Goal: Task Accomplishment & Management: Manage account settings

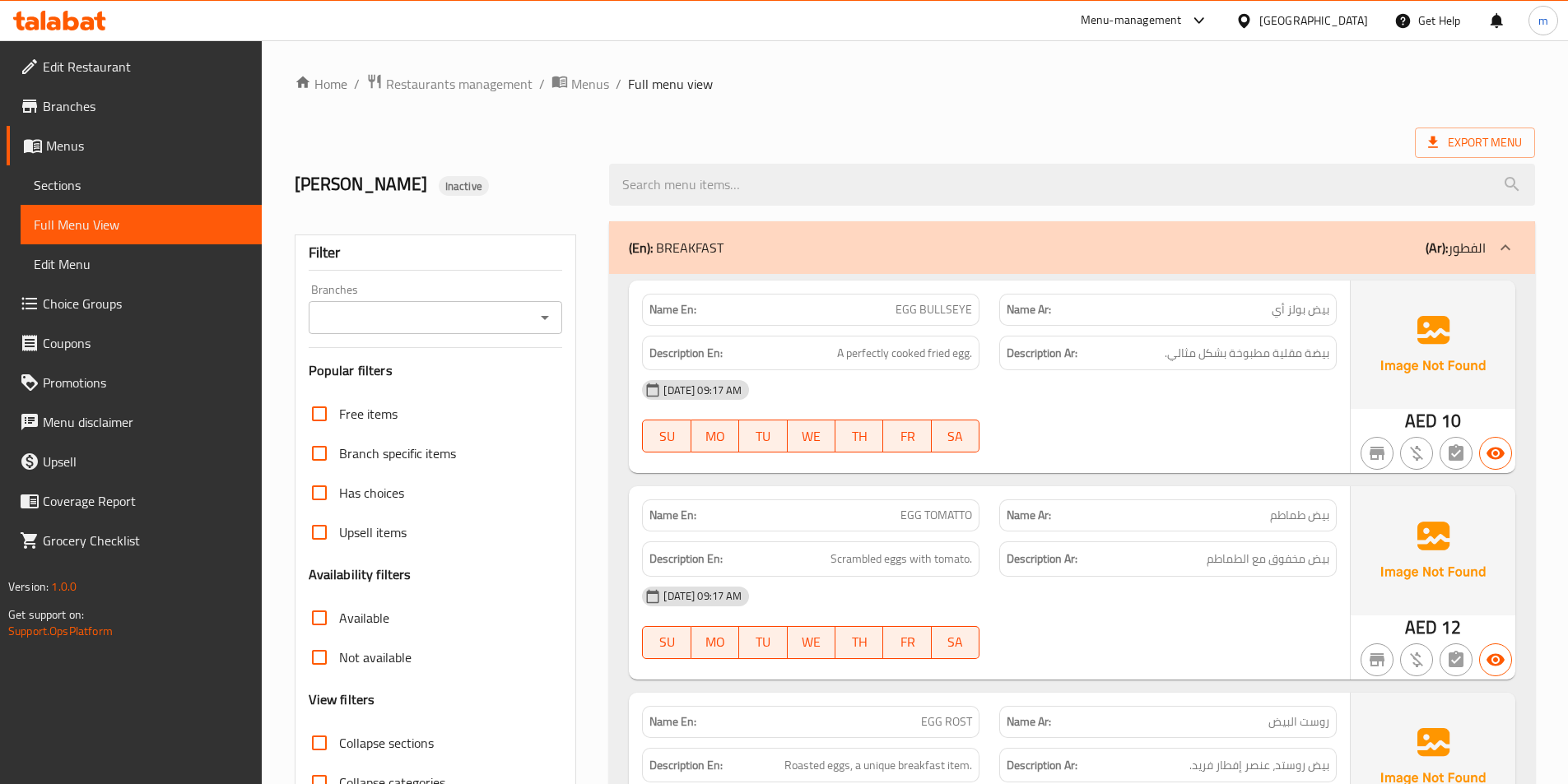
click at [1512, 244] on icon at bounding box center [1504, 247] width 19 height 19
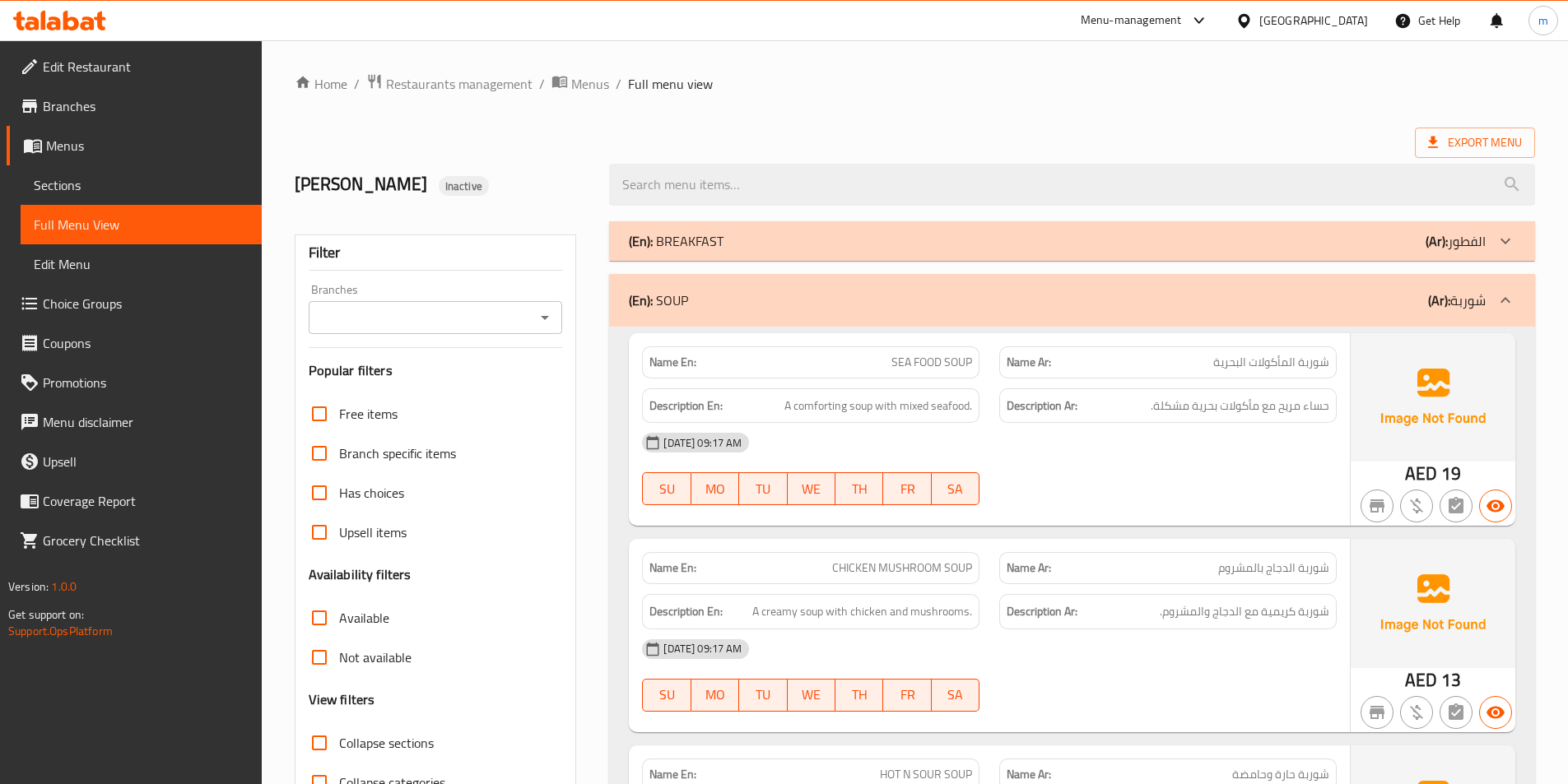
click at [1511, 297] on icon at bounding box center [1504, 299] width 19 height 19
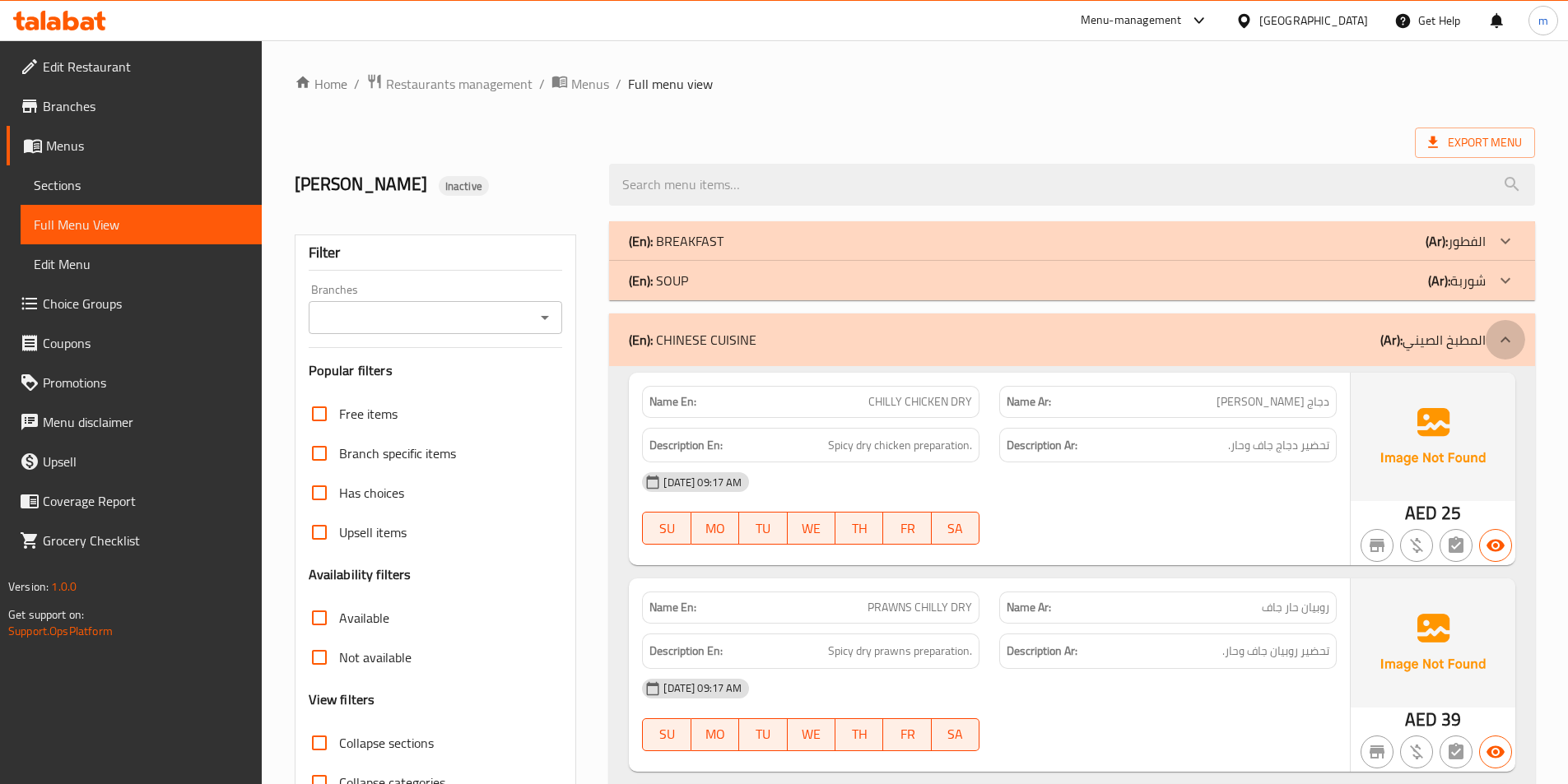
click at [1508, 338] on icon at bounding box center [1504, 339] width 19 height 19
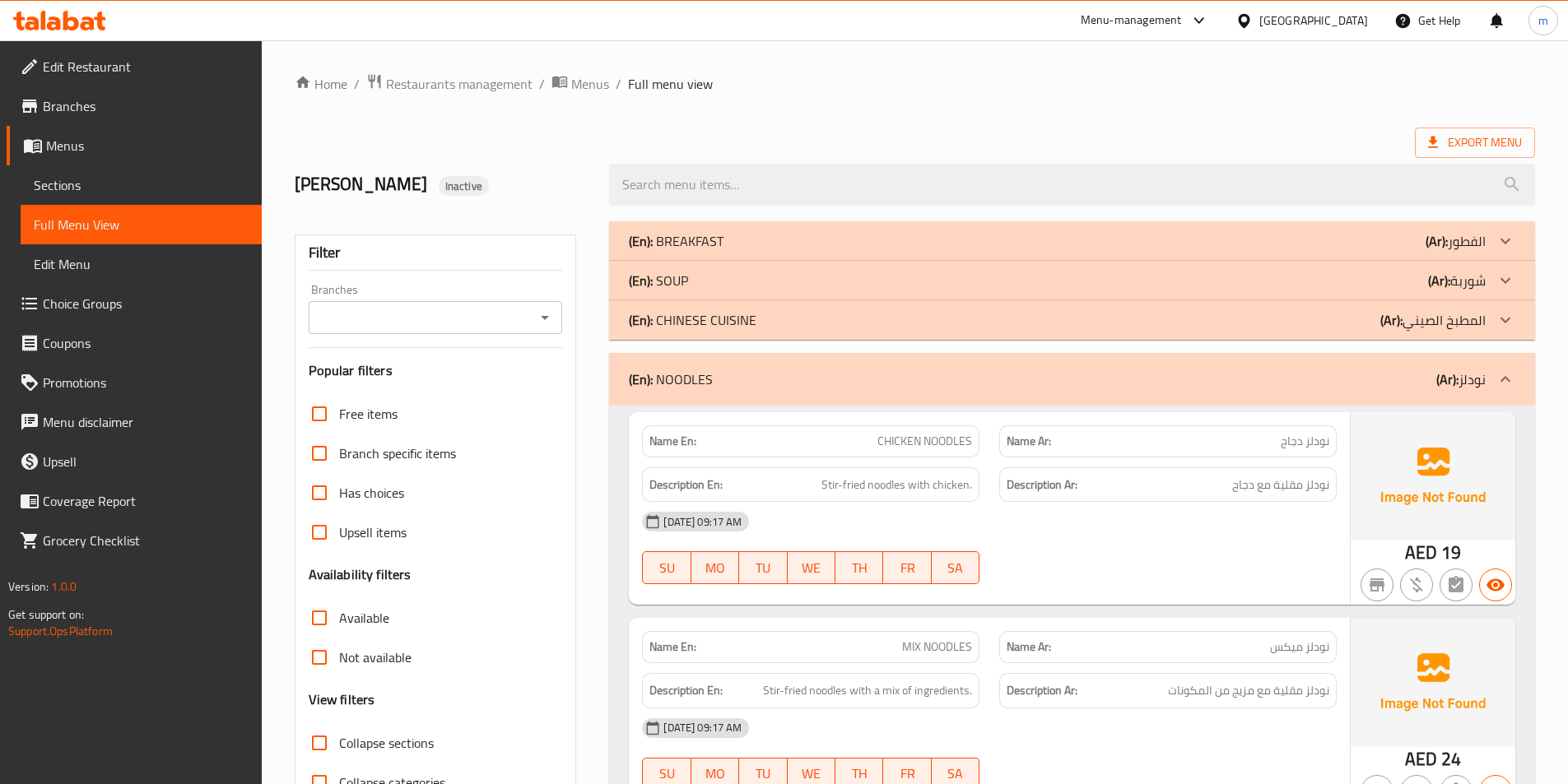
click at [1510, 375] on icon at bounding box center [1504, 379] width 19 height 19
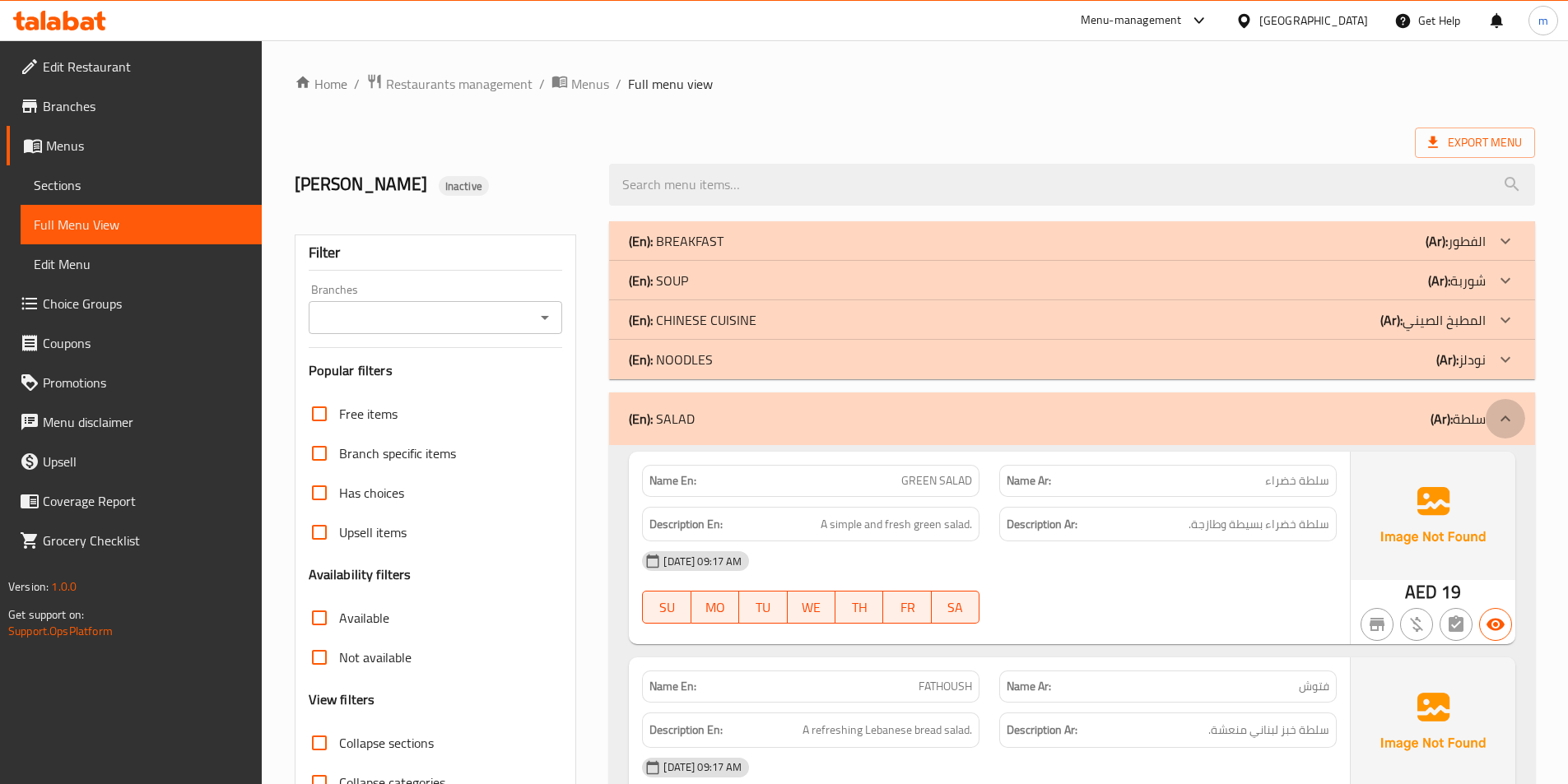
click at [1509, 420] on icon at bounding box center [1504, 418] width 10 height 6
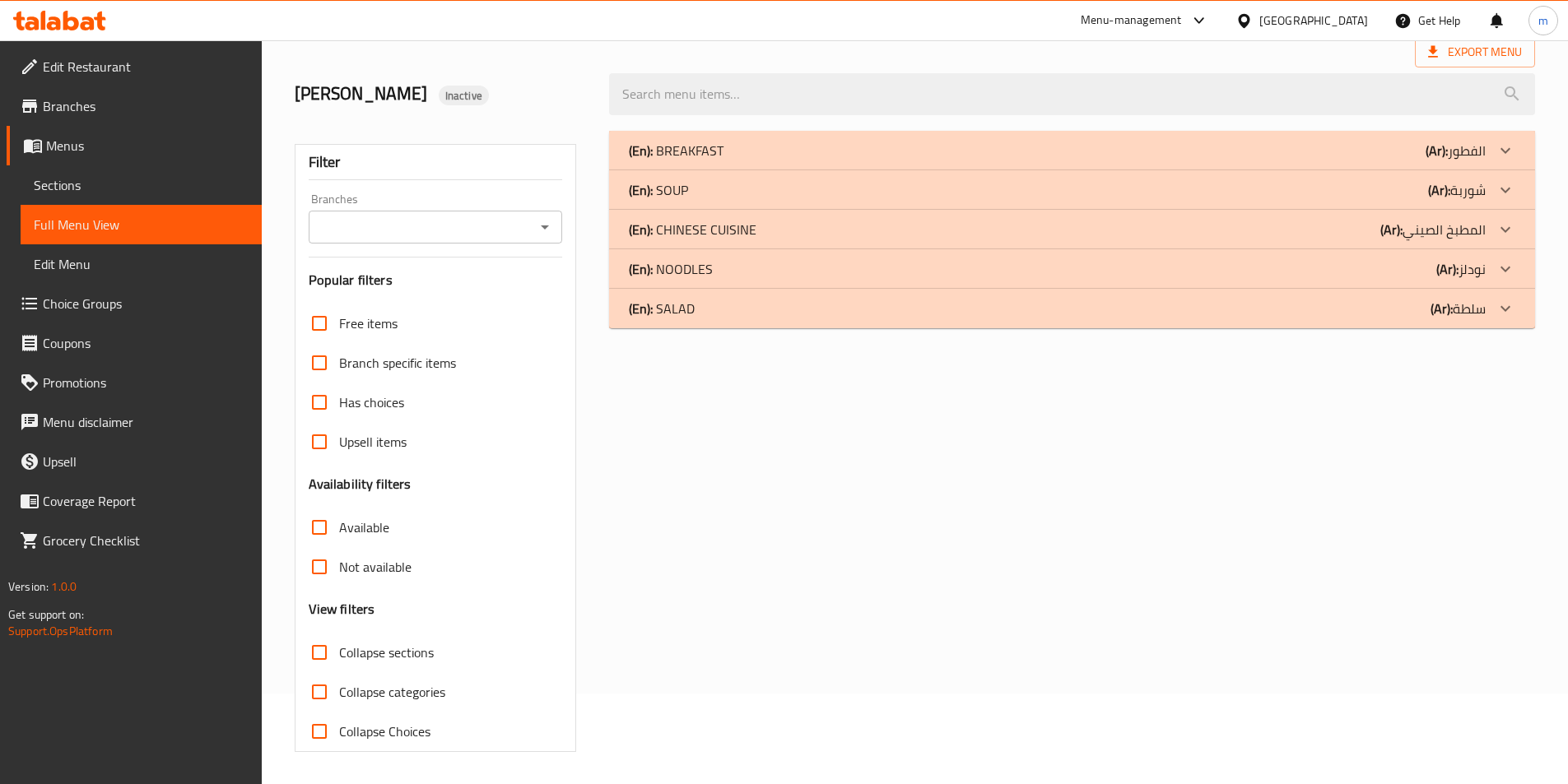
scroll to position [91, 0]
click at [685, 147] on p "(En): BREAKFAST" at bounding box center [675, 149] width 95 height 19
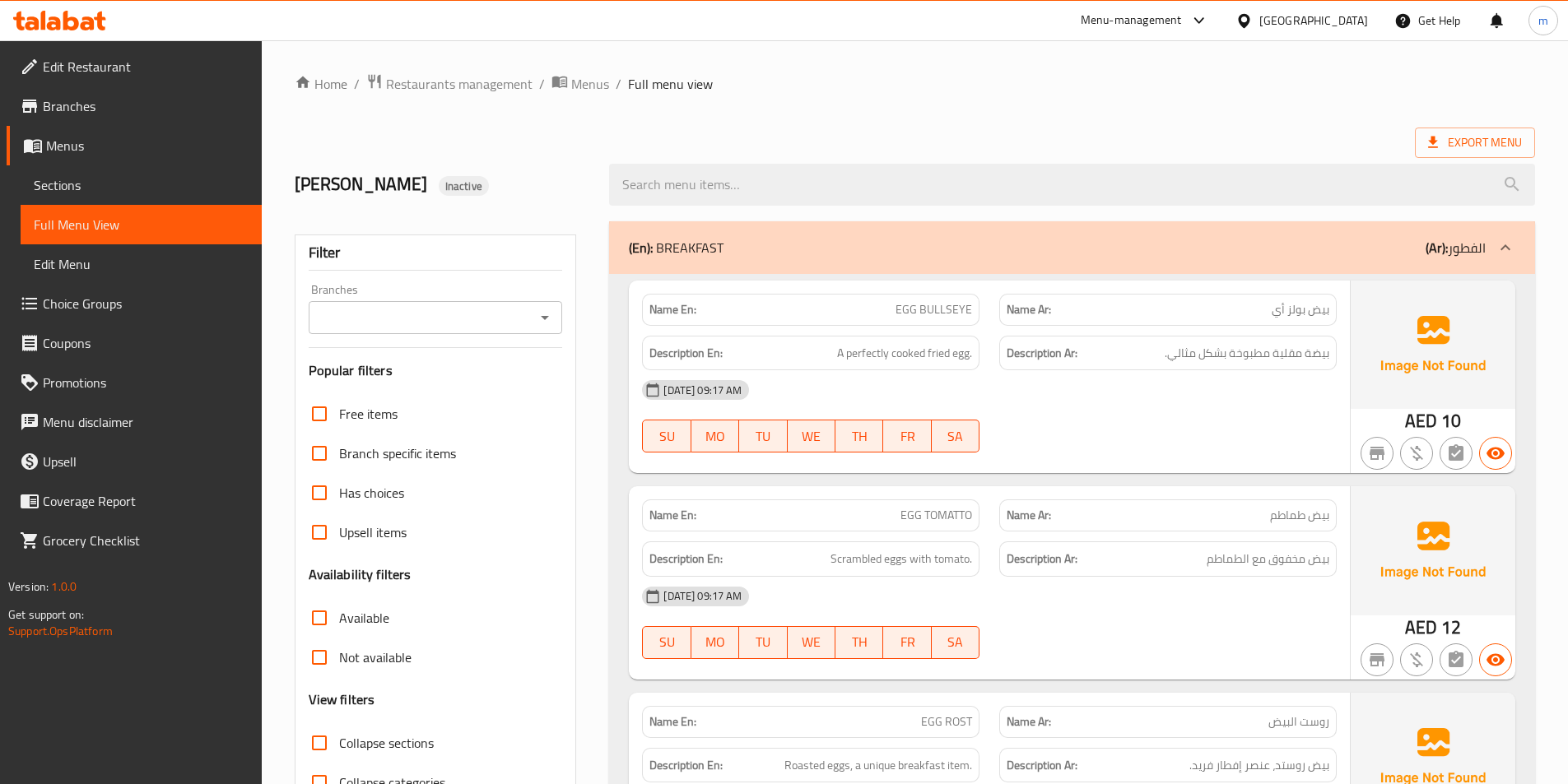
scroll to position [247, 0]
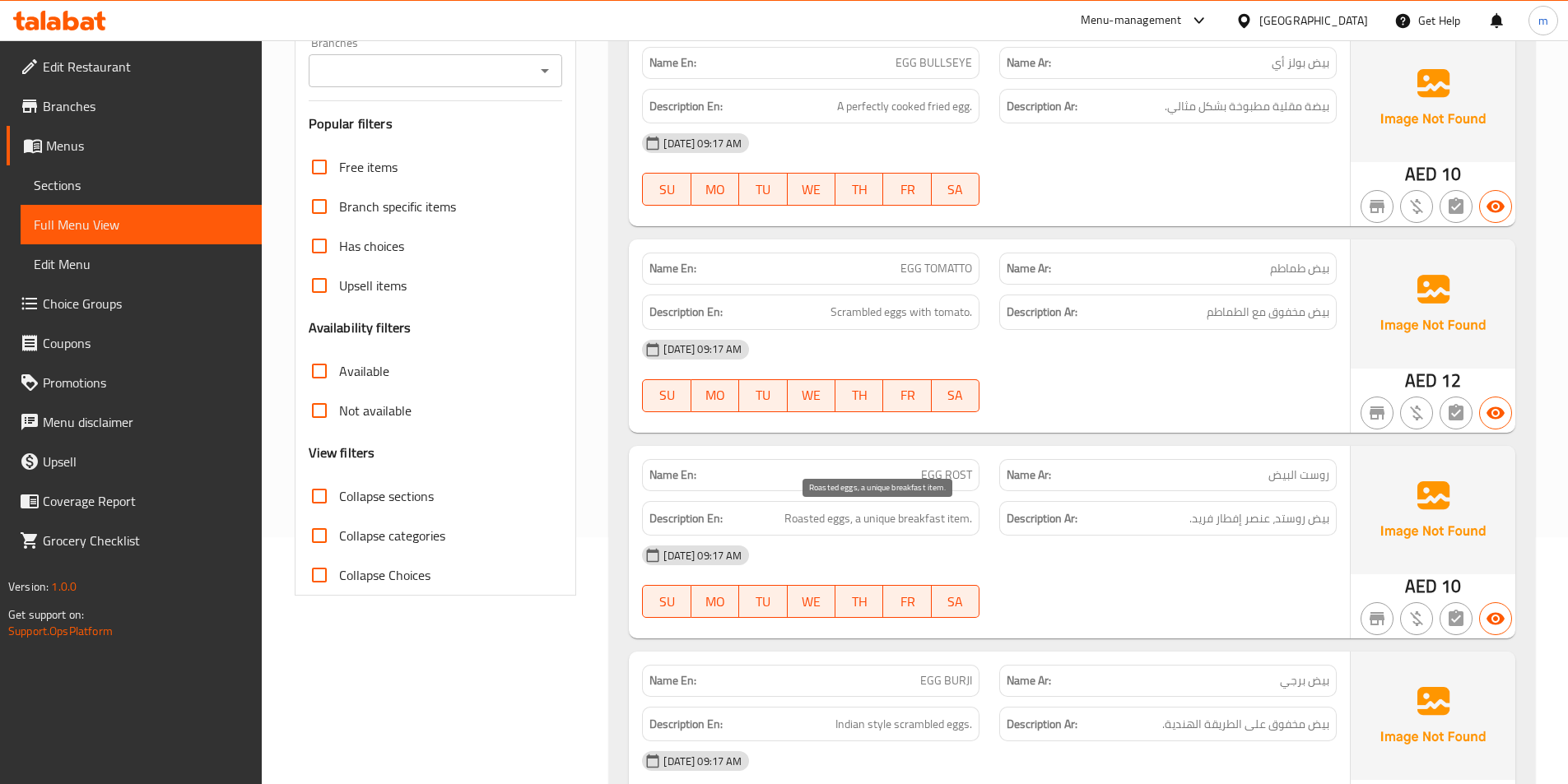
click at [873, 518] on span "Roasted eggs, a unique breakfast item." at bounding box center [878, 519] width 188 height 20
copy span "unique"
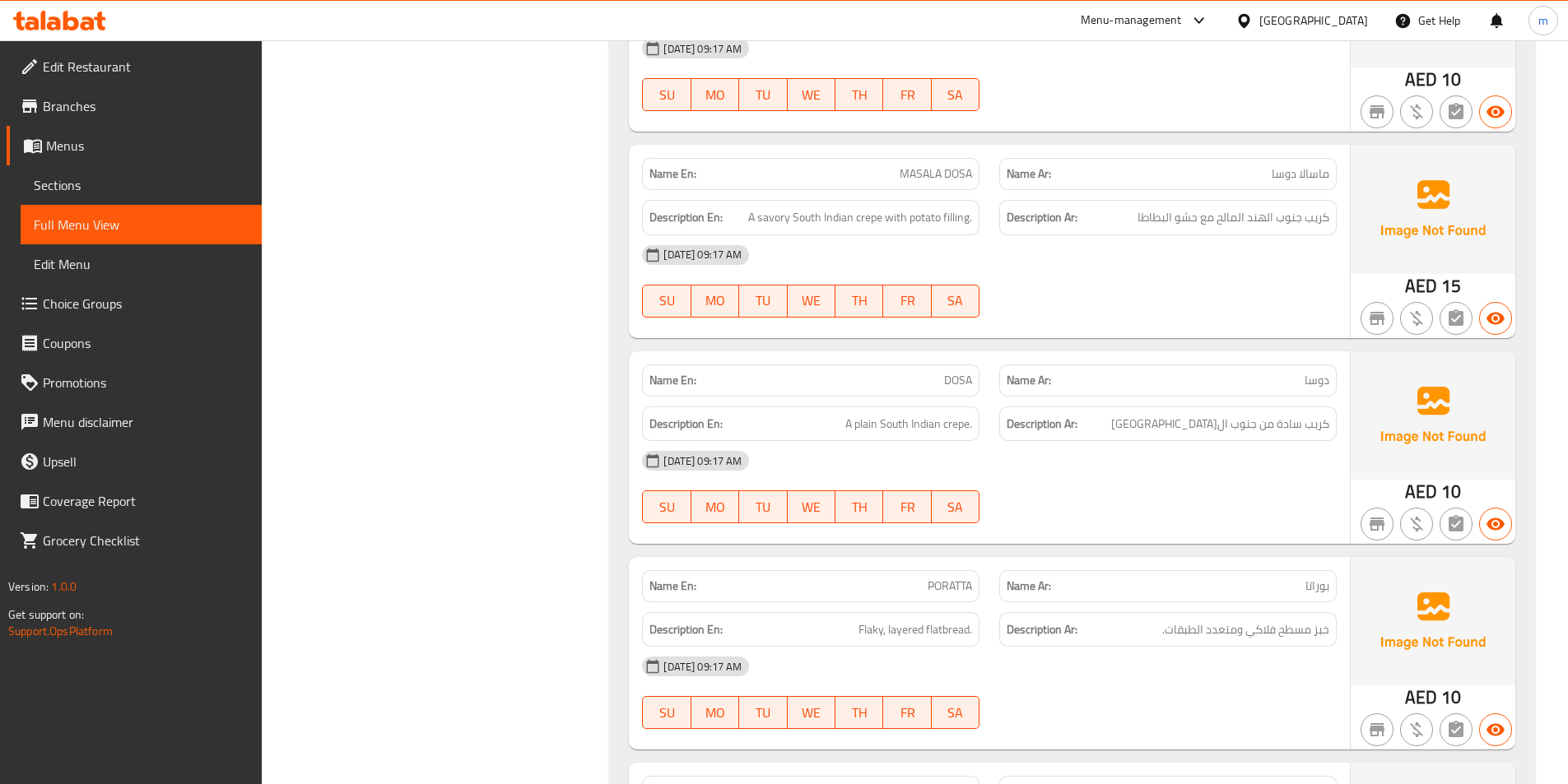
scroll to position [988, 0]
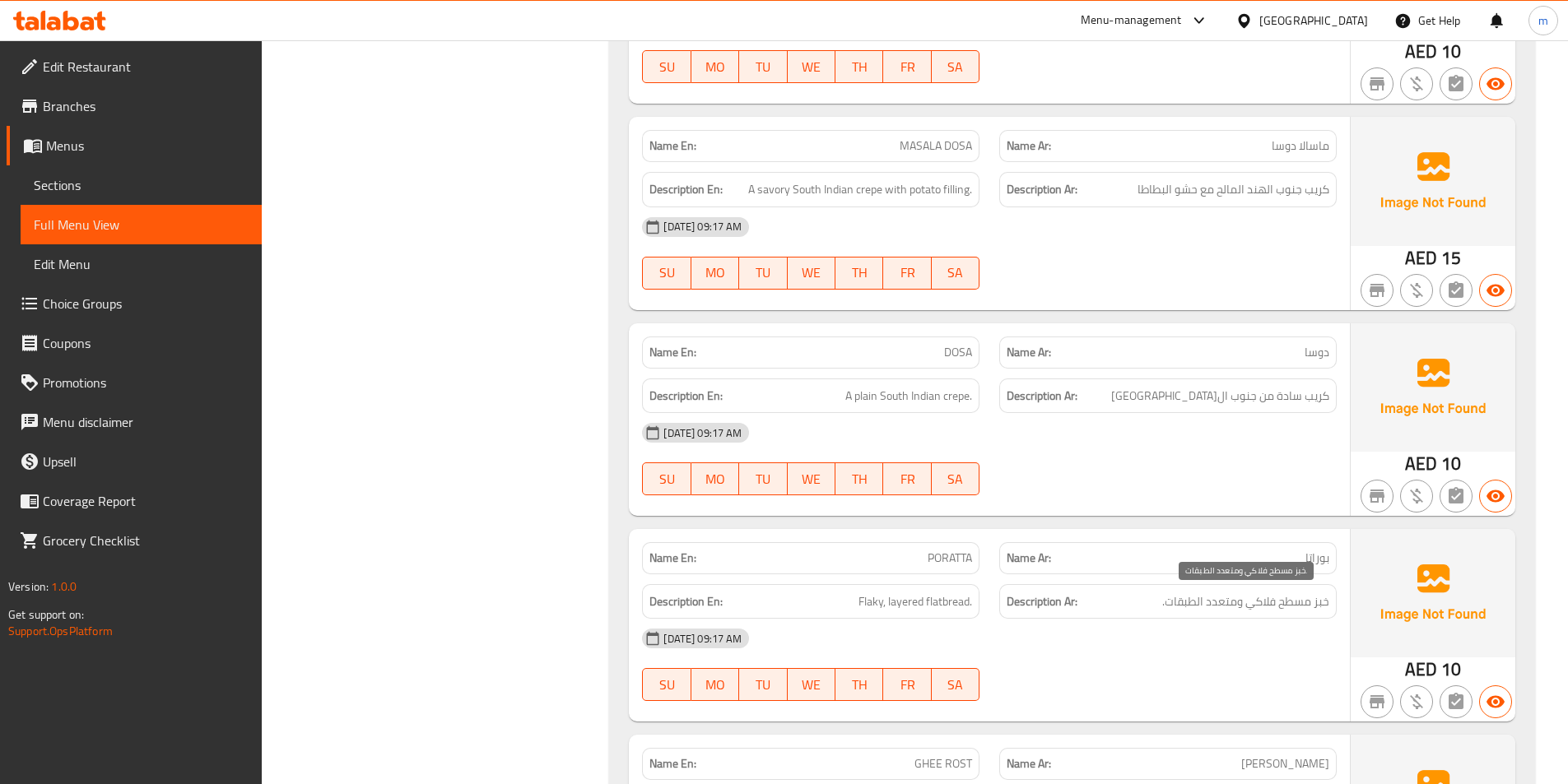
click at [1214, 602] on span "خبز مسطح فلاكي ومتعدد الطبقات." at bounding box center [1245, 602] width 167 height 20
click at [1245, 605] on span "خبز مسطح فلاكي ومتعدد الطبقات." at bounding box center [1245, 602] width 167 height 20
click at [1266, 642] on div "13-09-2025 09:17 AM" at bounding box center [989, 638] width 714 height 40
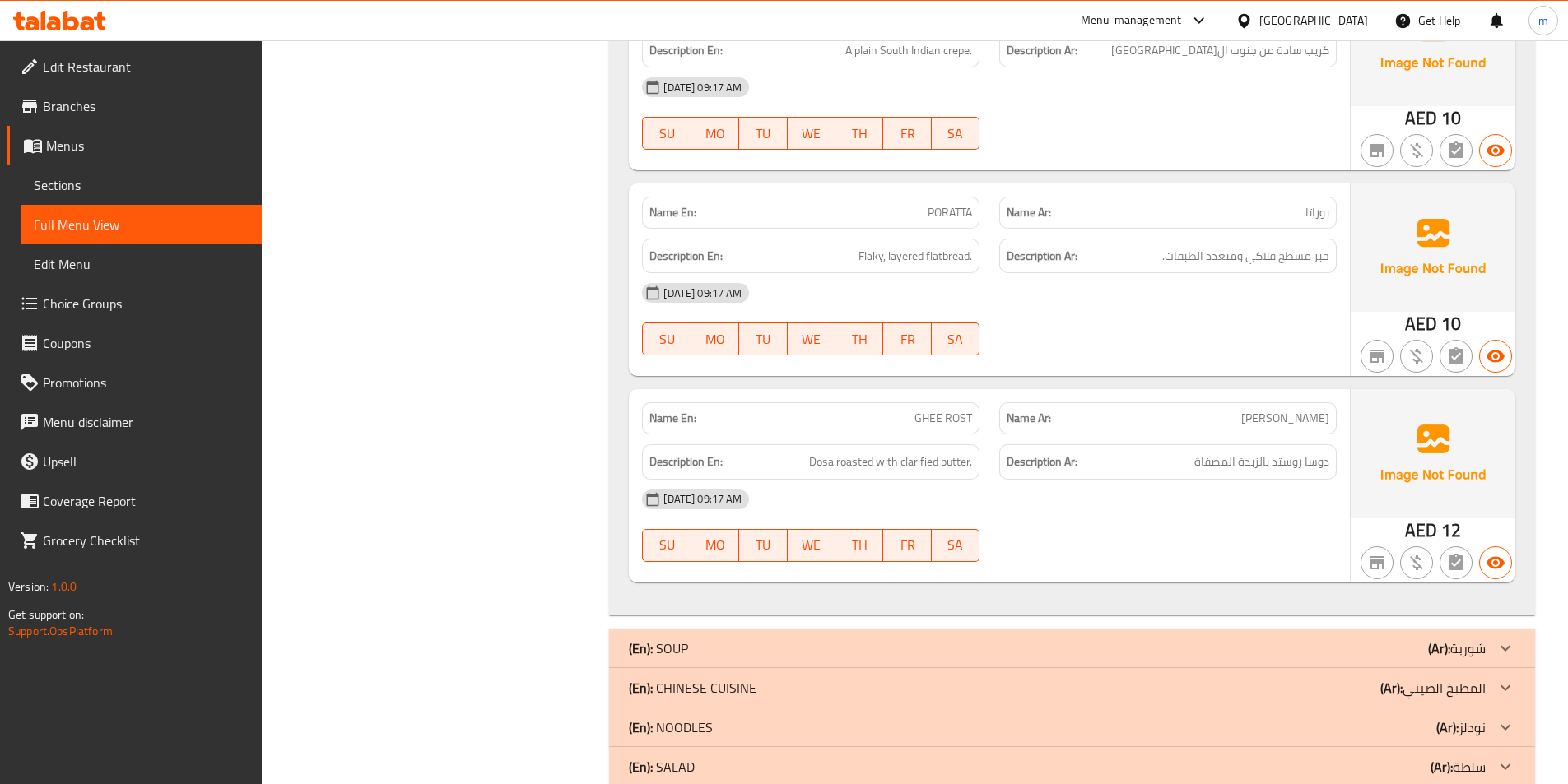
scroll to position [1350, 0]
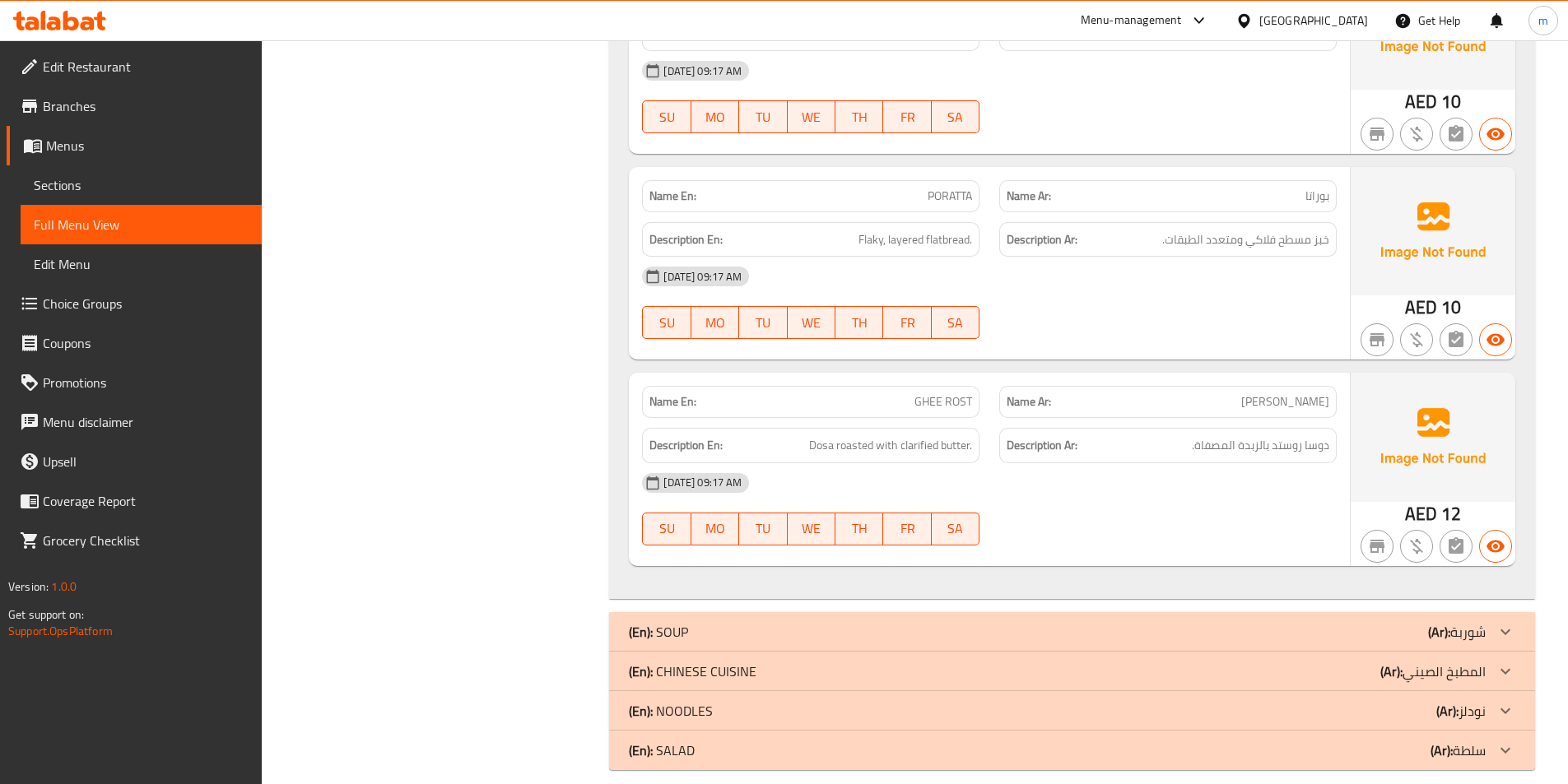
click at [1502, 622] on icon at bounding box center [1504, 631] width 19 height 19
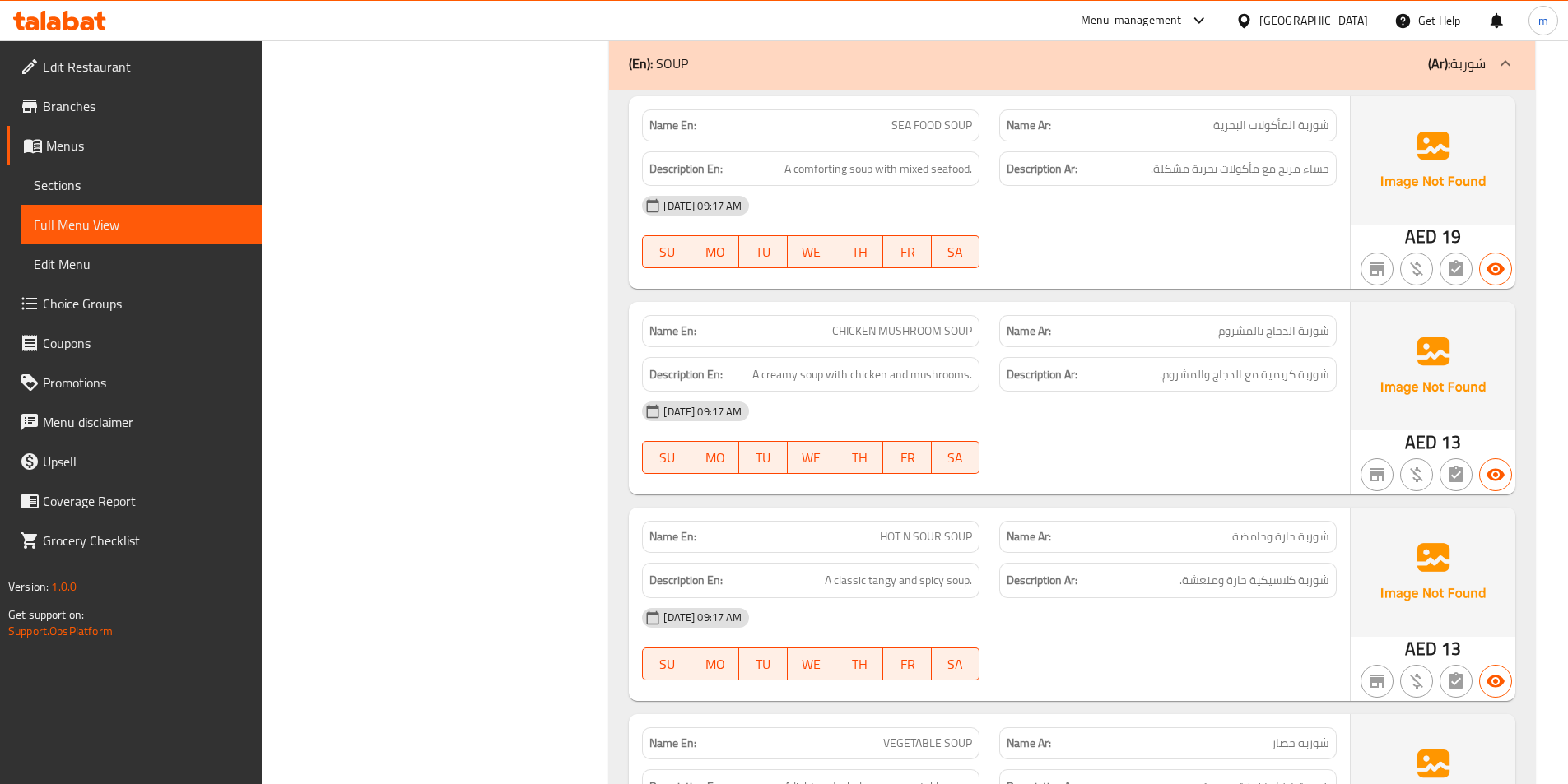
scroll to position [1925, 0]
click at [872, 166] on span "A comforting soup with mixed seafood." at bounding box center [878, 169] width 188 height 20
click at [869, 166] on span "A comforting soup with mixed seafood." at bounding box center [878, 169] width 188 height 20
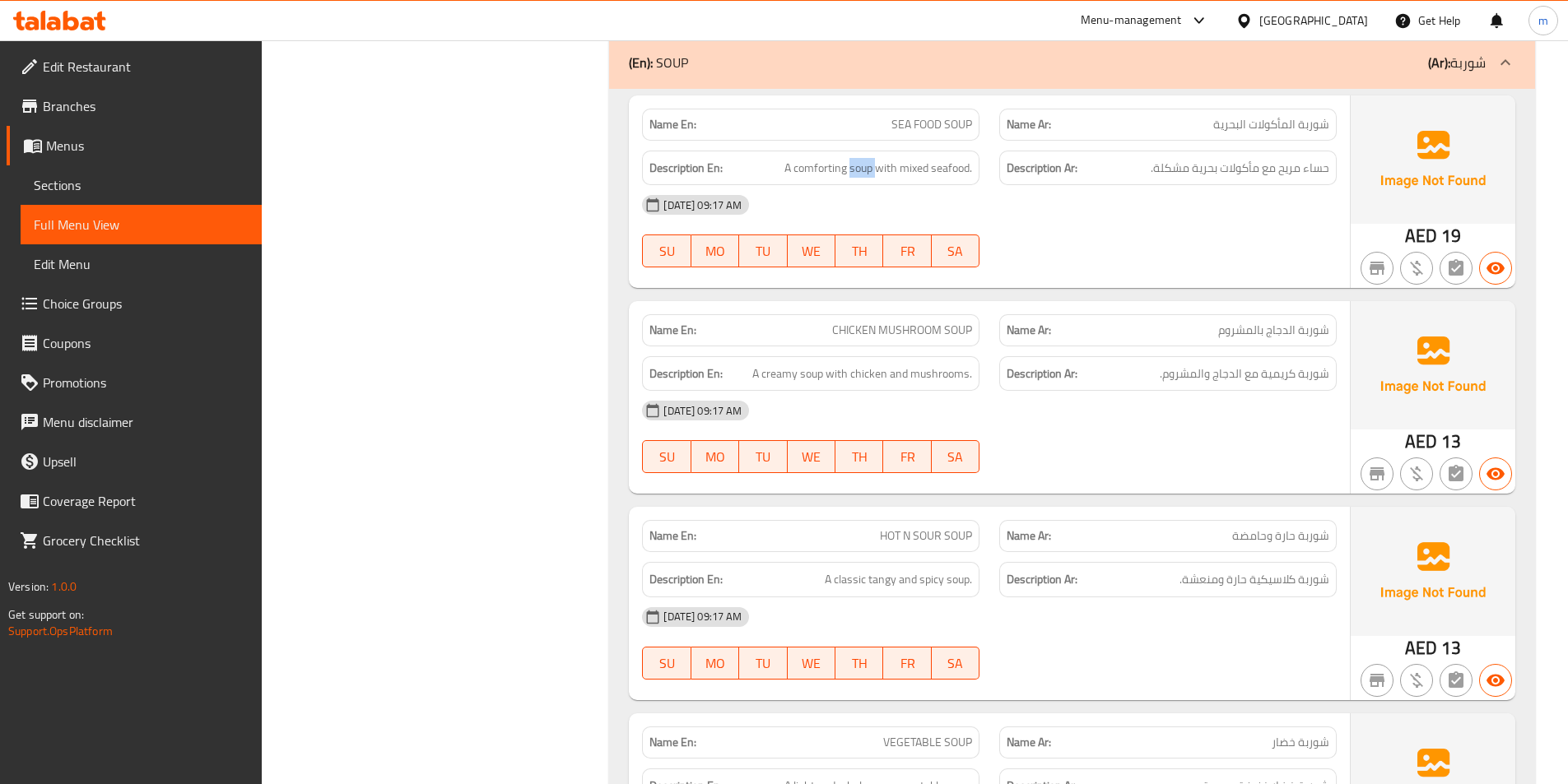
copy span "soup"
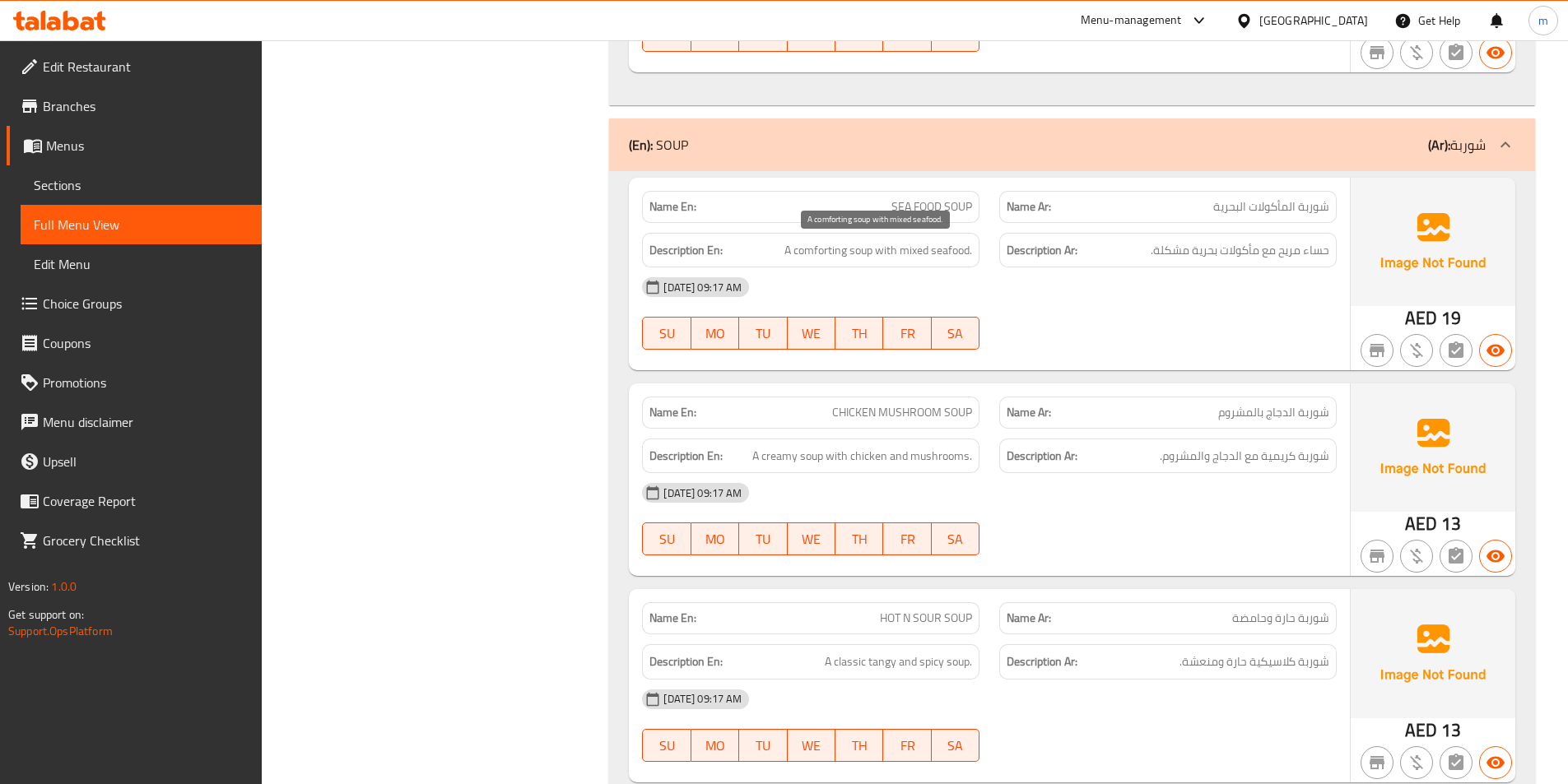
click at [819, 253] on span "A comforting soup with mixed seafood." at bounding box center [878, 251] width 188 height 20
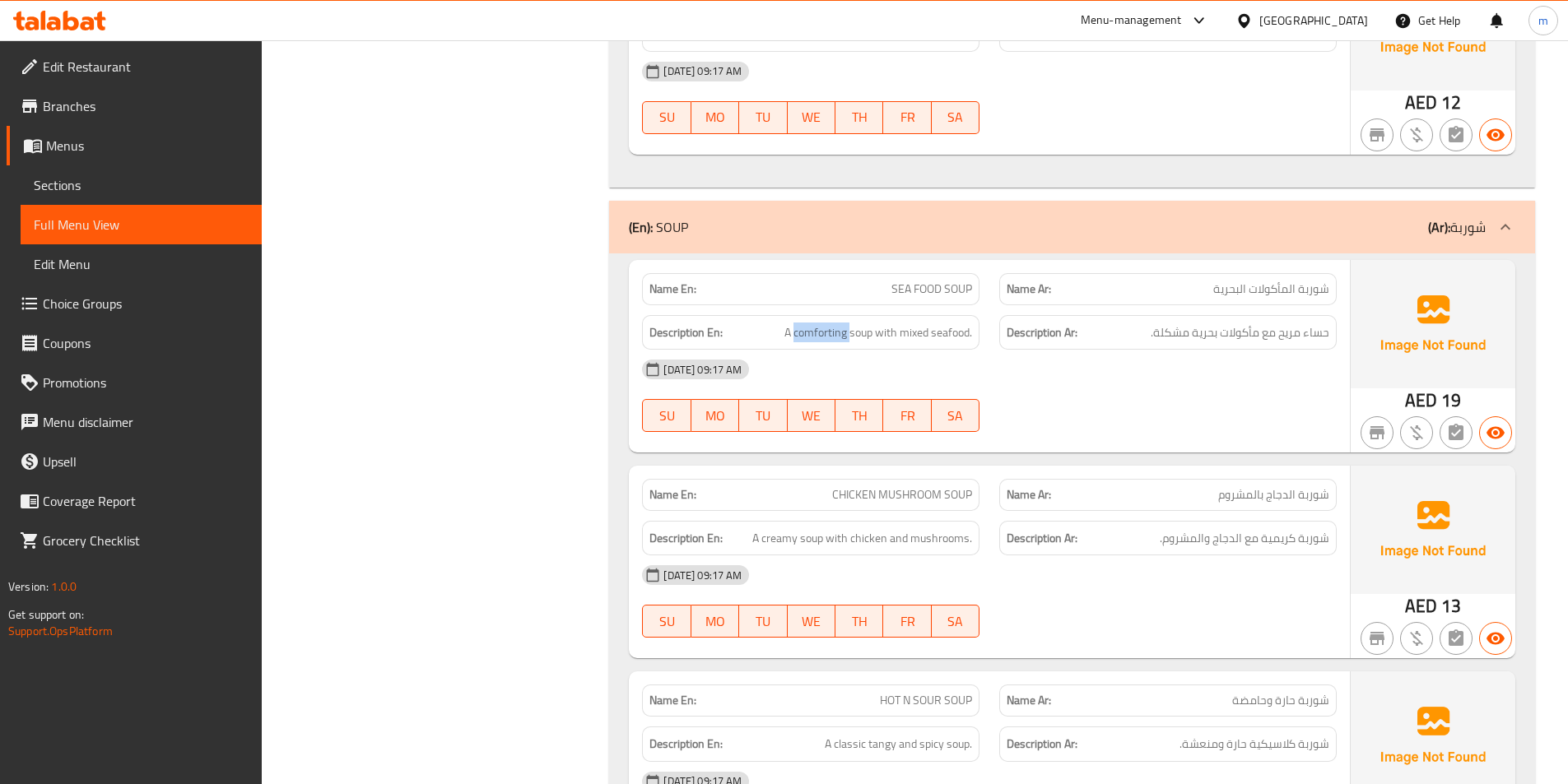
click at [96, 189] on span "Sections" at bounding box center [141, 184] width 215 height 19
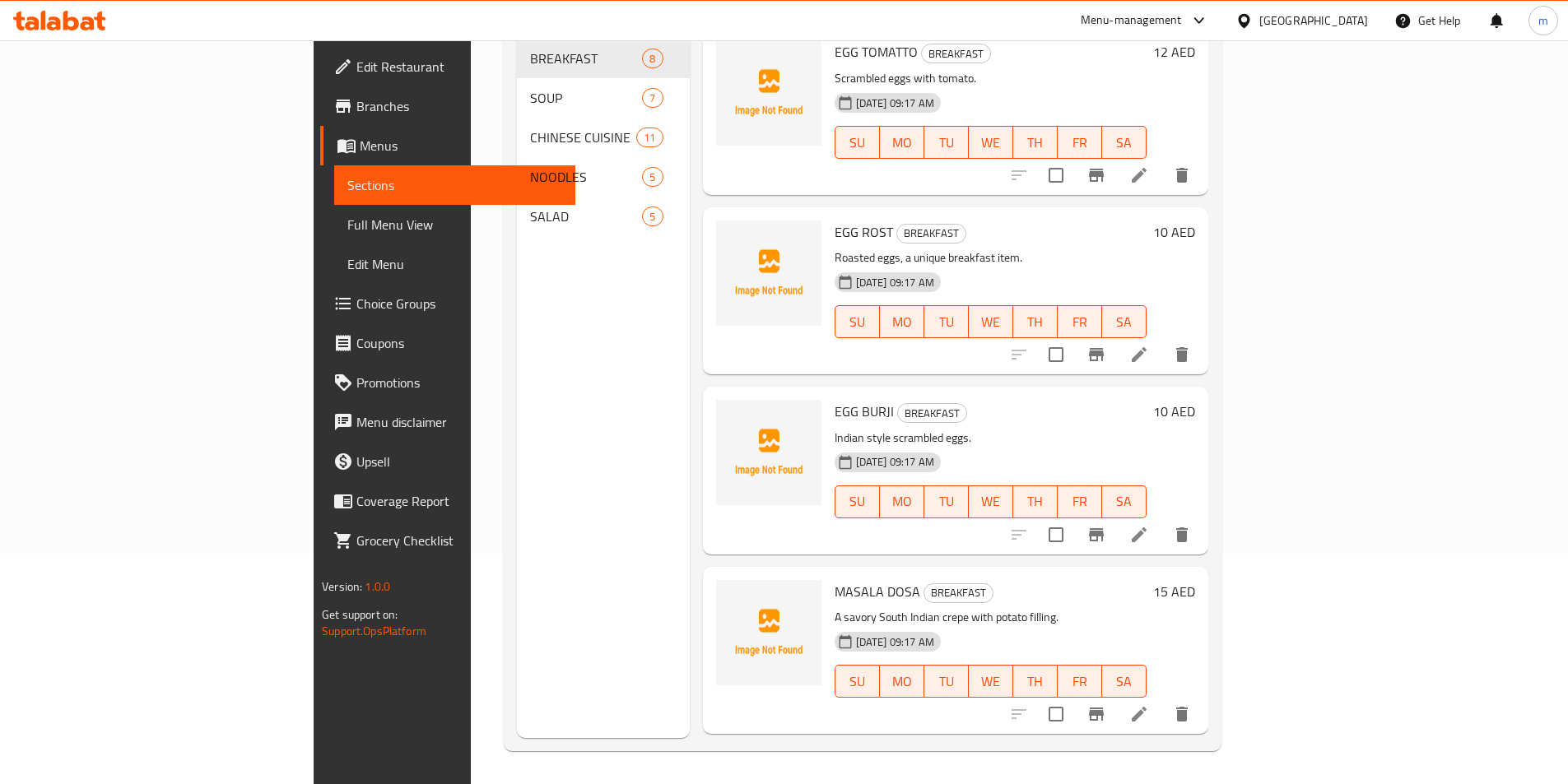
scroll to position [247, 0]
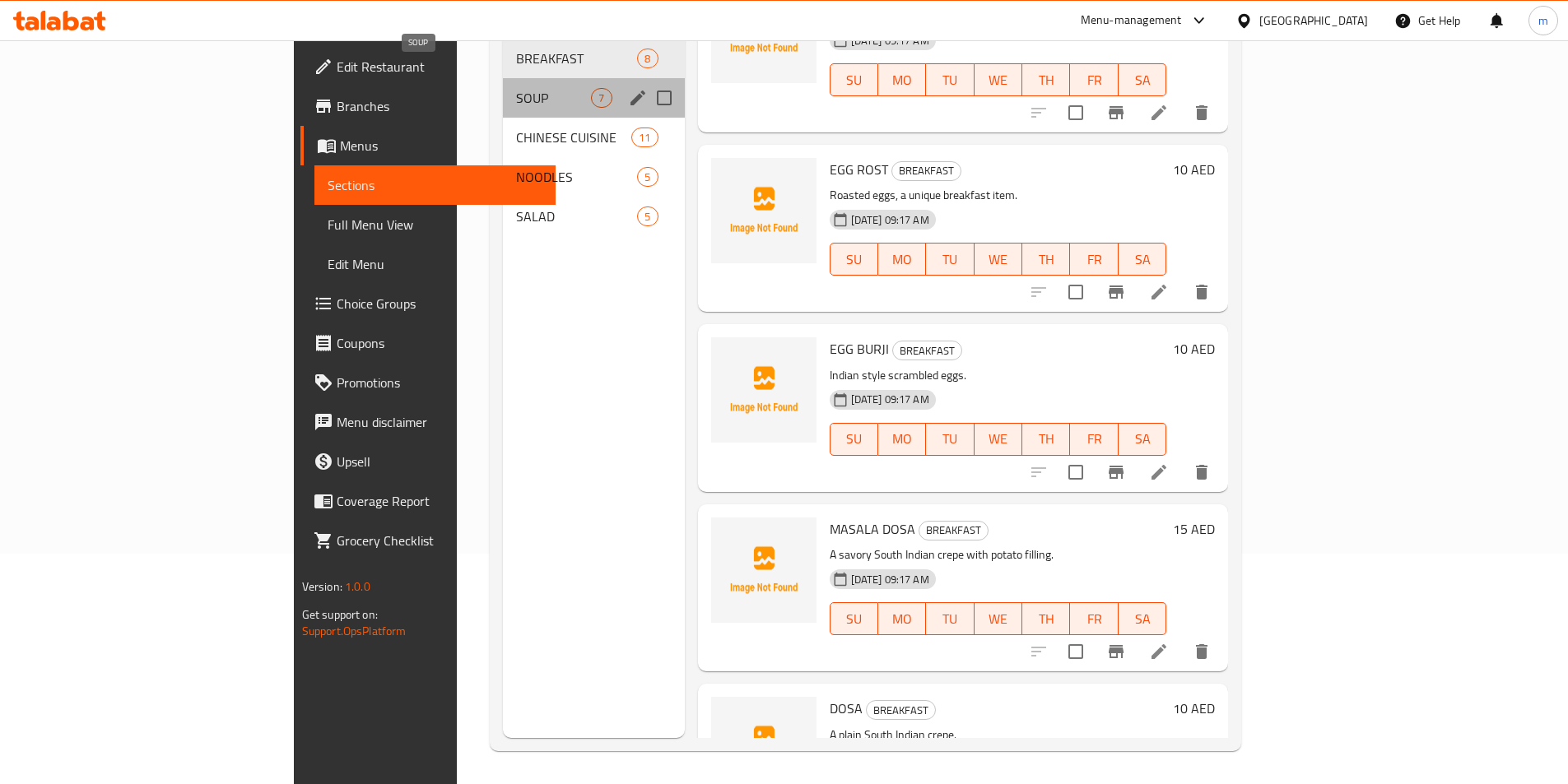
click at [516, 88] on span "SOUP" at bounding box center [553, 98] width 75 height 19
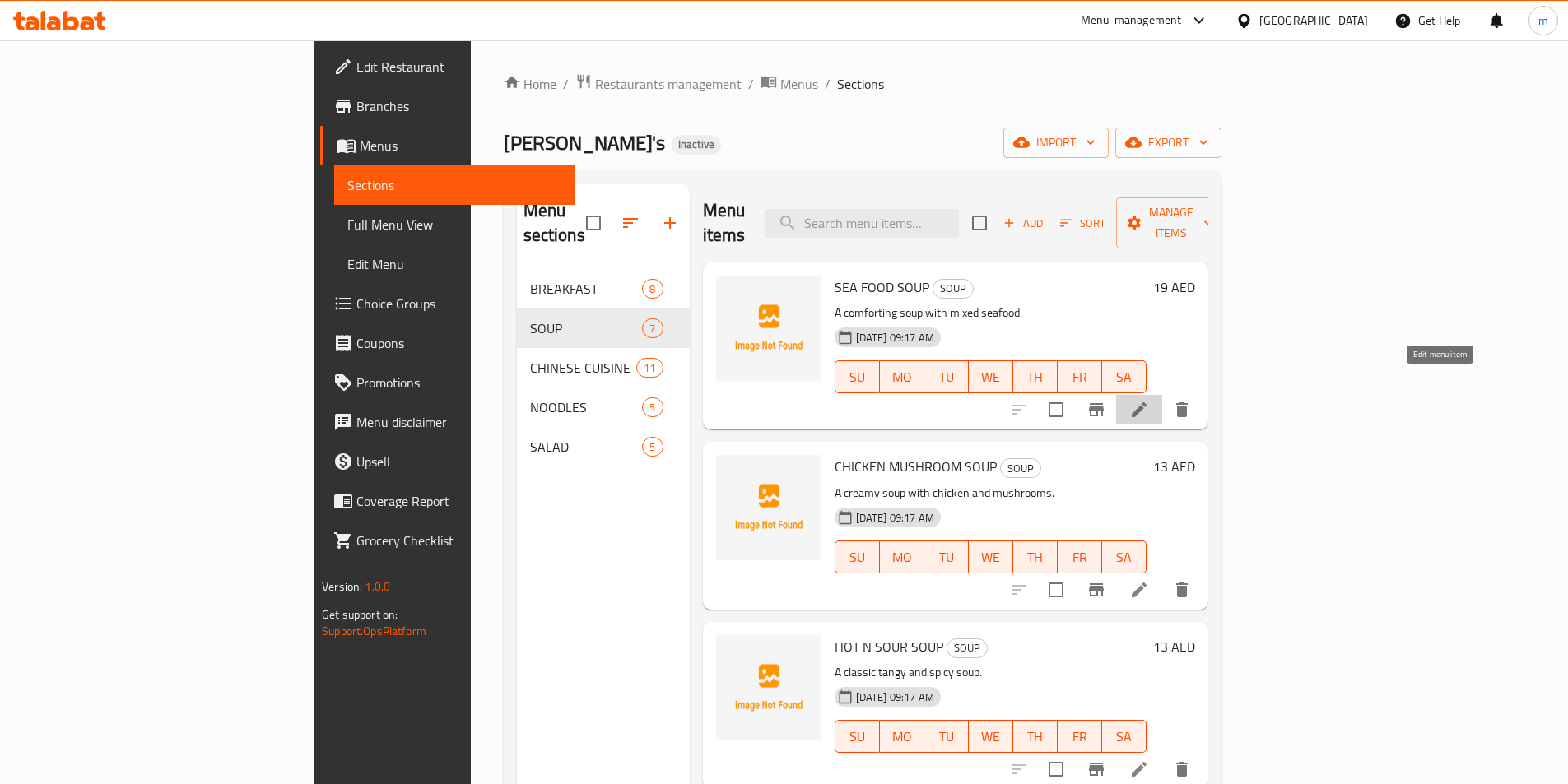
click at [1146, 403] on icon at bounding box center [1139, 410] width 15 height 15
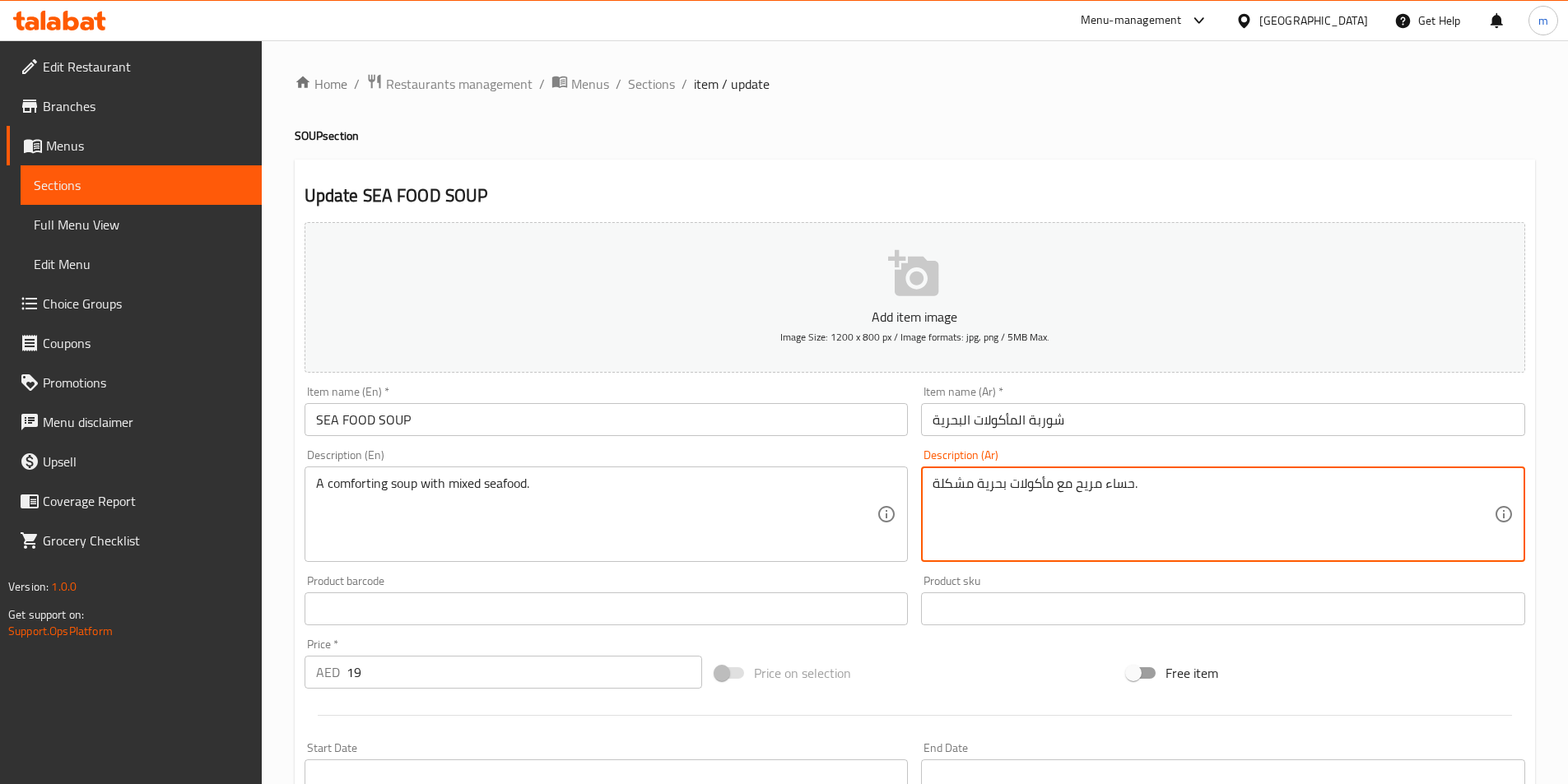
drag, startPoint x: 1106, startPoint y: 486, endPoint x: 1135, endPoint y: 490, distance: 29.3
type textarea "شورية مريحه مع مأكولات بحرية مشكلة."
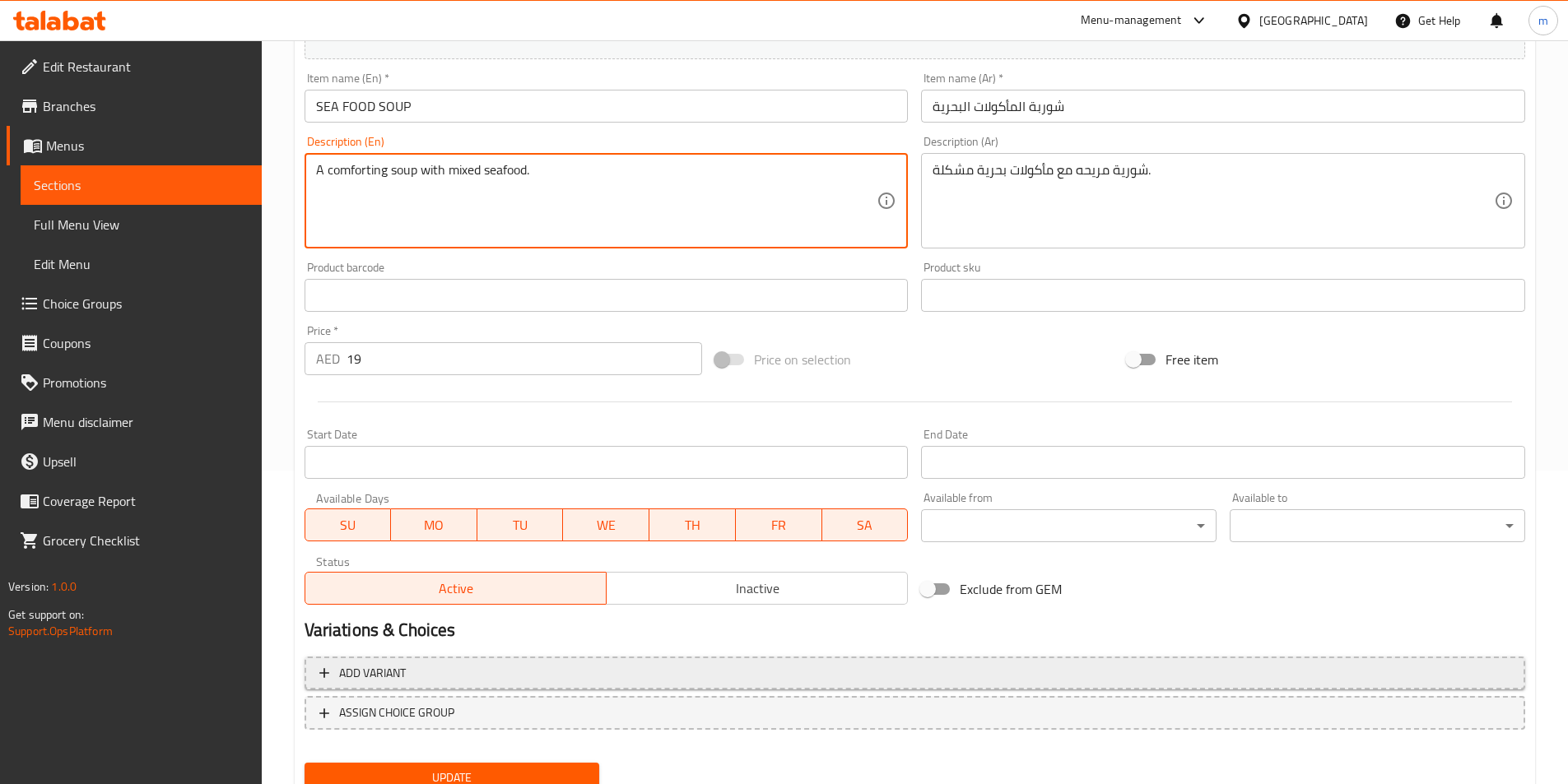
scroll to position [379, 0]
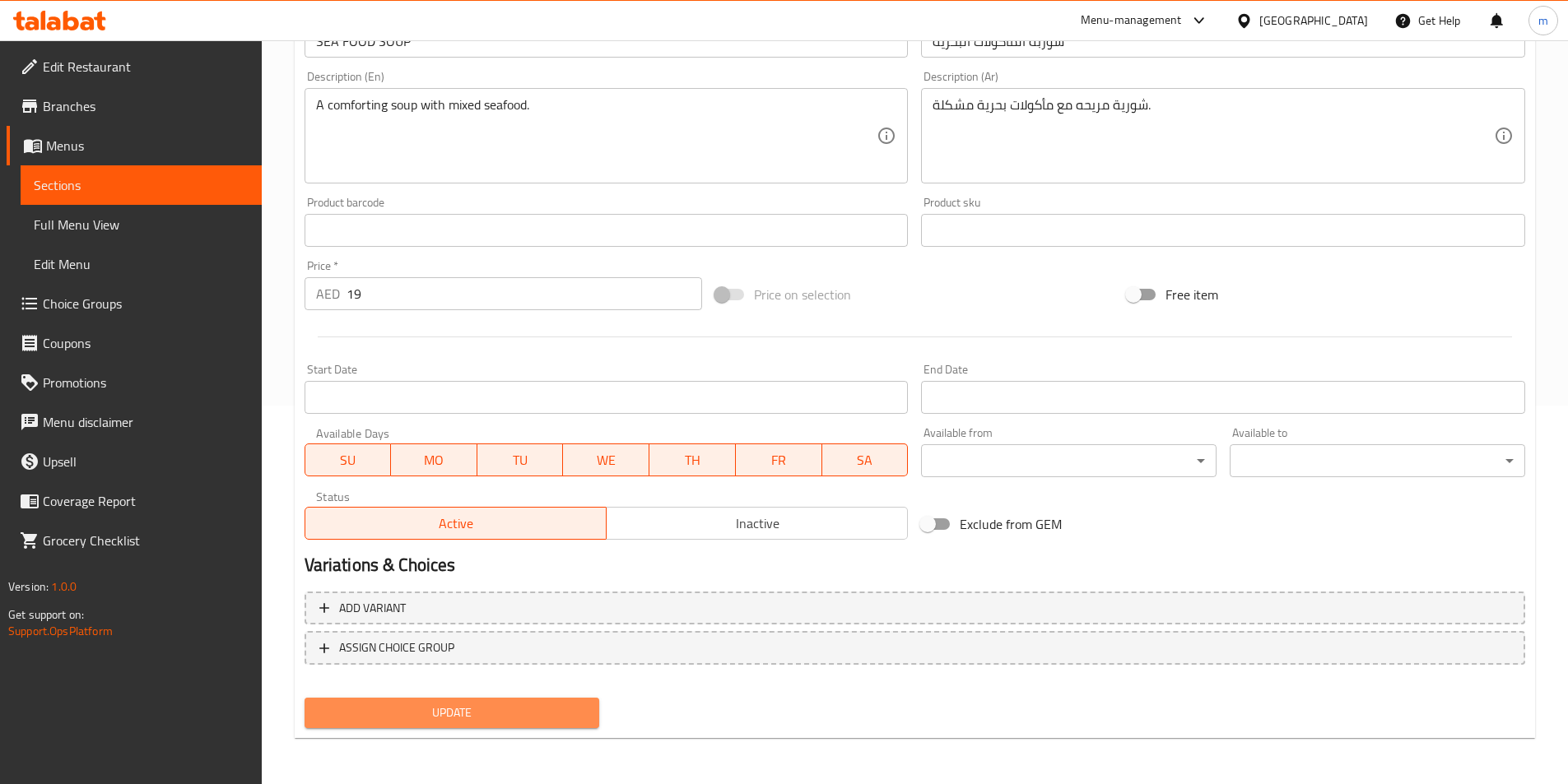
click at [424, 704] on span "Update" at bounding box center [452, 713] width 269 height 20
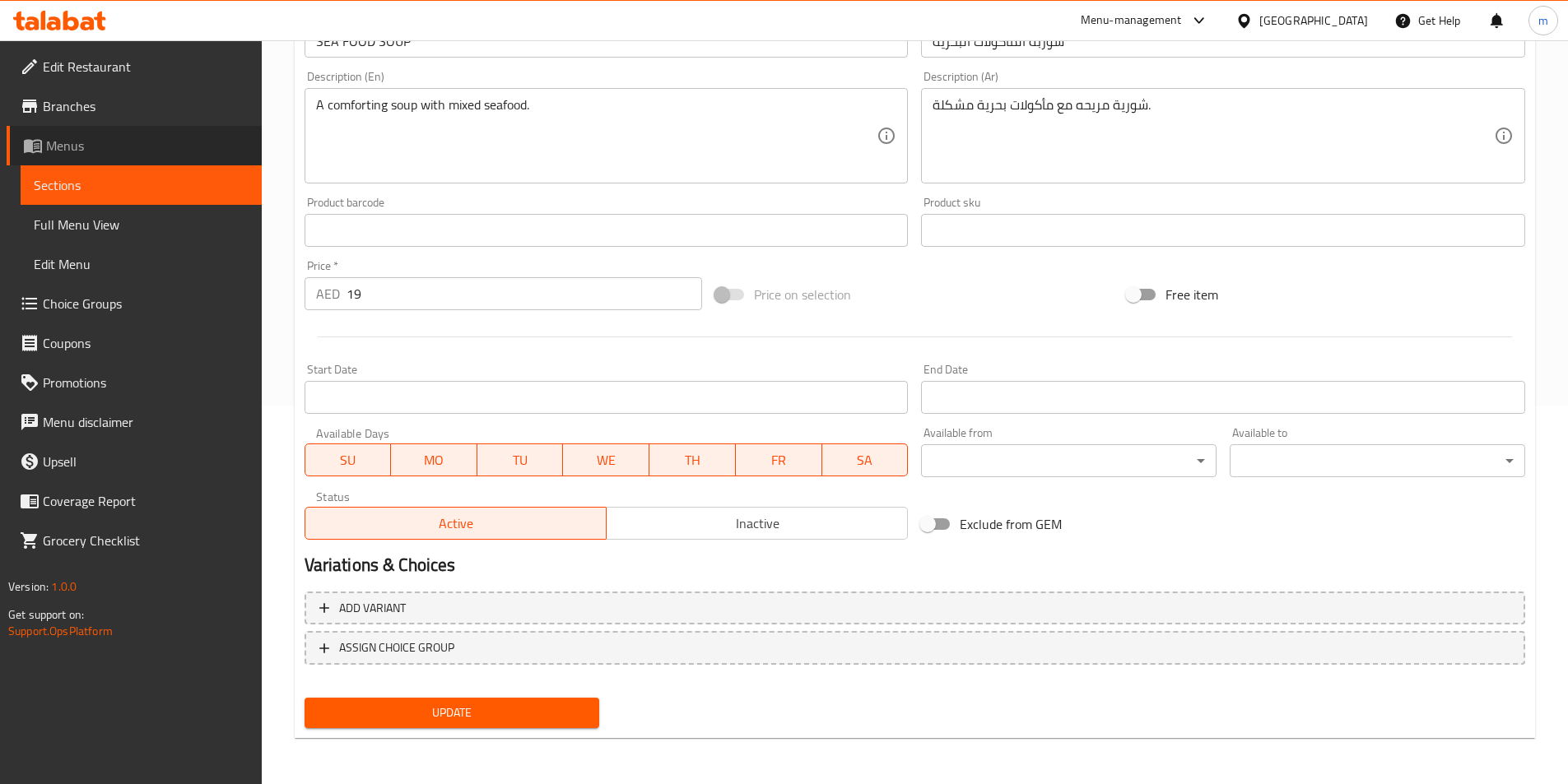
click at [127, 147] on span "Menus" at bounding box center [147, 145] width 203 height 19
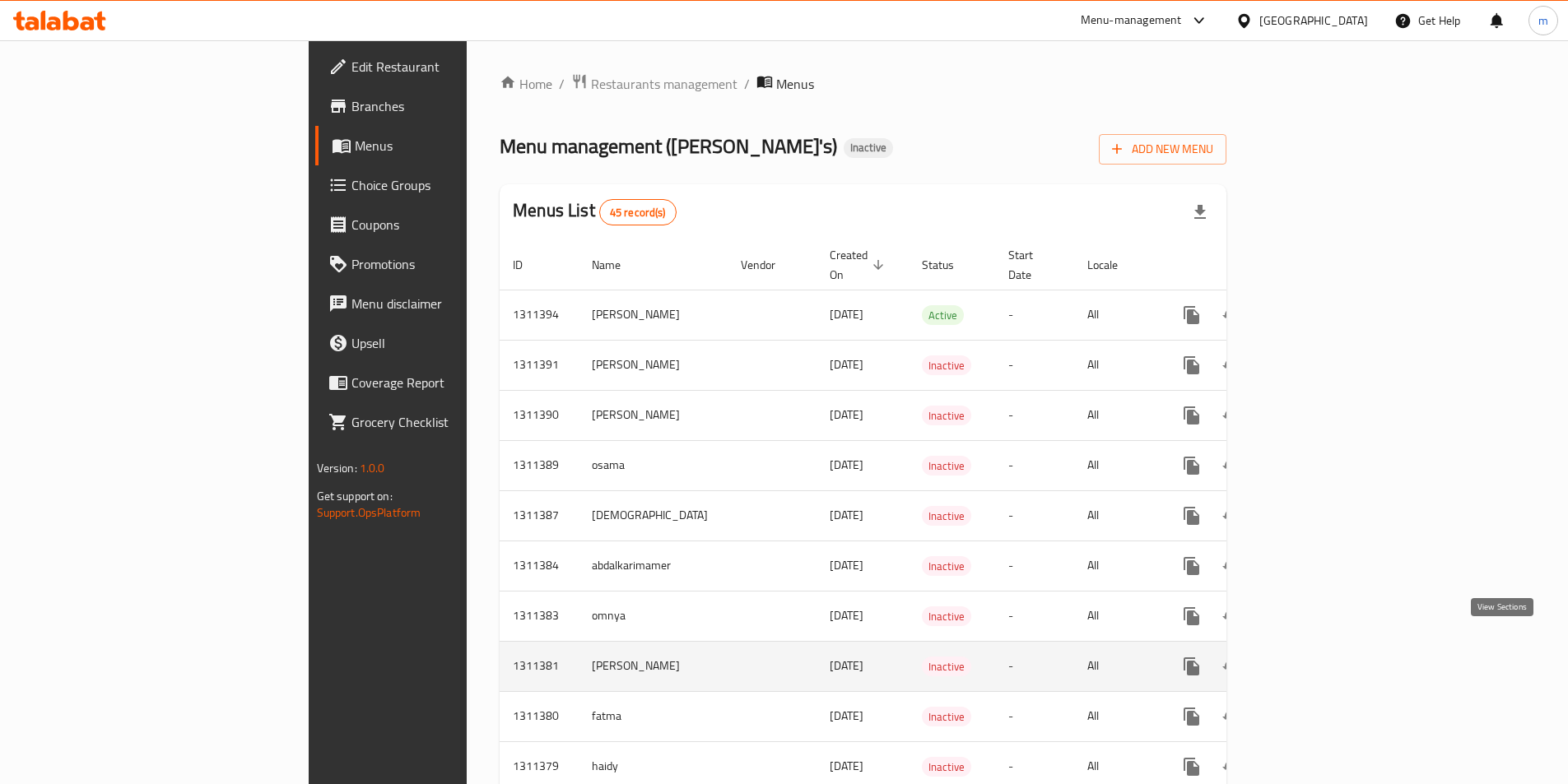
click at [1330, 649] on link "enhanced table" at bounding box center [1310, 666] width 40 height 40
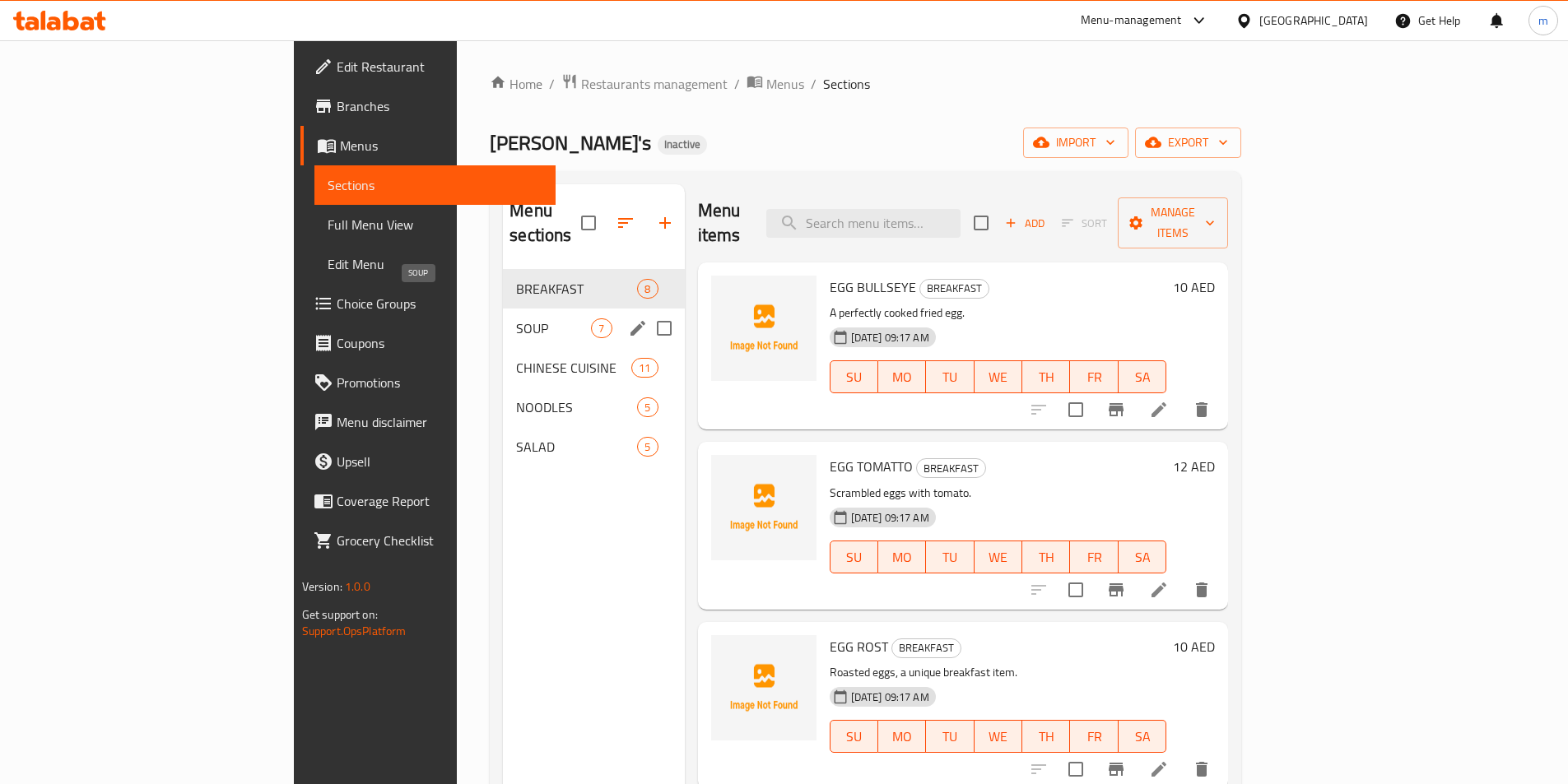
click at [516, 319] on span "SOUP" at bounding box center [553, 328] width 75 height 19
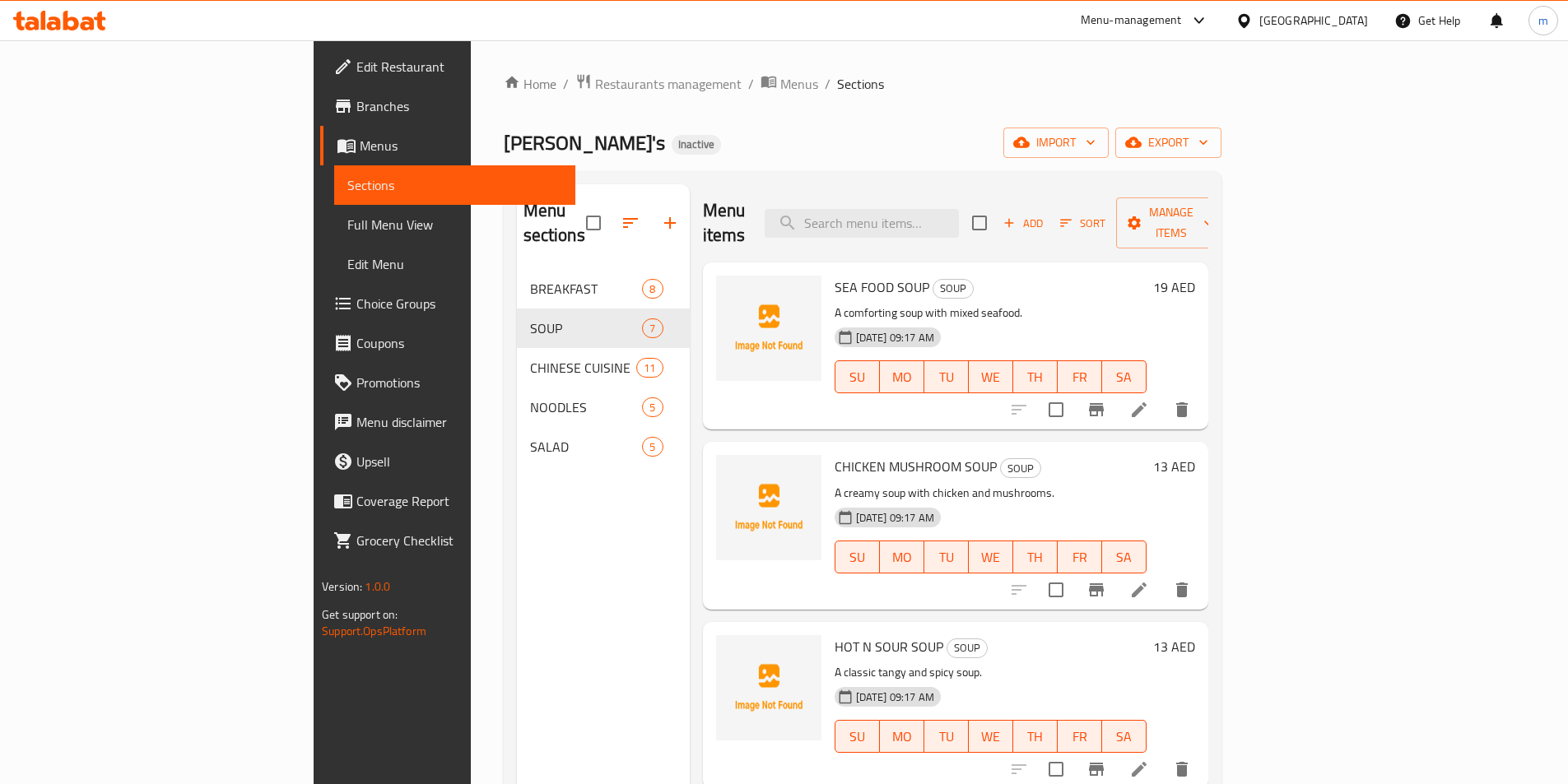
click at [347, 230] on span "Full Menu View" at bounding box center [454, 224] width 215 height 19
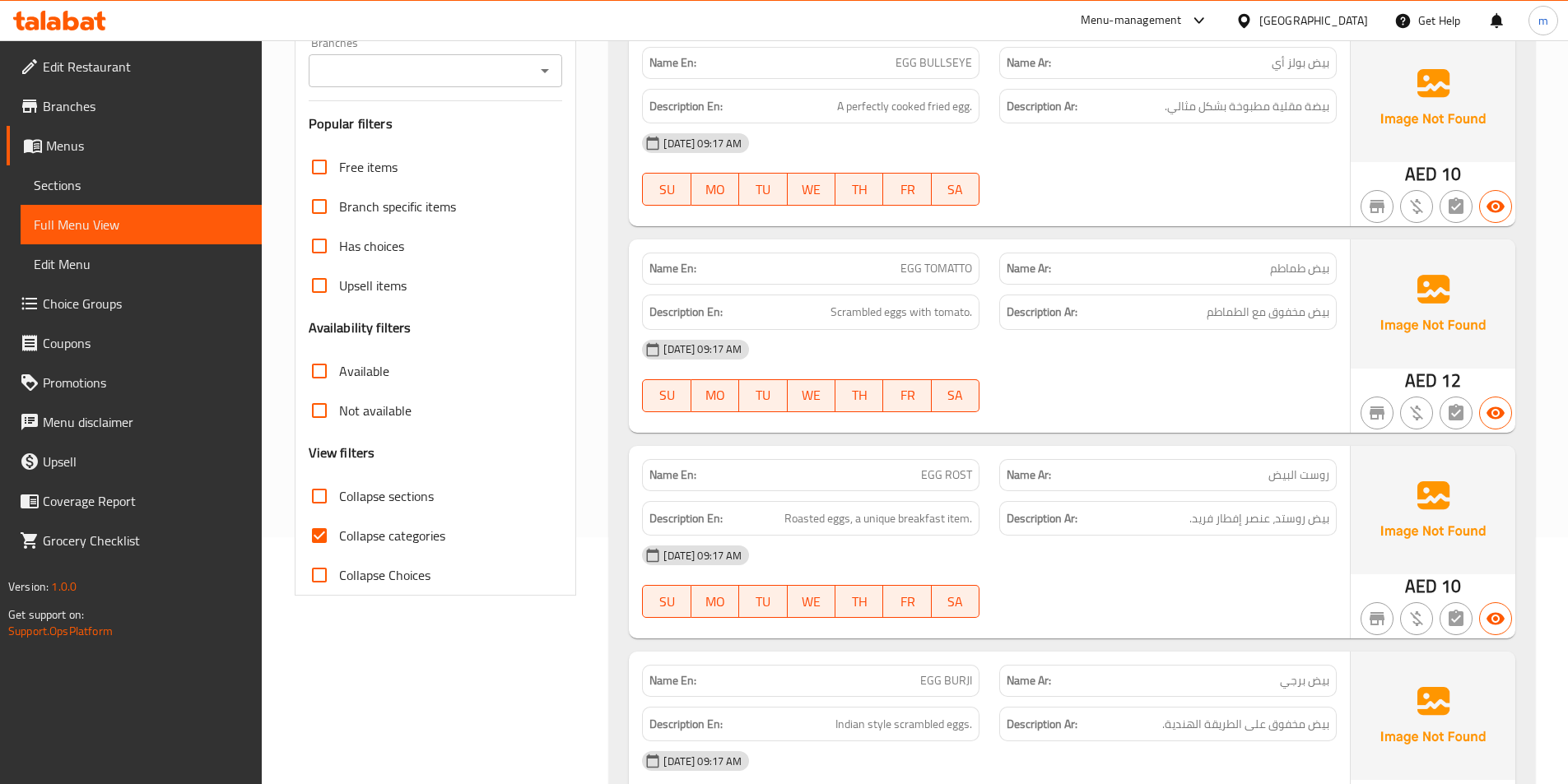
click at [391, 542] on span "Collapse categories" at bounding box center [392, 535] width 106 height 19
click at [339, 542] on input "Collapse categories" at bounding box center [319, 535] width 40 height 40
checkbox input "false"
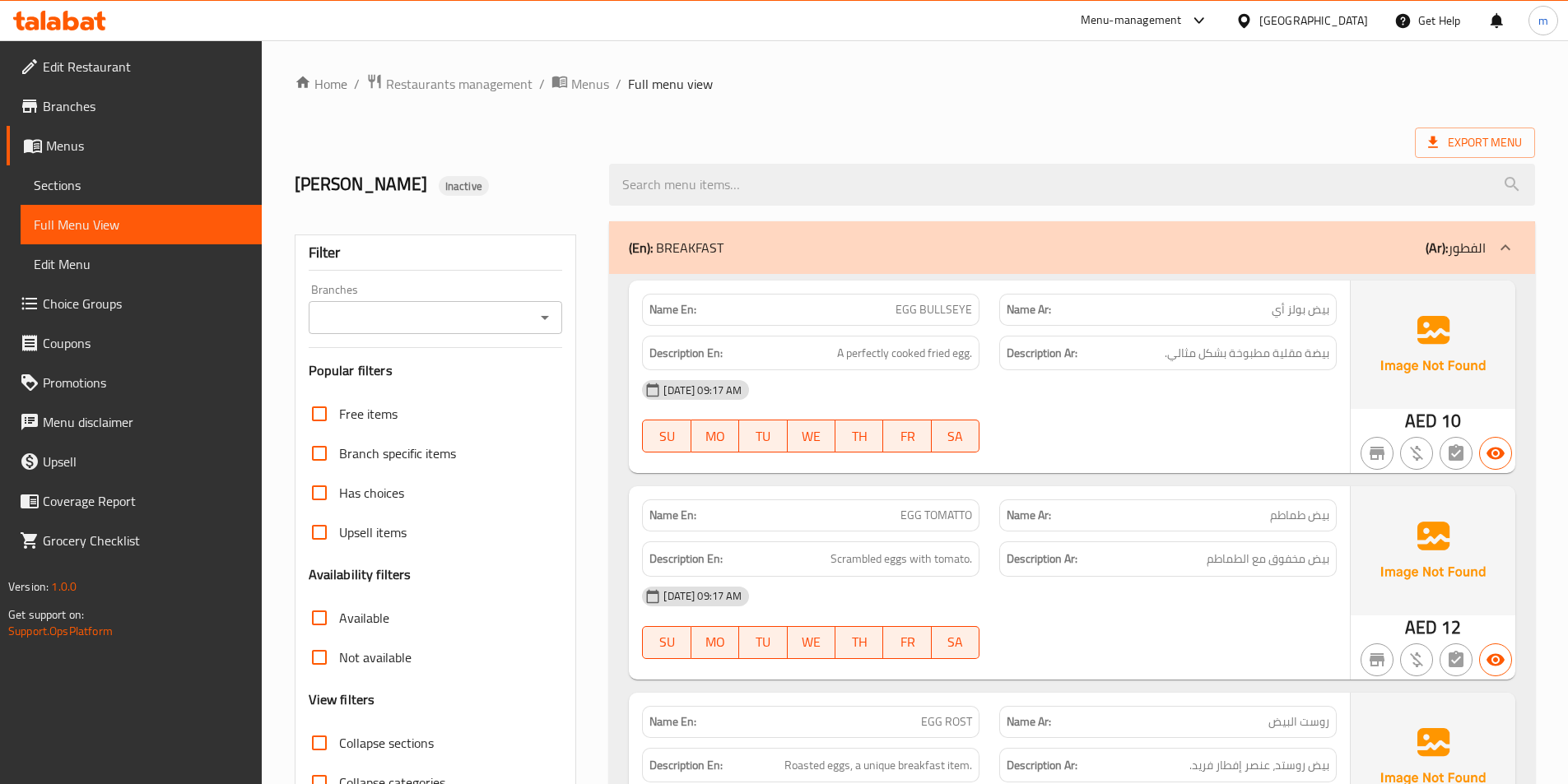
click at [1503, 252] on icon at bounding box center [1504, 247] width 19 height 19
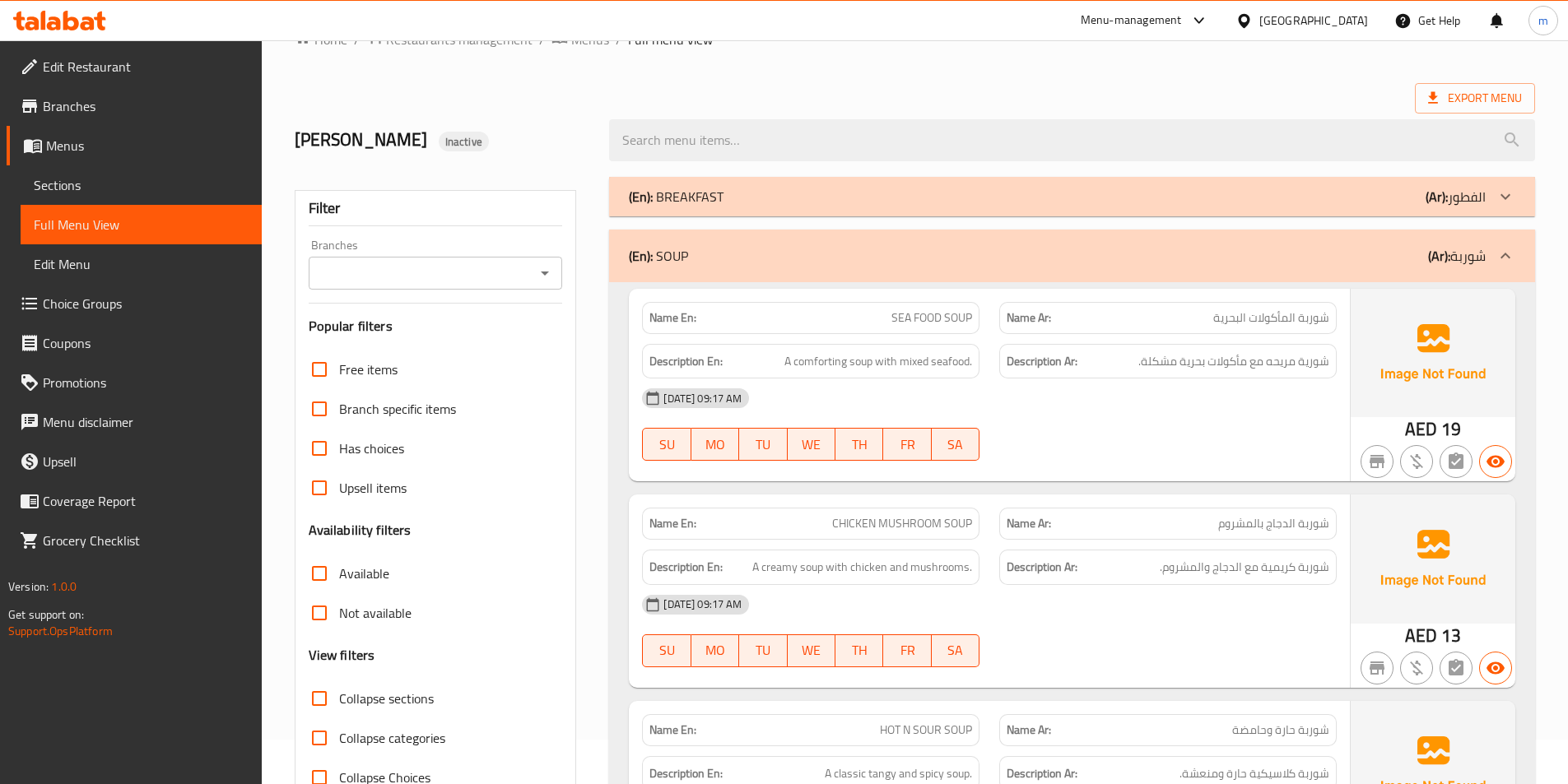
scroll to position [82, 0]
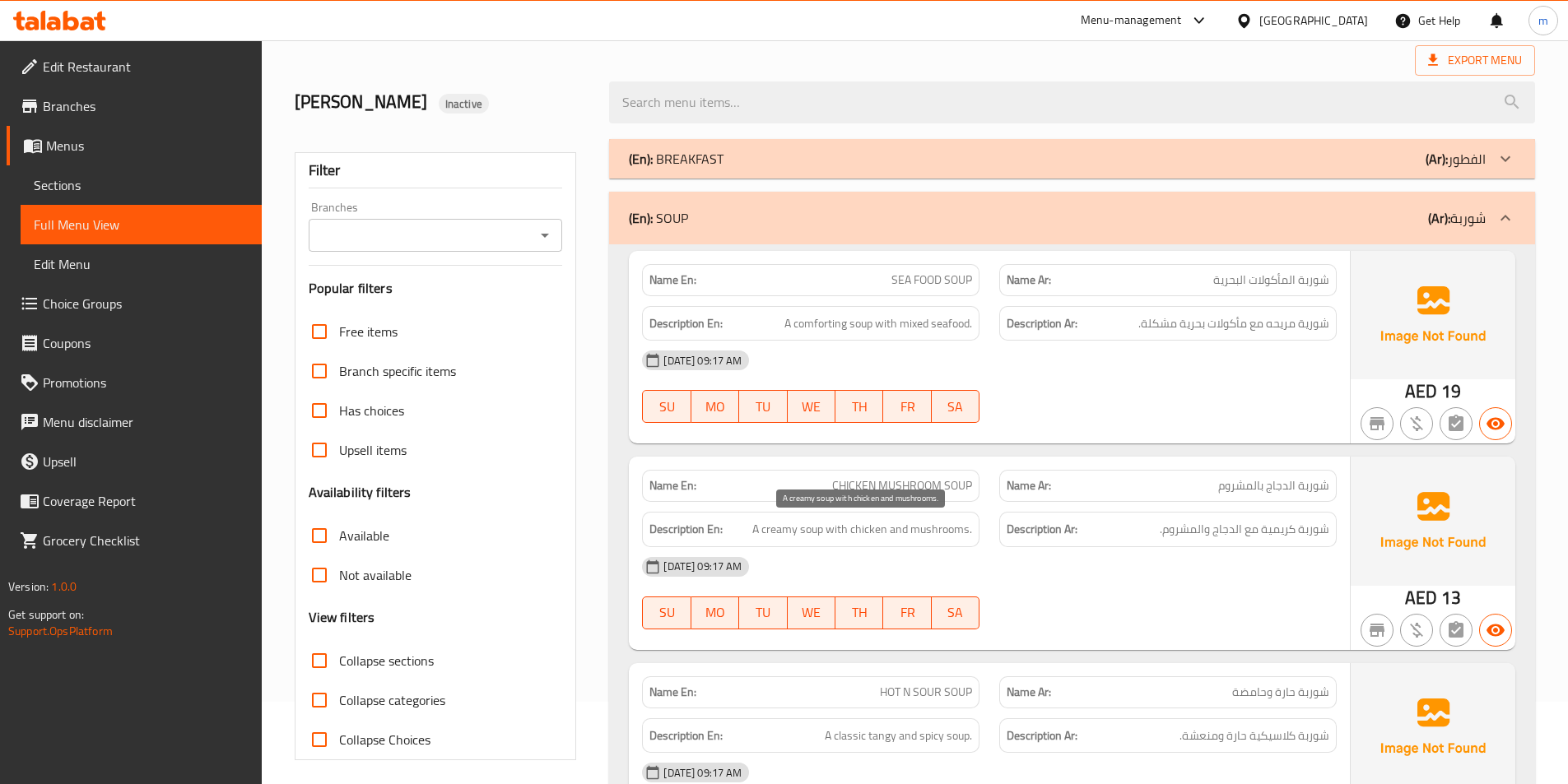
click at [783, 532] on span "A creamy soup with chicken and mushrooms." at bounding box center [861, 530] width 220 height 20
copy span "A creamy soup with chicken and mushrooms."
click at [125, 181] on span "Sections" at bounding box center [141, 184] width 215 height 19
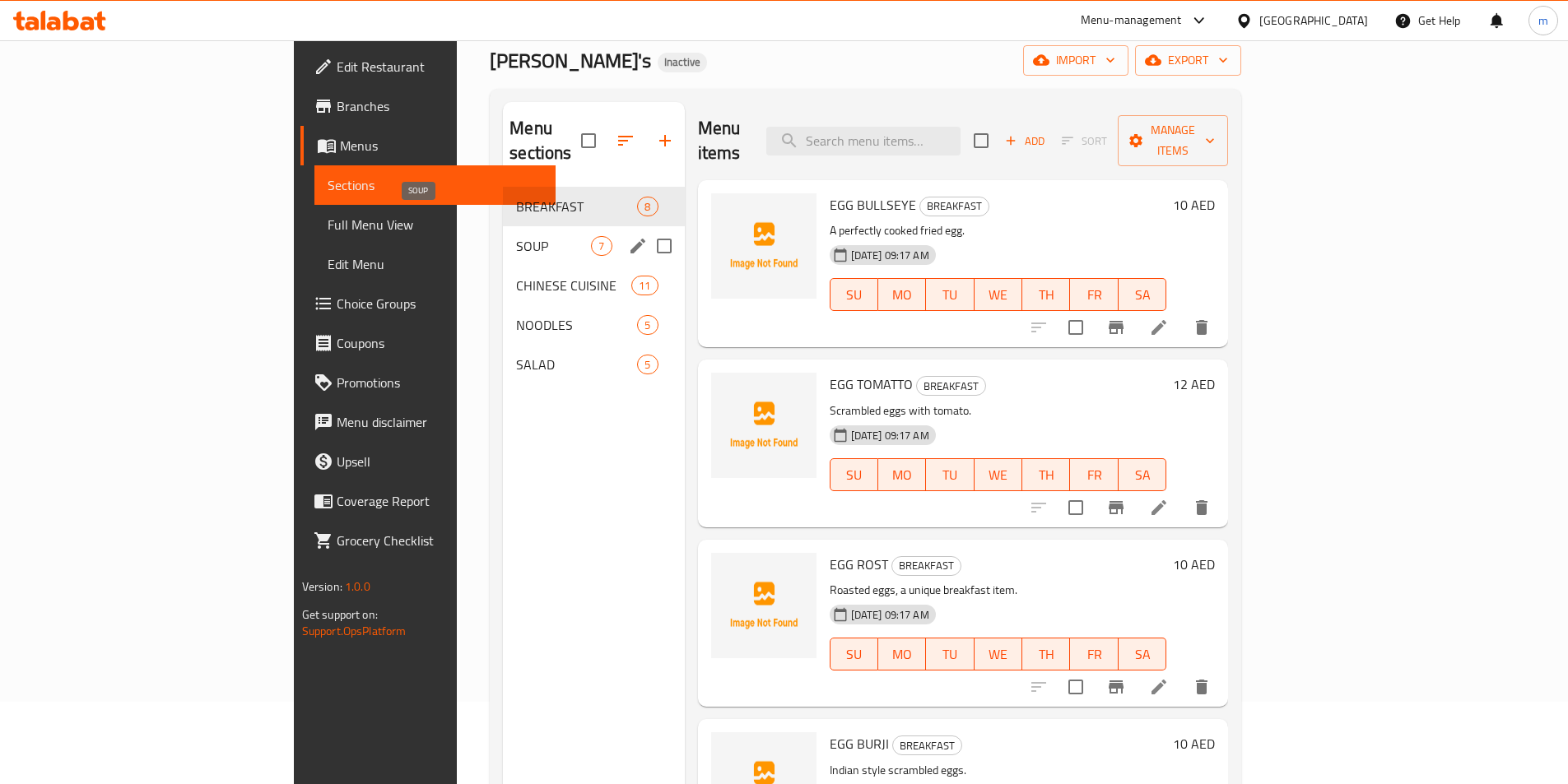
click at [516, 236] on span "SOUP" at bounding box center [553, 245] width 75 height 19
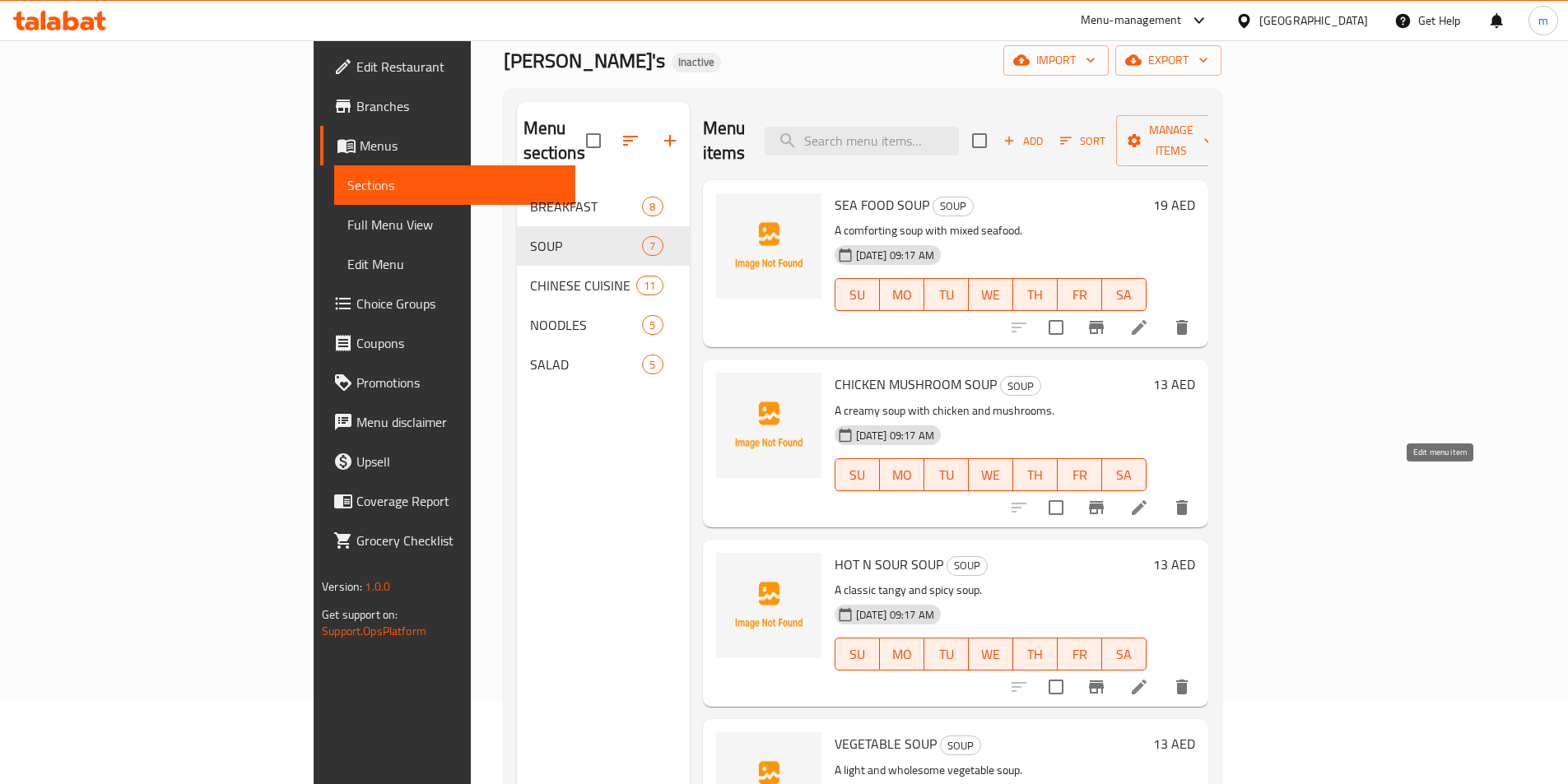
click at [1149, 497] on icon at bounding box center [1139, 507] width 19 height 19
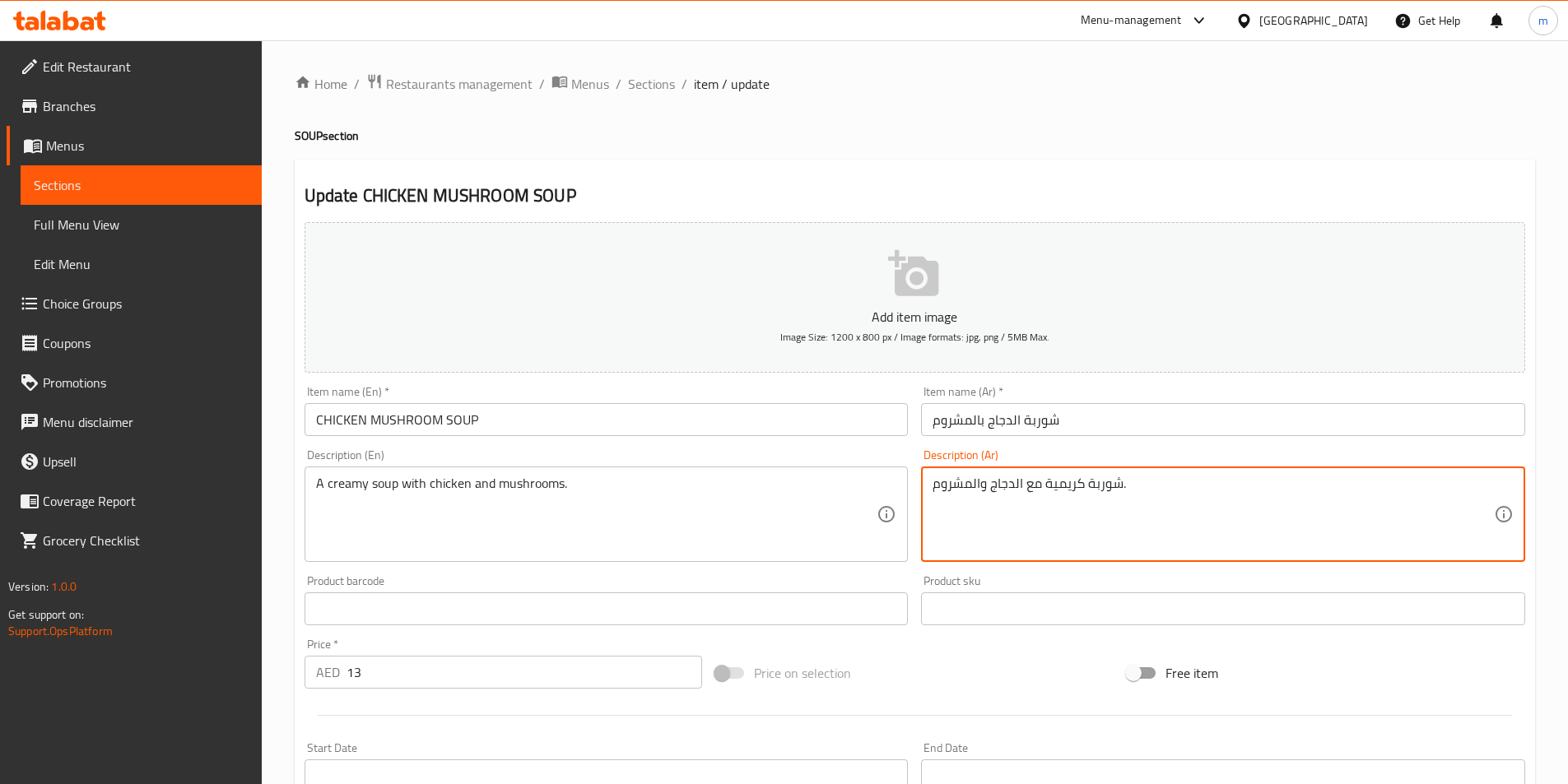
drag, startPoint x: 1045, startPoint y: 489, endPoint x: 1060, endPoint y: 494, distance: 15.8
click at [1056, 490] on textarea "شوربة كريمية مع الدجاج والمشروم." at bounding box center [1212, 514] width 561 height 78
click at [1058, 486] on textarea "شوربة كريمية مع الدجاج والمشروم." at bounding box center [1212, 514] width 561 height 78
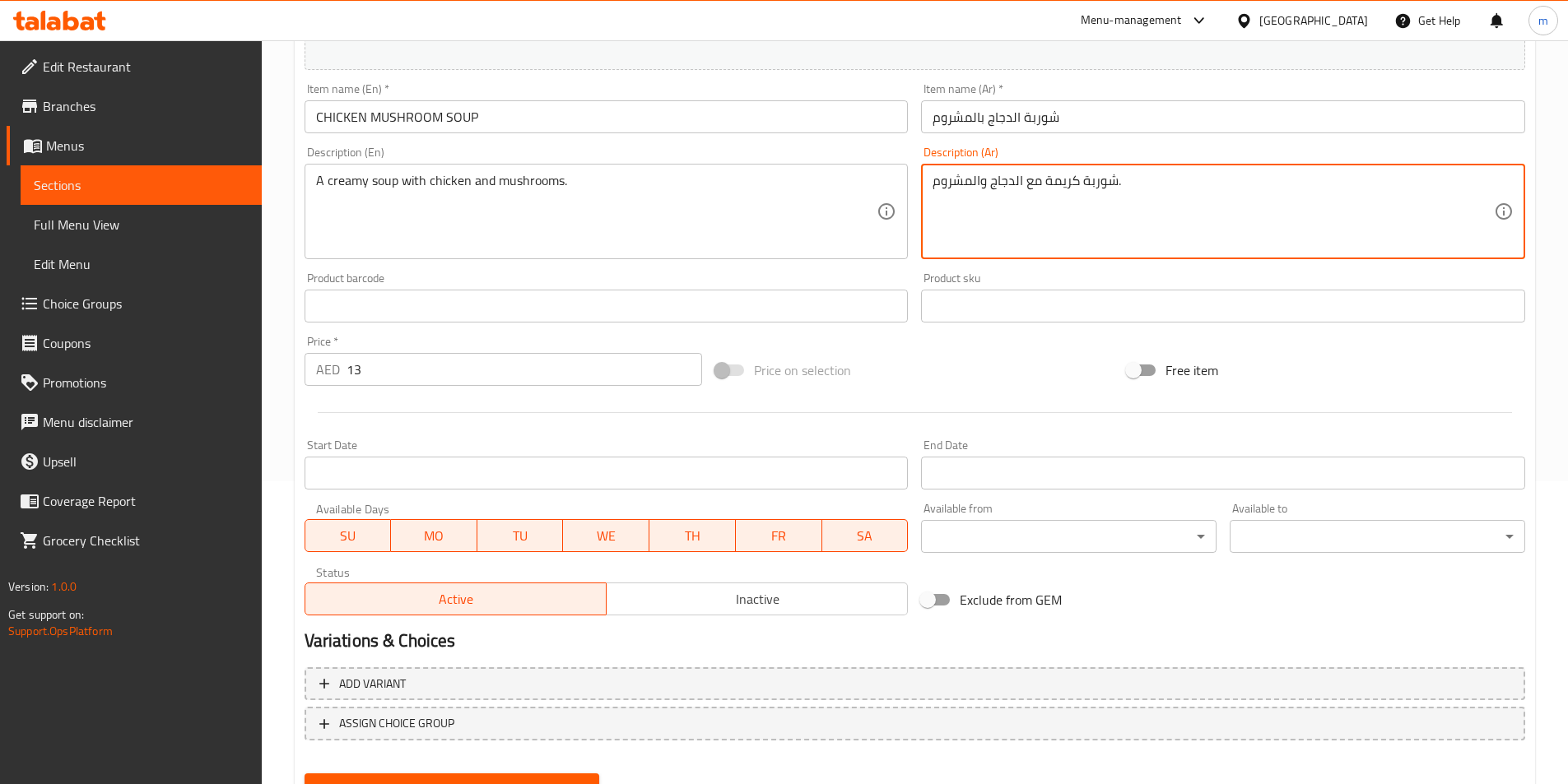
scroll to position [329, 0]
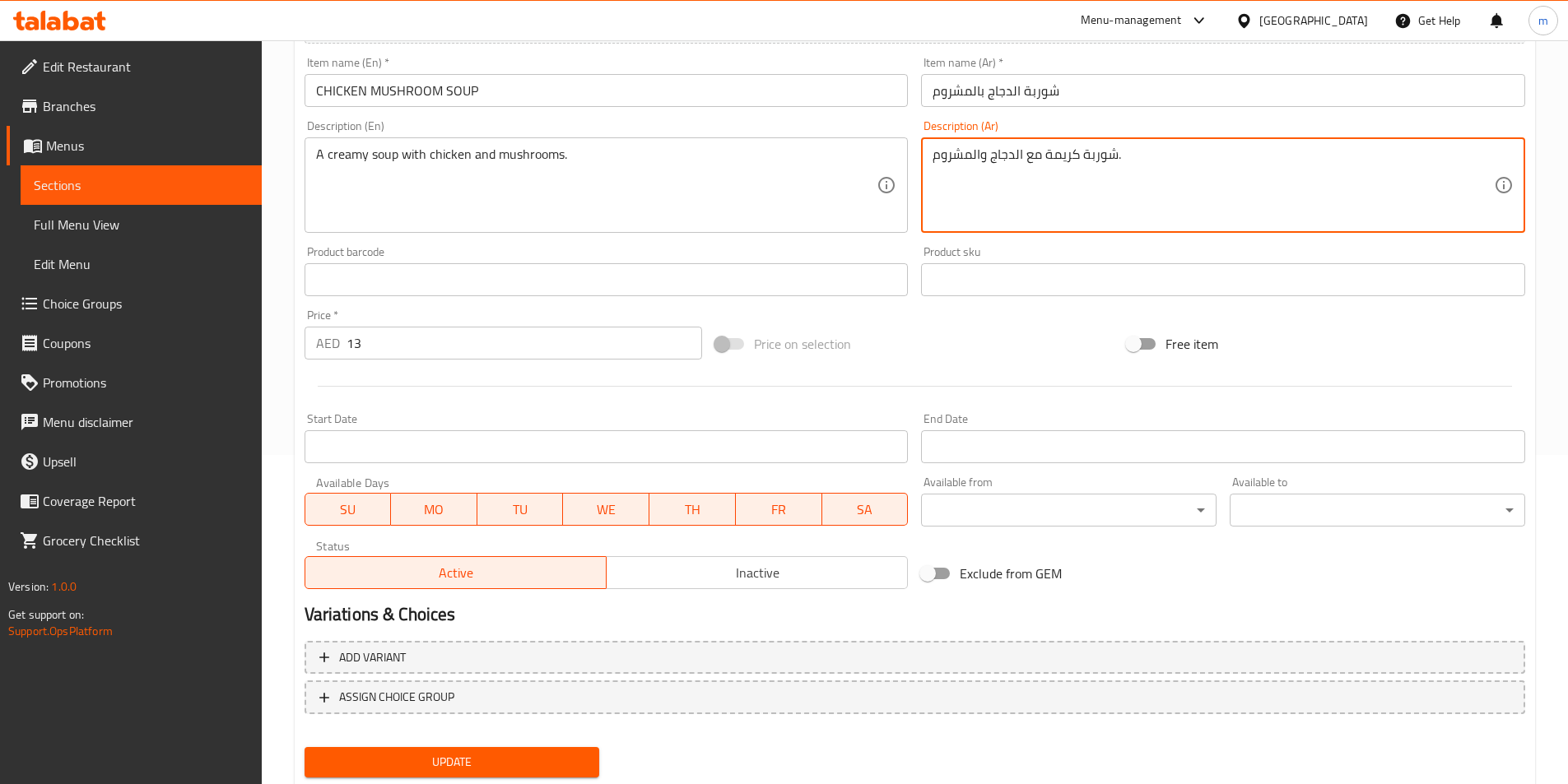
type textarea "شوربة كريمة مع الدجاج والمشروم."
click at [523, 761] on span "Update" at bounding box center [452, 762] width 269 height 20
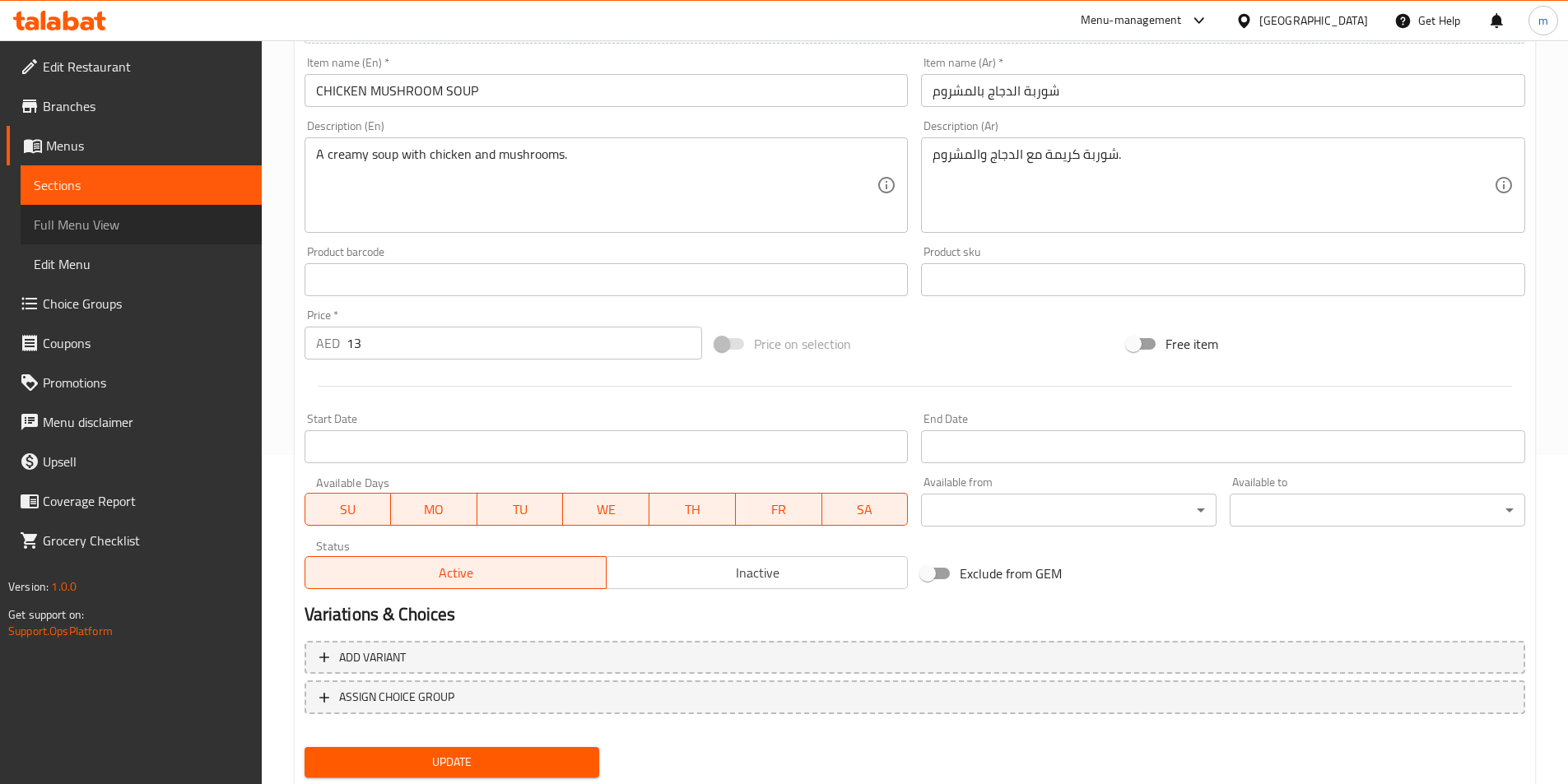
click at [88, 226] on span "Full Menu View" at bounding box center [141, 224] width 215 height 19
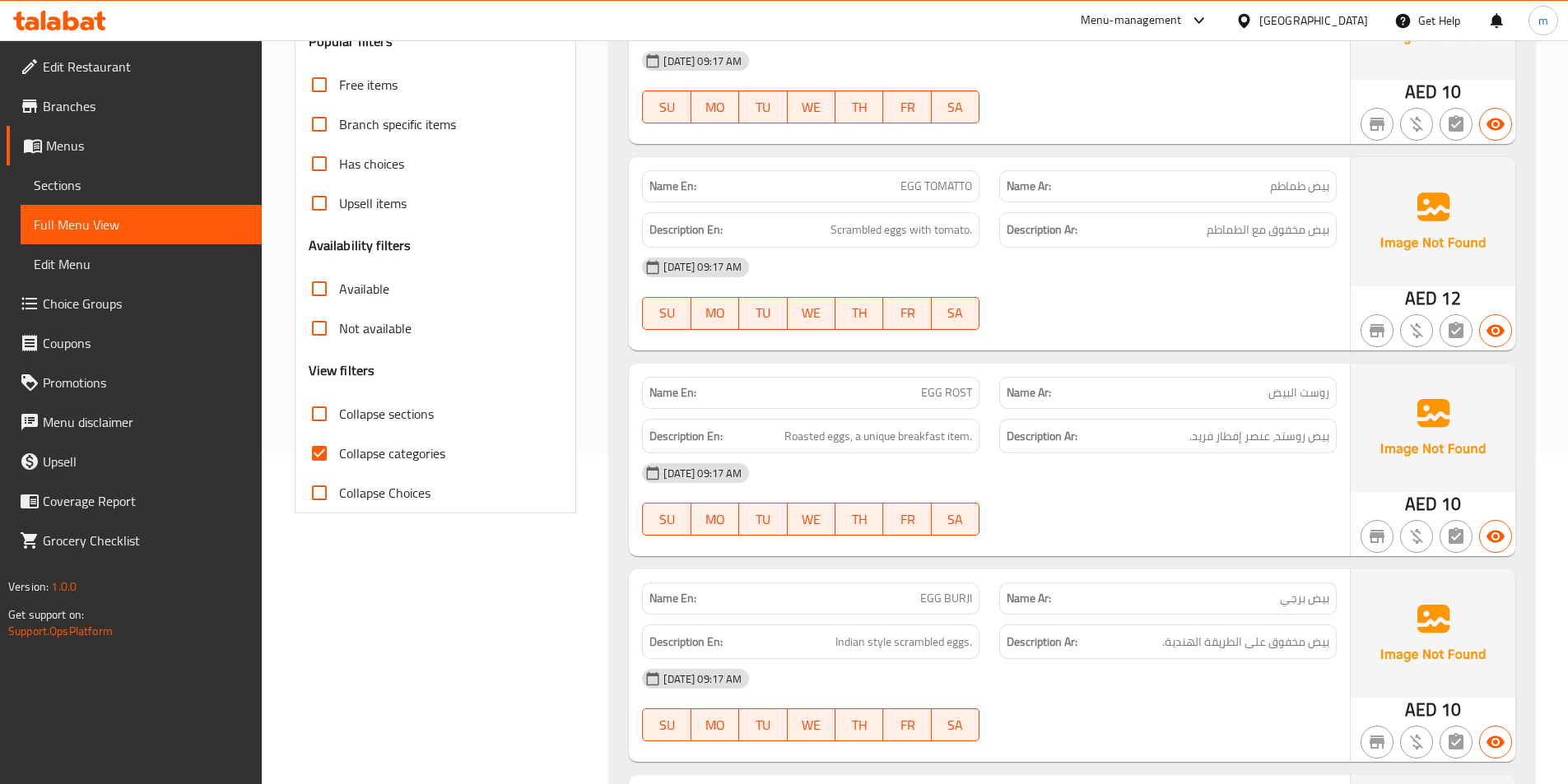
click at [376, 450] on span "Collapse categories" at bounding box center [392, 452] width 106 height 19
click at [339, 450] on input "Collapse categories" at bounding box center [319, 453] width 40 height 40
checkbox input "false"
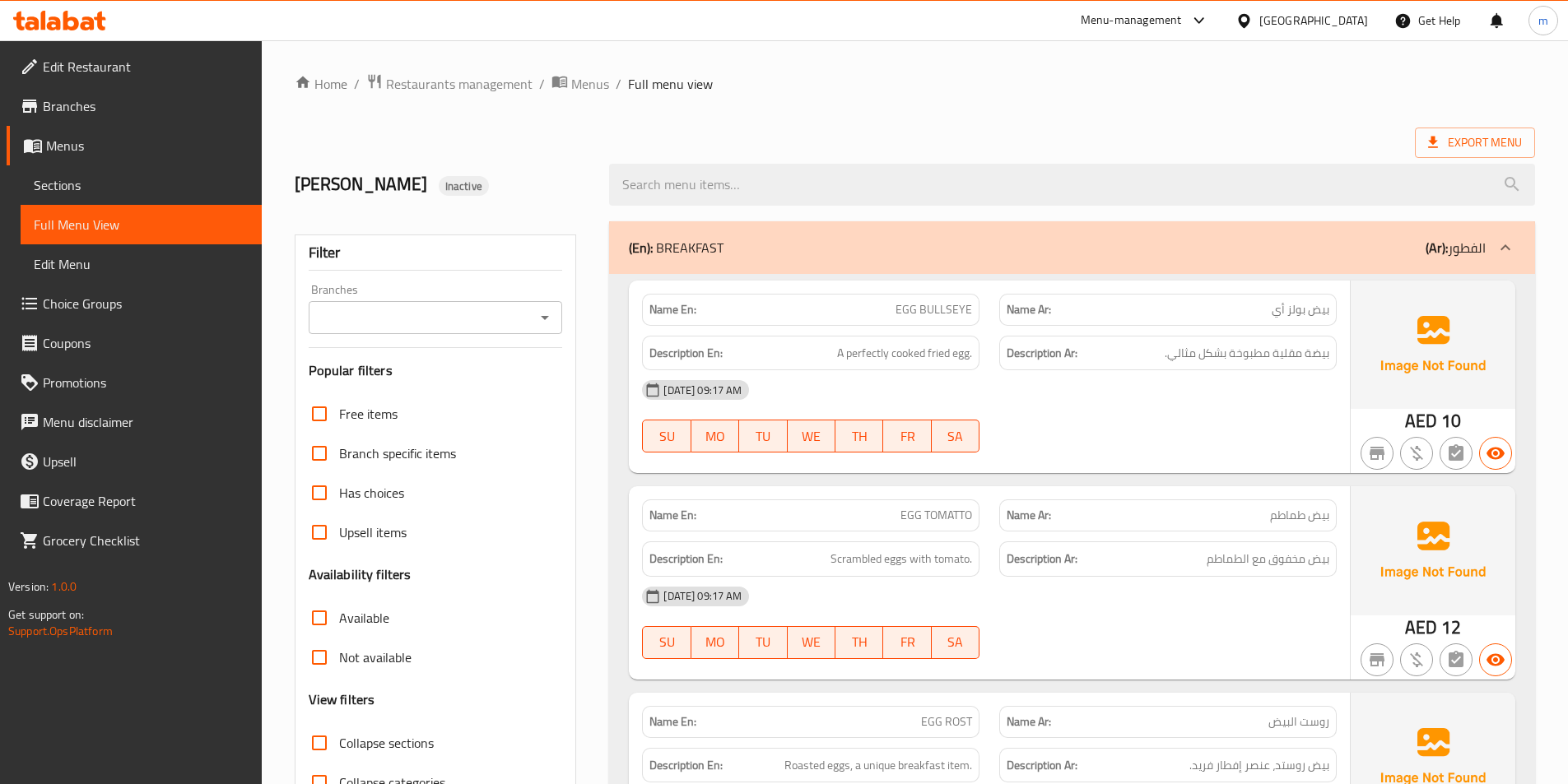
click at [1519, 247] on div at bounding box center [1504, 247] width 40 height 40
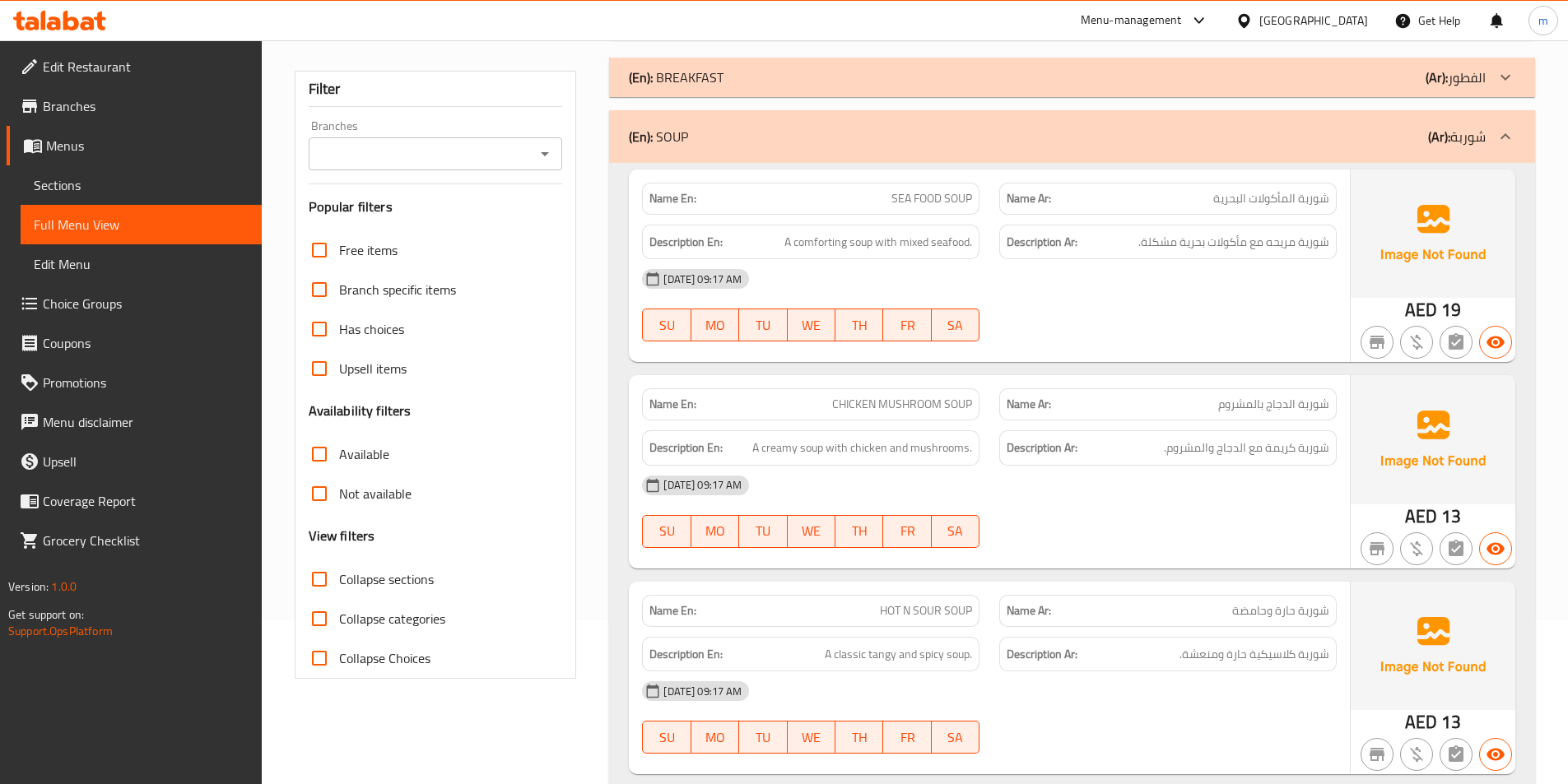
scroll to position [165, 0]
click at [88, 181] on span "Sections" at bounding box center [141, 184] width 215 height 19
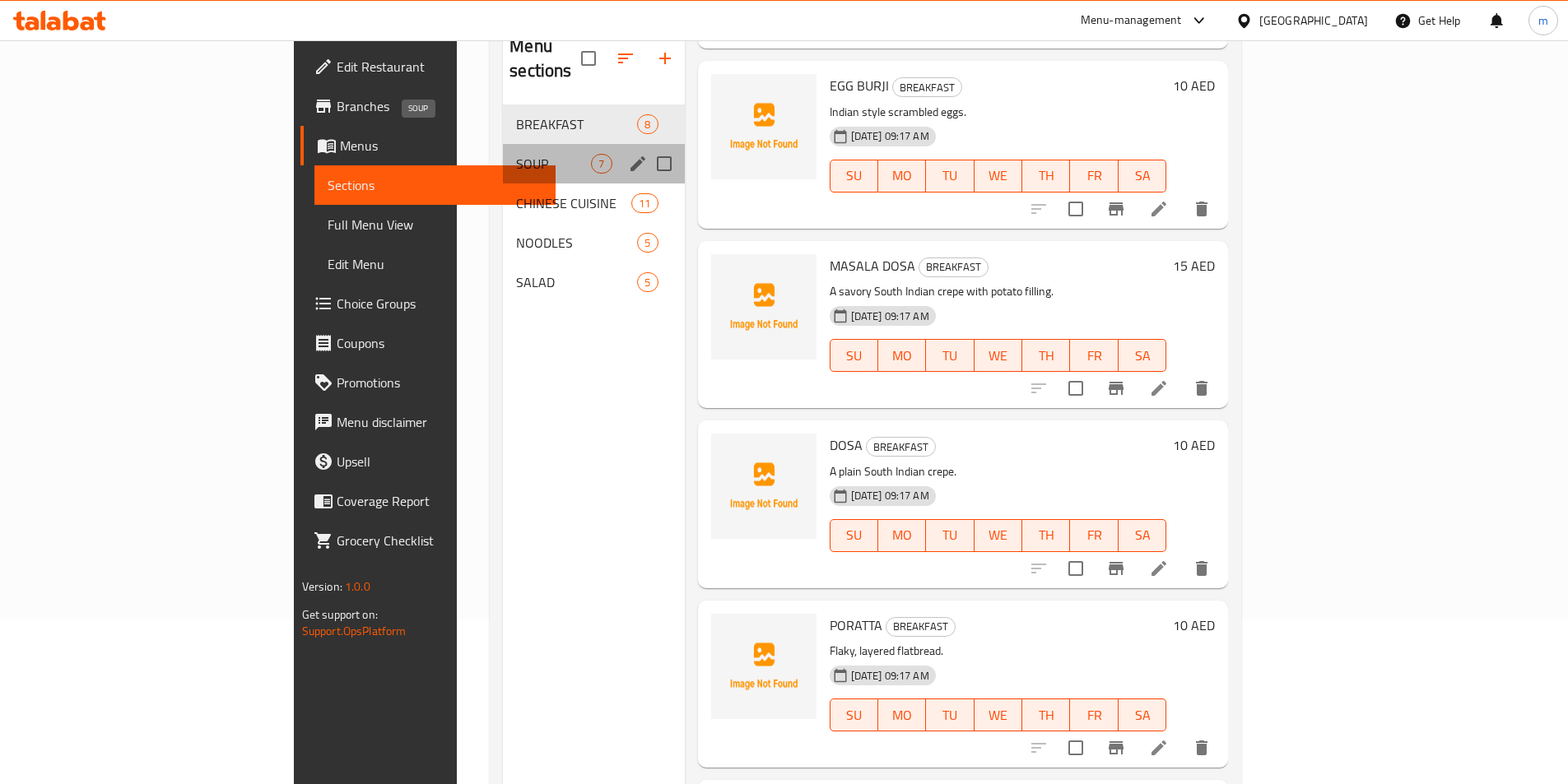
click at [516, 154] on span "SOUP" at bounding box center [553, 163] width 75 height 19
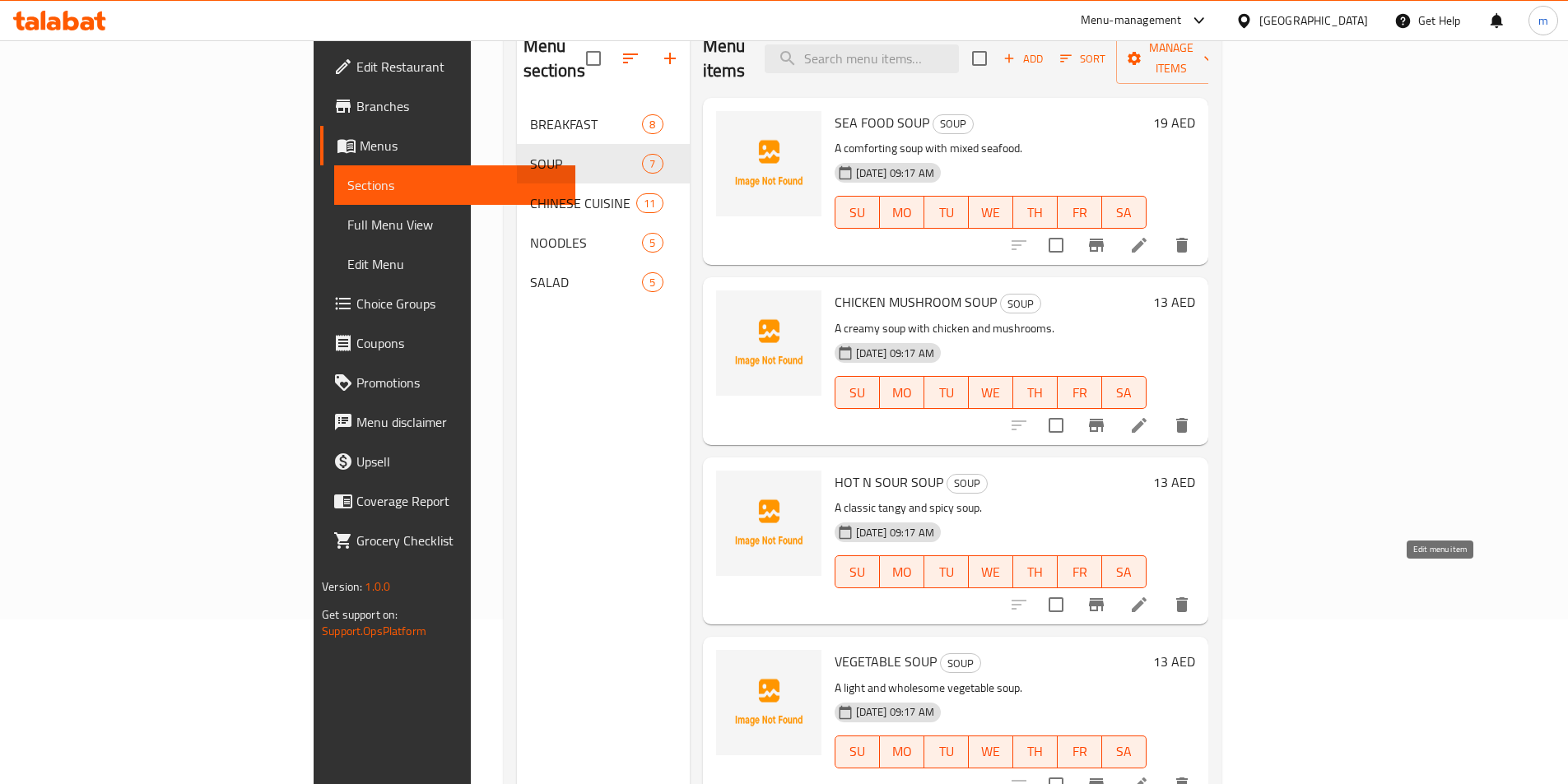
click at [1149, 595] on icon at bounding box center [1139, 604] width 19 height 19
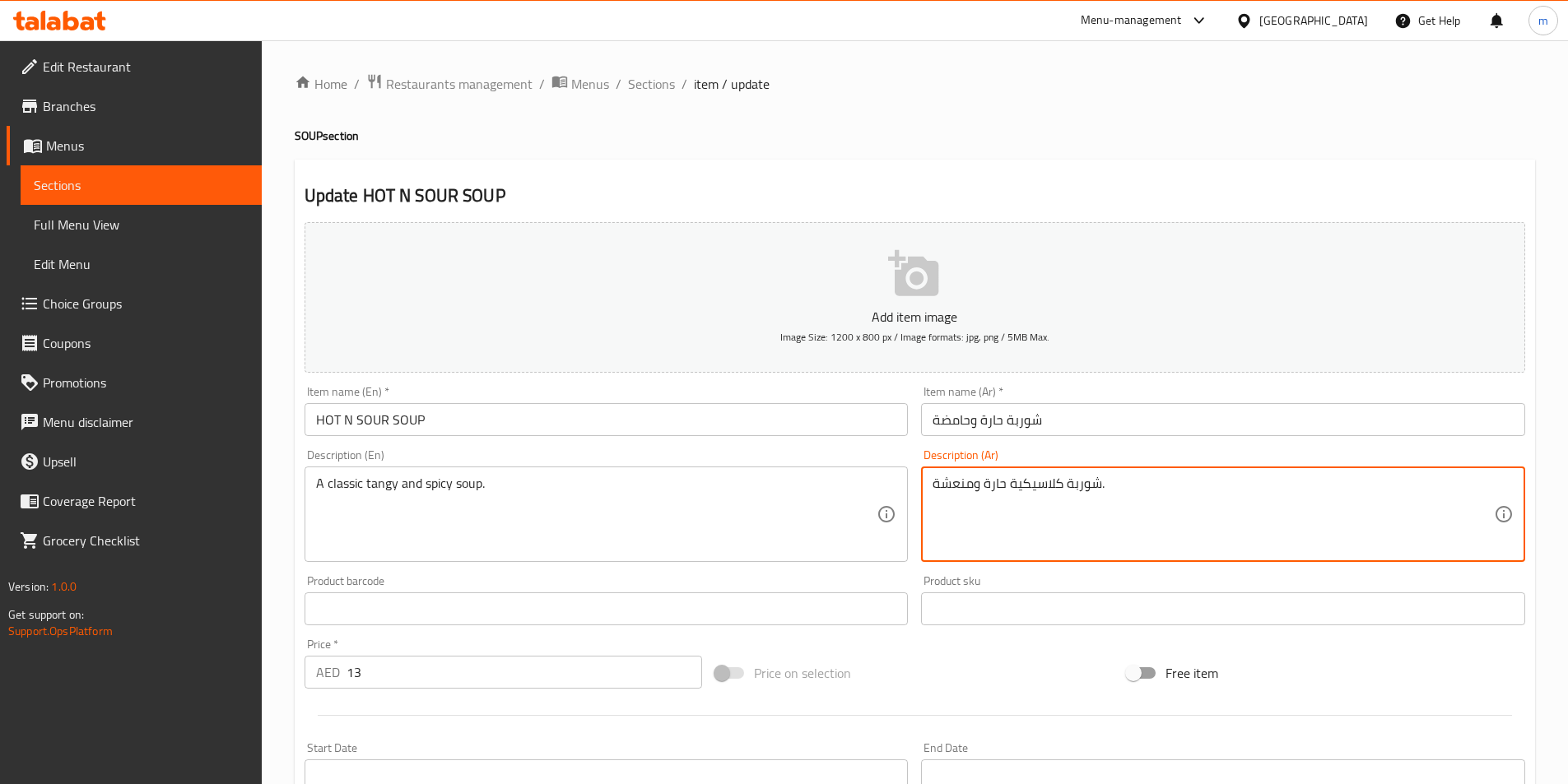
drag, startPoint x: 1007, startPoint y: 491, endPoint x: 1019, endPoint y: 494, distance: 12.4
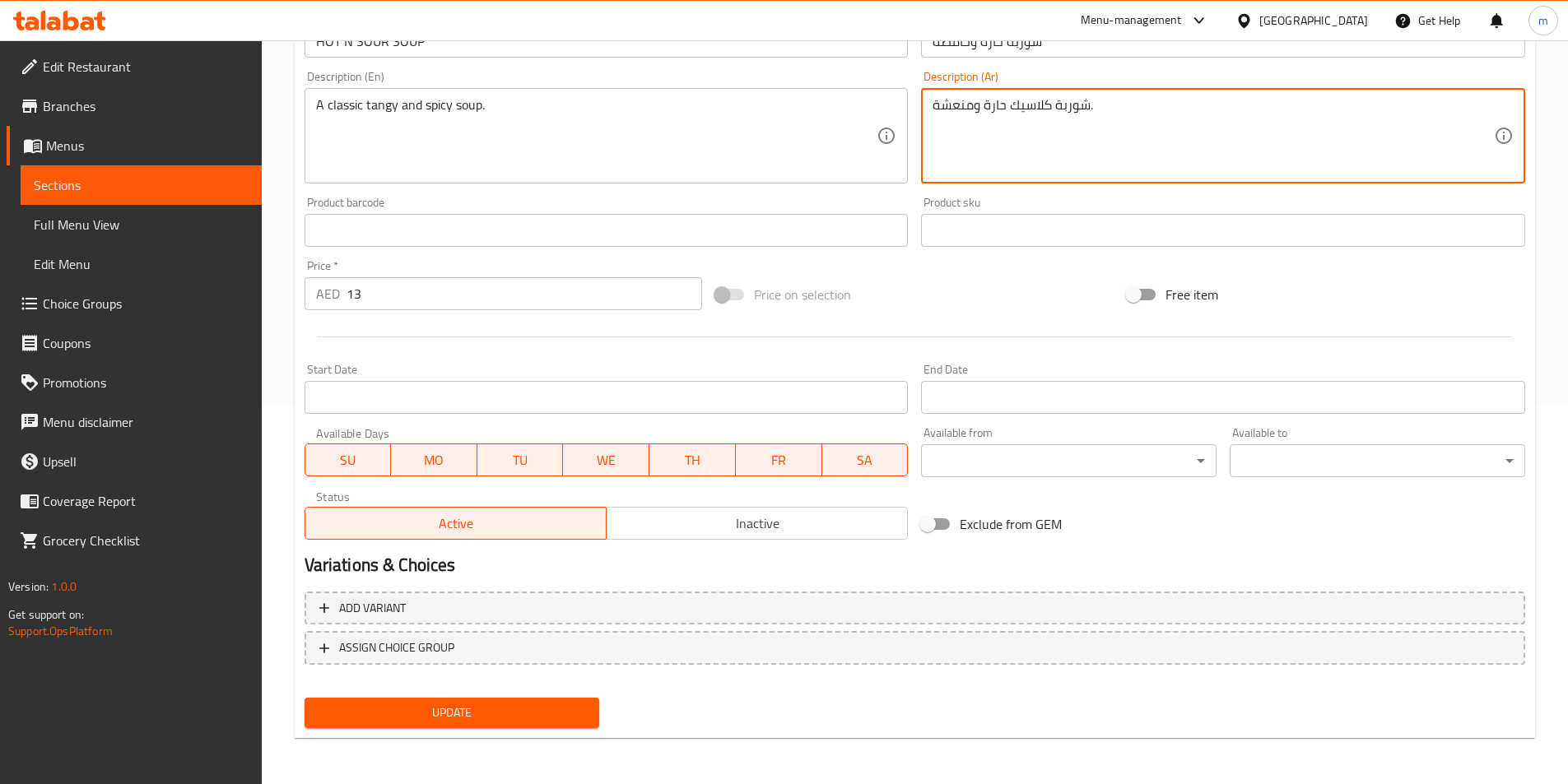
type textarea "شوربة كلاسيك حارة ومنعشة."
click at [494, 710] on span "Update" at bounding box center [452, 713] width 269 height 20
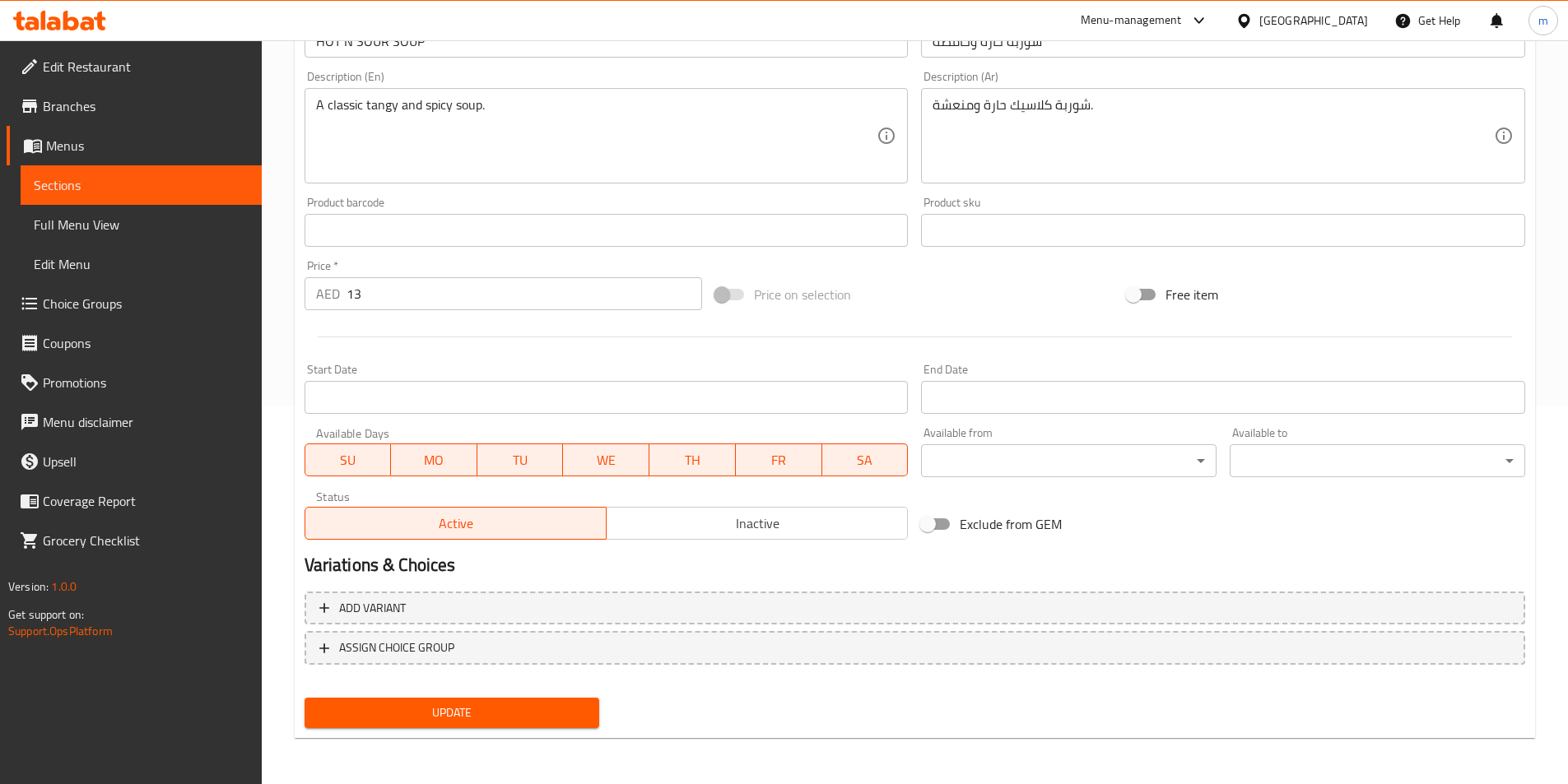
click at [128, 216] on span "Full Menu View" at bounding box center [141, 224] width 215 height 19
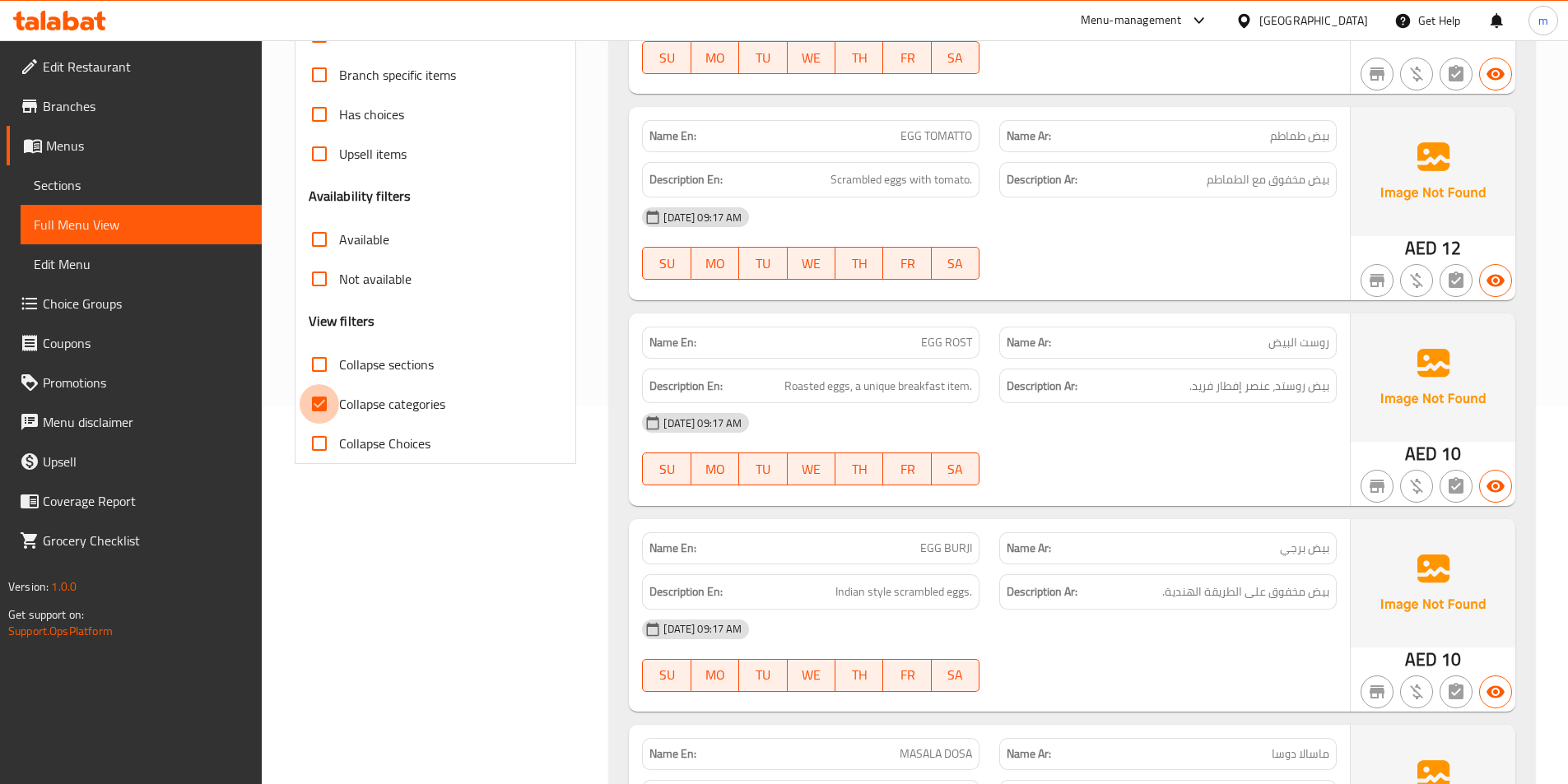
click at [323, 397] on input "Collapse categories" at bounding box center [319, 404] width 40 height 40
checkbox input "false"
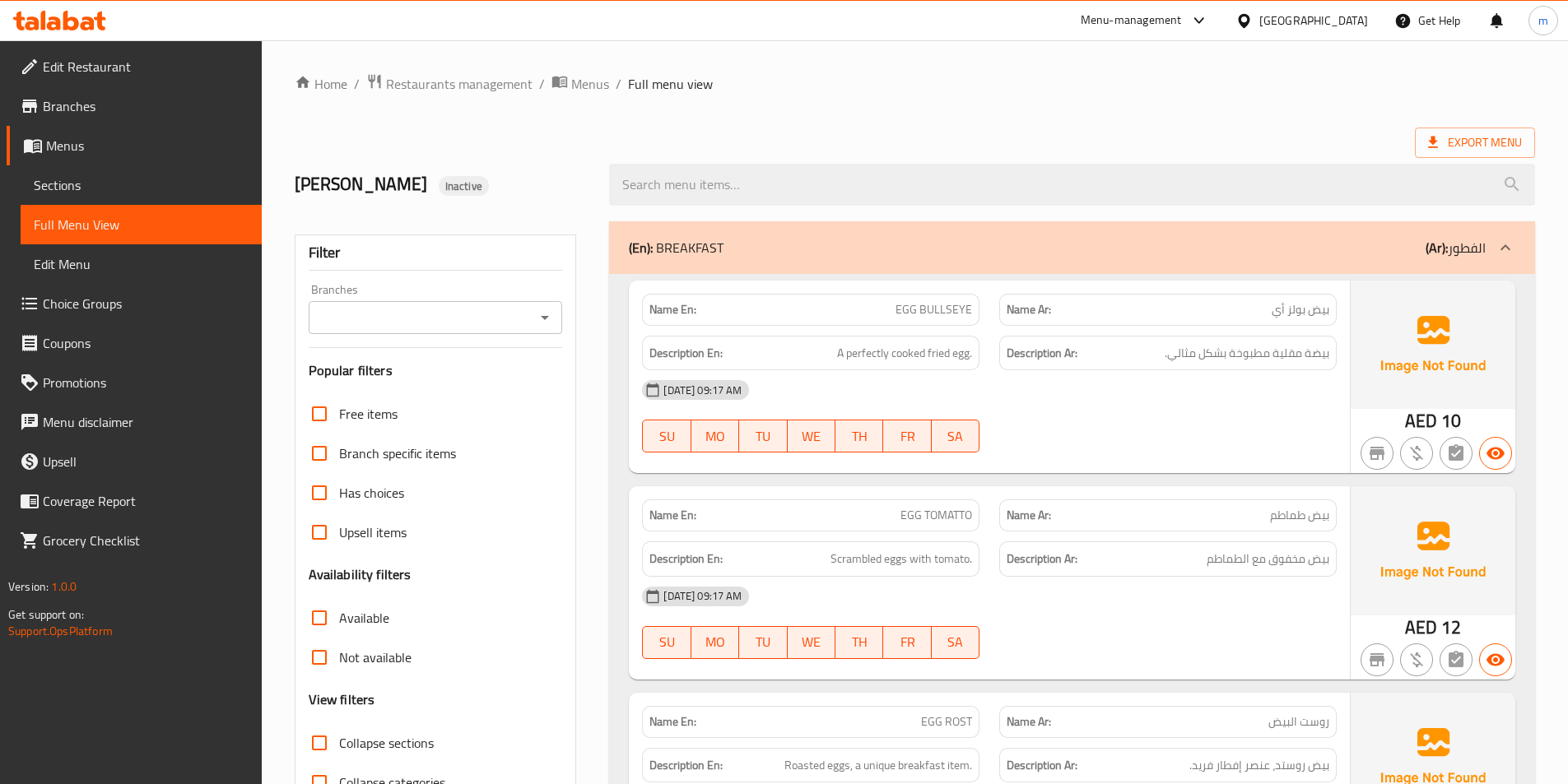
click at [1510, 243] on icon at bounding box center [1504, 247] width 19 height 19
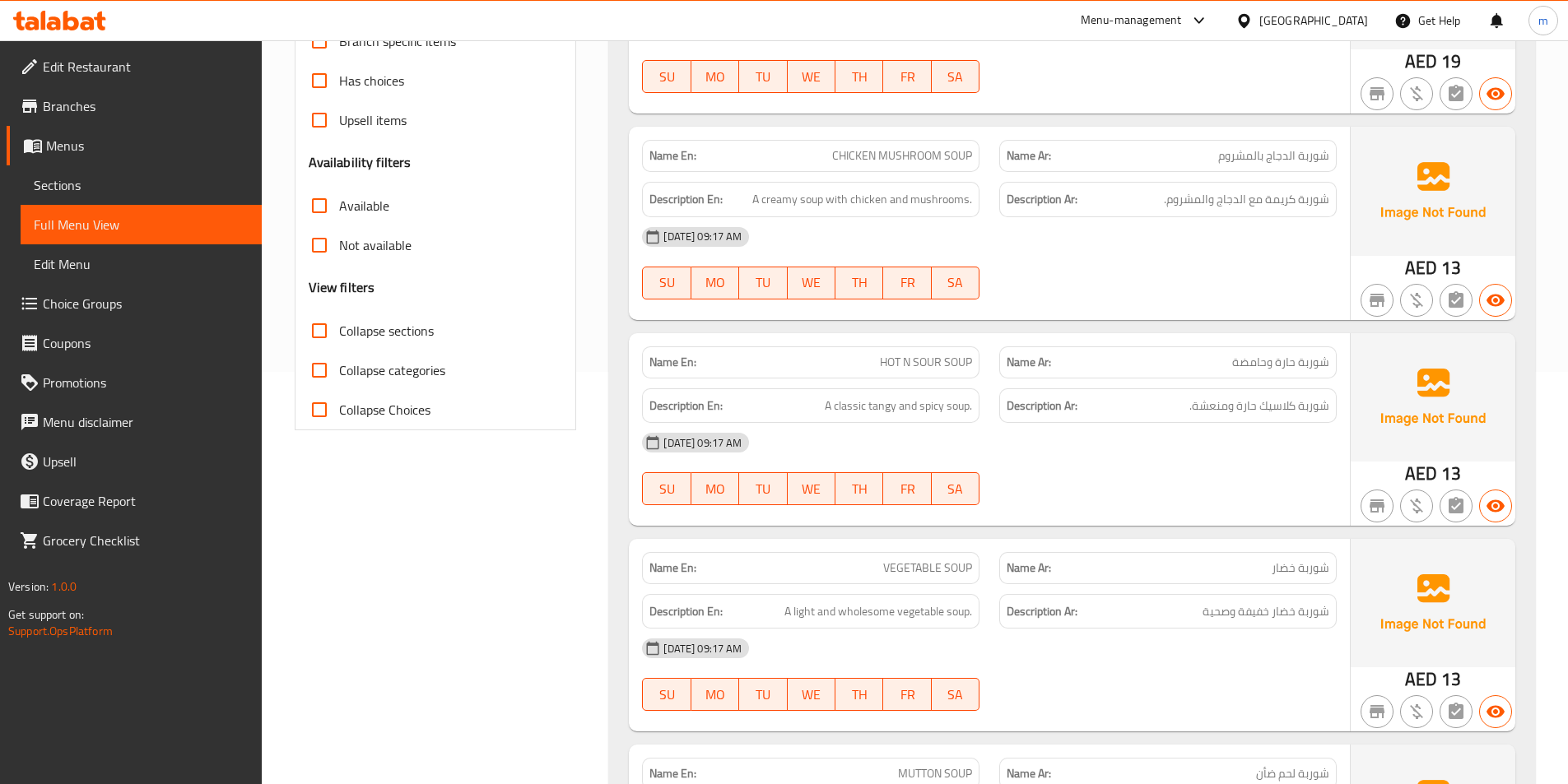
scroll to position [412, 0]
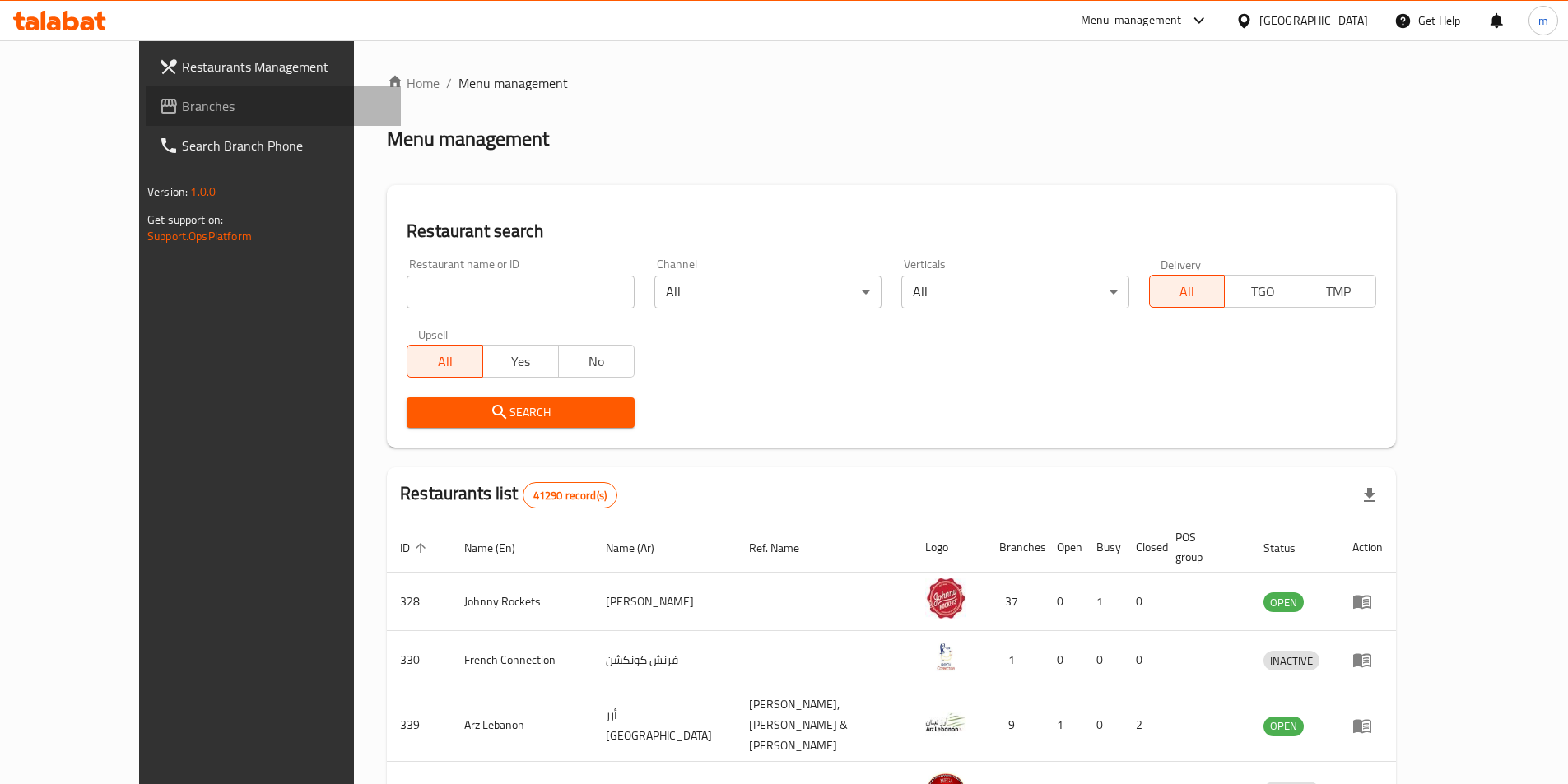
click at [181, 97] on span "Branches" at bounding box center [284, 106] width 205 height 19
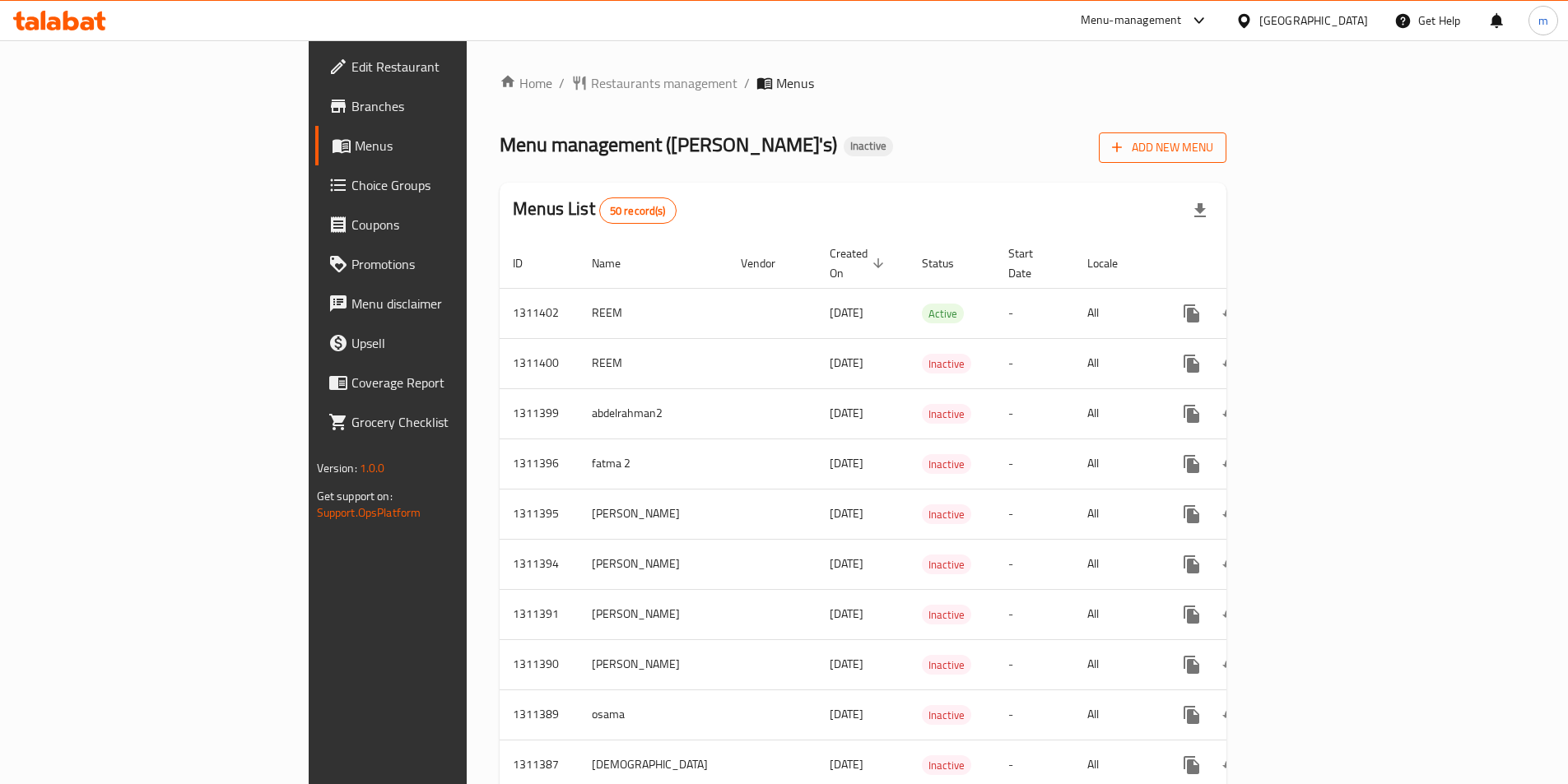
click at [1213, 140] on span "Add New Menu" at bounding box center [1163, 147] width 101 height 20
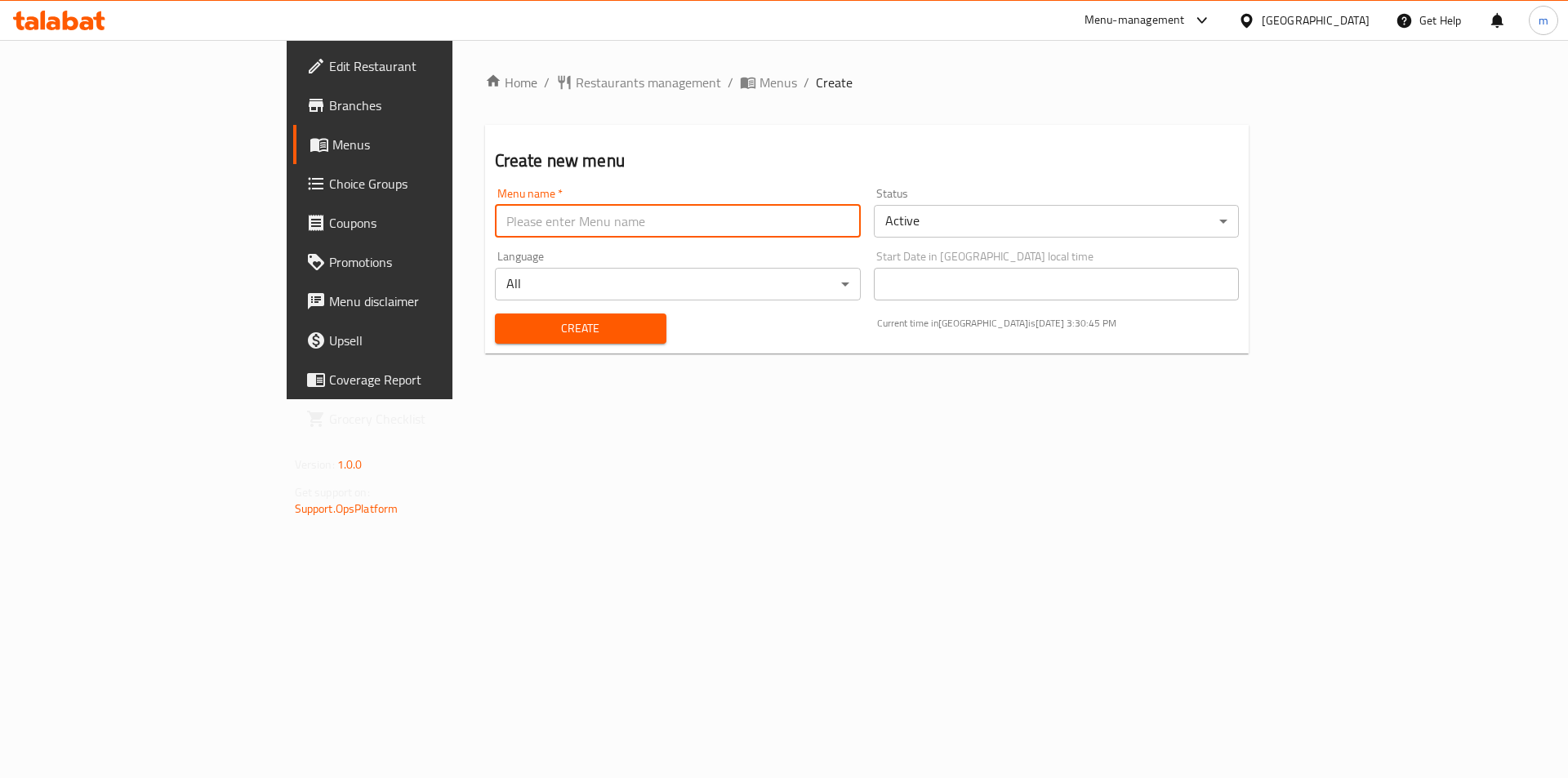
click at [495, 231] on input "text" at bounding box center [677, 221] width 366 height 33
type input "mohamed2"
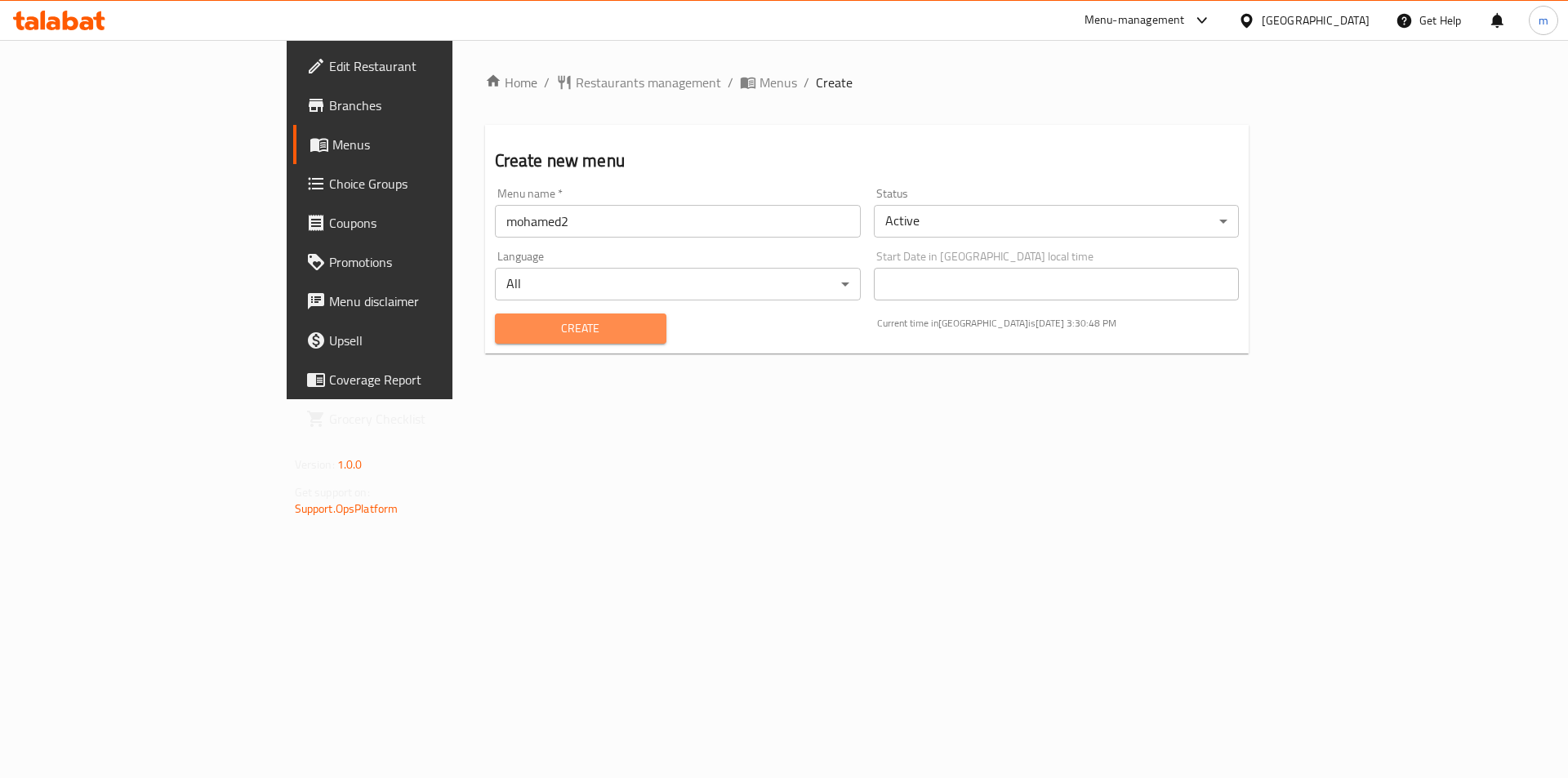
click at [508, 328] on span "Create" at bounding box center [581, 328] width 145 height 20
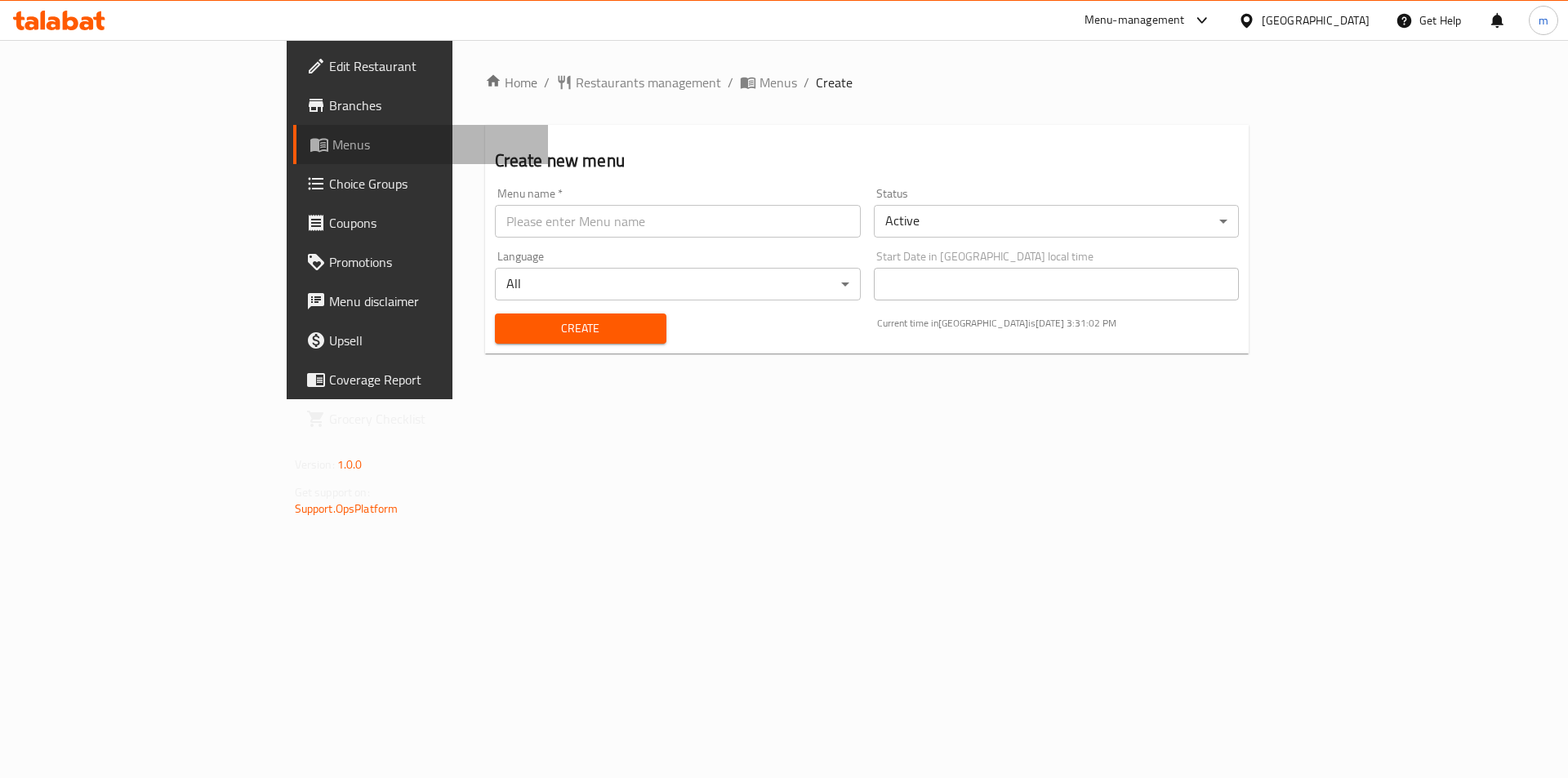
click at [333, 142] on span "Menus" at bounding box center [434, 144] width 203 height 19
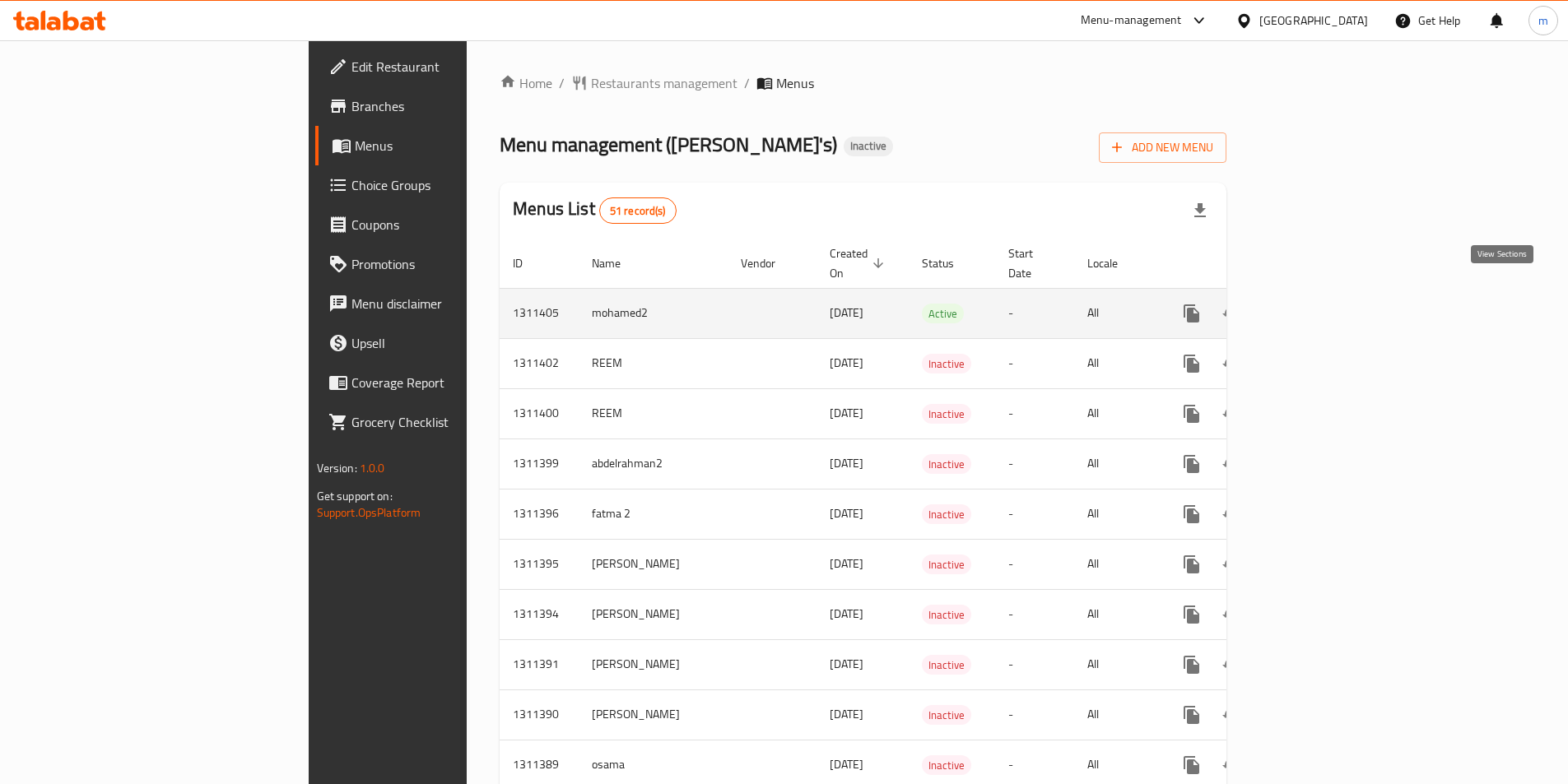
click at [1320, 304] on icon "enhanced table" at bounding box center [1309, 313] width 19 height 19
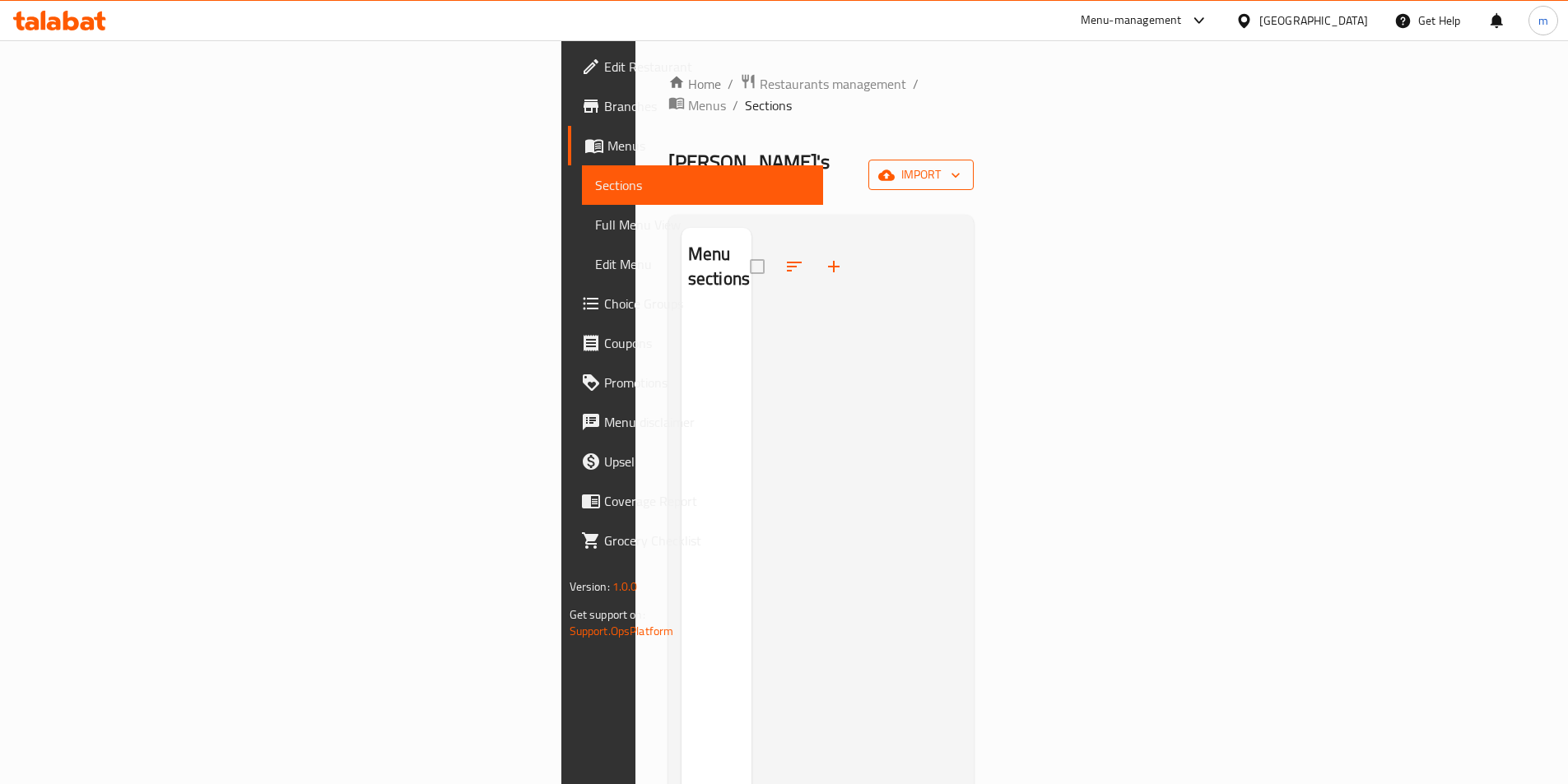
click at [960, 165] on span "import" at bounding box center [921, 175] width 79 height 20
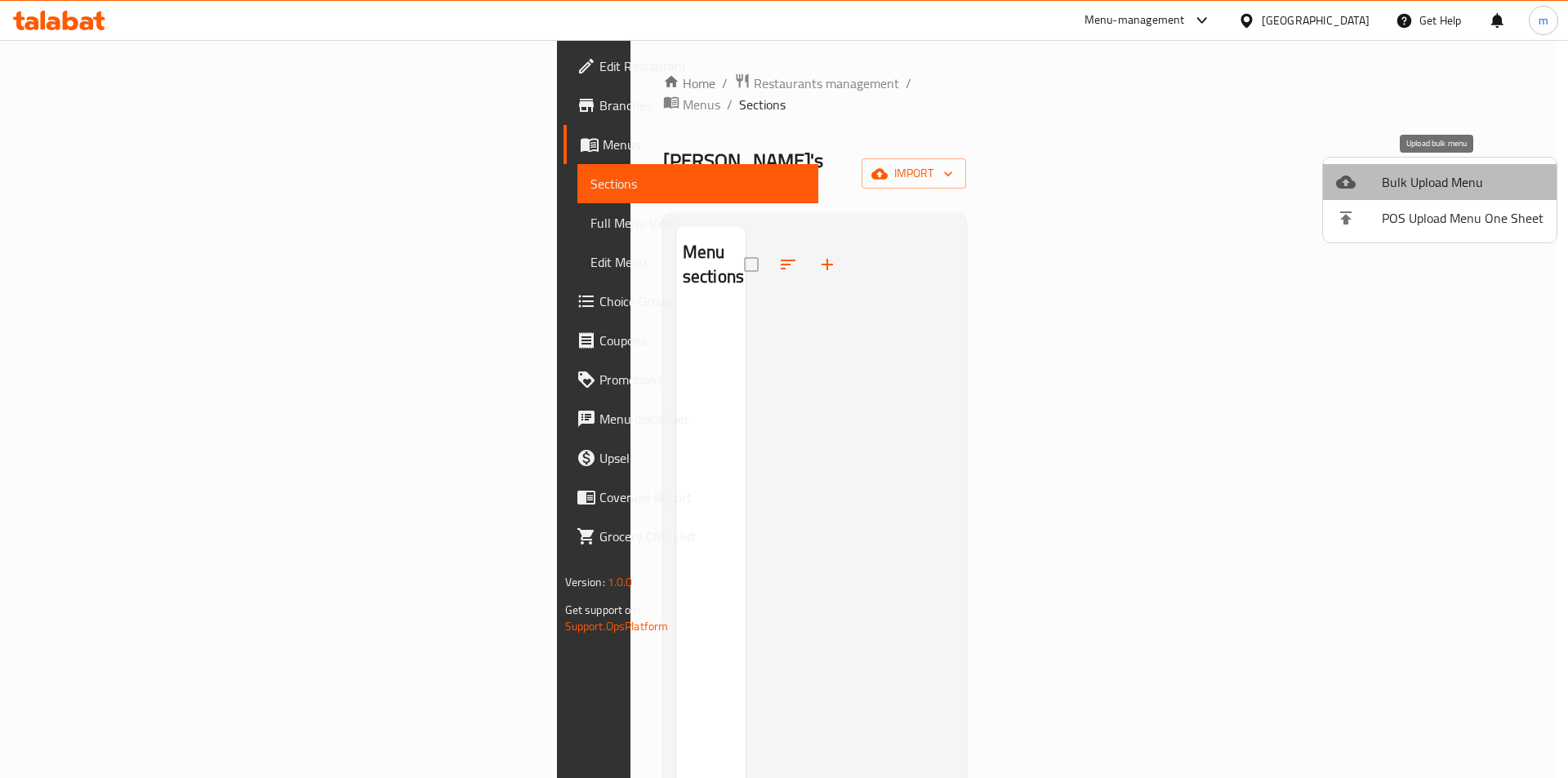
click at [1448, 176] on span "Bulk Upload Menu" at bounding box center [1462, 181] width 162 height 19
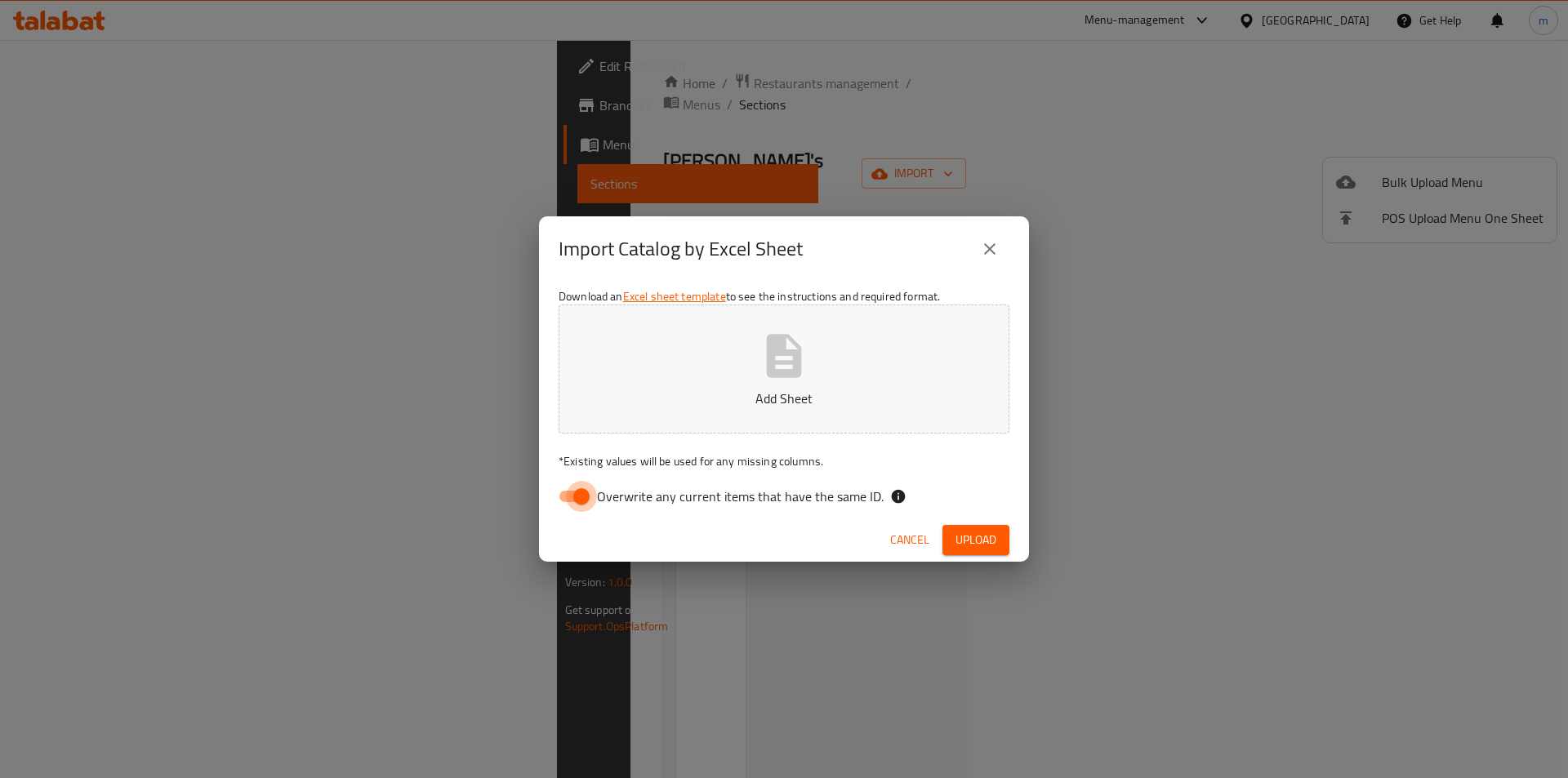
click at [571, 501] on input "Overwrite any current items that have the same ID." at bounding box center [581, 496] width 93 height 31
checkbox input "false"
click at [830, 391] on p "Add Sheet" at bounding box center [784, 398] width 400 height 19
click at [995, 532] on span "Upload" at bounding box center [976, 540] width 41 height 20
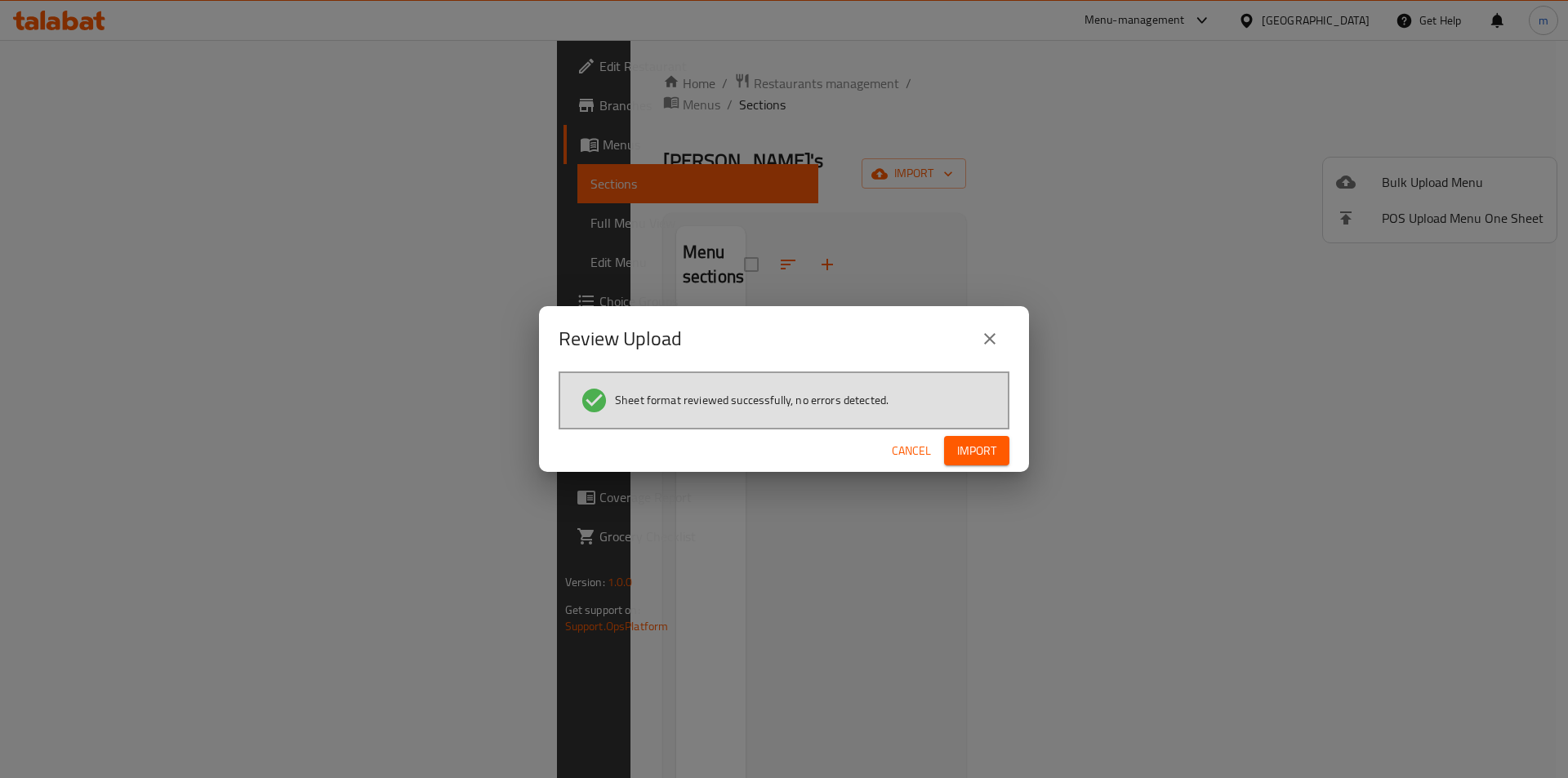
click at [955, 447] on button "Import" at bounding box center [976, 451] width 65 height 30
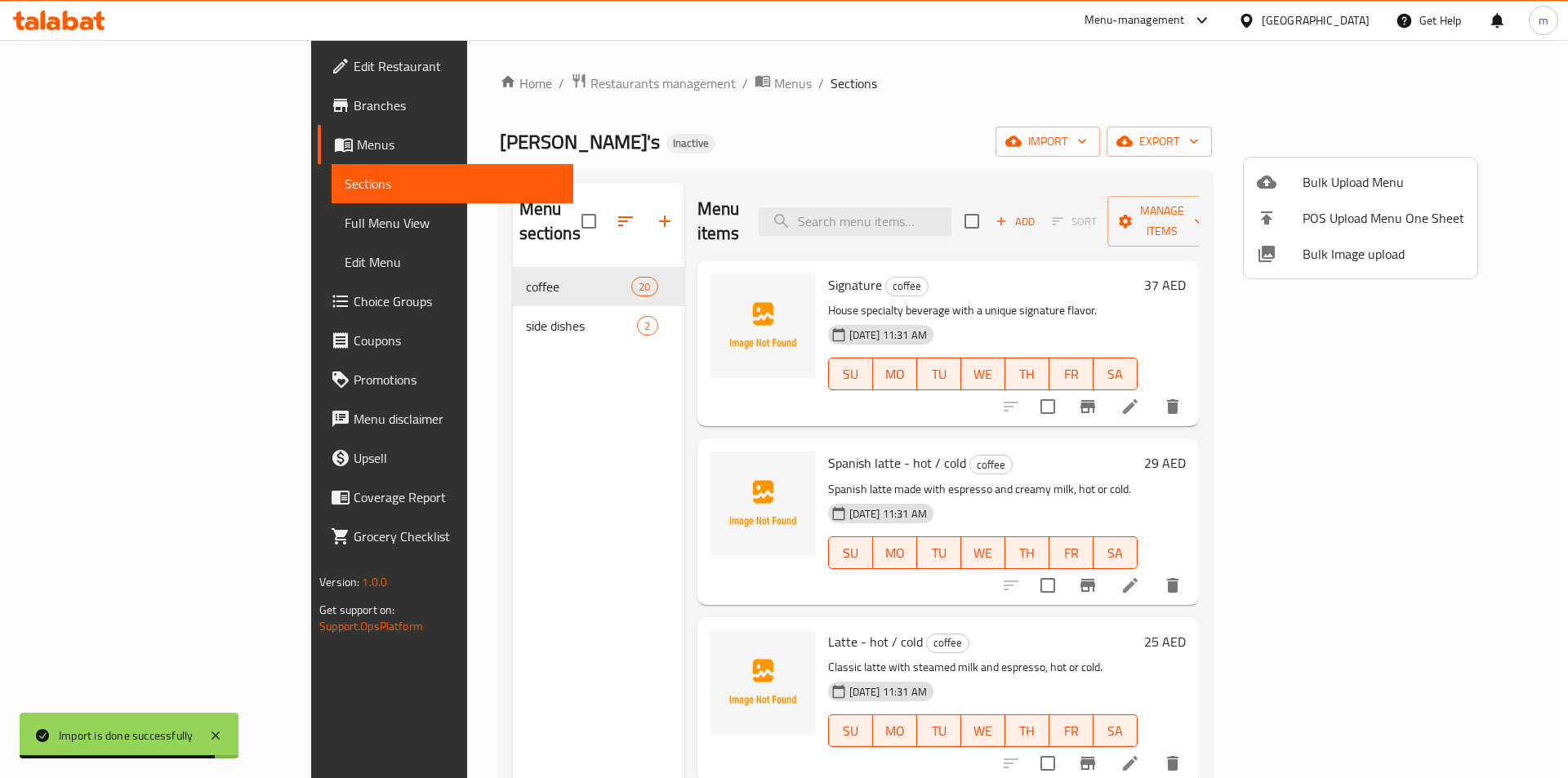
click at [535, 264] on div at bounding box center [784, 389] width 1568 height 778
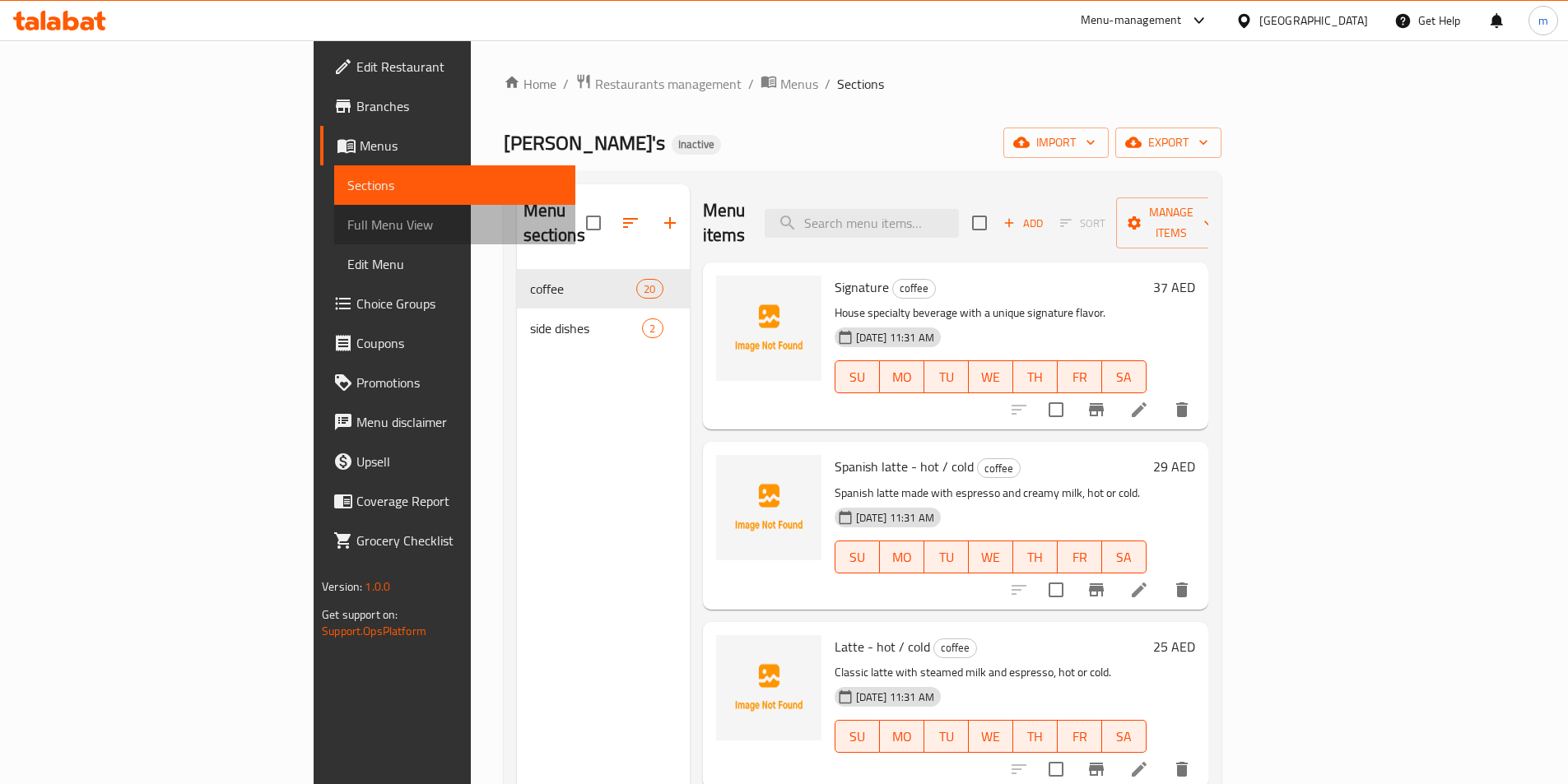
click at [347, 231] on span "Full Menu View" at bounding box center [454, 224] width 215 height 19
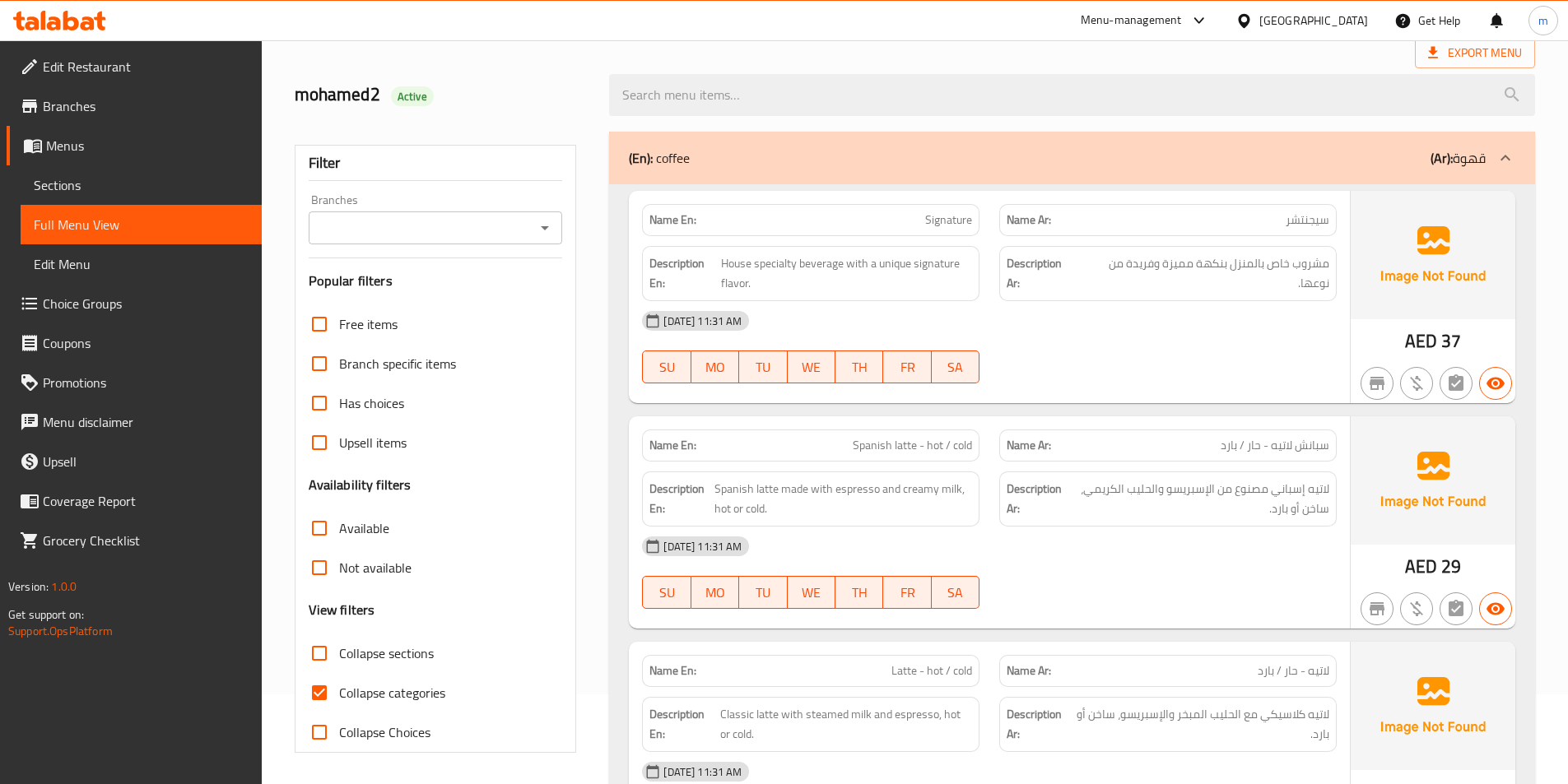
scroll to position [247, 0]
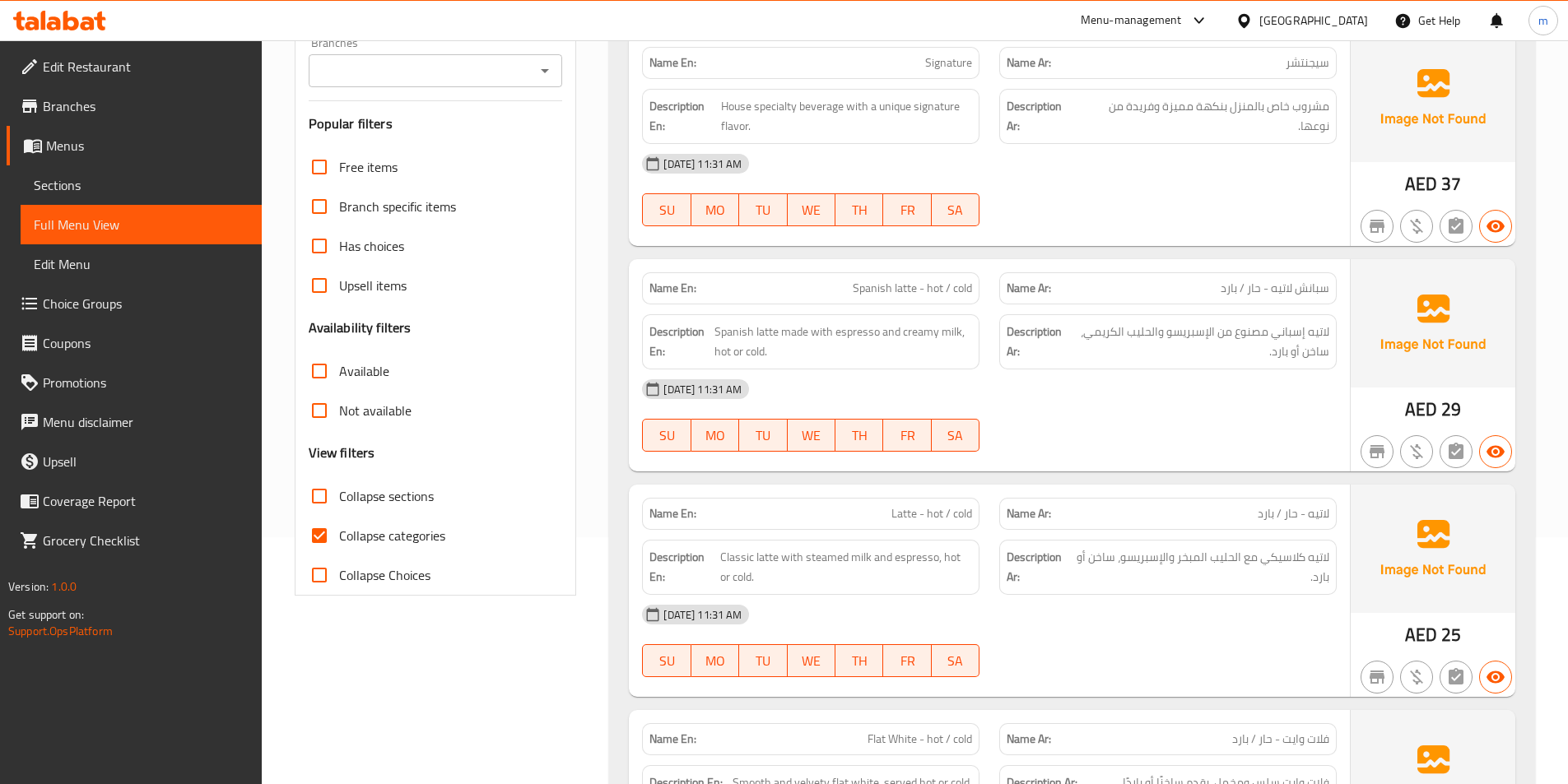
click at [390, 545] on span "Collapse categories" at bounding box center [392, 535] width 106 height 19
click at [339, 546] on input "Collapse categories" at bounding box center [319, 535] width 40 height 40
checkbox input "false"
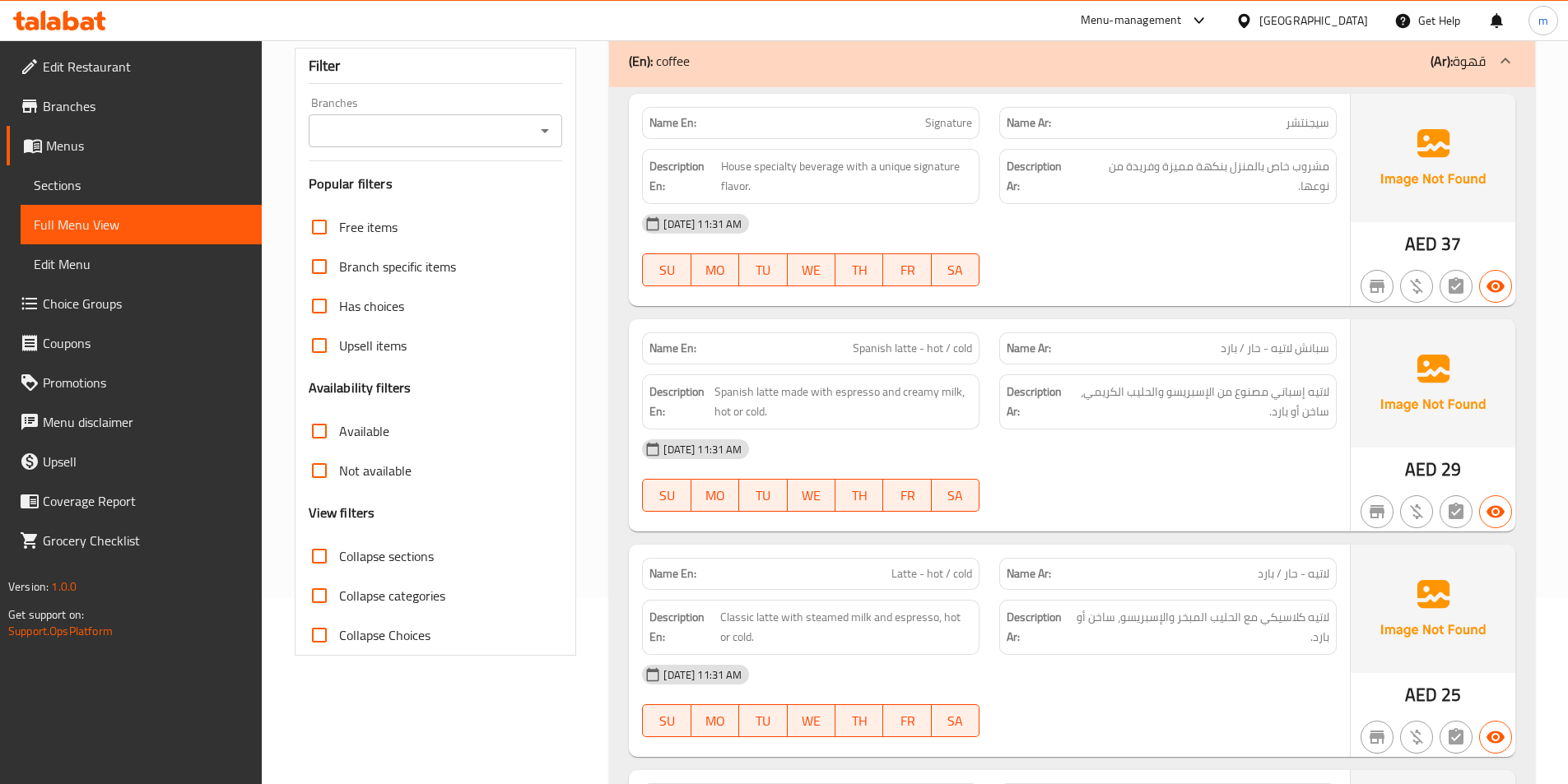
scroll to position [82, 0]
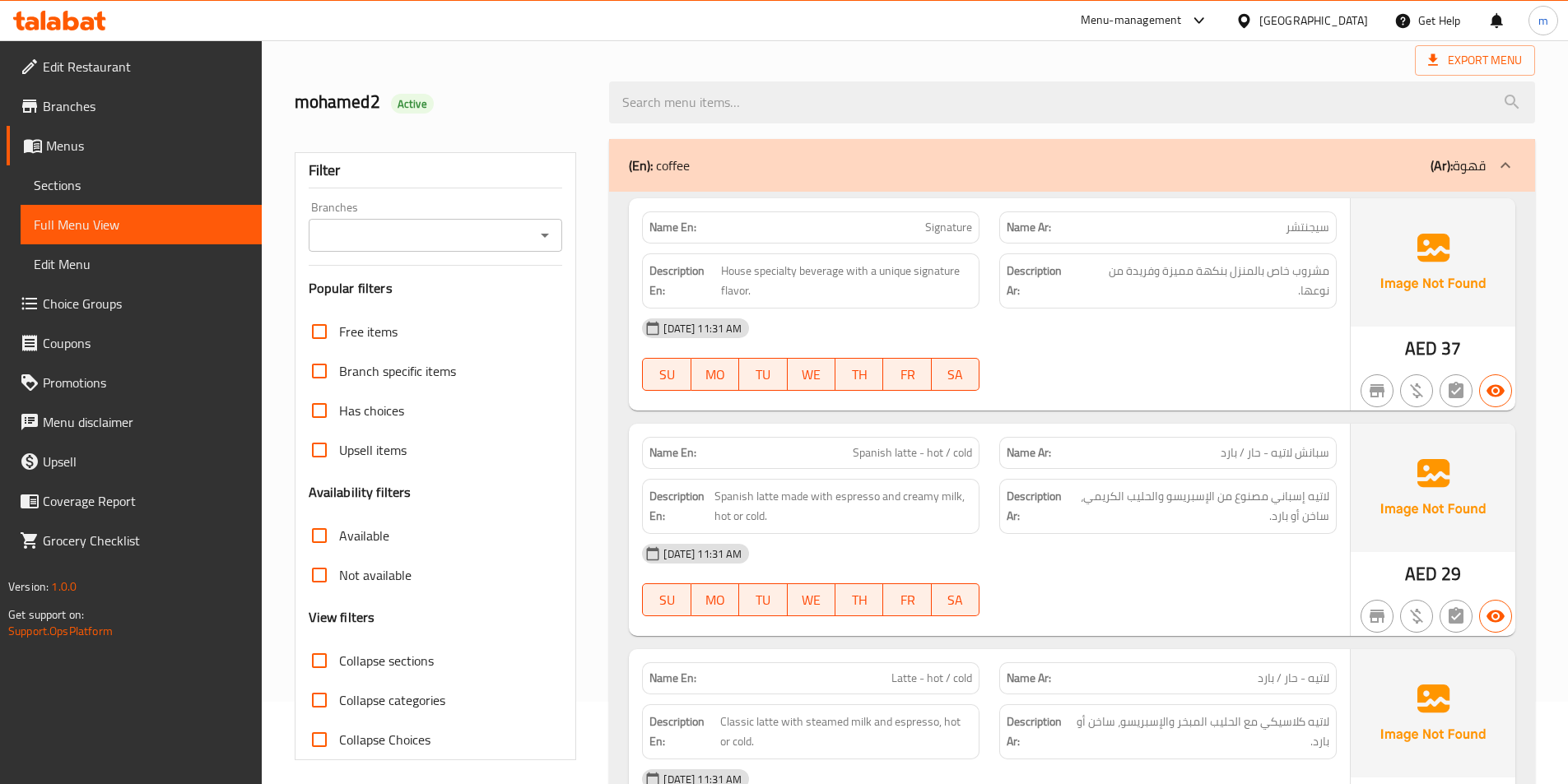
click at [1498, 169] on icon at bounding box center [1504, 165] width 19 height 19
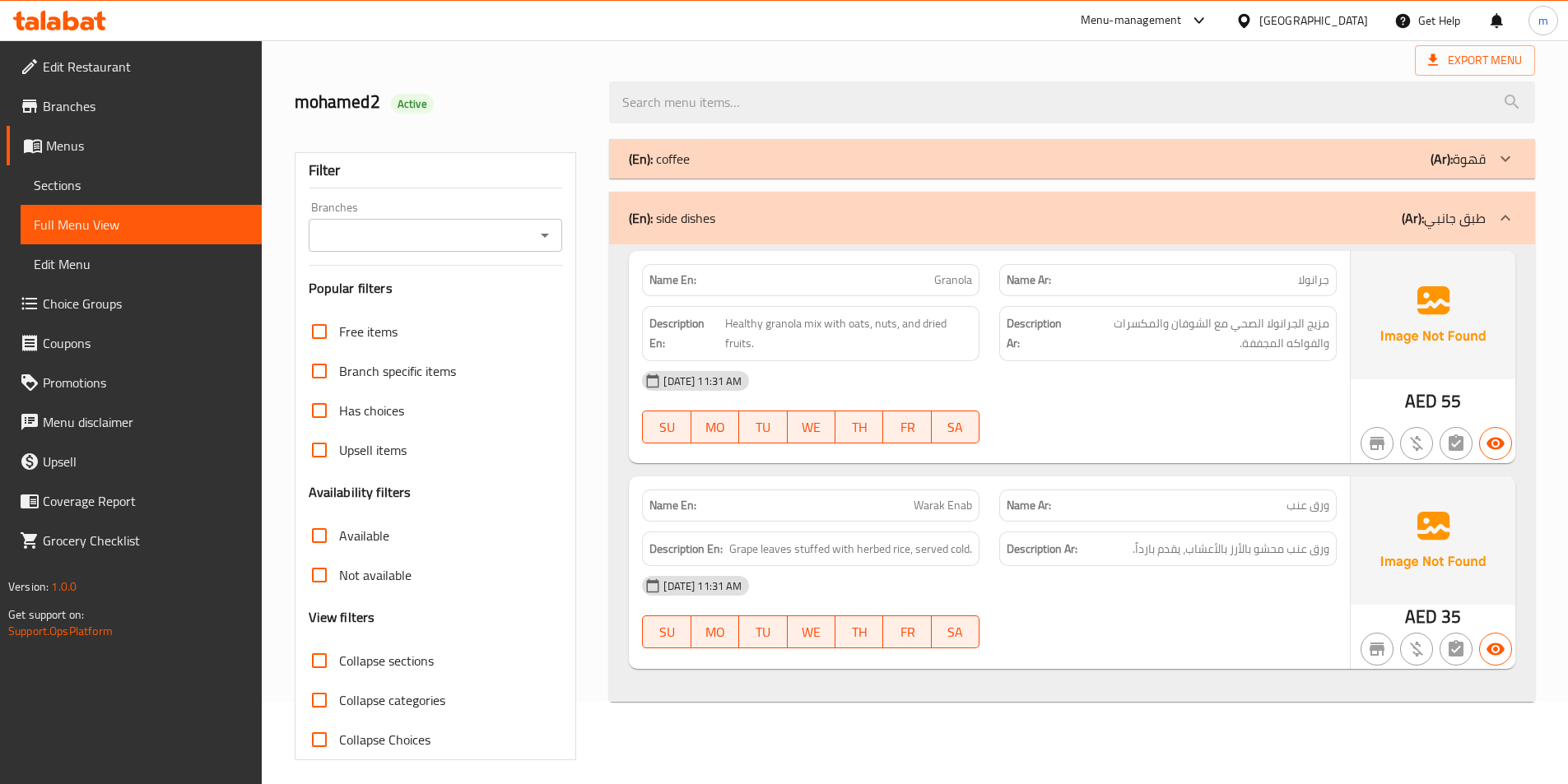
click at [1508, 222] on icon at bounding box center [1504, 217] width 19 height 19
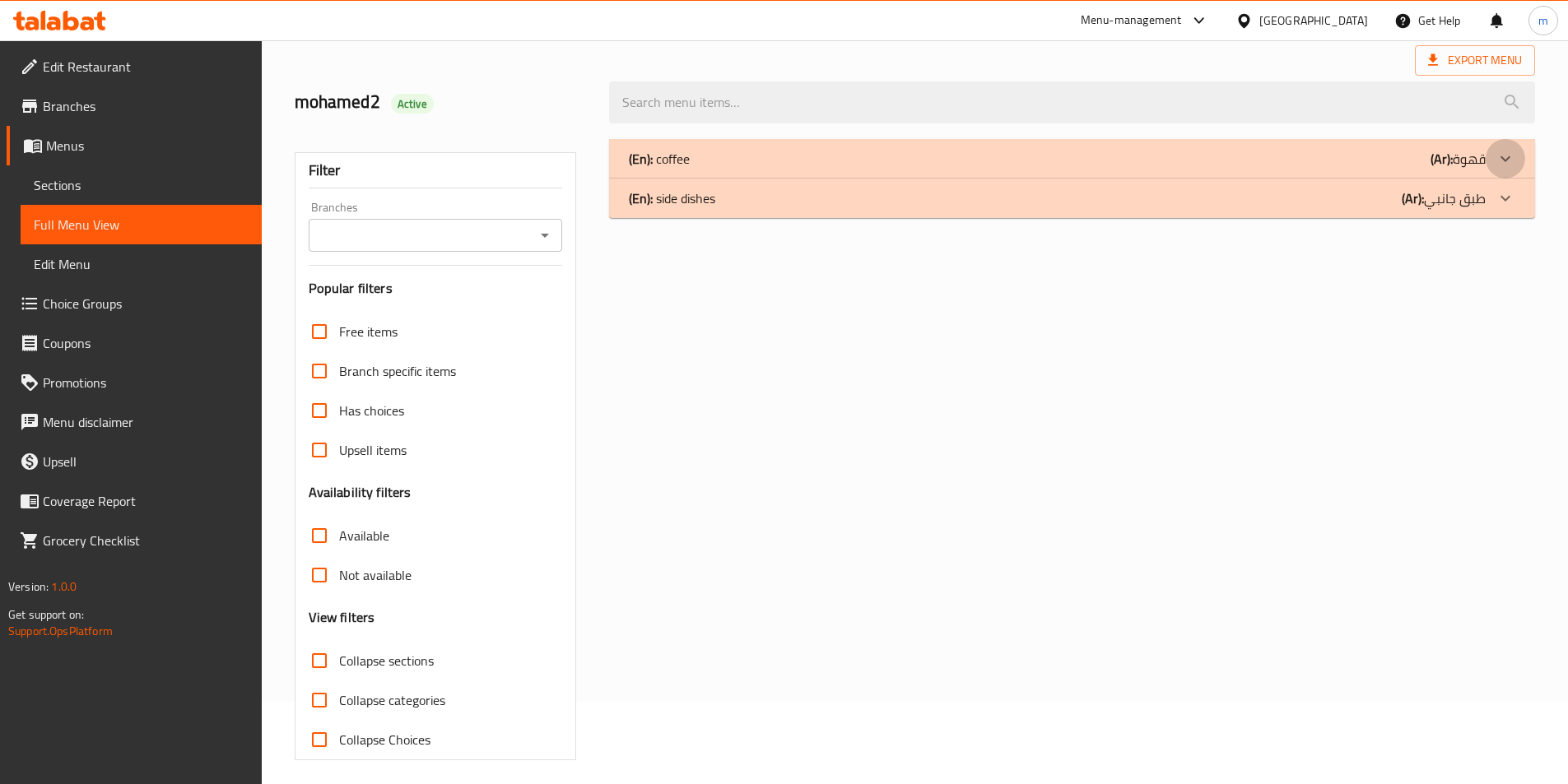
click at [1503, 161] on icon at bounding box center [1504, 158] width 19 height 19
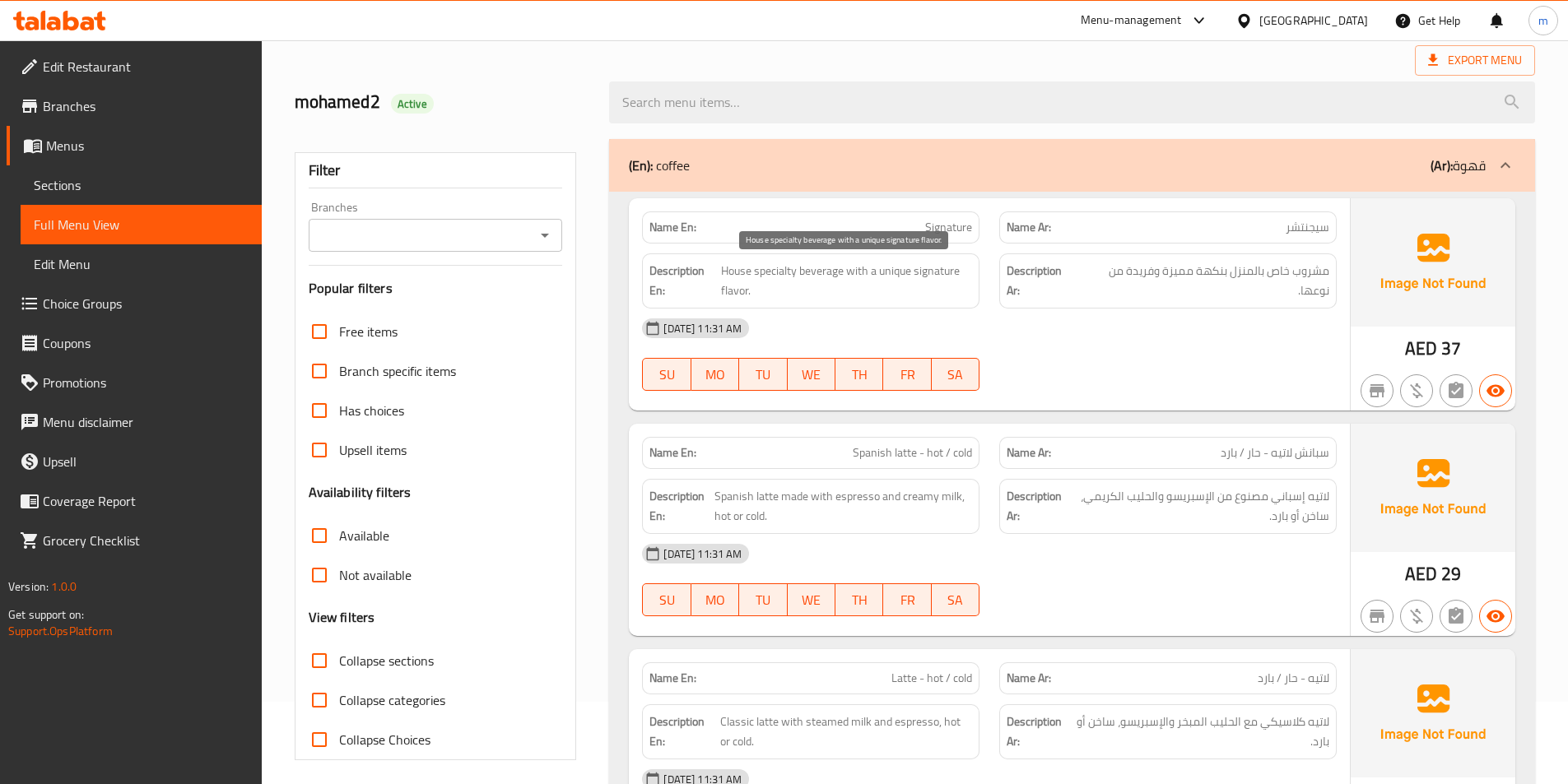
click at [799, 275] on span "House specialty beverage with a unique signature flavor." at bounding box center [847, 281] width 251 height 41
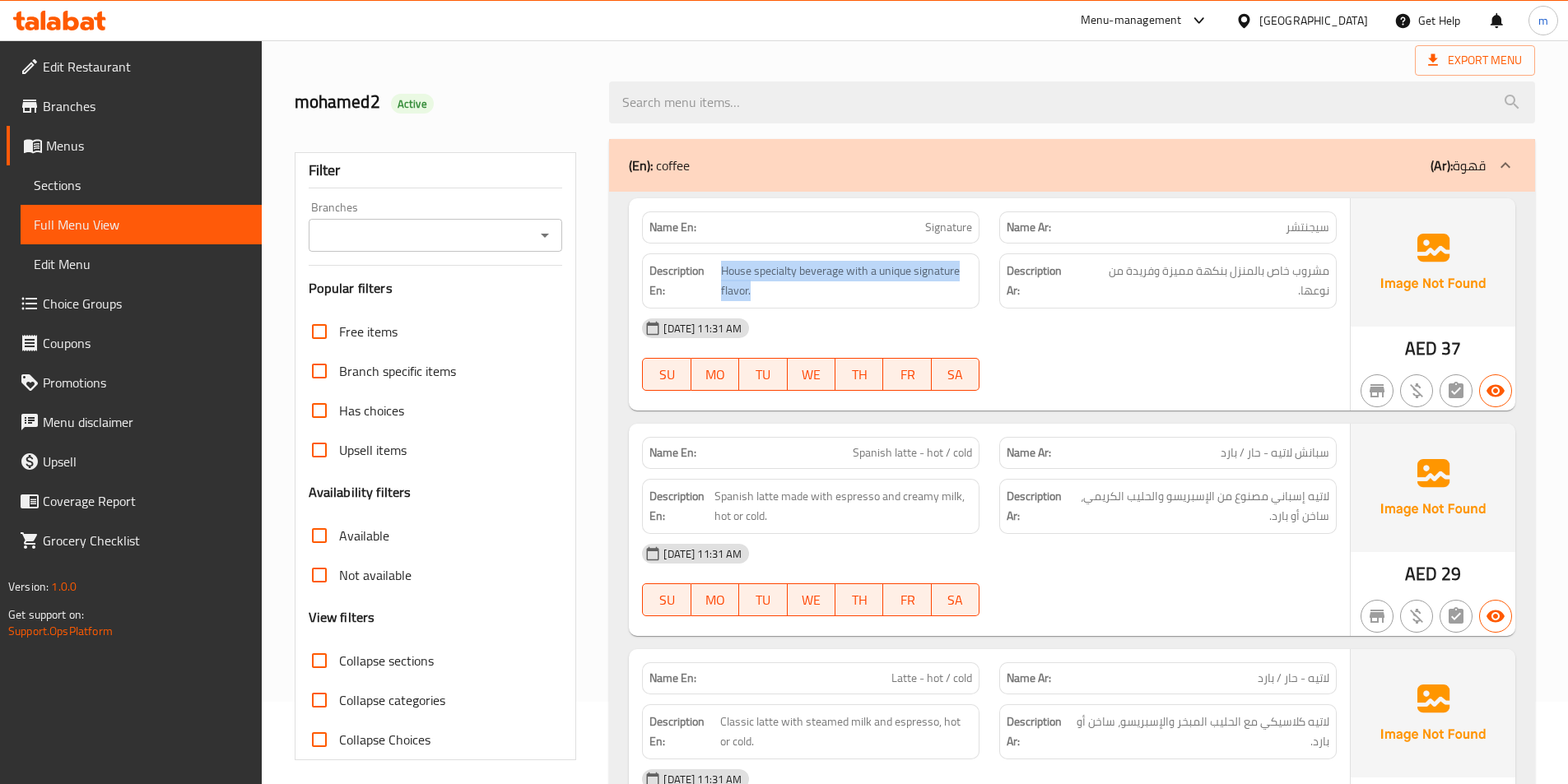
copy span "House specialty beverage with a unique signature flavor."
click at [1051, 571] on div "[DATE] 11:31 AM" at bounding box center [989, 554] width 714 height 40
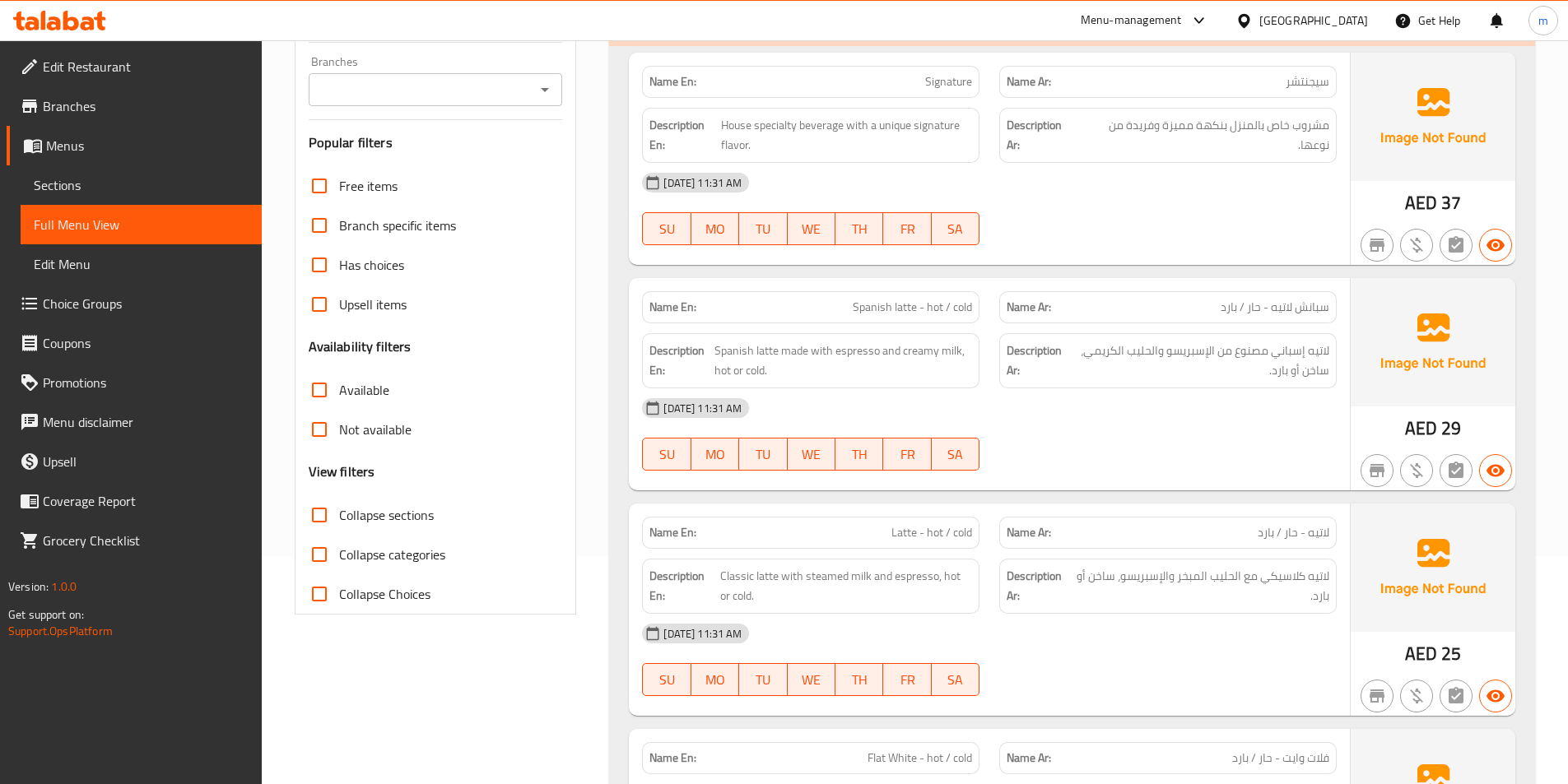
scroll to position [247, 0]
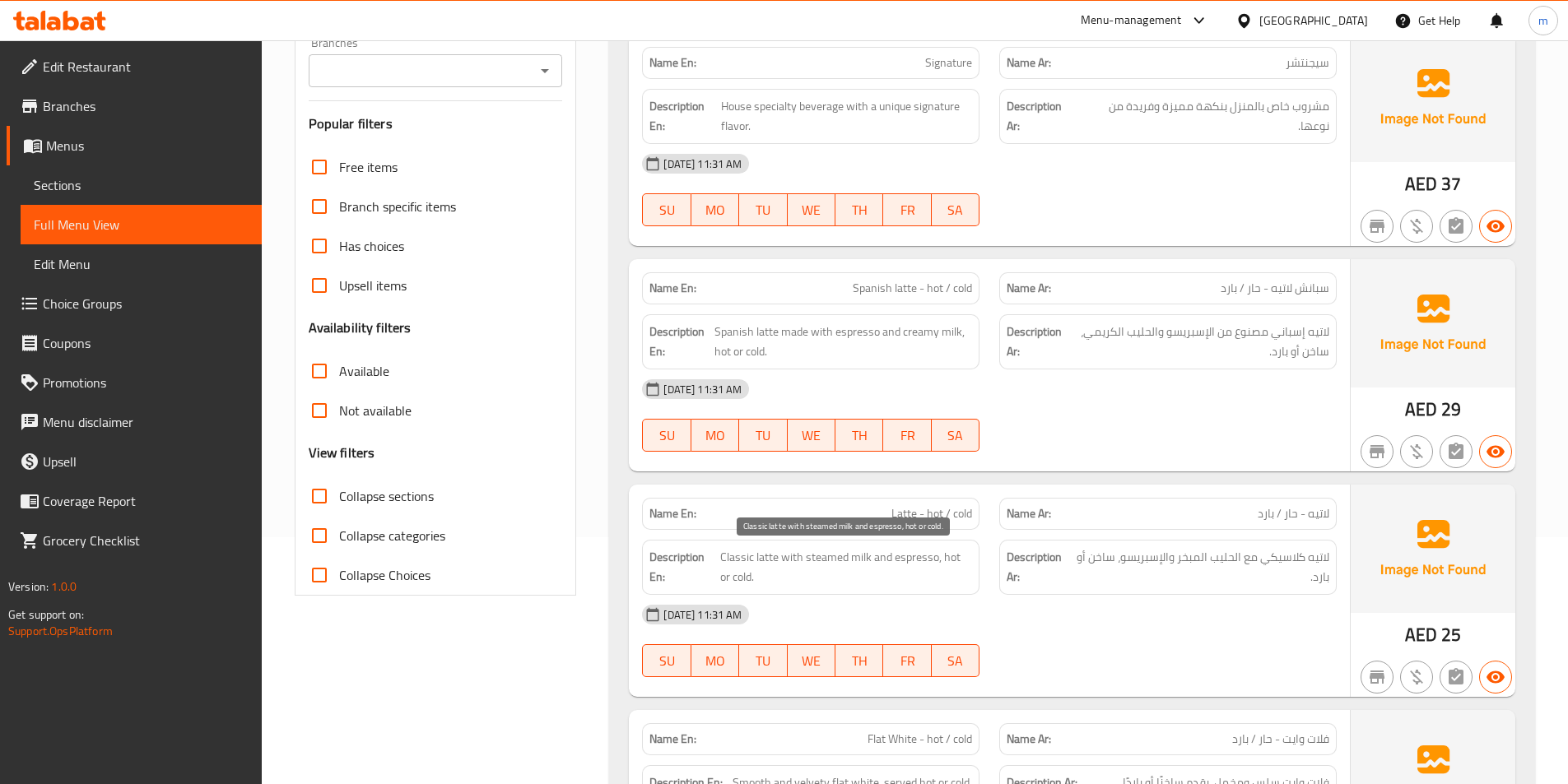
click at [822, 560] on span "Classic latte with steamed milk and espresso, hot or cold." at bounding box center [847, 568] width 252 height 41
copy span "steamed"
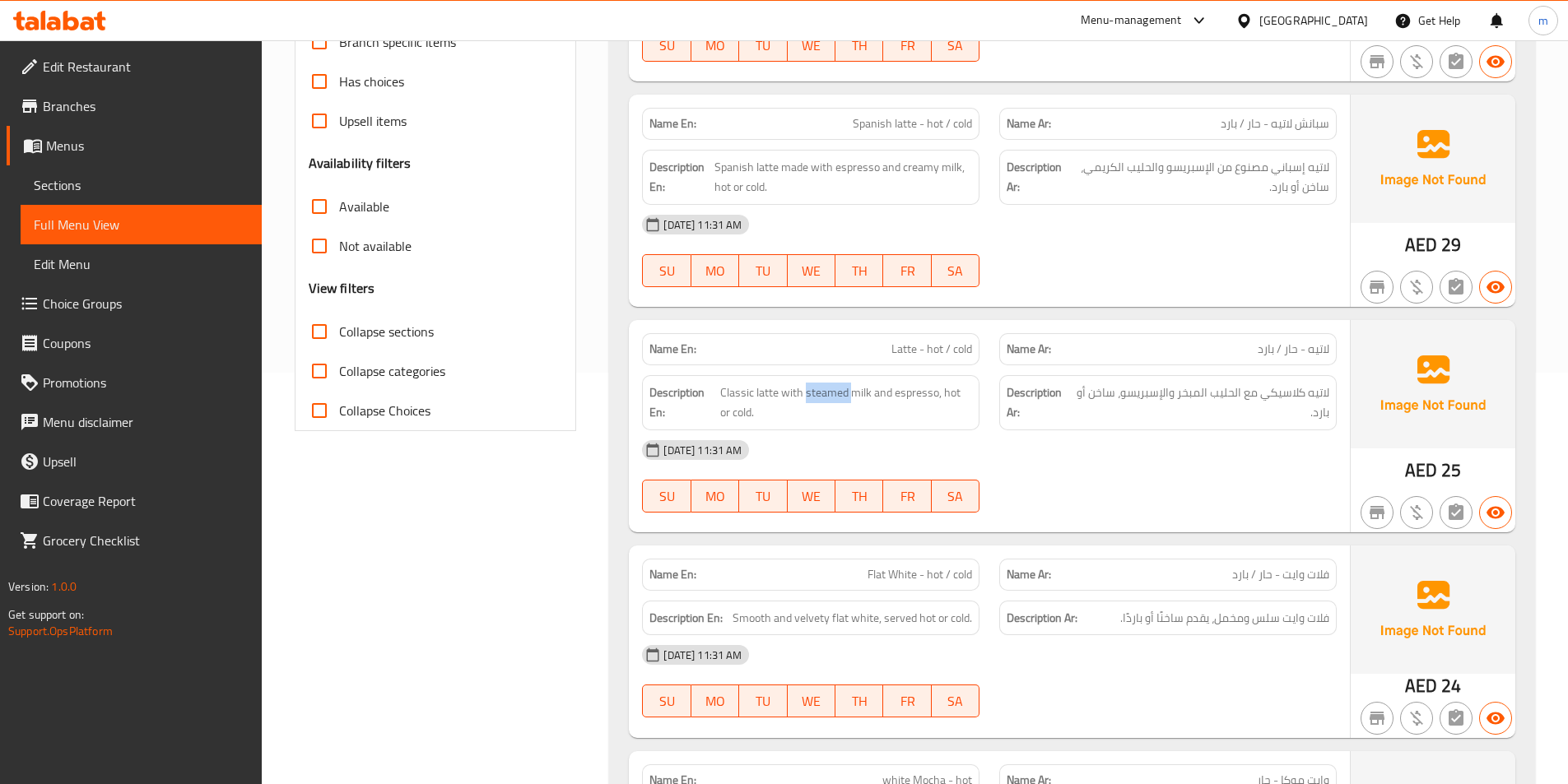
scroll to position [494, 0]
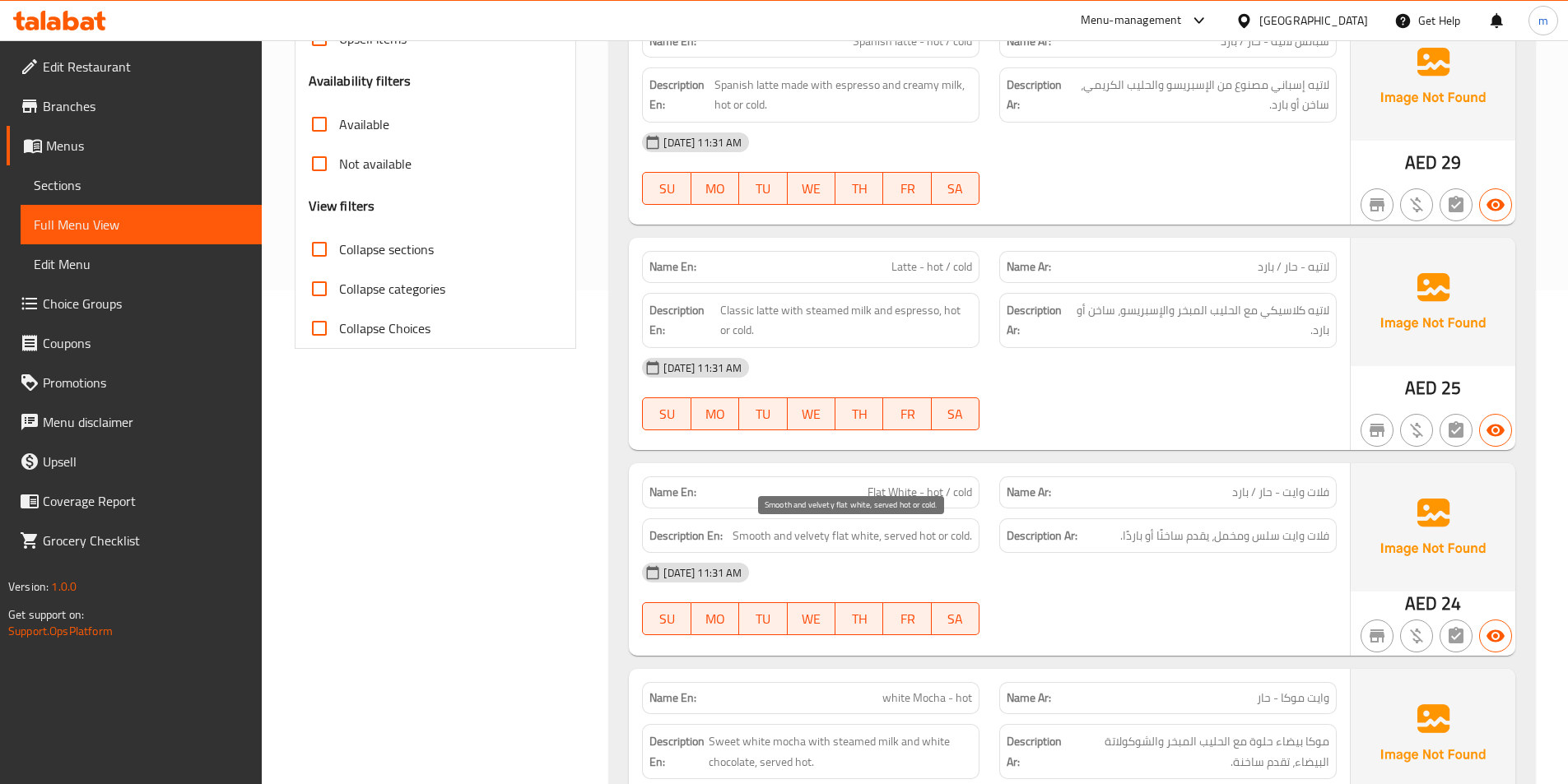
click at [787, 539] on span "Smooth and velvety flat white, served hot or cold." at bounding box center [852, 536] width 240 height 20
click at [822, 537] on span "Smooth and velvety flat white, served hot or cold." at bounding box center [852, 536] width 240 height 20
copy span "velvety"
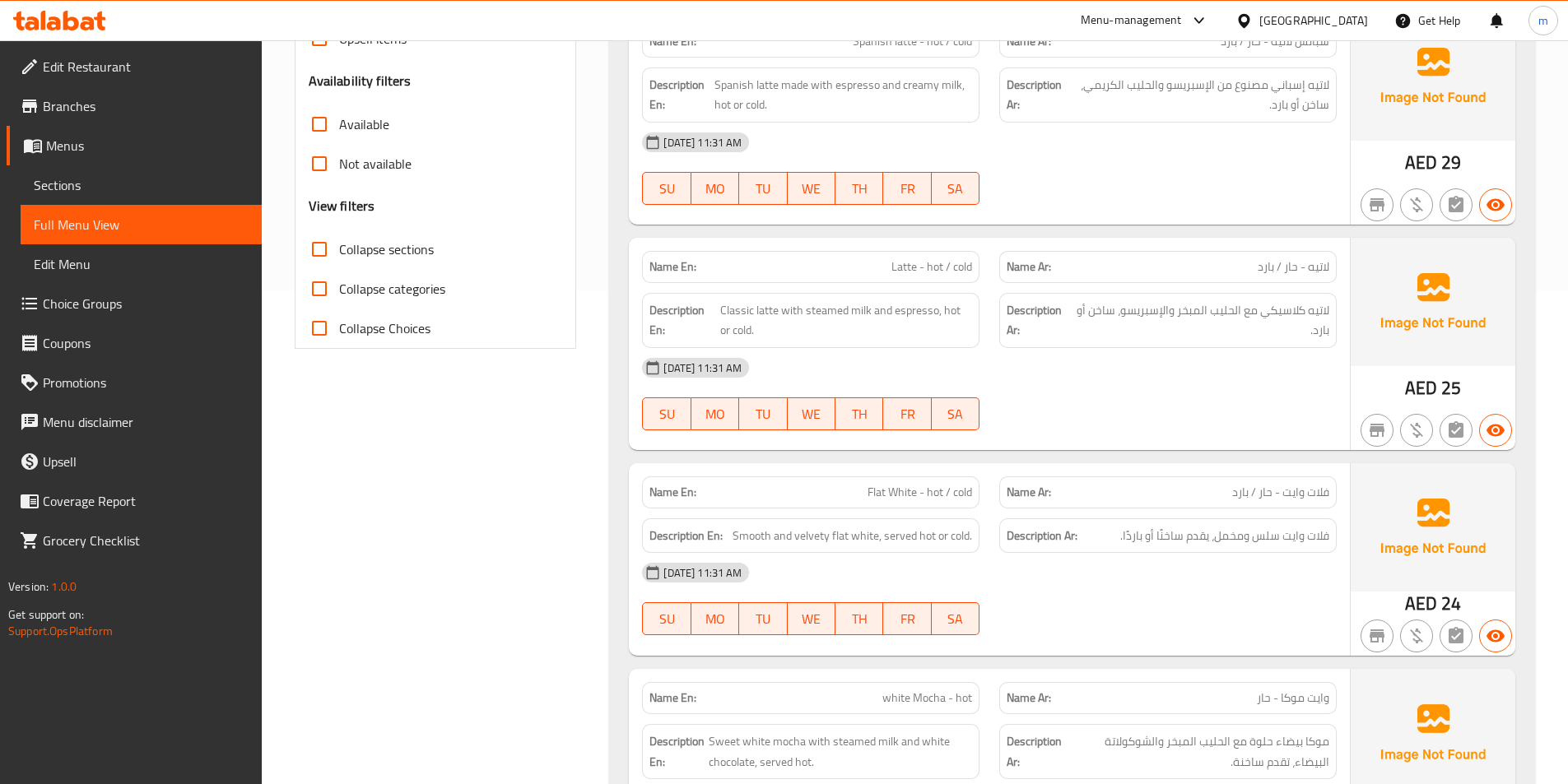
click at [770, 527] on span "Smooth and velvety flat white, served hot or cold." at bounding box center [852, 536] width 240 height 20
copy span "Smooth and velvety flat white, served hot or cold."
click at [88, 188] on span "Sections" at bounding box center [141, 184] width 215 height 19
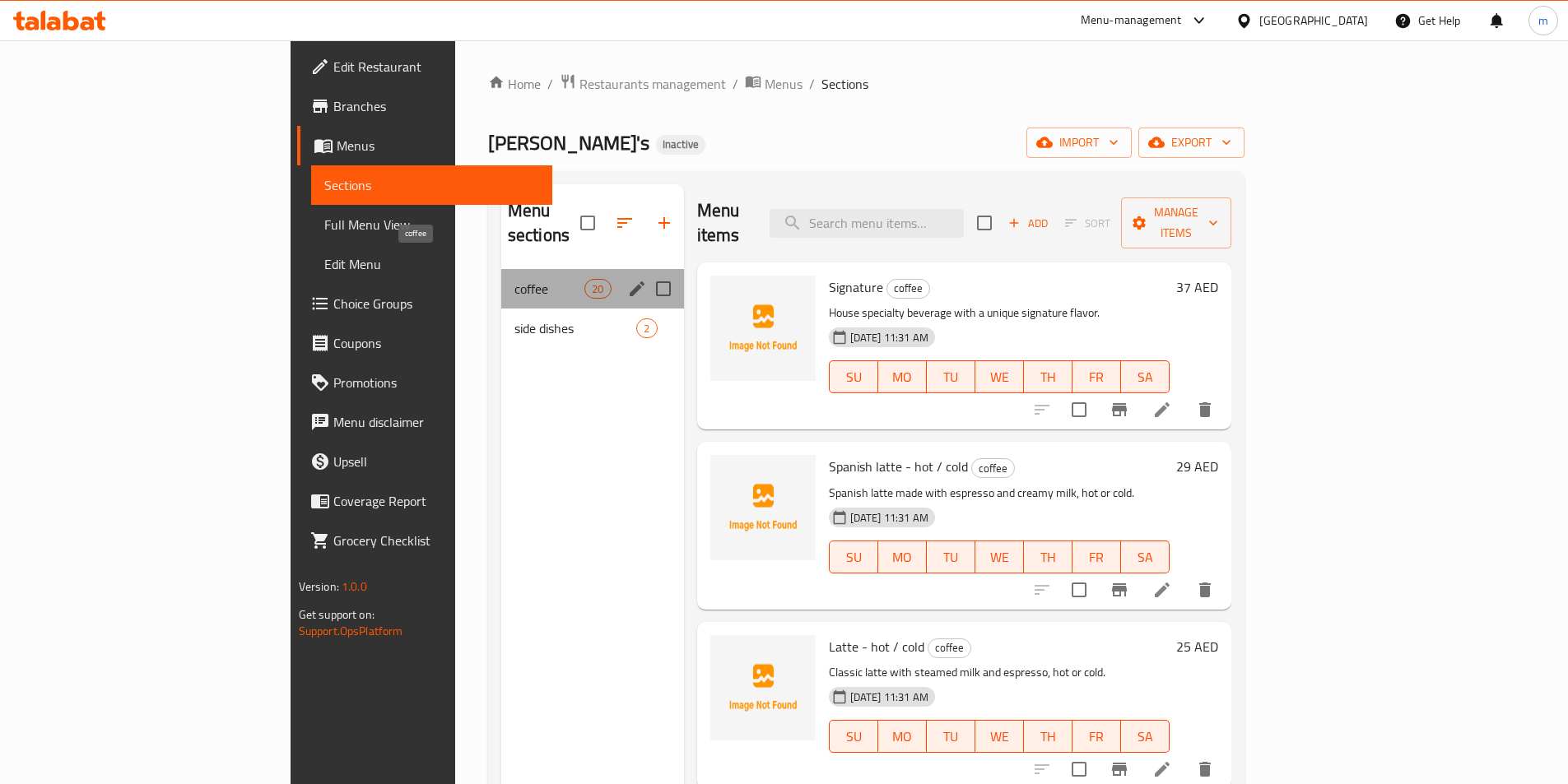
click at [514, 279] on span "coffee" at bounding box center [549, 288] width 70 height 19
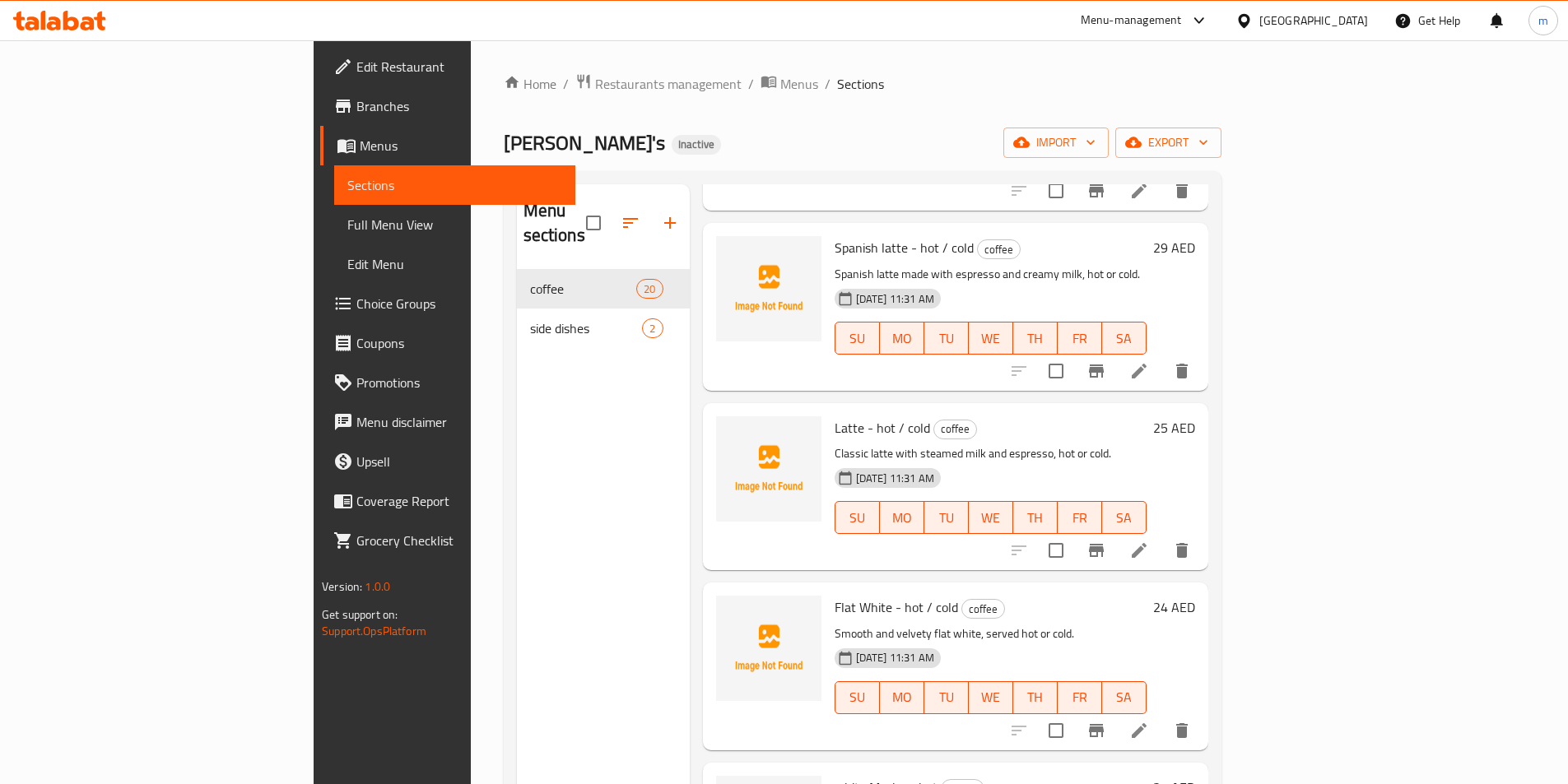
scroll to position [247, 0]
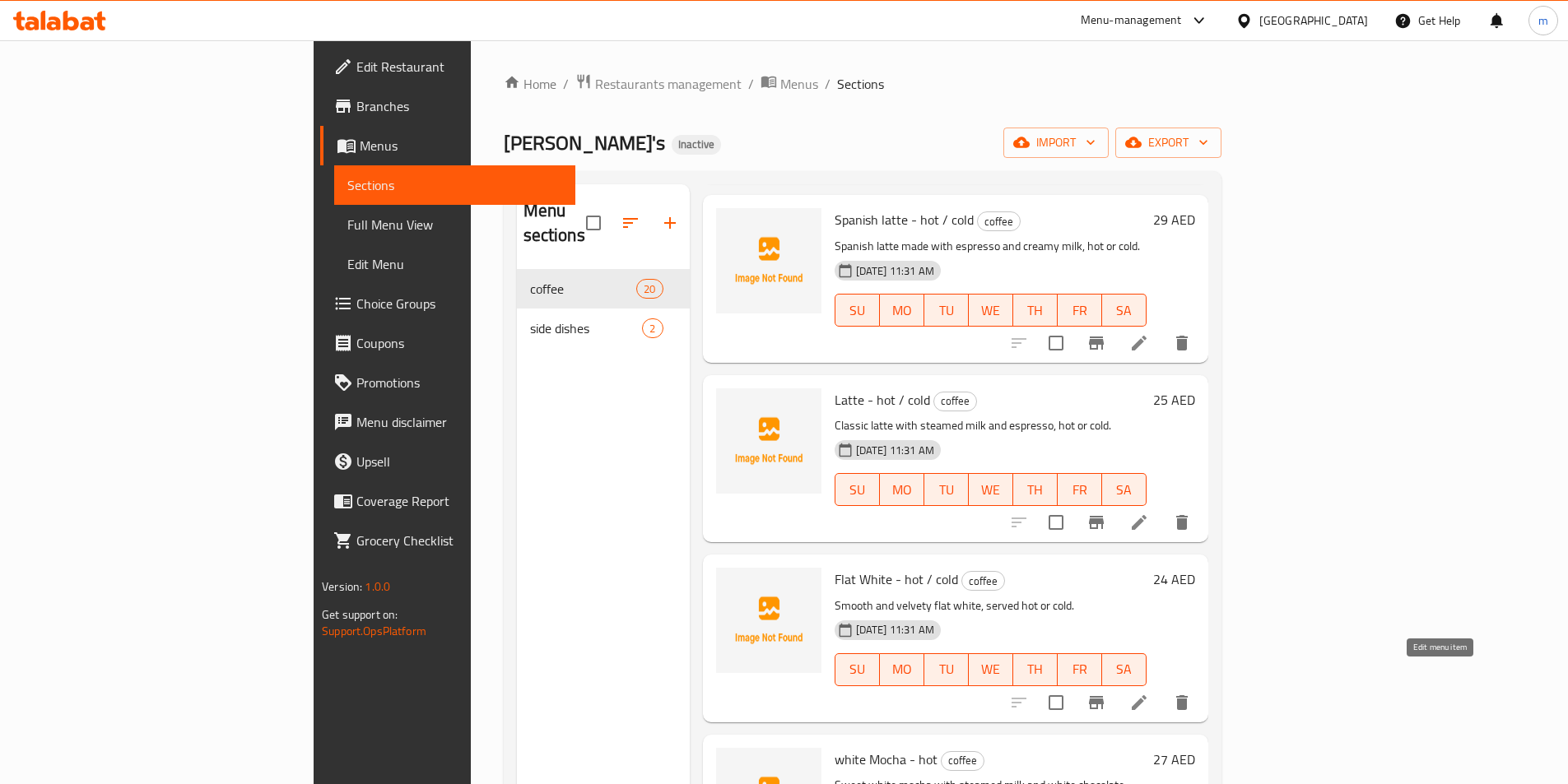
click at [1149, 693] on icon at bounding box center [1139, 702] width 19 height 19
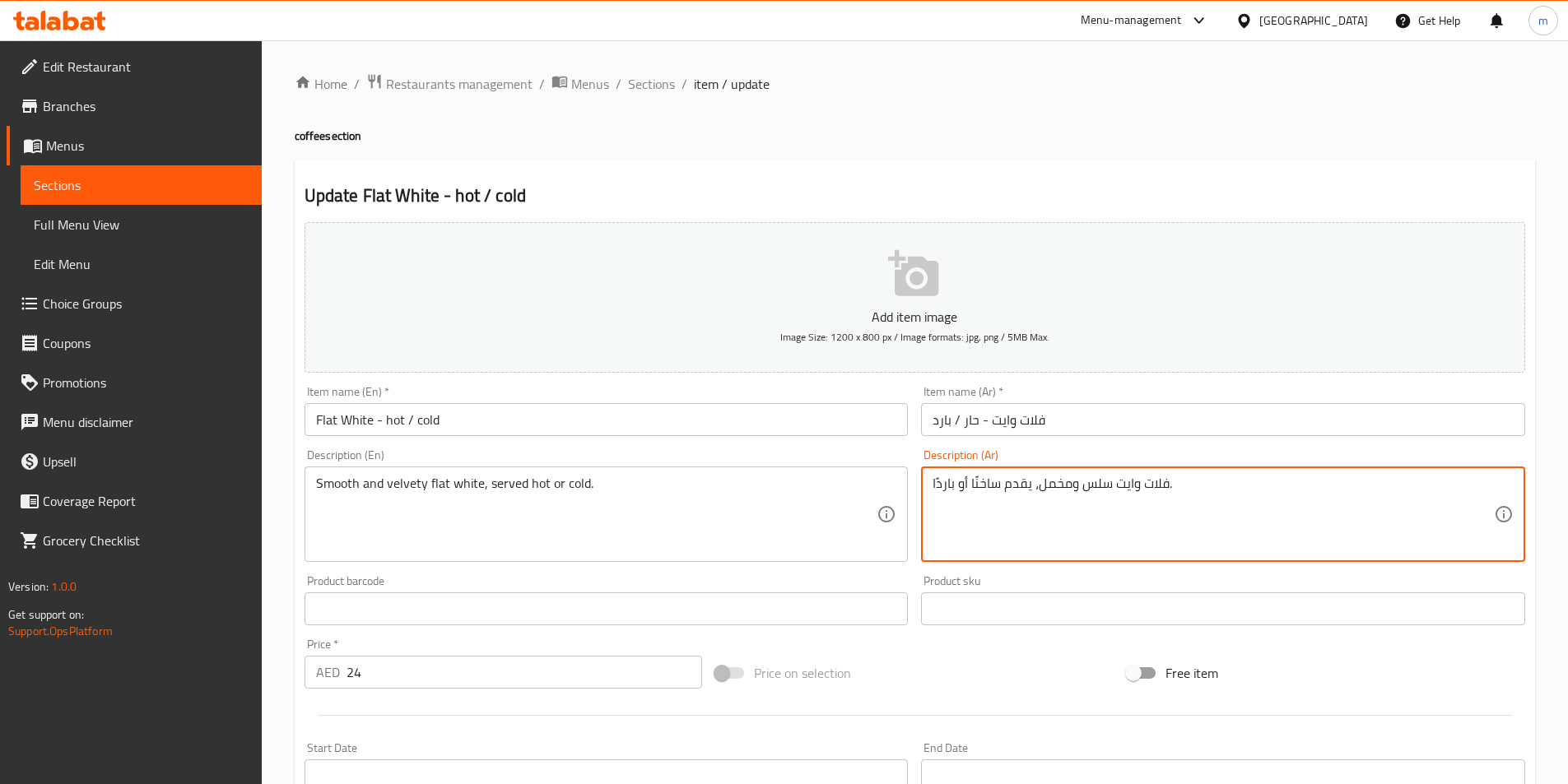
drag, startPoint x: 1110, startPoint y: 485, endPoint x: 1040, endPoint y: 502, distance: 72.0
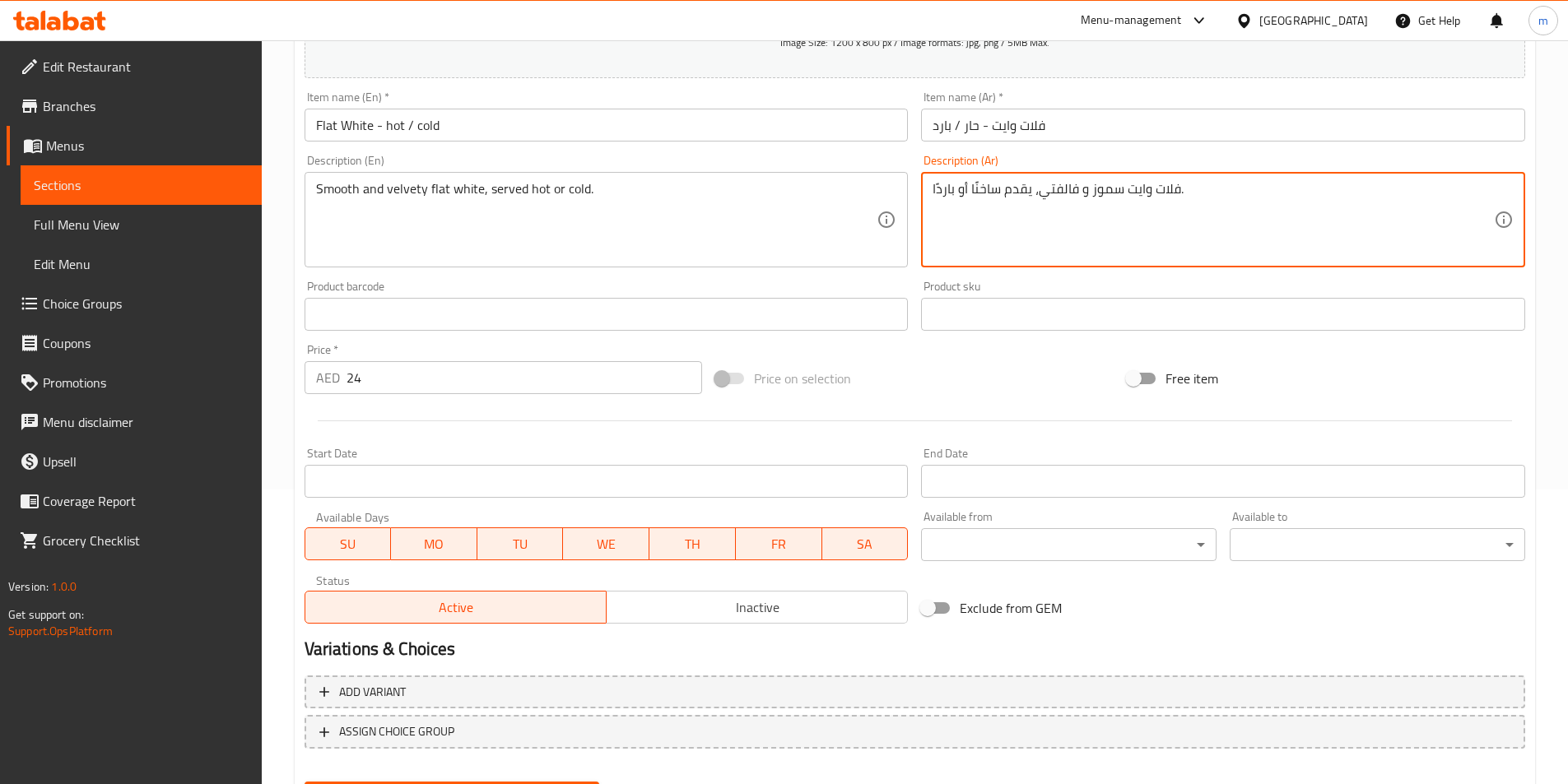
scroll to position [379, 0]
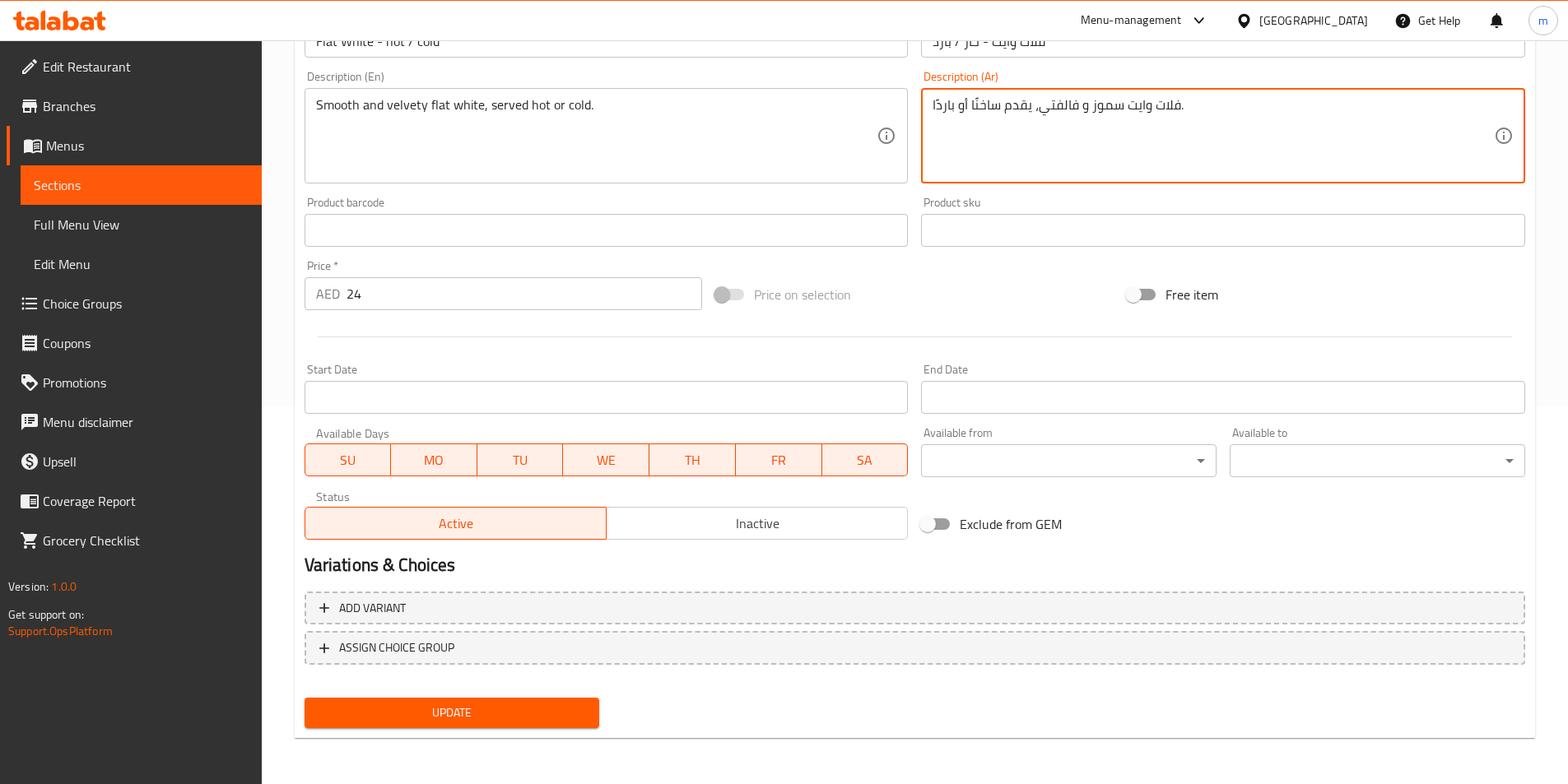
type textarea "فلات وايت سموز و فالفتي، يقدم ساخنًا أو باردًا."
click at [490, 717] on span "Update" at bounding box center [452, 713] width 269 height 20
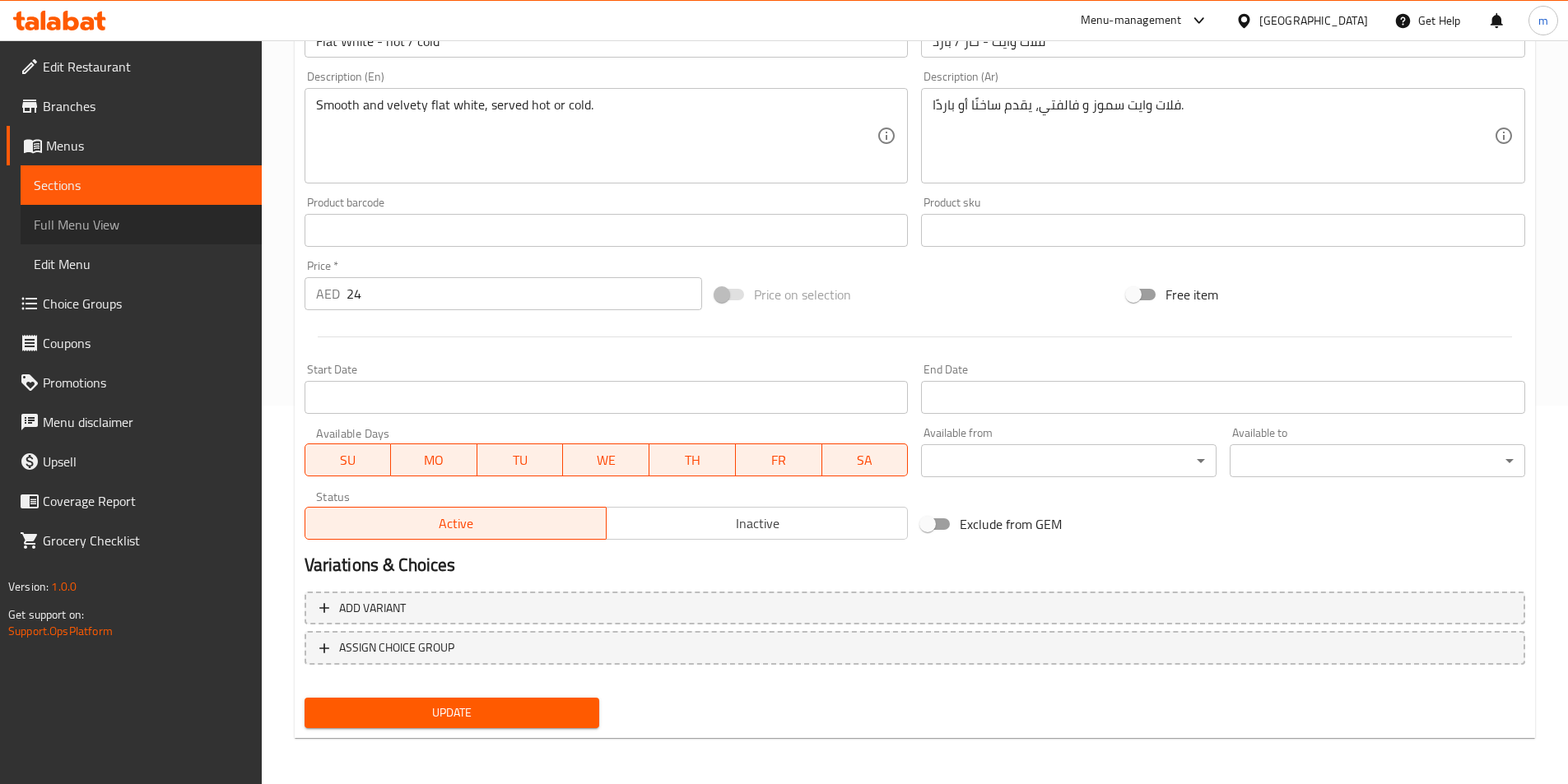
click at [117, 212] on link "Full Menu View" at bounding box center [141, 224] width 241 height 40
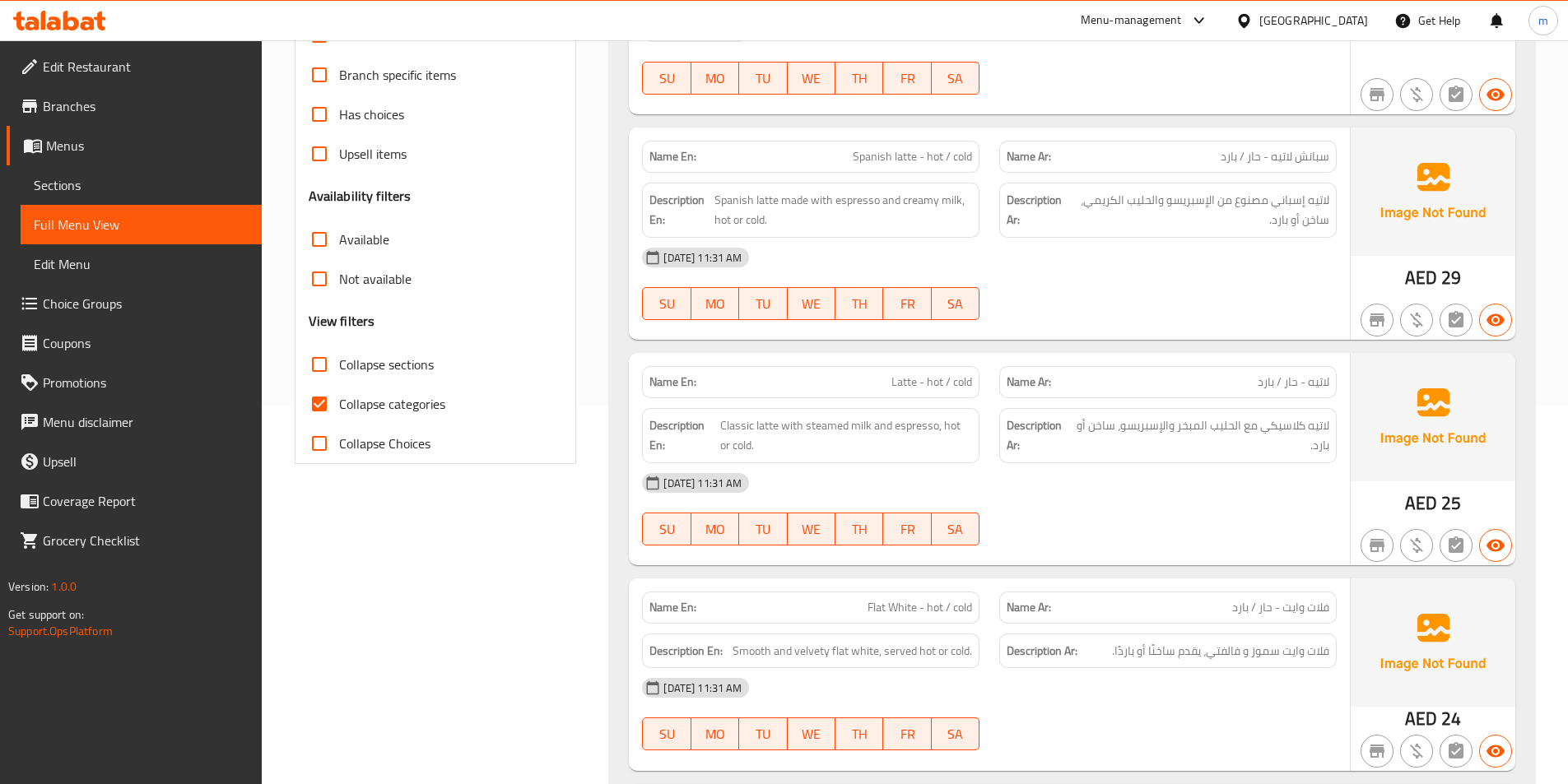
click at [376, 394] on span "Collapse categories" at bounding box center [392, 404] width 106 height 19
click at [339, 394] on input "Collapse categories" at bounding box center [319, 404] width 40 height 40
checkbox input "false"
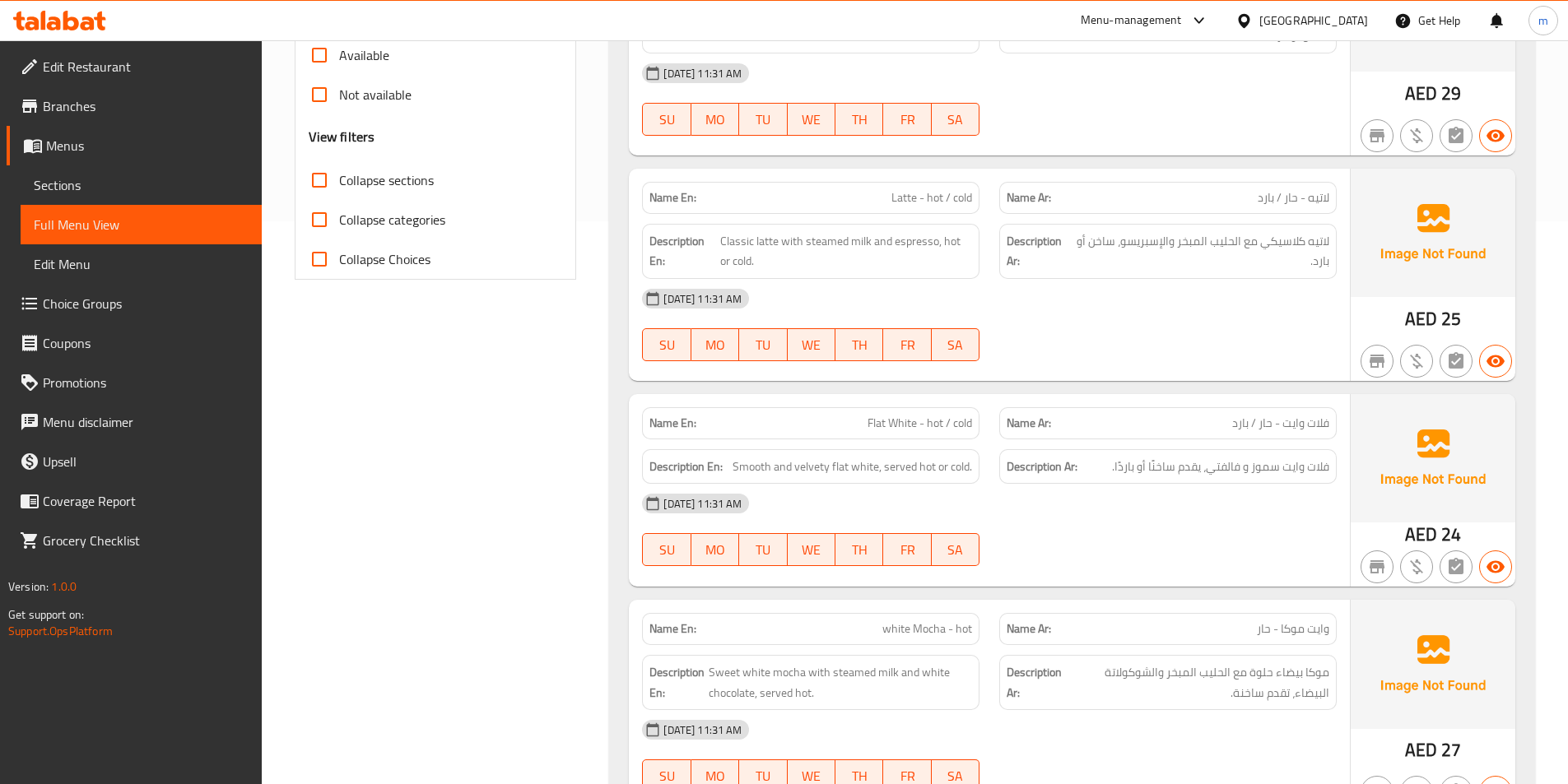
scroll to position [626, 0]
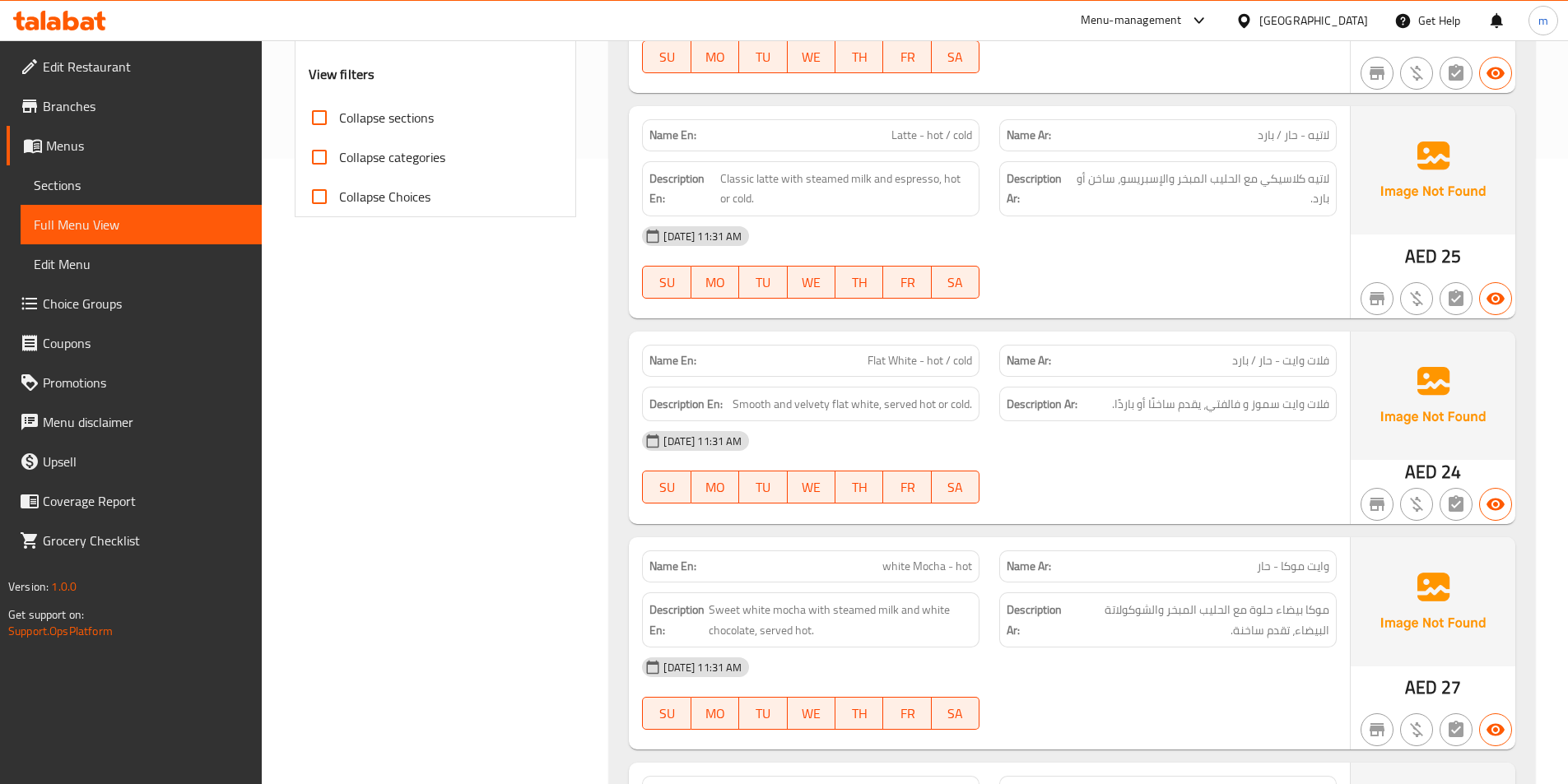
click at [1018, 665] on div "[DATE] 11:31 AM" at bounding box center [989, 667] width 714 height 40
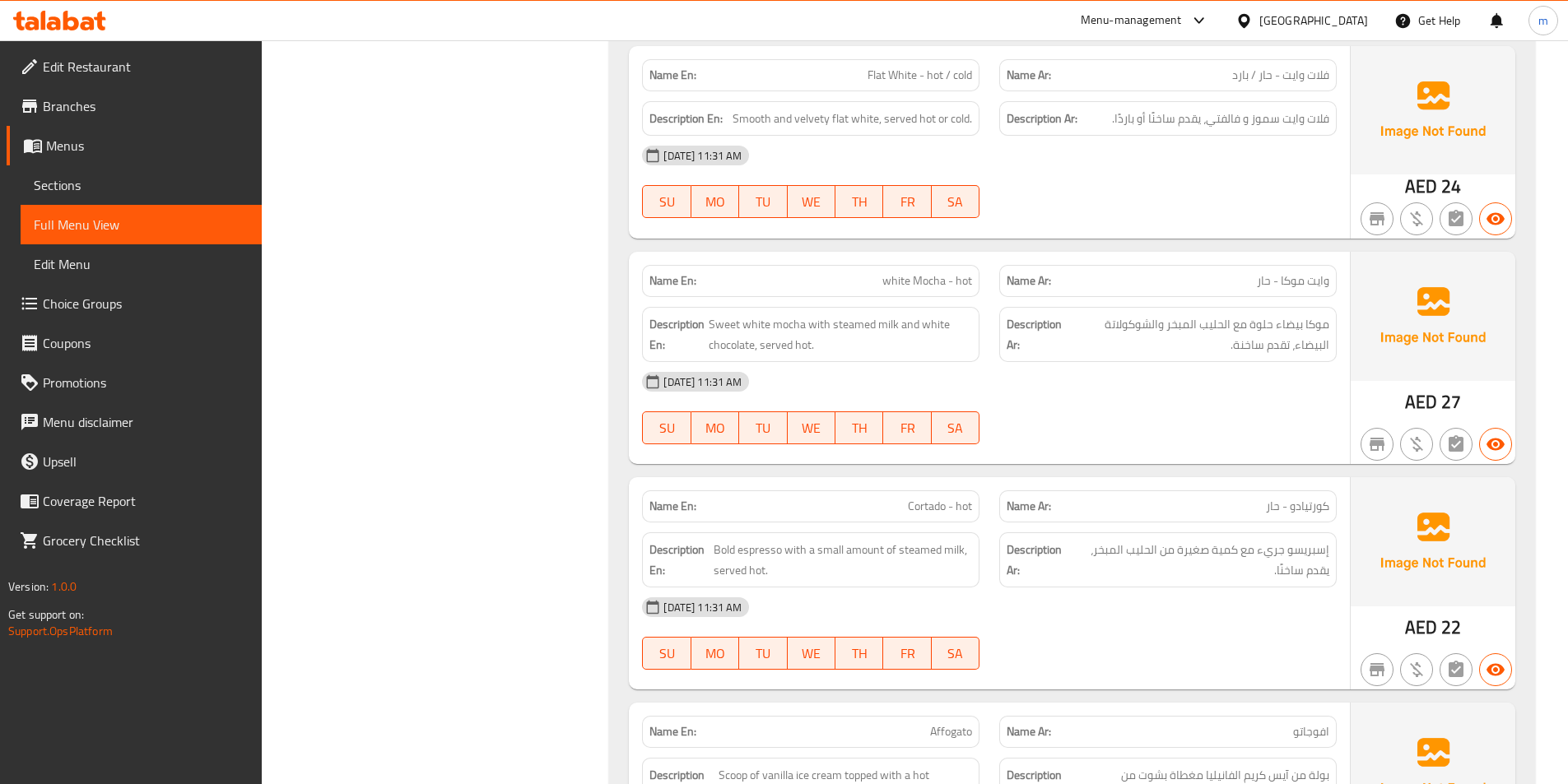
scroll to position [954, 0]
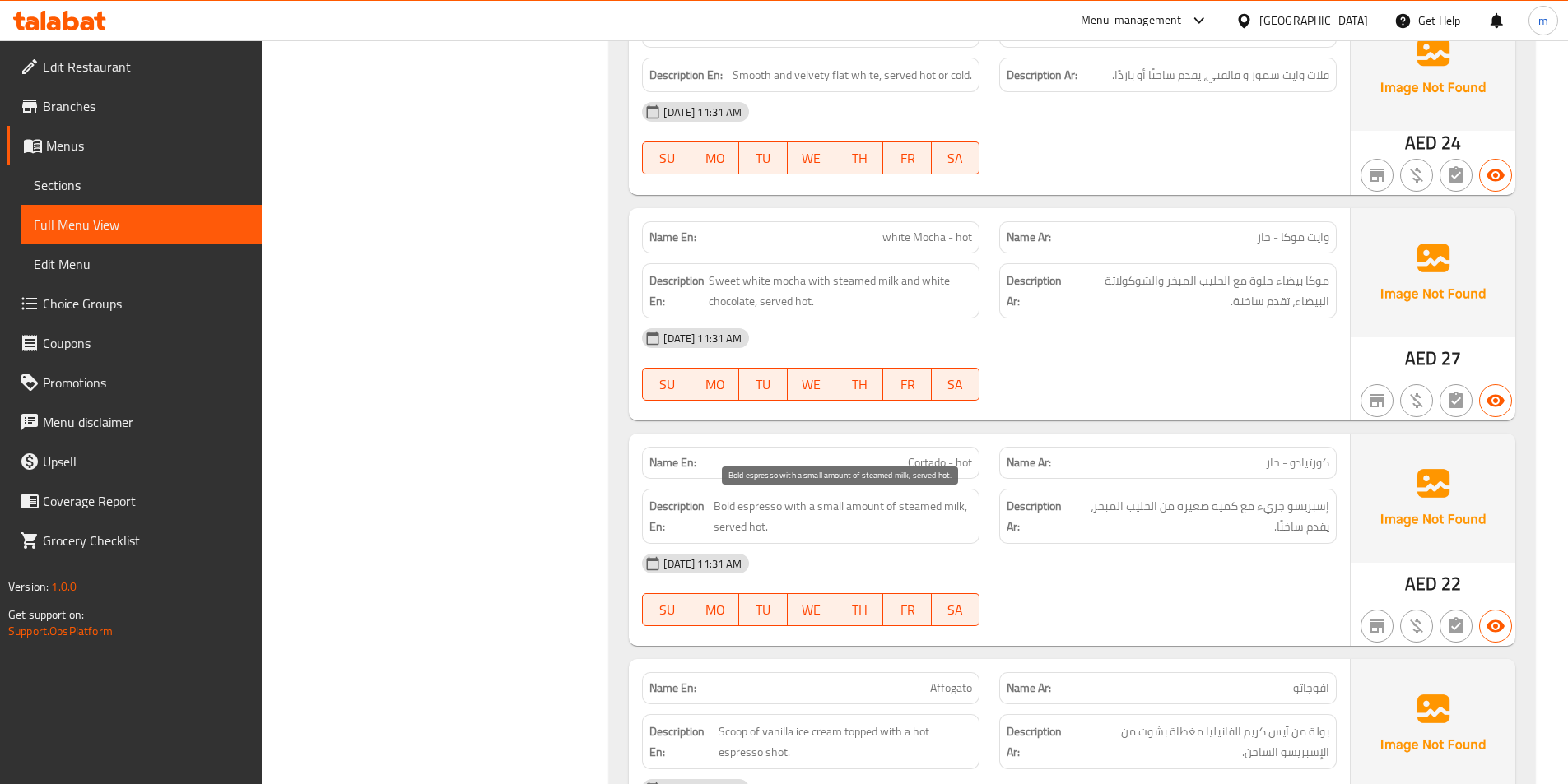
click at [731, 505] on span "Bold espresso with a small amount of steamed milk, served hot." at bounding box center [842, 517] width 258 height 41
copy span "Bold"
click at [124, 189] on span "Sections" at bounding box center [141, 184] width 215 height 19
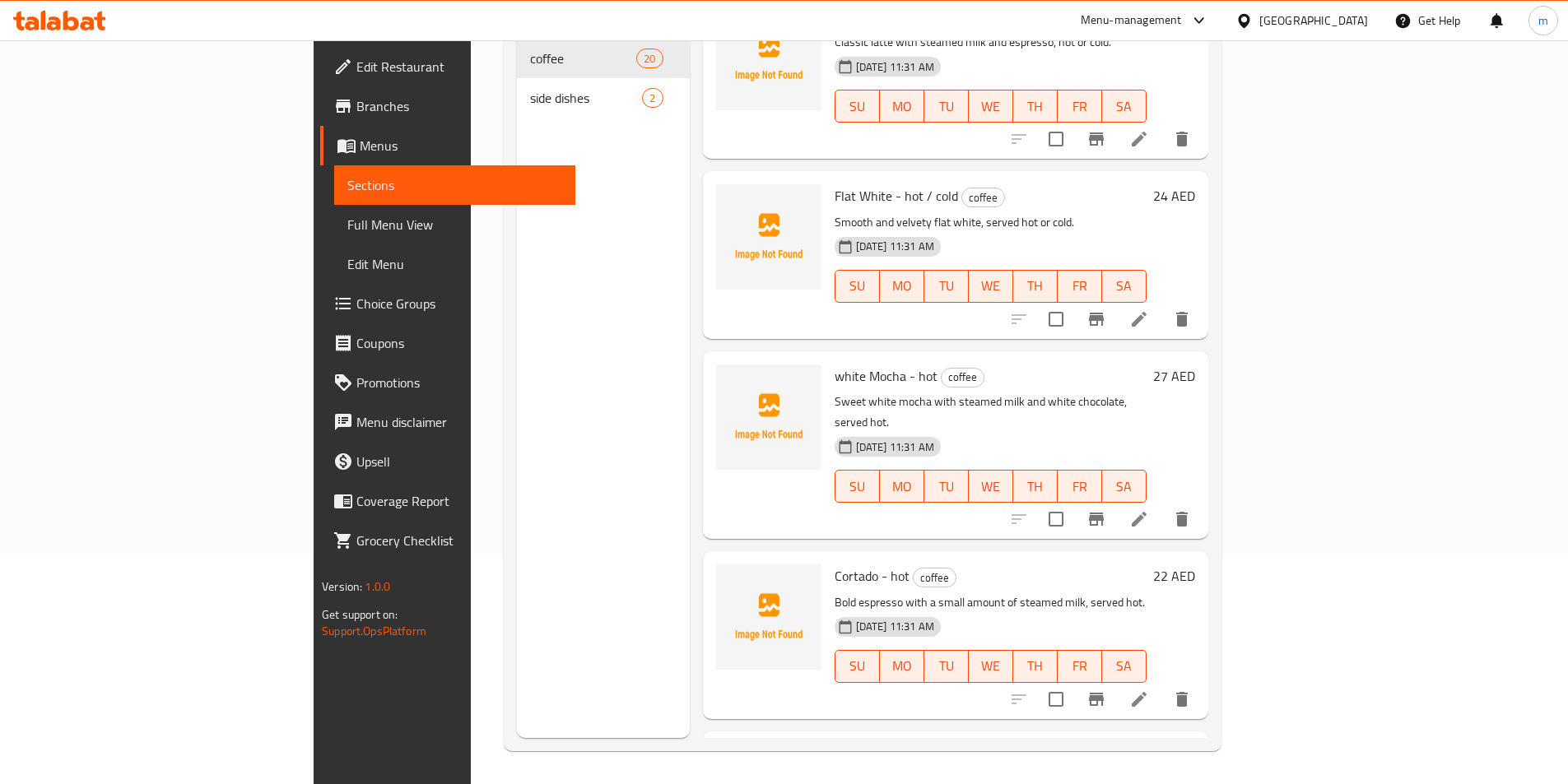
scroll to position [494, 0]
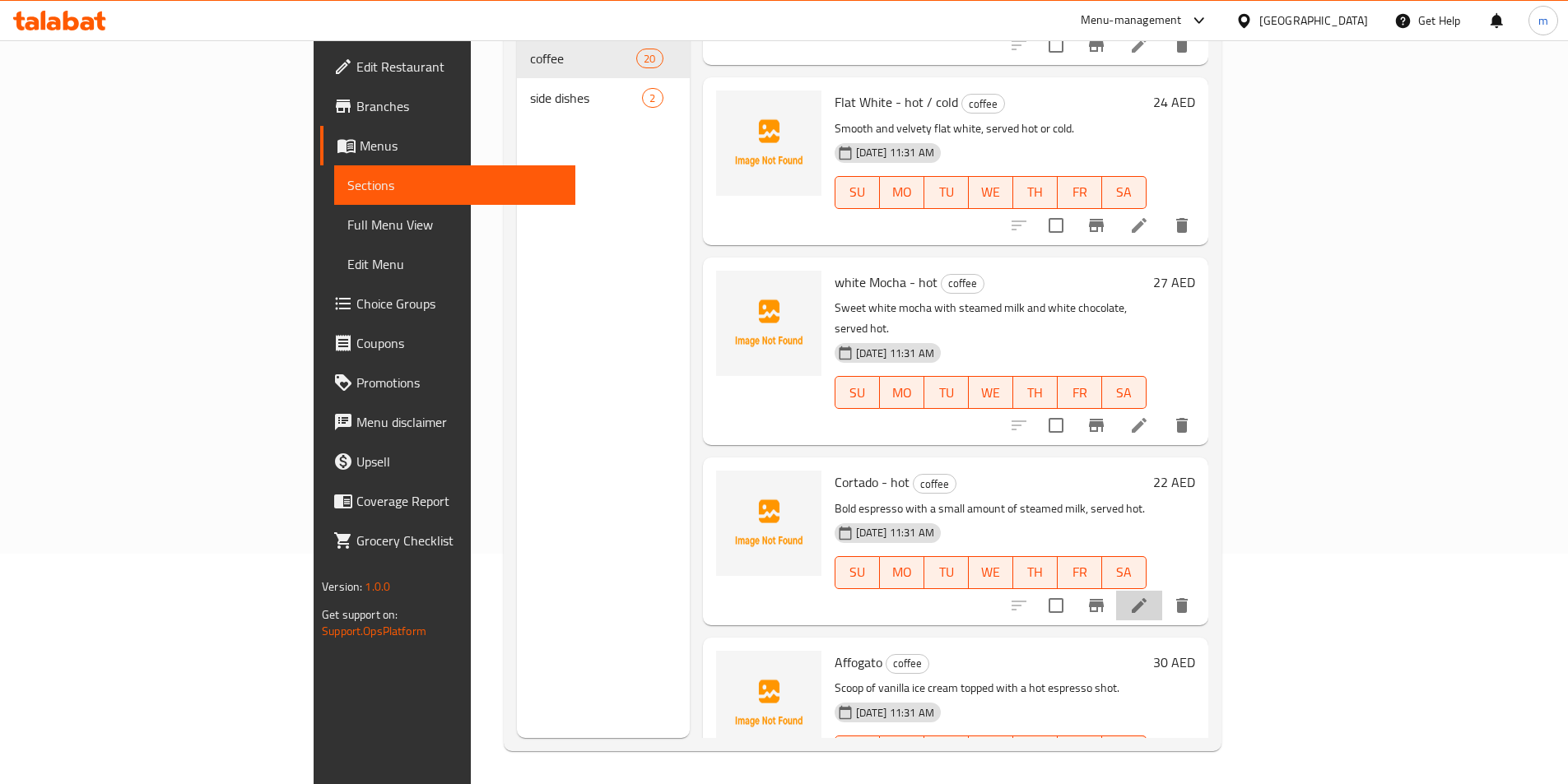
click at [1162, 591] on li at bounding box center [1139, 605] width 46 height 29
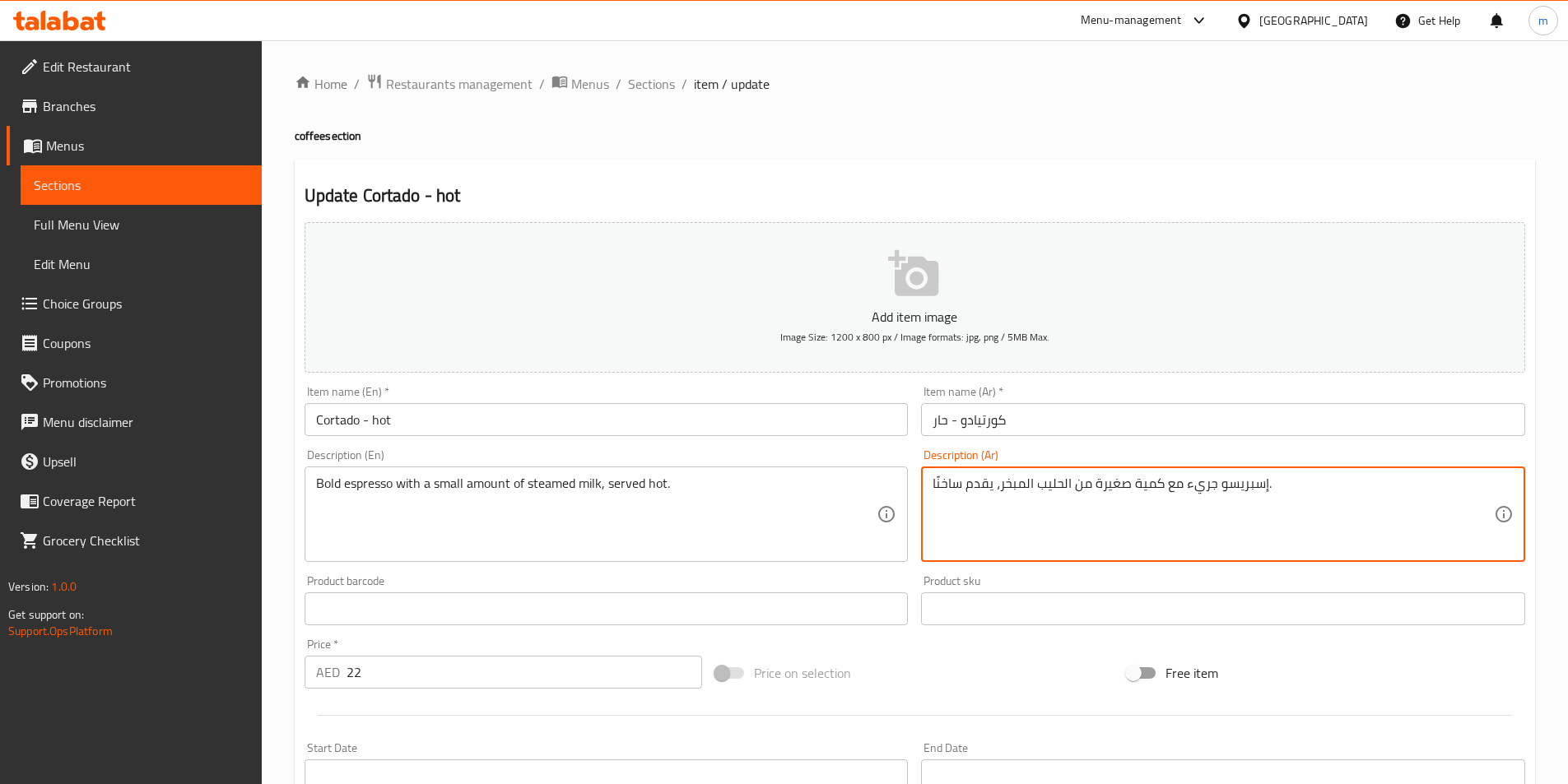
drag, startPoint x: 1213, startPoint y: 486, endPoint x: 1190, endPoint y: 494, distance: 24.4
click at [1190, 494] on textarea "إسبريسو جريء مع كمية صغيرة من الحليب المبخر، يقدم ساخنًا." at bounding box center [1212, 514] width 561 height 78
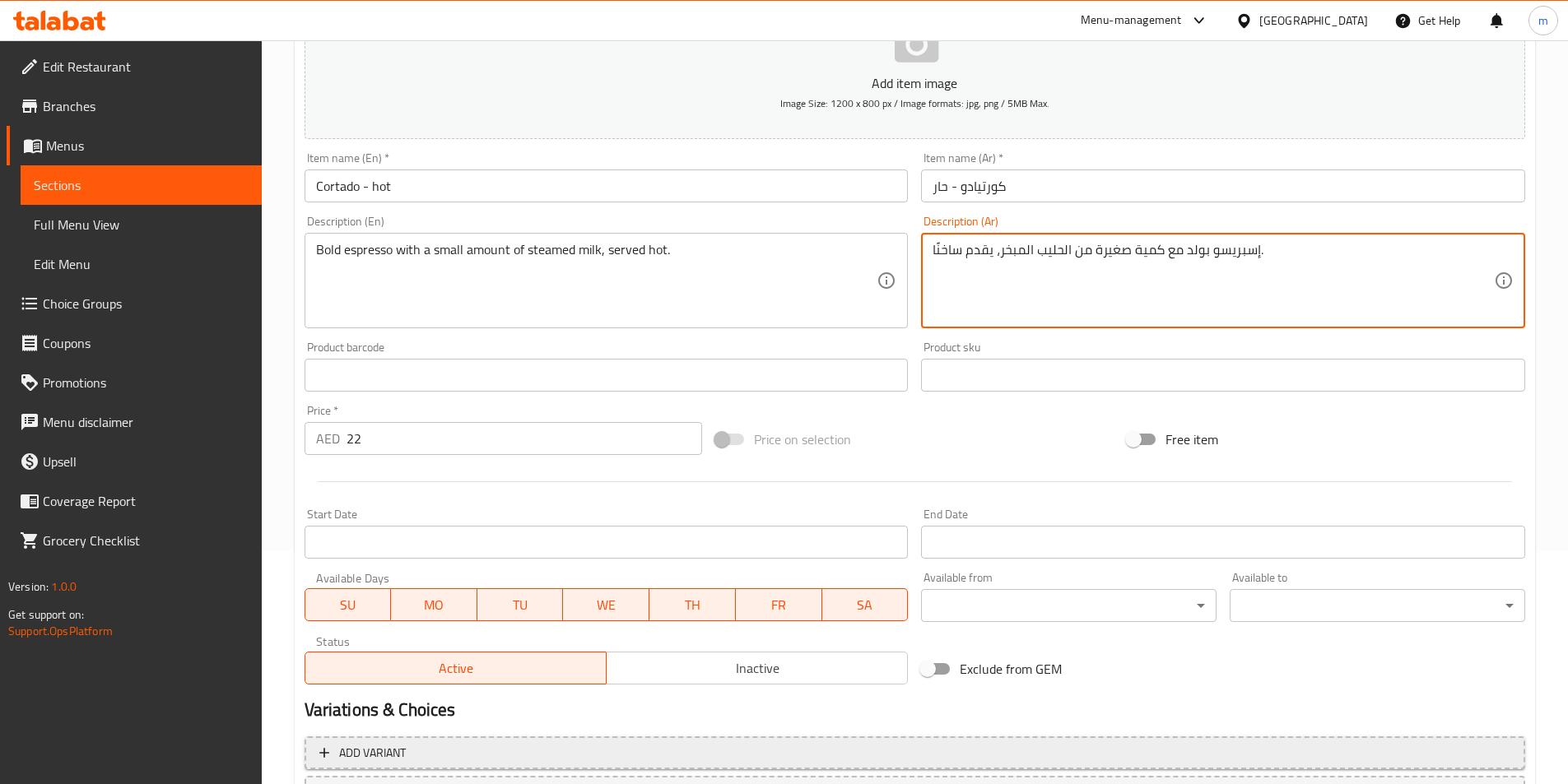
scroll to position [329, 0]
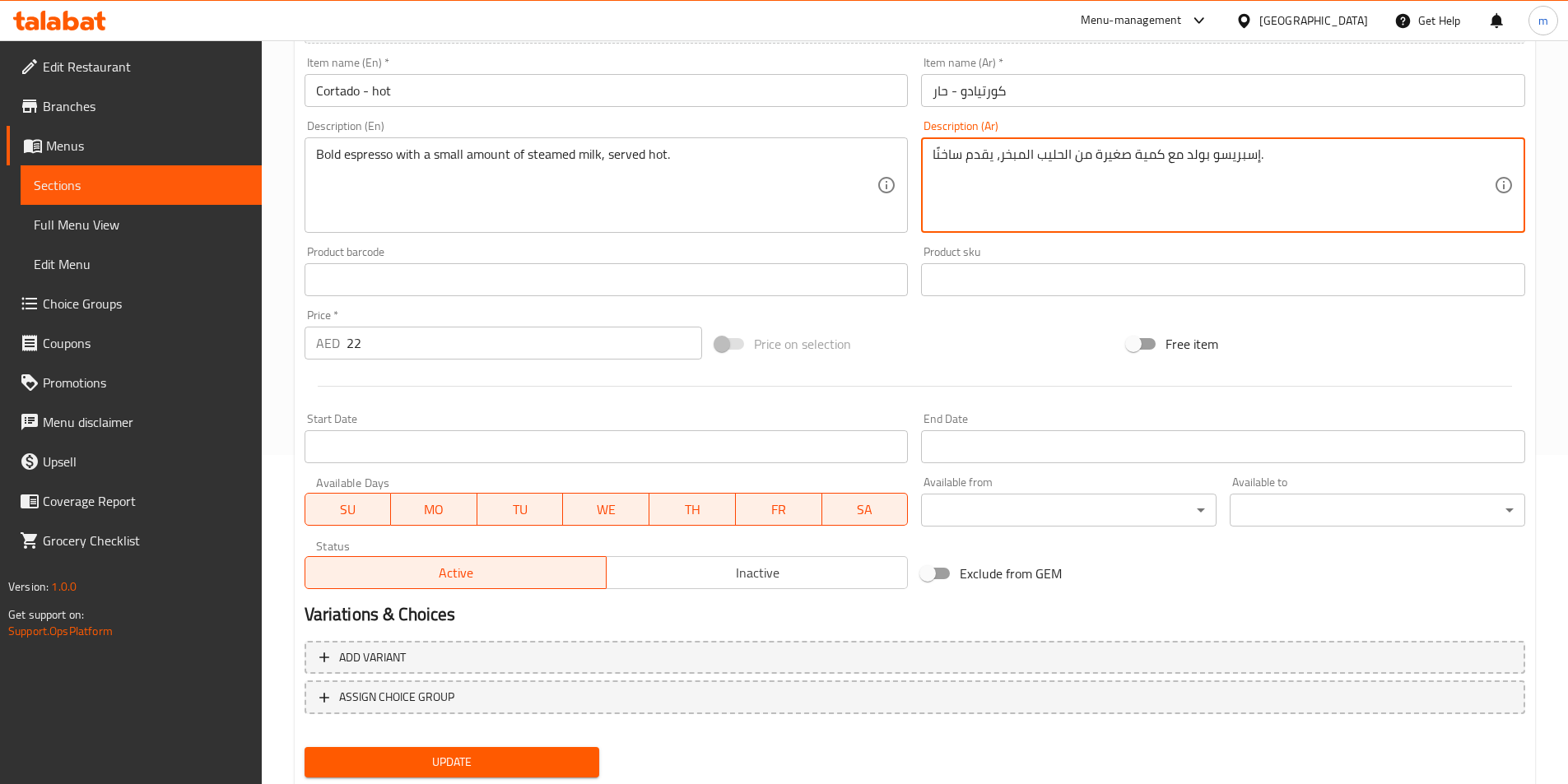
type textarea "إسبريسو بولد مع كمية صغيرة من الحليب المبخر، يقدم ساخنًا."
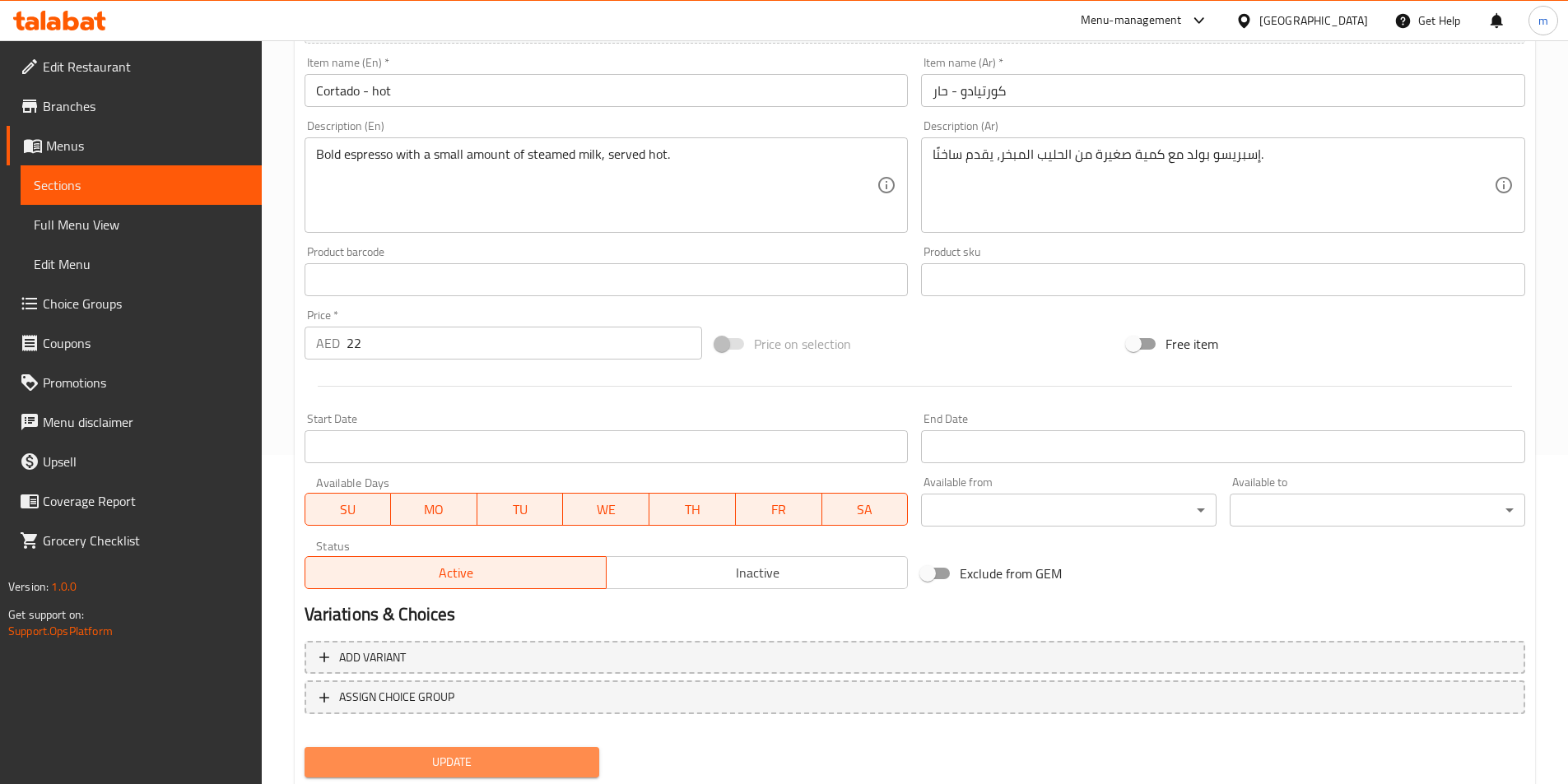
click at [451, 752] on span "Update" at bounding box center [452, 762] width 269 height 20
click at [94, 217] on span "Full Menu View" at bounding box center [141, 224] width 215 height 19
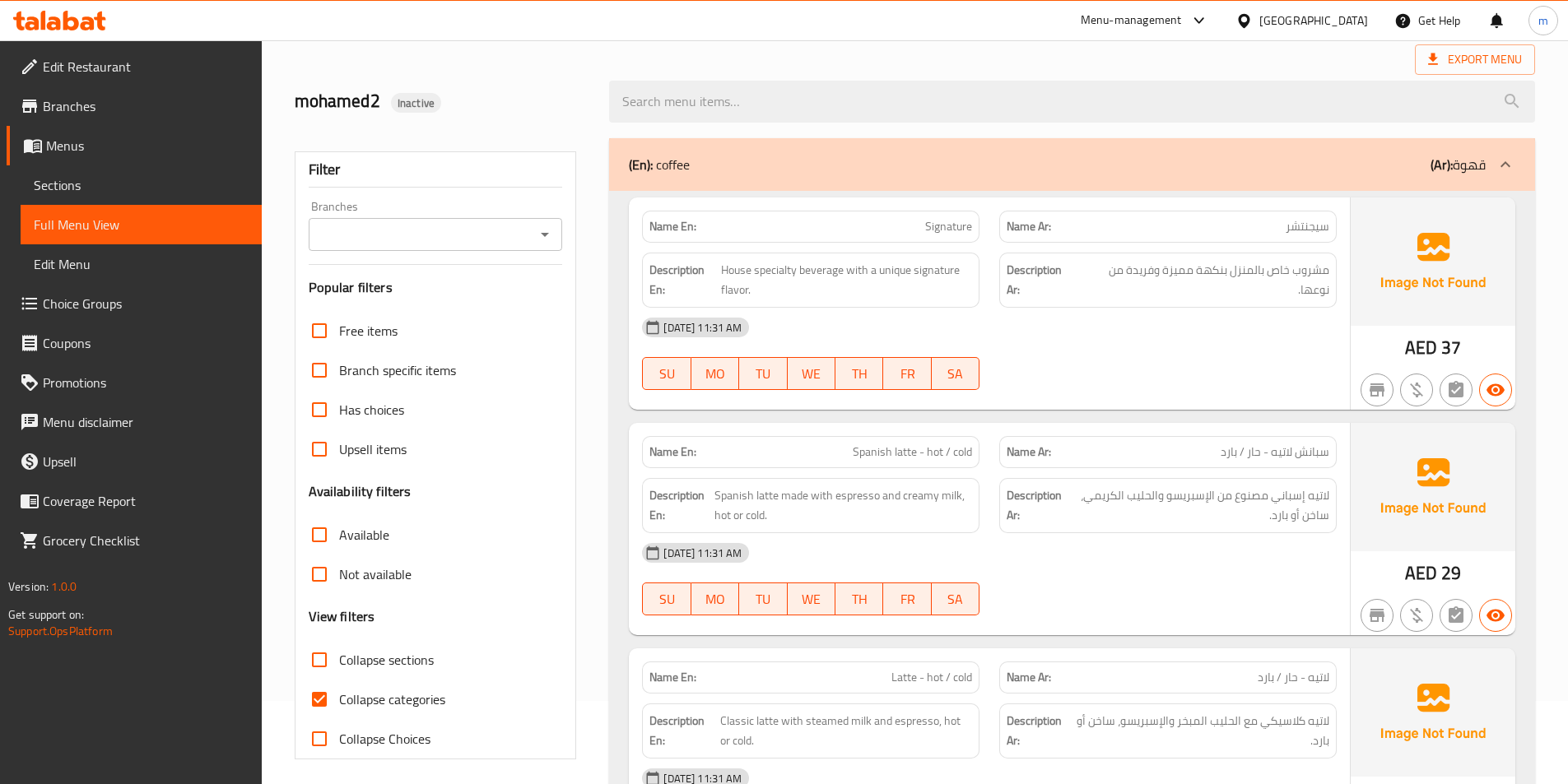
scroll to position [82, 0]
click at [72, 305] on span "Choice Groups" at bounding box center [145, 303] width 205 height 19
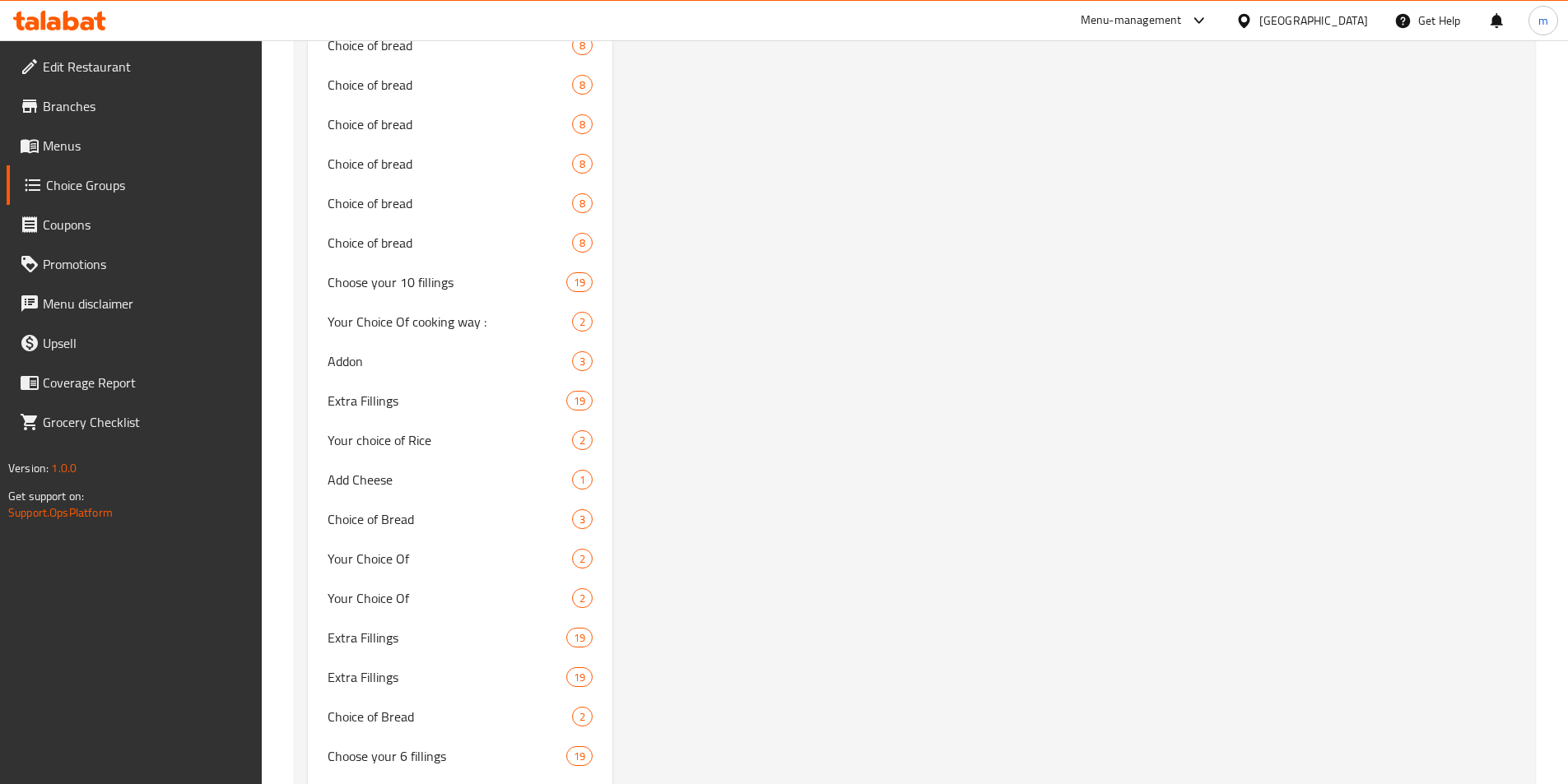
scroll to position [13660, 0]
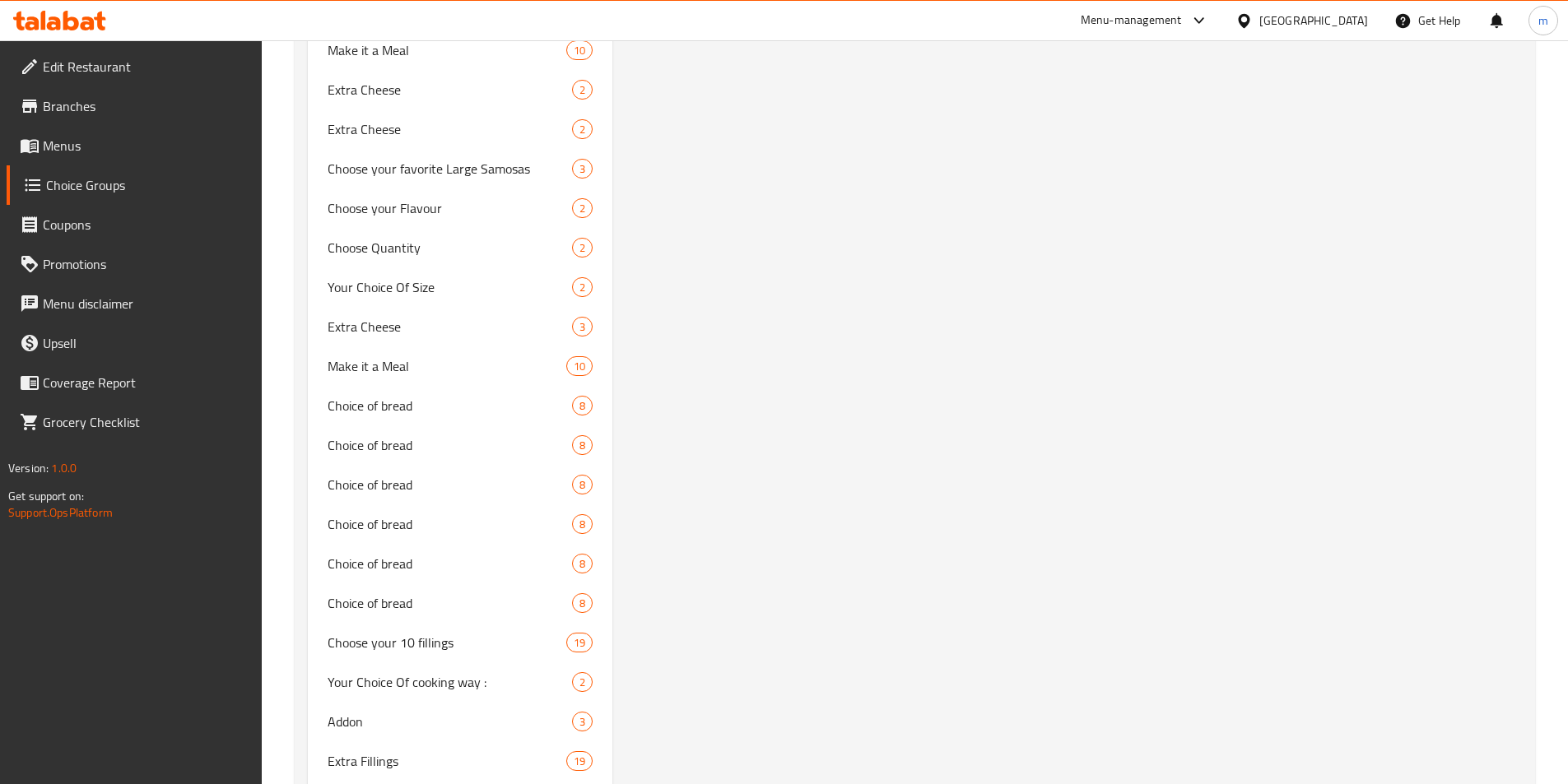
drag, startPoint x: 760, startPoint y: 736, endPoint x: 720, endPoint y: 551, distance: 189.3
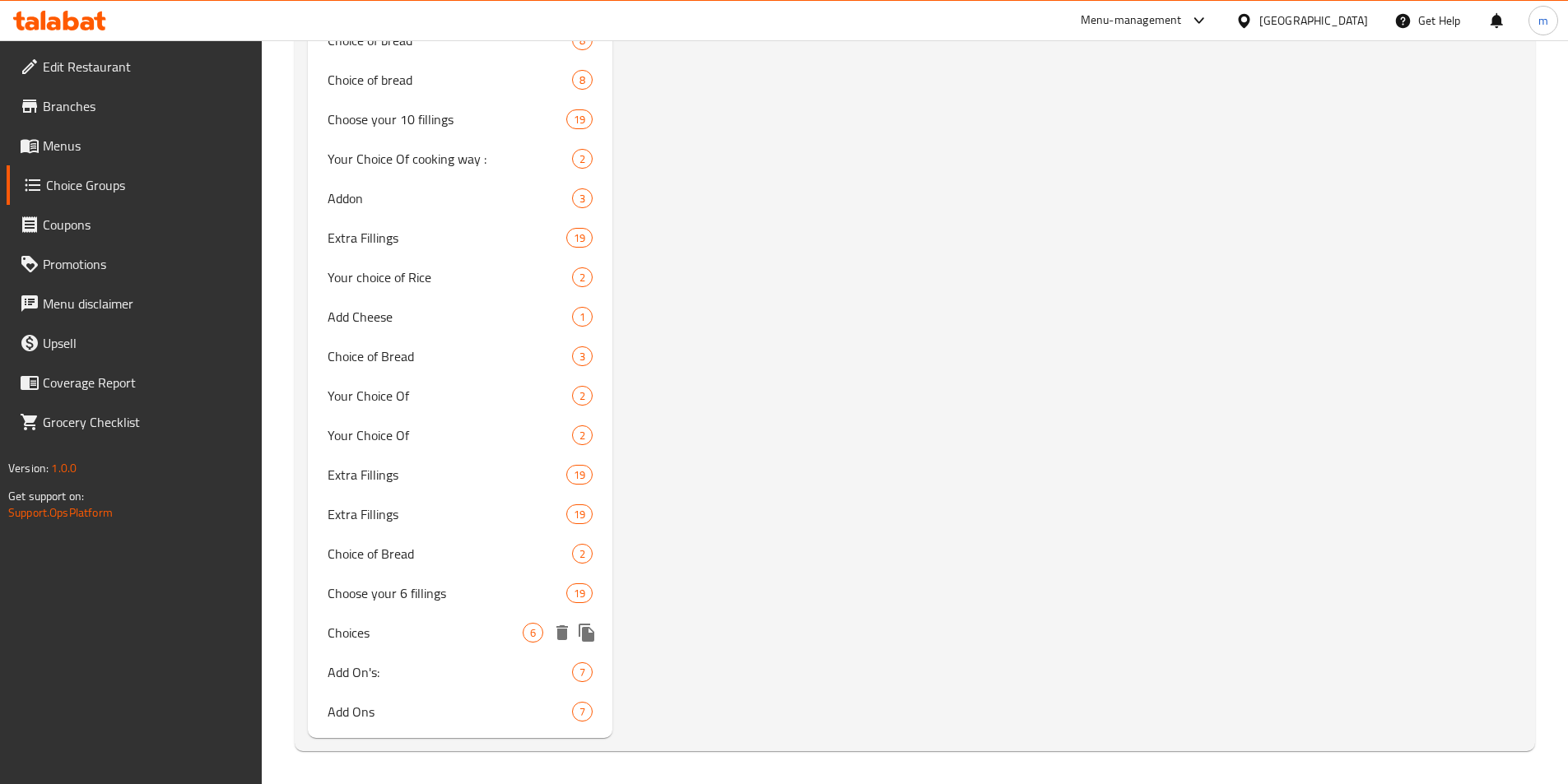
click at [397, 647] on div "Choices 6" at bounding box center [460, 633] width 305 height 40
type input "Choices"
type input "-"
click at [397, 645] on div "Choices 6" at bounding box center [460, 633] width 305 height 40
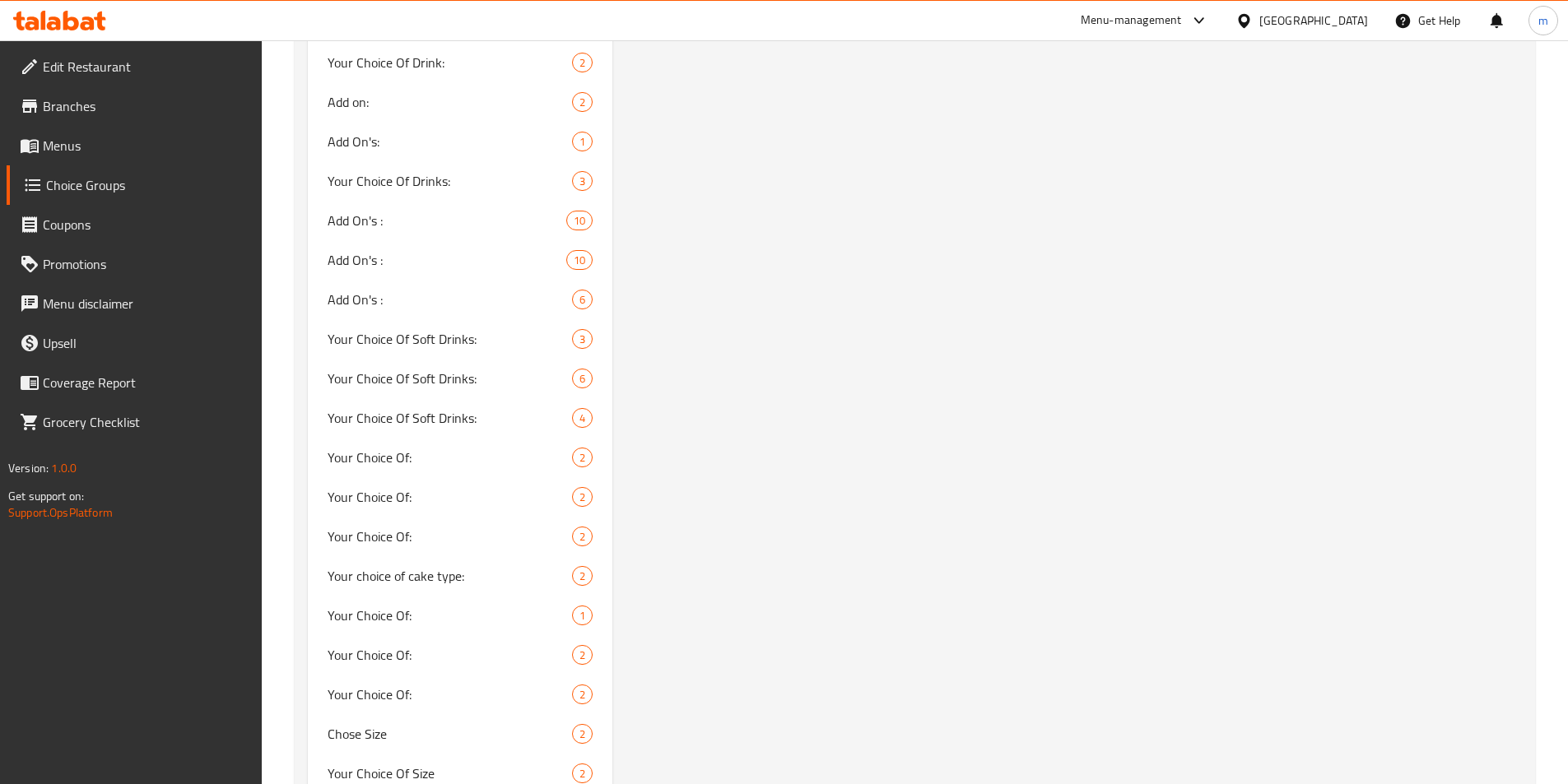
scroll to position [0, 0]
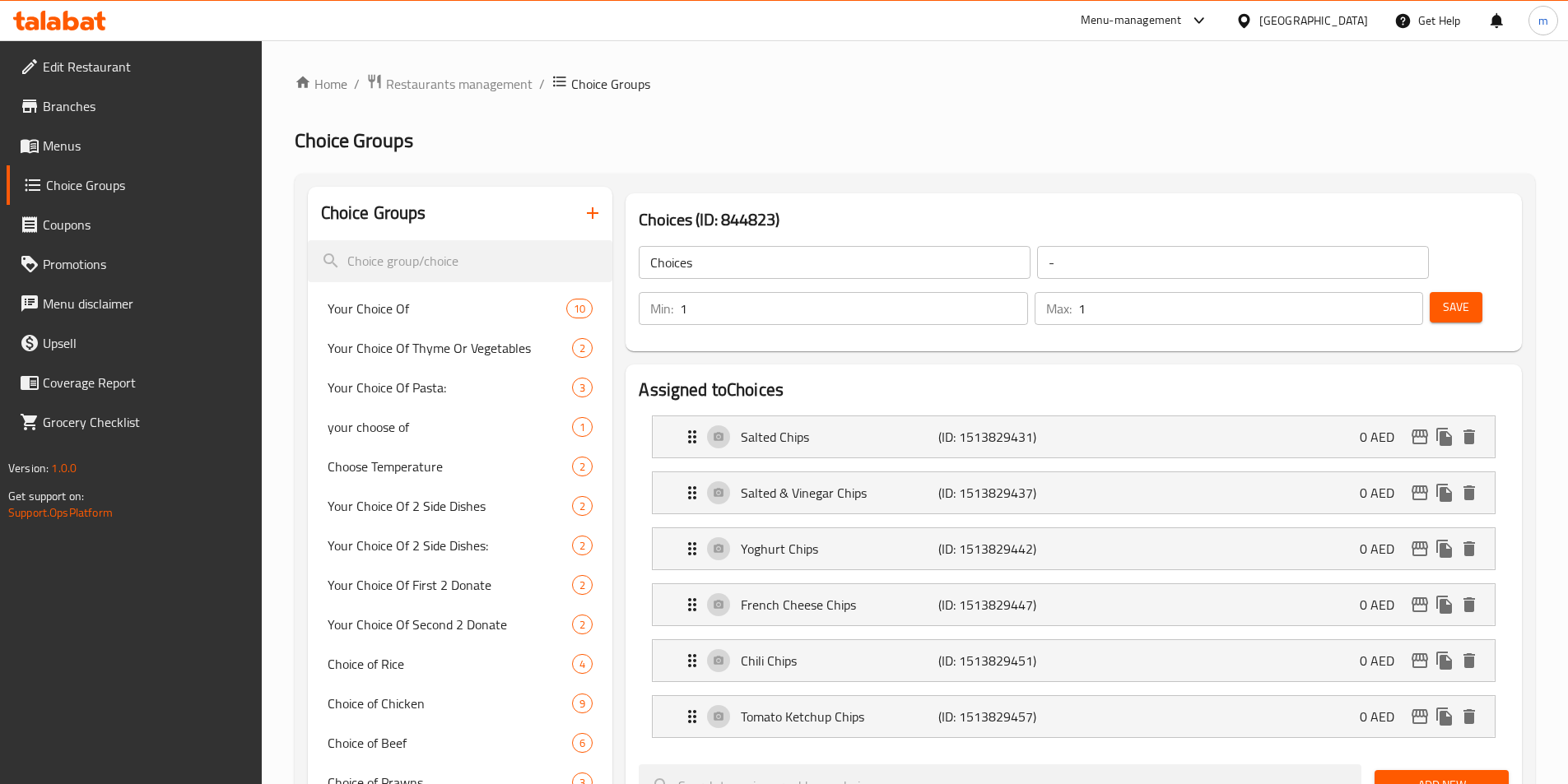
drag, startPoint x: 865, startPoint y: 644, endPoint x: 811, endPoint y: 303, distance: 345.2
click at [391, 459] on span "Choose Temperature" at bounding box center [426, 466] width 196 height 19
type input "Choose Temperature"
type input "اختر درجة الحرارة"
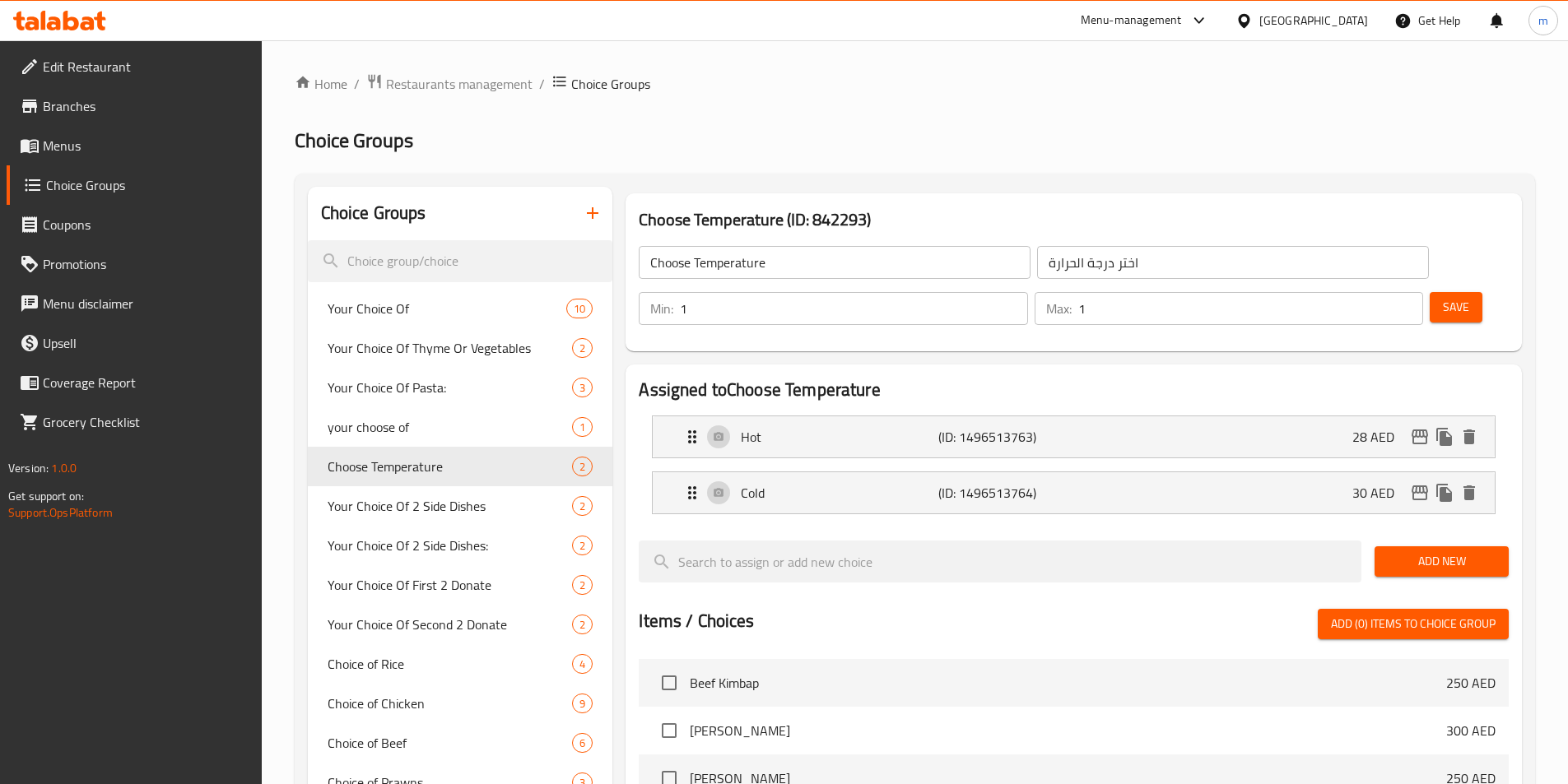
click at [133, 149] on span "Menus" at bounding box center [145, 145] width 205 height 19
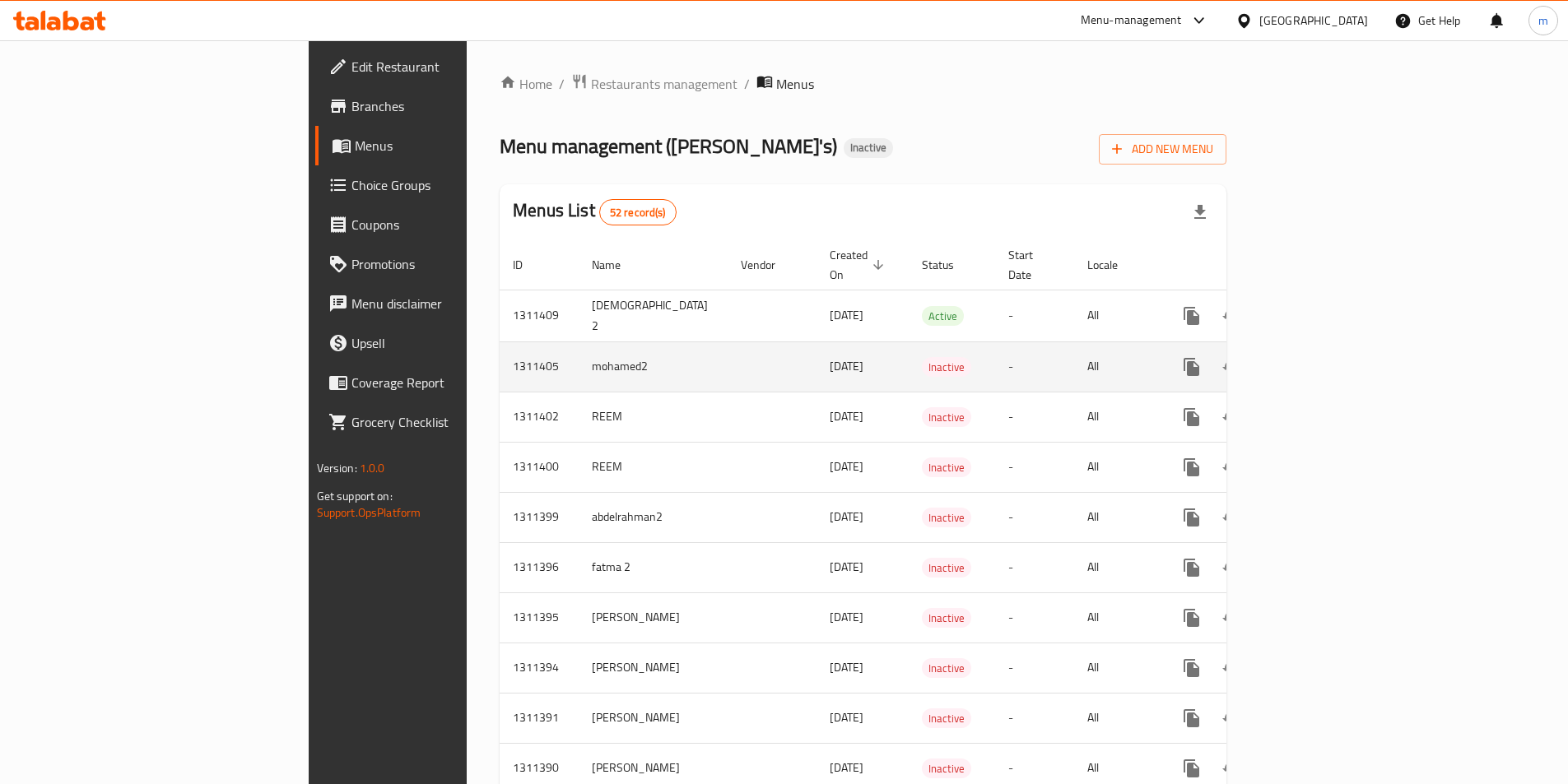
click at [1317, 359] on icon "enhanced table" at bounding box center [1310, 367] width 15 height 15
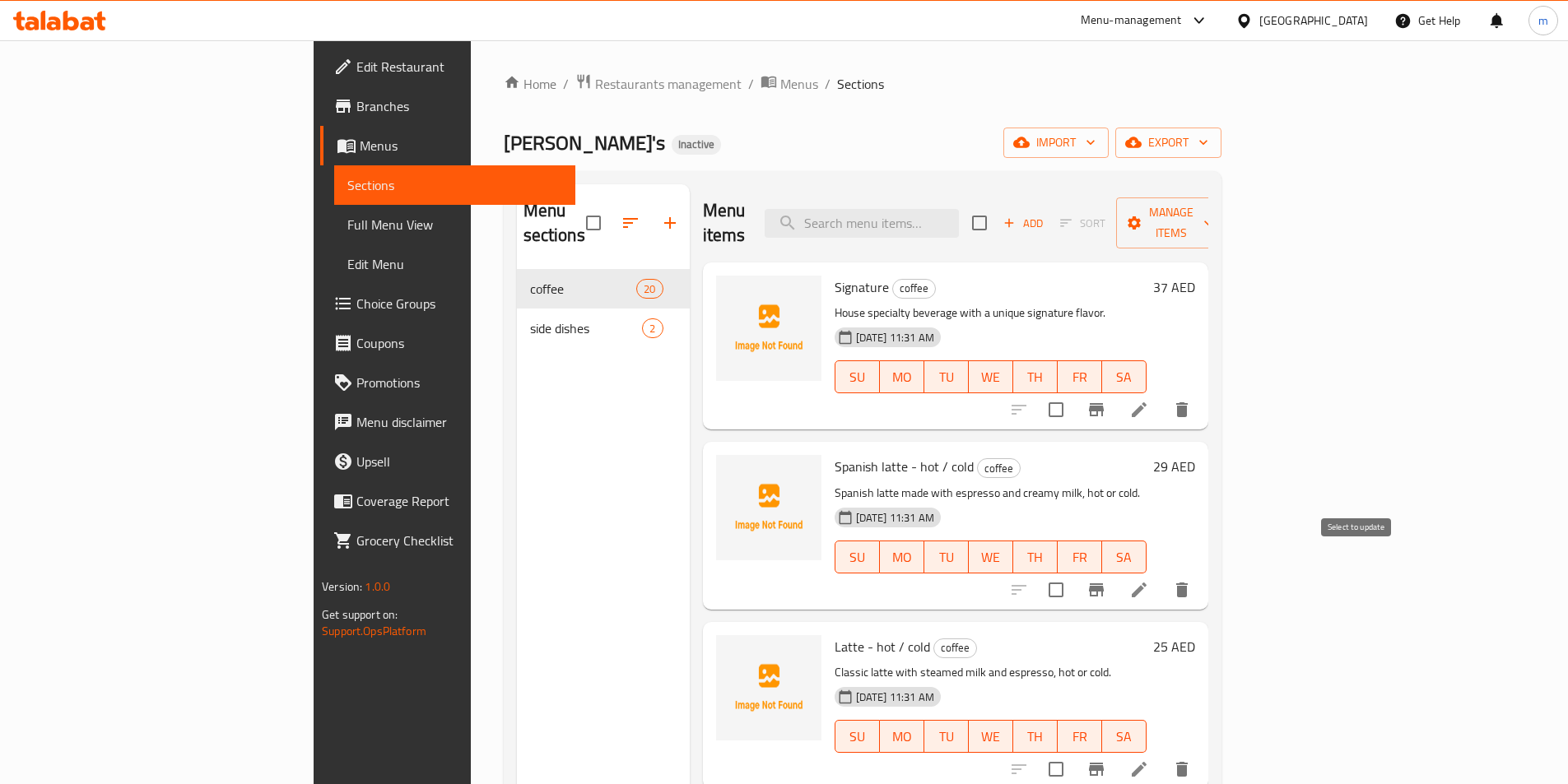
click at [1073, 573] on input "checkbox" at bounding box center [1056, 591] width 35 height 35
checkbox input "false"
click at [1149, 580] on icon at bounding box center [1139, 590] width 19 height 19
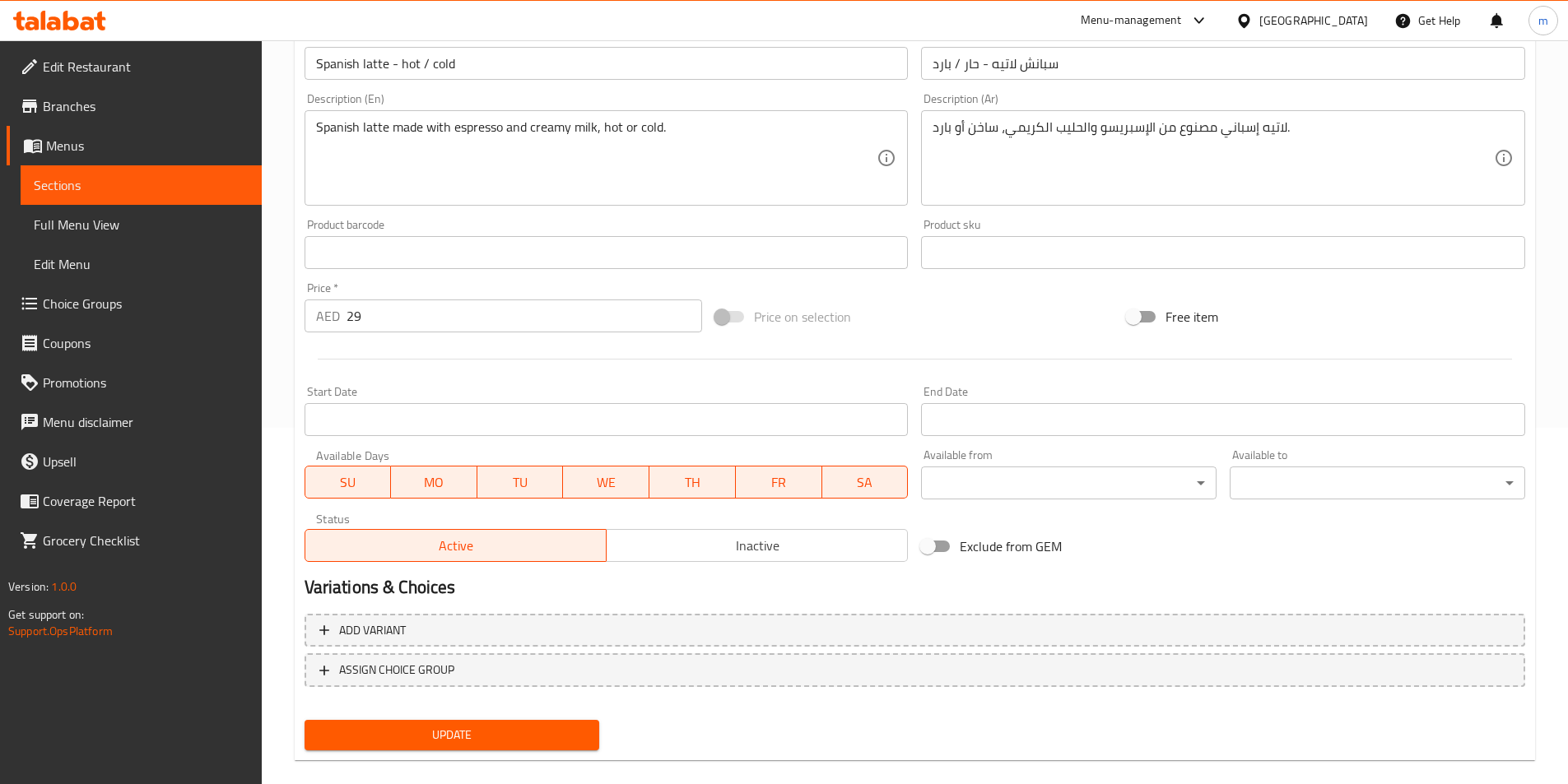
scroll to position [379, 0]
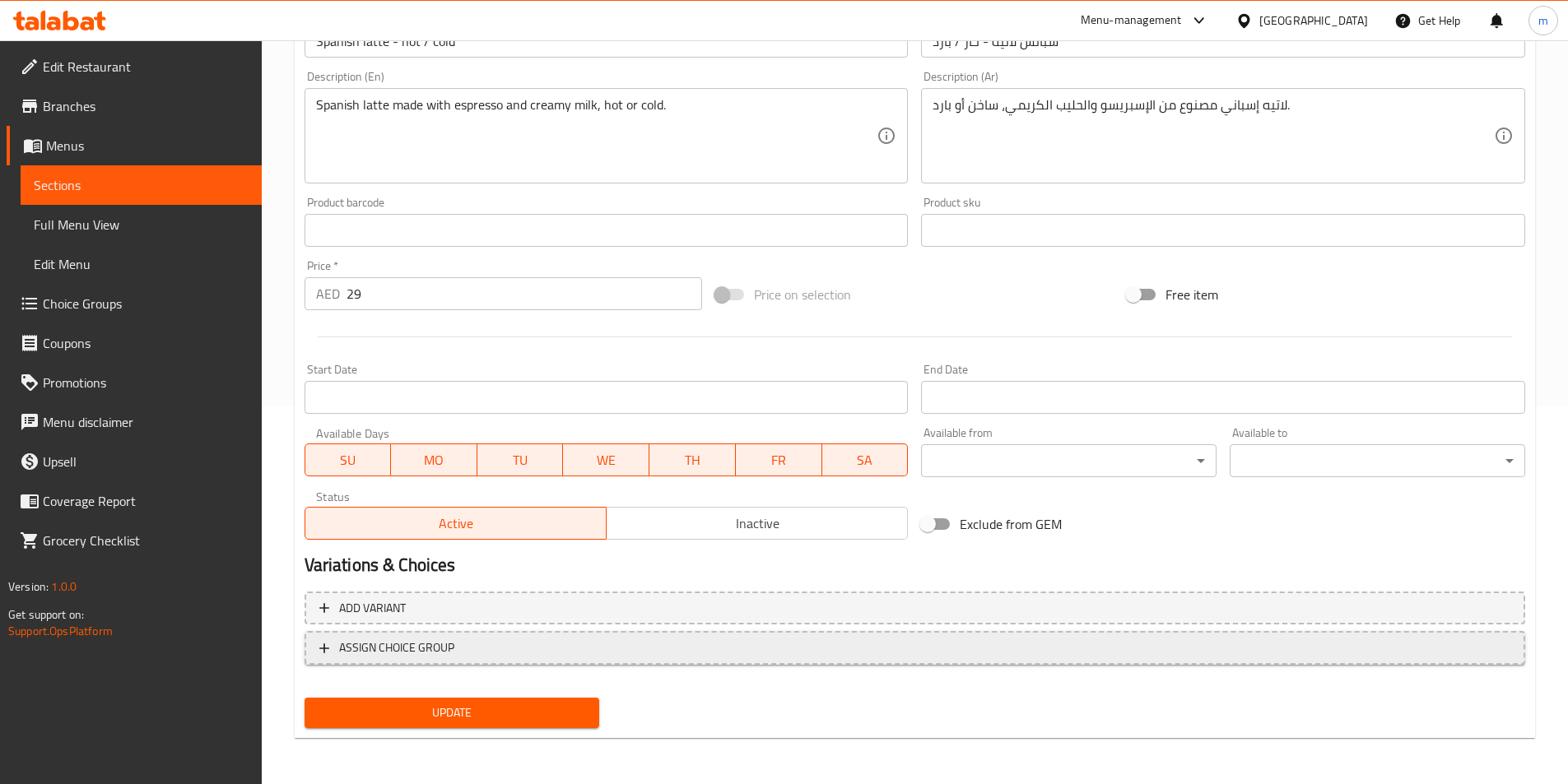
click at [429, 646] on span "ASSIGN CHOICE GROUP" at bounding box center [396, 648] width 115 height 20
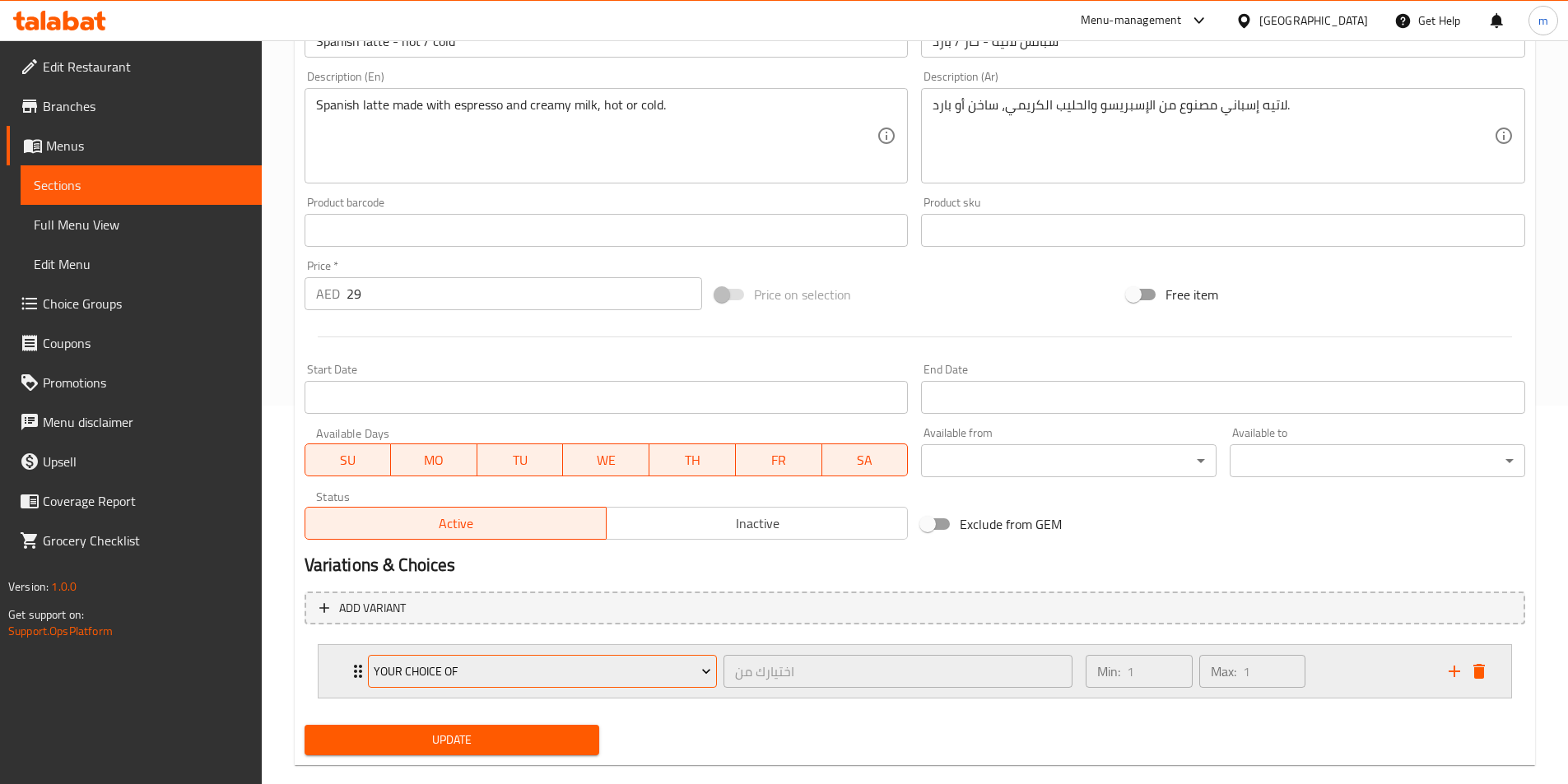
click at [487, 683] on button "Your Choice Of" at bounding box center [542, 672] width 349 height 33
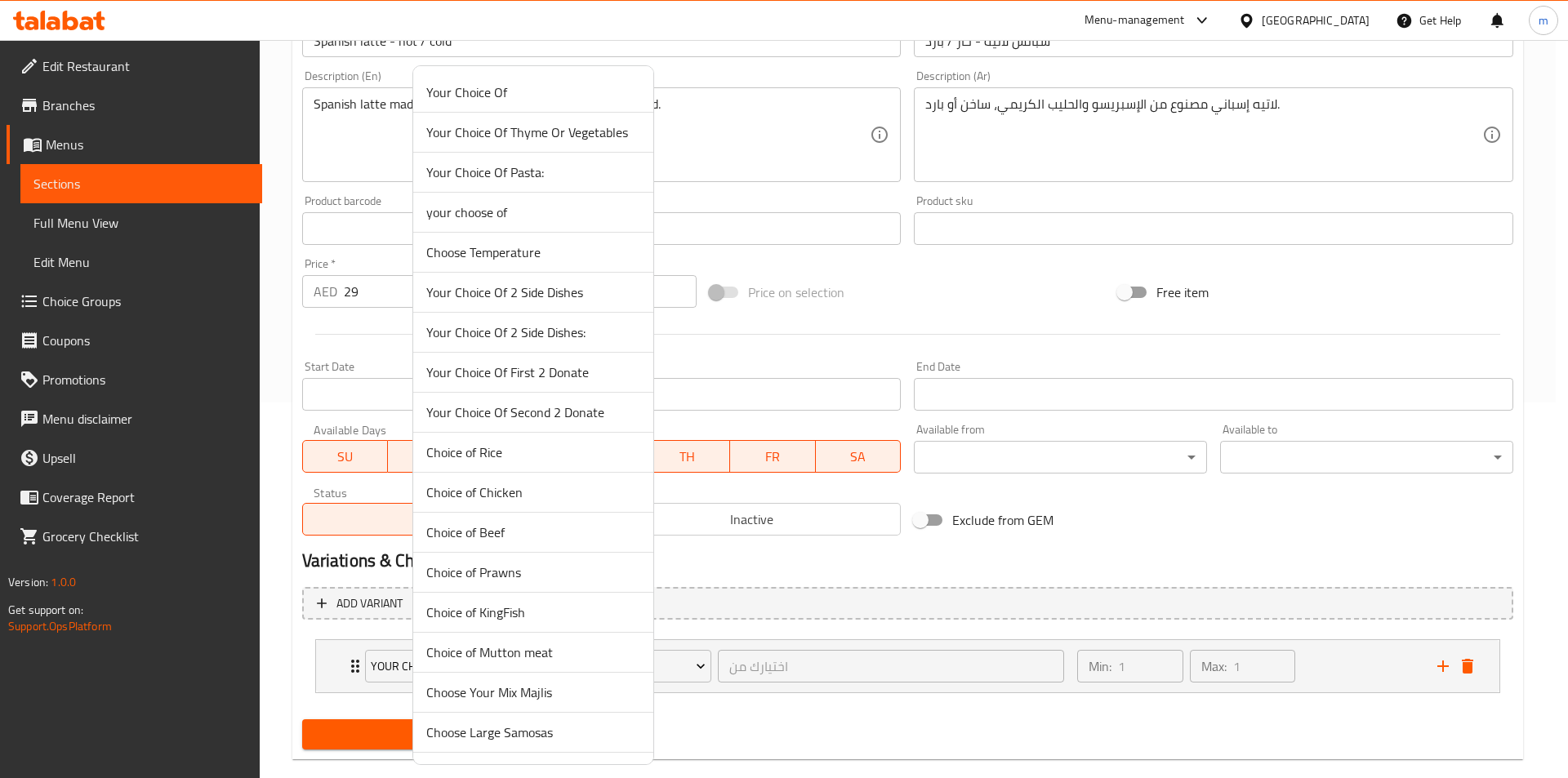
click at [528, 252] on span "Choose Temperature" at bounding box center [533, 251] width 214 height 19
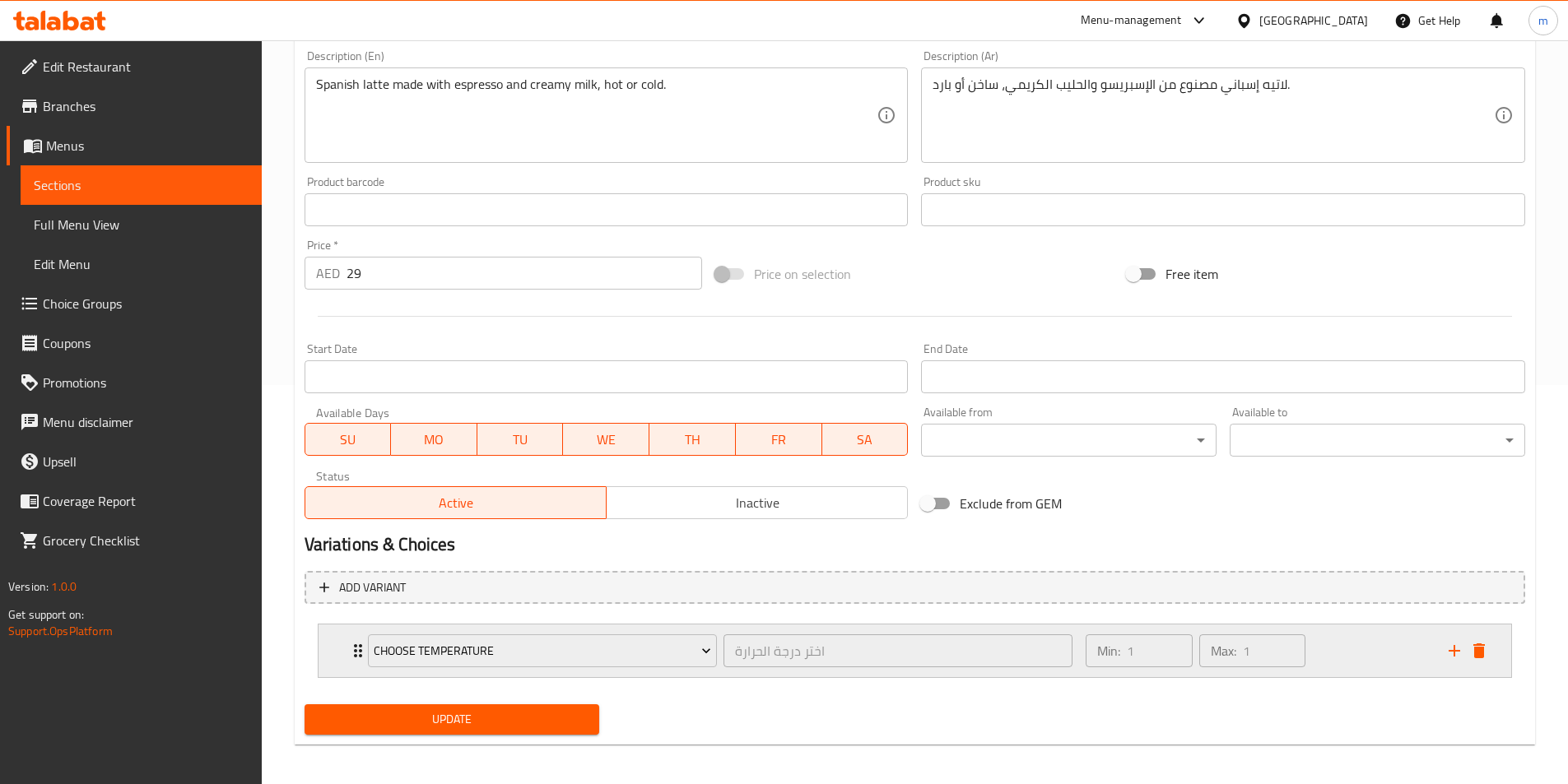
scroll to position [405, 0]
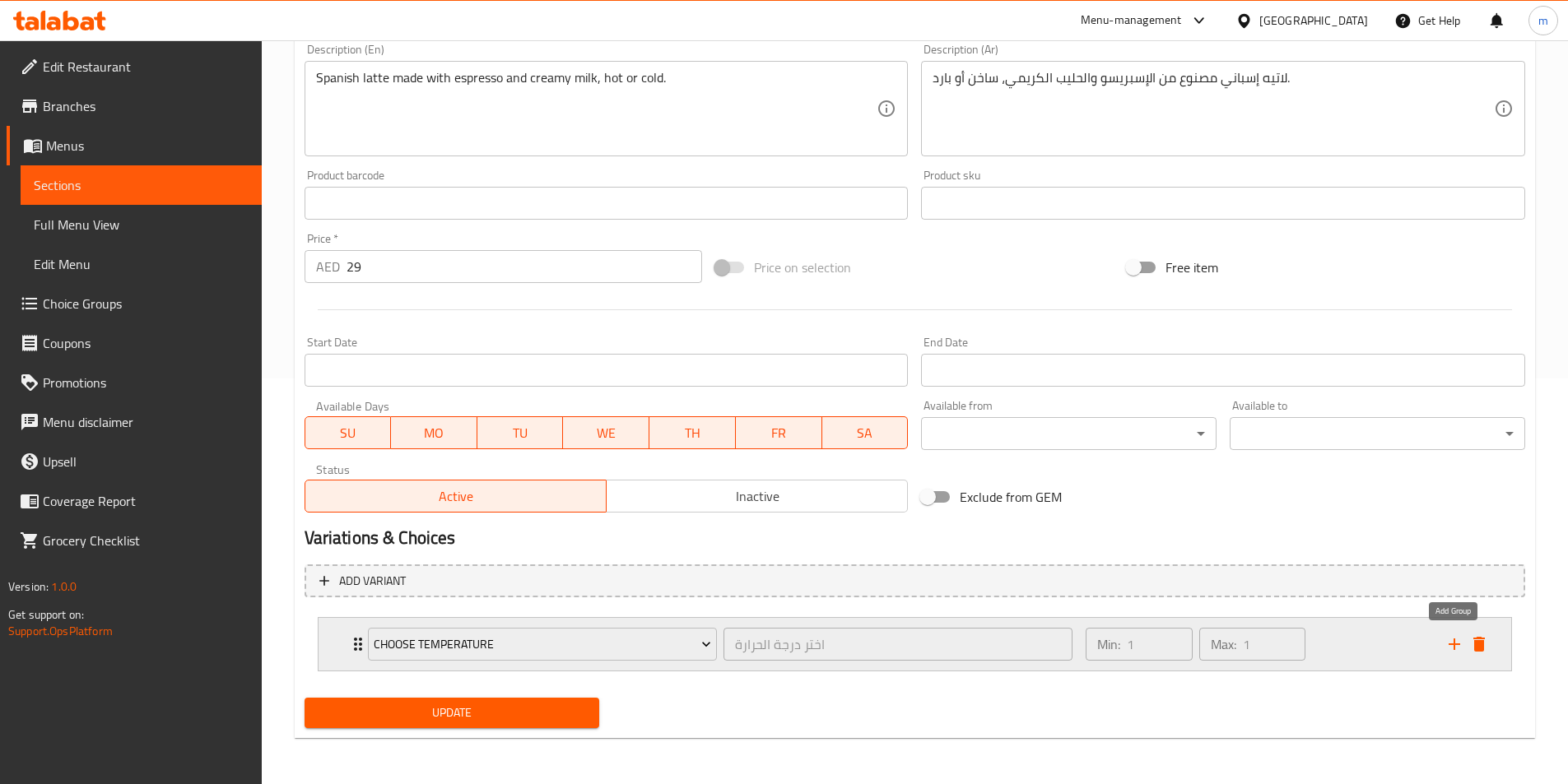
click at [1455, 644] on icon "add" at bounding box center [1454, 644] width 12 height 12
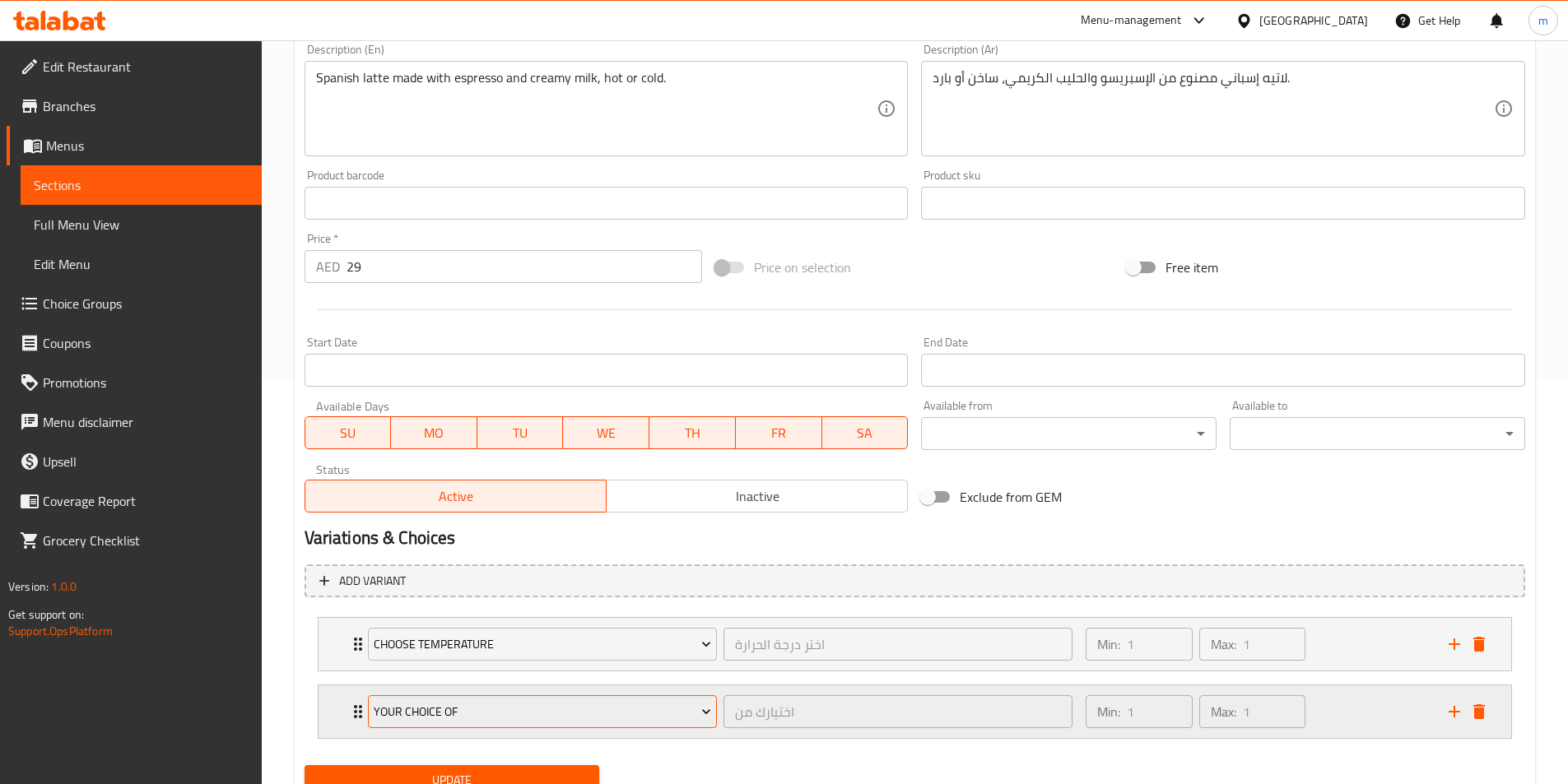
click at [613, 720] on span "Your Choice Of" at bounding box center [543, 712] width 337 height 20
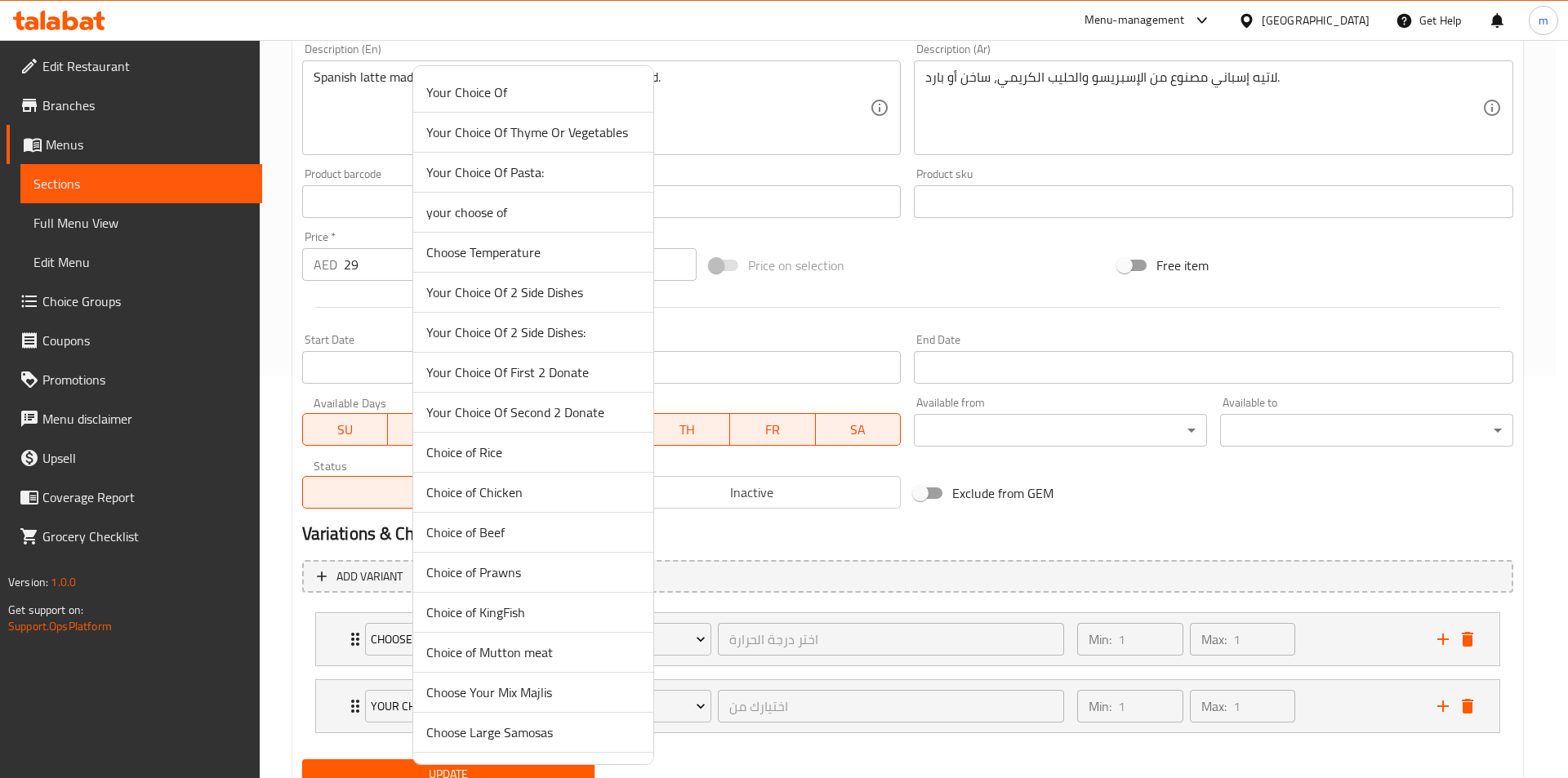
click at [533, 256] on span "Choose Temperature" at bounding box center [533, 251] width 214 height 19
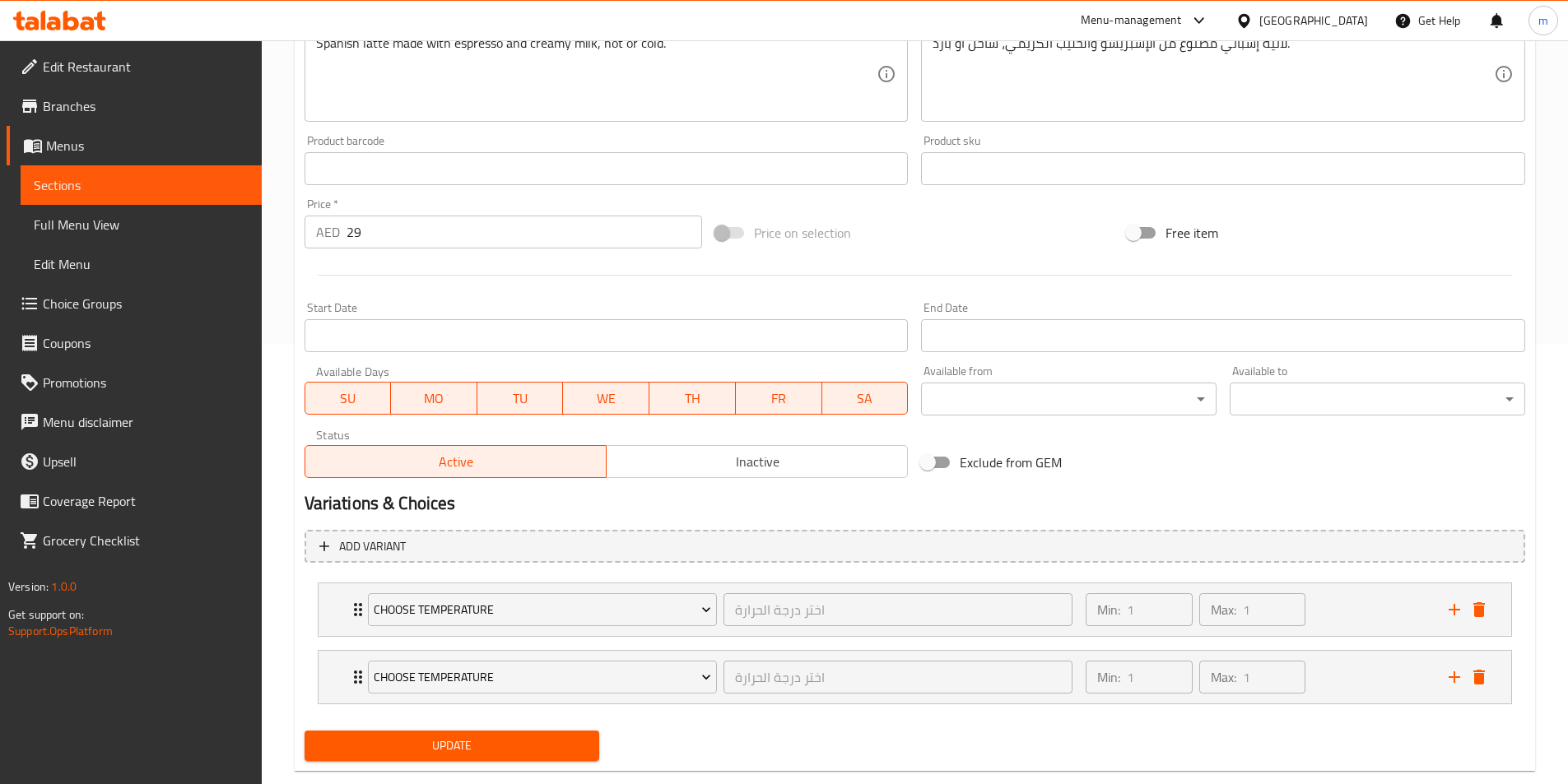
scroll to position [474, 0]
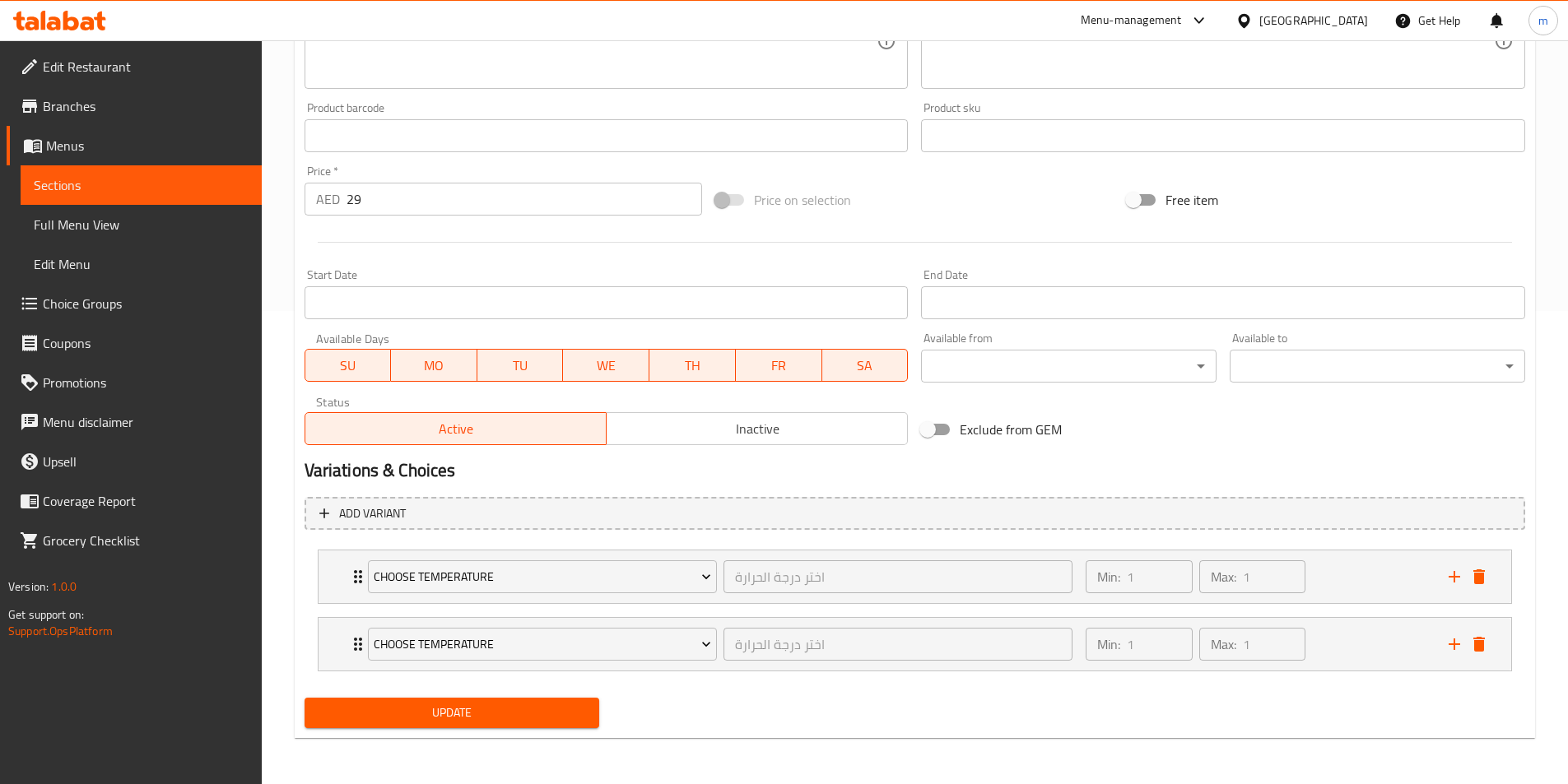
click at [745, 429] on span "Inactive" at bounding box center [757, 429] width 288 height 24
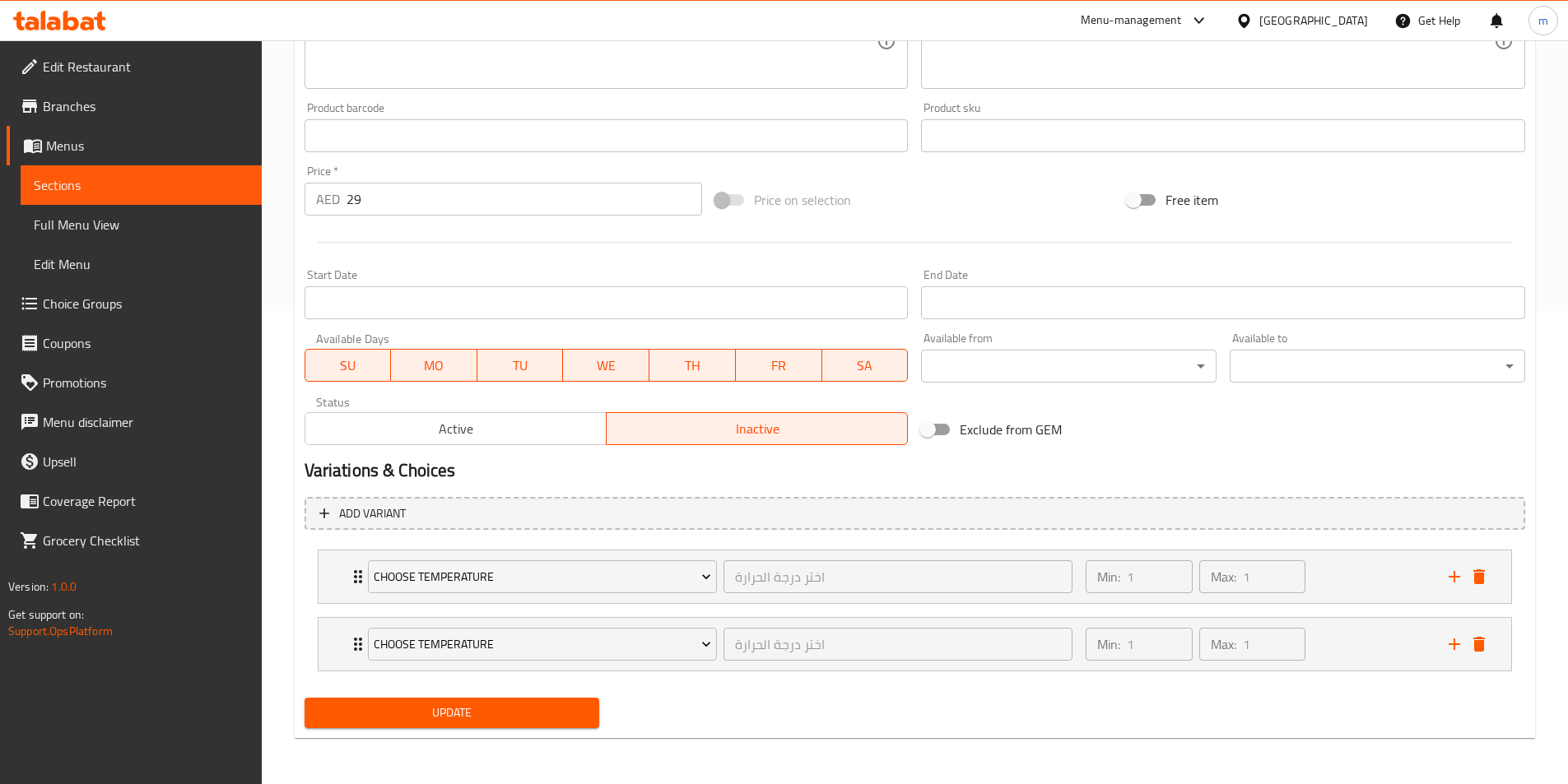
click at [534, 418] on span "Active" at bounding box center [456, 429] width 288 height 24
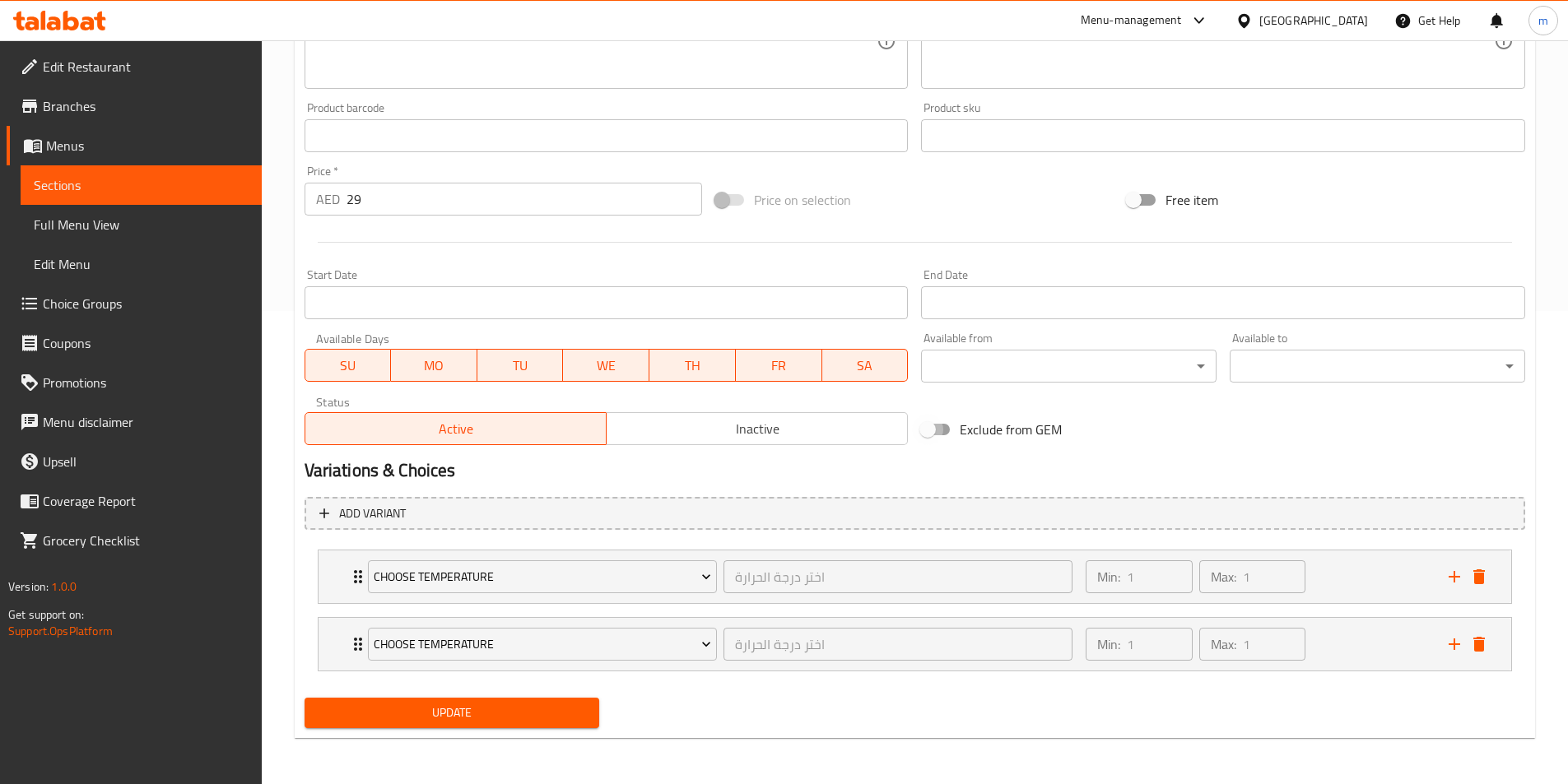
click at [931, 432] on input "Exclude from GEM" at bounding box center [928, 429] width 94 height 31
click at [933, 434] on input "Exclude from GEM" at bounding box center [944, 429] width 94 height 31
checkbox input "false"
click at [527, 714] on span "Update" at bounding box center [452, 713] width 269 height 20
click at [642, 583] on span "Choose Temperature" at bounding box center [543, 577] width 337 height 20
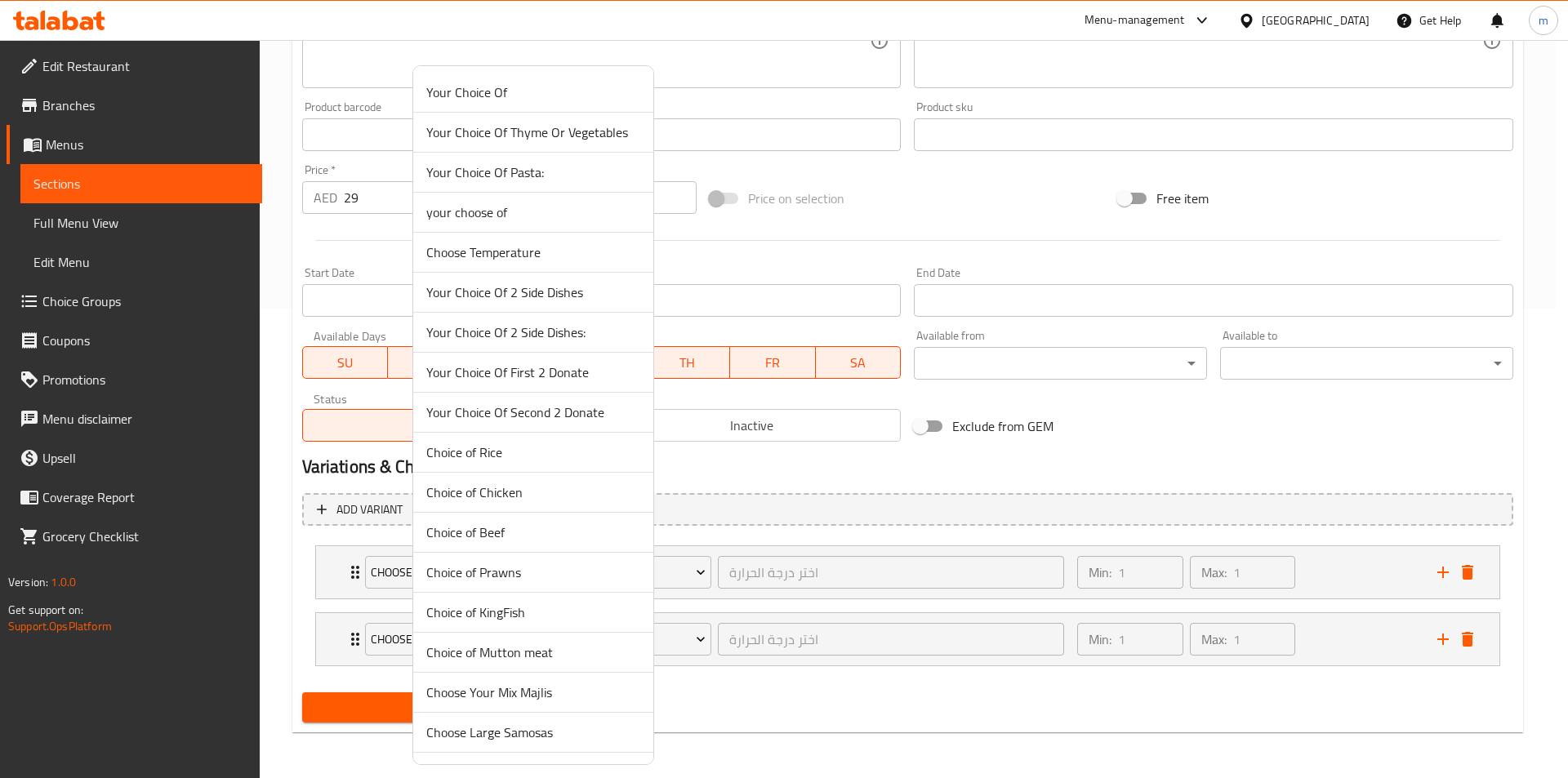
click at [523, 254] on span "Choose Temperature" at bounding box center [533, 251] width 214 height 19
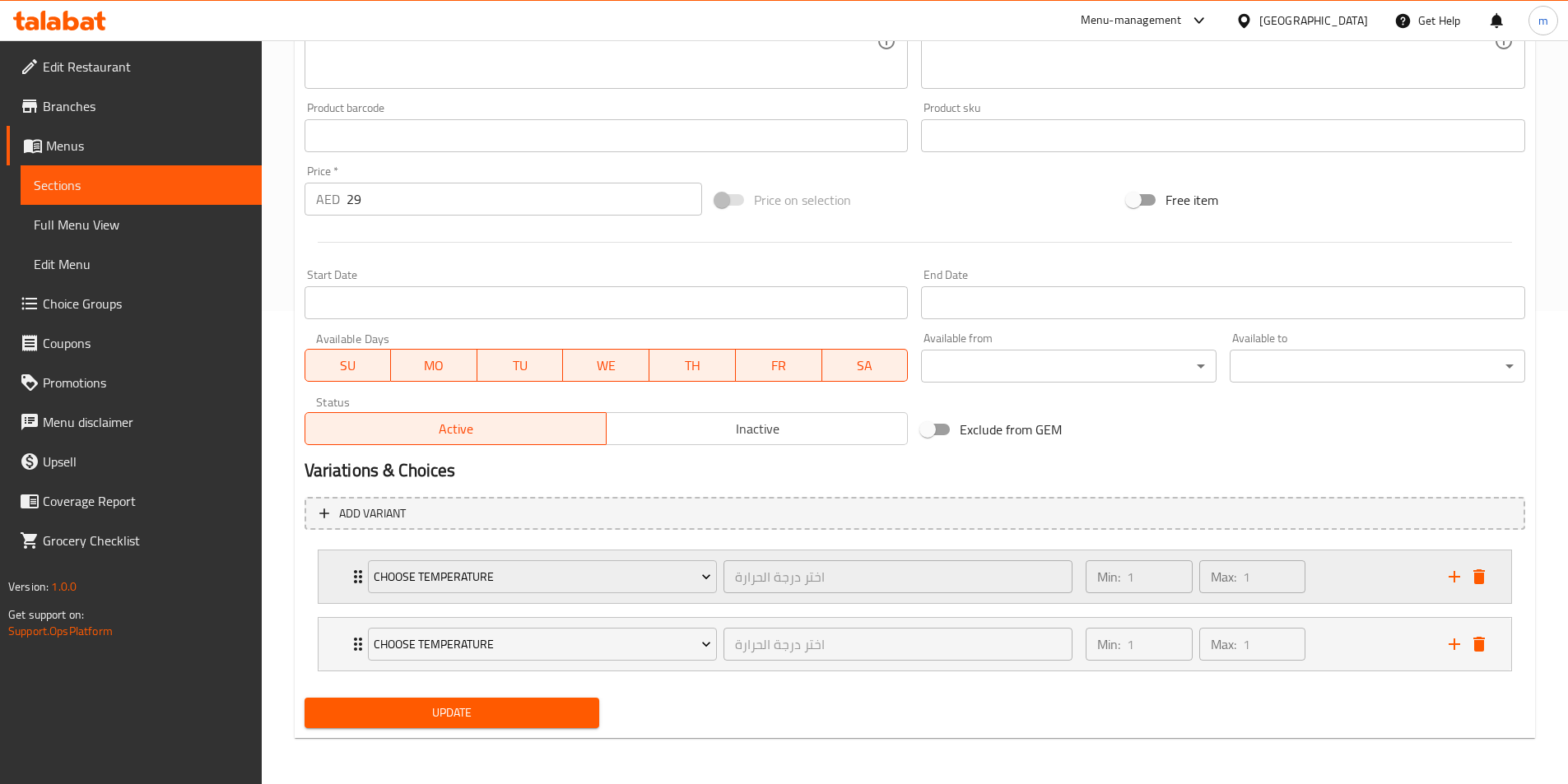
click at [360, 581] on div "Choose Temperature اختر درجة الحرارة ​" at bounding box center [720, 577] width 725 height 53
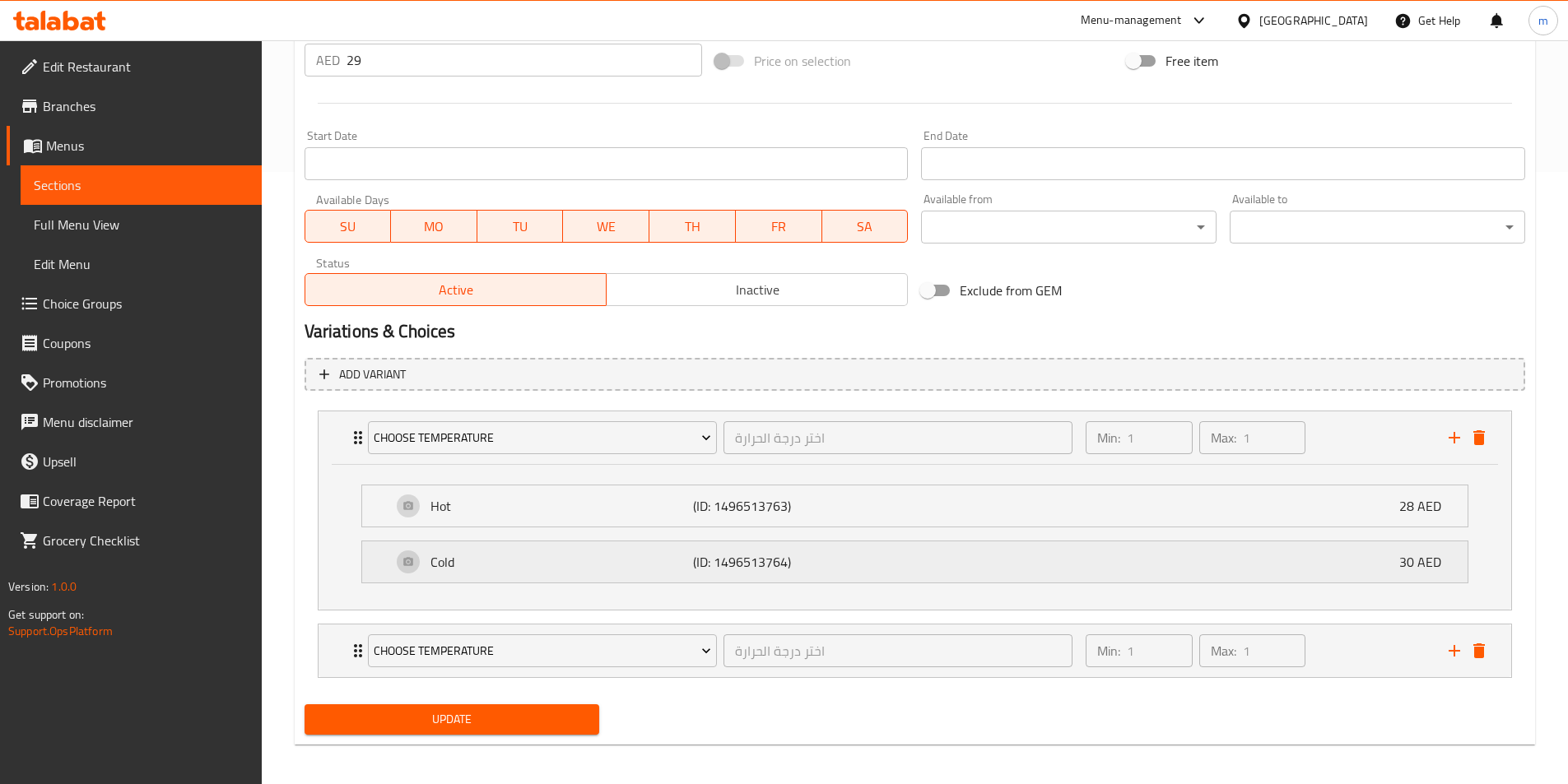
scroll to position [619, 0]
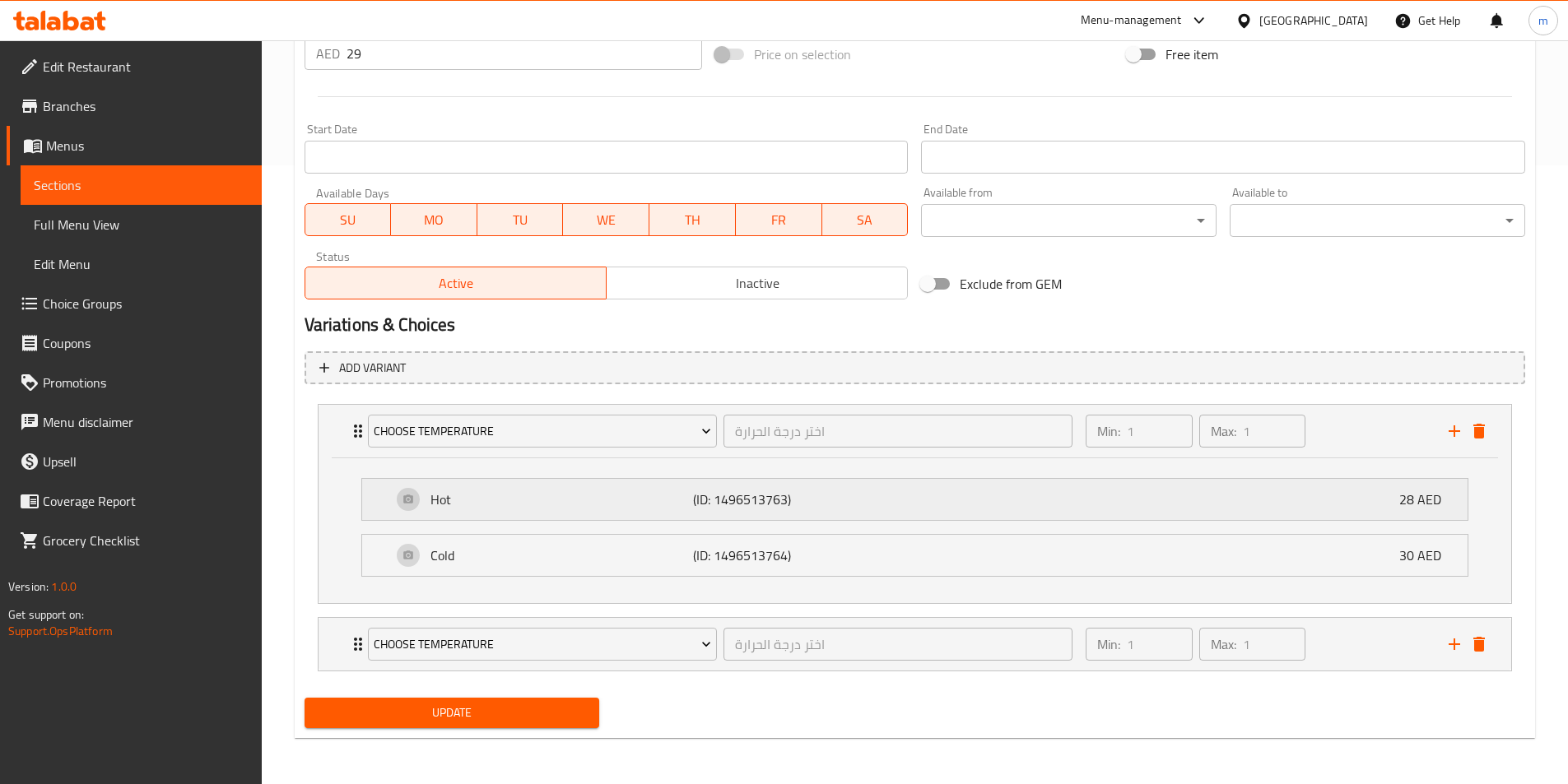
click at [462, 506] on p "Hot" at bounding box center [562, 499] width 263 height 19
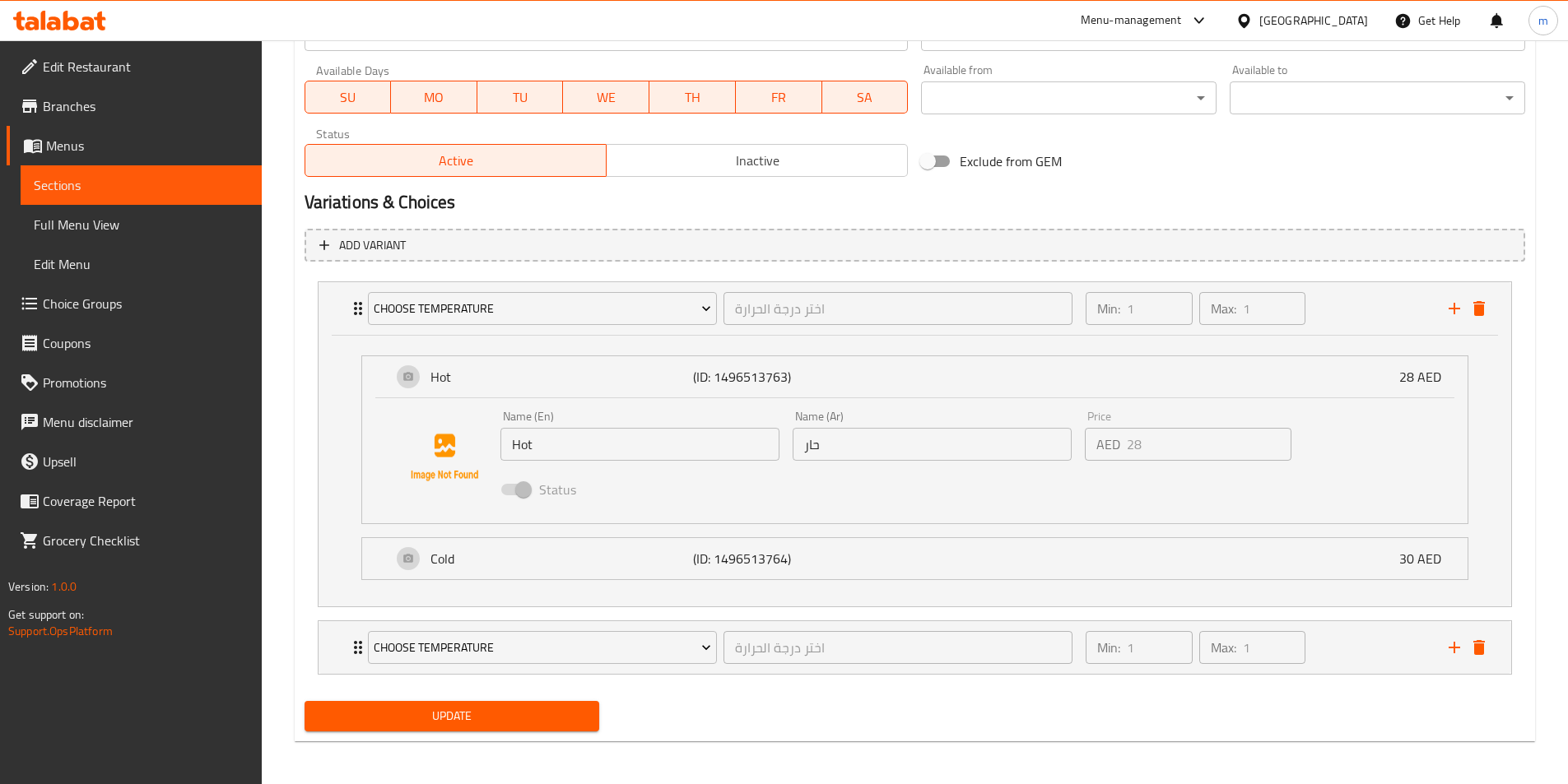
scroll to position [744, 0]
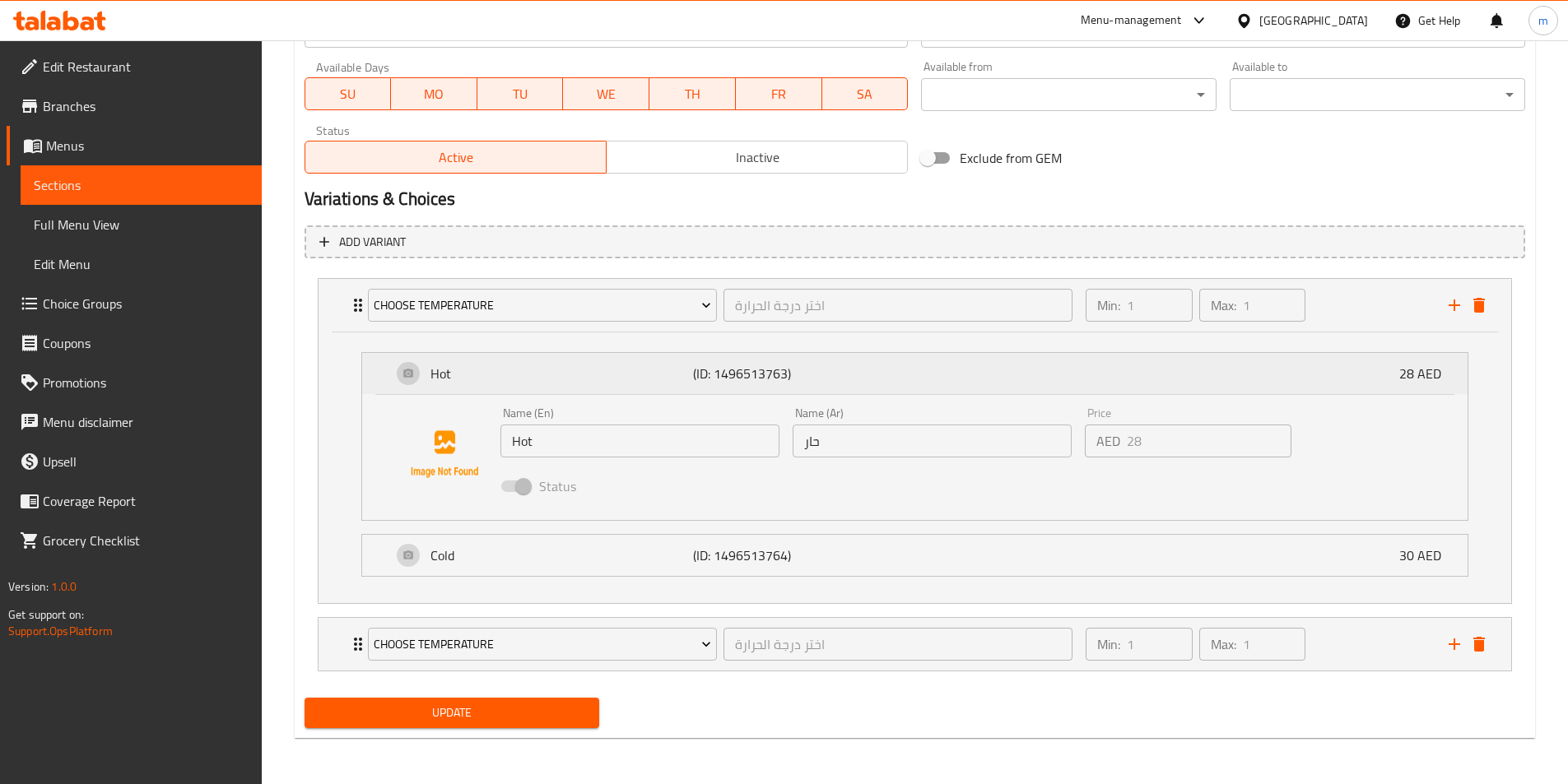
click at [482, 381] on p "Hot" at bounding box center [562, 373] width 263 height 19
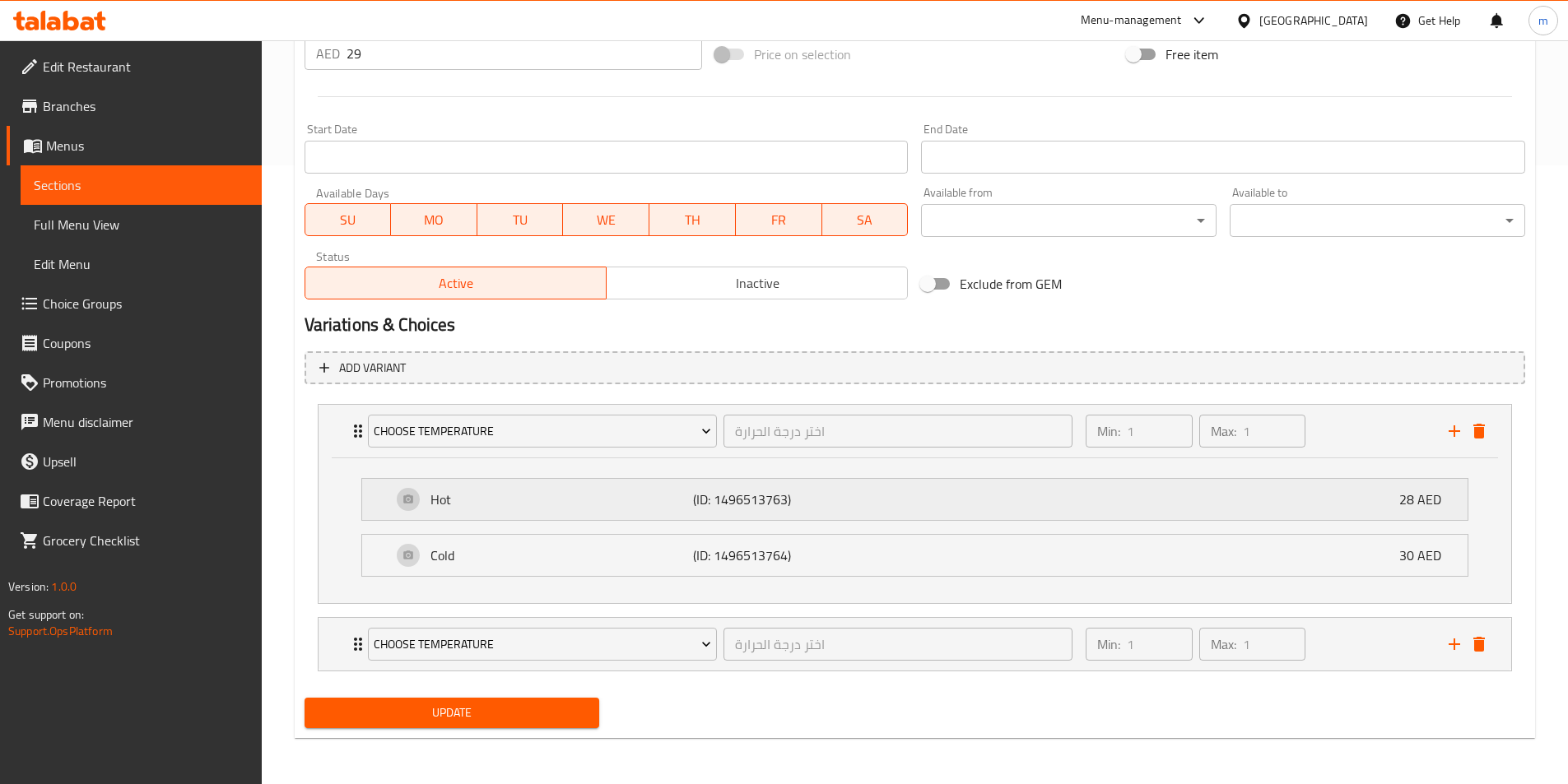
scroll to position [619, 0]
click at [756, 499] on p "(ID: 1496513763)" at bounding box center [780, 499] width 175 height 19
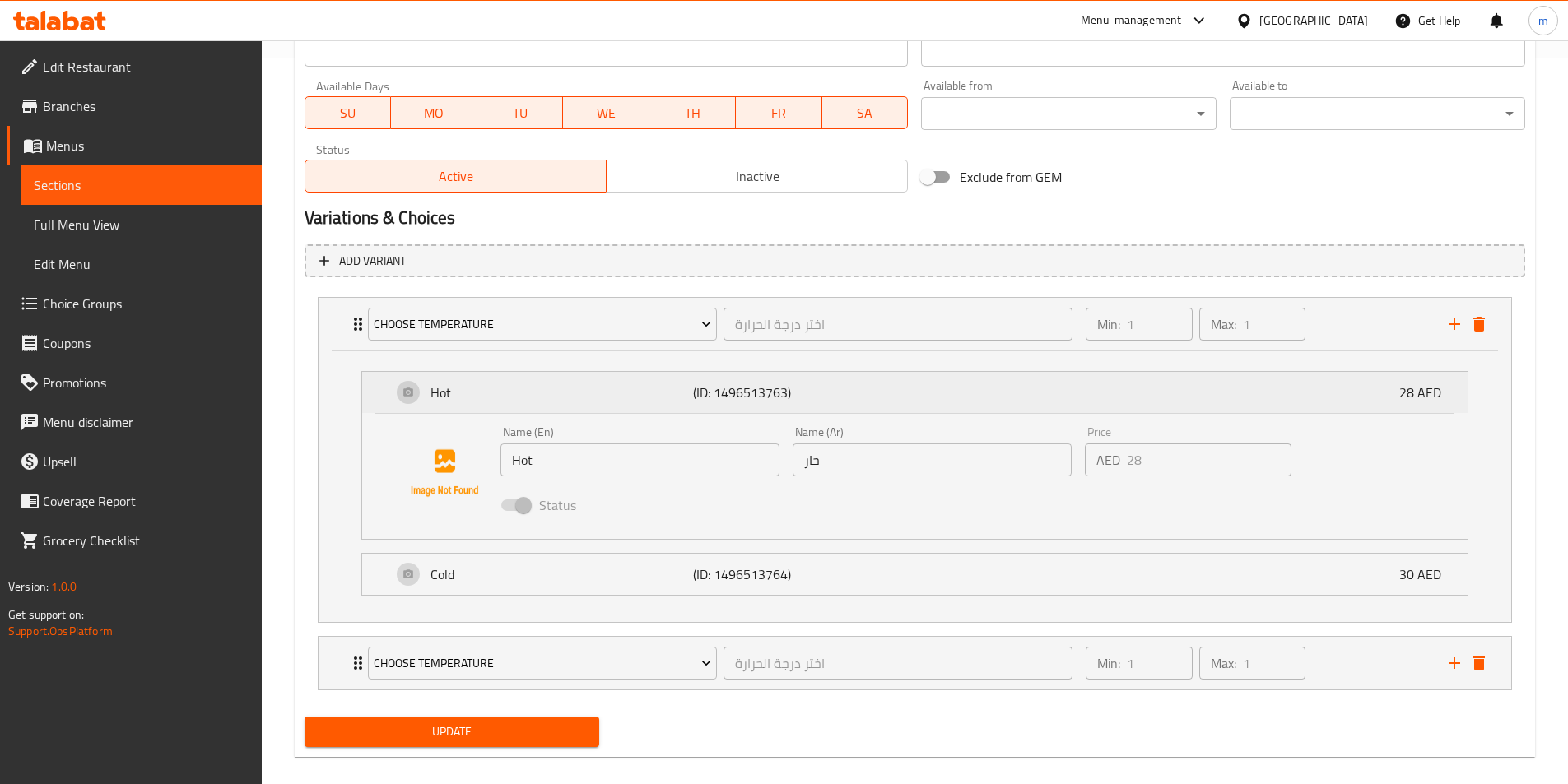
scroll to position [744, 0]
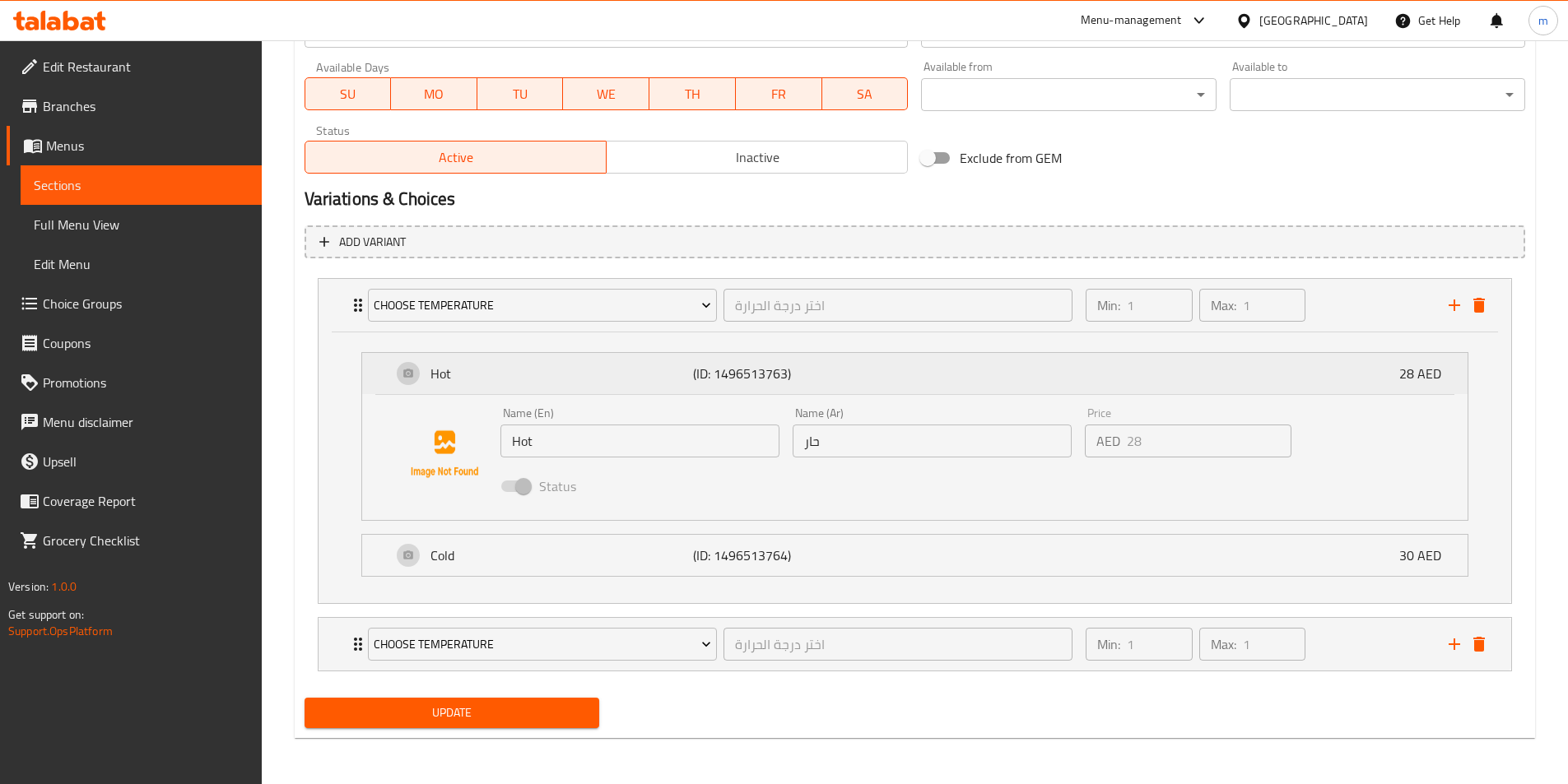
click at [749, 369] on p "(ID: 1496513763)" at bounding box center [780, 373] width 175 height 19
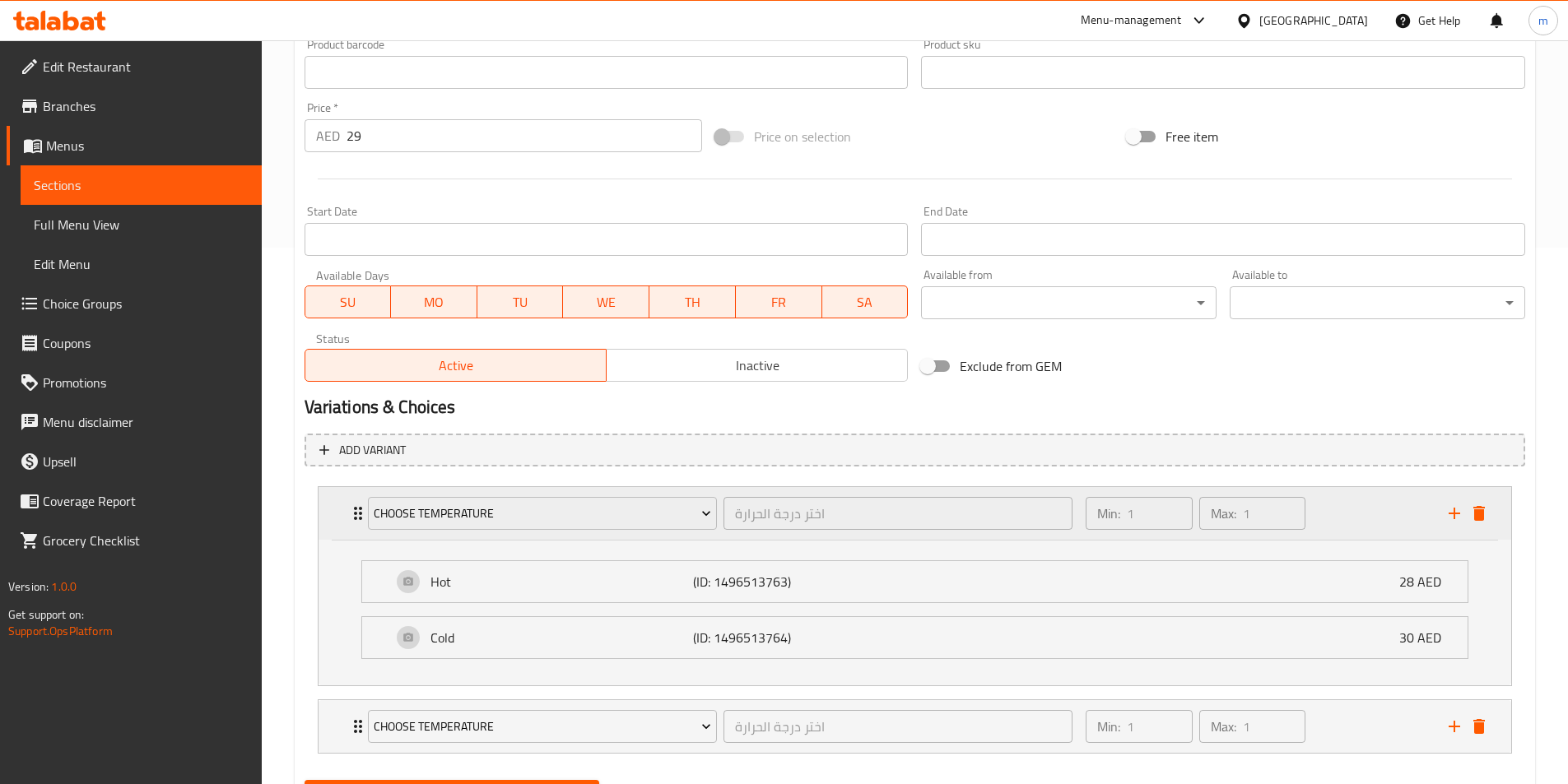
scroll to position [619, 0]
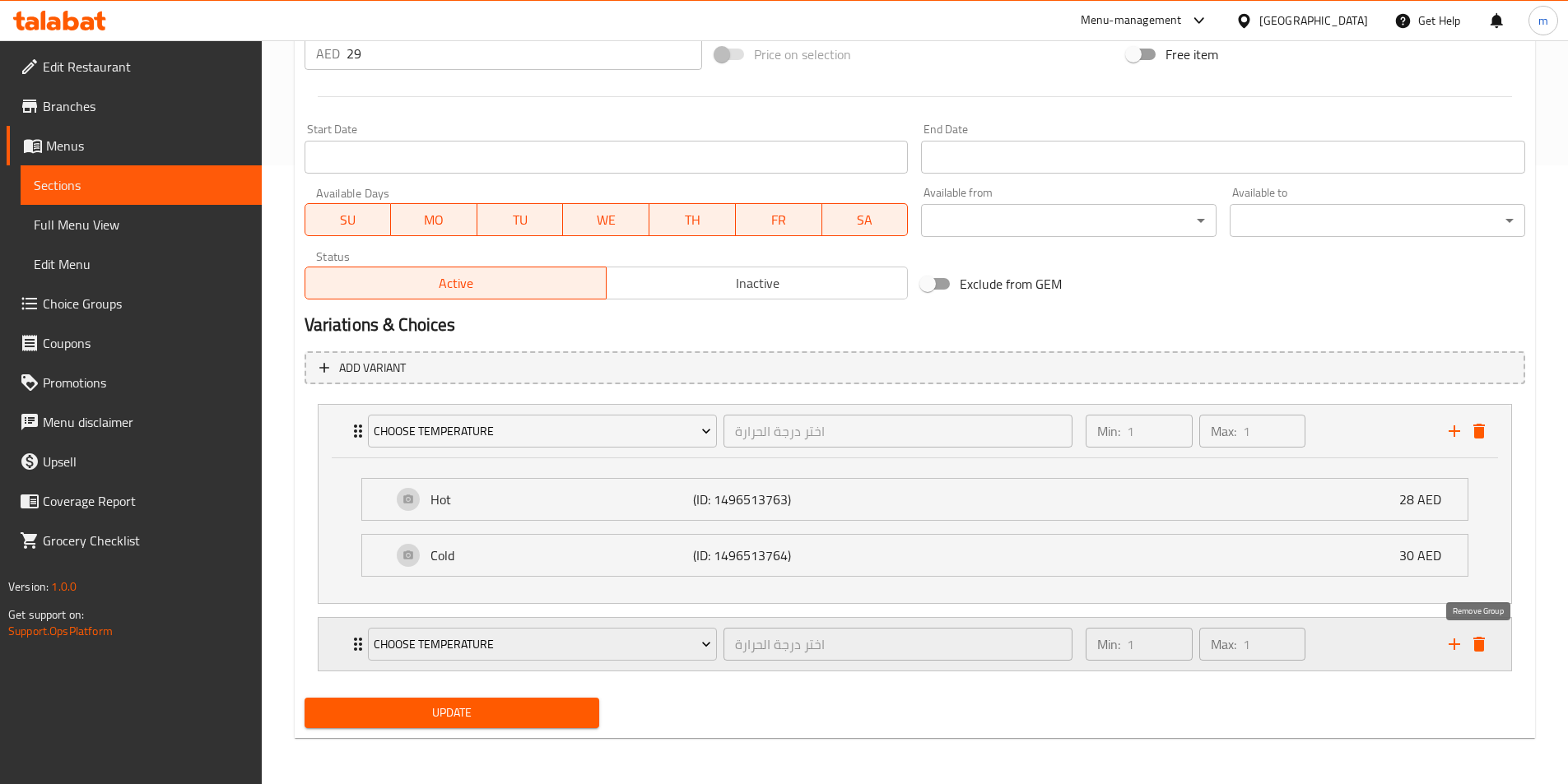
click at [1480, 650] on icon "delete" at bounding box center [1479, 644] width 12 height 15
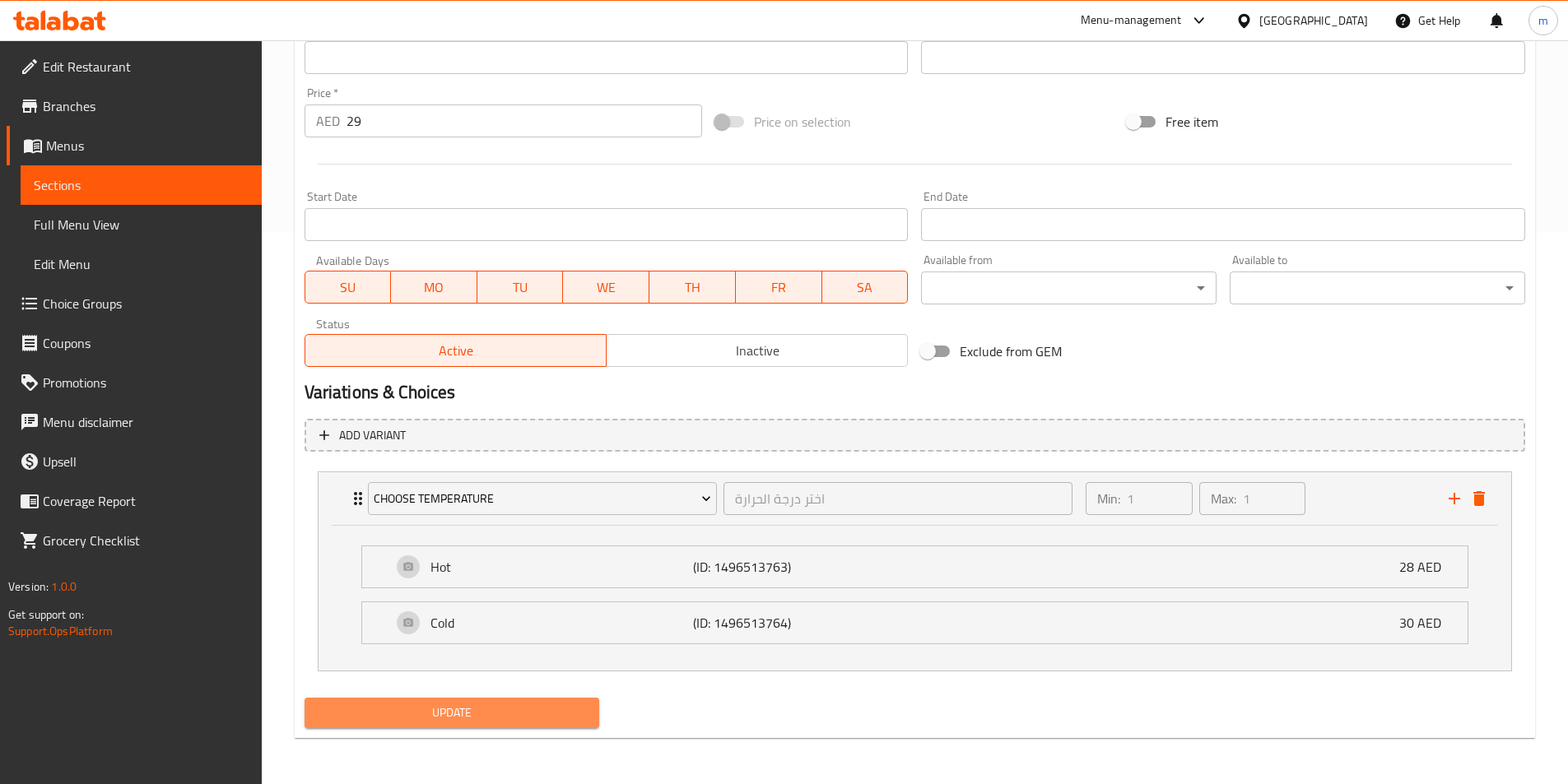
click at [482, 720] on span "Update" at bounding box center [452, 713] width 269 height 20
click at [99, 223] on span "Full Menu View" at bounding box center [141, 224] width 215 height 19
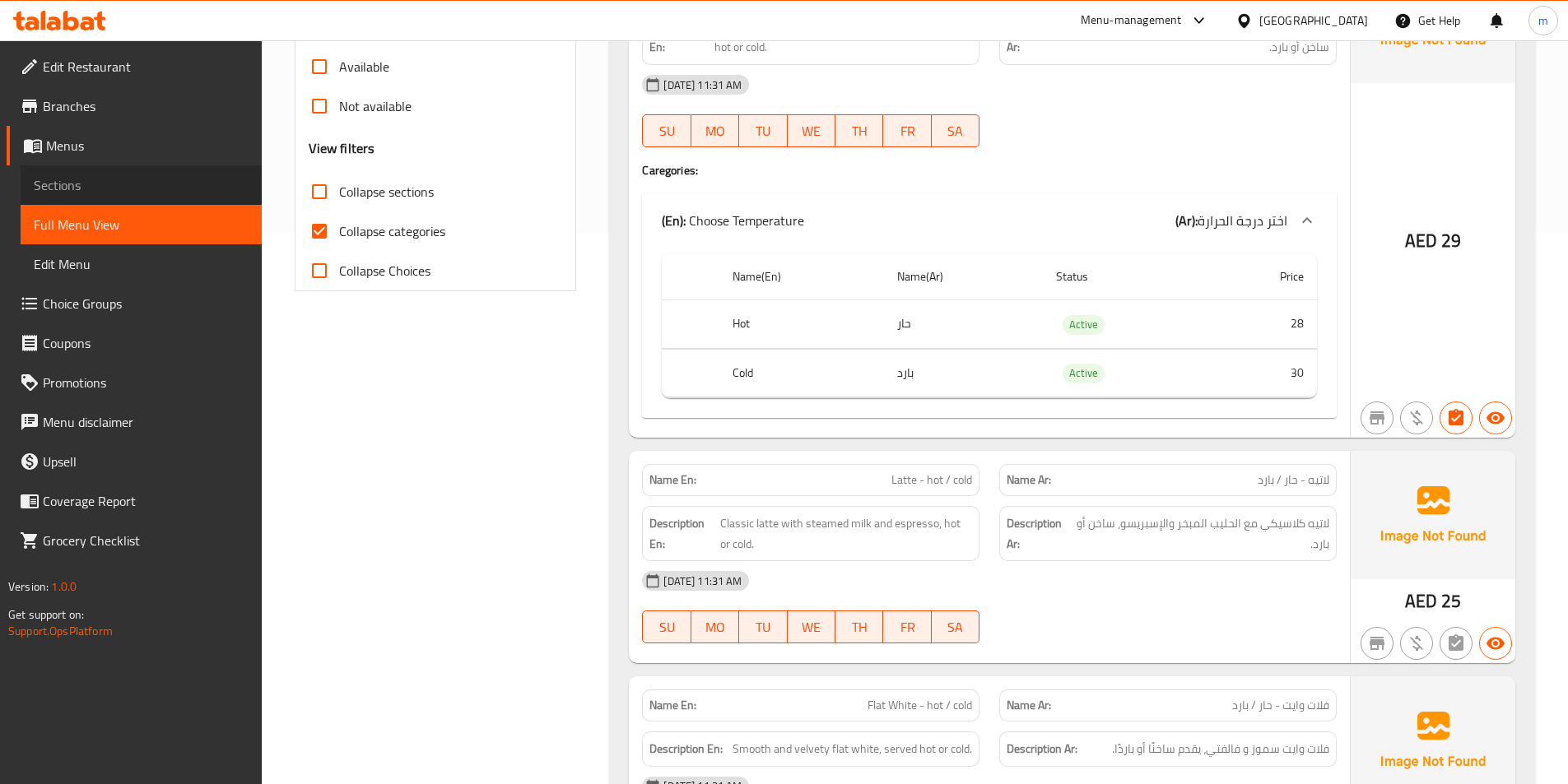
click at [101, 186] on span "Sections" at bounding box center [141, 184] width 215 height 19
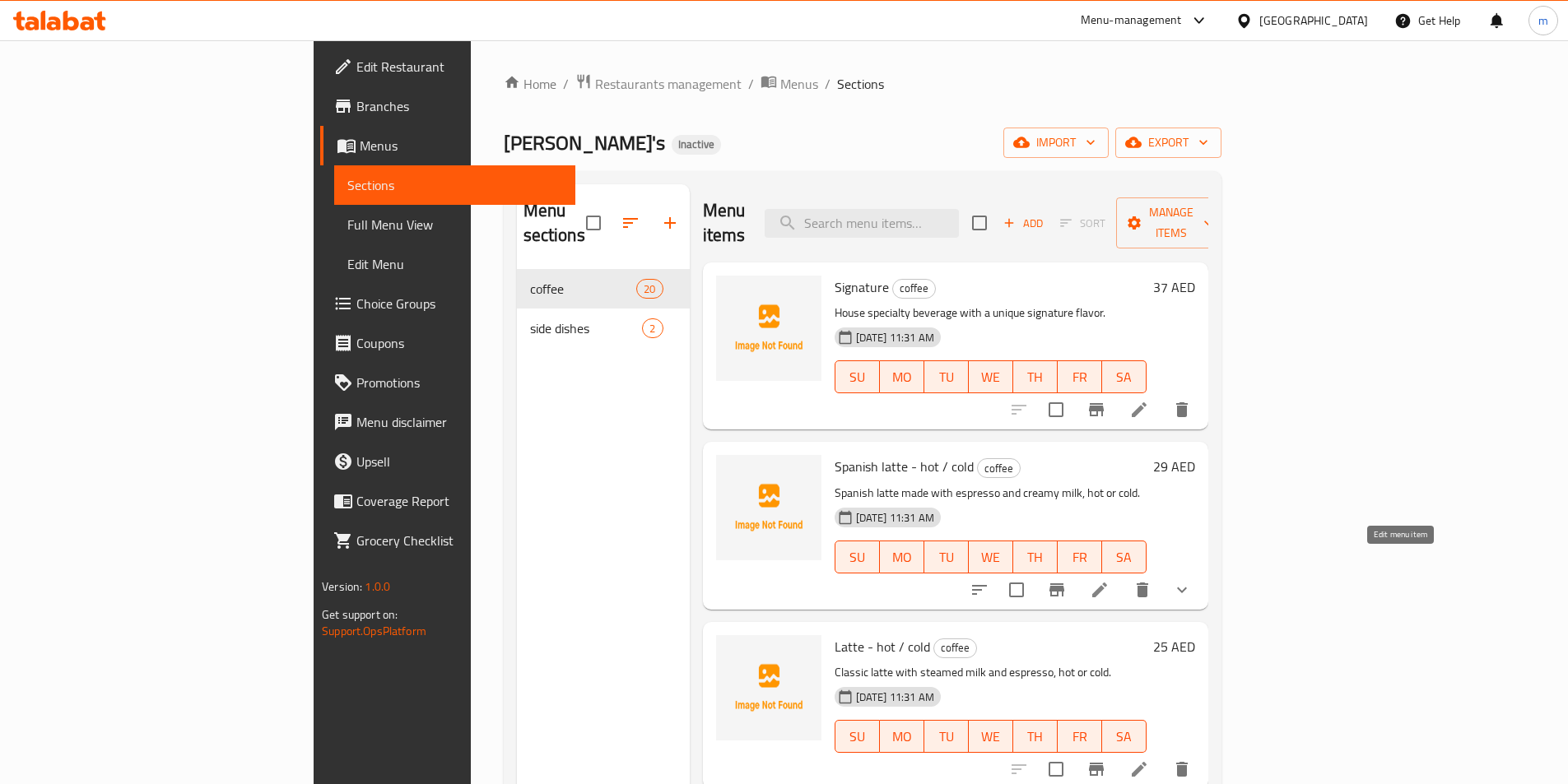
click at [1109, 580] on icon at bounding box center [1099, 590] width 19 height 19
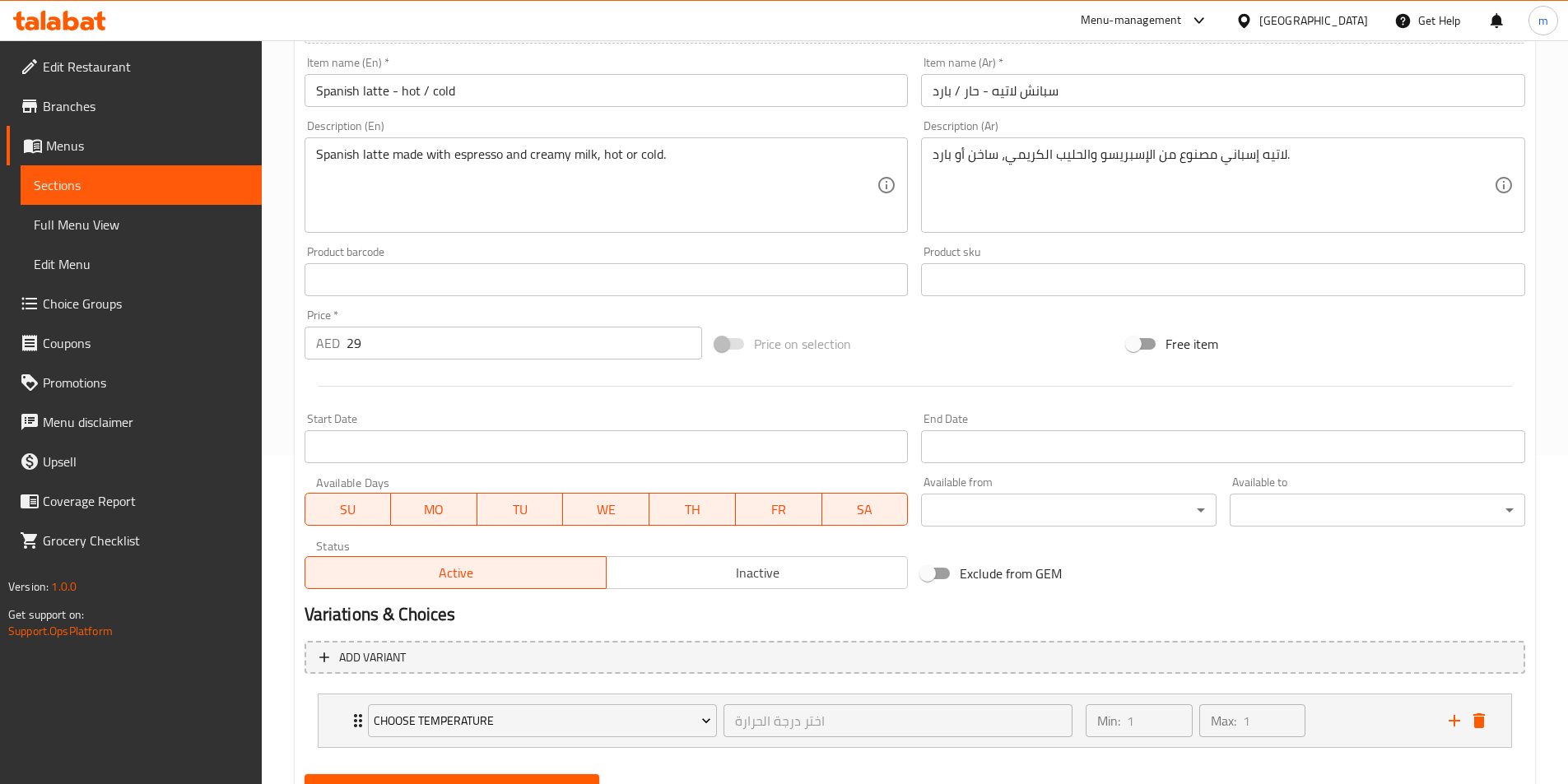
scroll to position [405, 0]
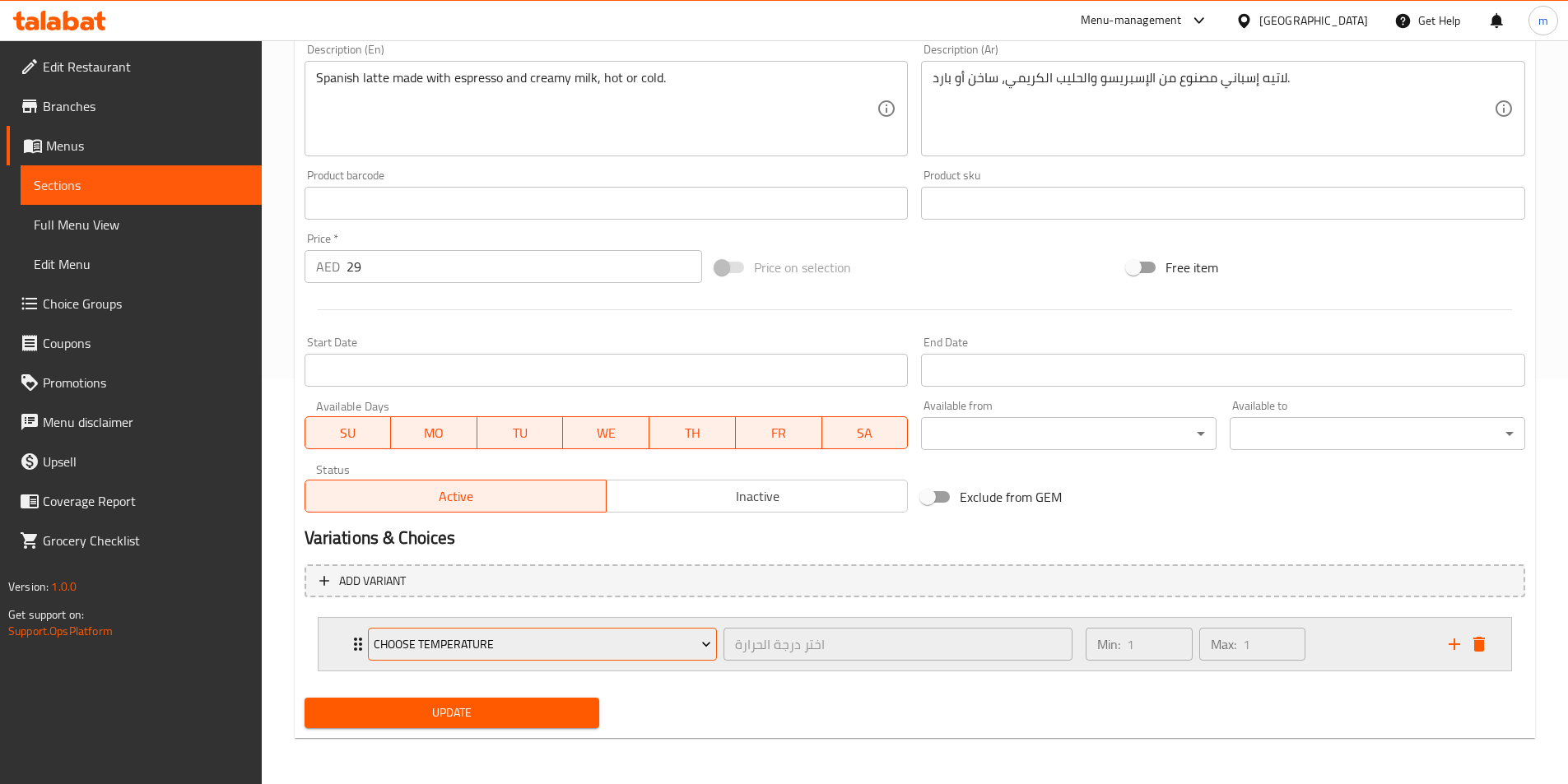
click at [520, 651] on span "Choose Temperature" at bounding box center [543, 645] width 337 height 20
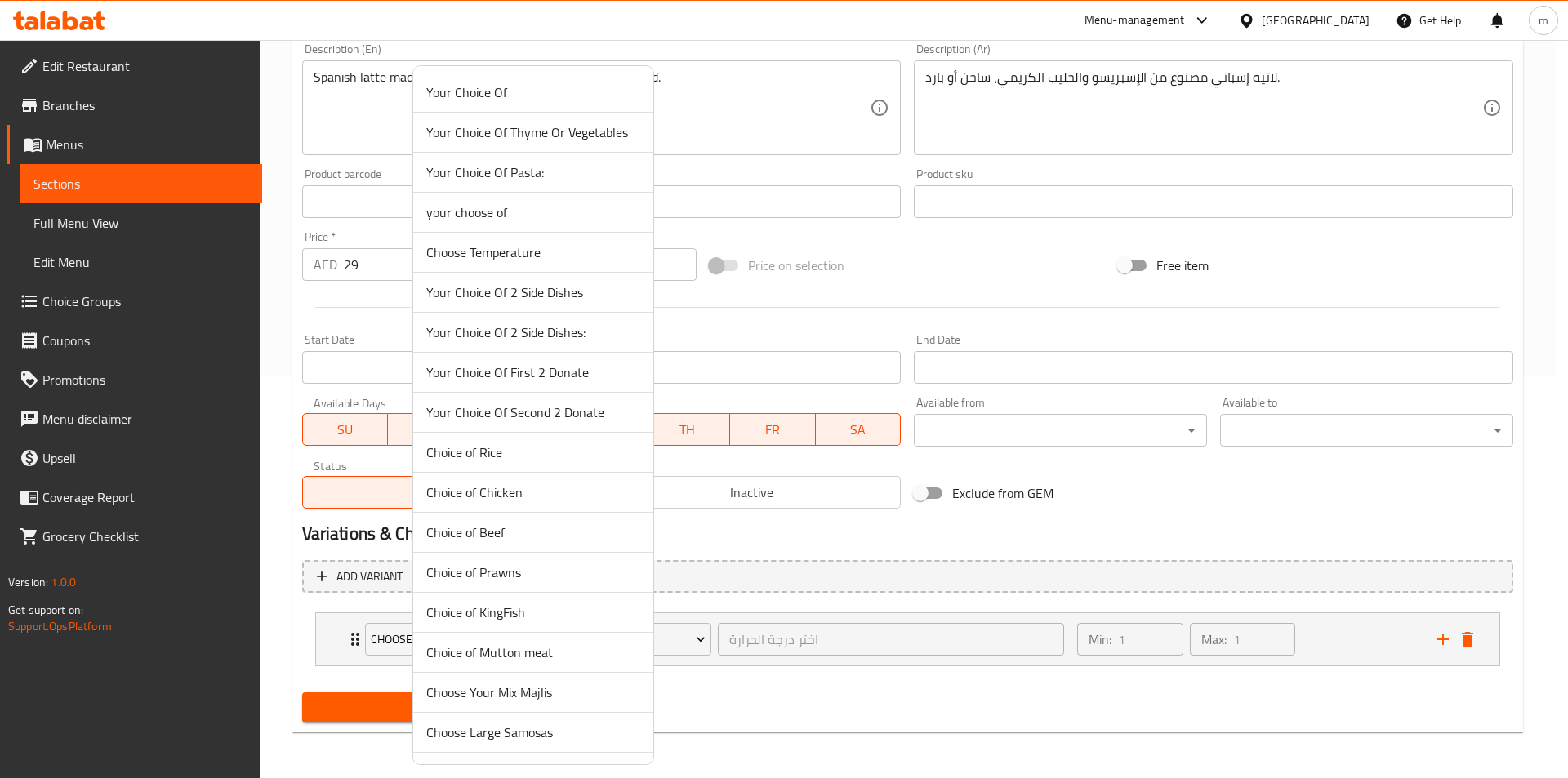
click at [548, 249] on span "Choose Temperature" at bounding box center [533, 251] width 214 height 19
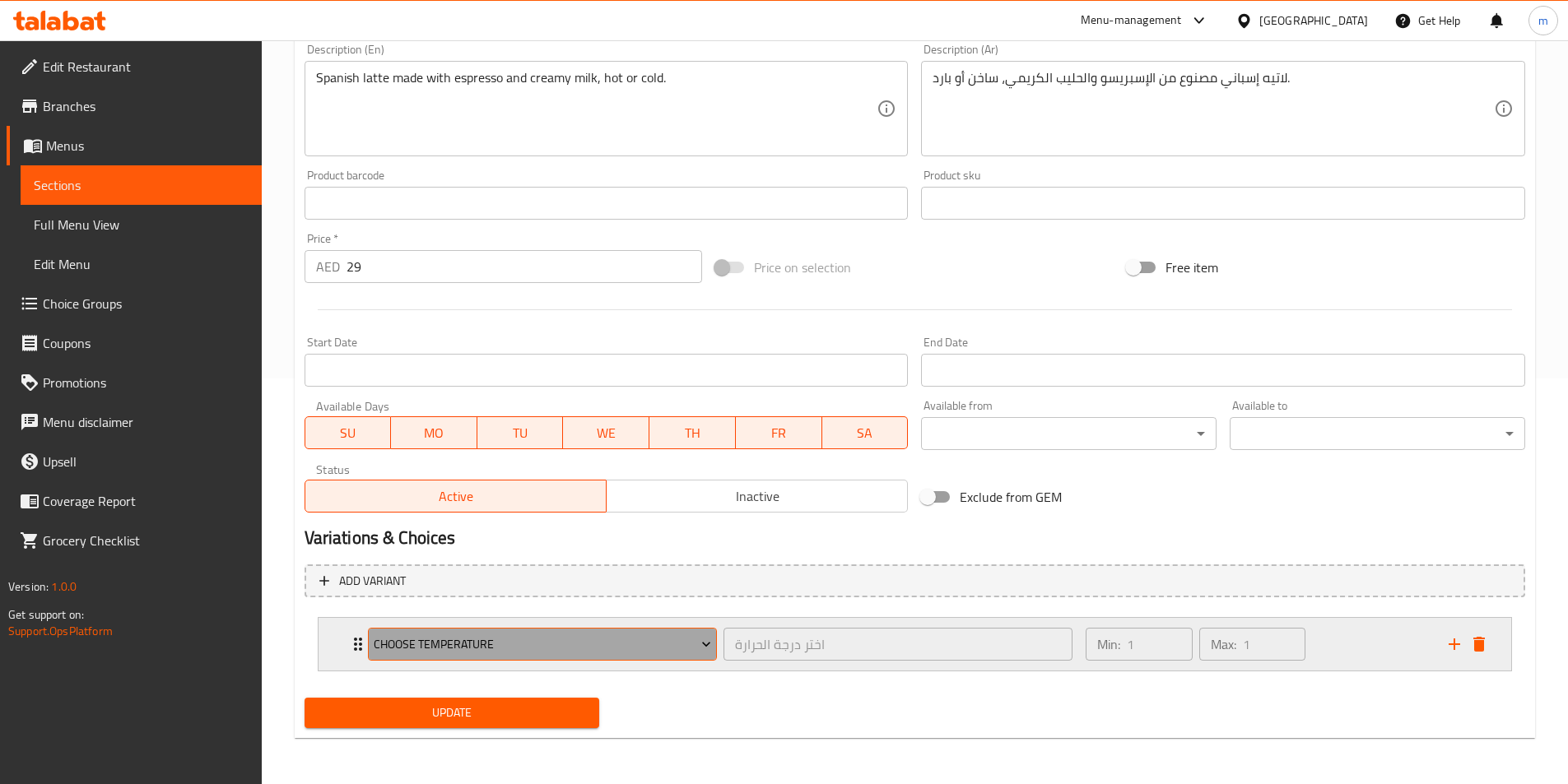
click at [642, 649] on span "Choose Temperature" at bounding box center [543, 645] width 337 height 20
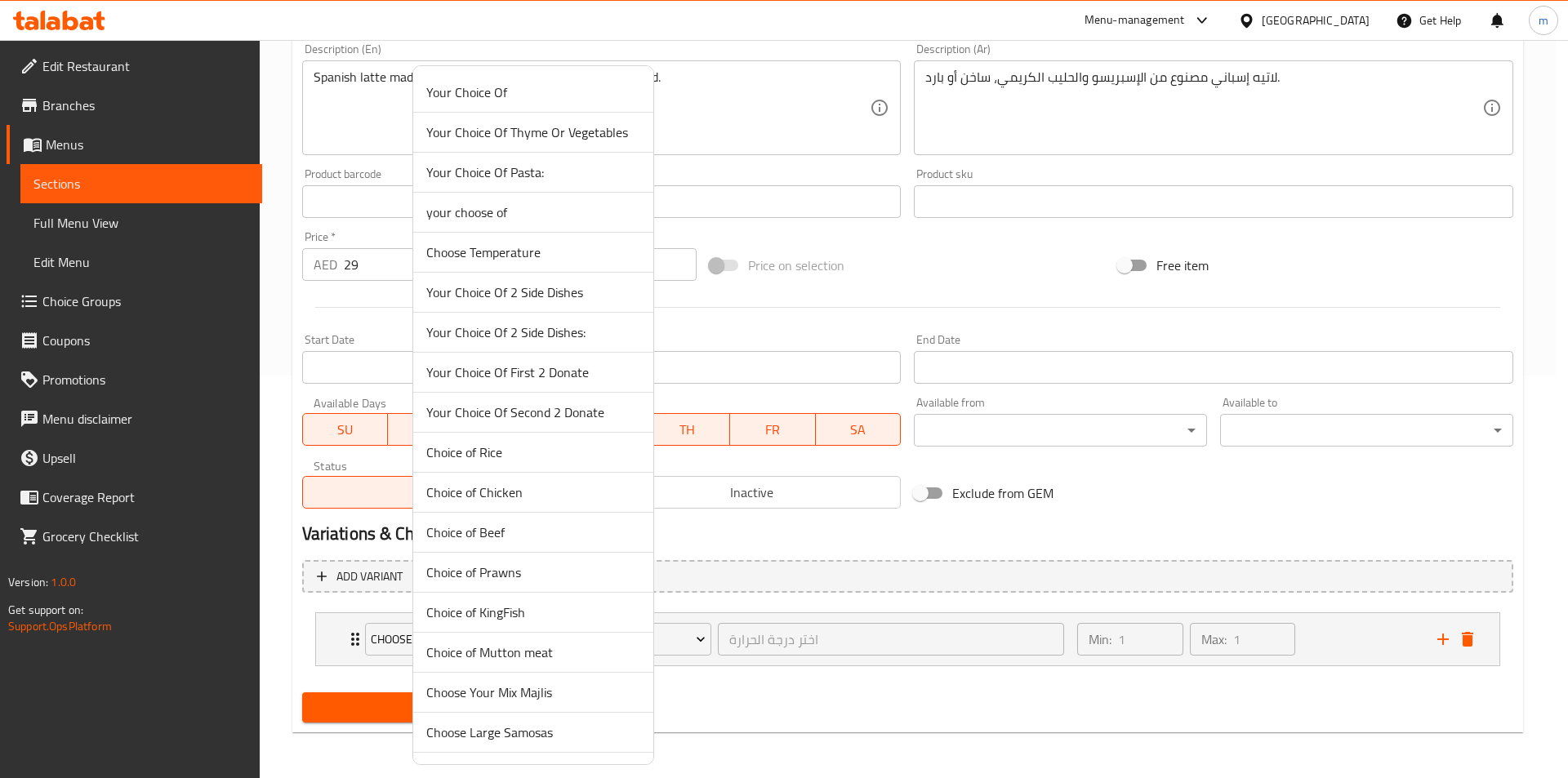
click at [777, 687] on div at bounding box center [784, 389] width 1568 height 778
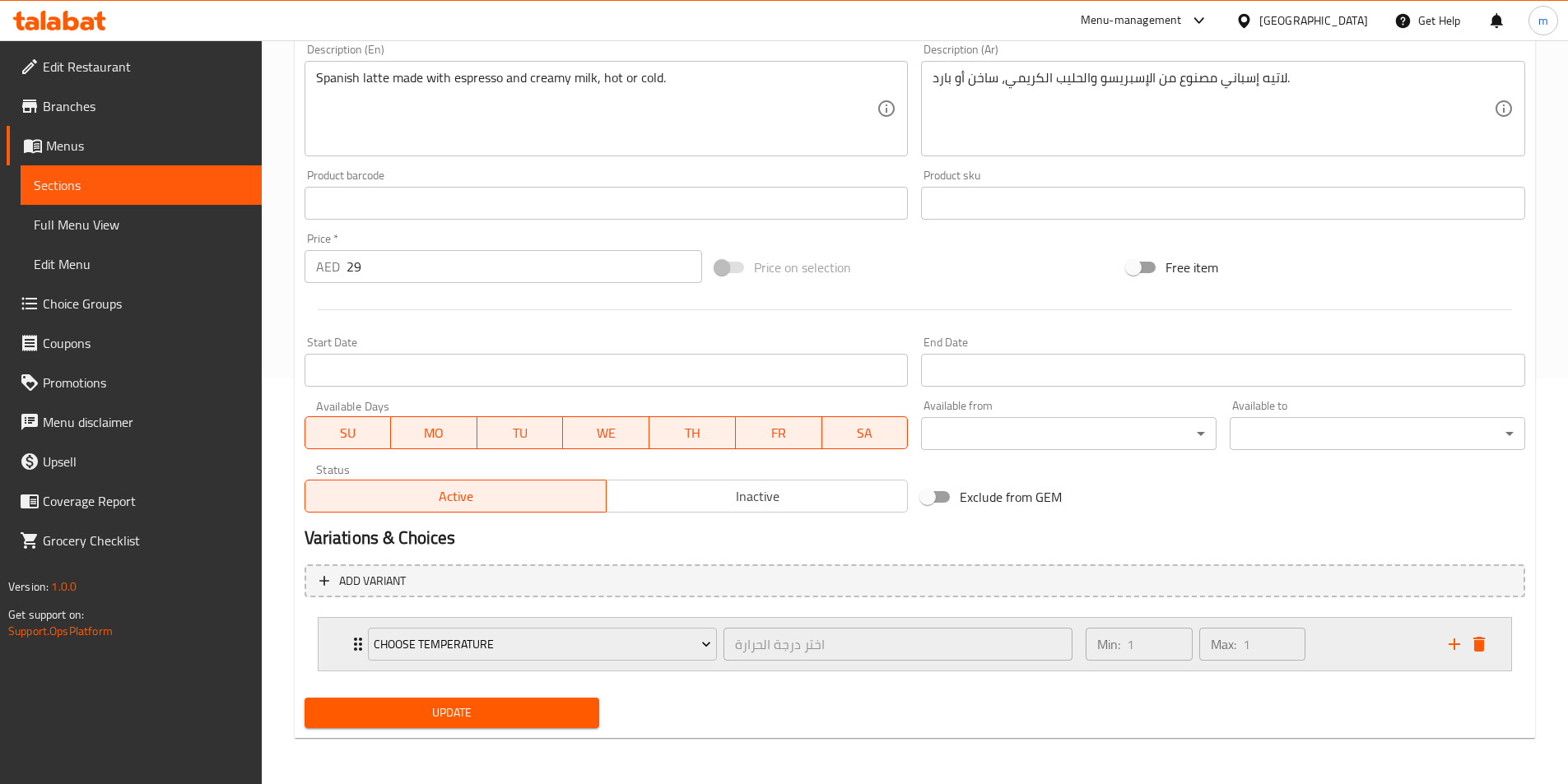
click at [351, 648] on icon "Expand" at bounding box center [357, 644] width 19 height 19
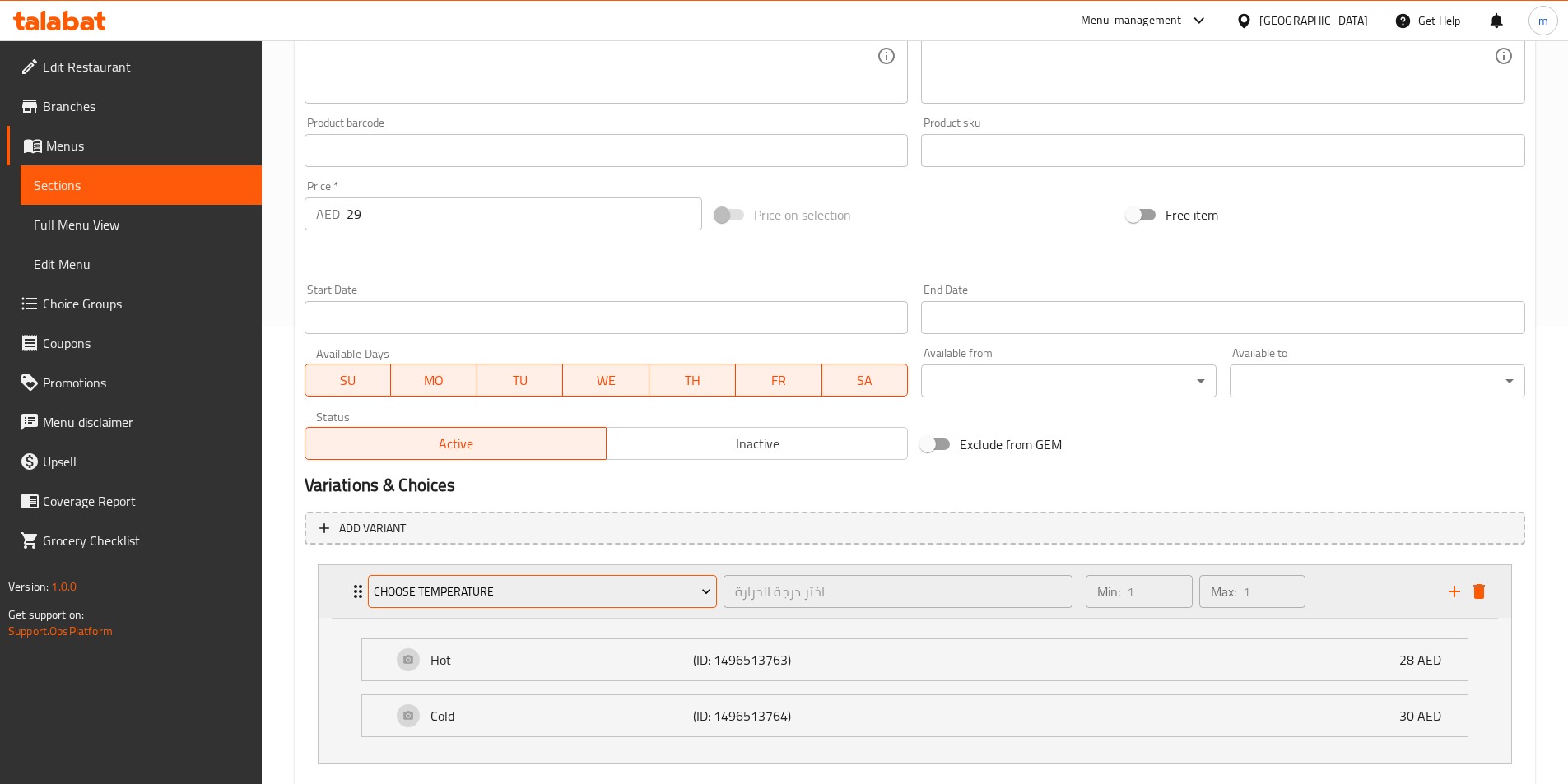
scroll to position [488, 0]
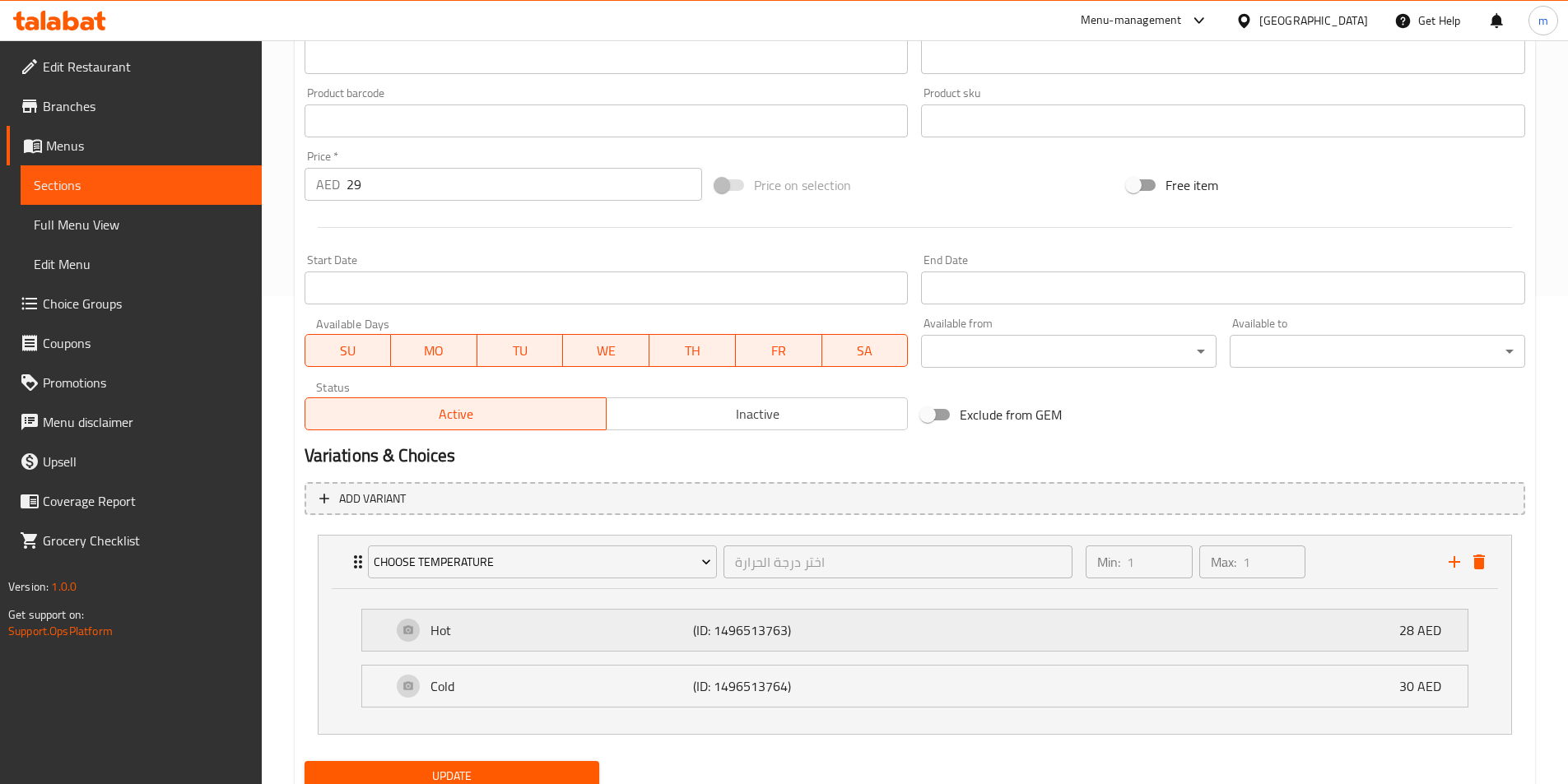
click at [1408, 627] on p "28 AED" at bounding box center [1427, 630] width 55 height 19
click at [1423, 693] on p "30 AED" at bounding box center [1427, 685] width 55 height 19
click at [1410, 638] on p "28 AED" at bounding box center [1427, 630] width 55 height 19
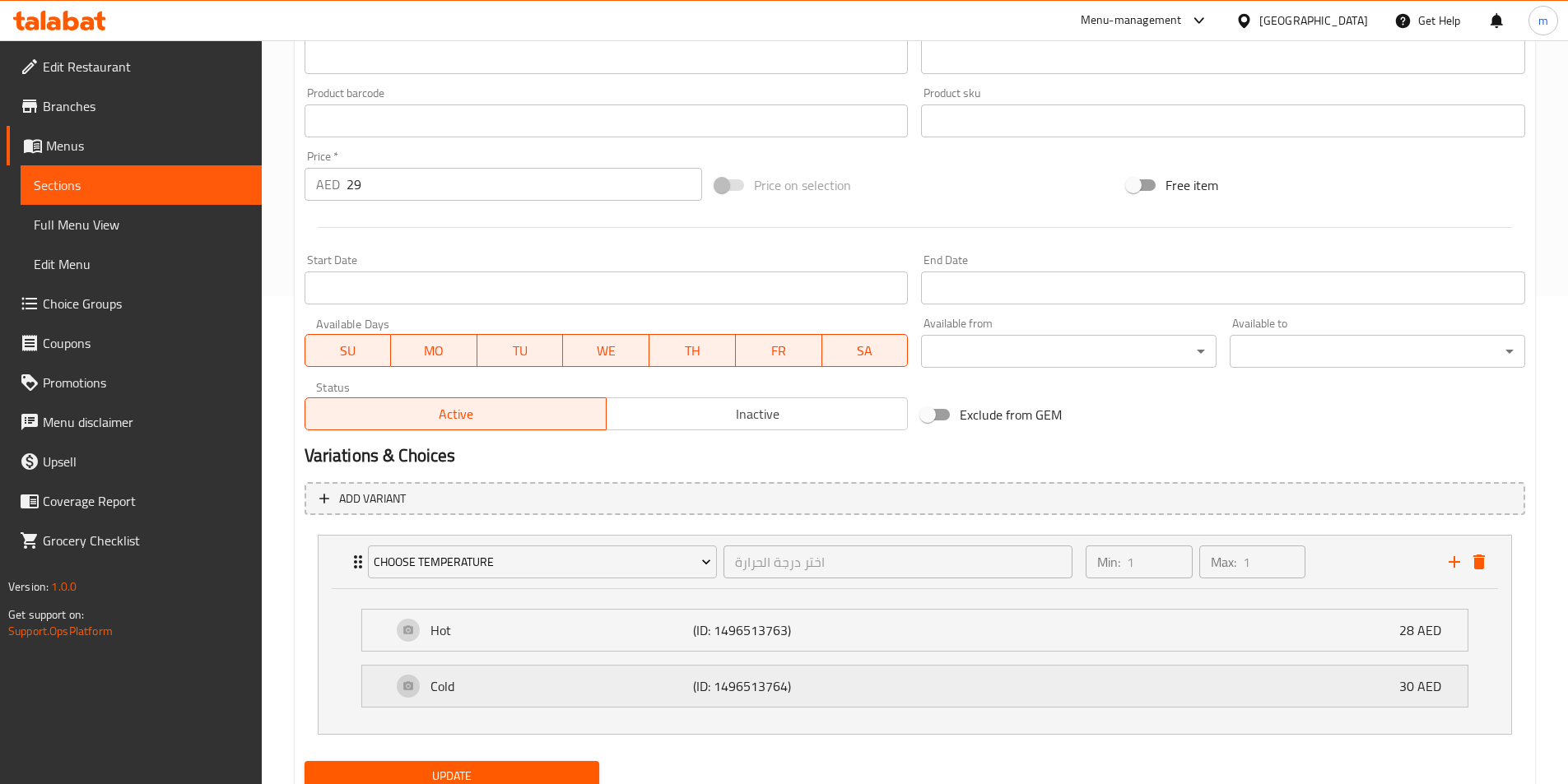
click at [1417, 683] on p "30 AED" at bounding box center [1427, 685] width 55 height 19
click at [1418, 632] on p "28 AED" at bounding box center [1427, 630] width 55 height 19
click at [1417, 667] on div "Cold (ID: 1496513764) 30 AED" at bounding box center [919, 686] width 1056 height 41
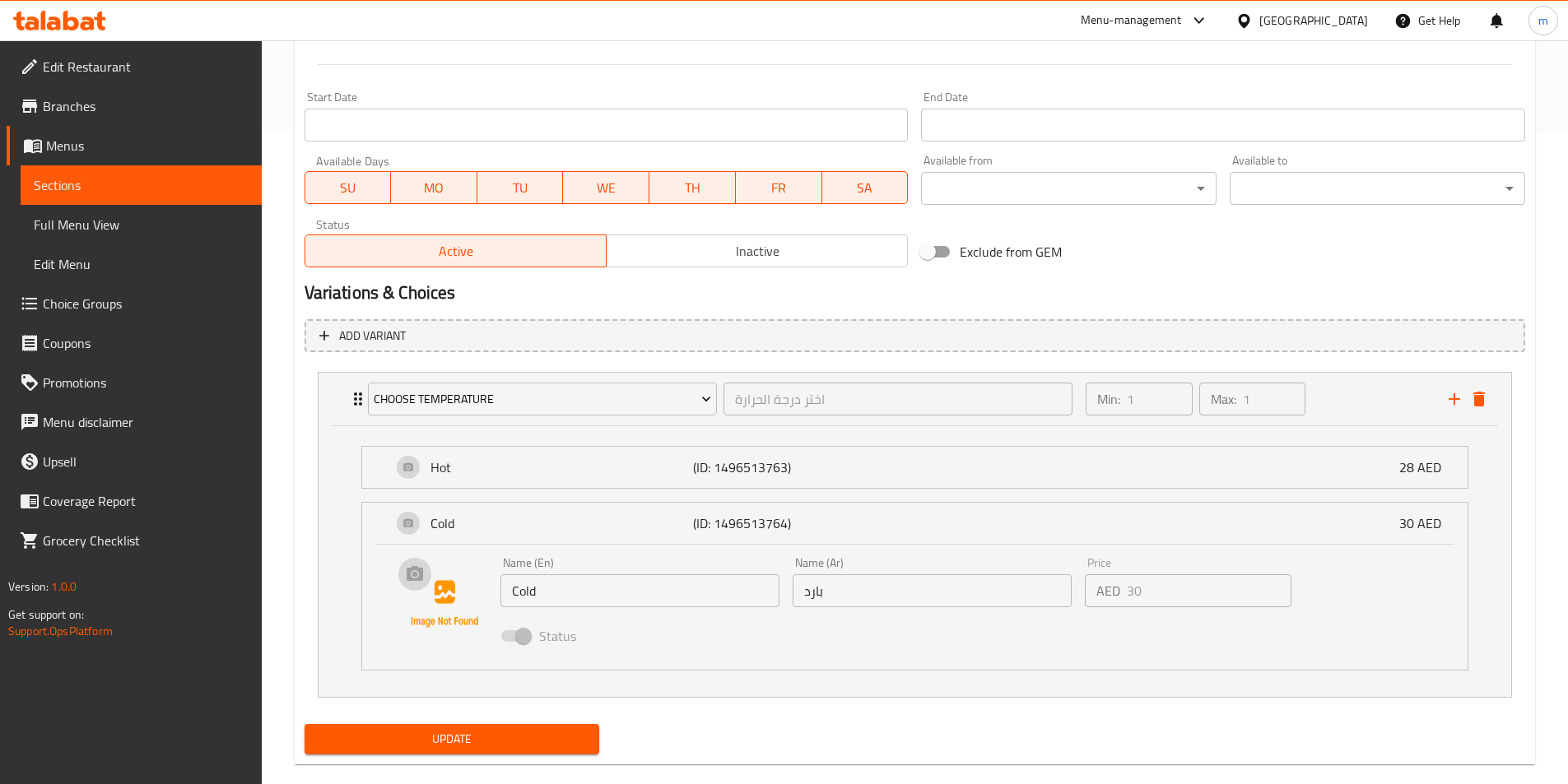
scroll to position [652, 0]
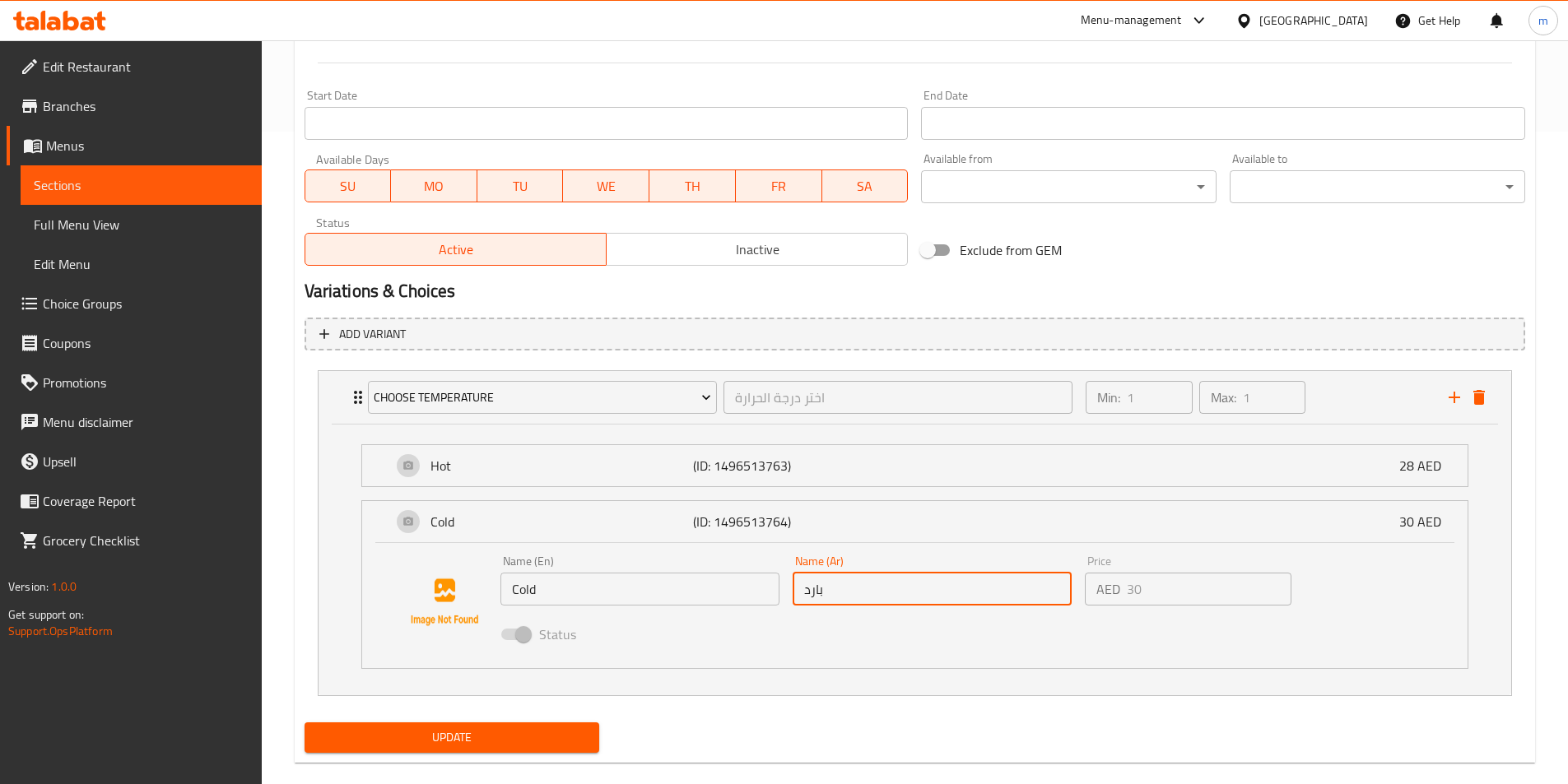
click at [972, 590] on input "بارد" at bounding box center [931, 590] width 279 height 33
click at [870, 590] on input "بارد" at bounding box center [931, 590] width 279 height 33
click at [521, 641] on span at bounding box center [515, 635] width 48 height 31
click at [521, 634] on span at bounding box center [515, 634] width 28 height 12
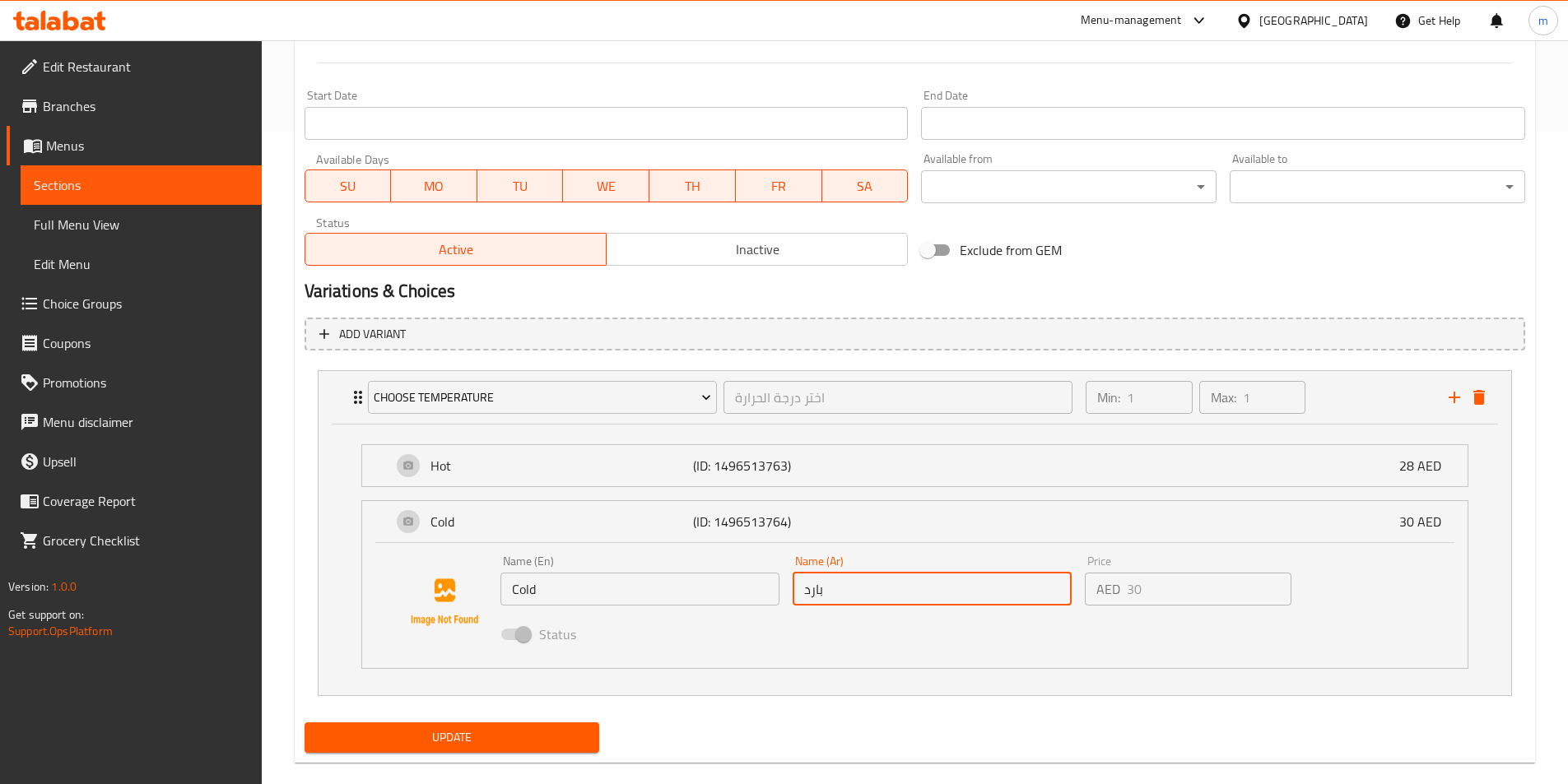
click at [548, 600] on input "Cold" at bounding box center [639, 590] width 279 height 33
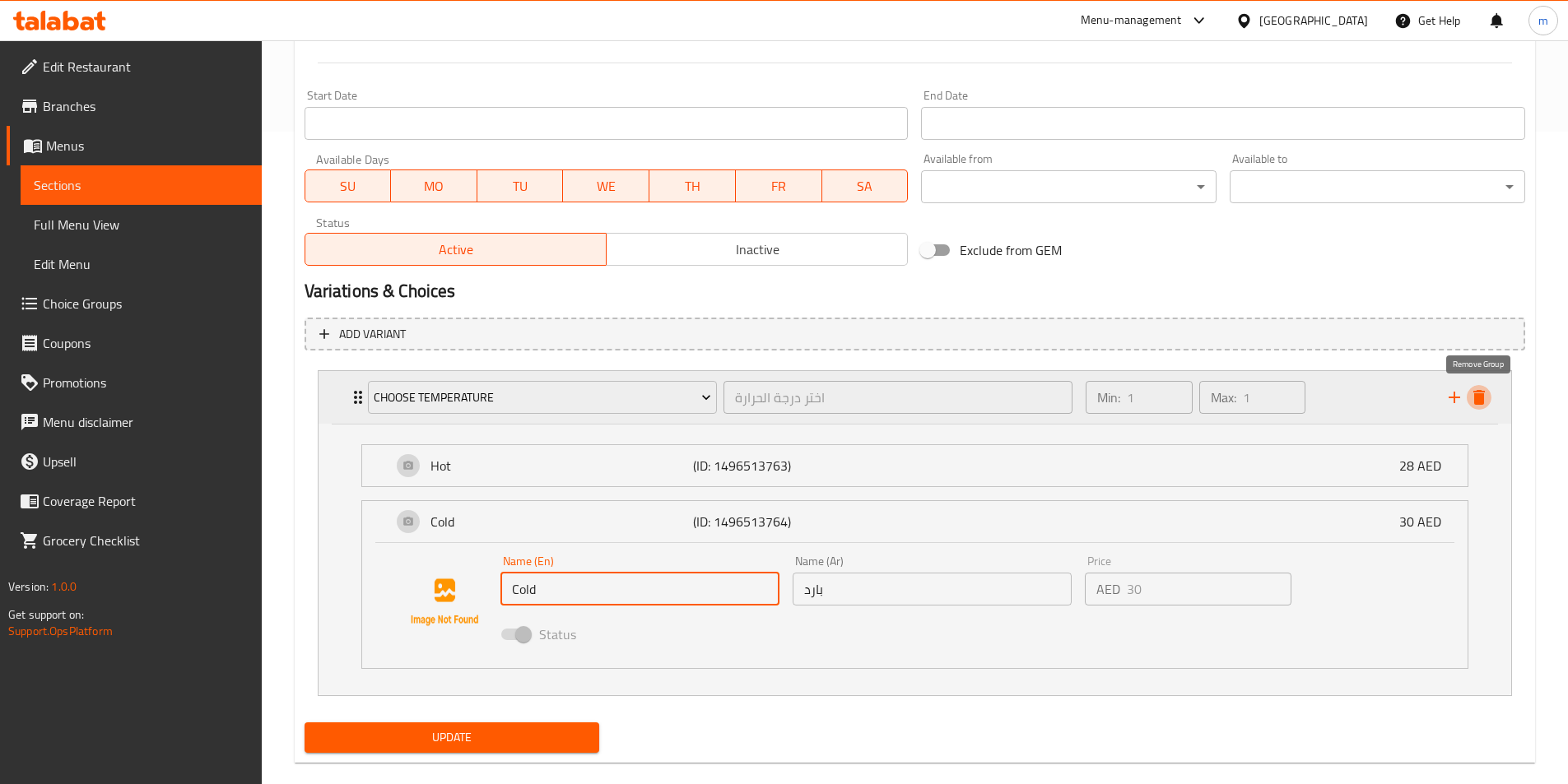
click at [1483, 391] on icon "delete" at bounding box center [1479, 397] width 19 height 19
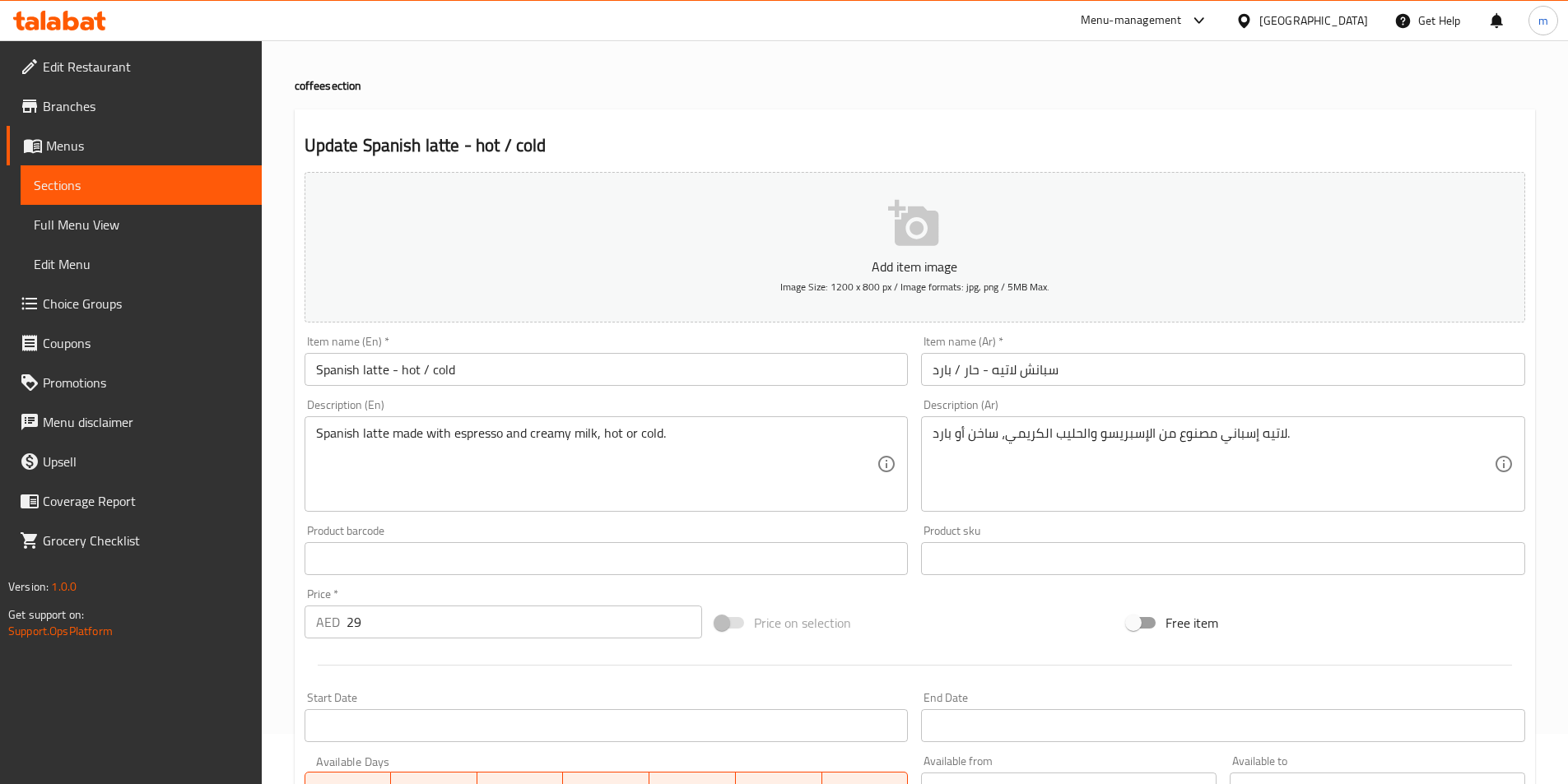
scroll to position [50, 0]
click at [1387, 607] on div "Free item" at bounding box center [1326, 624] width 412 height 44
click at [1484, 651] on div at bounding box center [914, 666] width 1234 height 41
click at [1419, 606] on div "Free item" at bounding box center [1326, 624] width 412 height 44
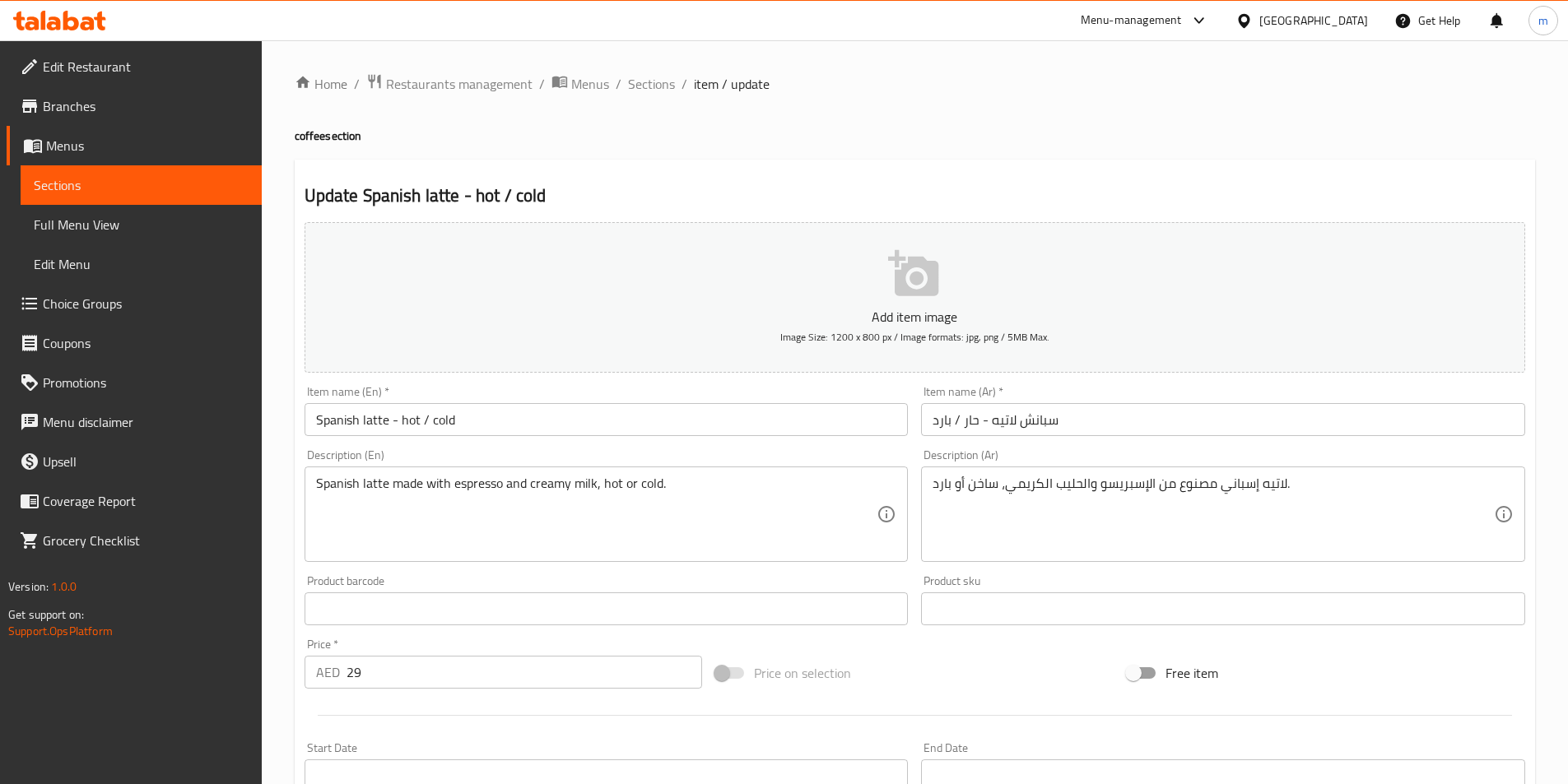
scroll to position [379, 0]
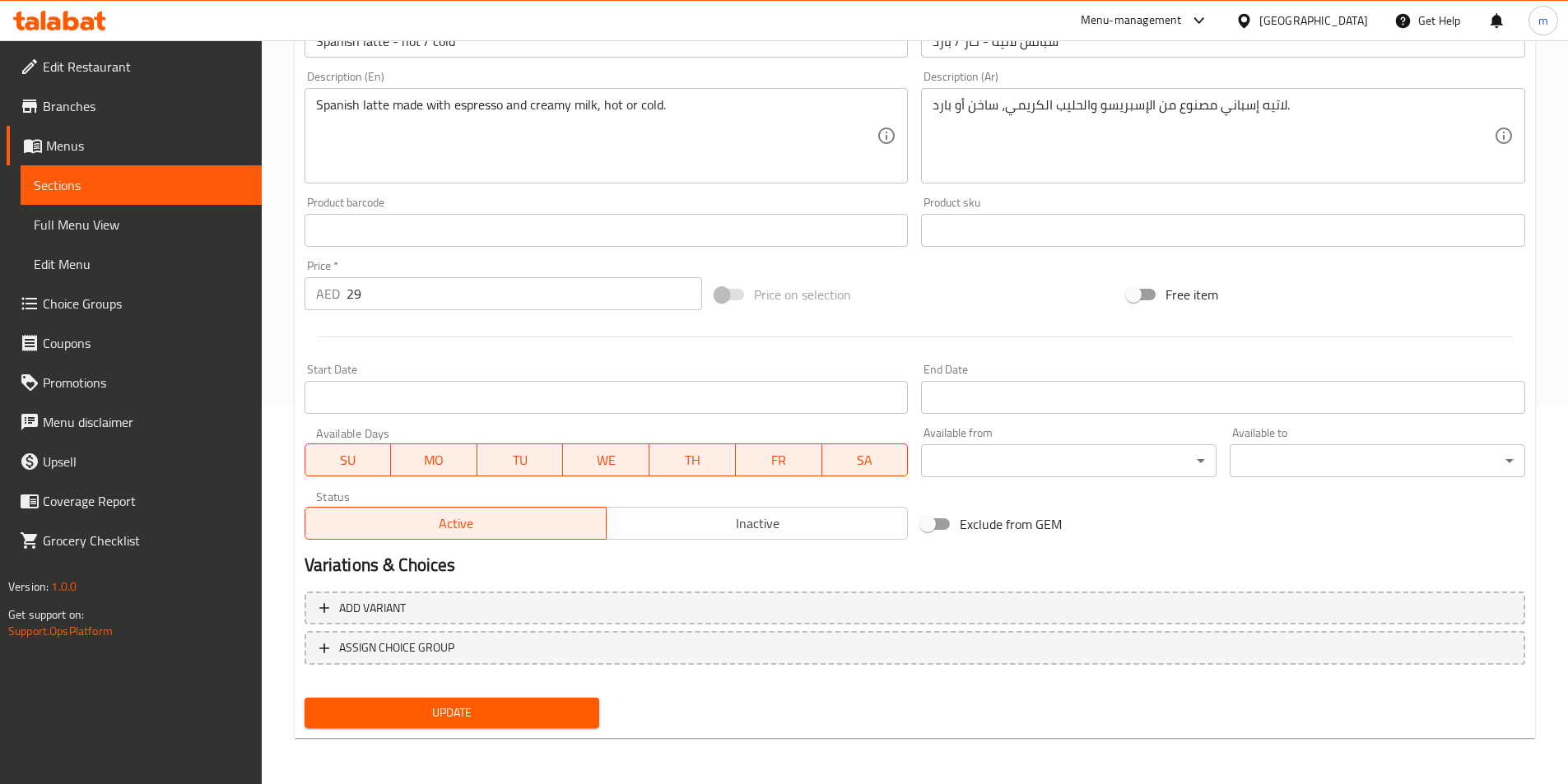
click at [109, 311] on span "Choice Groups" at bounding box center [145, 303] width 205 height 19
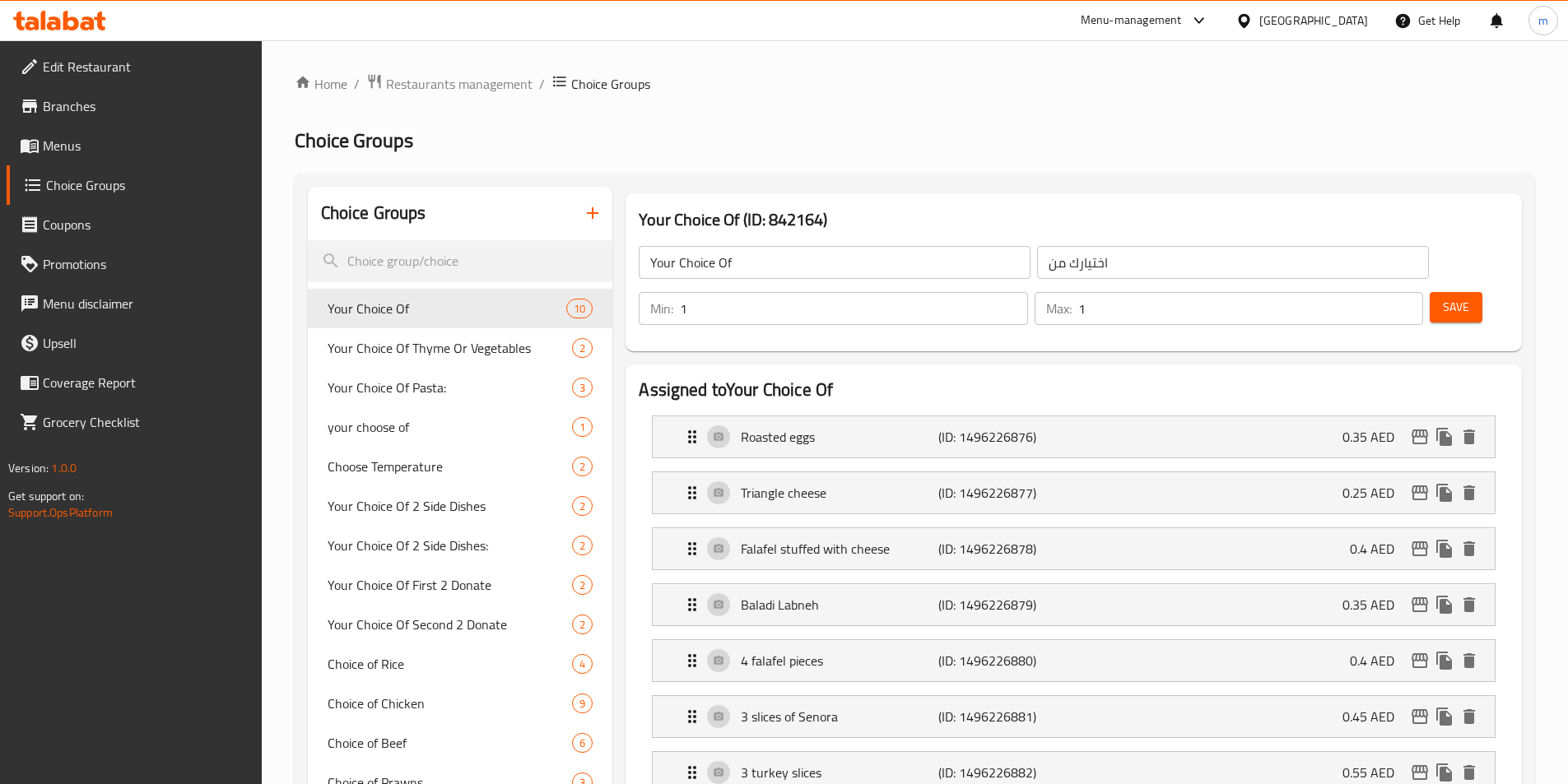
click at [599, 210] on icon "button" at bounding box center [591, 213] width 19 height 19
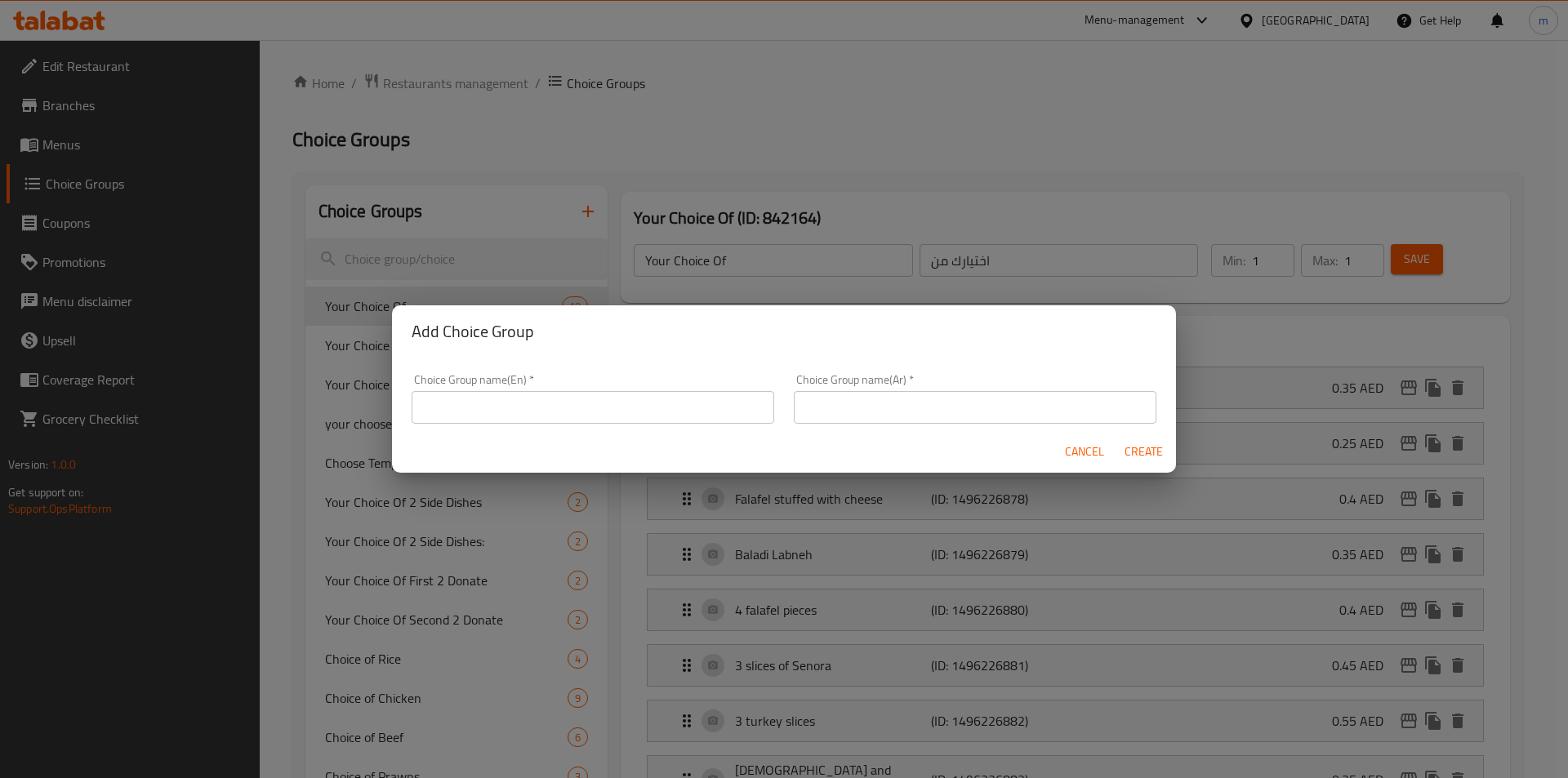
click at [524, 402] on input "text" at bounding box center [592, 408] width 363 height 33
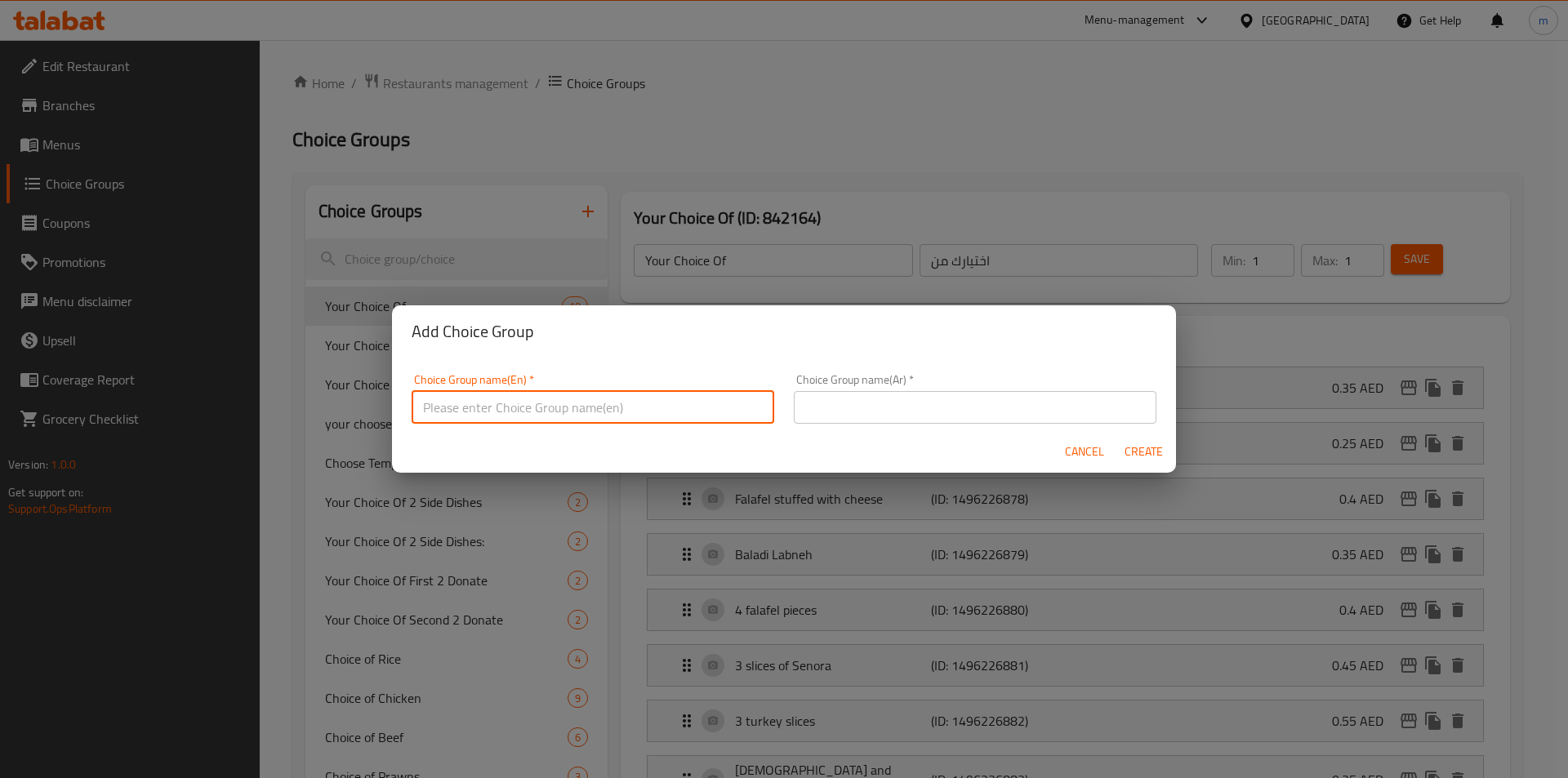
click at [530, 406] on input "text" at bounding box center [592, 408] width 363 height 33
type input "غ"
type input "y"
type input "T"
type input "Your Choice of"
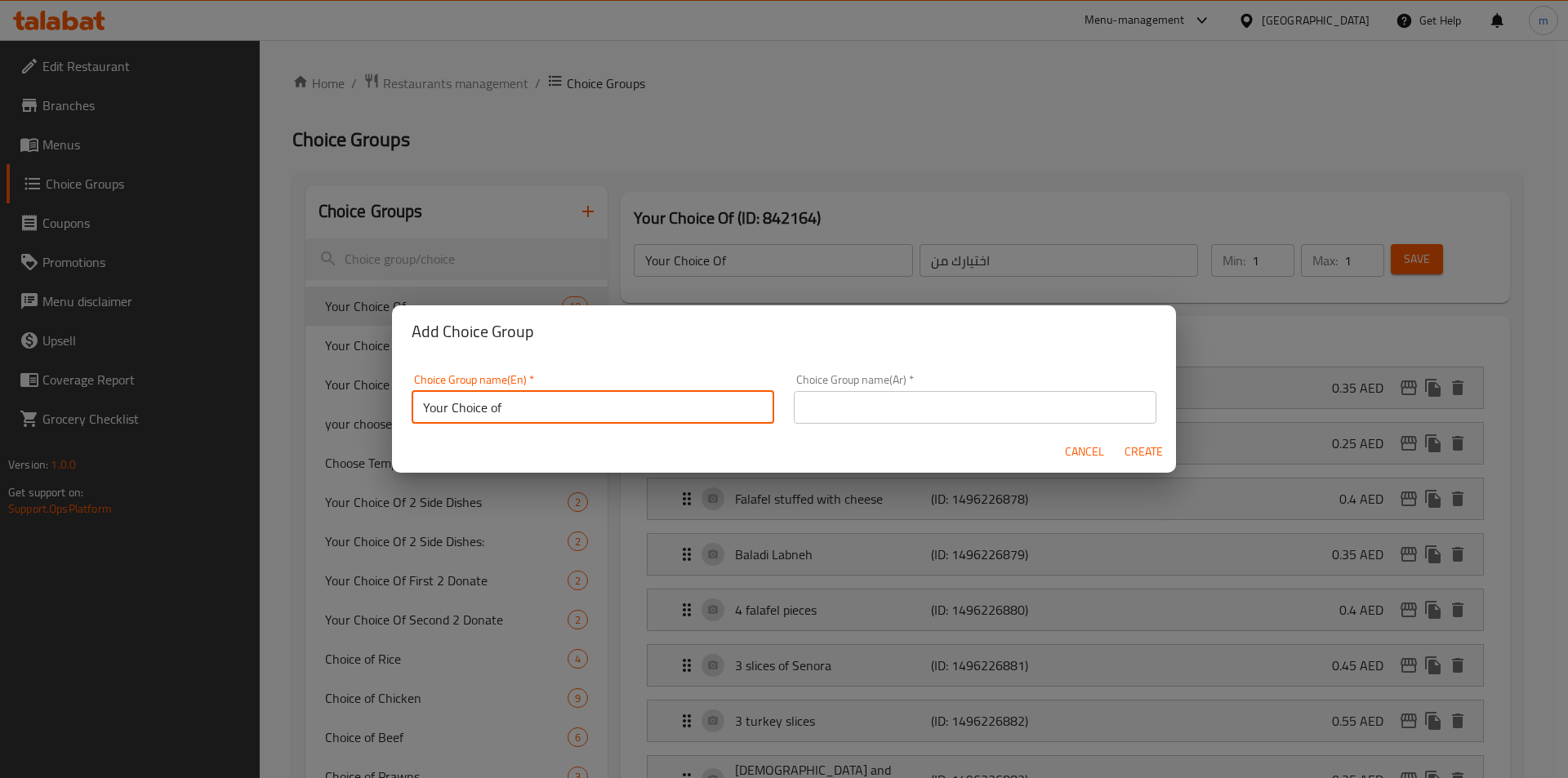
click at [937, 410] on input "text" at bounding box center [975, 408] width 363 height 33
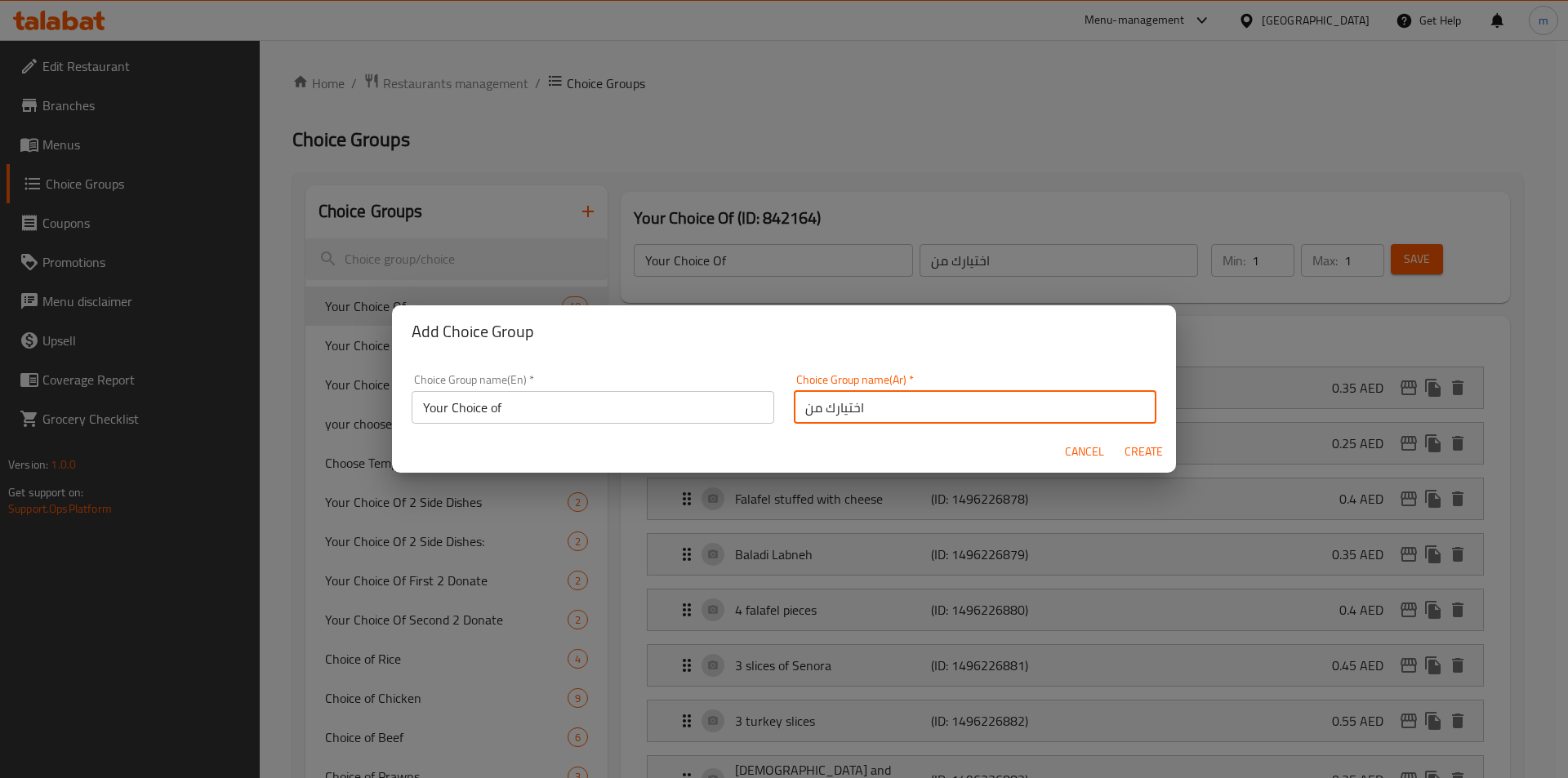
type input "اختيارك من"
click at [1133, 450] on span "Create" at bounding box center [1143, 452] width 39 height 20
type input "Your Choice of"
type input "اختيارك من"
type input "0"
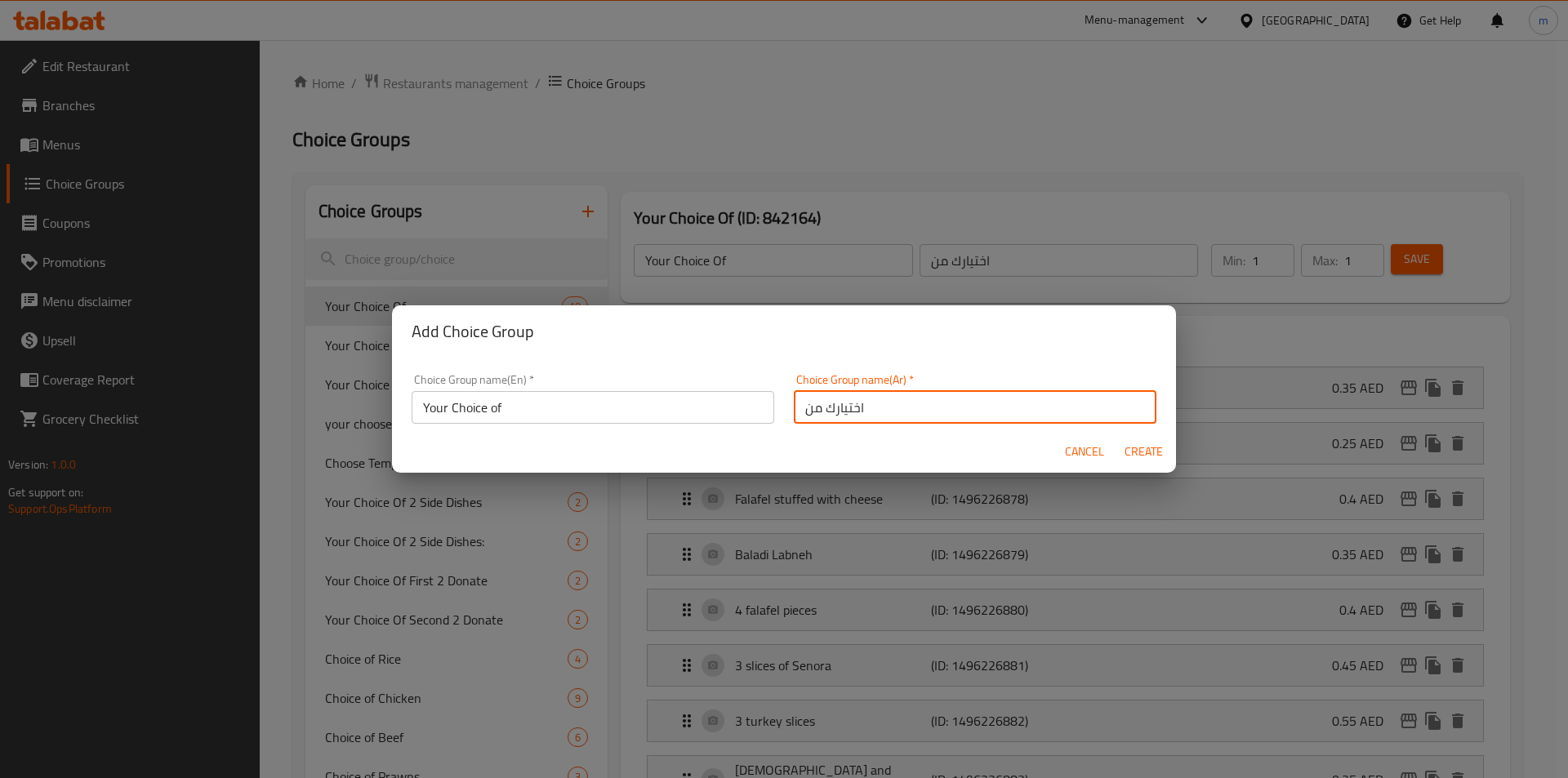
type input "0"
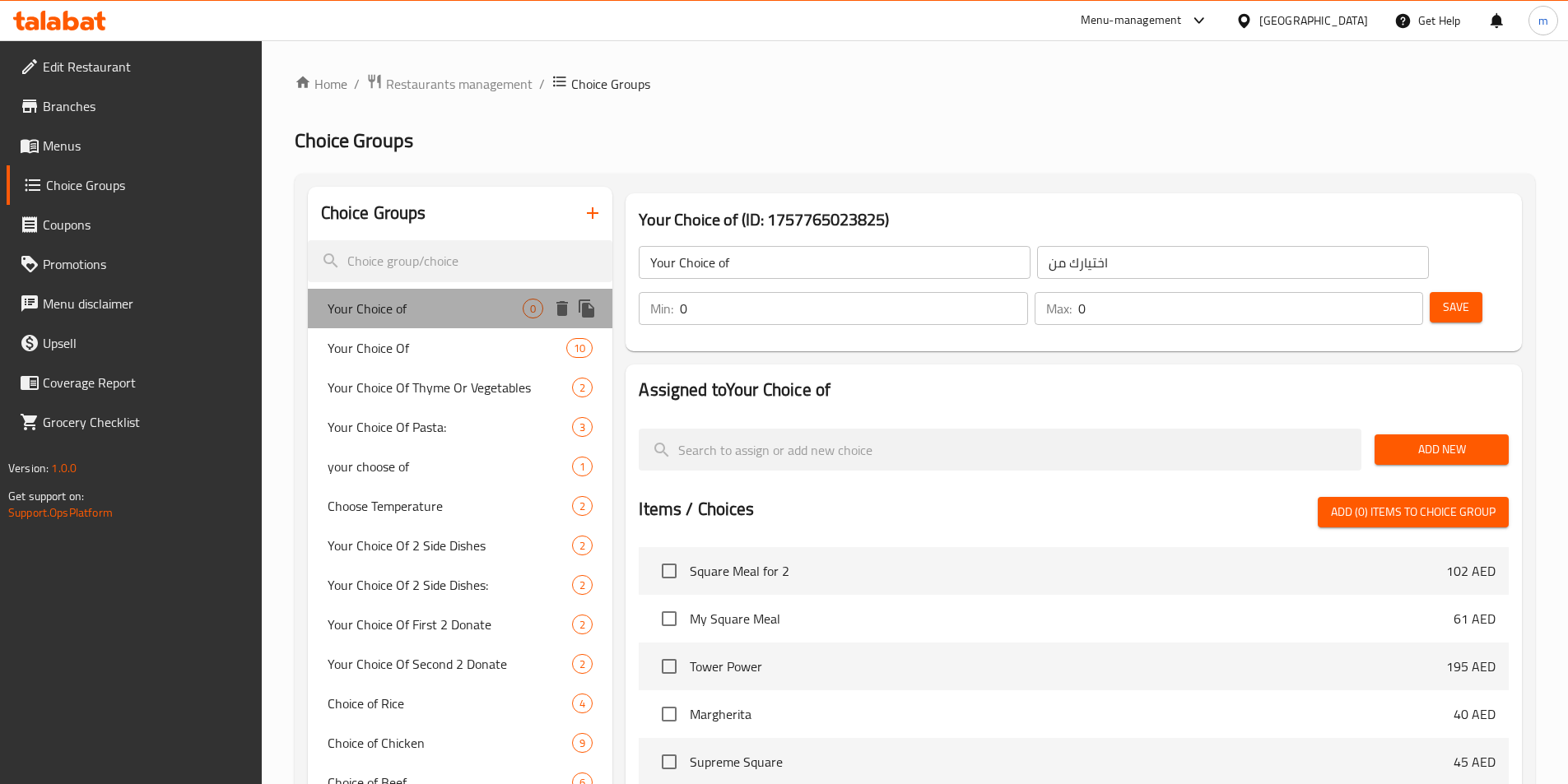
click at [441, 309] on span "Your Choice of" at bounding box center [426, 308] width 196 height 19
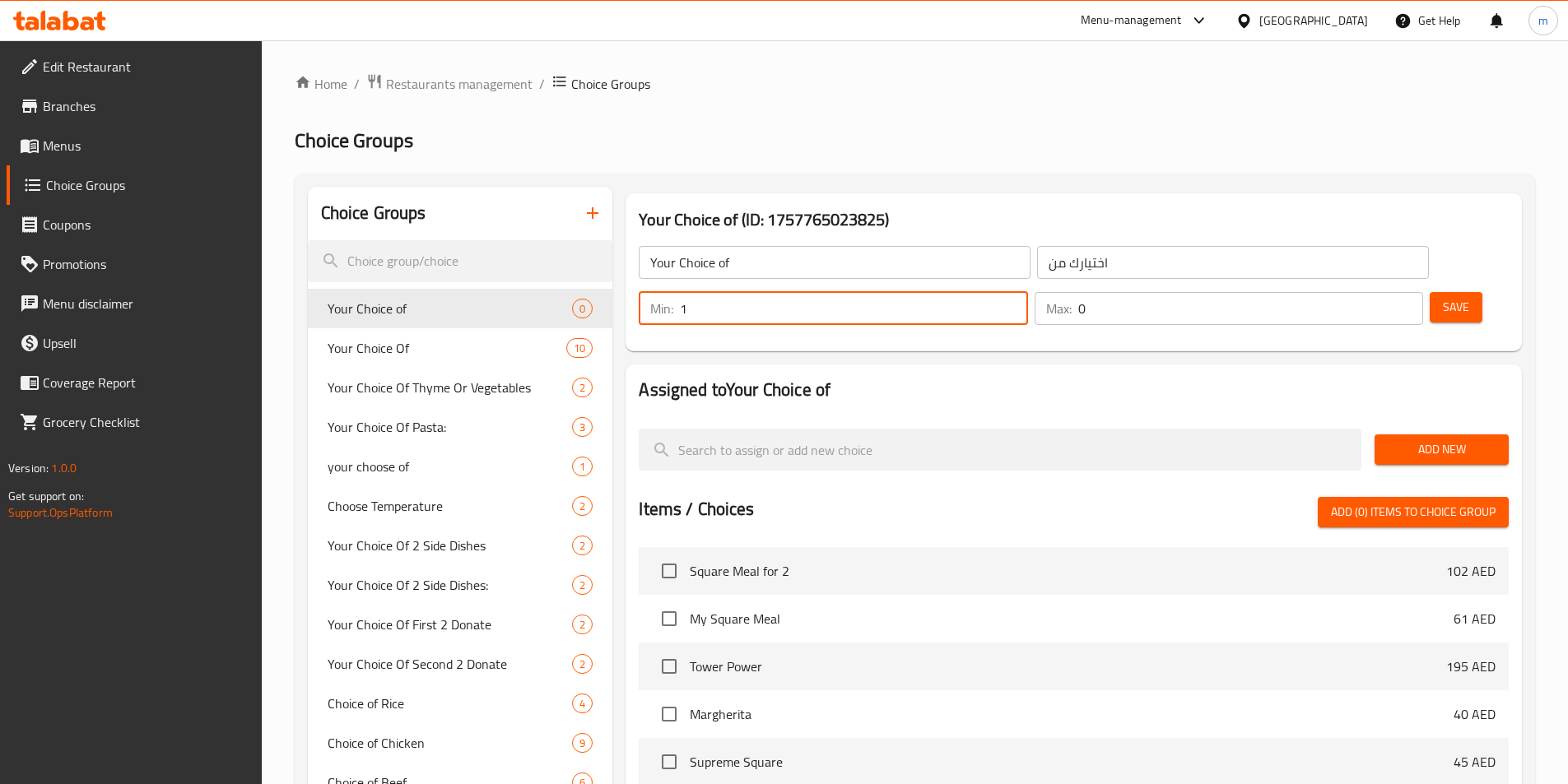
type input "1"
click at [1027, 292] on input "1" at bounding box center [853, 309] width 347 height 33
type input "1"
click at [1377, 292] on input "1" at bounding box center [1250, 309] width 345 height 33
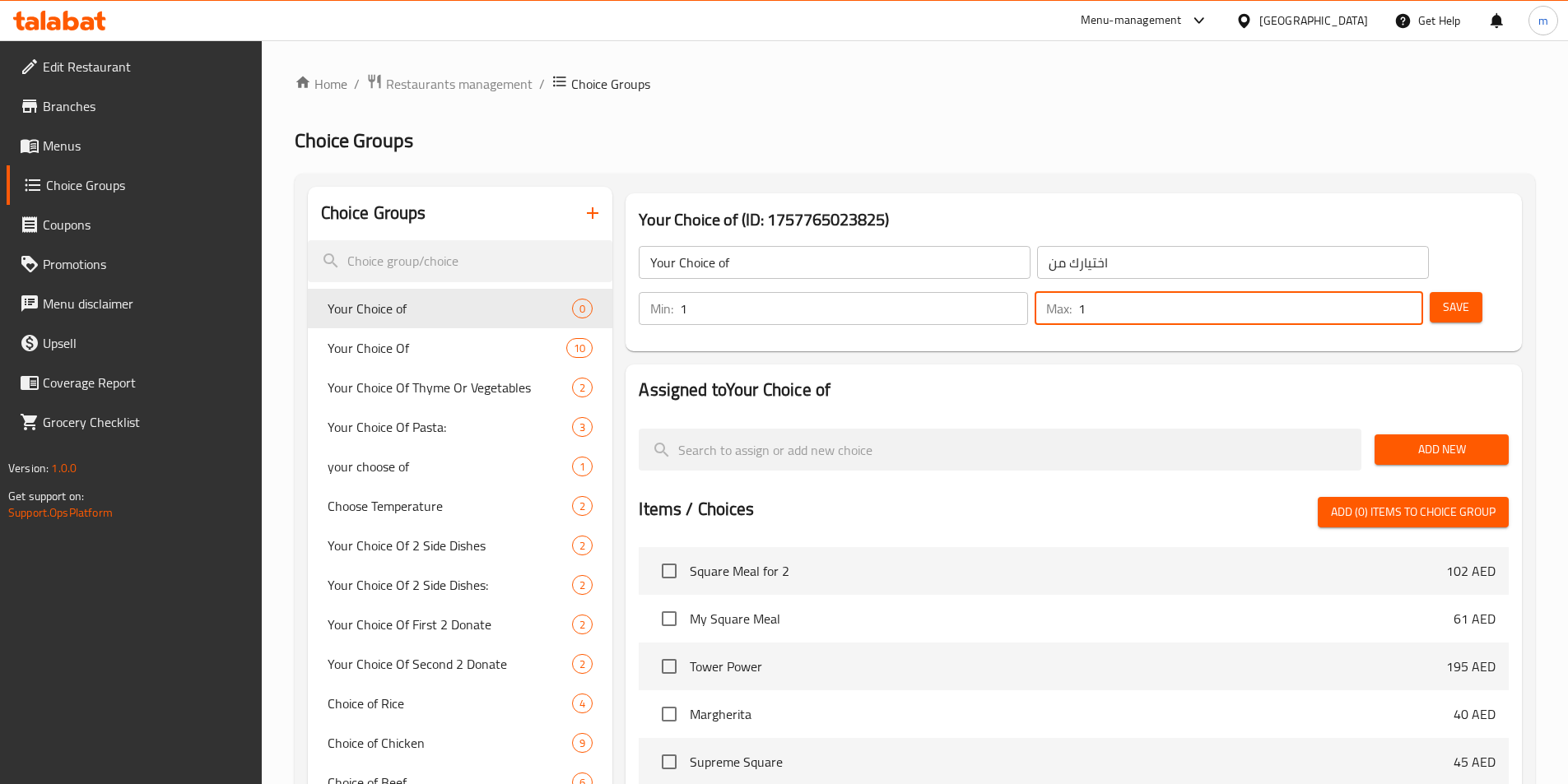
click at [1443, 297] on span "Save" at bounding box center [1456, 307] width 27 height 20
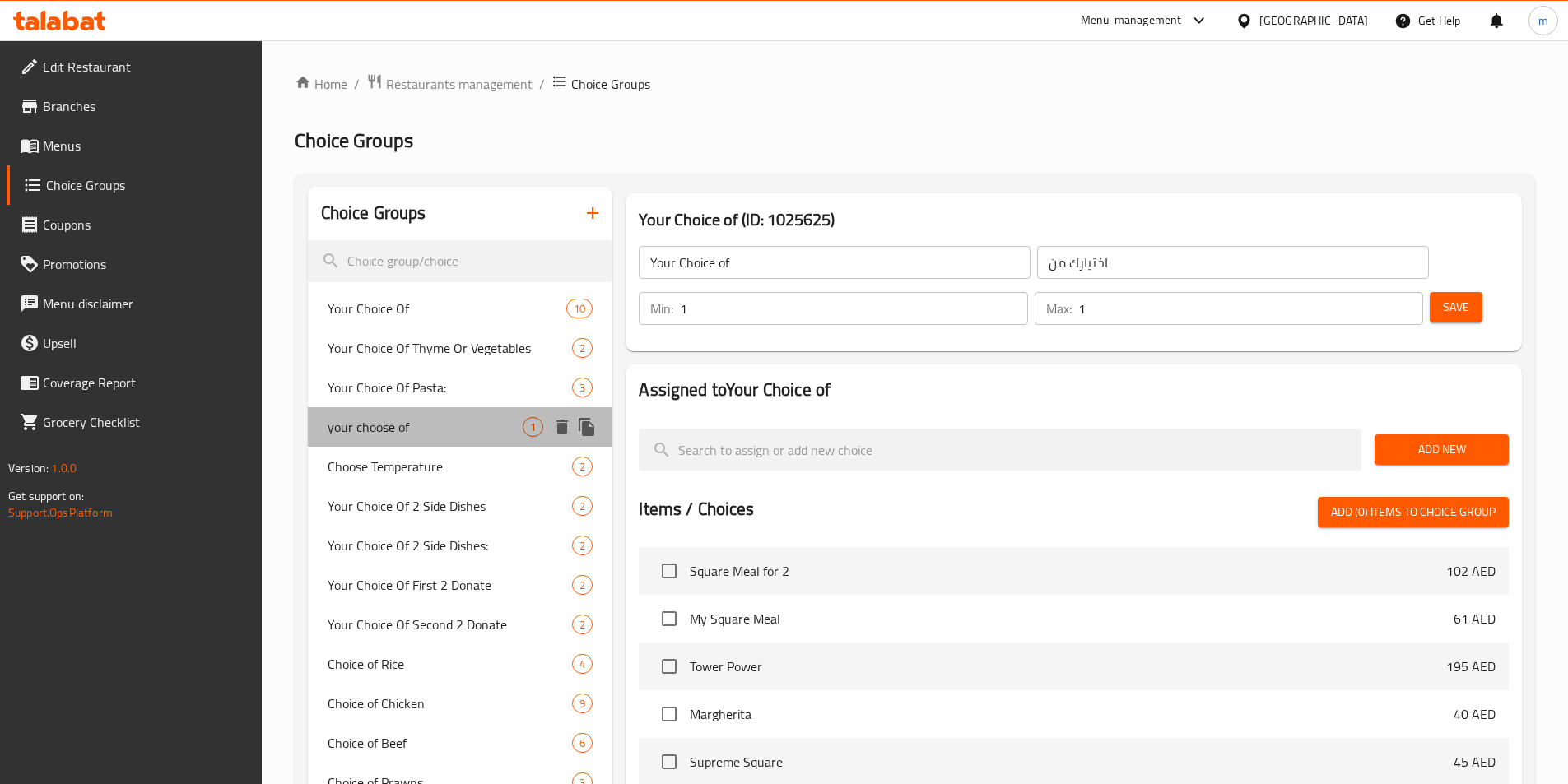
click at [448, 425] on span "your choose of" at bounding box center [426, 427] width 196 height 19
type input "your choose of"
type input "اختيارك من"
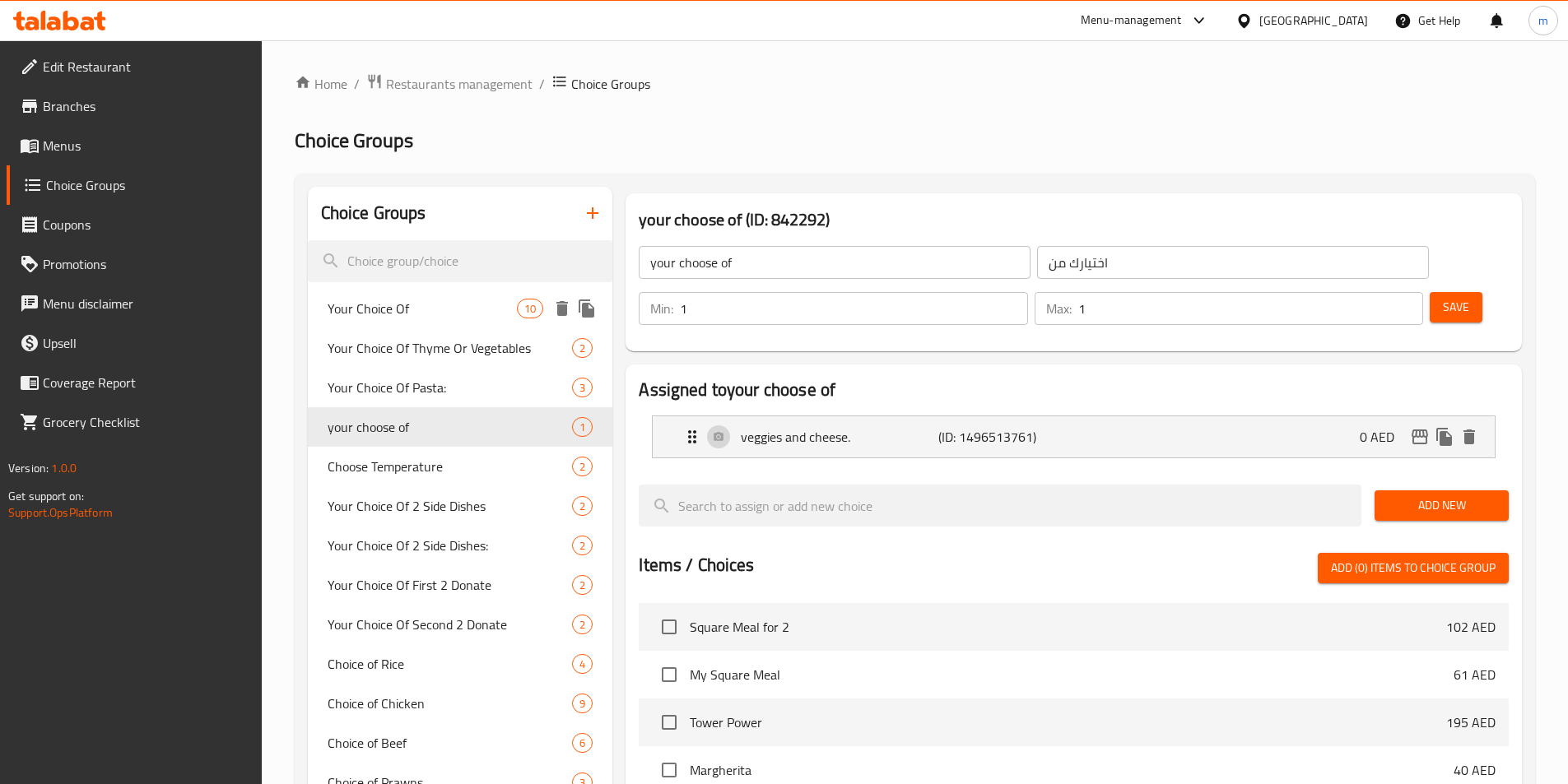
click at [411, 310] on span "Your Choice Of" at bounding box center [423, 308] width 190 height 19
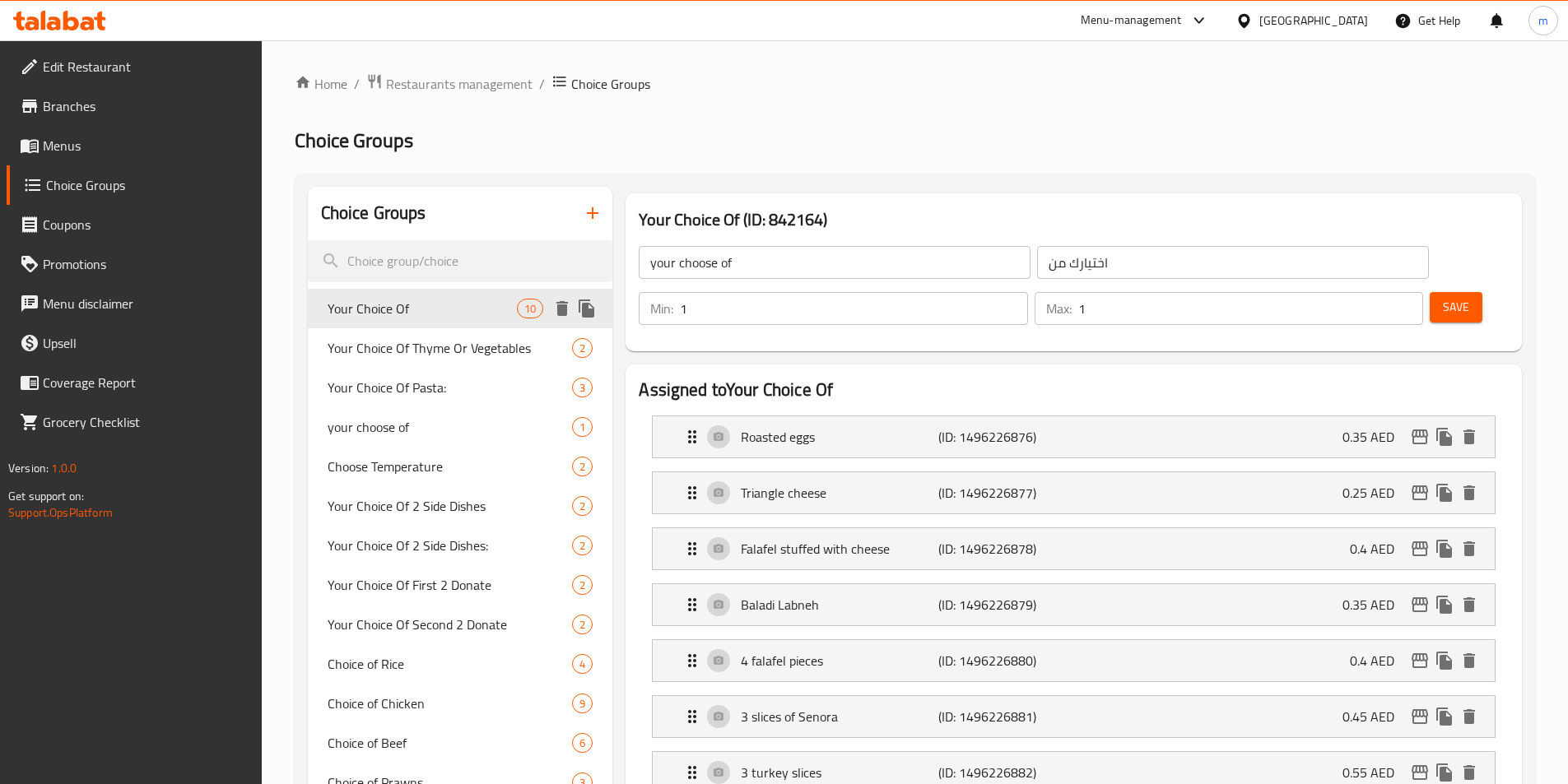
type input "Your Choice Of"
click at [786, 218] on h3 "Your Choice Of (ID: 842164)" at bounding box center [1073, 219] width 870 height 27
copy h3 "842164"
click at [483, 255] on input "search" at bounding box center [460, 262] width 305 height 42
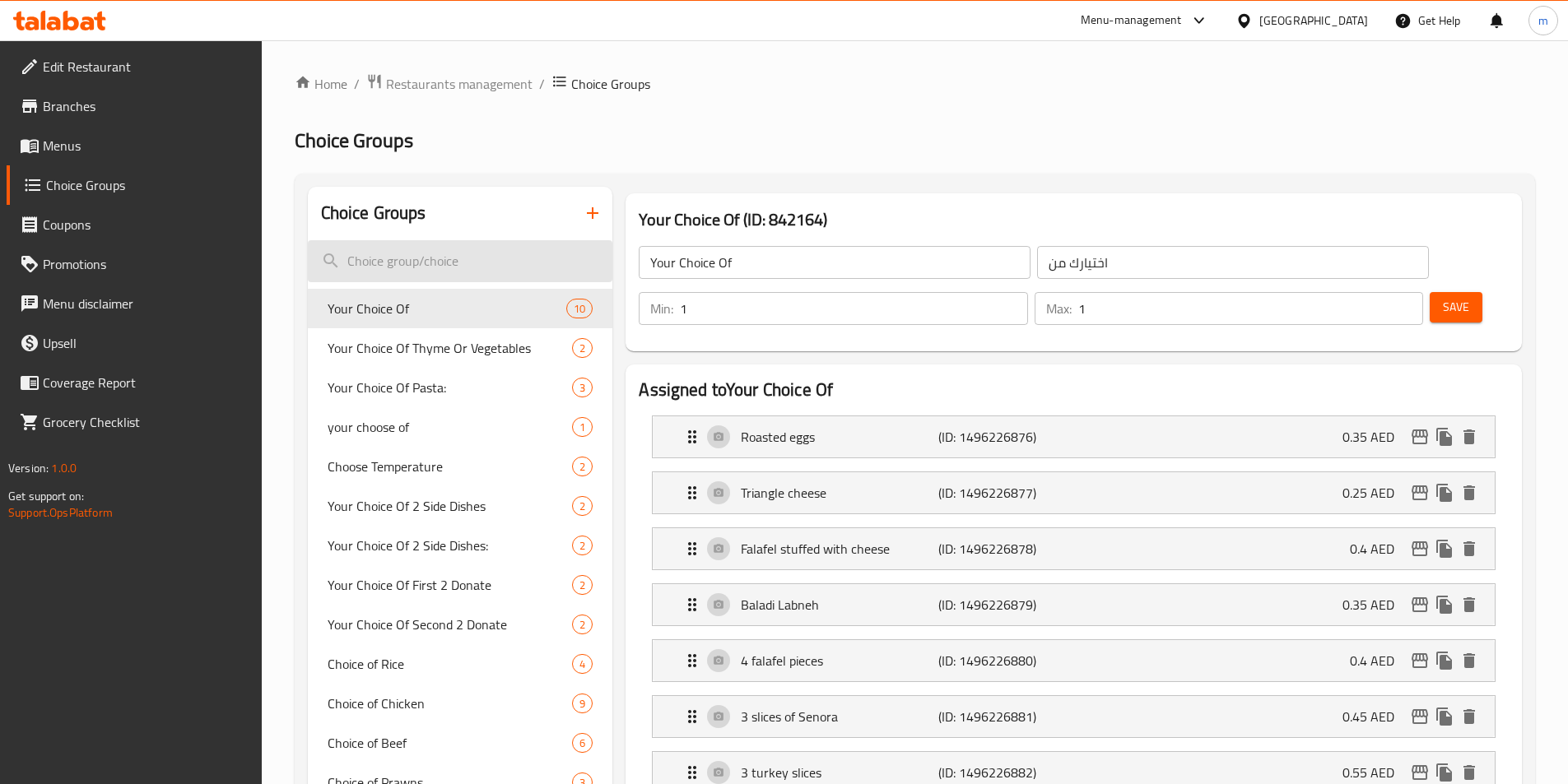
paste input "842164"
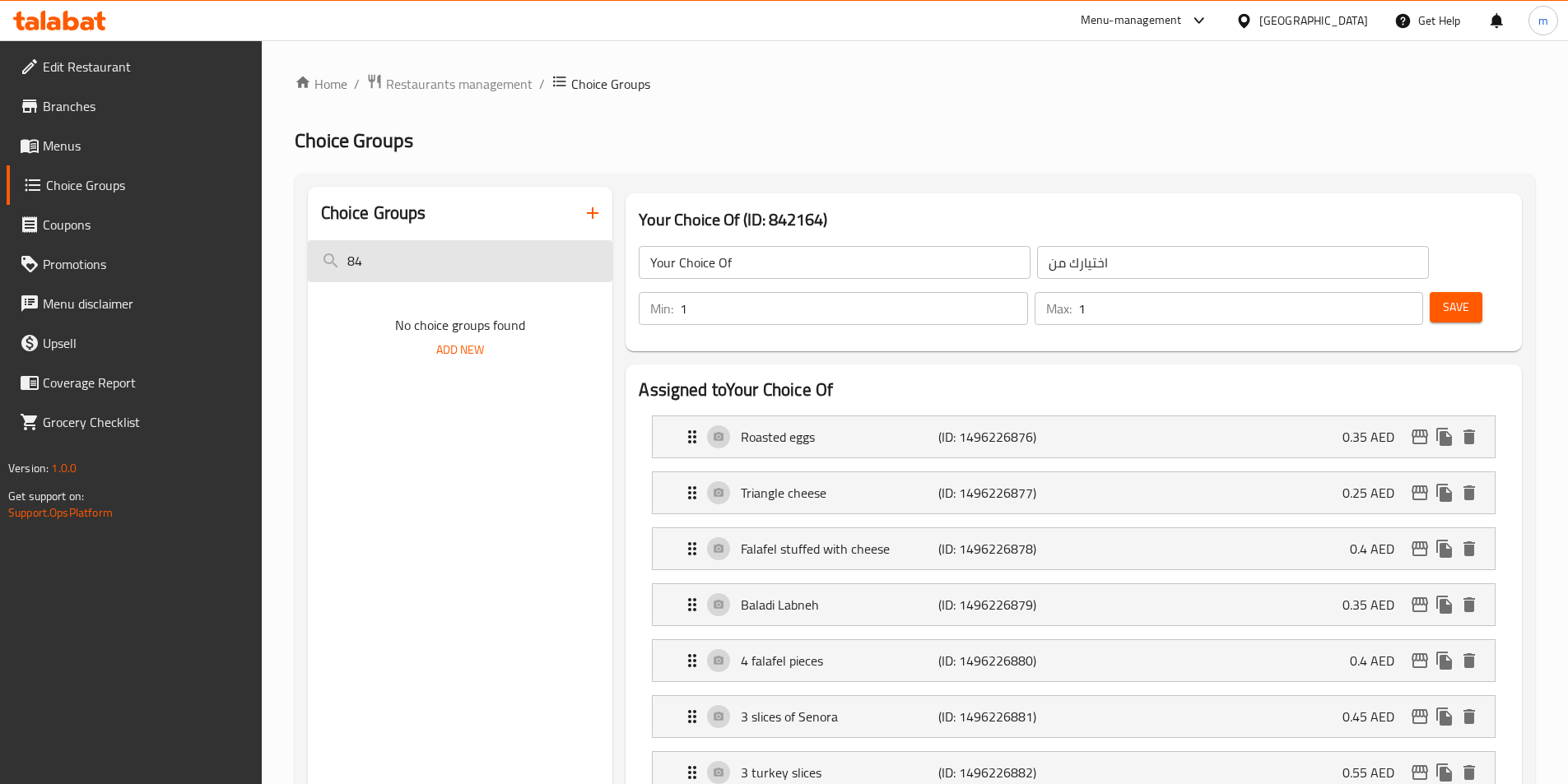
type input "8"
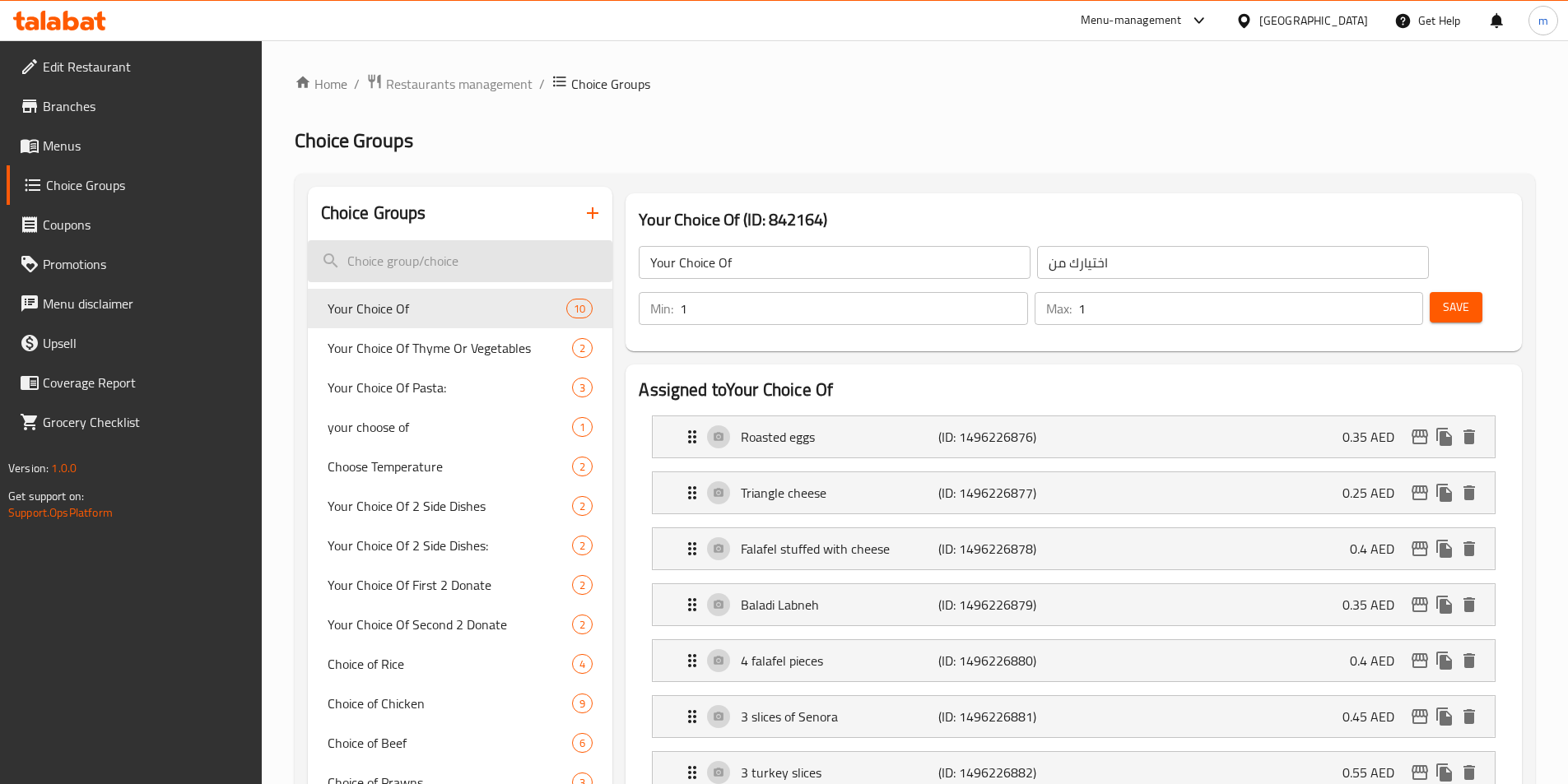
click at [483, 255] on input "search" at bounding box center [460, 262] width 305 height 42
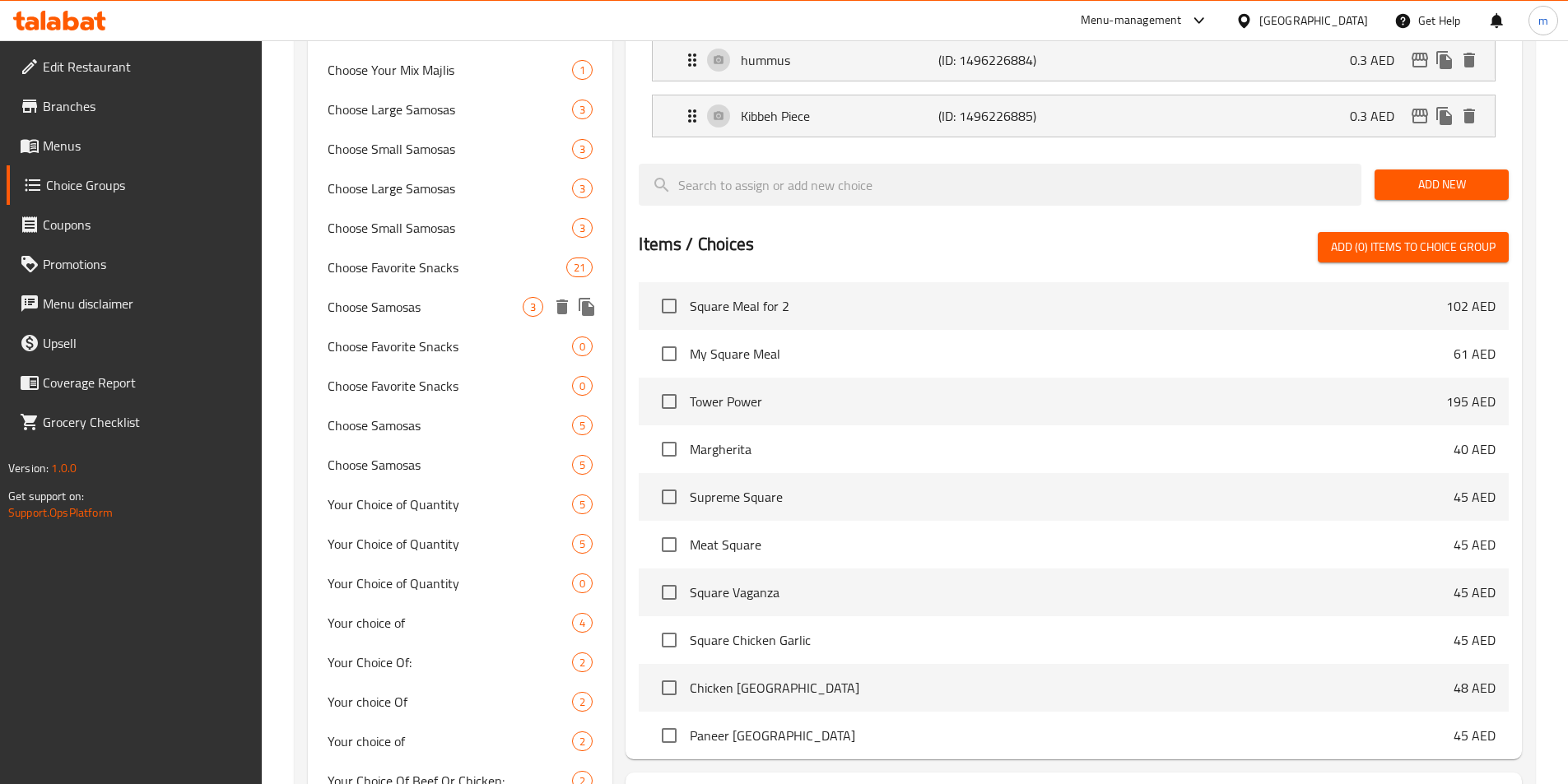
scroll to position [1070, 0]
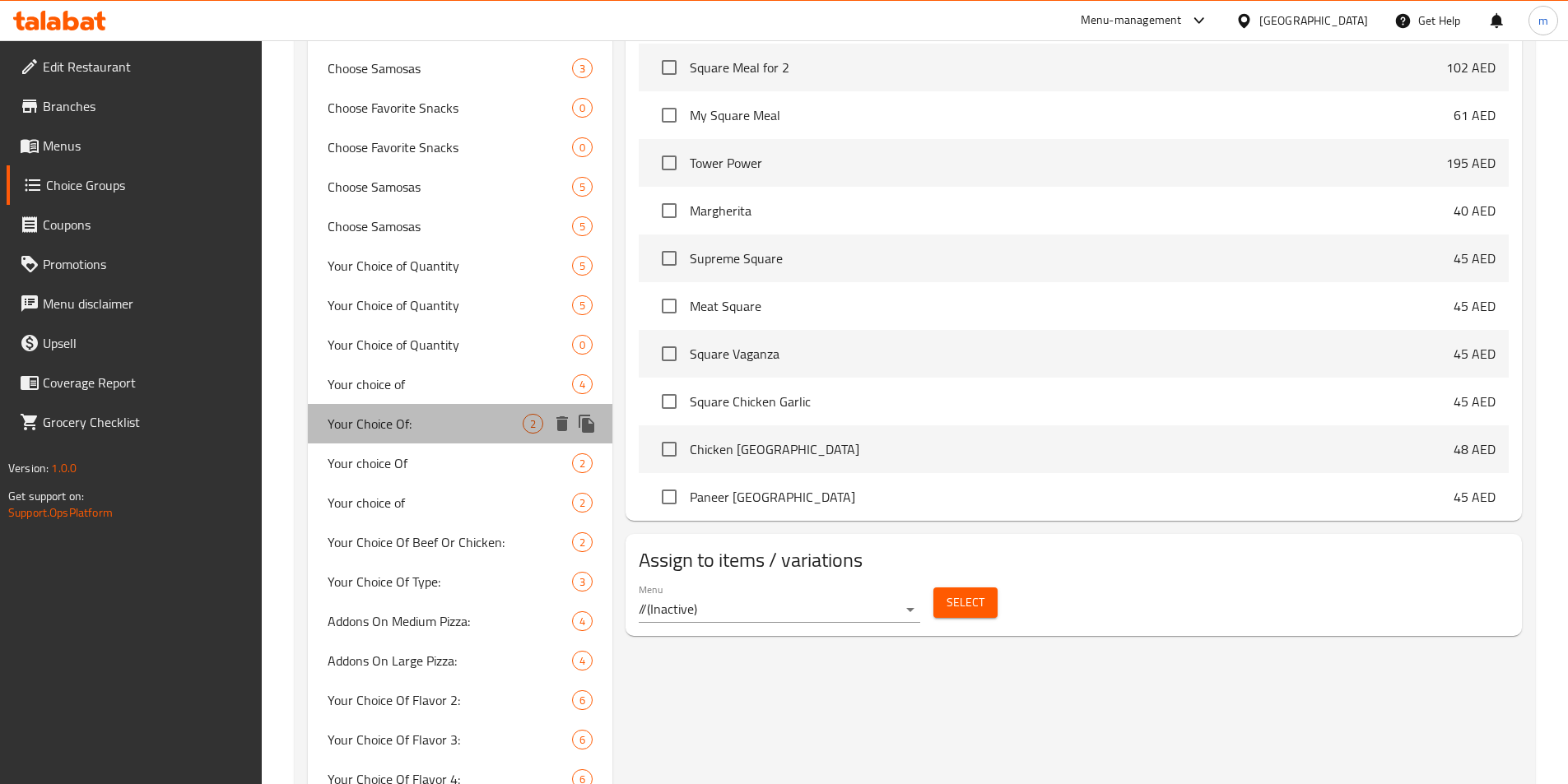
click at [449, 429] on span "Your Choice Of:" at bounding box center [426, 423] width 196 height 19
type input "Your Choice Of:"
type input "اختيارك من:"
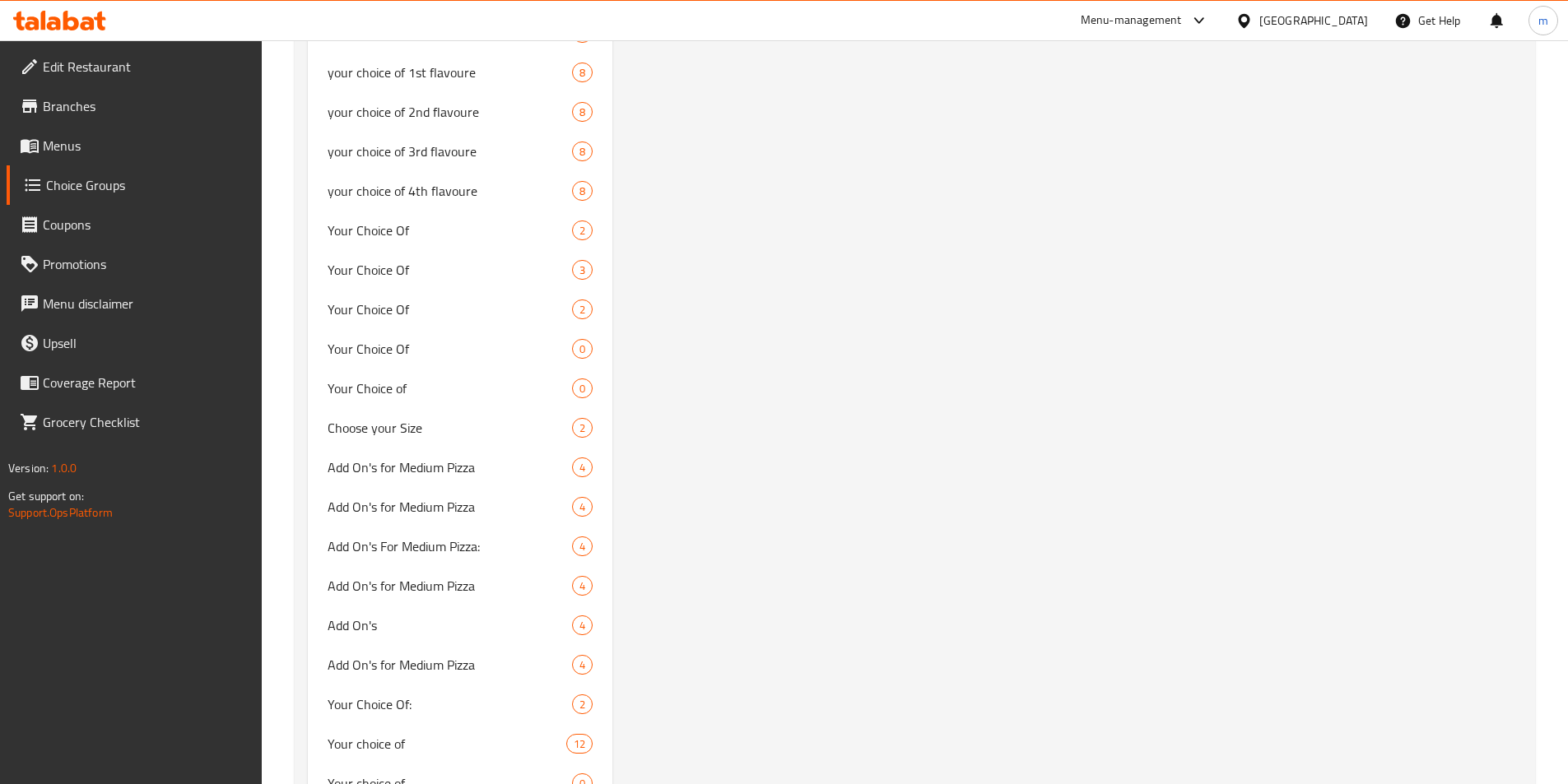
scroll to position [5761, 0]
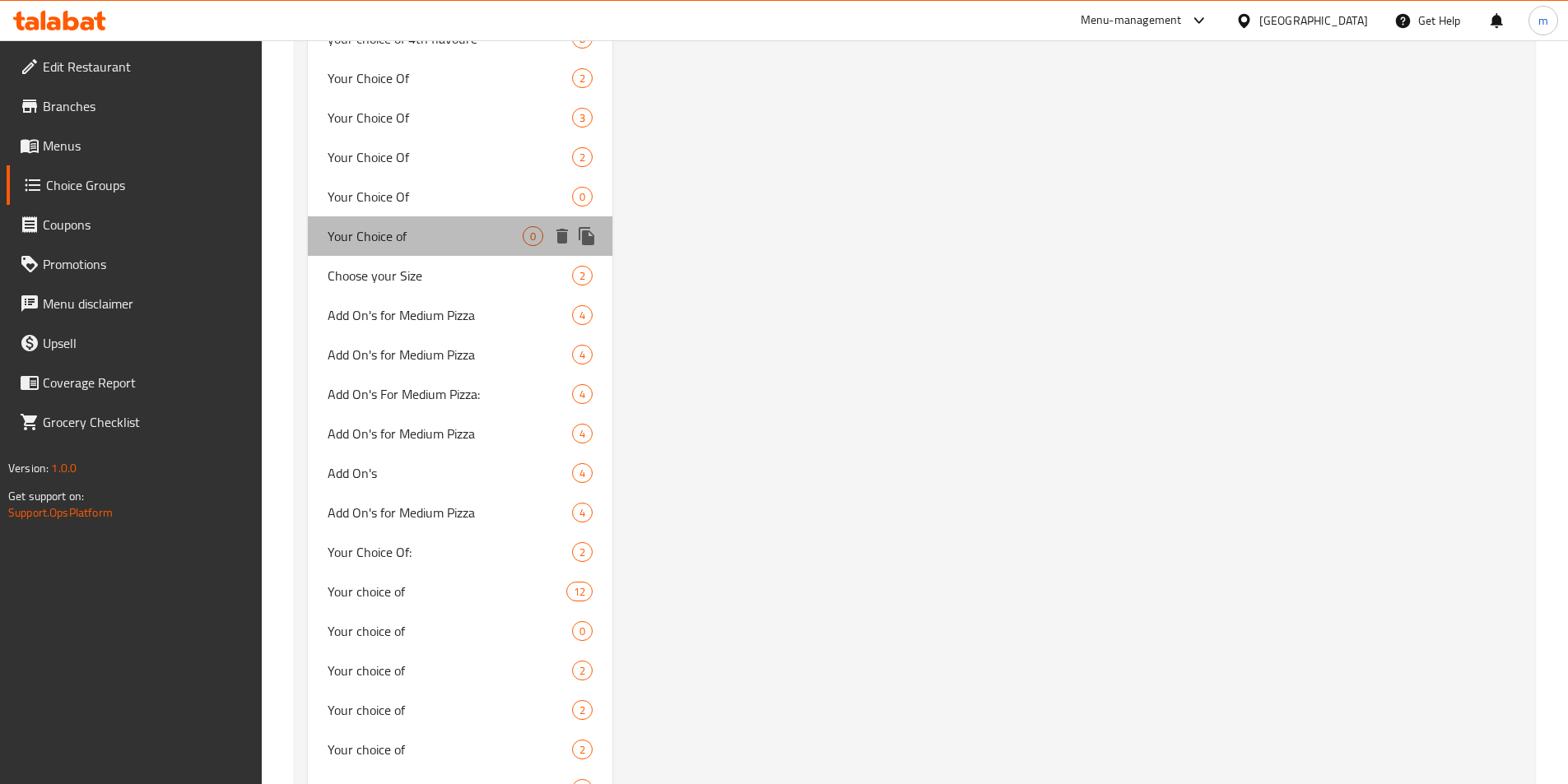
click at [421, 243] on span "Your Choice of" at bounding box center [426, 236] width 196 height 19
type input "Your Choice of"
type input "اختيارك من"
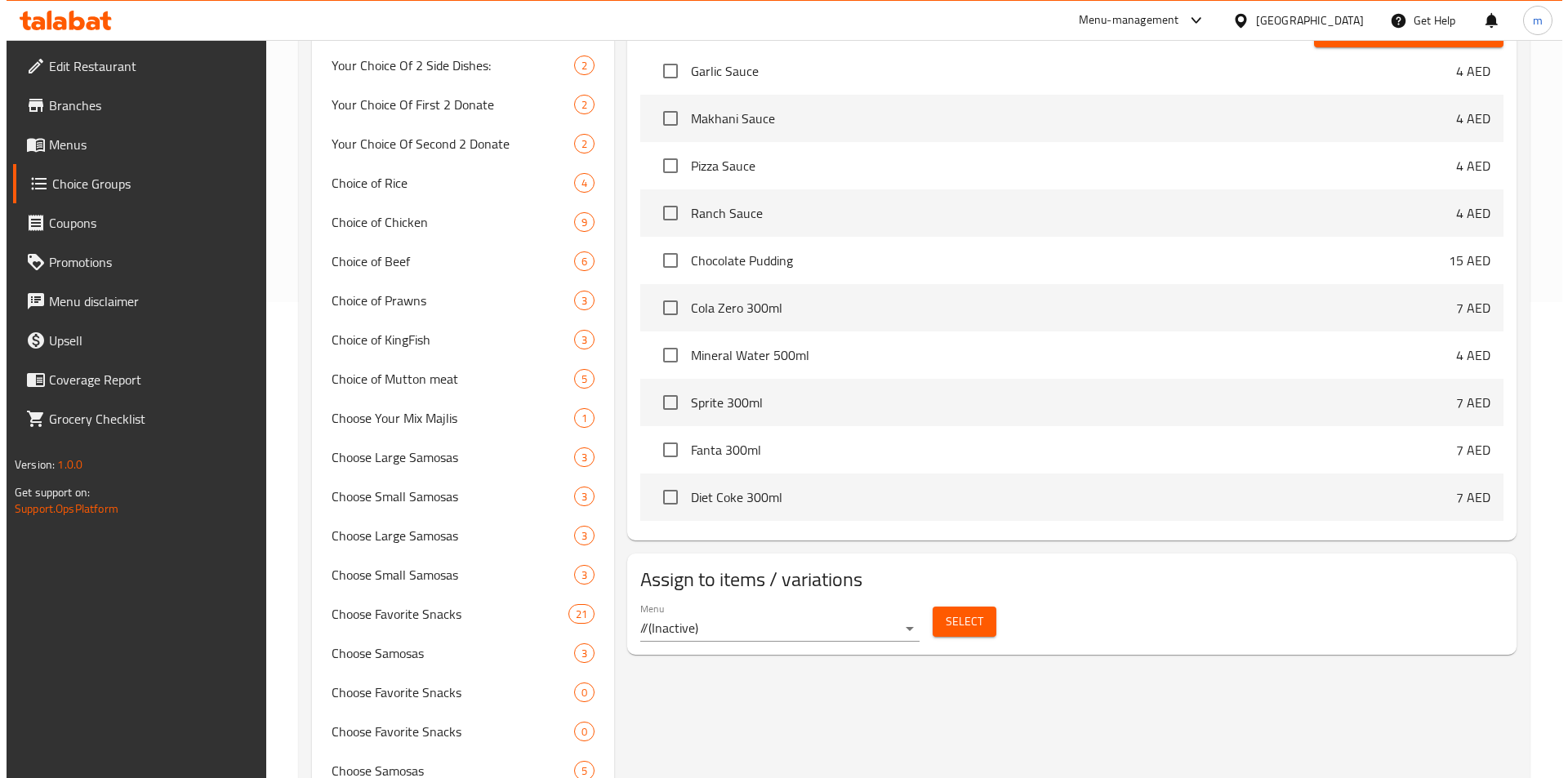
scroll to position [490, 0]
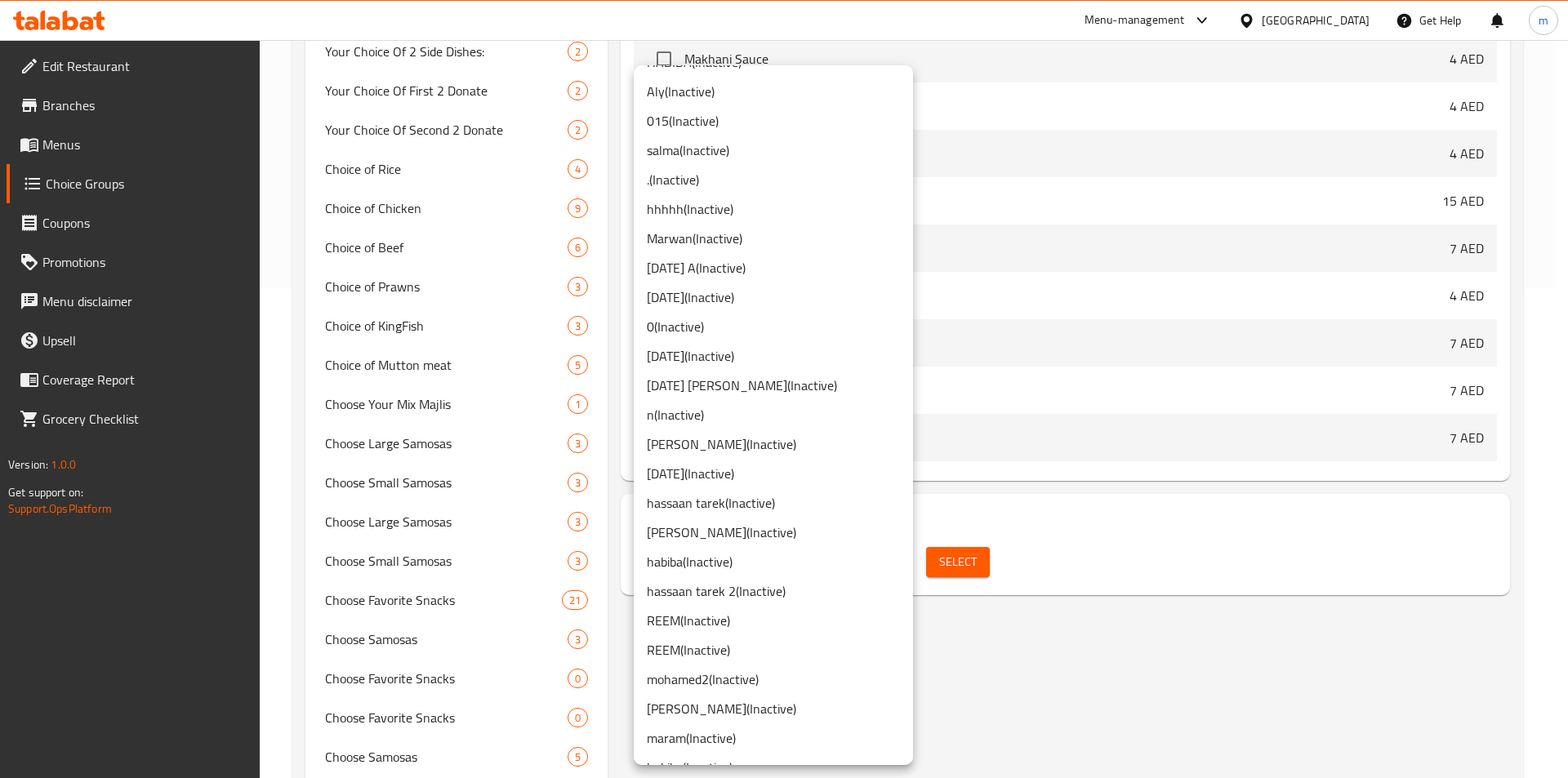
scroll to position [81, 0]
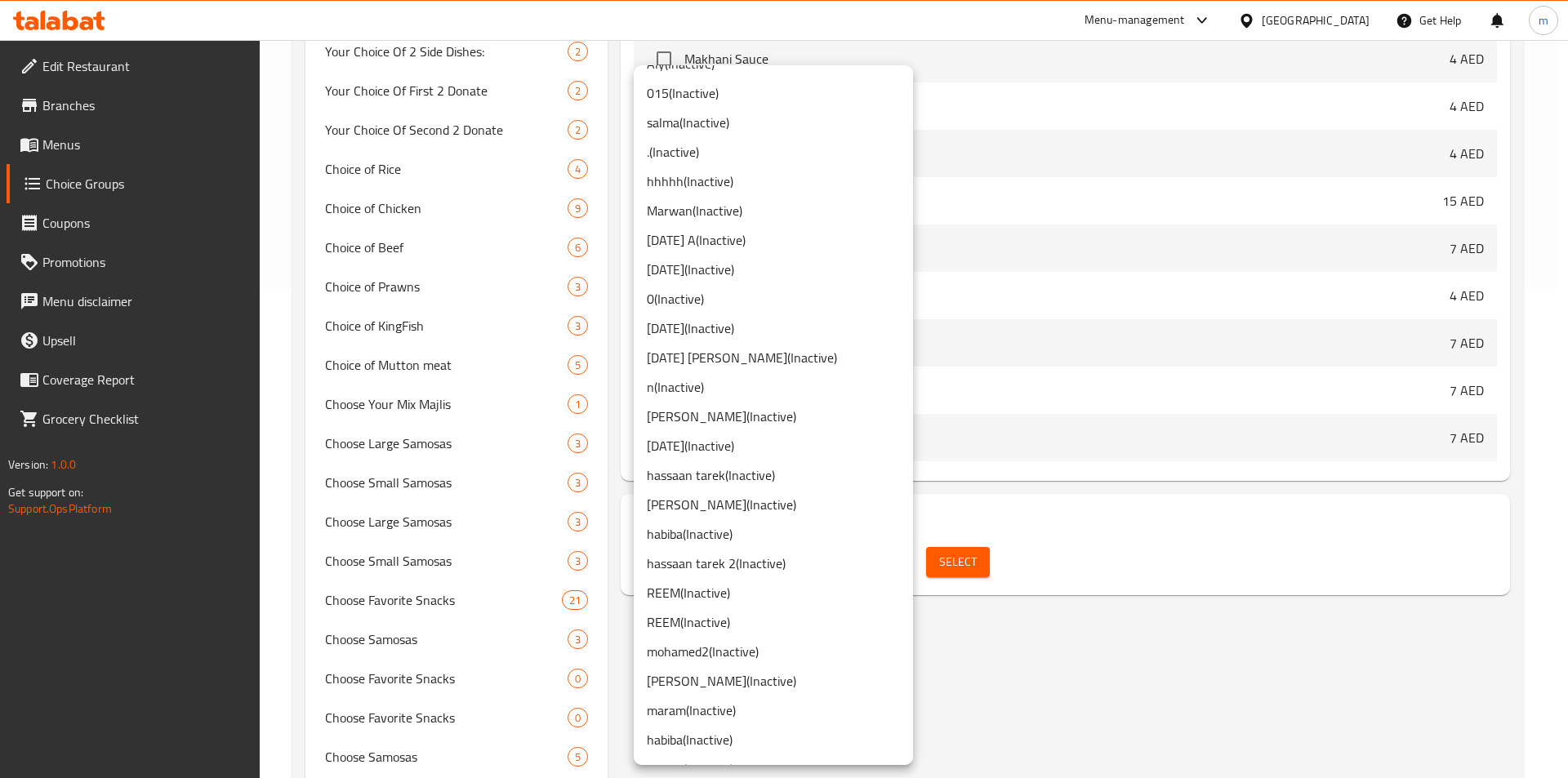
click at [698, 652] on li "[PERSON_NAME]2 ( Inactive )" at bounding box center [773, 652] width 280 height 29
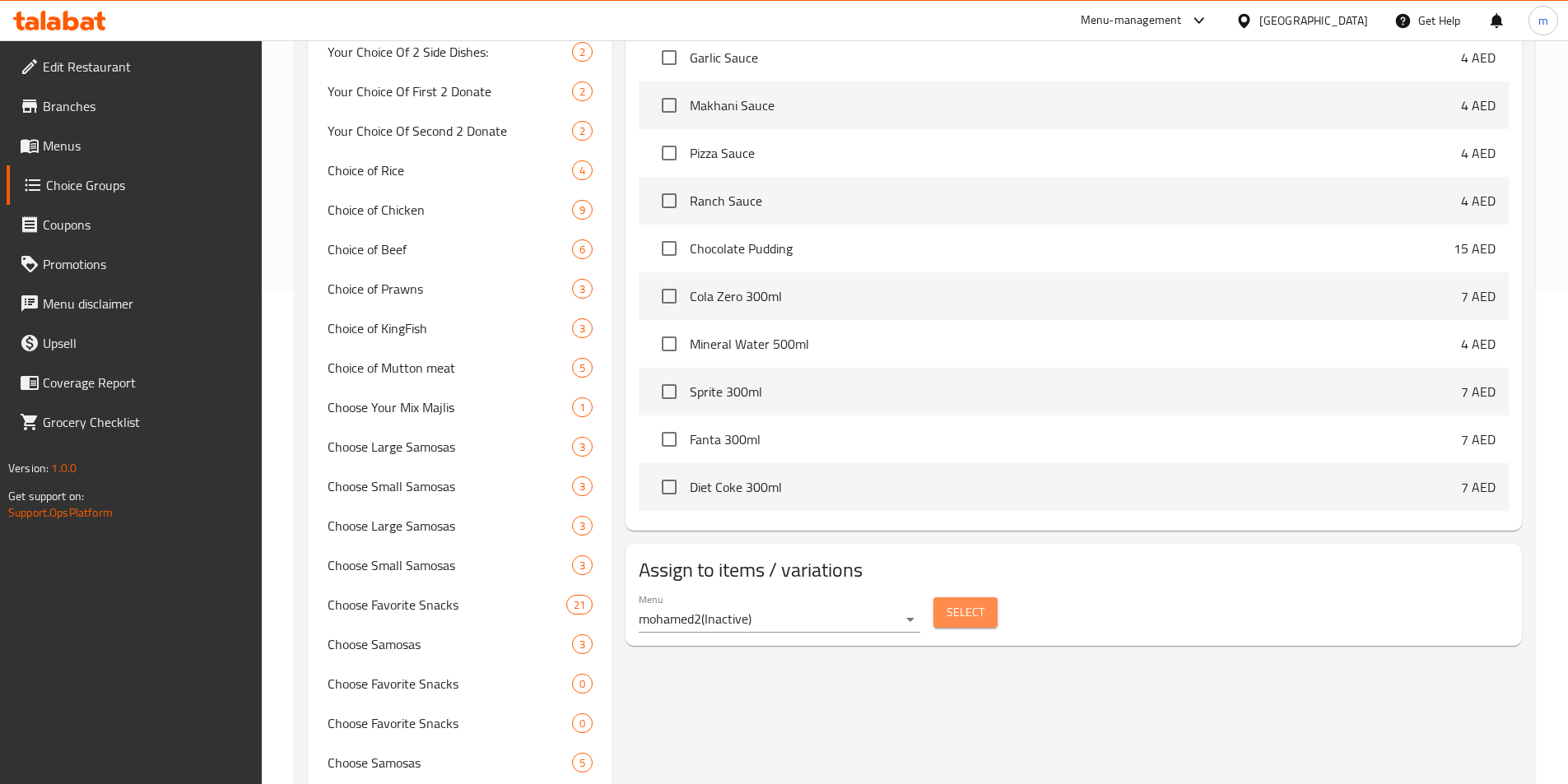
click at [971, 603] on span "Select" at bounding box center [965, 613] width 38 height 20
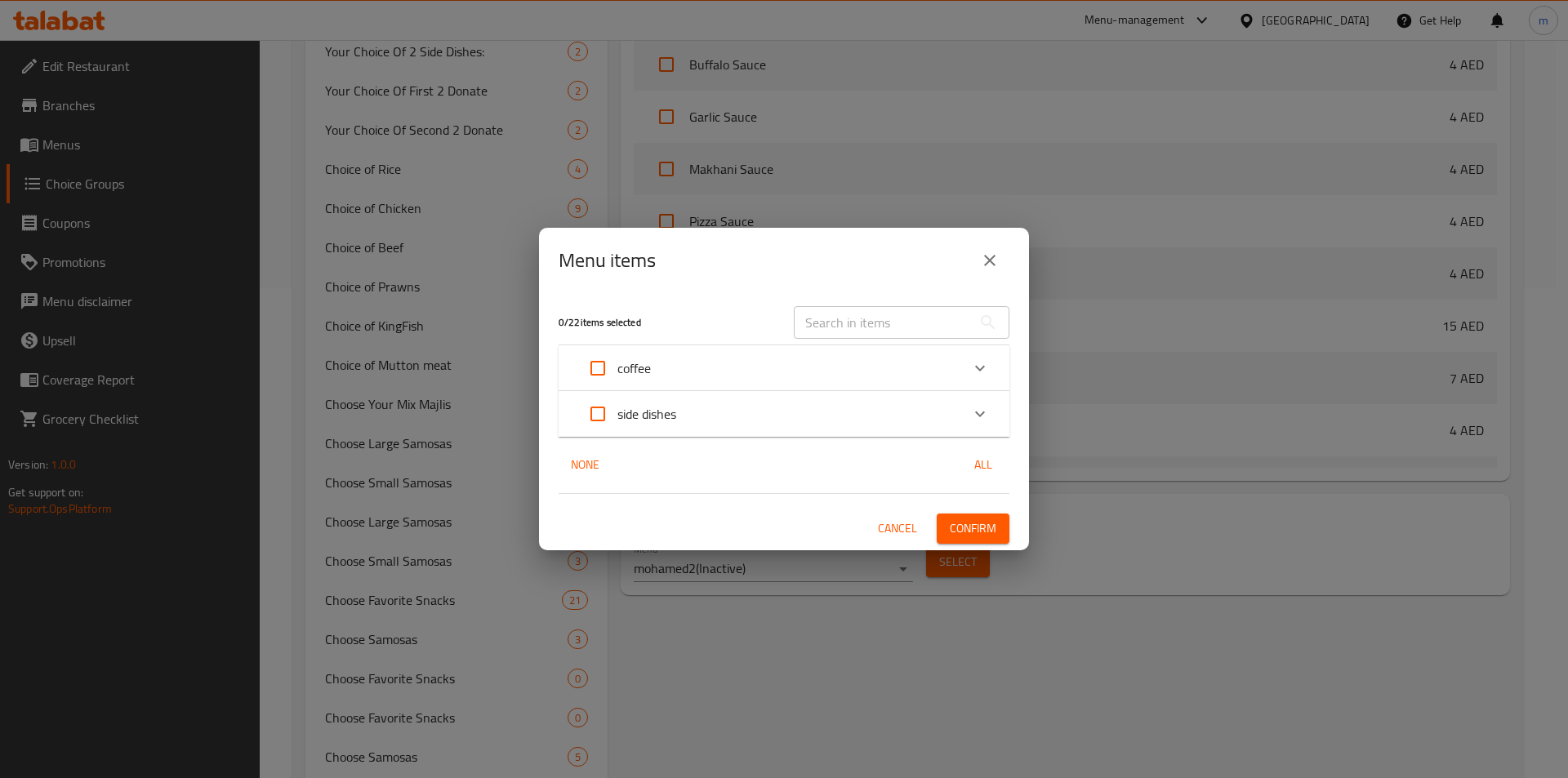
click at [731, 363] on div "coffee" at bounding box center [769, 368] width 382 height 39
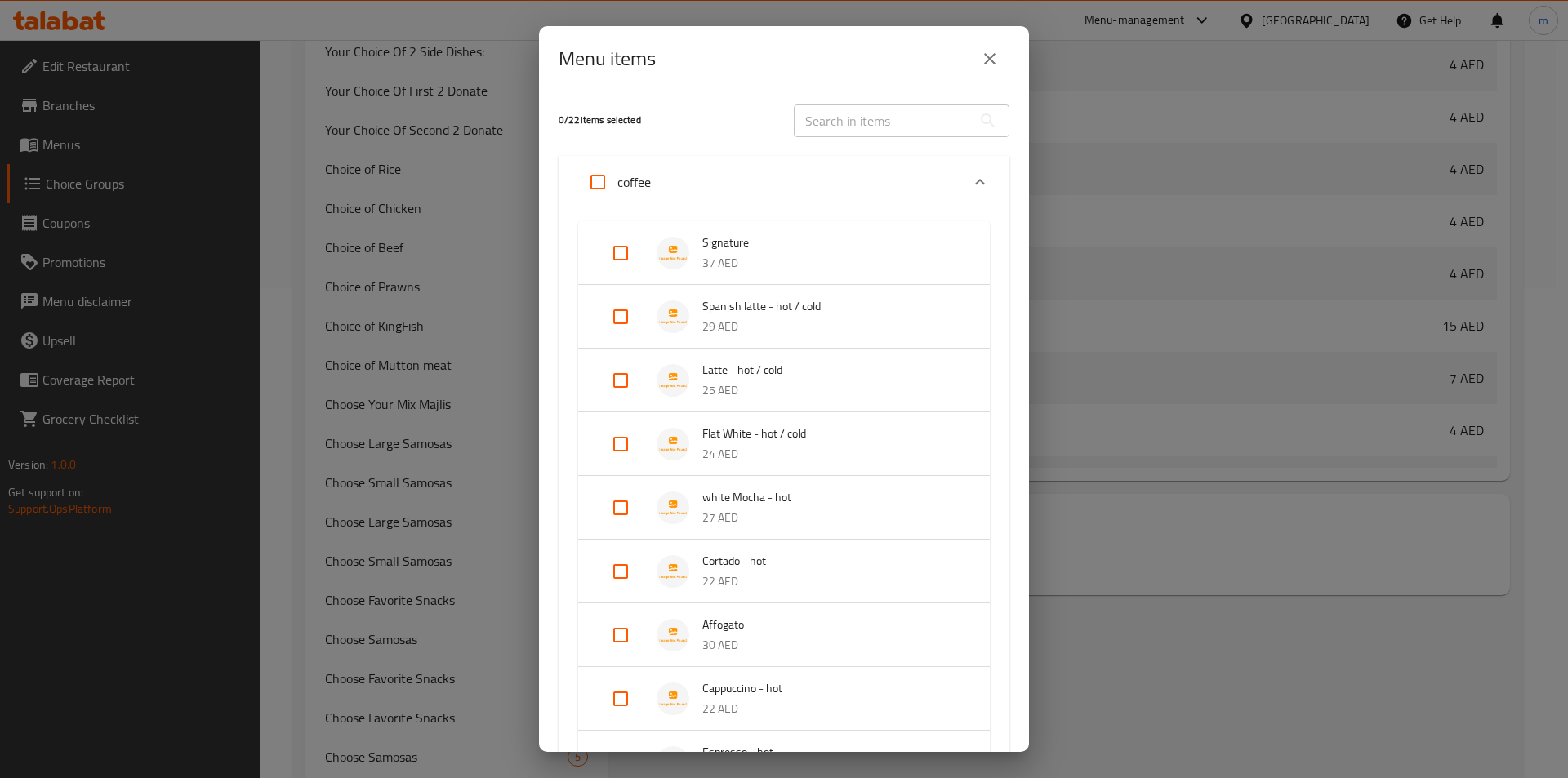
click at [617, 315] on input "Expand" at bounding box center [620, 316] width 39 height 39
checkbox input "true"
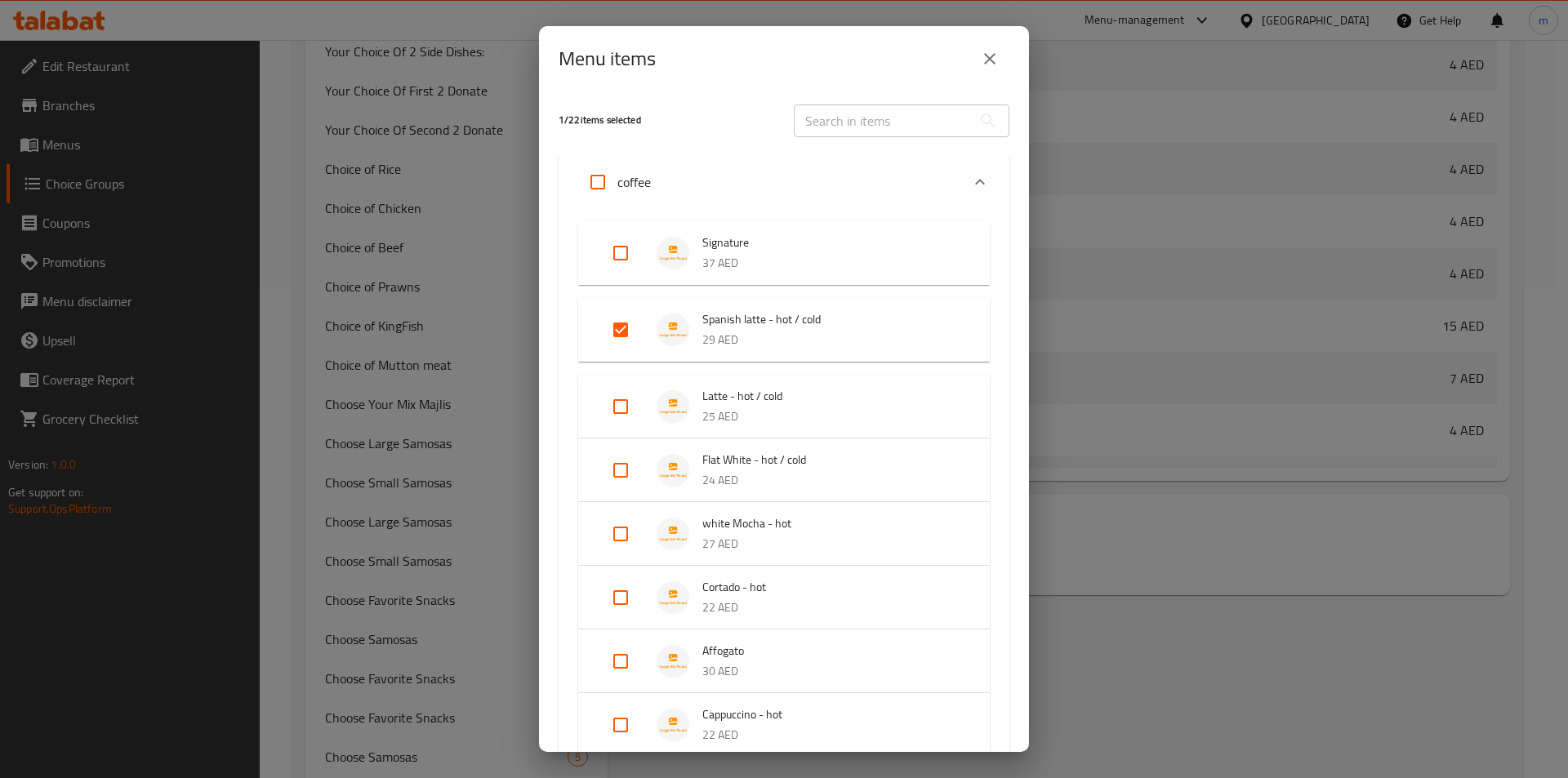
click at [758, 417] on p "25 AED" at bounding box center [829, 417] width 255 height 20
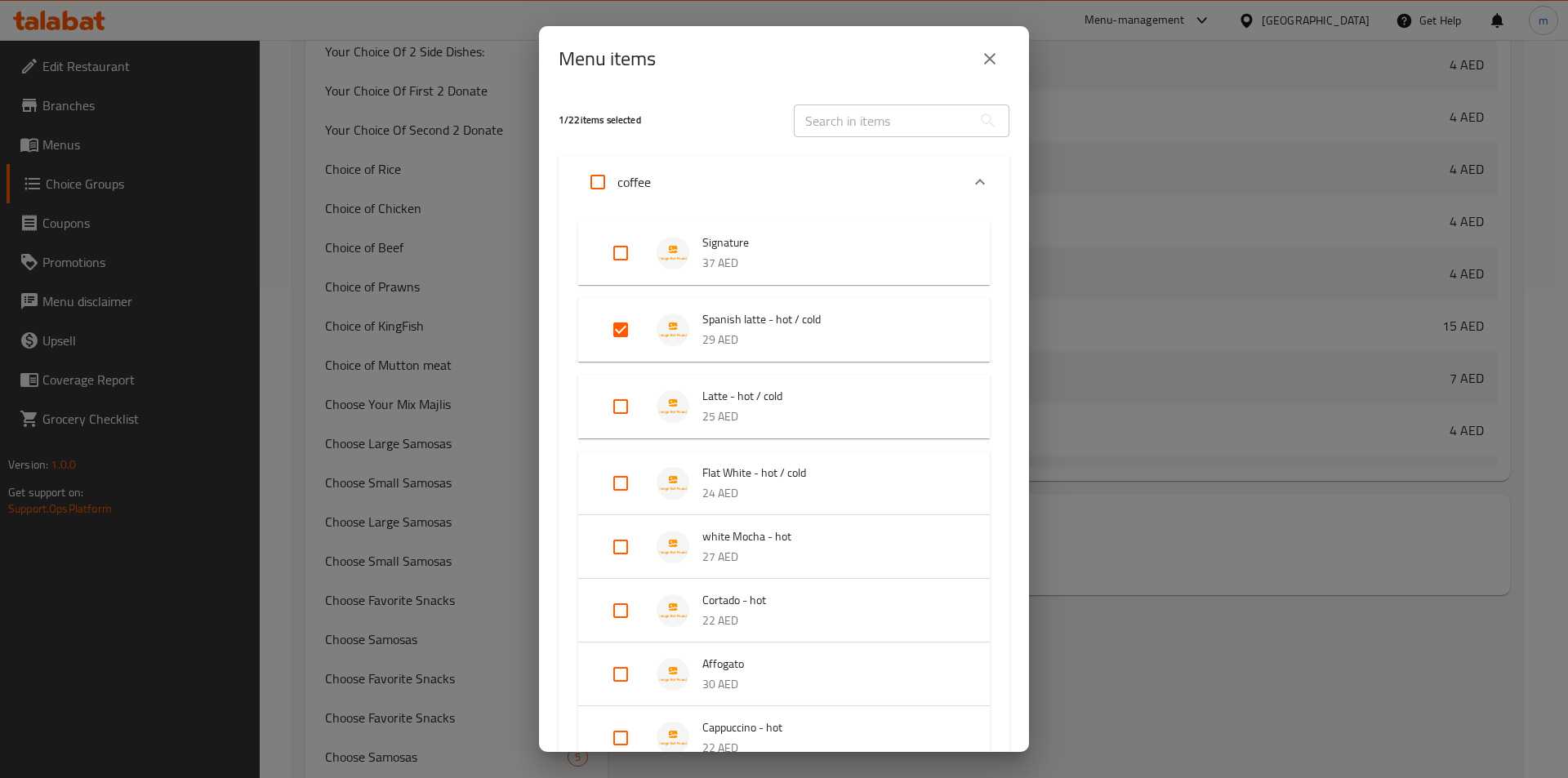
click at [613, 403] on input "Expand" at bounding box center [620, 406] width 39 height 39
checkbox input "true"
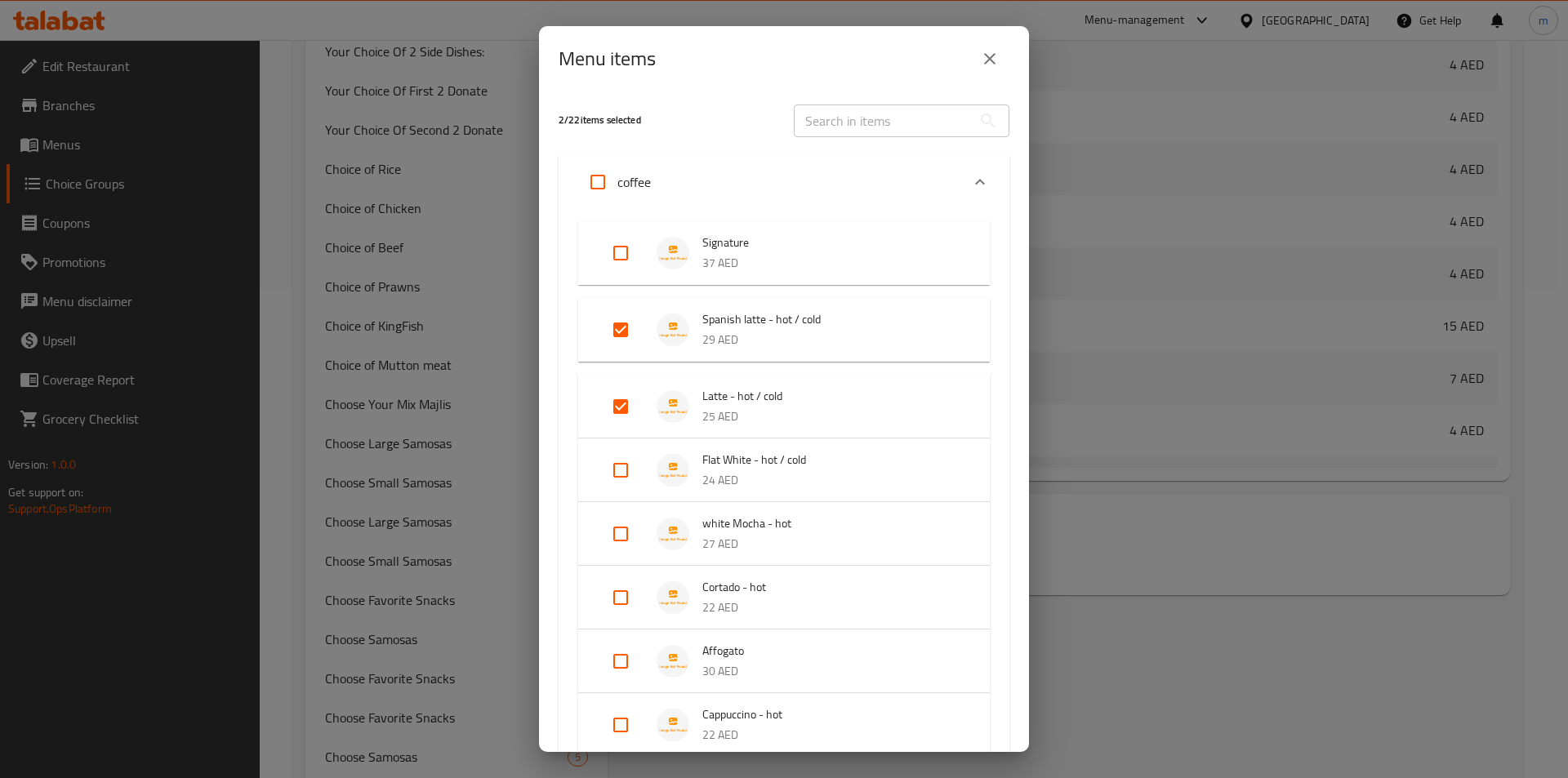
click at [616, 468] on input "Expand" at bounding box center [620, 470] width 39 height 39
checkbox input "true"
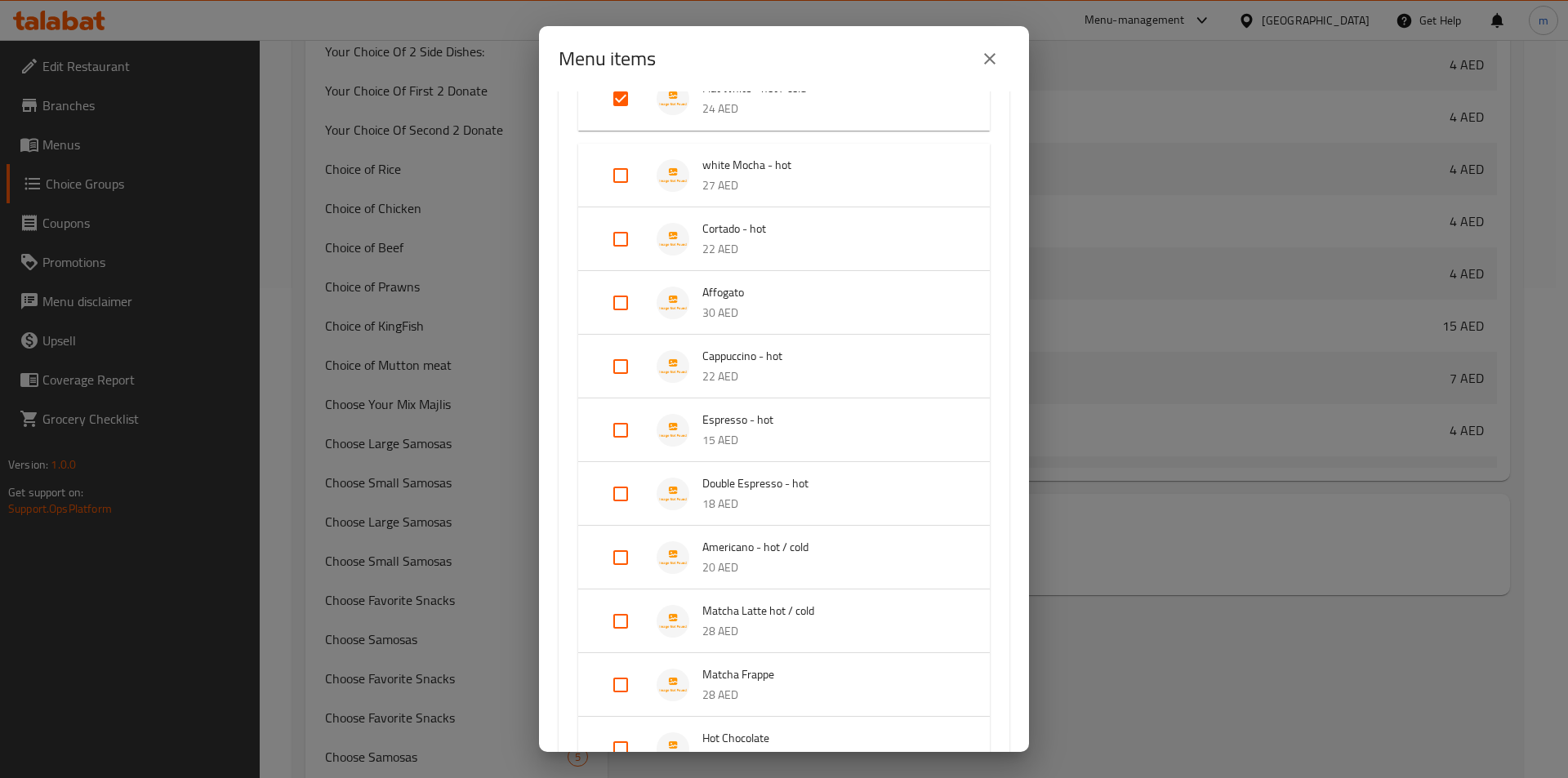
scroll to position [409, 0]
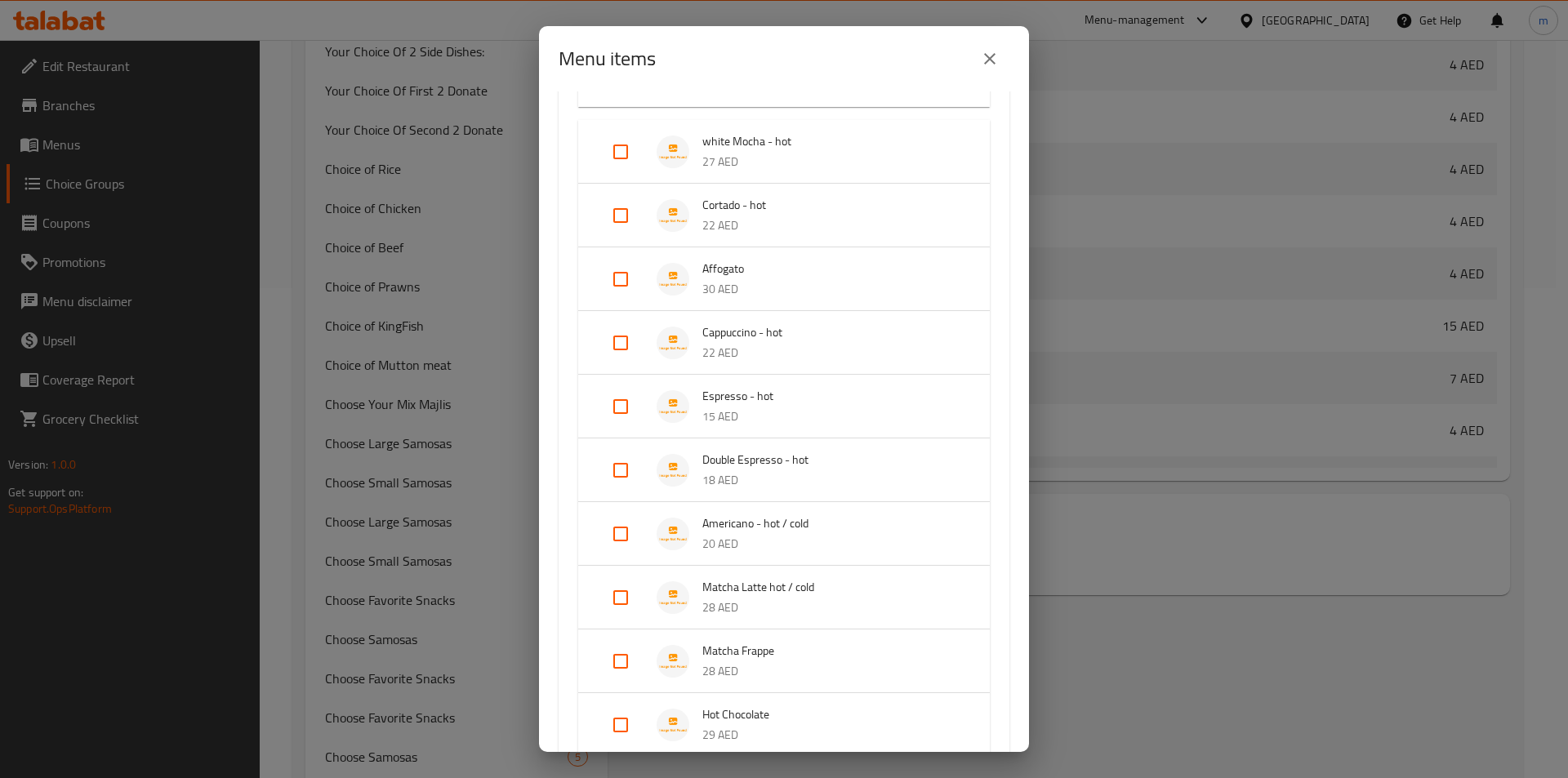
click at [616, 537] on input "Expand" at bounding box center [620, 534] width 39 height 39
checkbox input "true"
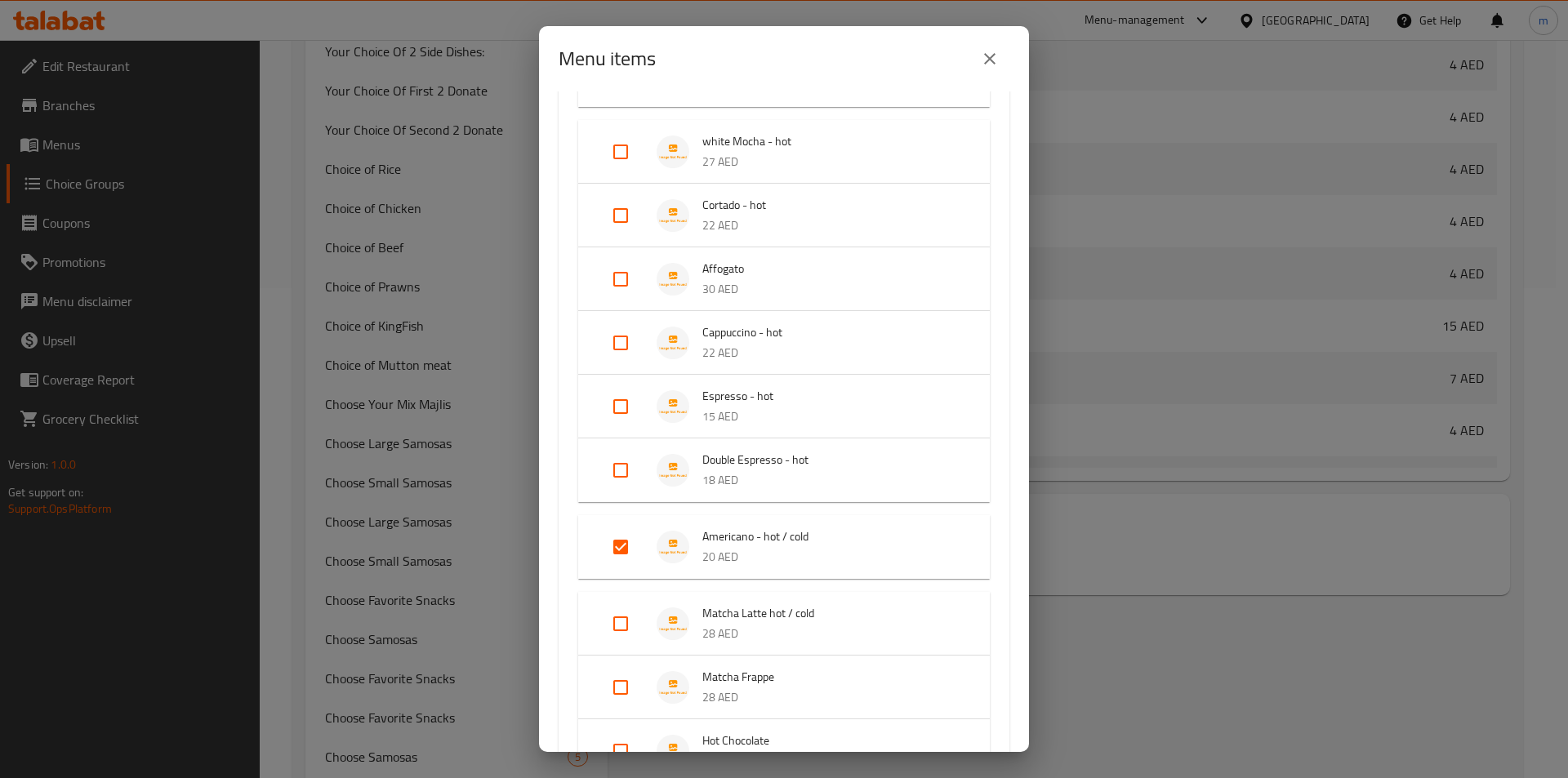
click at [616, 625] on input "Expand" at bounding box center [620, 623] width 39 height 39
checkbox input "true"
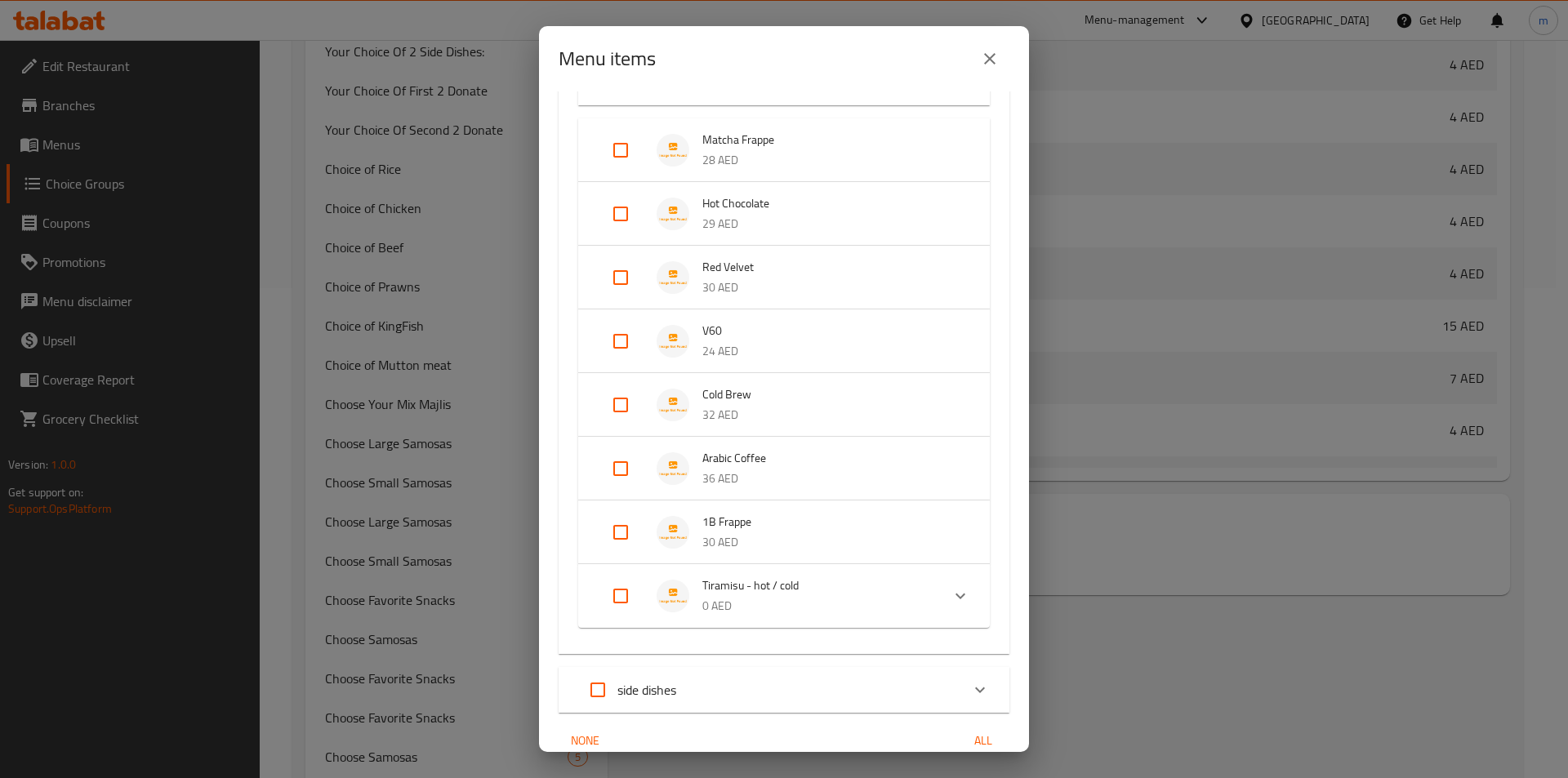
scroll to position [980, 0]
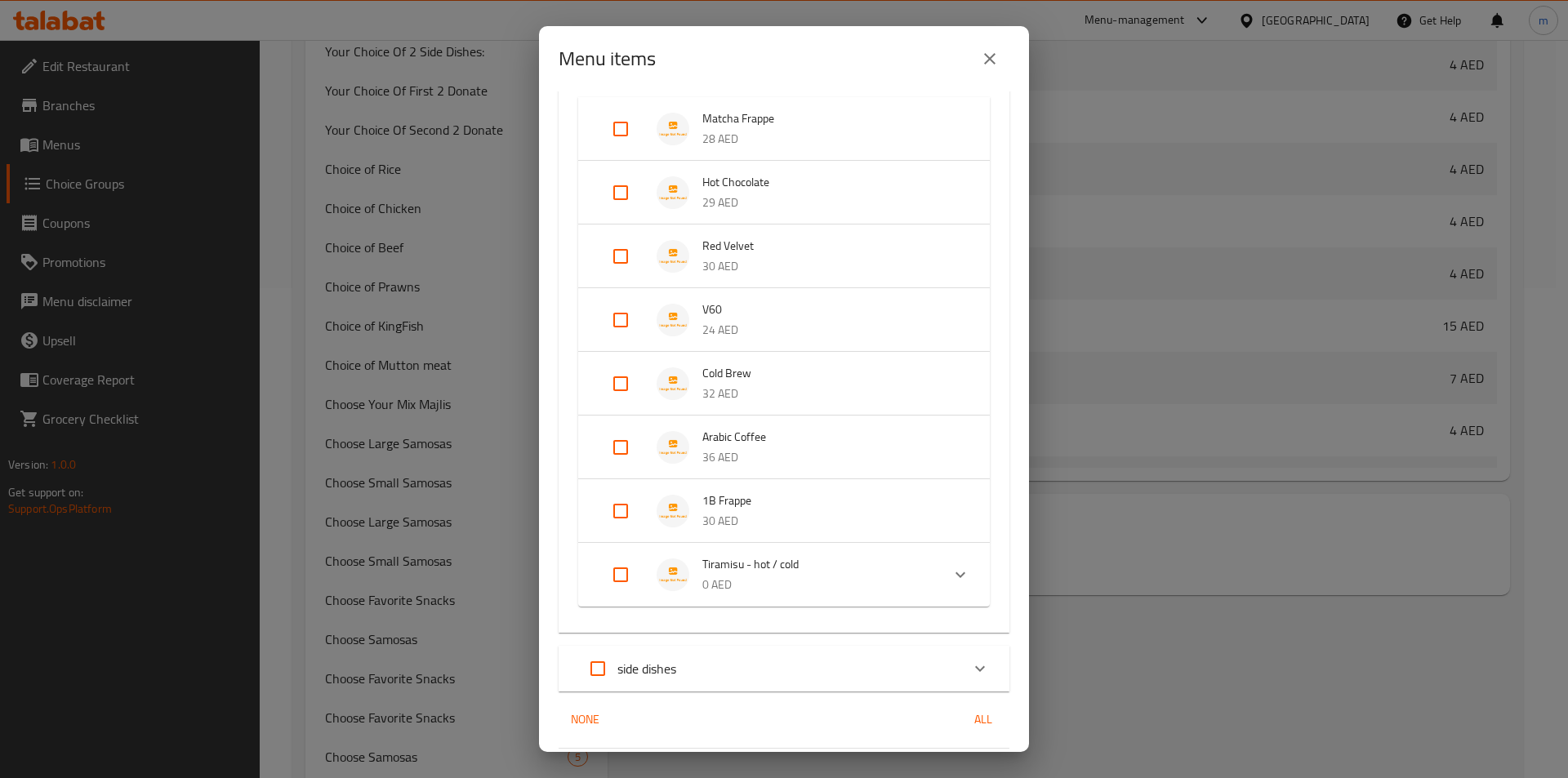
click at [626, 568] on input "Expand" at bounding box center [620, 574] width 39 height 39
checkbox input "true"
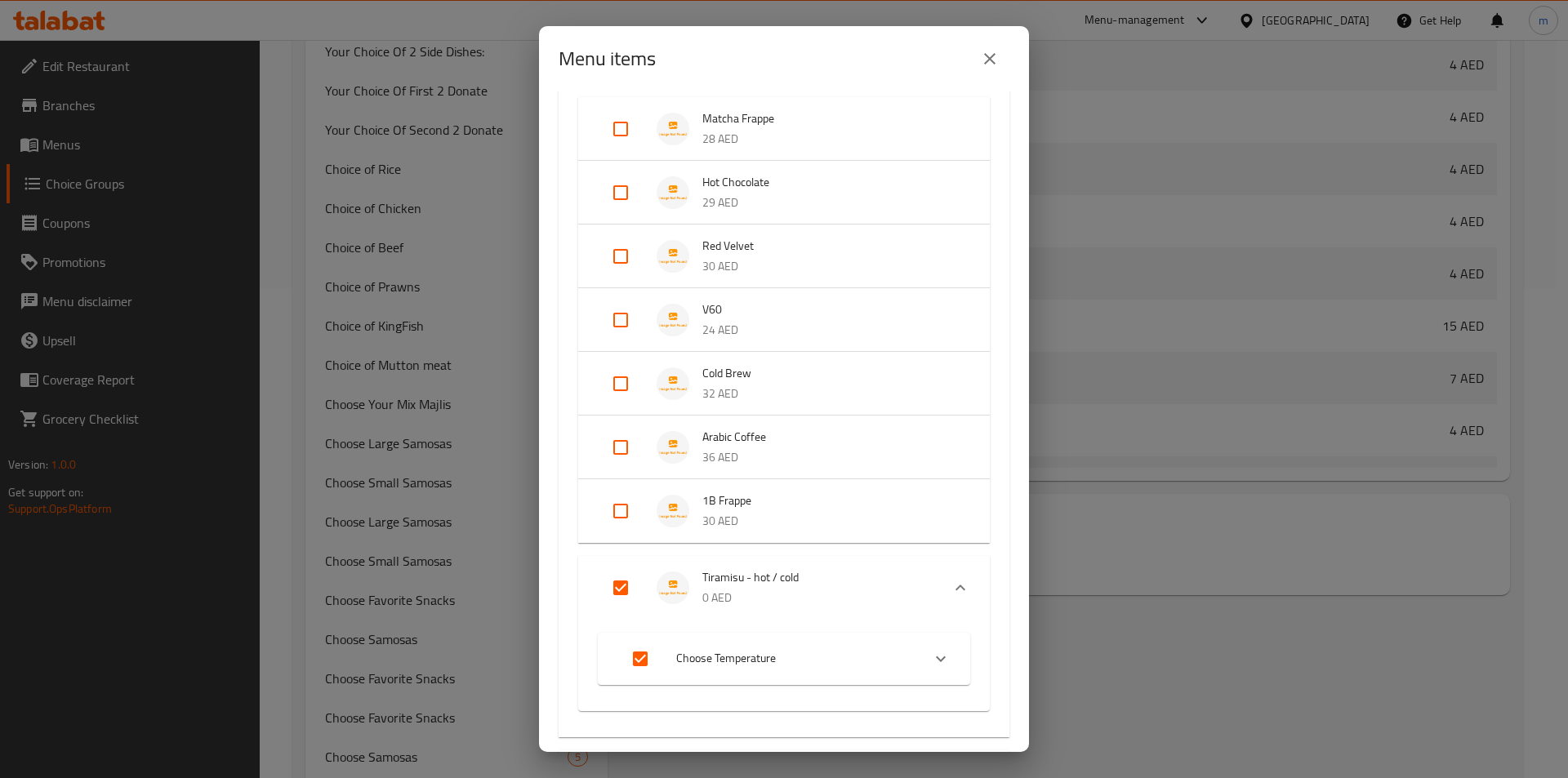
scroll to position [1061, 0]
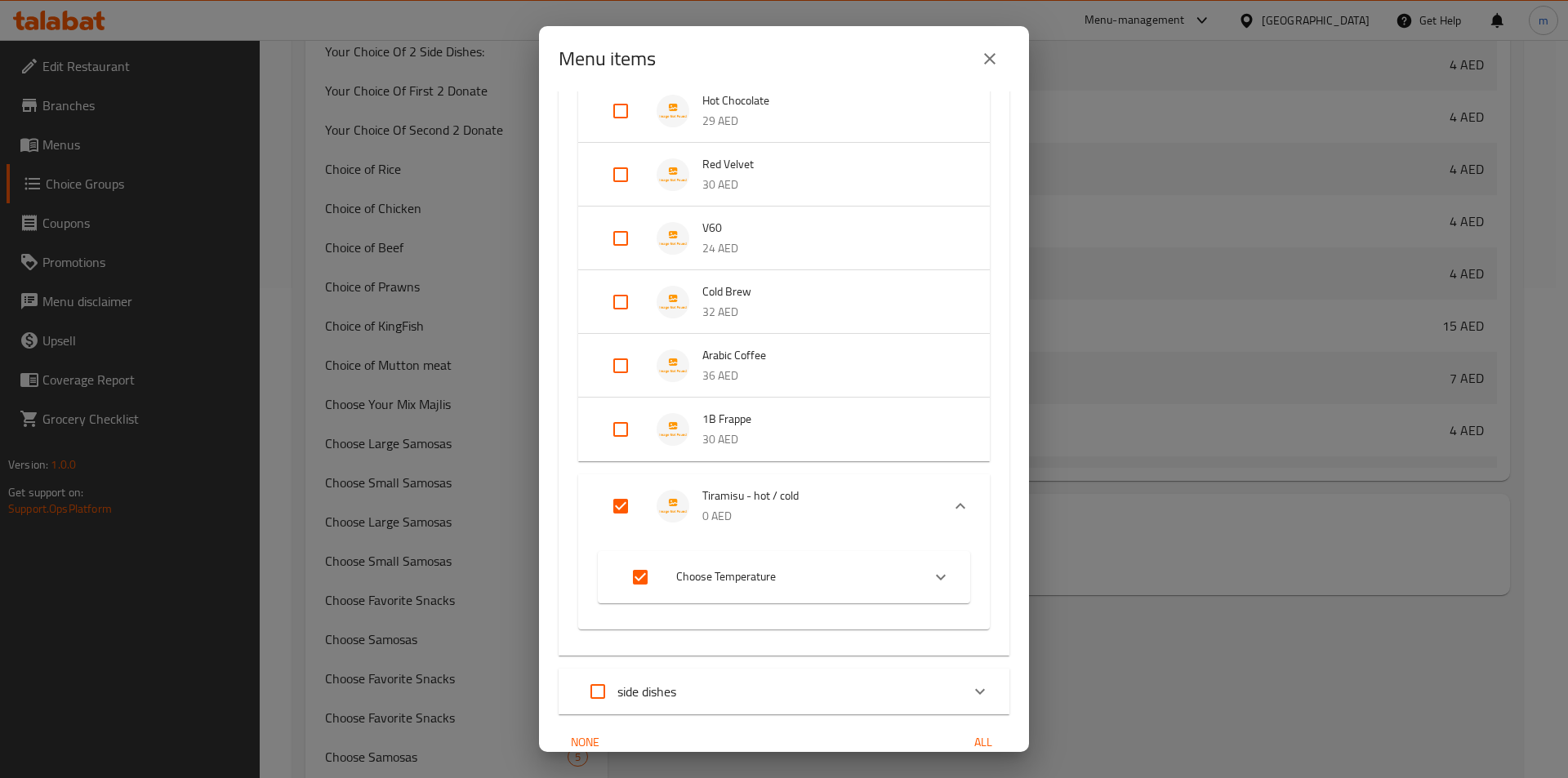
click at [821, 580] on span "Choose Temperature" at bounding box center [793, 577] width 232 height 20
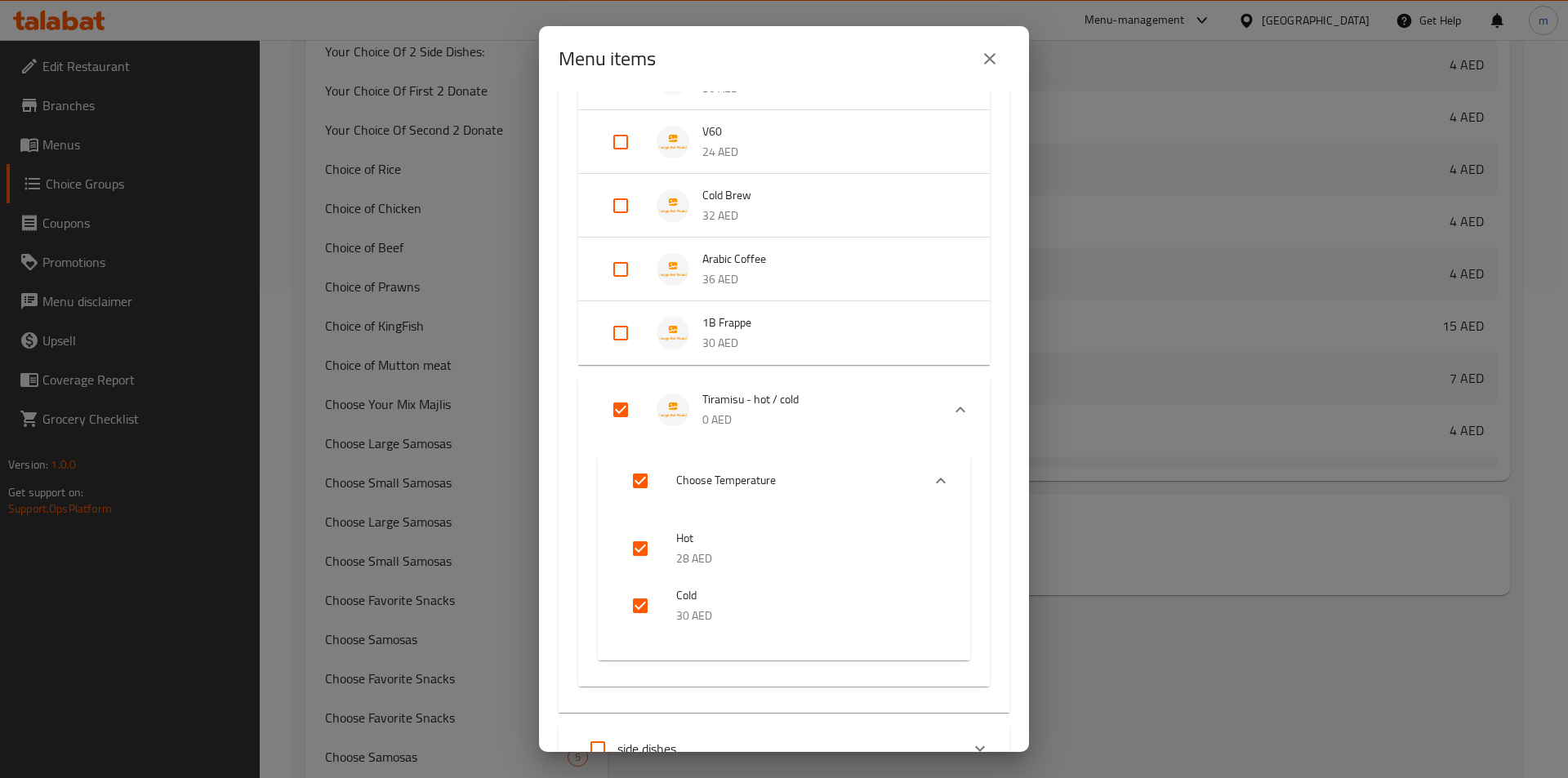
scroll to position [1128, 0]
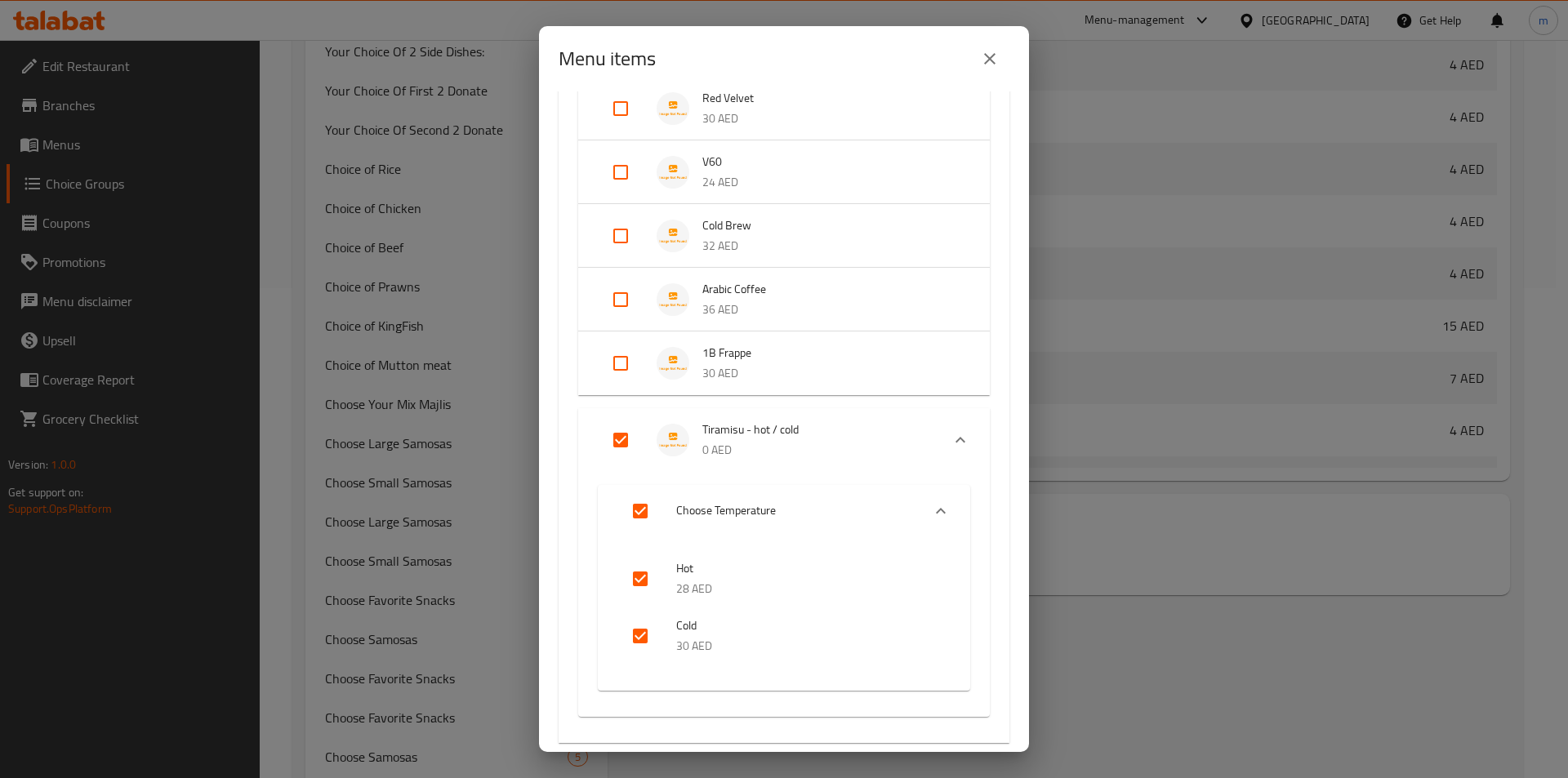
click at [765, 517] on span "Choose Temperature" at bounding box center [793, 511] width 232 height 20
click at [632, 516] on input "Expand" at bounding box center [640, 511] width 39 height 39
checkbox input "false"
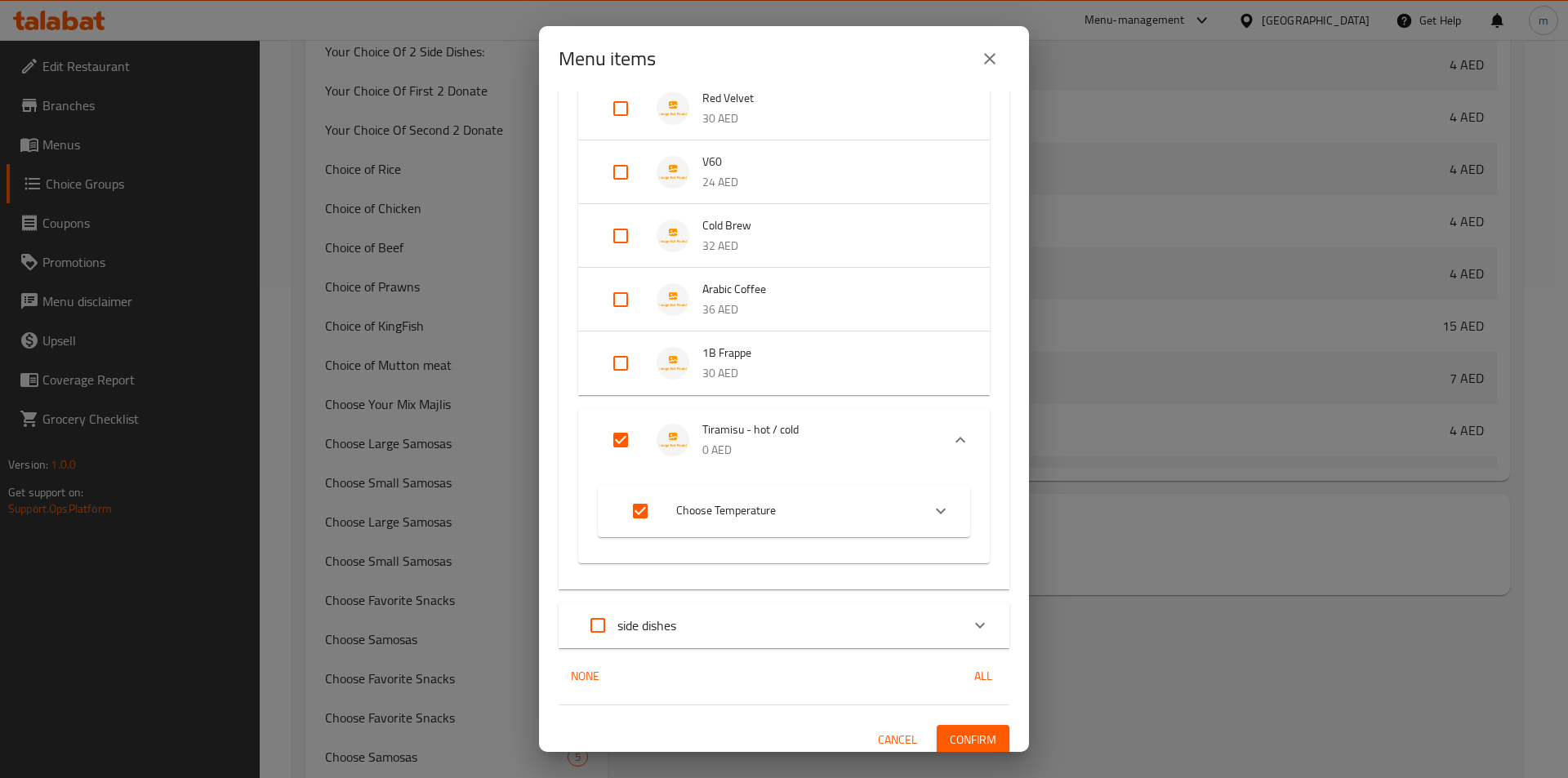
checkbox input "false"
click at [623, 451] on input "Expand" at bounding box center [620, 440] width 39 height 39
checkbox input "true"
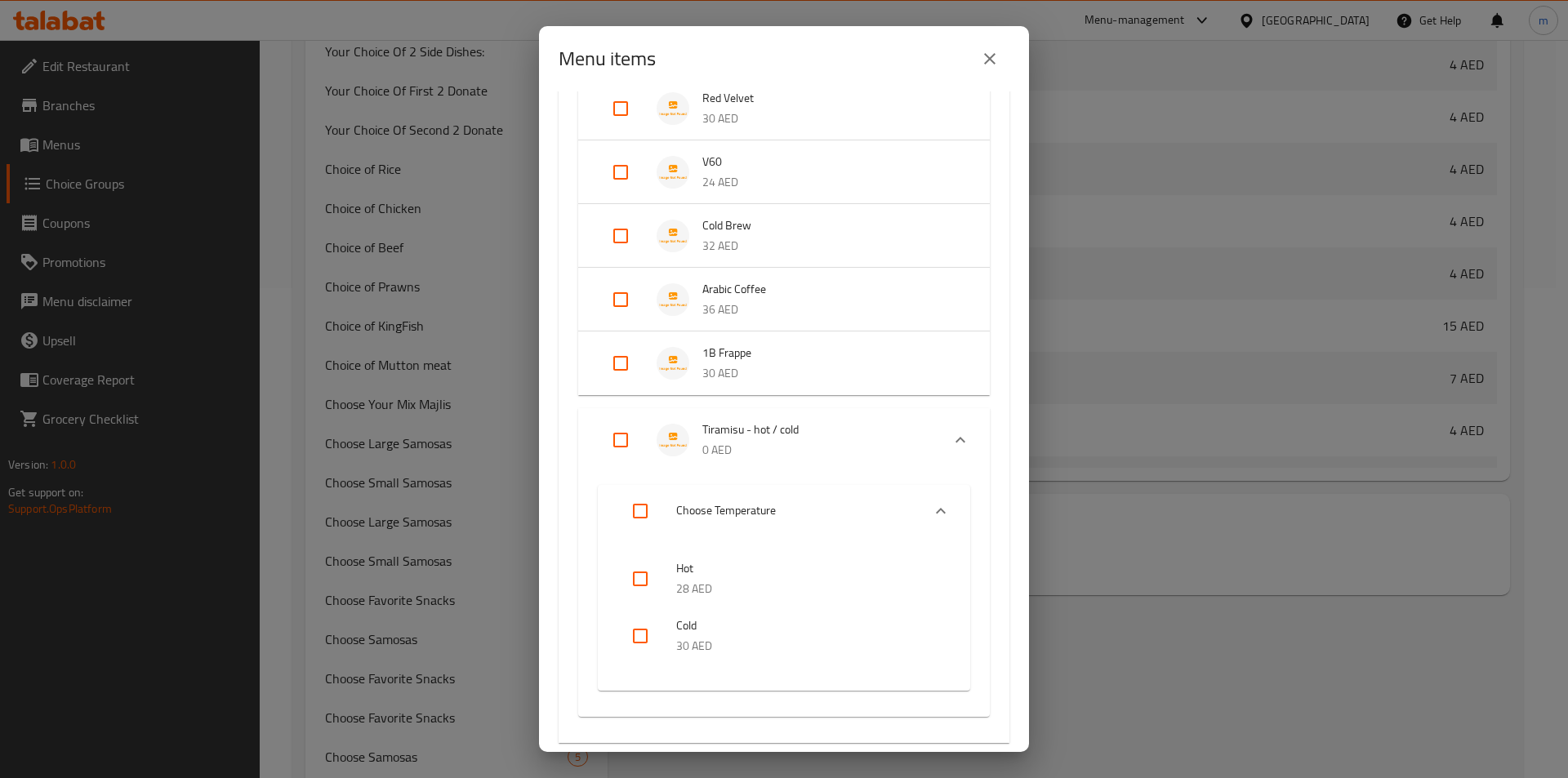
checkbox input "true"
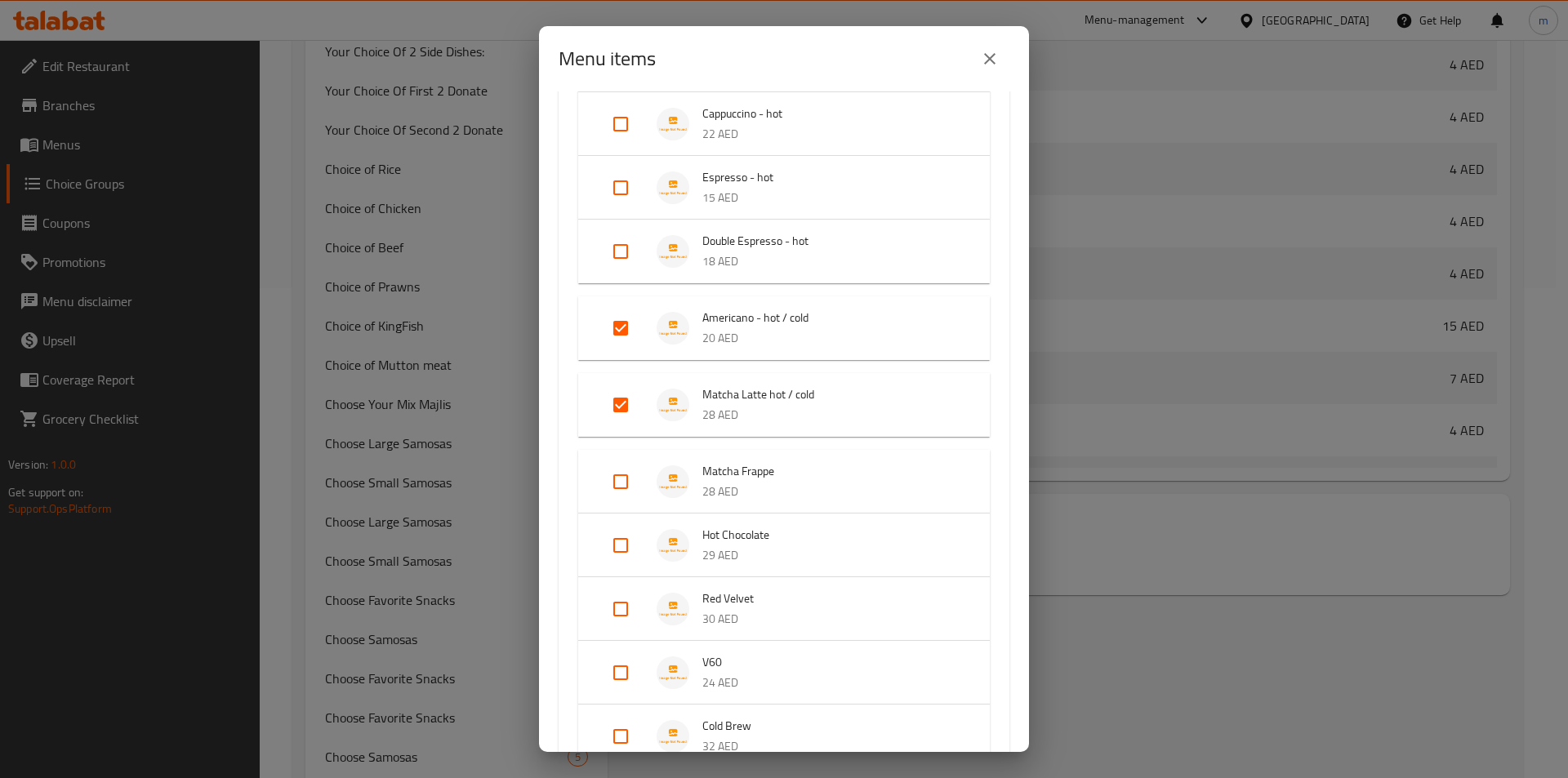
scroll to position [624, 0]
click at [595, 410] on div "Matcha Latte hot / cold 28 AED" at bounding box center [784, 408] width 411 height 64
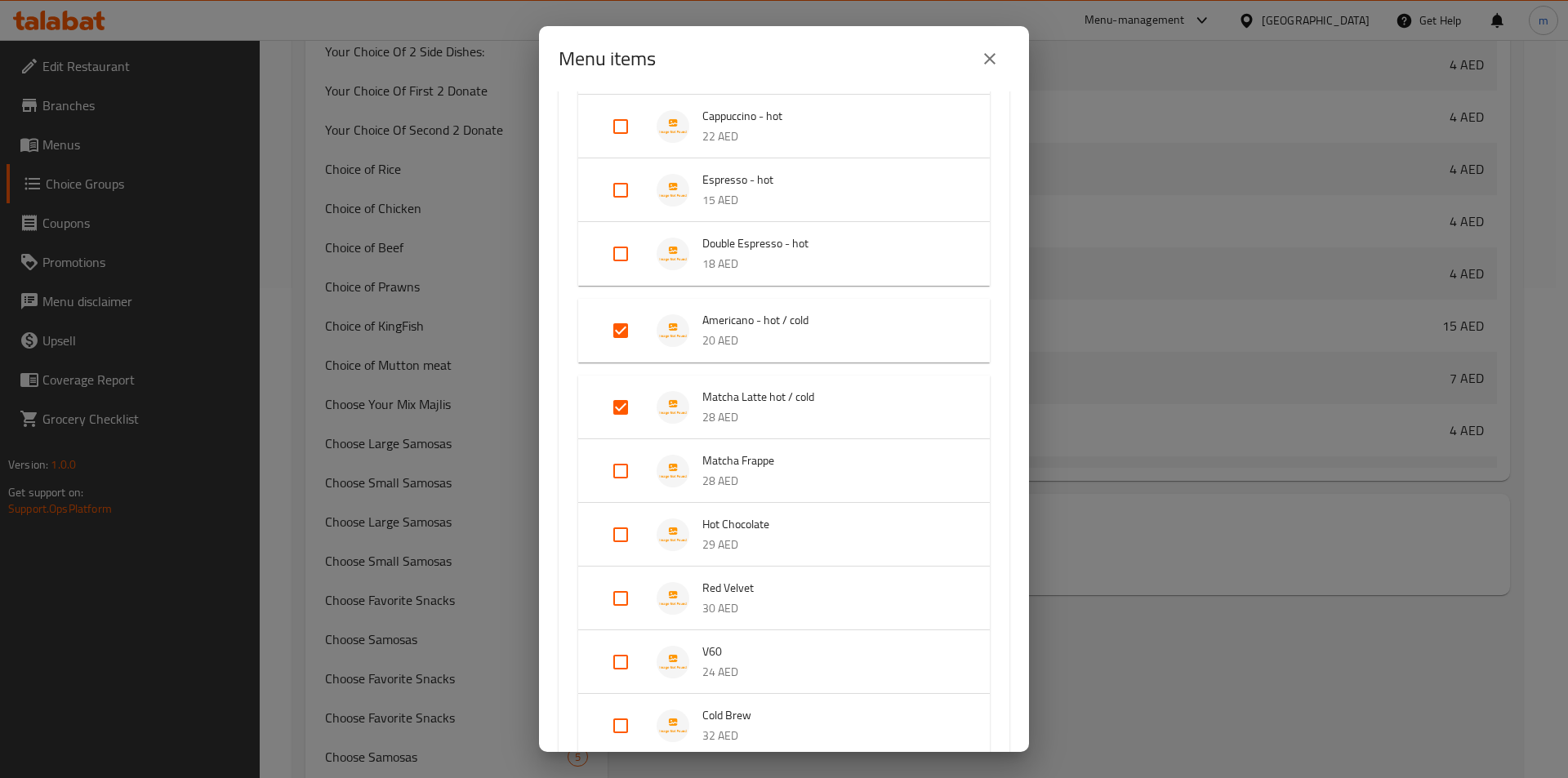
click at [605, 407] on input "Expand" at bounding box center [620, 407] width 39 height 39
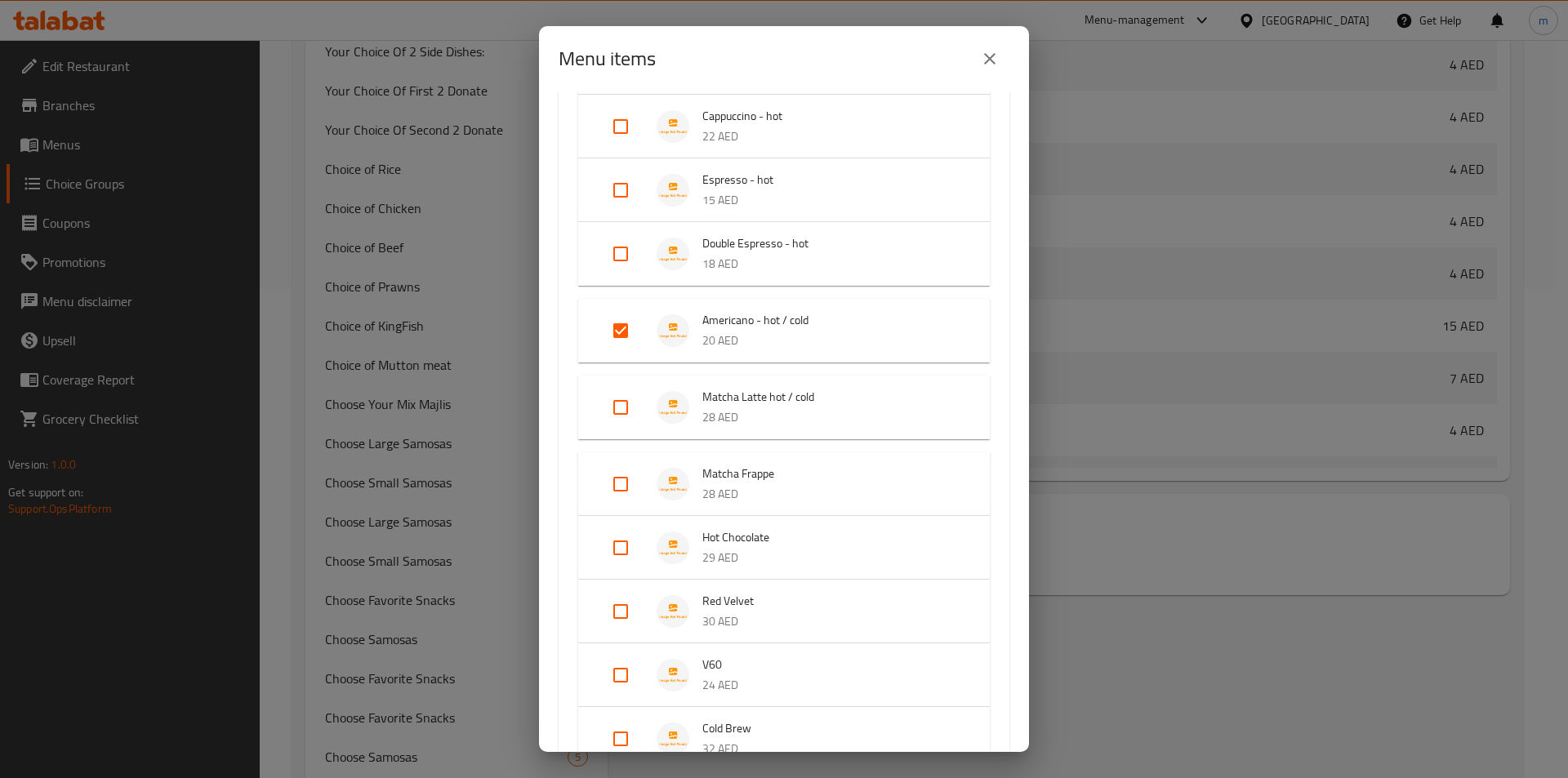
click at [635, 407] on input "Expand" at bounding box center [620, 407] width 39 height 39
checkbox input "true"
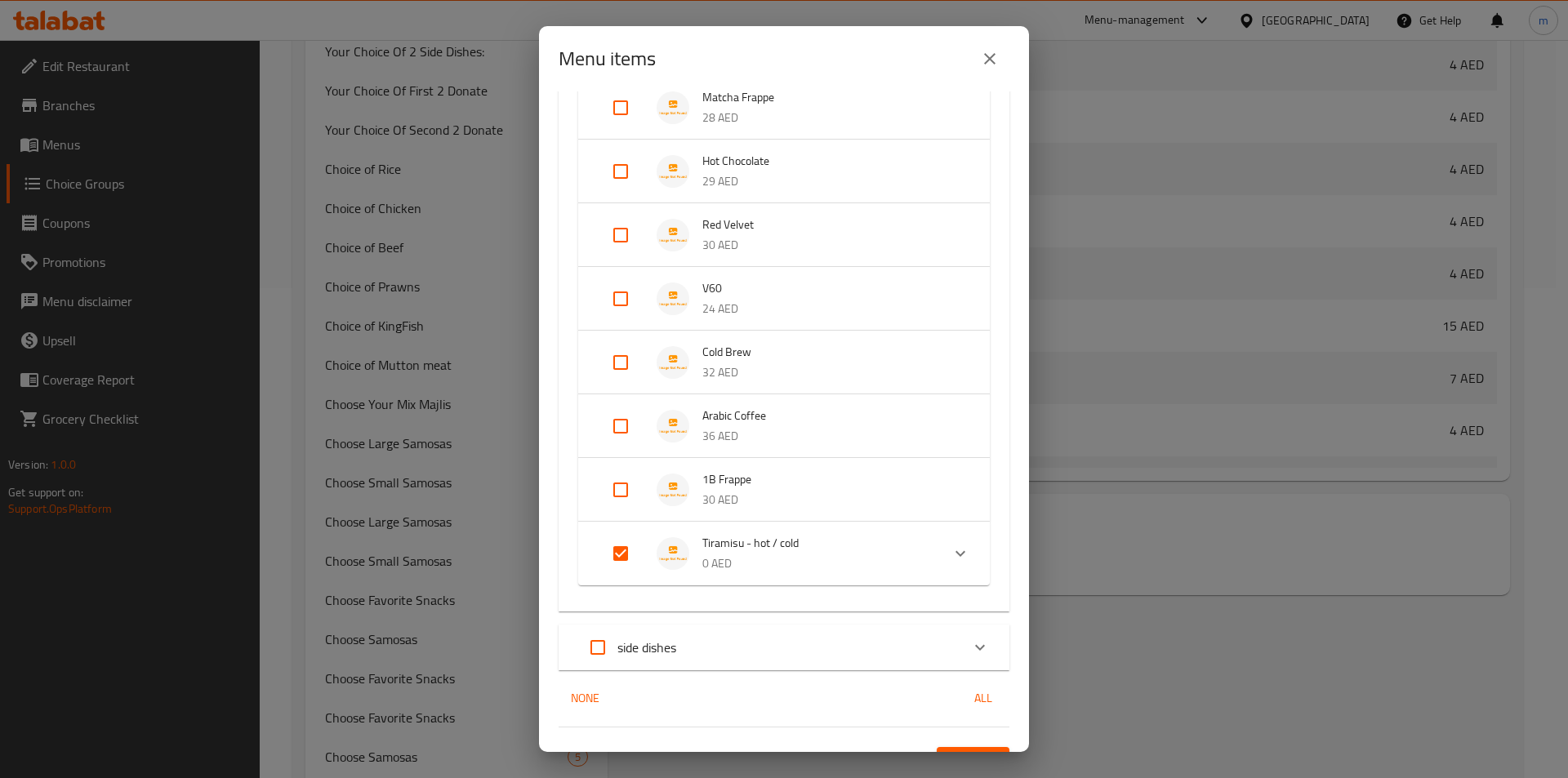
scroll to position [1020, 0]
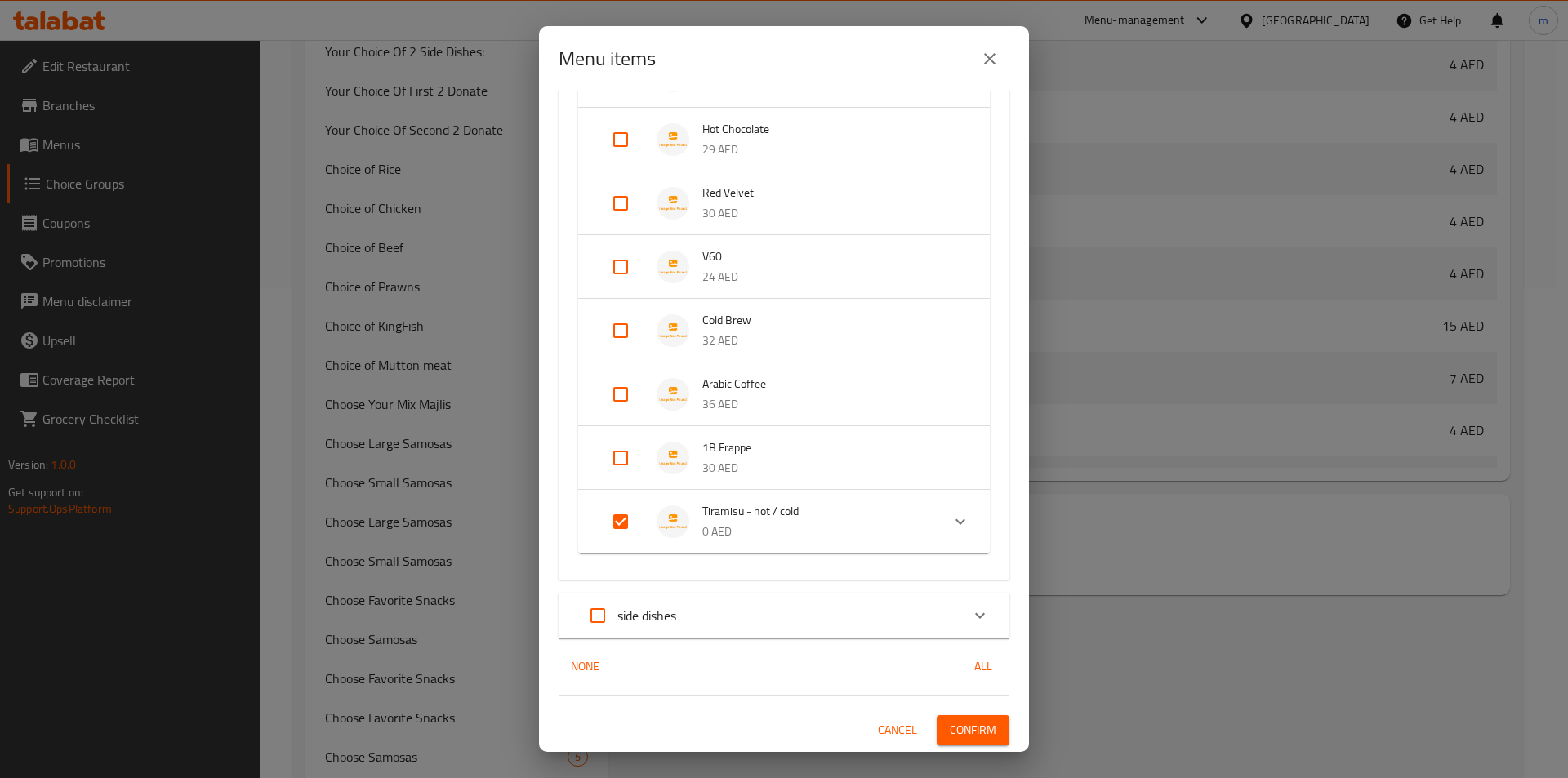
click at [615, 525] on input "Expand" at bounding box center [620, 521] width 39 height 39
checkbox input "false"
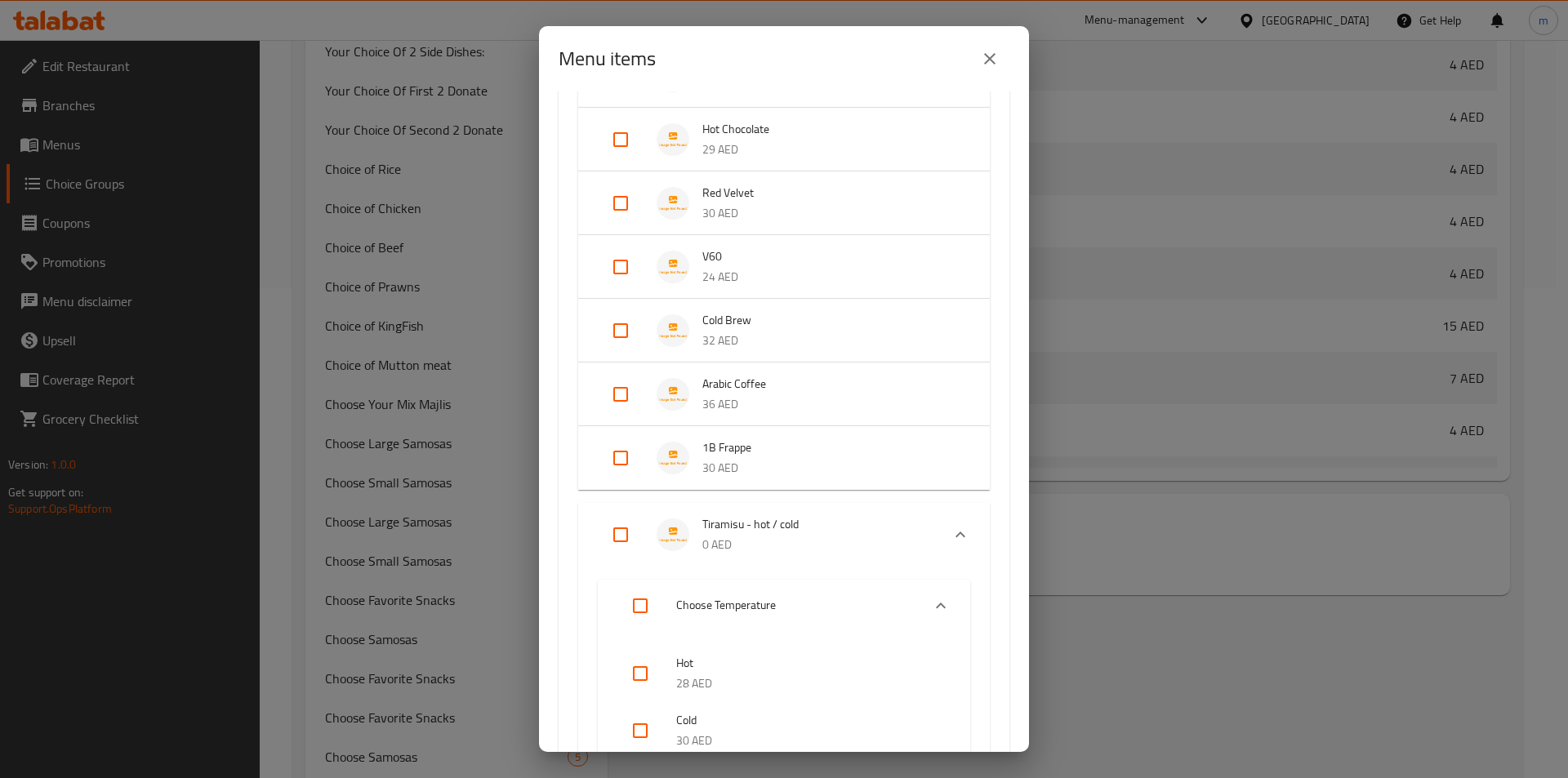
click at [951, 528] on icon "Expand" at bounding box center [960, 534] width 19 height 19
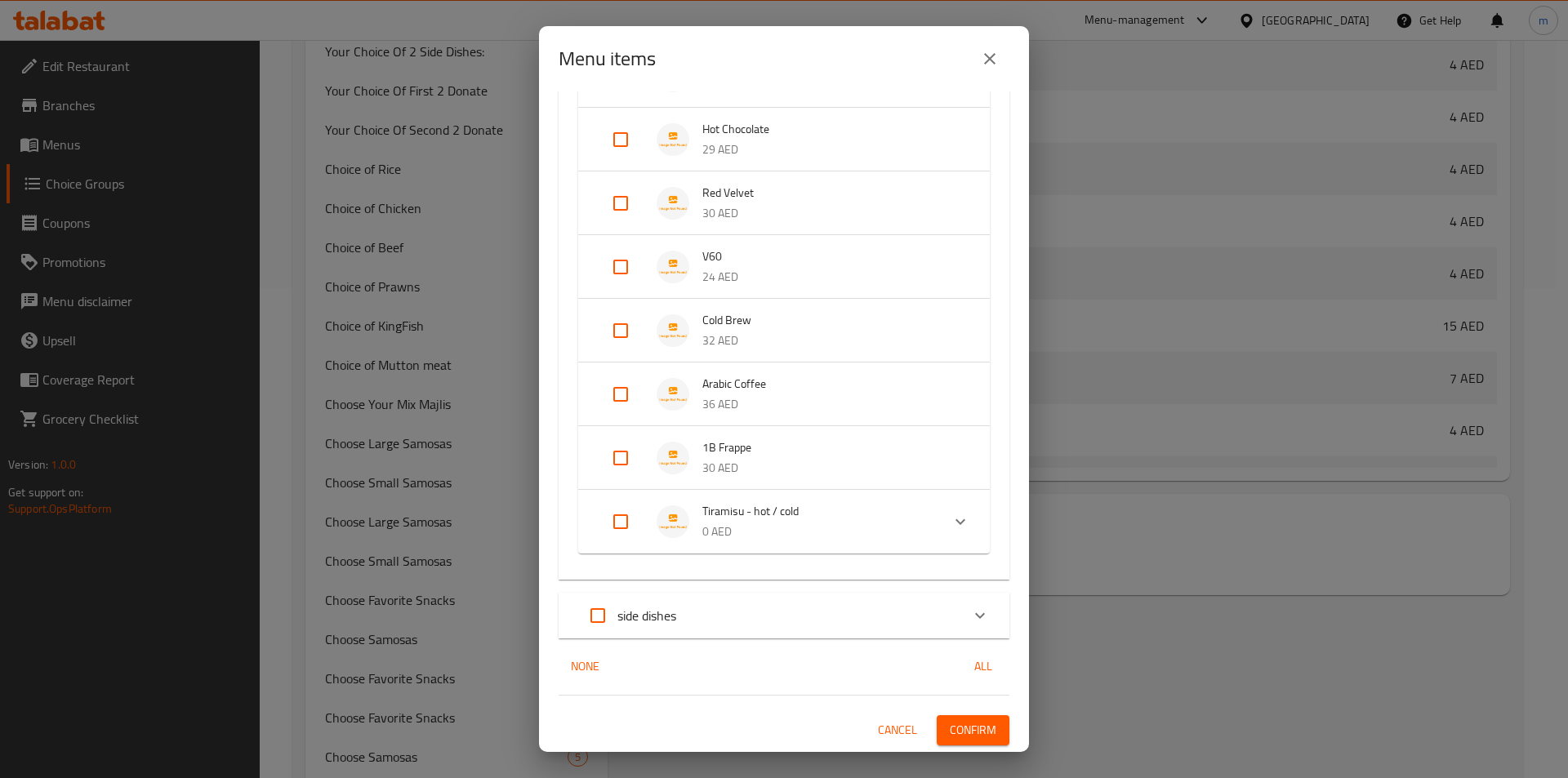
click at [979, 721] on span "Confirm" at bounding box center [973, 730] width 47 height 20
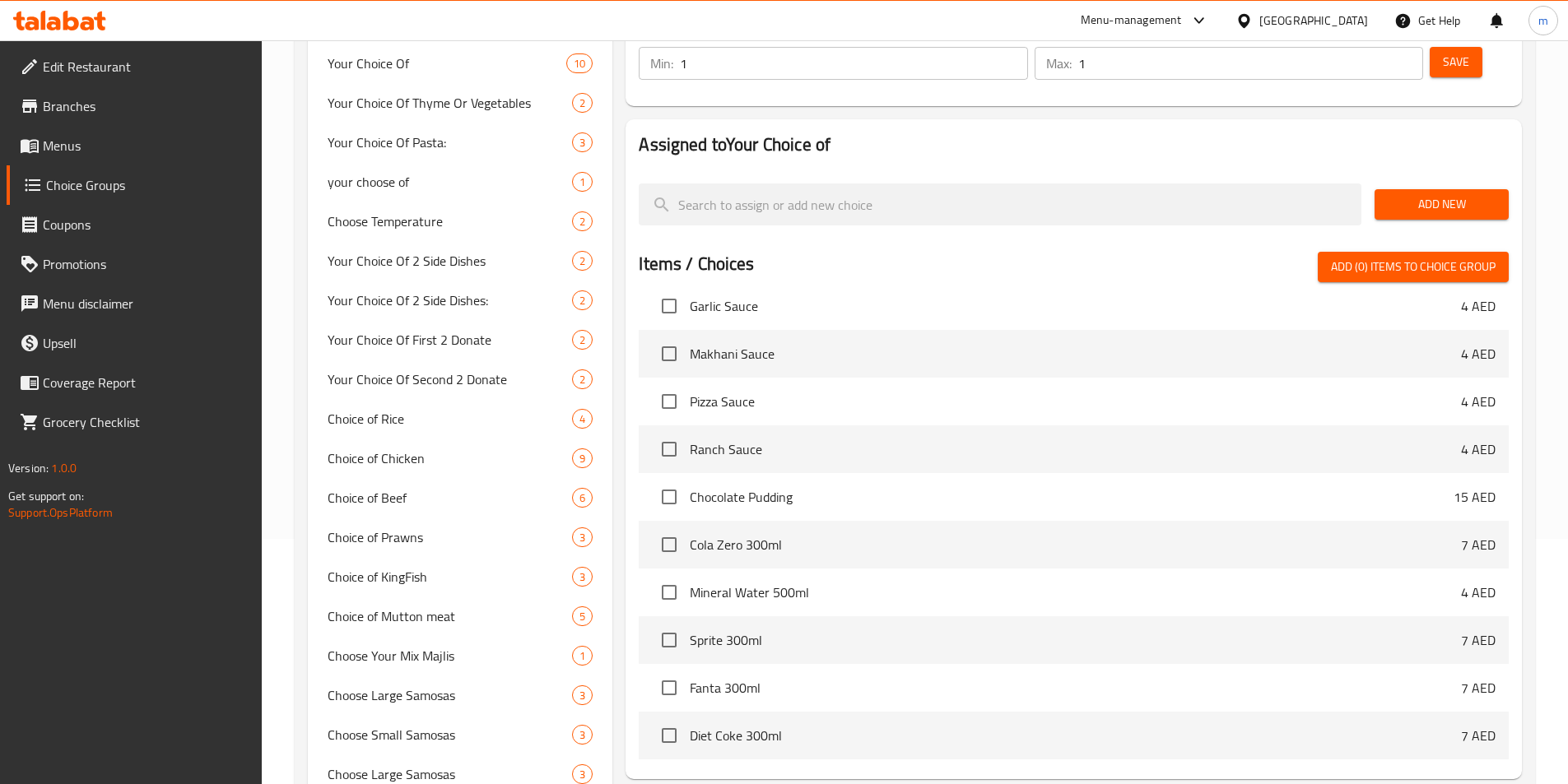
scroll to position [0, 0]
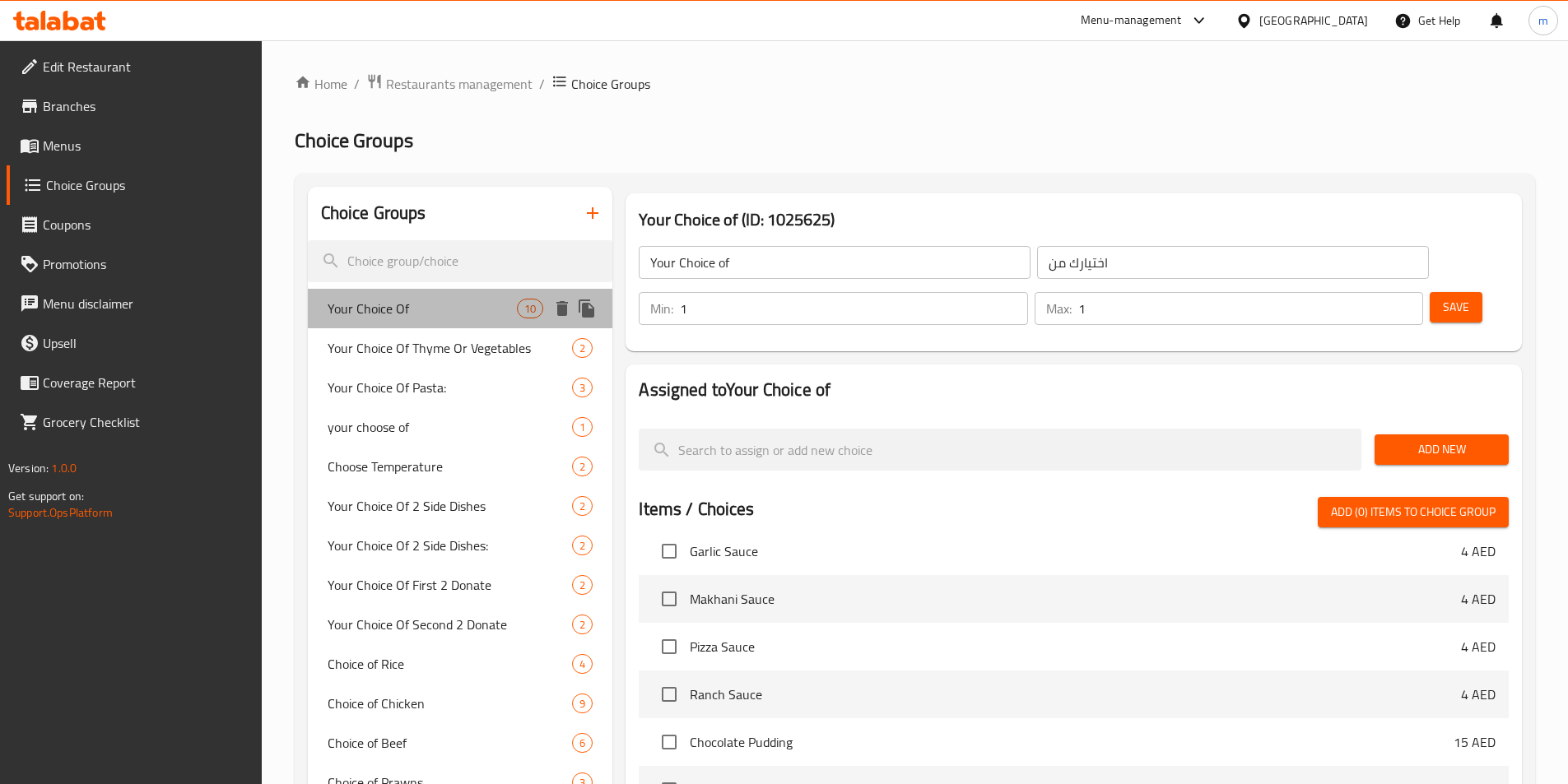
click at [404, 315] on span "Your Choice Of" at bounding box center [423, 308] width 190 height 19
type input "Your Choice Of"
type input "اختيارك من"
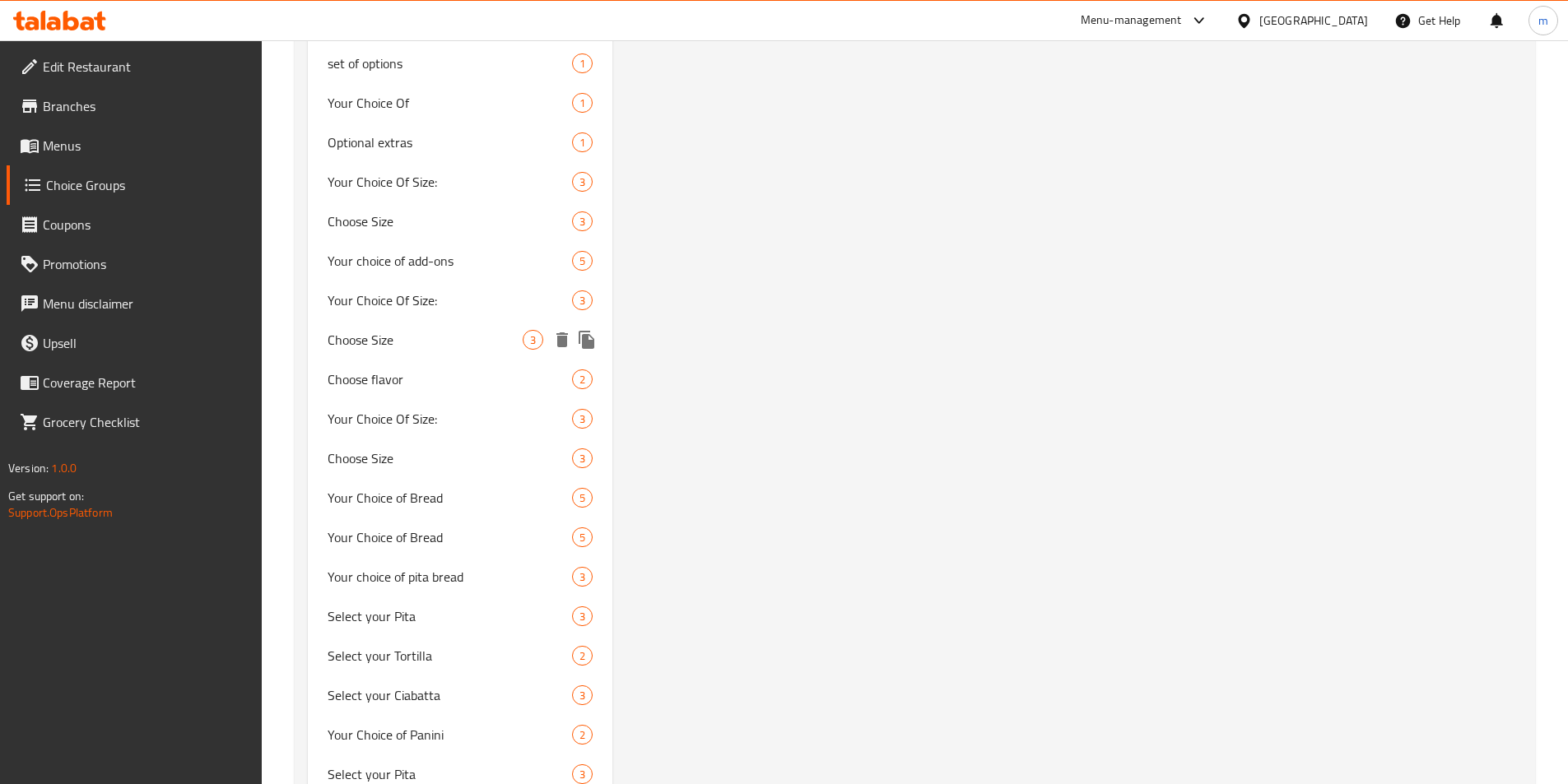
scroll to position [10078, 0]
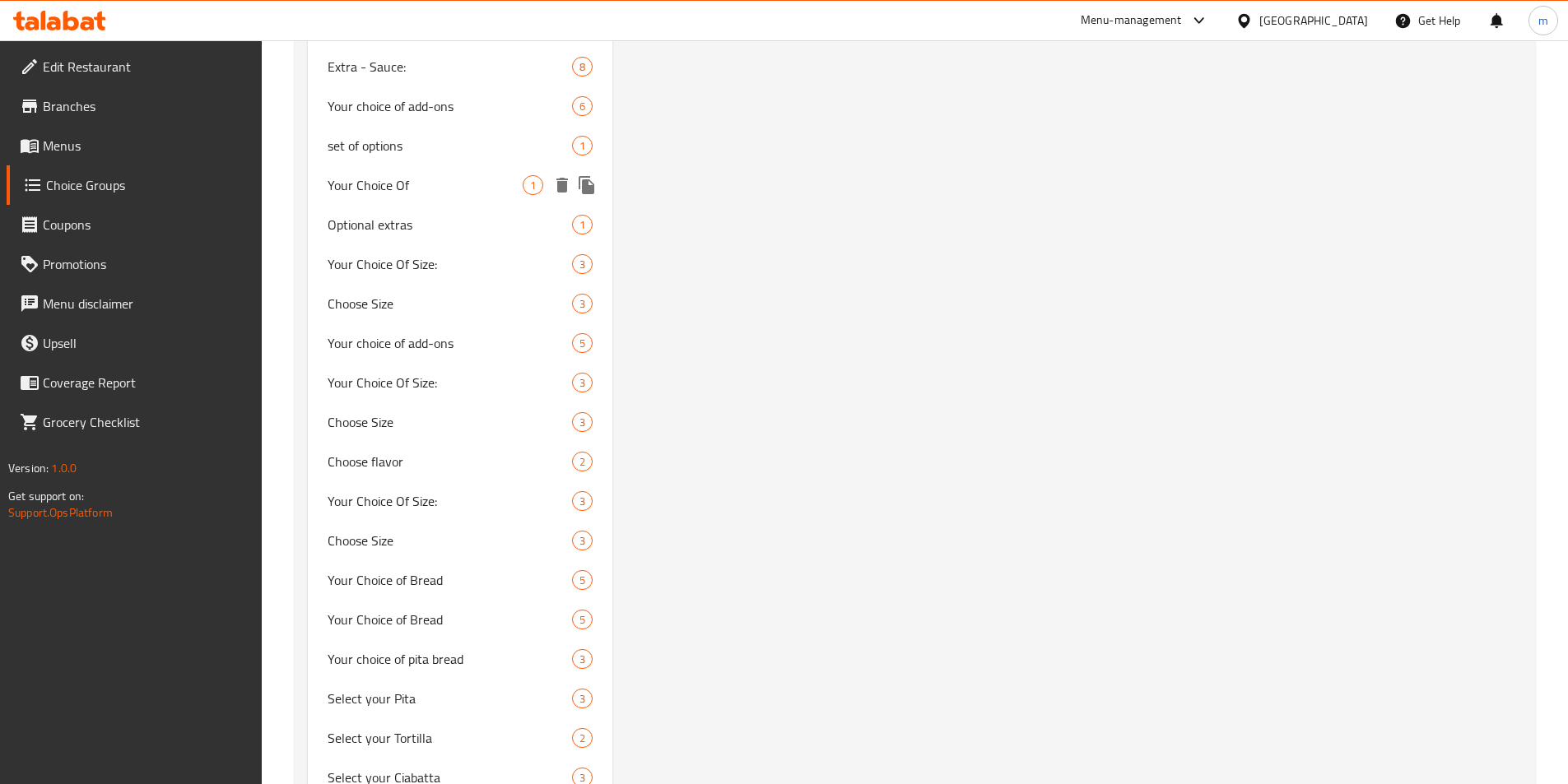
click at [397, 190] on span "Your Choice Of" at bounding box center [426, 184] width 196 height 19
type input "Your Choice Of"
type input "إختيارك من"
type input "0"
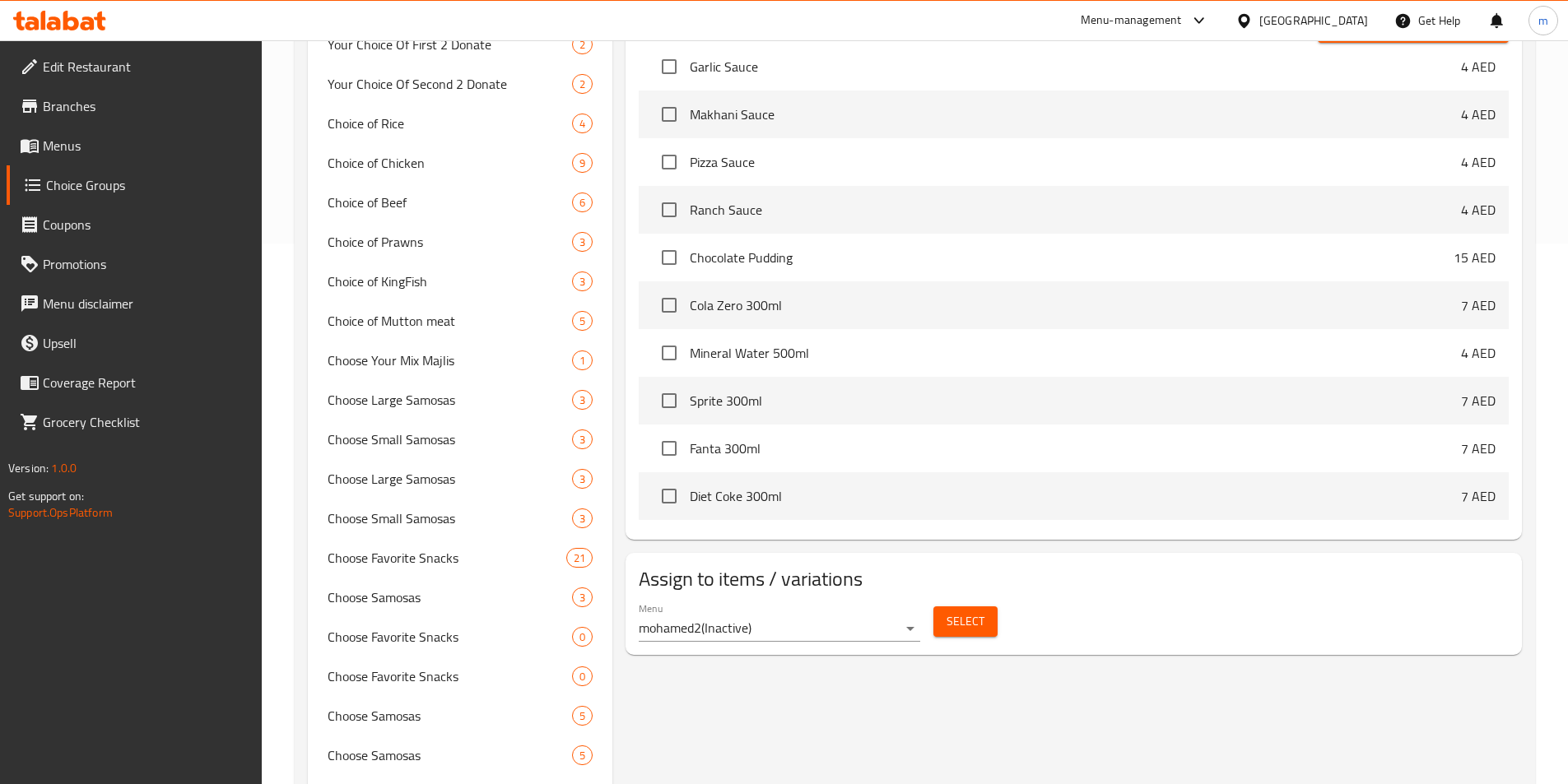
scroll to position [0, 0]
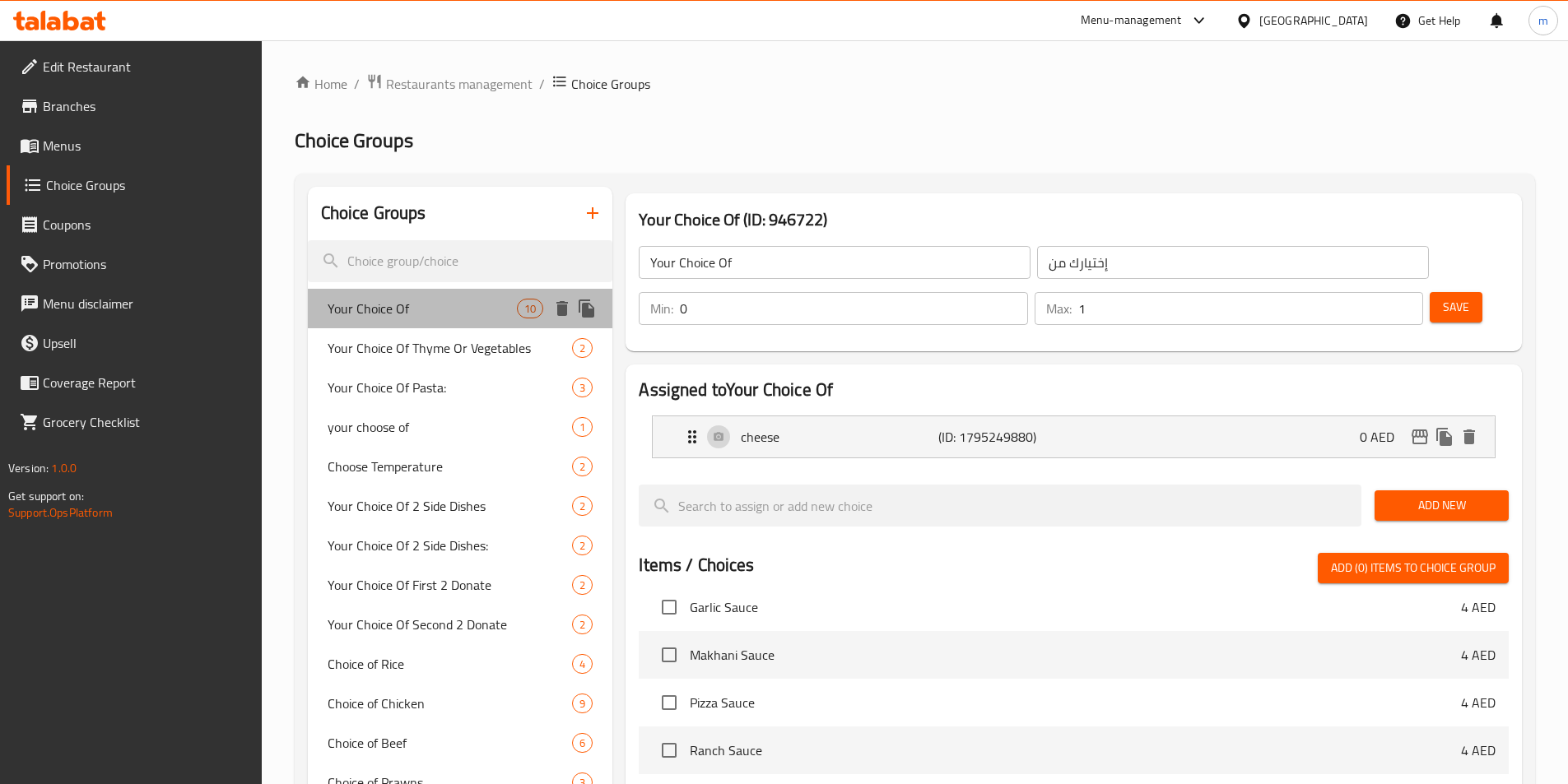
click at [459, 315] on span "Your Choice Of" at bounding box center [423, 308] width 190 height 19
type input "Your Choice Of"
type input "اختيارك من"
type input "1"
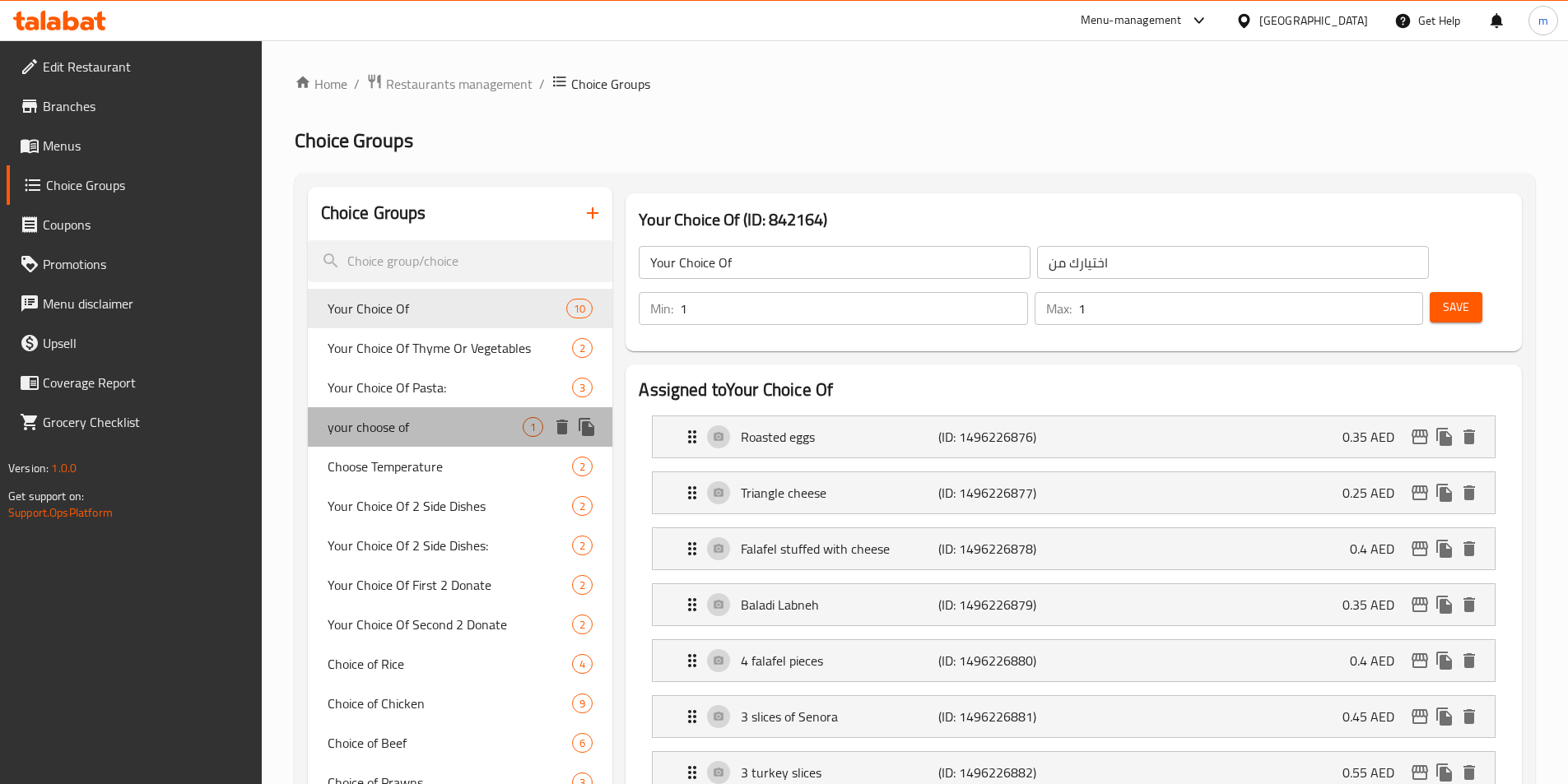
click at [428, 430] on span "your choose of" at bounding box center [426, 427] width 196 height 19
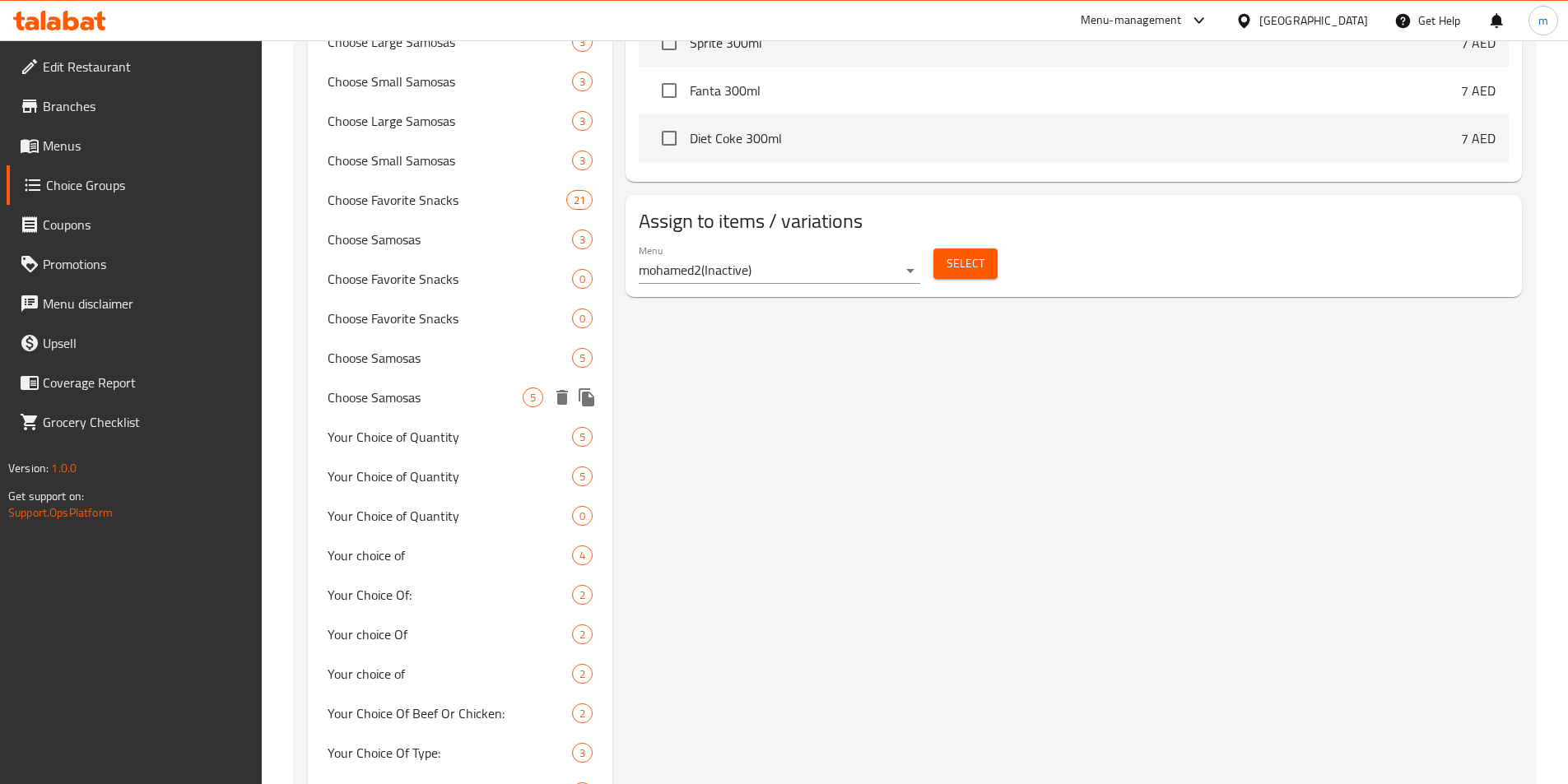
scroll to position [906, 0]
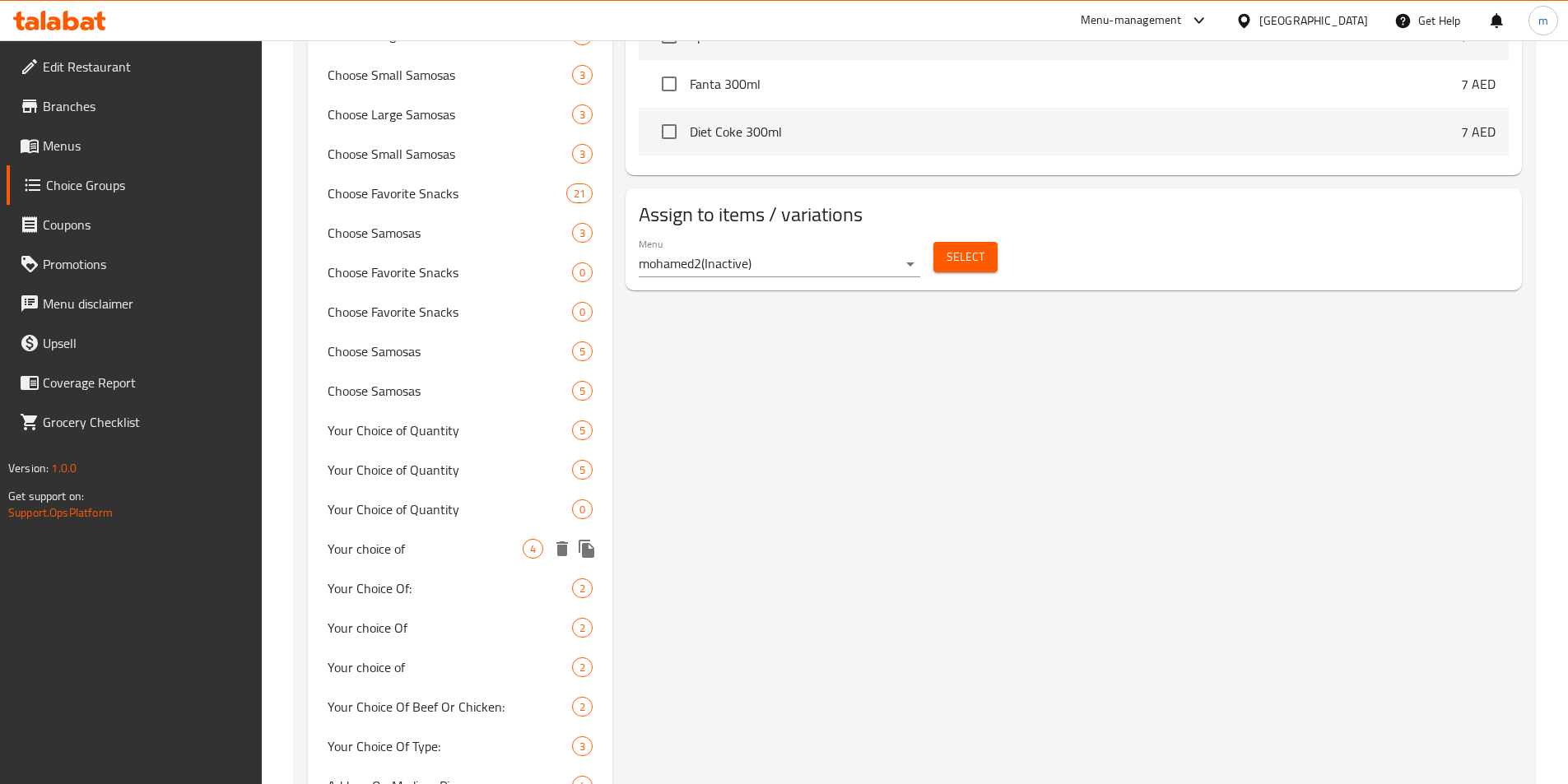
click at [424, 547] on span "Your choice of" at bounding box center [426, 548] width 196 height 19
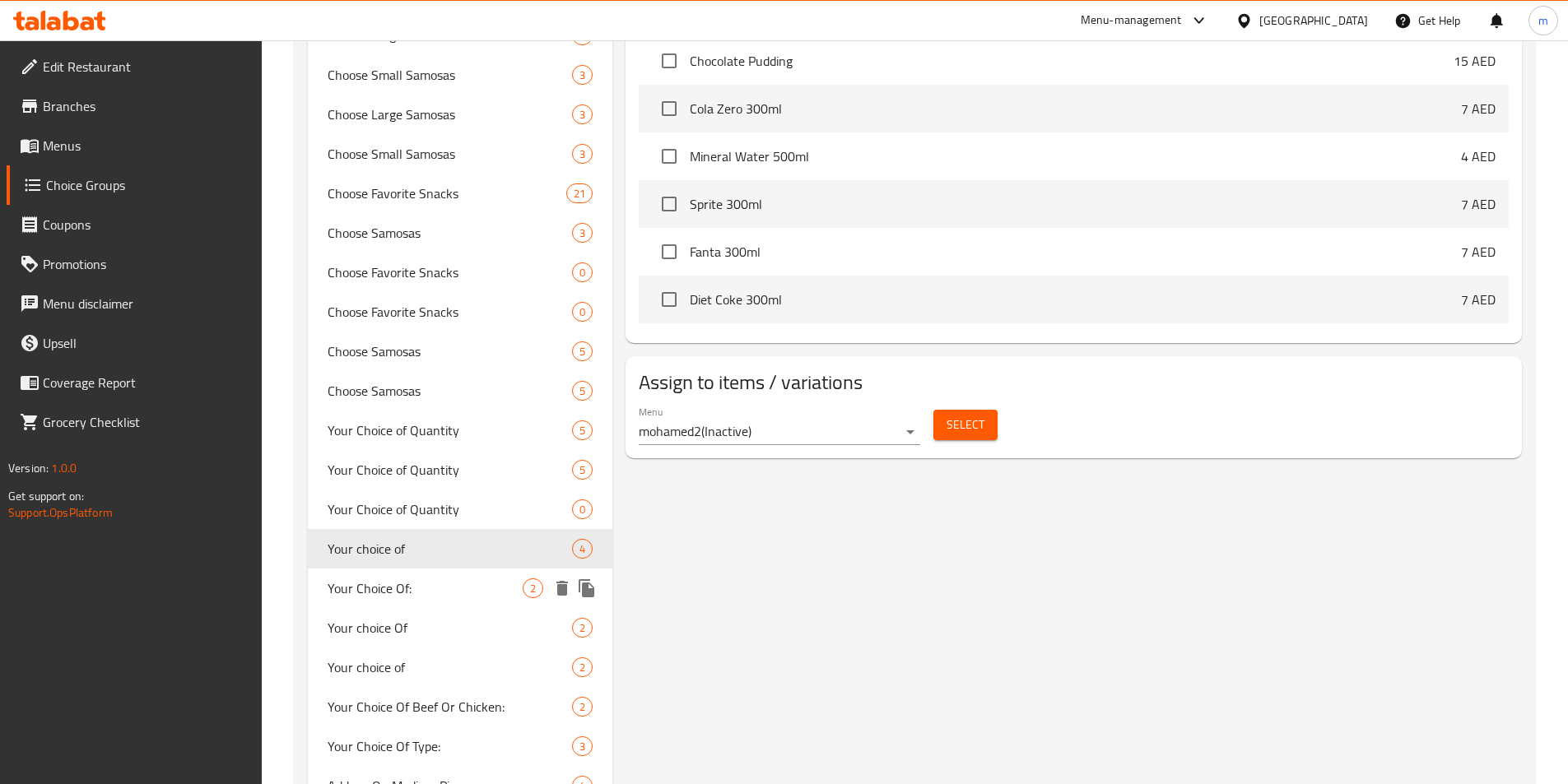
click at [431, 576] on div "Your Choice Of: 2" at bounding box center [460, 588] width 305 height 40
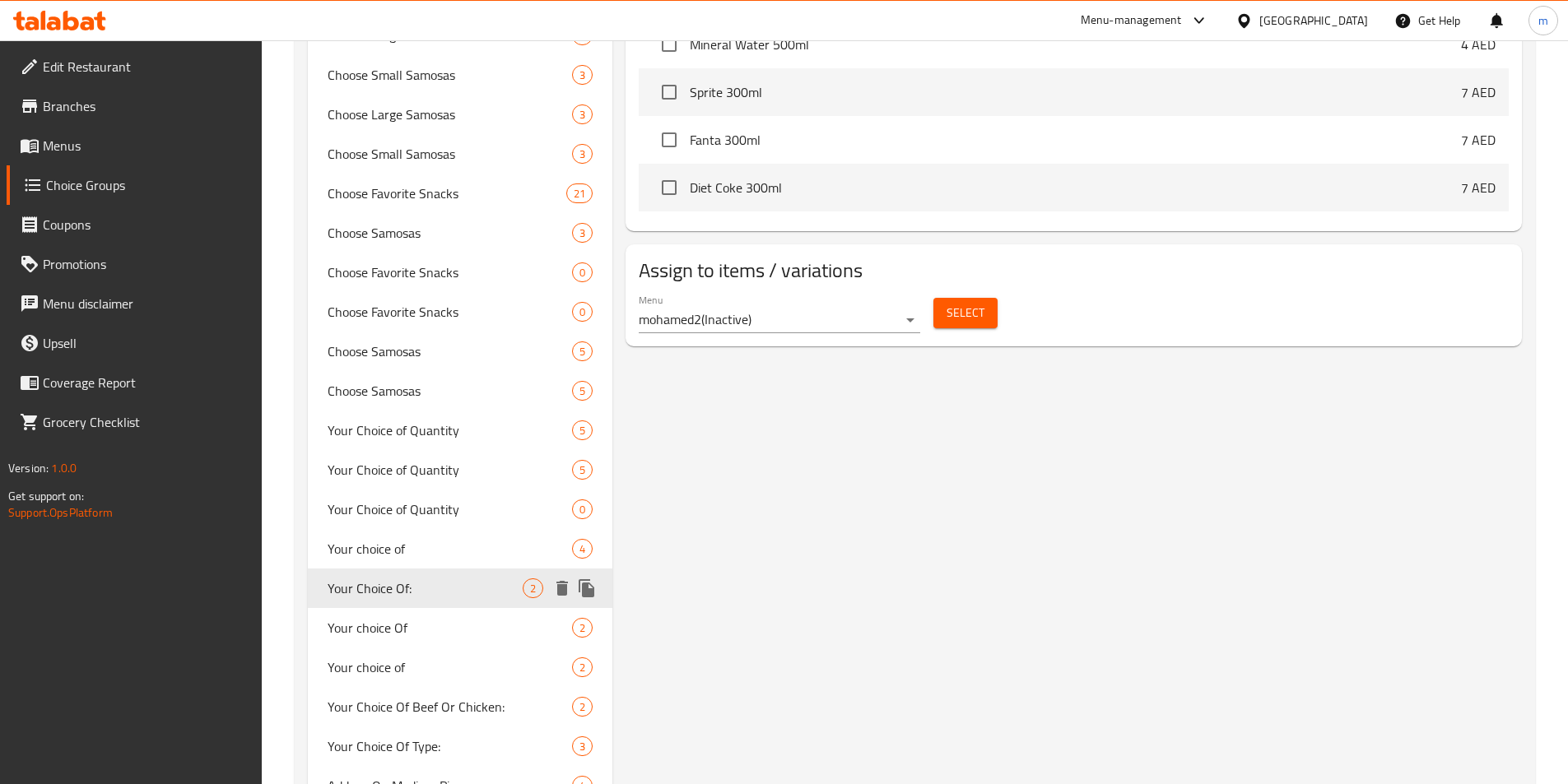
type input "Your Choice Of:"
type input "اختيارك من:"
click at [423, 621] on span "Your choice Of" at bounding box center [426, 627] width 196 height 19
type input "Your choice Of"
type input "اختيارك من"
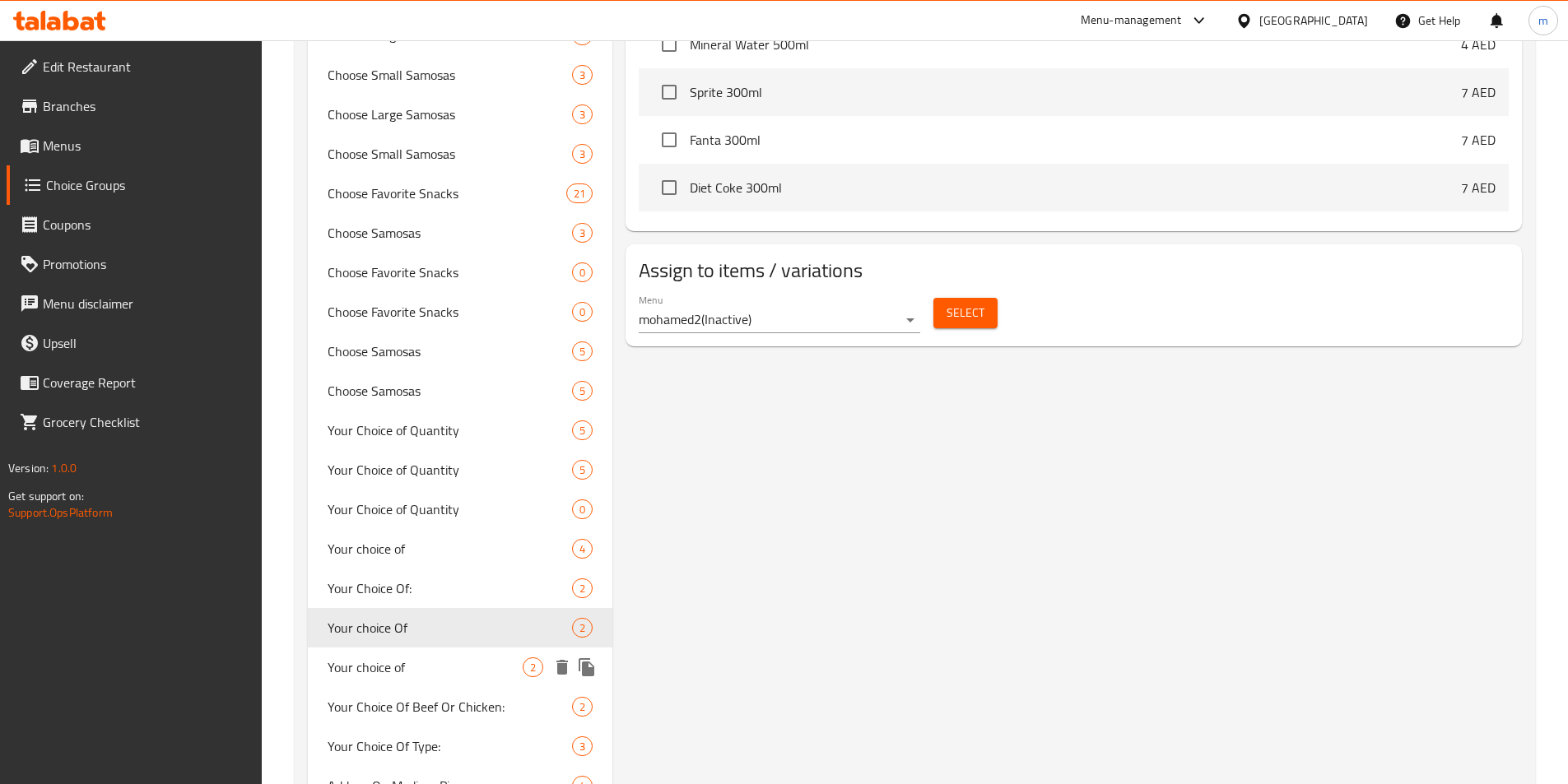
click at [415, 667] on span "Your choice of" at bounding box center [426, 667] width 196 height 19
type input "Your choice of"
type input "اختيارك من"
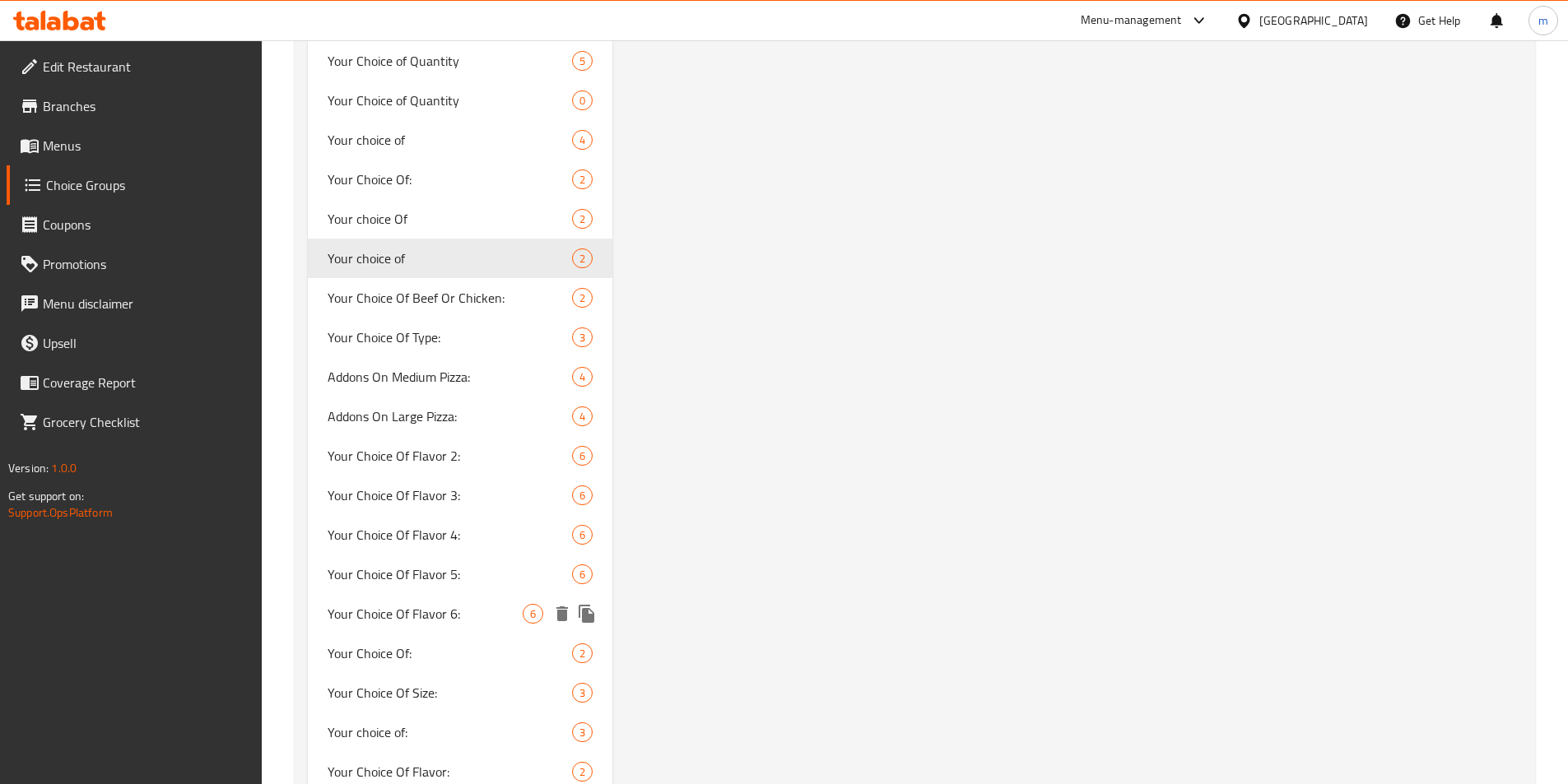
scroll to position [1316, 0]
click at [431, 660] on span "Your Choice Of:" at bounding box center [426, 650] width 196 height 19
type input "Your Choice Of:"
type input "إختيارك من:"
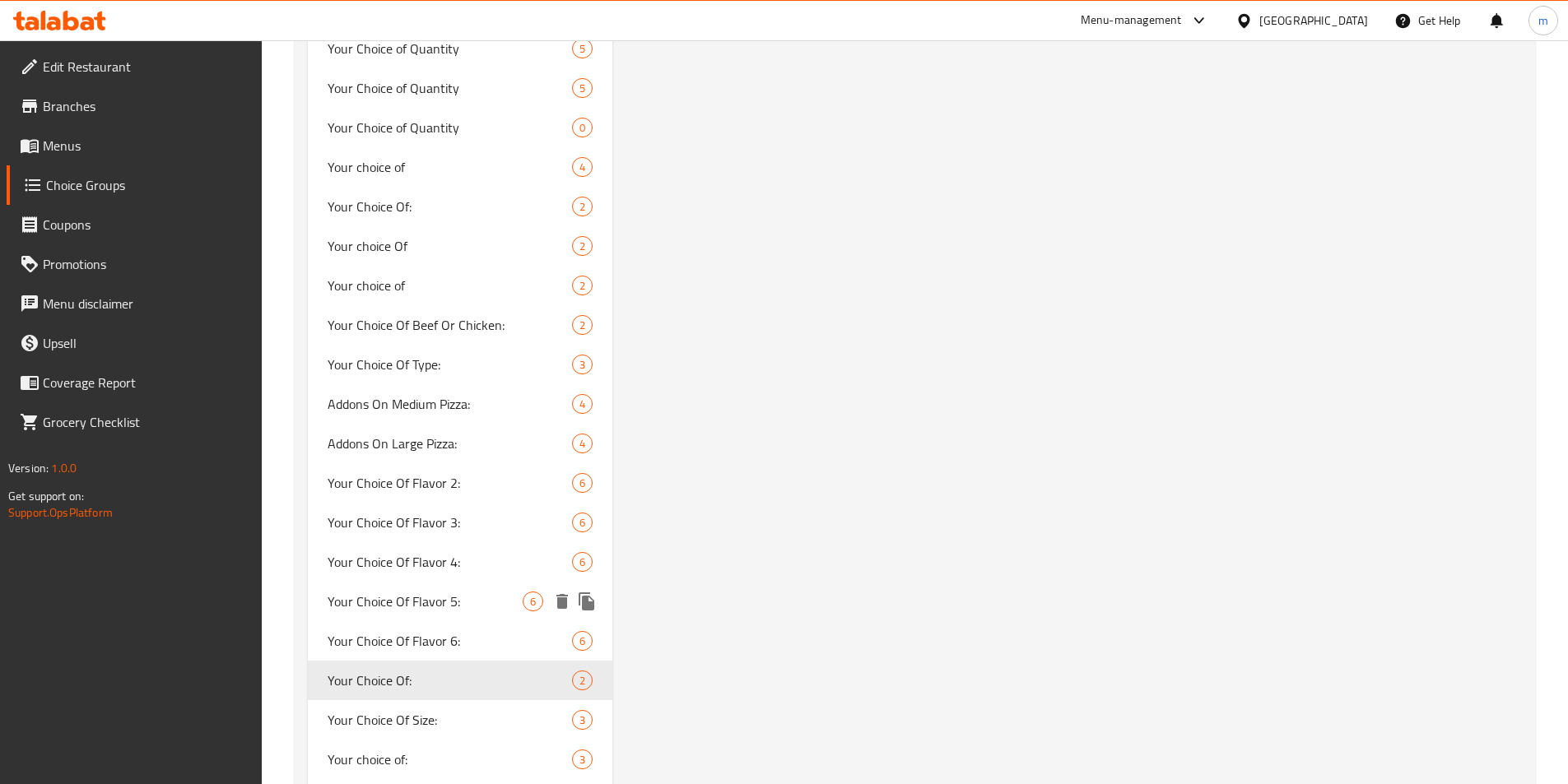
scroll to position [1399, 0]
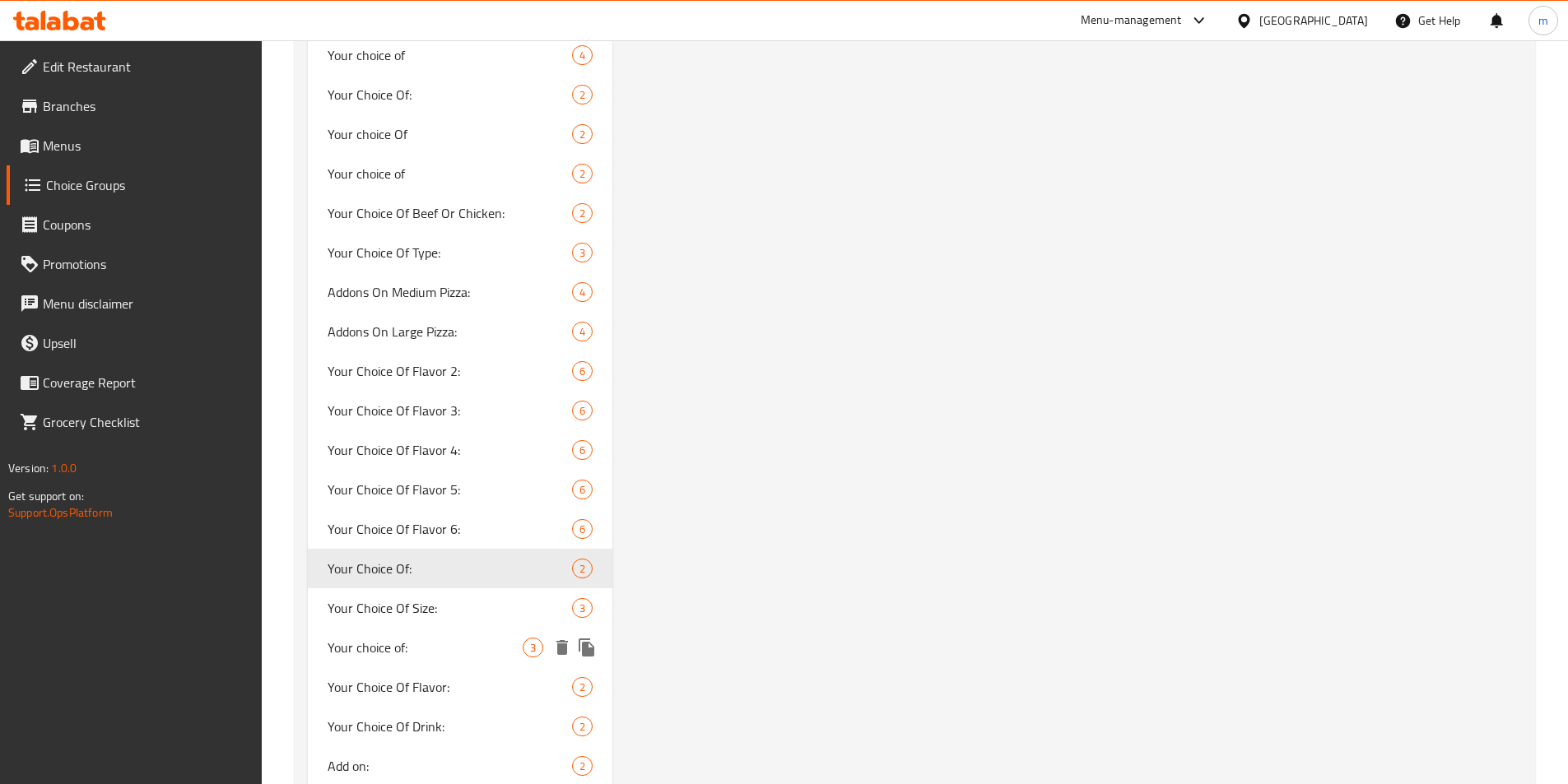
click at [452, 635] on div "Your choice of: 3" at bounding box center [460, 648] width 305 height 40
type input "Your choice of:"
type input "اختيارك من:"
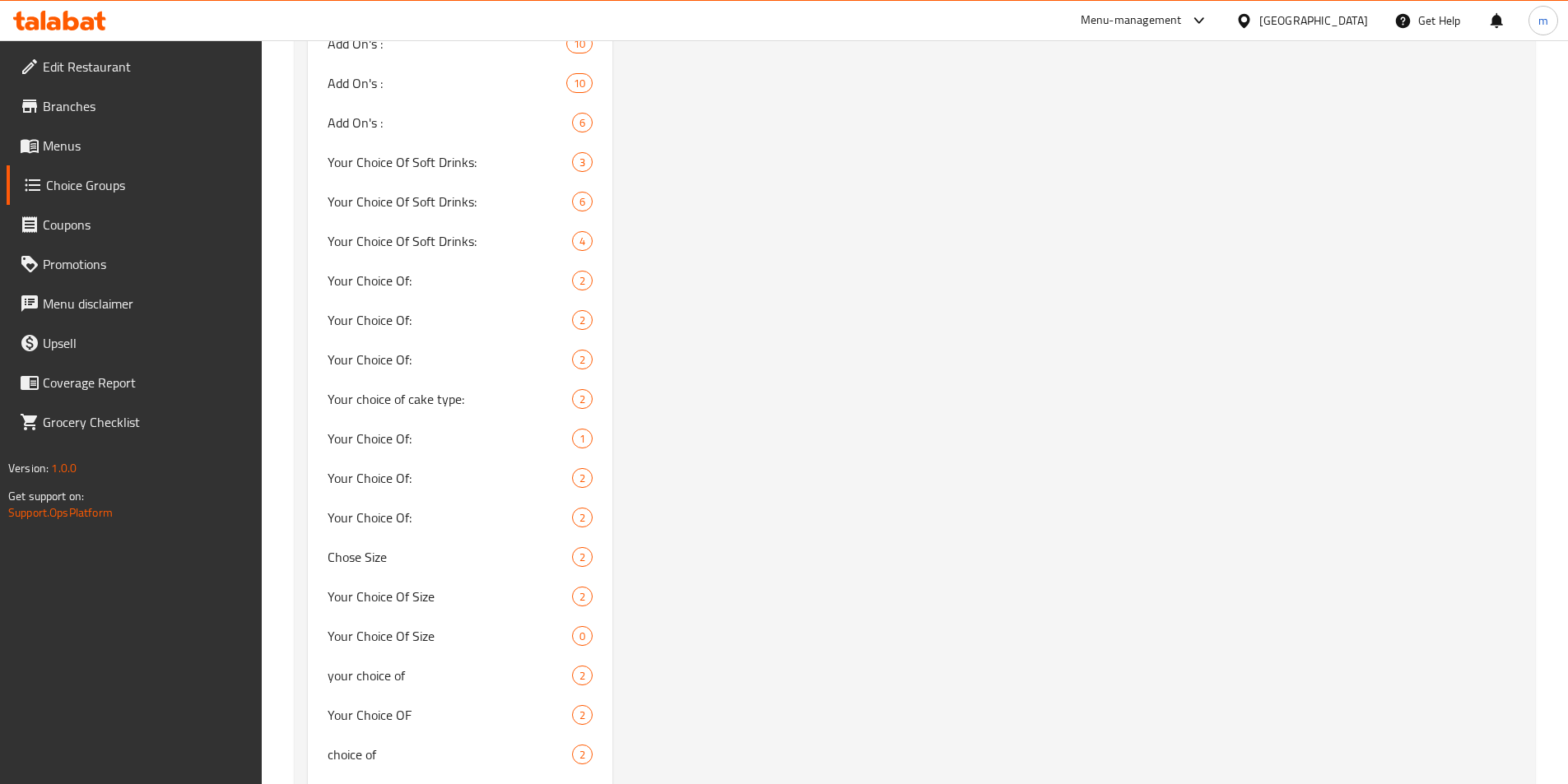
scroll to position [0, 0]
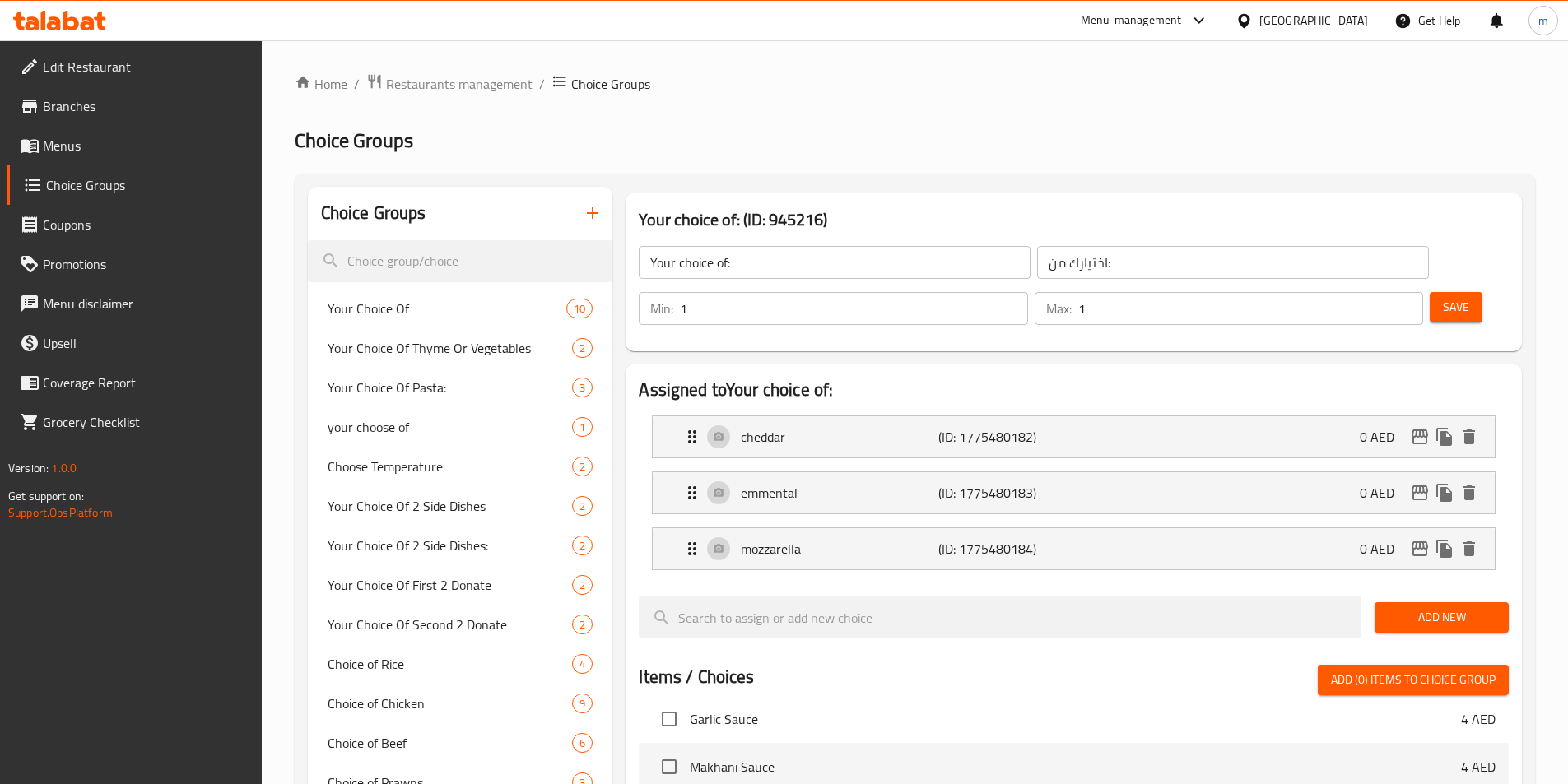
drag, startPoint x: 707, startPoint y: 550, endPoint x: 663, endPoint y: 170, distance: 382.5
click at [591, 212] on icon "button" at bounding box center [591, 213] width 19 height 19
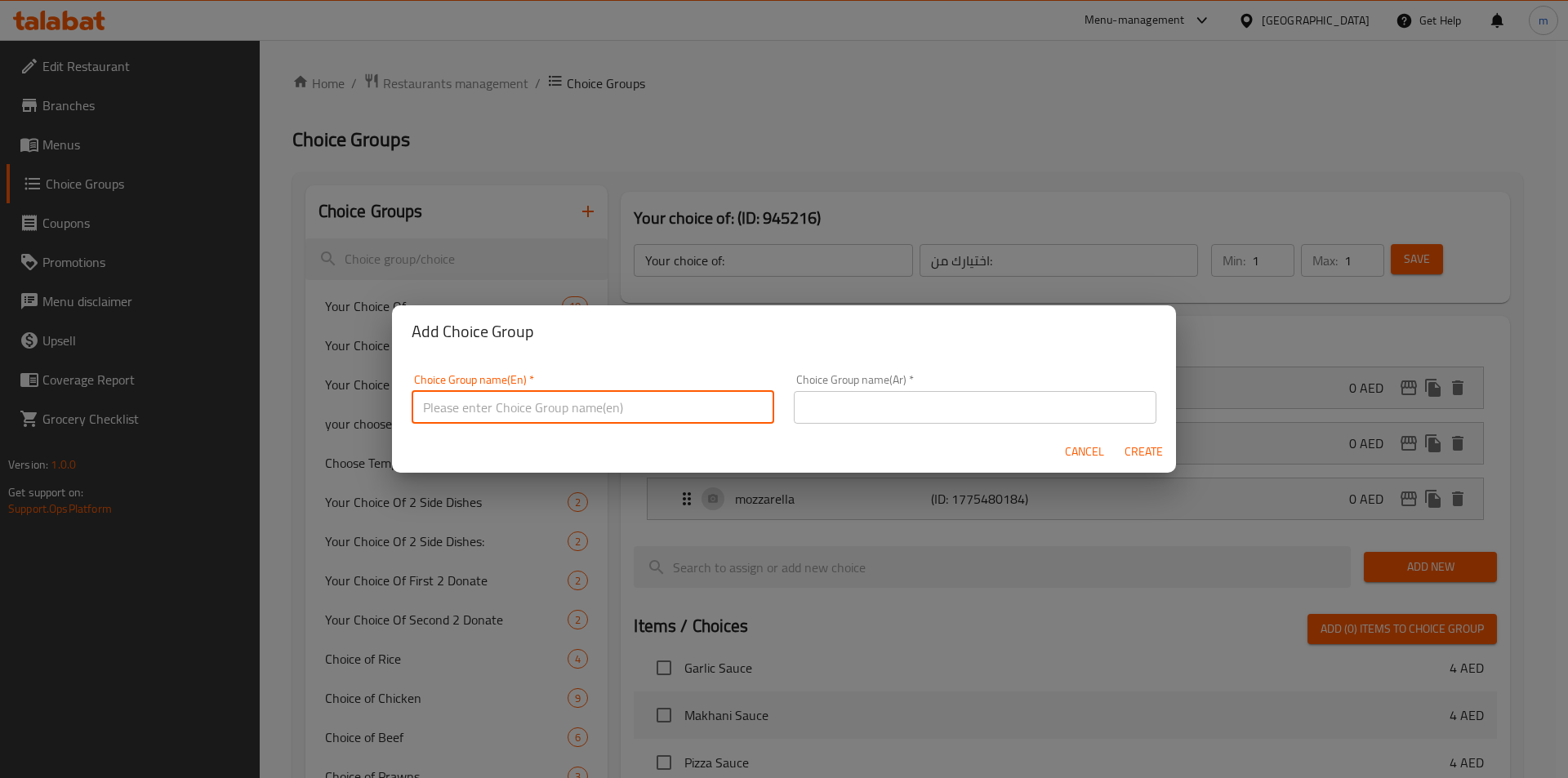
click at [541, 406] on input "text" at bounding box center [592, 408] width 363 height 33
type input "Your Choice oof"
click at [890, 419] on input "text" at bounding box center [975, 408] width 363 height 33
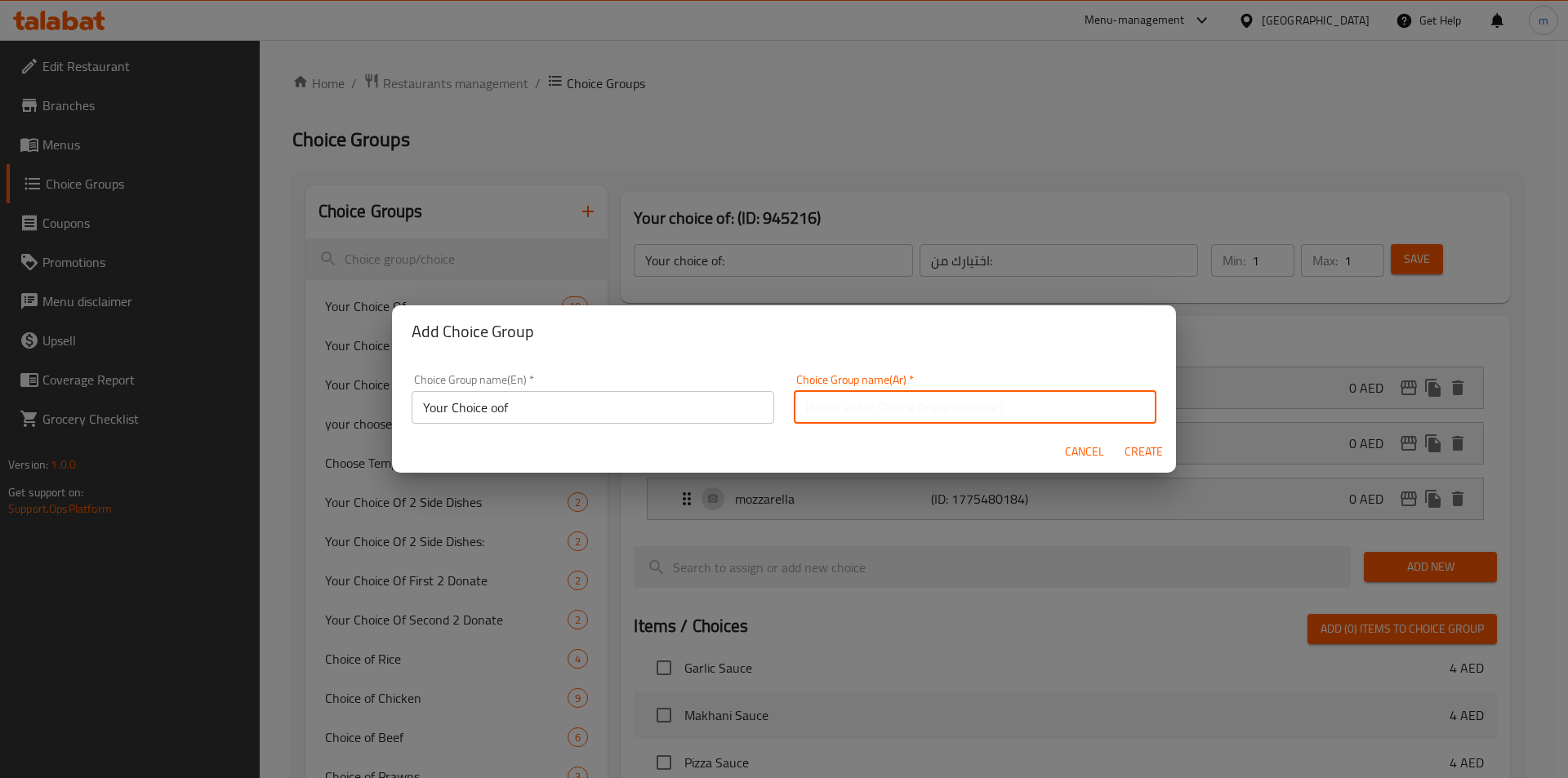
type input "اختيارك من"
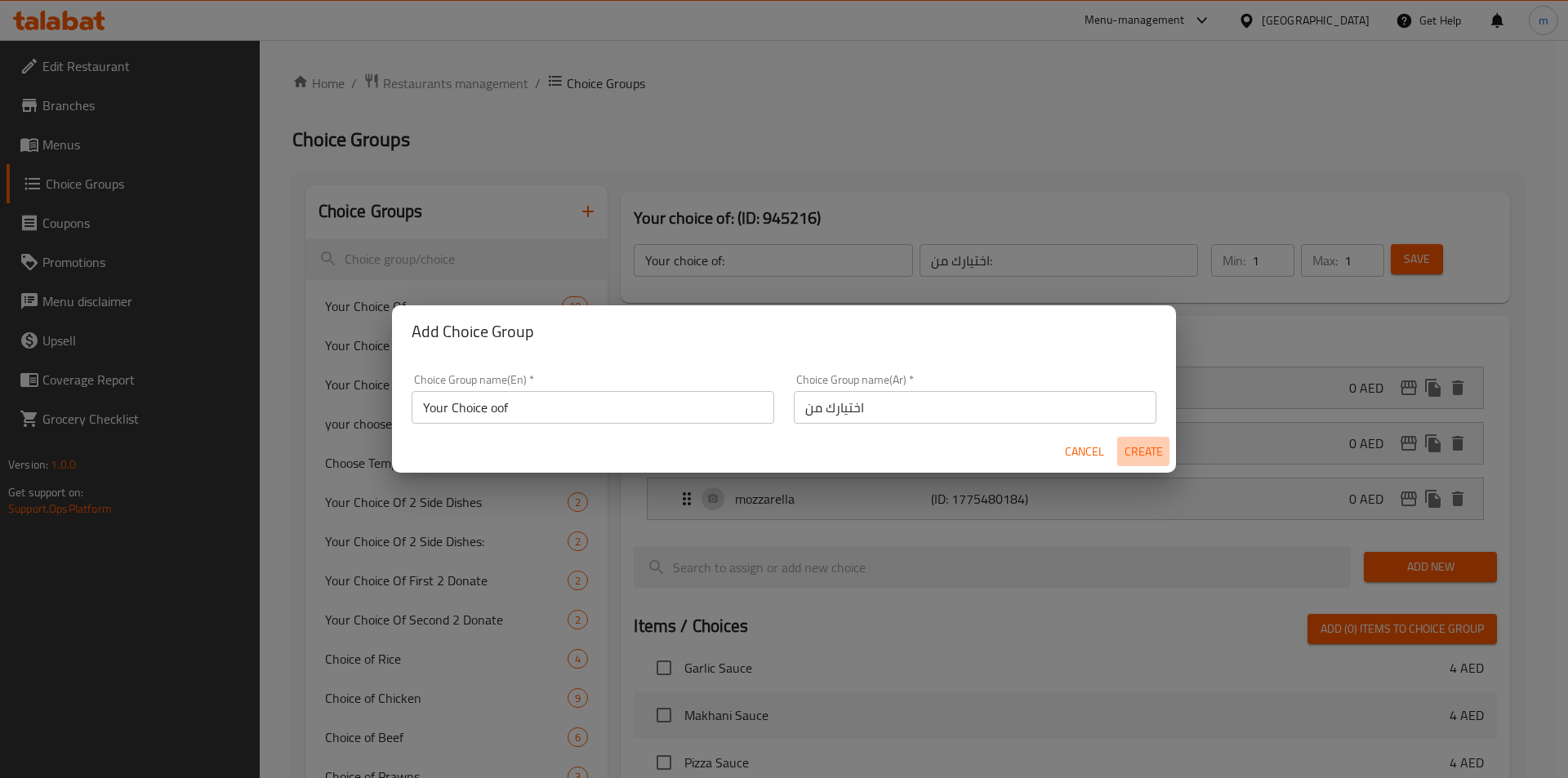
click at [1159, 452] on span "Create" at bounding box center [1143, 452] width 39 height 20
type input "Your Choice oof"
type input "اختيارك من"
type input "0"
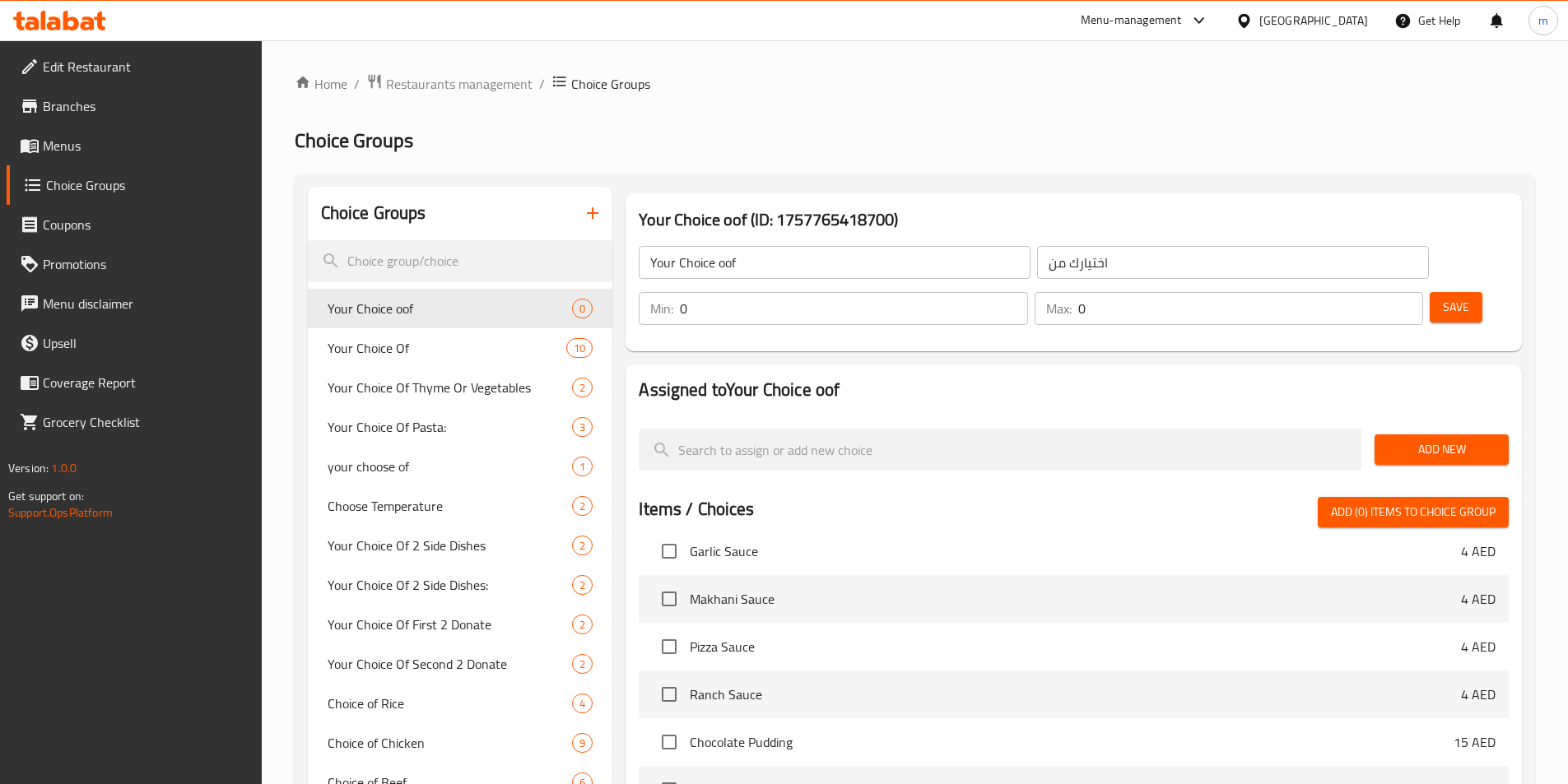
click at [1027, 292] on input "0" at bounding box center [853, 309] width 347 height 33
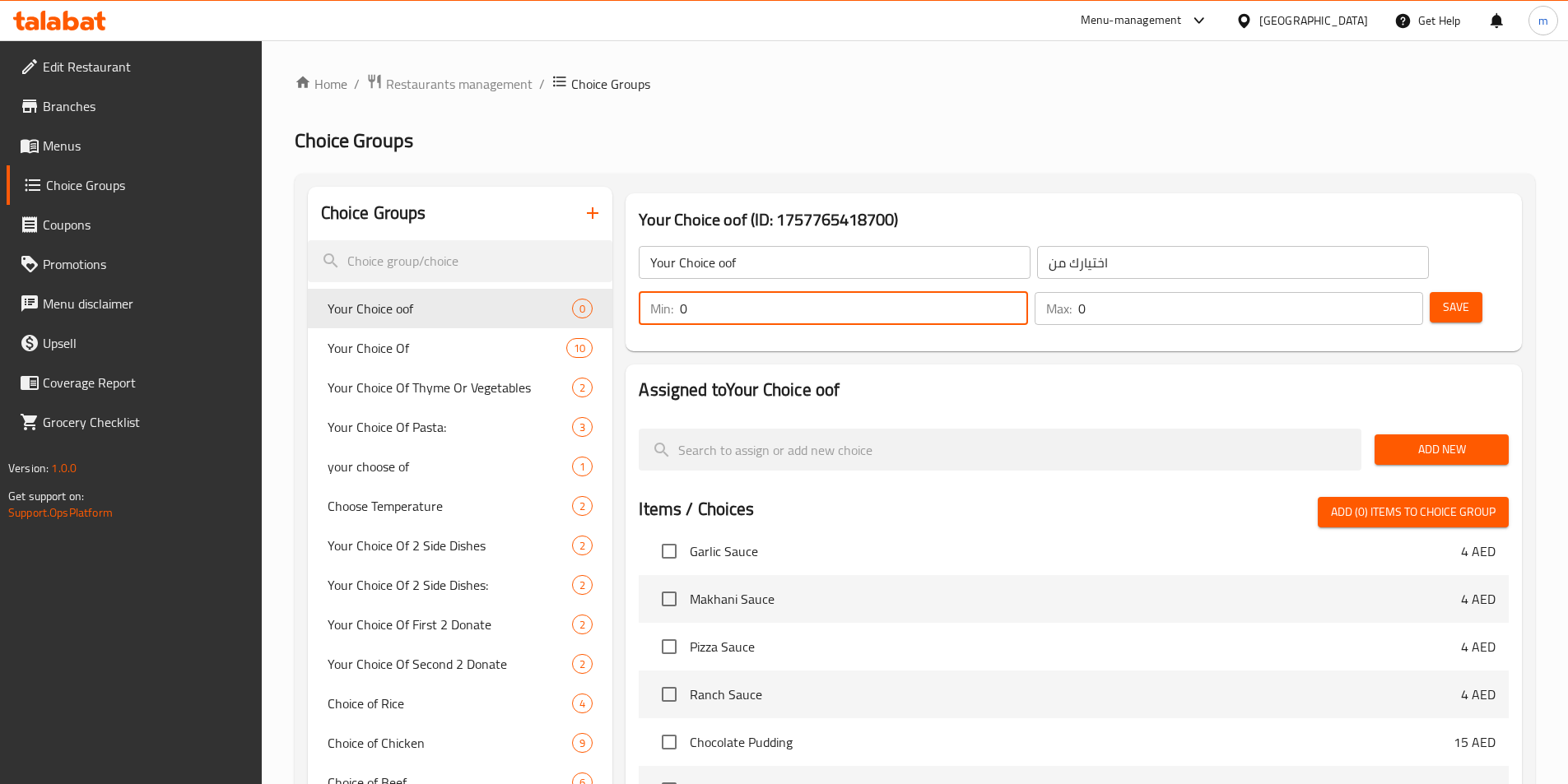
click at [1027, 292] on input "0" at bounding box center [853, 309] width 347 height 33
type input "1"
click at [1027, 292] on input "1" at bounding box center [853, 309] width 347 height 33
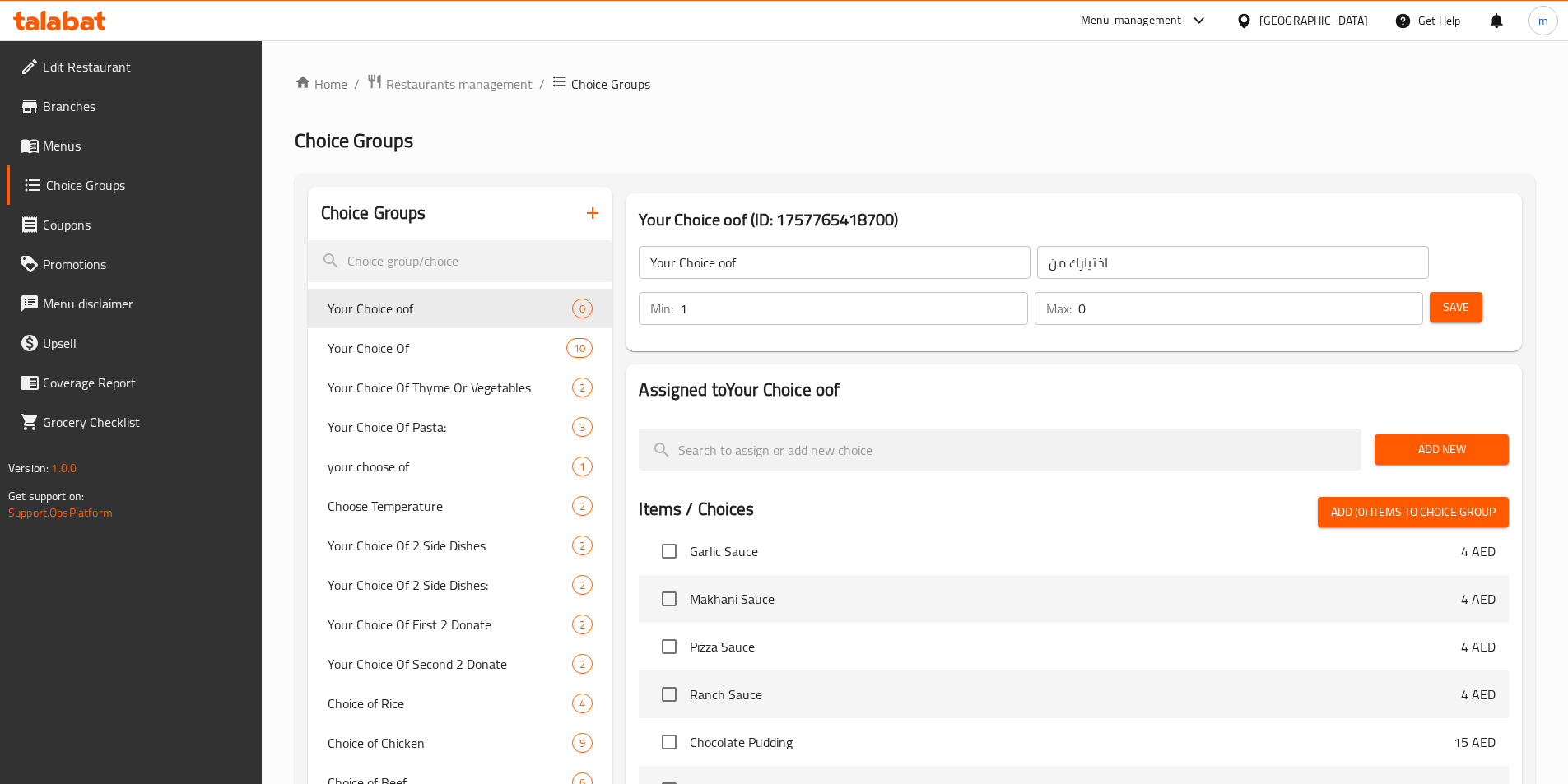
click at [1071, 298] on p "Max:" at bounding box center [1059, 308] width 26 height 19
click at [1359, 292] on input "0" at bounding box center [1250, 309] width 345 height 33
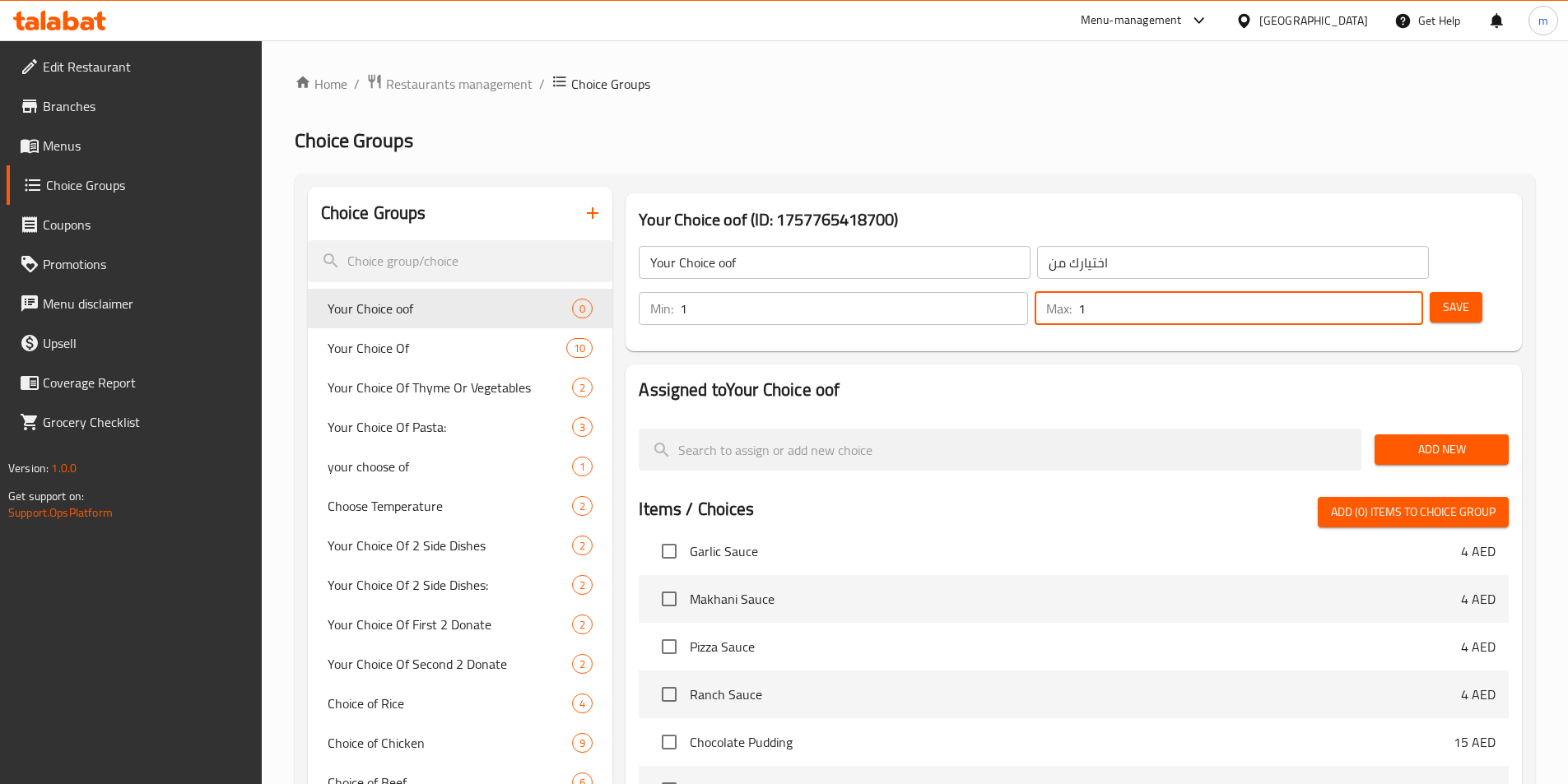
type input "1"
click at [1374, 292] on input "1" at bounding box center [1250, 309] width 345 height 33
click at [1443, 297] on span "Save" at bounding box center [1456, 307] width 27 height 20
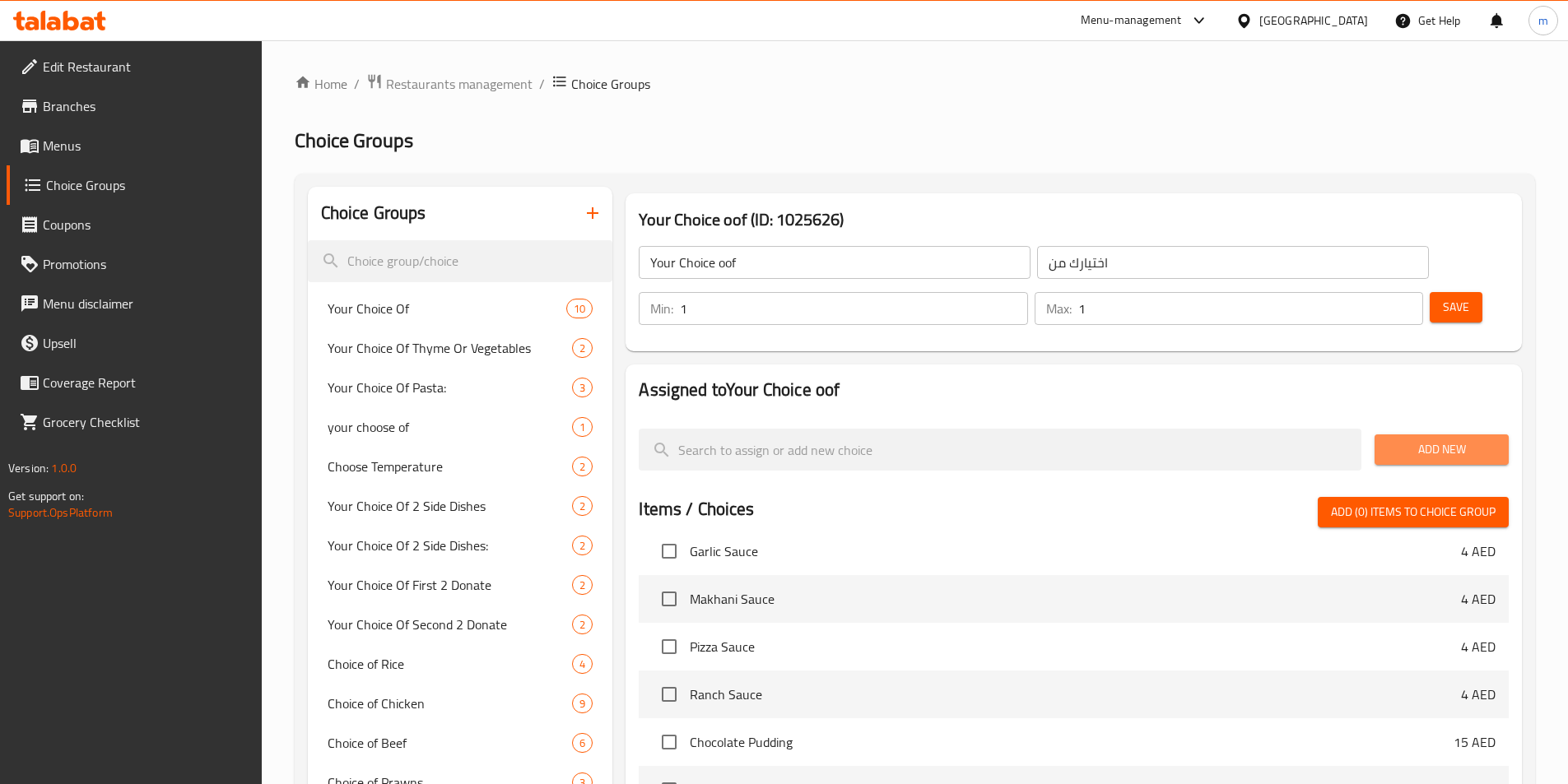
click at [1460, 439] on span "Add New" at bounding box center [1441, 450] width 108 height 20
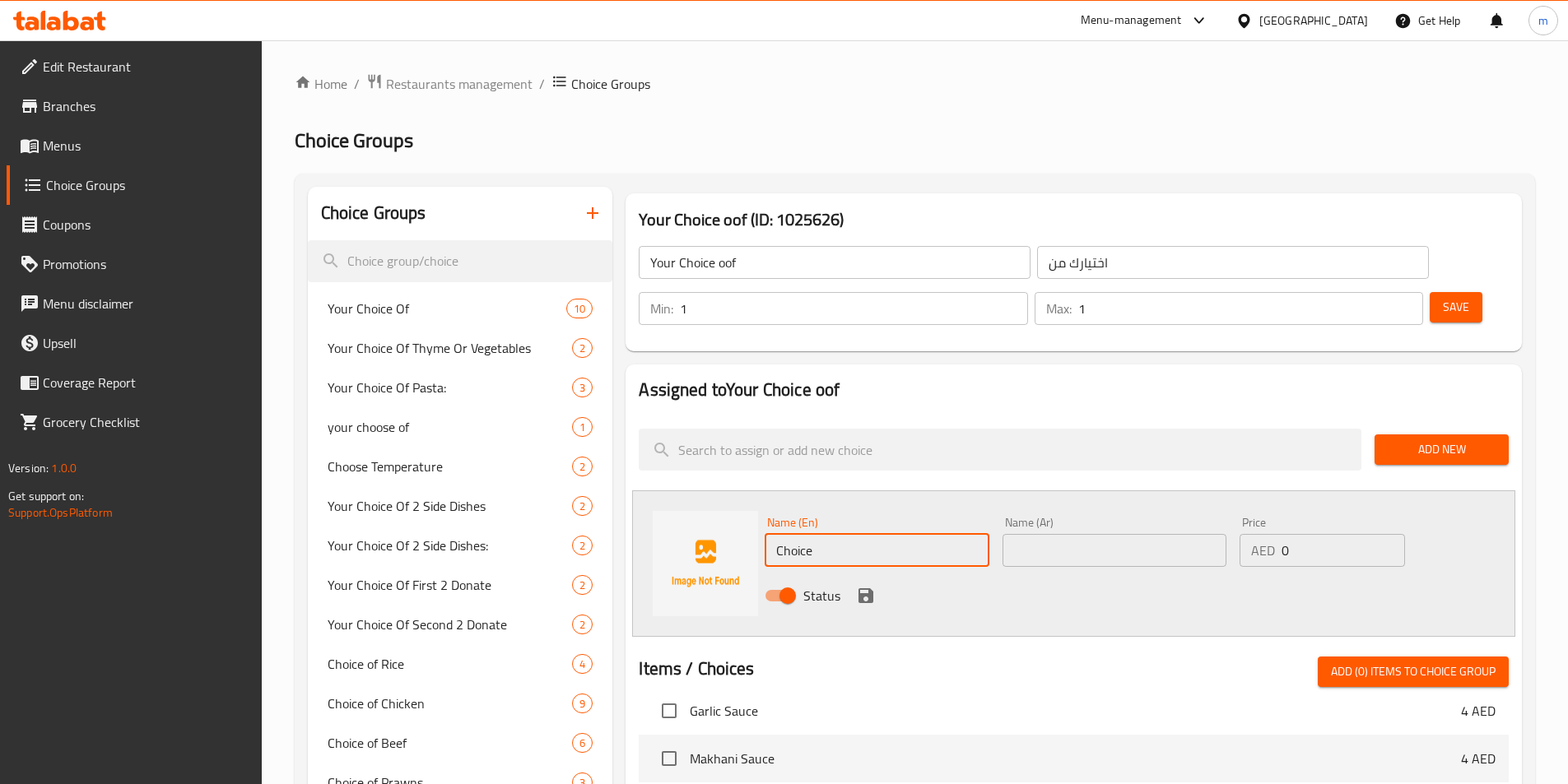
click at [871, 534] on input "Choice" at bounding box center [876, 551] width 224 height 33
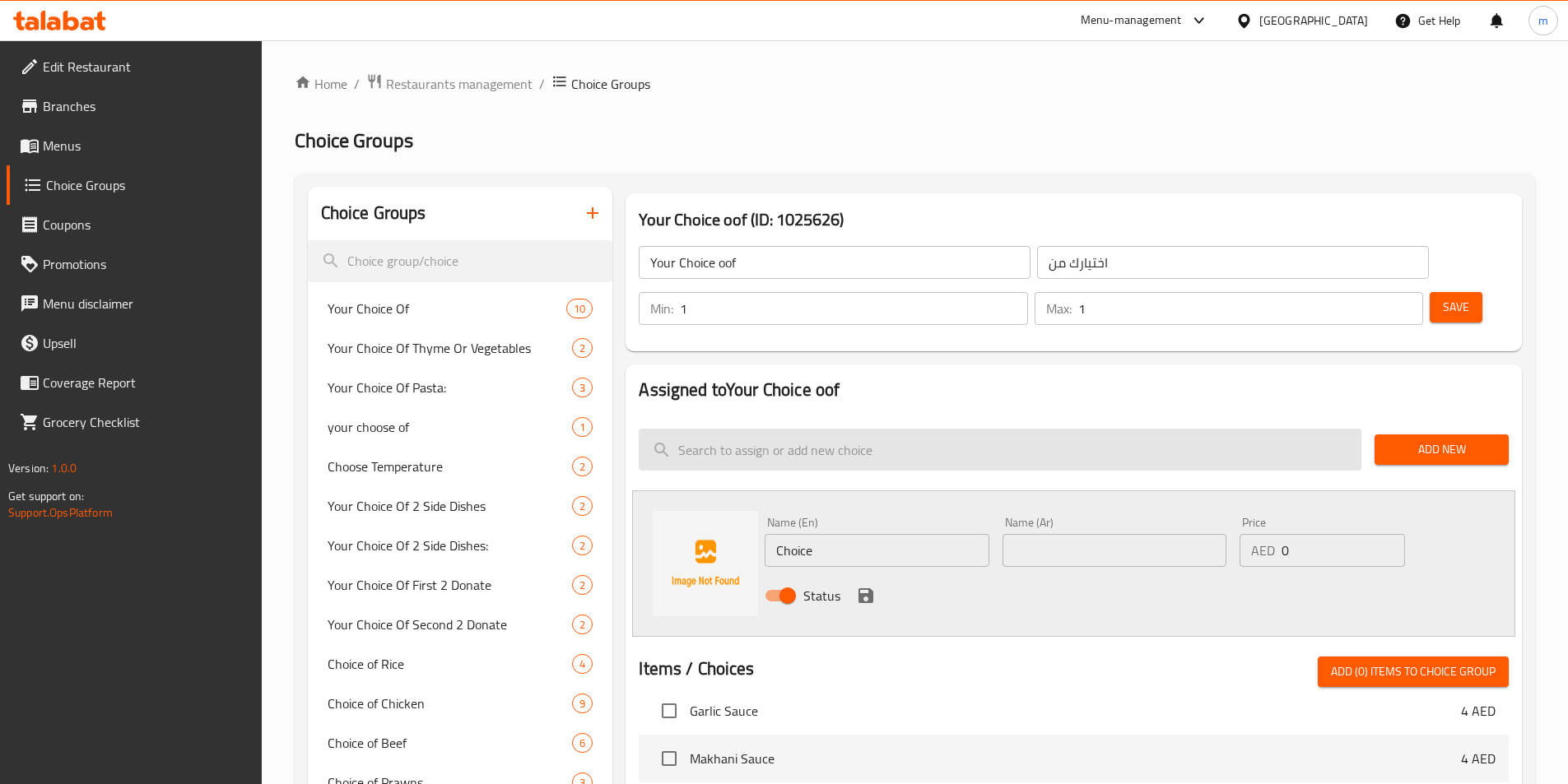
click at [920, 428] on input "search" at bounding box center [1000, 450] width 722 height 42
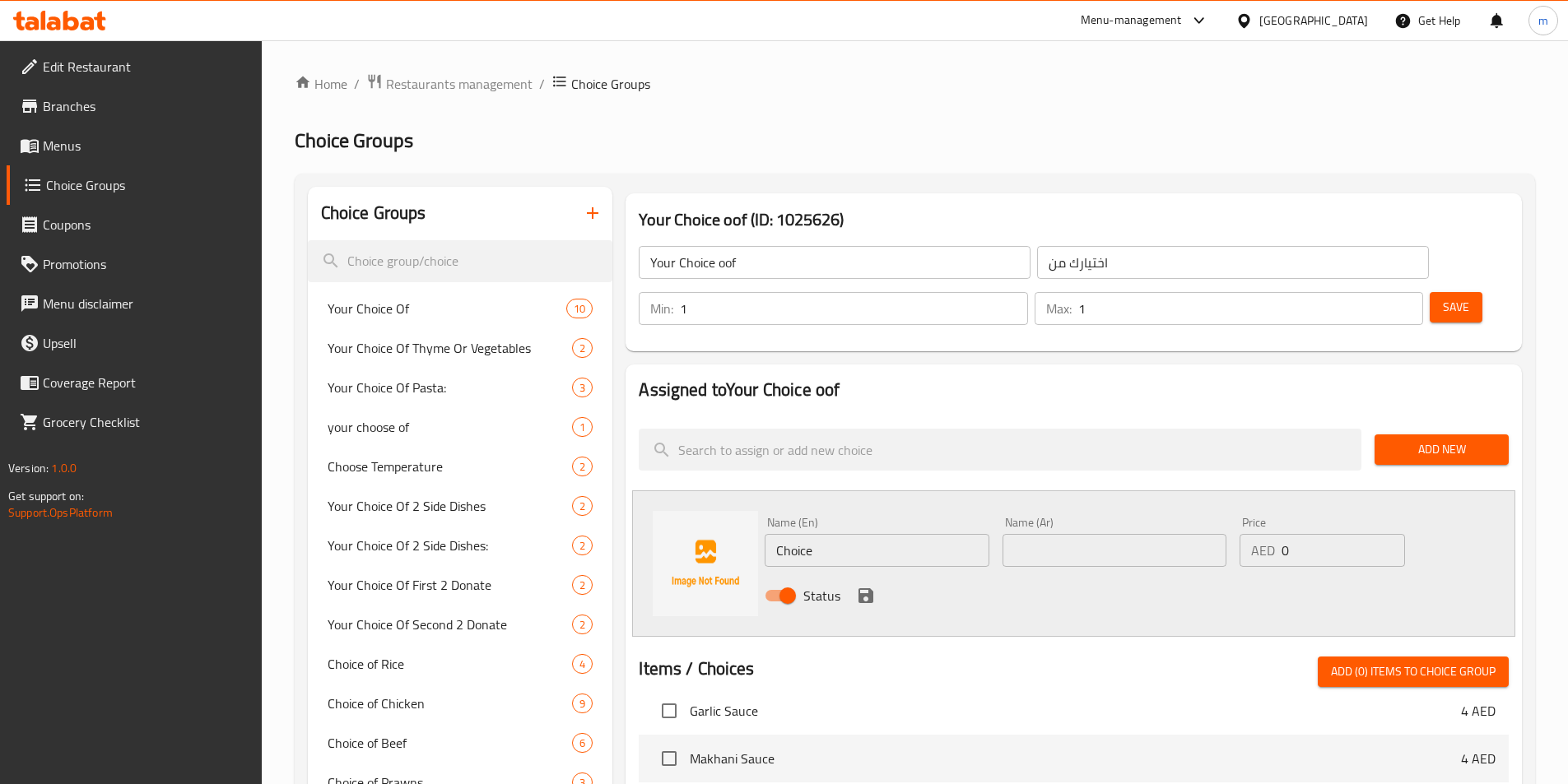
click at [1419, 439] on span "Add New" at bounding box center [1441, 450] width 108 height 20
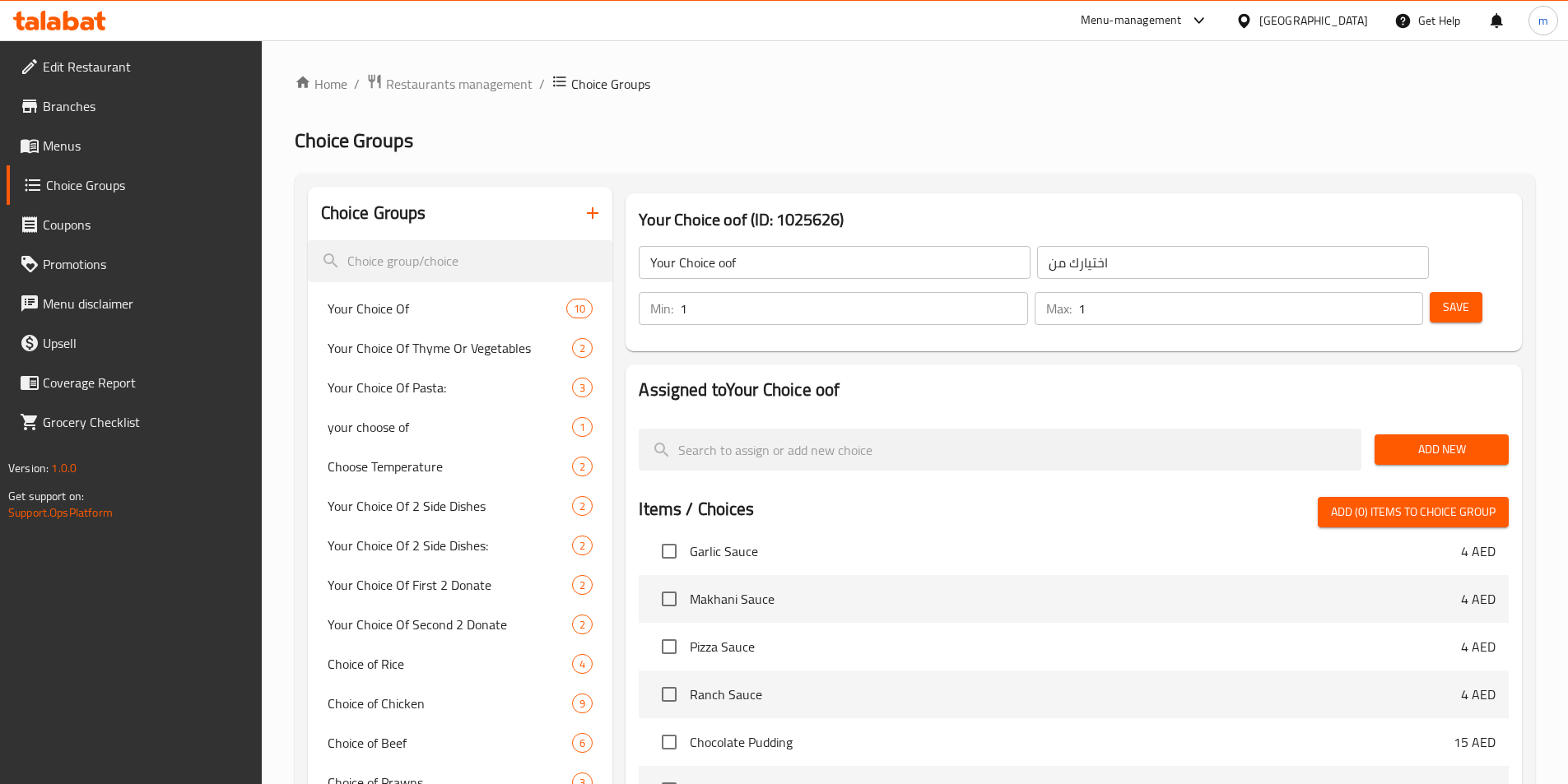
click at [1419, 497] on button "Add (0) items to choice group" at bounding box center [1412, 512] width 191 height 30
click at [1430, 439] on span "Add New" at bounding box center [1441, 450] width 108 height 20
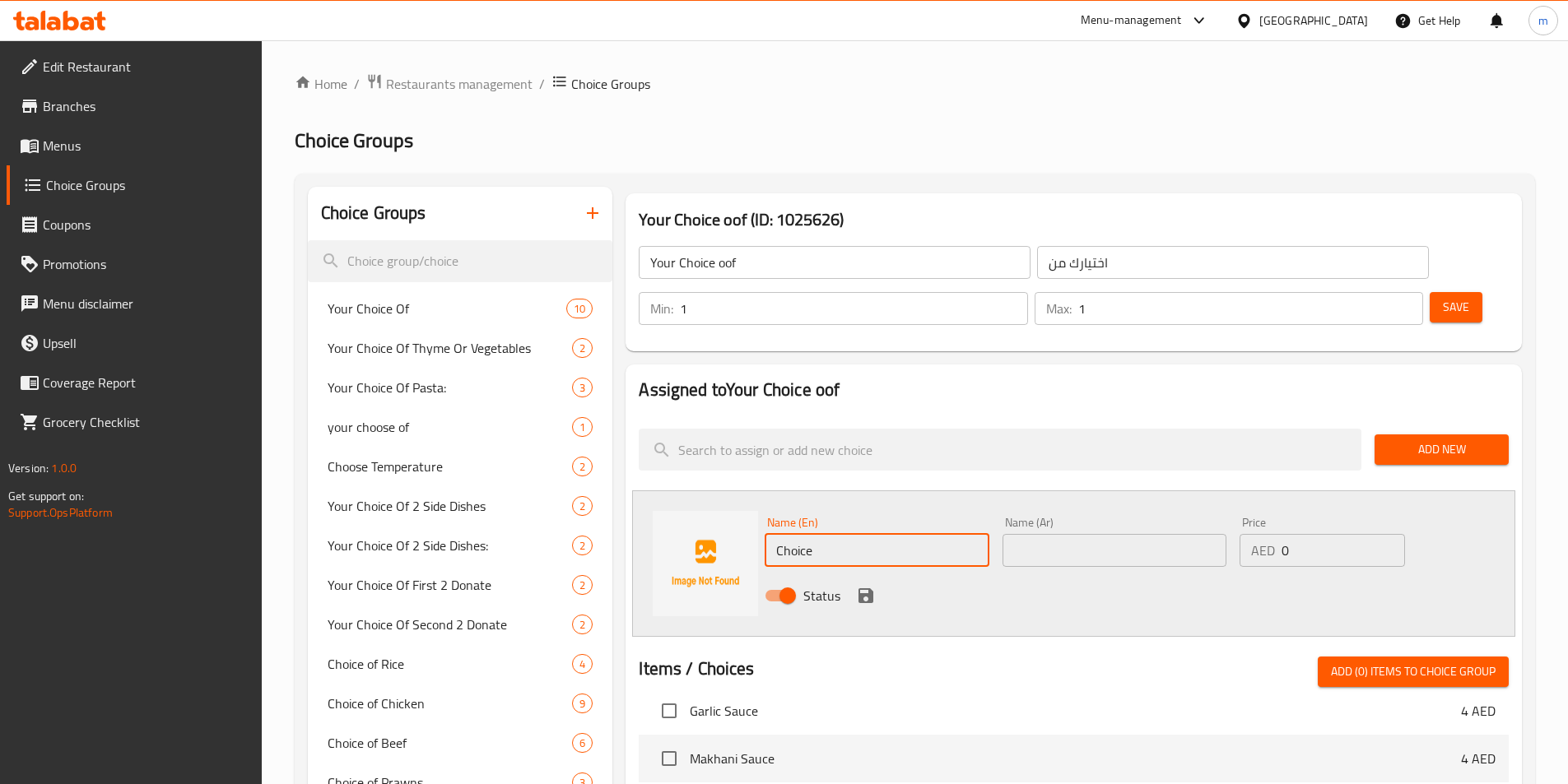
click at [921, 534] on input "Choice" at bounding box center [876, 551] width 224 height 33
type input "Choicek"
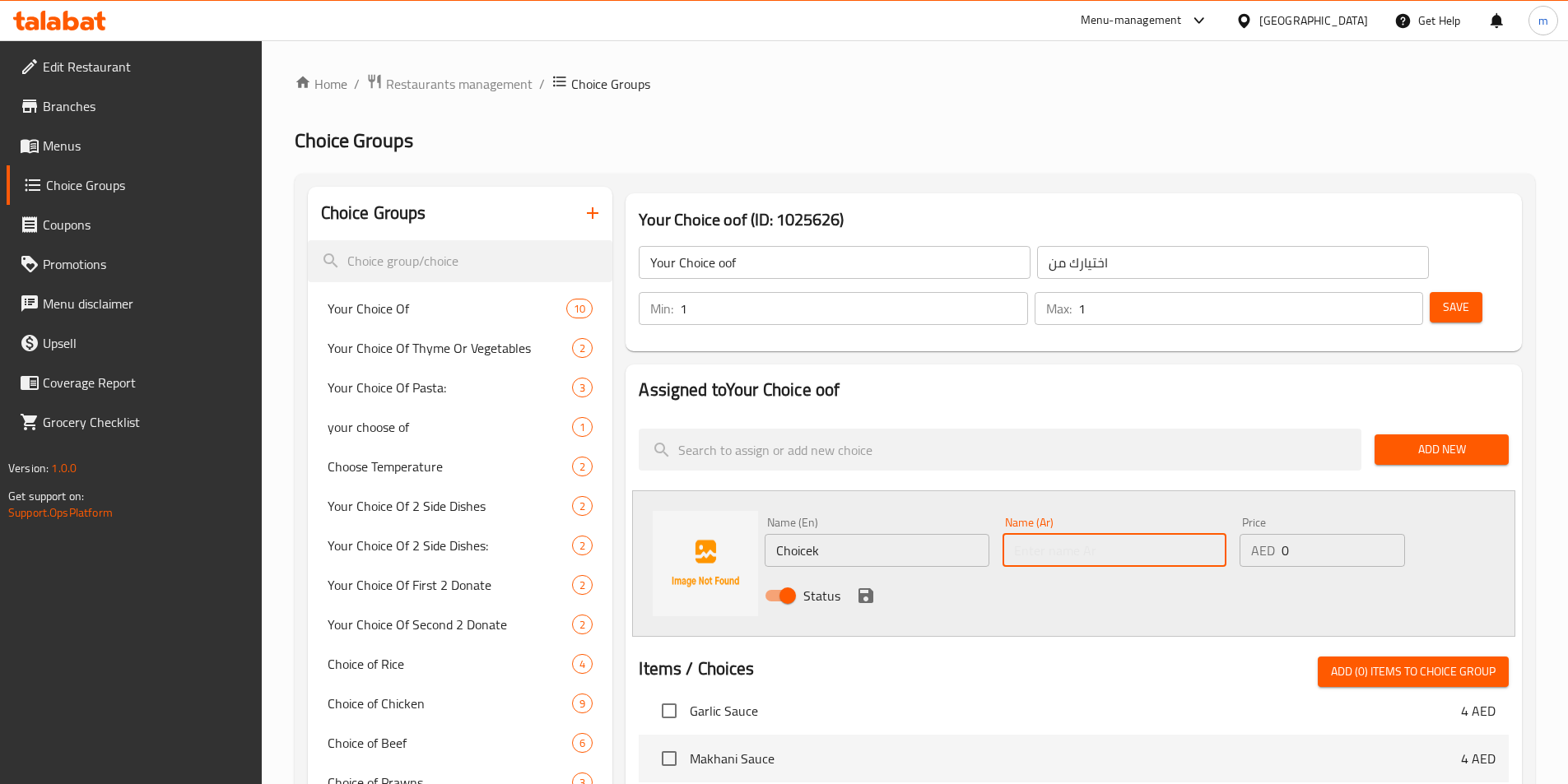
click at [1035, 534] on input "text" at bounding box center [1114, 551] width 224 height 33
type input "ماسالا دوسا"
click at [1292, 534] on input "0" at bounding box center [1342, 551] width 123 height 33
click at [1305, 534] on input "067" at bounding box center [1342, 551] width 123 height 33
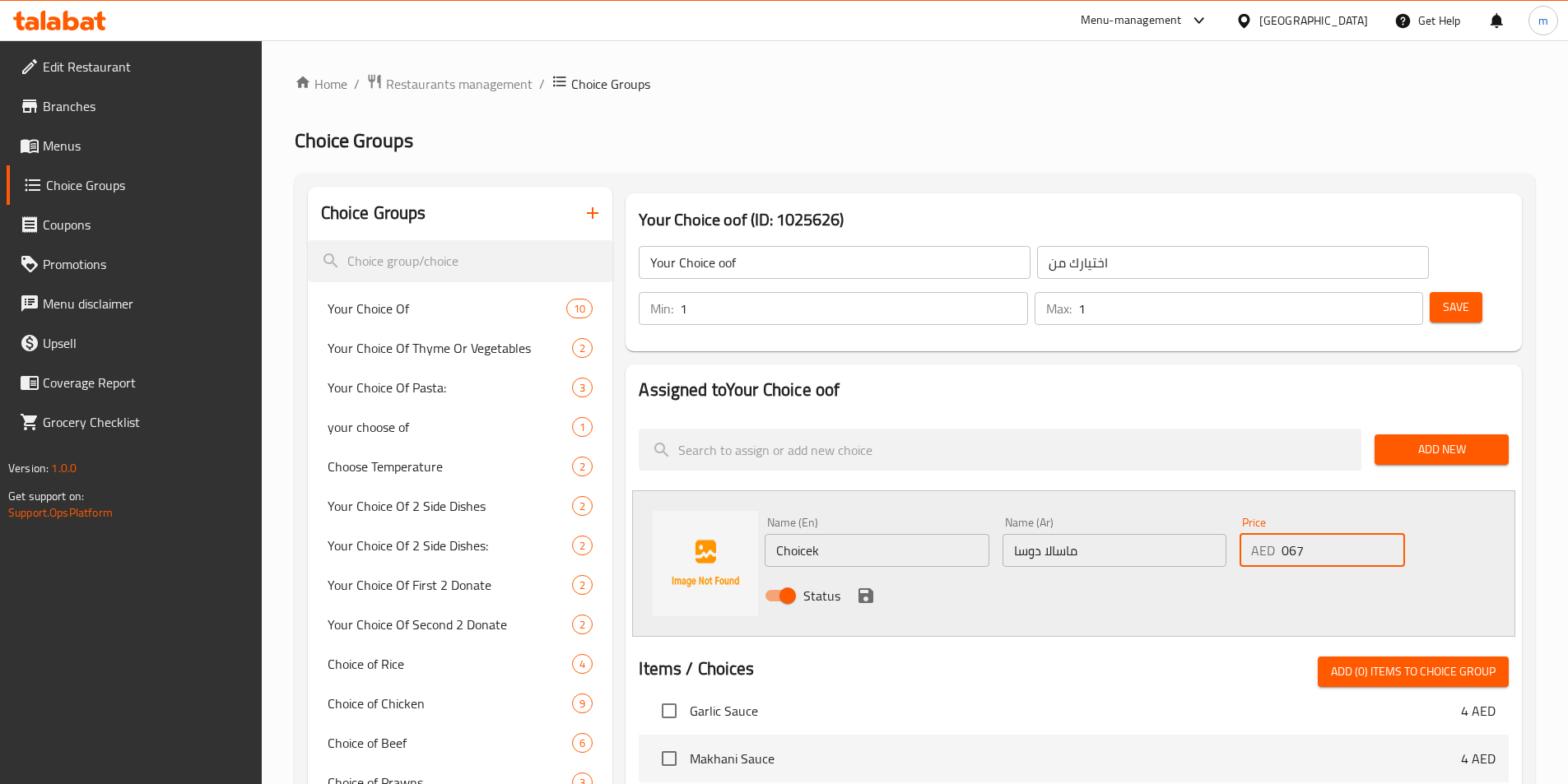
click at [1305, 534] on input "067" at bounding box center [1342, 551] width 123 height 33
drag, startPoint x: 1305, startPoint y: 504, endPoint x: 1238, endPoint y: 507, distance: 67.1
click at [1245, 534] on div "AED 067 Price" at bounding box center [1321, 551] width 165 height 33
type input "6"
click at [950, 534] on input "Choicek" at bounding box center [876, 551] width 224 height 33
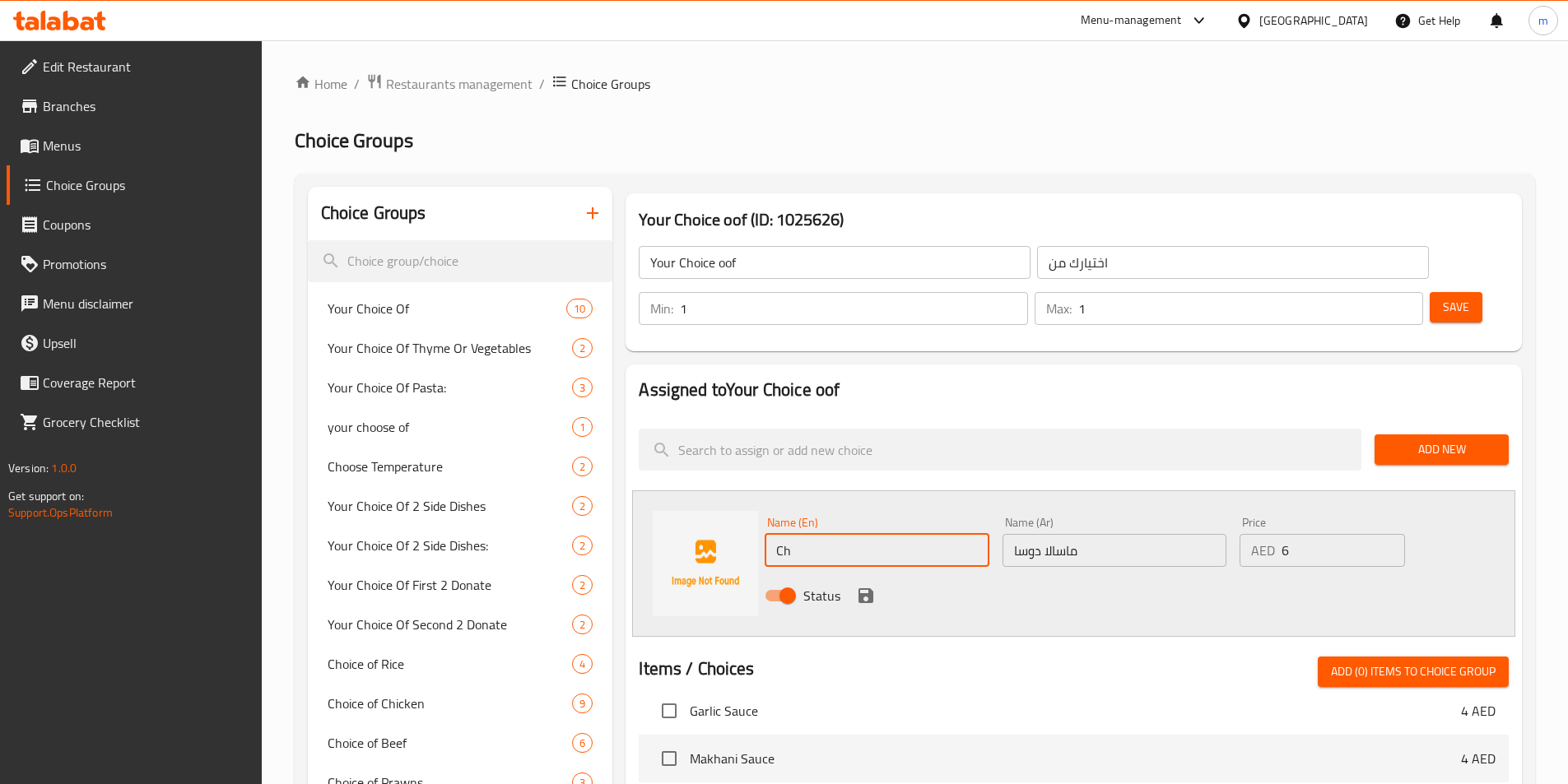
type input "C"
click at [1102, 534] on input "ماسالا دو" at bounding box center [1114, 551] width 224 height 33
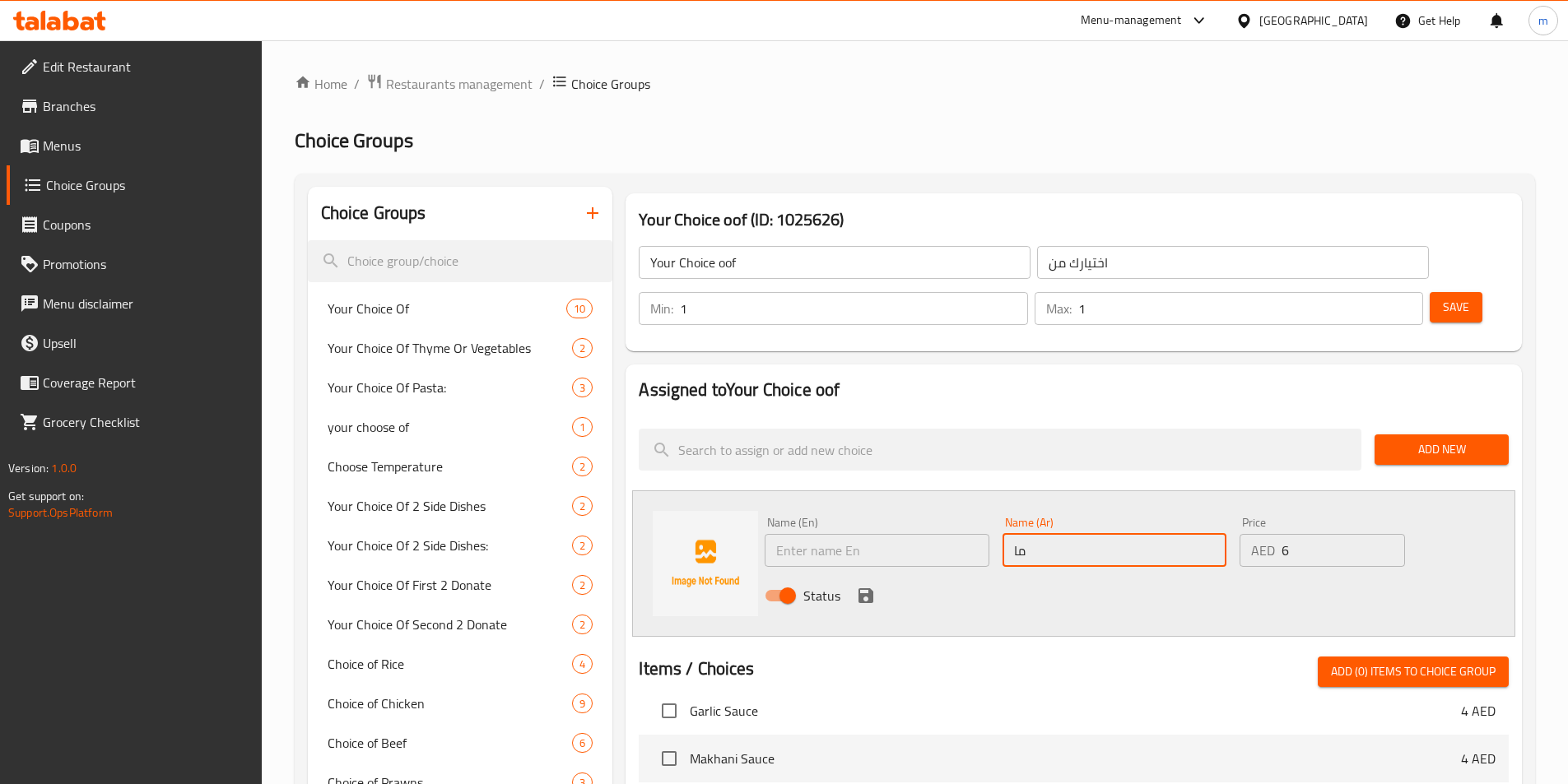
type input "م"
click at [1325, 534] on input "number" at bounding box center [1342, 551] width 123 height 33
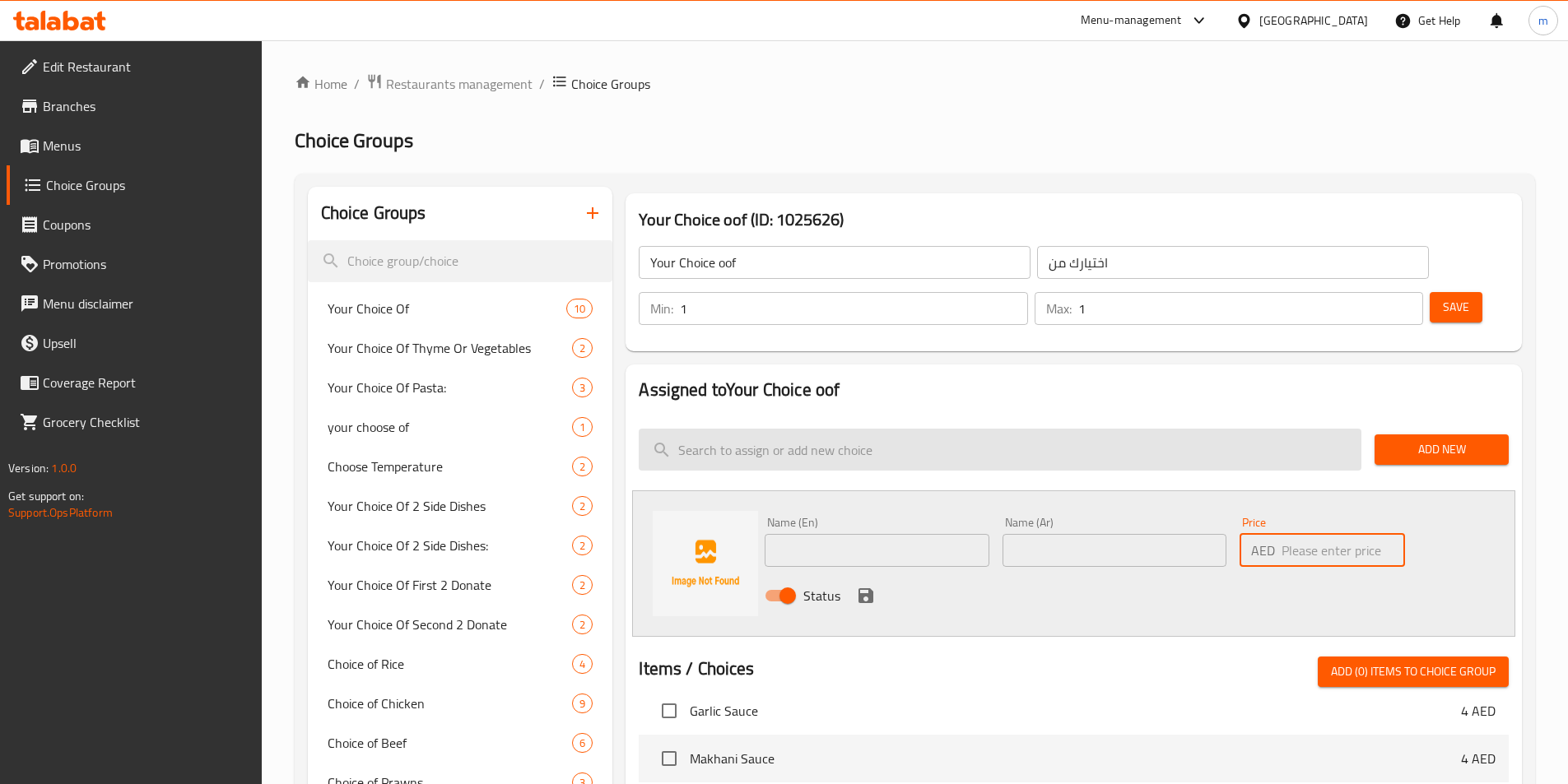
click at [981, 428] on input "search" at bounding box center [1000, 450] width 722 height 42
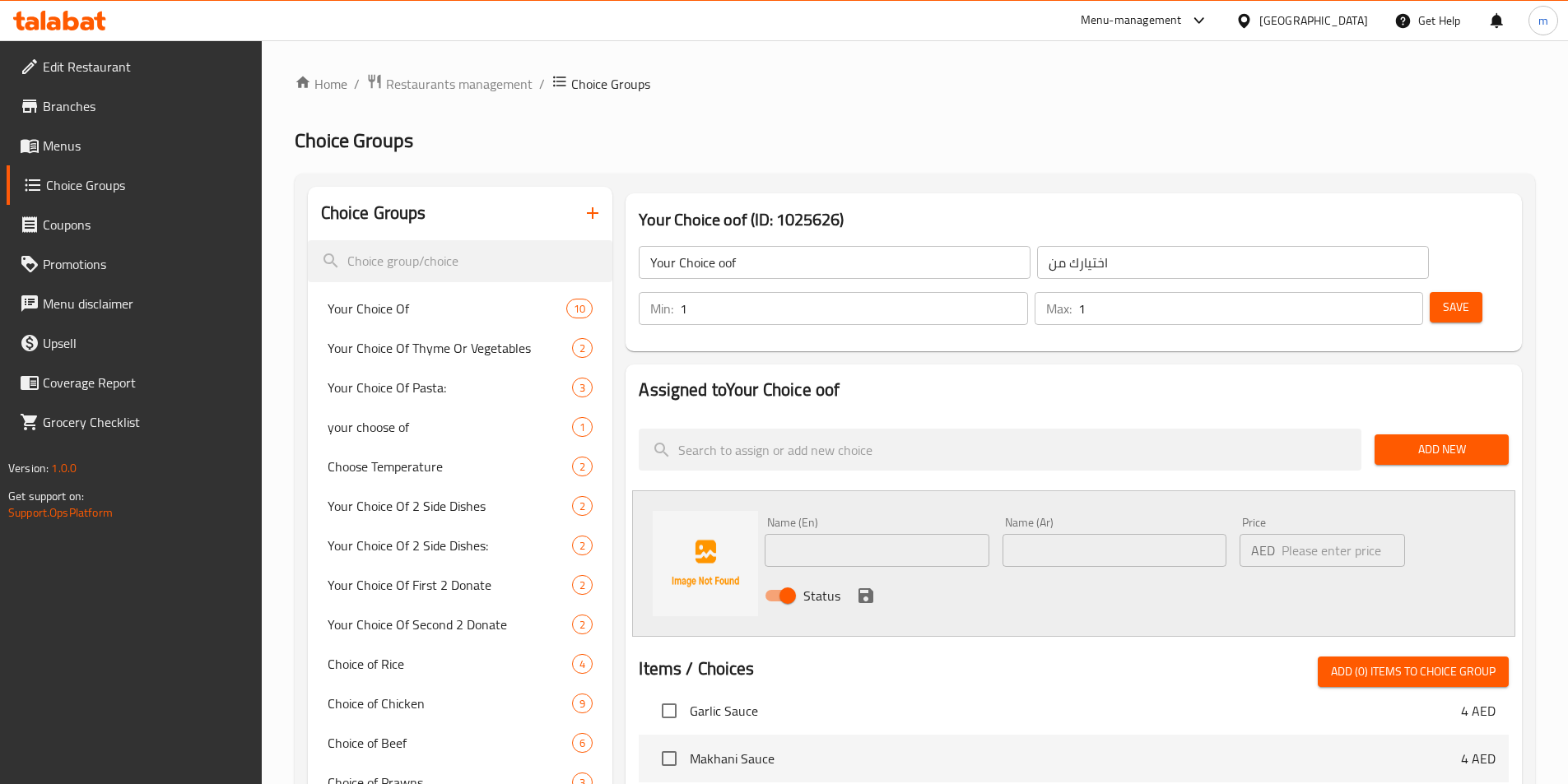
click at [767, 207] on h3 "Your Choice oof (ID: 1025626)" at bounding box center [1073, 219] width 870 height 27
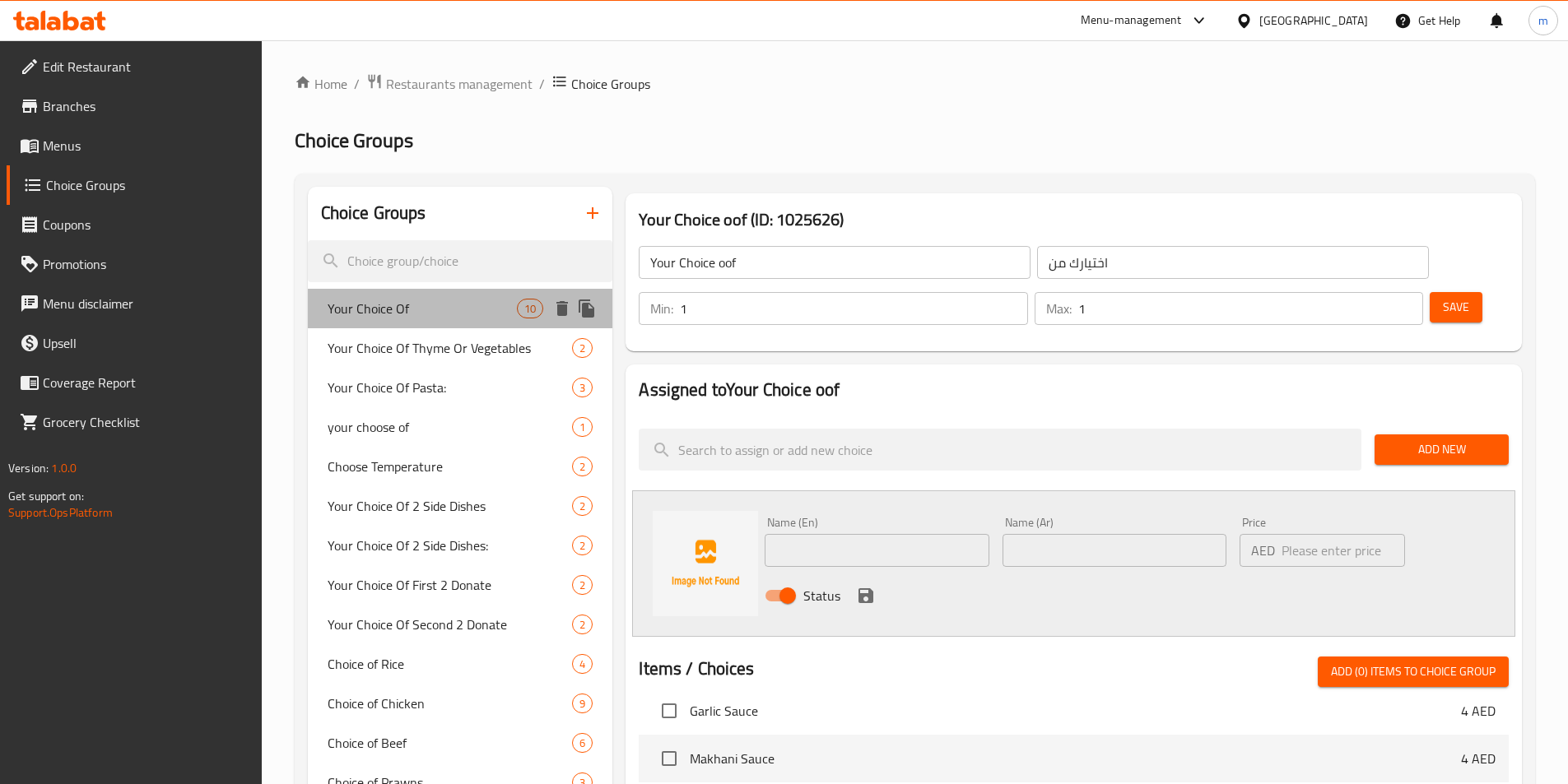
click at [413, 297] on div "Your Choice Of 10" at bounding box center [460, 309] width 305 height 40
type input "Your Choice Of"
type input "اختيارك من"
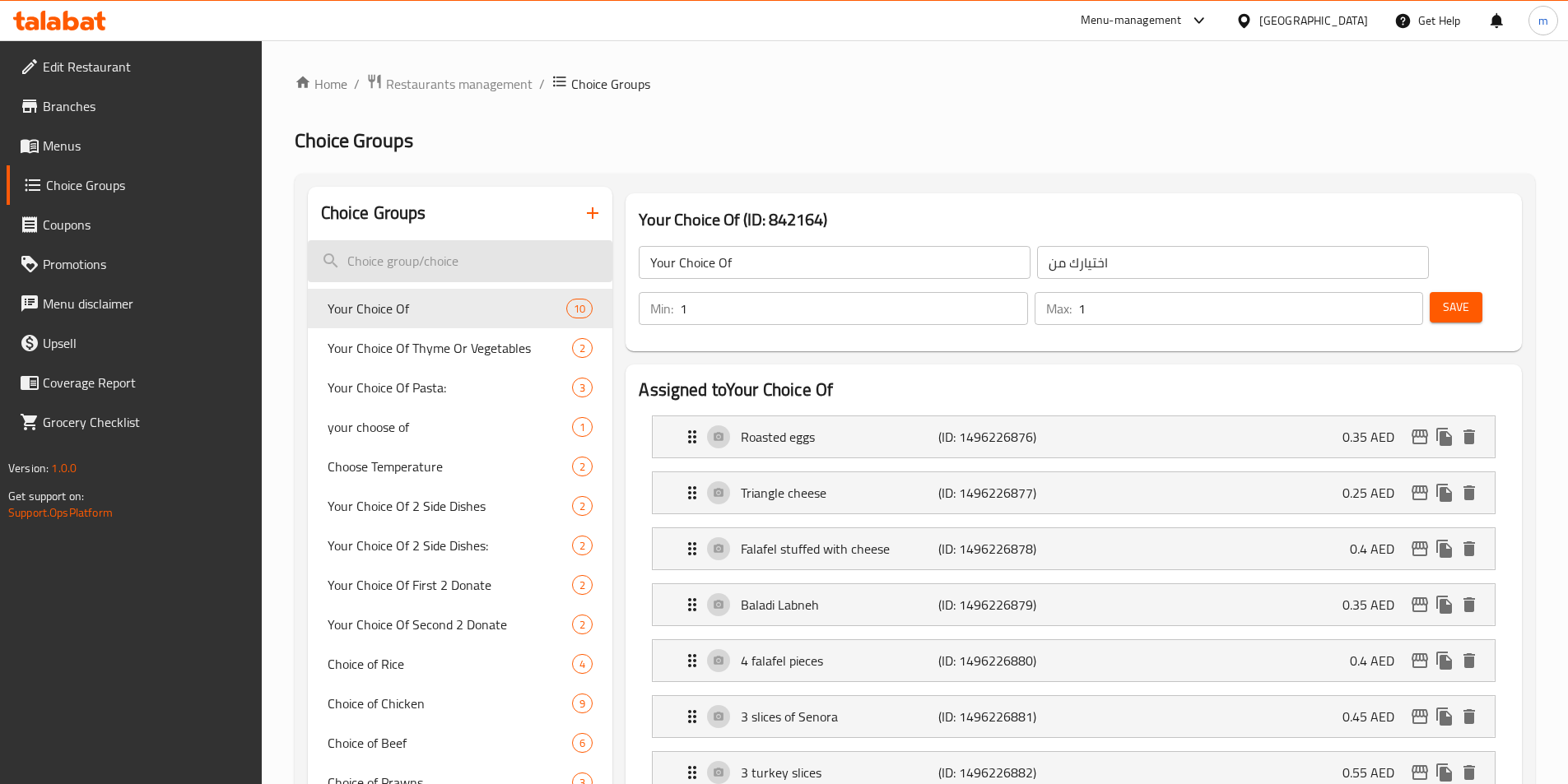
click at [459, 252] on input "search" at bounding box center [460, 262] width 305 height 42
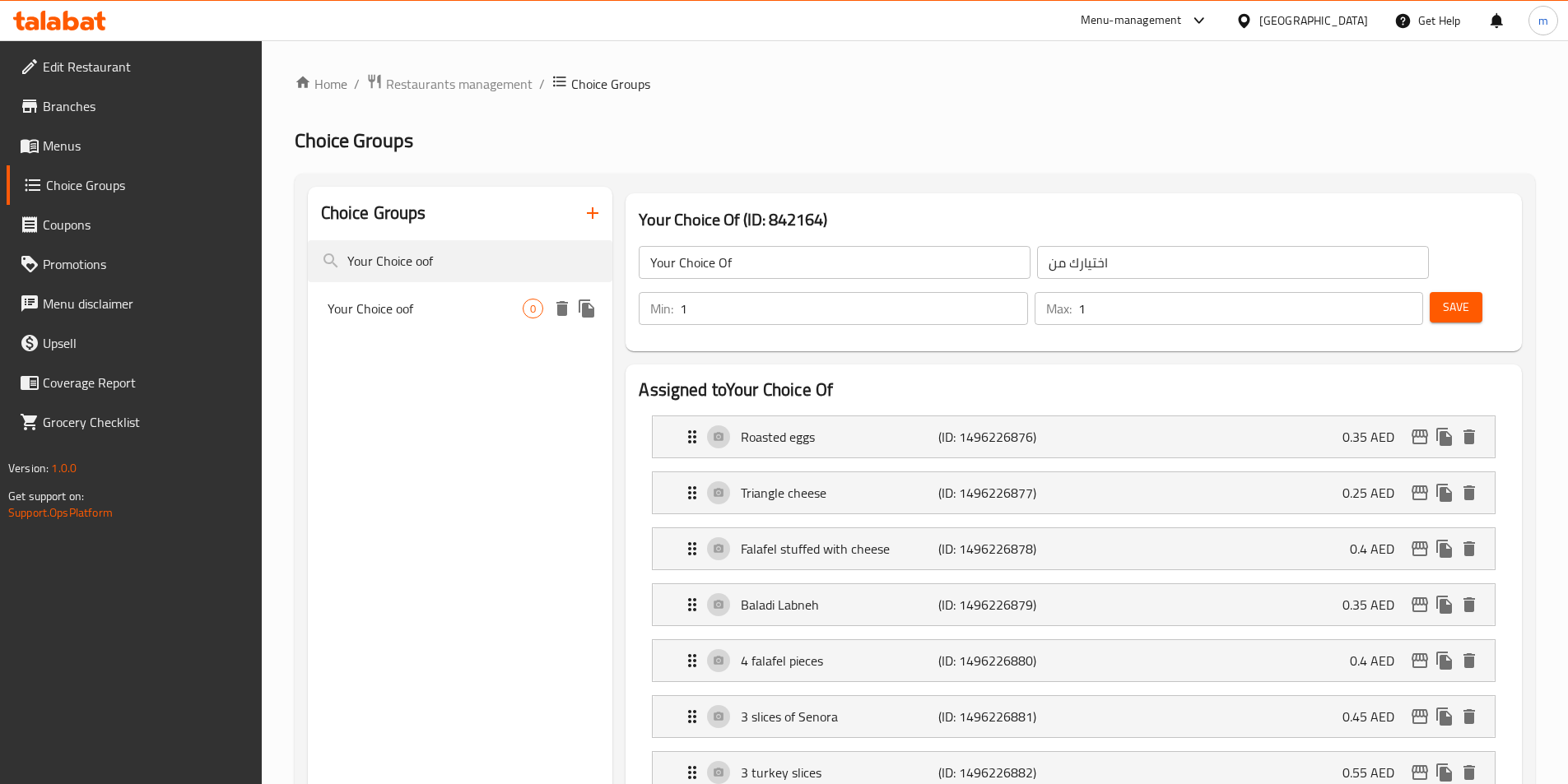
type input "Your Choice oof"
click at [449, 305] on span "Your Choice oof" at bounding box center [426, 308] width 196 height 19
type input "Your Choice oof"
type input "اختيارك من"
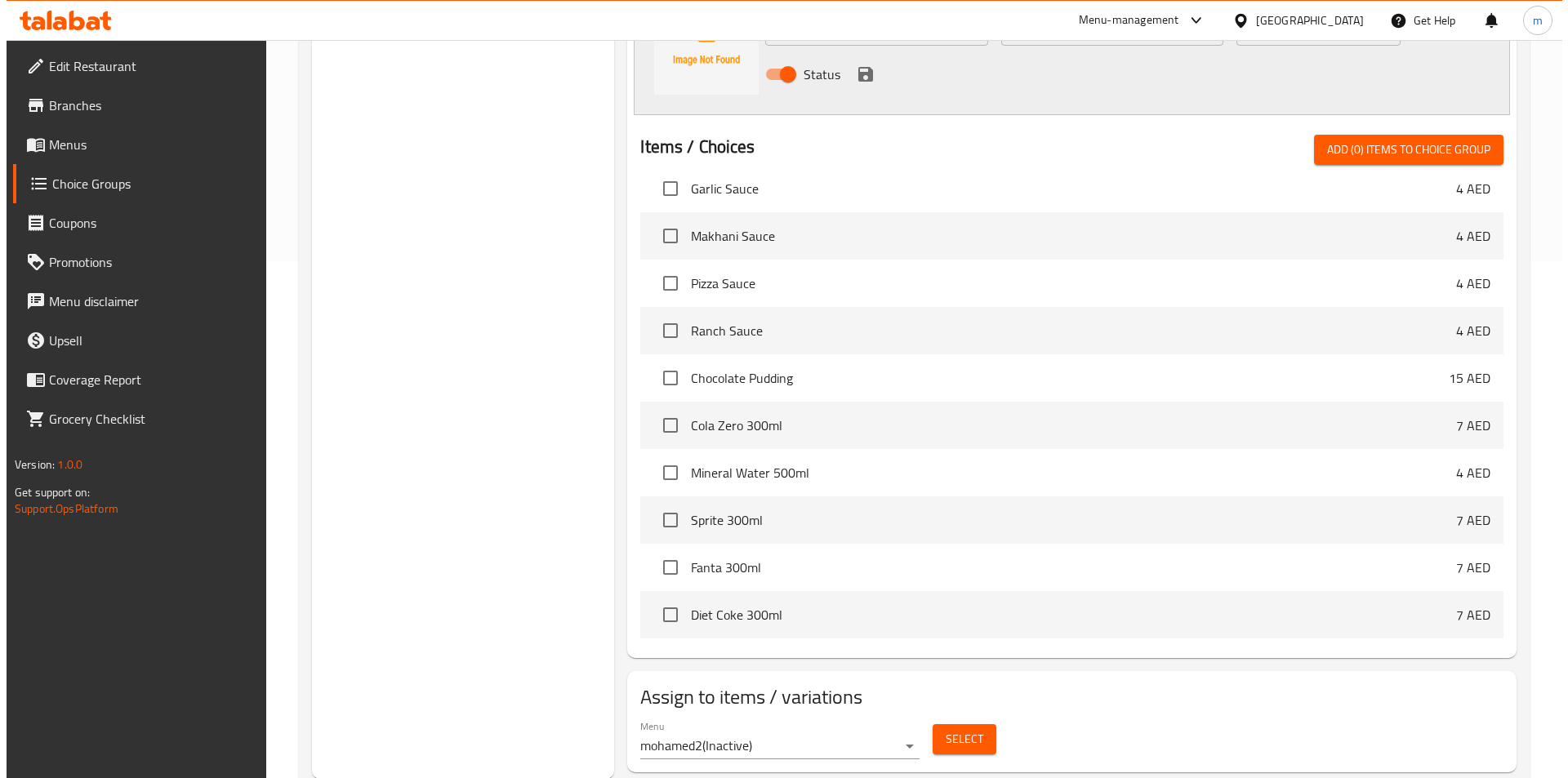
scroll to position [517, 0]
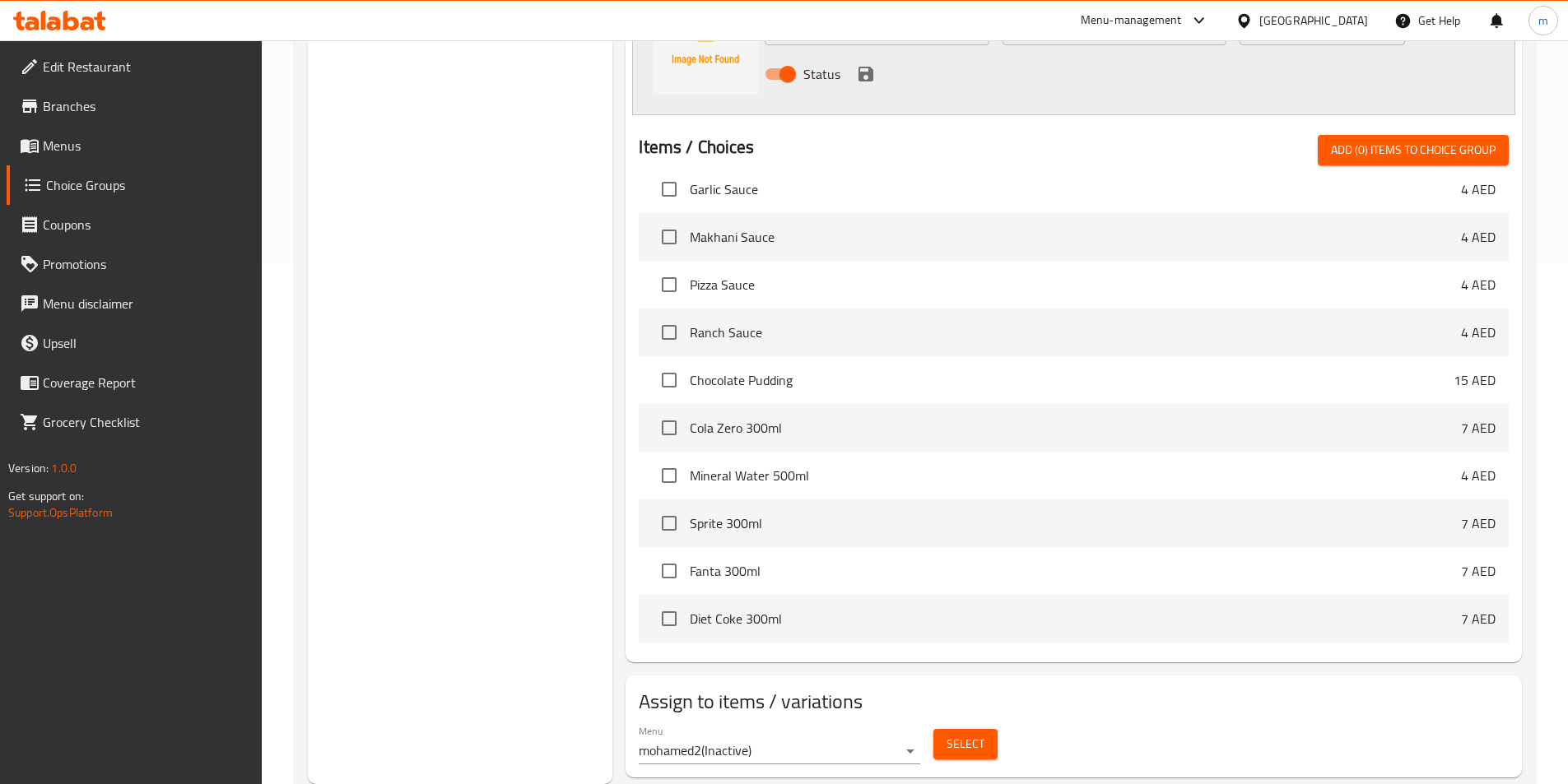
click at [963, 734] on span "Select" at bounding box center [965, 744] width 38 height 20
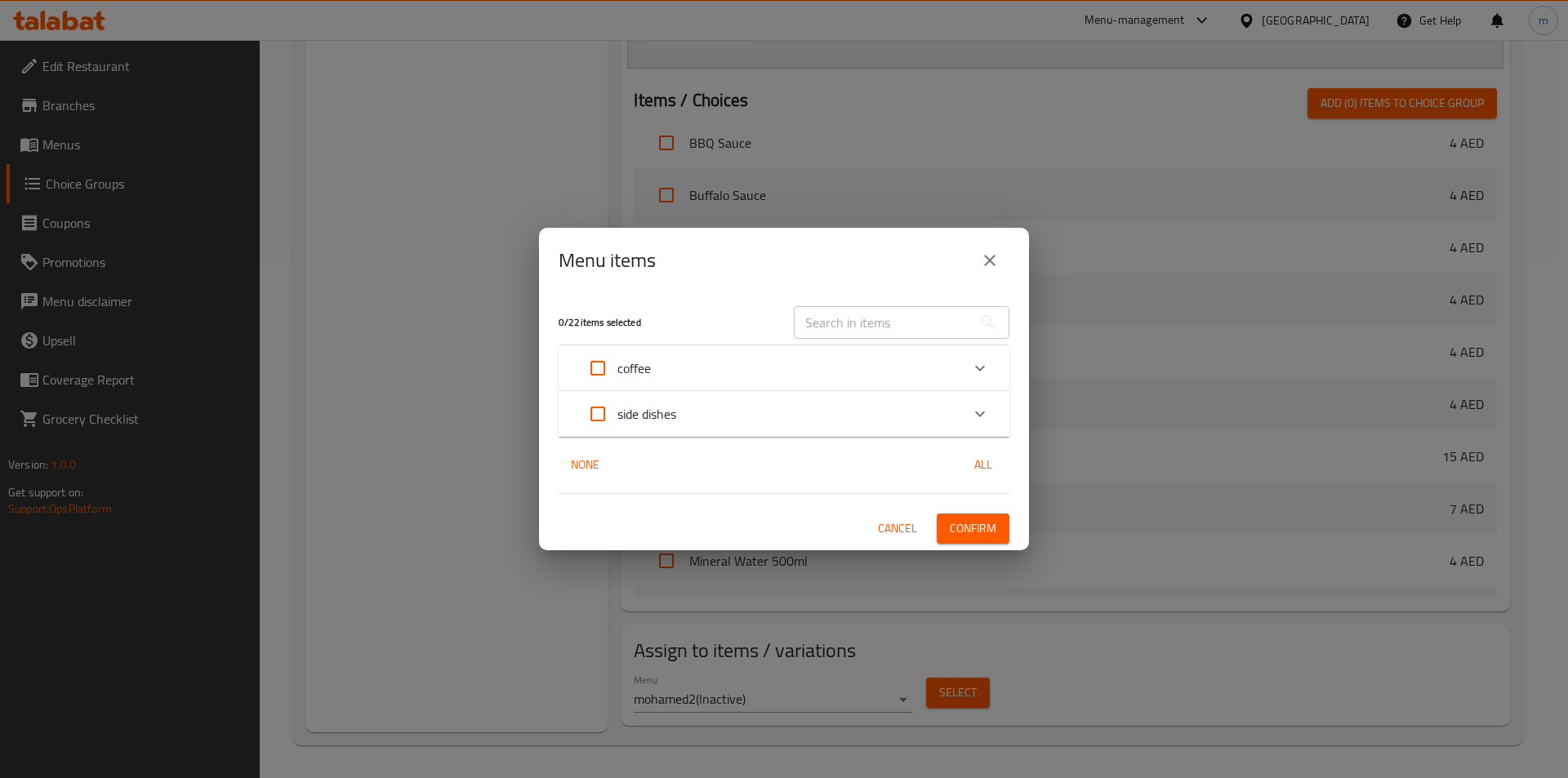
click at [688, 374] on div "coffee" at bounding box center [769, 368] width 382 height 39
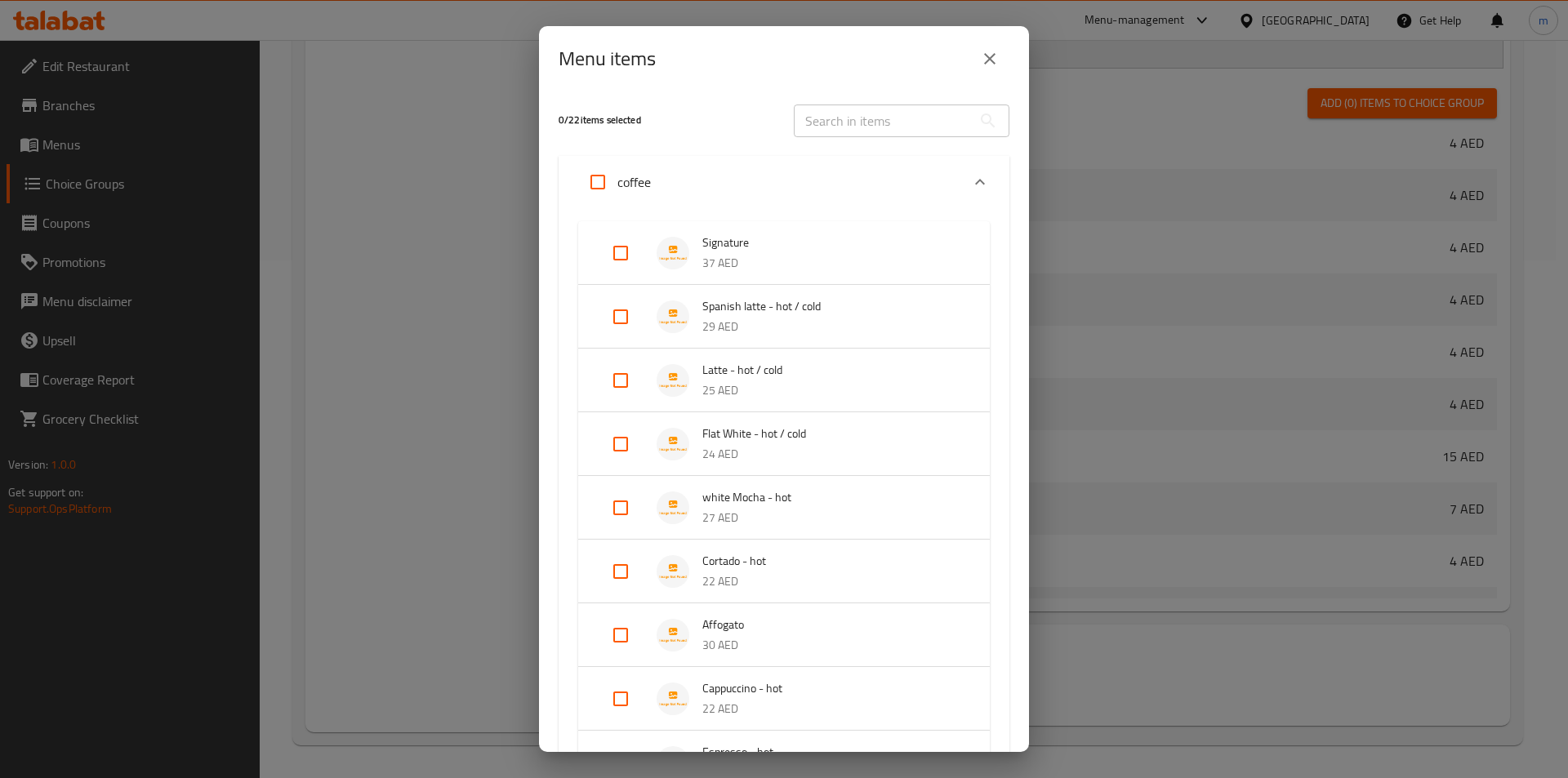
click at [777, 315] on span "Spanish latte - hot / cold" at bounding box center [829, 306] width 255 height 20
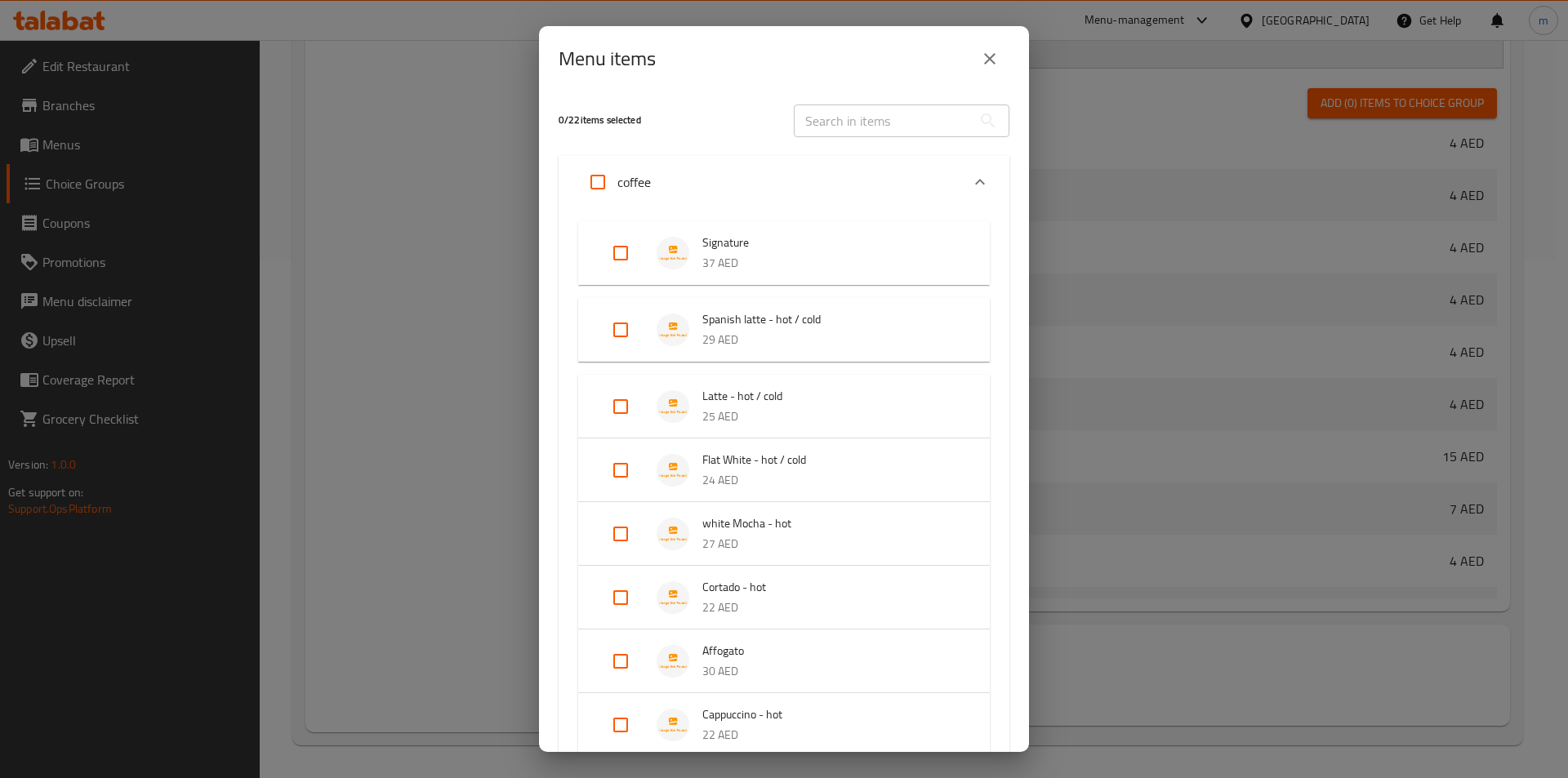
click at [782, 387] on span "Latte - hot / cold" at bounding box center [829, 397] width 255 height 20
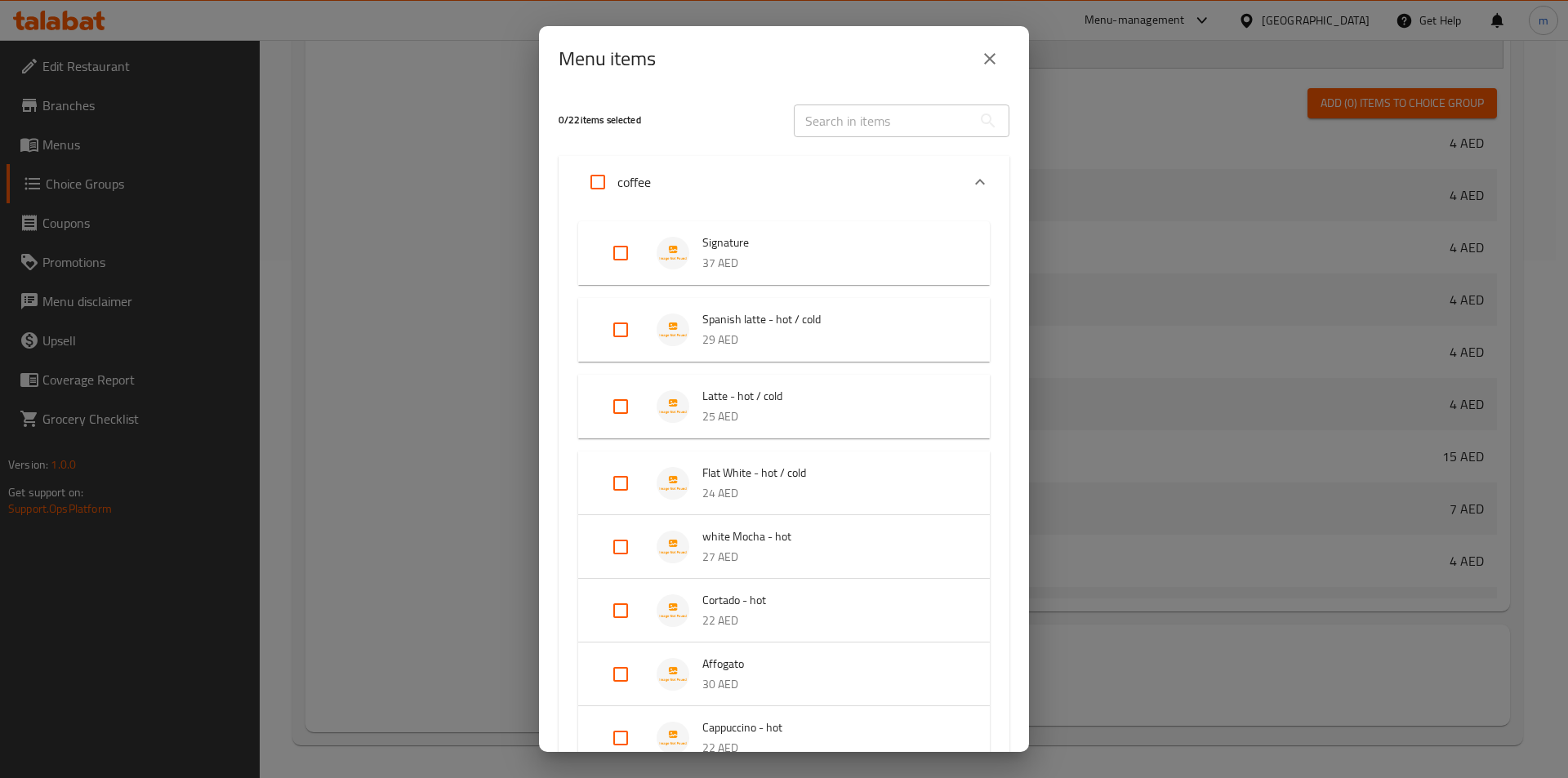
click at [619, 330] on input "Expand" at bounding box center [620, 329] width 39 height 39
checkbox input "true"
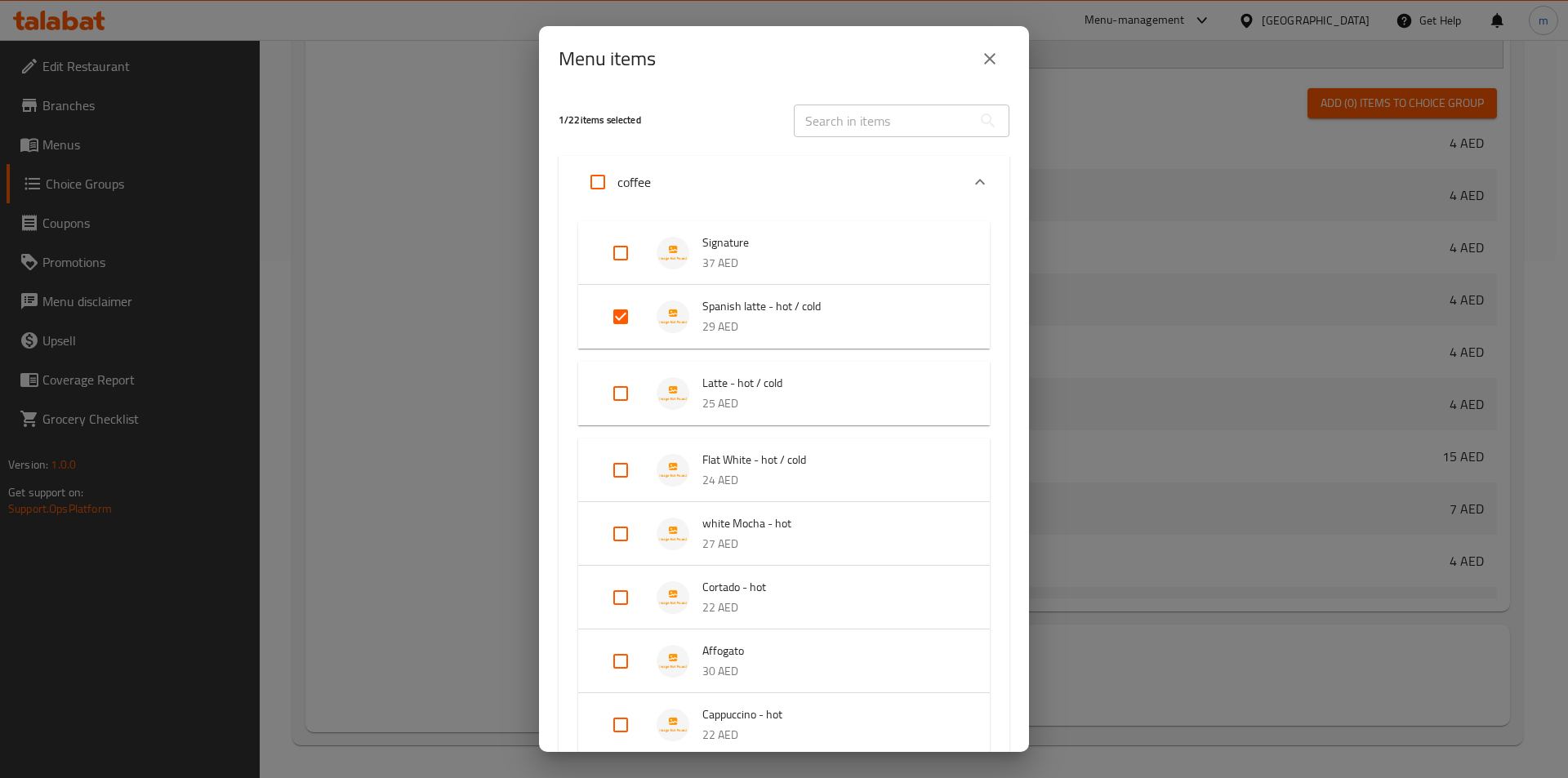
click at [619, 392] on input "Expand" at bounding box center [620, 393] width 39 height 39
checkbox input "true"
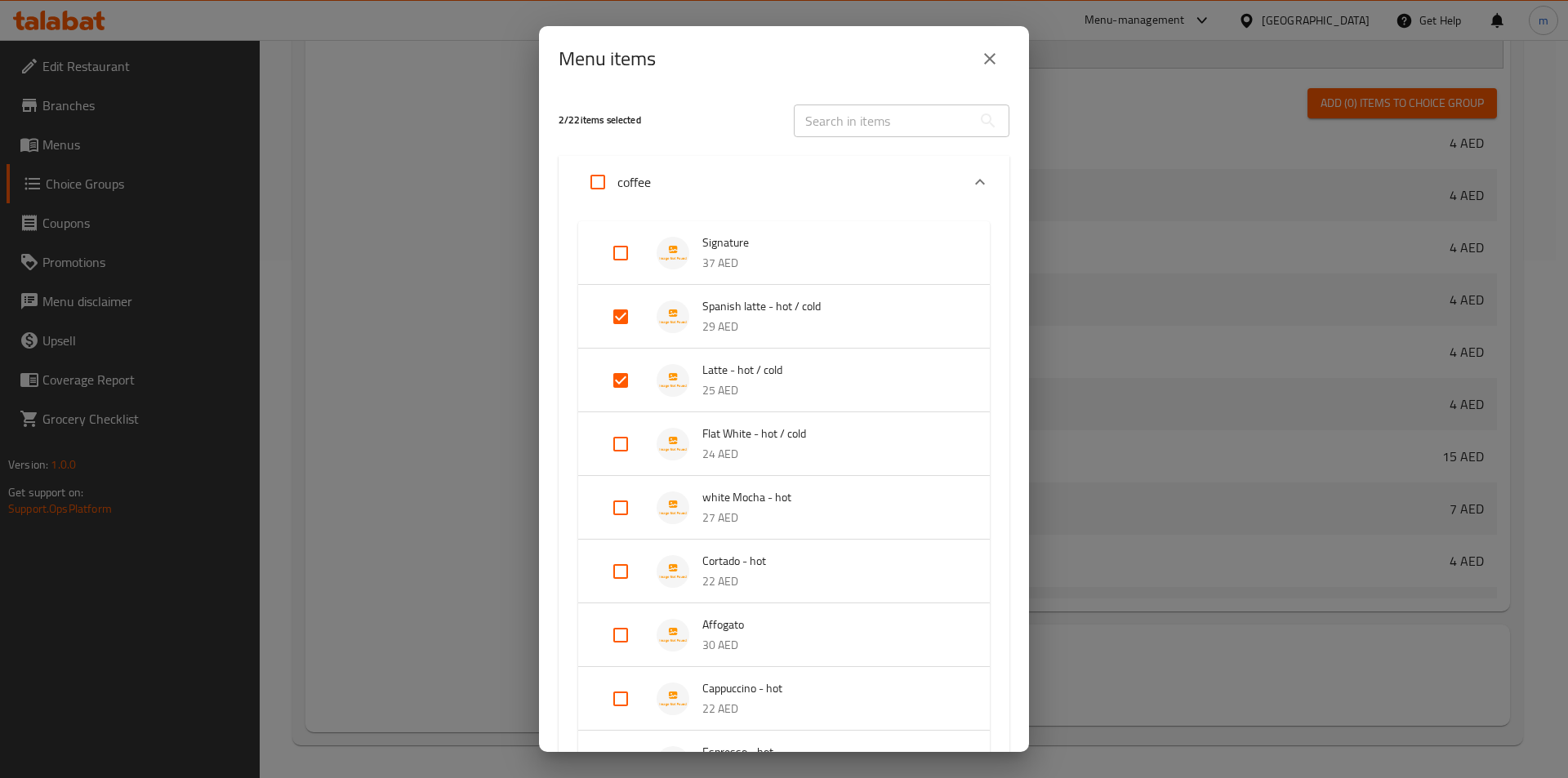
click at [622, 442] on input "Expand" at bounding box center [620, 444] width 39 height 39
checkbox input "true"
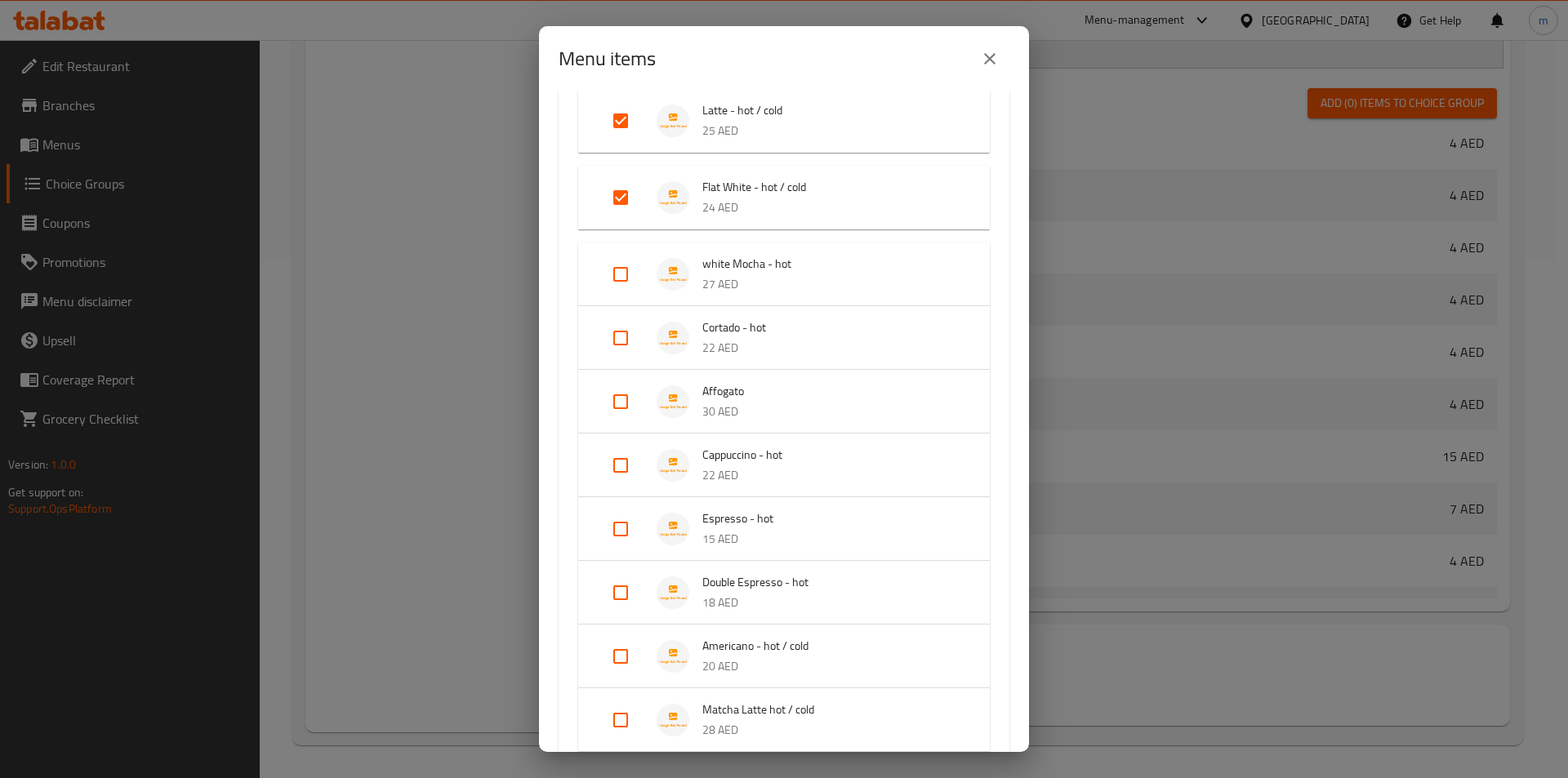
scroll to position [326, 0]
click at [611, 592] on input "Expand" at bounding box center [620, 590] width 39 height 39
checkbox input "true"
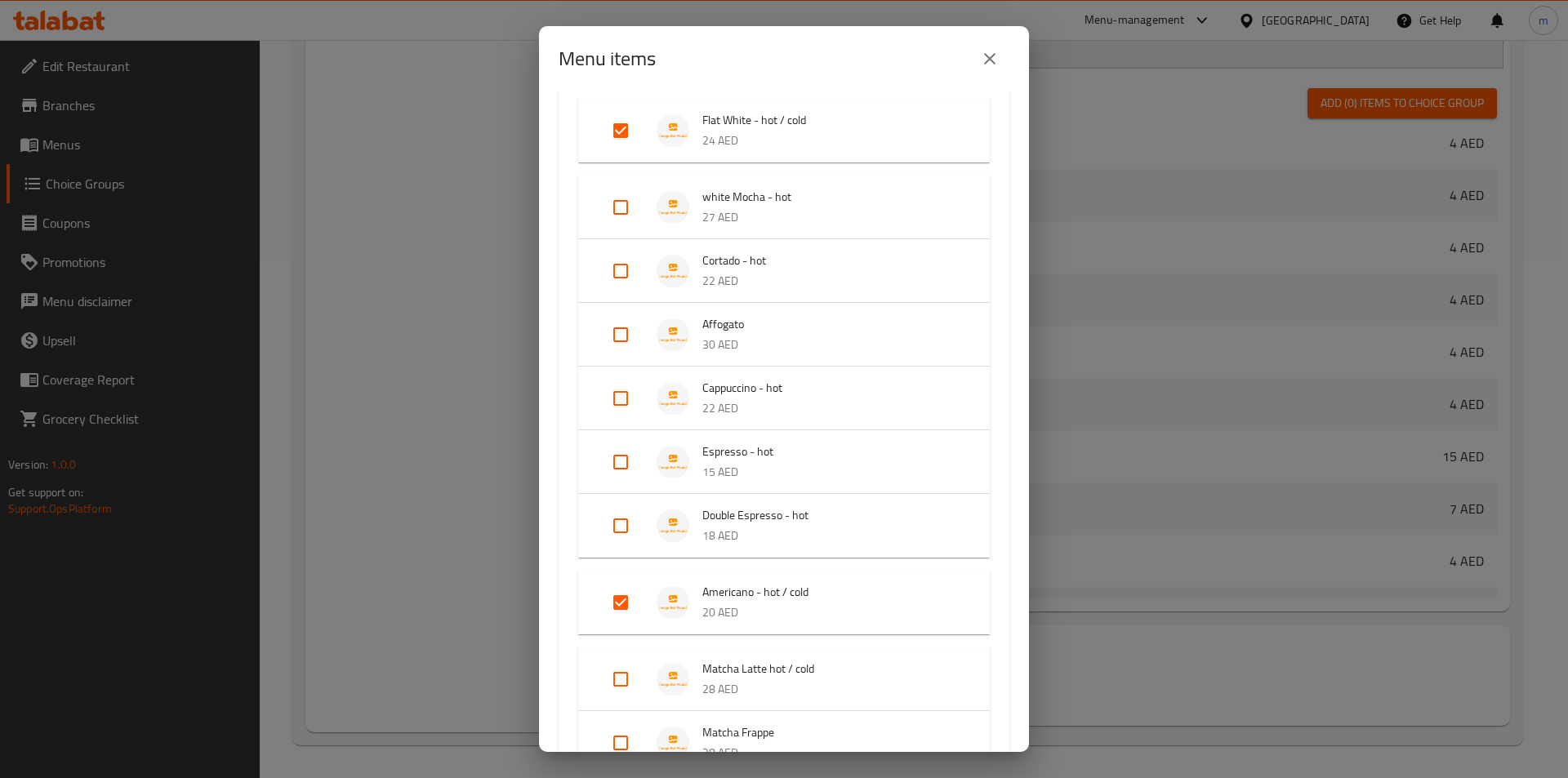
click at [622, 663] on input "Expand" at bounding box center [620, 679] width 39 height 39
checkbox input "true"
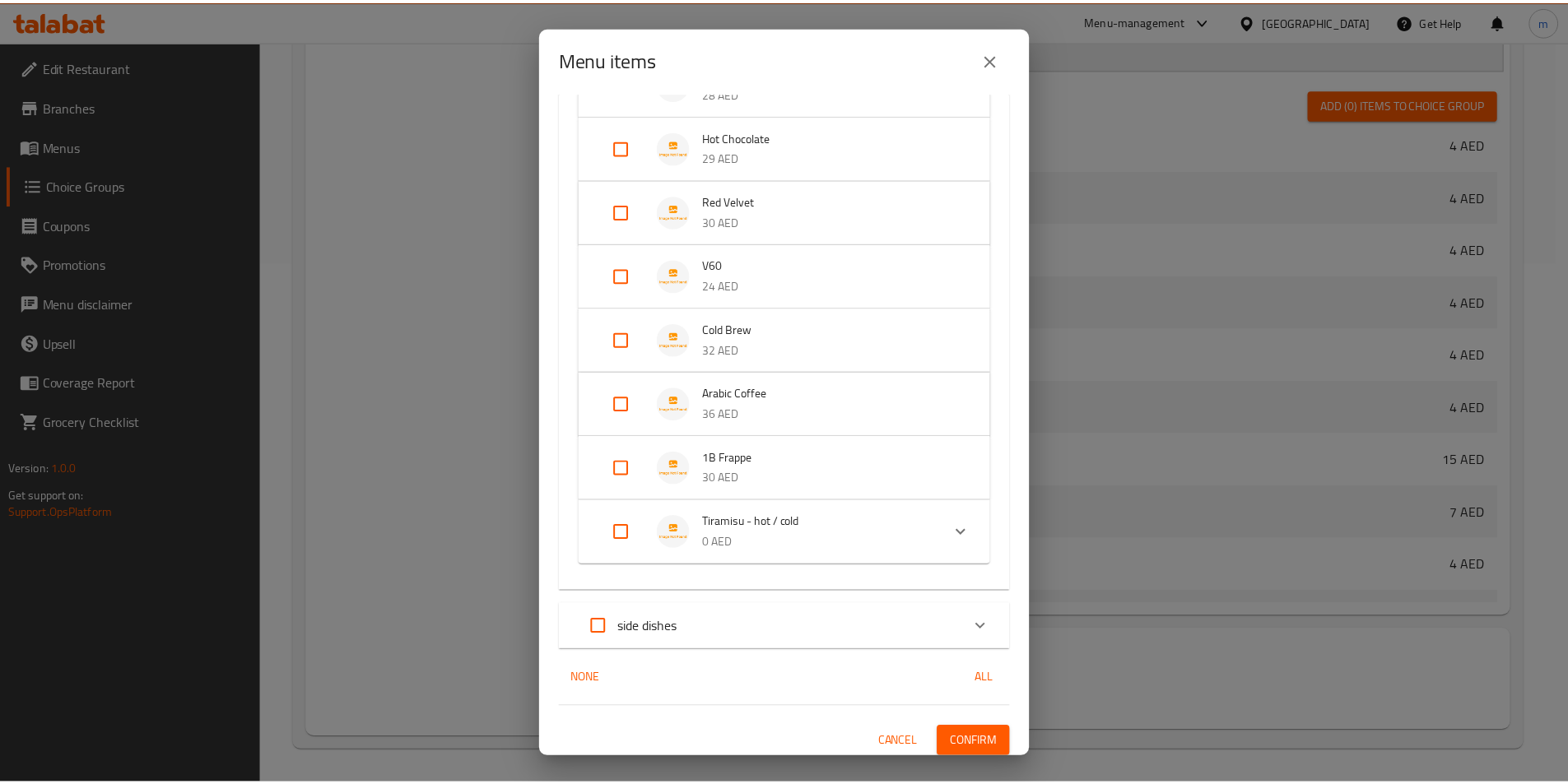
scroll to position [1014, 0]
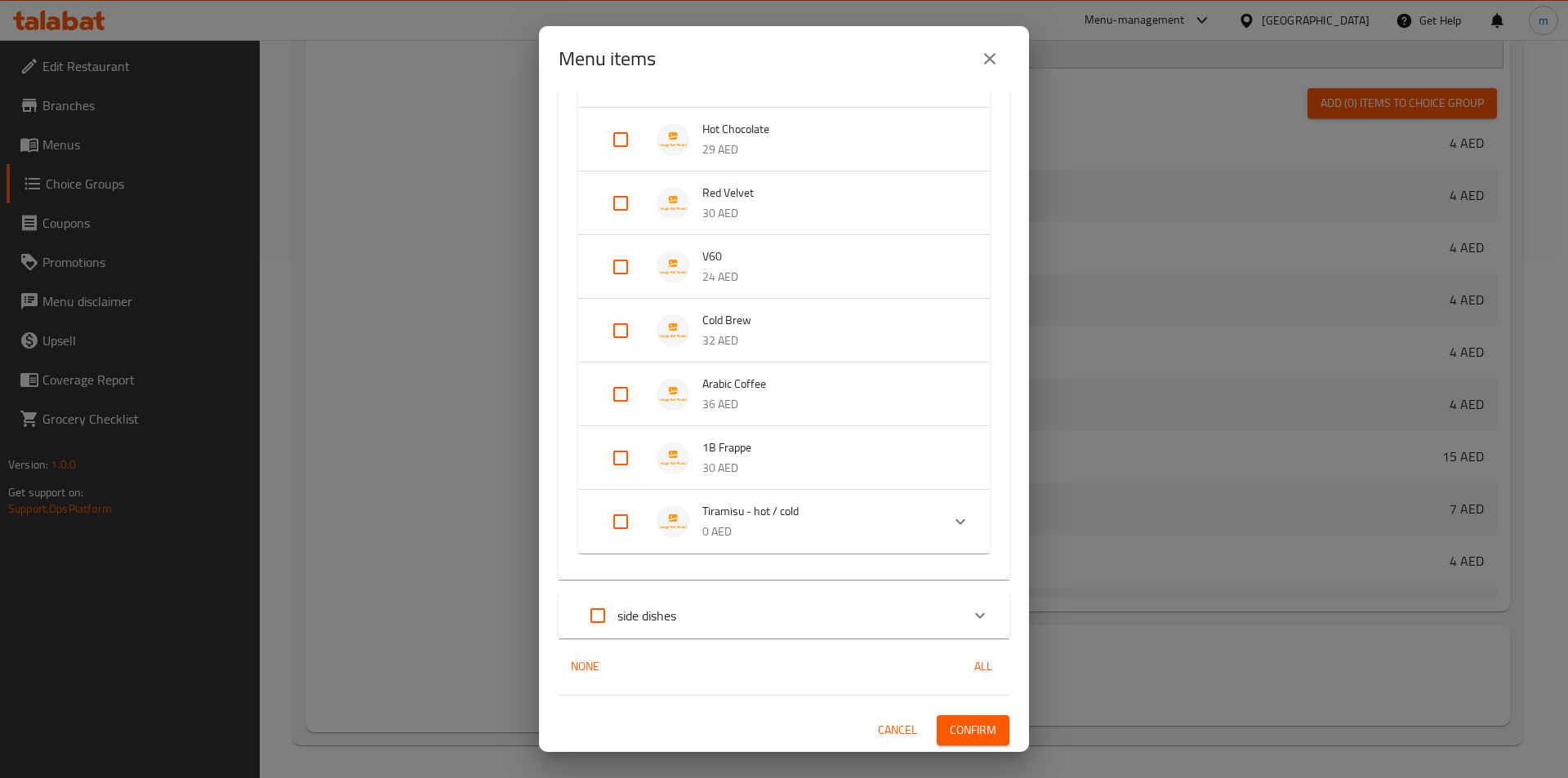
click at [965, 726] on span "Confirm" at bounding box center [973, 730] width 47 height 20
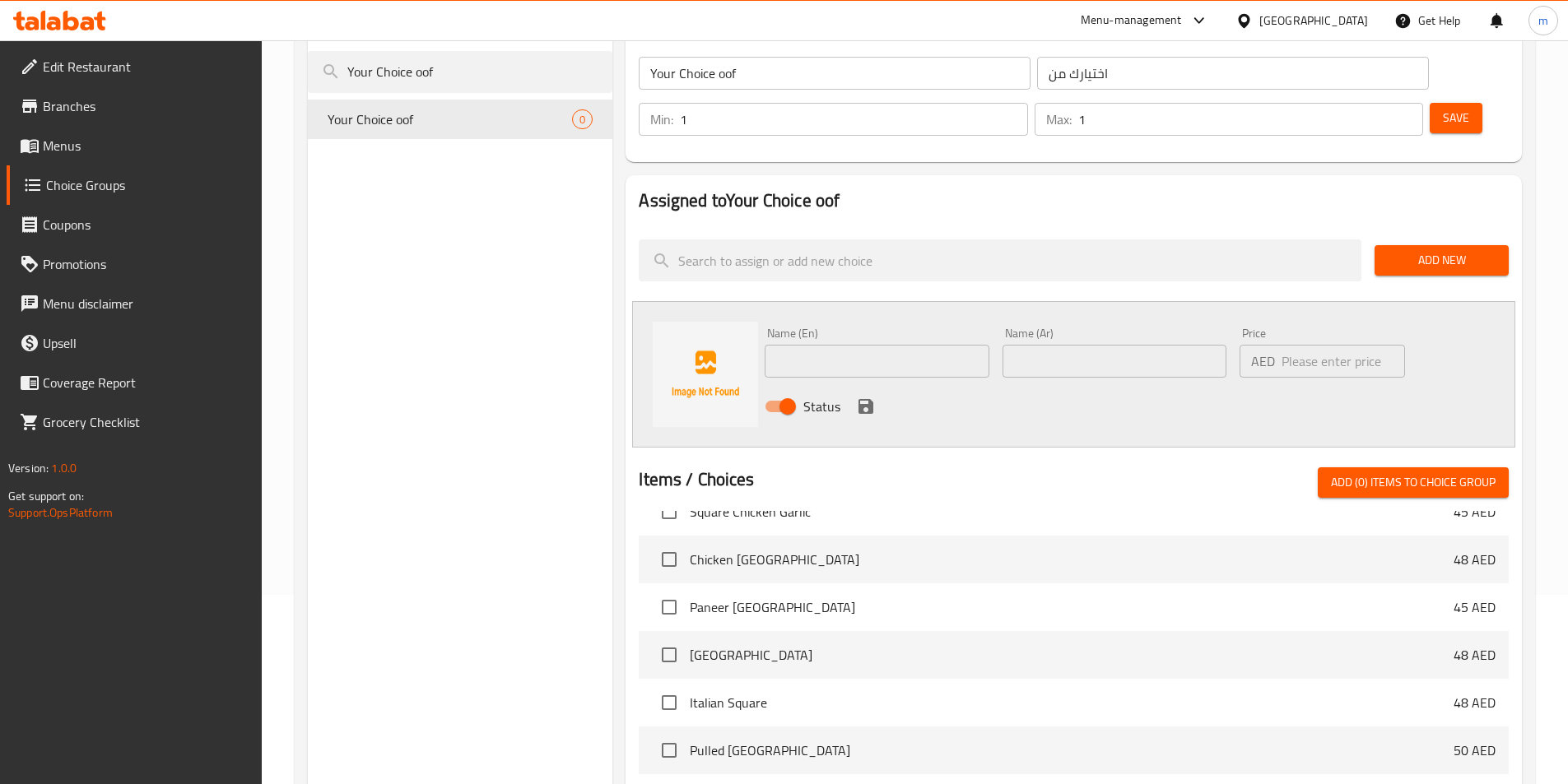
scroll to position [0, 0]
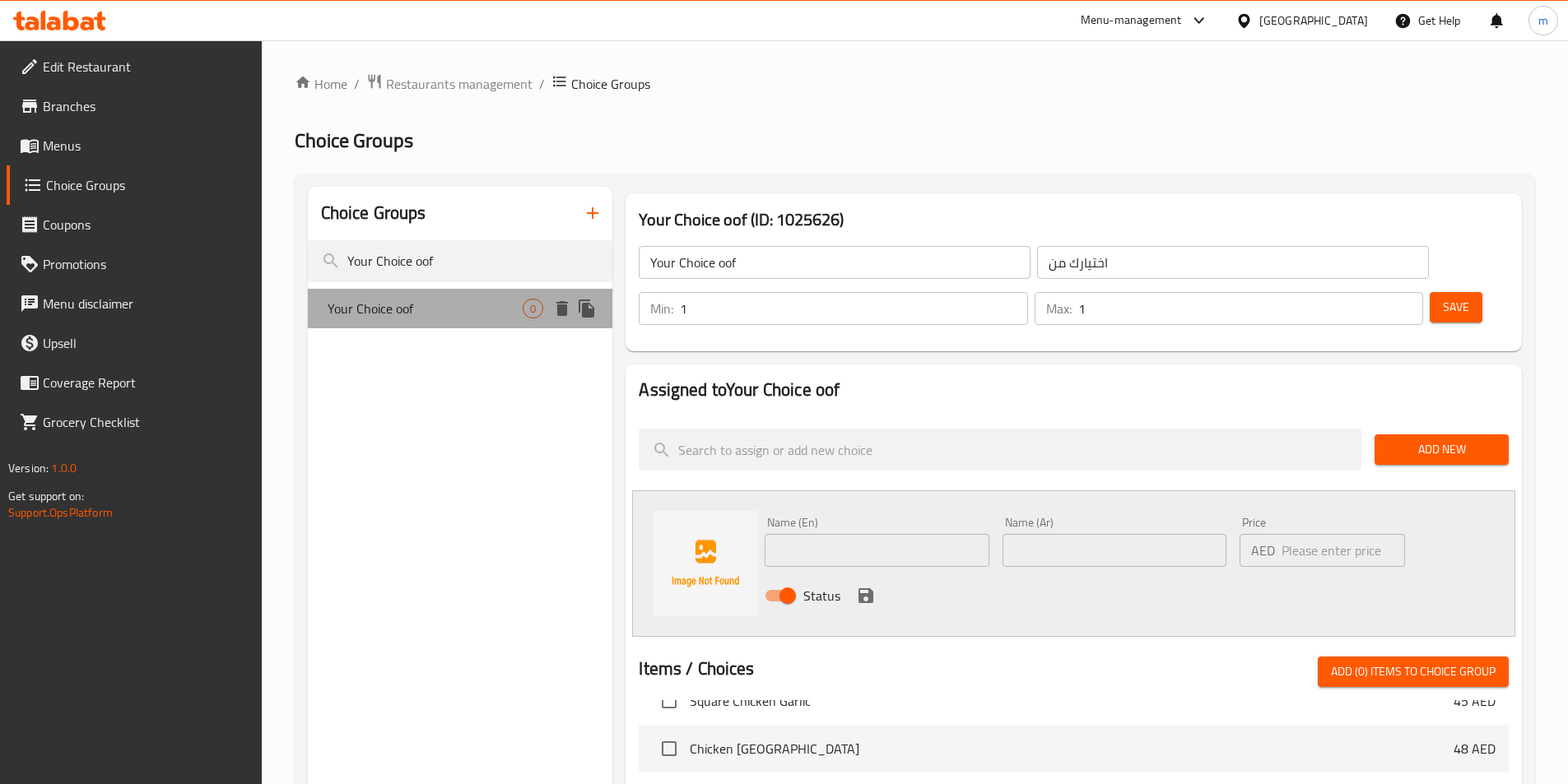
click at [388, 305] on span "Your Choice oof" at bounding box center [426, 308] width 196 height 19
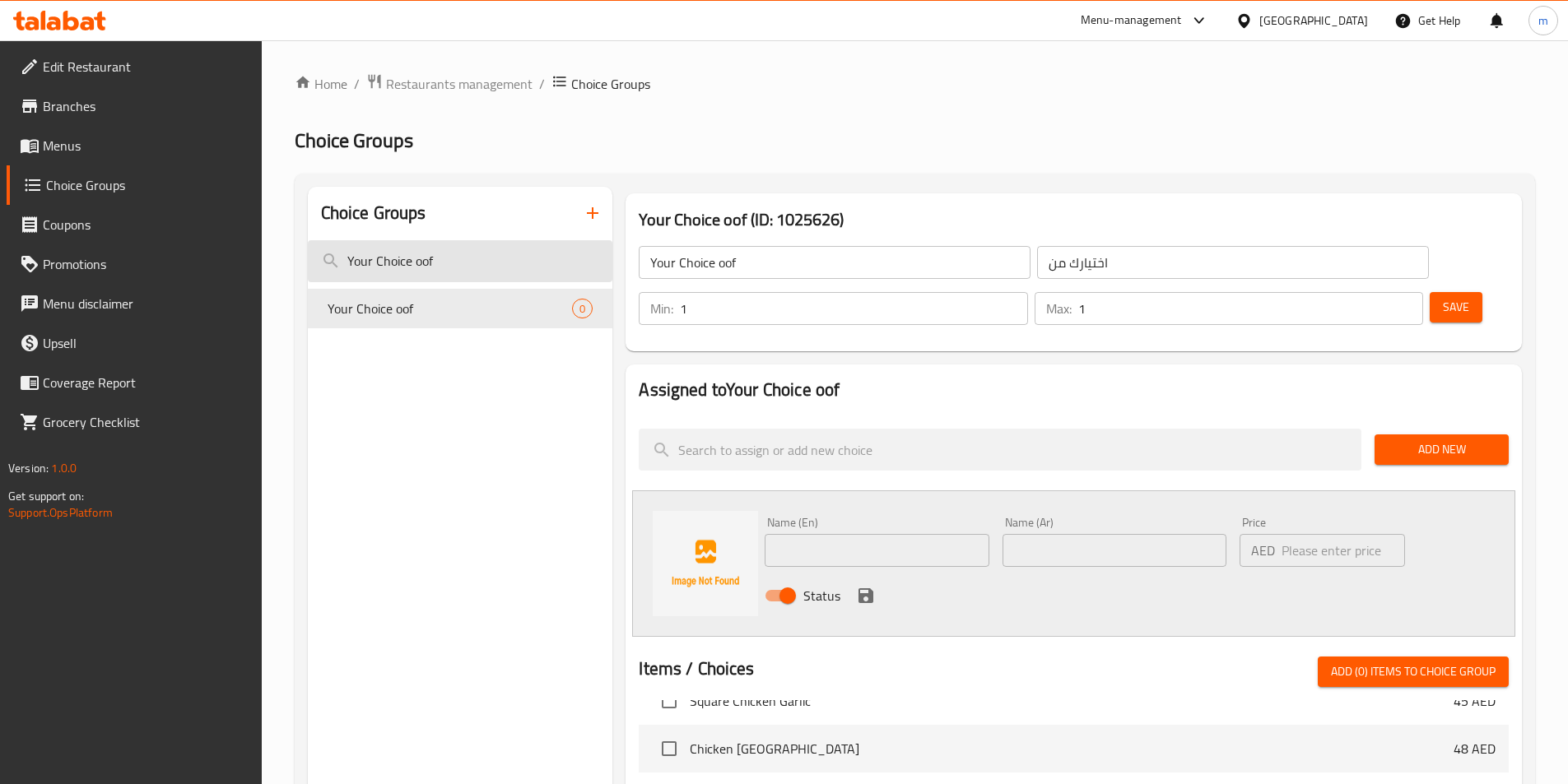
click at [404, 252] on input "Your Choice oof" at bounding box center [460, 262] width 305 height 42
click at [136, 220] on span "Coupons" at bounding box center [145, 224] width 205 height 19
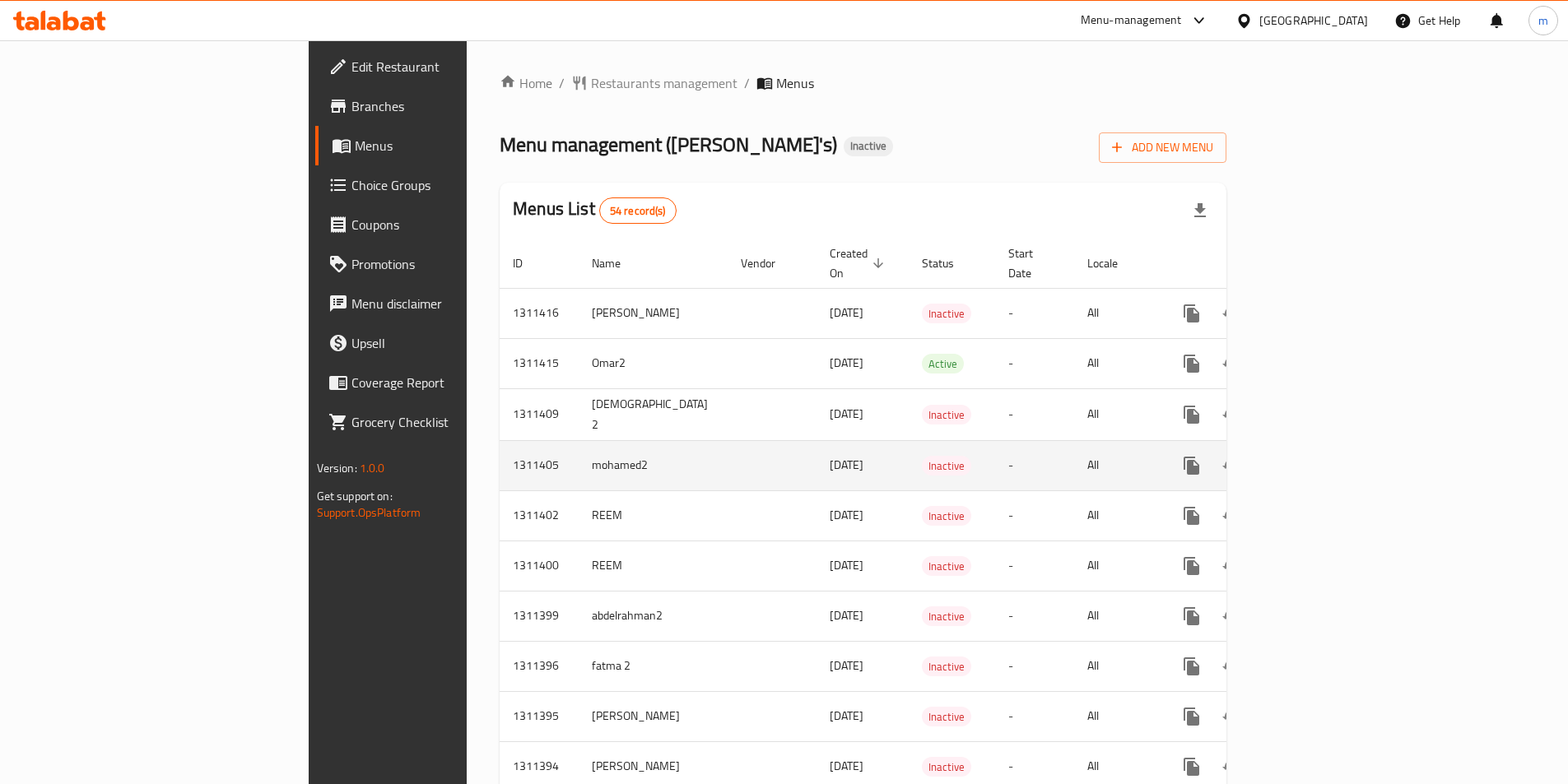
click at [1320, 456] on icon "enhanced table" at bounding box center [1309, 465] width 19 height 19
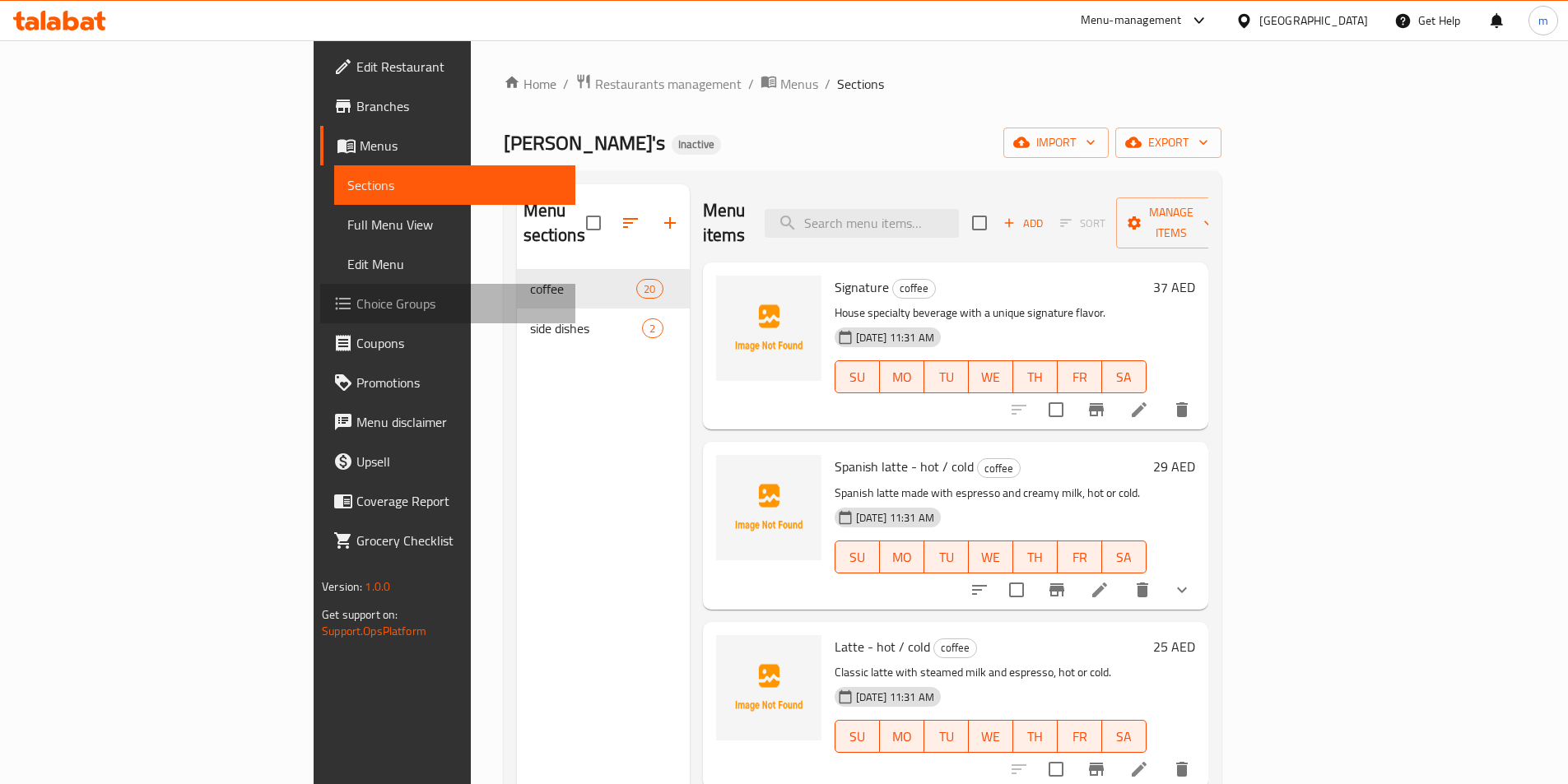
click at [357, 303] on span "Choice Groups" at bounding box center [459, 303] width 205 height 19
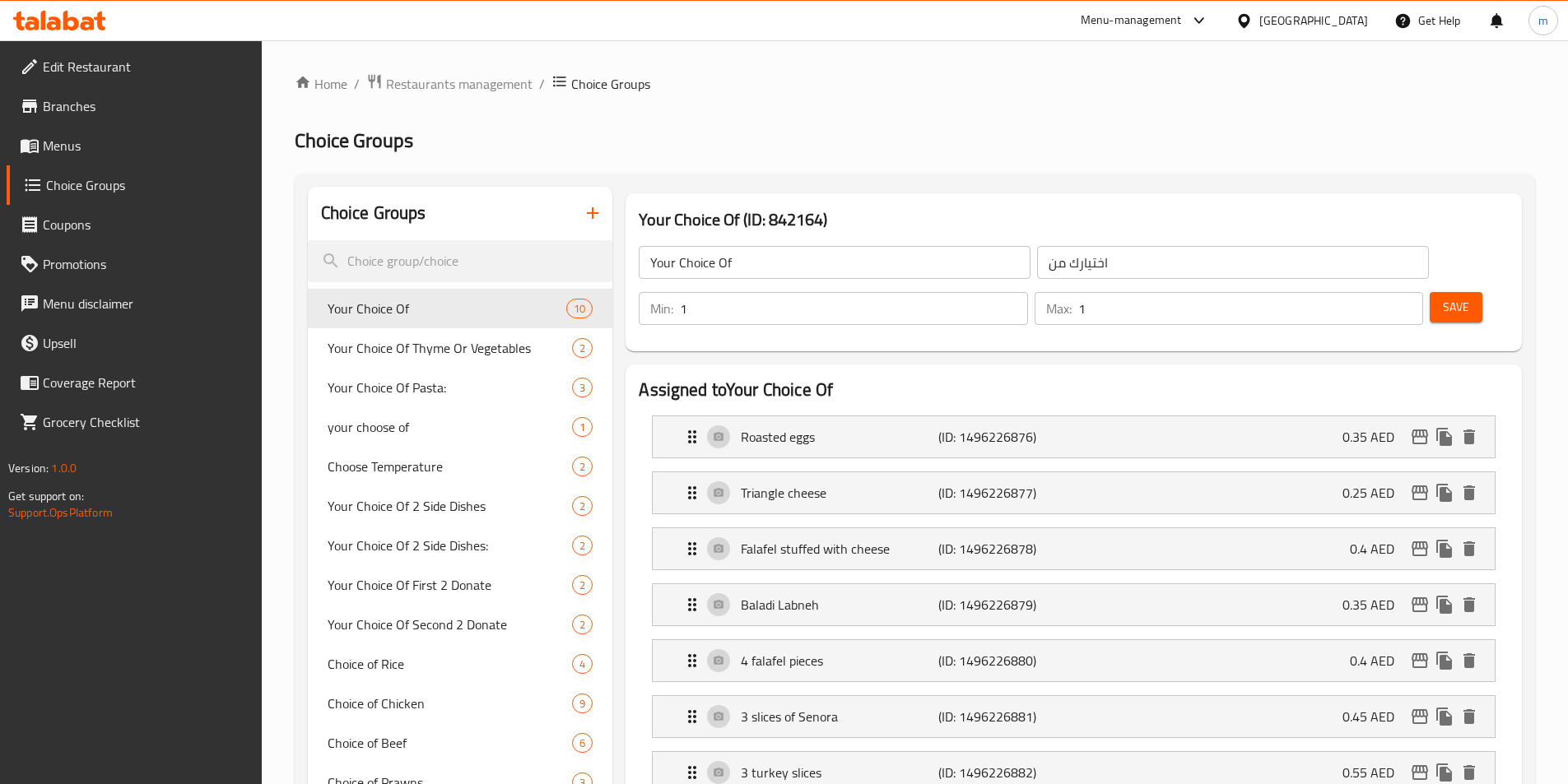
click at [435, 258] on input "search" at bounding box center [460, 262] width 305 height 42
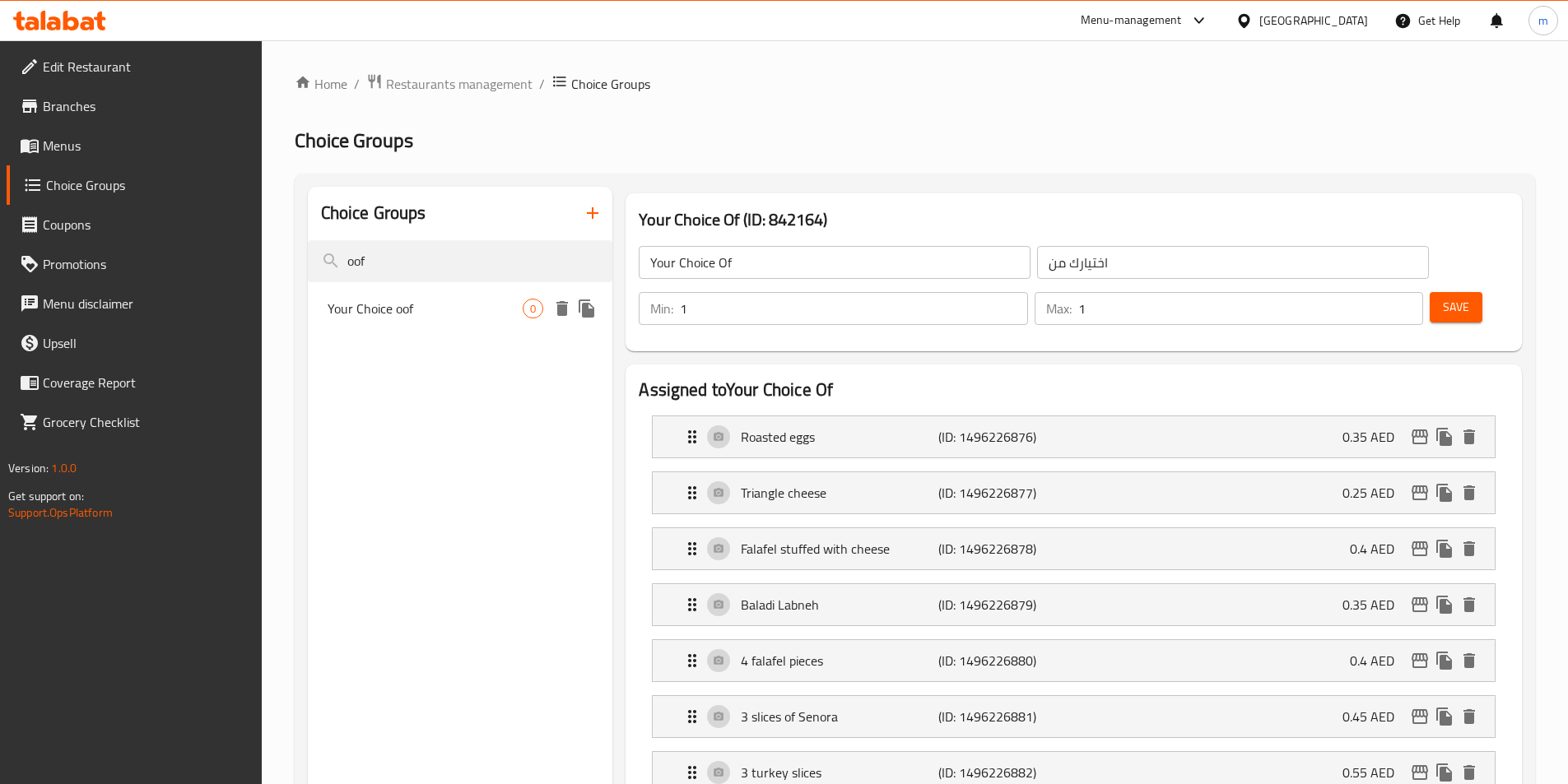
type input "oof"
click at [457, 296] on div "Your Choice oof 0" at bounding box center [460, 309] width 305 height 40
type input "Your Choice oof"
type input "اختيارك من"
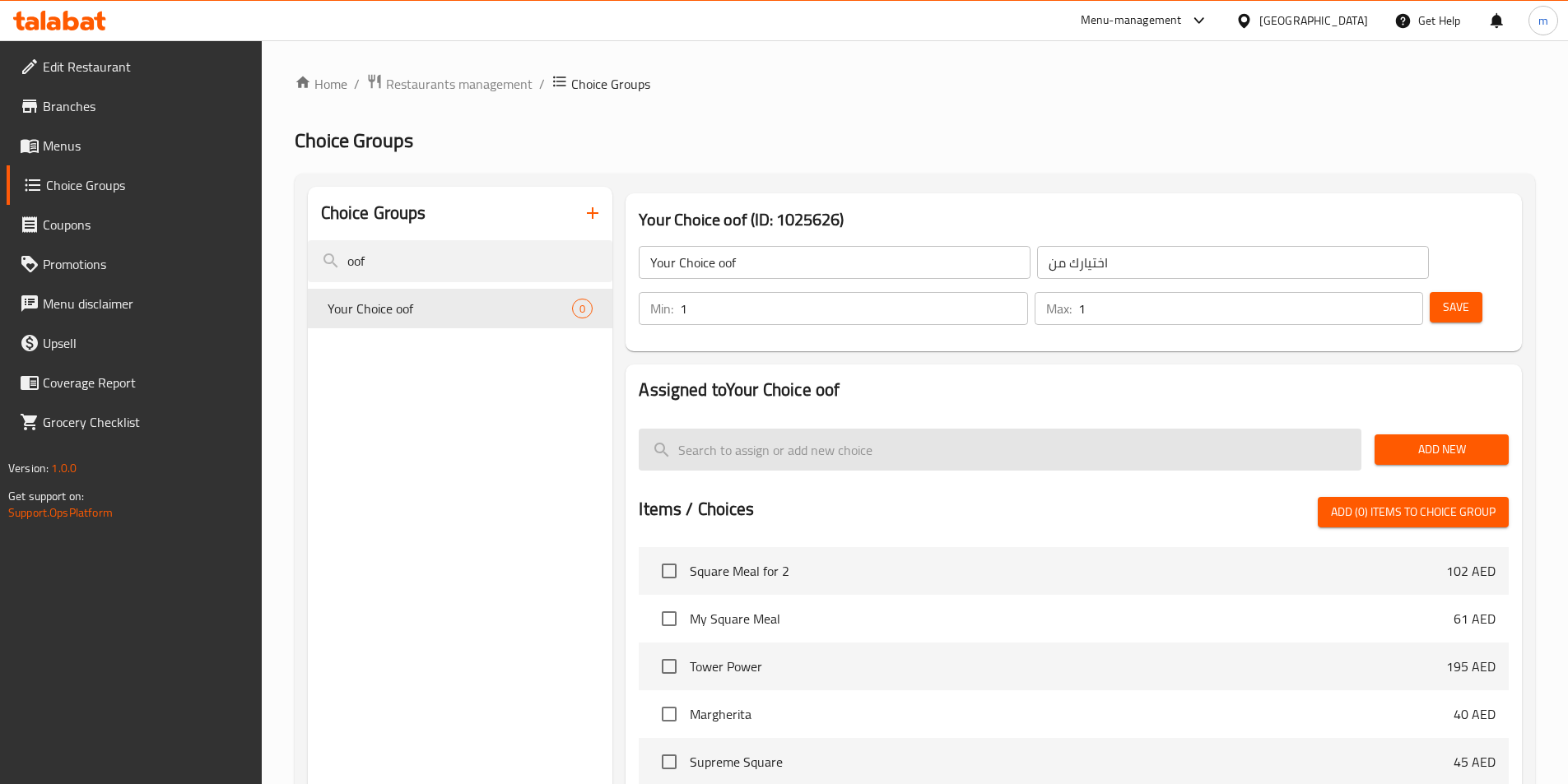
click at [757, 428] on input "search" at bounding box center [1000, 450] width 722 height 42
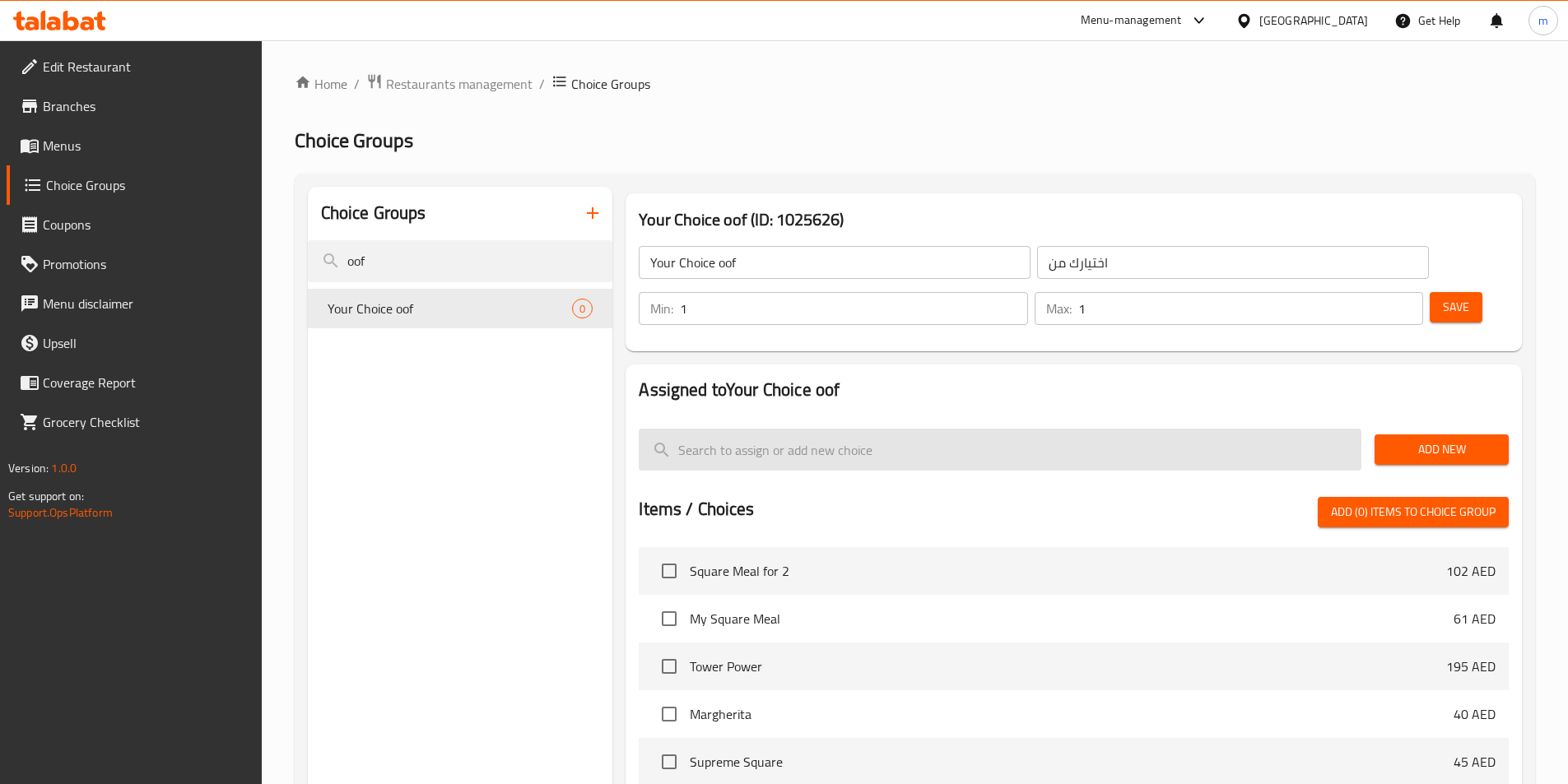
click at [757, 428] on input "search" at bounding box center [1000, 450] width 722 height 42
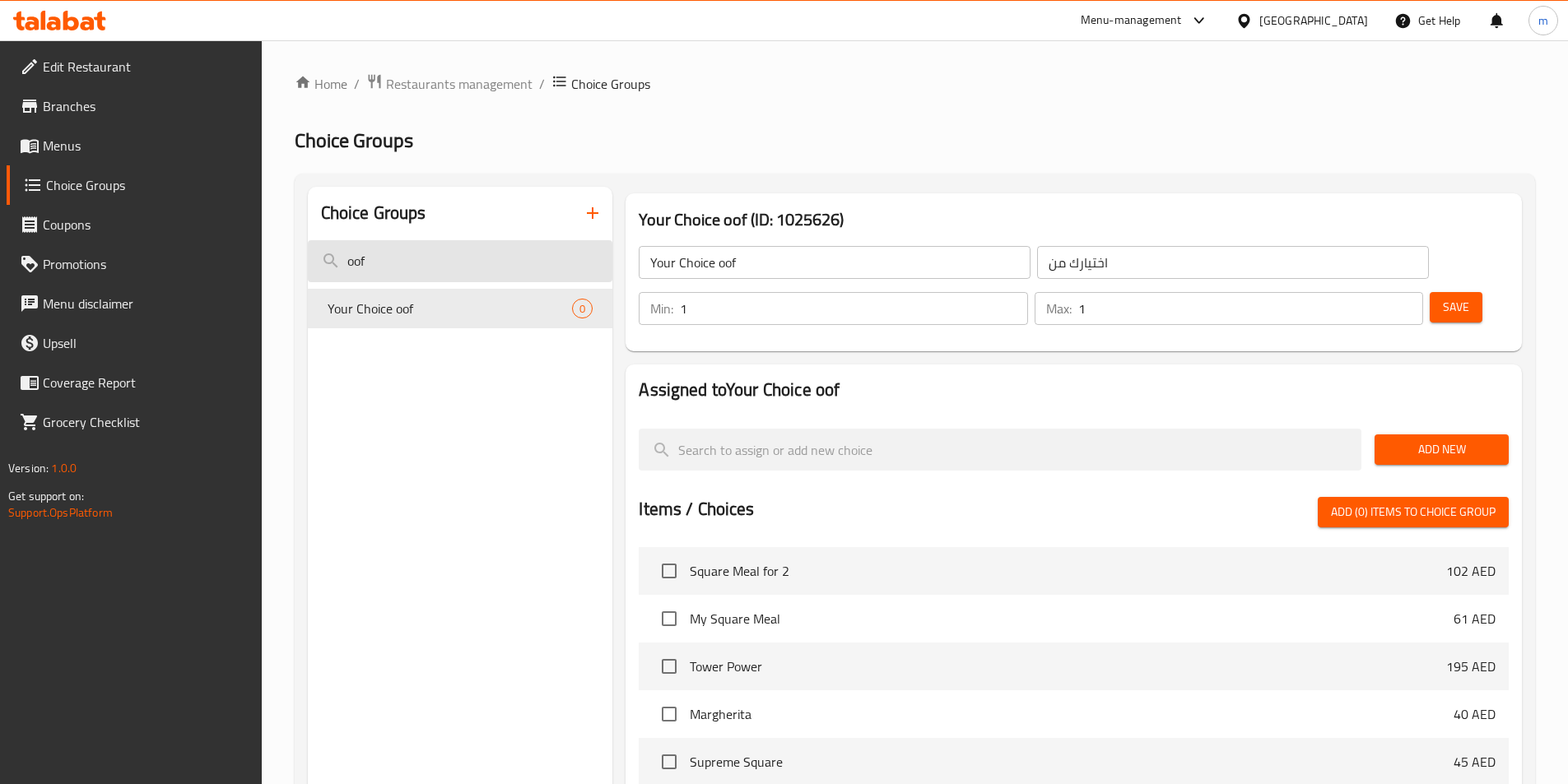
click at [374, 261] on input "oof" at bounding box center [460, 262] width 305 height 42
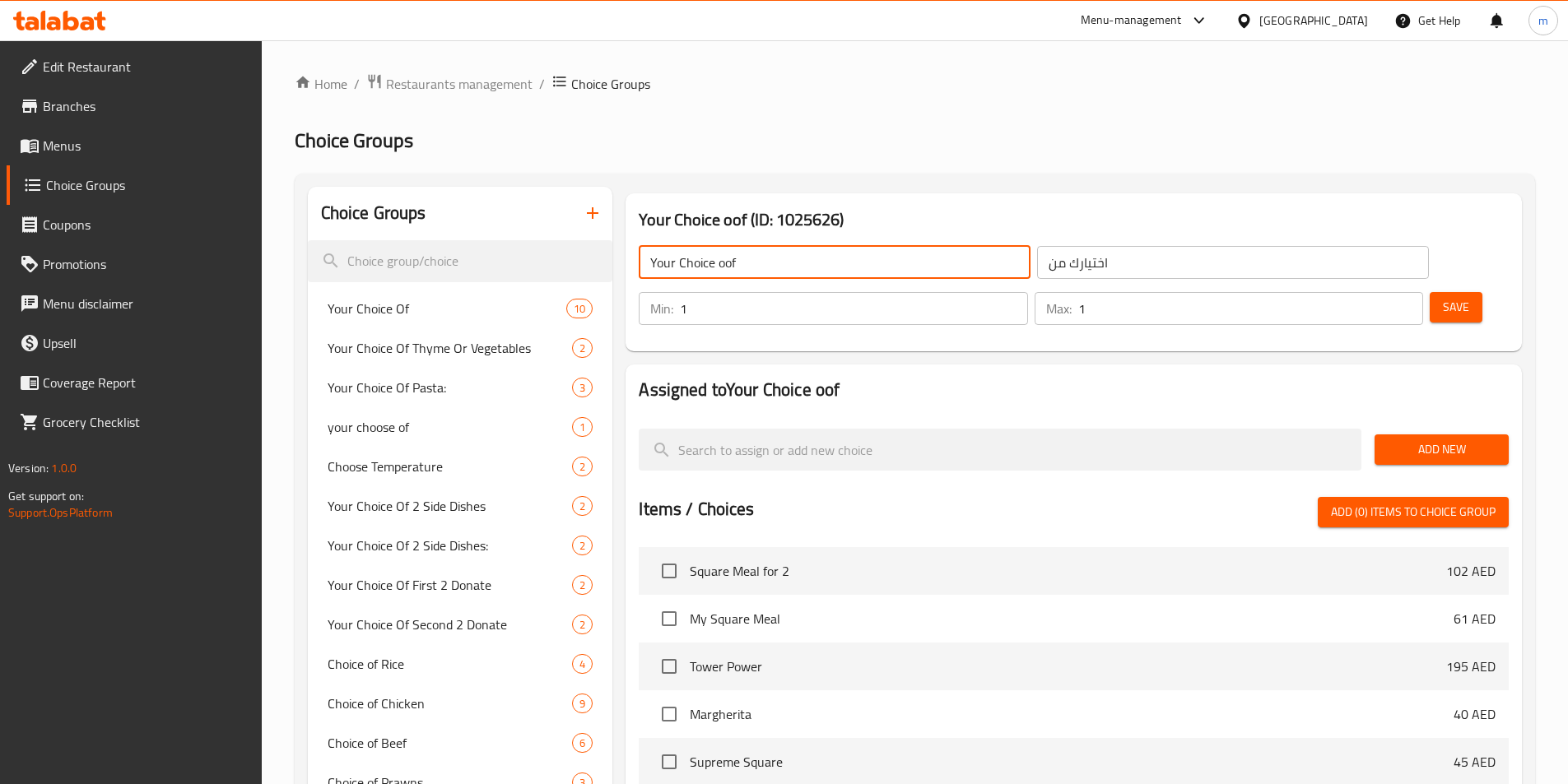
click at [729, 266] on input "Your Choice oof" at bounding box center [834, 263] width 392 height 33
click at [721, 266] on input "Your Choice of" at bounding box center [834, 263] width 392 height 33
click at [767, 261] on input "Your Choice of" at bounding box center [834, 263] width 392 height 33
click at [766, 261] on input "Your Choice OF" at bounding box center [834, 263] width 392 height 33
type input "Your Choice OF"
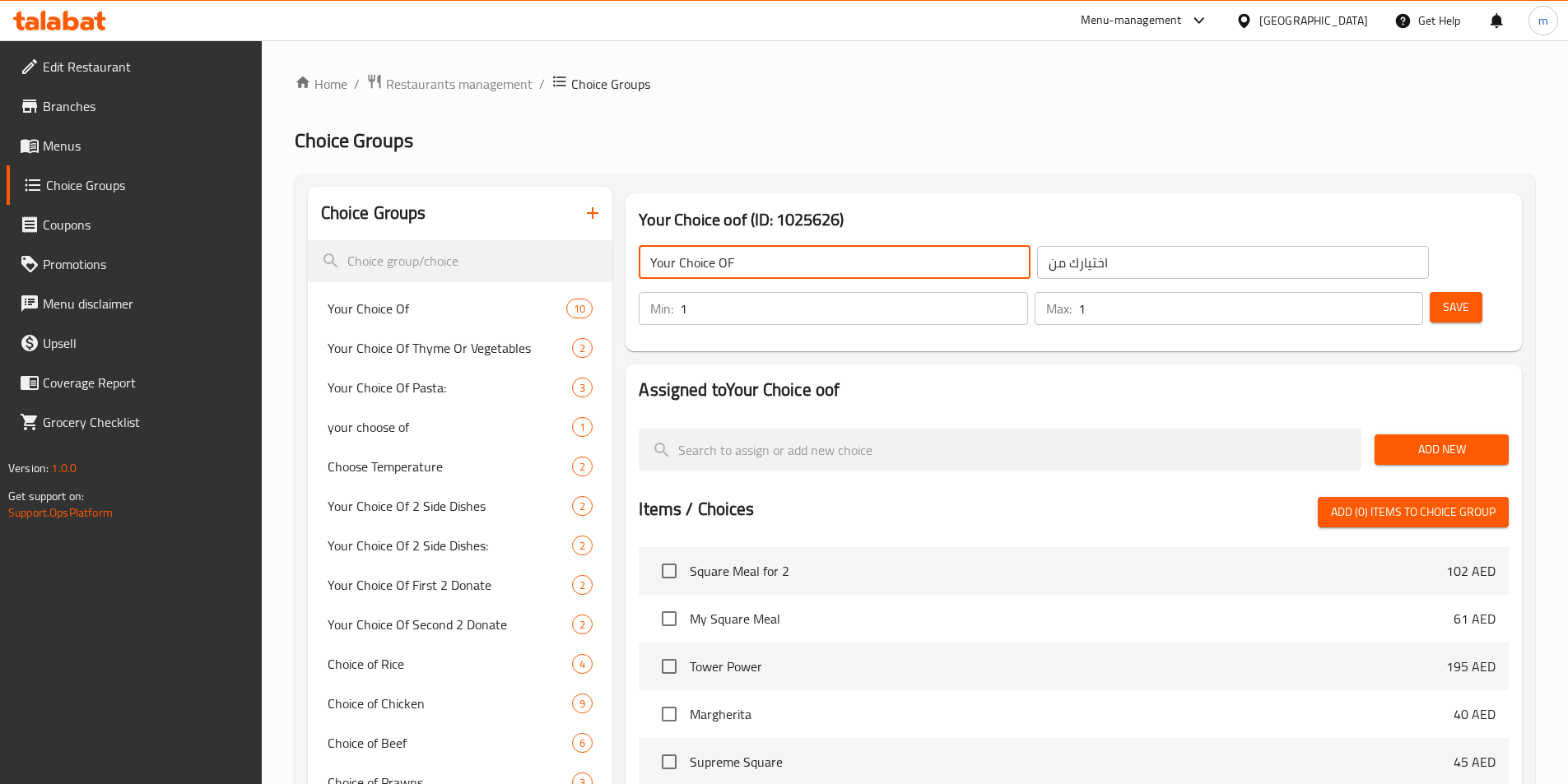
click at [806, 251] on input "Your Choice OF" at bounding box center [834, 263] width 392 height 33
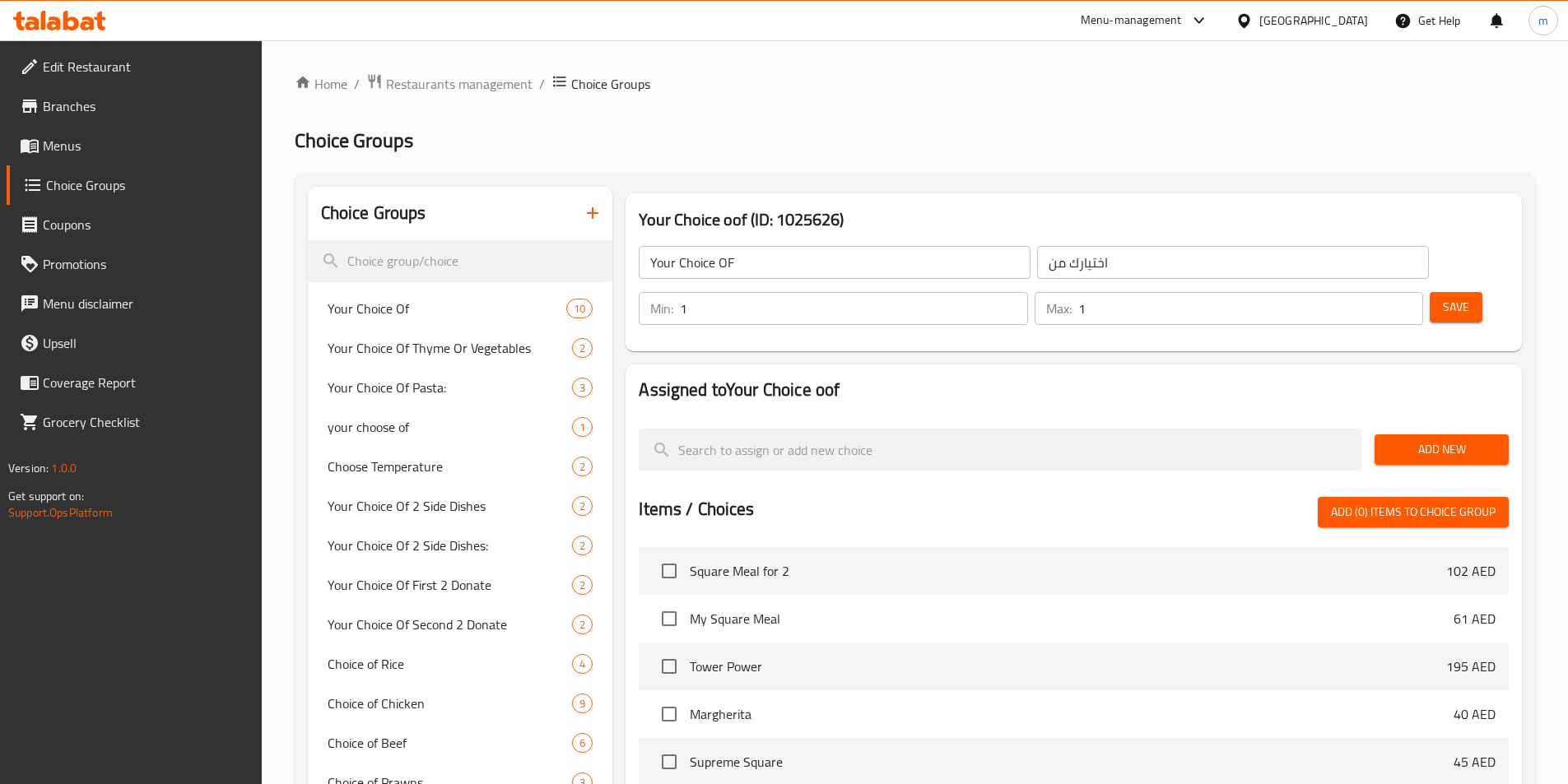
click at [142, 154] on span "Menus" at bounding box center [145, 145] width 205 height 19
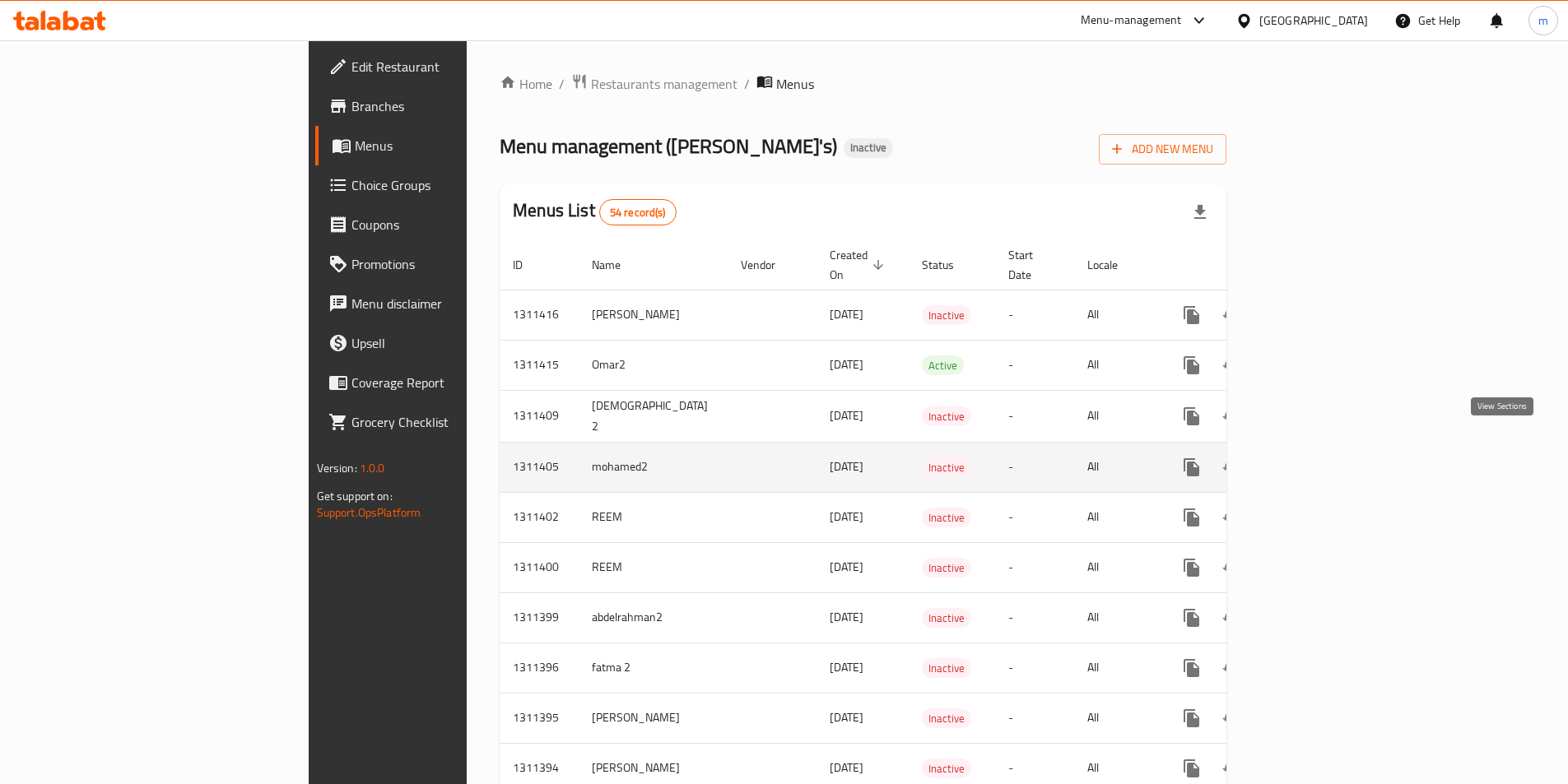
click at [1320, 458] on icon "enhanced table" at bounding box center [1309, 467] width 19 height 19
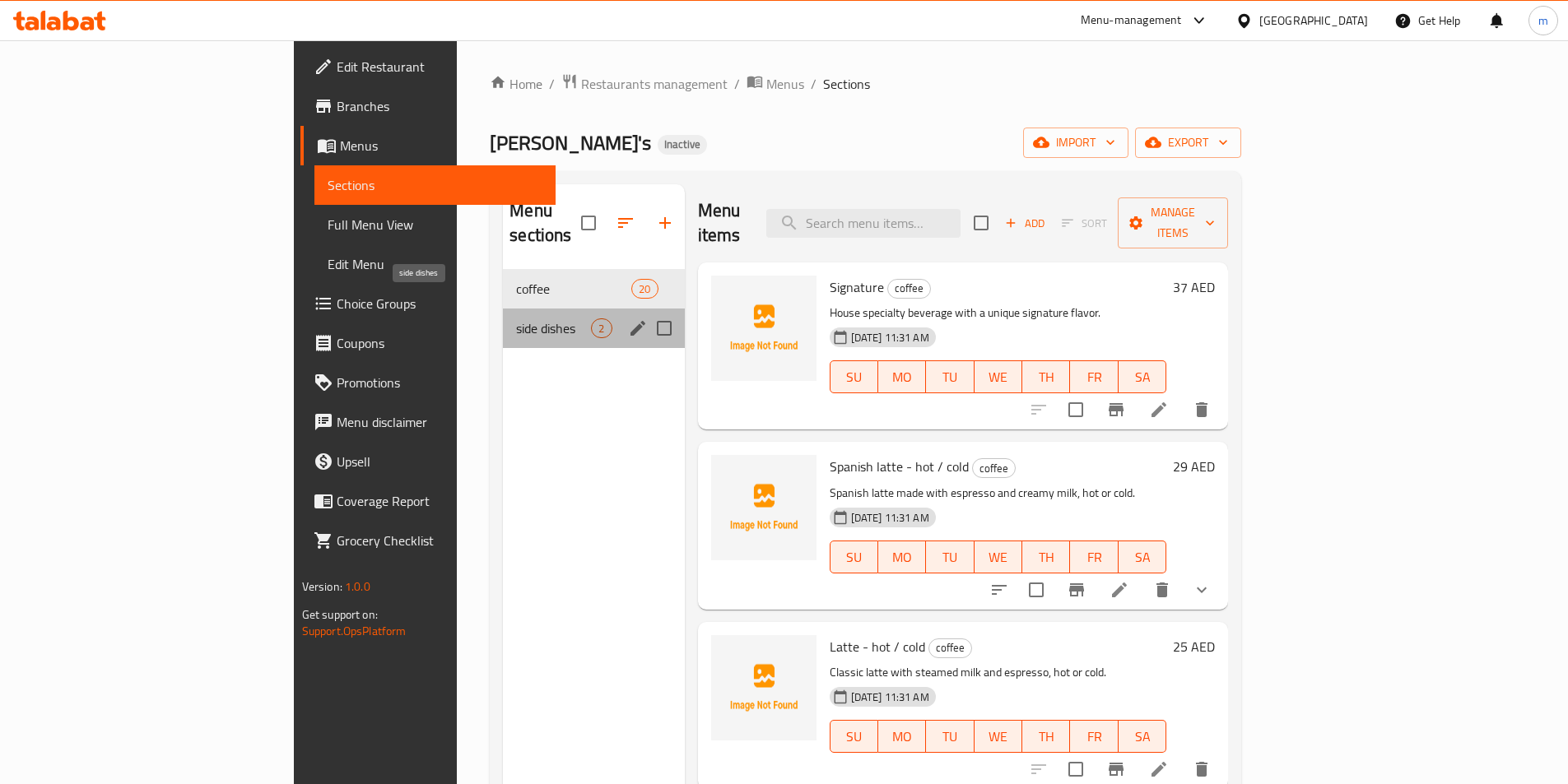
click at [516, 319] on span "side dishes" at bounding box center [553, 328] width 75 height 19
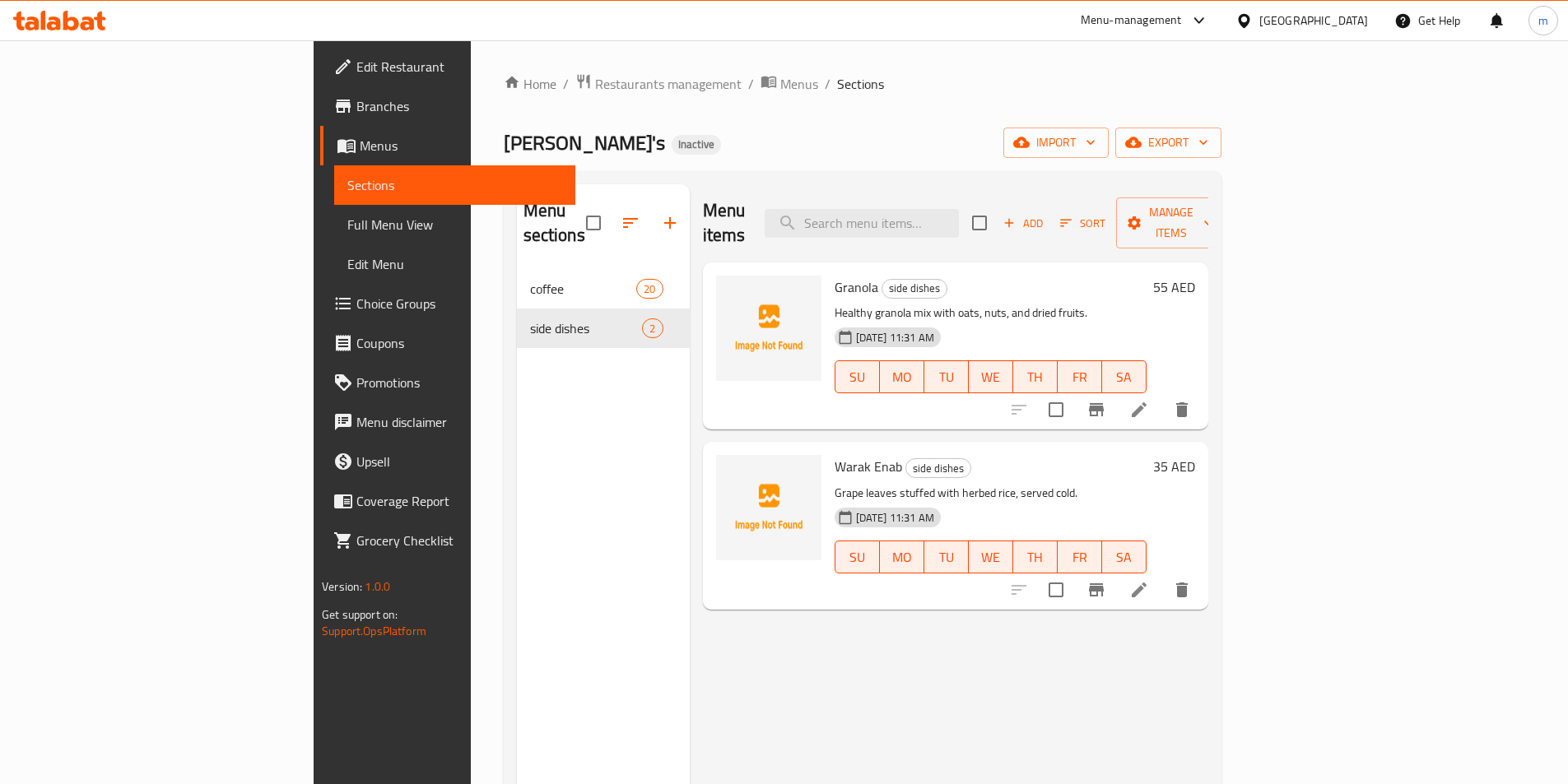
click at [334, 235] on link "Full Menu View" at bounding box center [455, 224] width 241 height 40
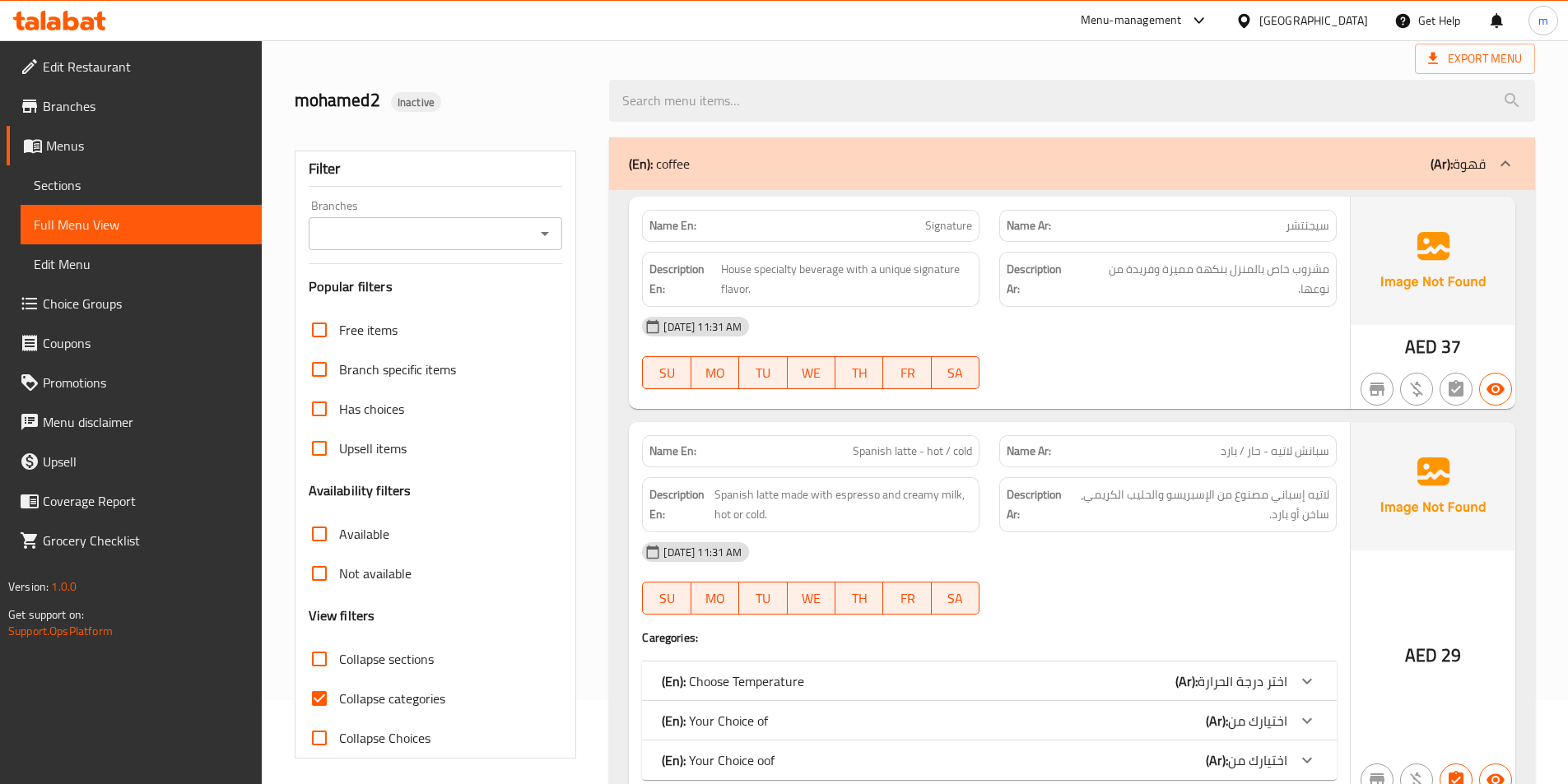
scroll to position [165, 0]
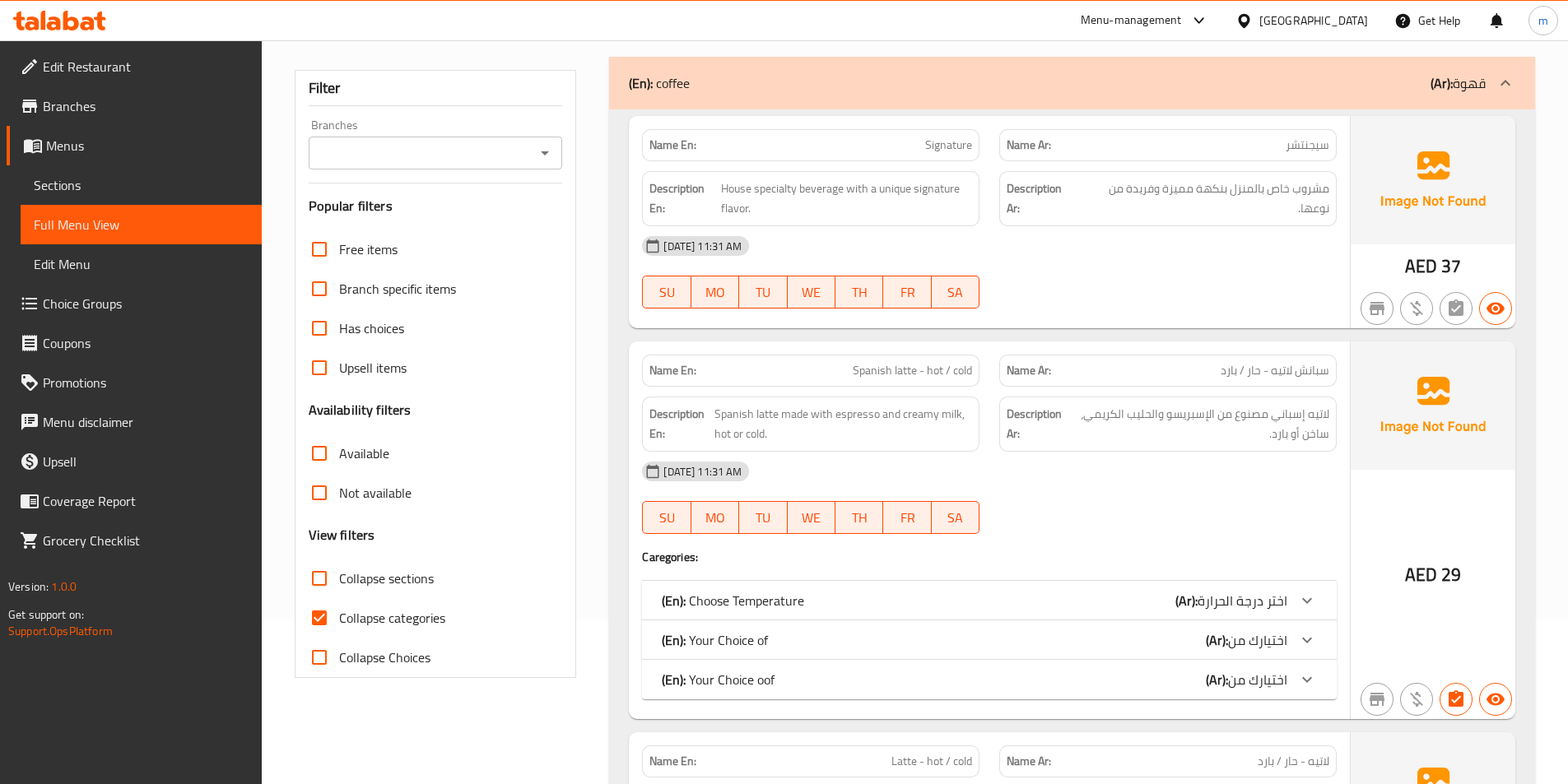
click at [415, 624] on span "Collapse categories" at bounding box center [392, 617] width 106 height 19
click at [339, 624] on input "Collapse categories" at bounding box center [319, 617] width 40 height 40
checkbox input "false"
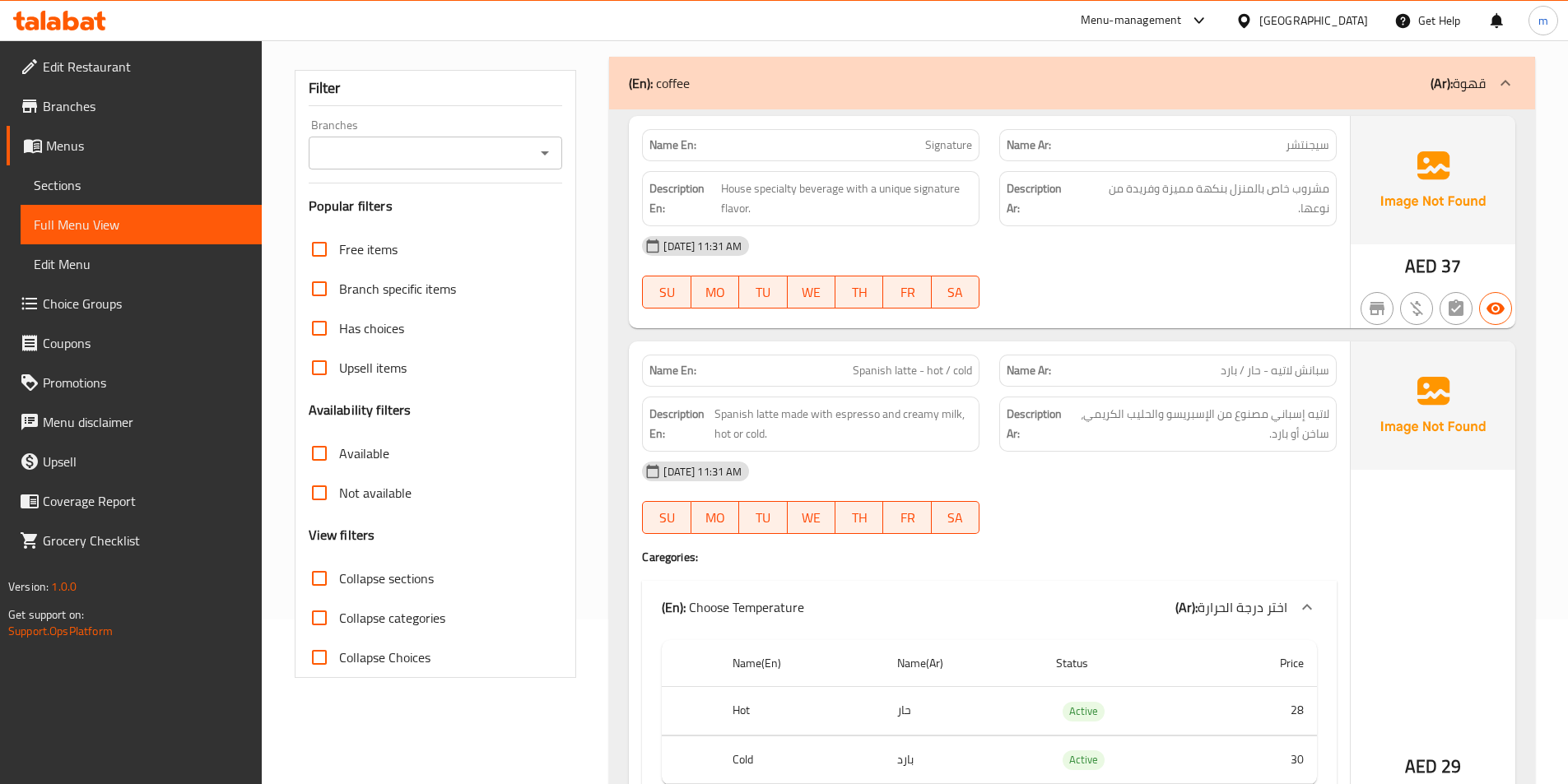
scroll to position [0, 0]
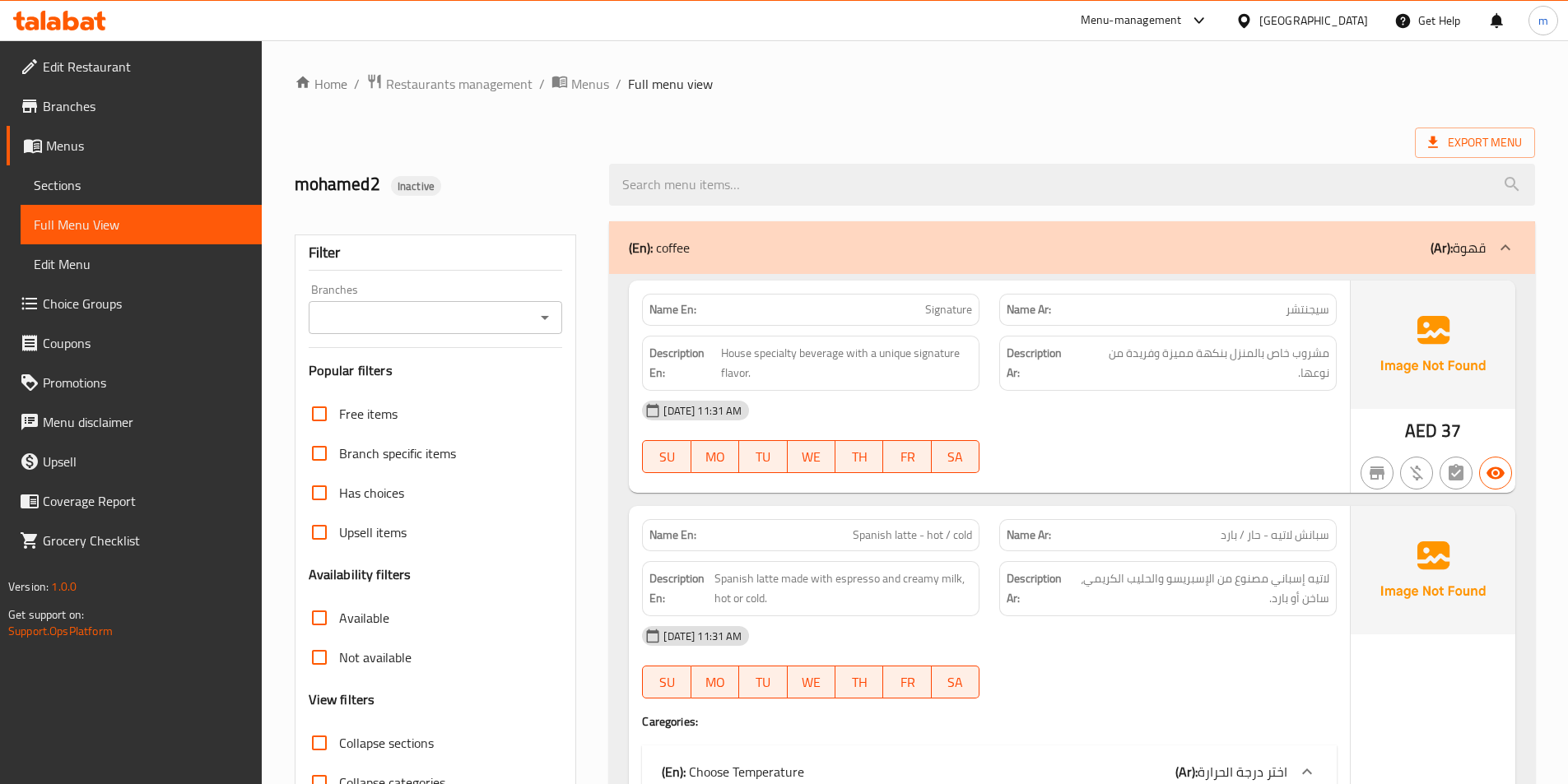
click at [1513, 243] on icon at bounding box center [1504, 247] width 19 height 19
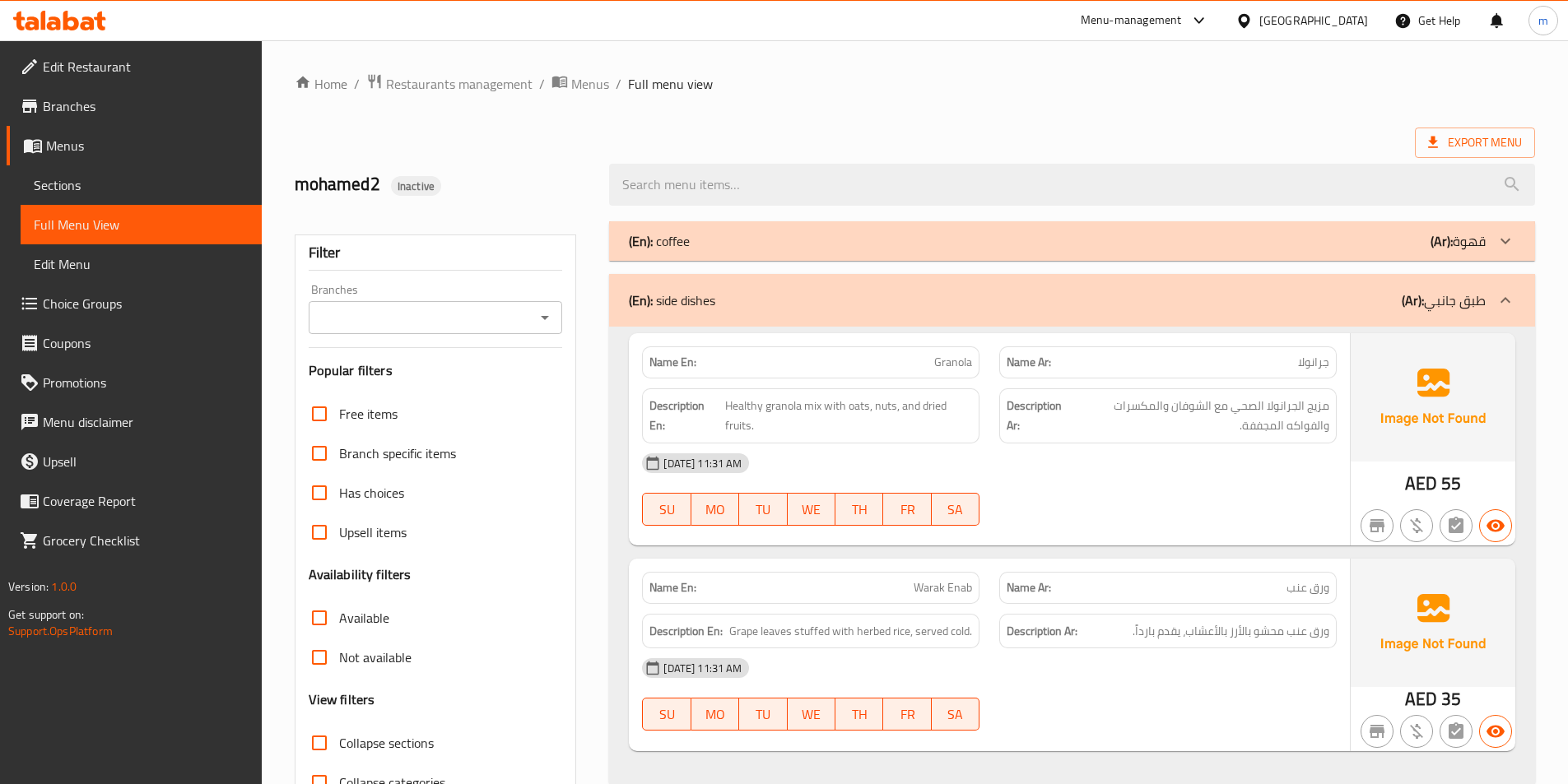
click at [1310, 590] on span "ورق عنب" at bounding box center [1307, 588] width 42 height 18
copy span "ورق عنب"
click at [95, 185] on span "Sections" at bounding box center [141, 184] width 215 height 19
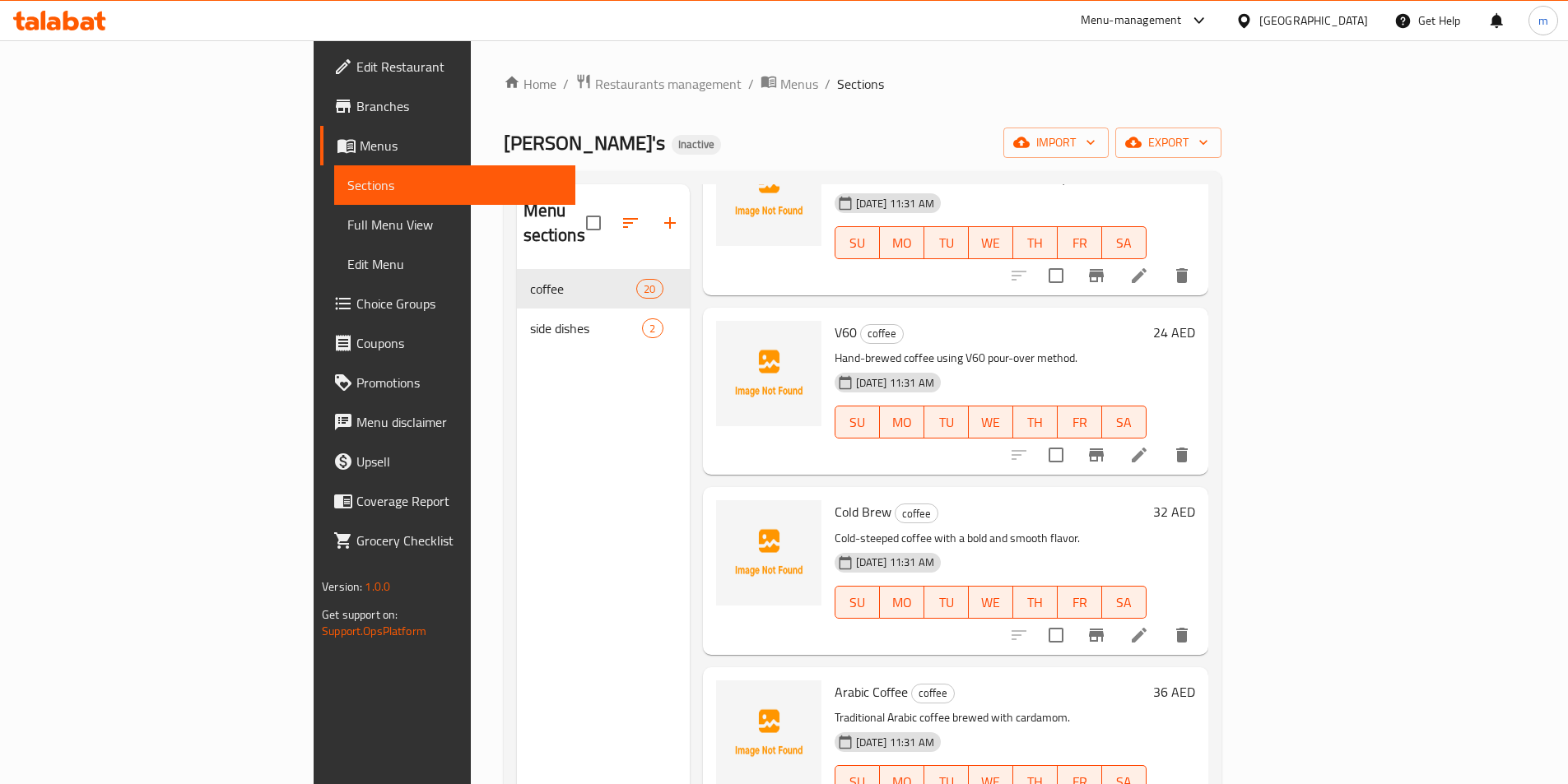
scroll to position [2742, 0]
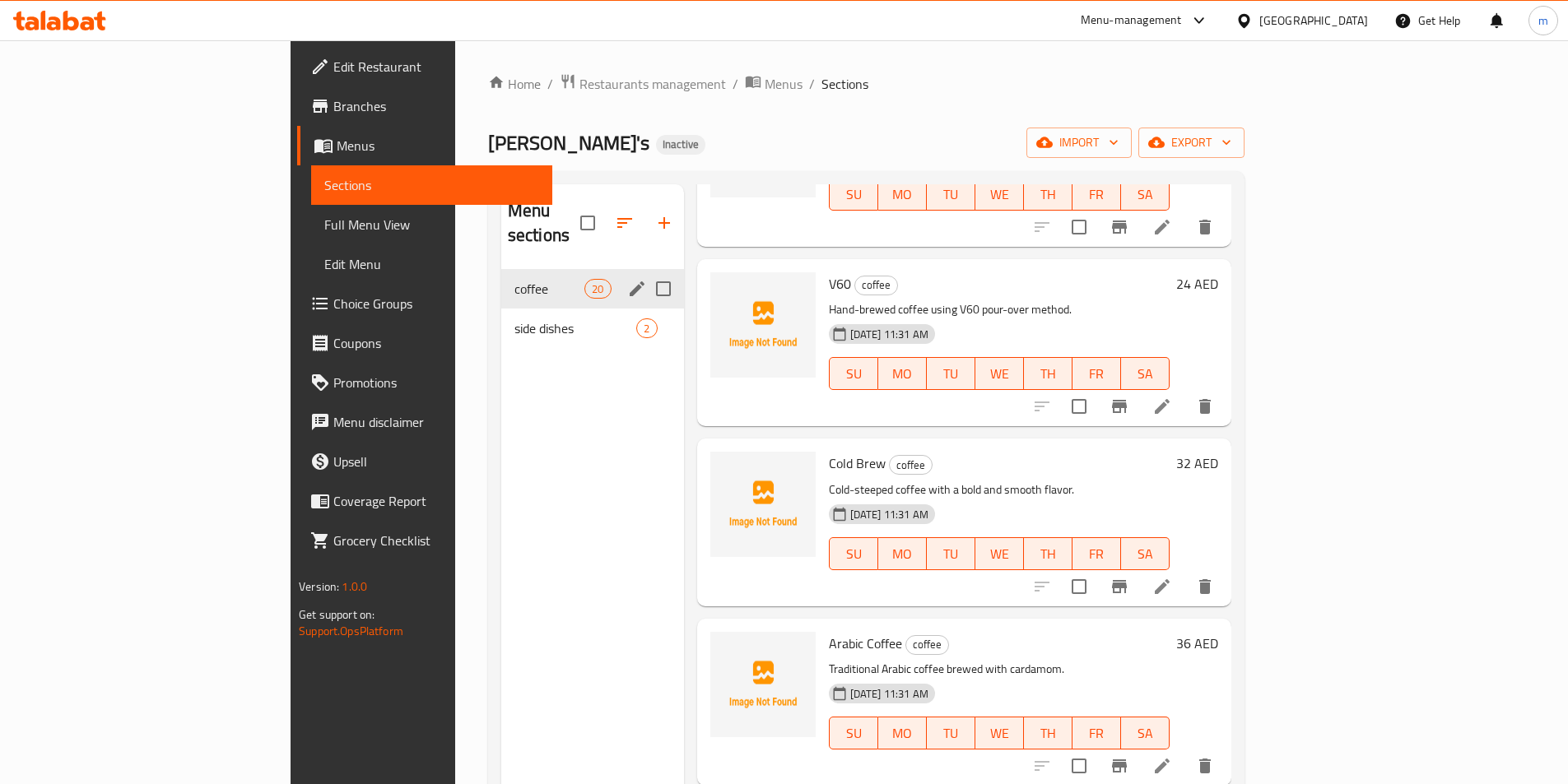
click at [501, 282] on div "coffee 20" at bounding box center [592, 288] width 182 height 40
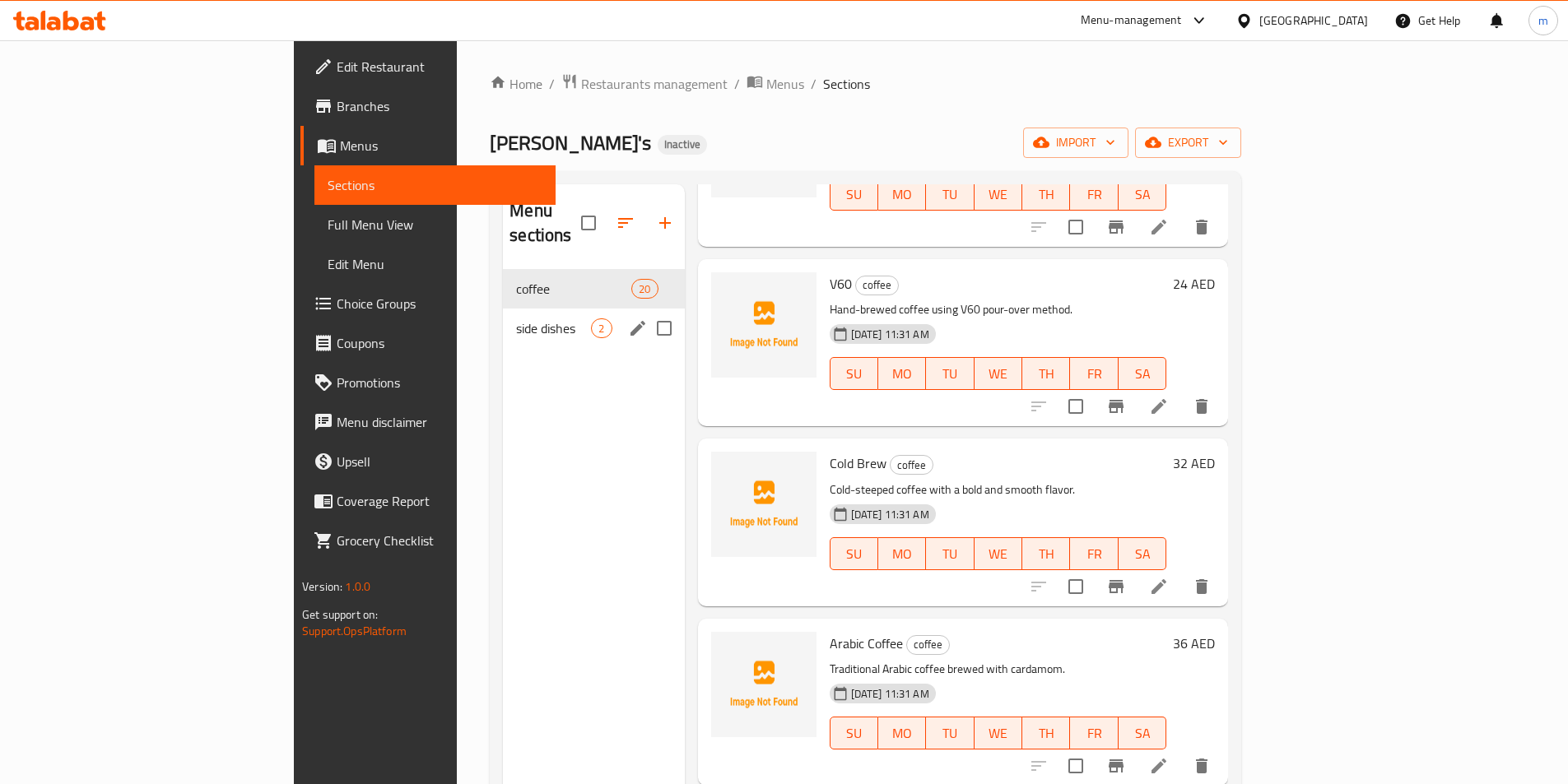
click at [516, 319] on span "side dishes" at bounding box center [553, 328] width 75 height 19
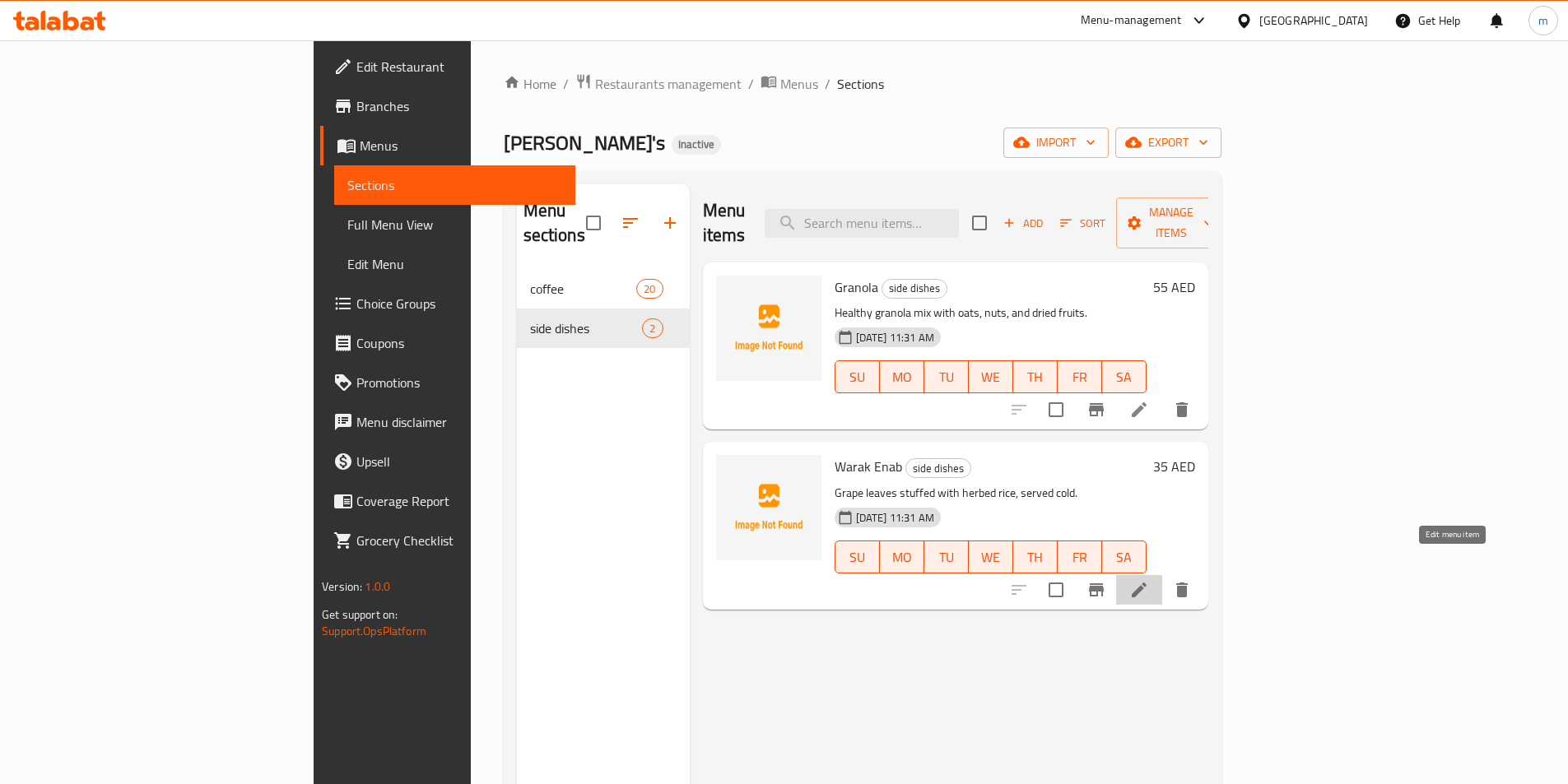
click at [1149, 580] on icon at bounding box center [1139, 590] width 19 height 19
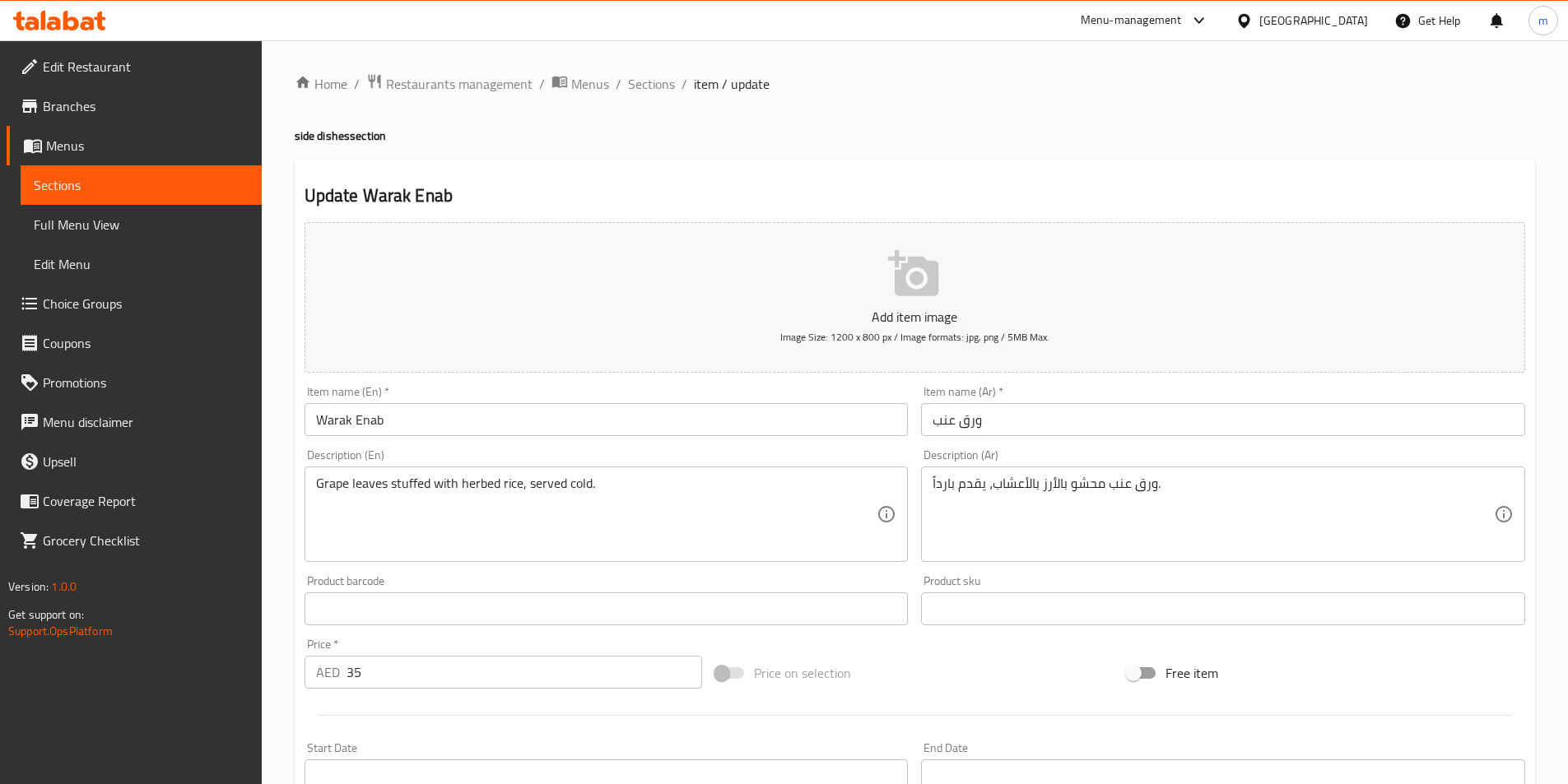
click at [252, 628] on p "Get support on: Support.OpsPlatform" at bounding box center [135, 623] width 253 height 33
click at [90, 144] on span "Menus" at bounding box center [147, 145] width 203 height 19
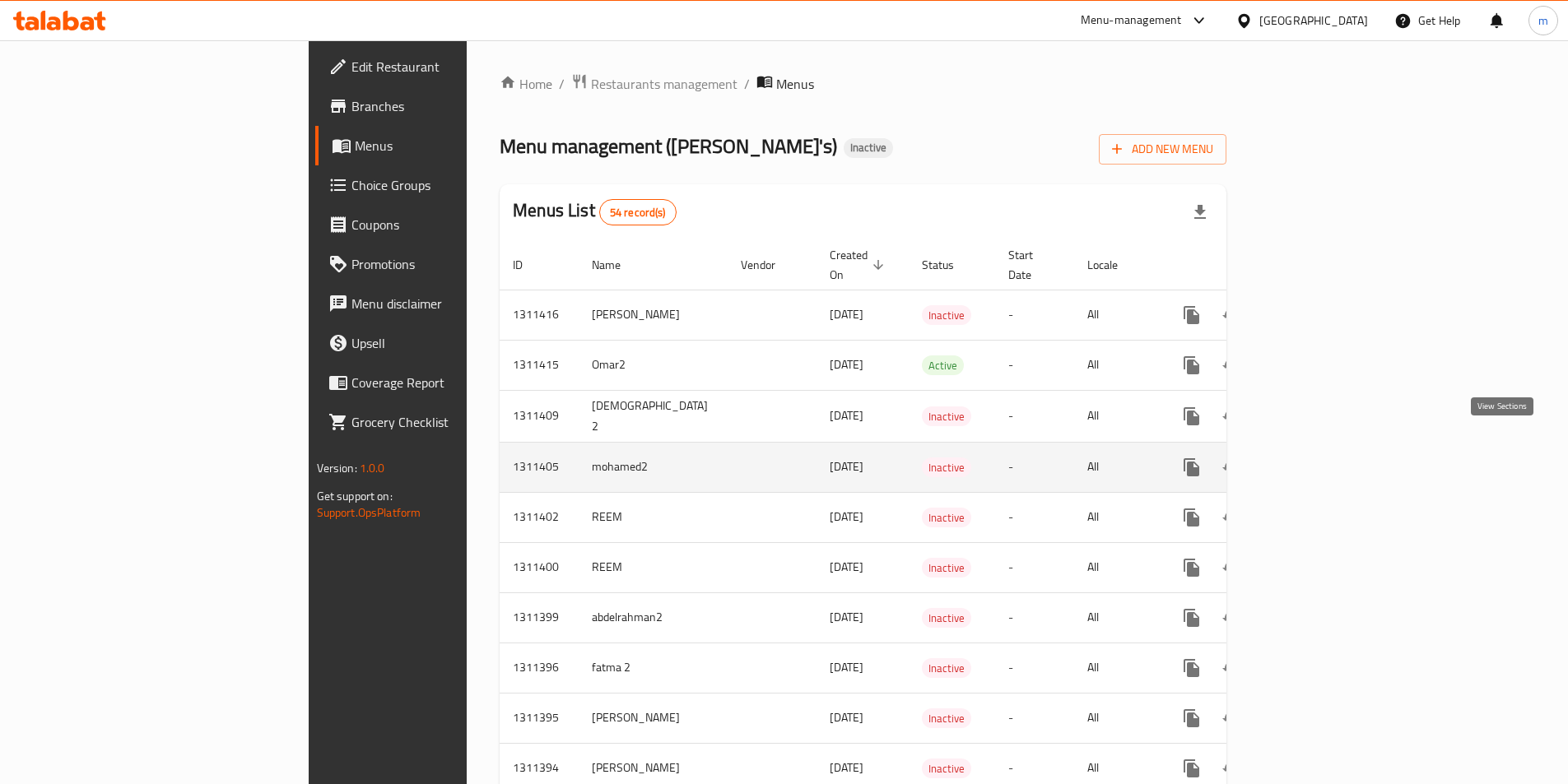
click at [1320, 458] on icon "enhanced table" at bounding box center [1309, 467] width 19 height 19
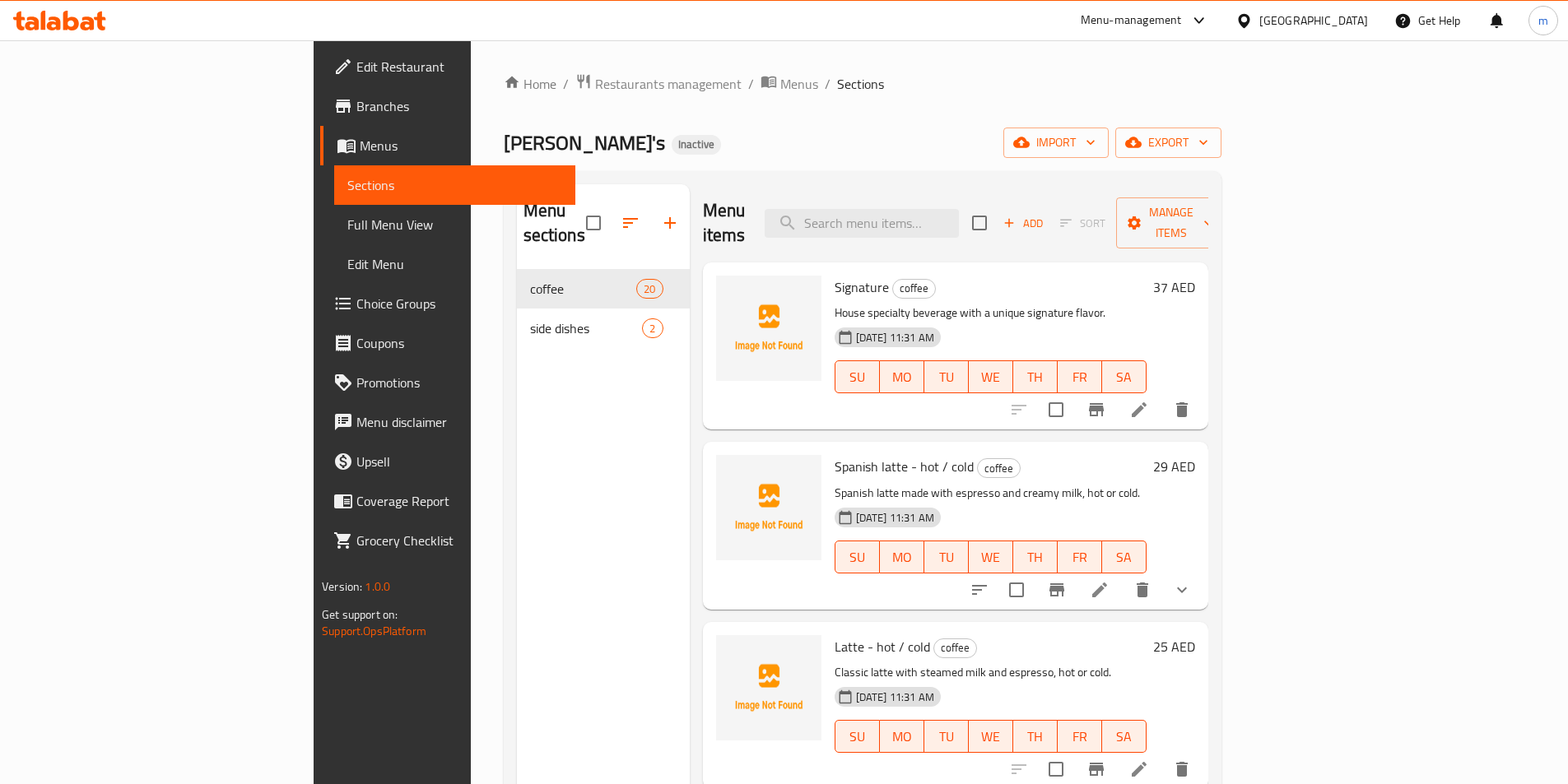
click at [357, 305] on span "Choice Groups" at bounding box center [459, 303] width 205 height 19
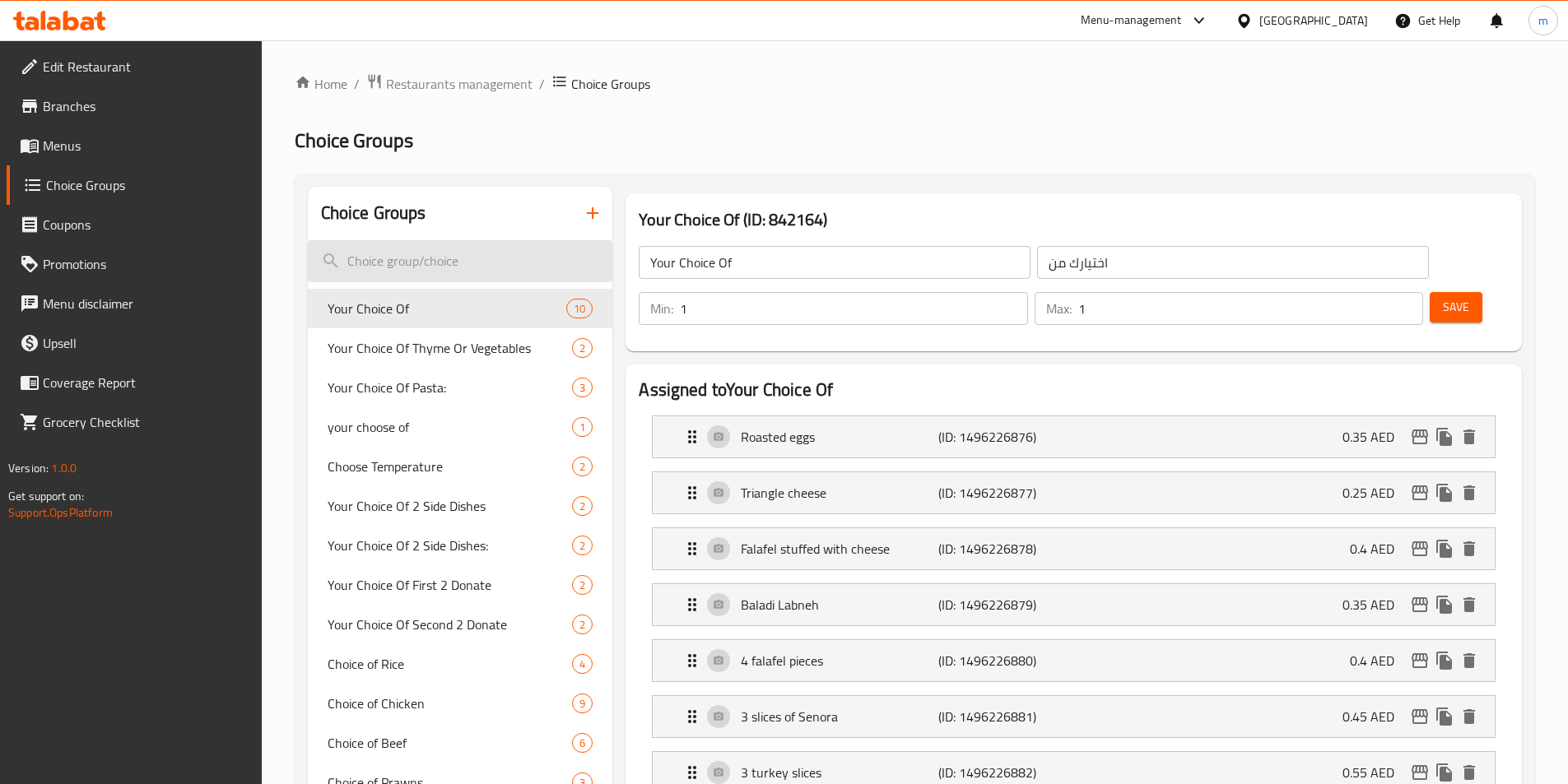
click at [430, 253] on input "search" at bounding box center [460, 262] width 305 height 42
click at [590, 206] on icon "button" at bounding box center [591, 213] width 19 height 19
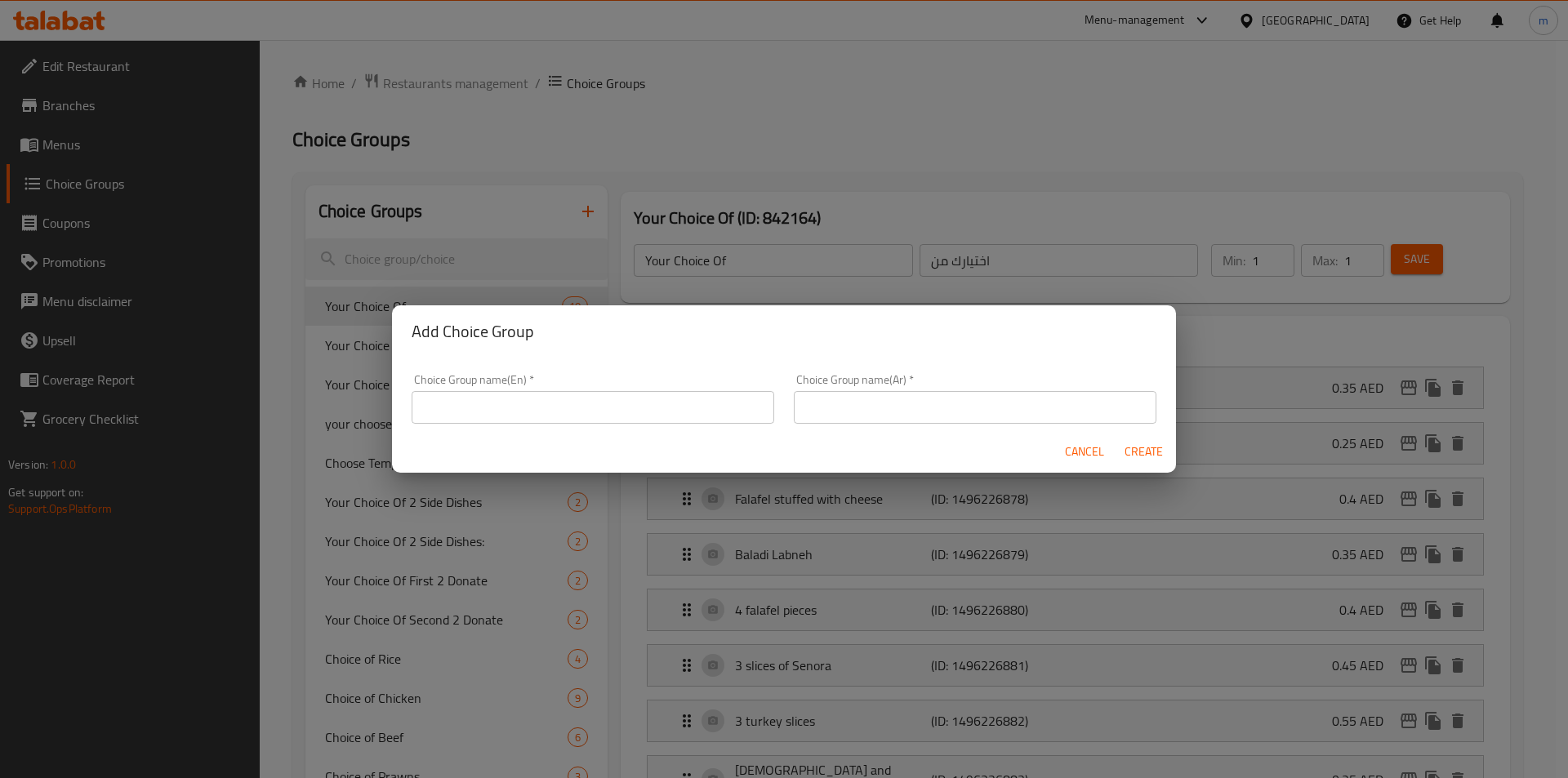
click at [525, 391] on input "text" at bounding box center [592, 408] width 363 height 33
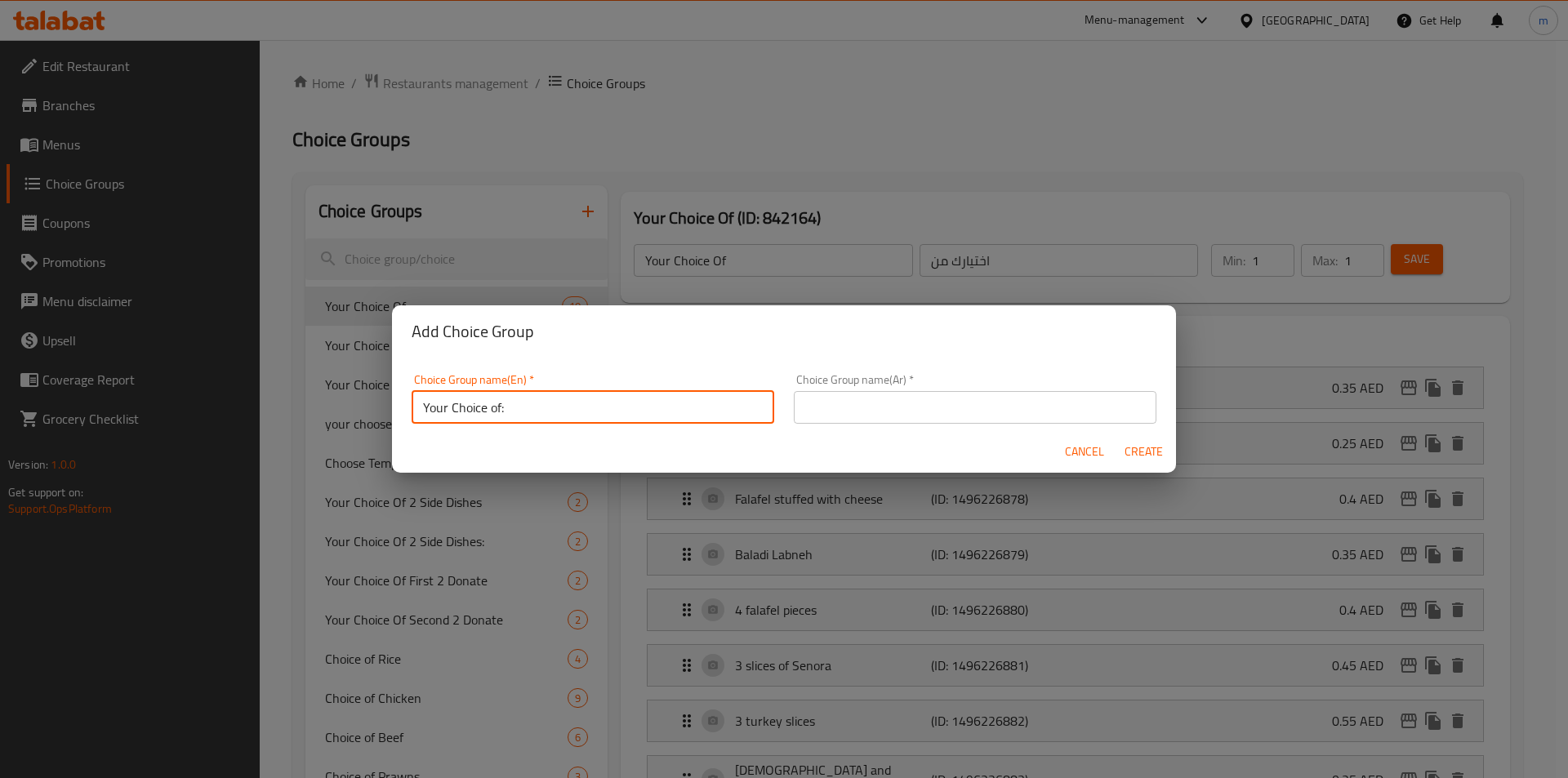
type input "Your Choice of:"
click at [998, 395] on input "text" at bounding box center [975, 408] width 363 height 33
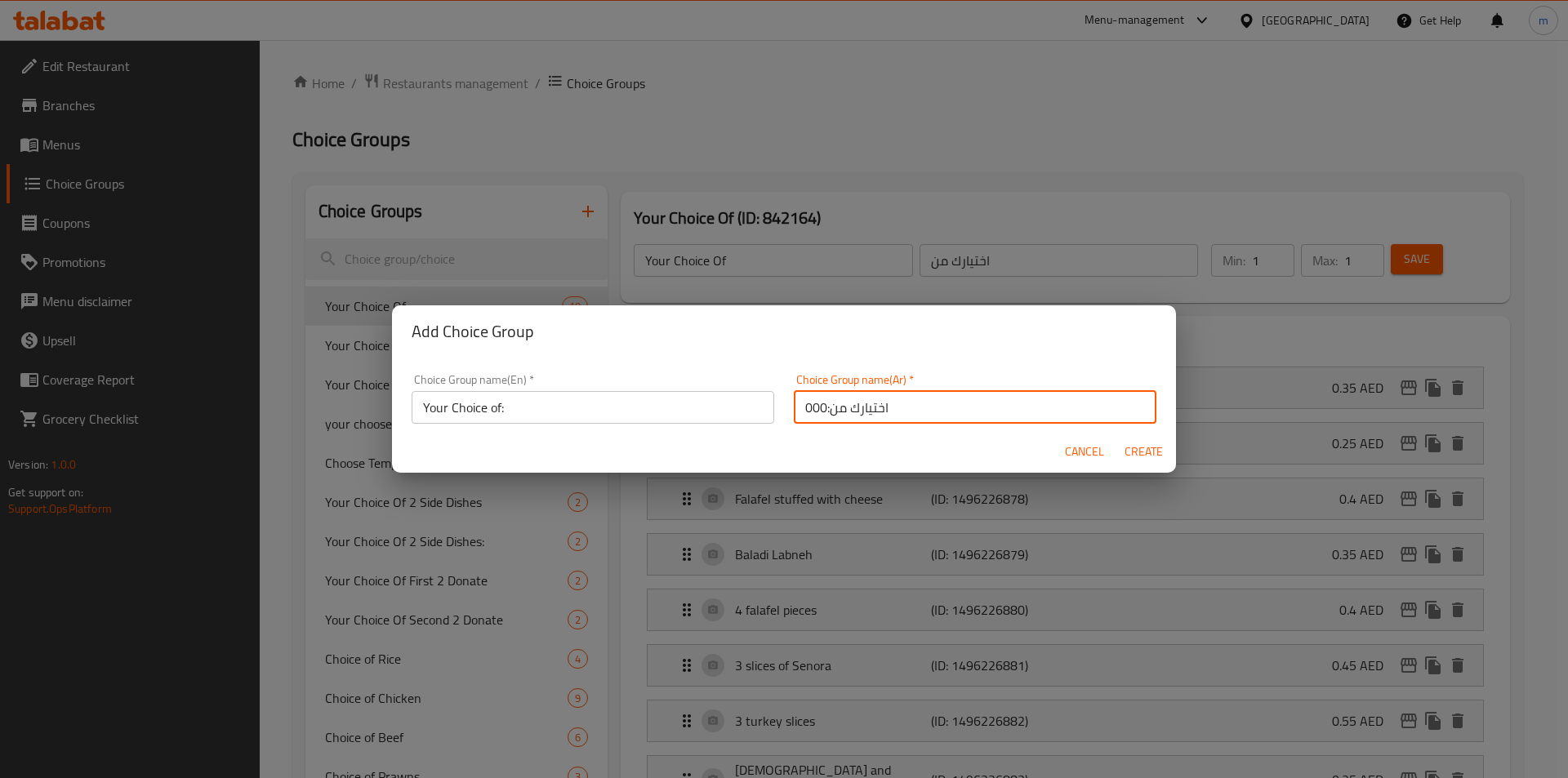
type input "اختيارك من:000"
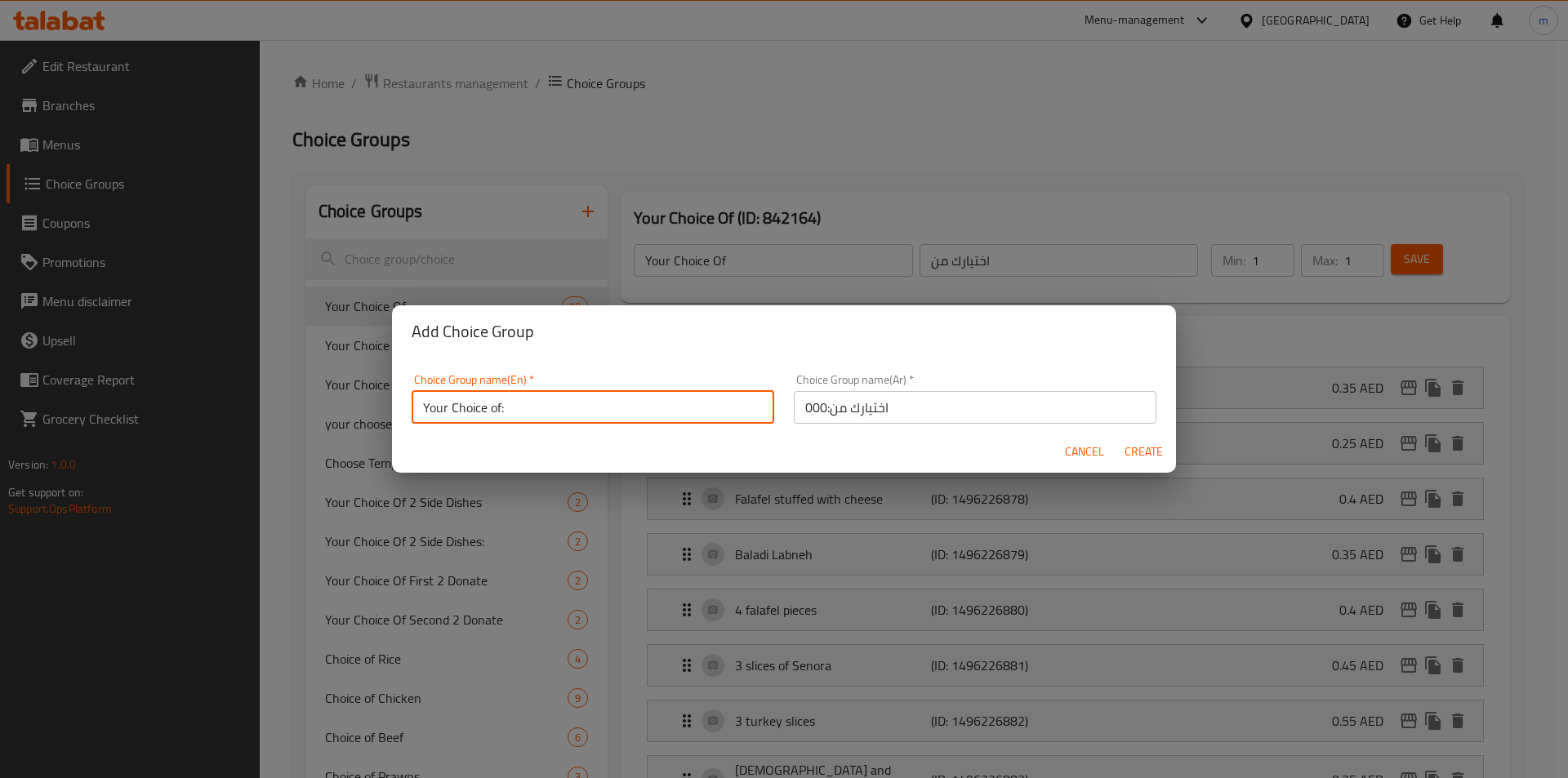
click at [556, 394] on input "Your Choice of:" at bounding box center [592, 408] width 363 height 33
type input "Your Choice of:000"
click button "Create" at bounding box center [1143, 452] width 52 height 30
type input "Your Choice of:000"
type input "اختيارك من:000"
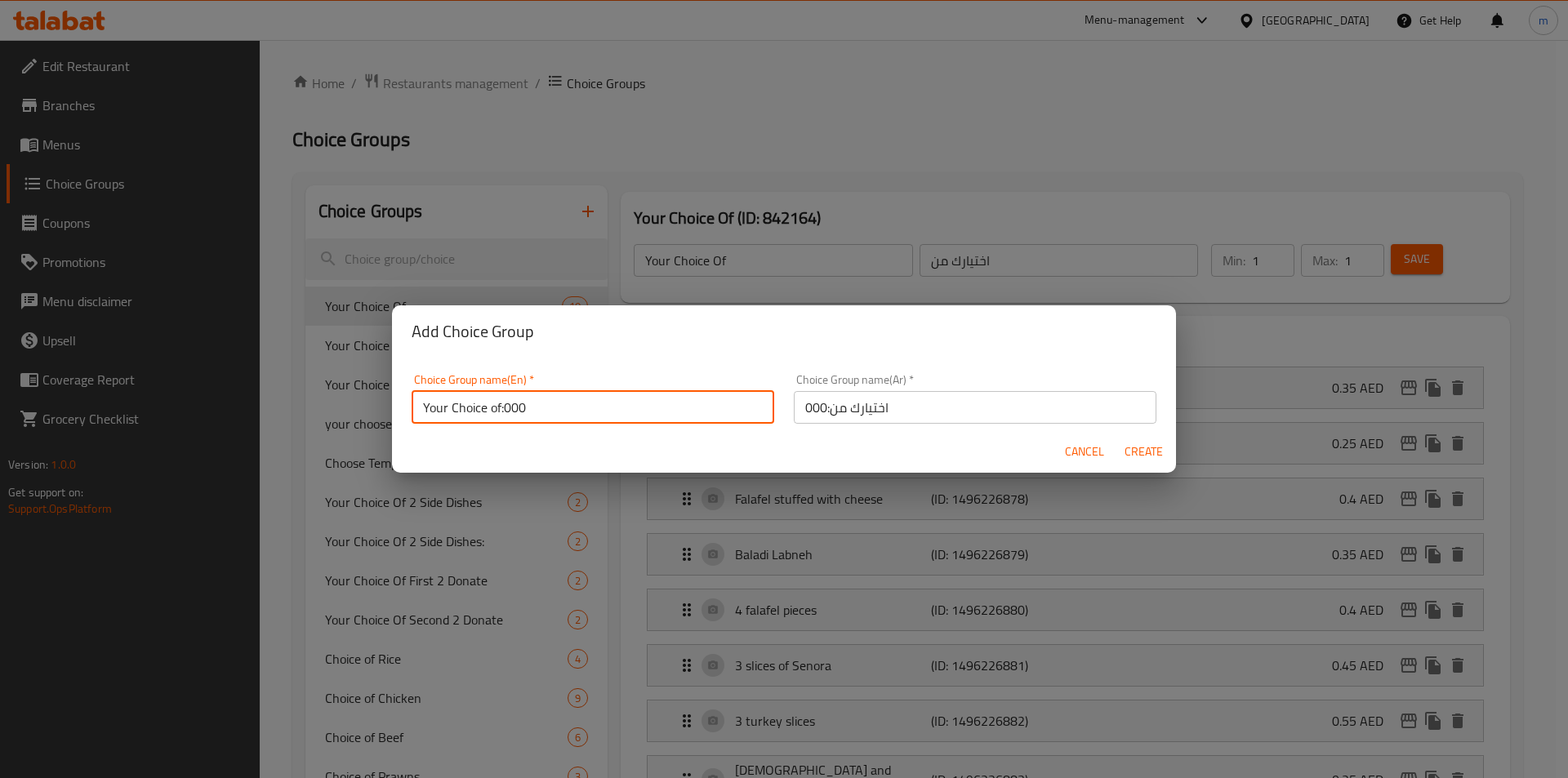
type input "0"
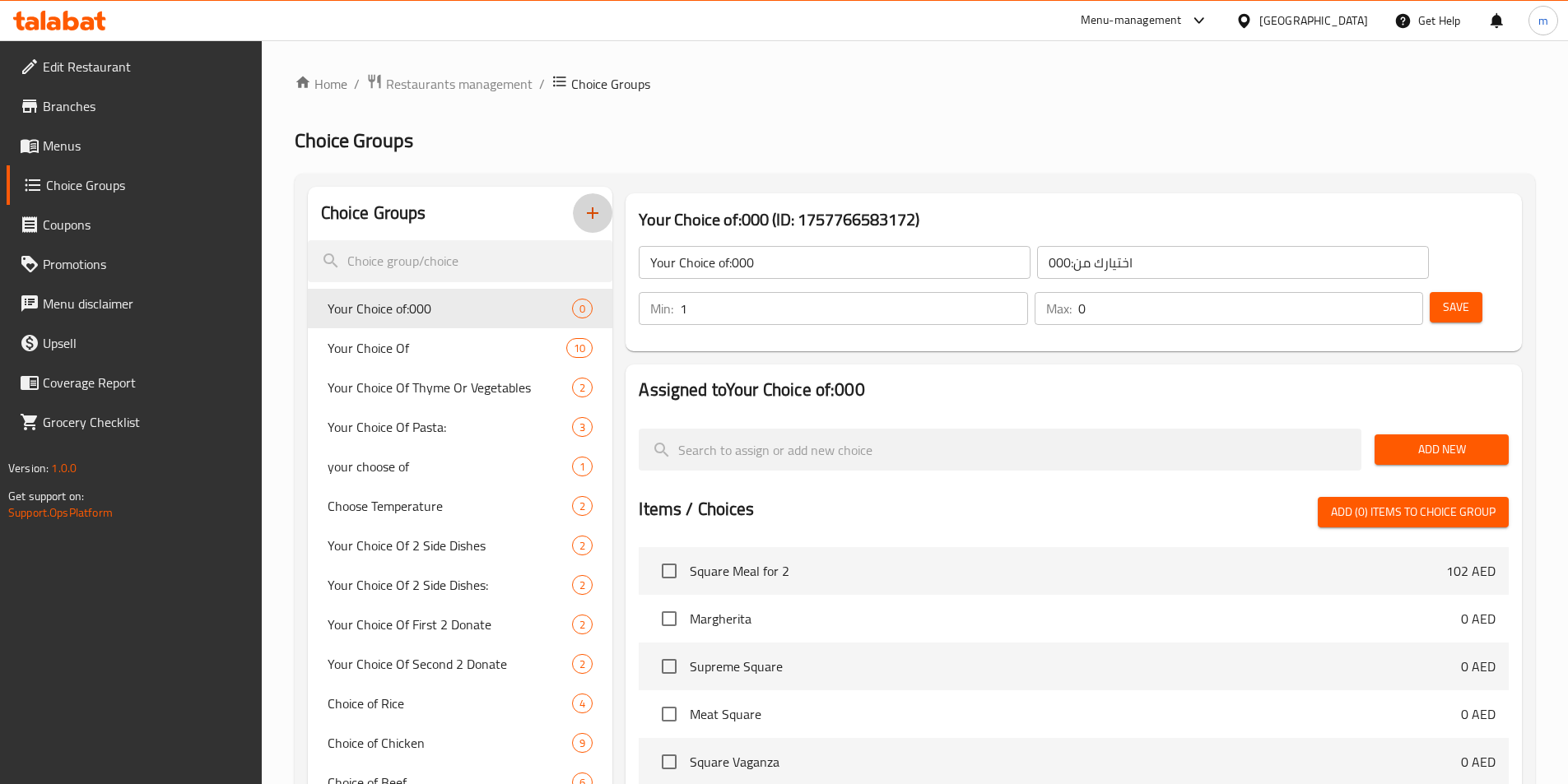
type input "1"
click at [1027, 292] on input "1" at bounding box center [853, 309] width 347 height 33
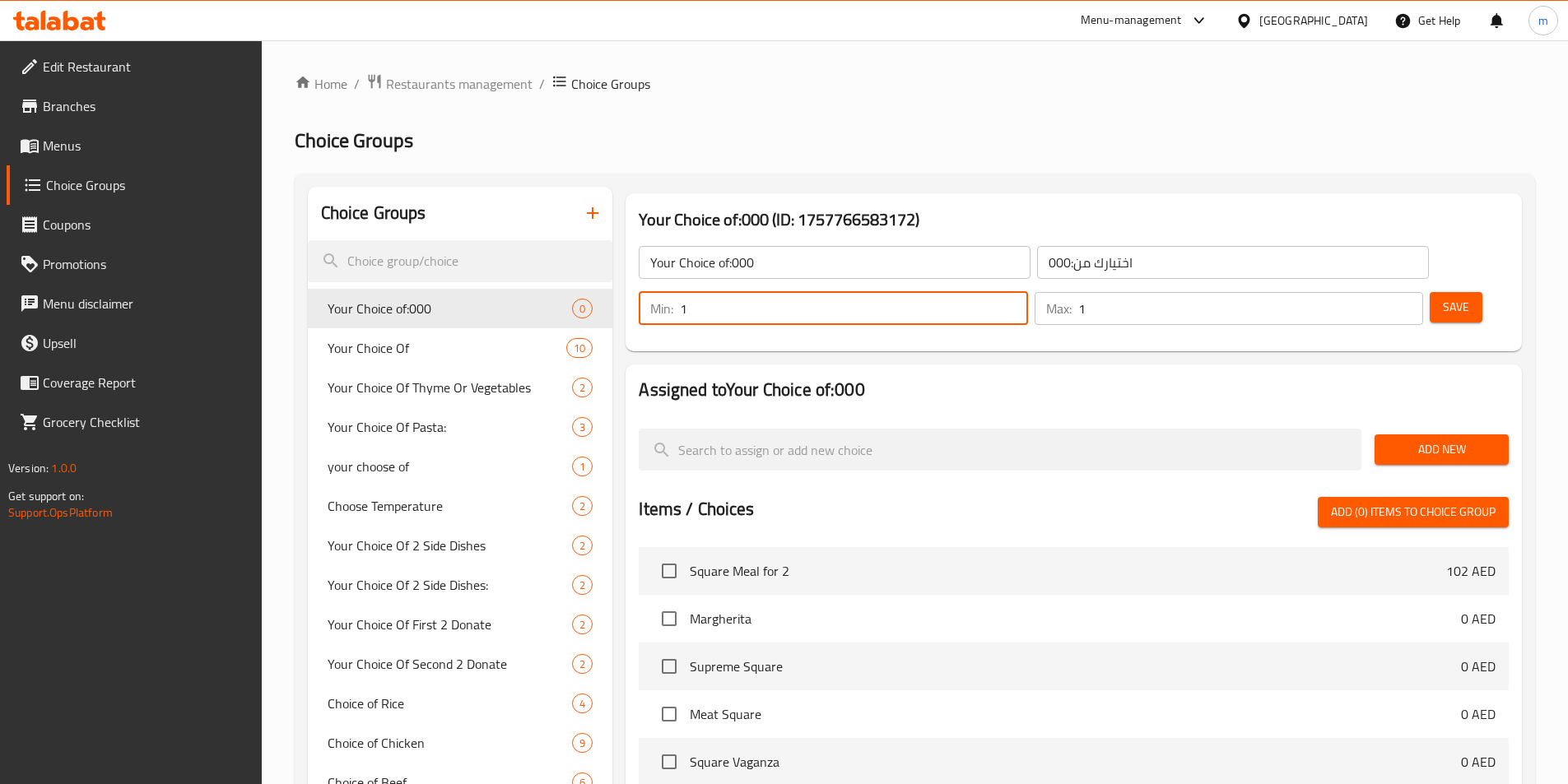
type input "1"
click at [1376, 292] on input "1" at bounding box center [1250, 309] width 345 height 33
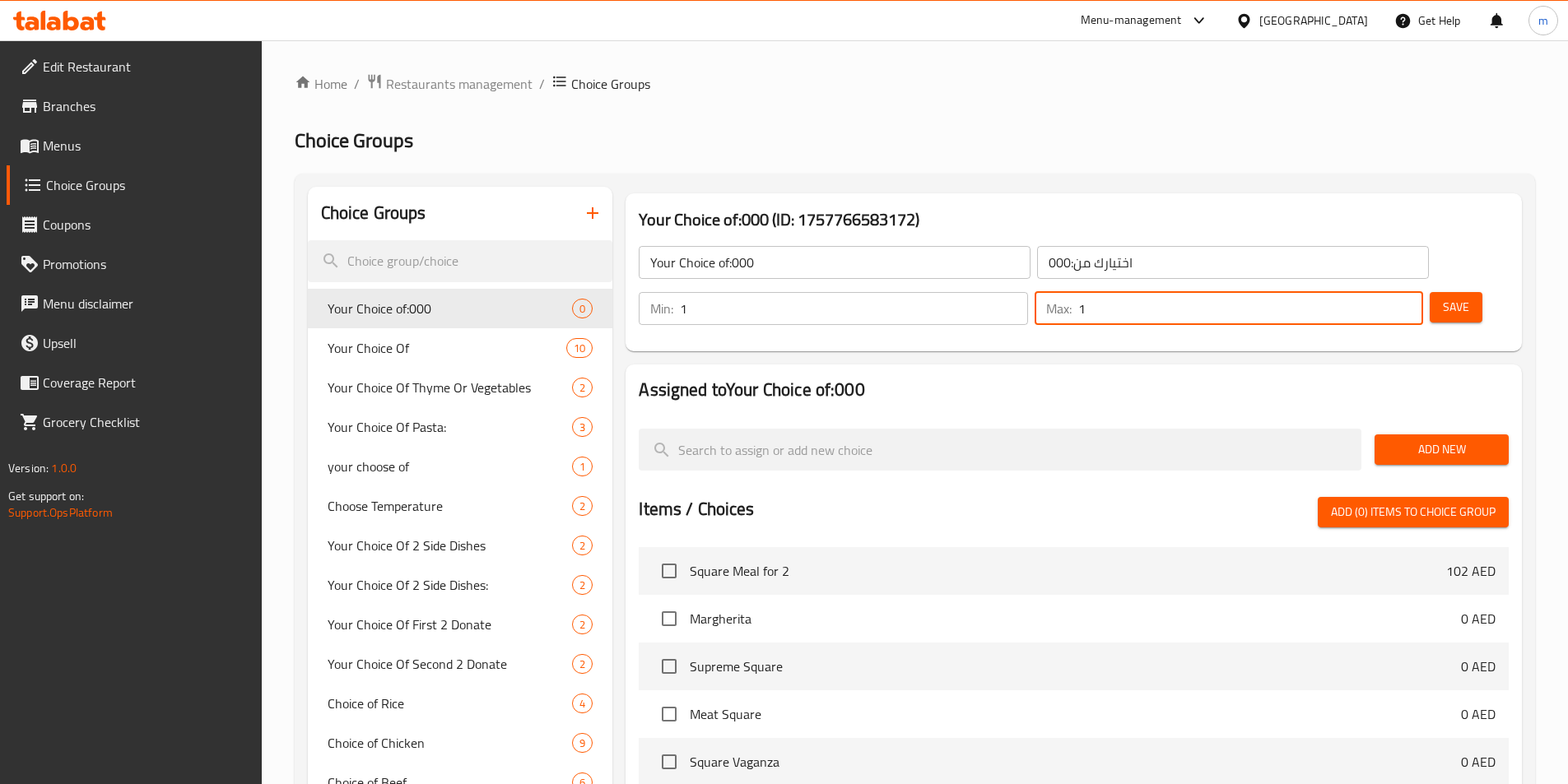
click at [1443, 297] on span "Save" at bounding box center [1456, 307] width 27 height 20
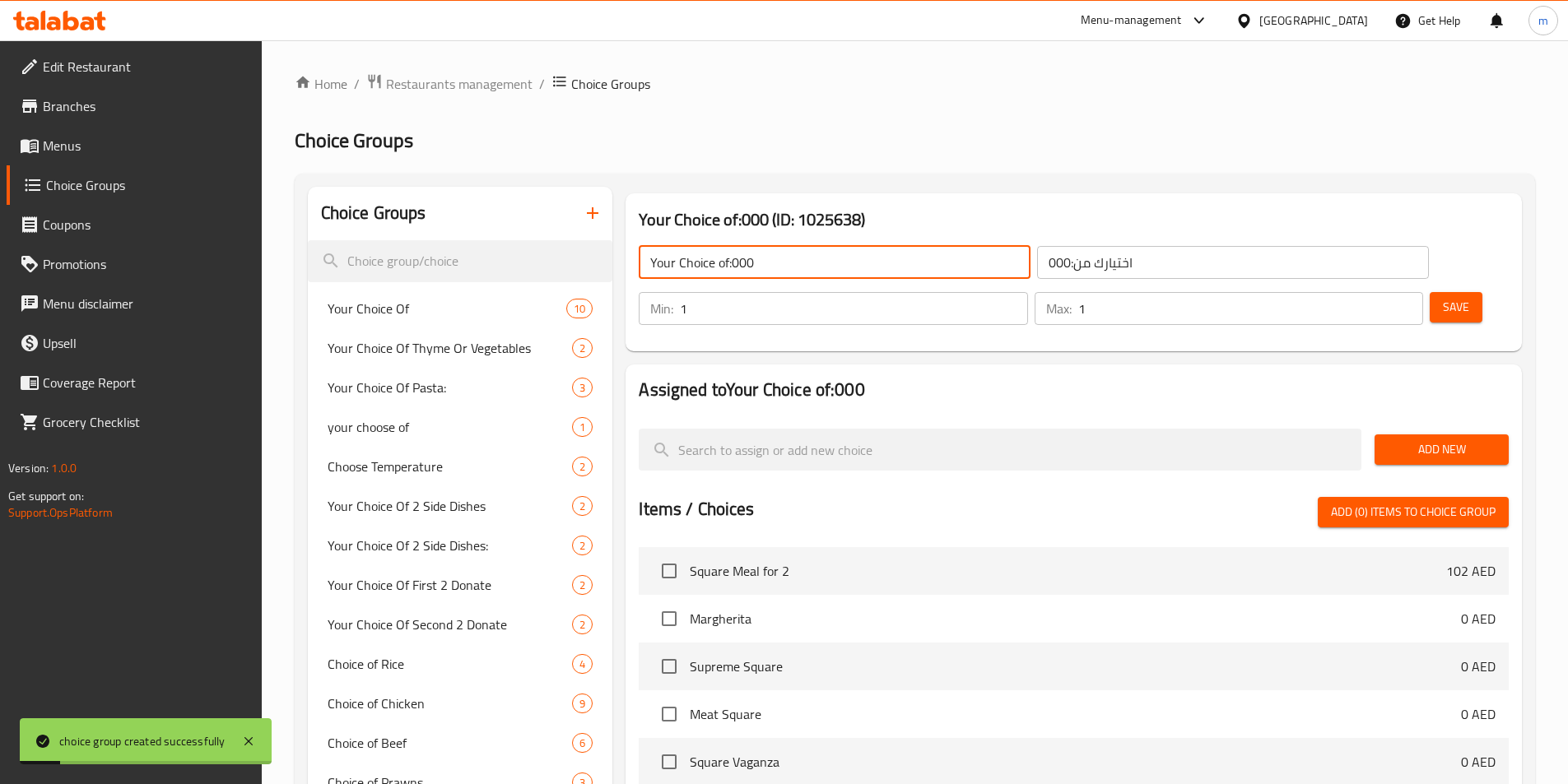
drag, startPoint x: 801, startPoint y: 261, endPoint x: 735, endPoint y: 275, distance: 67.5
click at [732, 274] on input "Your Choice of:000" at bounding box center [834, 263] width 392 height 33
type input "Your Choice of:"
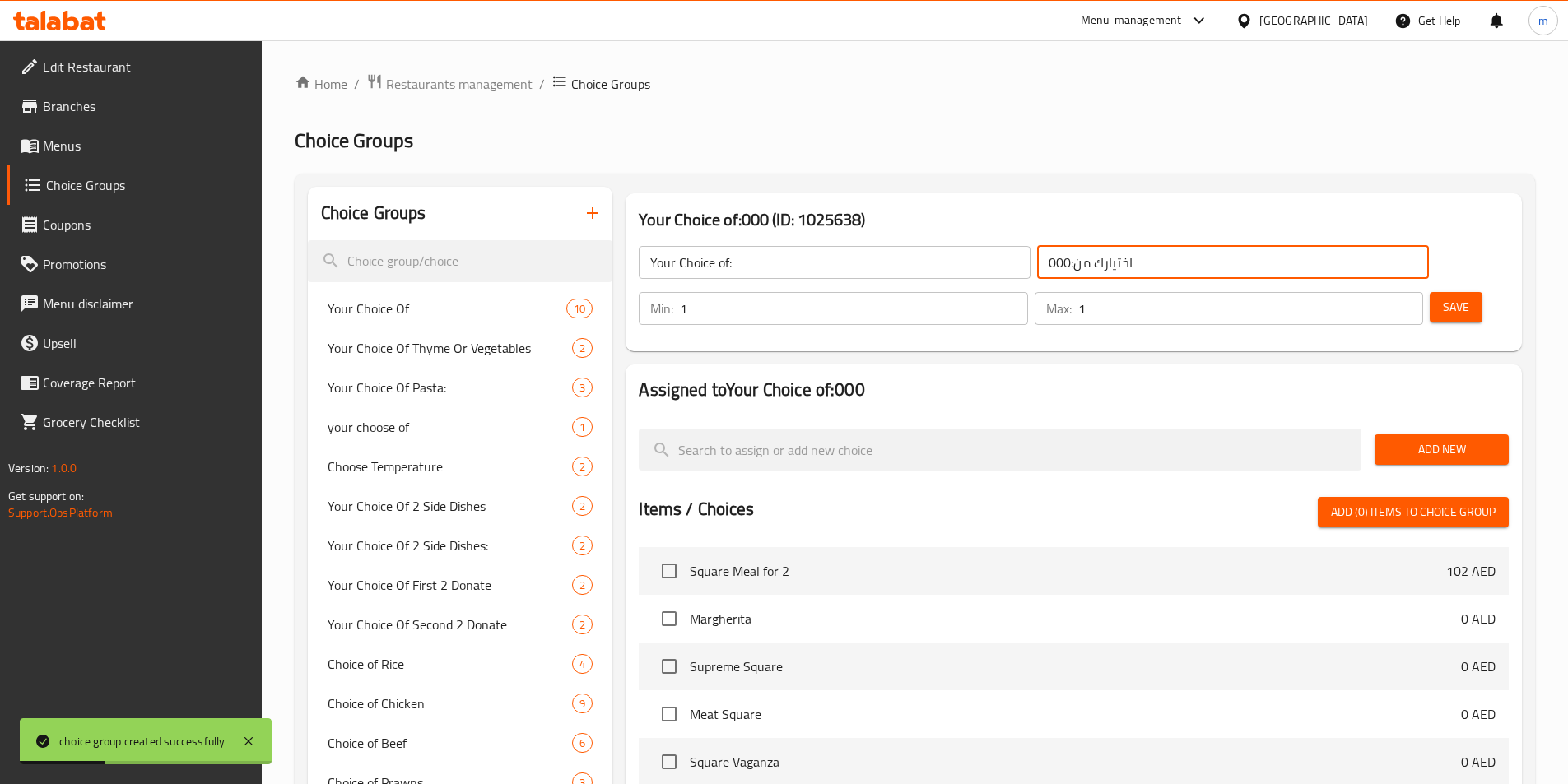
drag, startPoint x: 960, startPoint y: 268, endPoint x: 907, endPoint y: 268, distance: 53.0
click at [907, 268] on div "Your Choice of: ​ اختيارك من:000 ​" at bounding box center [1033, 262] width 809 height 53
type input "اختيارك من:"
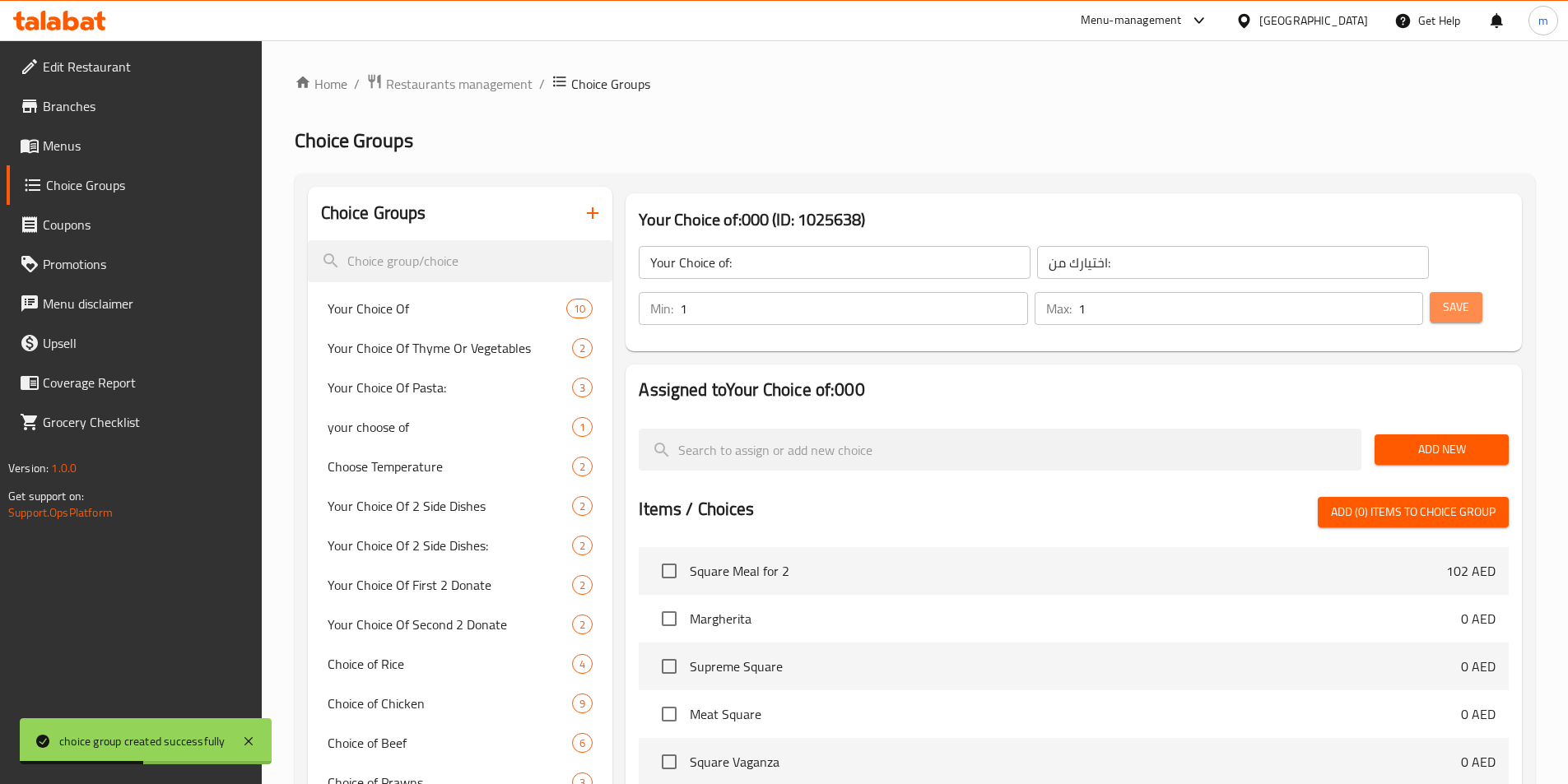
click at [1443, 297] on span "Save" at bounding box center [1456, 307] width 27 height 20
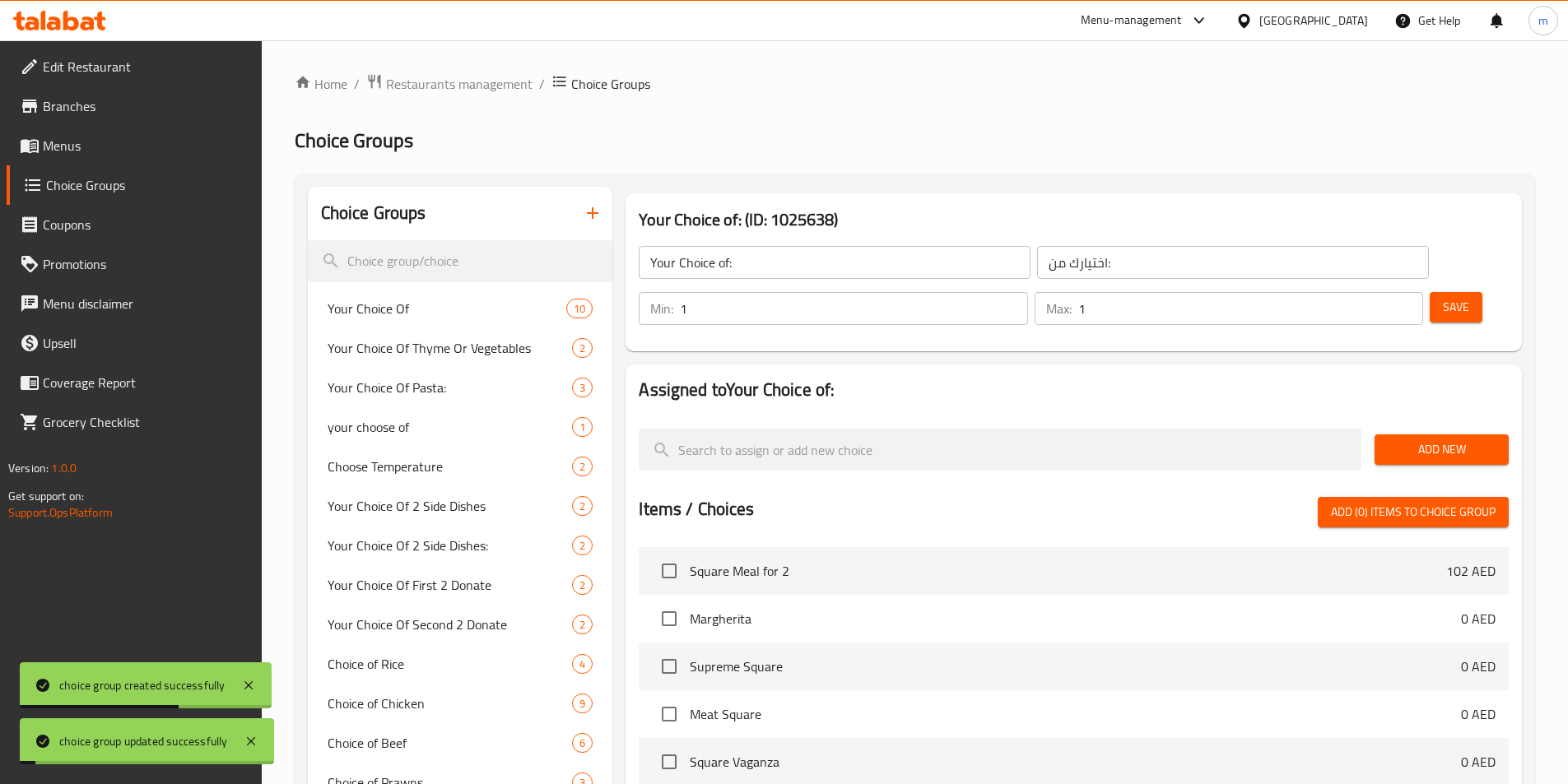
click at [1456, 439] on span "Add New" at bounding box center [1441, 450] width 108 height 20
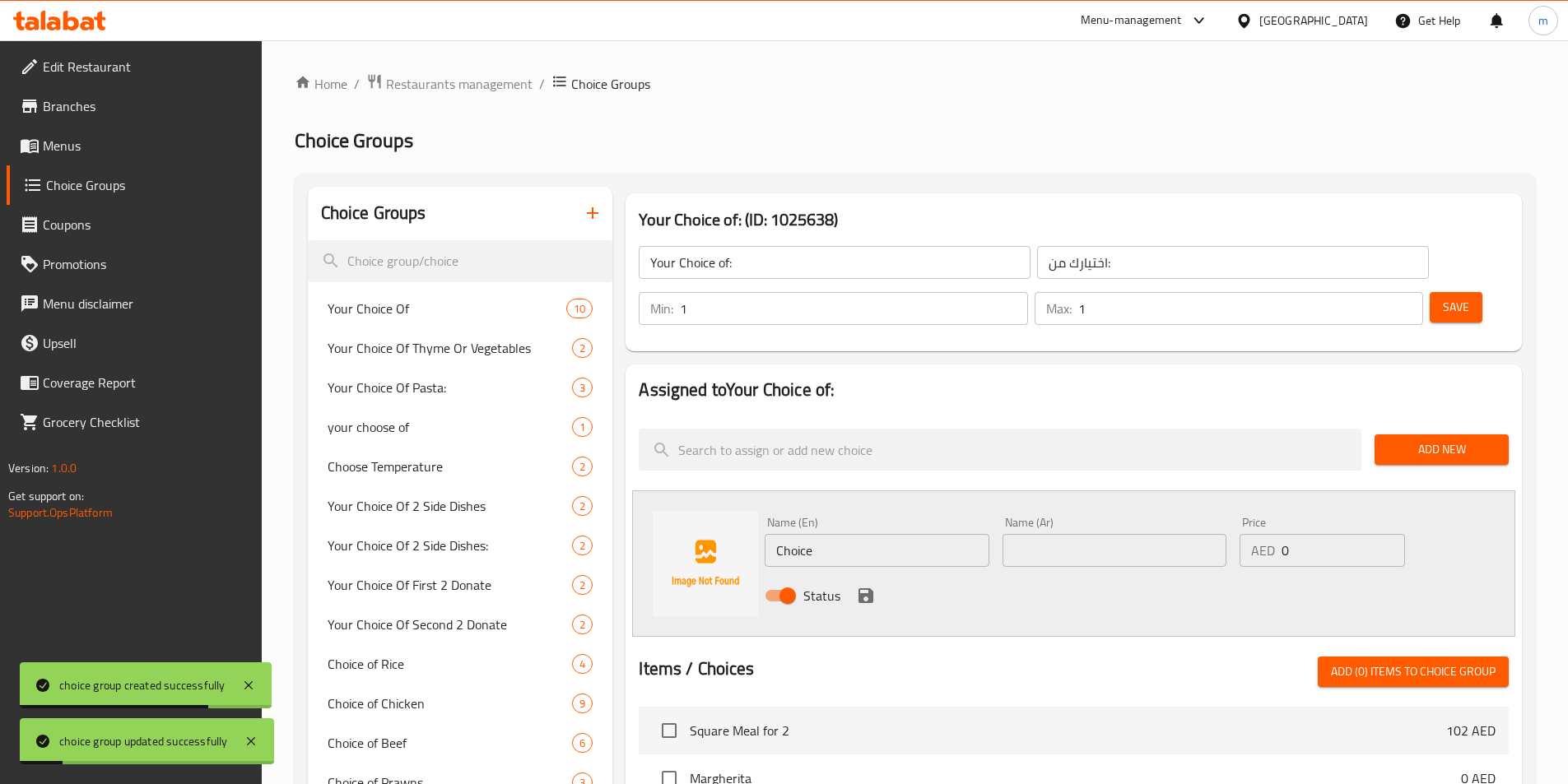
click at [887, 534] on input "Choice" at bounding box center [876, 551] width 224 height 33
type input "\"
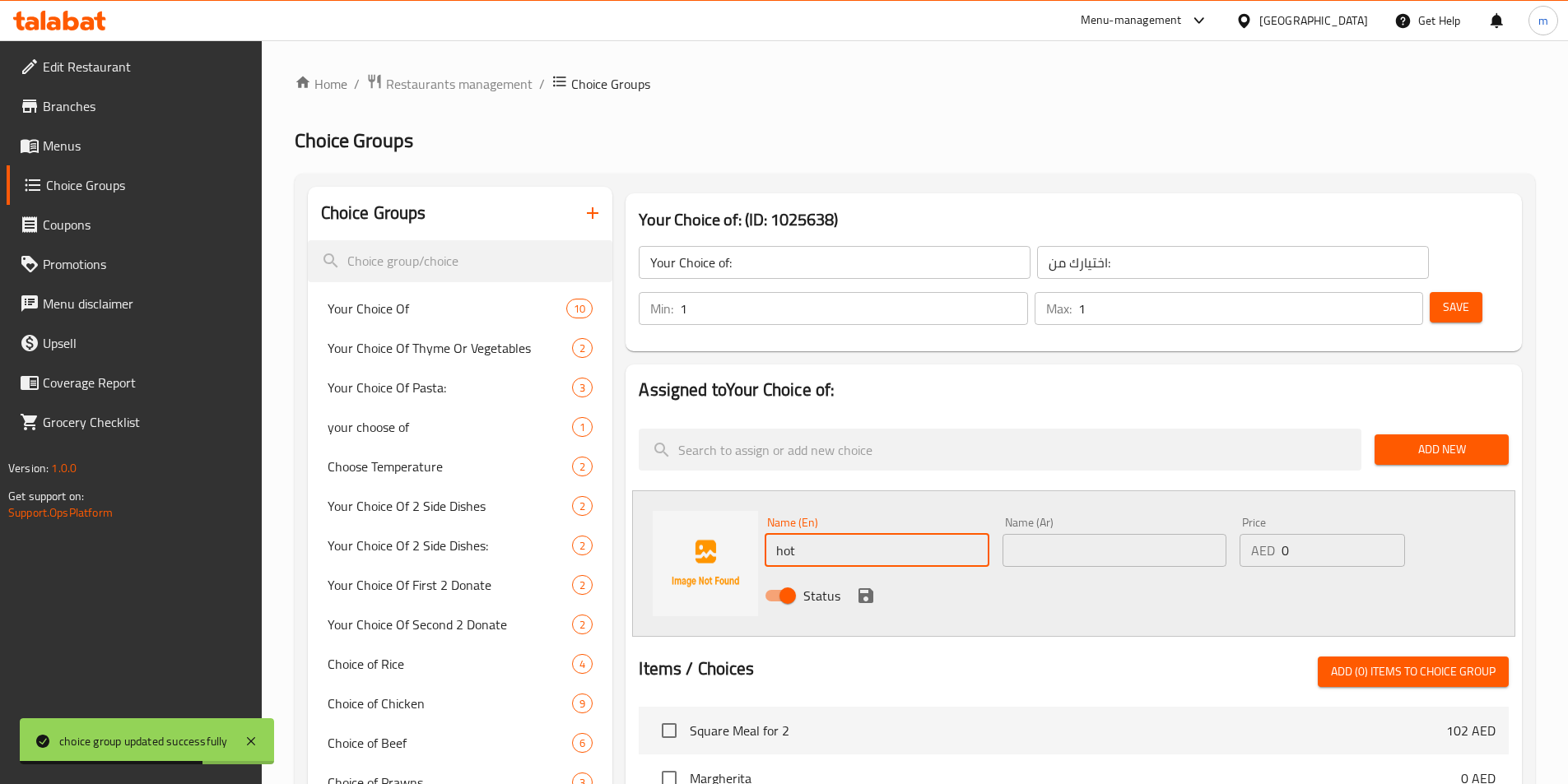
type input "hot"
click at [1073, 534] on input "text" at bounding box center [1114, 551] width 224 height 33
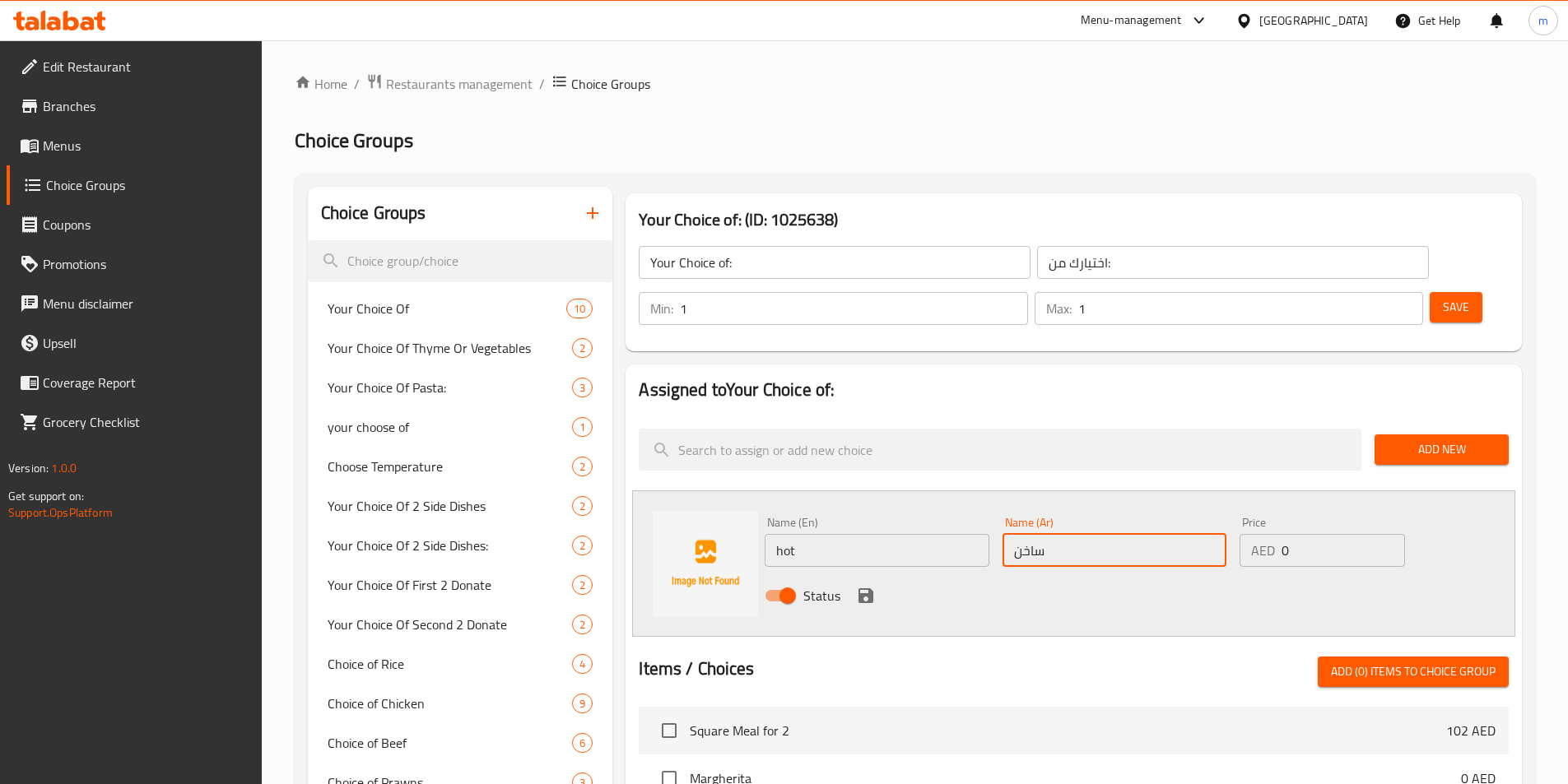
type input "ساخن"
click at [857, 586] on icon "save" at bounding box center [865, 595] width 19 height 19
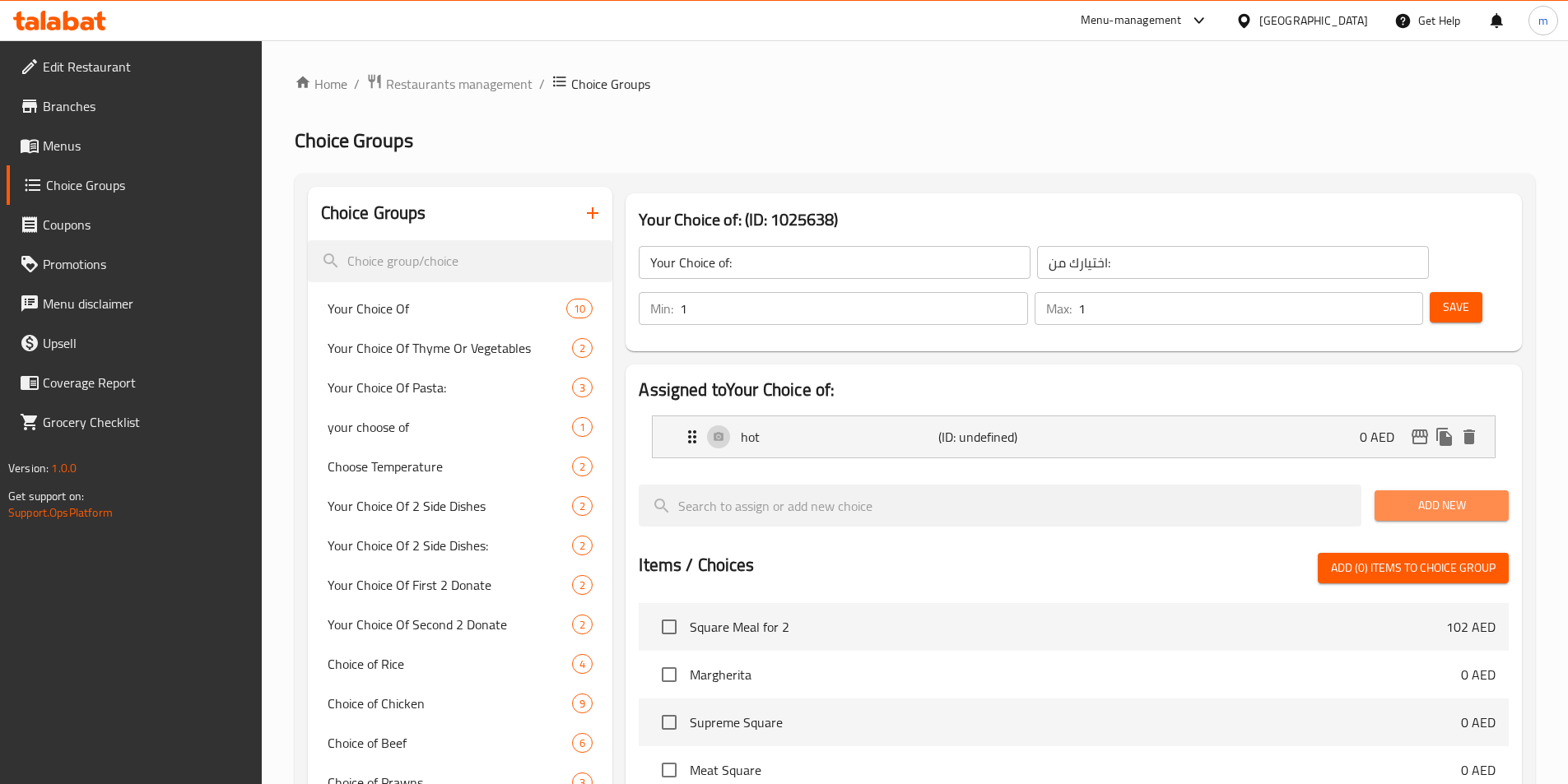
click at [1431, 490] on button "Add New" at bounding box center [1442, 505] width 135 height 30
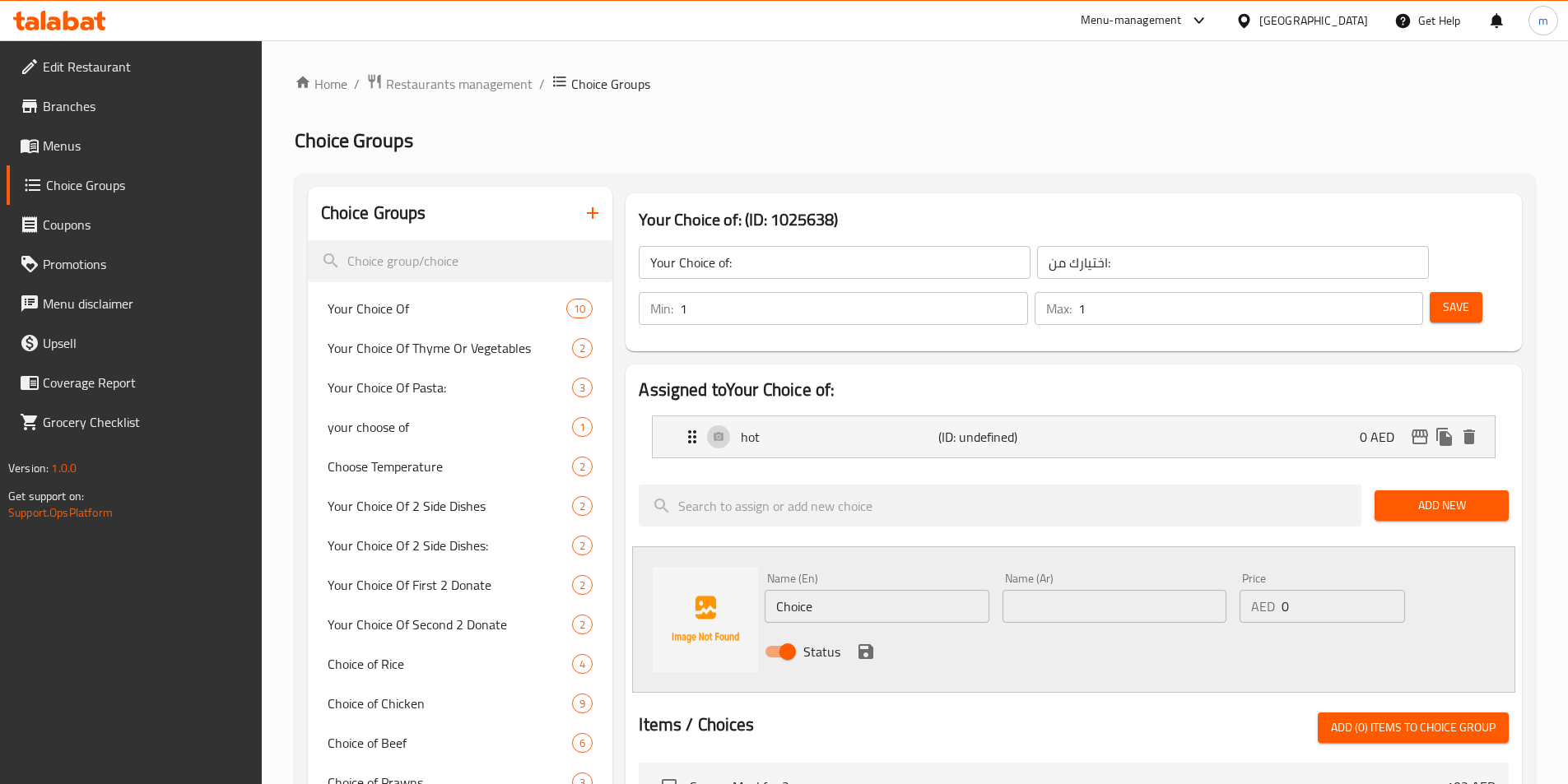
click at [883, 590] on input "Choice" at bounding box center [876, 606] width 224 height 33
type input "cold"
click at [1029, 590] on input "text" at bounding box center [1114, 606] width 224 height 33
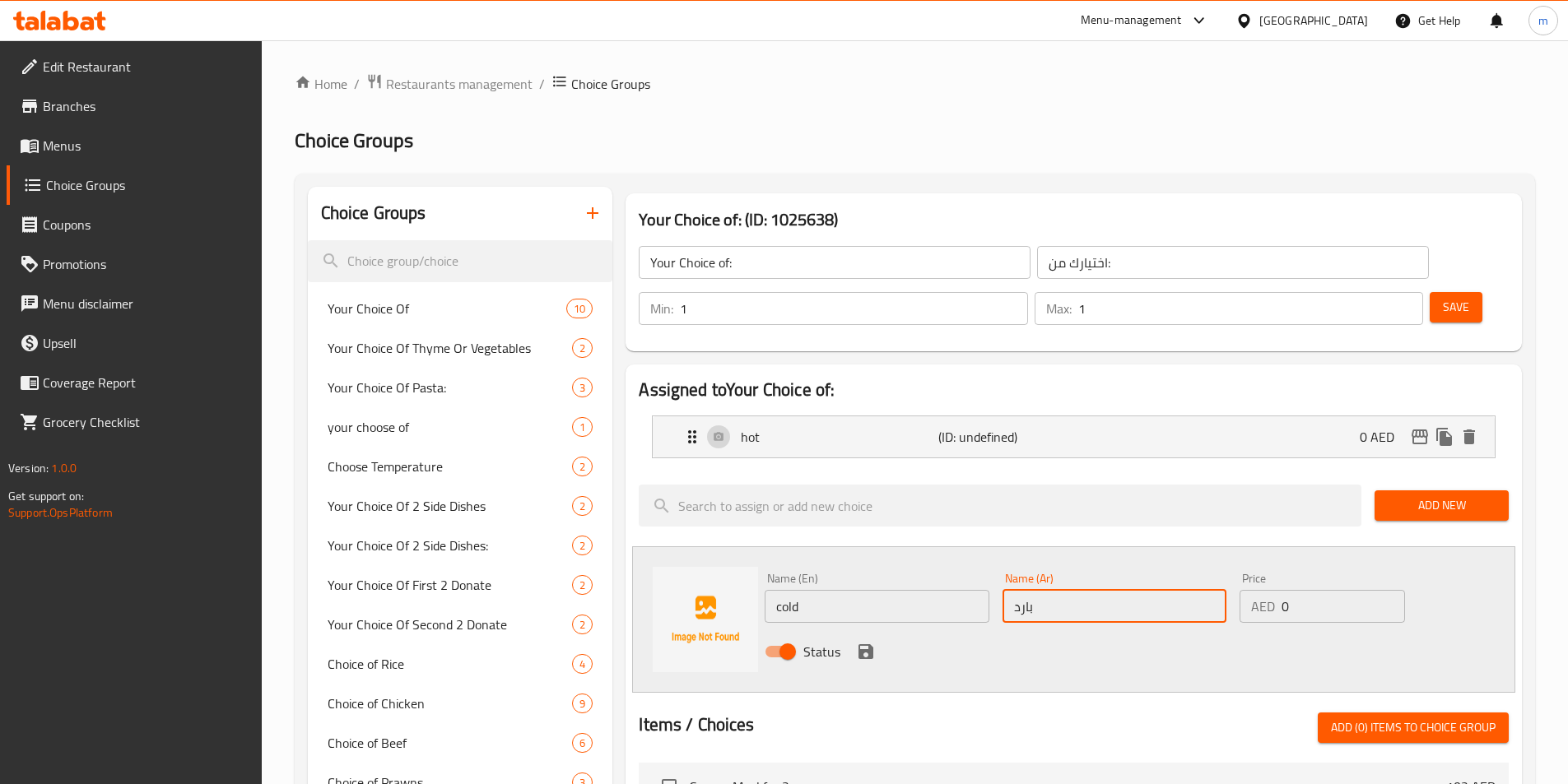
type input "بارد"
click at [864, 642] on icon "save" at bounding box center [865, 651] width 19 height 19
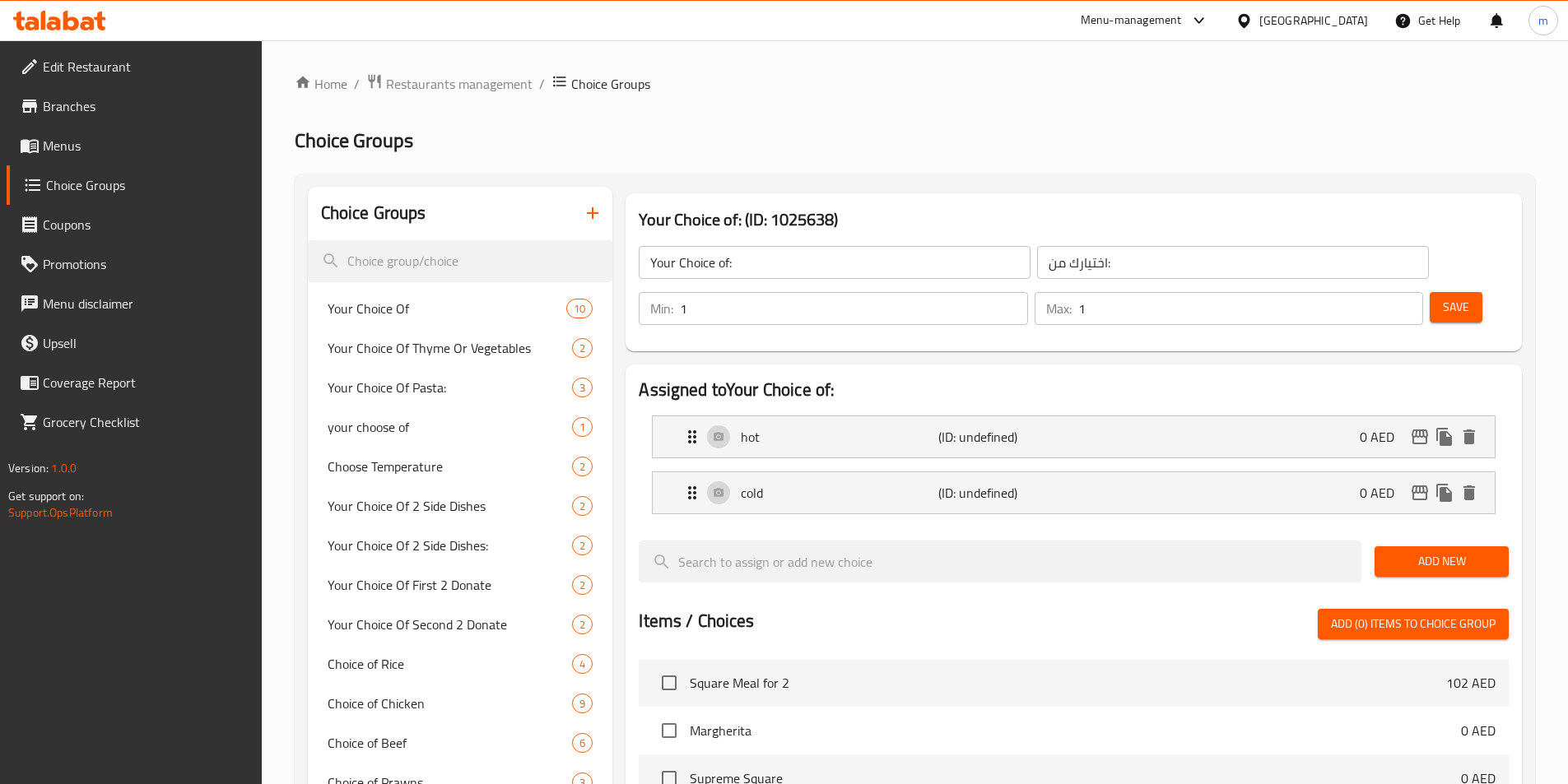
click at [1443, 297] on span "Save" at bounding box center [1456, 307] width 27 height 20
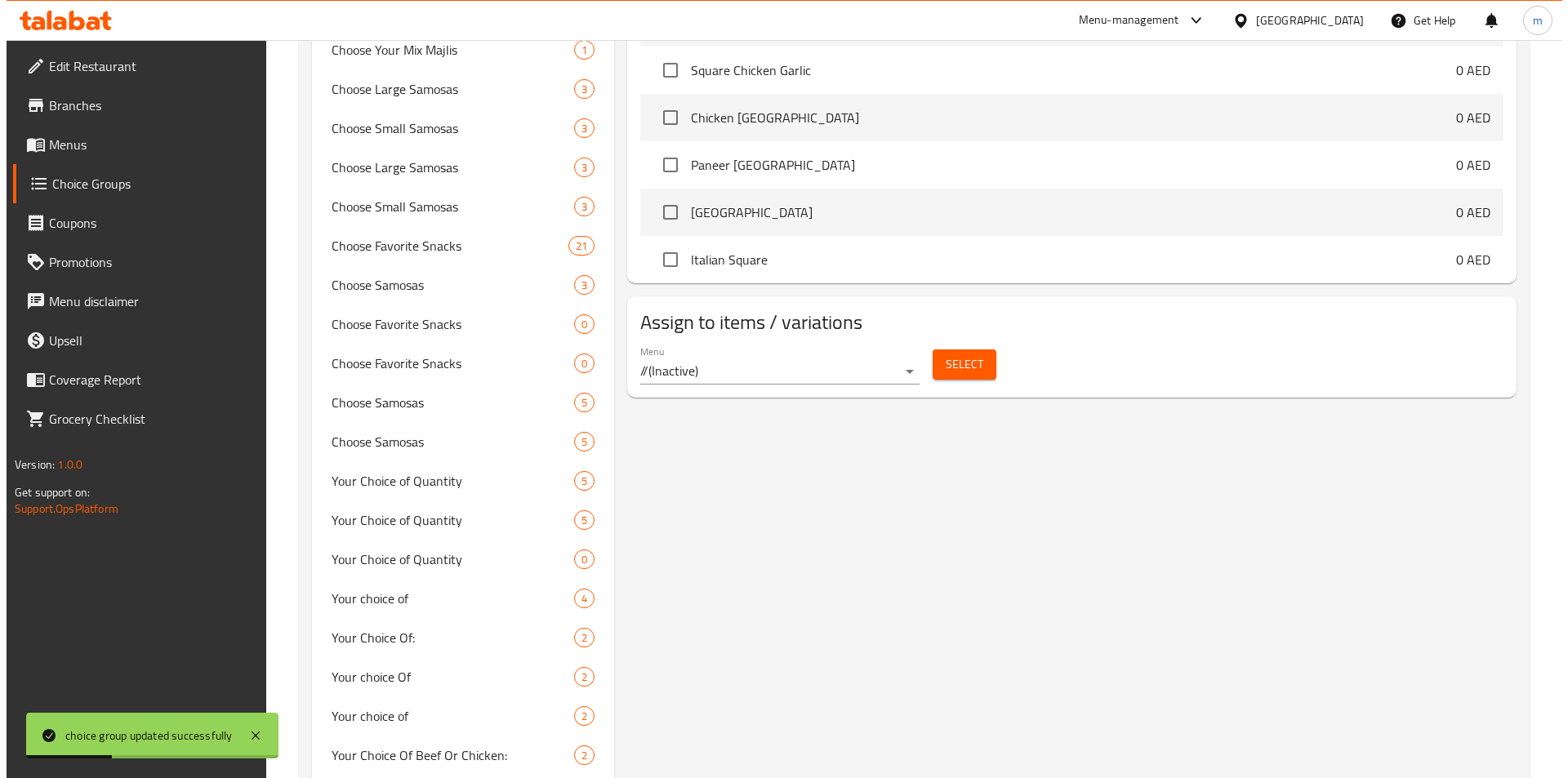
scroll to position [654, 0]
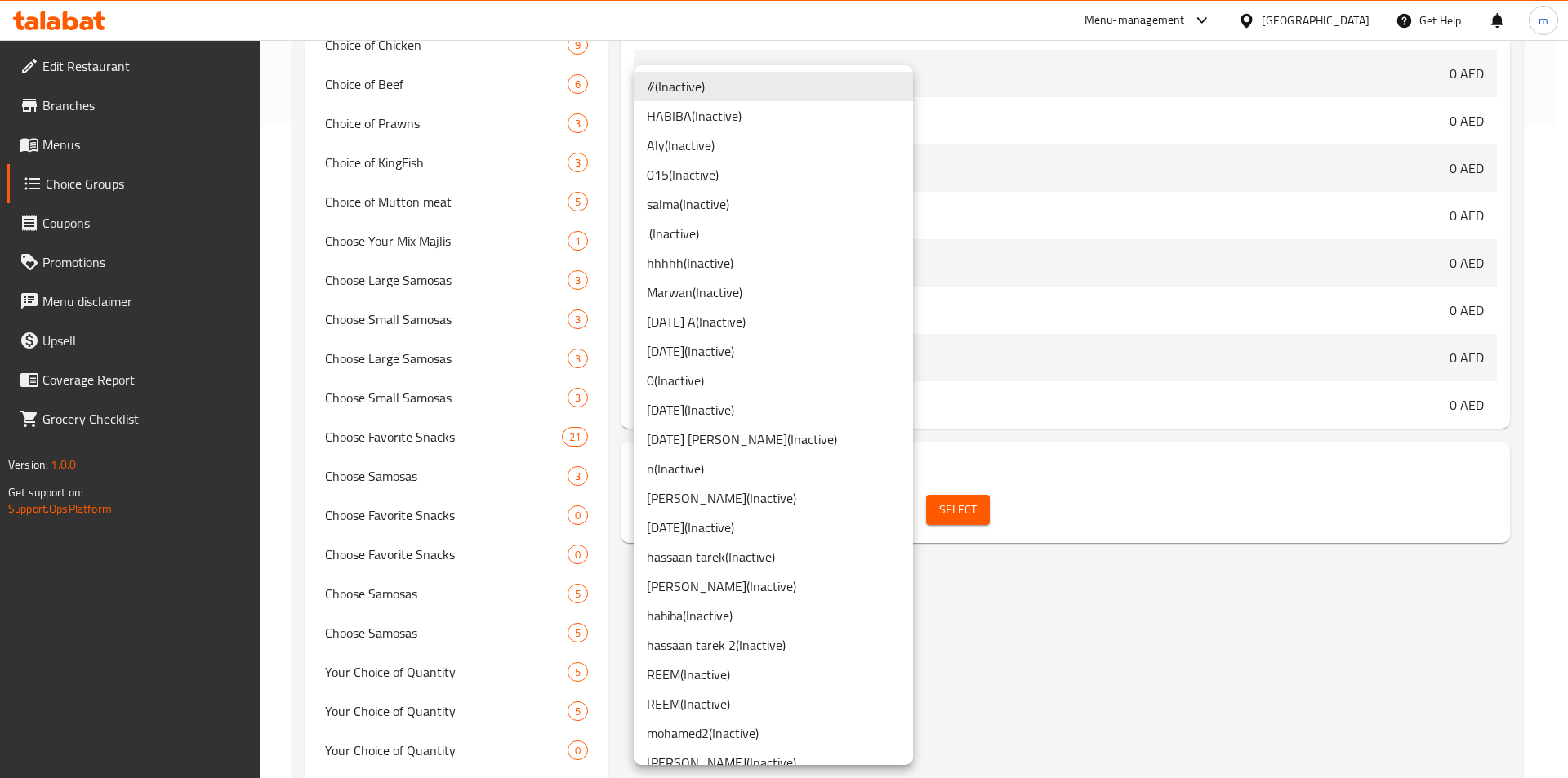
click at [788, 729] on li "[PERSON_NAME]2 ( Inactive )" at bounding box center [773, 733] width 280 height 29
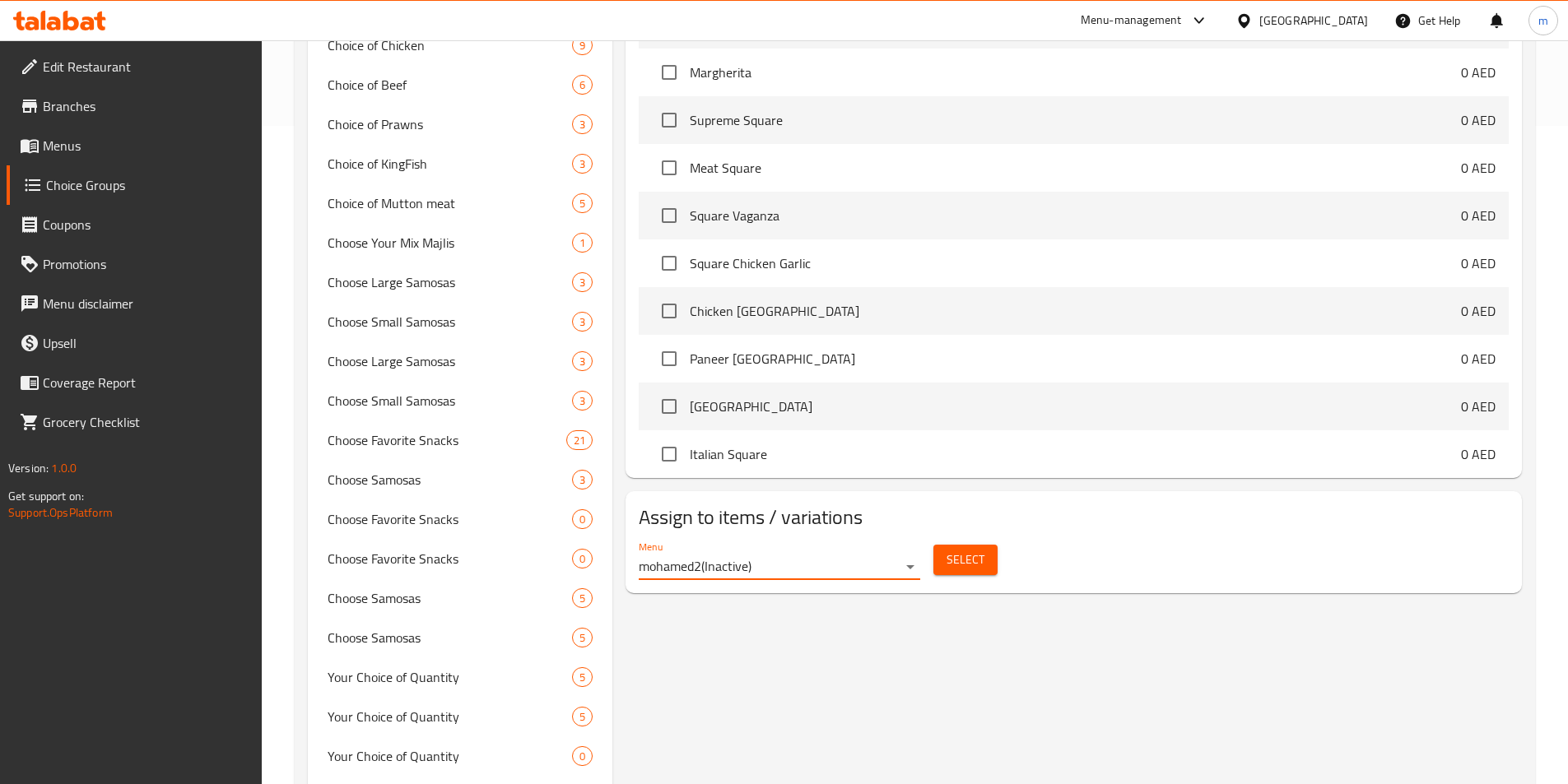
click at [968, 544] on button "Select" at bounding box center [965, 559] width 64 height 30
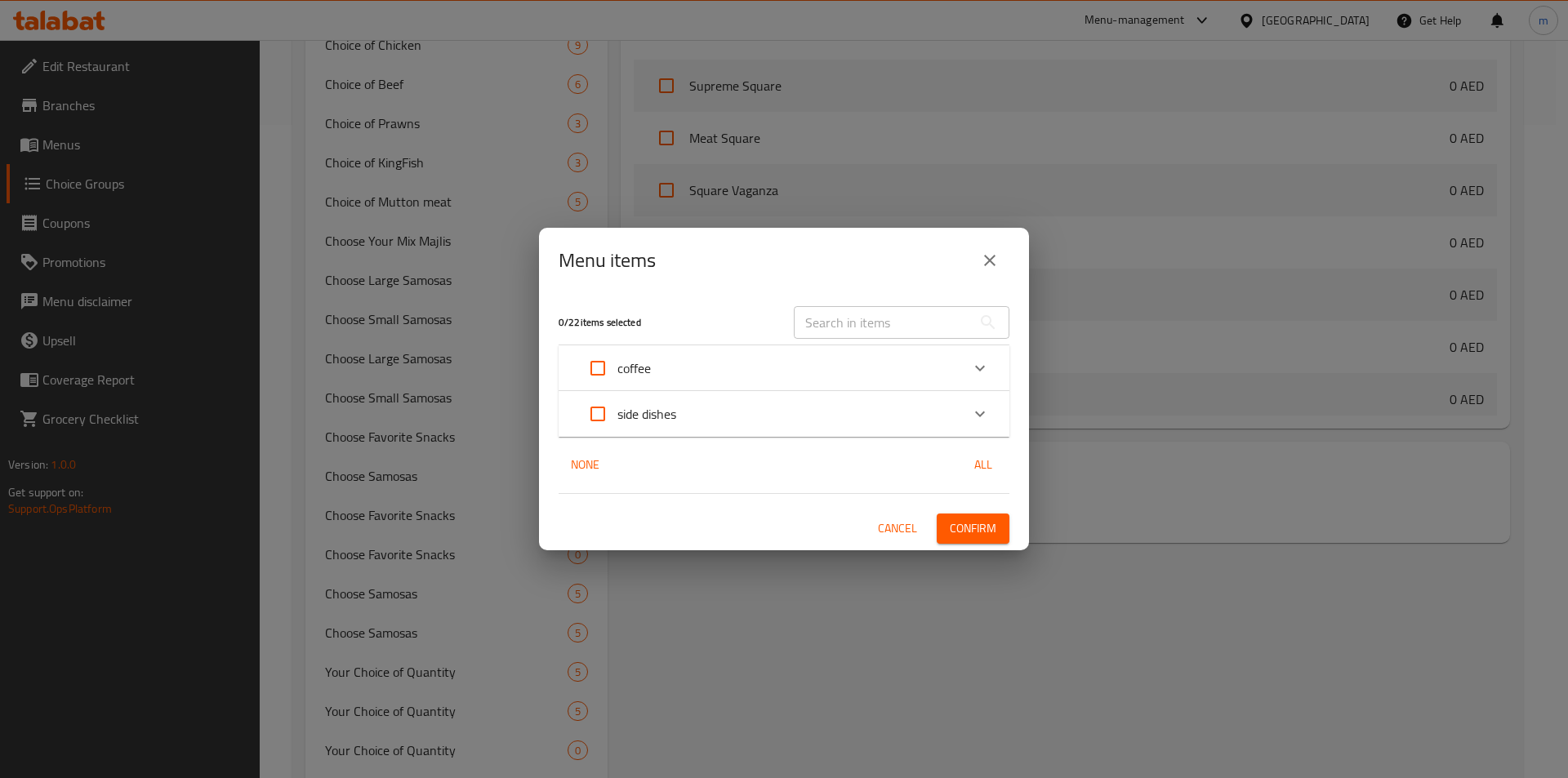
click at [697, 364] on div "coffee" at bounding box center [769, 368] width 382 height 39
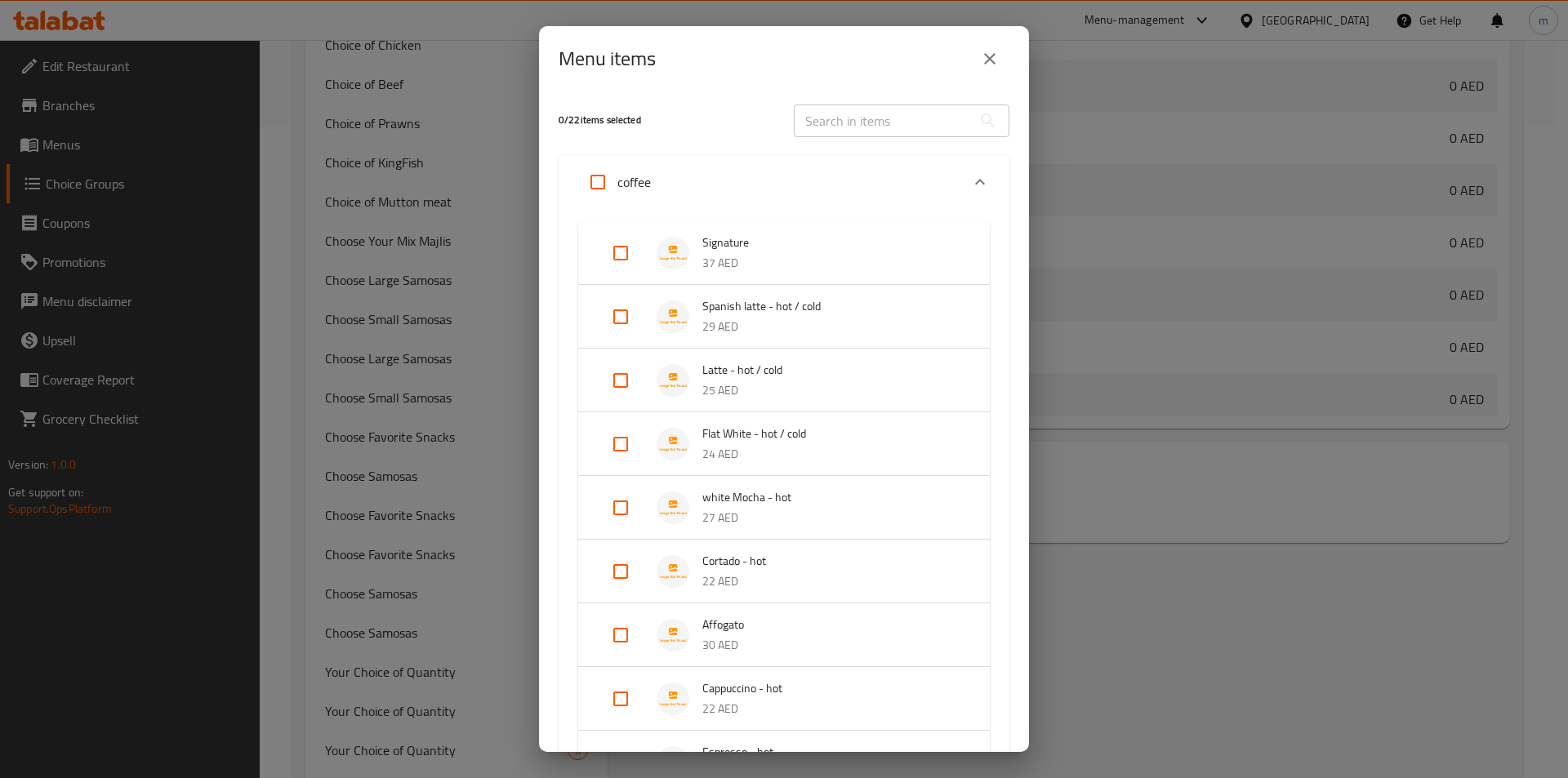
click at [617, 300] on input "Expand" at bounding box center [620, 316] width 39 height 39
checkbox input "true"
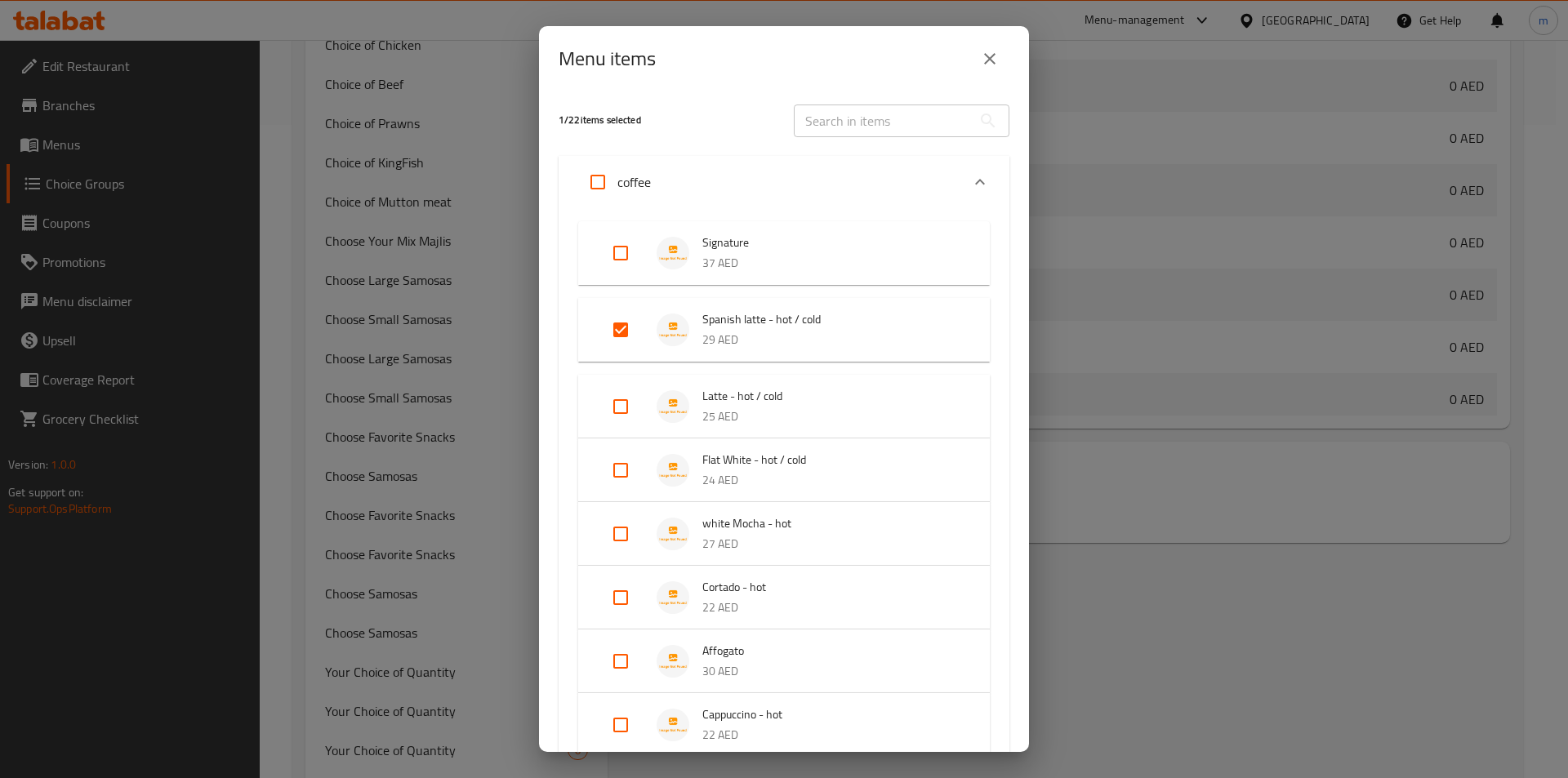
click at [624, 400] on input "Expand" at bounding box center [620, 406] width 39 height 39
checkbox input "true"
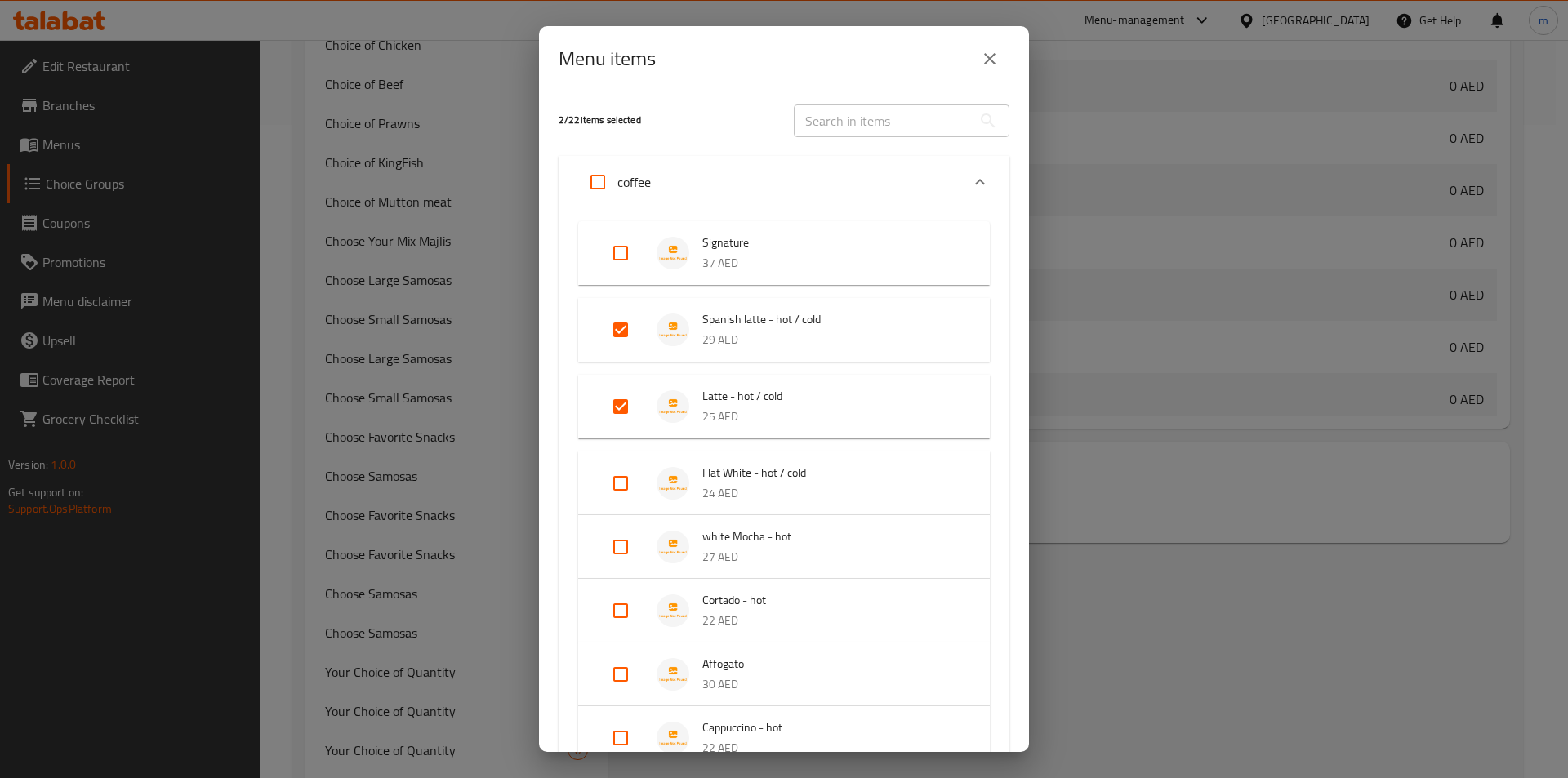
click at [613, 480] on input "Expand" at bounding box center [620, 483] width 39 height 39
checkbox input "true"
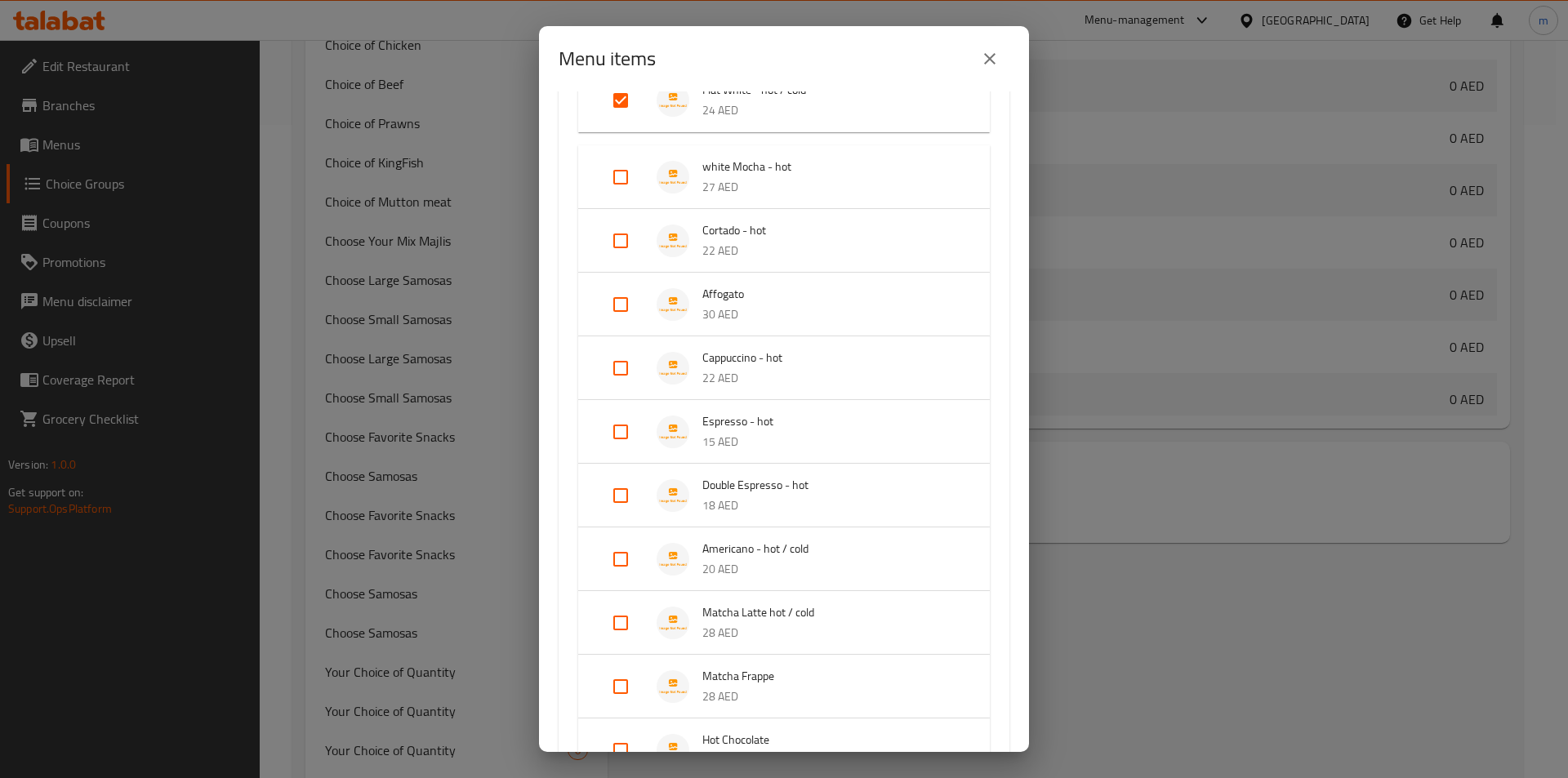
scroll to position [409, 0]
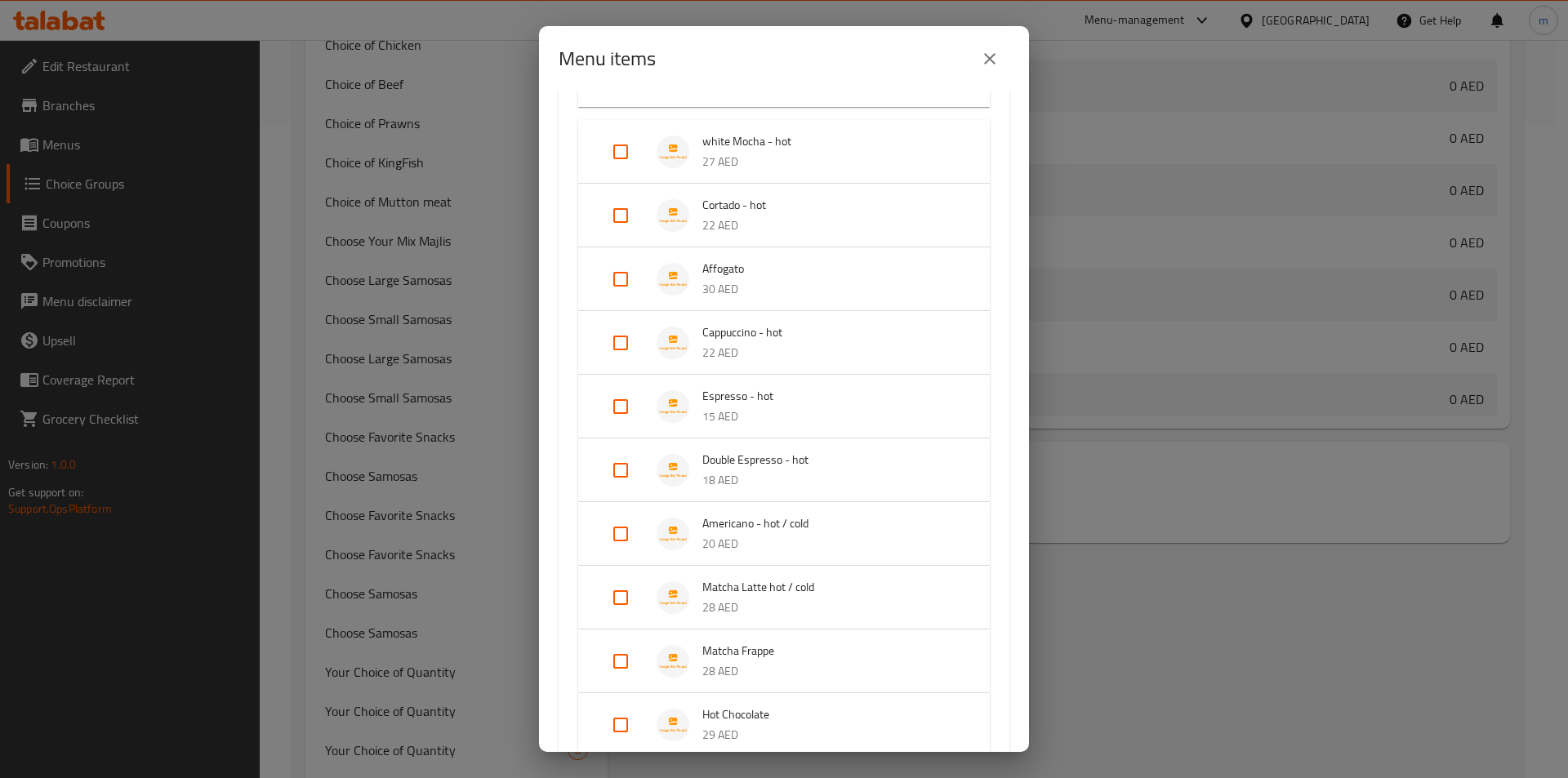
click at [612, 538] on input "Expand" at bounding box center [620, 534] width 39 height 39
checkbox input "true"
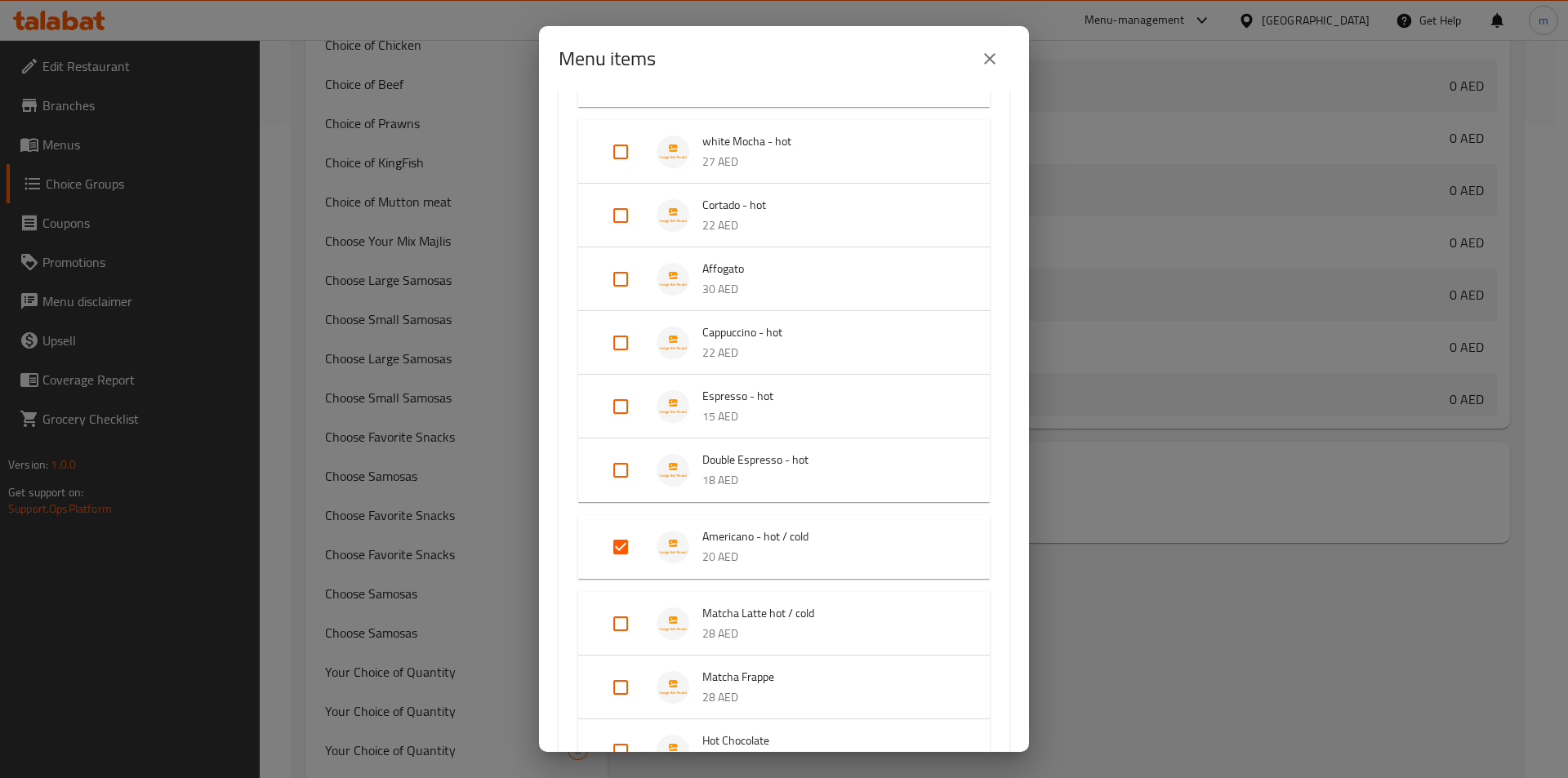
click at [617, 620] on input "Expand" at bounding box center [620, 623] width 39 height 39
checkbox input "true"
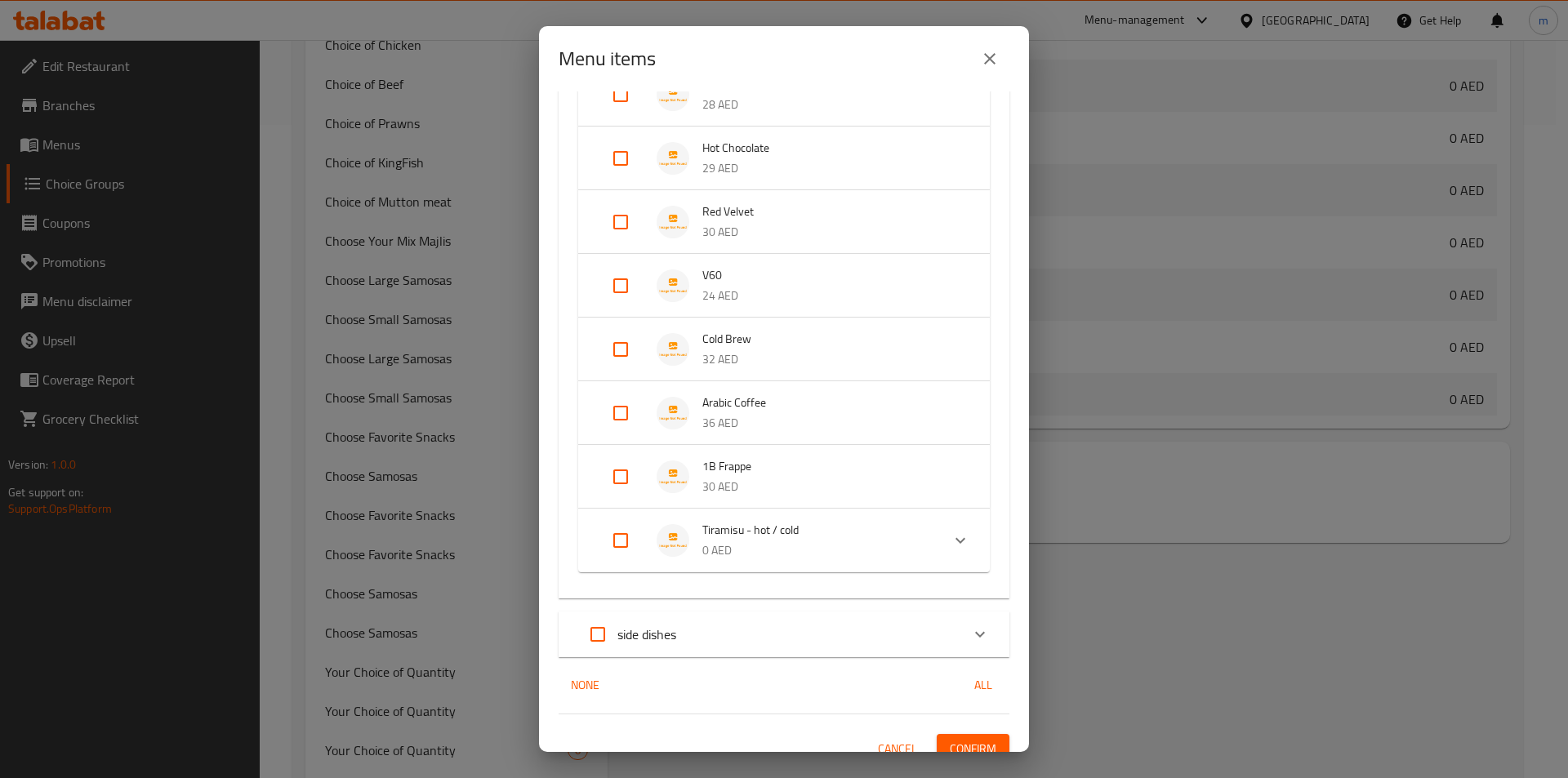
scroll to position [1033, 0]
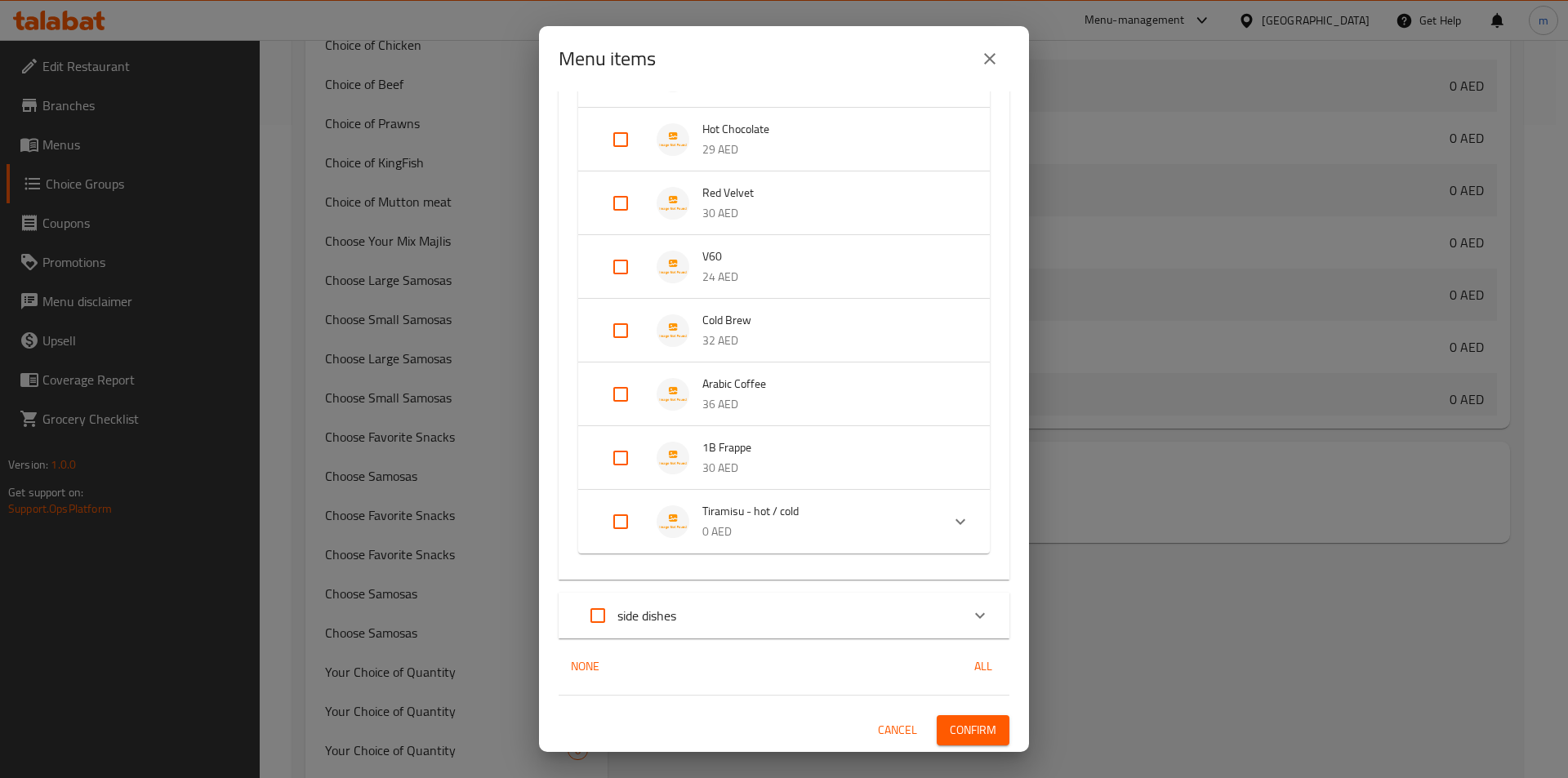
click at [960, 522] on div "Expand" at bounding box center [960, 521] width 39 height 39
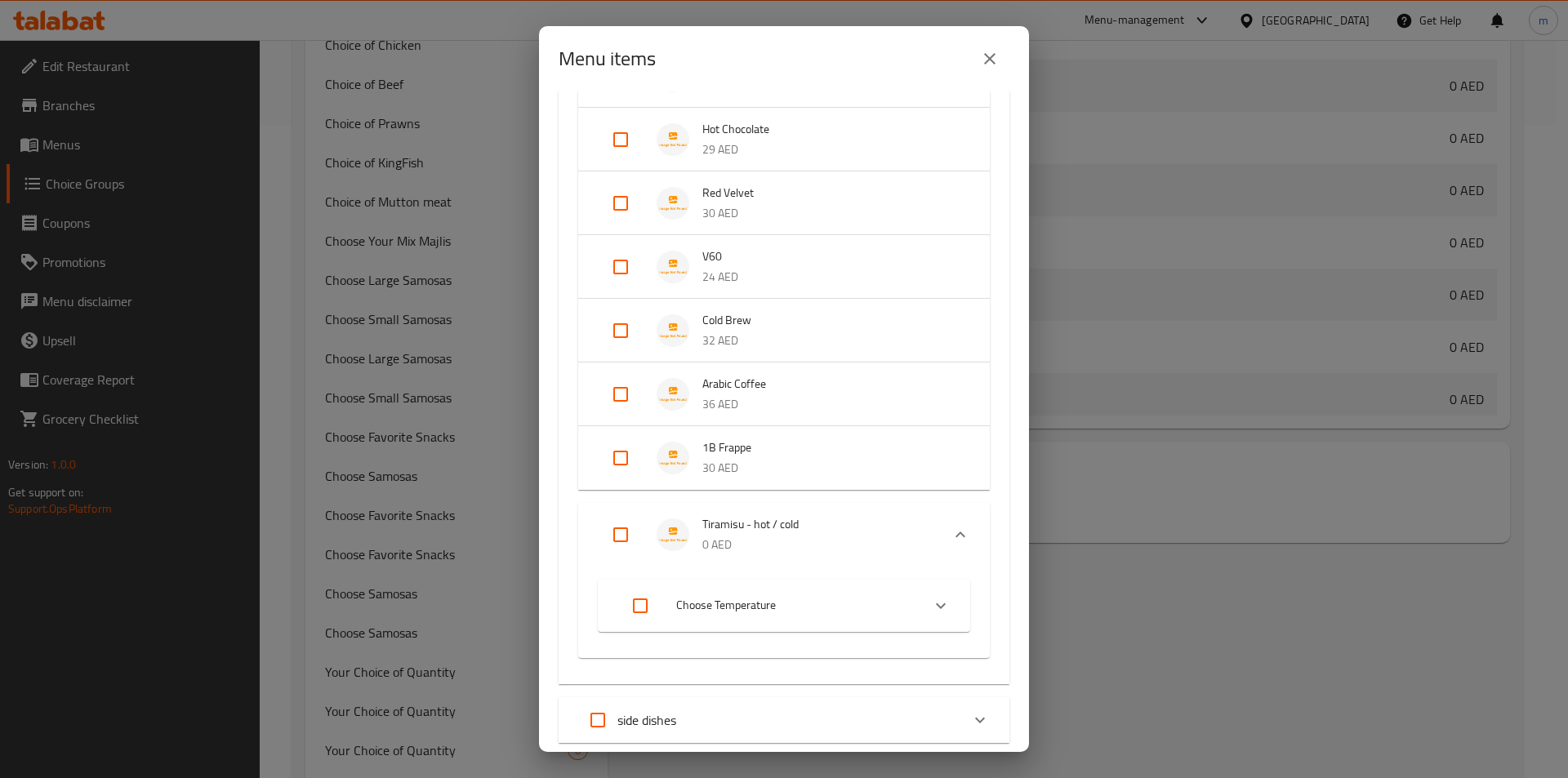
click at [931, 600] on icon "Expand" at bounding box center [940, 605] width 19 height 19
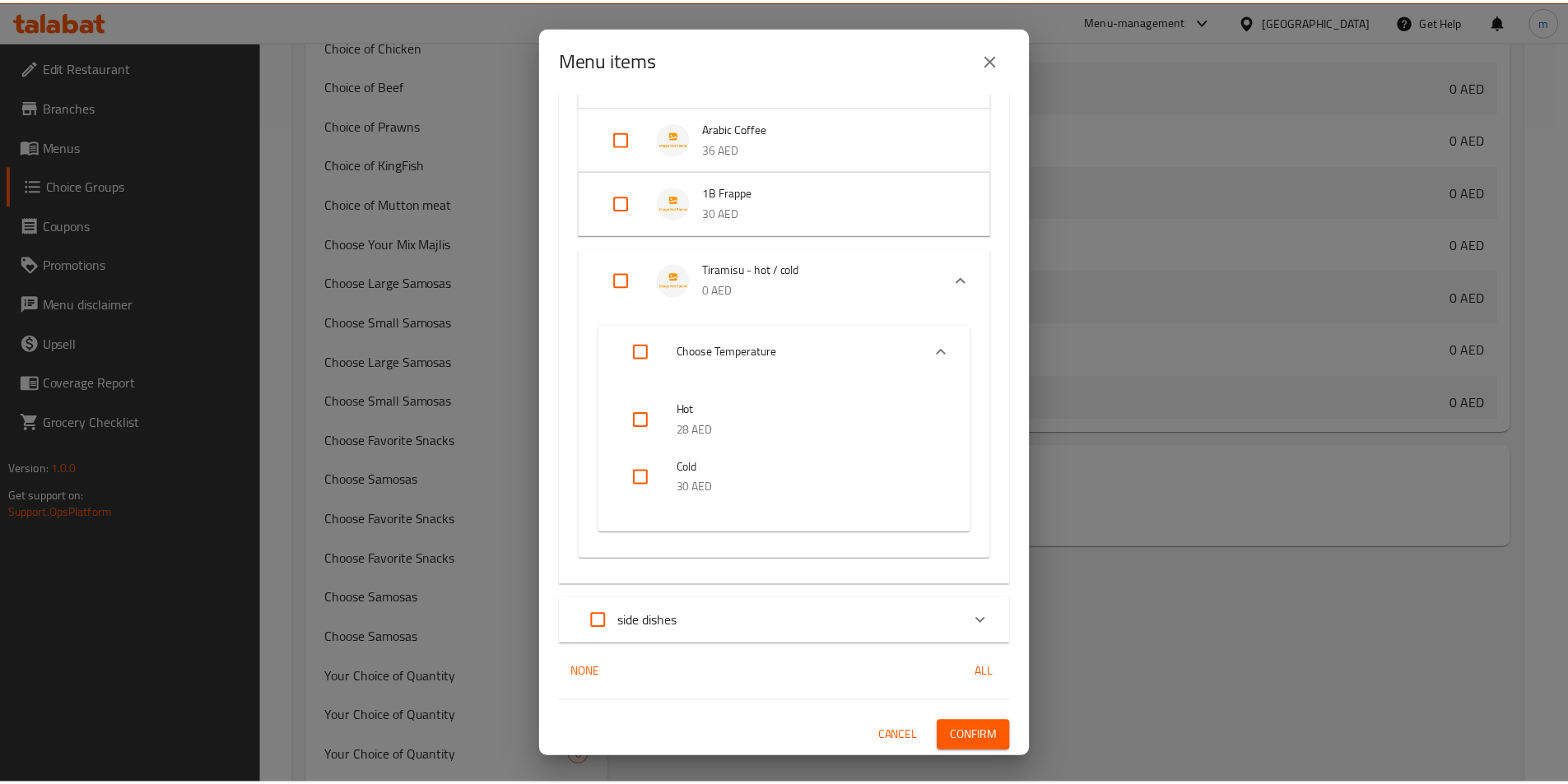
scroll to position [1301, 0]
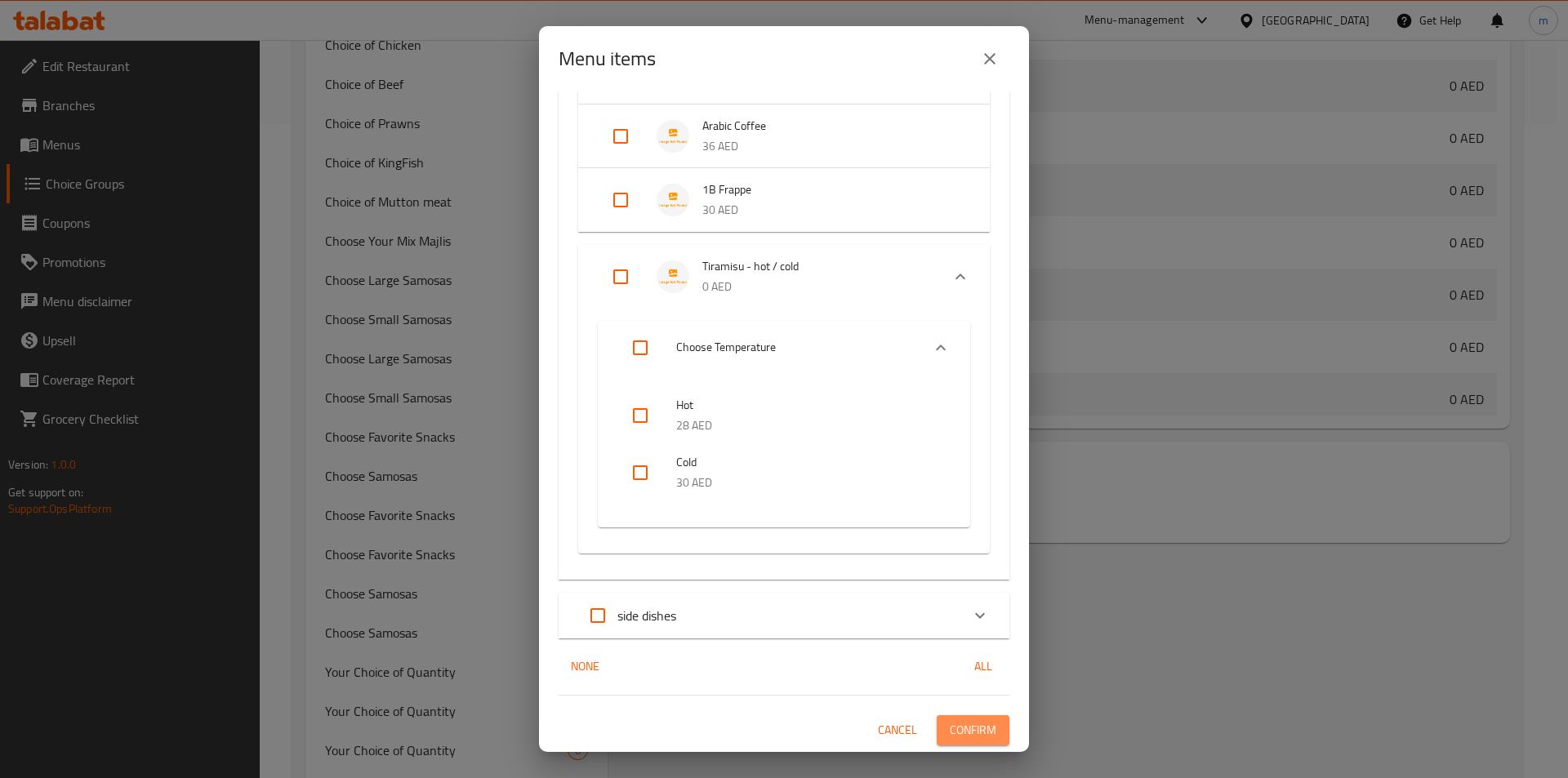
click at [953, 728] on span "Confirm" at bounding box center [973, 730] width 47 height 20
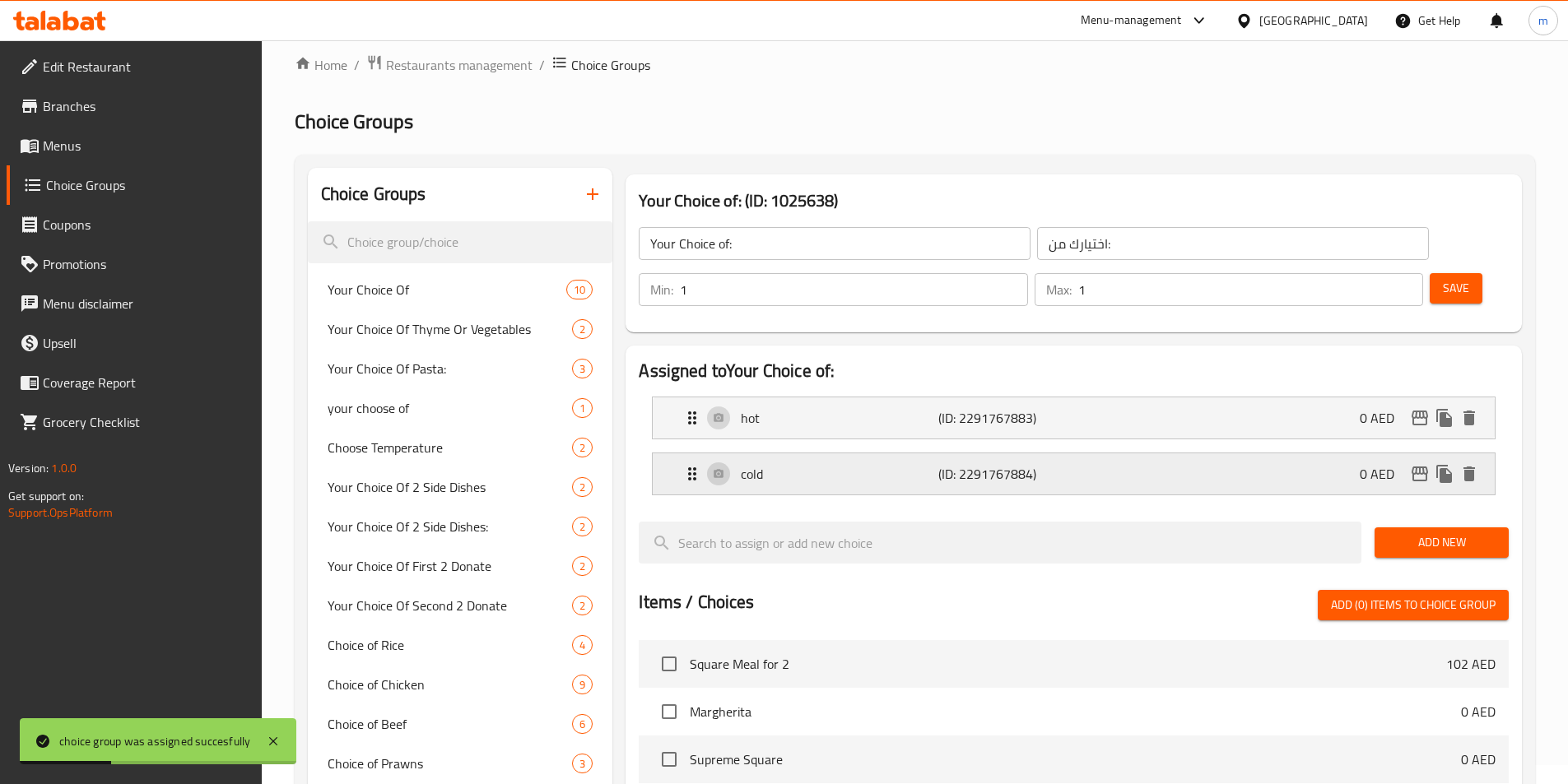
scroll to position [0, 0]
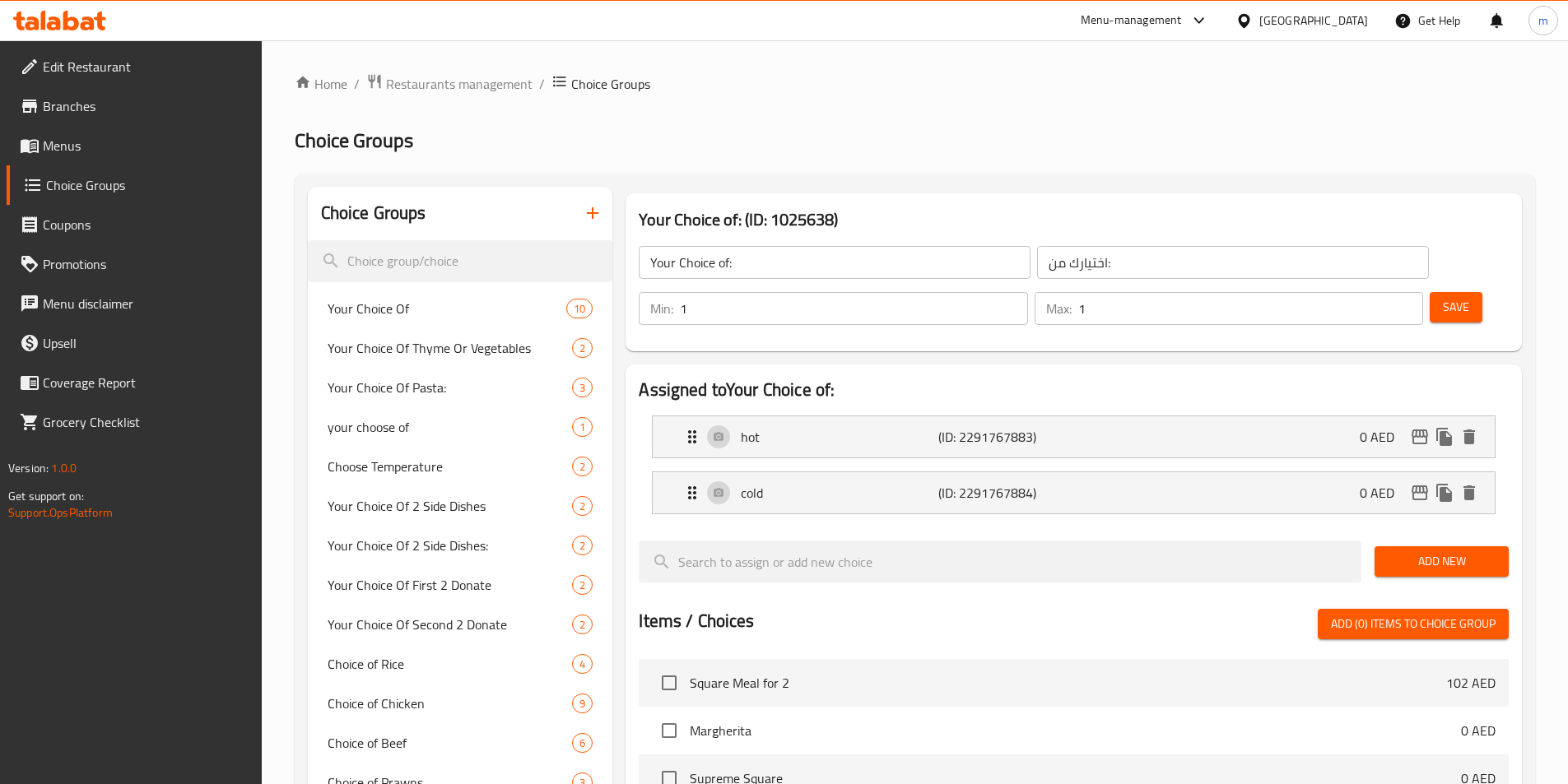
click at [1443, 297] on span "Save" at bounding box center [1456, 307] width 27 height 20
click at [105, 154] on span "Menus" at bounding box center [145, 145] width 205 height 19
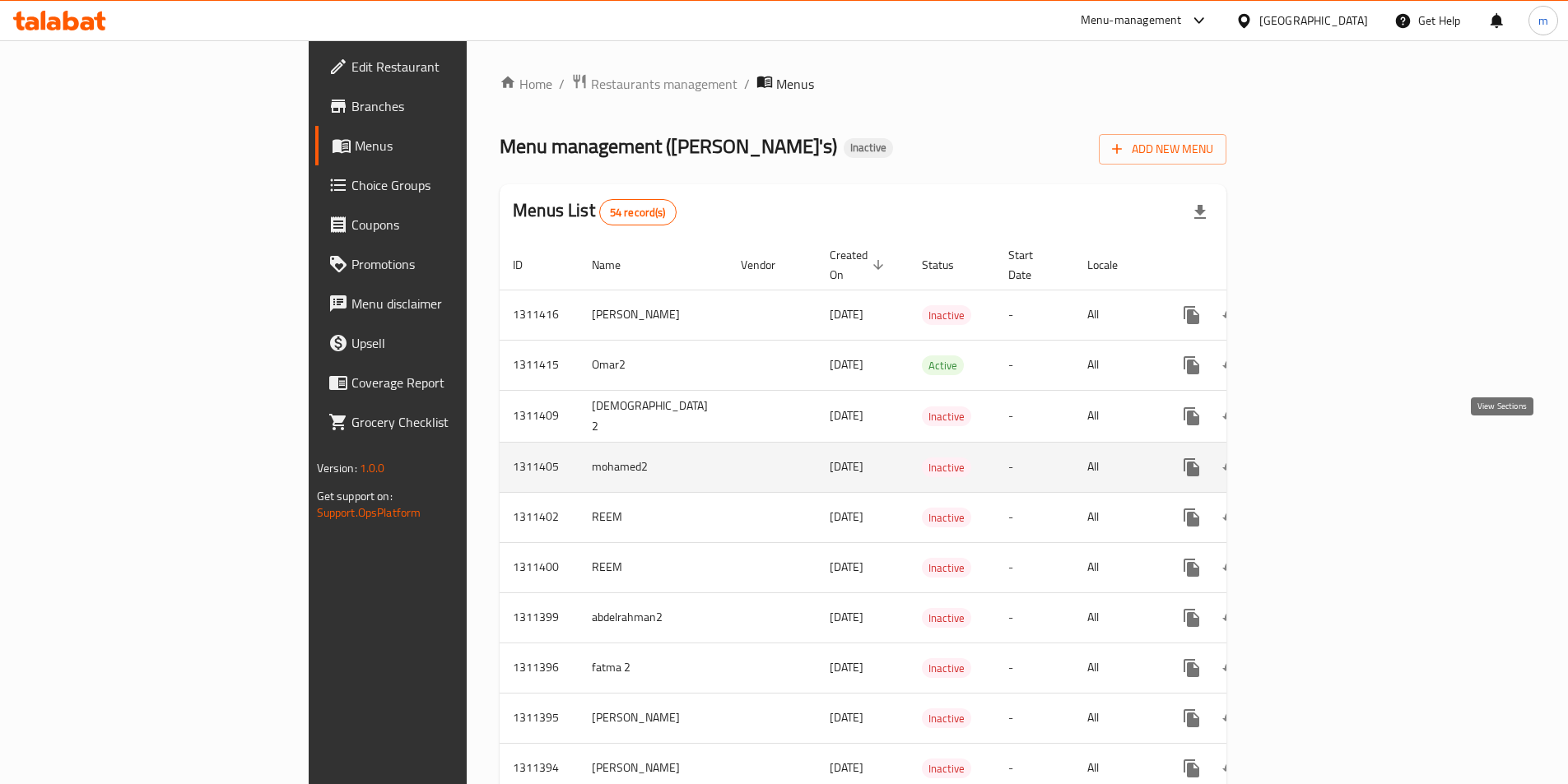
click at [1320, 458] on icon "enhanced table" at bounding box center [1309, 467] width 19 height 19
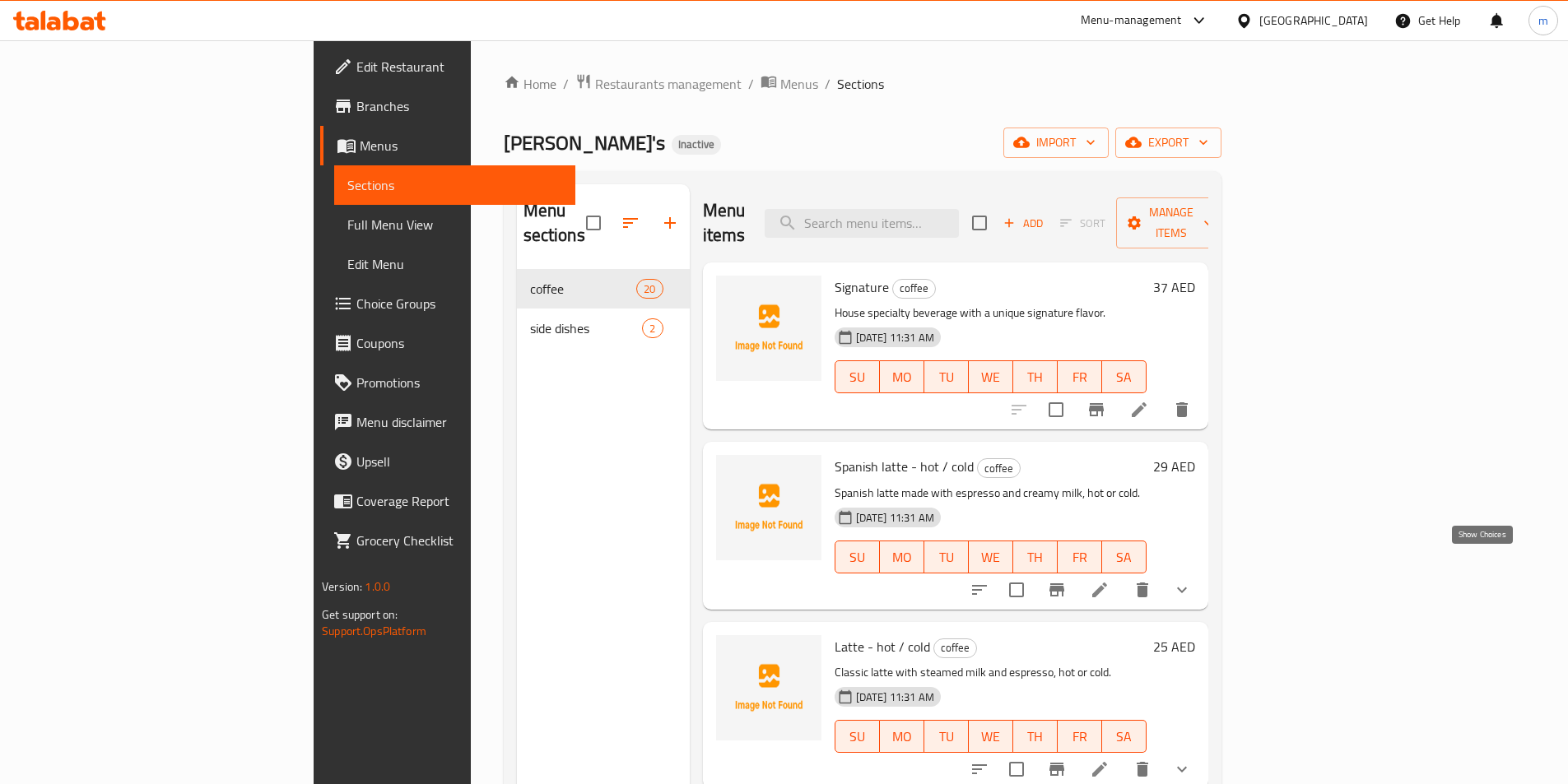
click at [1191, 580] on icon "show more" at bounding box center [1181, 590] width 19 height 19
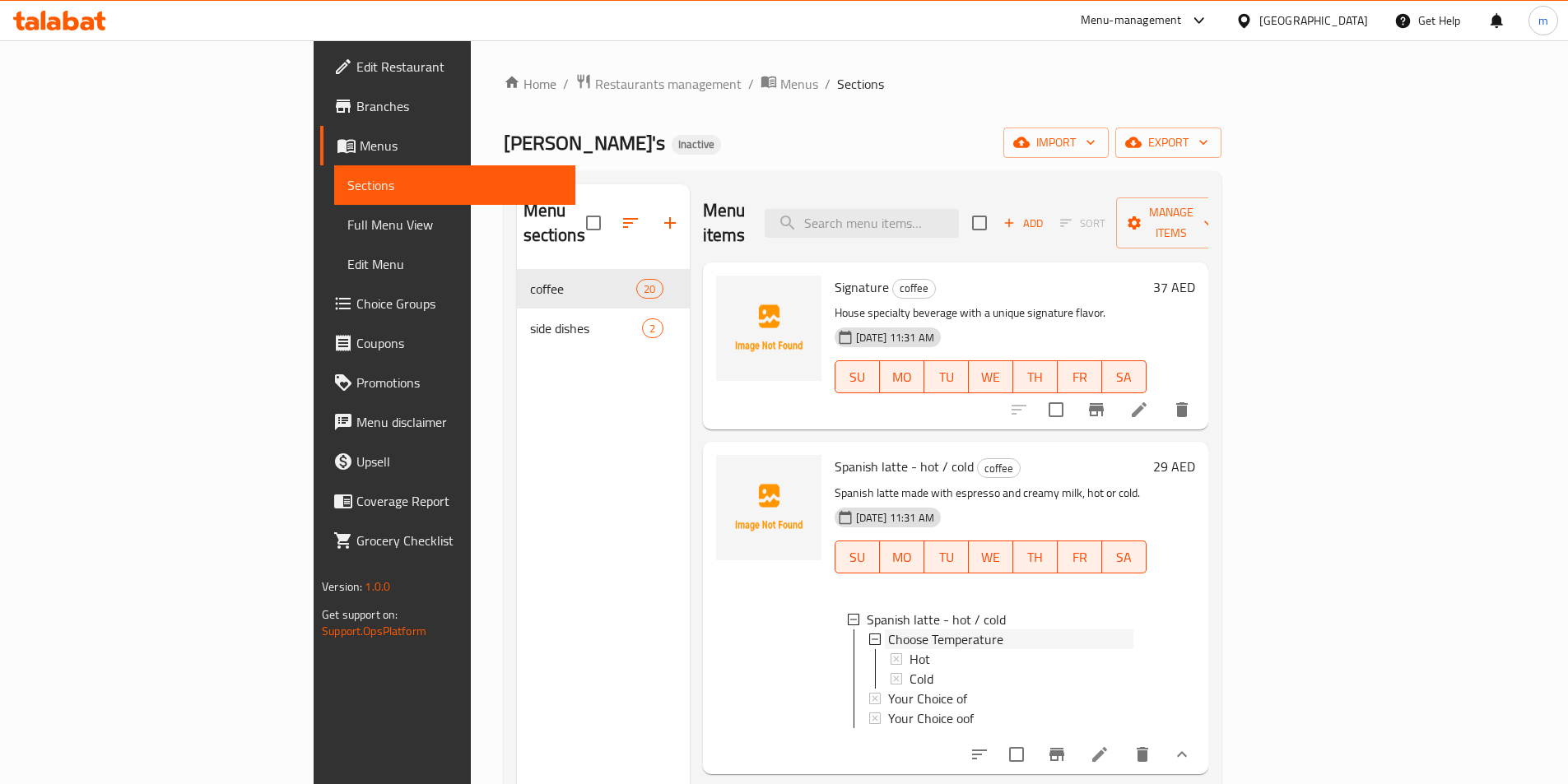
click at [869, 634] on icon at bounding box center [874, 639] width 12 height 12
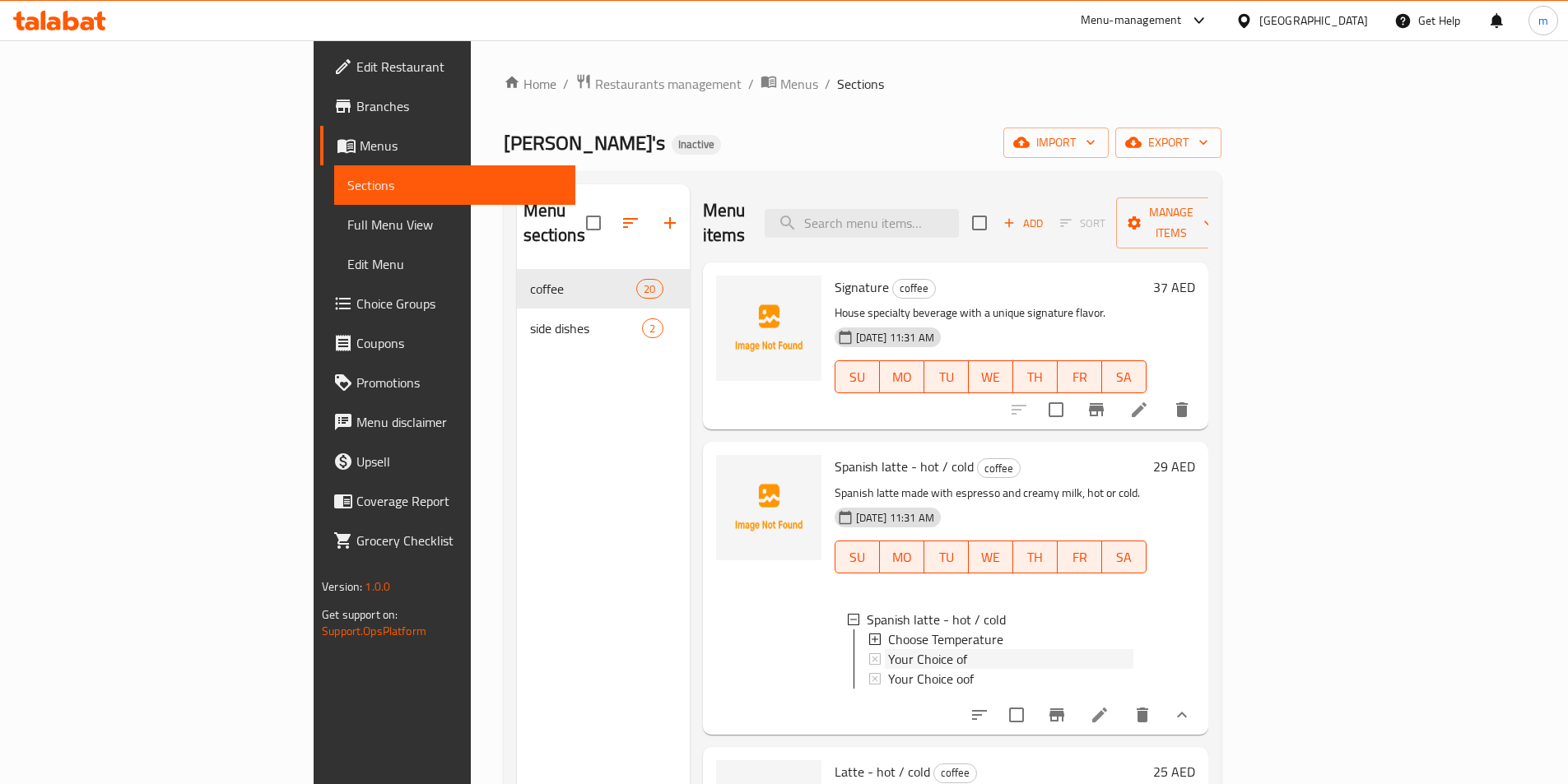
click at [869, 653] on icon at bounding box center [874, 659] width 12 height 12
click at [869, 673] on icon at bounding box center [874, 679] width 12 height 12
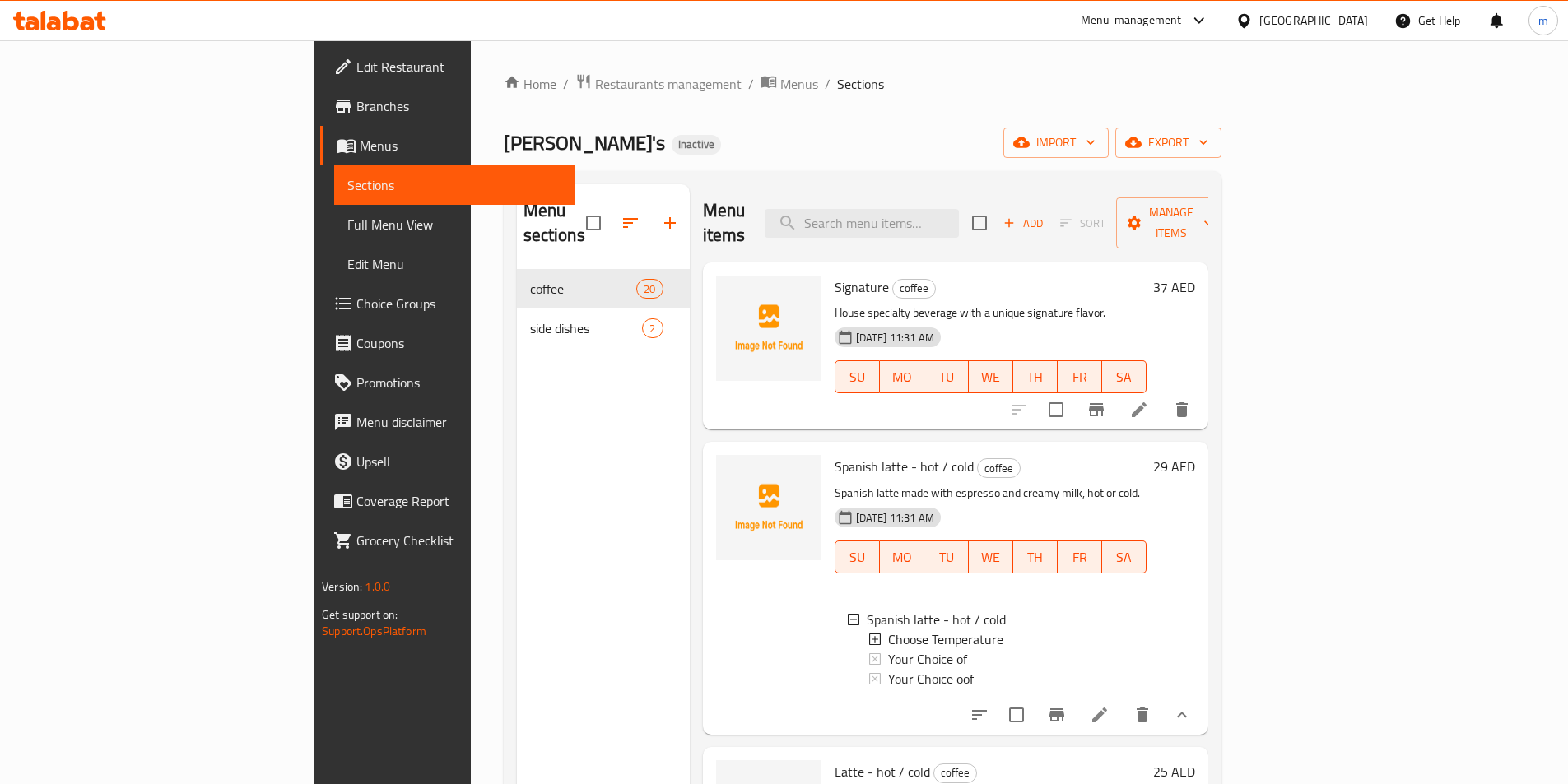
click at [869, 673] on icon at bounding box center [874, 679] width 12 height 12
click at [869, 653] on icon at bounding box center [874, 659] width 12 height 12
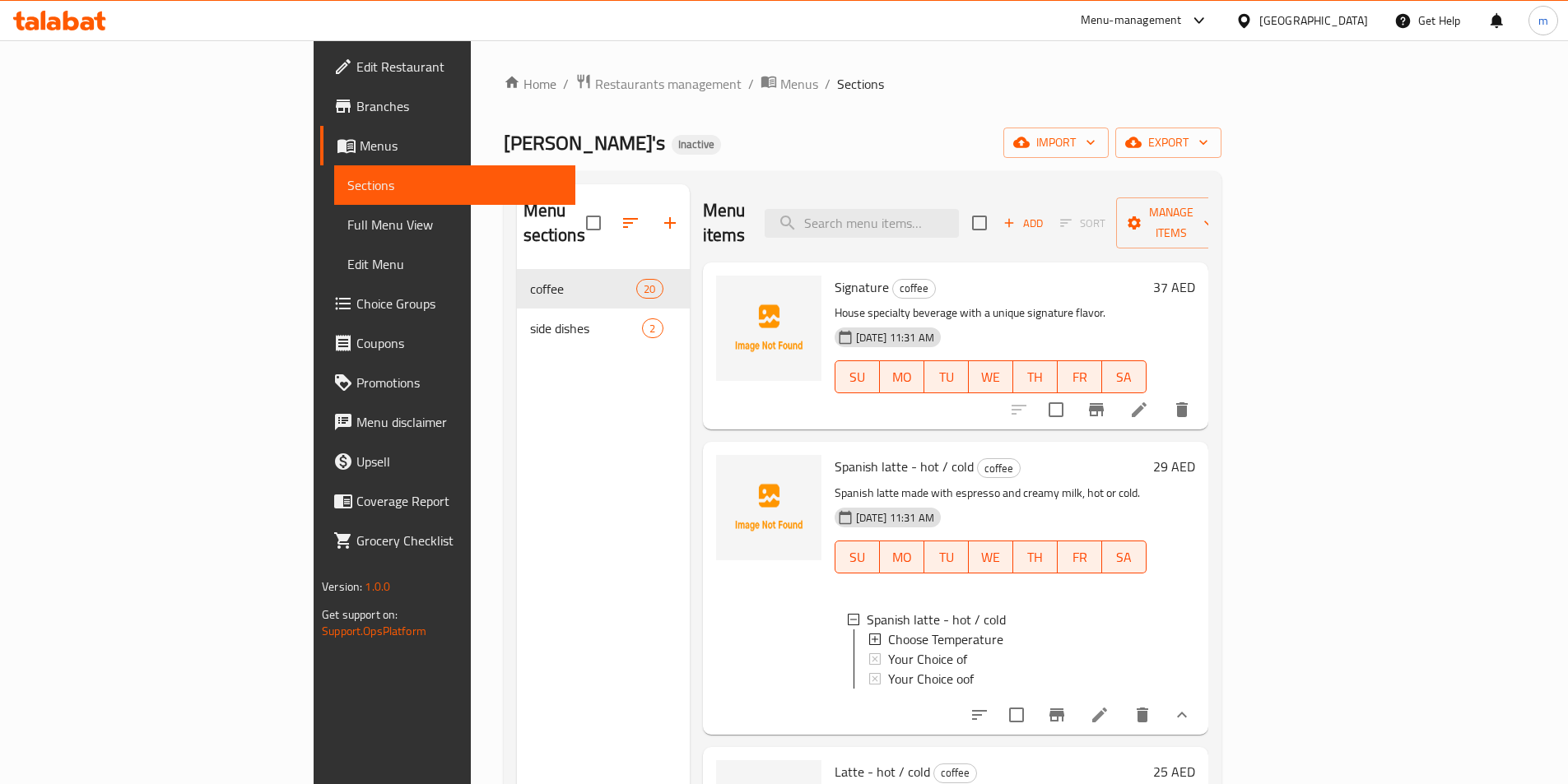
click at [869, 653] on icon at bounding box center [874, 659] width 12 height 12
click at [869, 634] on icon at bounding box center [874, 639] width 12 height 12
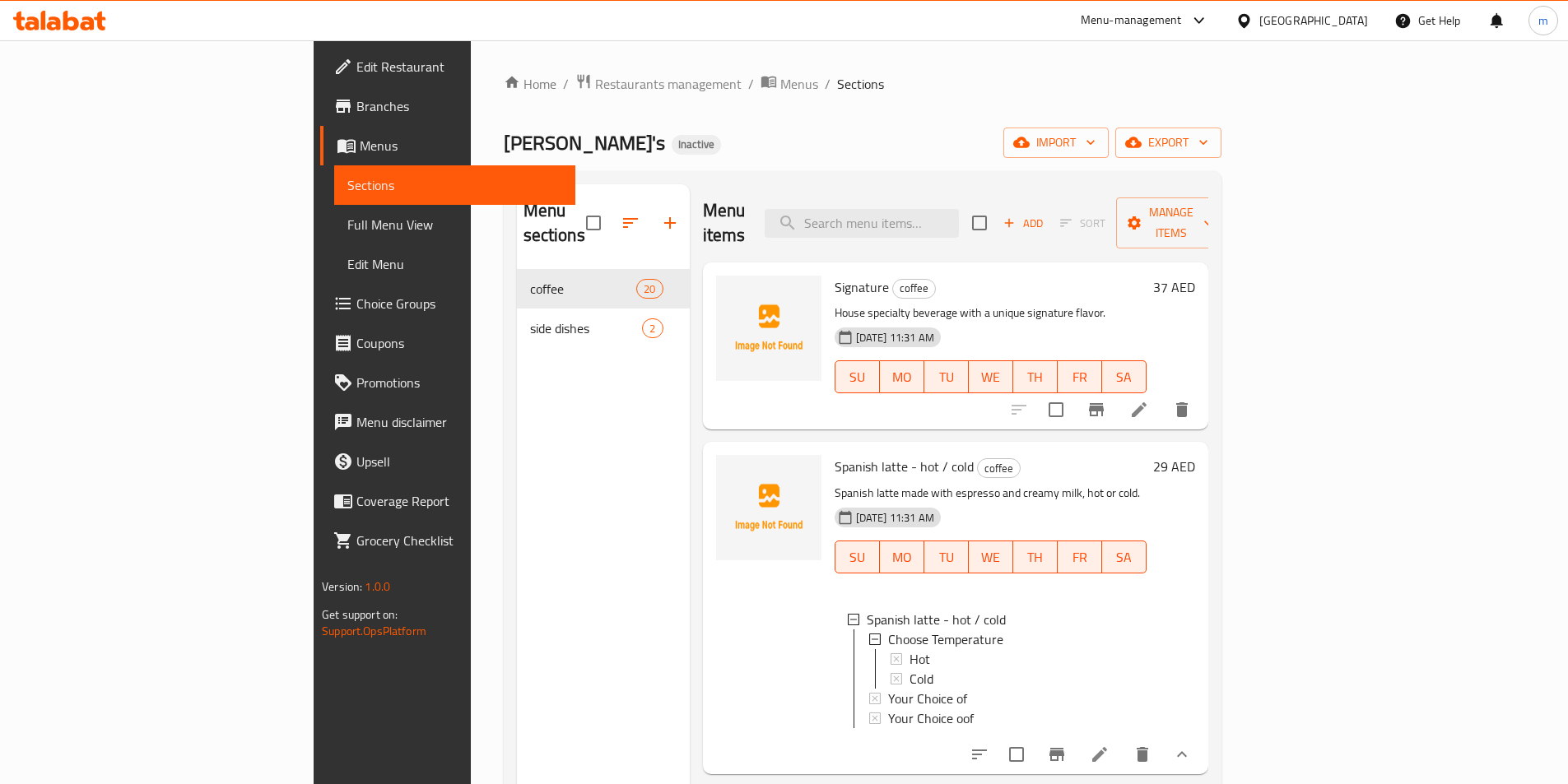
click at [869, 634] on icon at bounding box center [874, 639] width 12 height 12
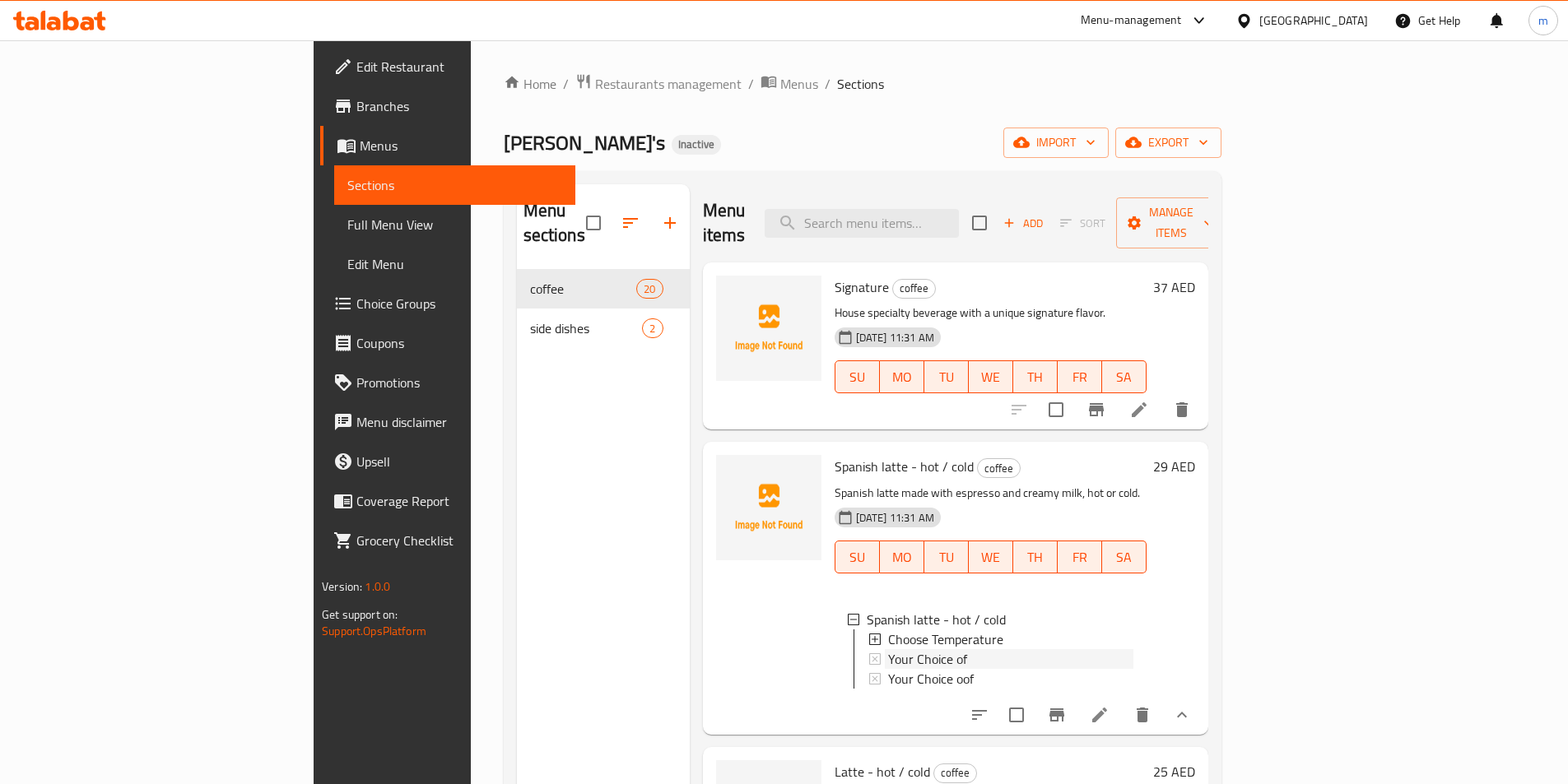
click at [869, 653] on icon at bounding box center [874, 659] width 12 height 12
click at [869, 673] on icon at bounding box center [874, 679] width 12 height 12
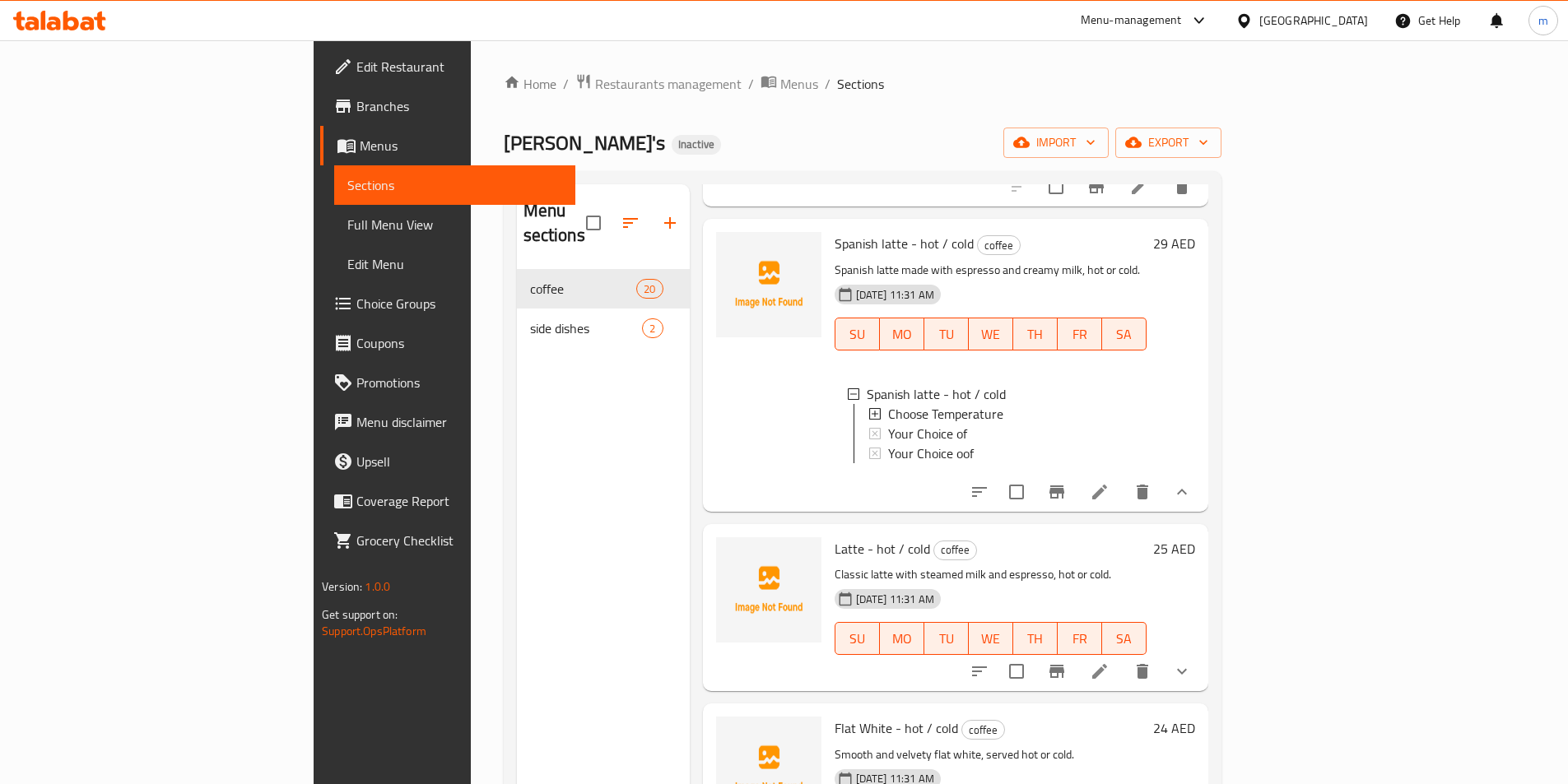
scroll to position [247, 0]
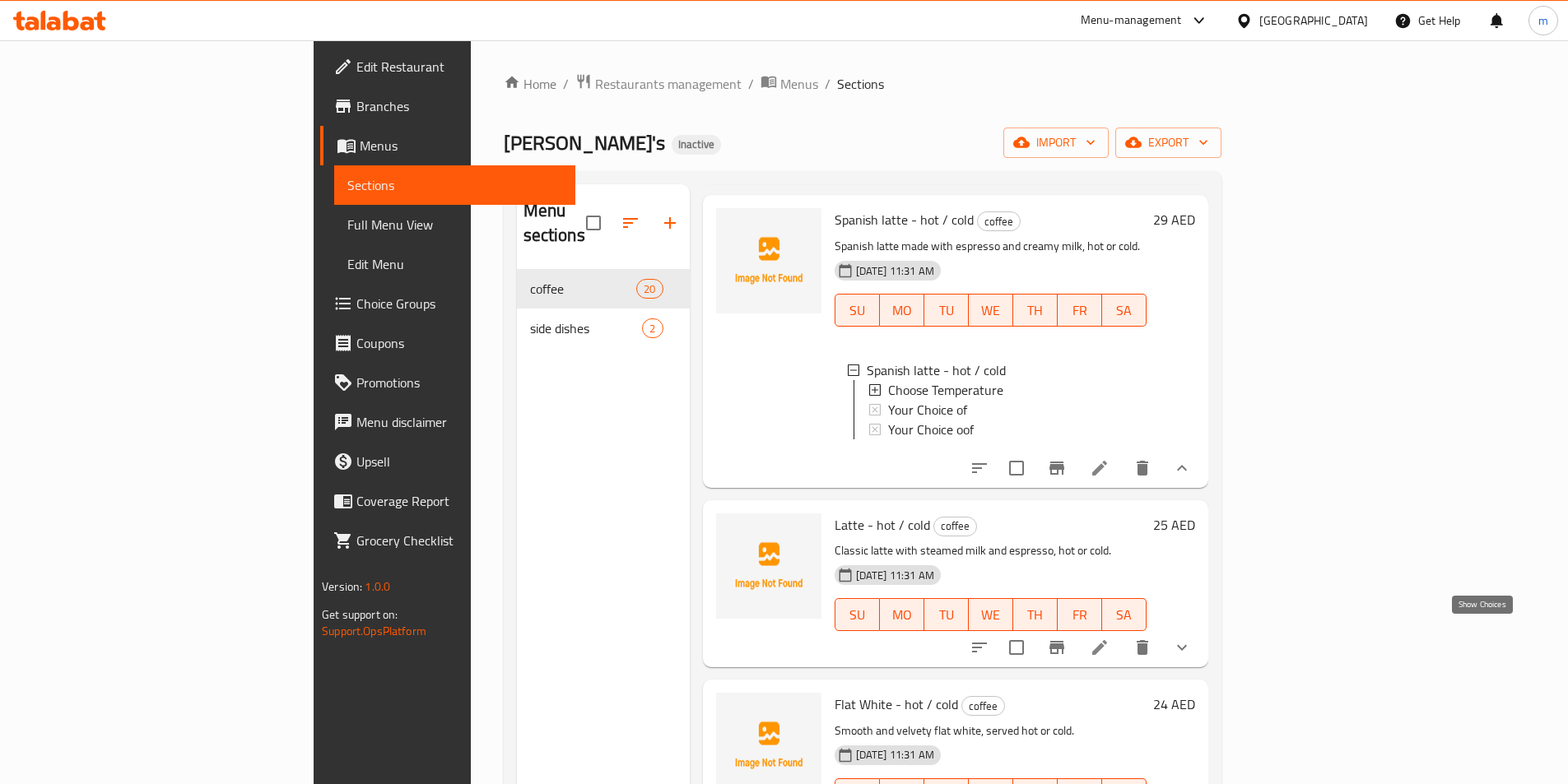
click at [1191, 638] on icon "show more" at bounding box center [1181, 647] width 19 height 19
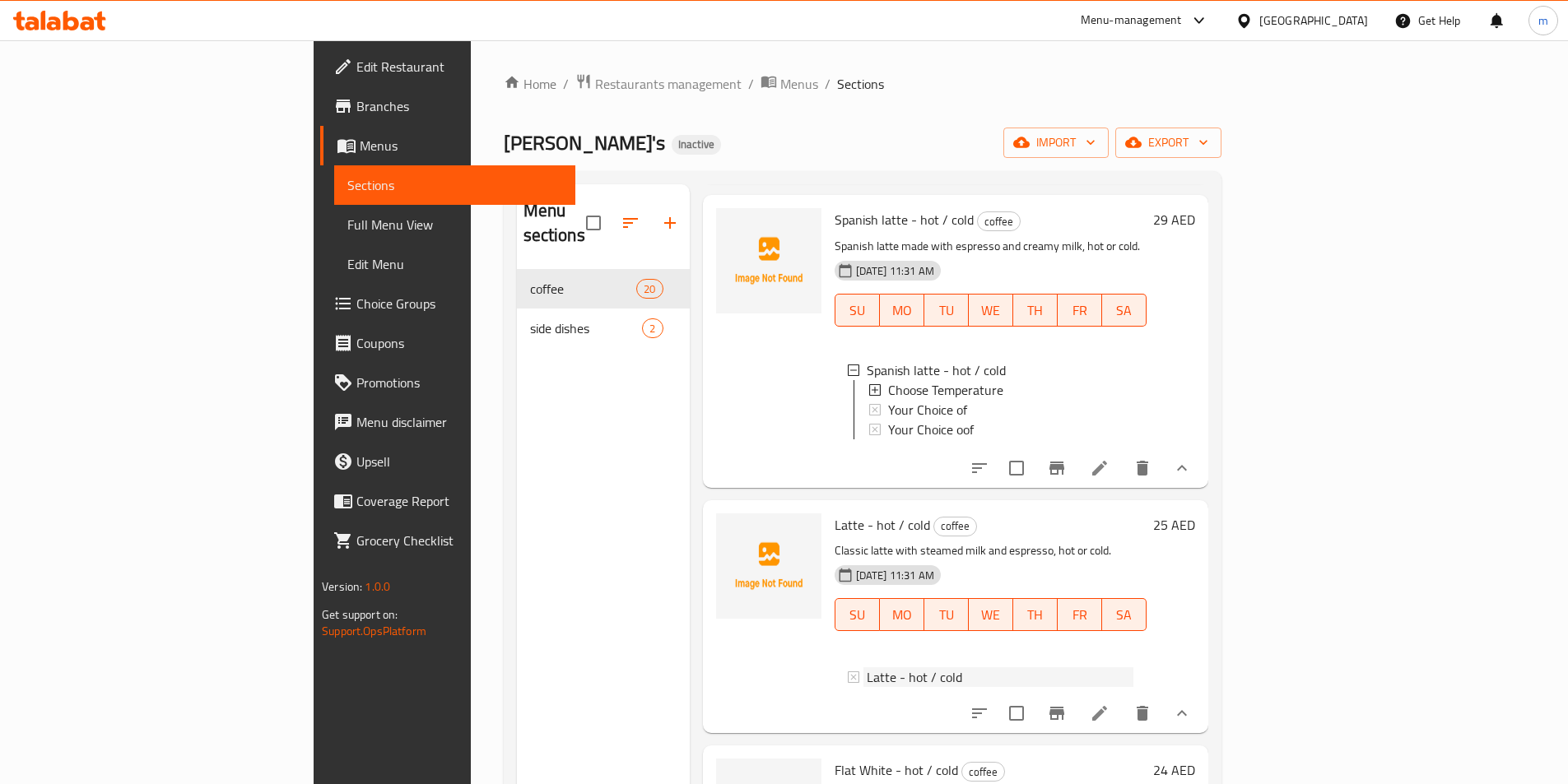
click at [848, 672] on icon at bounding box center [853, 677] width 12 height 12
click at [517, 573] on div "Menu sections coffee 20 side dishes 2" at bounding box center [603, 576] width 173 height 784
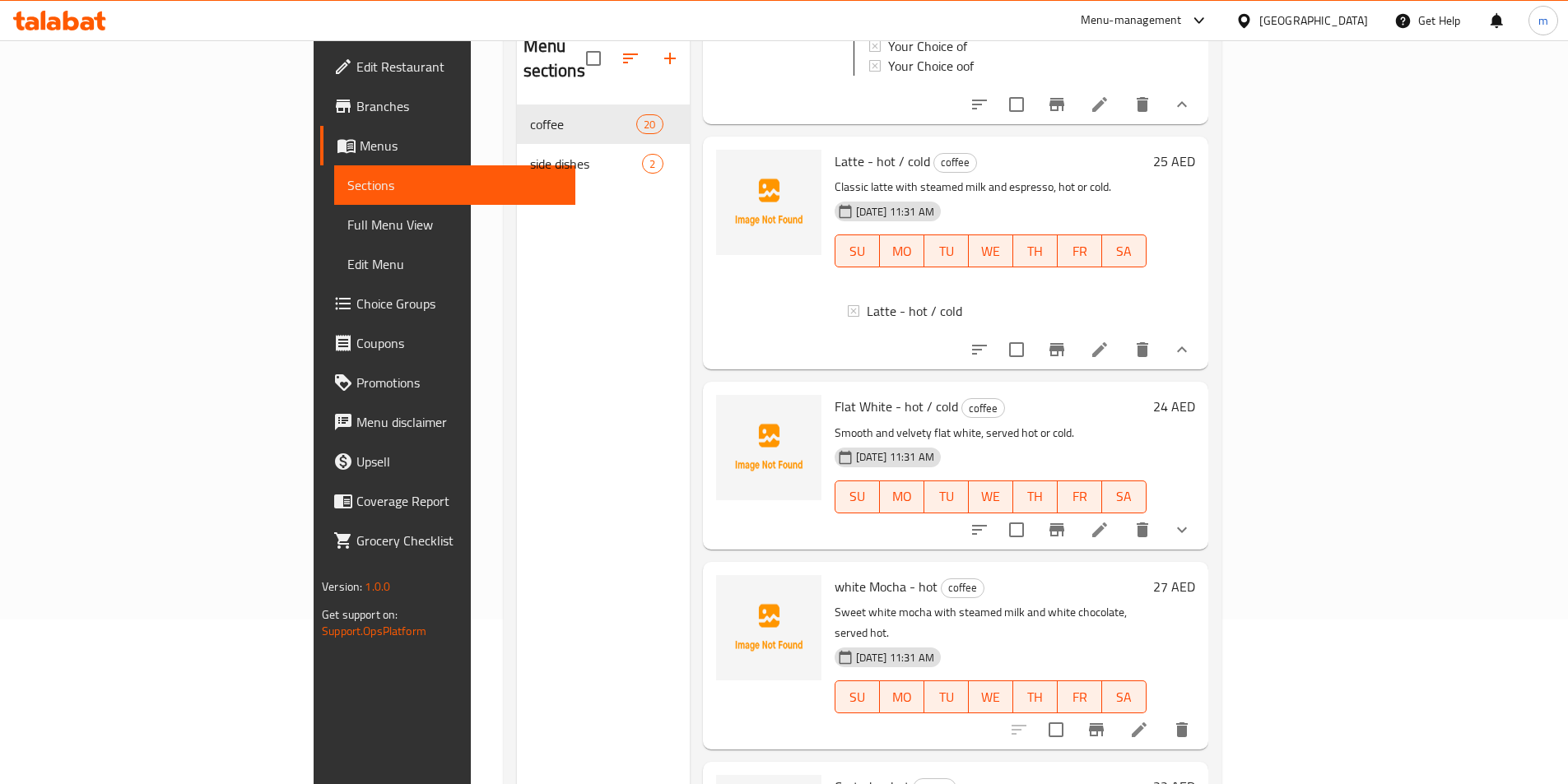
scroll to position [494, 0]
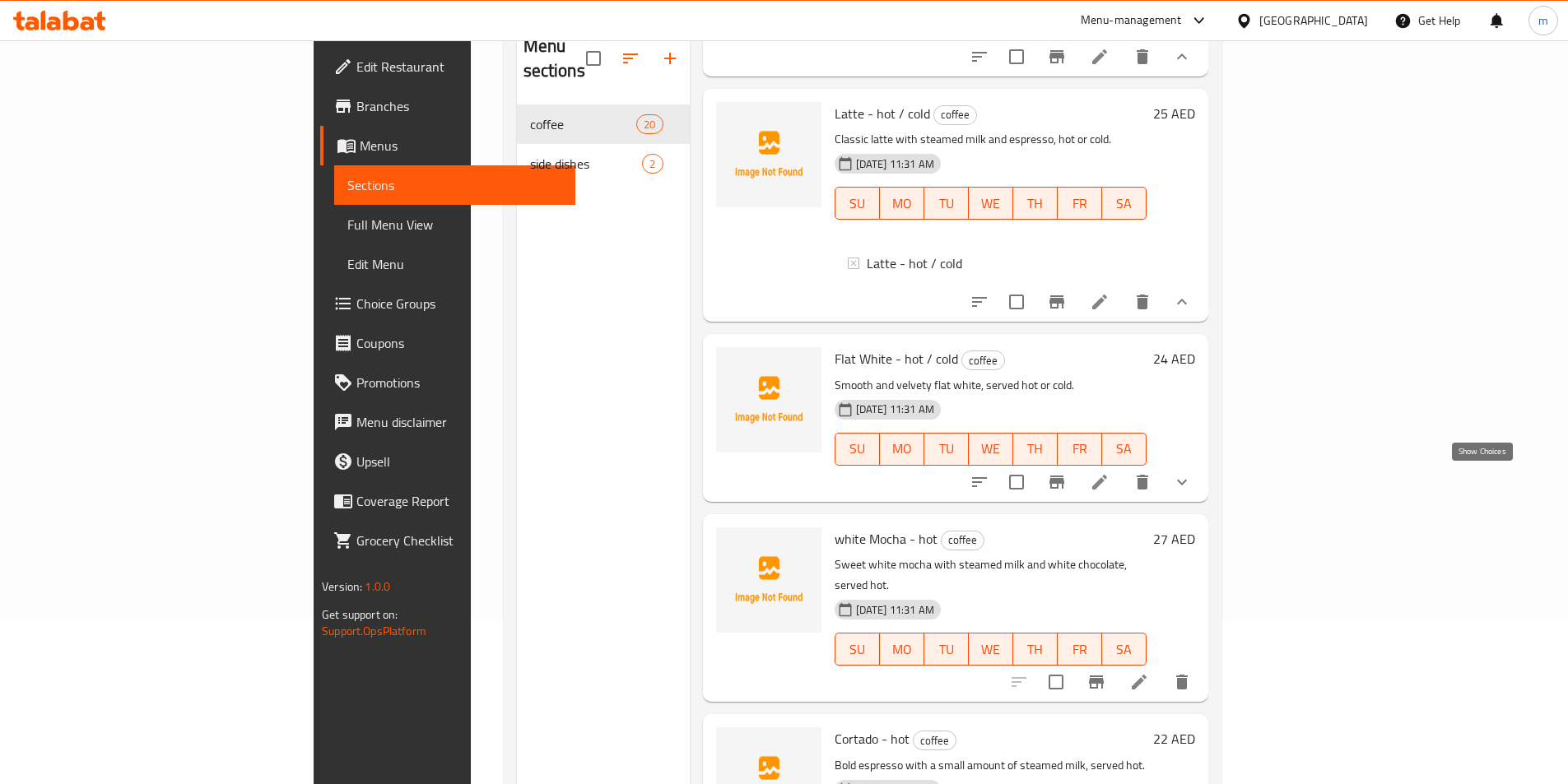
click at [1191, 478] on icon "show more" at bounding box center [1181, 482] width 19 height 19
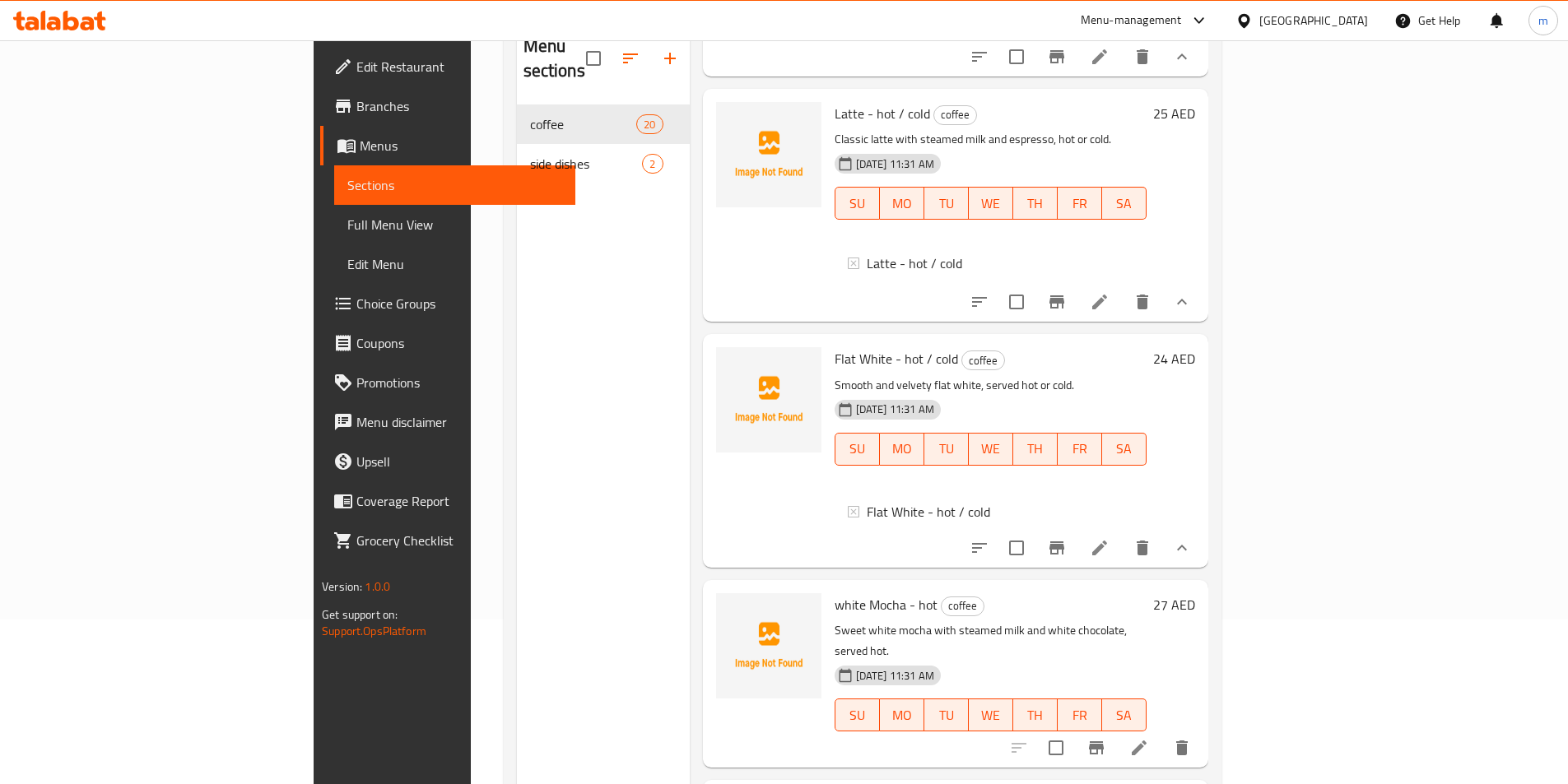
click at [1195, 478] on div "24 AED" at bounding box center [1170, 451] width 49 height 206
click at [1106, 556] on icon at bounding box center [1099, 548] width 15 height 15
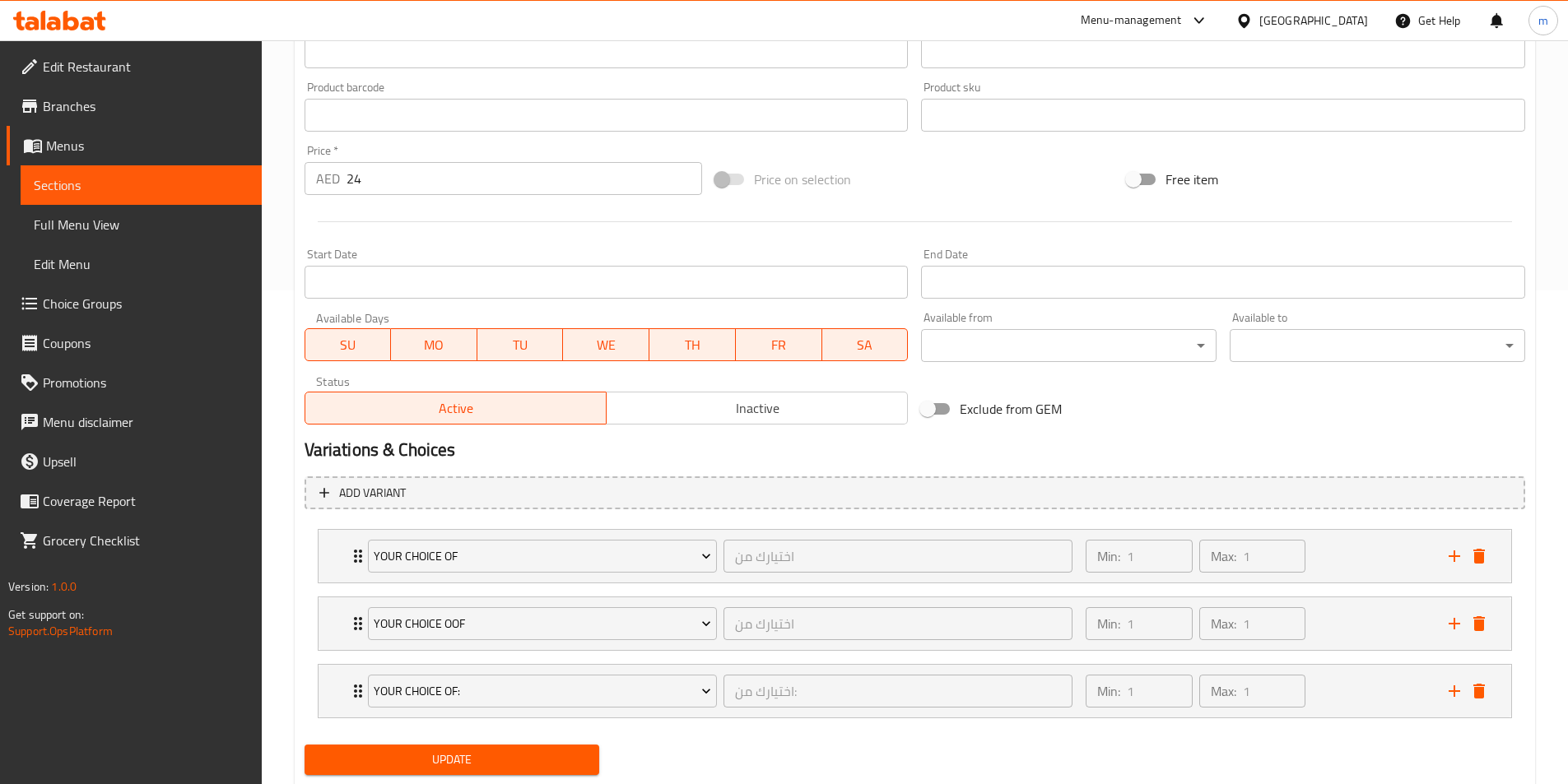
scroll to position [541, 0]
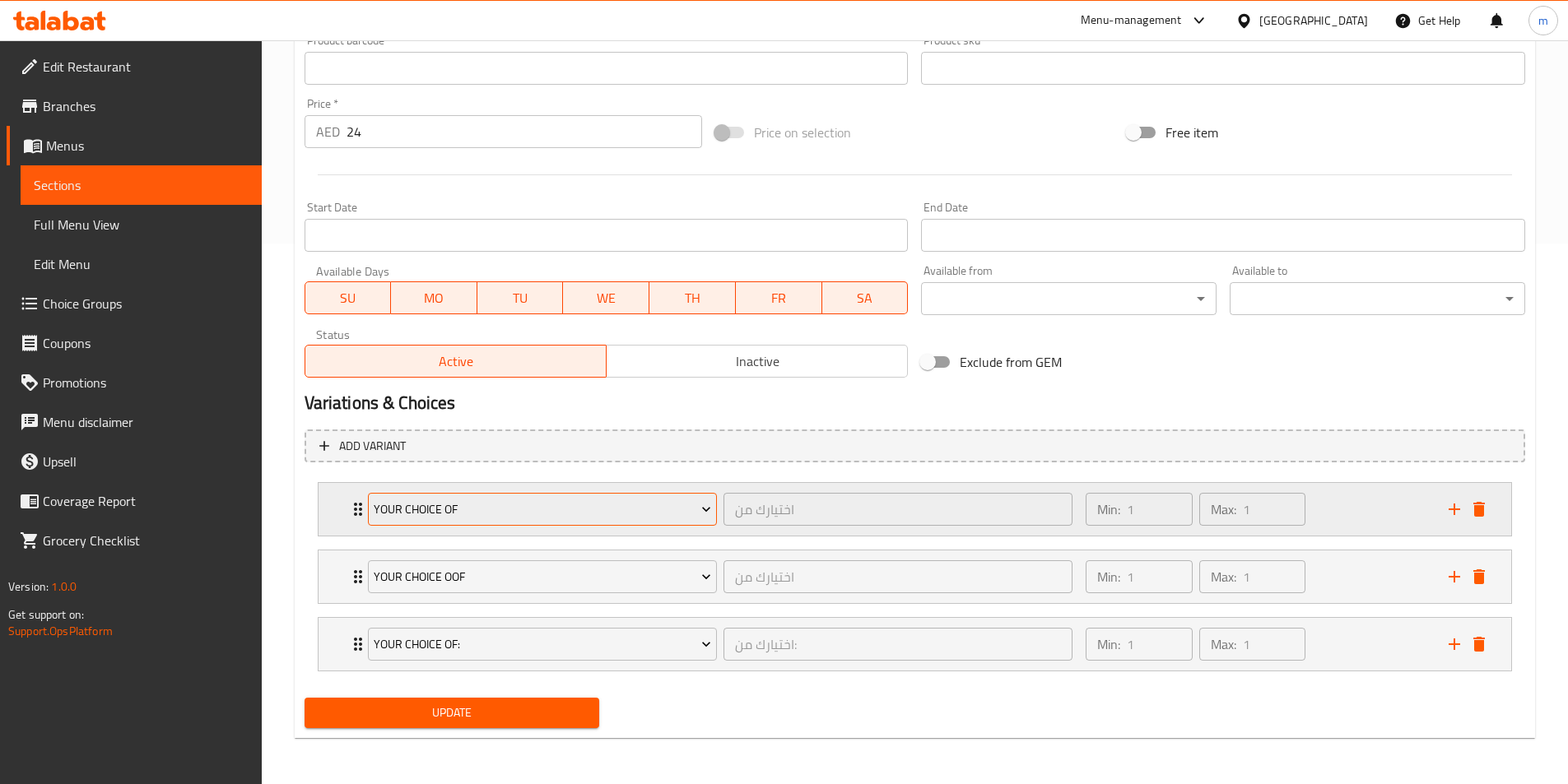
click at [708, 509] on icon "Expand" at bounding box center [706, 509] width 8 height 5
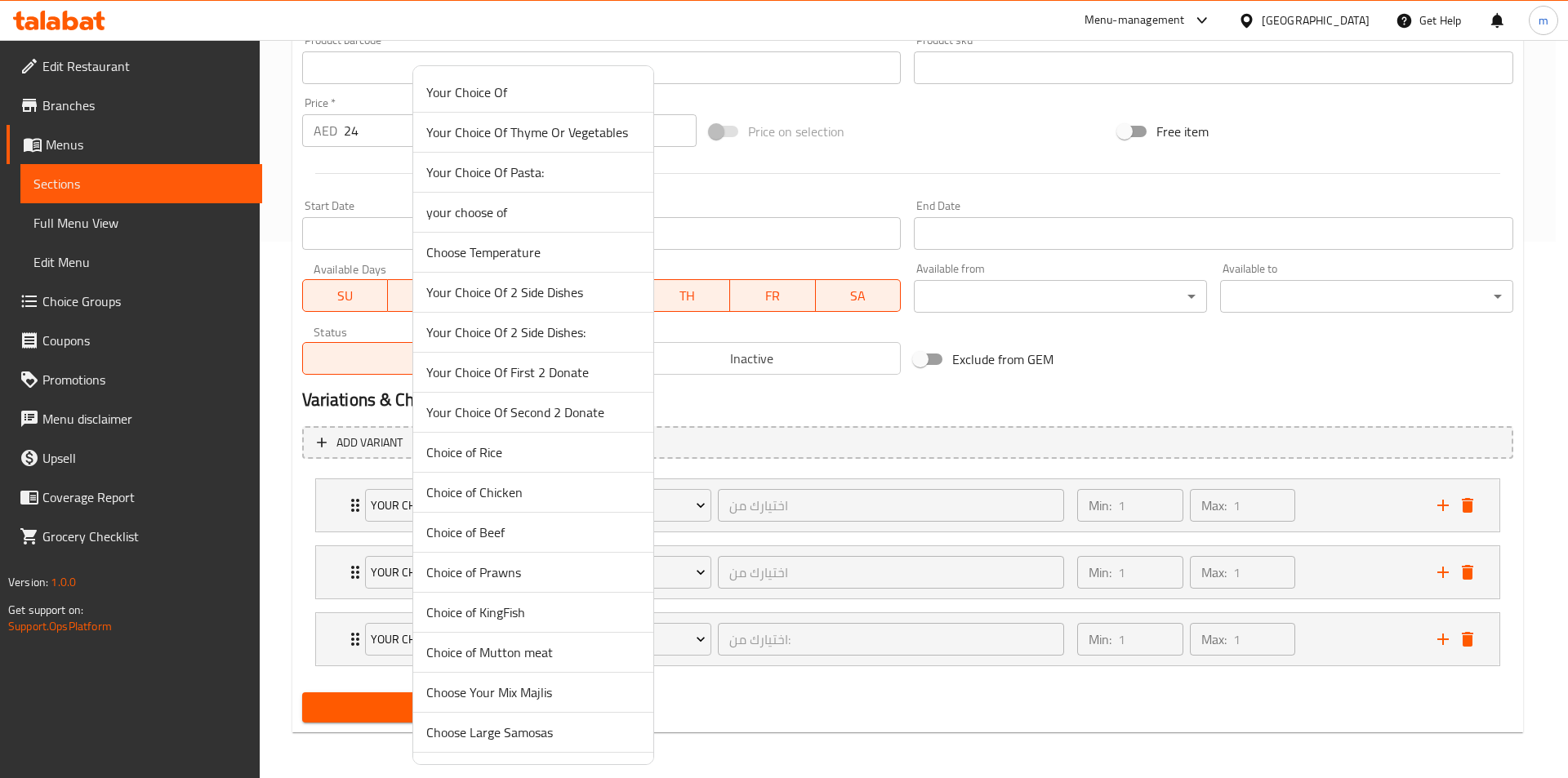
click at [503, 91] on span "Your Choice Of" at bounding box center [533, 91] width 214 height 19
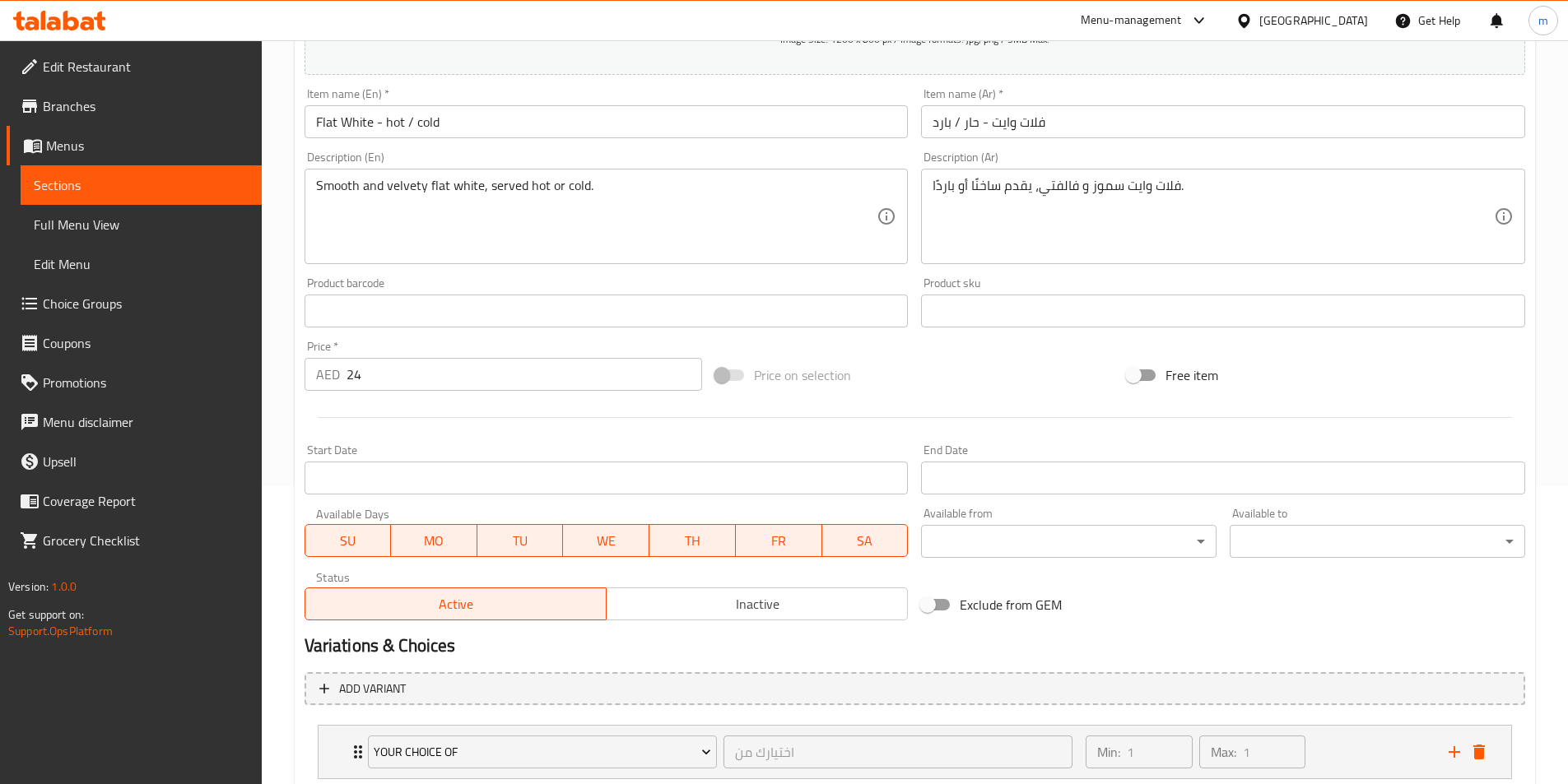
scroll to position [294, 0]
click at [109, 158] on link "Menus" at bounding box center [134, 146] width 255 height 40
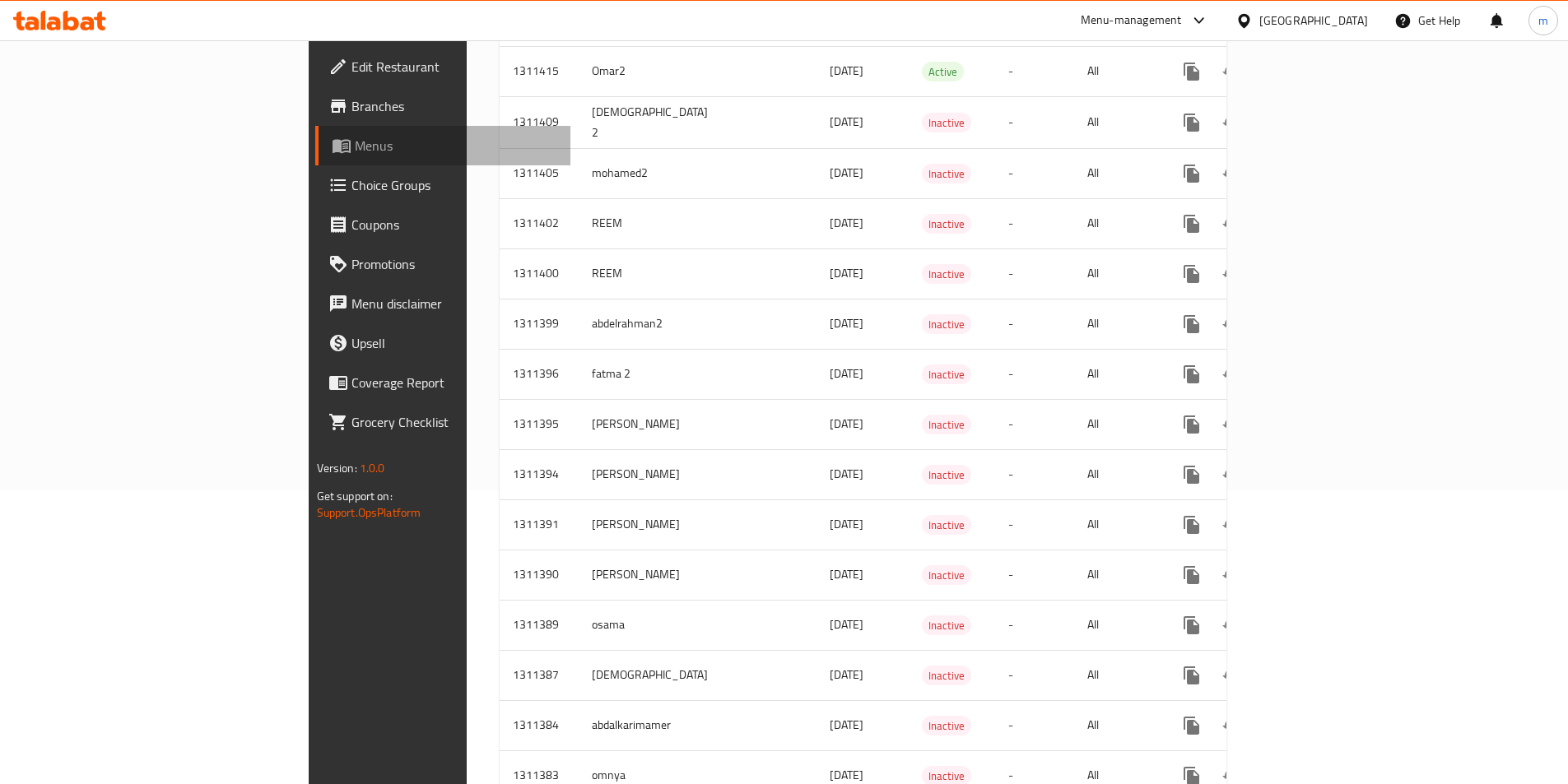
click at [355, 143] on span "Menus" at bounding box center [456, 145] width 203 height 19
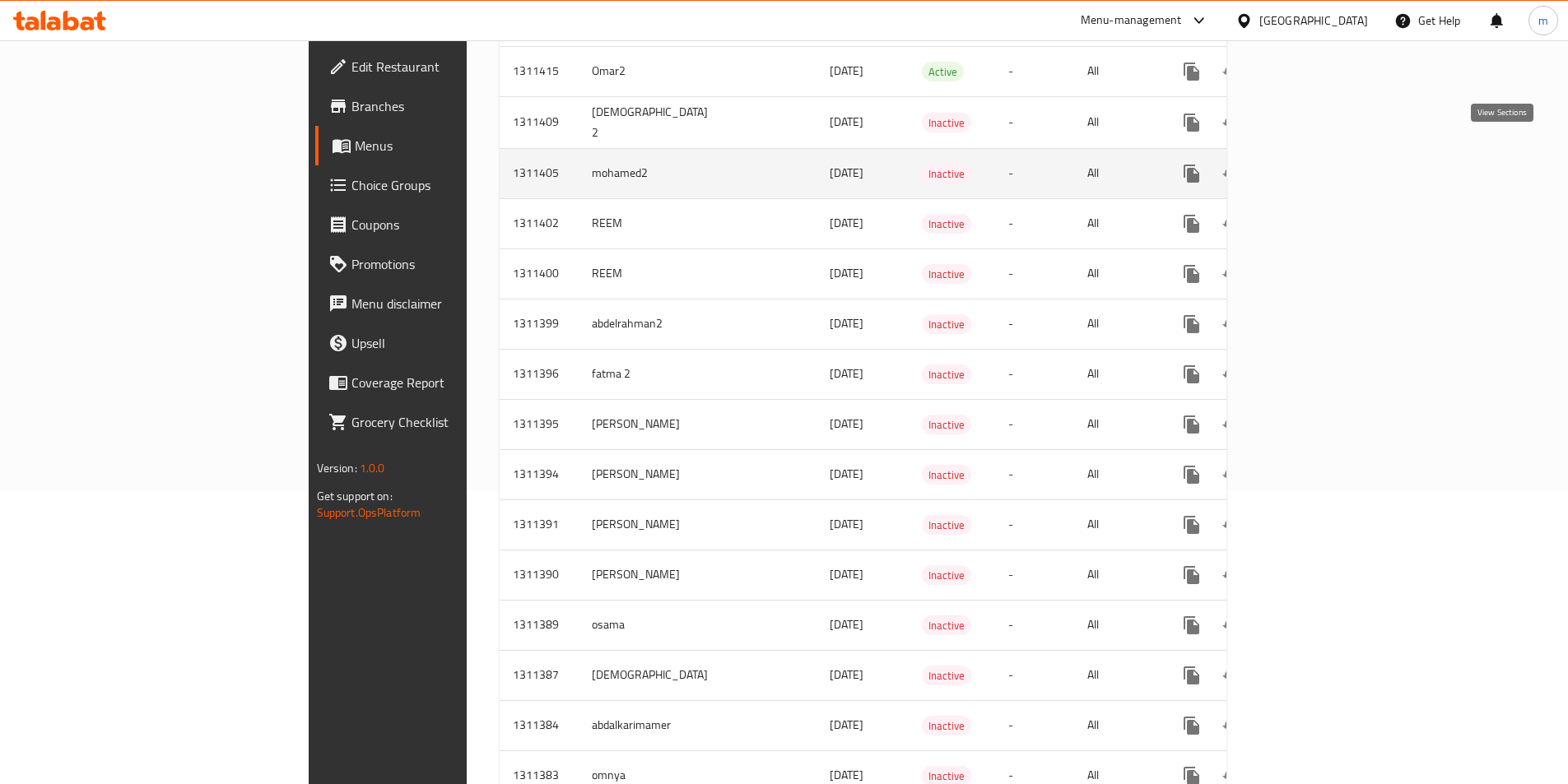
click at [1320, 164] on icon "enhanced table" at bounding box center [1309, 173] width 19 height 19
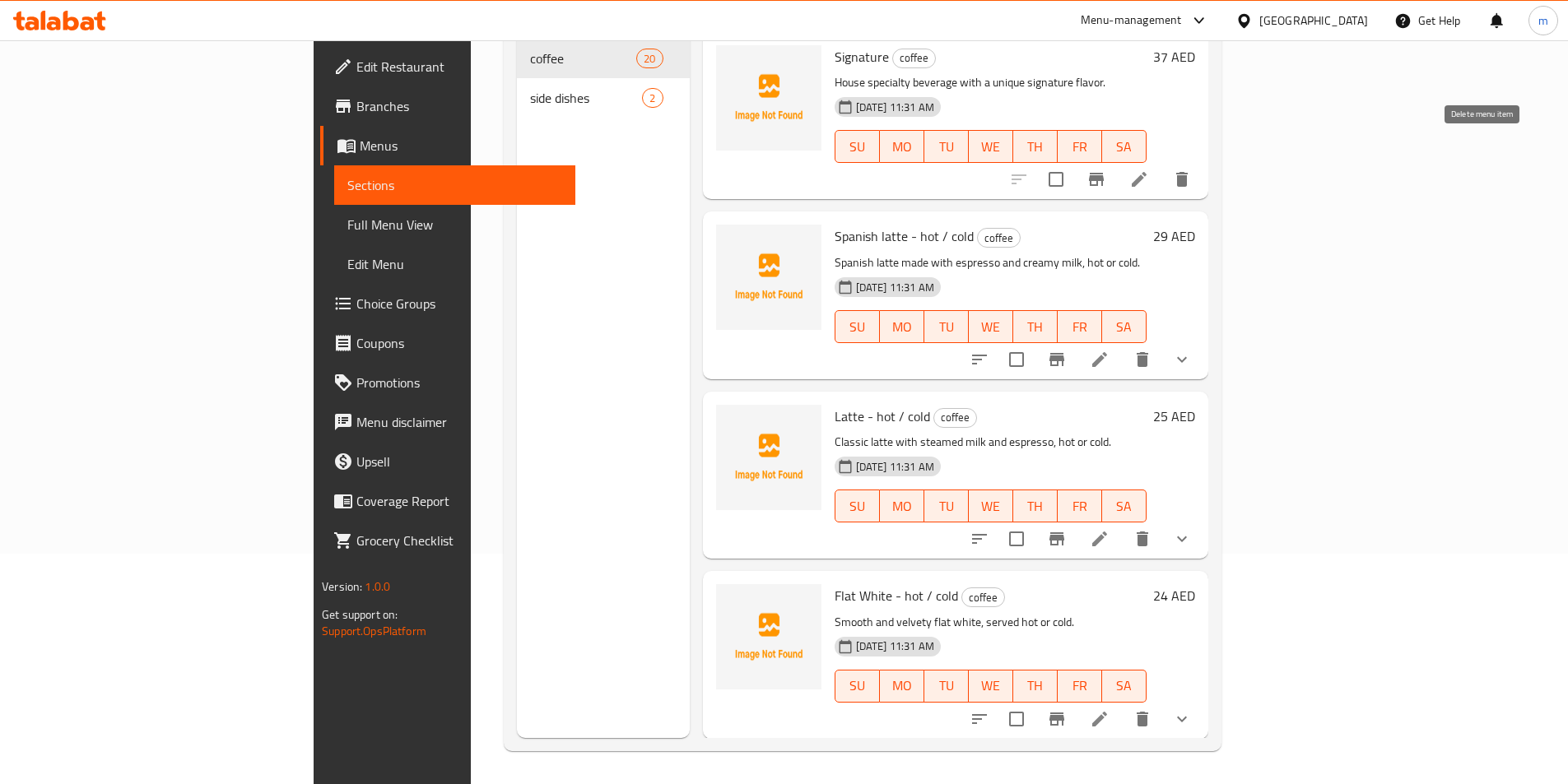
scroll to position [230, 0]
click at [347, 231] on span "Full Menu View" at bounding box center [454, 224] width 215 height 19
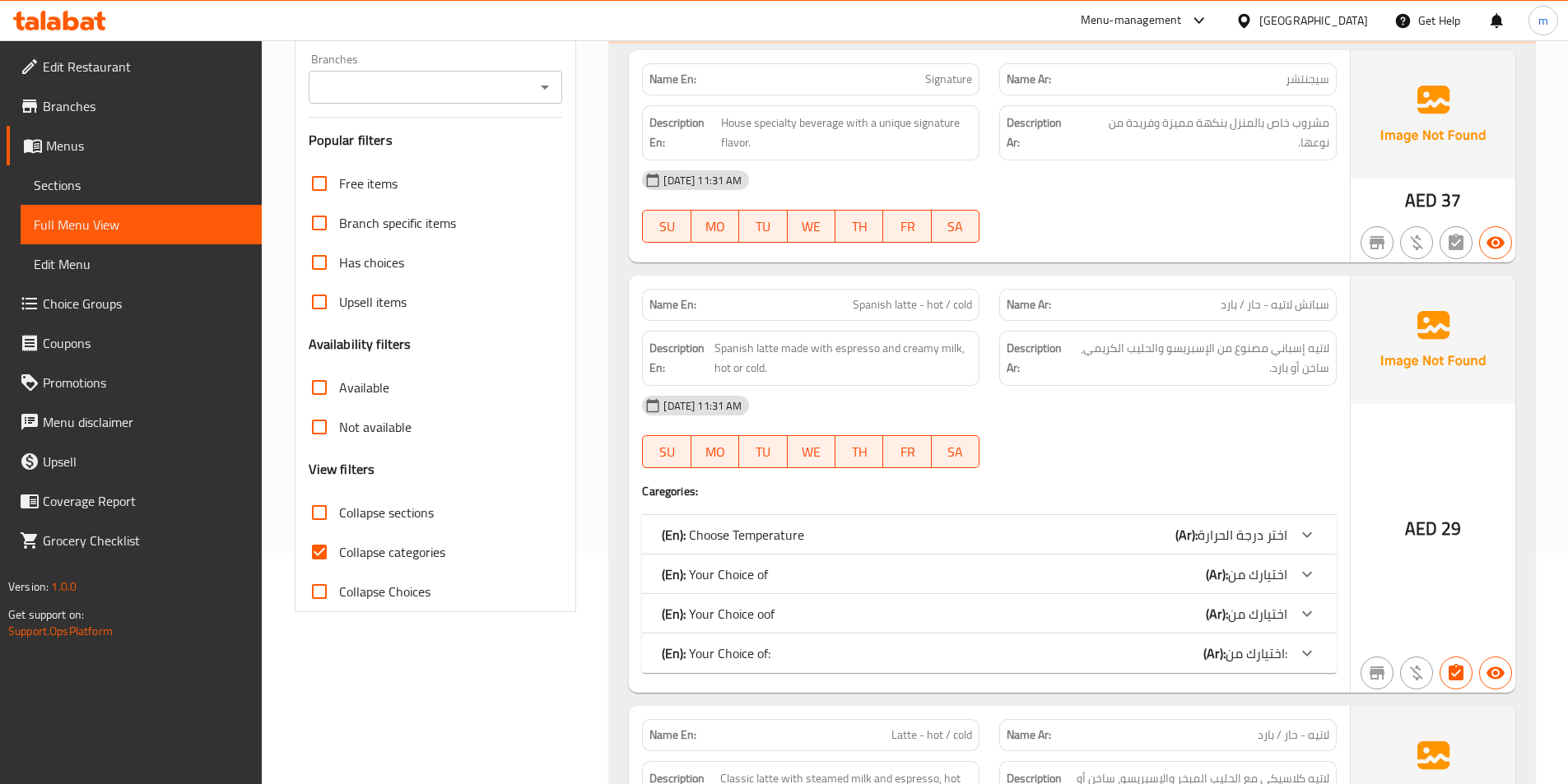
click at [391, 551] on span "Collapse categories" at bounding box center [392, 552] width 106 height 19
click at [339, 551] on input "Collapse categories" at bounding box center [319, 552] width 40 height 40
checkbox input "false"
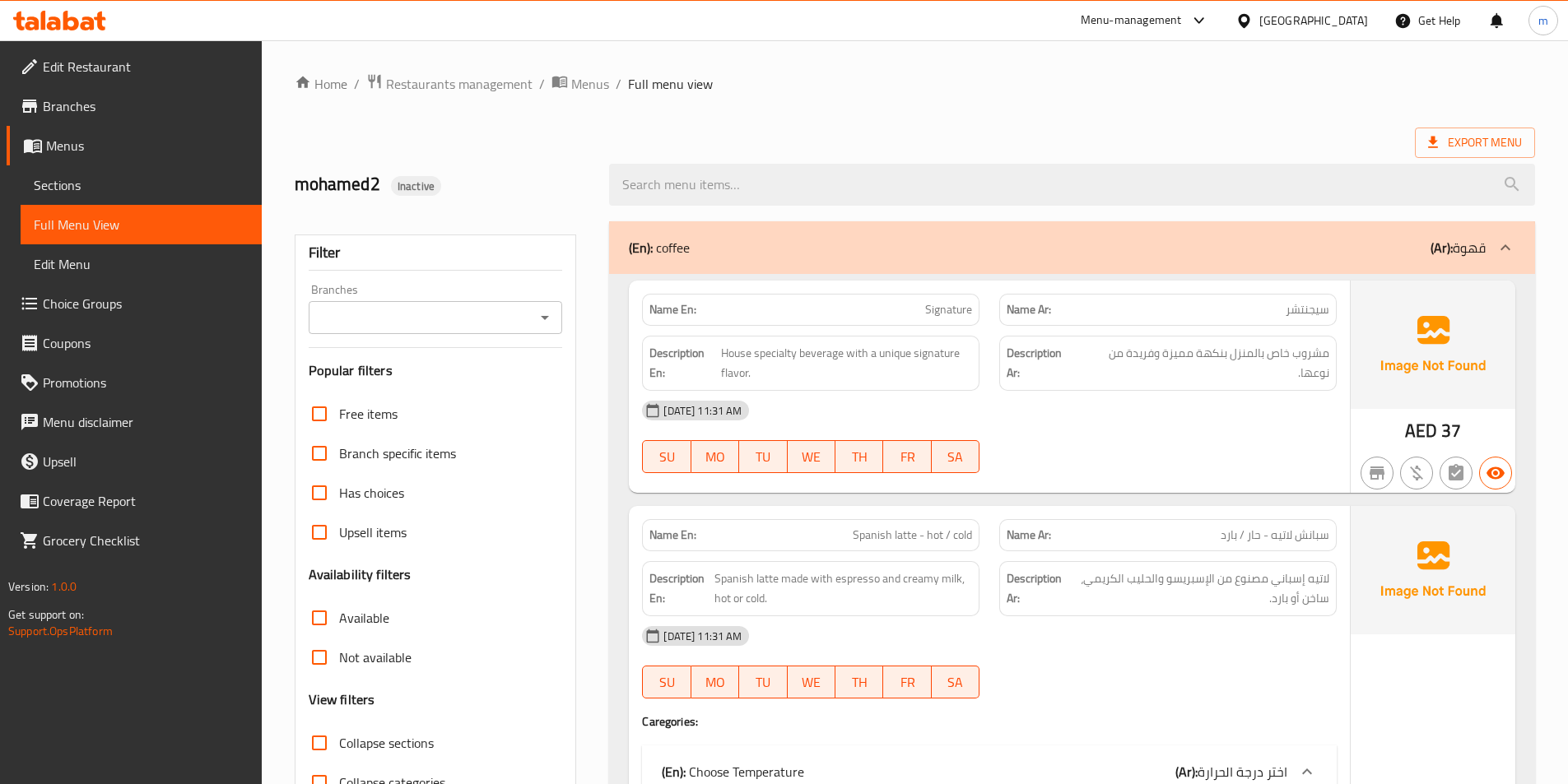
click at [1519, 243] on div at bounding box center [1504, 247] width 40 height 40
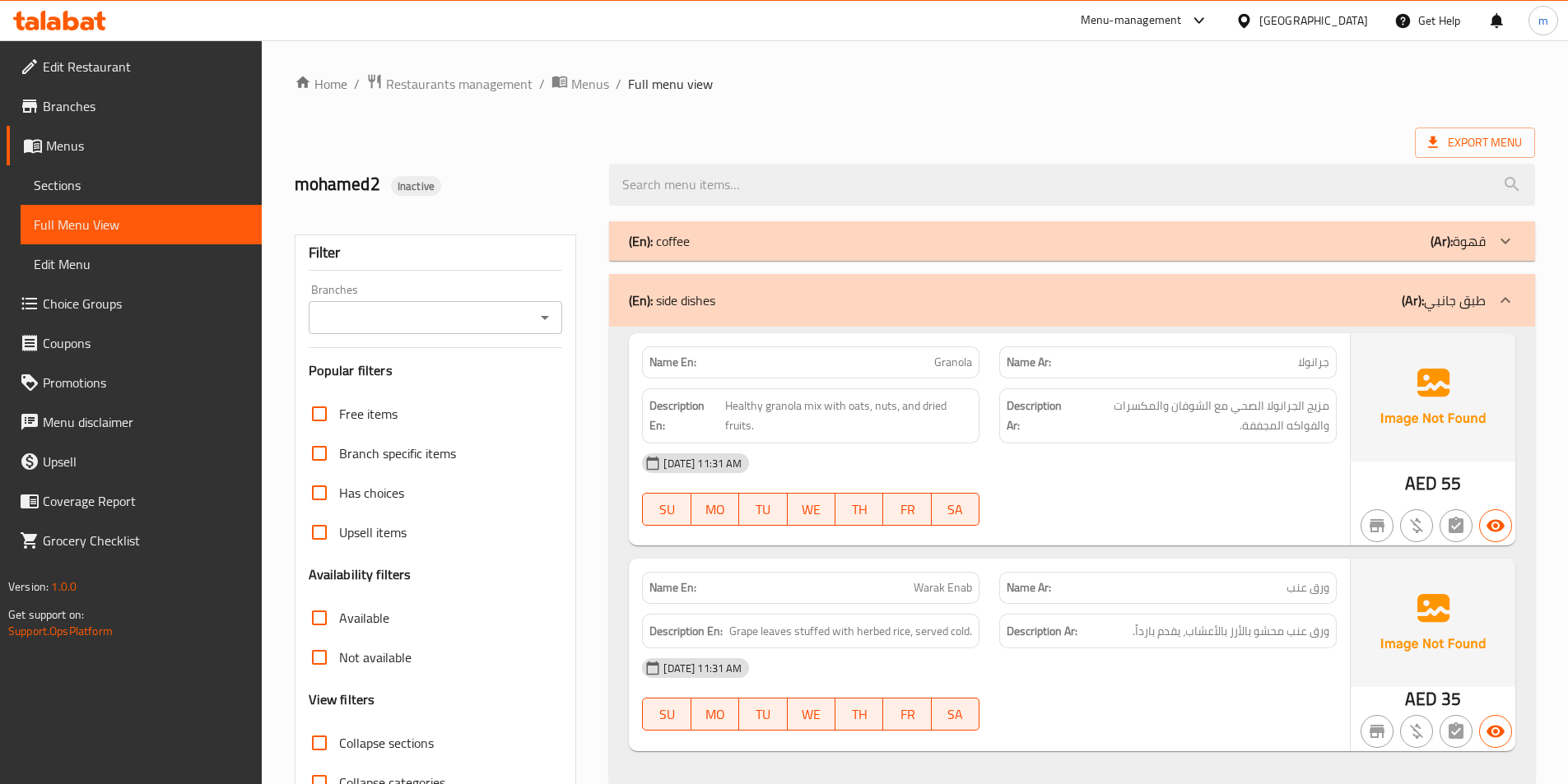
click at [1507, 297] on icon at bounding box center [1504, 299] width 19 height 19
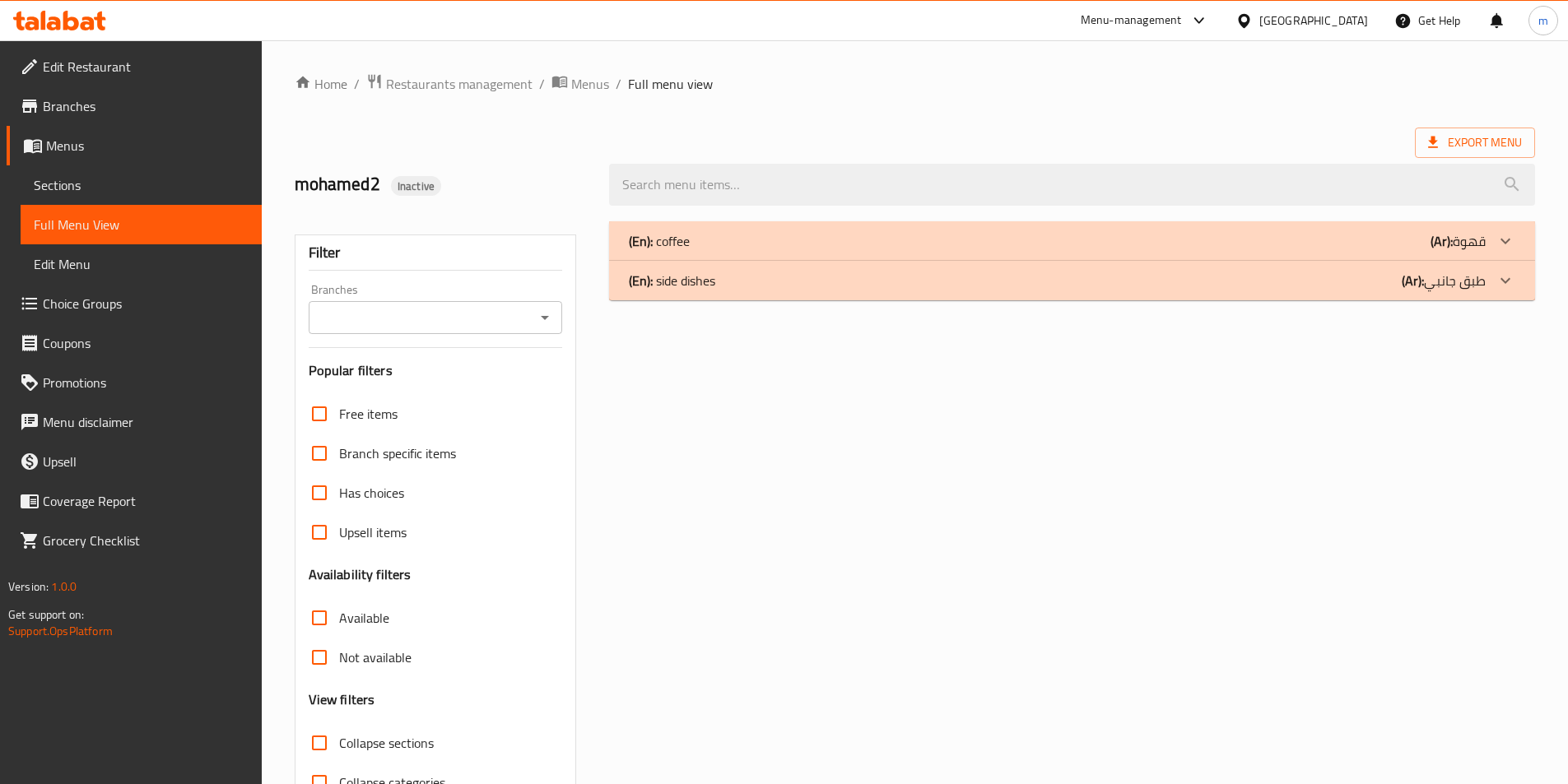
click at [752, 236] on div "(En): coffee (Ar): قهوة" at bounding box center [1057, 240] width 857 height 19
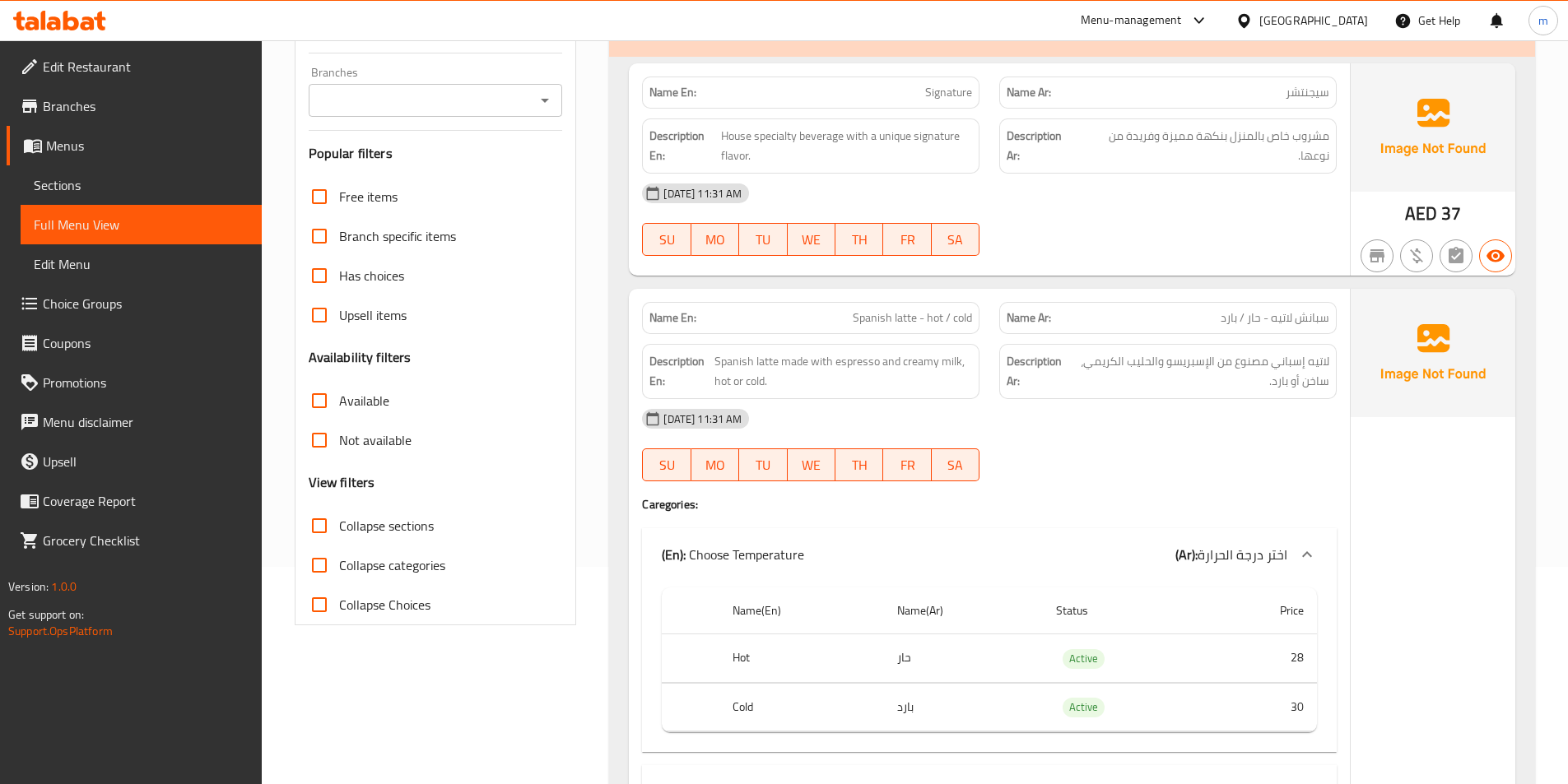
scroll to position [247, 0]
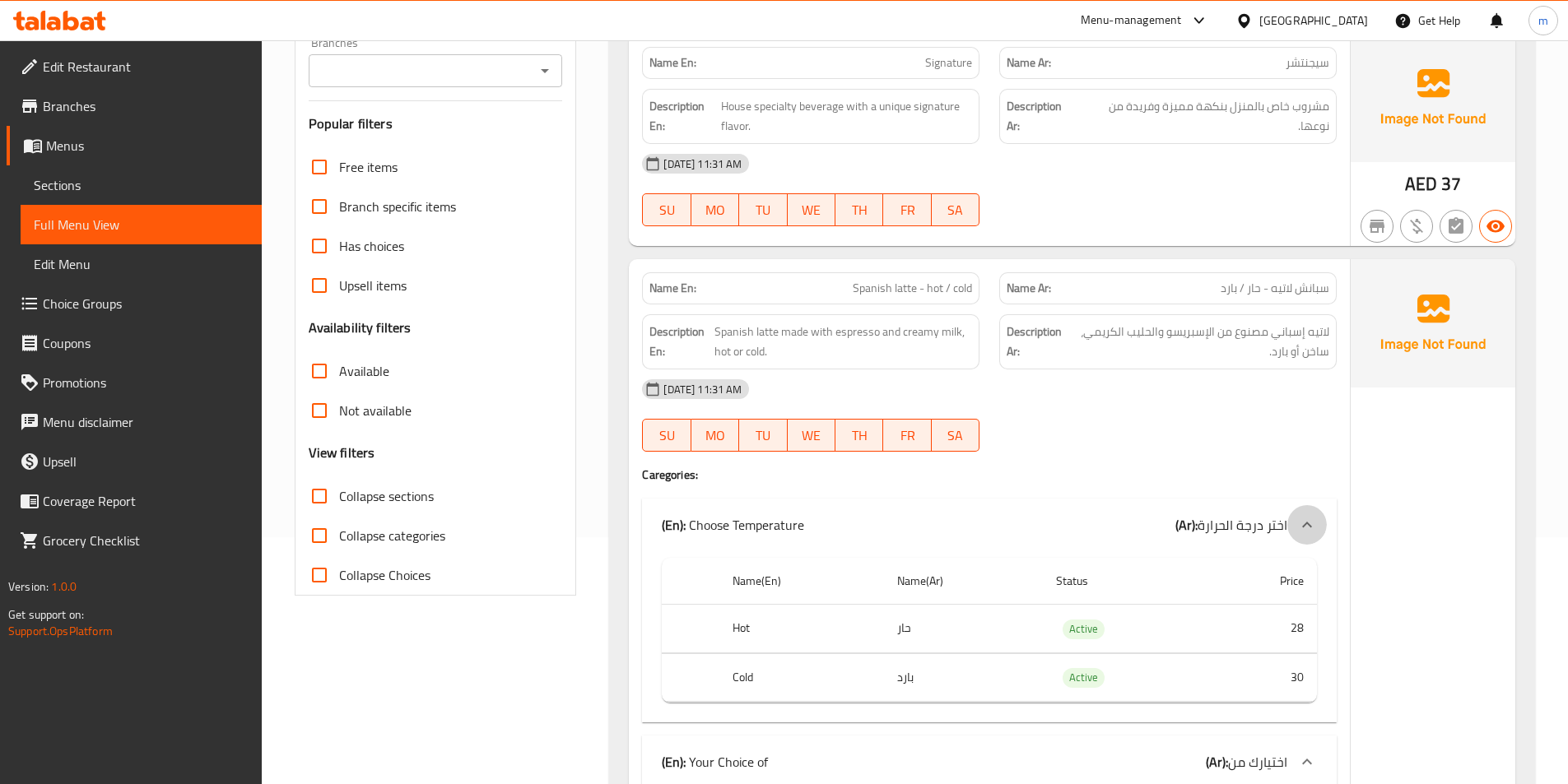
click at [1307, 521] on icon at bounding box center [1306, 524] width 19 height 19
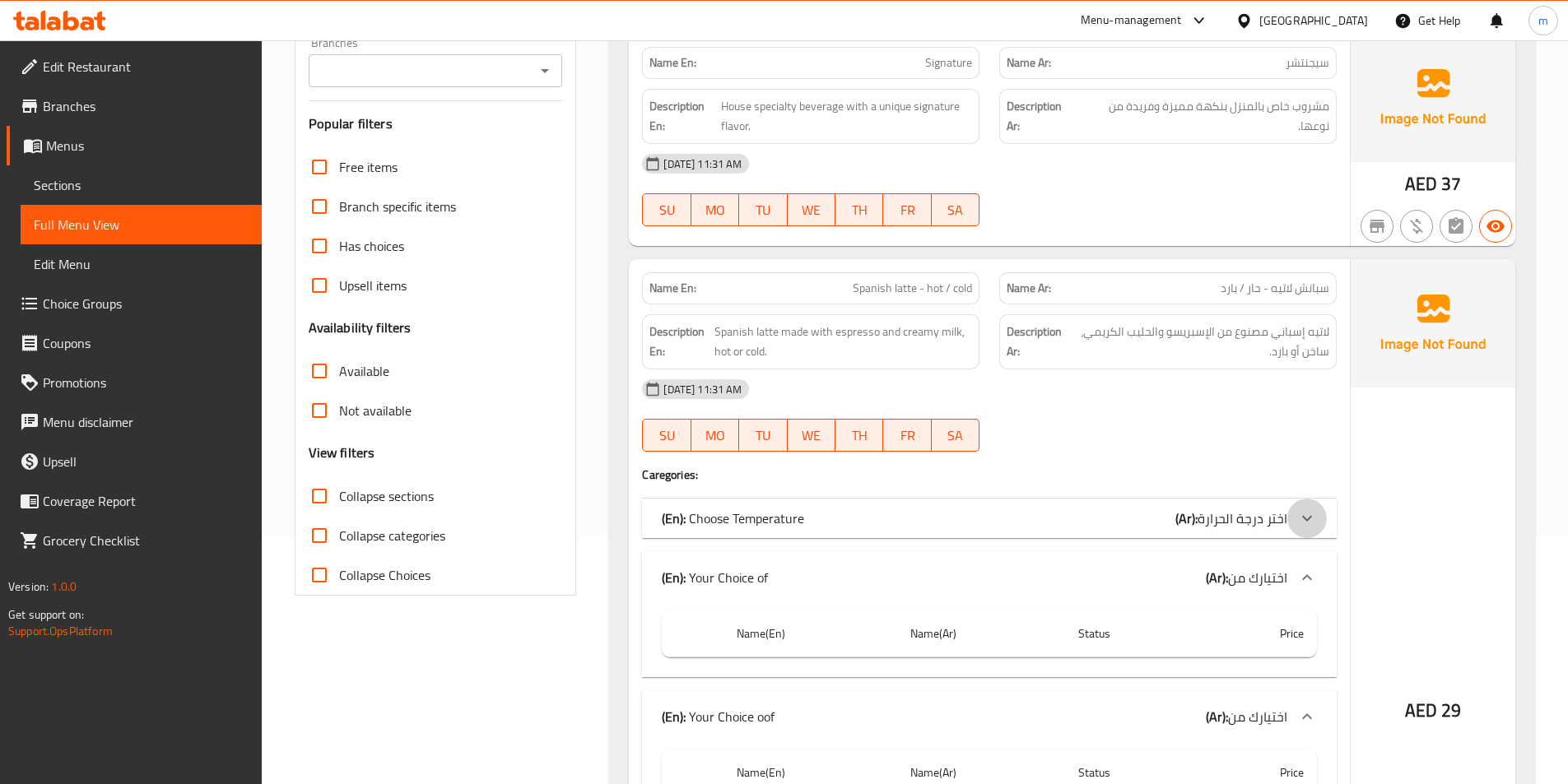
click at [1310, 521] on icon at bounding box center [1306, 518] width 19 height 19
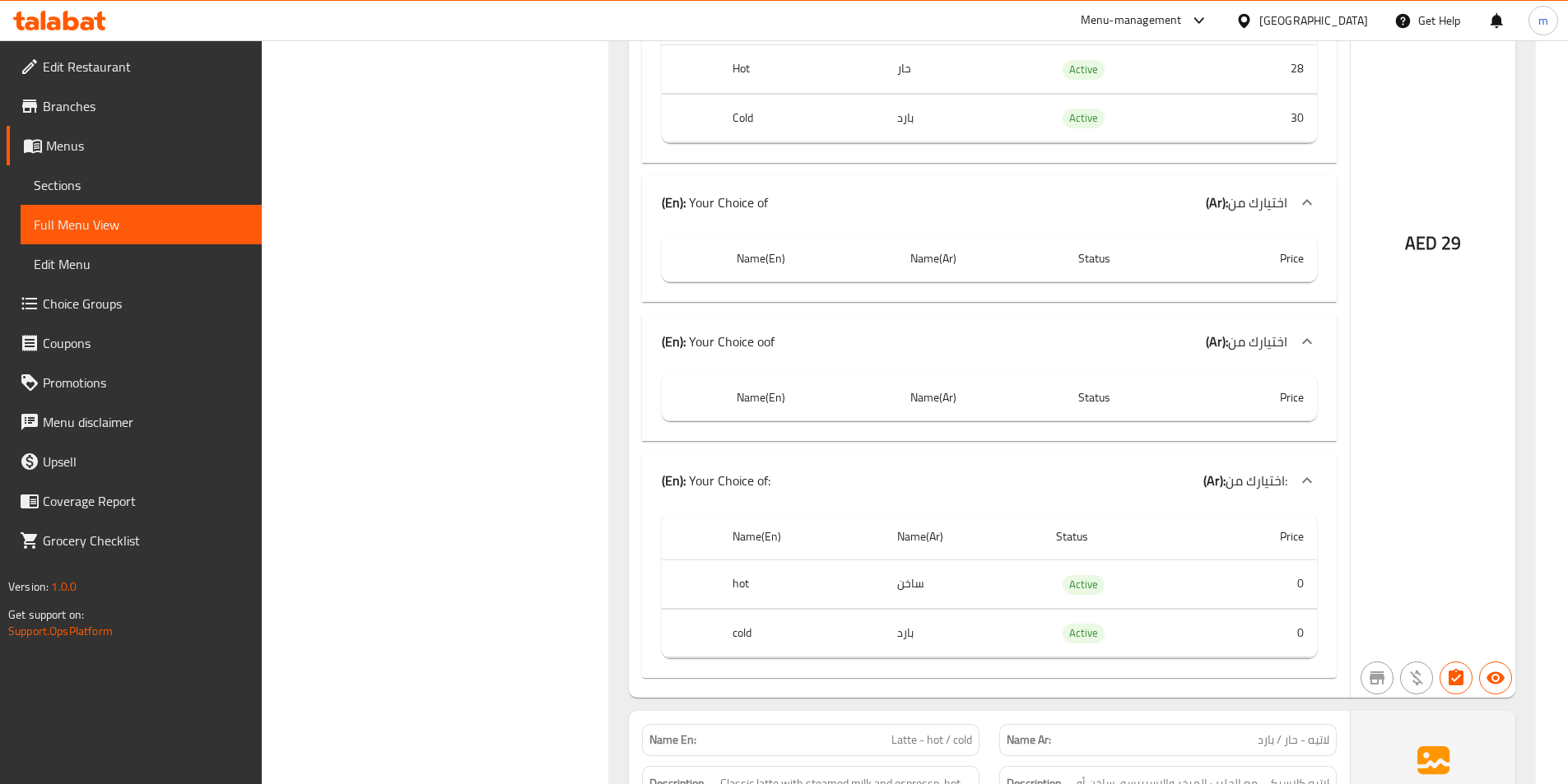
scroll to position [823, 0]
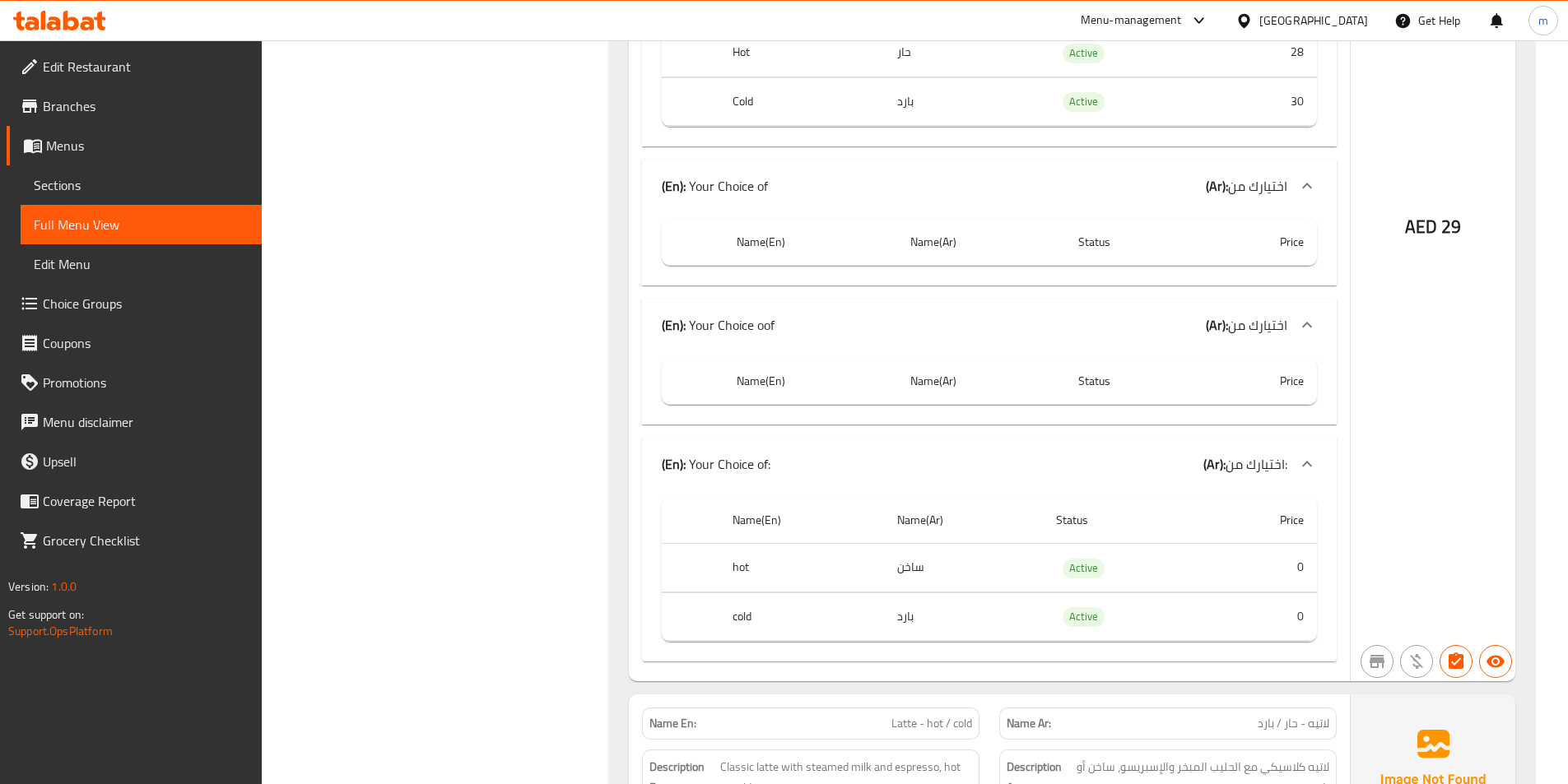
click at [63, 182] on span "Sections" at bounding box center [141, 184] width 215 height 19
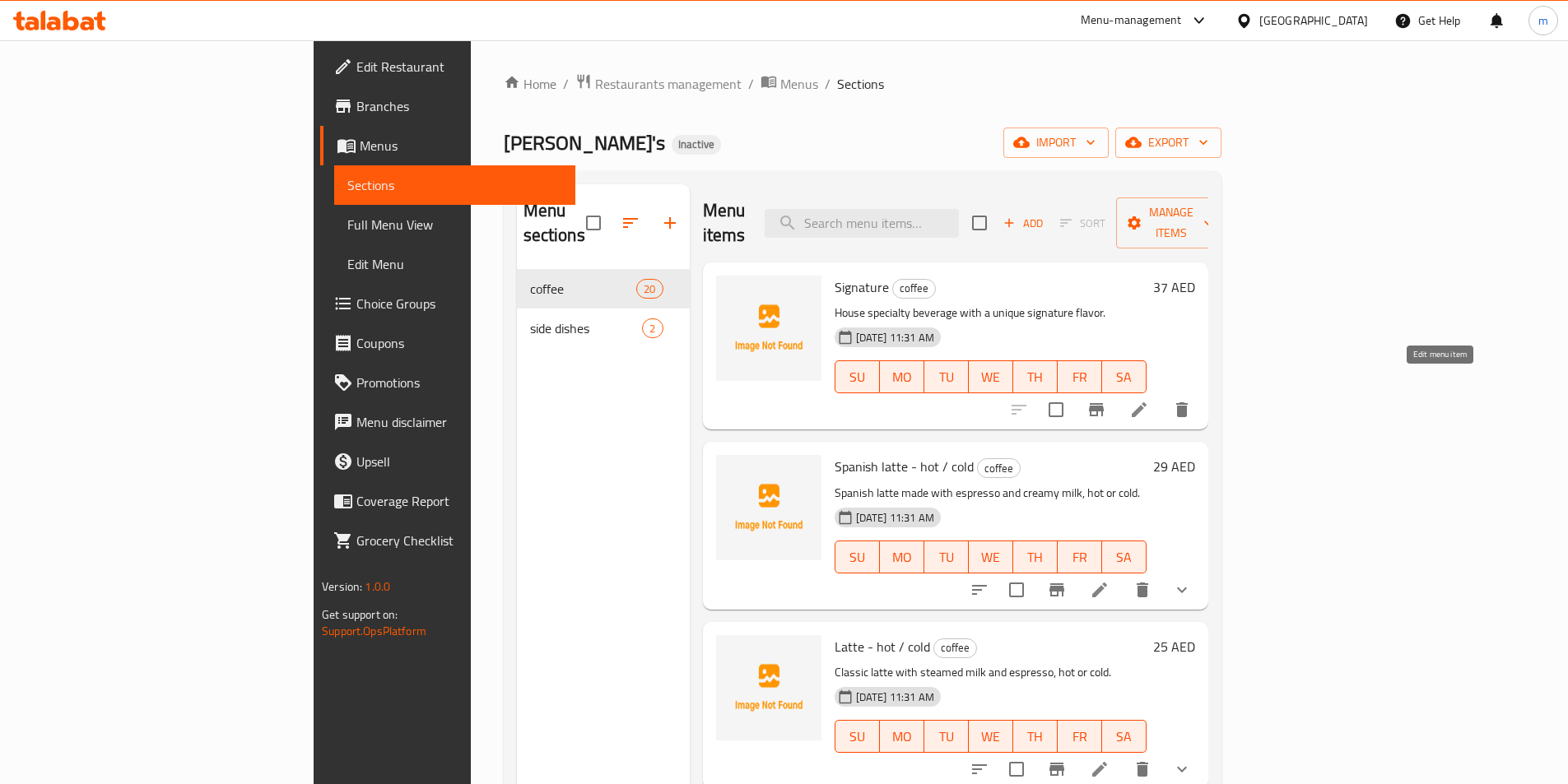
scroll to position [82, 0]
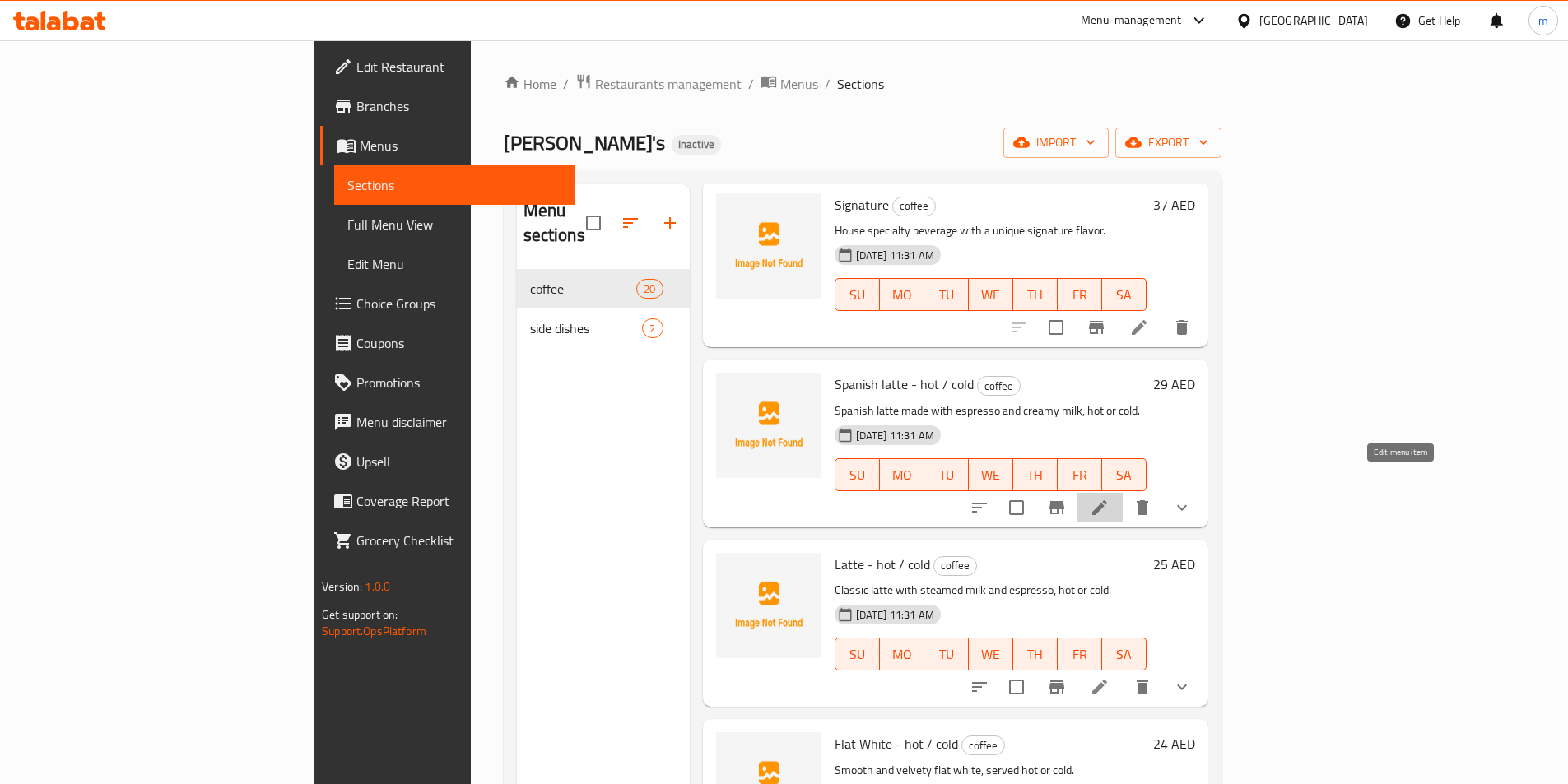
click at [1109, 497] on icon at bounding box center [1099, 507] width 19 height 19
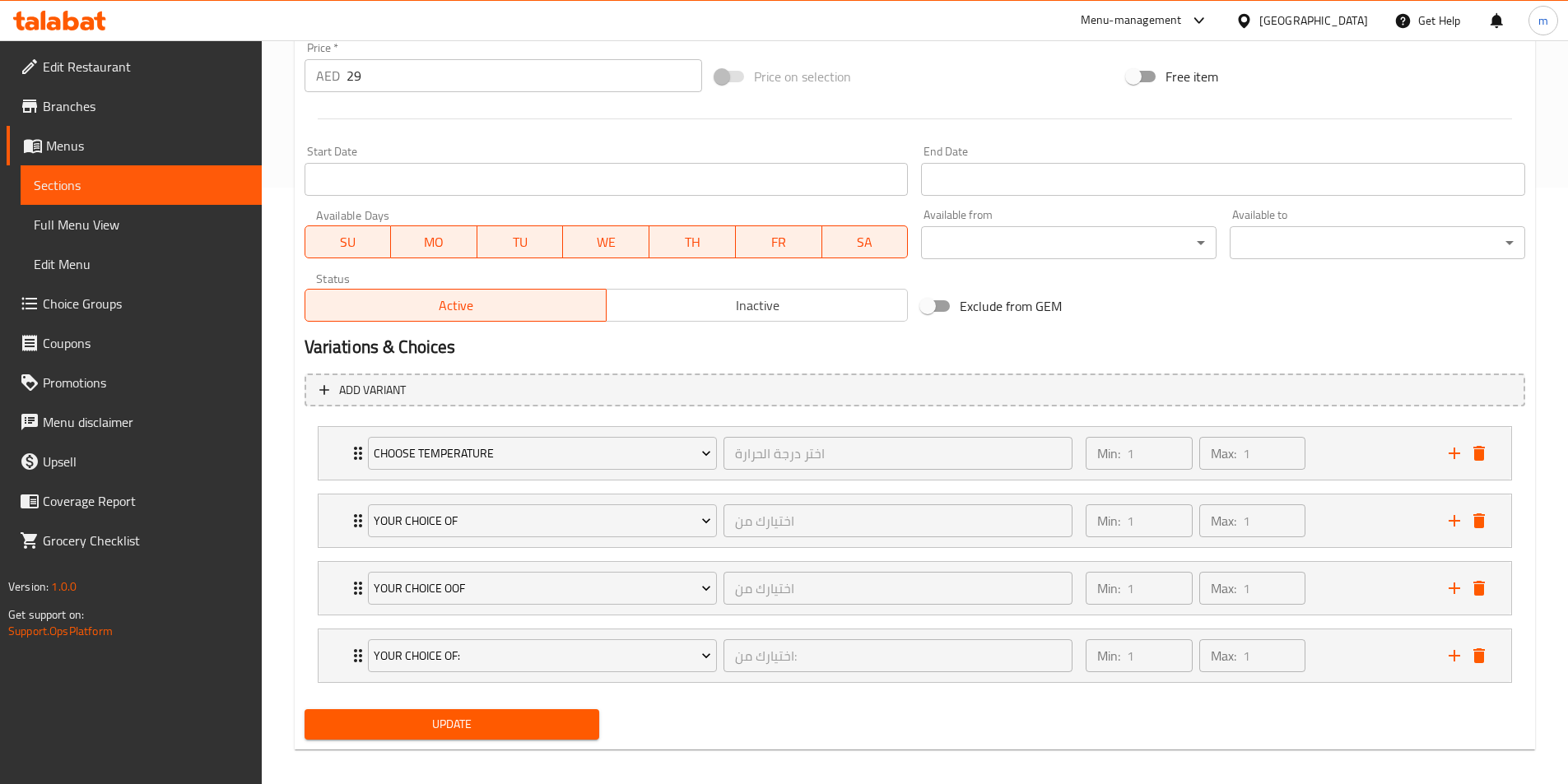
scroll to position [608, 0]
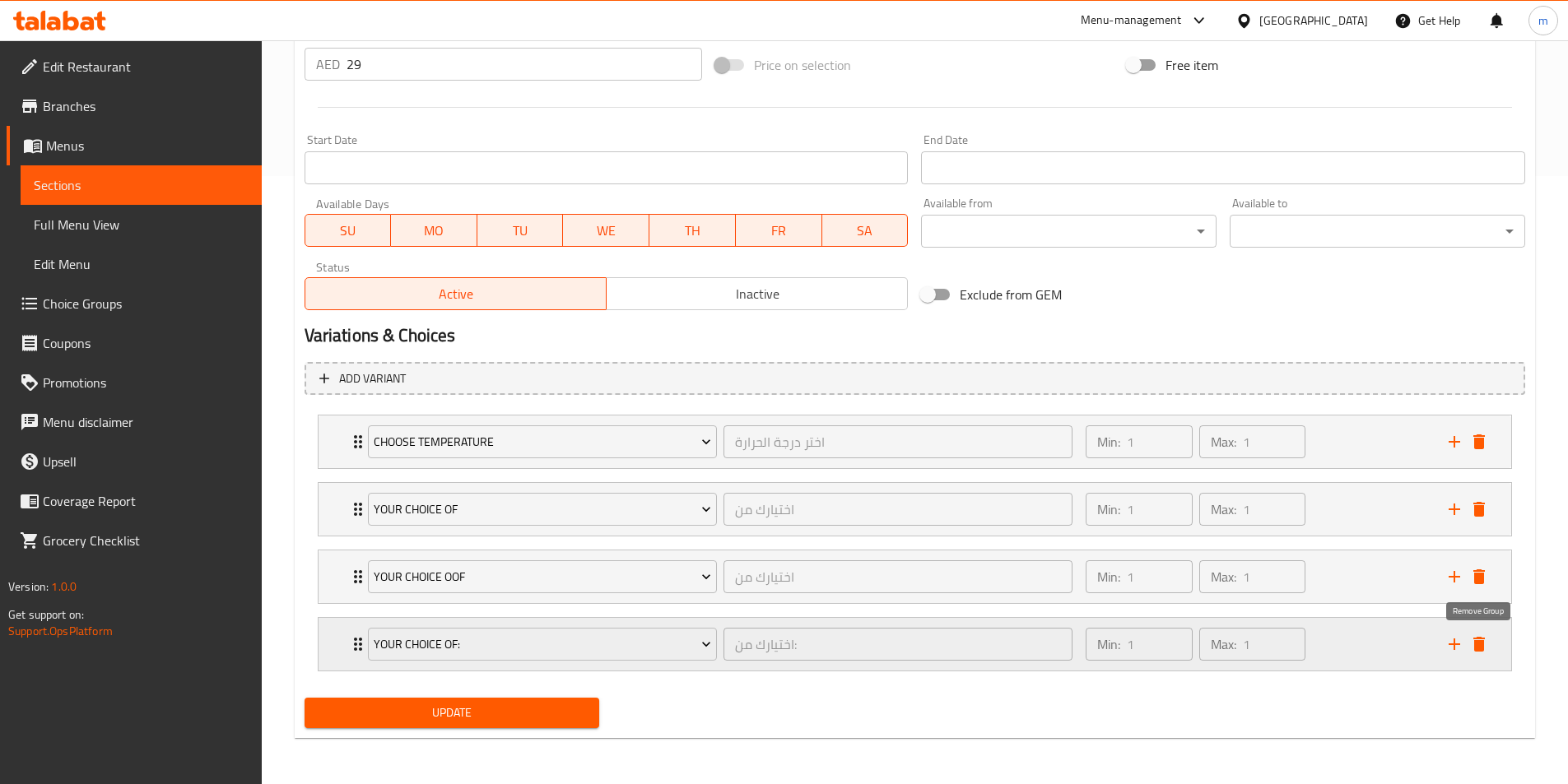
click at [1480, 643] on icon "delete" at bounding box center [1479, 644] width 12 height 15
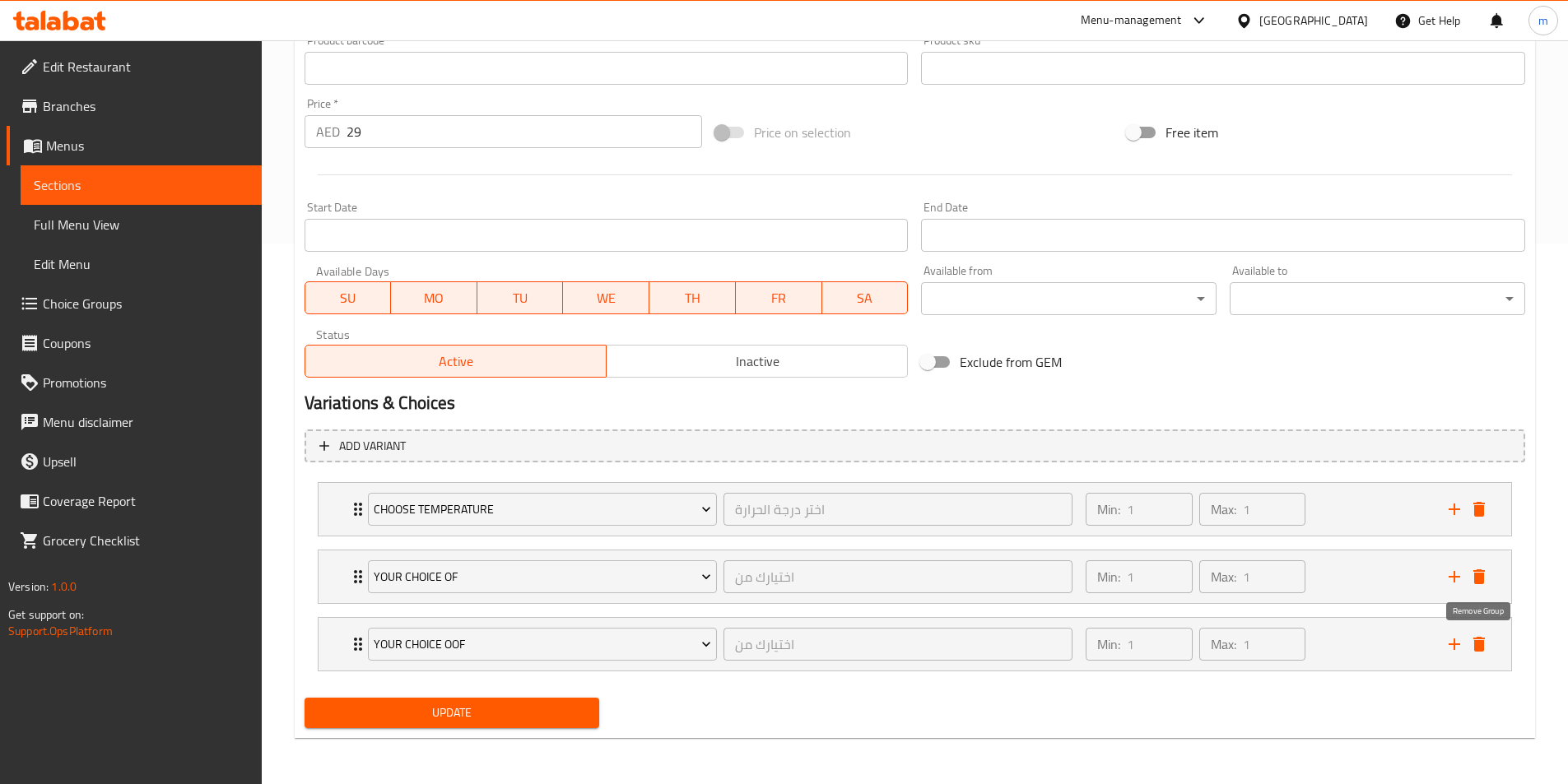
scroll to position [541, 0]
click at [1480, 643] on icon "delete" at bounding box center [1479, 644] width 12 height 15
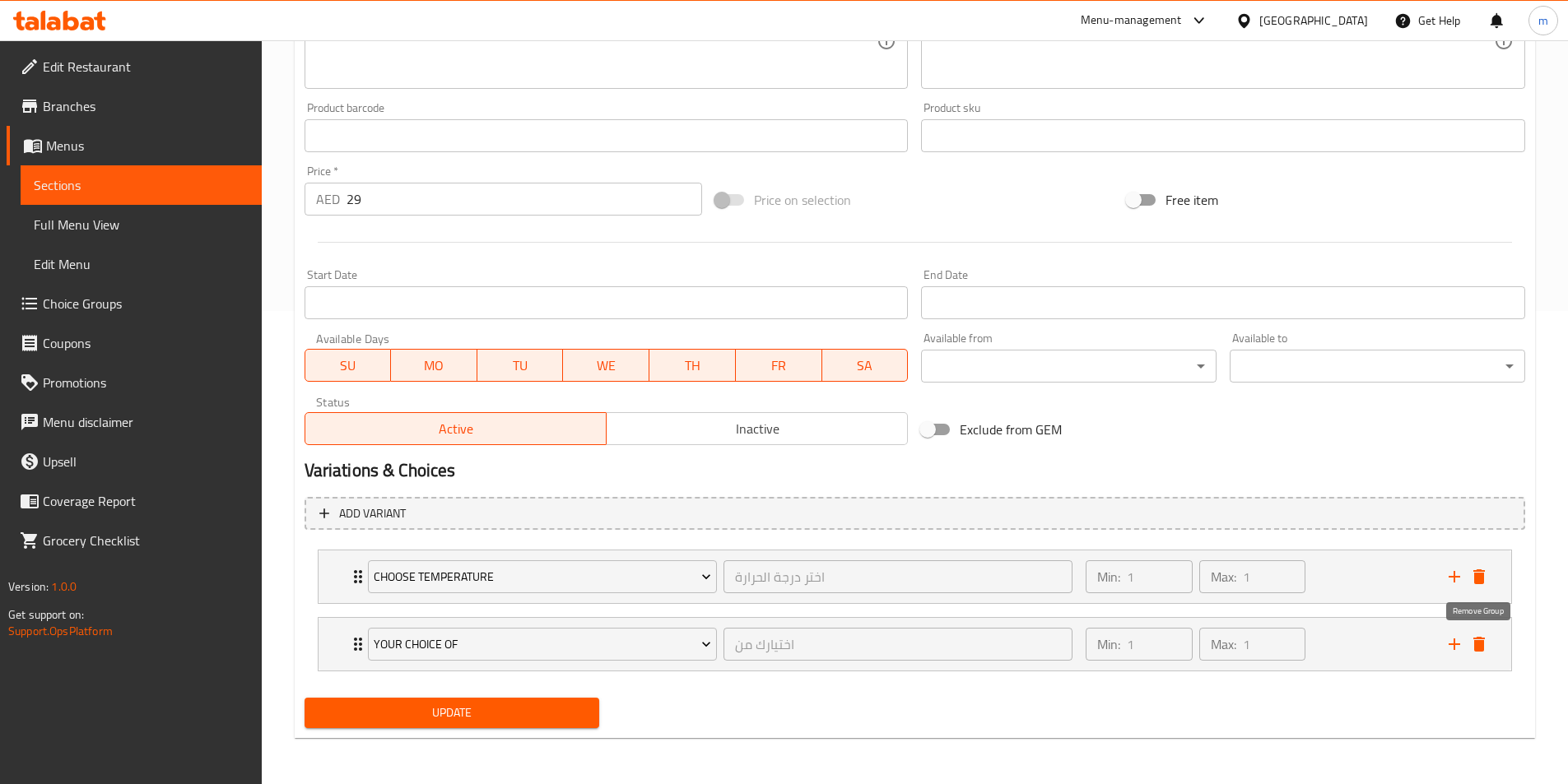
click at [1480, 643] on icon "delete" at bounding box center [1479, 644] width 12 height 15
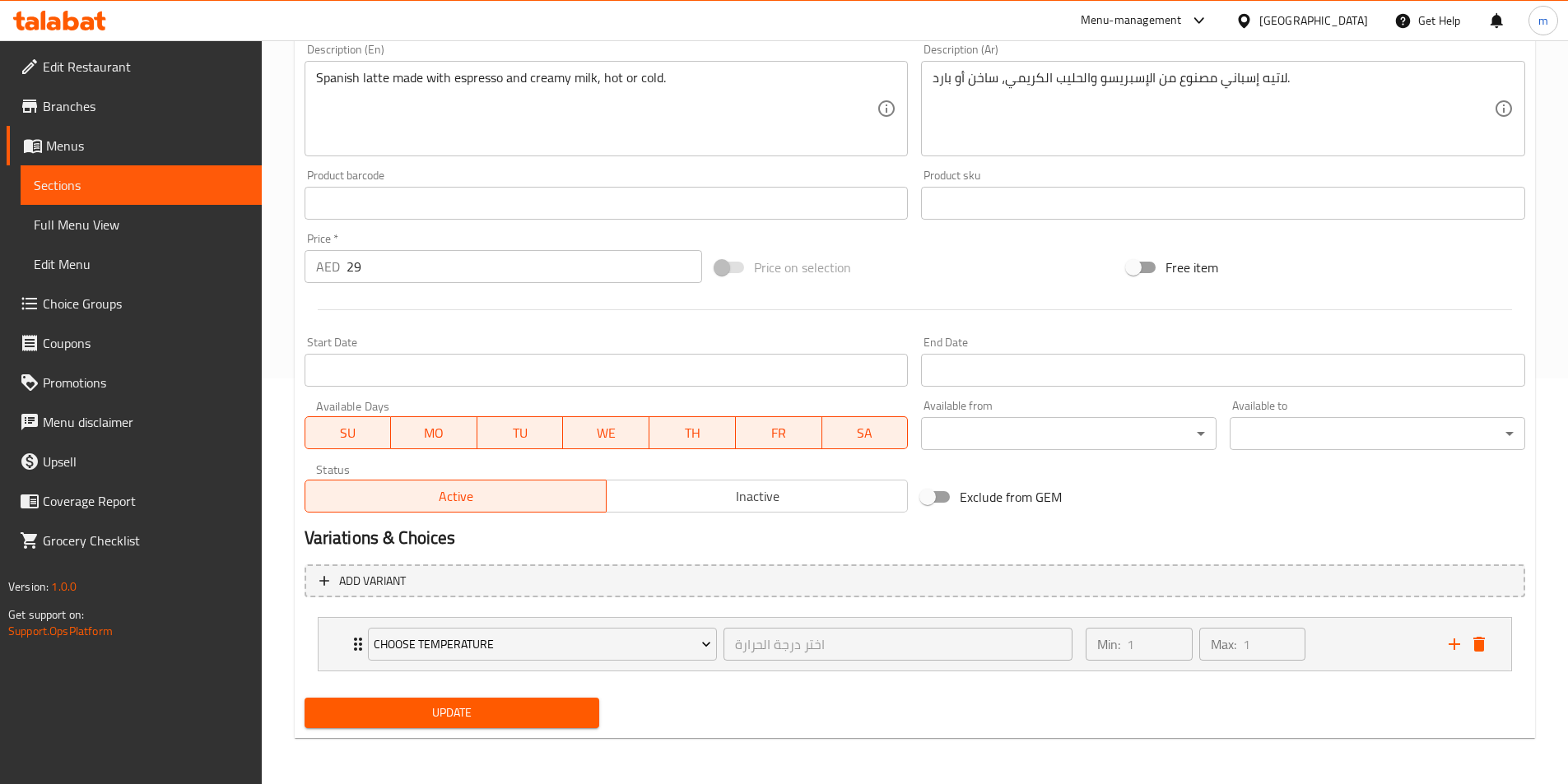
scroll to position [405, 0]
click at [487, 721] on span "Update" at bounding box center [452, 713] width 269 height 20
click at [114, 230] on span "Full Menu View" at bounding box center [141, 224] width 215 height 19
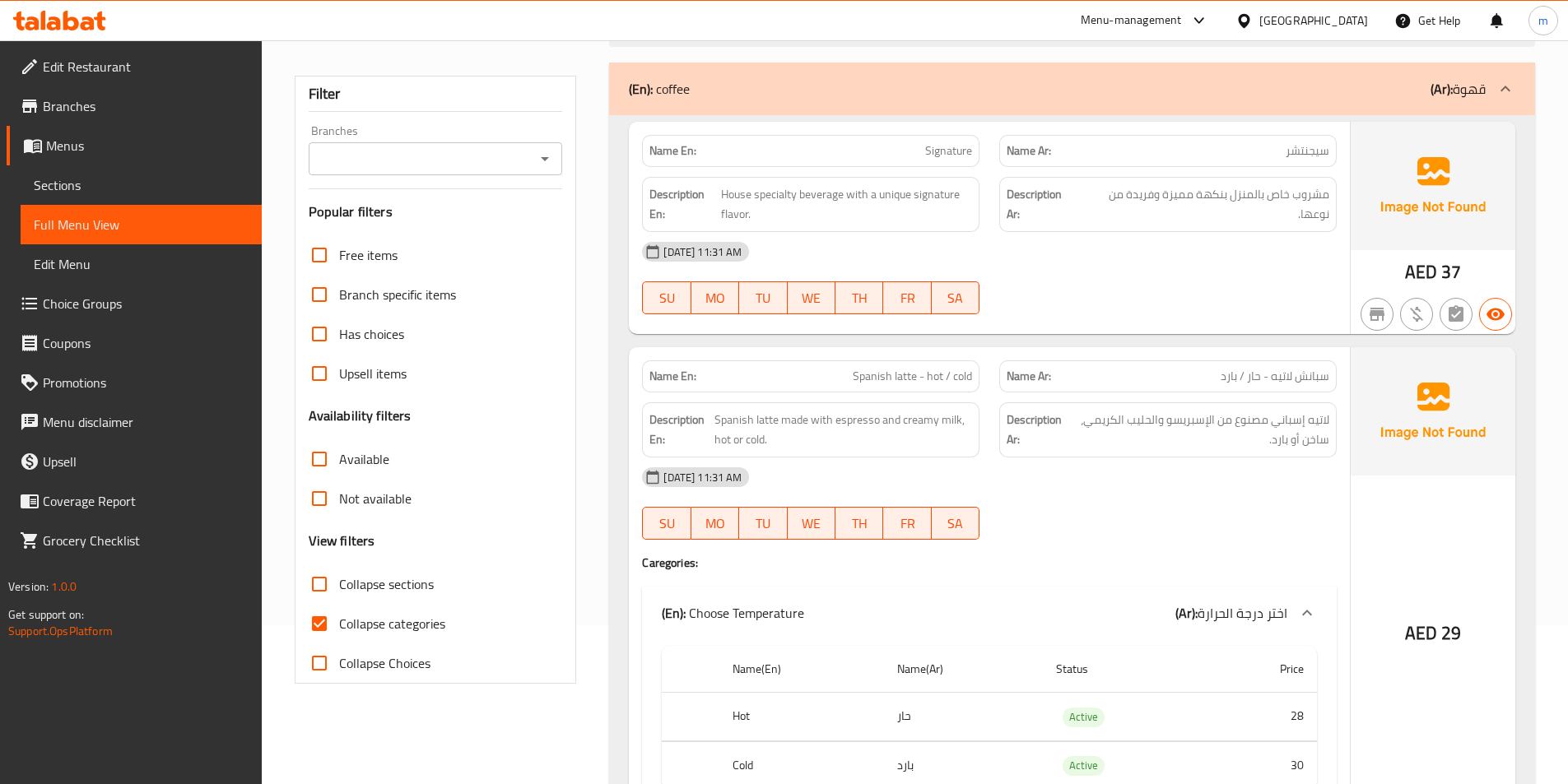
click at [367, 625] on span "Collapse categories" at bounding box center [392, 623] width 106 height 19
click at [339, 625] on input "Collapse categories" at bounding box center [319, 624] width 40 height 40
checkbox input "false"
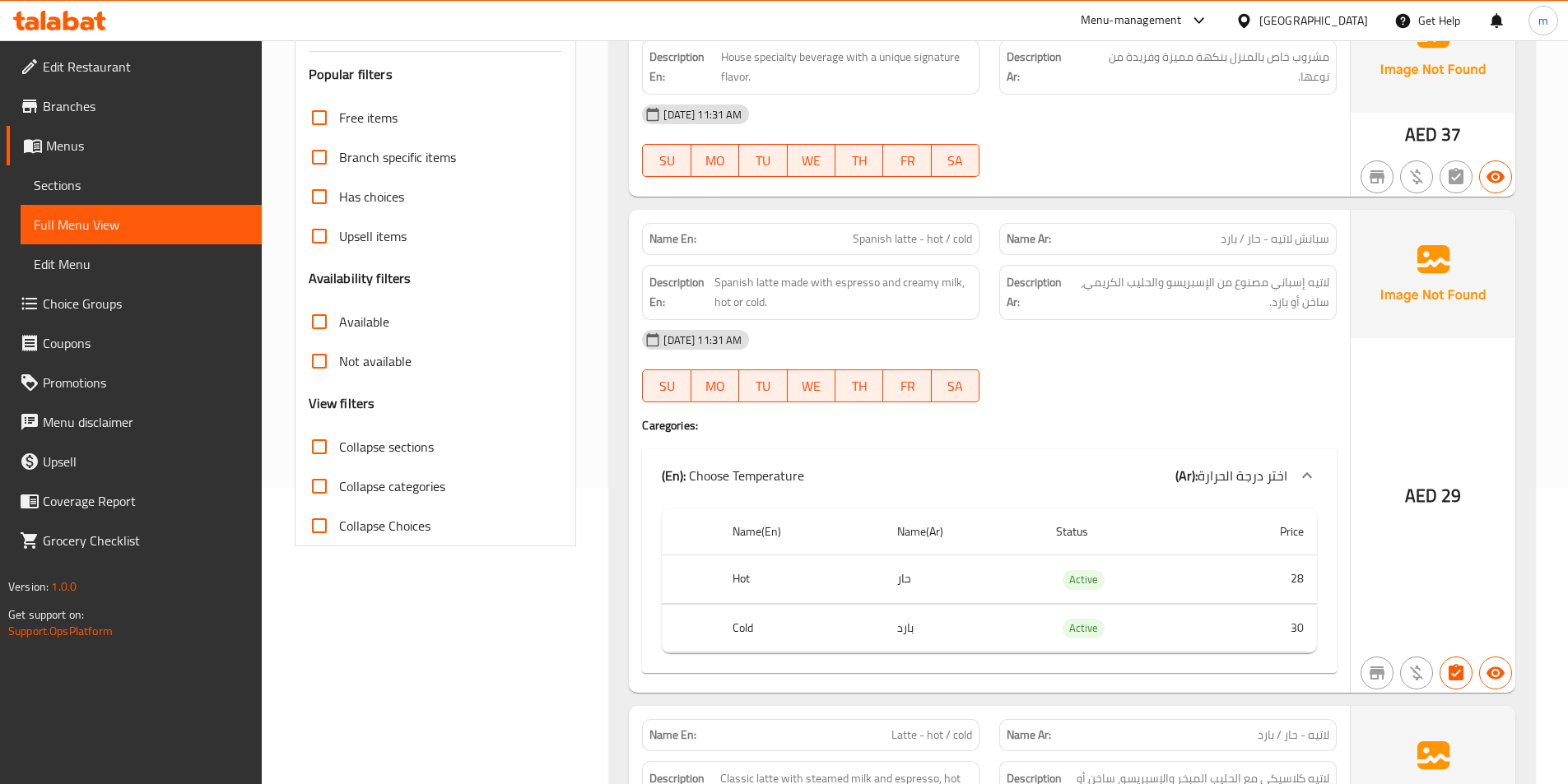
scroll to position [329, 0]
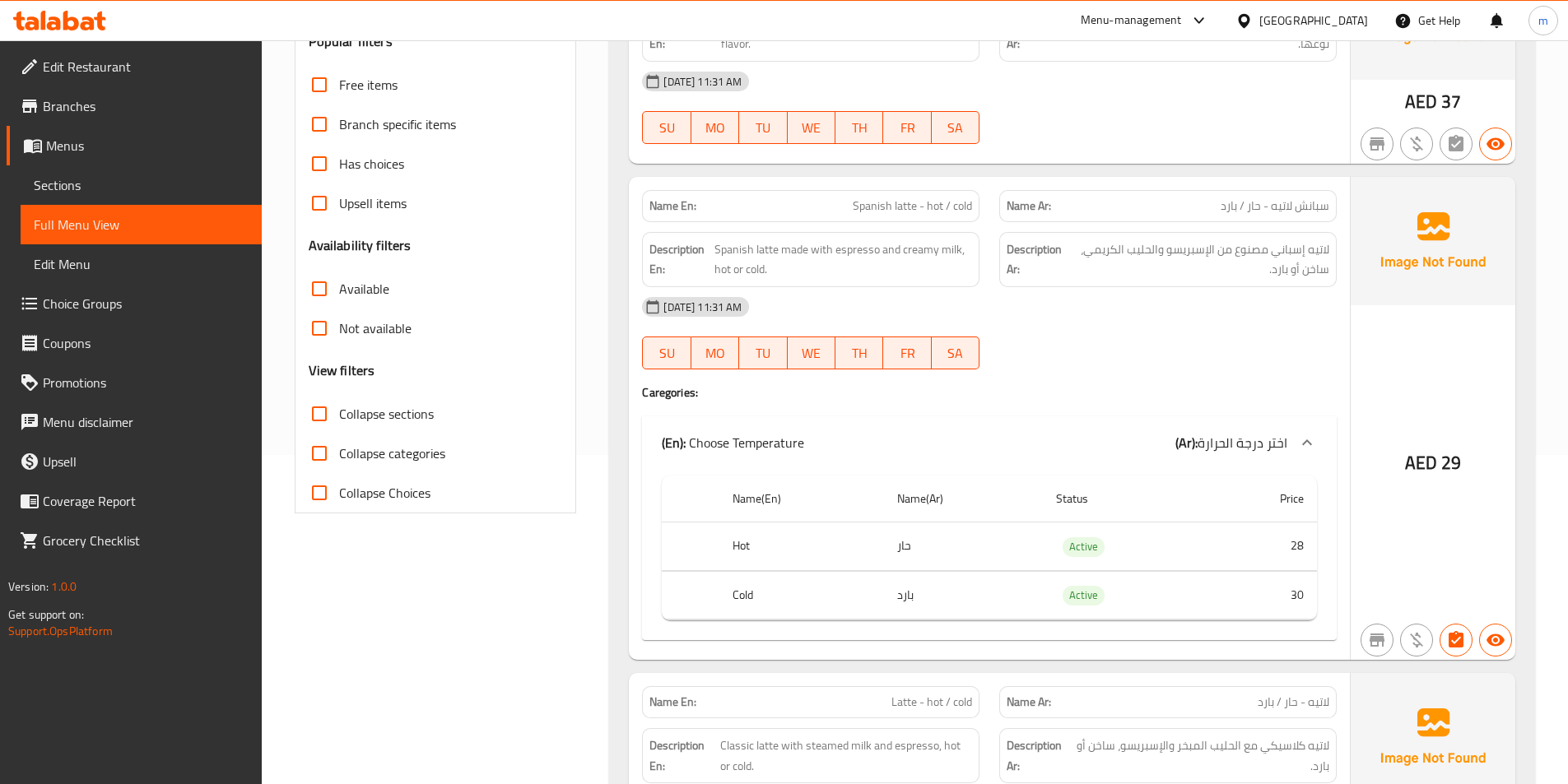
click at [1314, 440] on icon at bounding box center [1306, 442] width 19 height 19
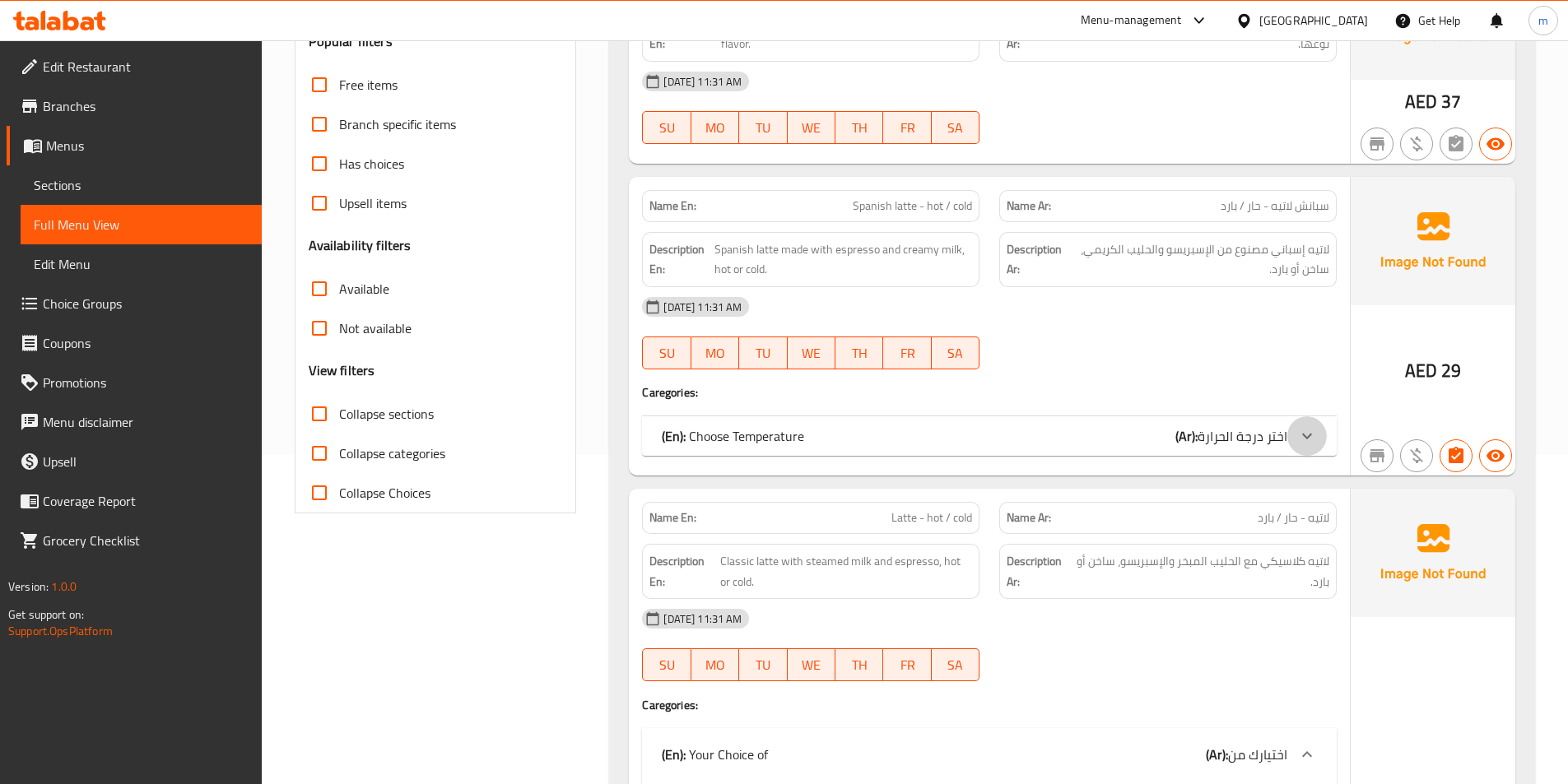
click at [1316, 439] on icon at bounding box center [1306, 436] width 19 height 19
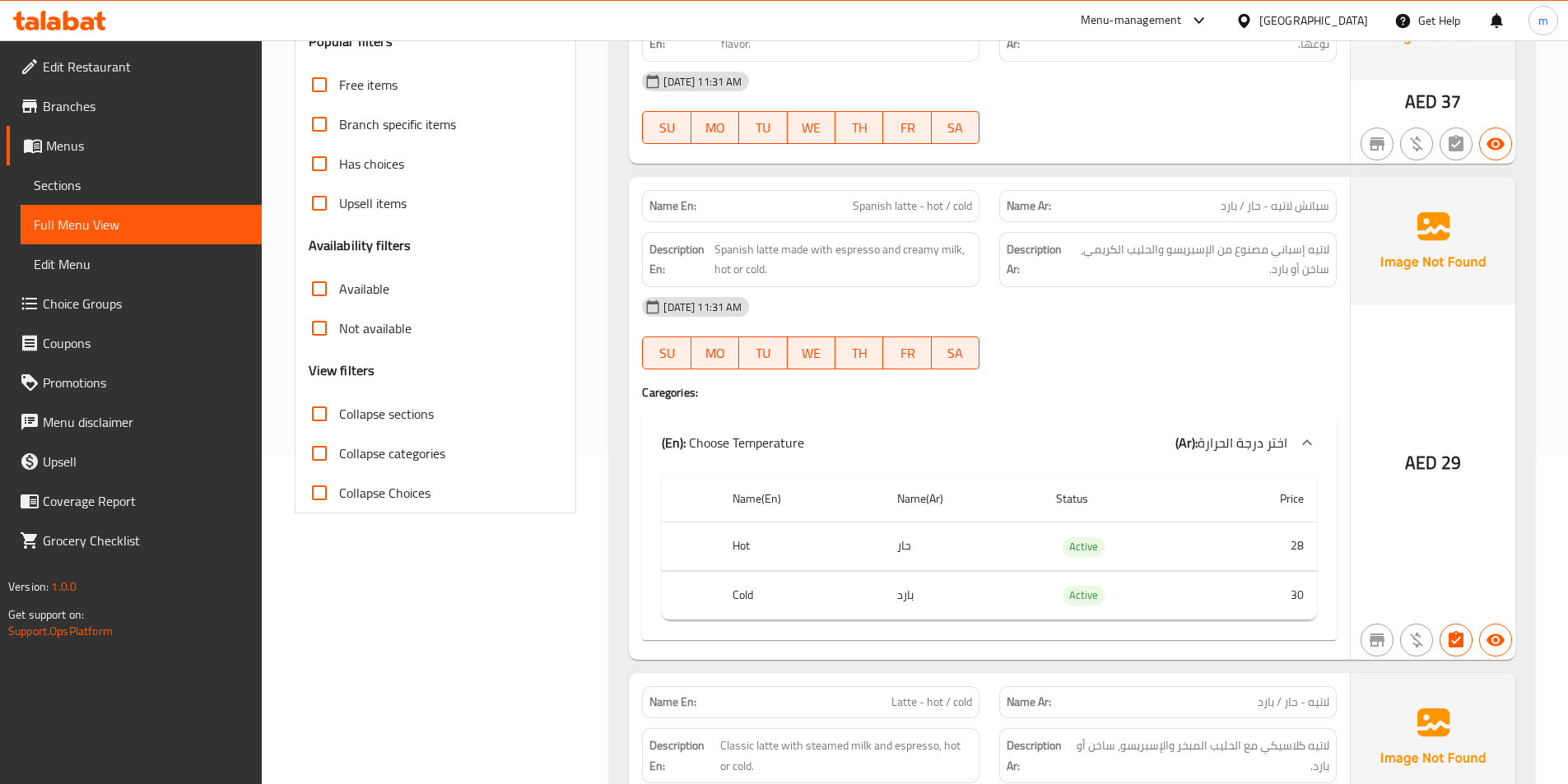
click at [1316, 439] on icon at bounding box center [1306, 442] width 19 height 19
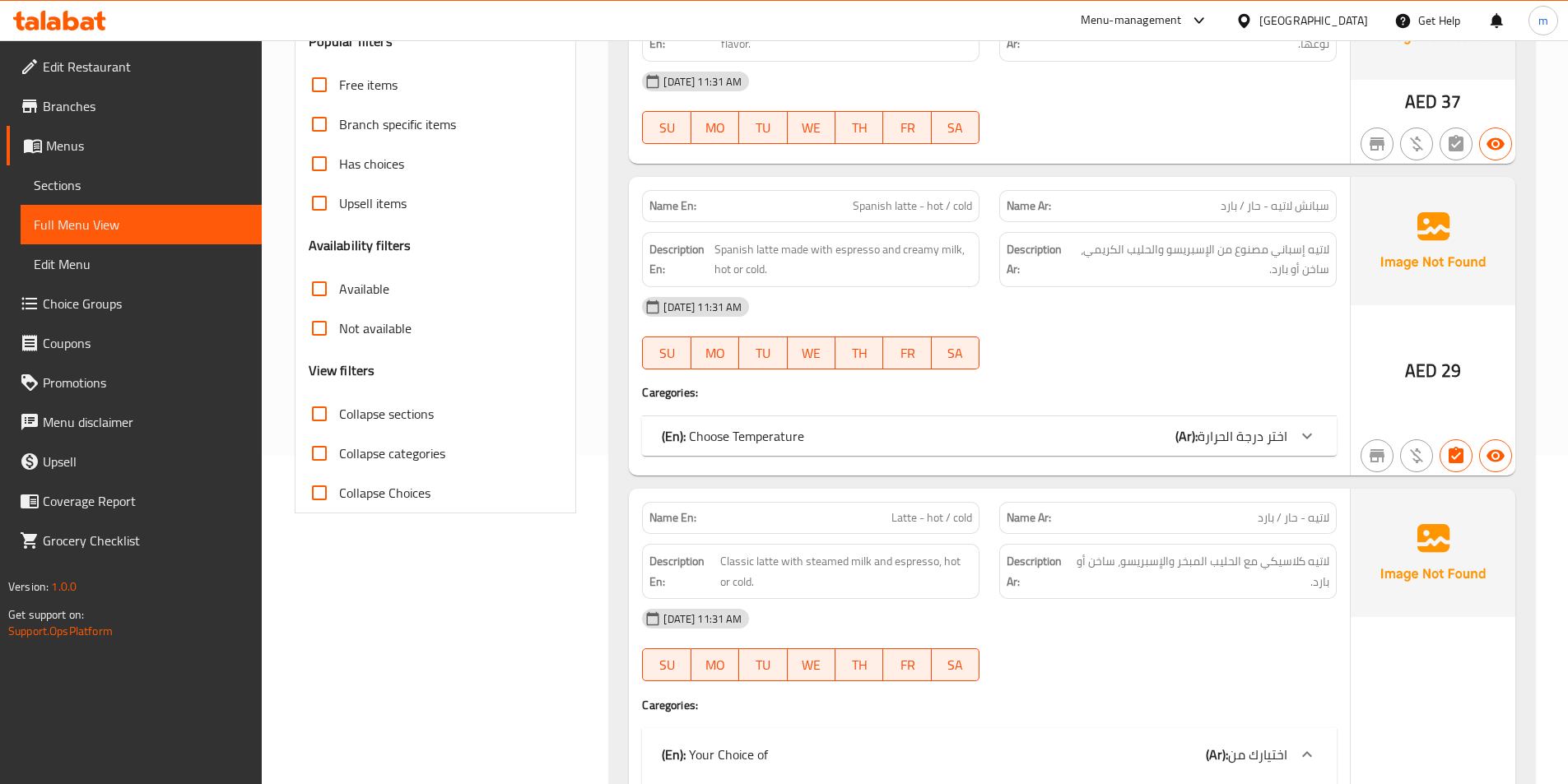
click at [87, 183] on span "Sections" at bounding box center [141, 184] width 215 height 19
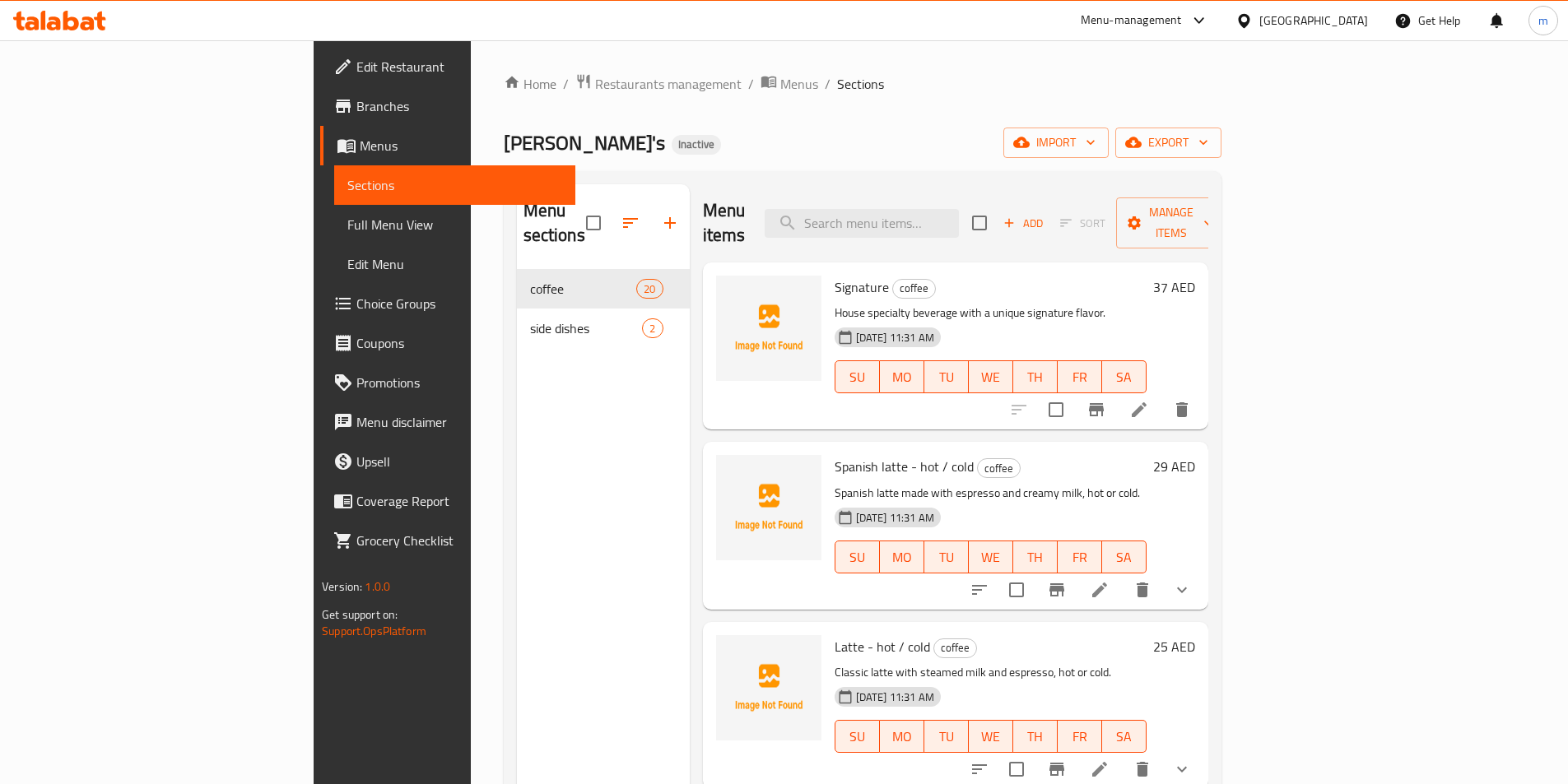
scroll to position [82, 0]
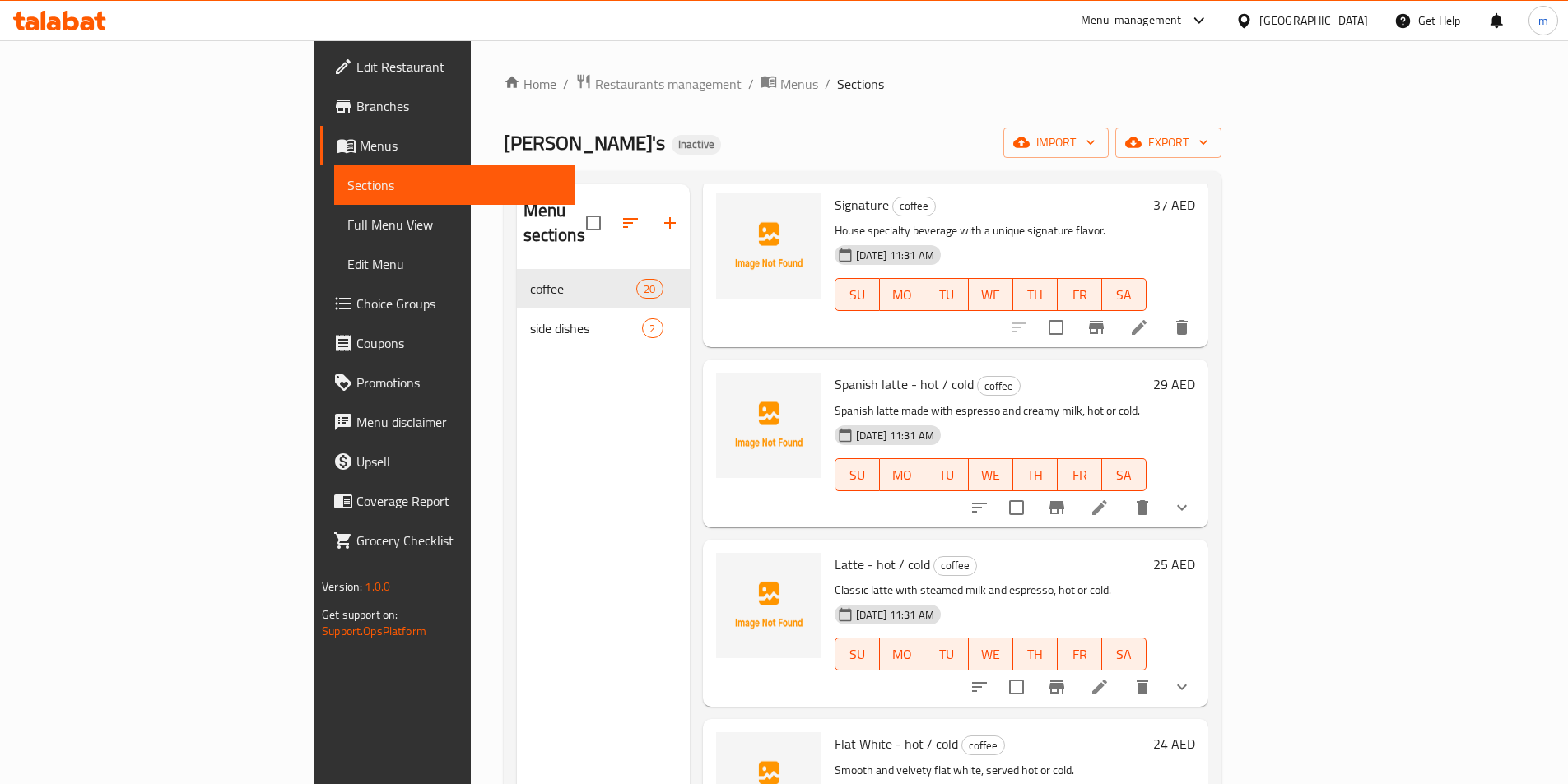
click at [517, 484] on div "Menu sections coffee 20 side dishes 2" at bounding box center [603, 576] width 173 height 784
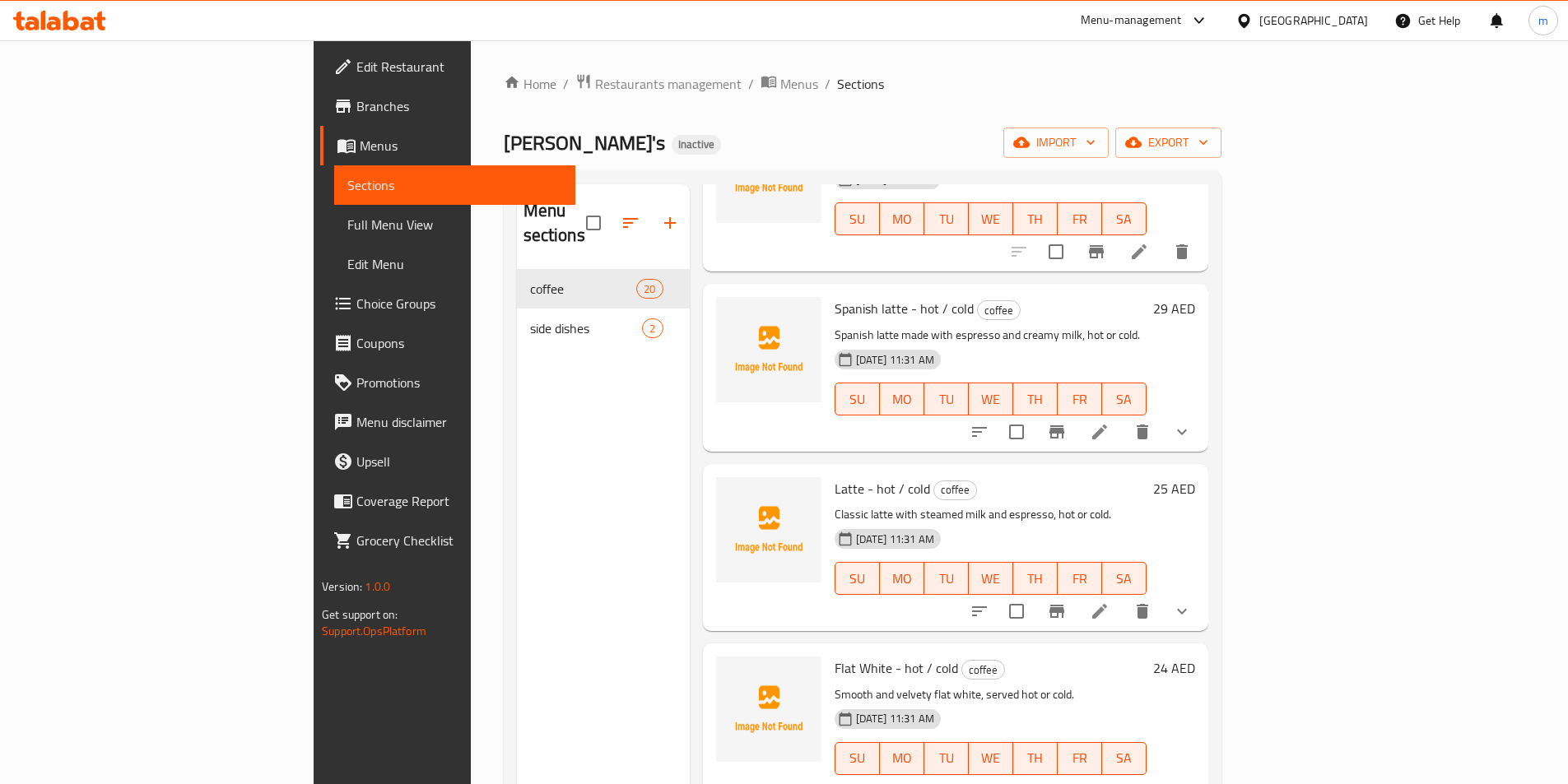
scroll to position [165, 0]
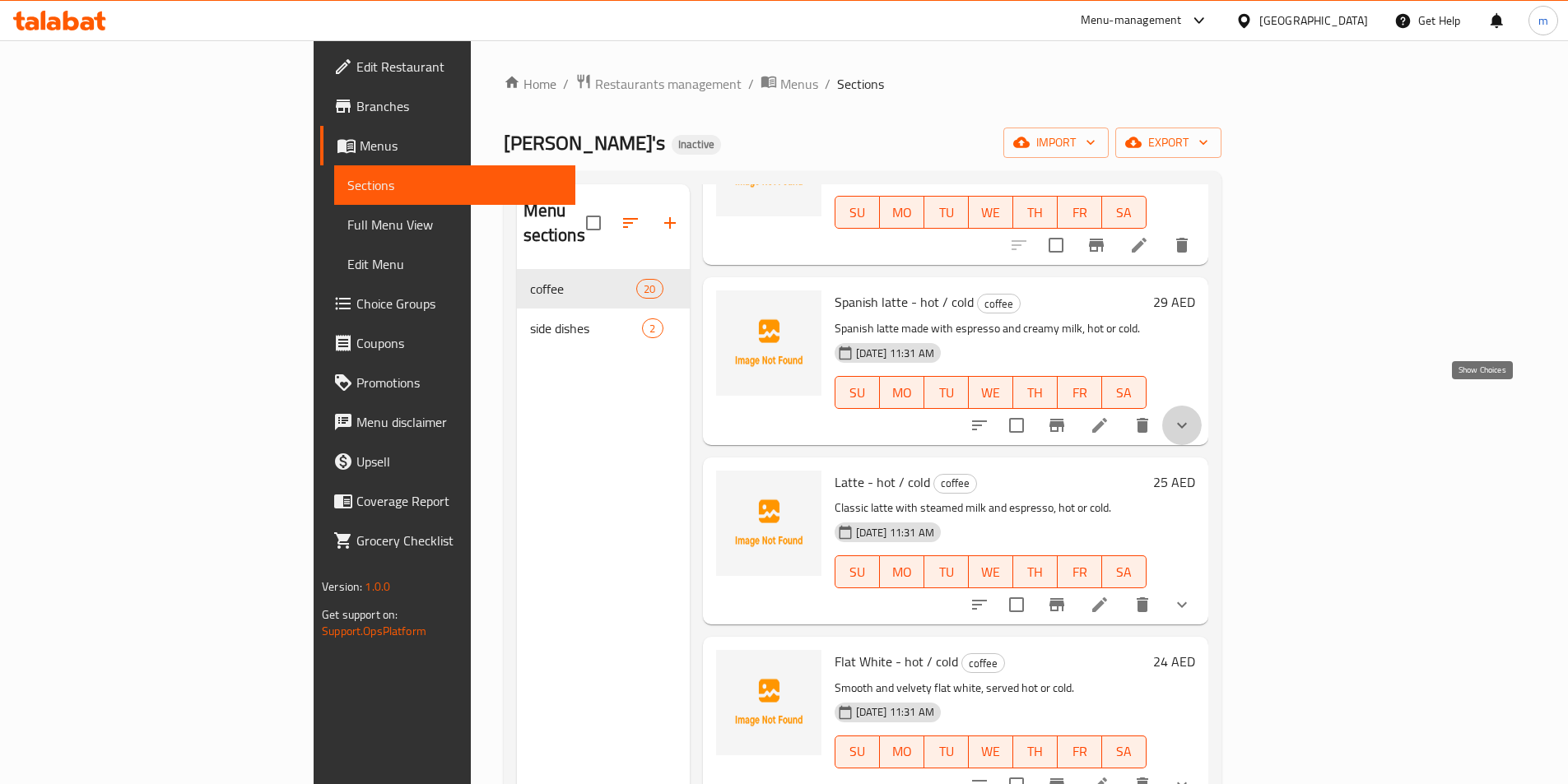
click at [1191, 415] on icon "show more" at bounding box center [1181, 425] width 19 height 19
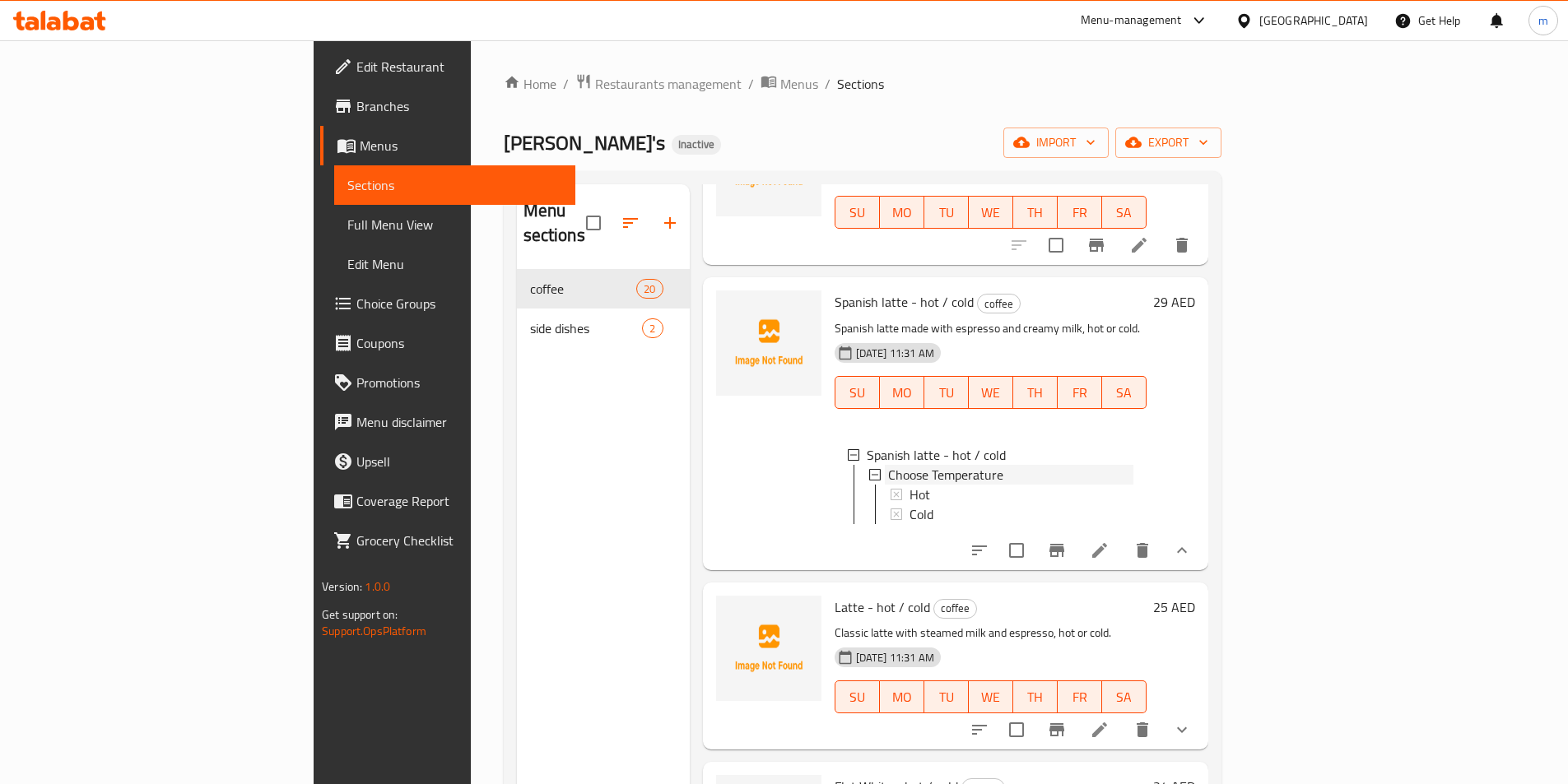
click at [869, 469] on icon at bounding box center [874, 474] width 12 height 12
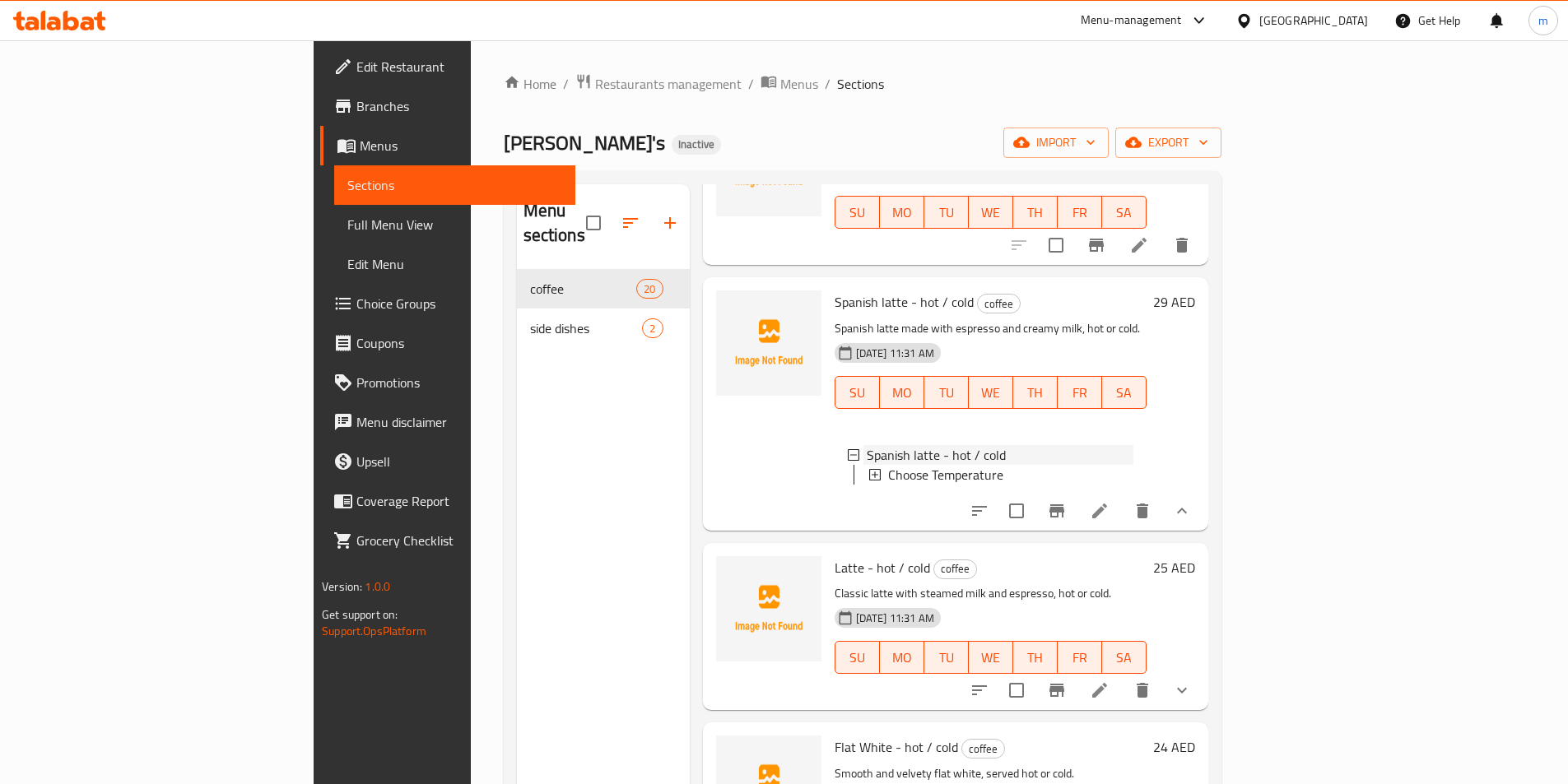
click at [848, 450] on icon at bounding box center [853, 455] width 12 height 12
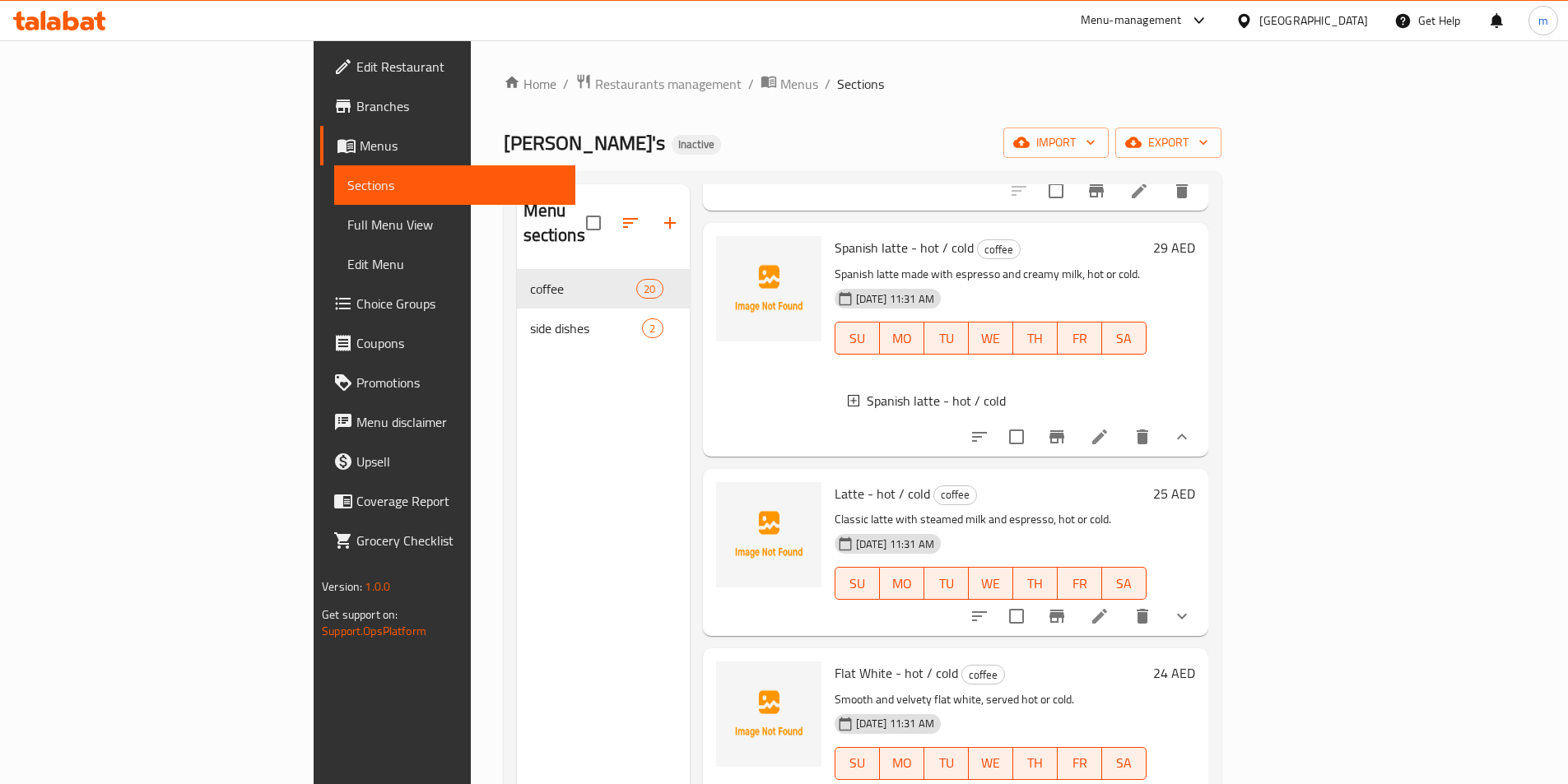
scroll to position [247, 0]
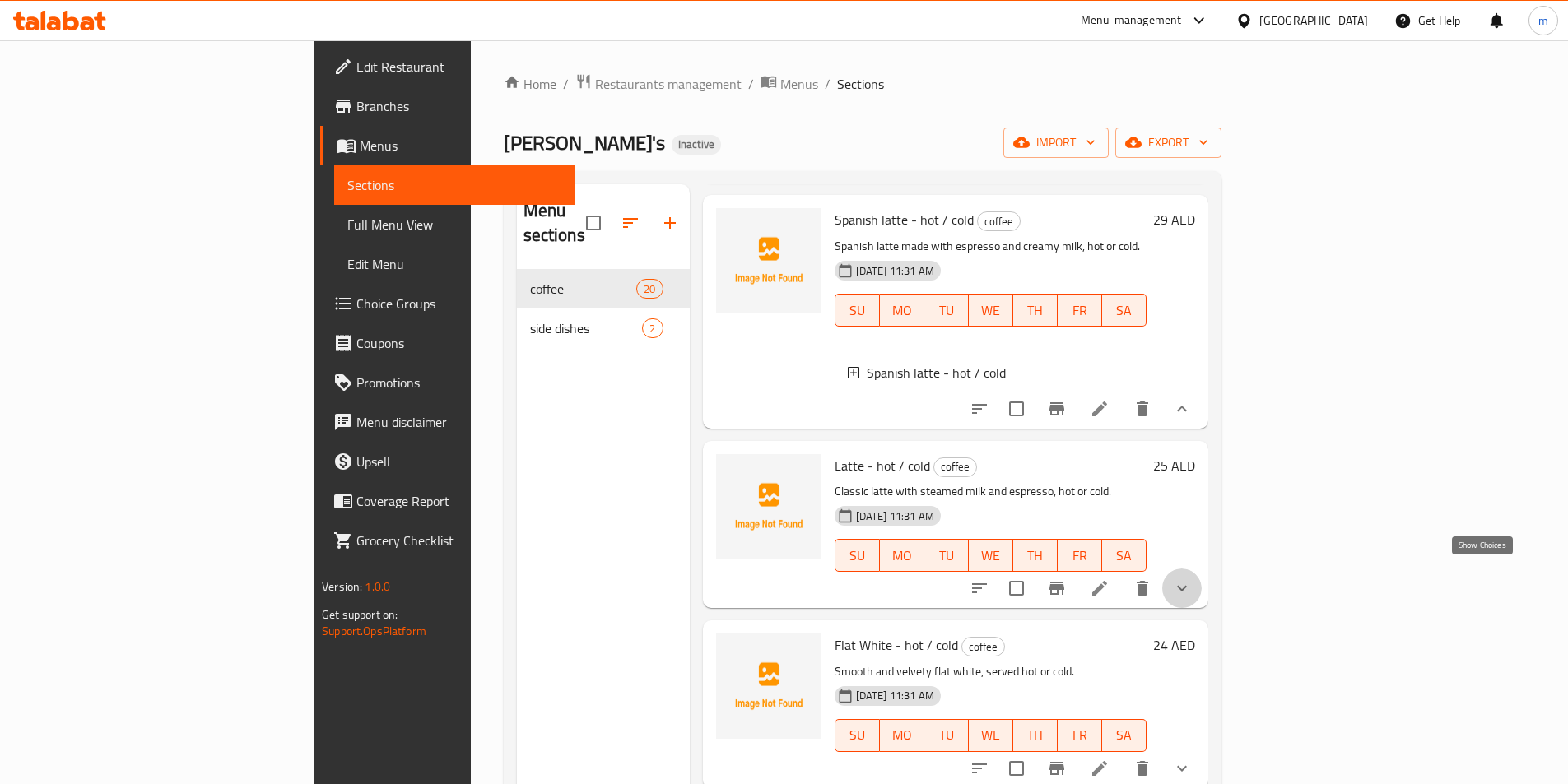
click at [1187, 586] on icon "show more" at bounding box center [1181, 589] width 10 height 6
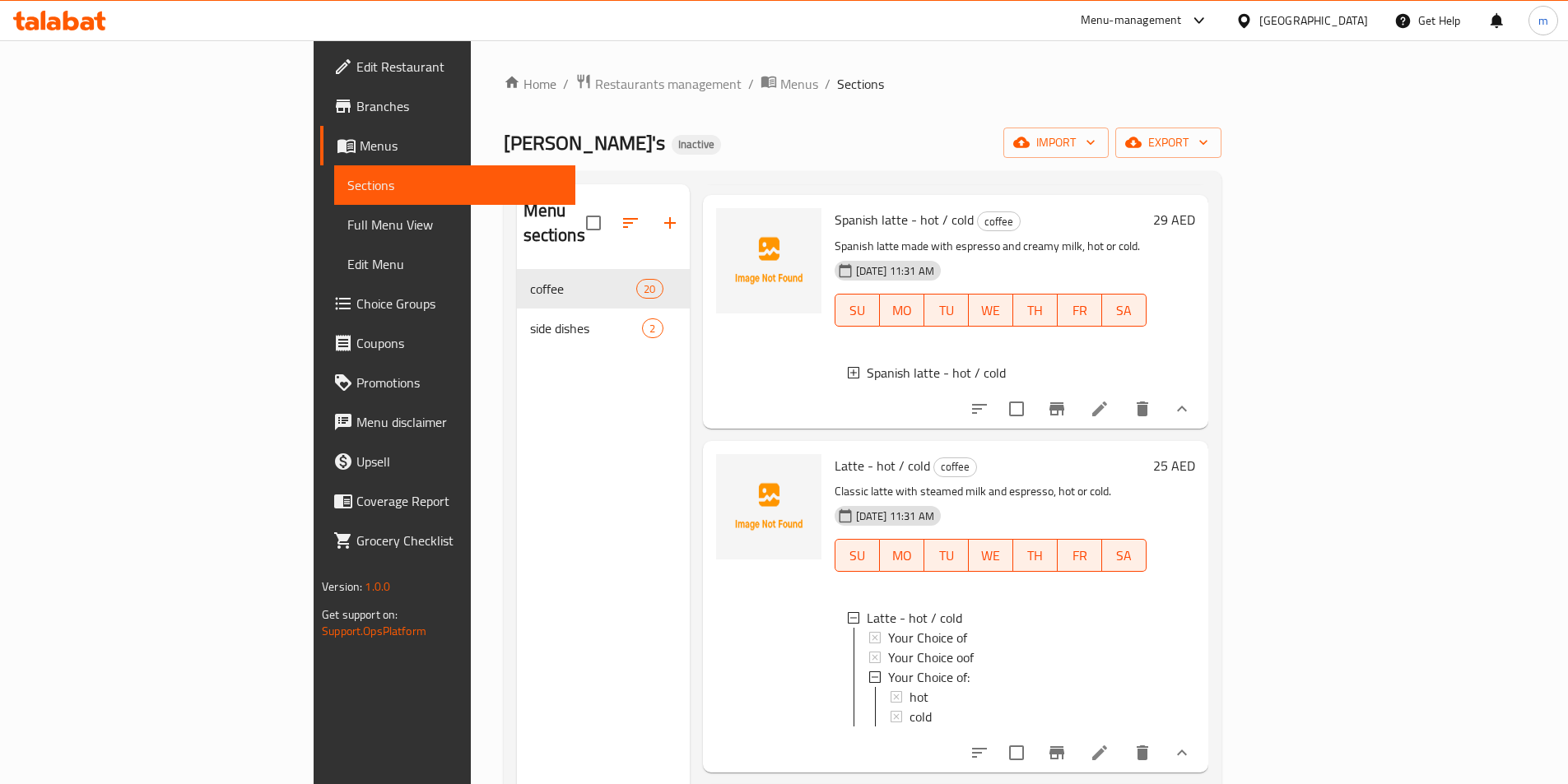
scroll to position [329, 0]
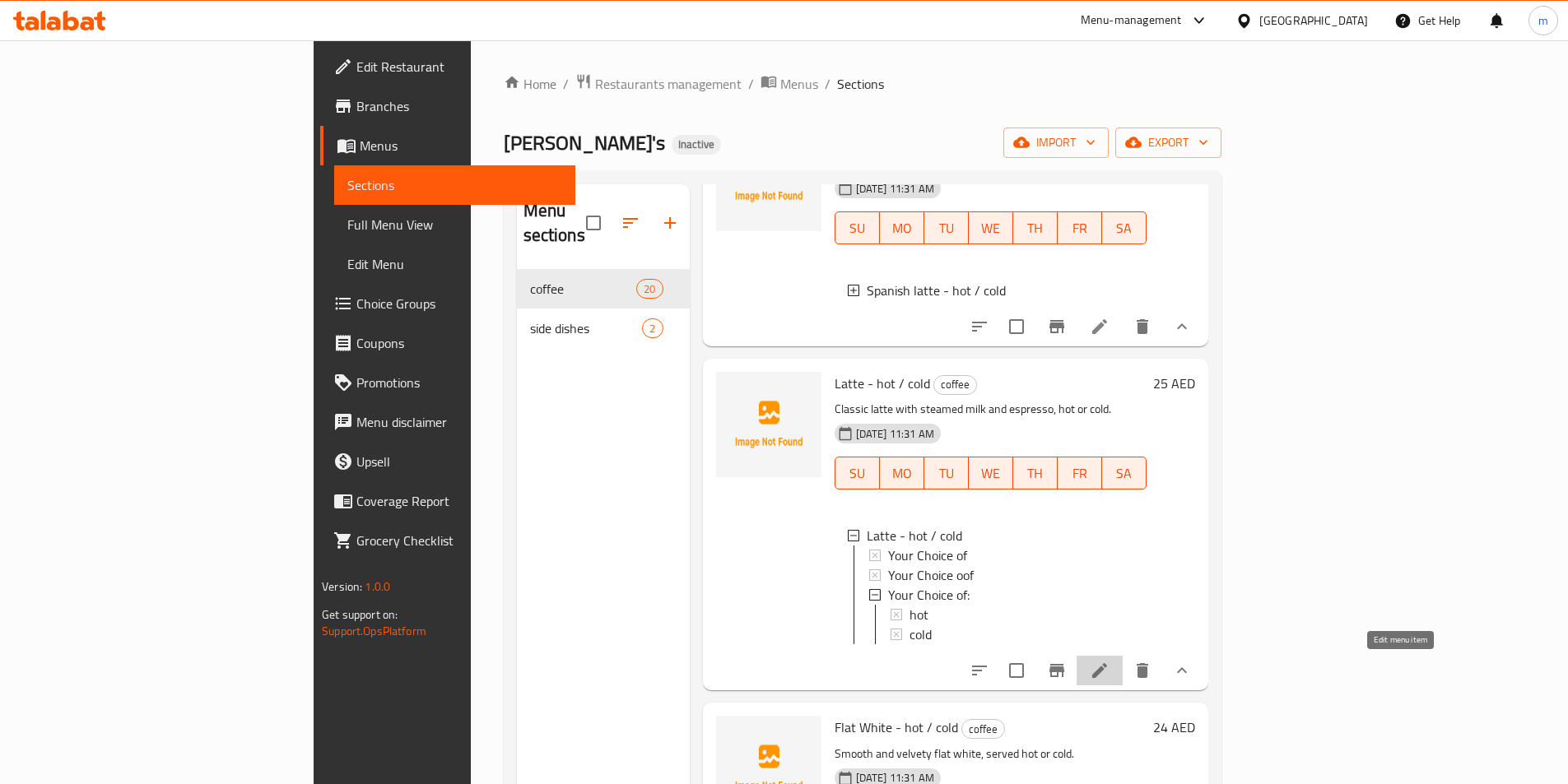
click at [1109, 668] on icon at bounding box center [1099, 670] width 19 height 19
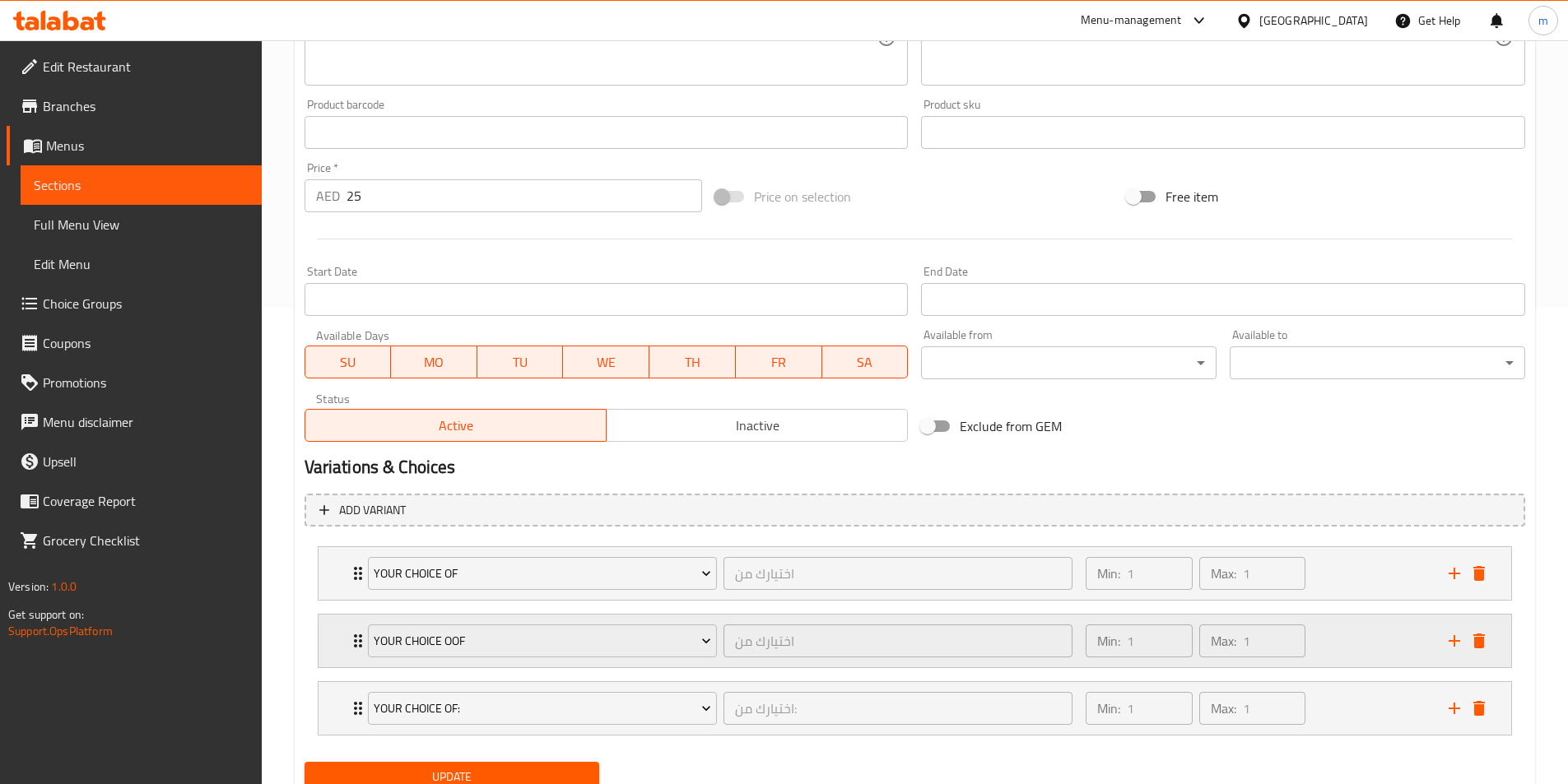
scroll to position [541, 0]
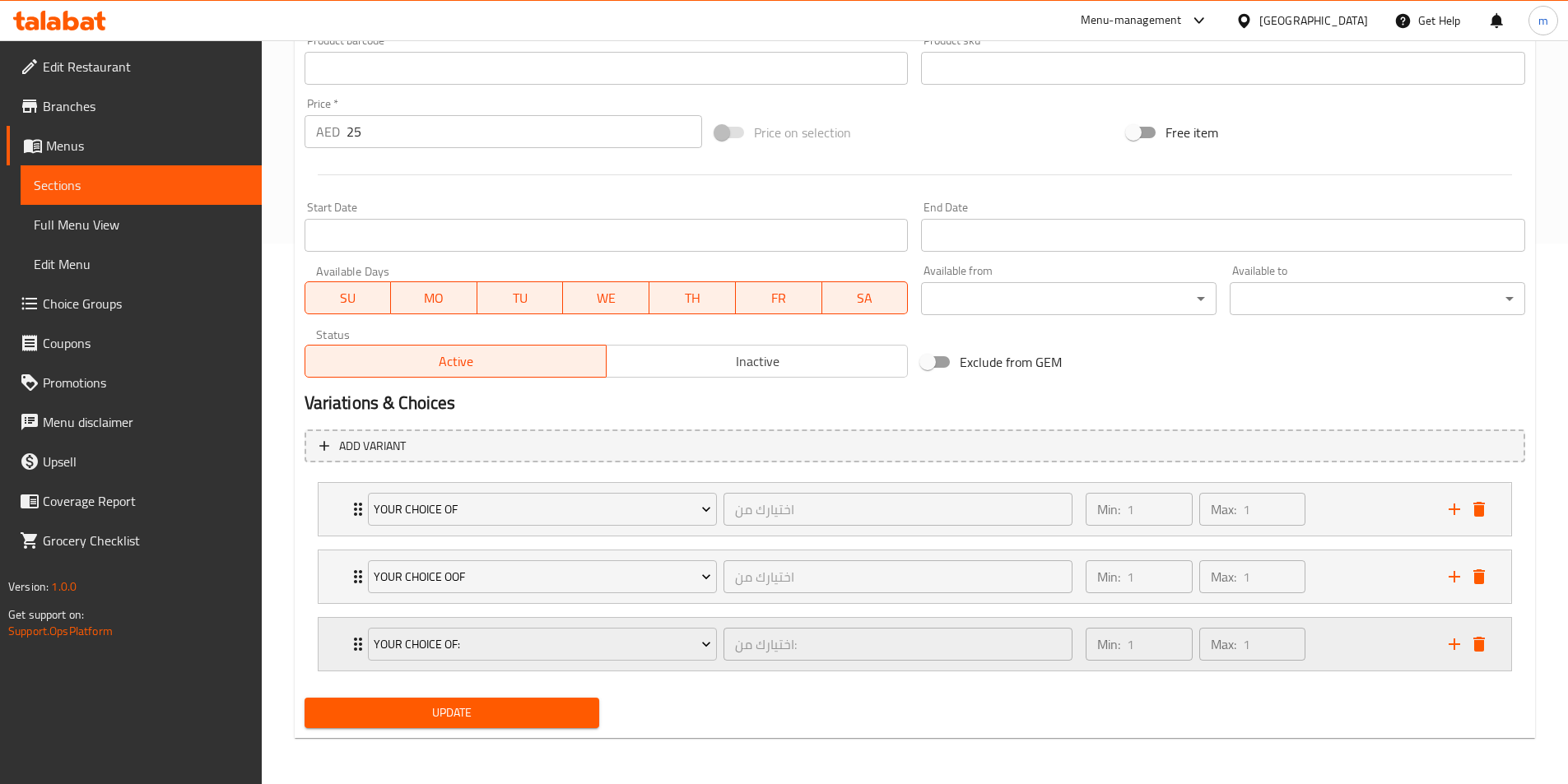
click at [1480, 644] on icon "delete" at bounding box center [1479, 644] width 12 height 15
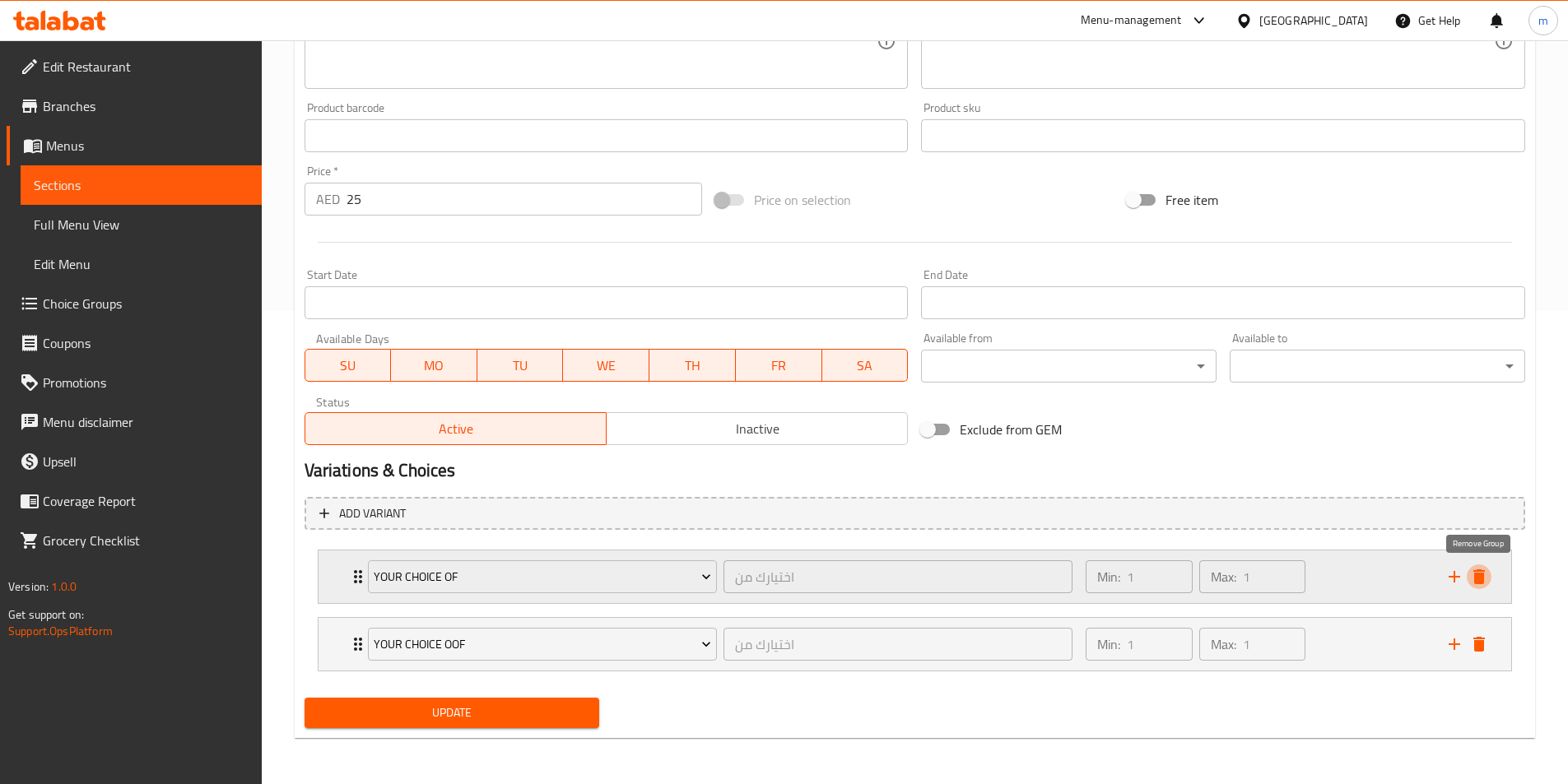
click at [1480, 587] on icon "delete" at bounding box center [1479, 576] width 19 height 19
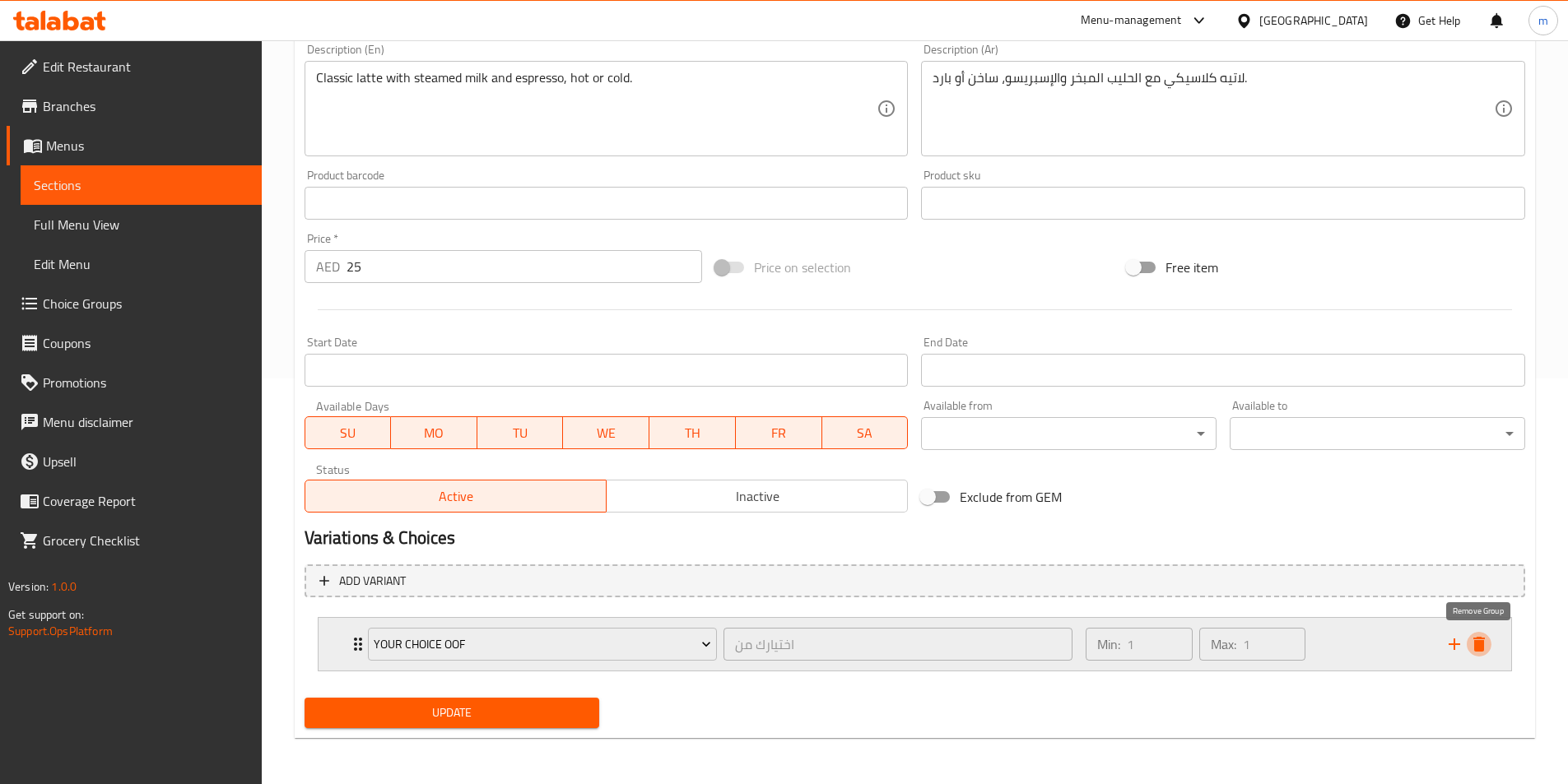
click at [1478, 649] on icon "delete" at bounding box center [1479, 644] width 12 height 15
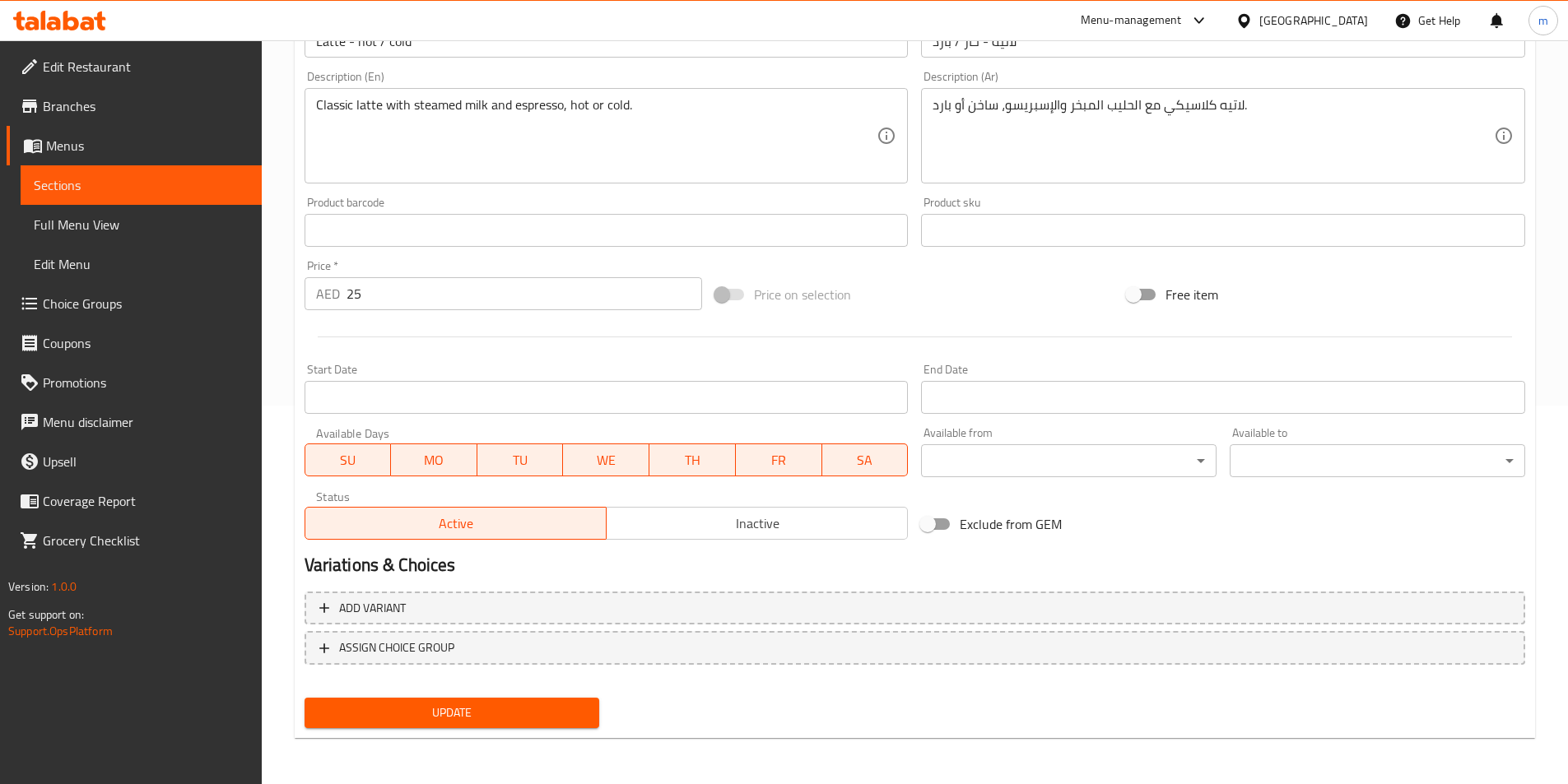
click at [429, 722] on span "Update" at bounding box center [452, 713] width 269 height 20
click at [82, 186] on span "Sections" at bounding box center [141, 184] width 215 height 19
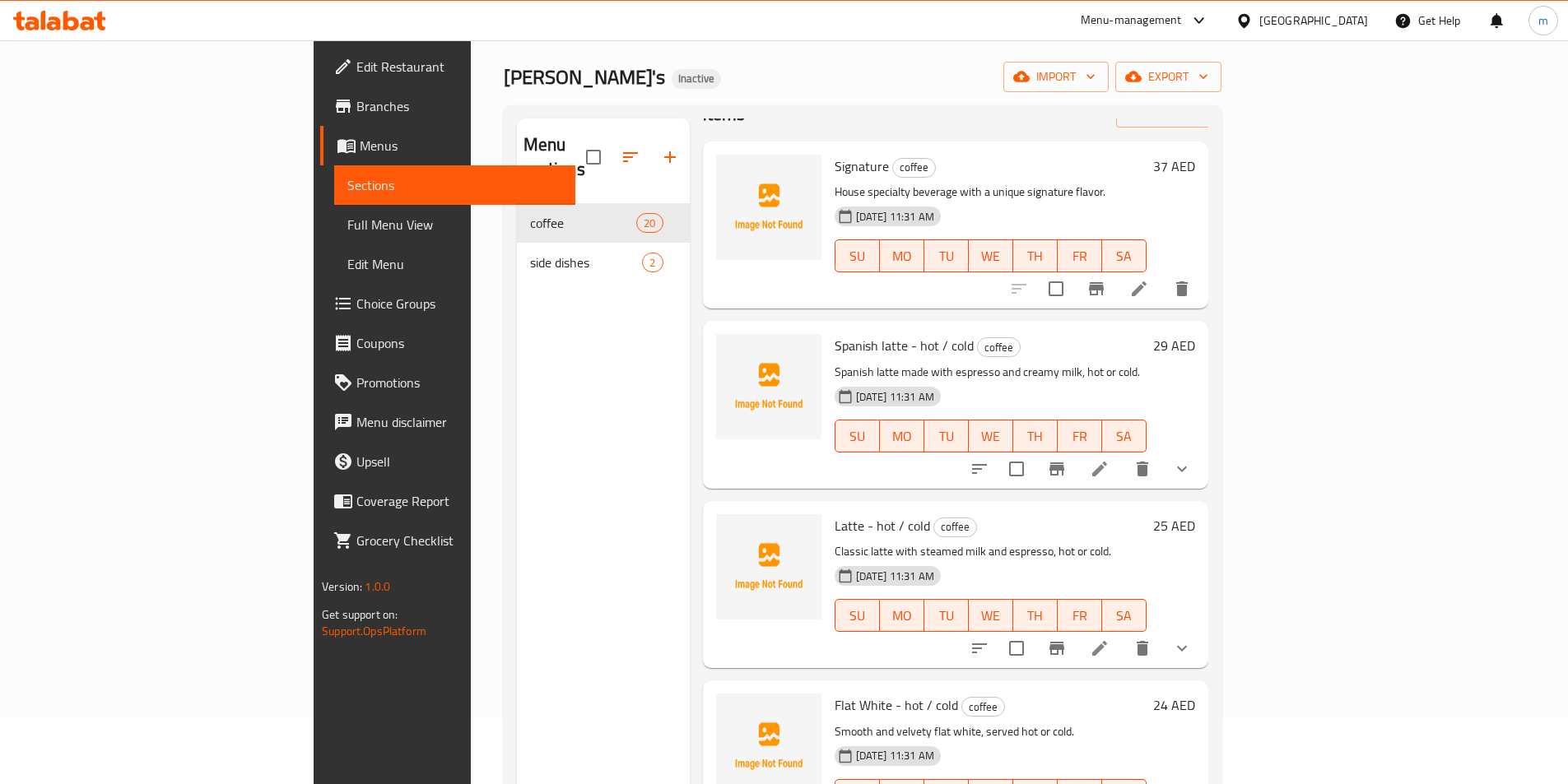
scroll to position [82, 0]
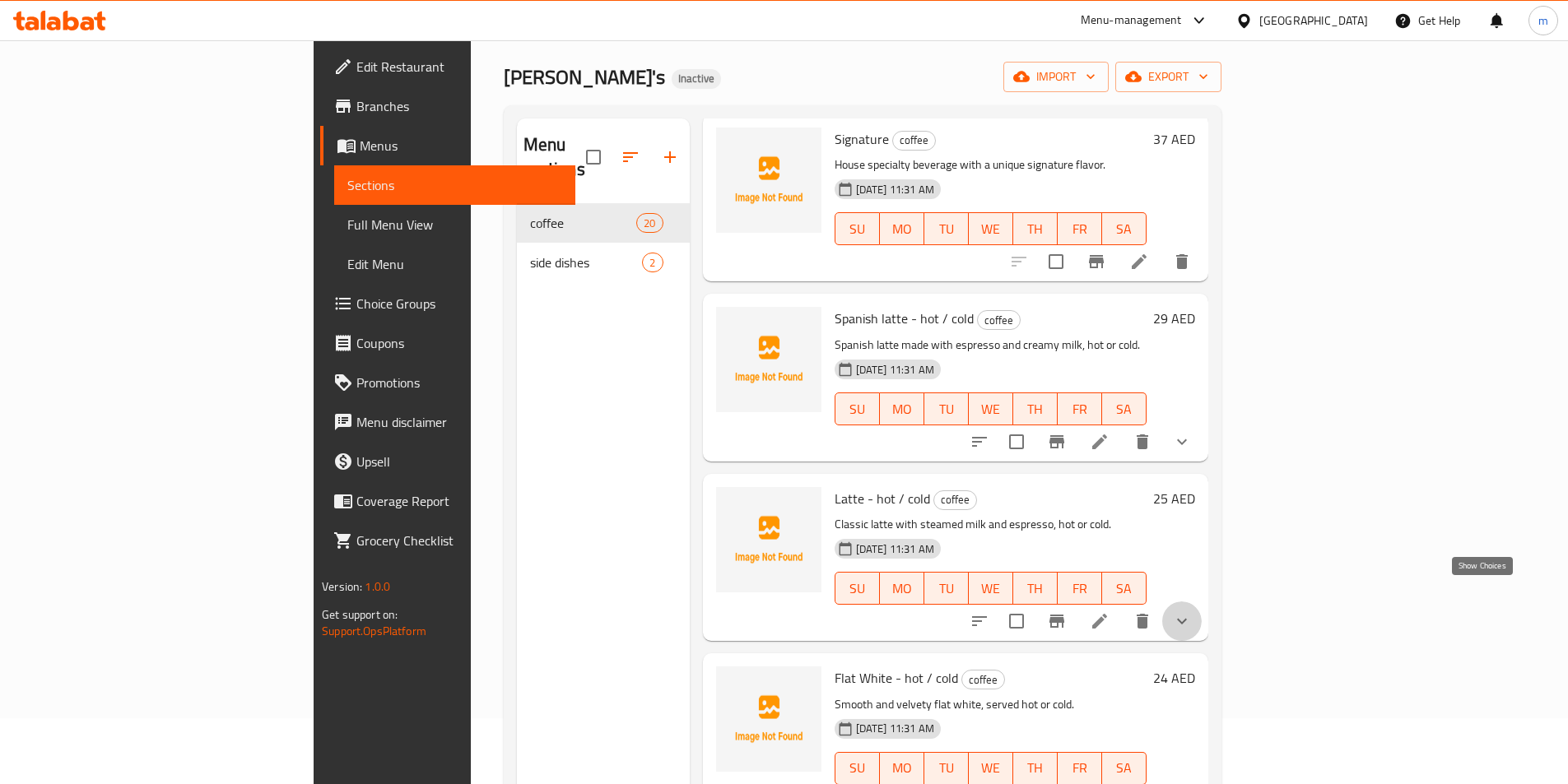
click at [1191, 612] on icon "show more" at bounding box center [1181, 621] width 19 height 19
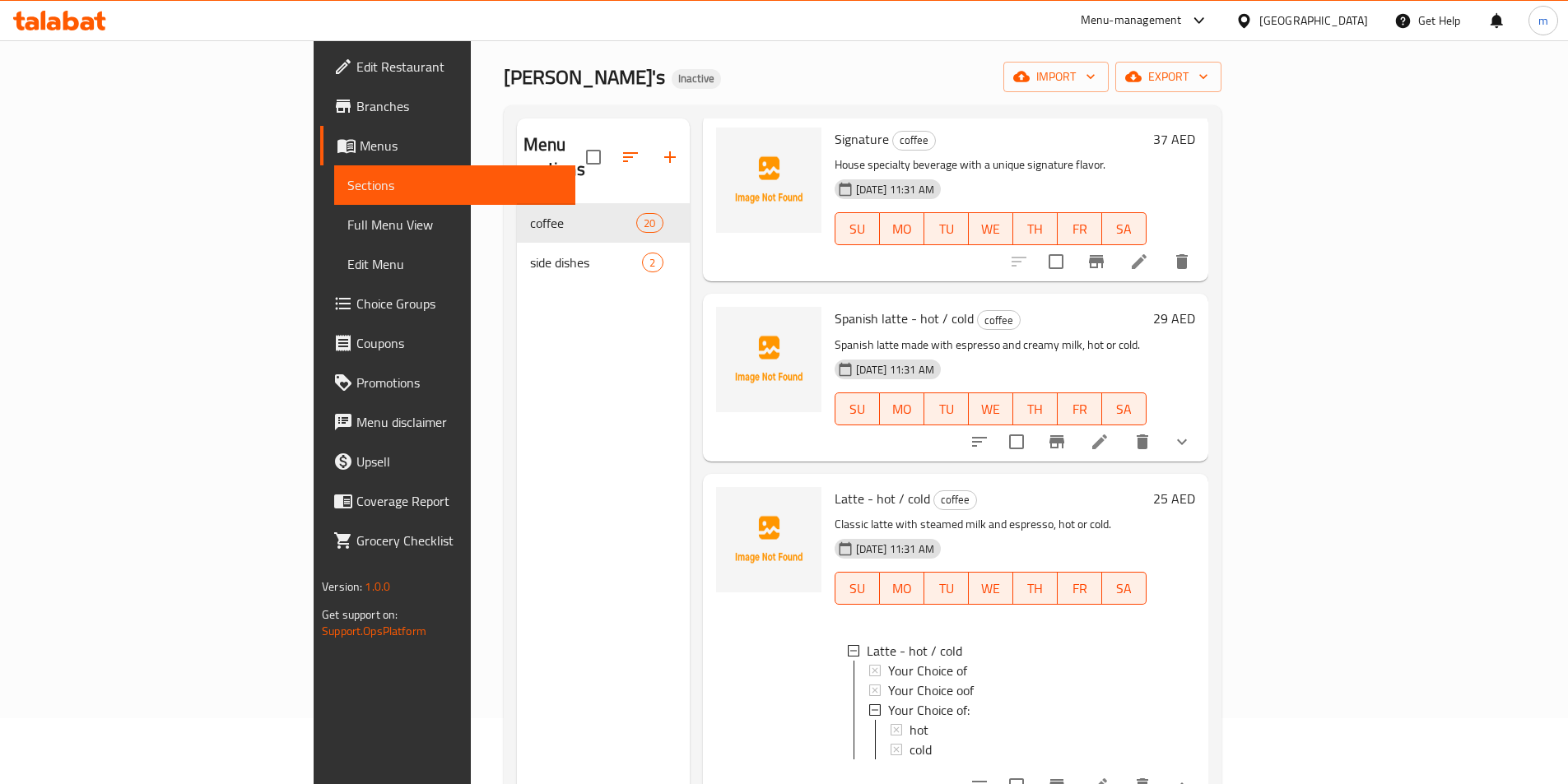
scroll to position [165, 0]
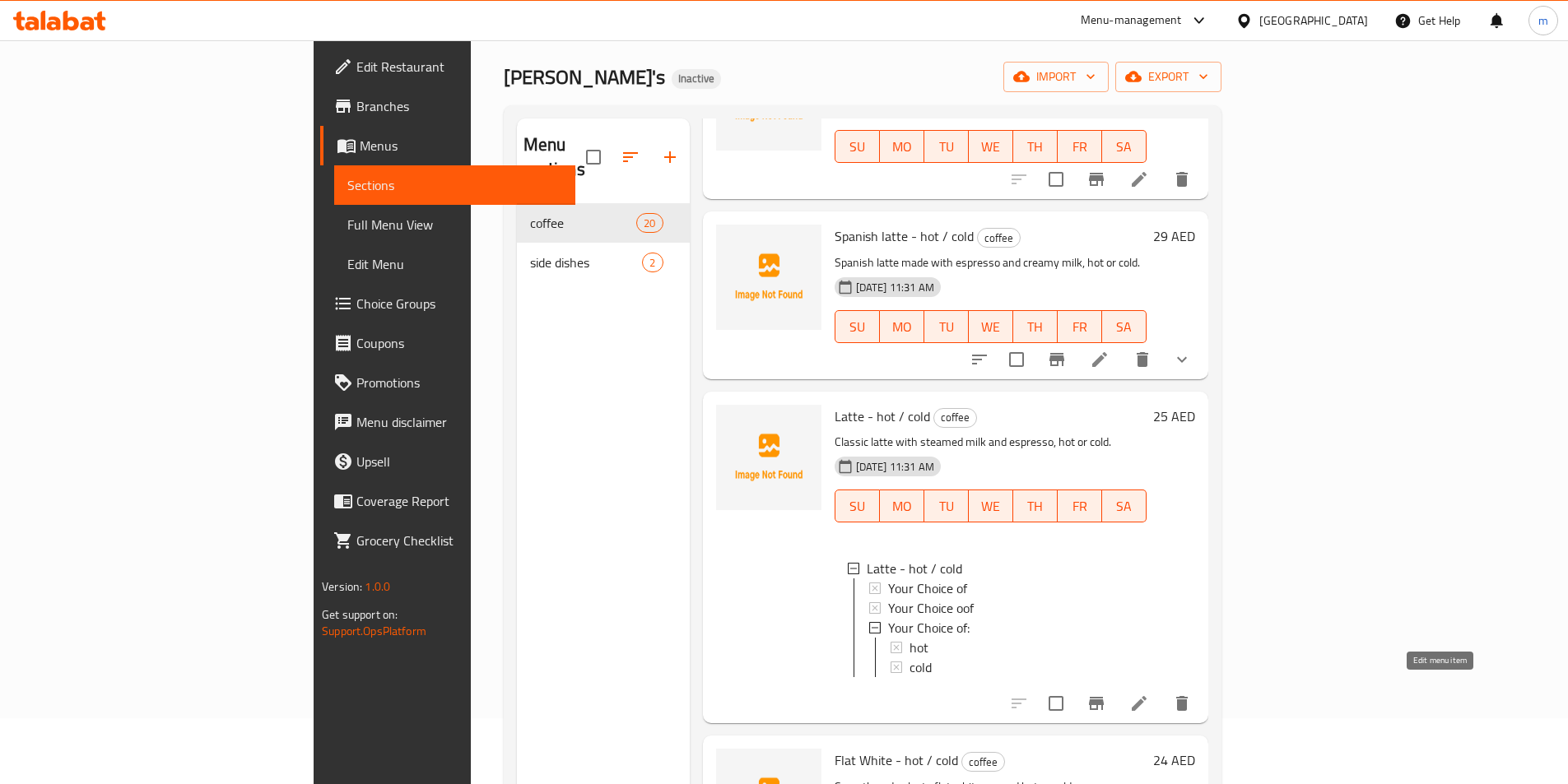
click at [1149, 694] on icon at bounding box center [1139, 703] width 19 height 19
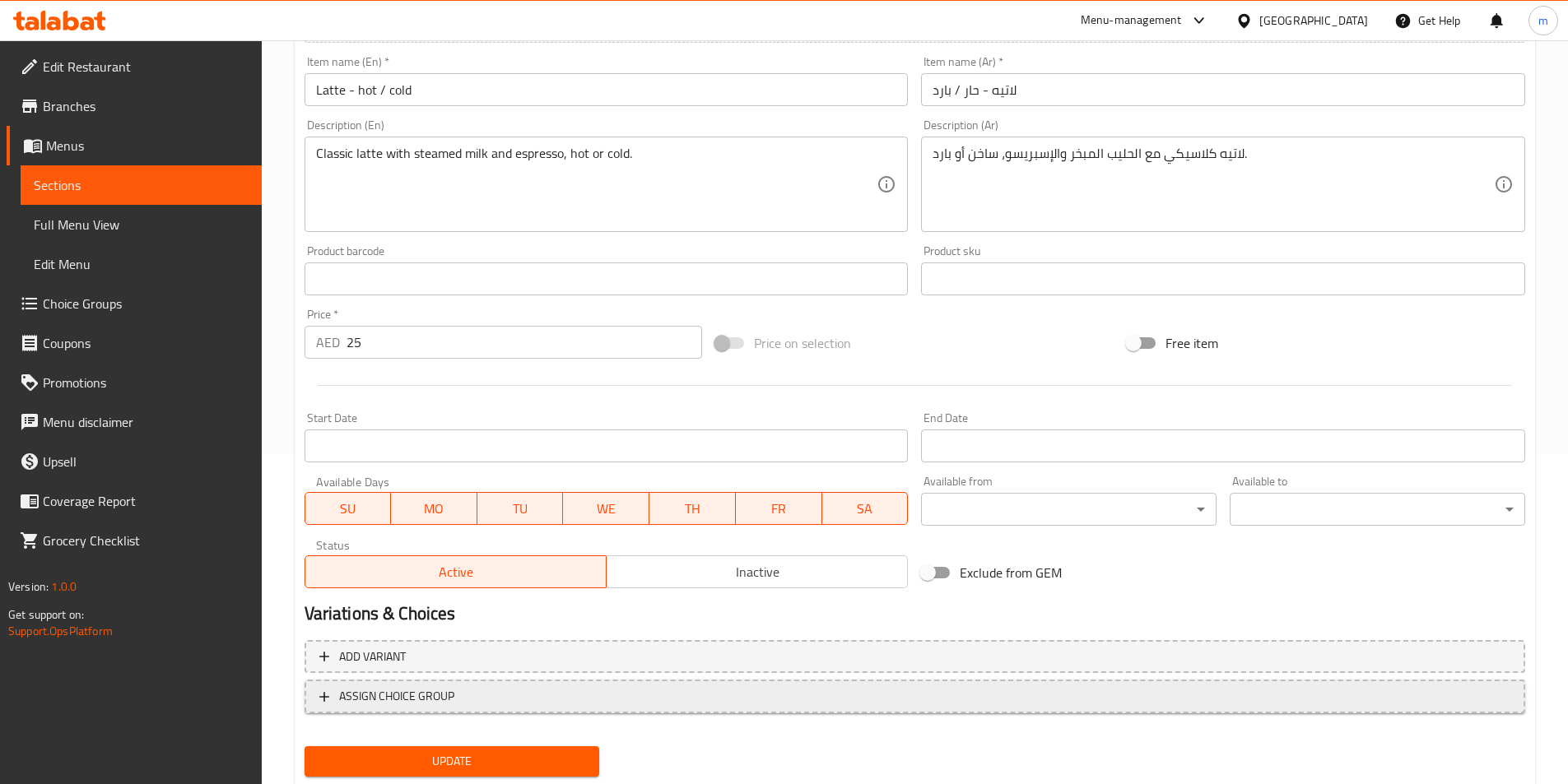
scroll to position [379, 0]
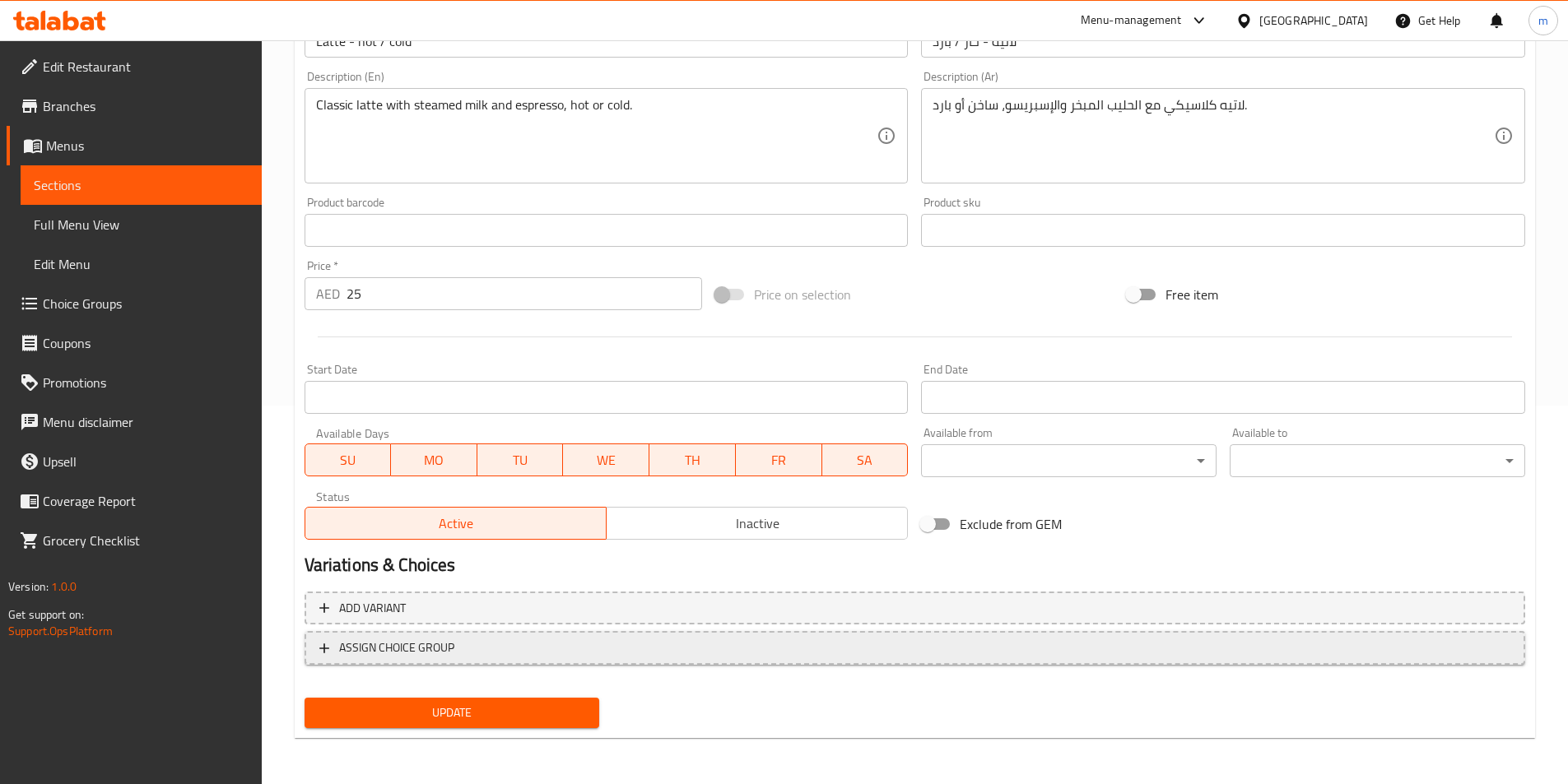
click at [520, 645] on span "ASSIGN CHOICE GROUP" at bounding box center [915, 648] width 1191 height 20
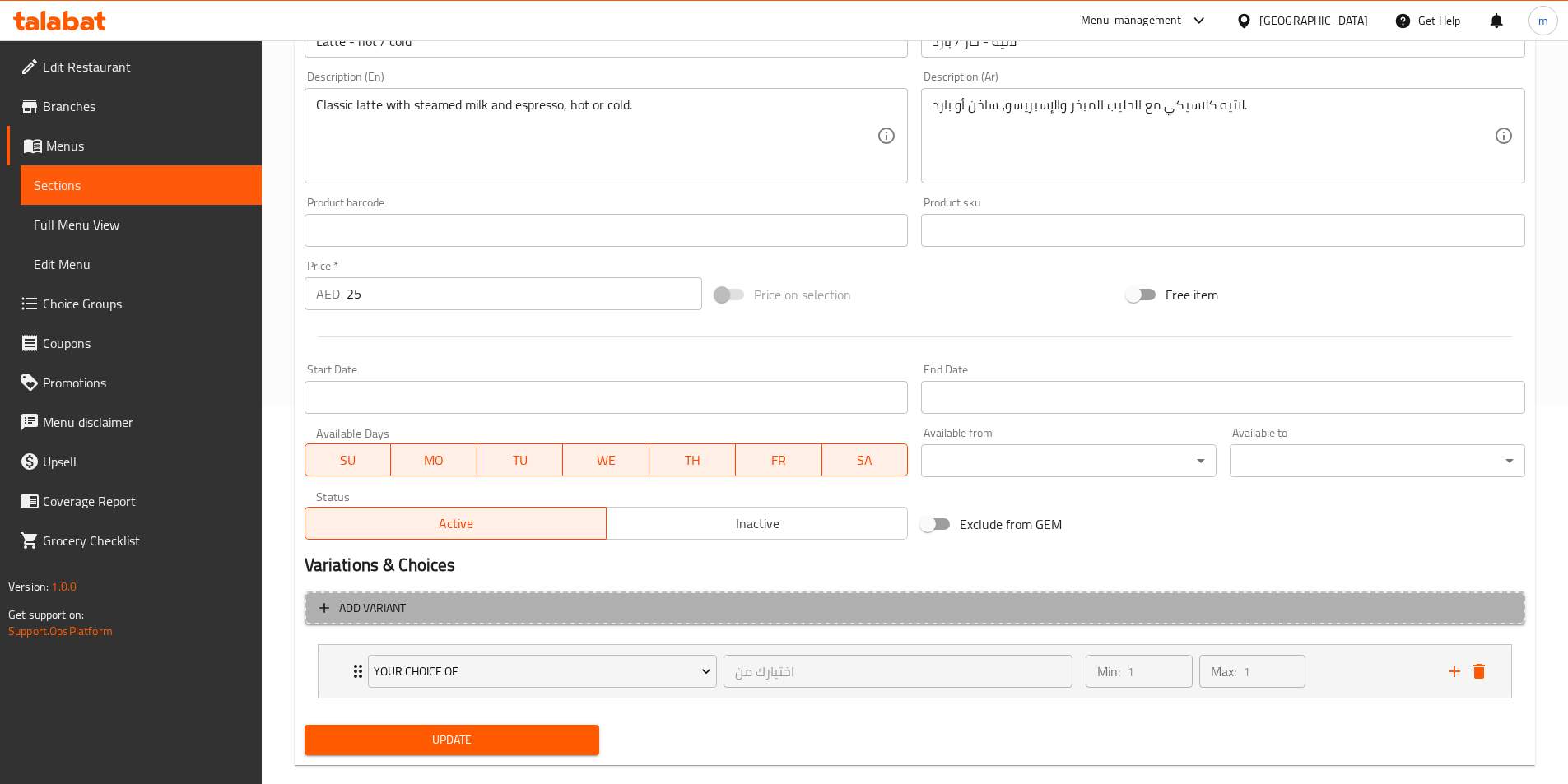
click at [546, 616] on span "Add variant" at bounding box center [915, 608] width 1191 height 20
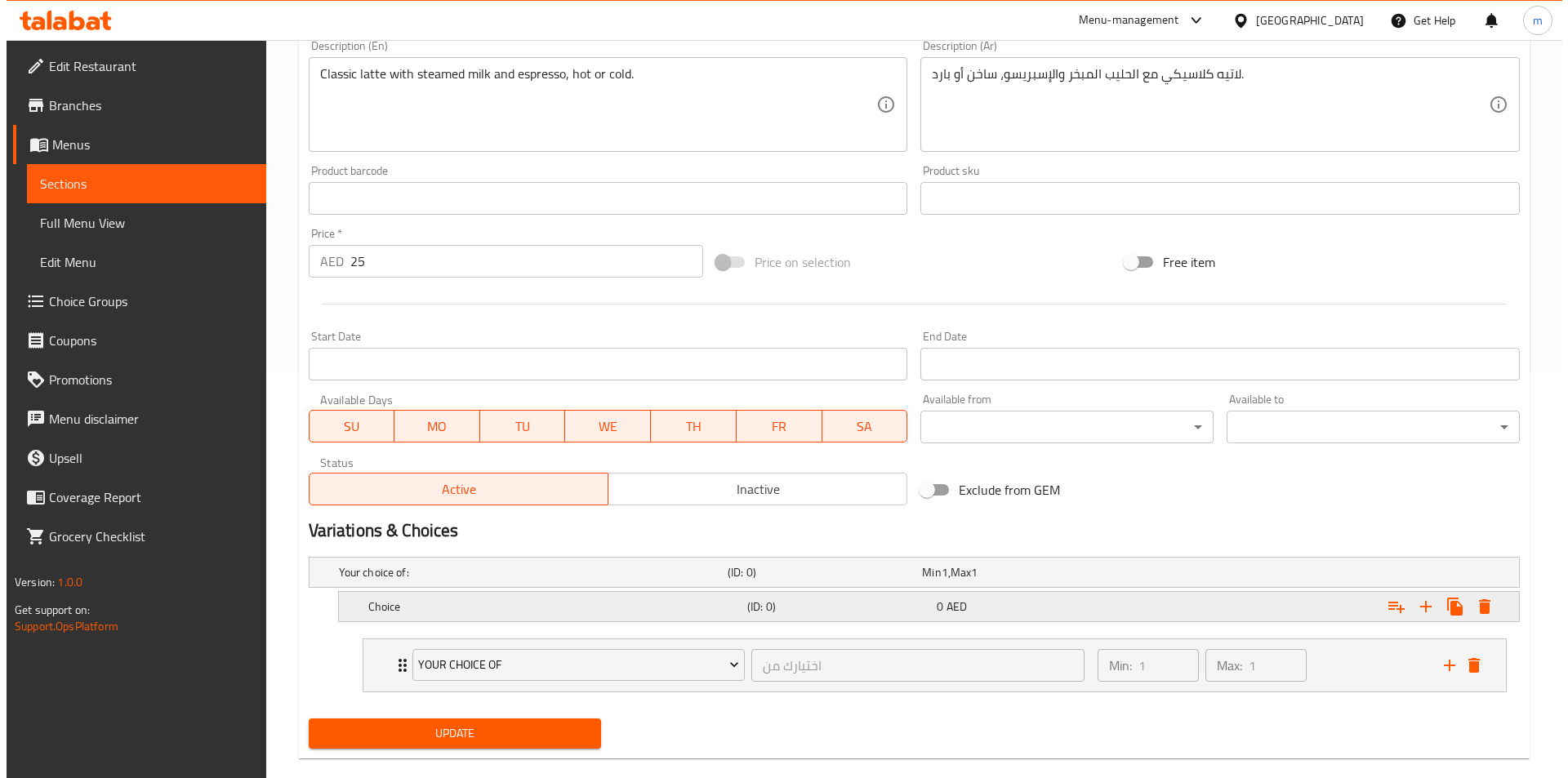
scroll to position [432, 0]
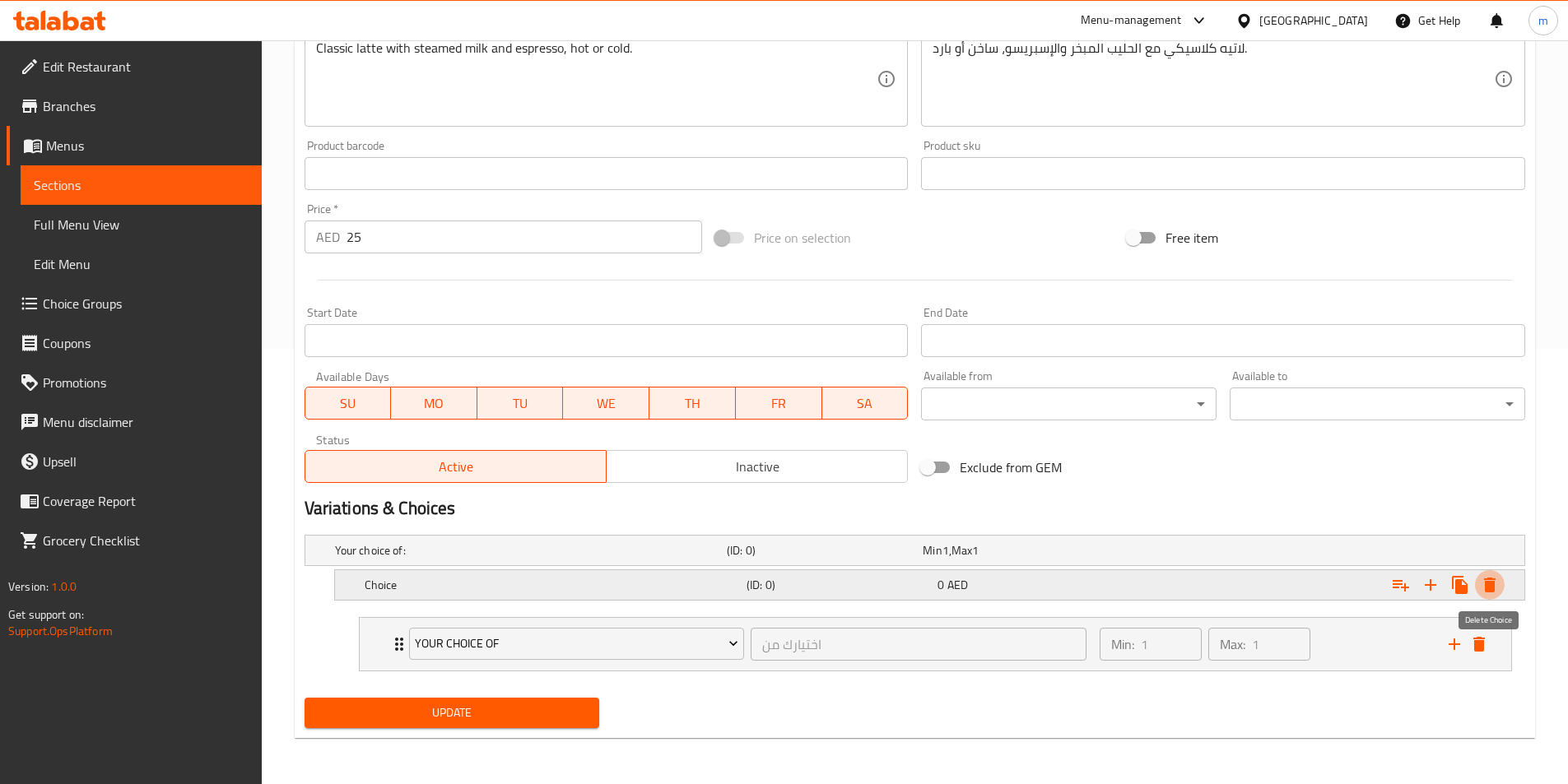
click at [1492, 578] on icon "Expand" at bounding box center [1490, 585] width 12 height 15
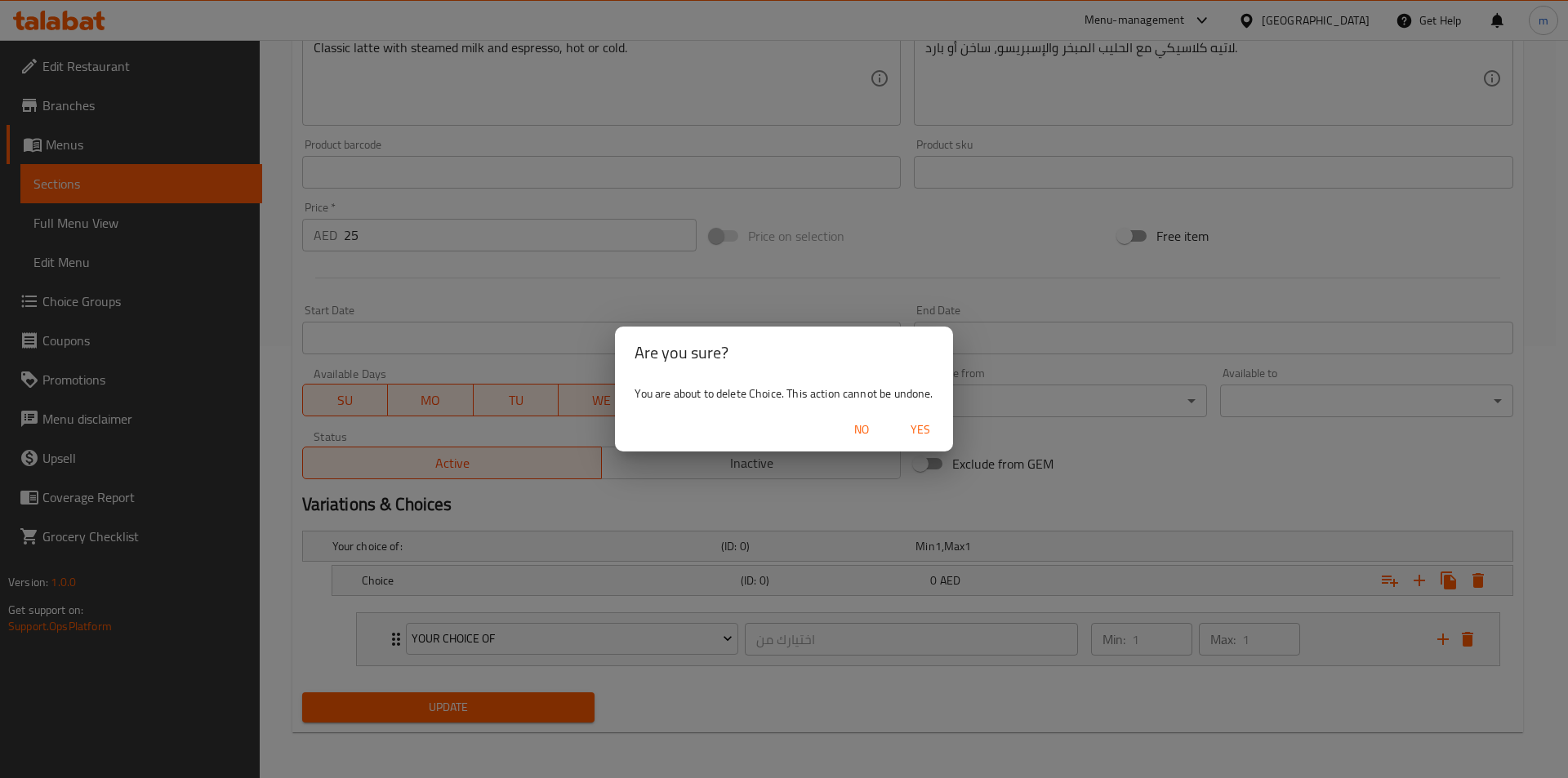
click at [917, 432] on span "Yes" at bounding box center [920, 430] width 39 height 20
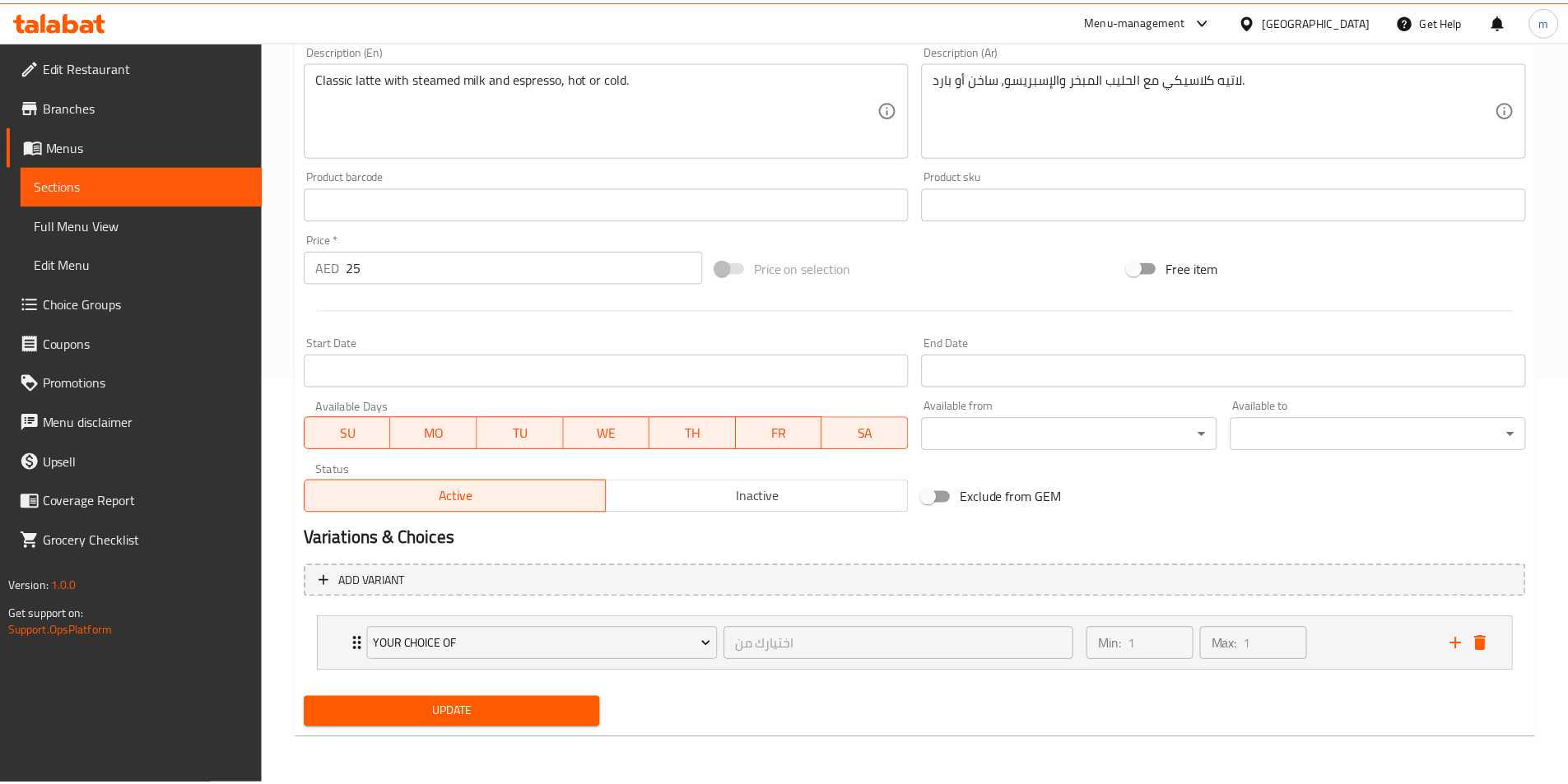
scroll to position [400, 0]
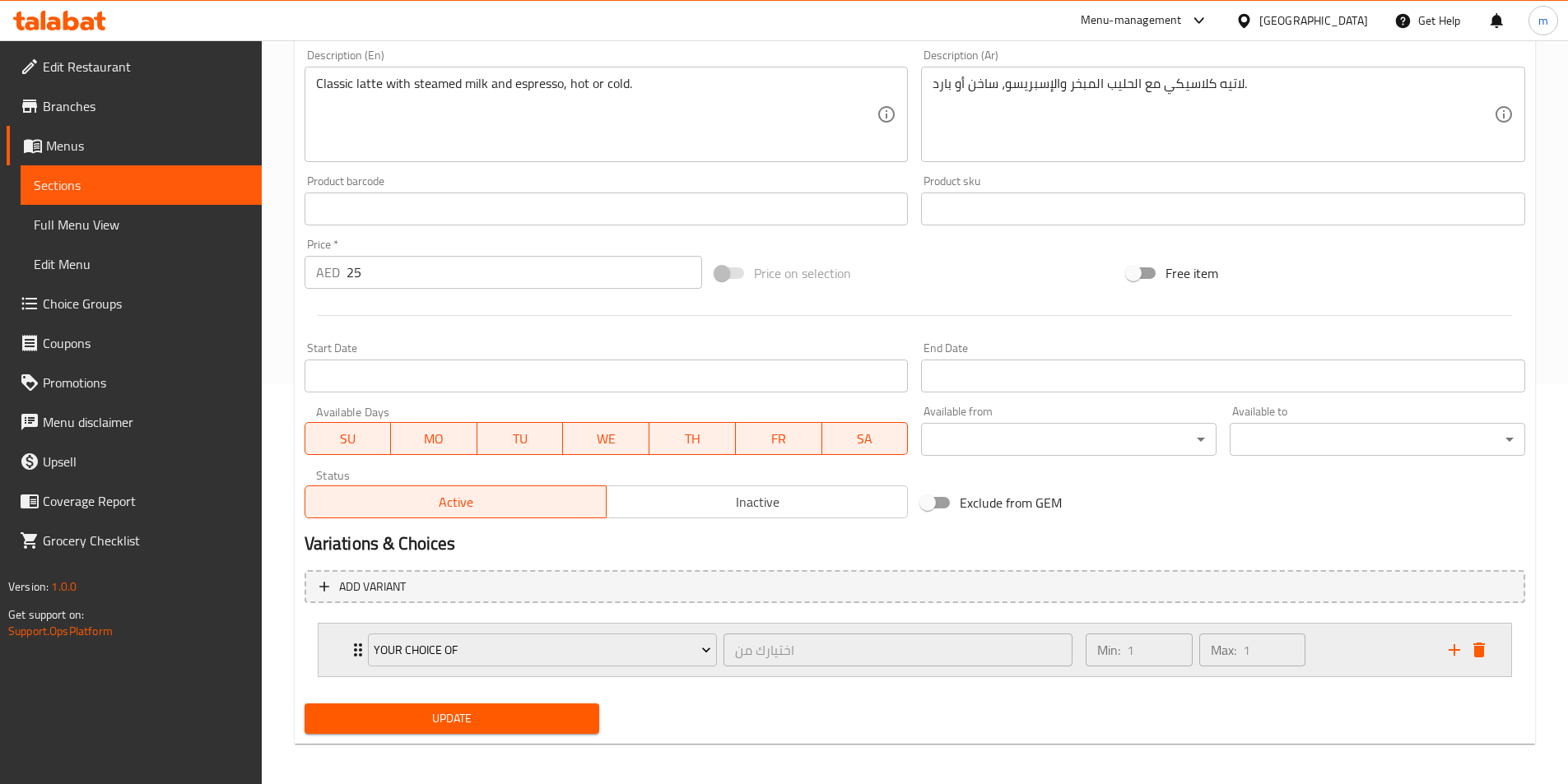
click at [1504, 654] on div "Your Choice Of اختيارك من ​ Min: 1 ​ Max: 1 ​" at bounding box center [915, 649] width 1192 height 53
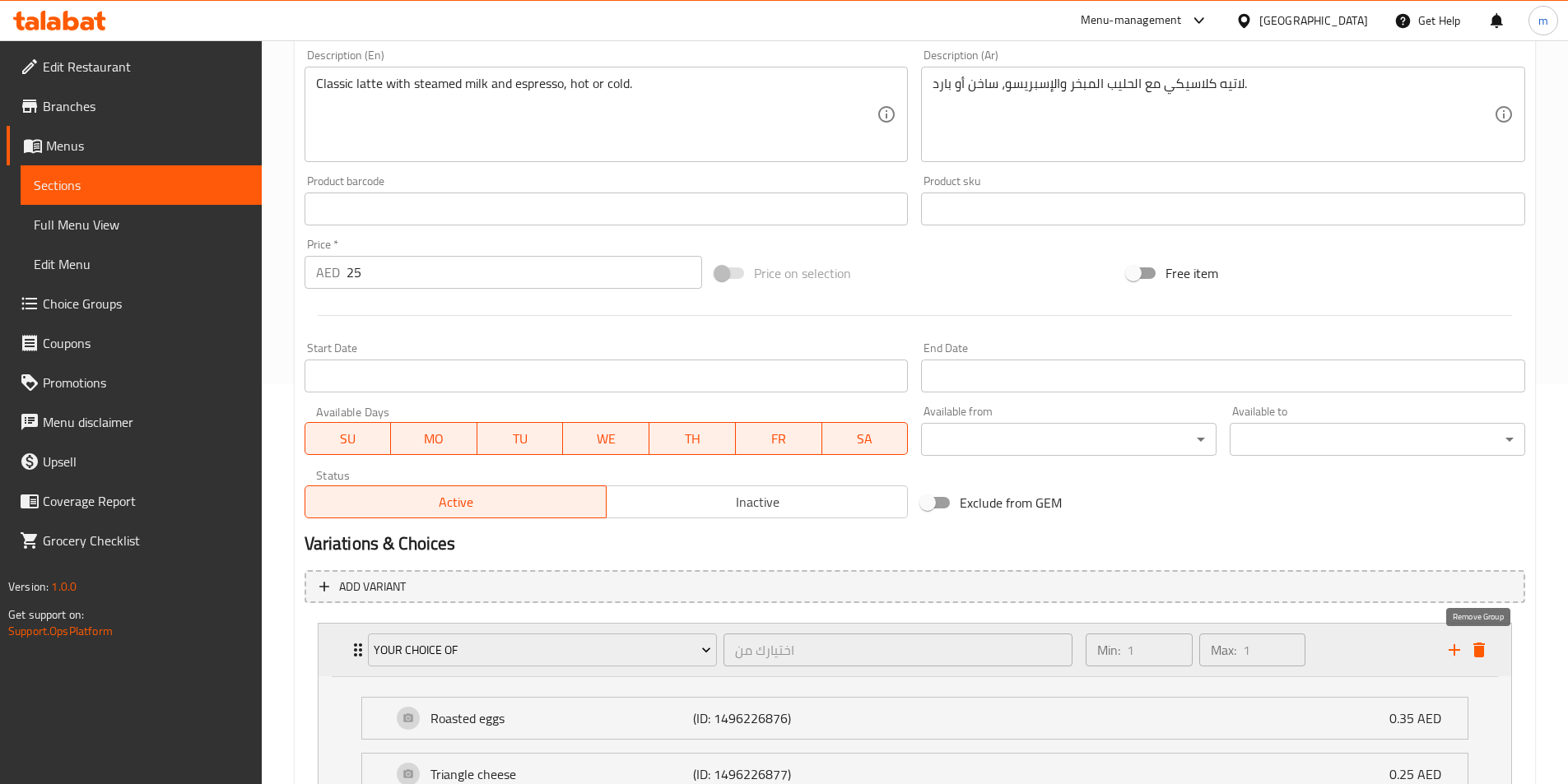
click at [1483, 649] on icon "delete" at bounding box center [1479, 650] width 12 height 15
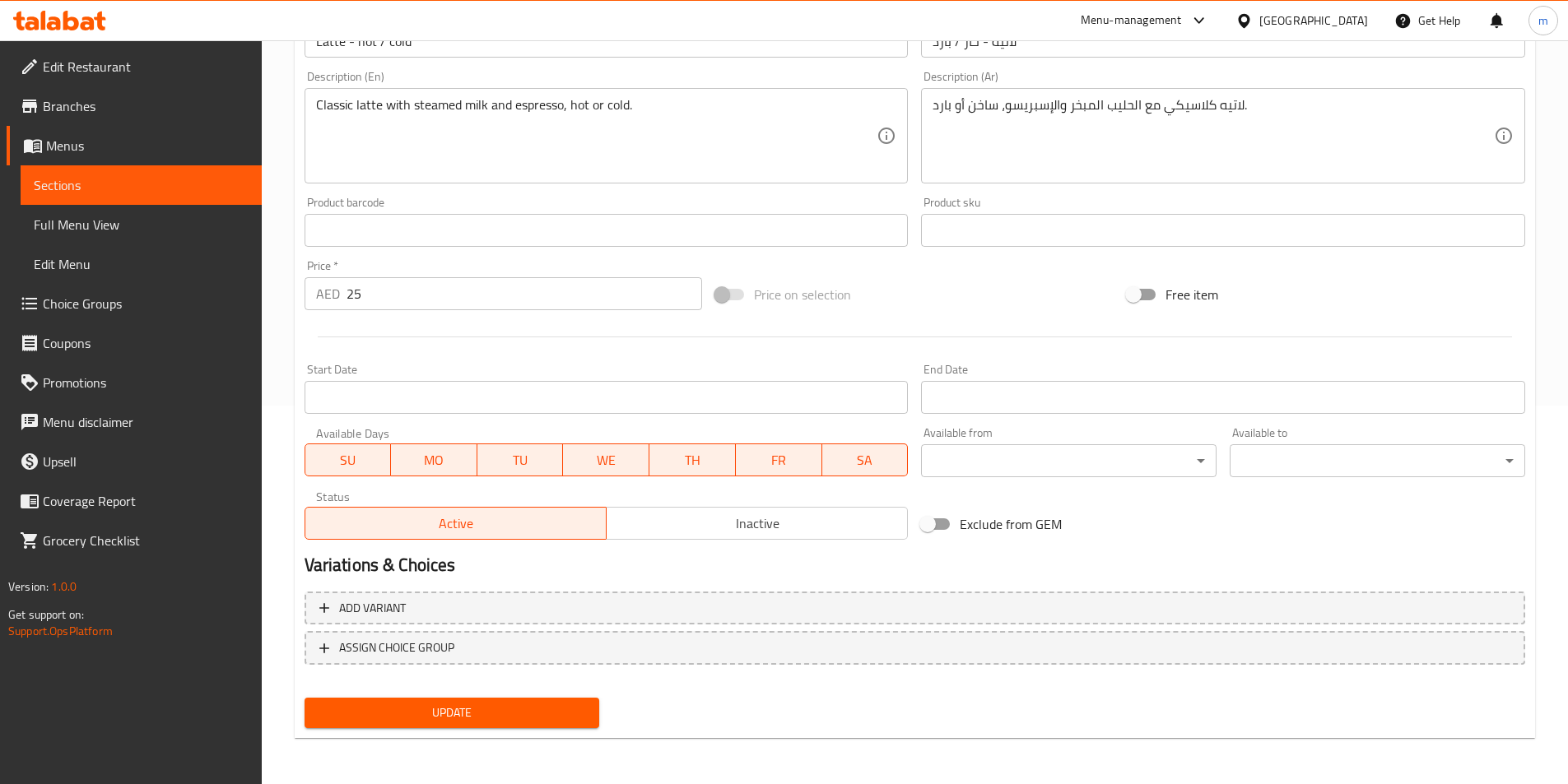
scroll to position [379, 0]
click at [453, 719] on span "Update" at bounding box center [452, 713] width 269 height 20
drag, startPoint x: 142, startPoint y: 190, endPoint x: 135, endPoint y: 198, distance: 10.6
click at [142, 190] on span "Sections" at bounding box center [141, 184] width 215 height 19
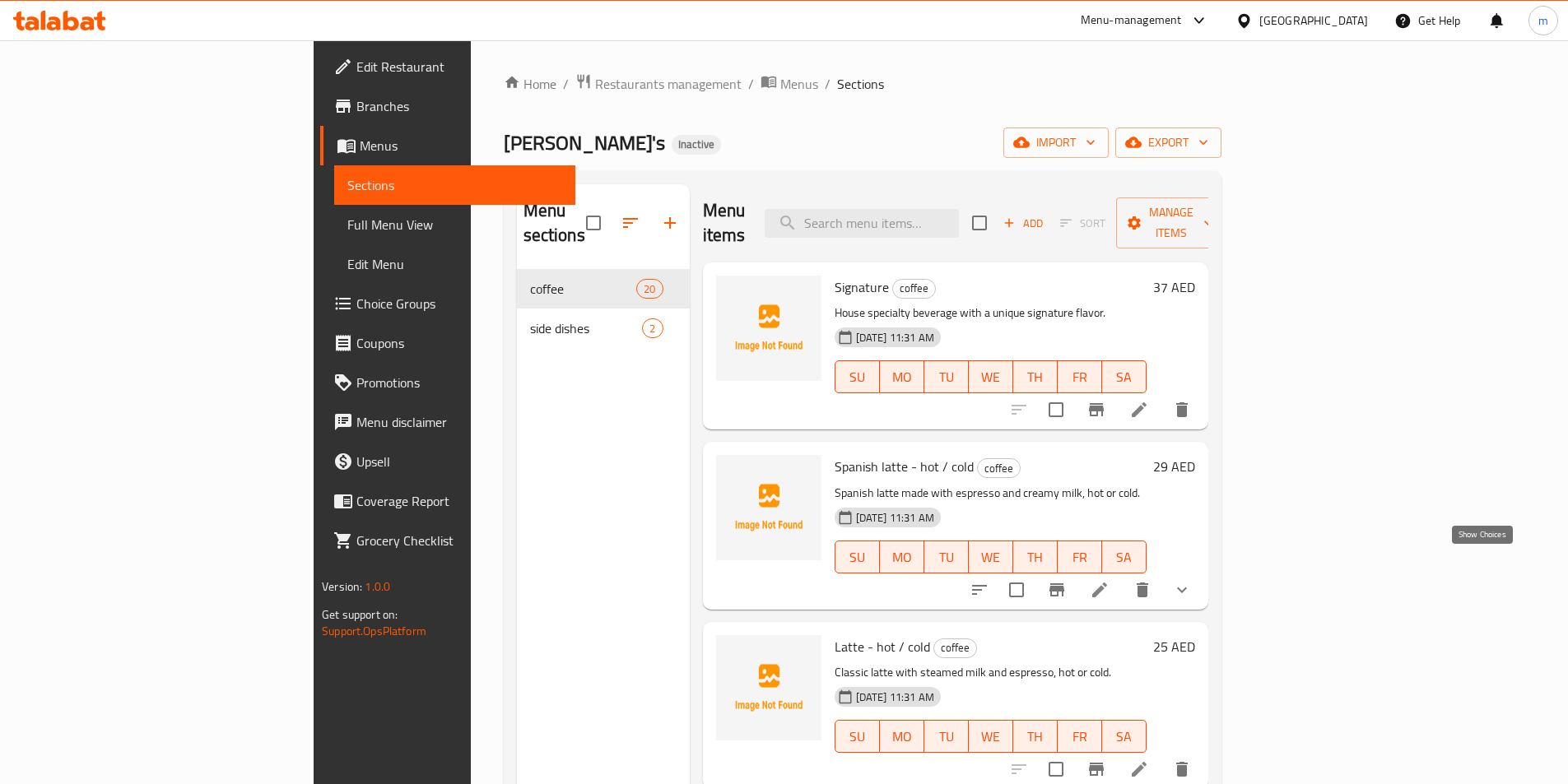
click at [1191, 580] on icon "show more" at bounding box center [1181, 590] width 19 height 19
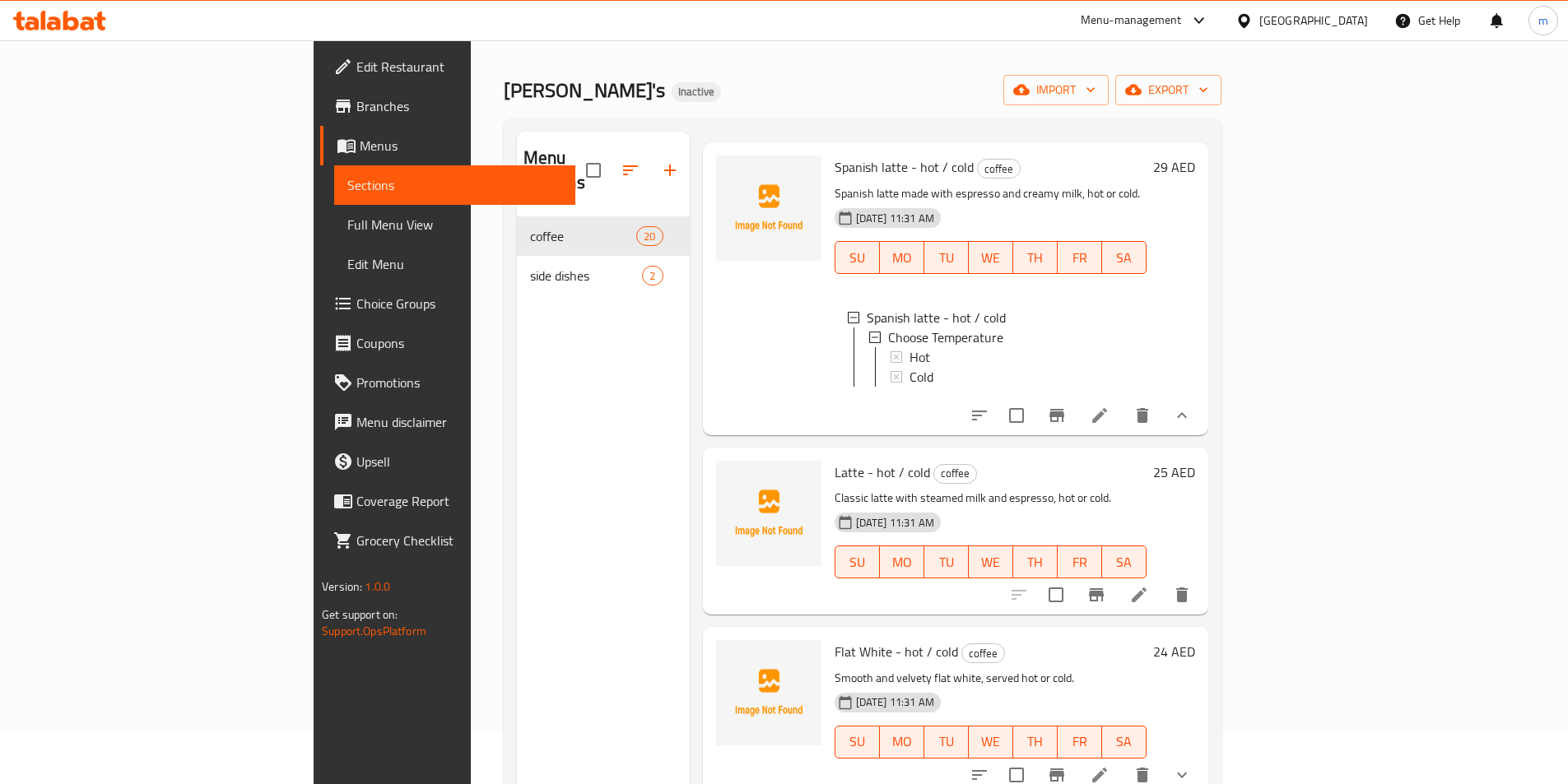
scroll to position [82, 0]
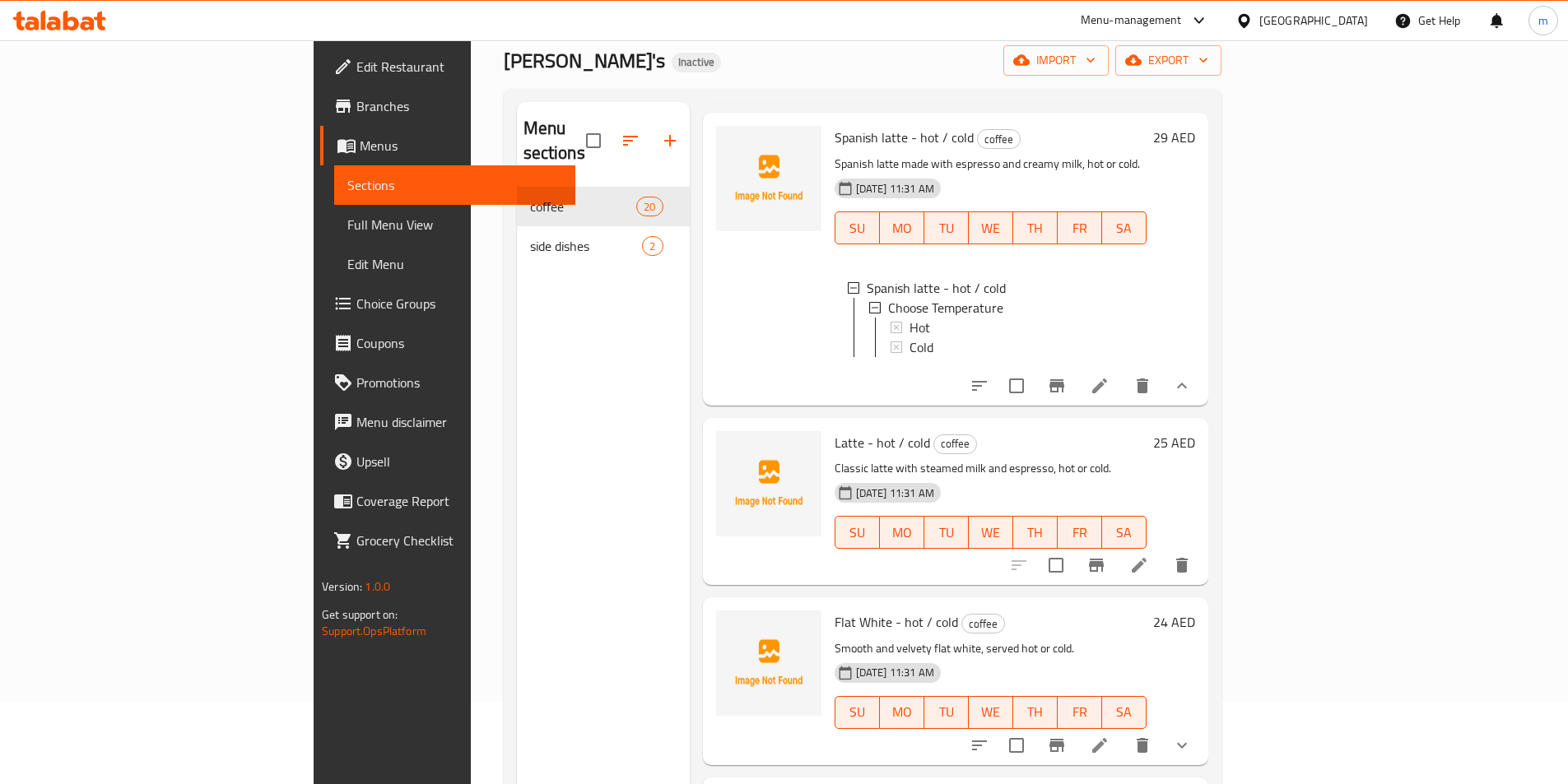
click at [1195, 505] on div "25 AED" at bounding box center [1170, 501] width 49 height 141
click at [1187, 382] on icon "show more" at bounding box center [1181, 385] width 10 height 6
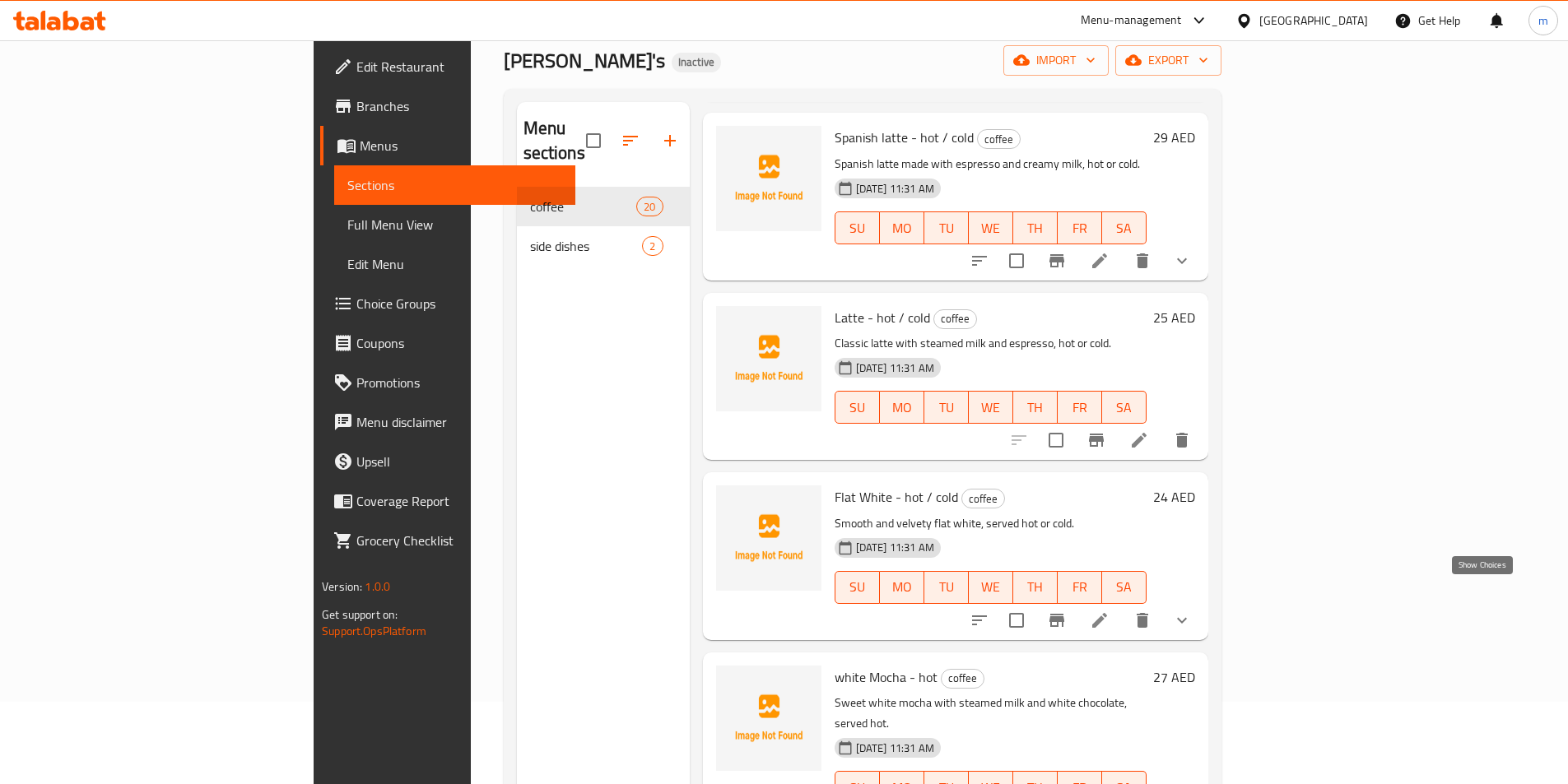
click at [1187, 617] on icon "show more" at bounding box center [1181, 620] width 10 height 6
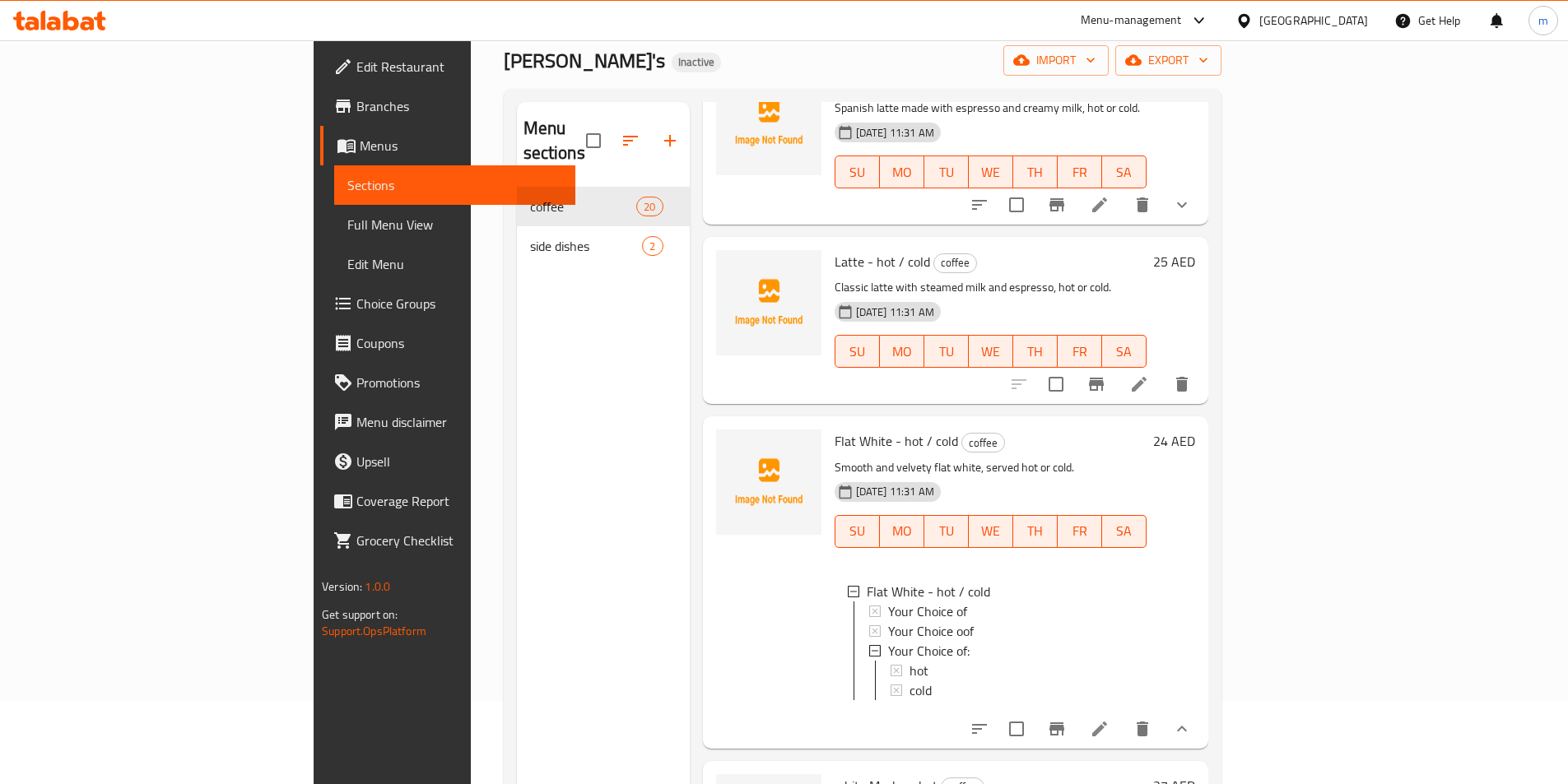
scroll to position [329, 0]
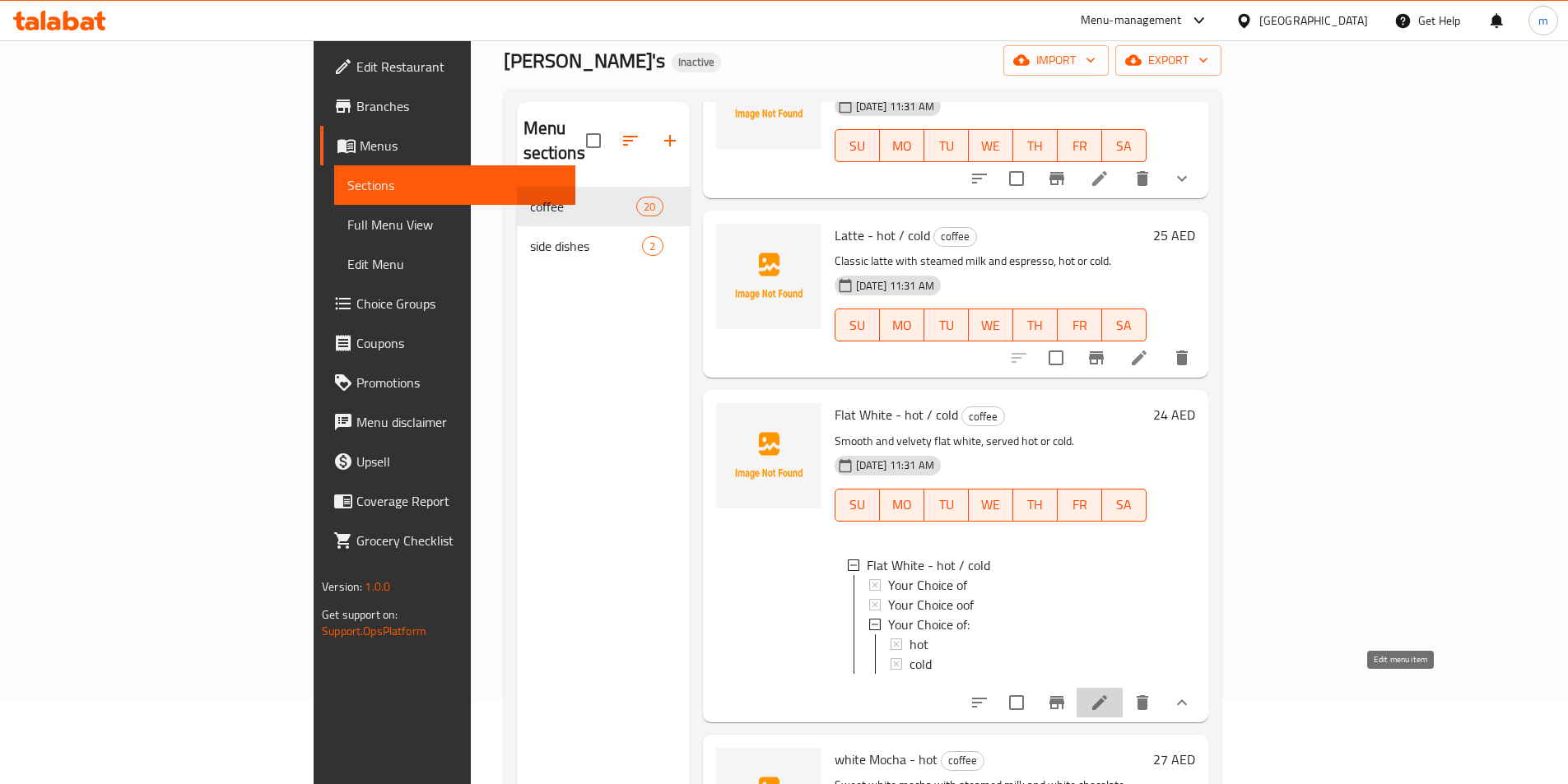
click at [1109, 694] on icon at bounding box center [1099, 702] width 19 height 19
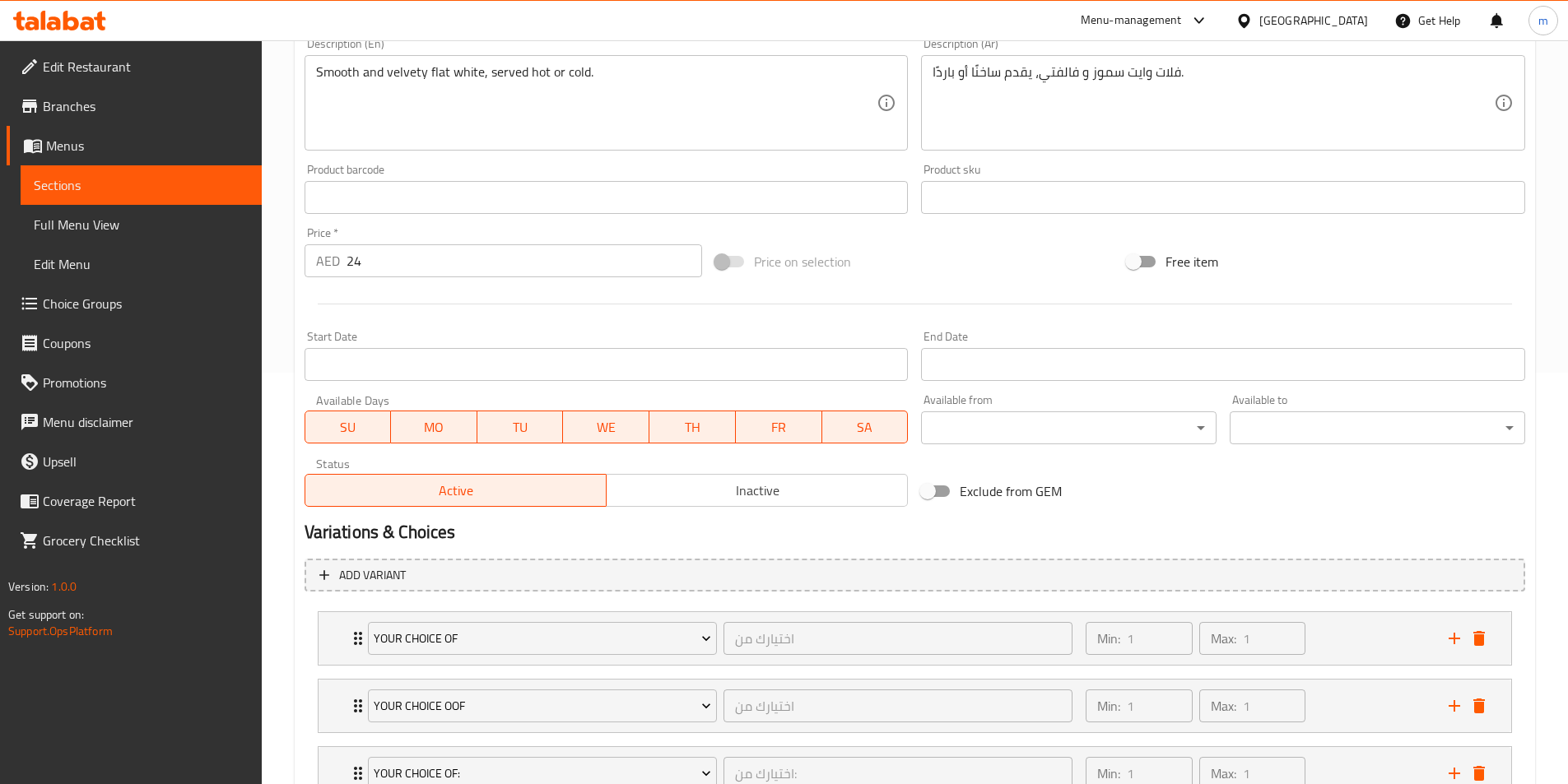
scroll to position [541, 0]
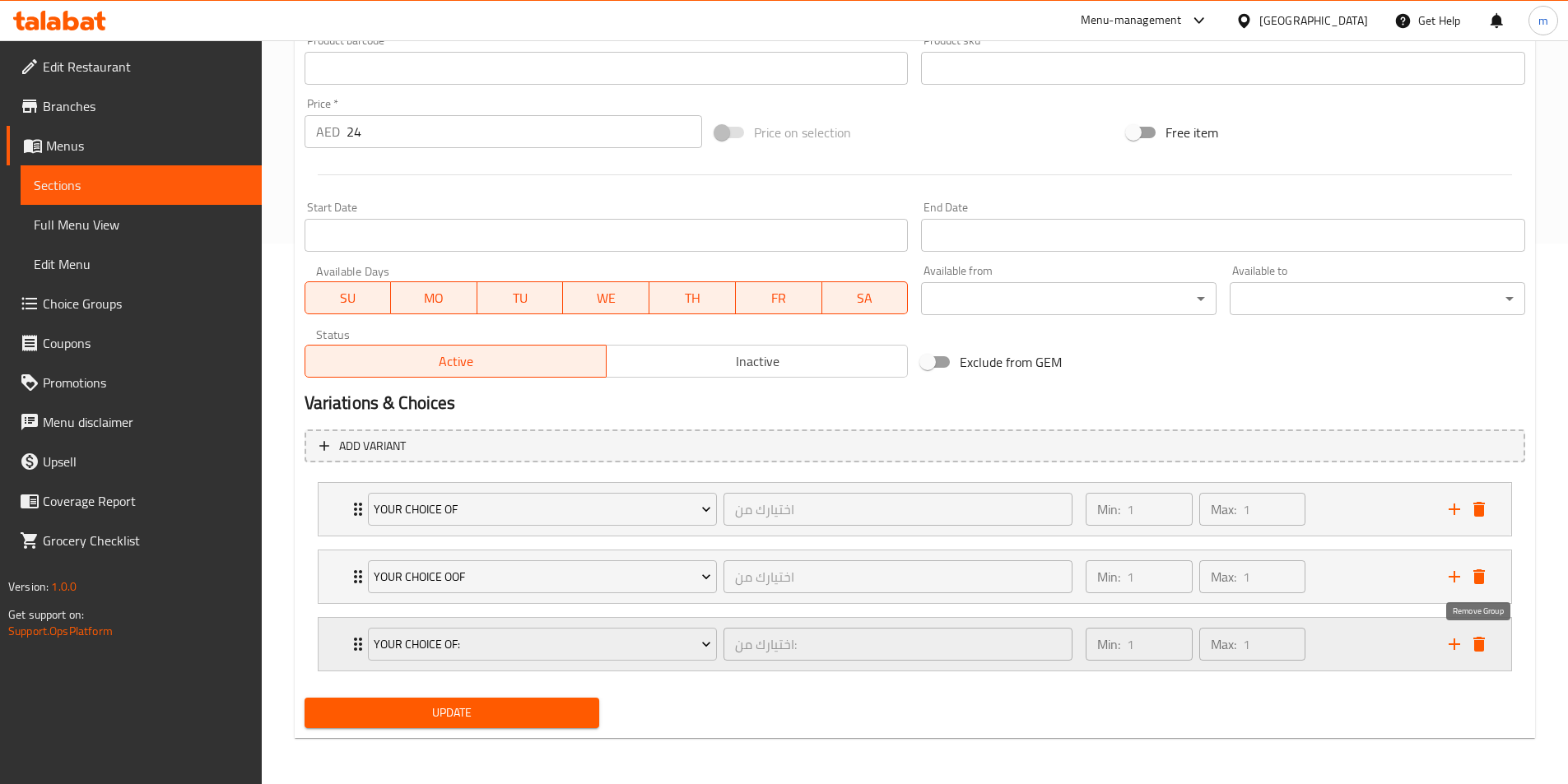
click at [1484, 649] on icon "delete" at bounding box center [1479, 644] width 19 height 19
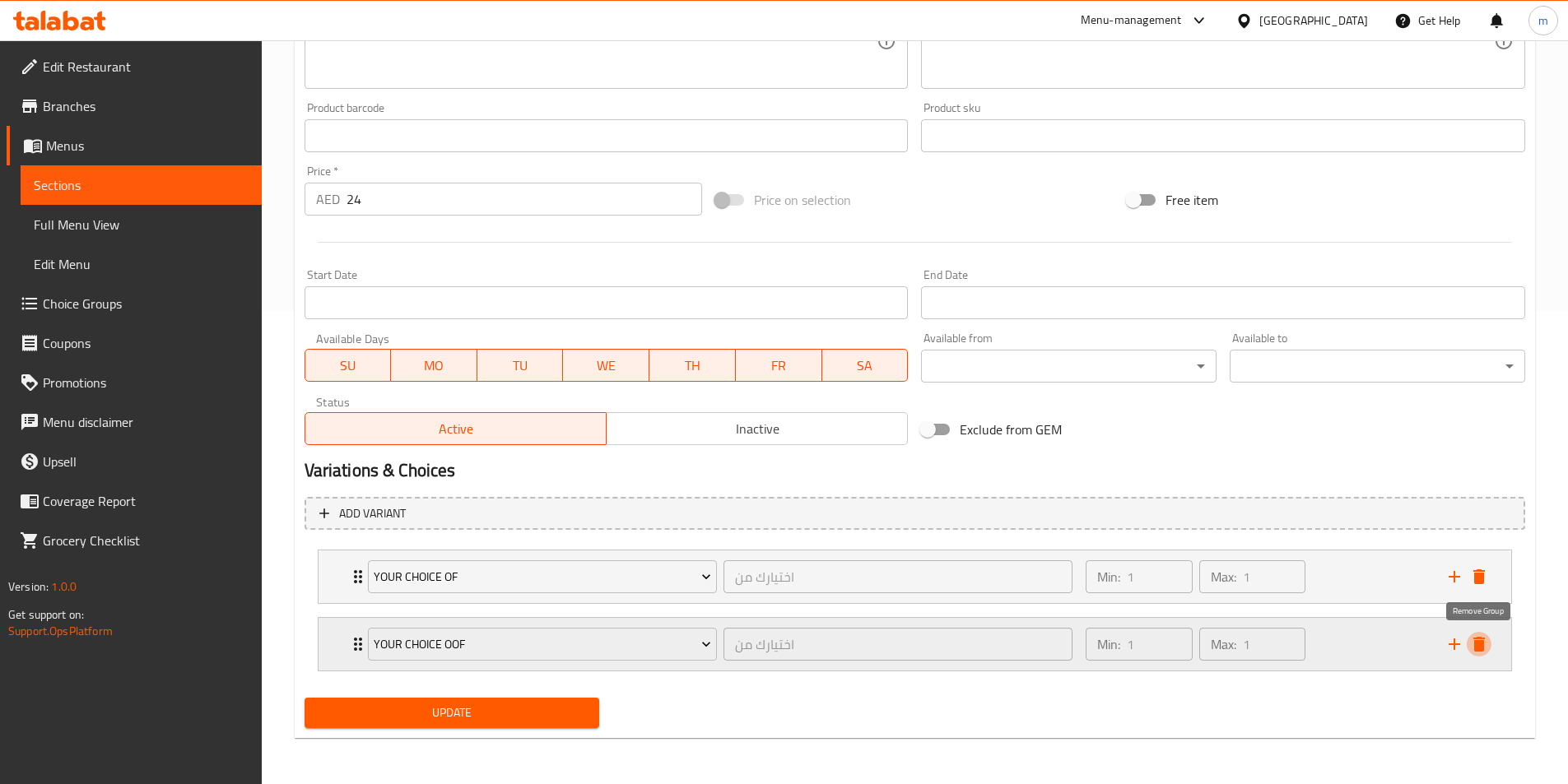
click at [1478, 645] on icon "delete" at bounding box center [1479, 644] width 12 height 15
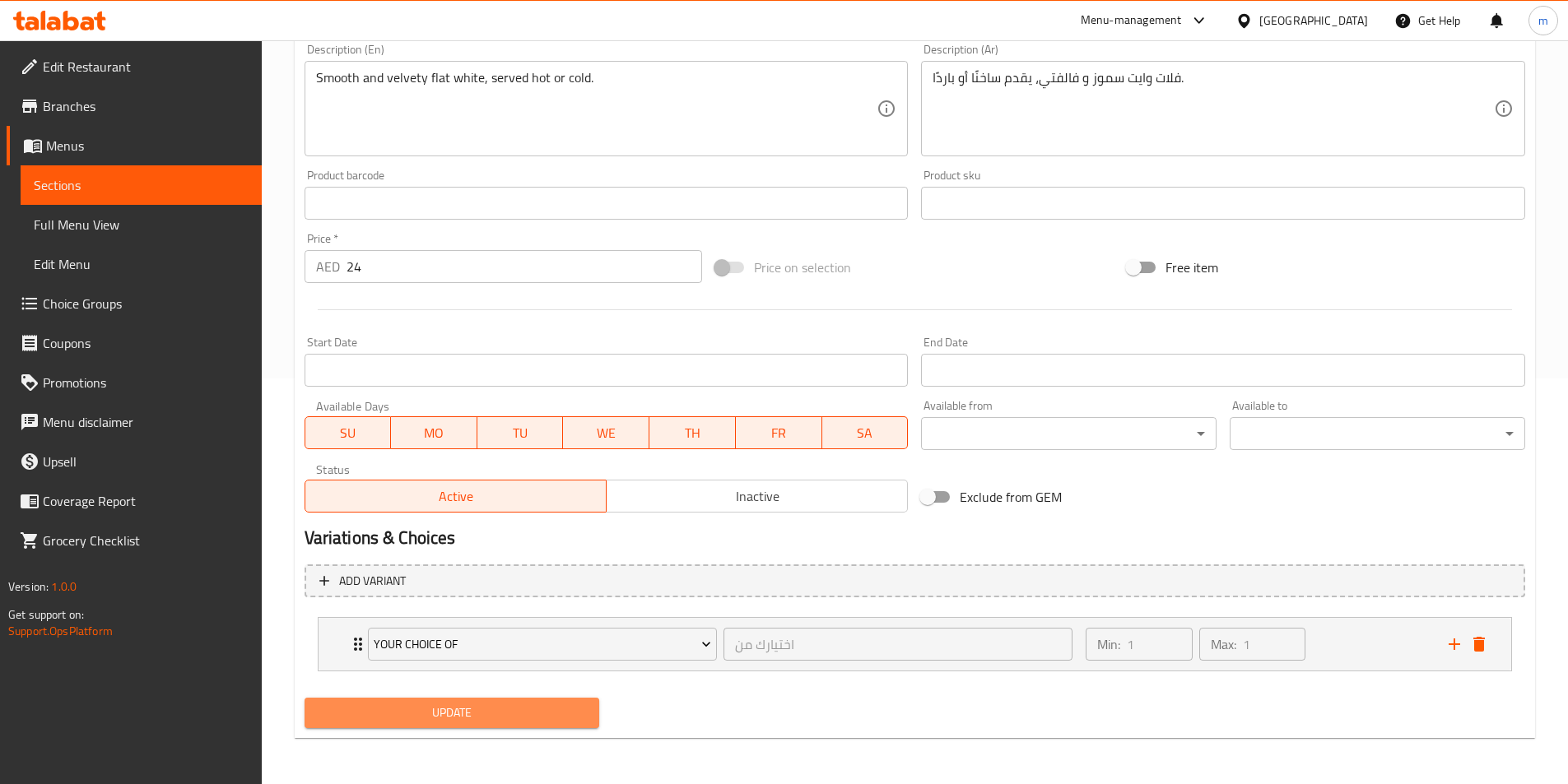
click at [441, 713] on span "Update" at bounding box center [452, 713] width 269 height 20
click at [107, 232] on span "Full Menu View" at bounding box center [141, 224] width 215 height 19
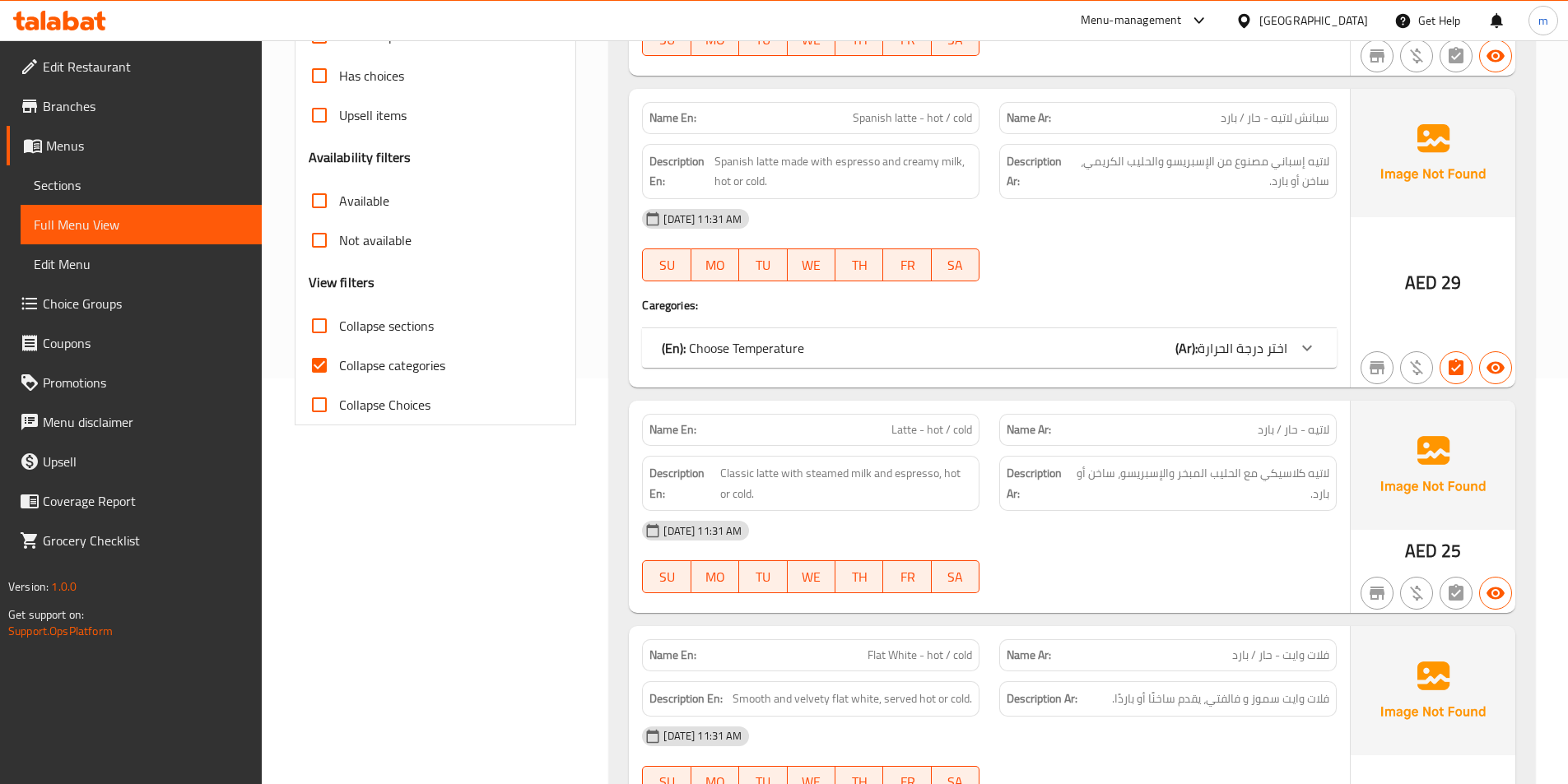
click at [111, 194] on span "Sections" at bounding box center [141, 184] width 215 height 19
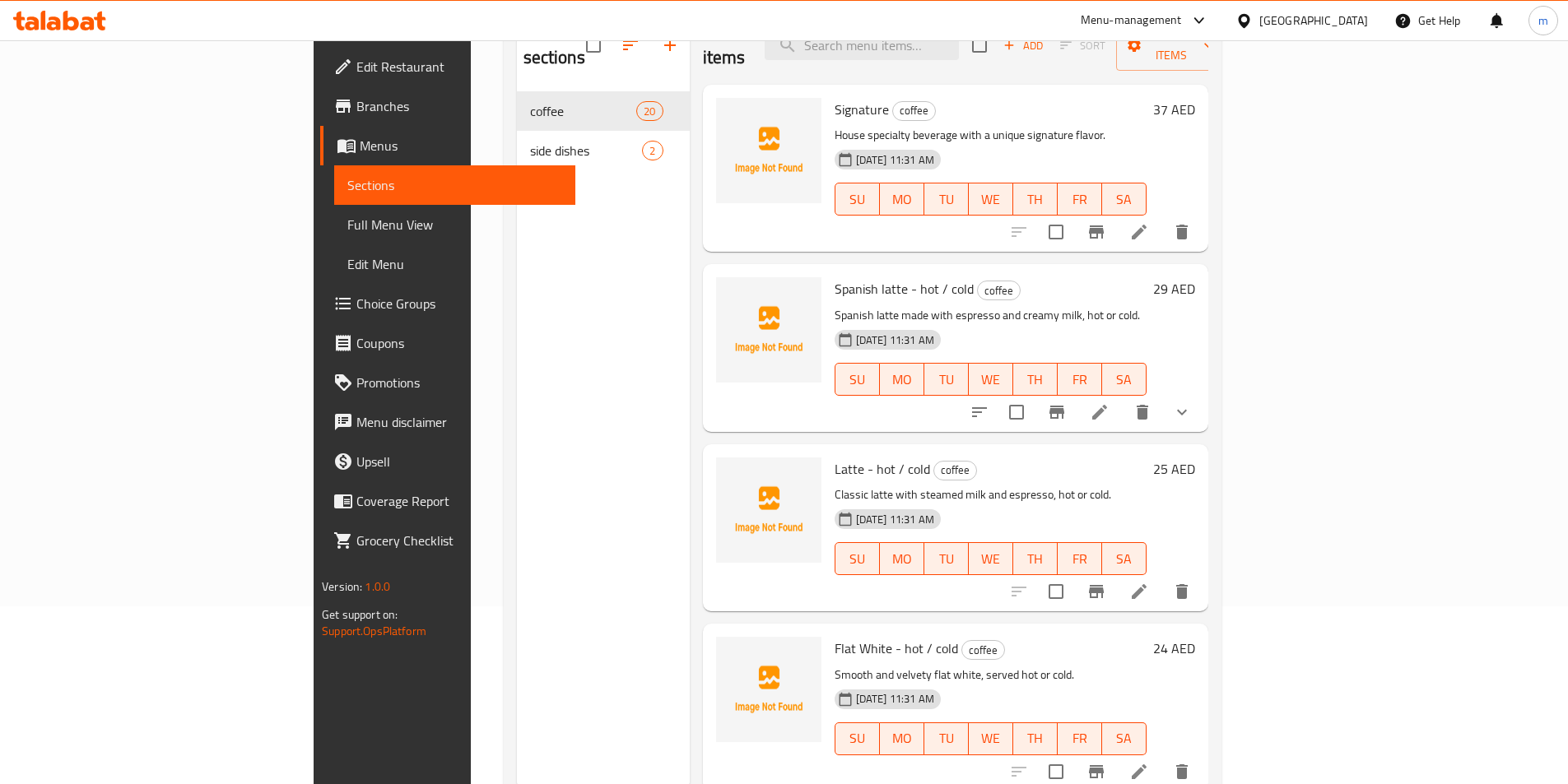
scroll to position [148, 0]
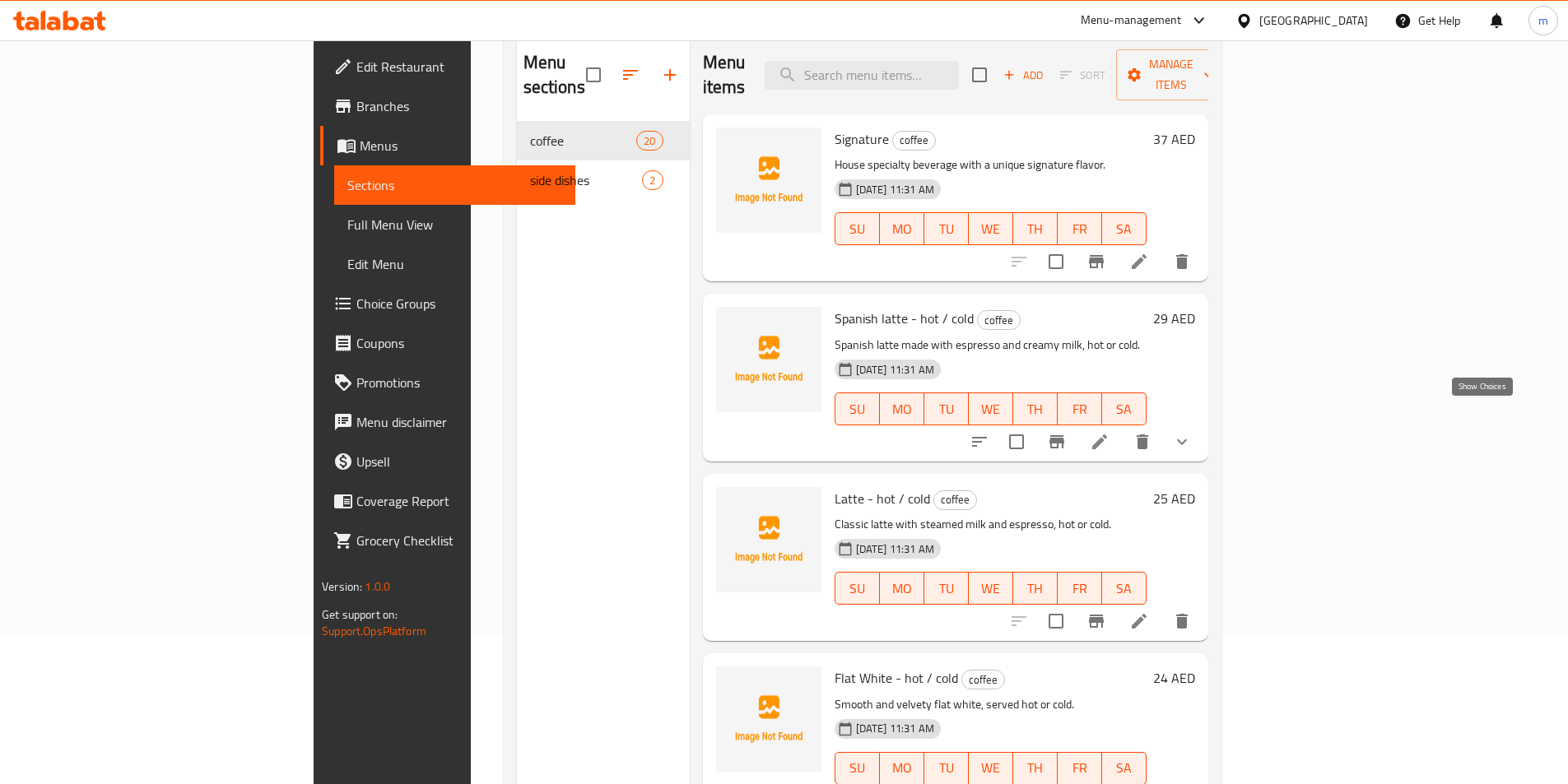
click at [1191, 432] on icon "show more" at bounding box center [1181, 441] width 19 height 19
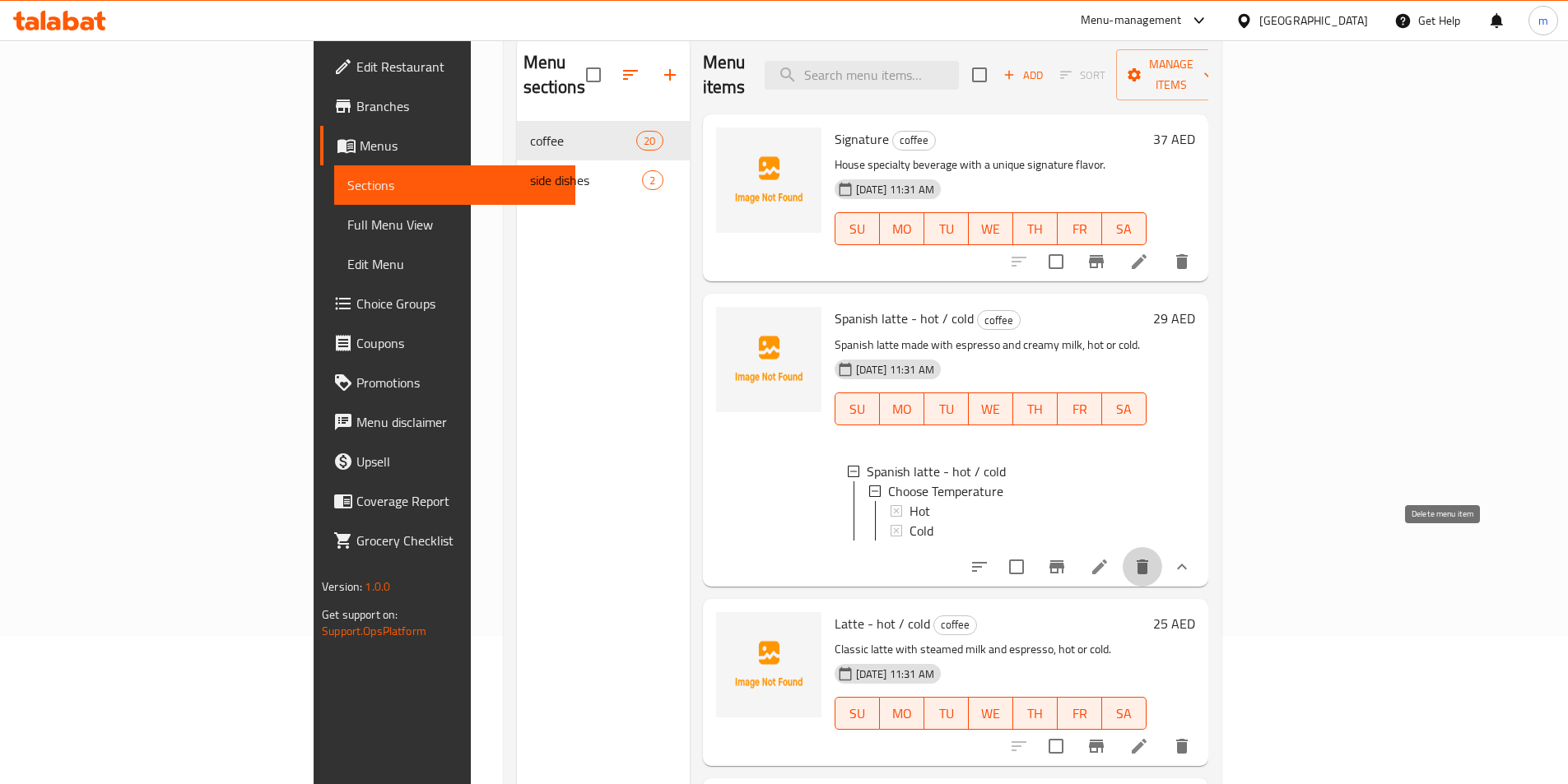
click at [1148, 559] on icon "delete" at bounding box center [1142, 567] width 12 height 15
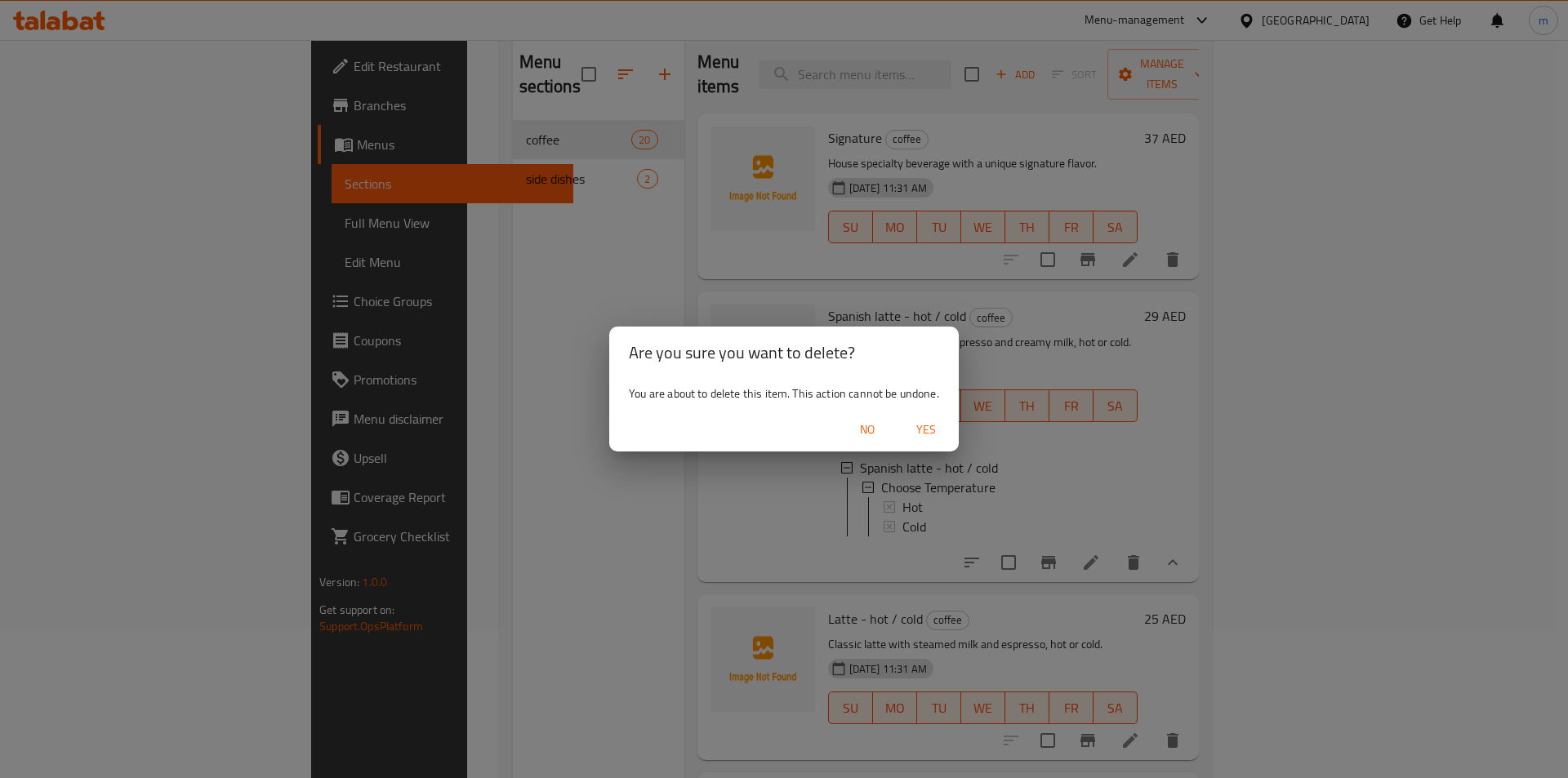
click at [878, 432] on span "No" at bounding box center [867, 430] width 39 height 20
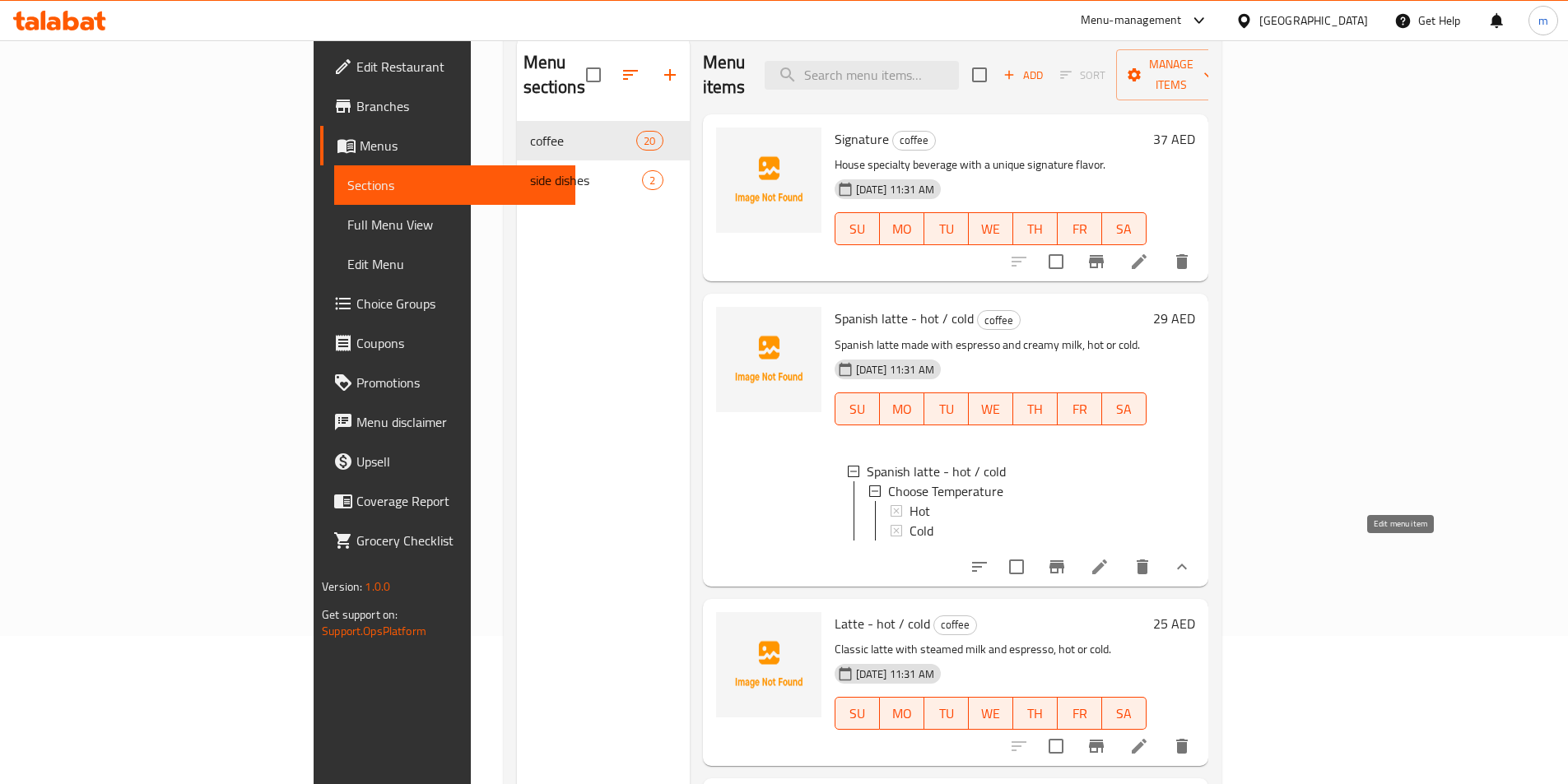
click at [1109, 557] on icon at bounding box center [1099, 567] width 19 height 19
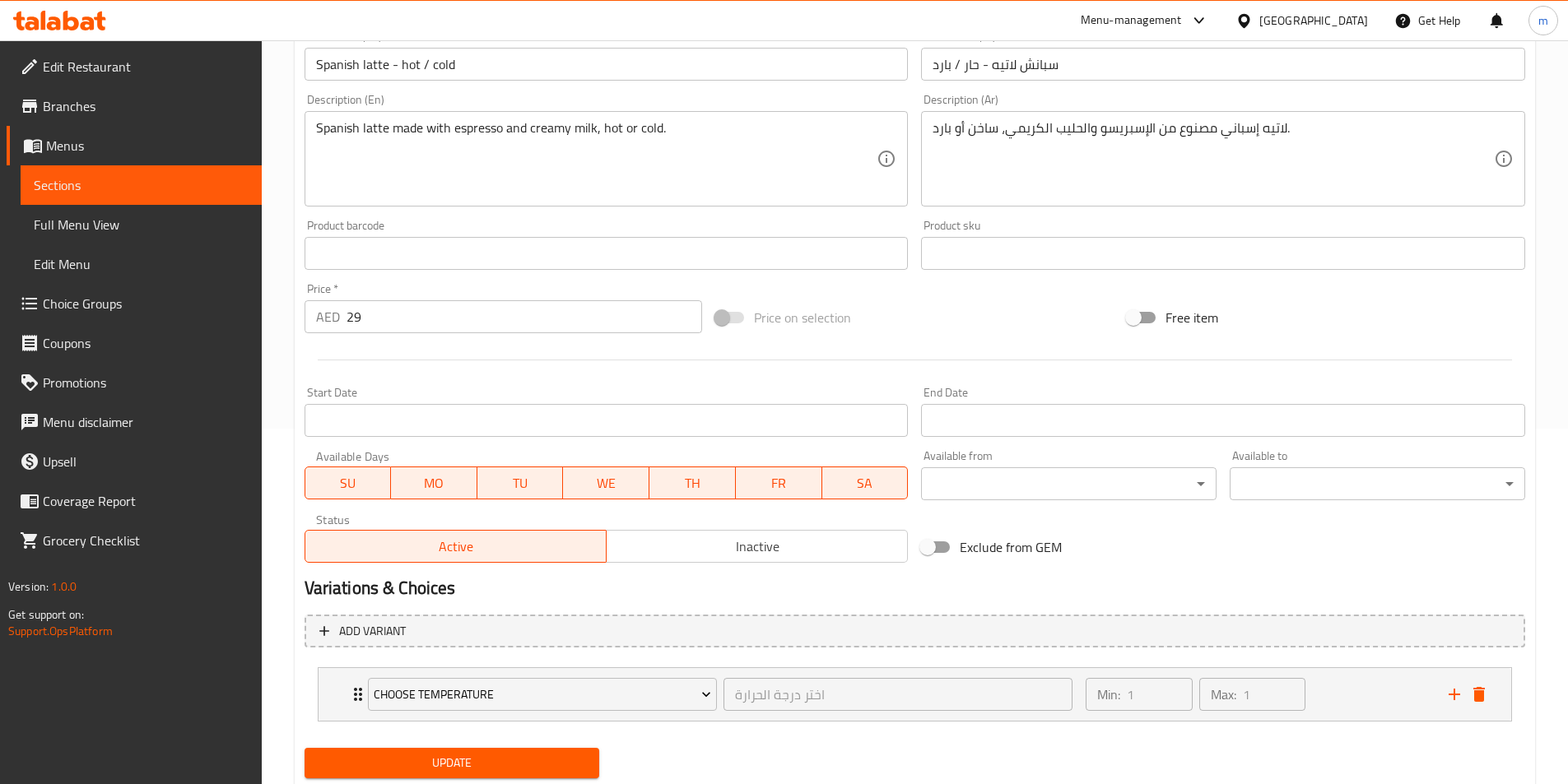
scroll to position [405, 0]
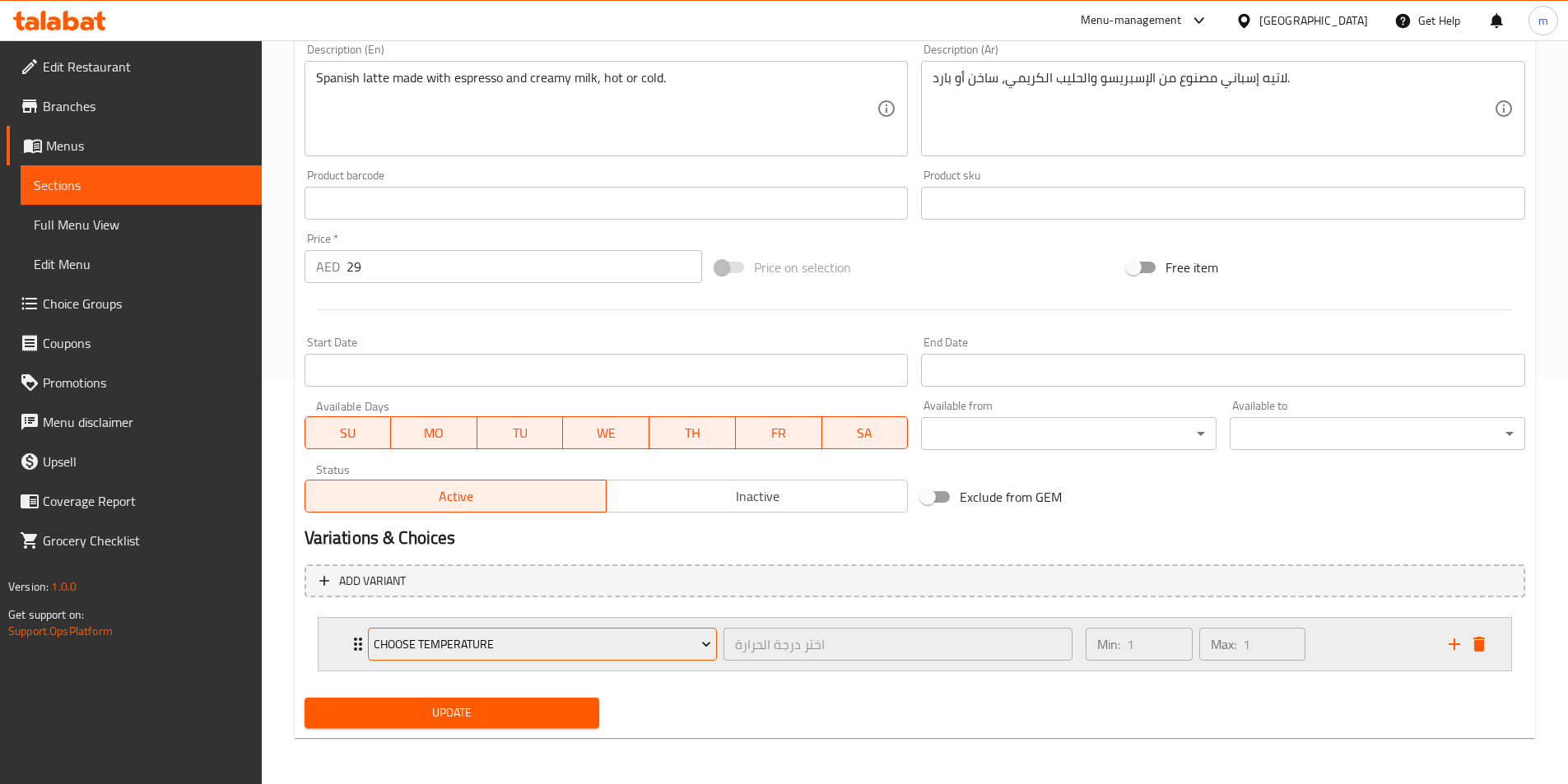
click at [698, 645] on icon "Expand" at bounding box center [707, 645] width 17 height 17
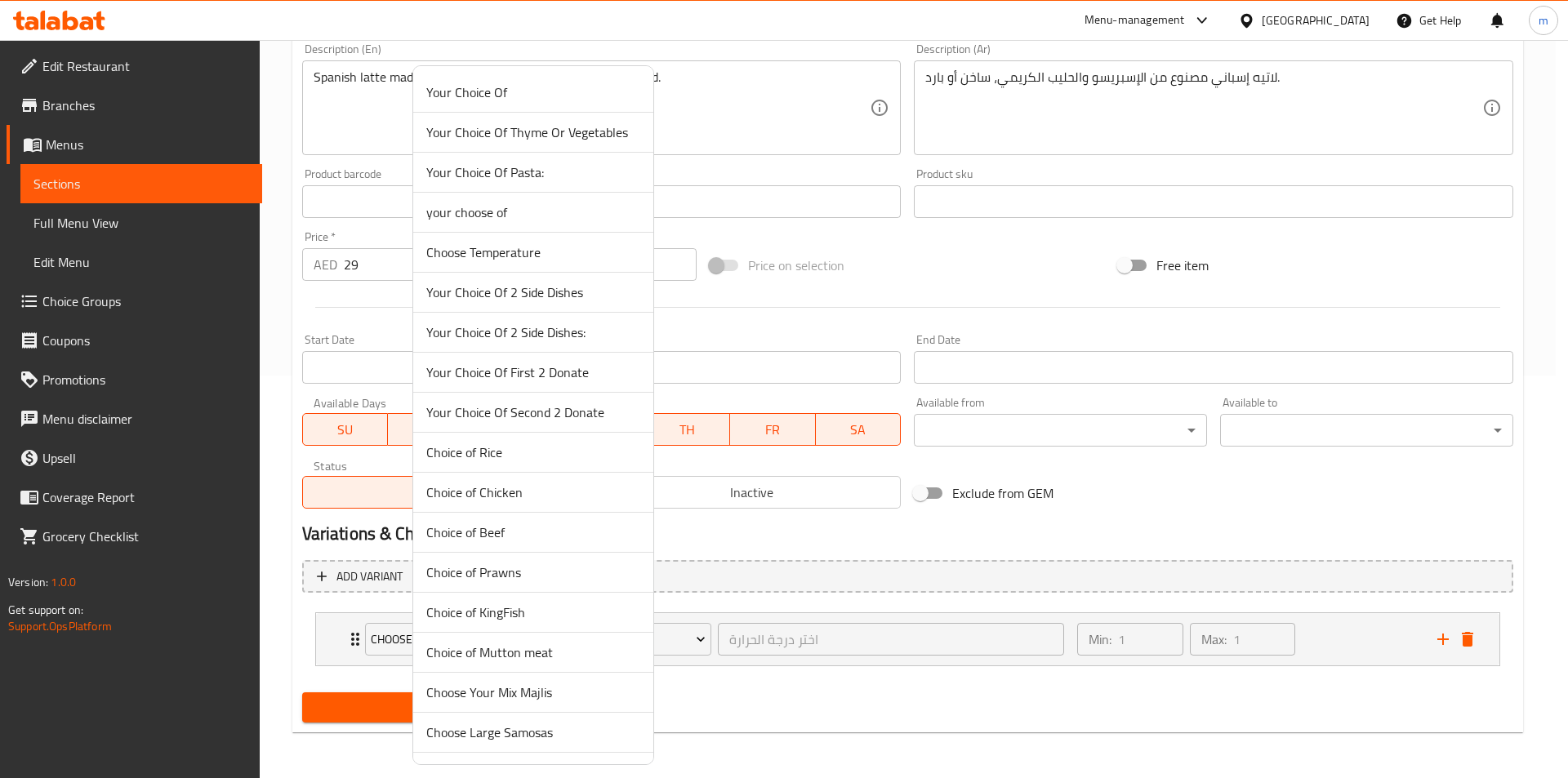
click at [826, 689] on div at bounding box center [784, 389] width 1568 height 778
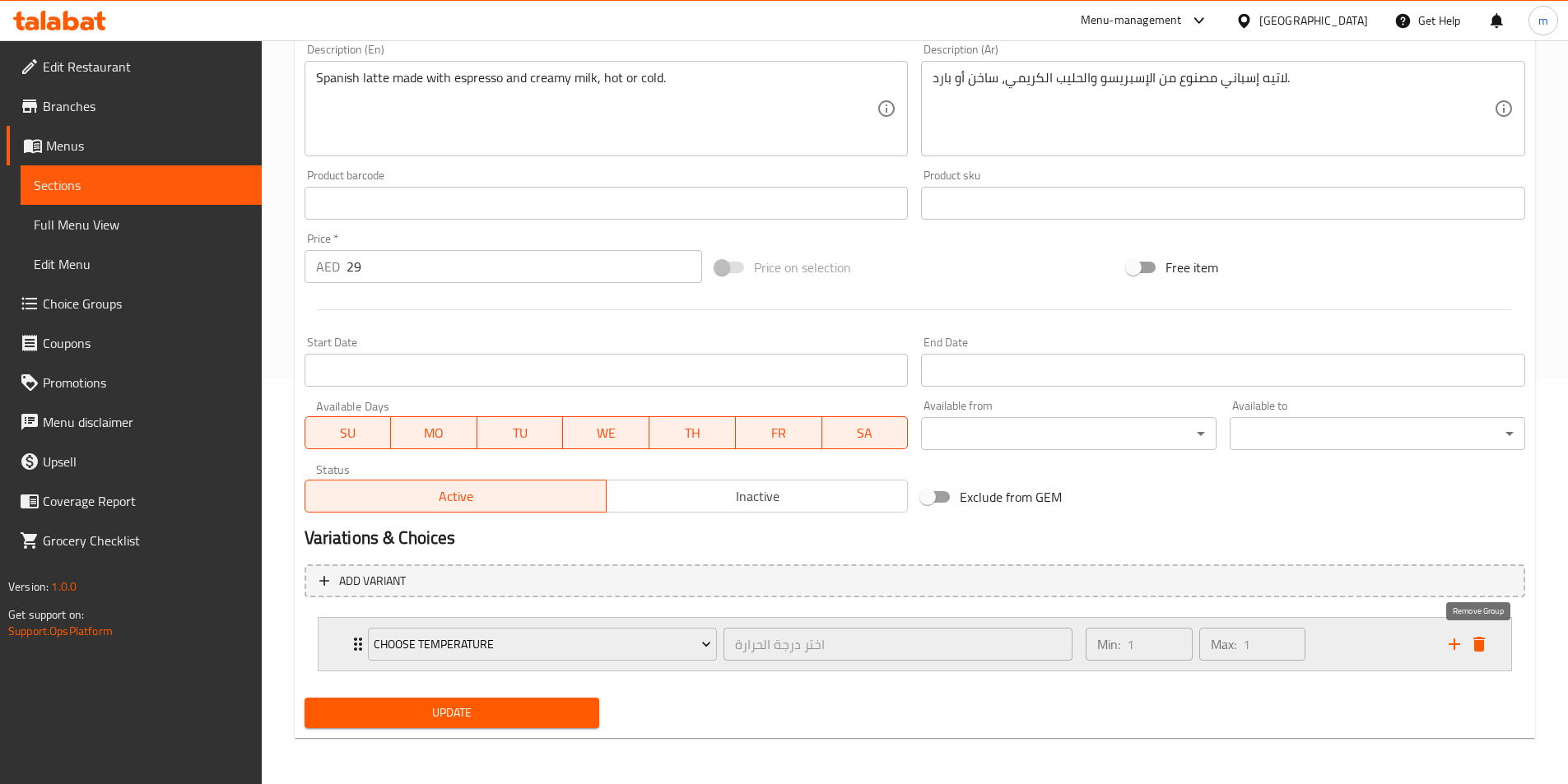
click at [1485, 647] on icon "delete" at bounding box center [1479, 644] width 19 height 19
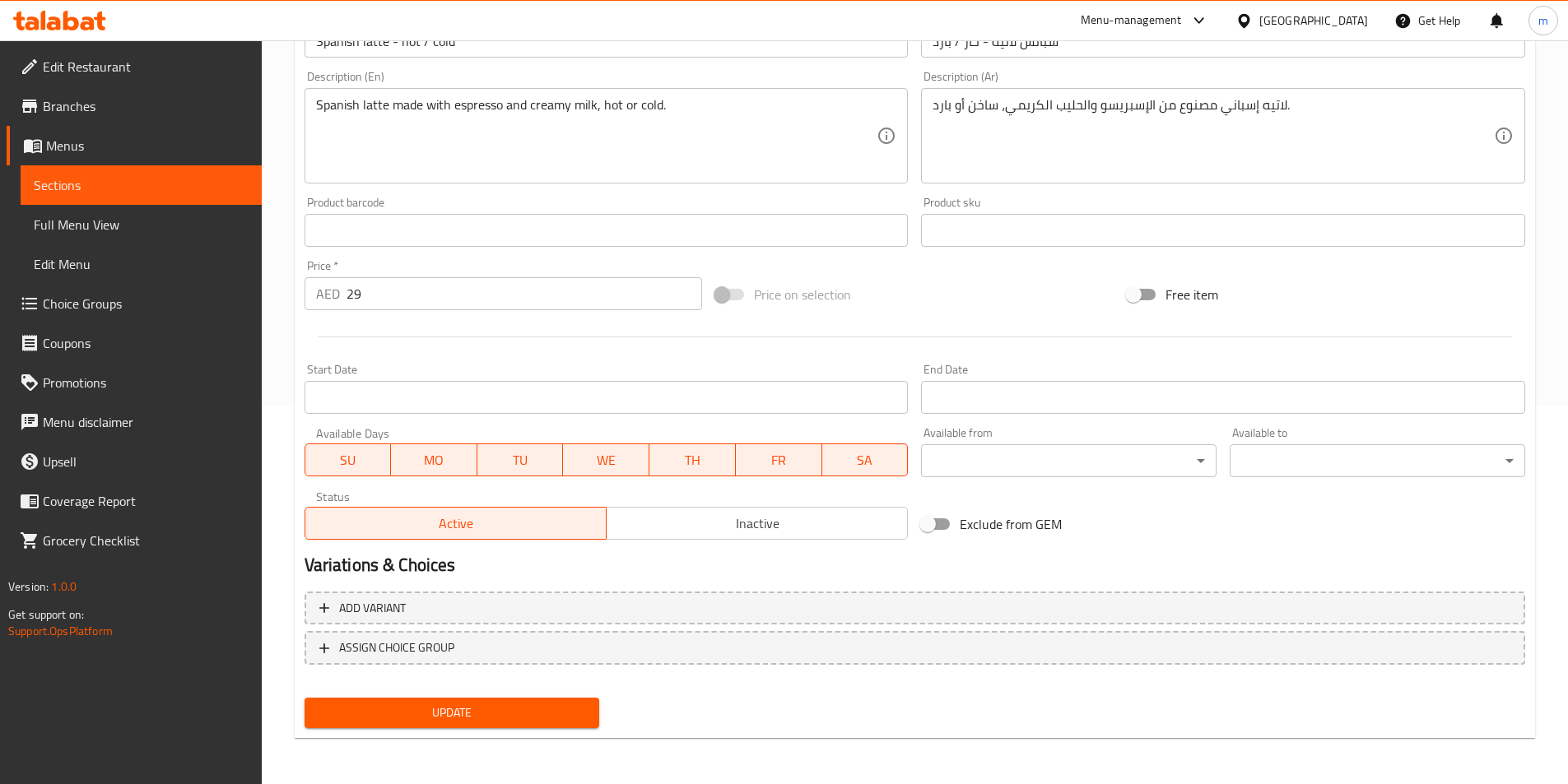
scroll to position [379, 0]
click at [539, 707] on span "Update" at bounding box center [452, 713] width 269 height 20
click at [155, 189] on span "Sections" at bounding box center [141, 184] width 215 height 19
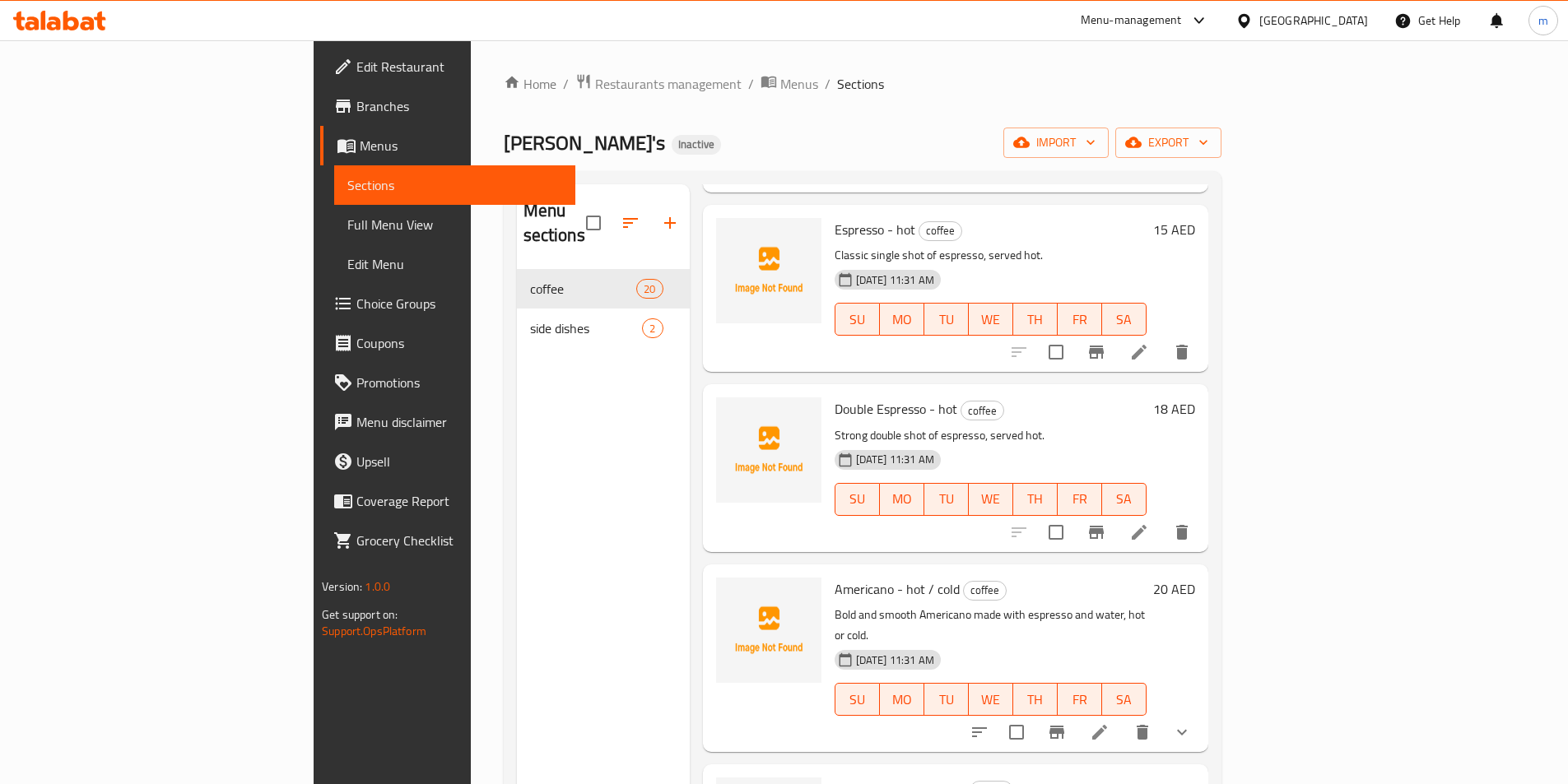
scroll to position [1563, 0]
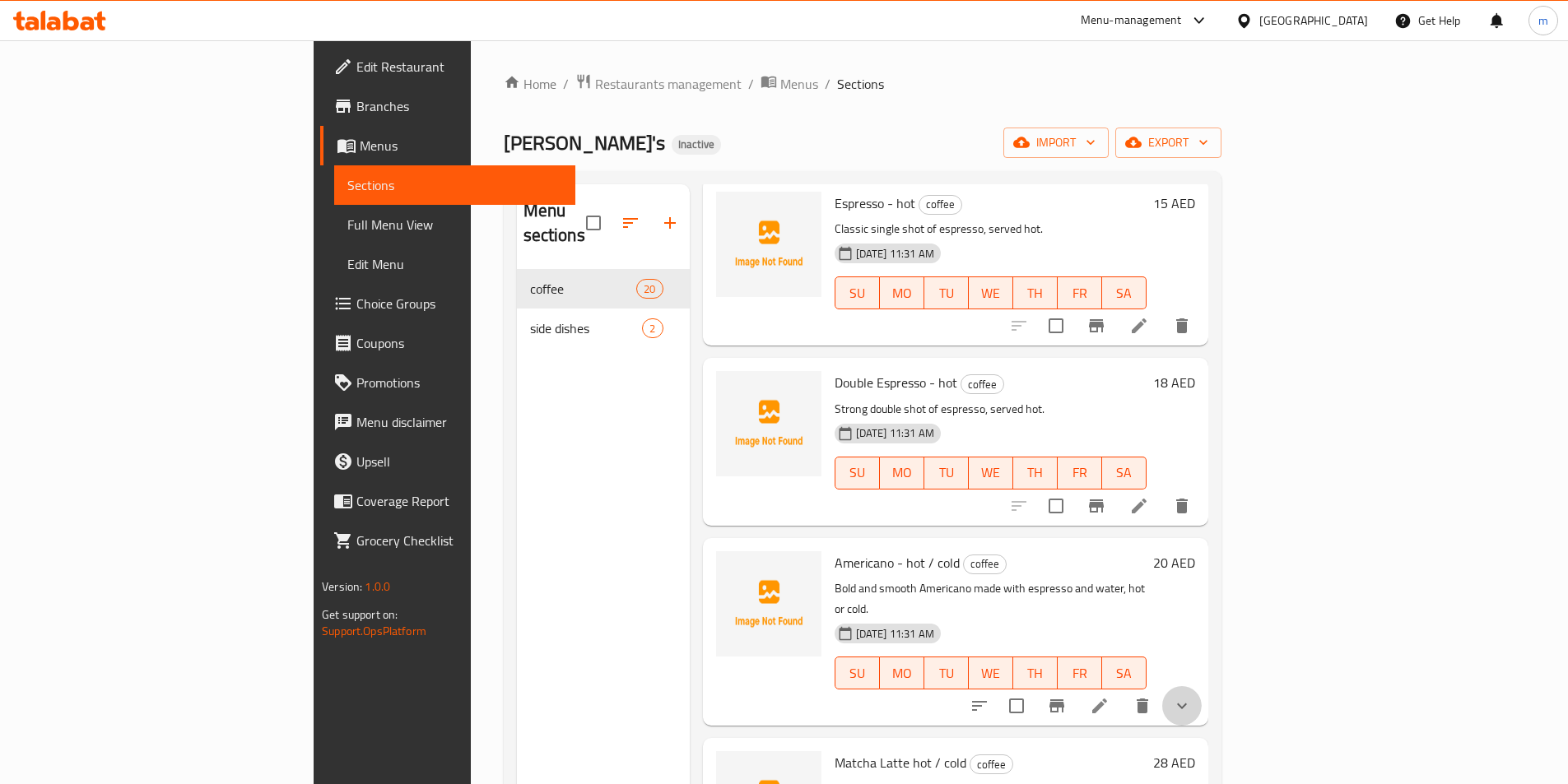
click at [1191, 696] on icon "show more" at bounding box center [1181, 706] width 19 height 19
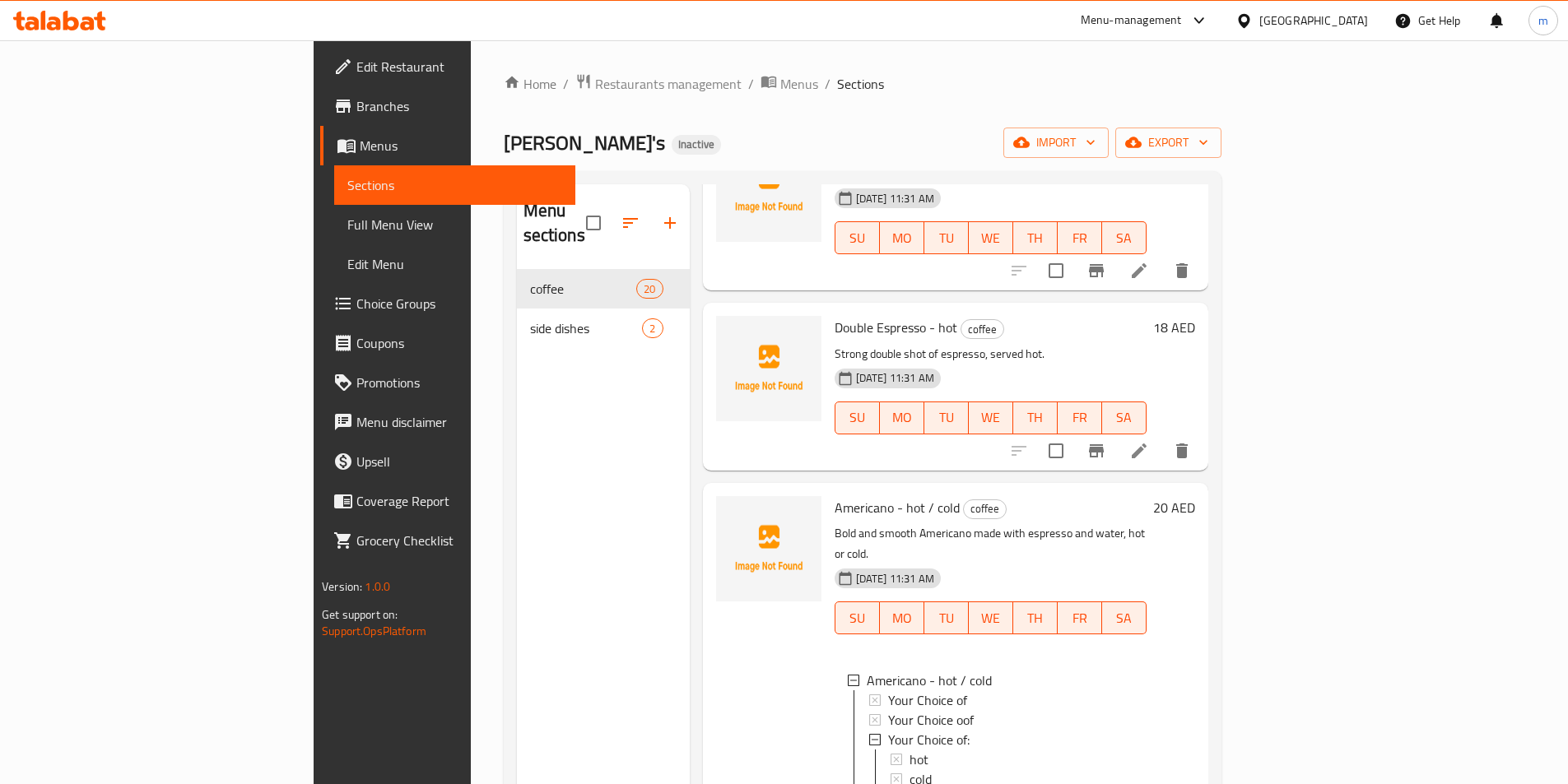
scroll to position [1646, 0]
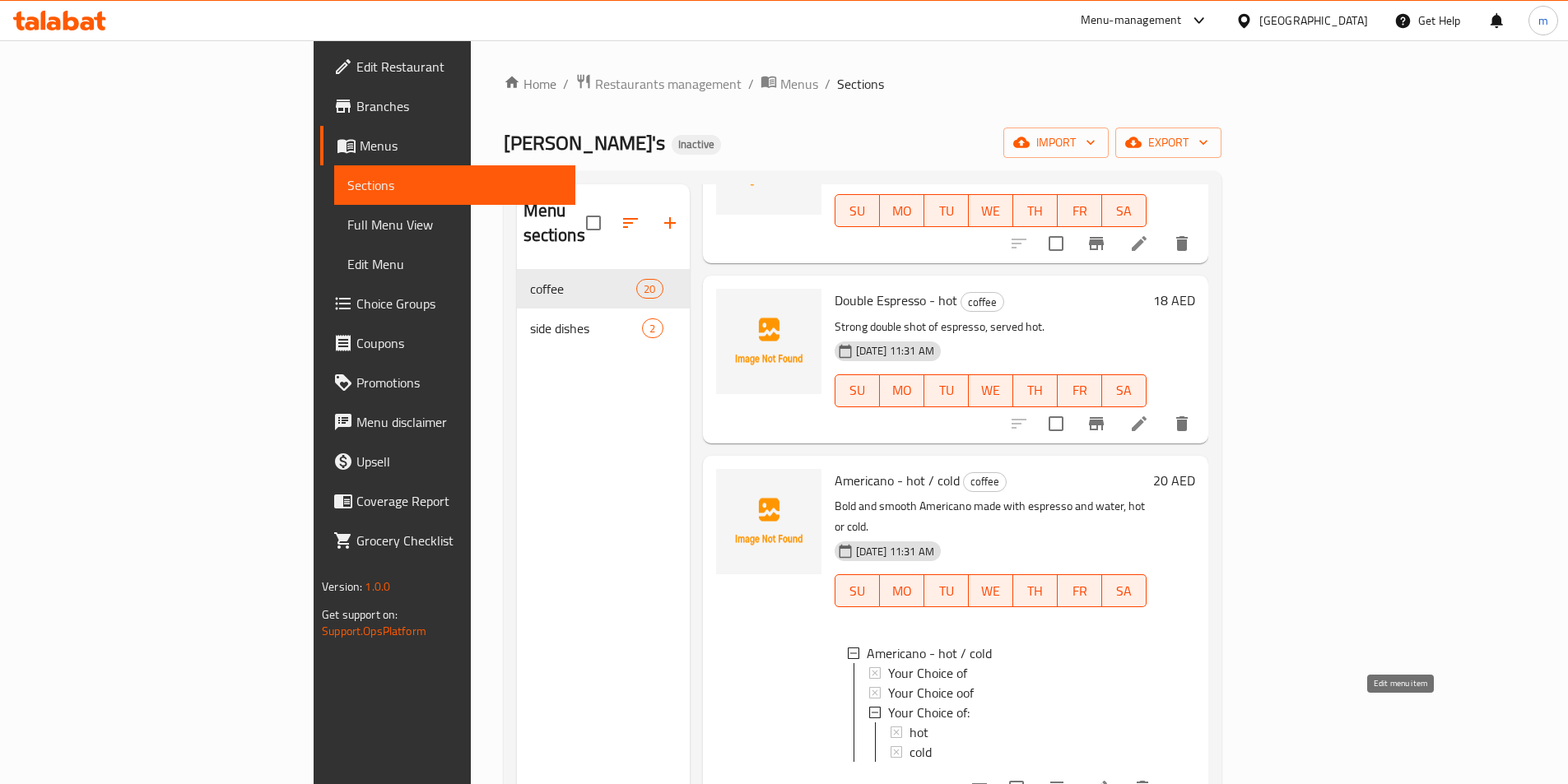
click at [1106, 781] on icon at bounding box center [1099, 789] width 15 height 15
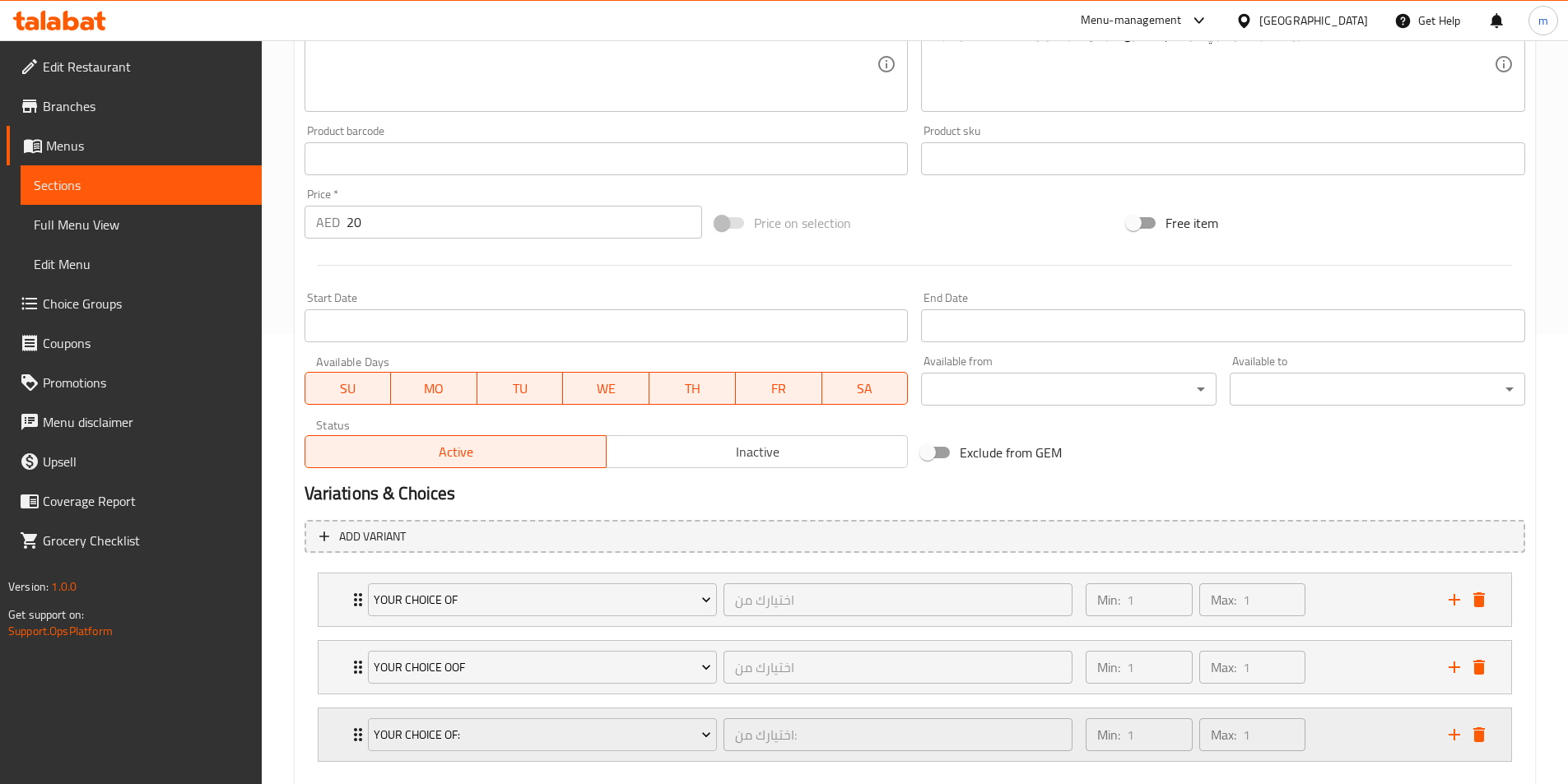
scroll to position [541, 0]
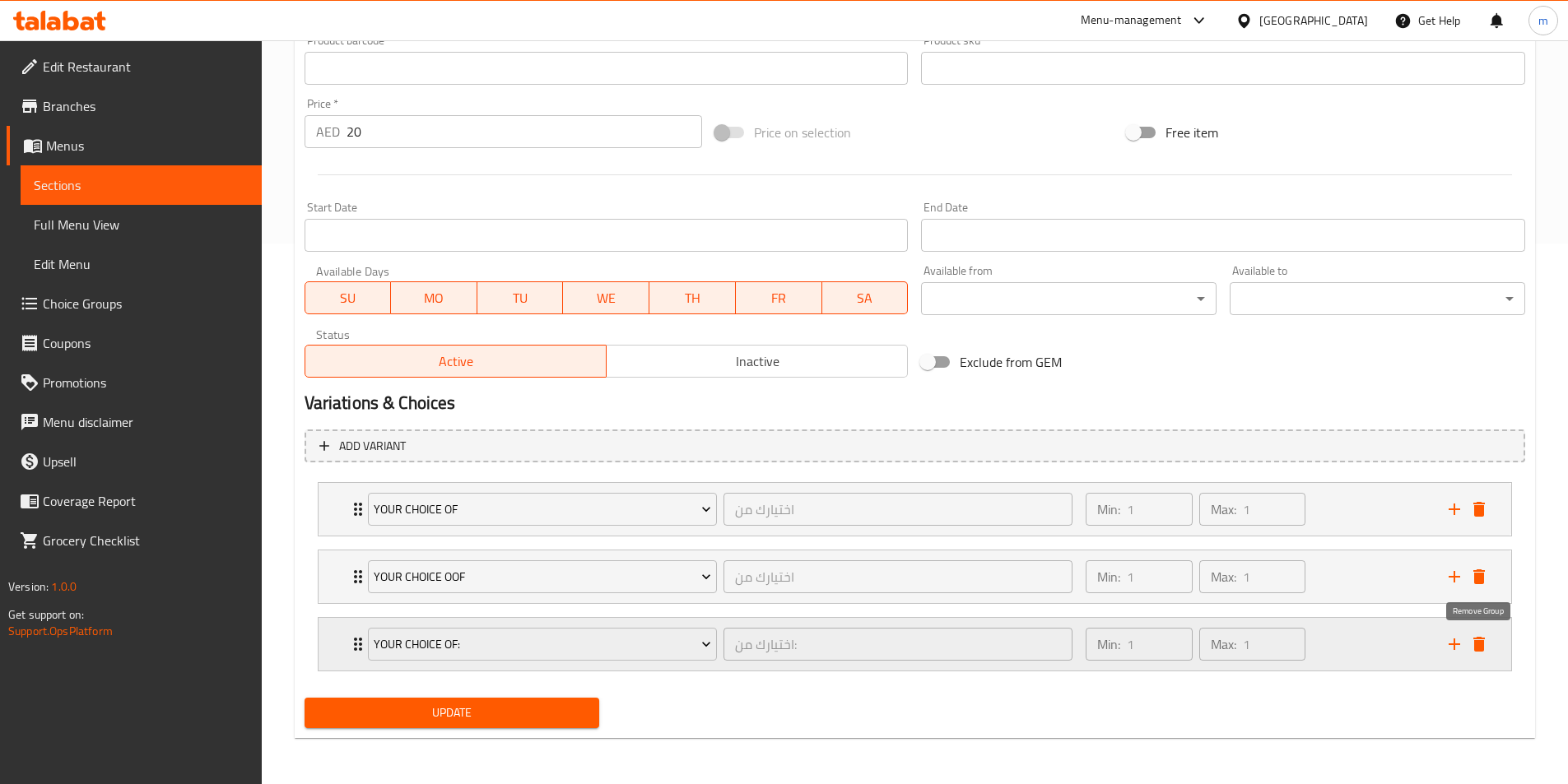
click at [1477, 642] on icon "delete" at bounding box center [1479, 644] width 12 height 15
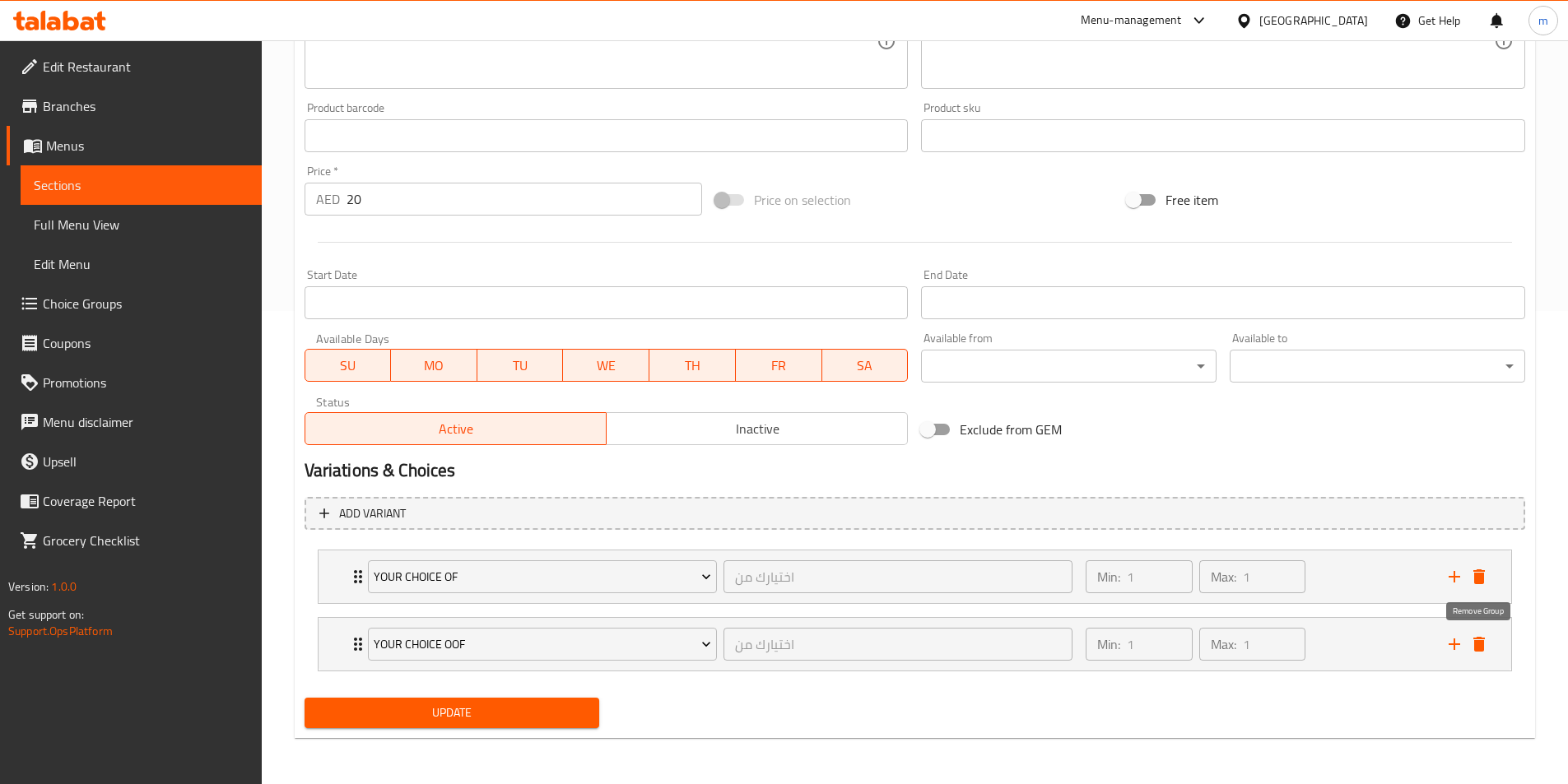
click at [1477, 642] on icon "delete" at bounding box center [1479, 644] width 12 height 15
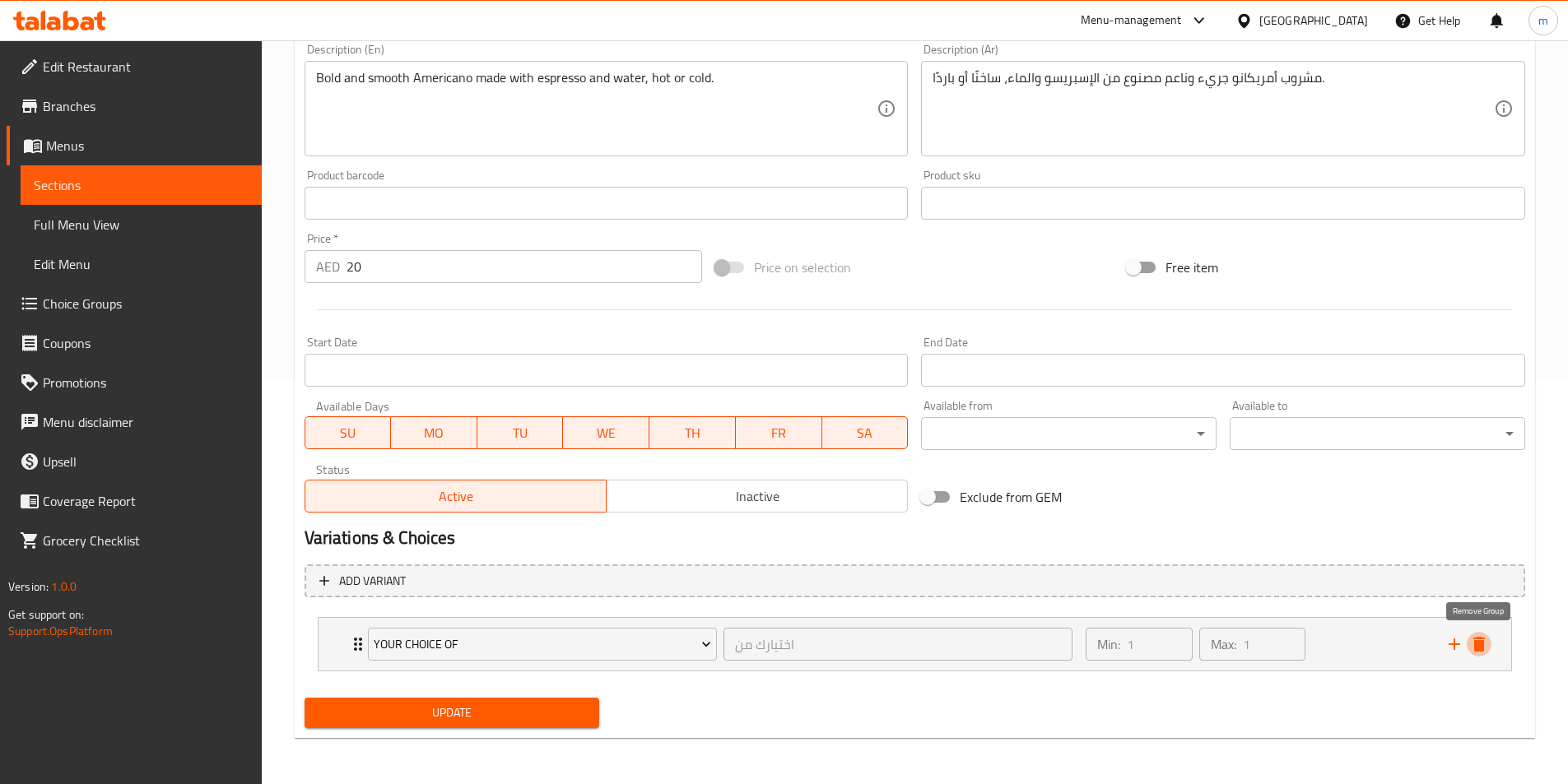
click at [1477, 642] on icon "delete" at bounding box center [1479, 644] width 12 height 15
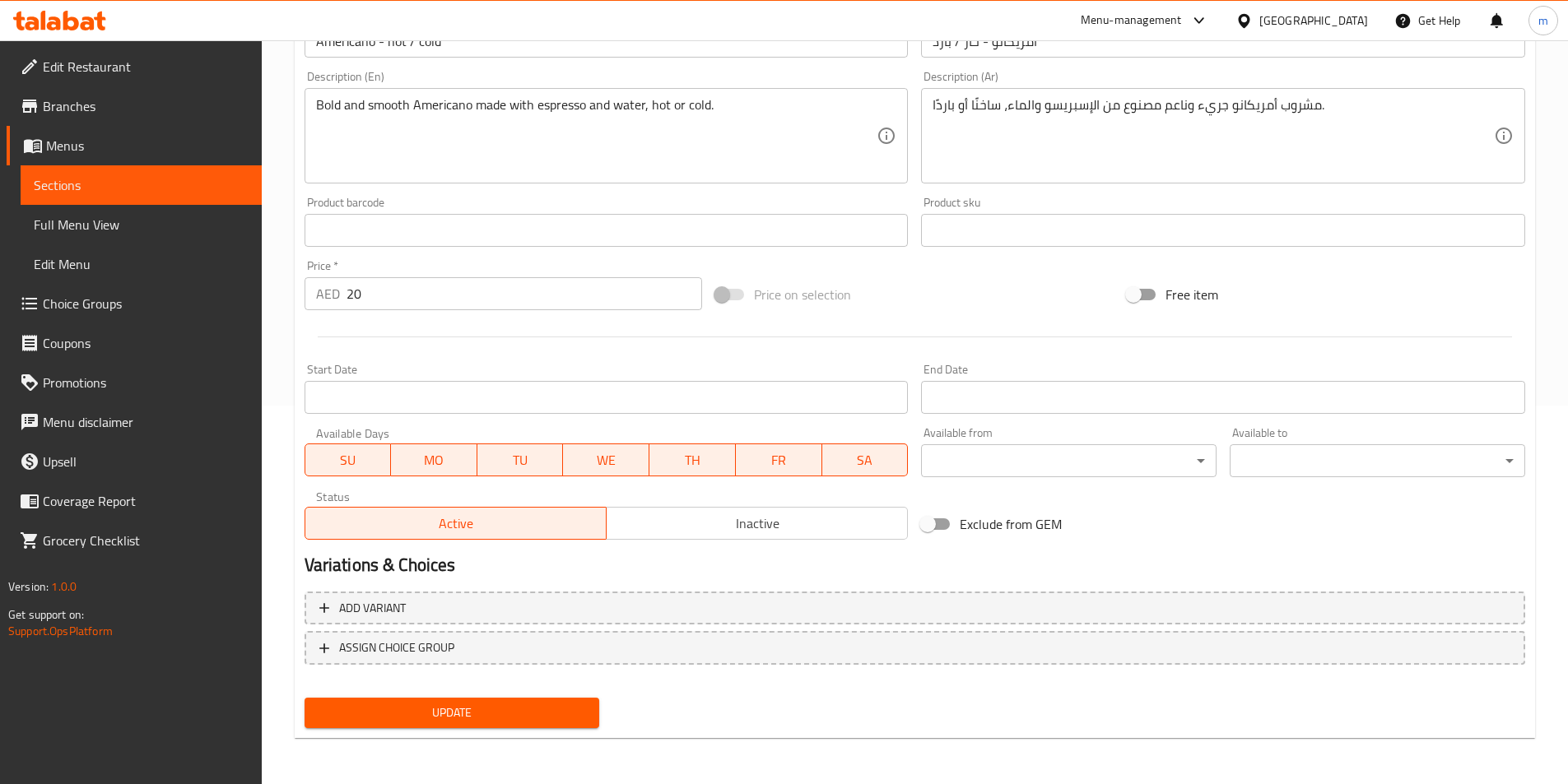
click at [498, 708] on span "Update" at bounding box center [452, 713] width 269 height 20
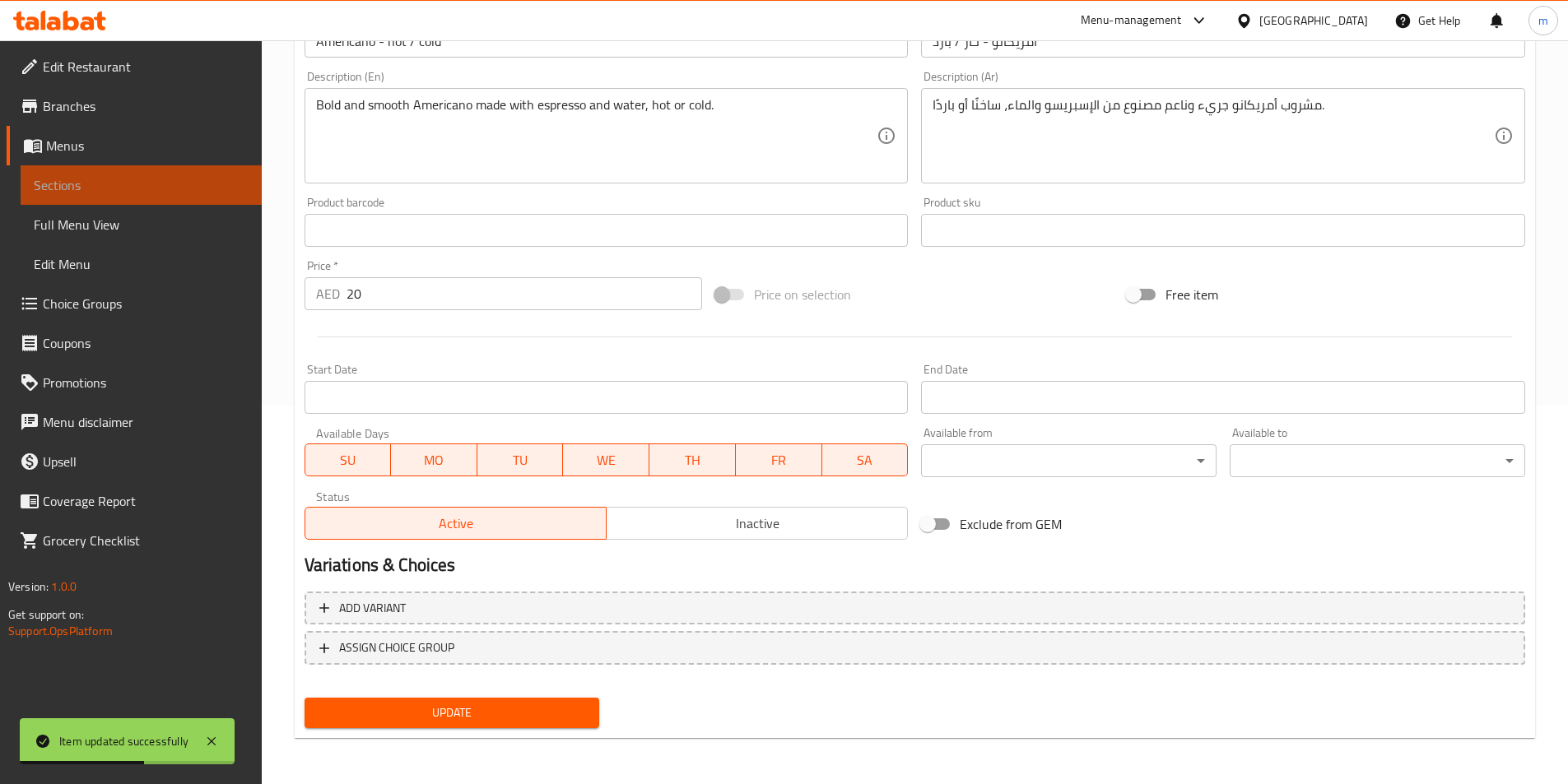
click at [167, 186] on span "Sections" at bounding box center [141, 184] width 215 height 19
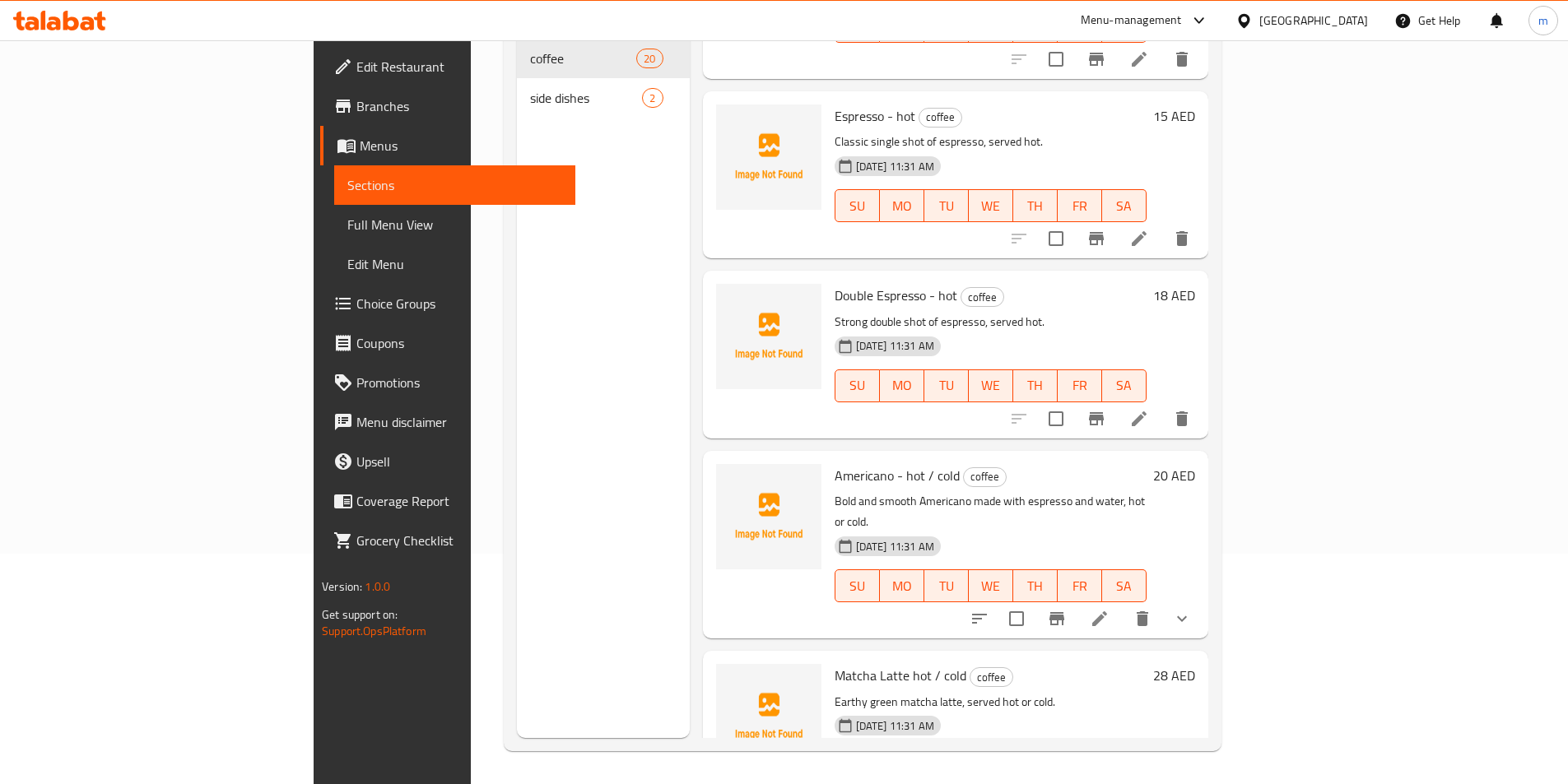
scroll to position [1481, 0]
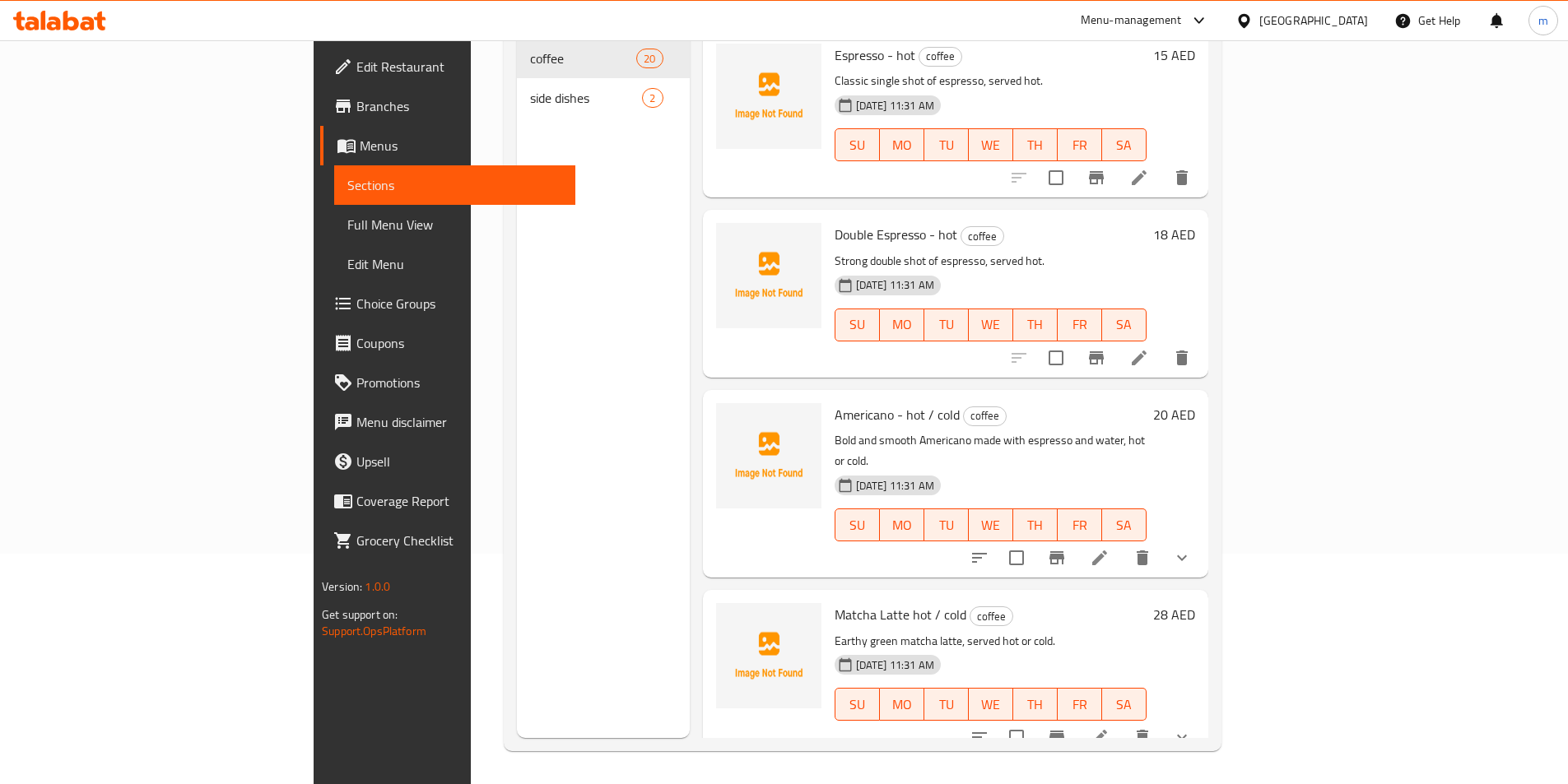
click at [1191, 728] on icon "show more" at bounding box center [1181, 737] width 19 height 19
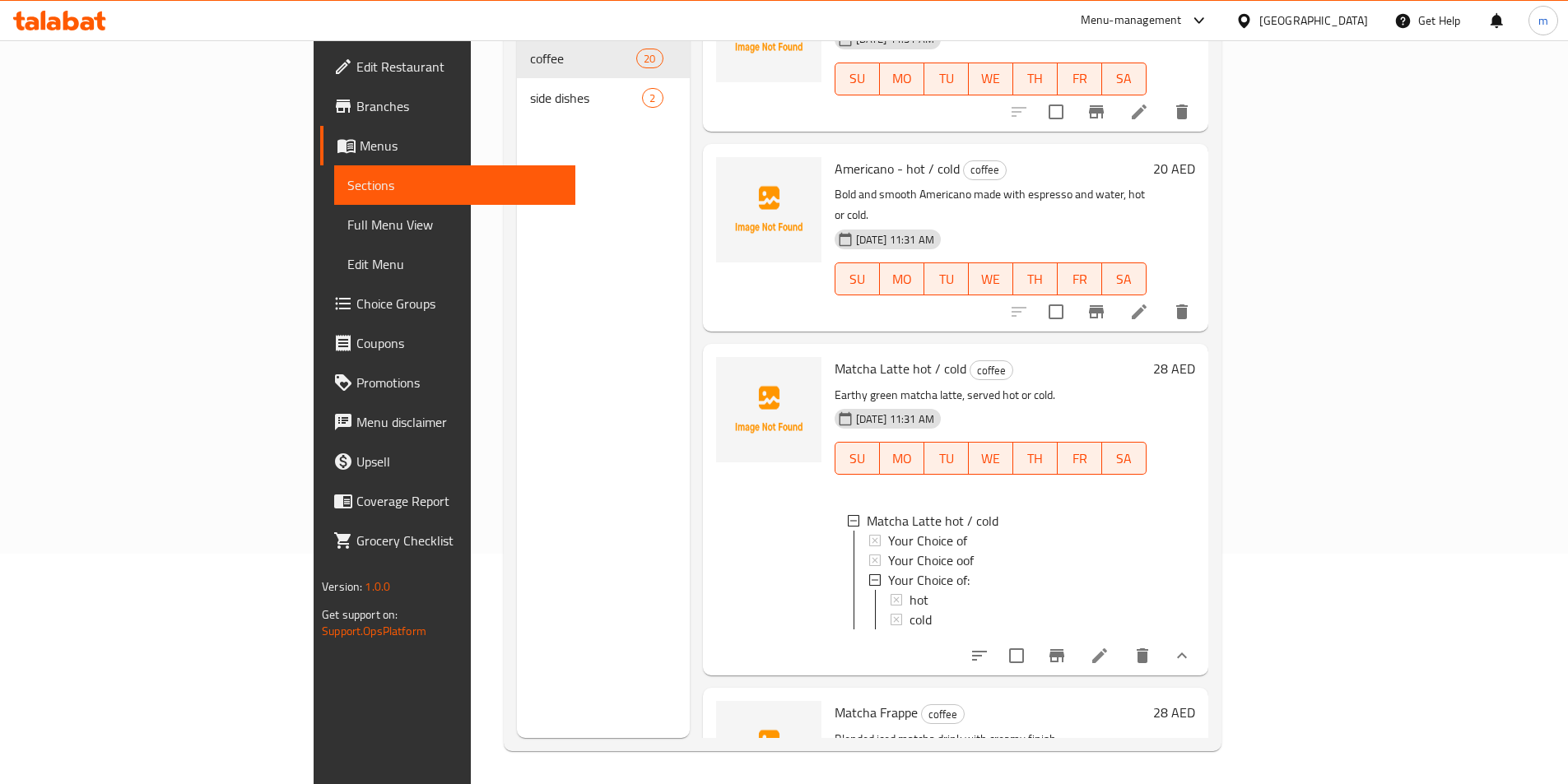
scroll to position [1728, 0]
click at [1106, 648] on icon at bounding box center [1099, 655] width 15 height 15
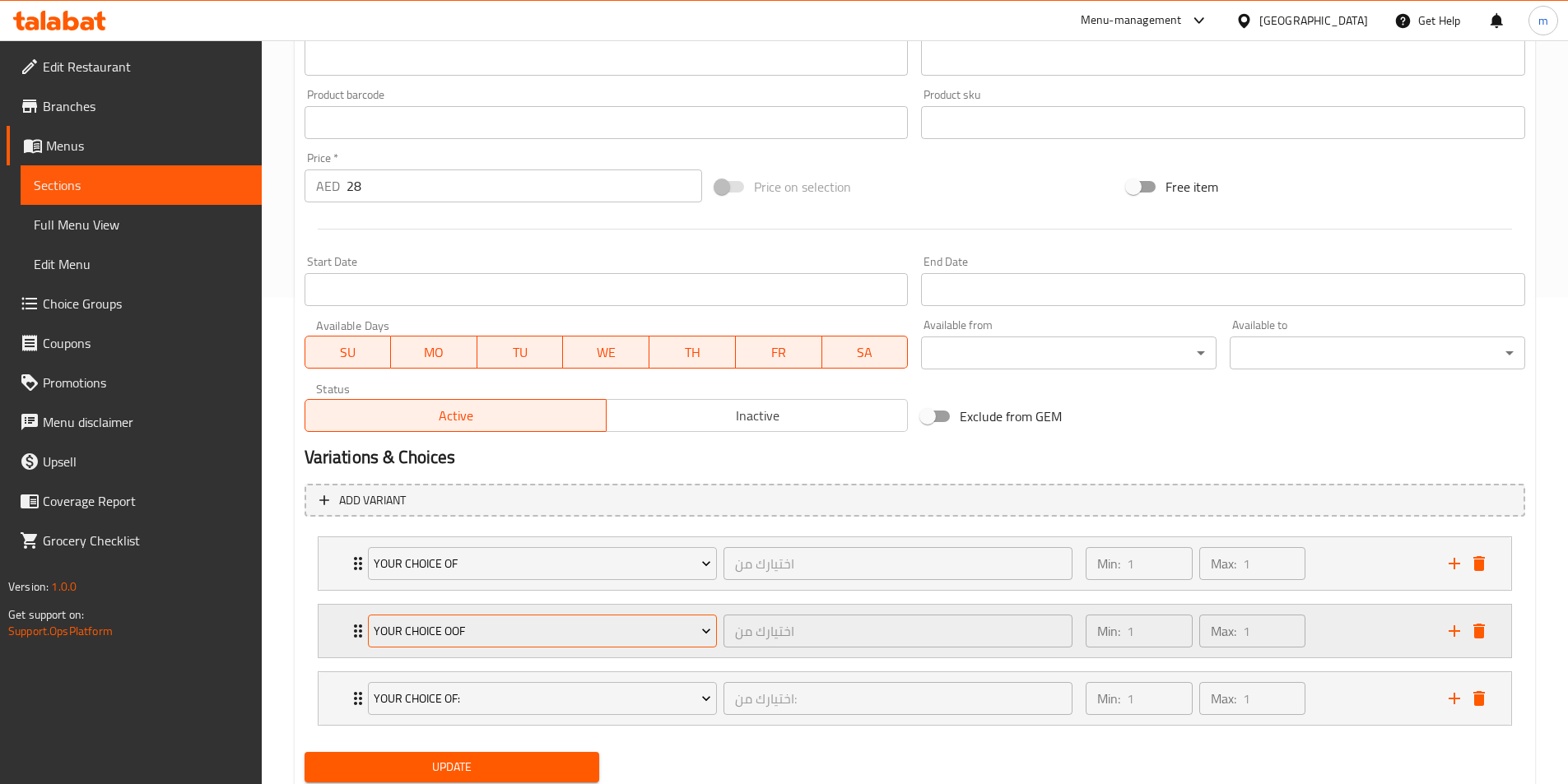
scroll to position [541, 0]
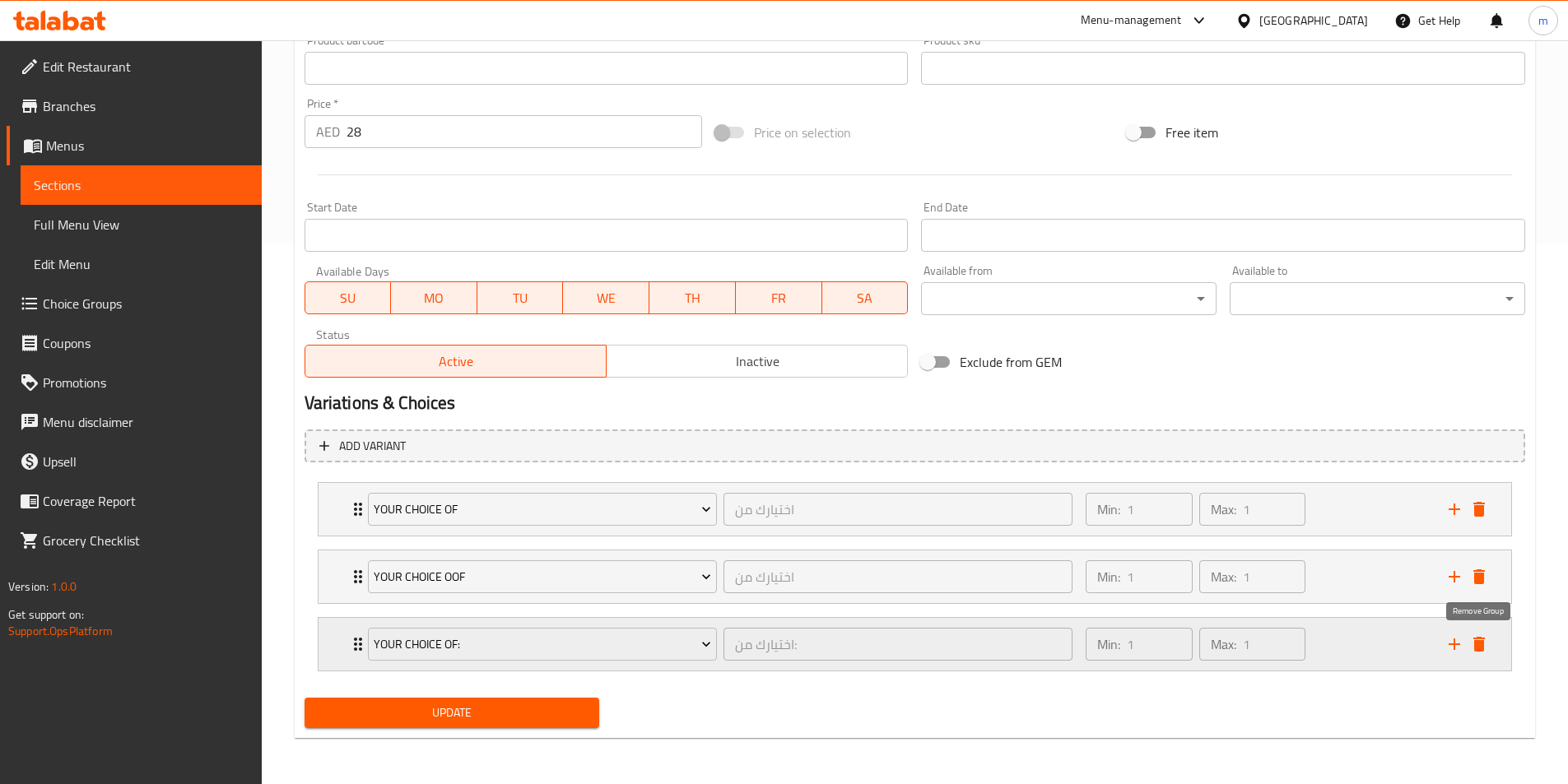
click at [1475, 642] on icon "delete" at bounding box center [1479, 644] width 12 height 15
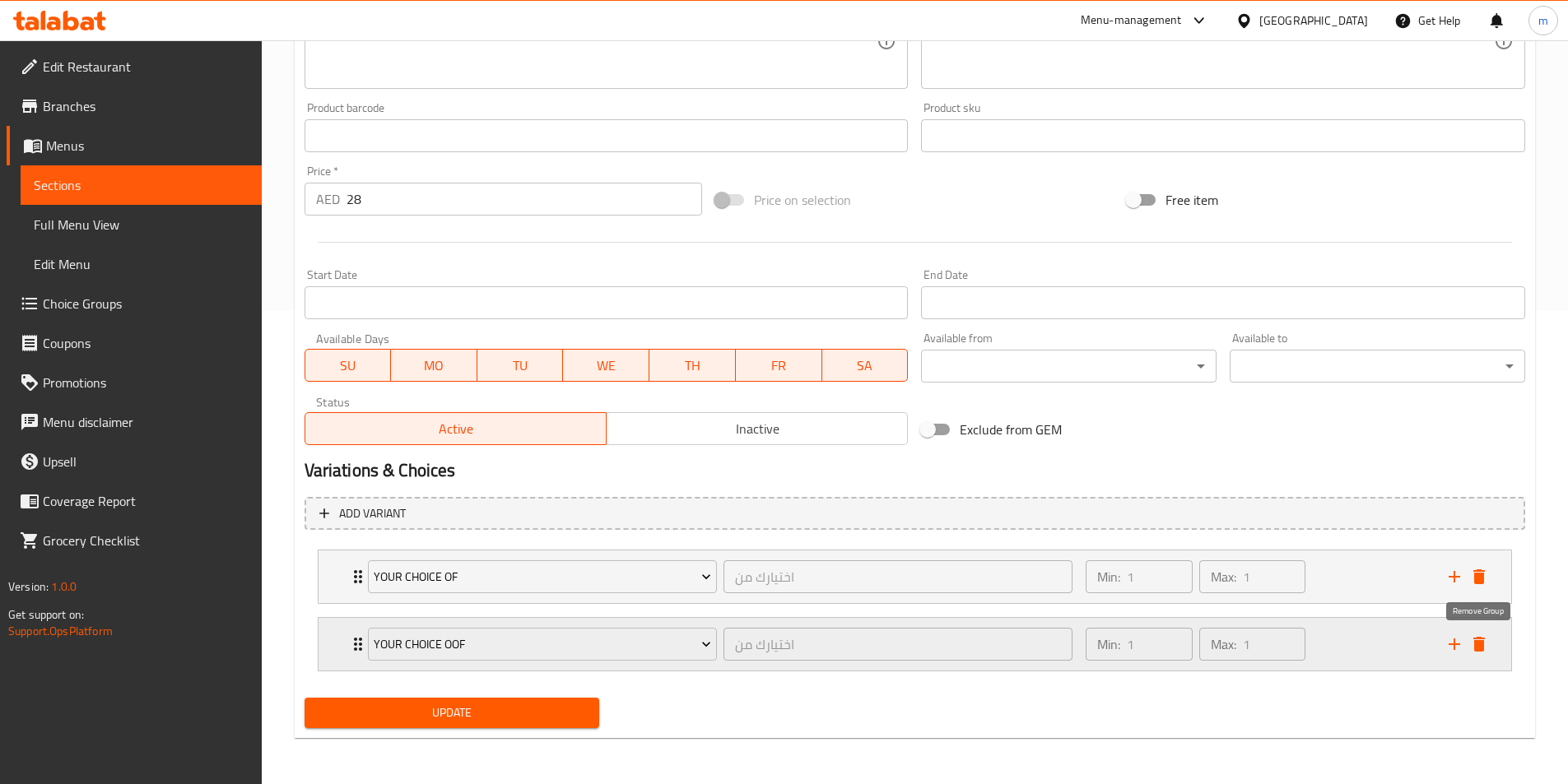
click at [1477, 642] on icon "delete" at bounding box center [1479, 644] width 12 height 15
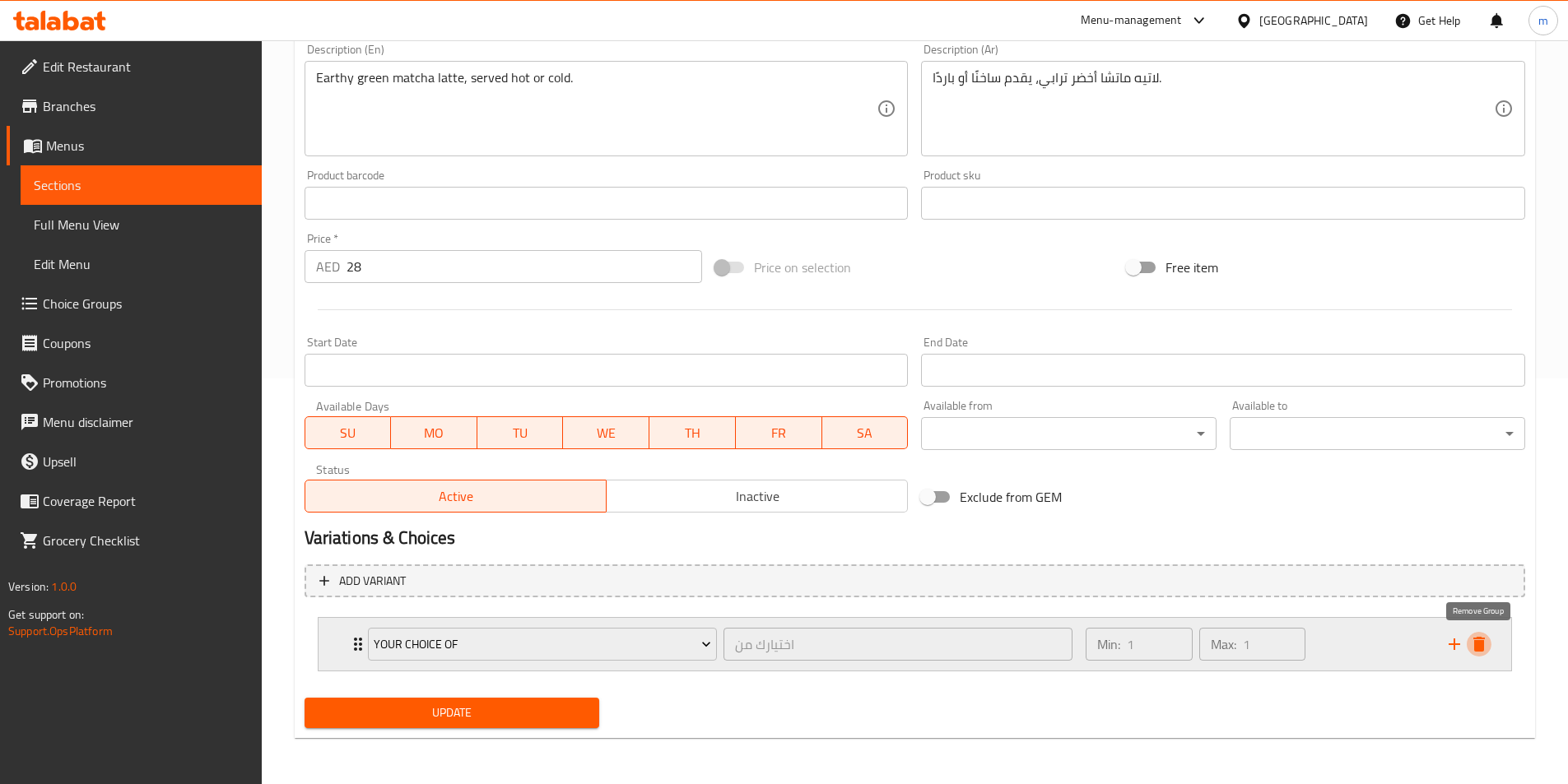
click at [1478, 642] on icon "delete" at bounding box center [1479, 644] width 12 height 15
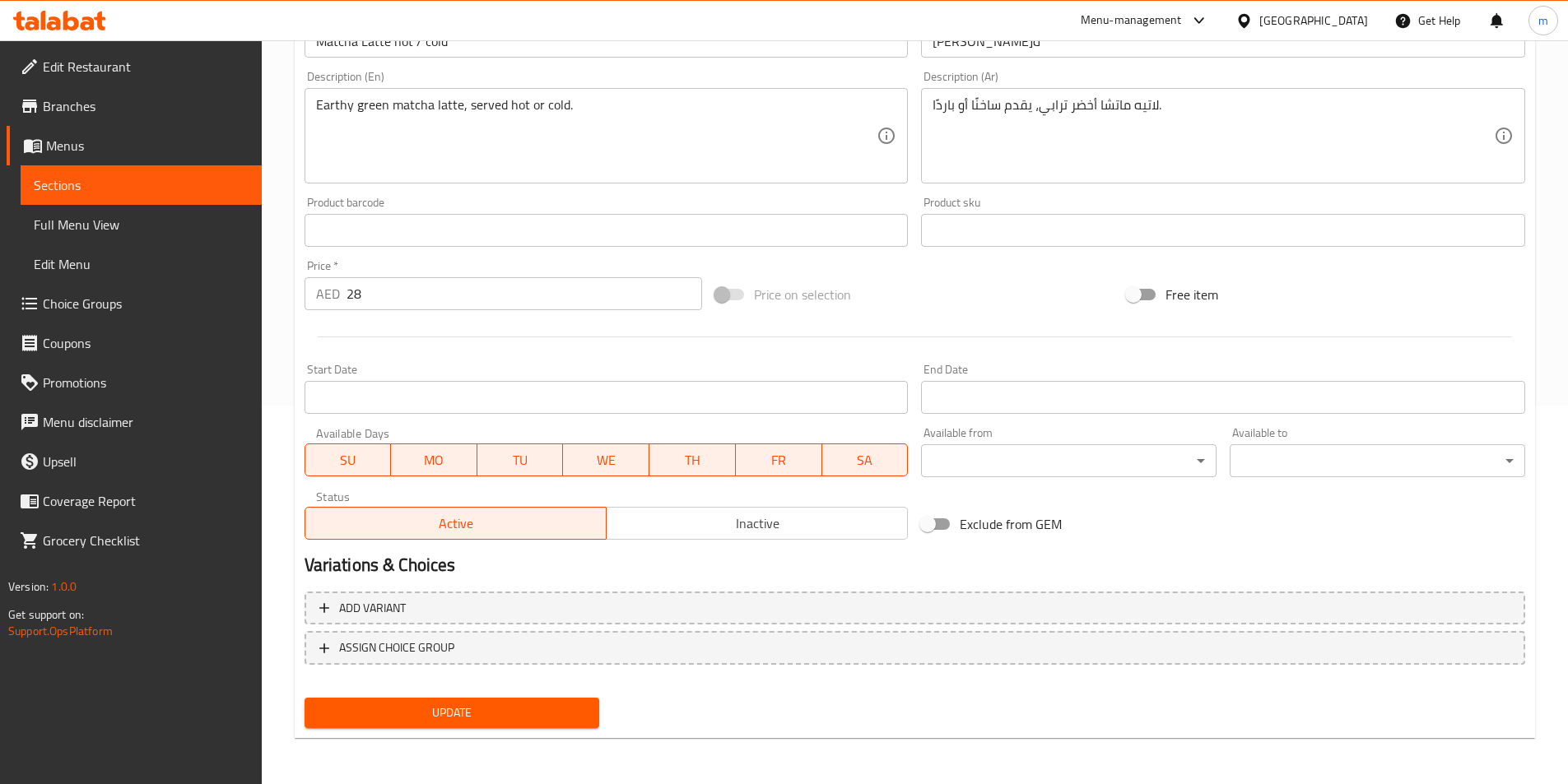
click at [448, 705] on span "Update" at bounding box center [452, 713] width 269 height 20
click at [140, 189] on span "Sections" at bounding box center [141, 184] width 215 height 19
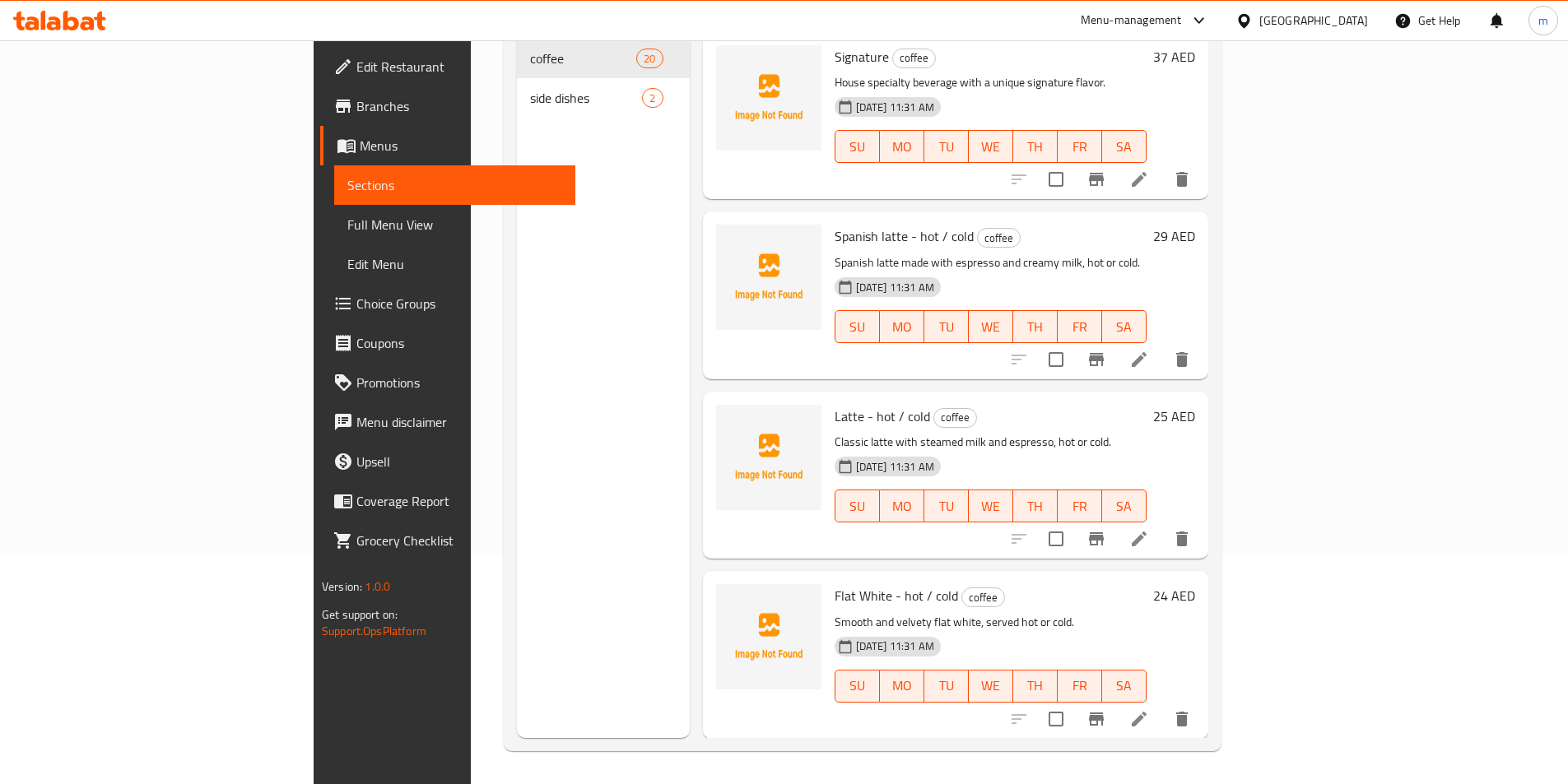
scroll to position [230, 0]
click at [357, 301] on span "Choice Groups" at bounding box center [459, 303] width 205 height 19
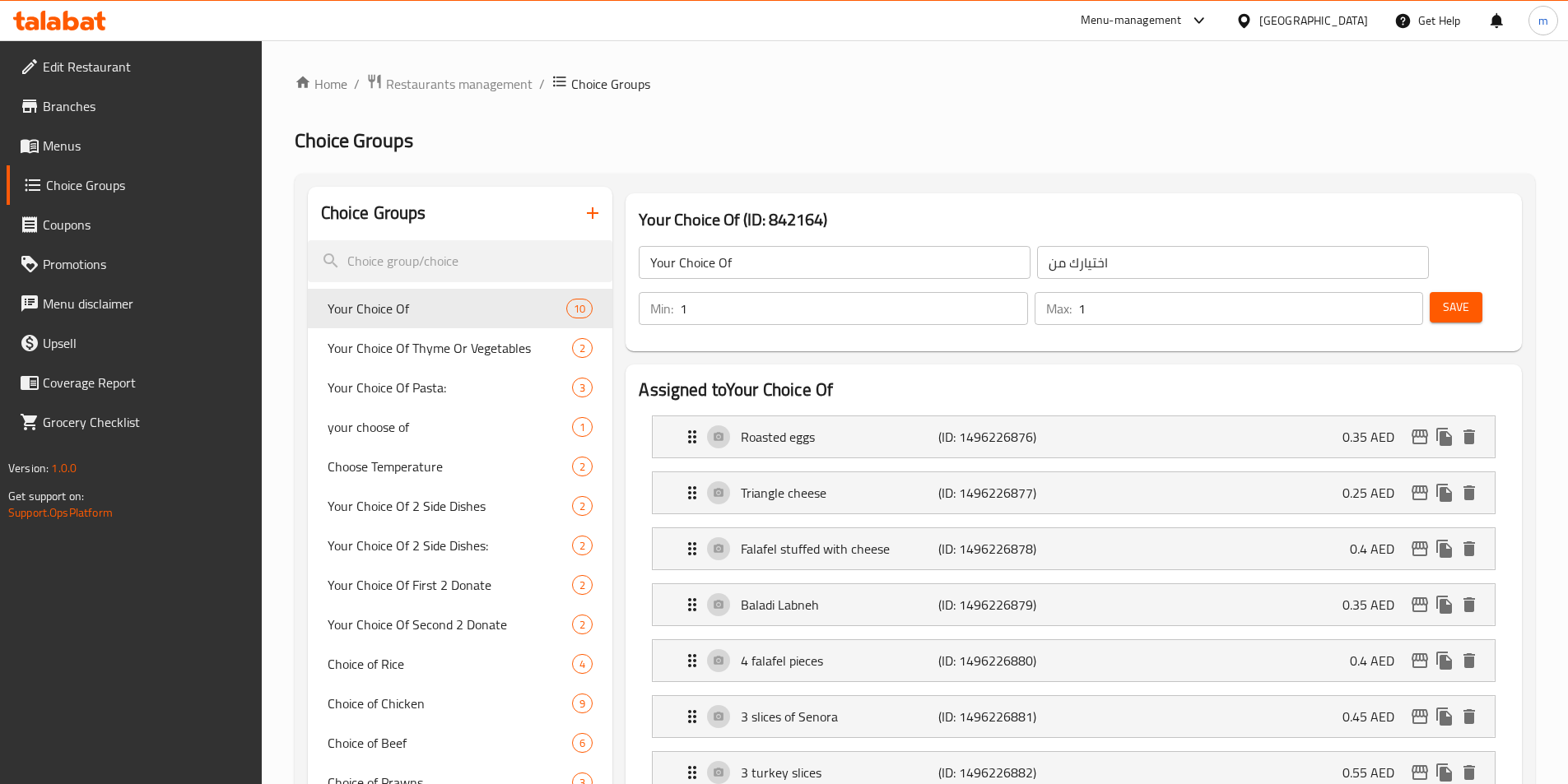
click at [775, 266] on input "Your Choice Of" at bounding box center [834, 263] width 392 height 33
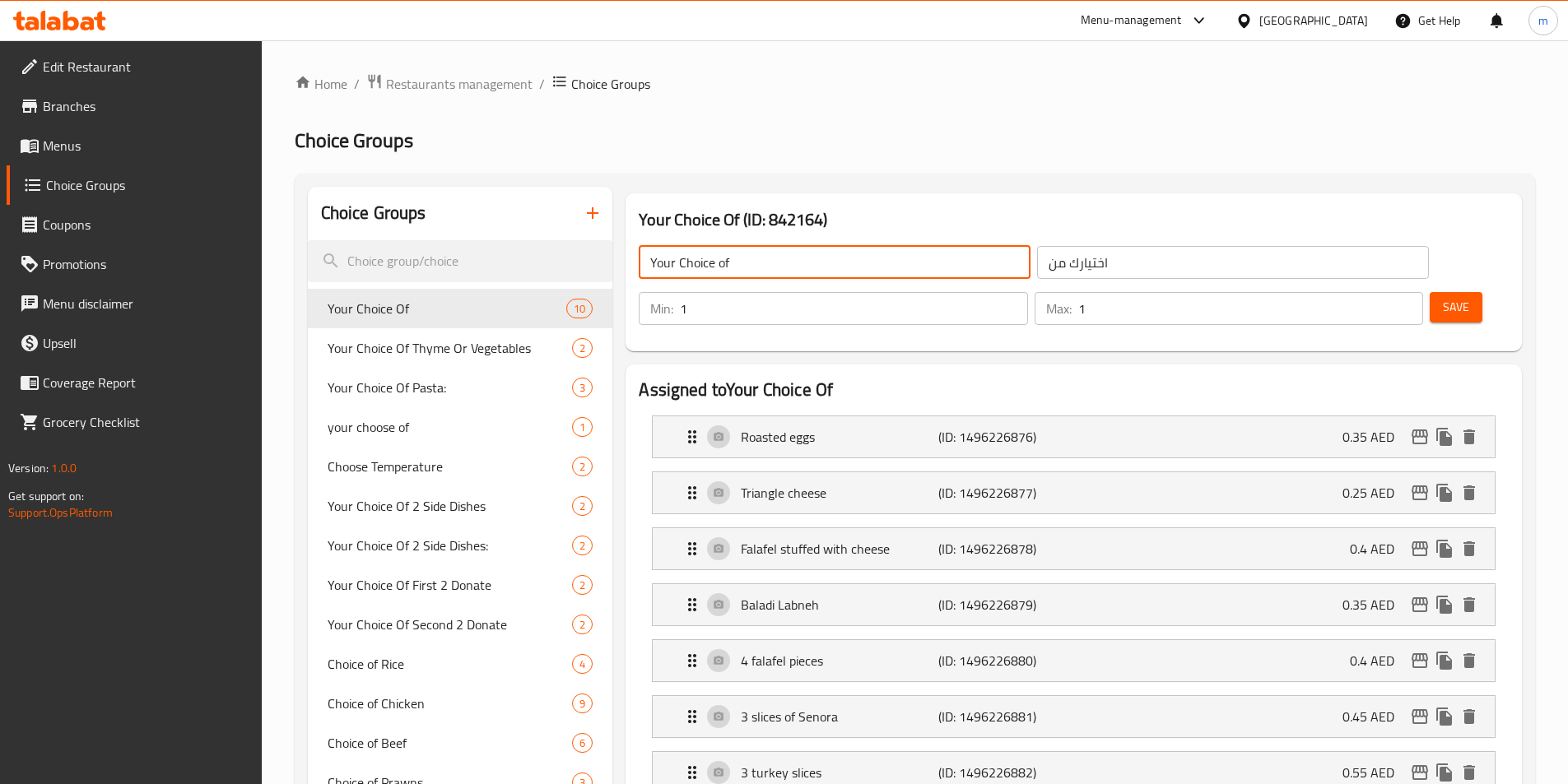
click at [834, 258] on input "Your Choice of" at bounding box center [834, 263] width 392 height 33
type input "Your Choice of"
click at [1443, 297] on span "Save" at bounding box center [1456, 307] width 27 height 20
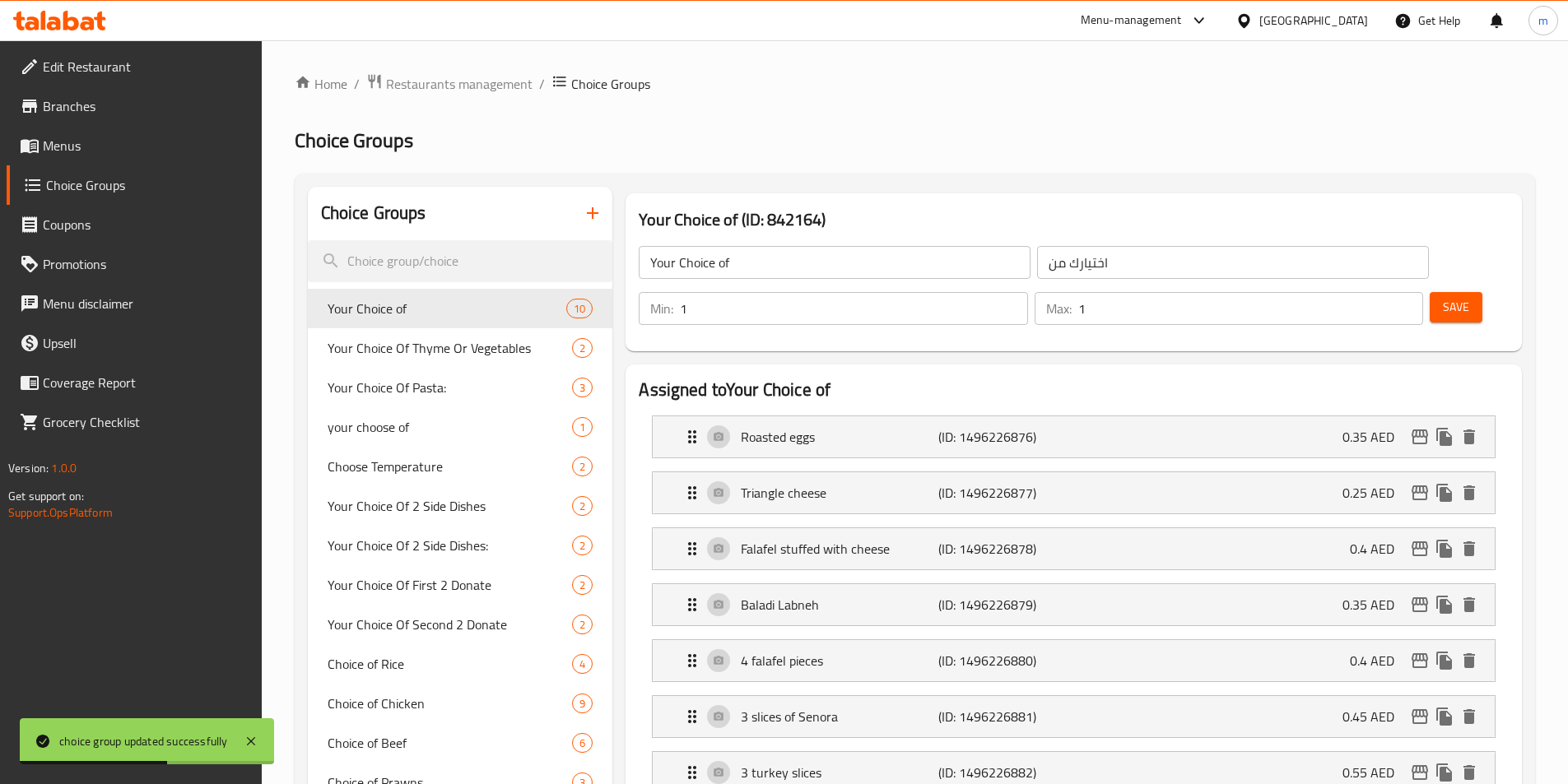
scroll to position [494, 0]
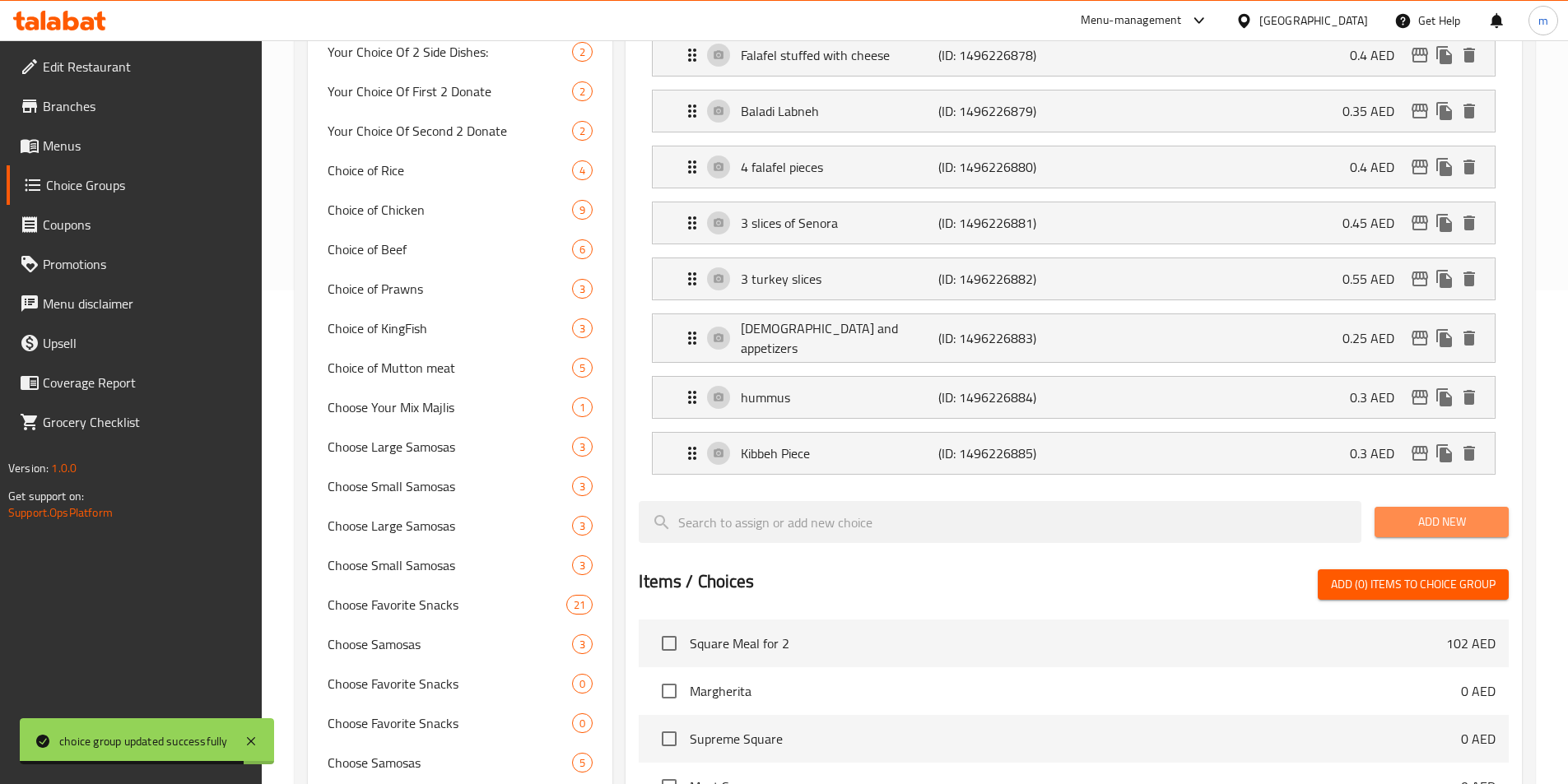
click at [1432, 512] on span "Add New" at bounding box center [1441, 522] width 108 height 20
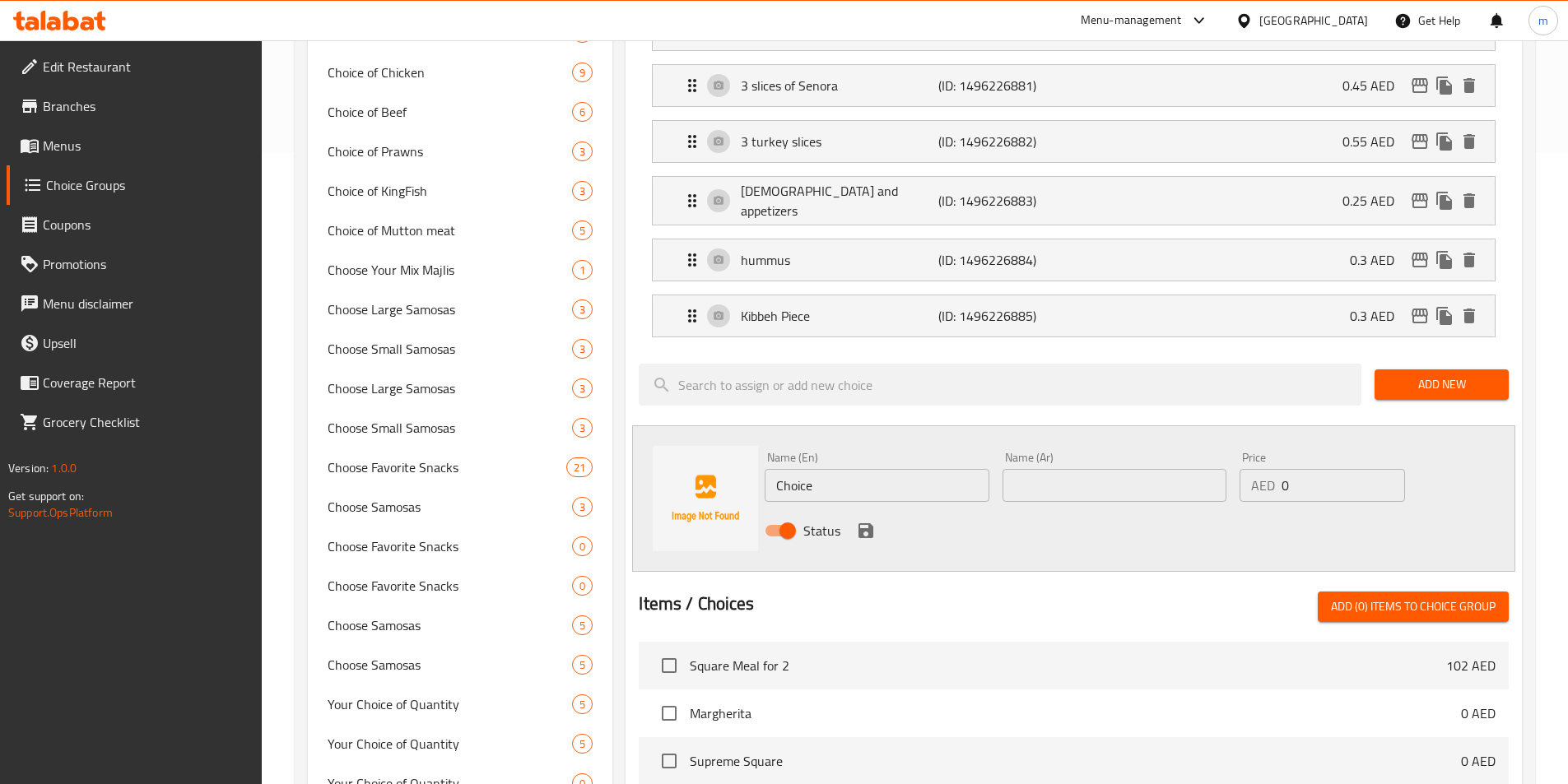
scroll to position [659, 0]
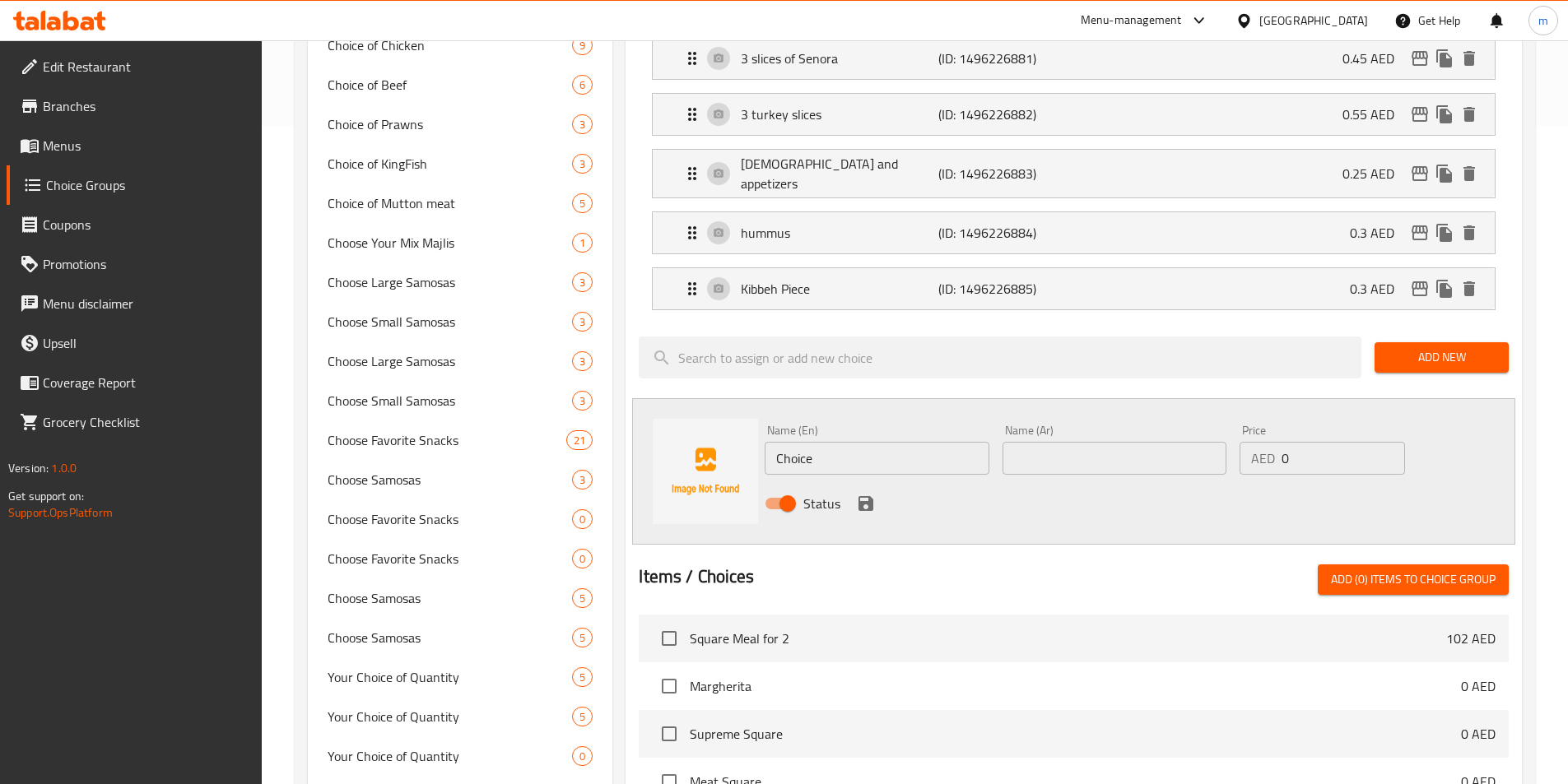
click at [895, 442] on input "Choice" at bounding box center [876, 459] width 224 height 33
click at [1063, 442] on input "text" at bounding box center [1114, 459] width 224 height 33
click at [889, 442] on input "Choice" at bounding box center [876, 459] width 224 height 33
type input "C"
click at [874, 442] on input "text" at bounding box center [876, 459] width 224 height 33
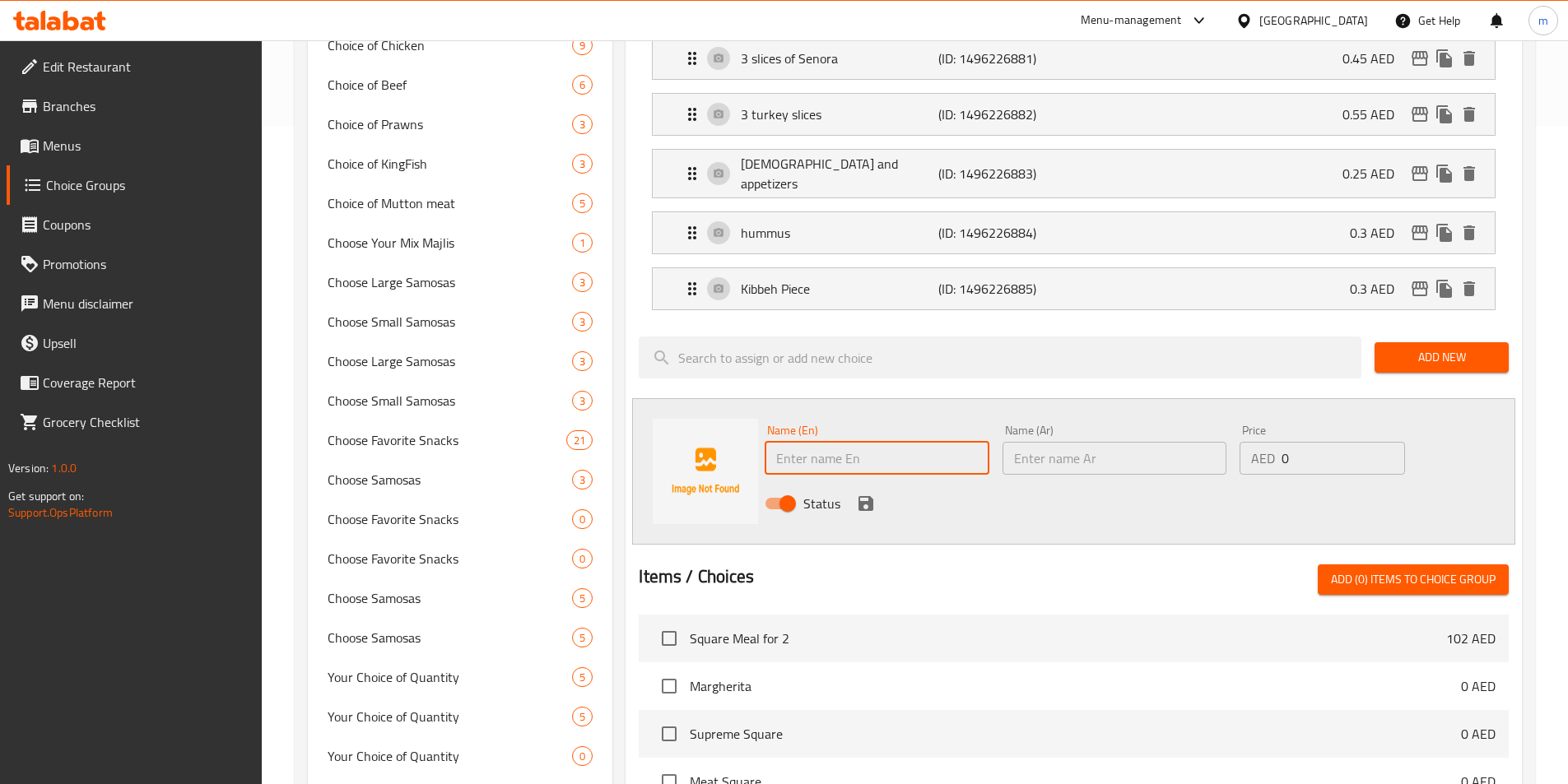
type input "f"
type input "hot"
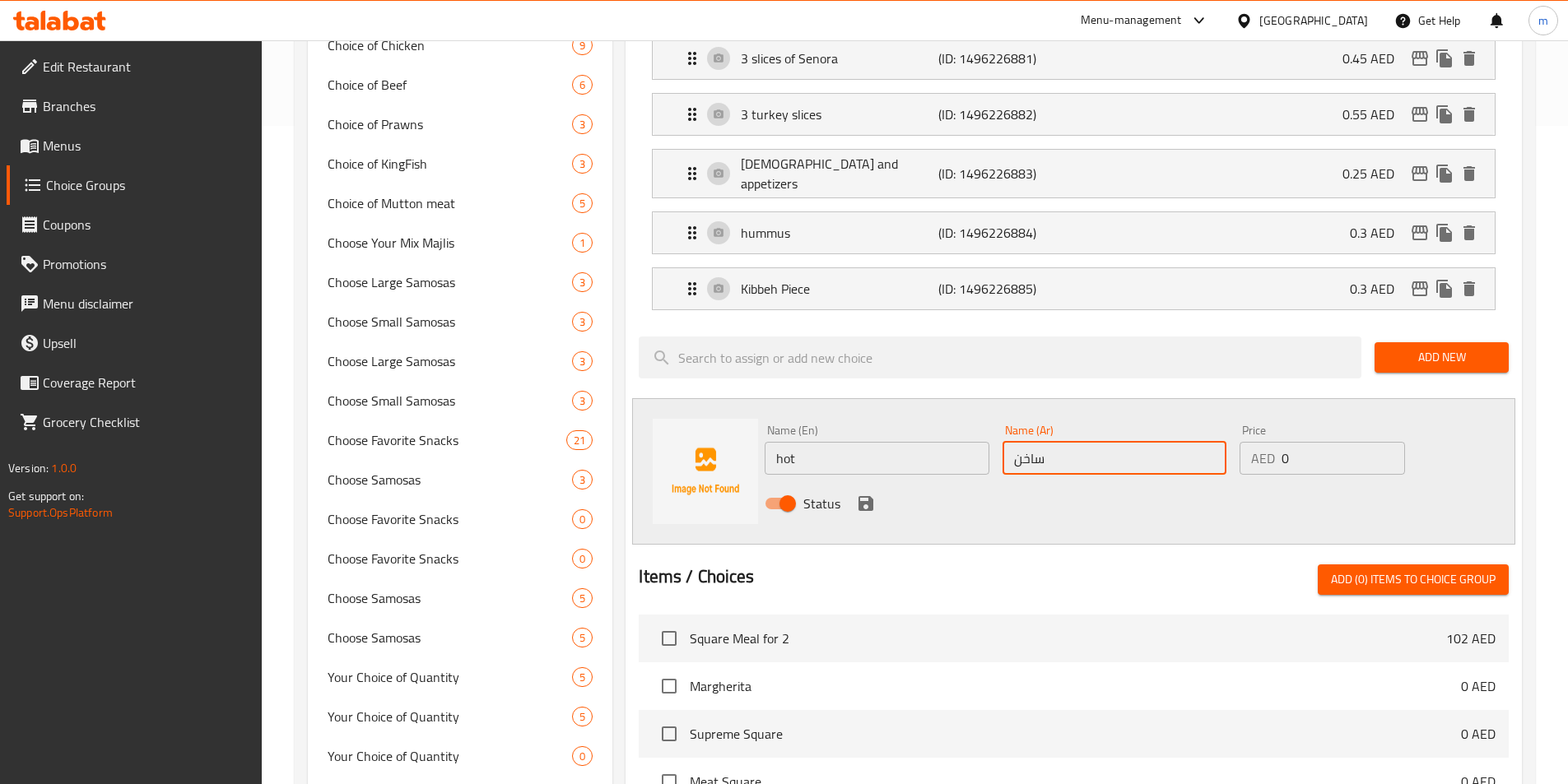
type input "ساخن"
click at [1432, 347] on span "Add New" at bounding box center [1441, 357] width 108 height 20
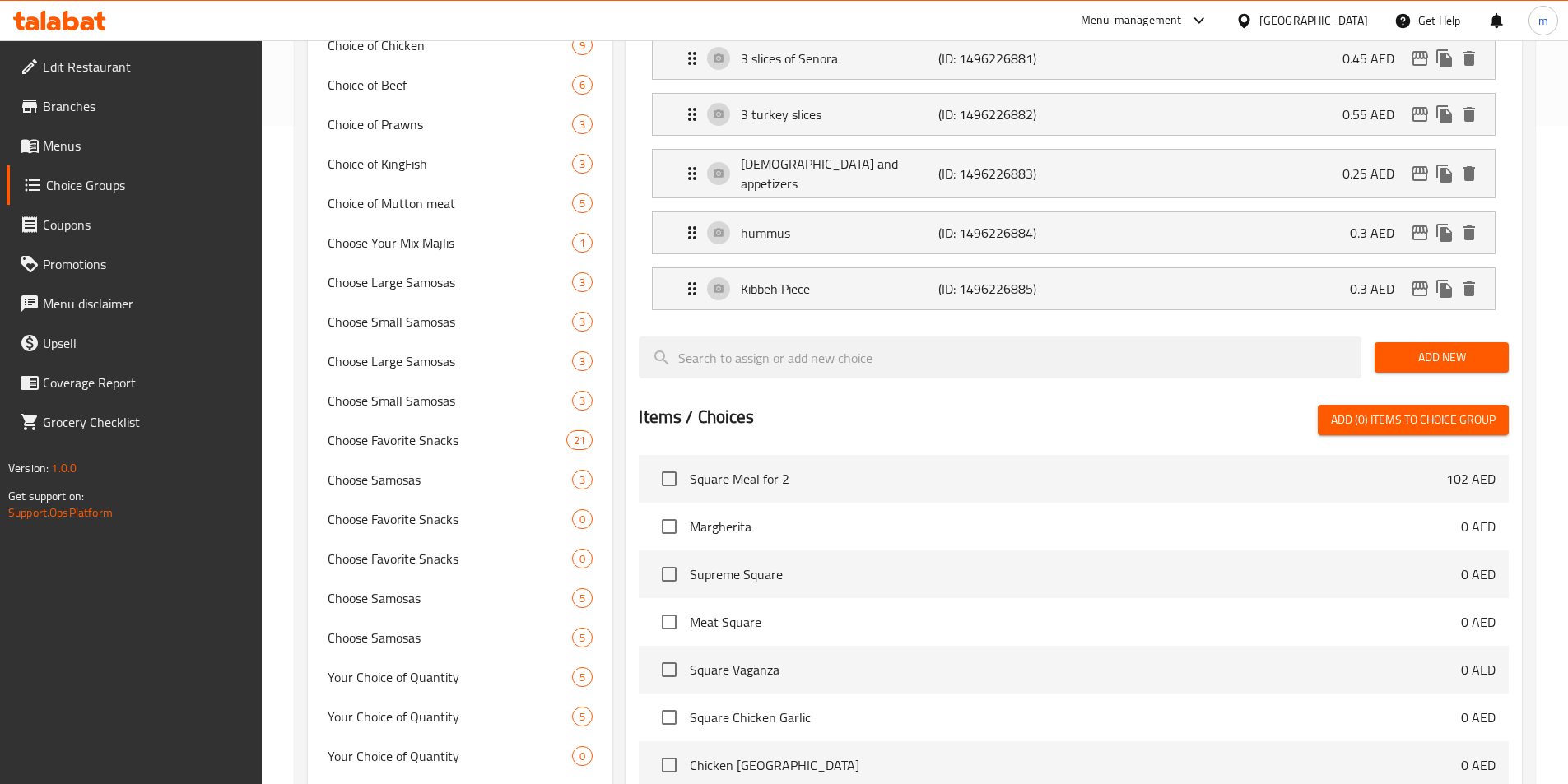
click at [1432, 347] on span "Add New" at bounding box center [1441, 357] width 108 height 20
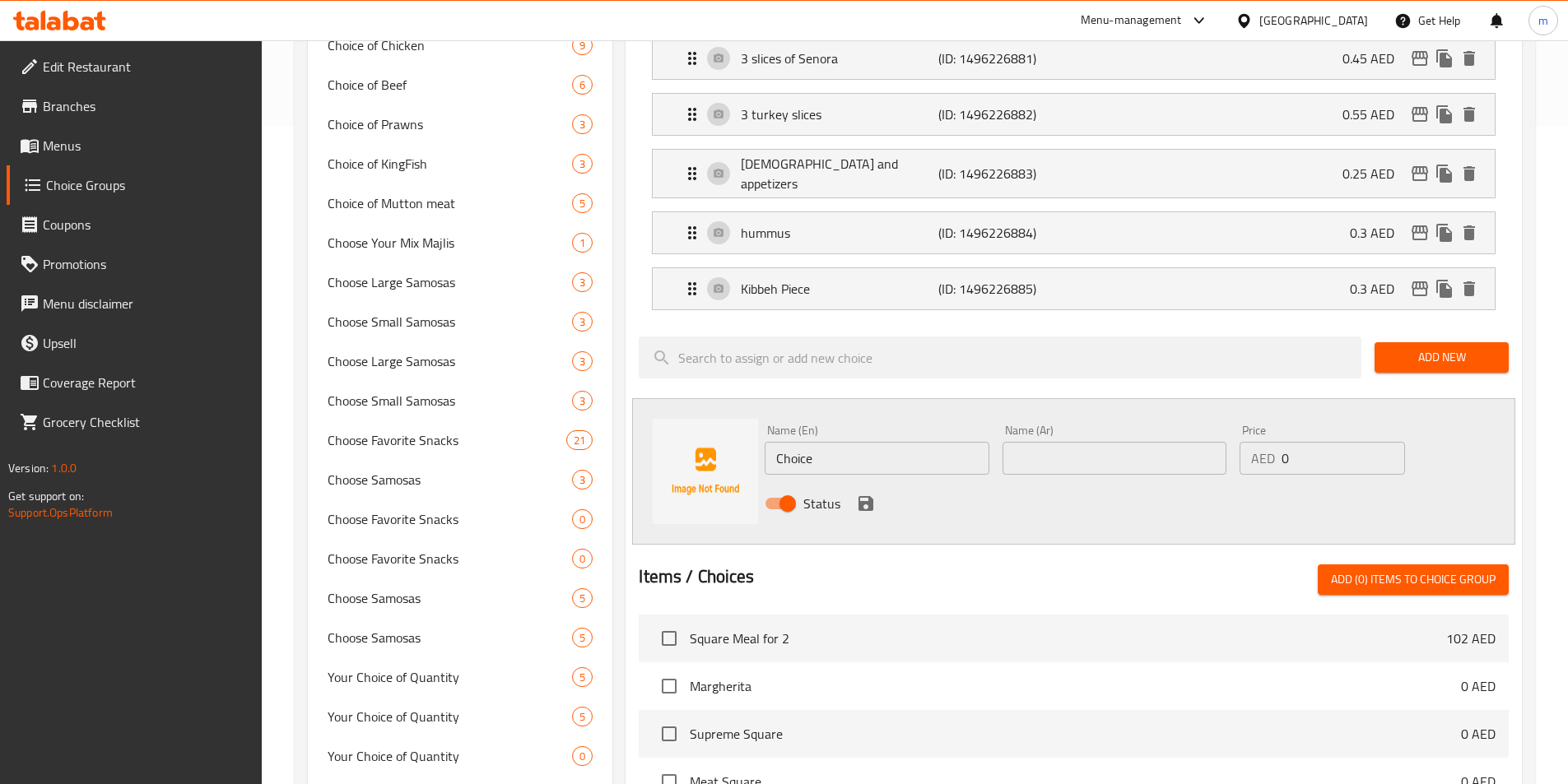
click at [869, 442] on input "Choice" at bounding box center [876, 459] width 224 height 33
click at [869, 442] on input "اخف" at bounding box center [876, 459] width 224 height 33
type input "hot"
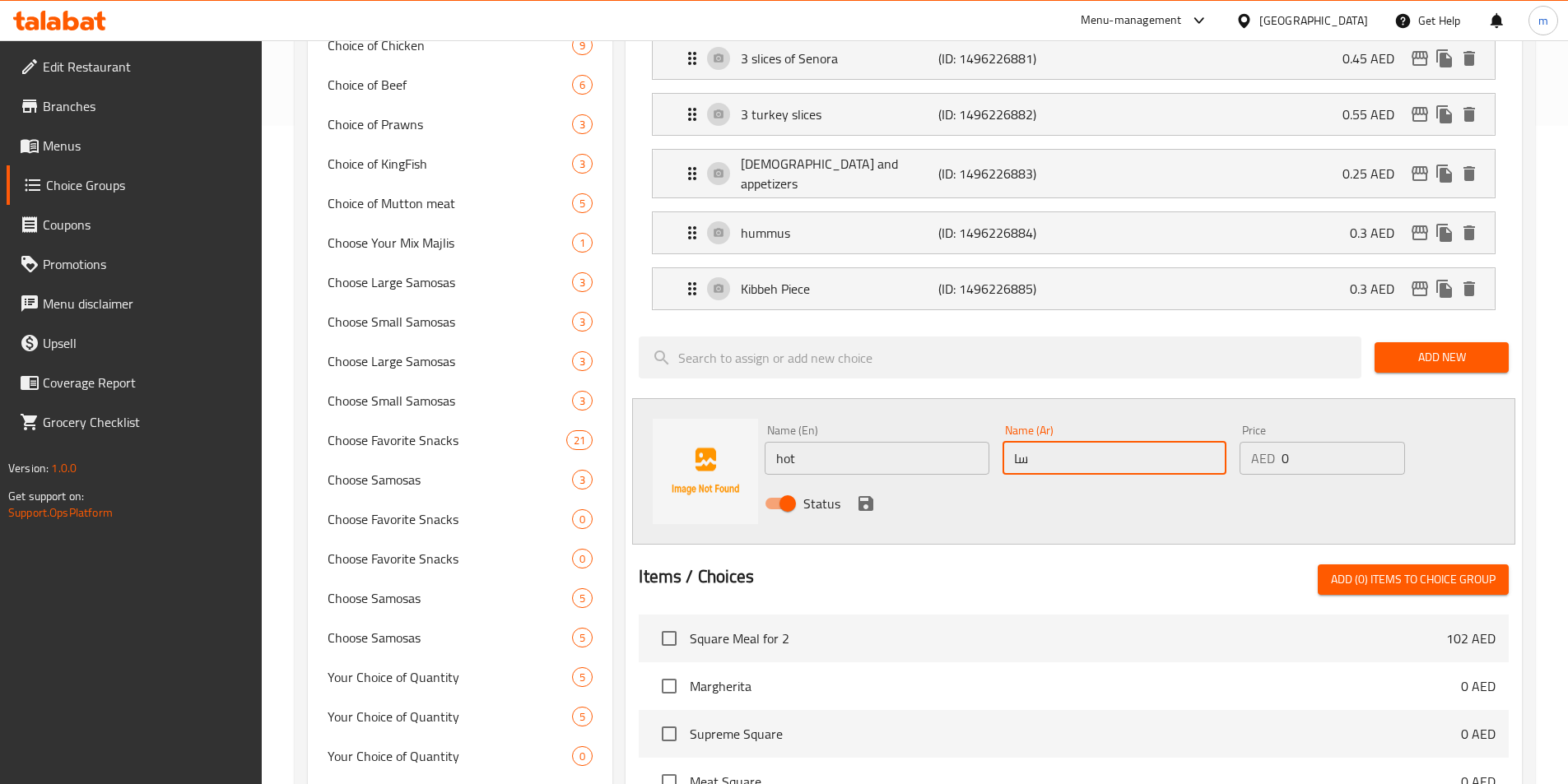
type input "ساخن"
click at [867, 494] on icon "save" at bounding box center [865, 503] width 19 height 19
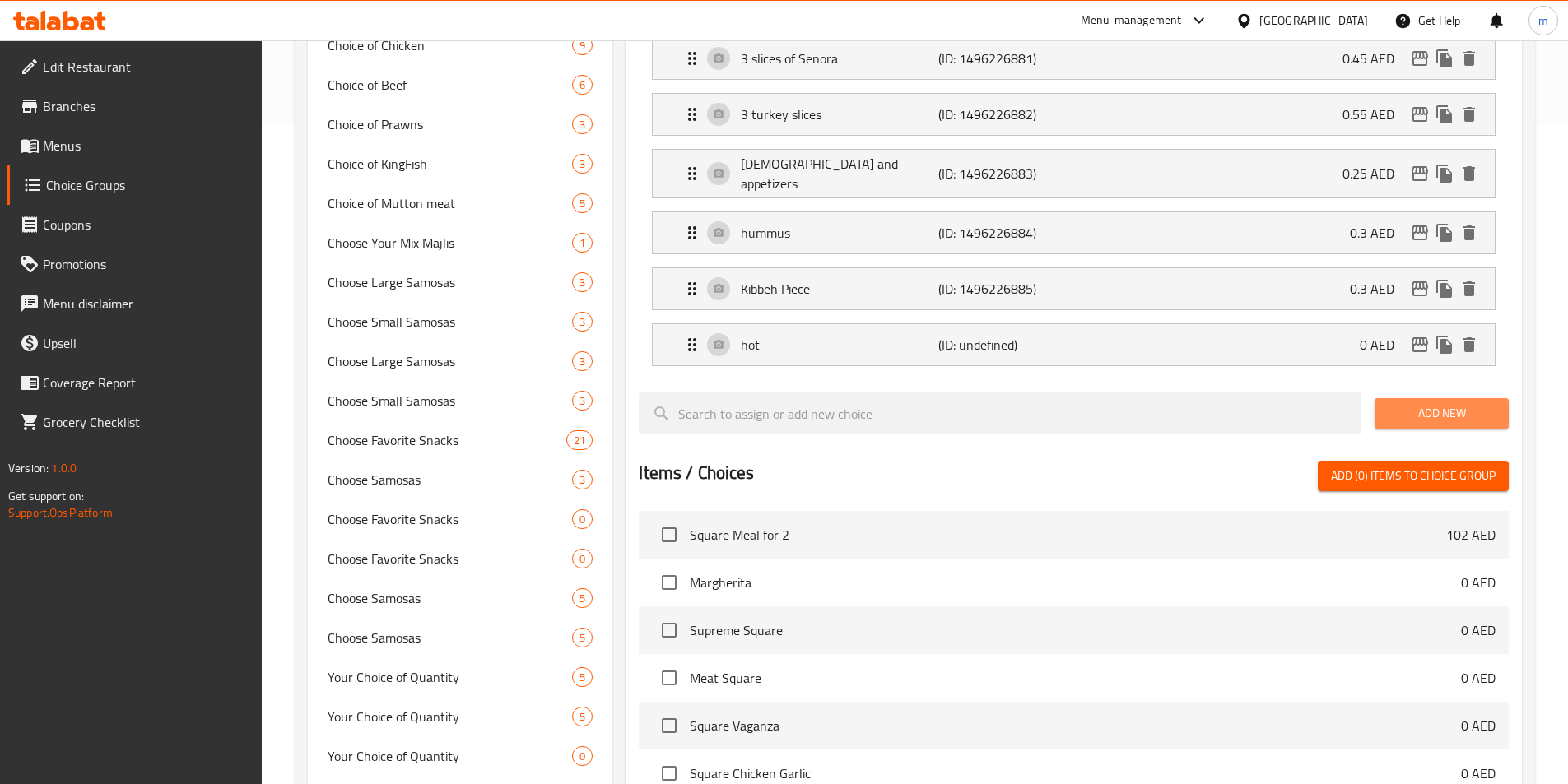
click at [1457, 404] on span "Add New" at bounding box center [1441, 414] width 108 height 20
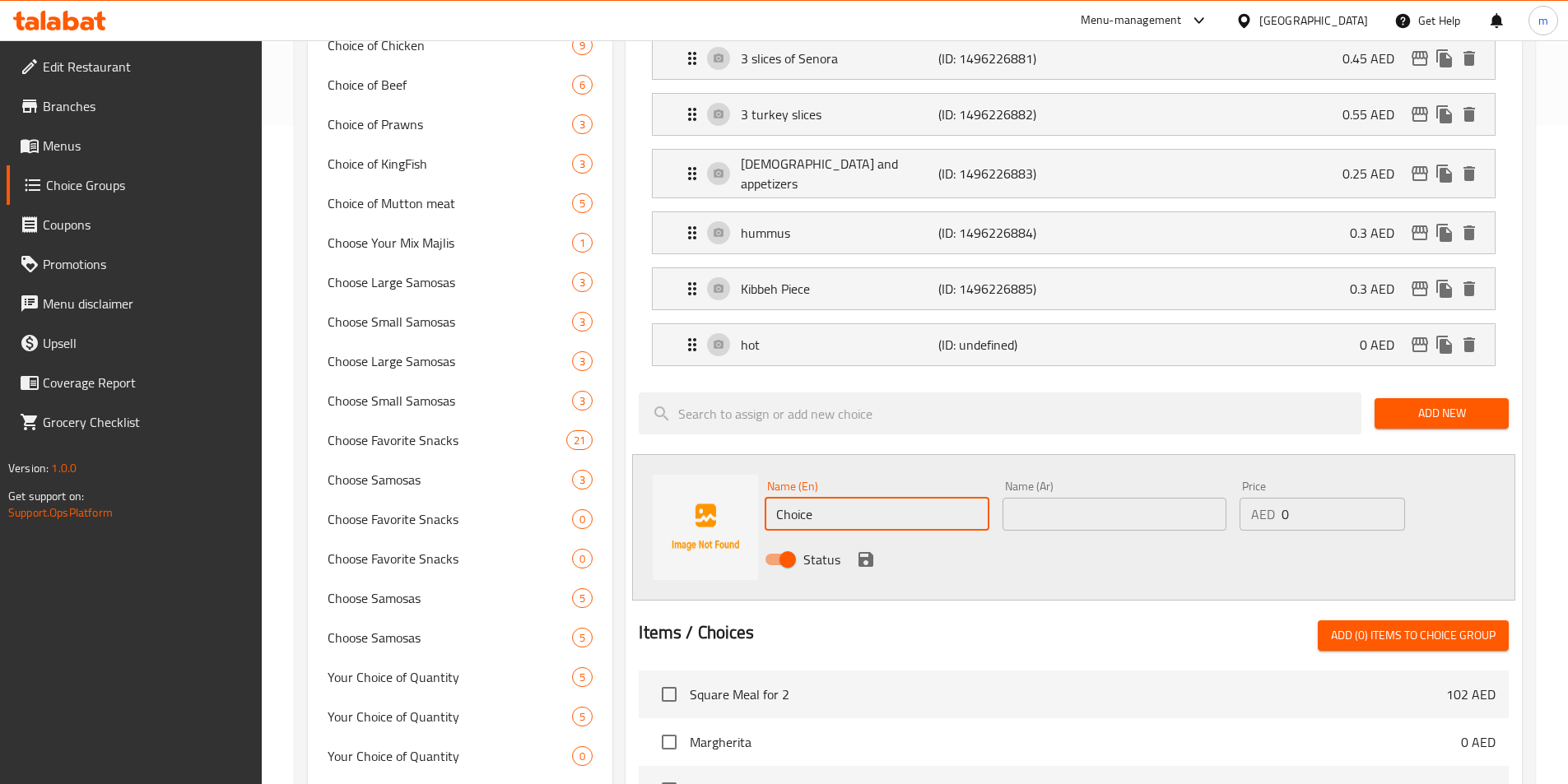
click at [860, 497] on input "Choice" at bounding box center [876, 514] width 224 height 33
type input "ؤ"
type input "cold"
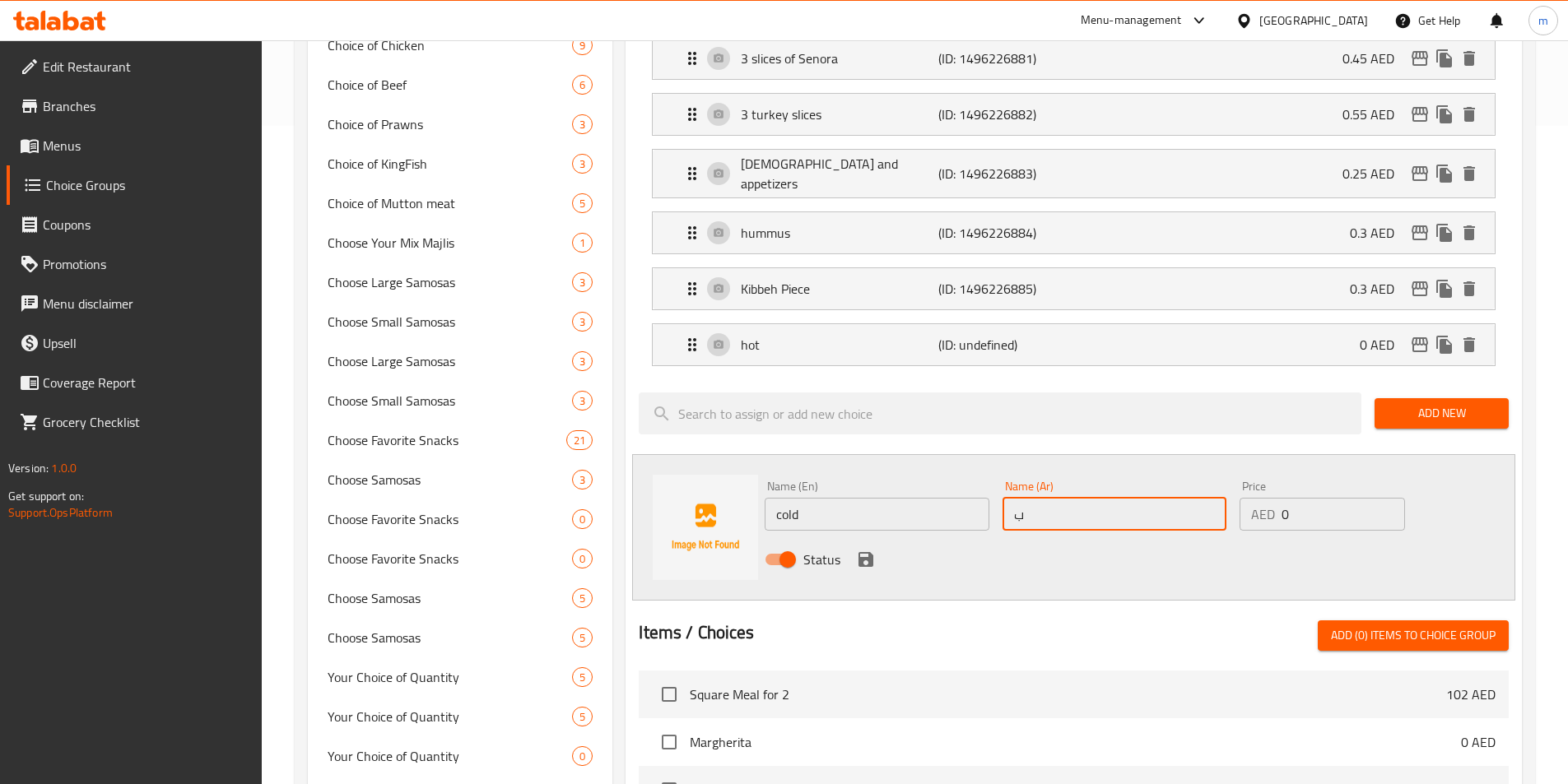
type input "بارد"
click at [867, 552] on icon "save" at bounding box center [866, 559] width 15 height 15
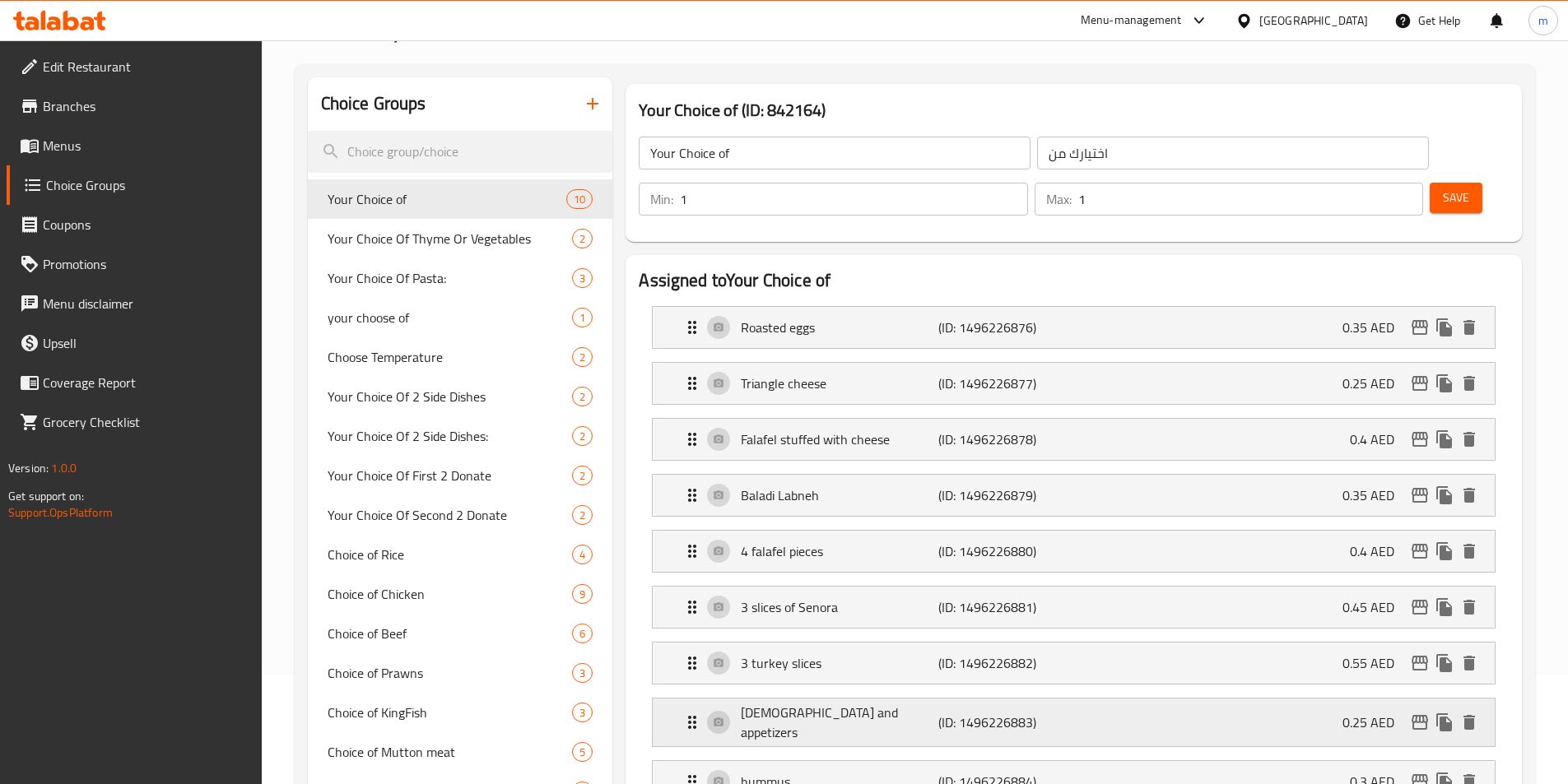
scroll to position [82, 0]
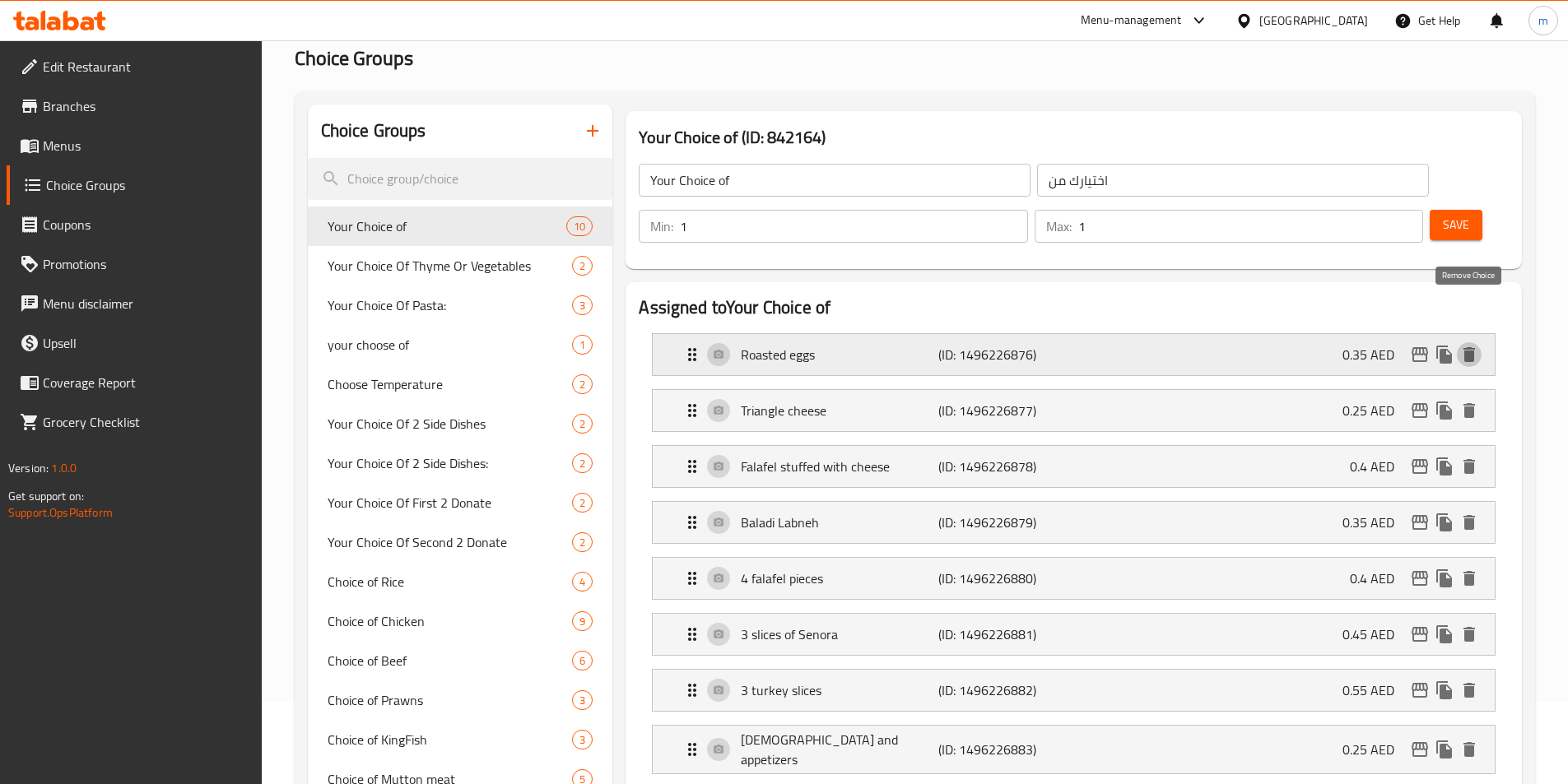
click at [1474, 347] on icon "delete" at bounding box center [1469, 355] width 12 height 15
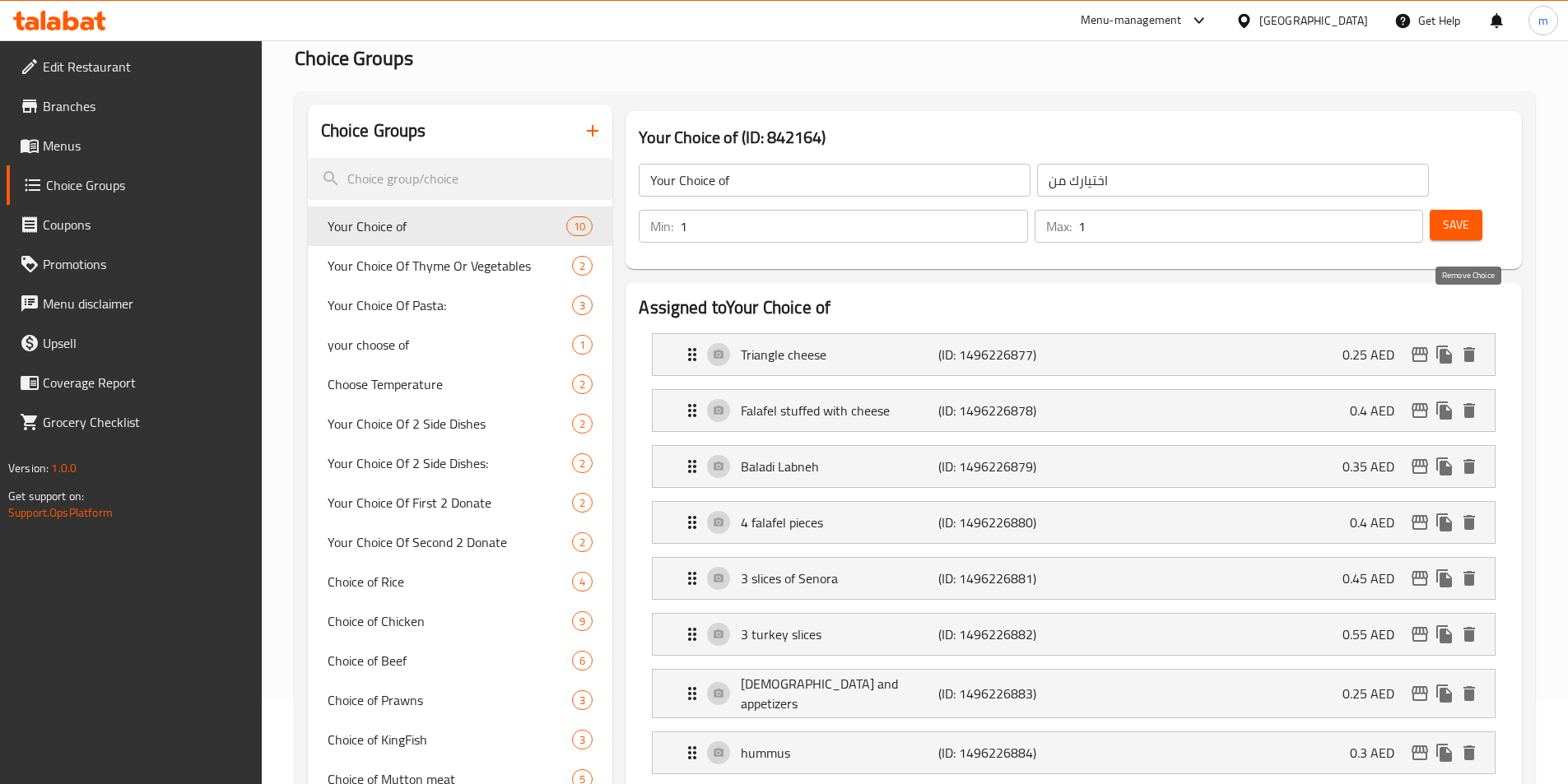
click at [1474, 347] on icon "delete" at bounding box center [1469, 355] width 12 height 15
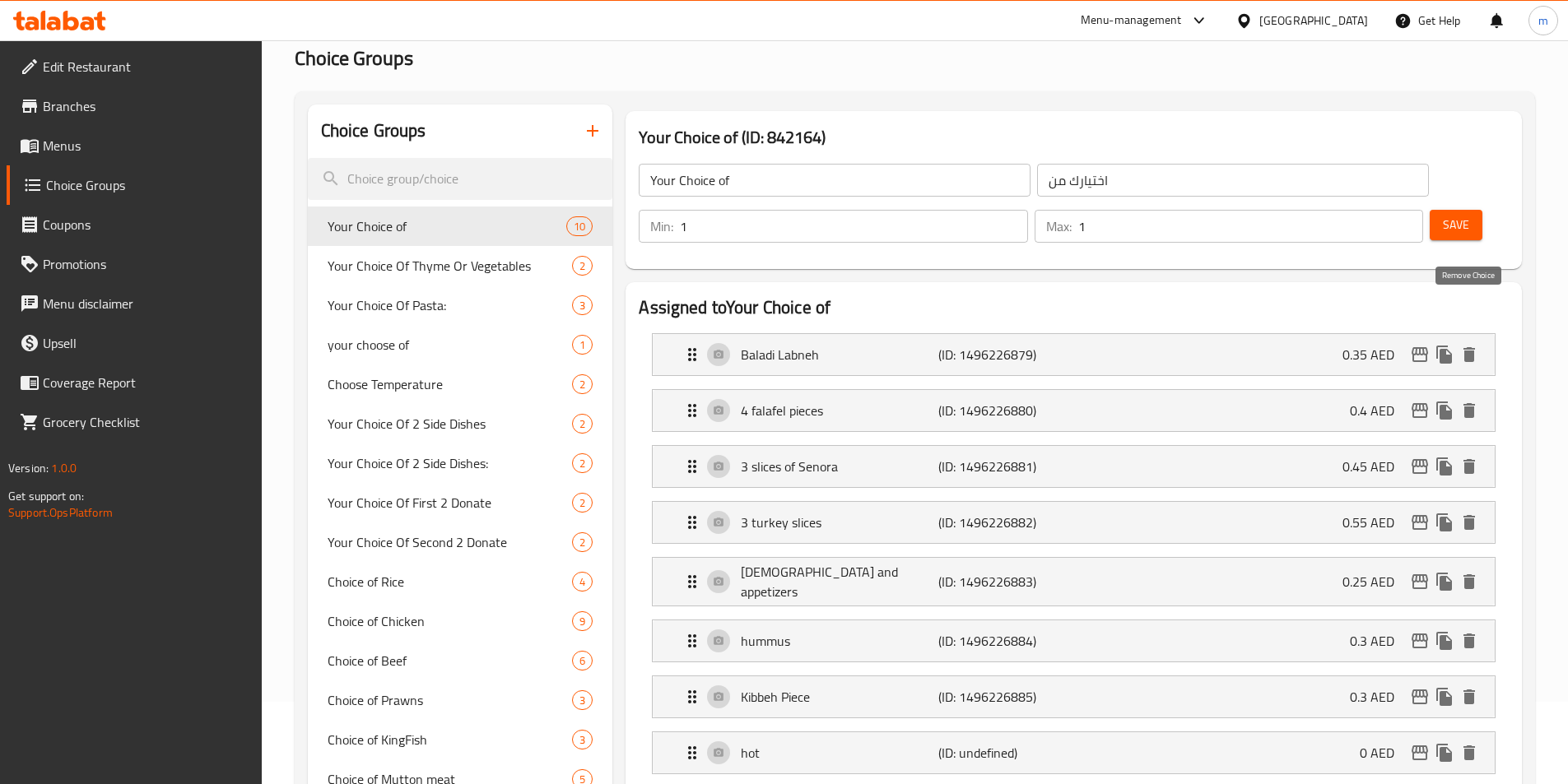
click at [1474, 347] on icon "delete" at bounding box center [1469, 355] width 12 height 15
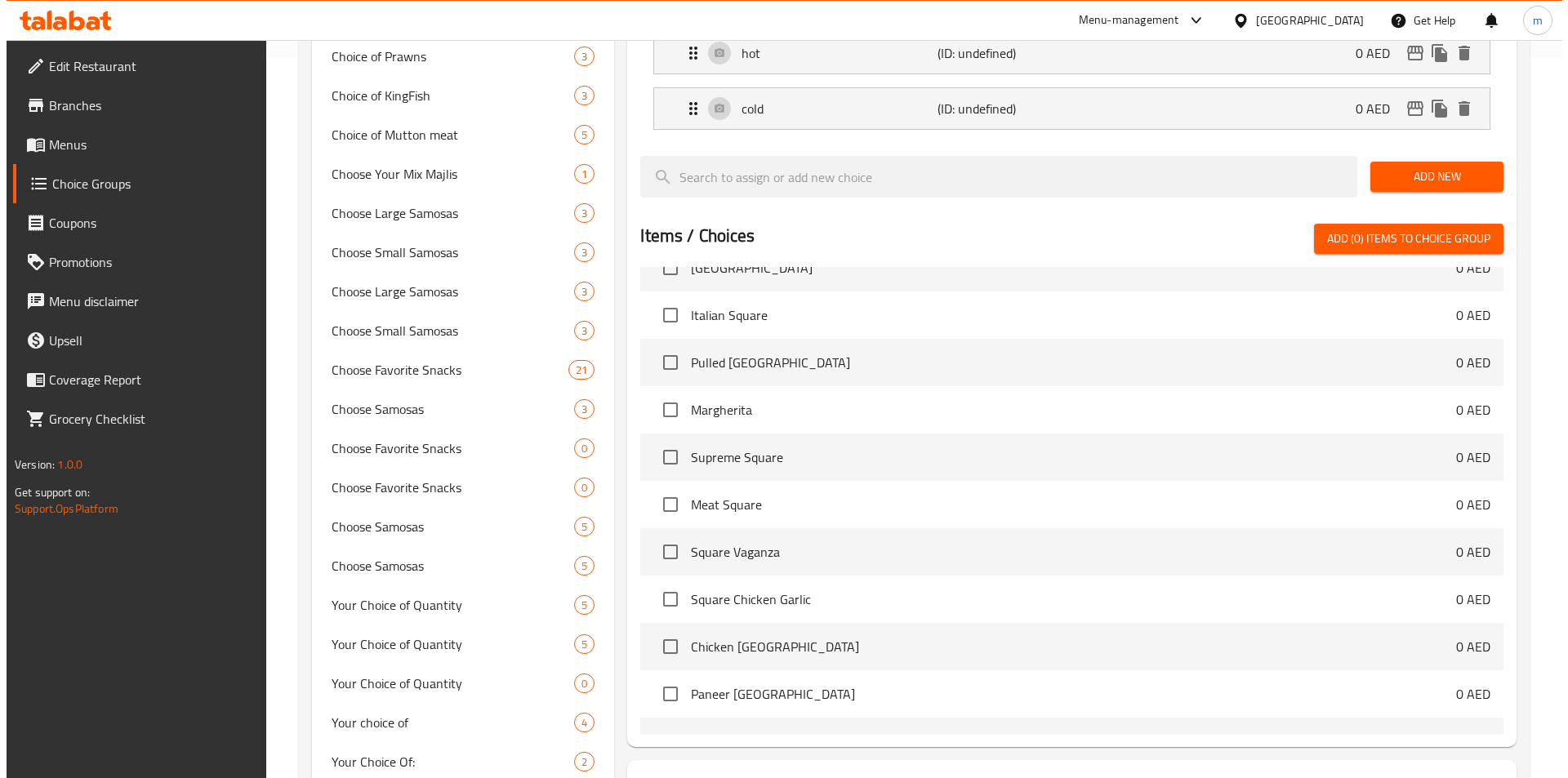
scroll to position [816, 0]
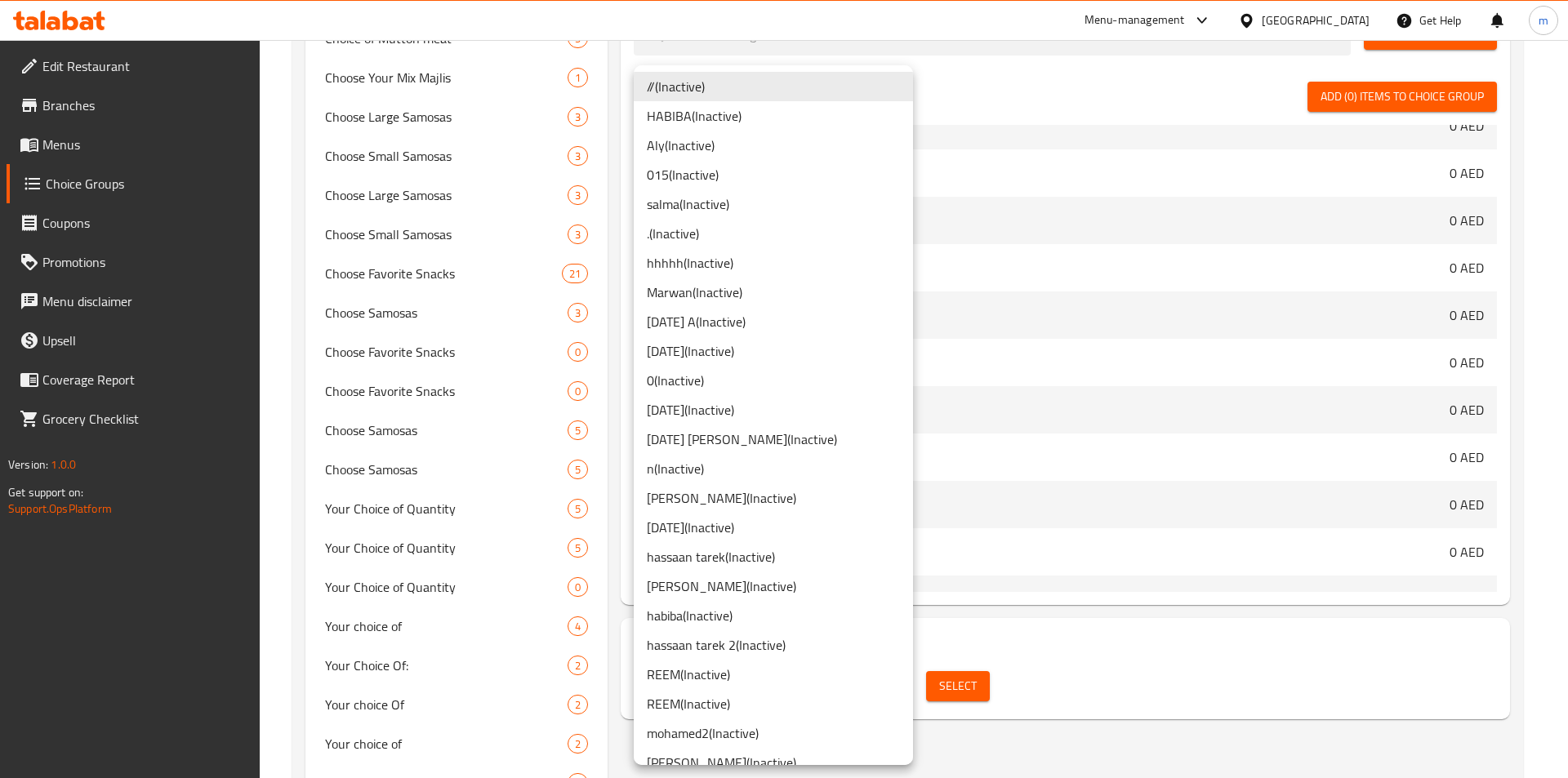
click at [715, 730] on li "[PERSON_NAME]2 ( Inactive )" at bounding box center [773, 733] width 280 height 29
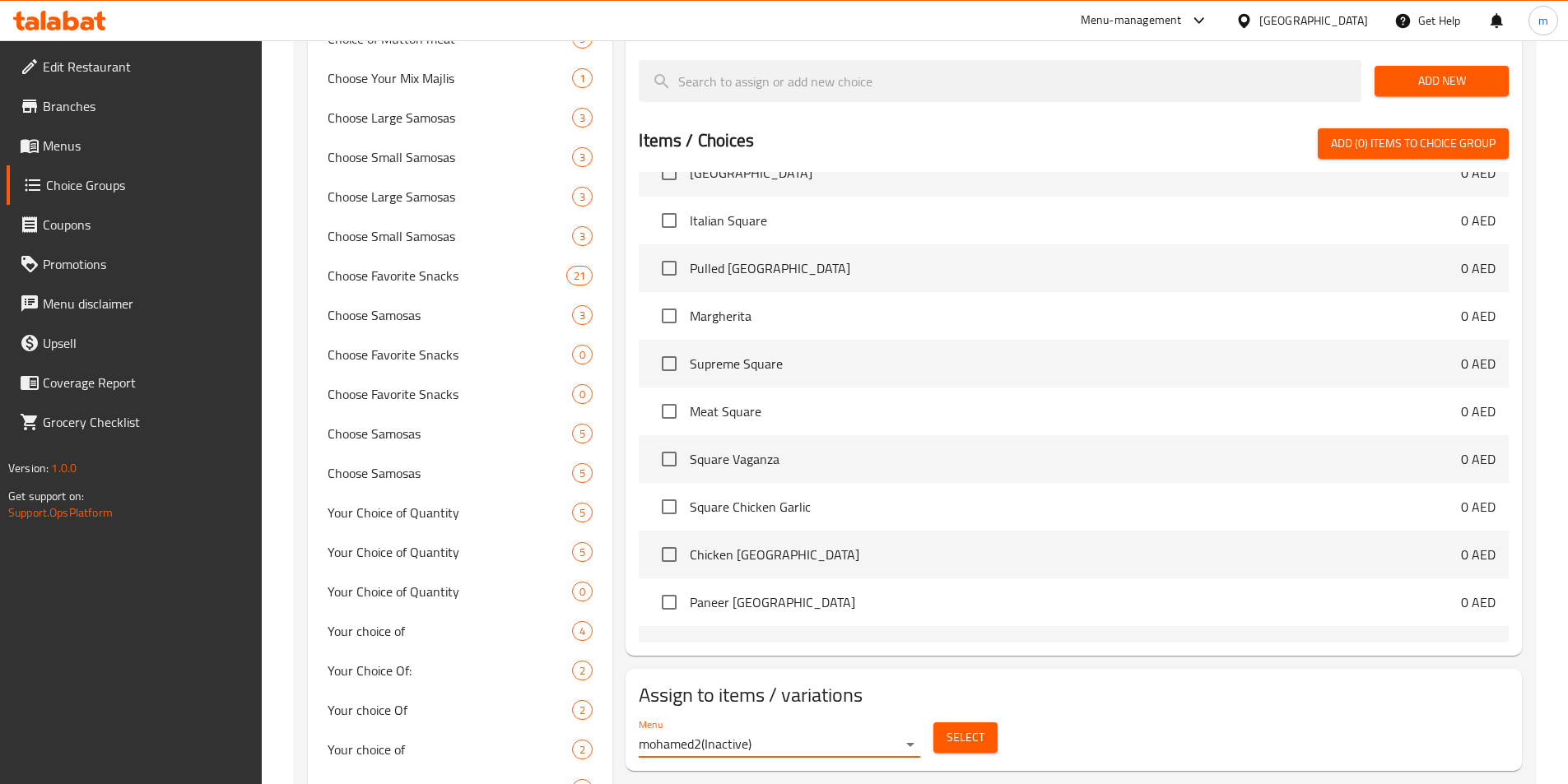
click at [958, 728] on span "Select" at bounding box center [965, 738] width 38 height 20
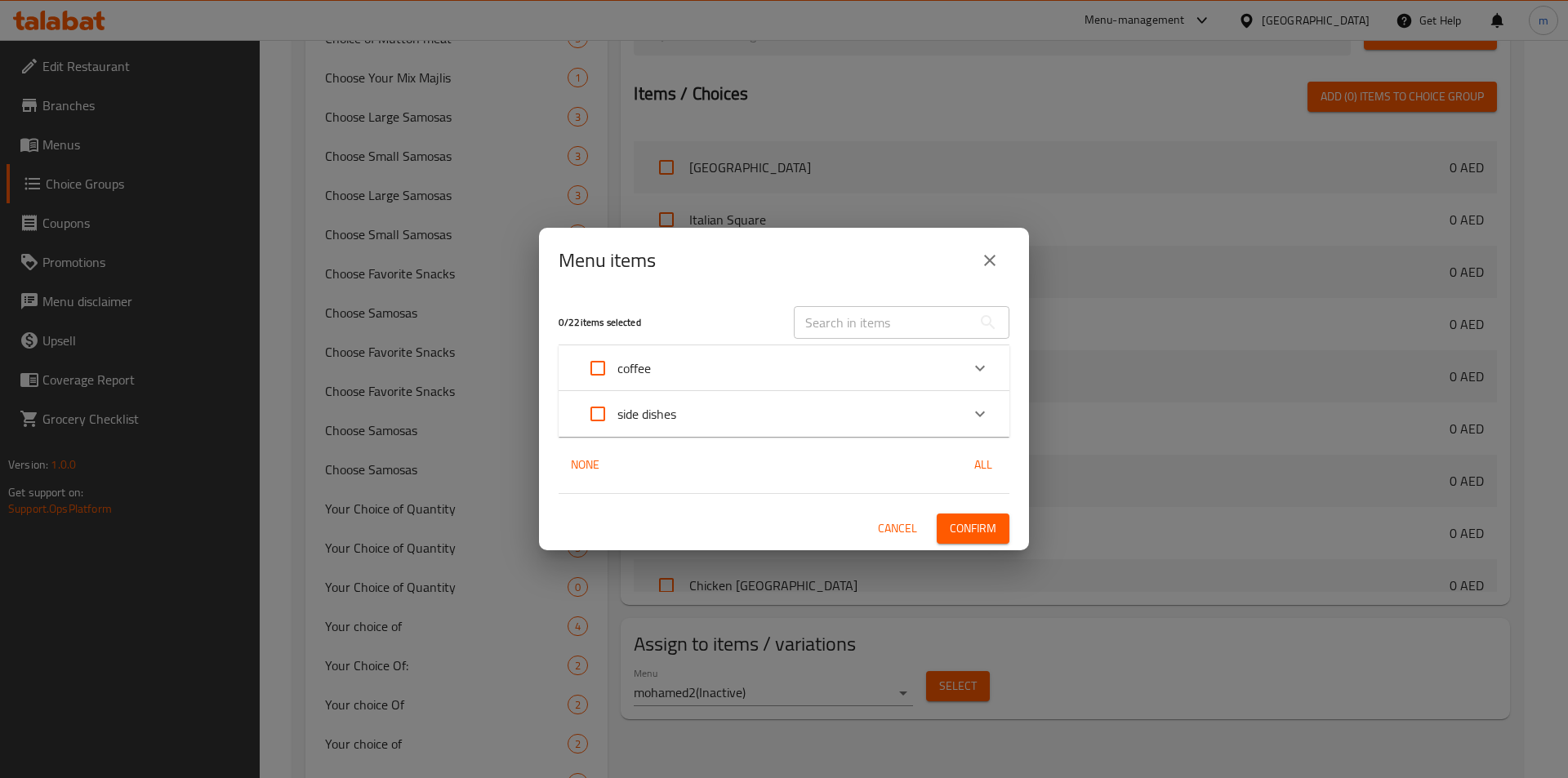
click at [655, 368] on div "coffee" at bounding box center [769, 368] width 382 height 39
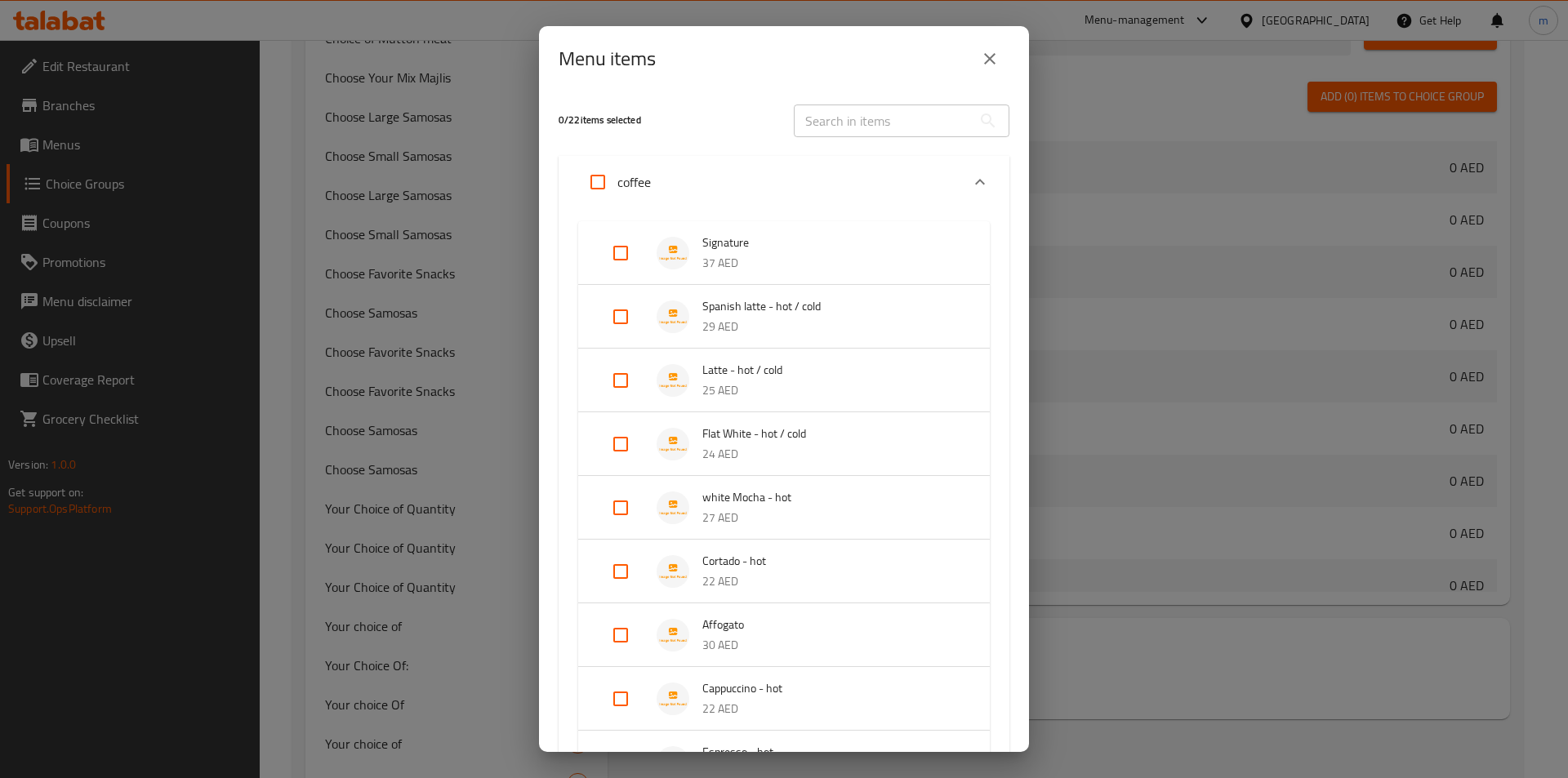
click at [767, 306] on span "Spanish latte - hot / cold" at bounding box center [829, 306] width 255 height 20
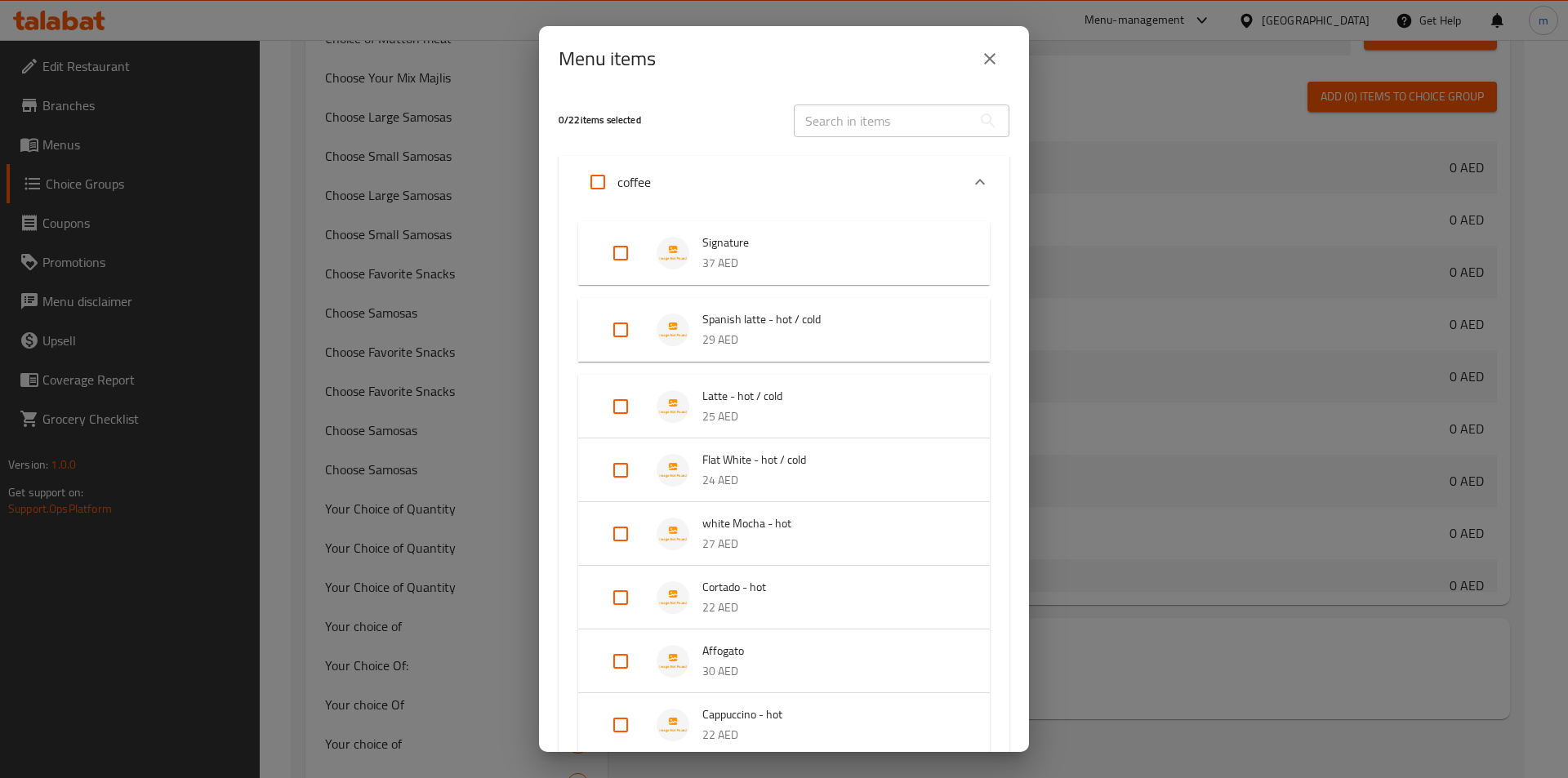
click at [620, 323] on input "Expand" at bounding box center [620, 329] width 39 height 39
checkbox input "true"
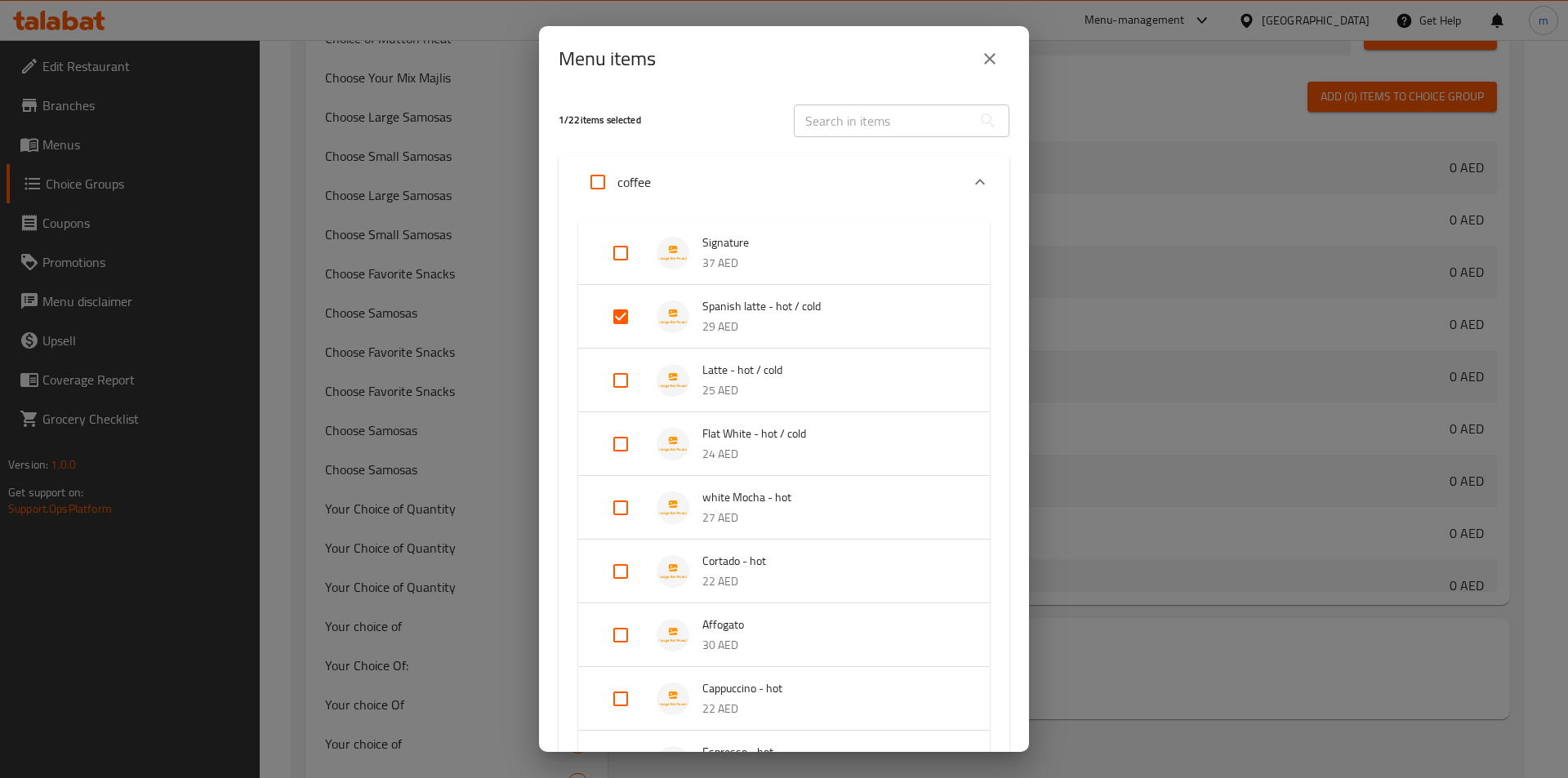
click at [611, 385] on input "Expand" at bounding box center [620, 380] width 39 height 39
checkbox input "true"
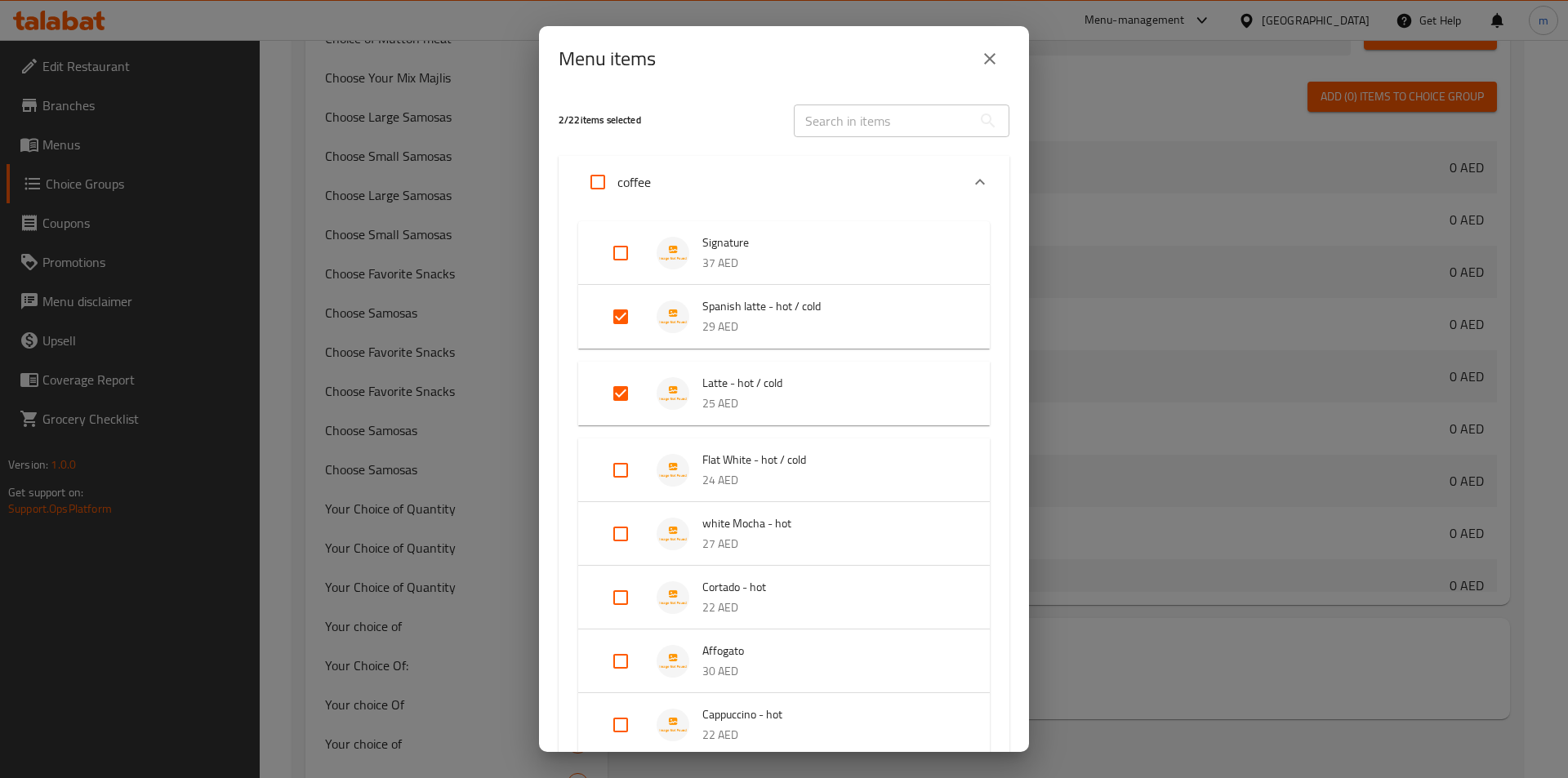
click at [619, 470] on input "Expand" at bounding box center [620, 470] width 39 height 39
checkbox input "true"
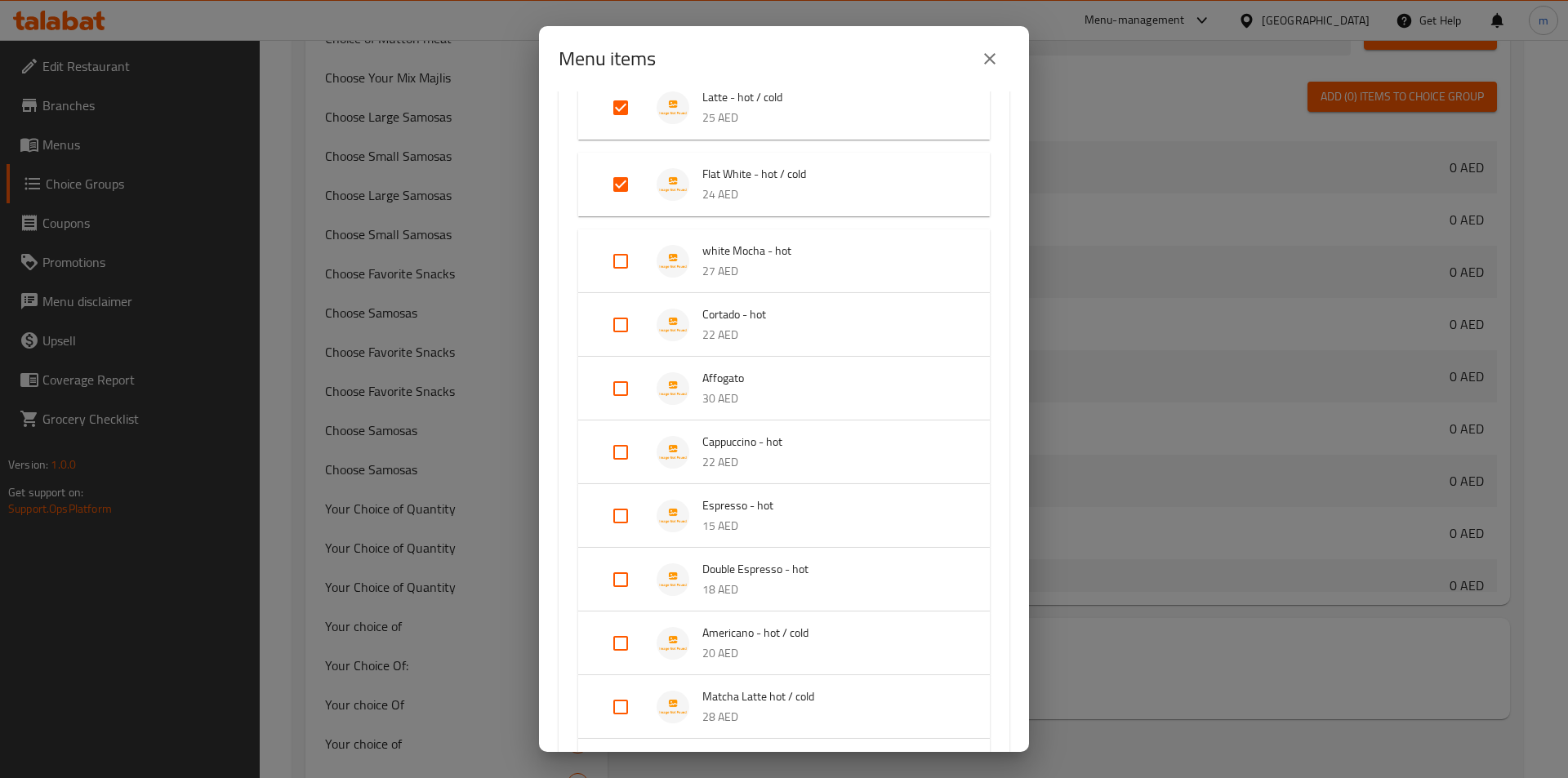
scroll to position [326, 0]
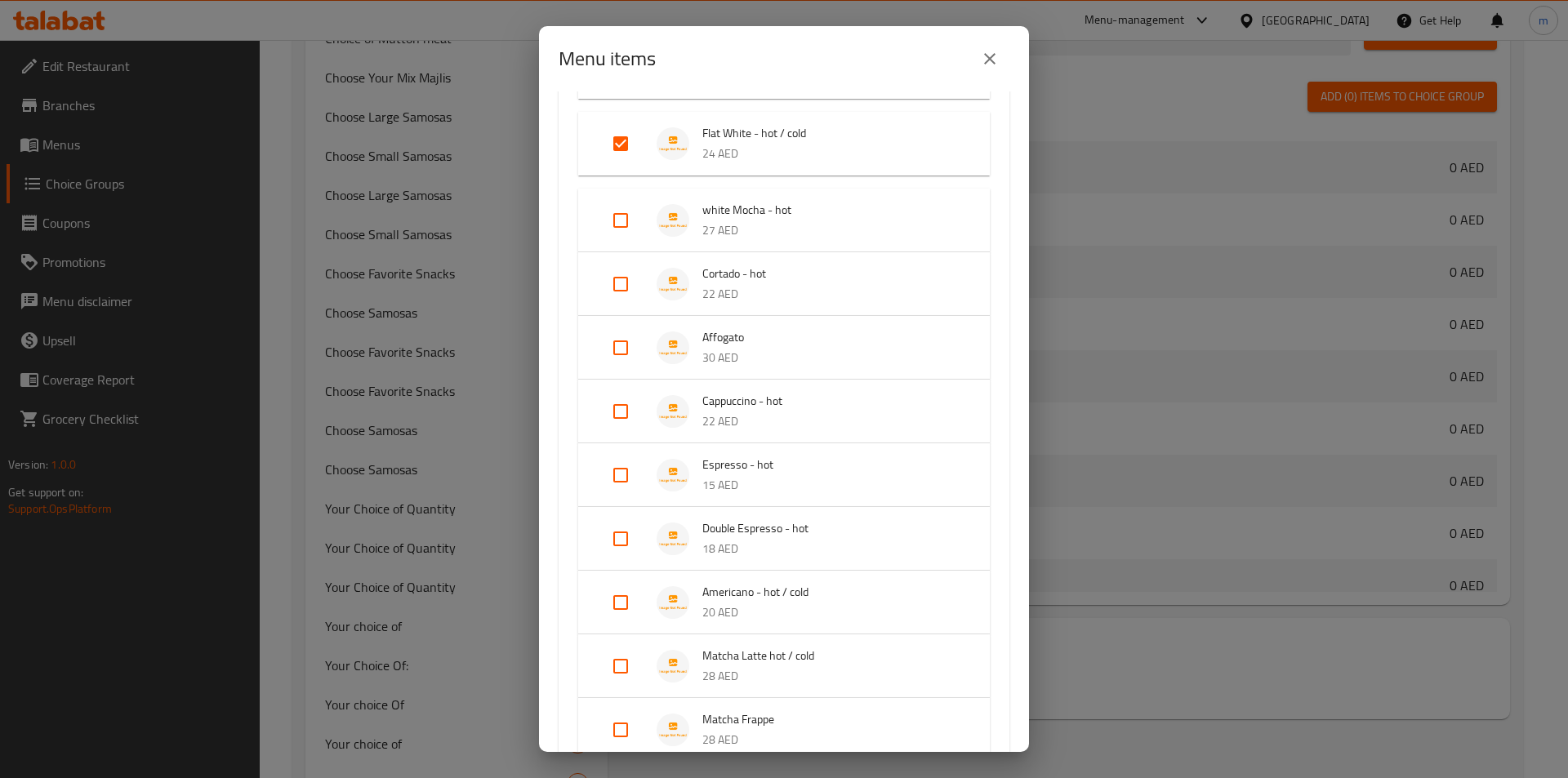
click at [619, 601] on input "Expand" at bounding box center [620, 602] width 39 height 39
checkbox input "true"
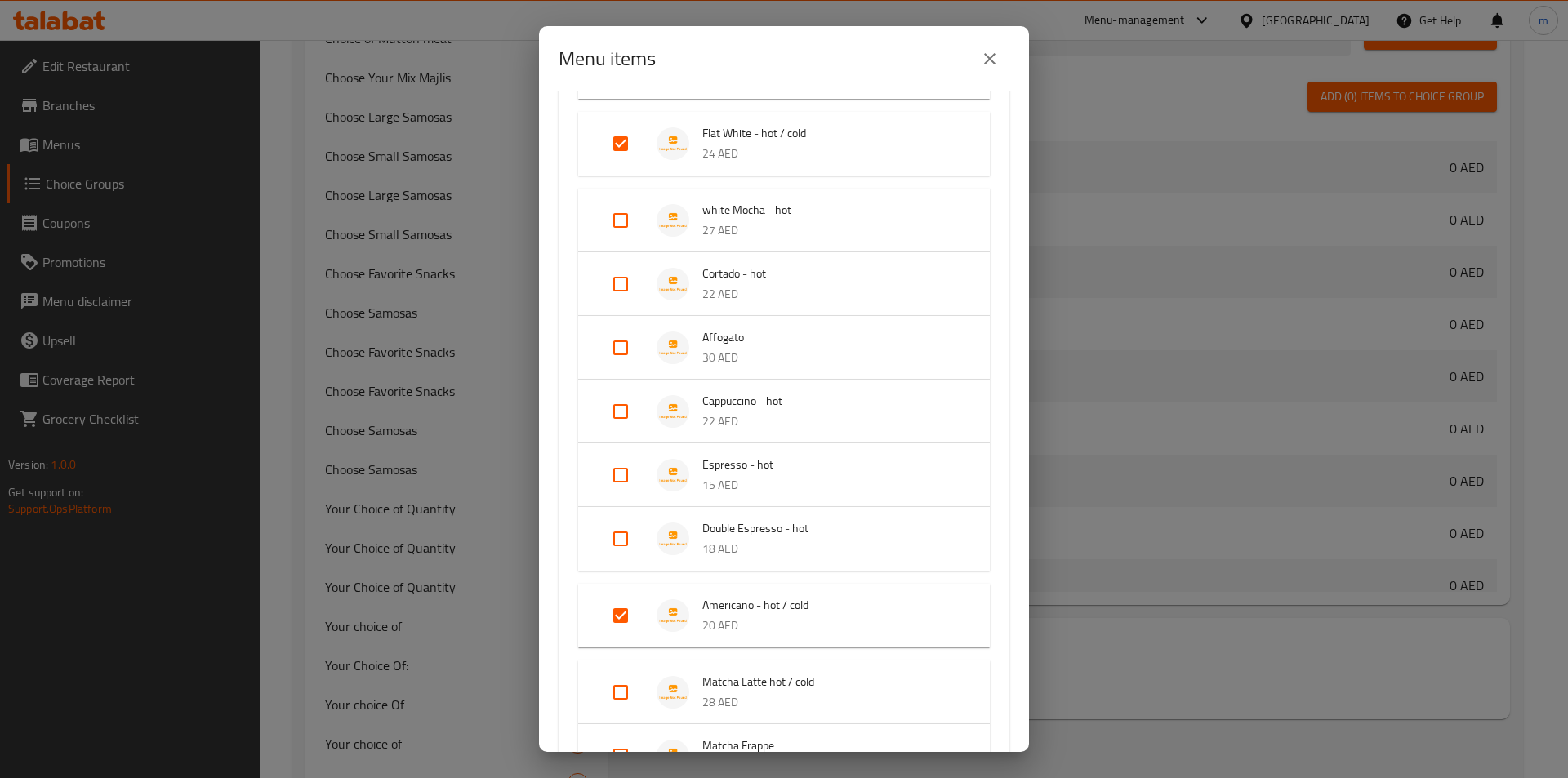
click at [623, 694] on input "Expand" at bounding box center [620, 692] width 39 height 39
checkbox input "true"
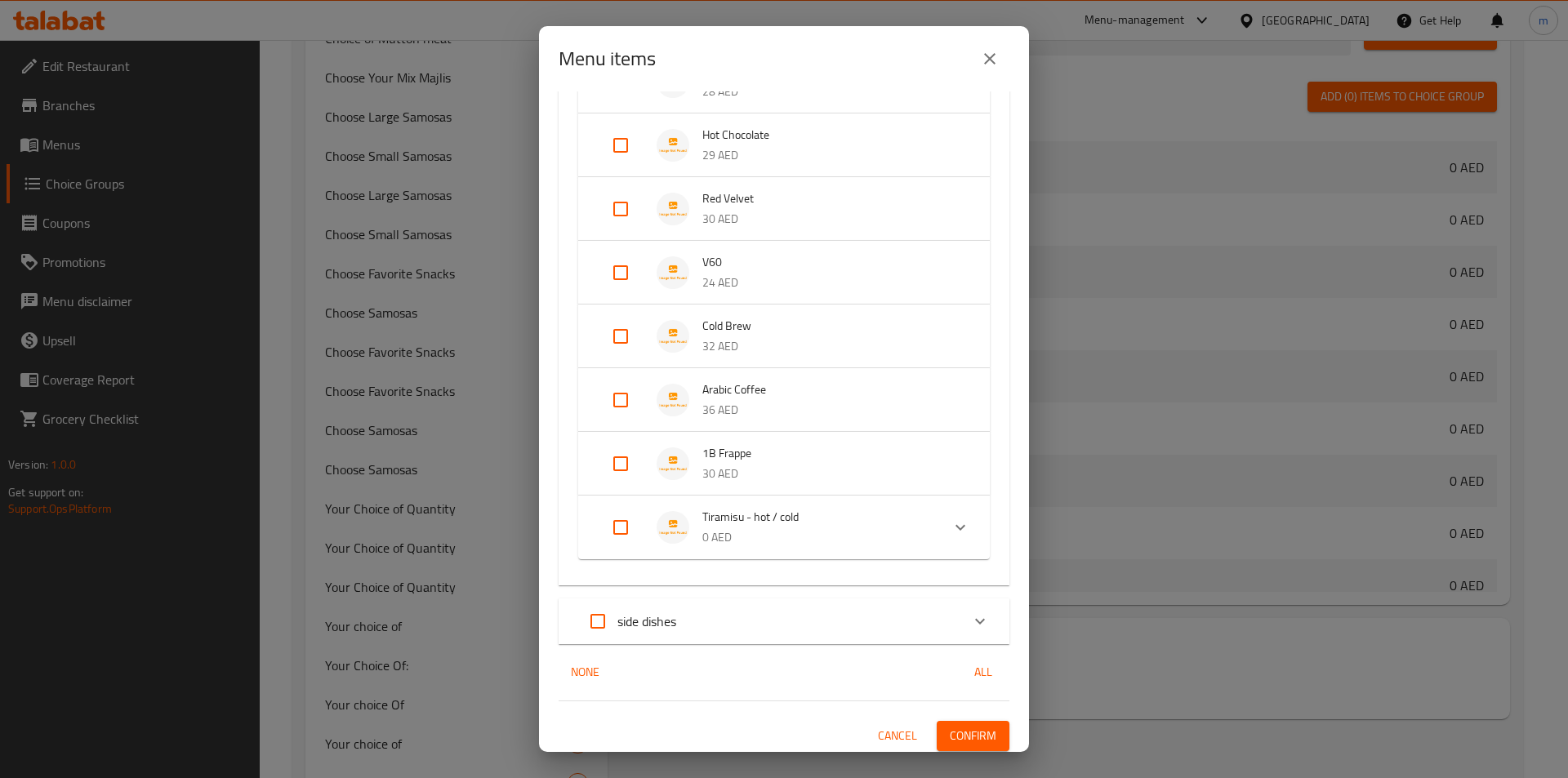
scroll to position [1020, 0]
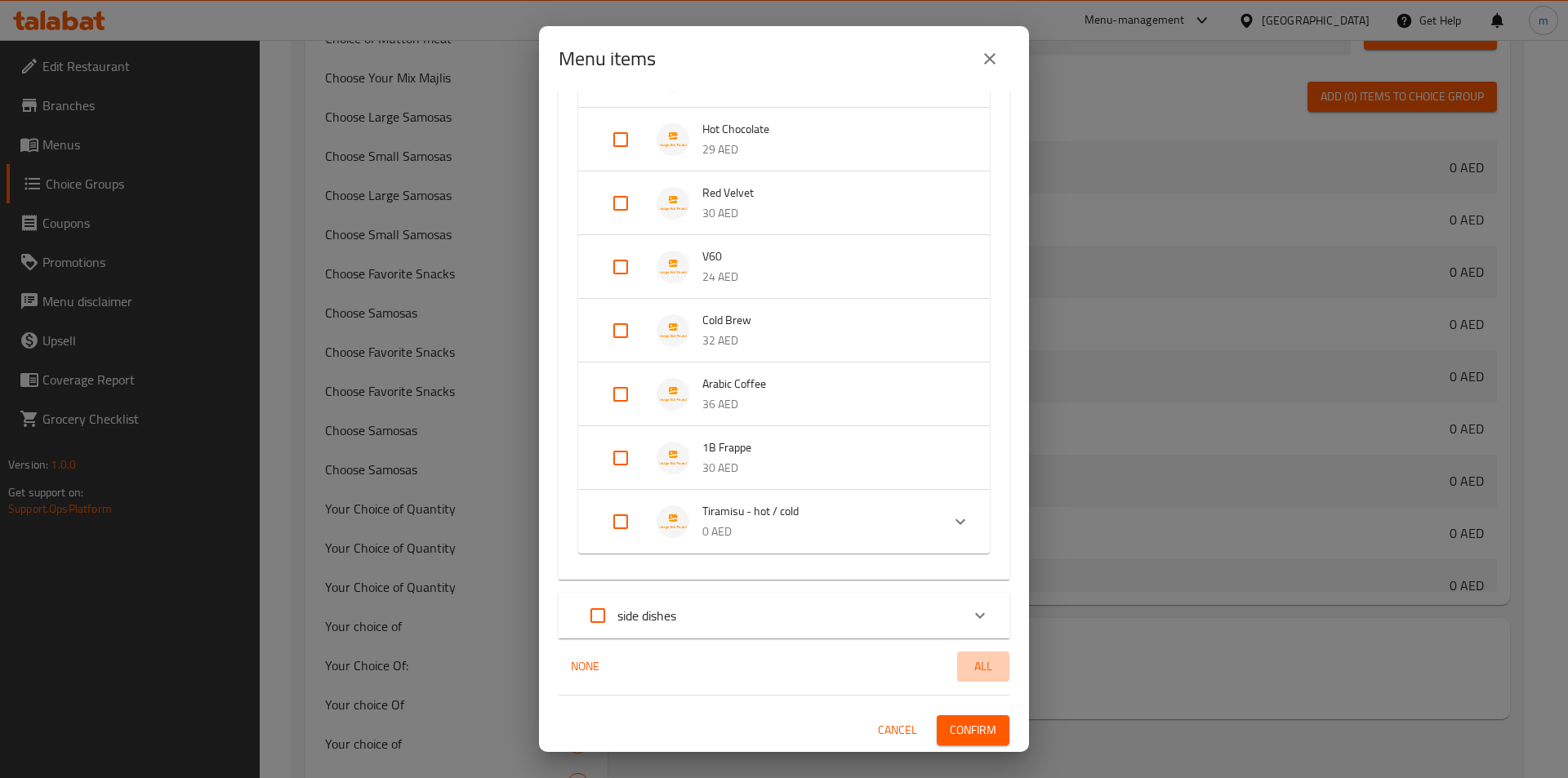
click at [974, 672] on span "All" at bounding box center [983, 666] width 39 height 20
checkbox input "true"
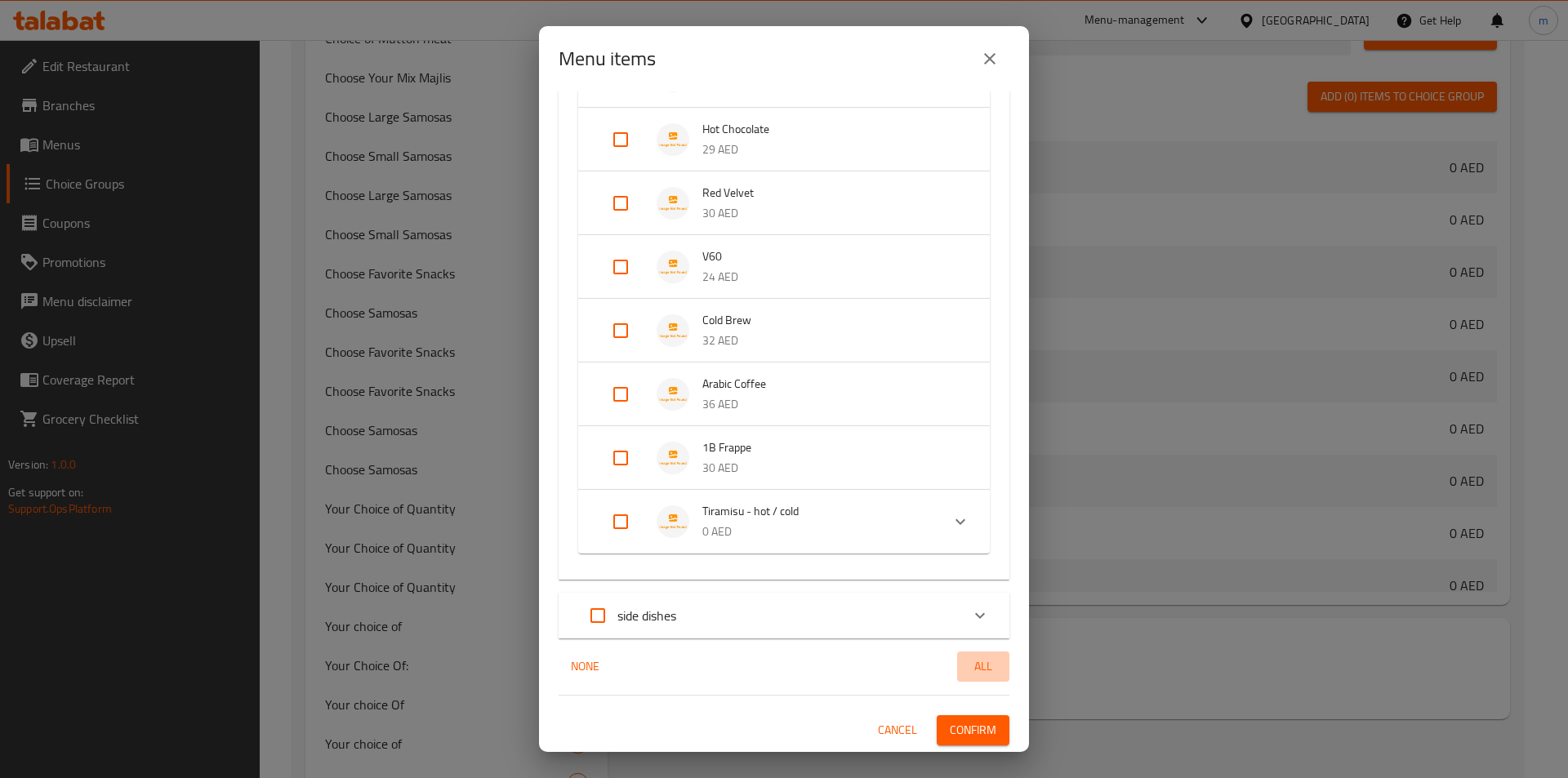
checkbox input "true"
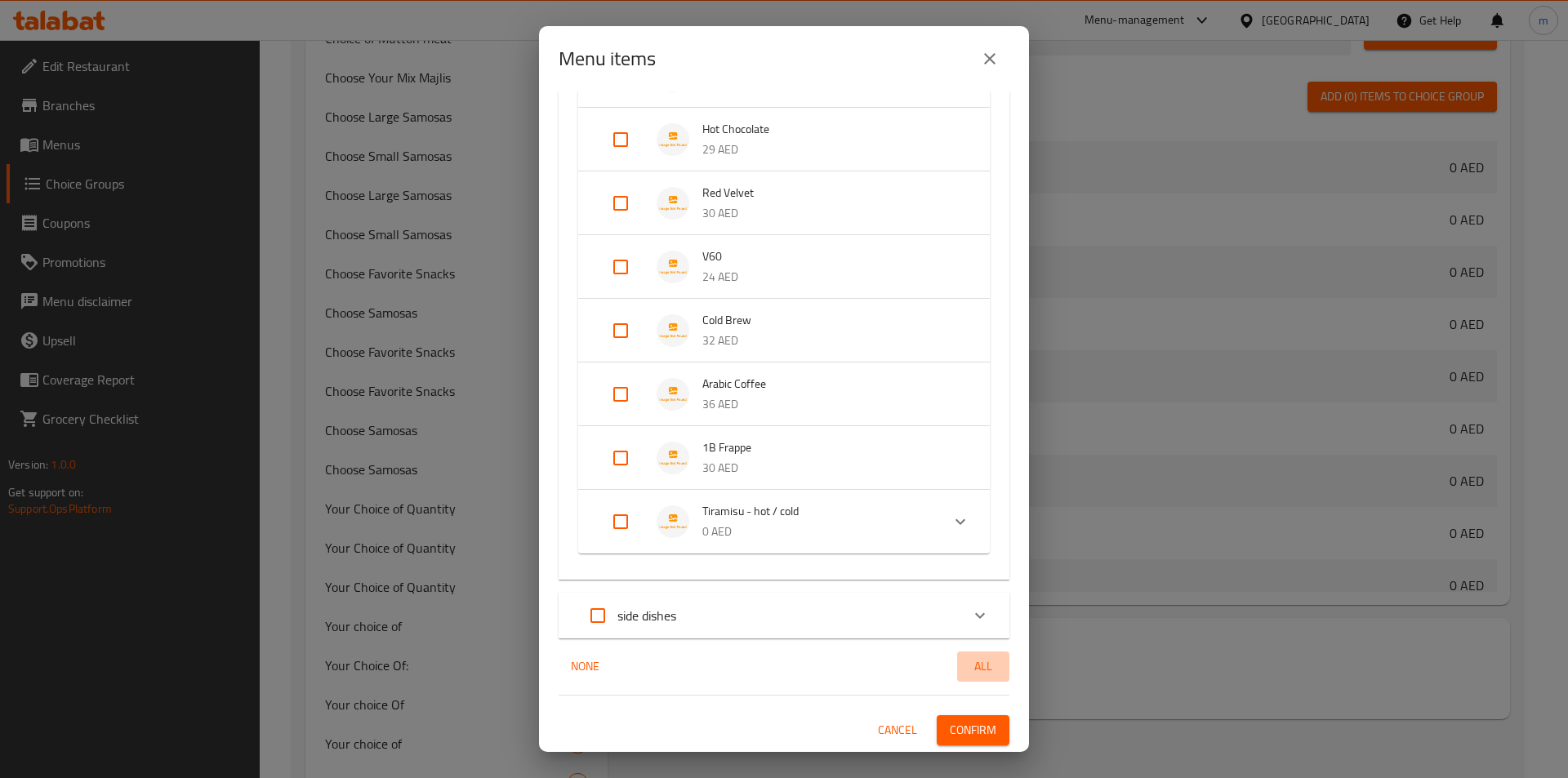
checkbox input "true"
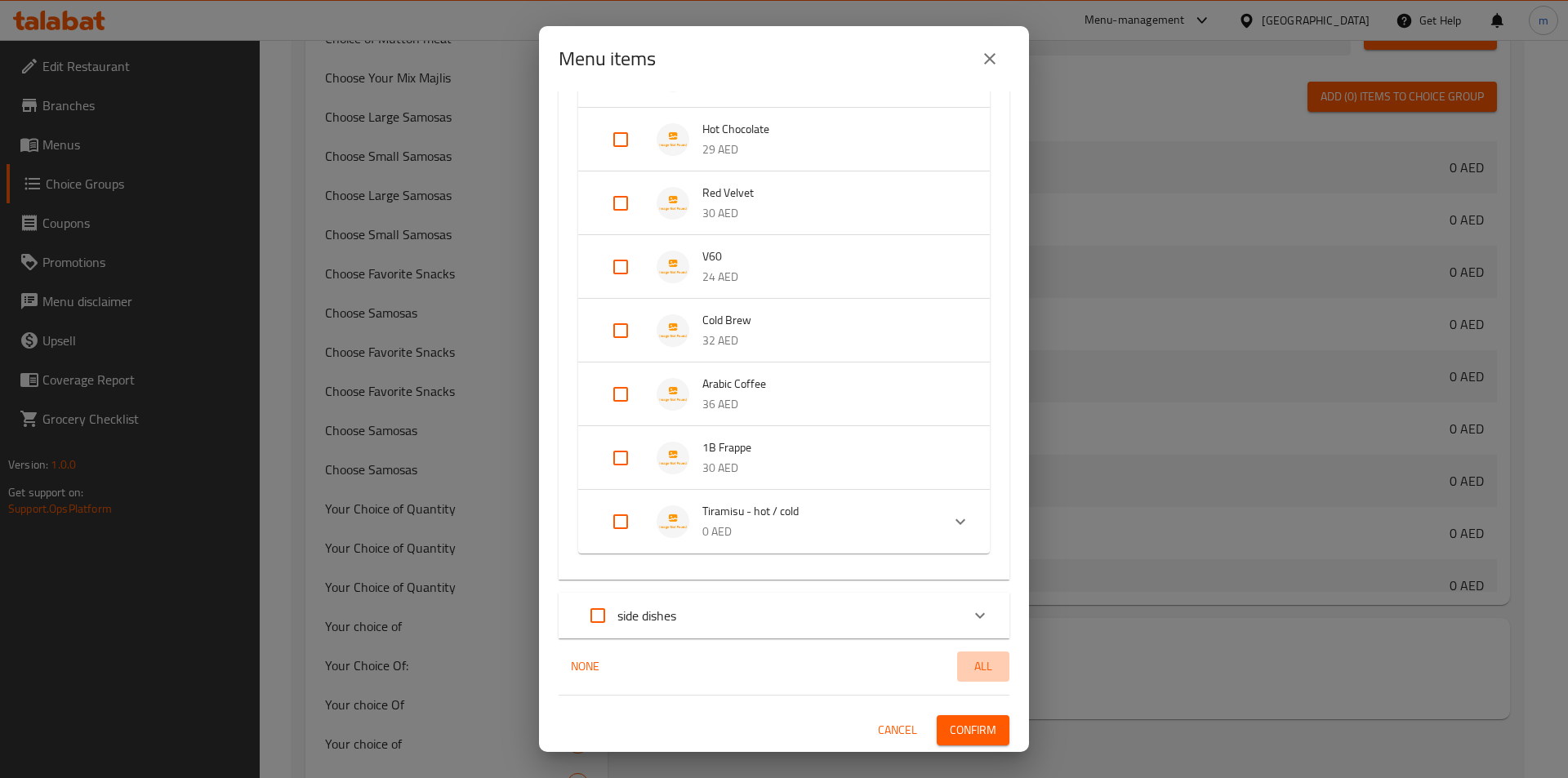
checkbox input "true"
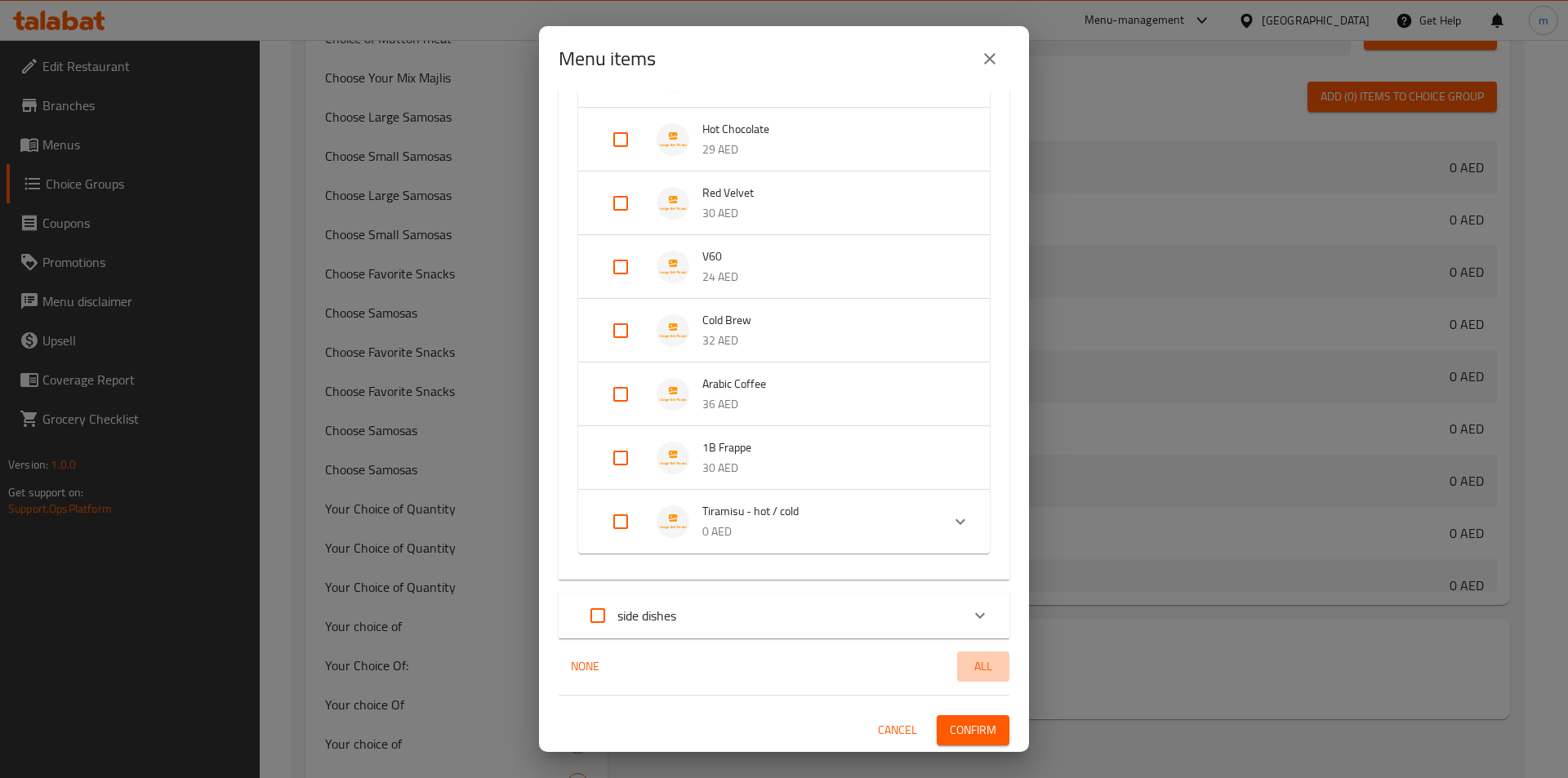
checkbox input "true"
click at [974, 672] on span "All" at bounding box center [983, 666] width 39 height 20
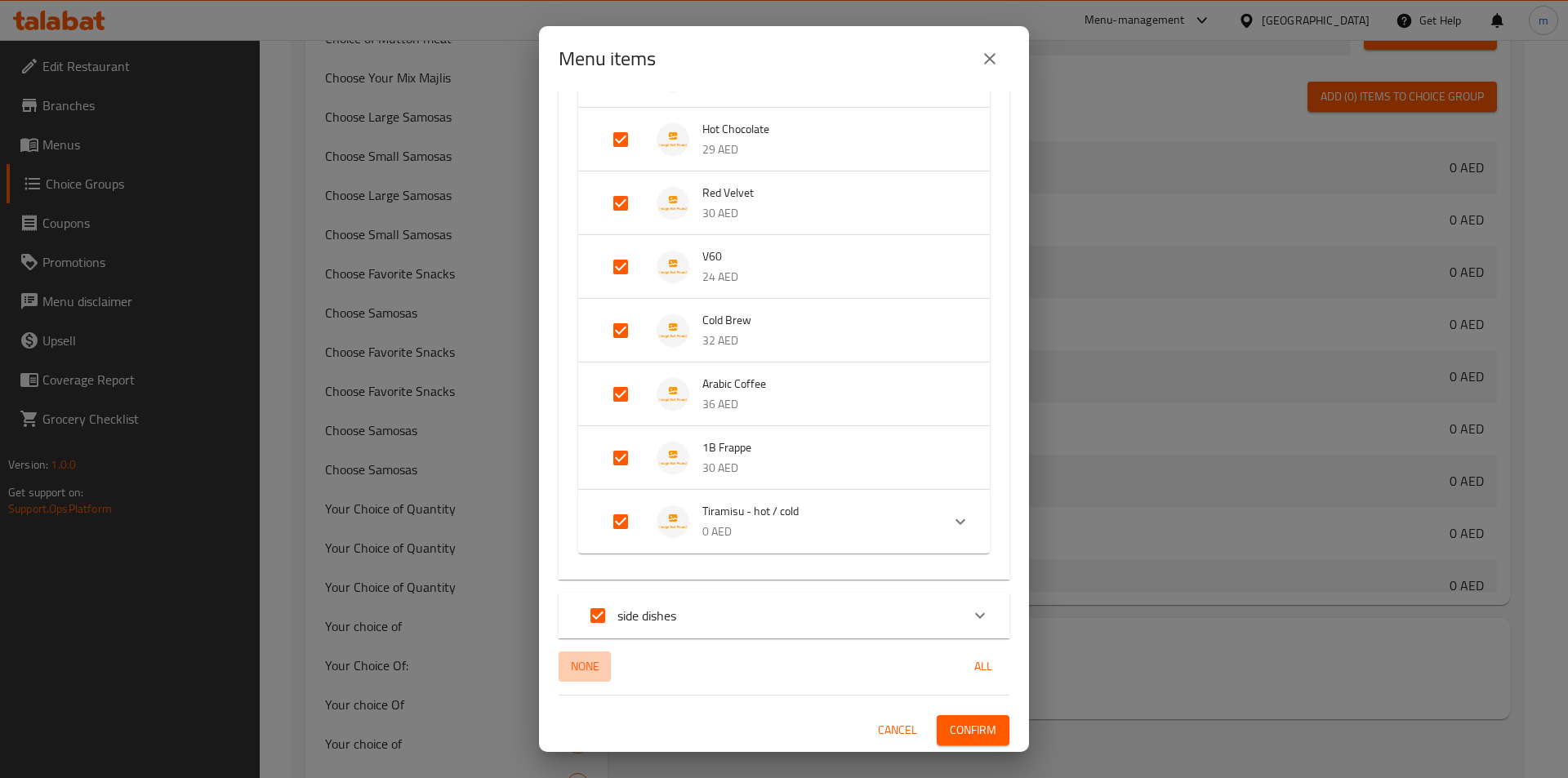
click at [573, 666] on span "None" at bounding box center [584, 666] width 39 height 20
checkbox input "false"
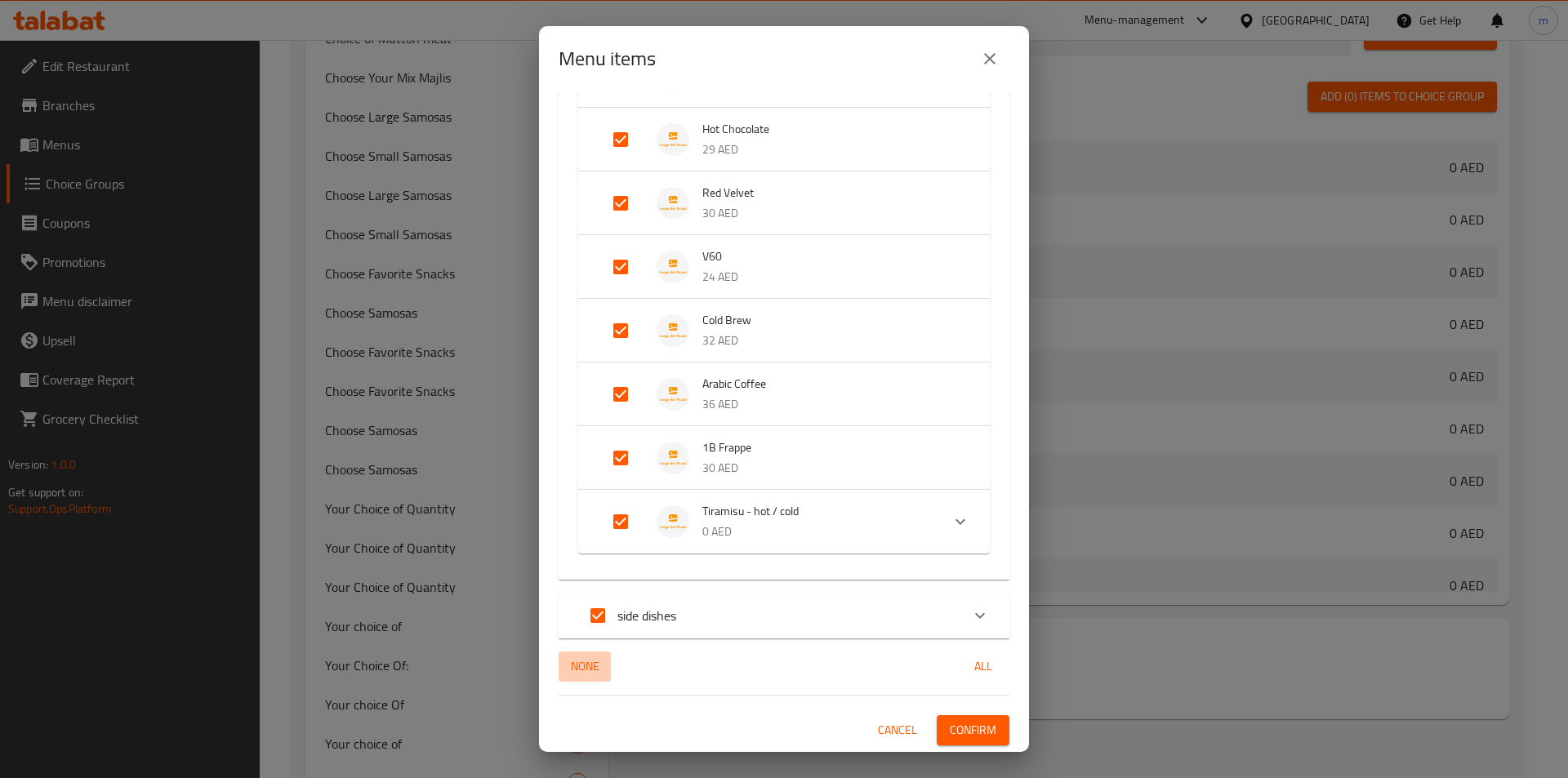
checkbox input "false"
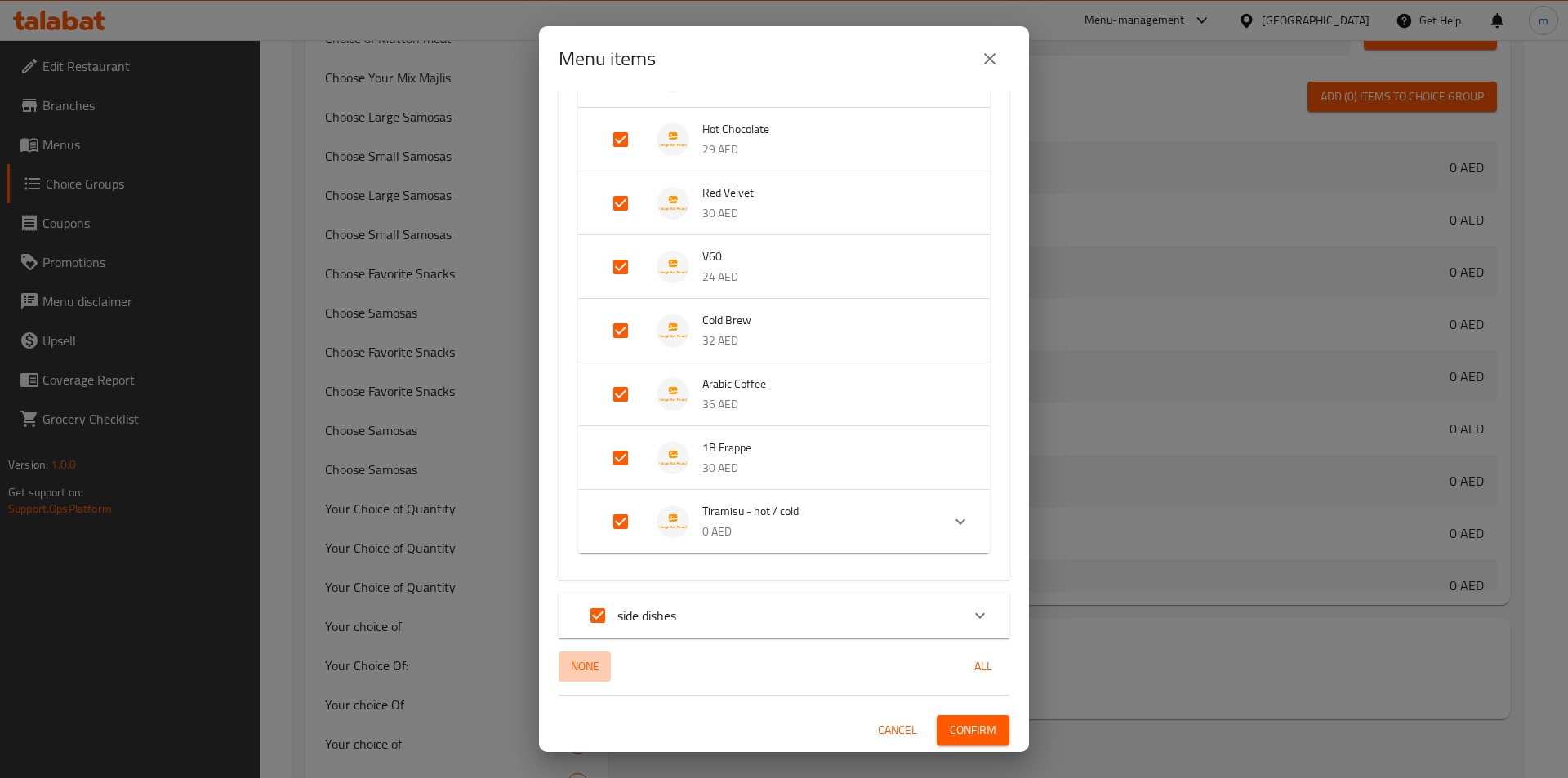
checkbox input "false"
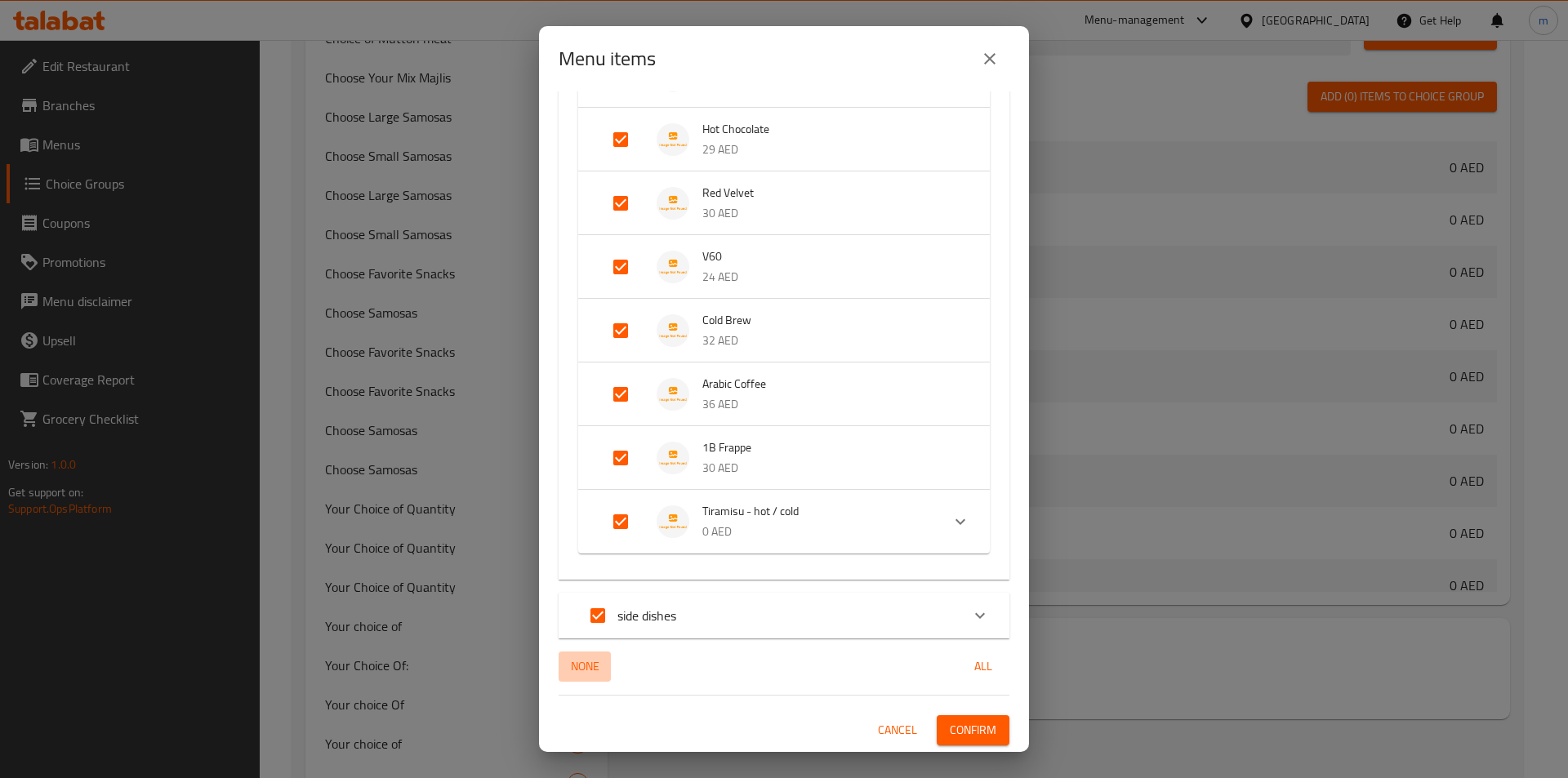
checkbox input "false"
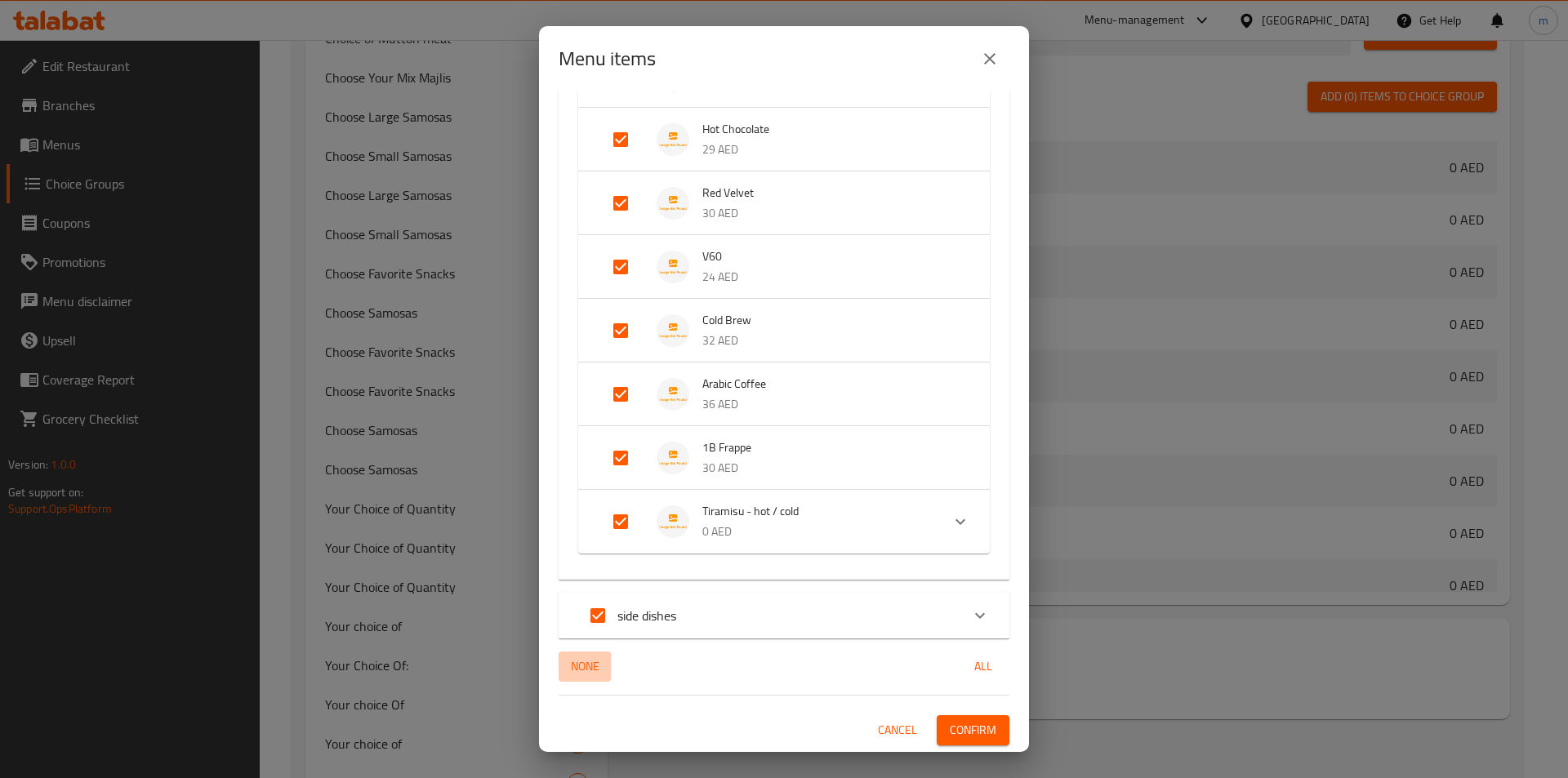
checkbox input "false"
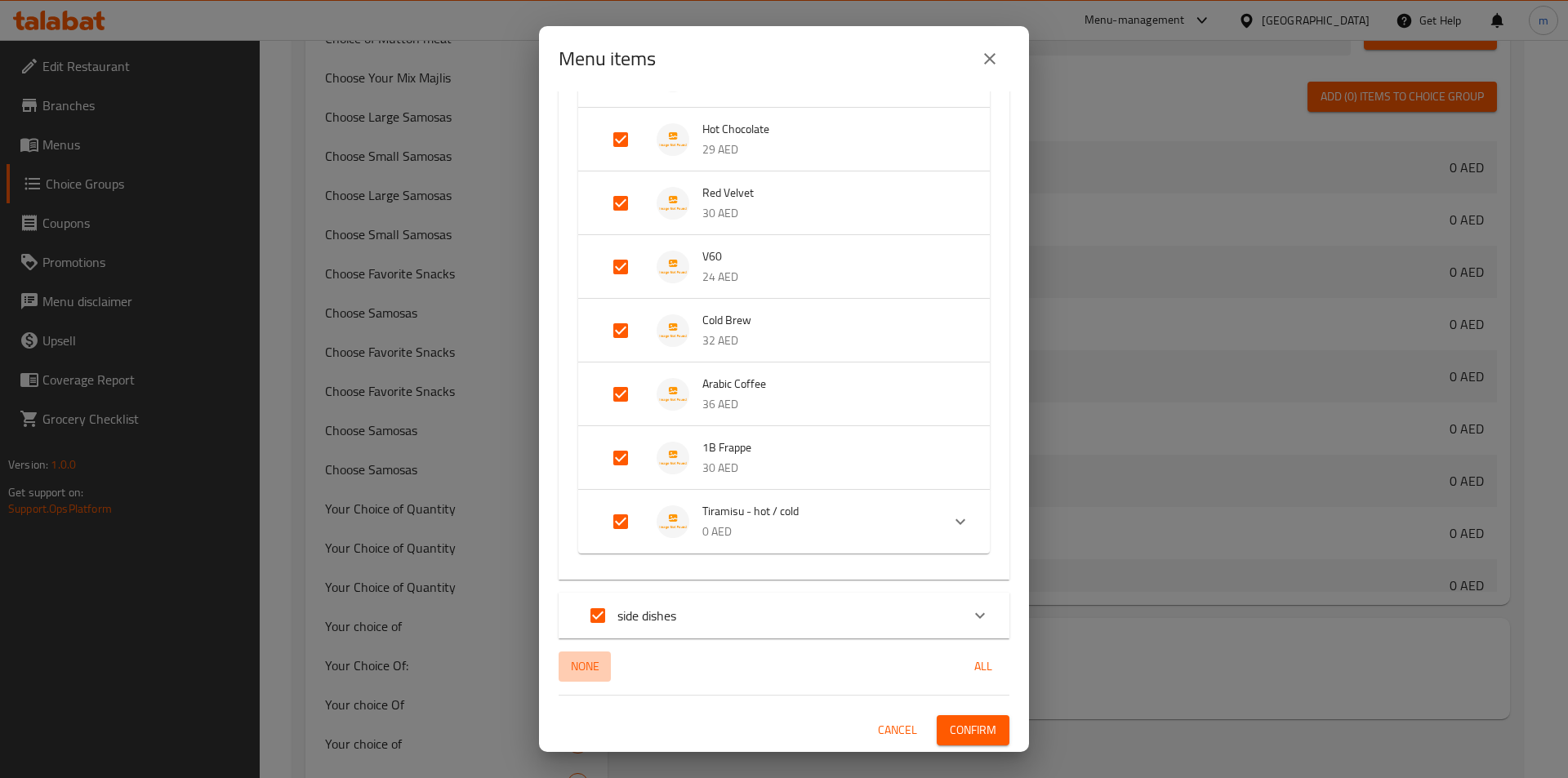
checkbox input "false"
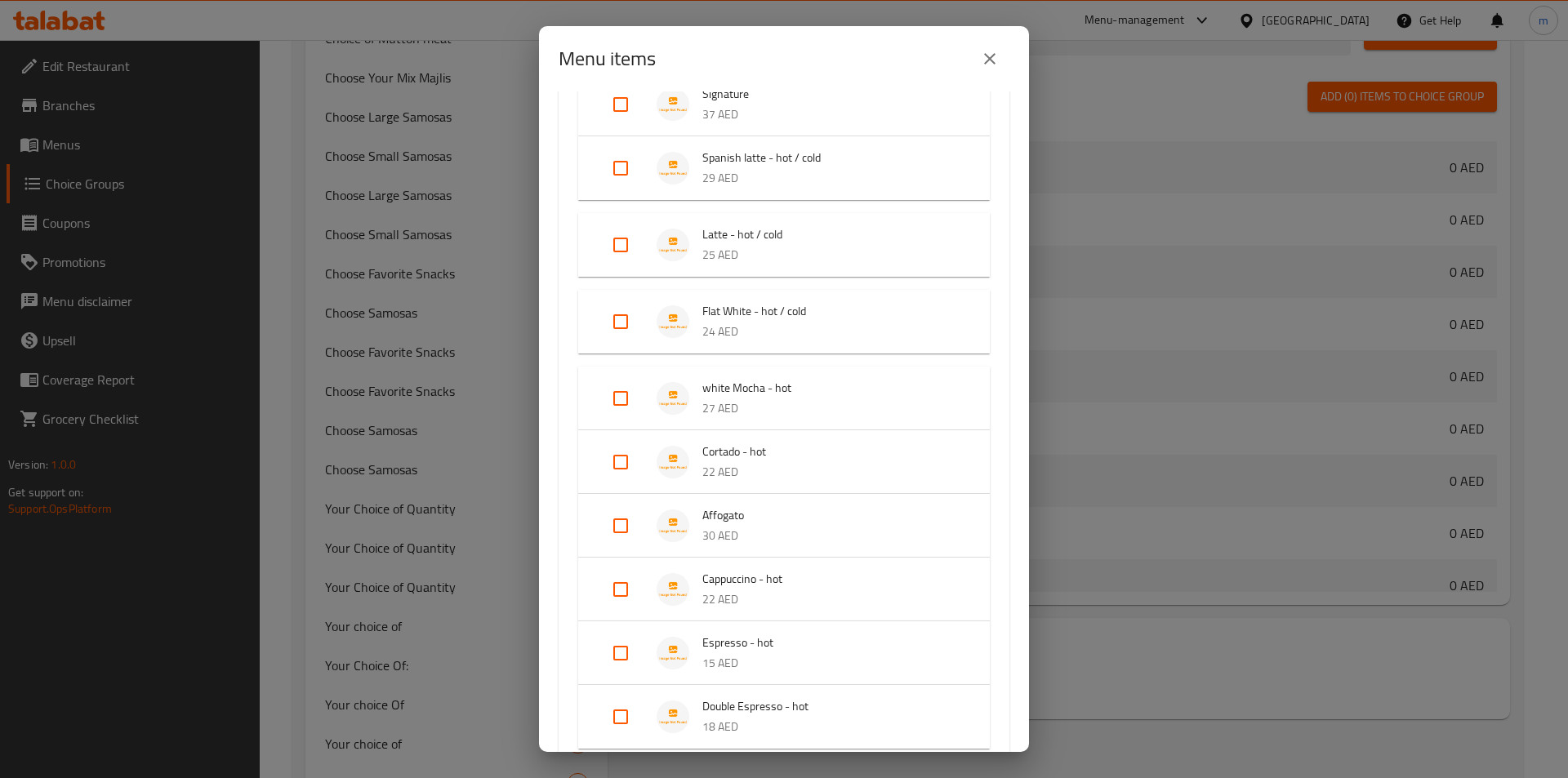
scroll to position [0, 0]
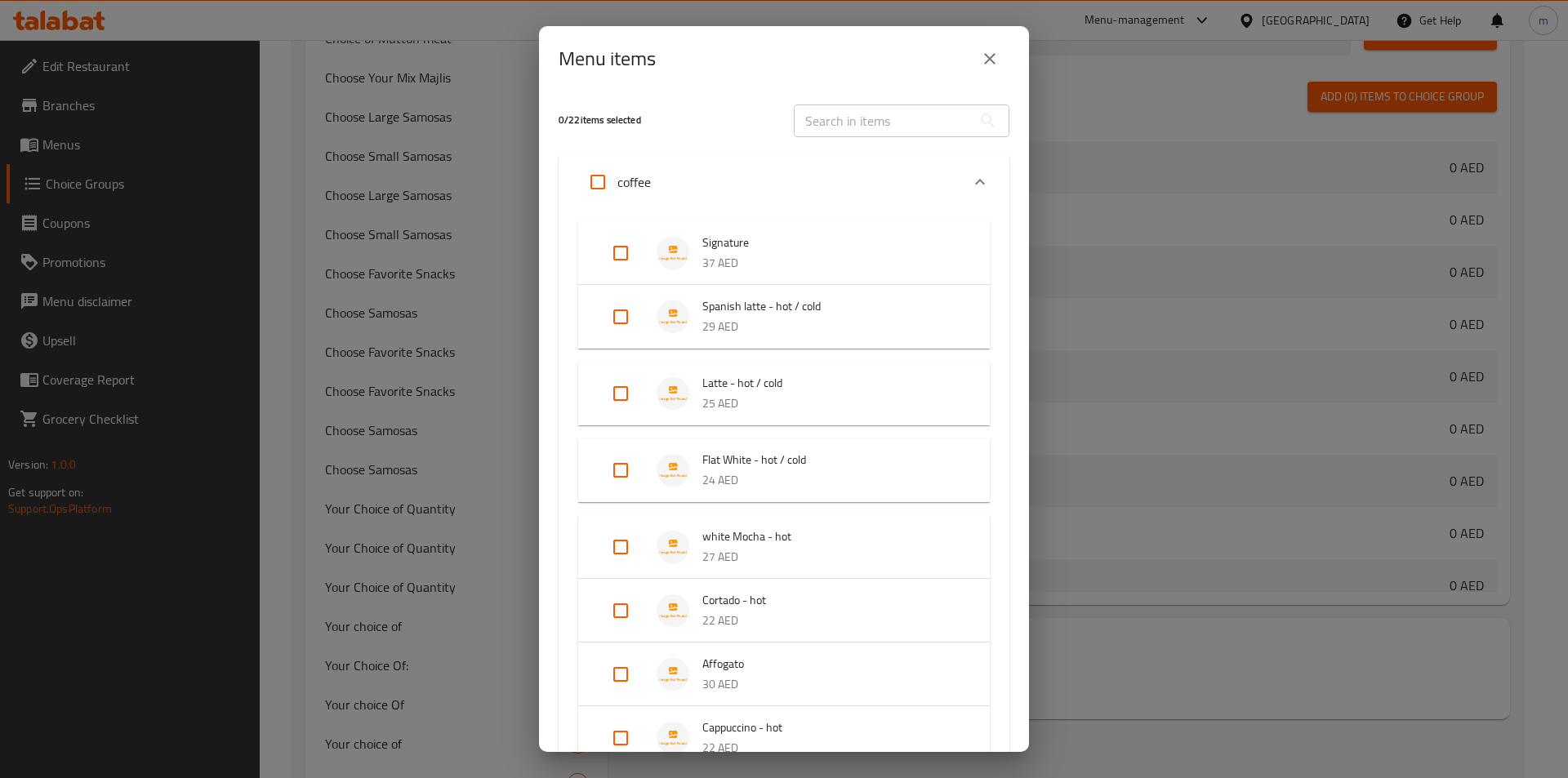
click at [615, 319] on input "Expand" at bounding box center [620, 316] width 39 height 39
checkbox input "true"
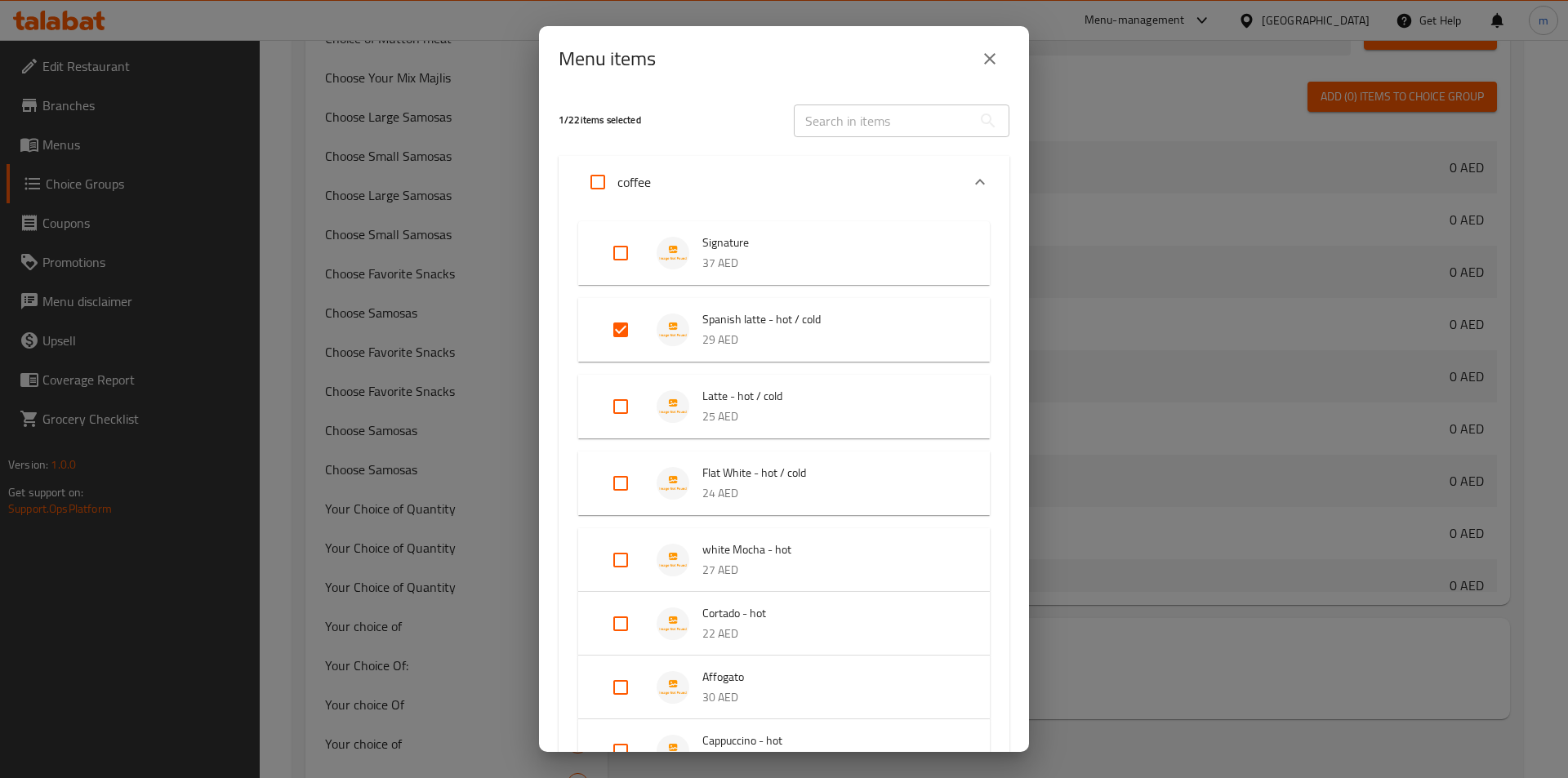
click at [622, 401] on input "Expand" at bounding box center [620, 406] width 39 height 39
checkbox input "true"
click at [622, 476] on input "Expand" at bounding box center [620, 483] width 39 height 39
checkbox input "true"
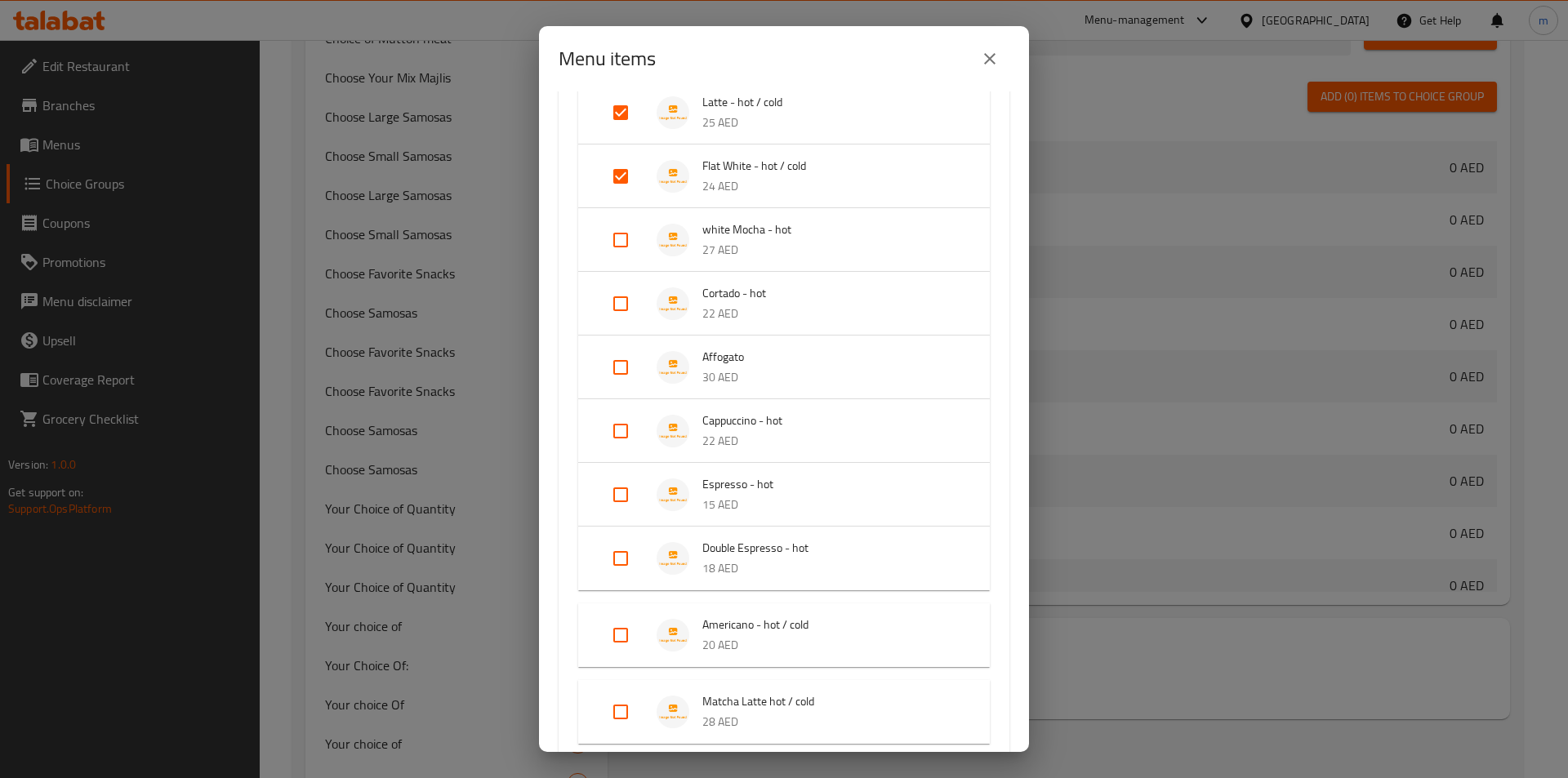
scroll to position [326, 0]
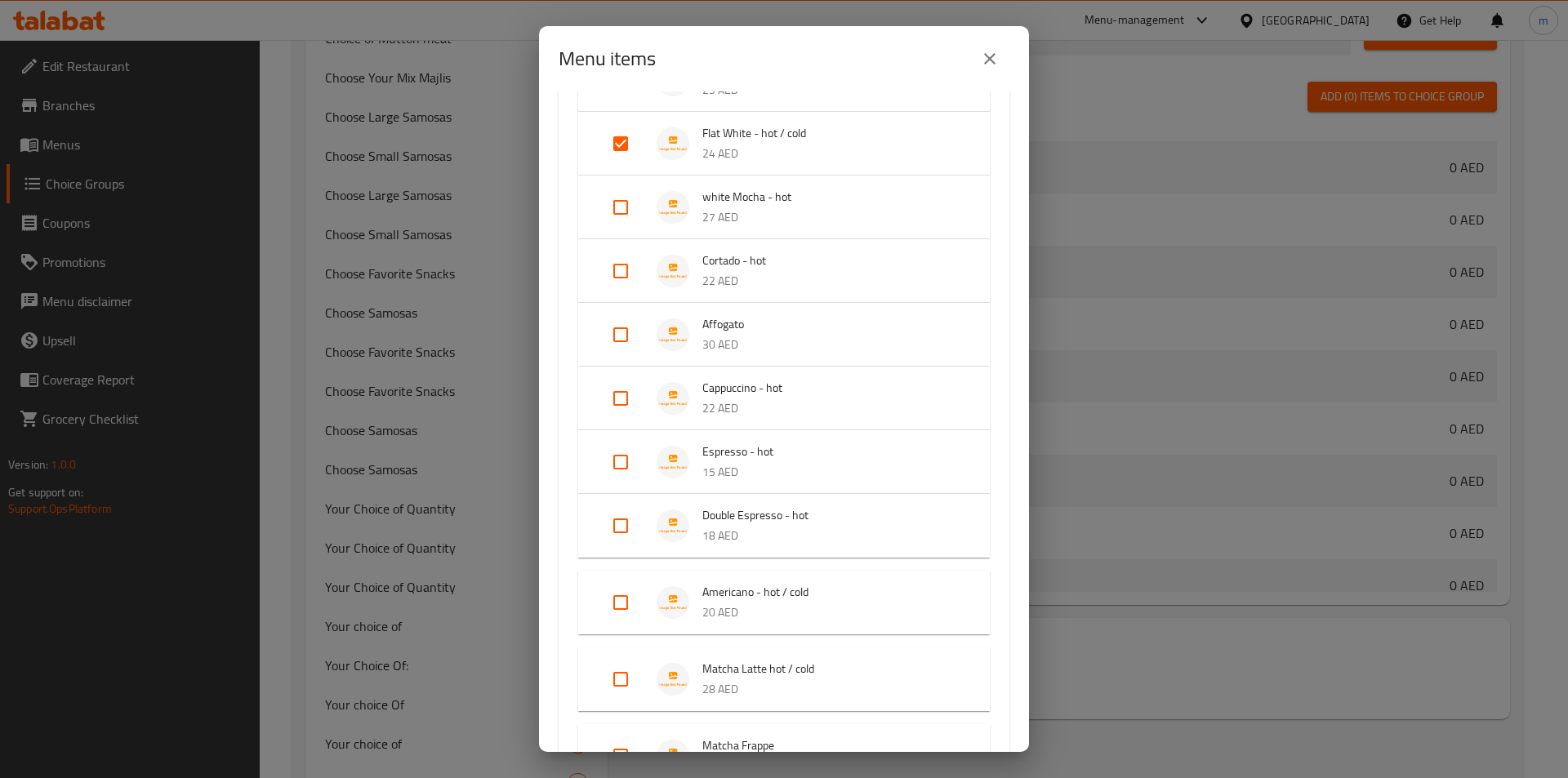
click at [617, 608] on input "Expand" at bounding box center [620, 602] width 39 height 39
checkbox input "true"
click at [620, 661] on input "Expand" at bounding box center [620, 666] width 39 height 39
checkbox input "true"
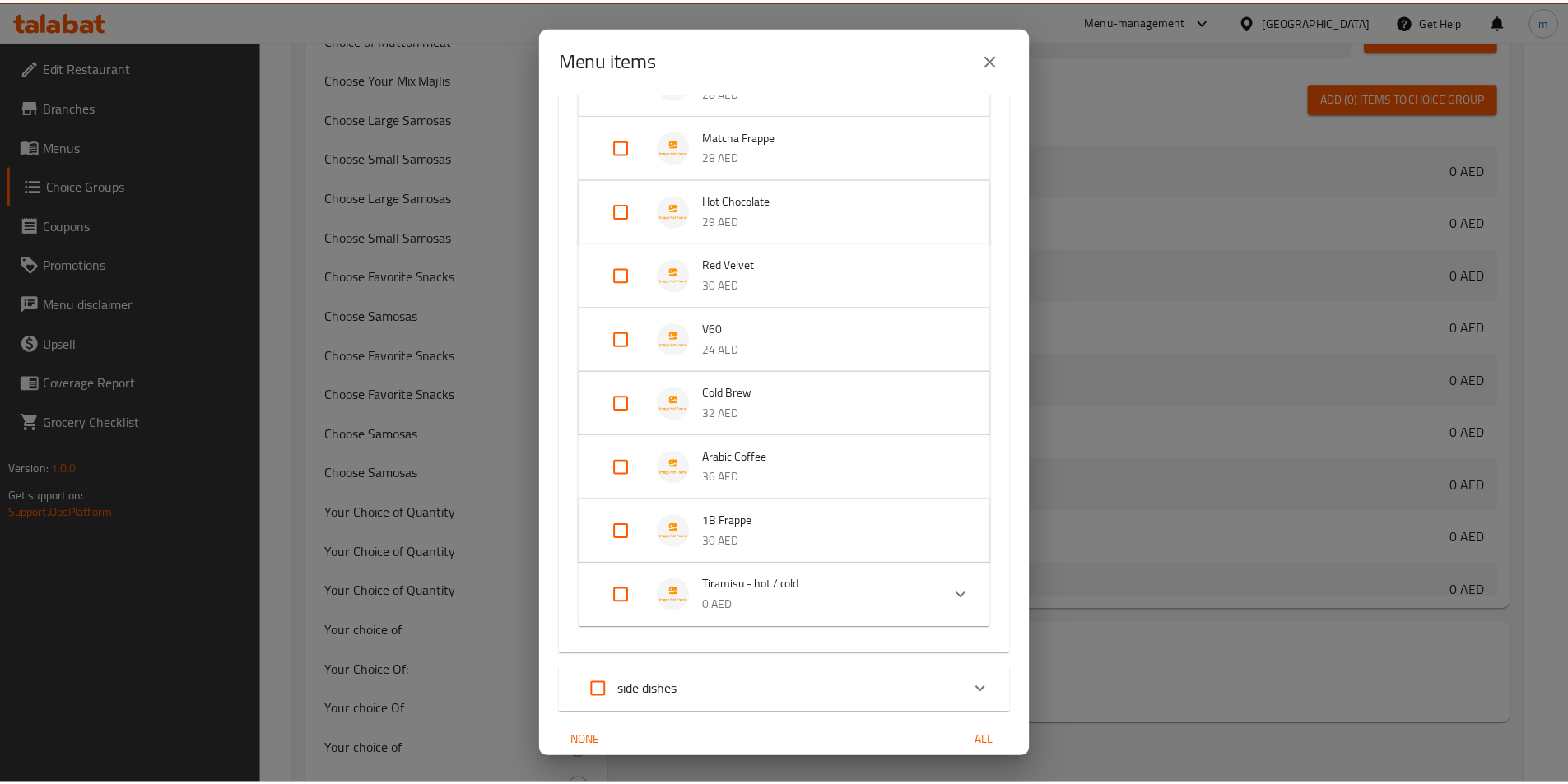
scroll to position [976, 0]
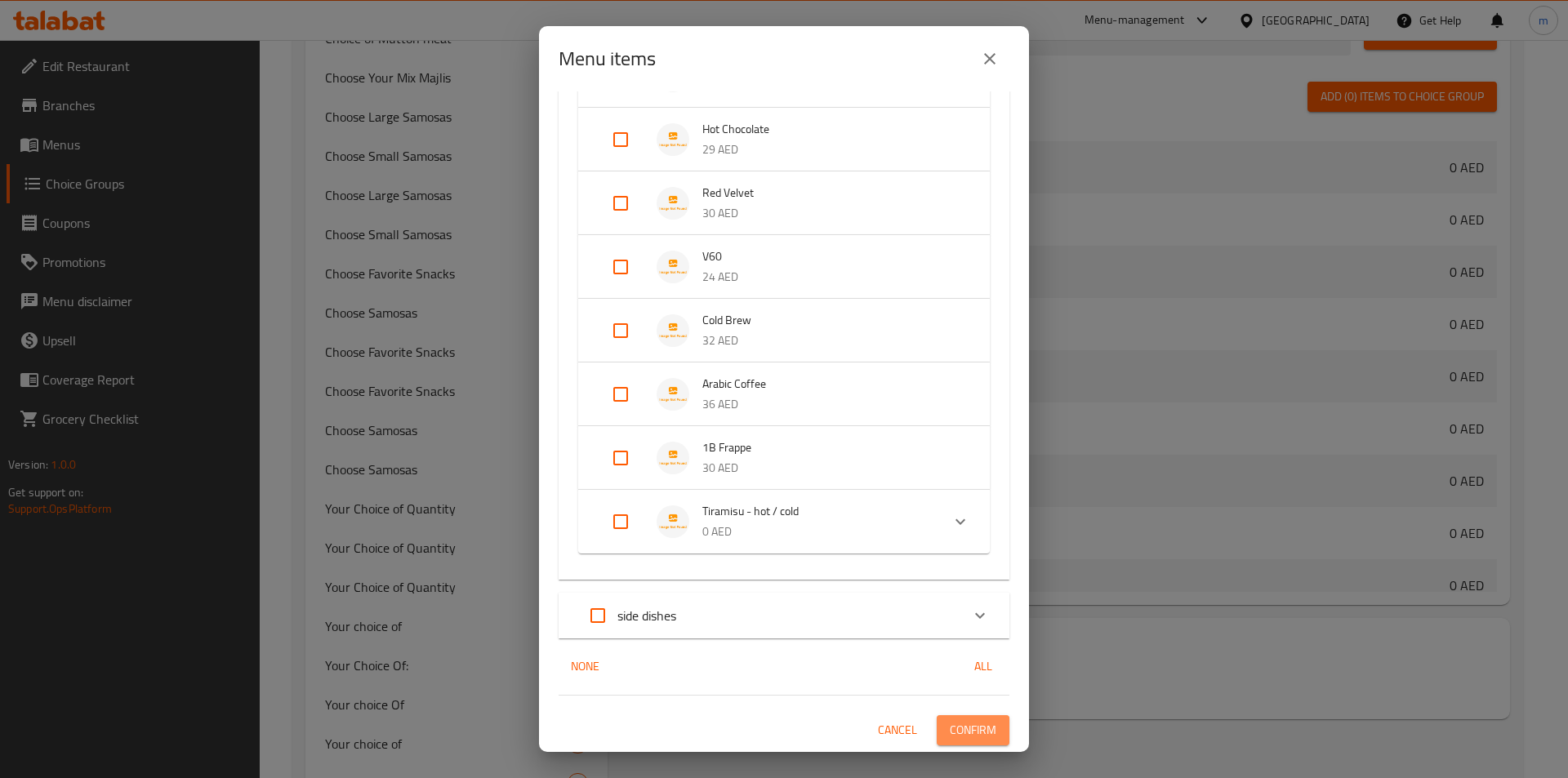
click at [965, 724] on span "Confirm" at bounding box center [973, 730] width 47 height 20
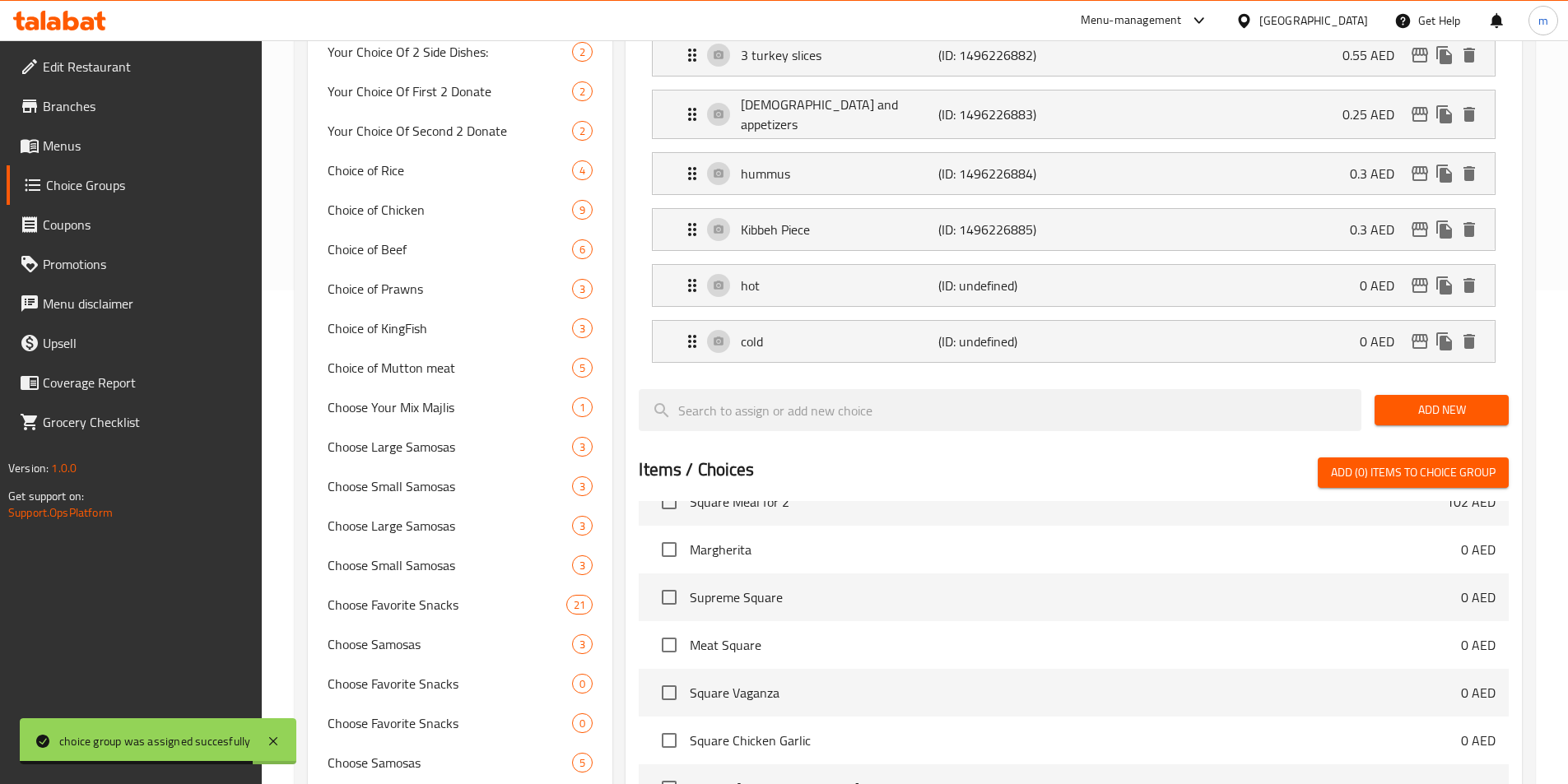
scroll to position [0, 0]
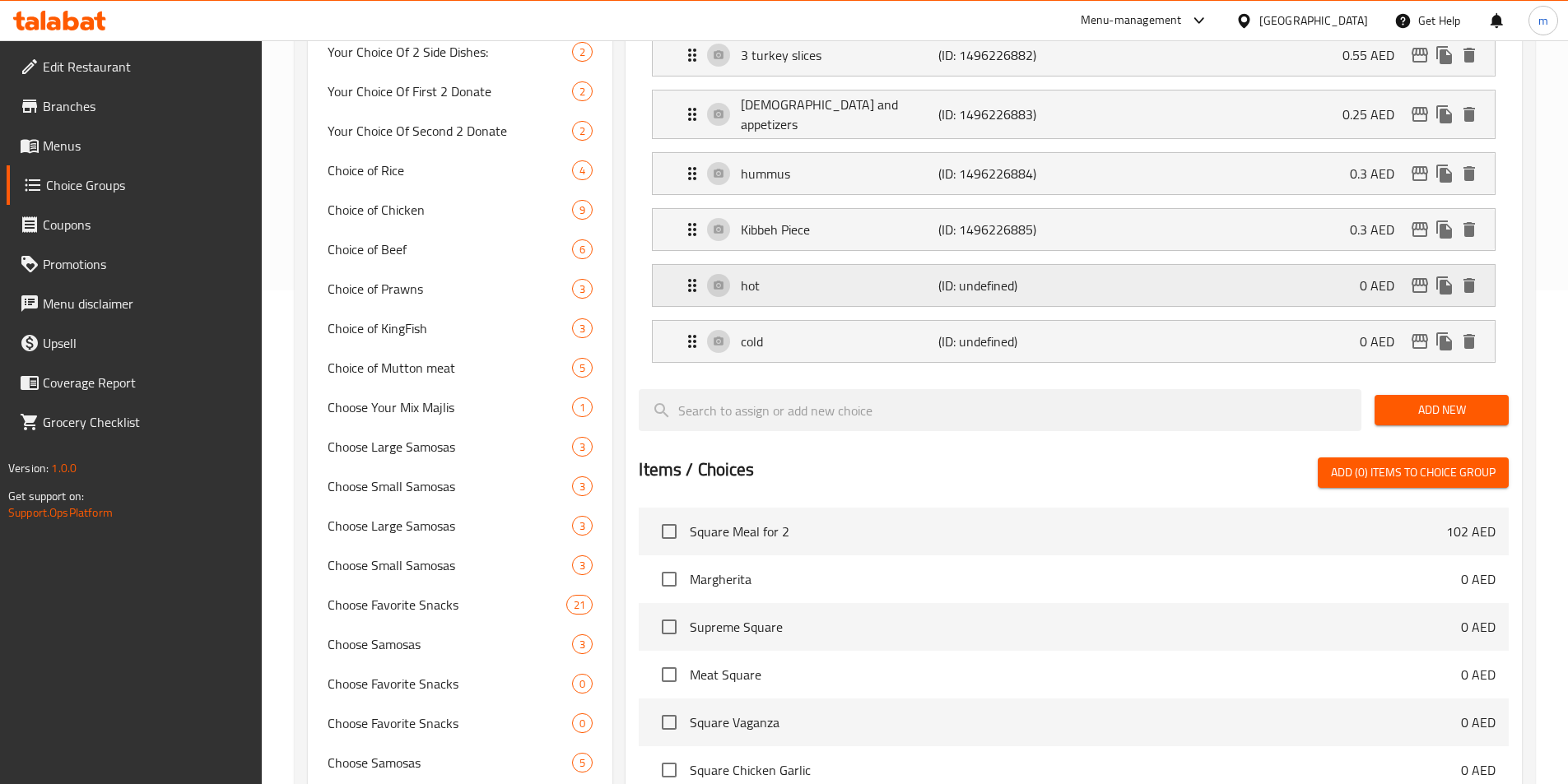
click at [1016, 275] on p "(ID: undefined)" at bounding box center [1003, 285] width 132 height 19
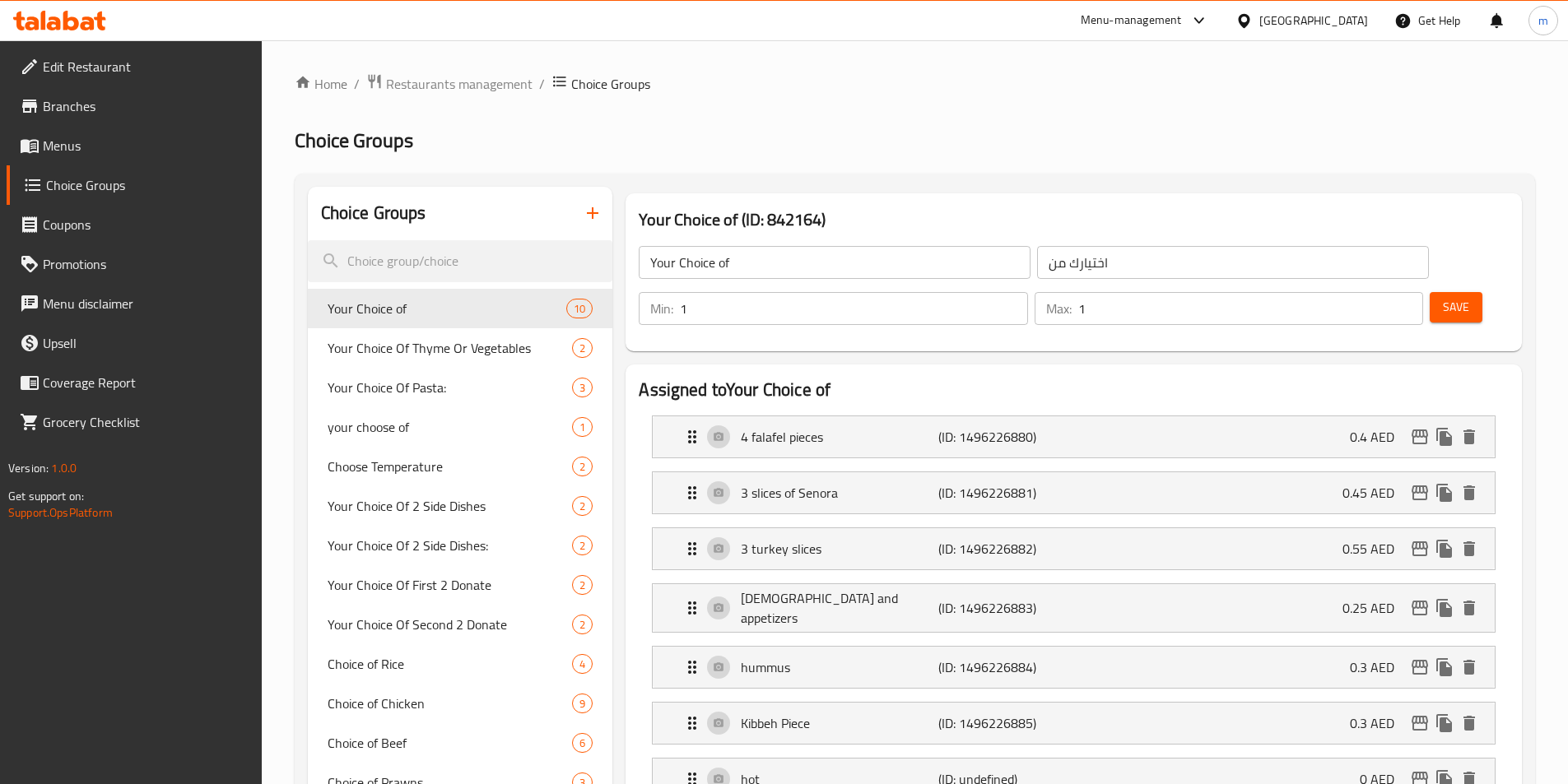
click at [1430, 292] on button "Save" at bounding box center [1456, 307] width 53 height 30
click at [141, 192] on span "Choice Groups" at bounding box center [147, 184] width 203 height 19
click at [136, 164] on link "Menus" at bounding box center [134, 146] width 255 height 40
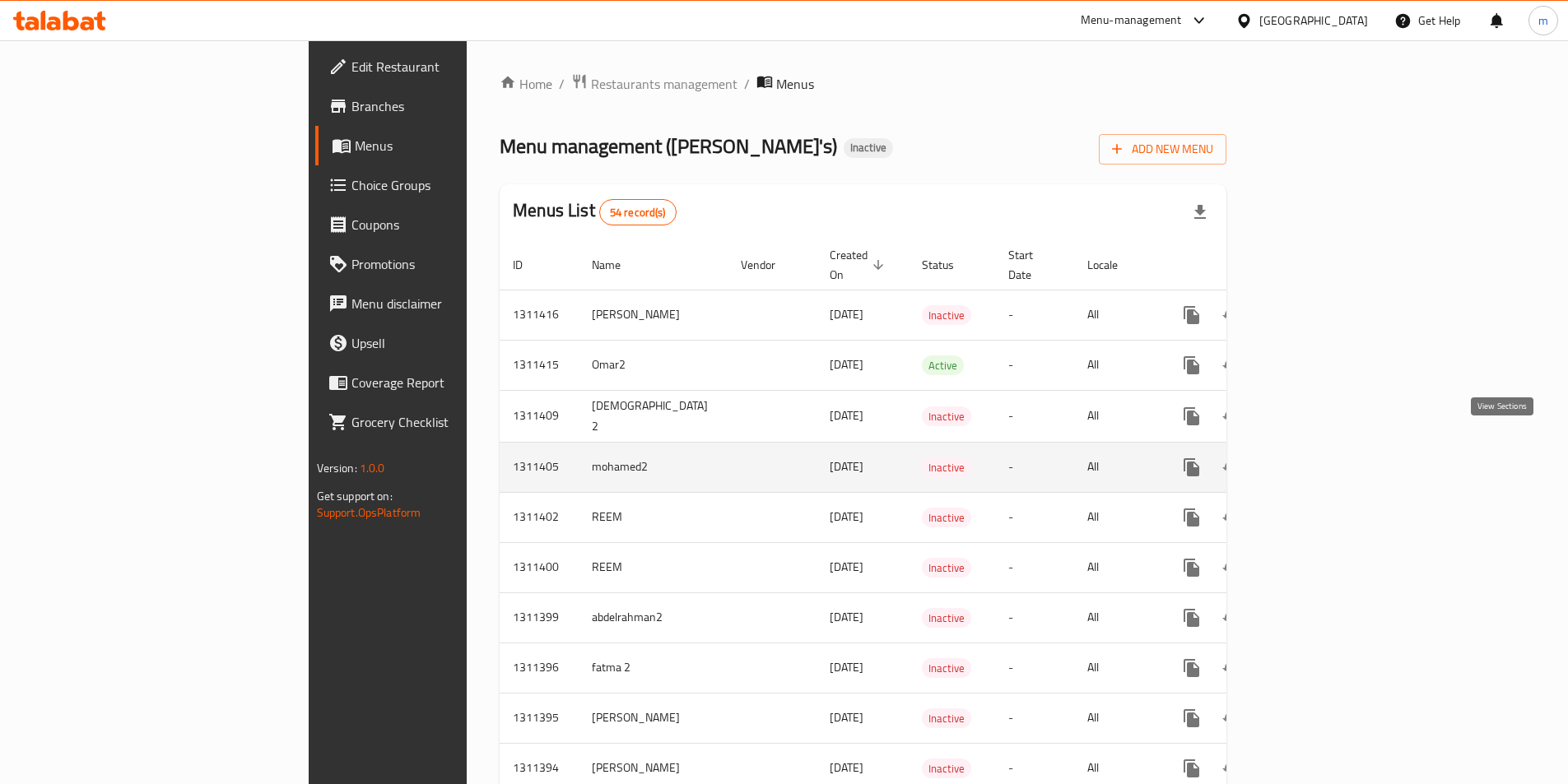
click at [1320, 458] on icon "enhanced table" at bounding box center [1309, 467] width 19 height 19
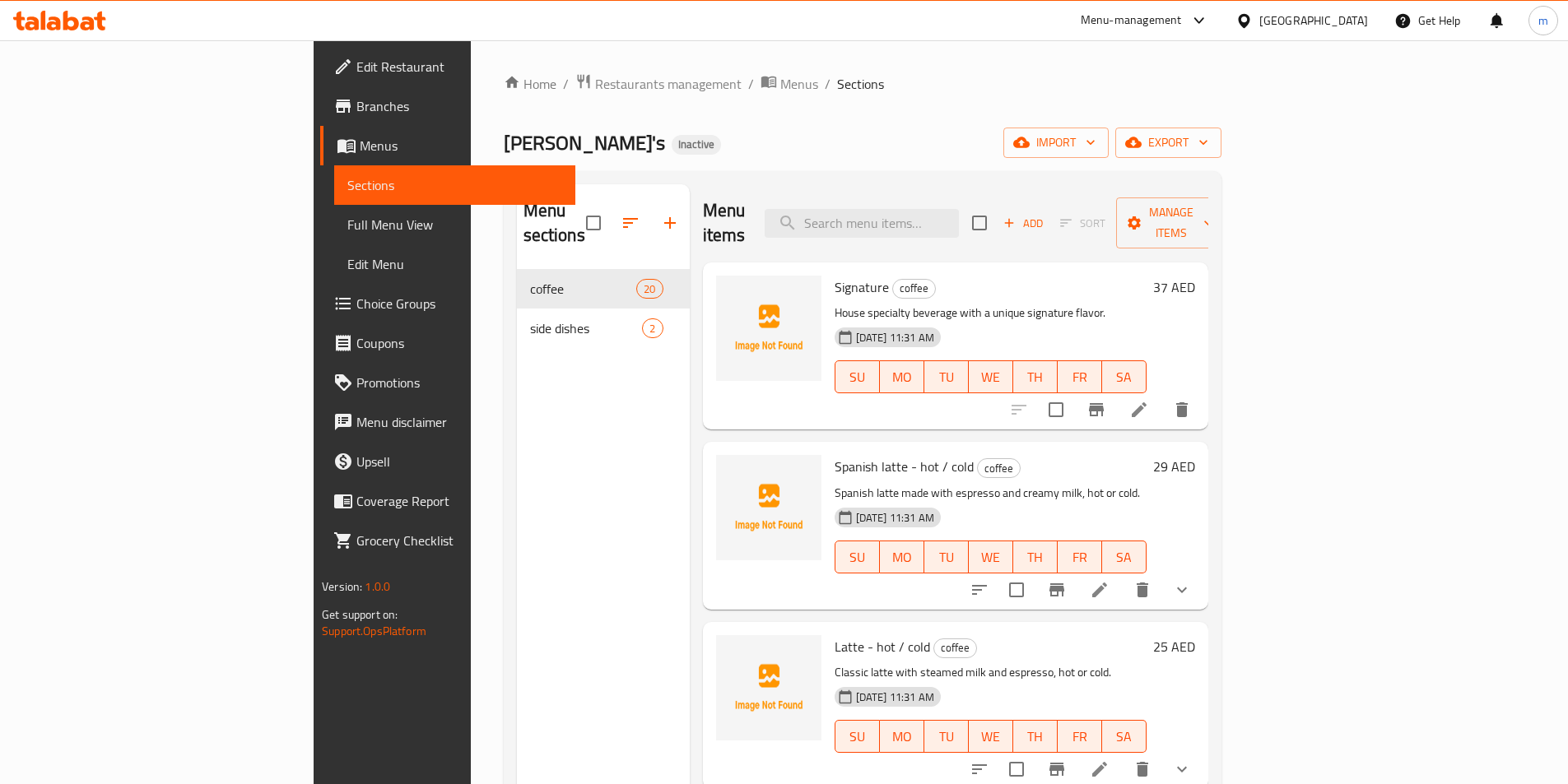
click at [1201, 571] on button "show more" at bounding box center [1181, 590] width 40 height 40
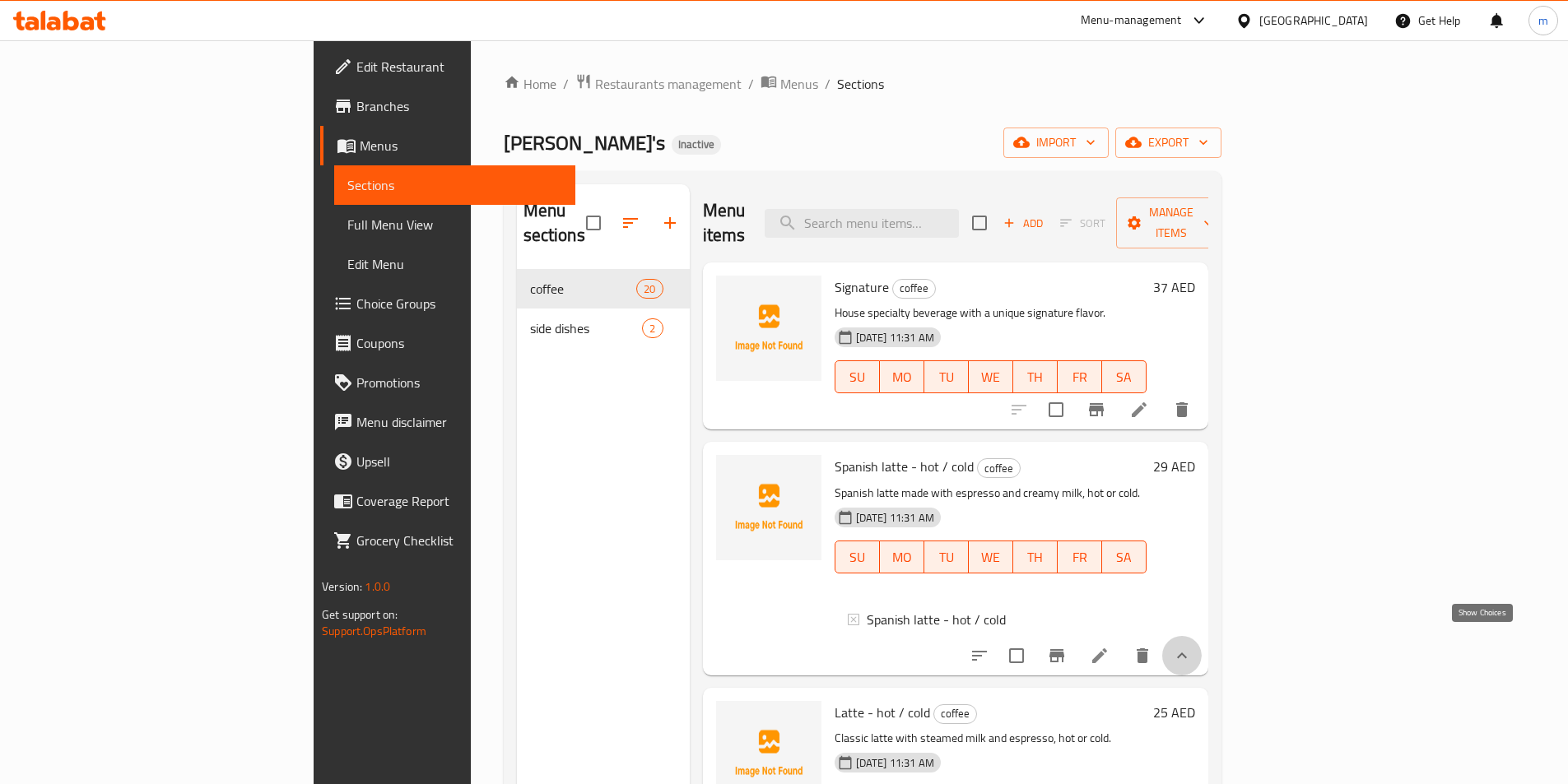
click at [1191, 646] on icon "show more" at bounding box center [1181, 655] width 19 height 19
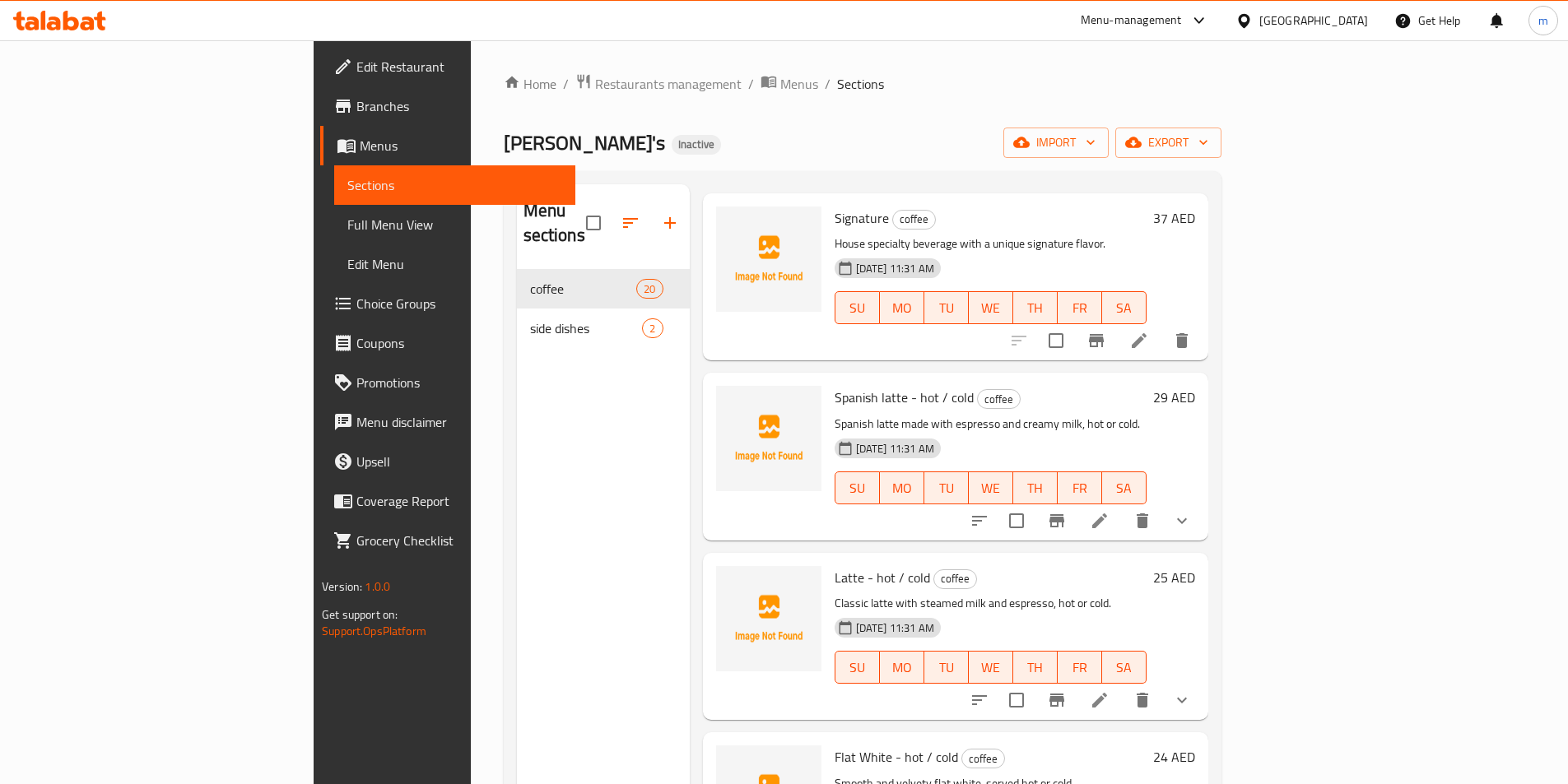
scroll to position [165, 0]
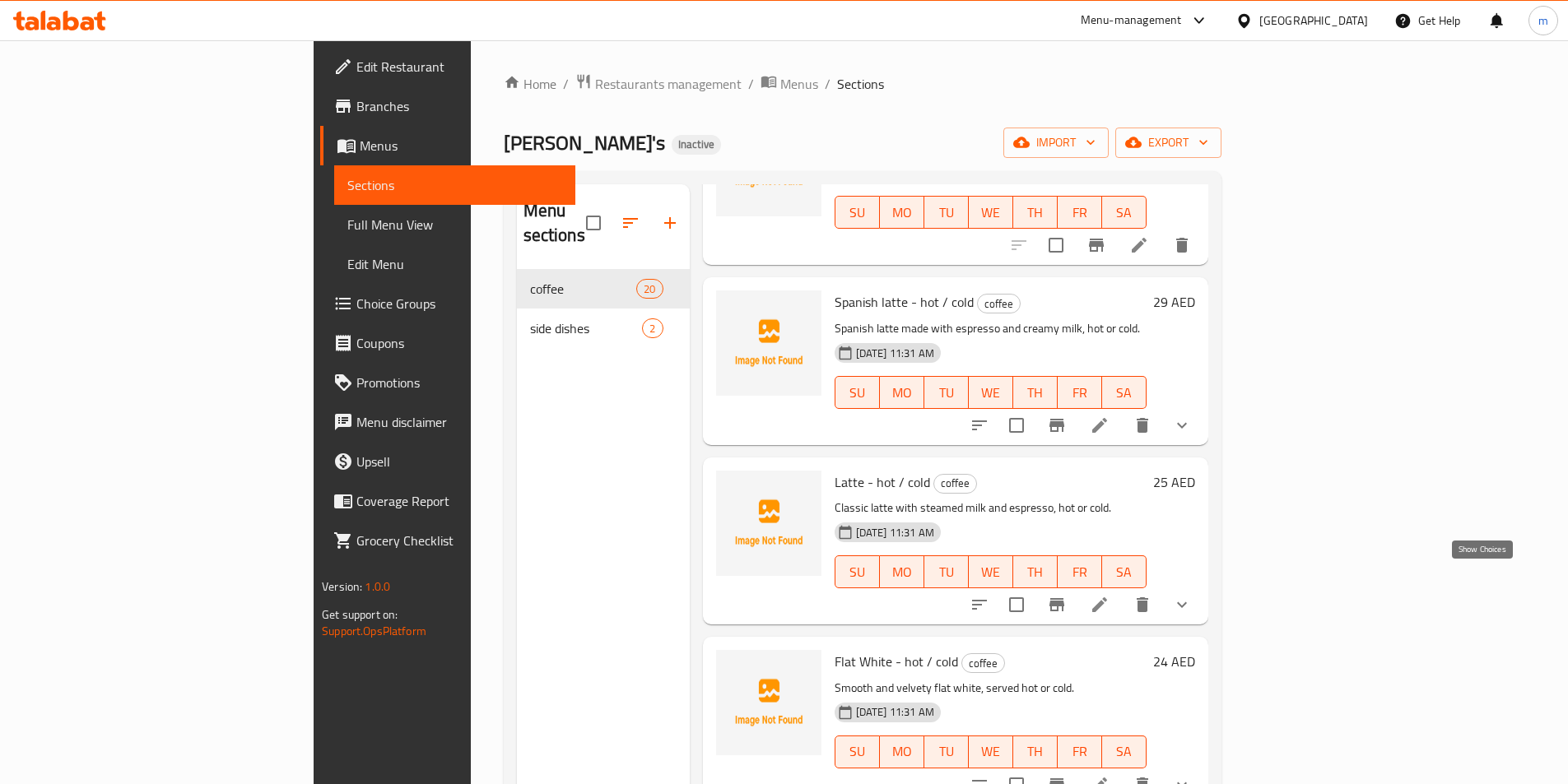
click at [1191, 595] on icon "show more" at bounding box center [1181, 604] width 19 height 19
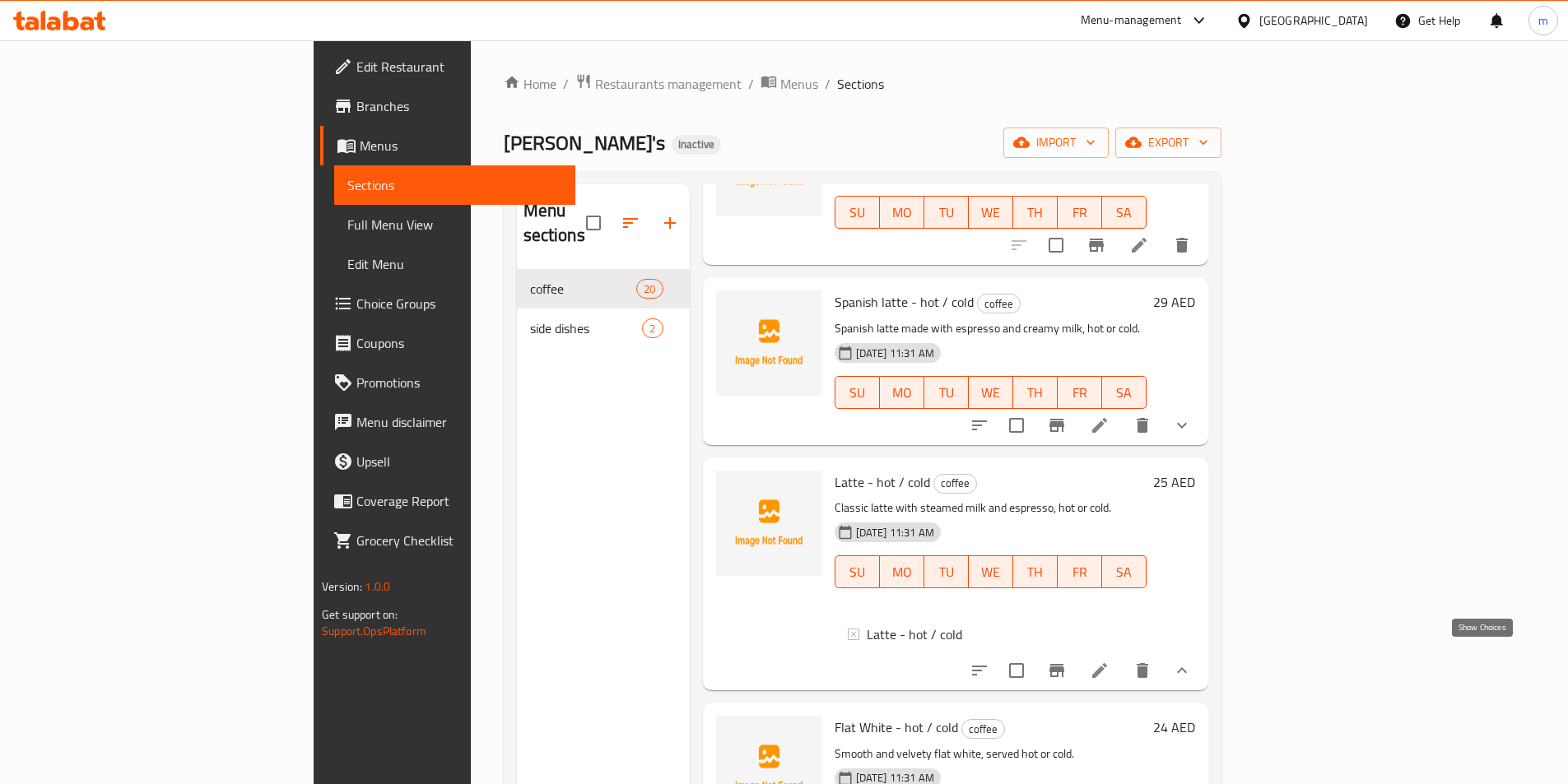
click at [1191, 661] on icon "show more" at bounding box center [1181, 670] width 19 height 19
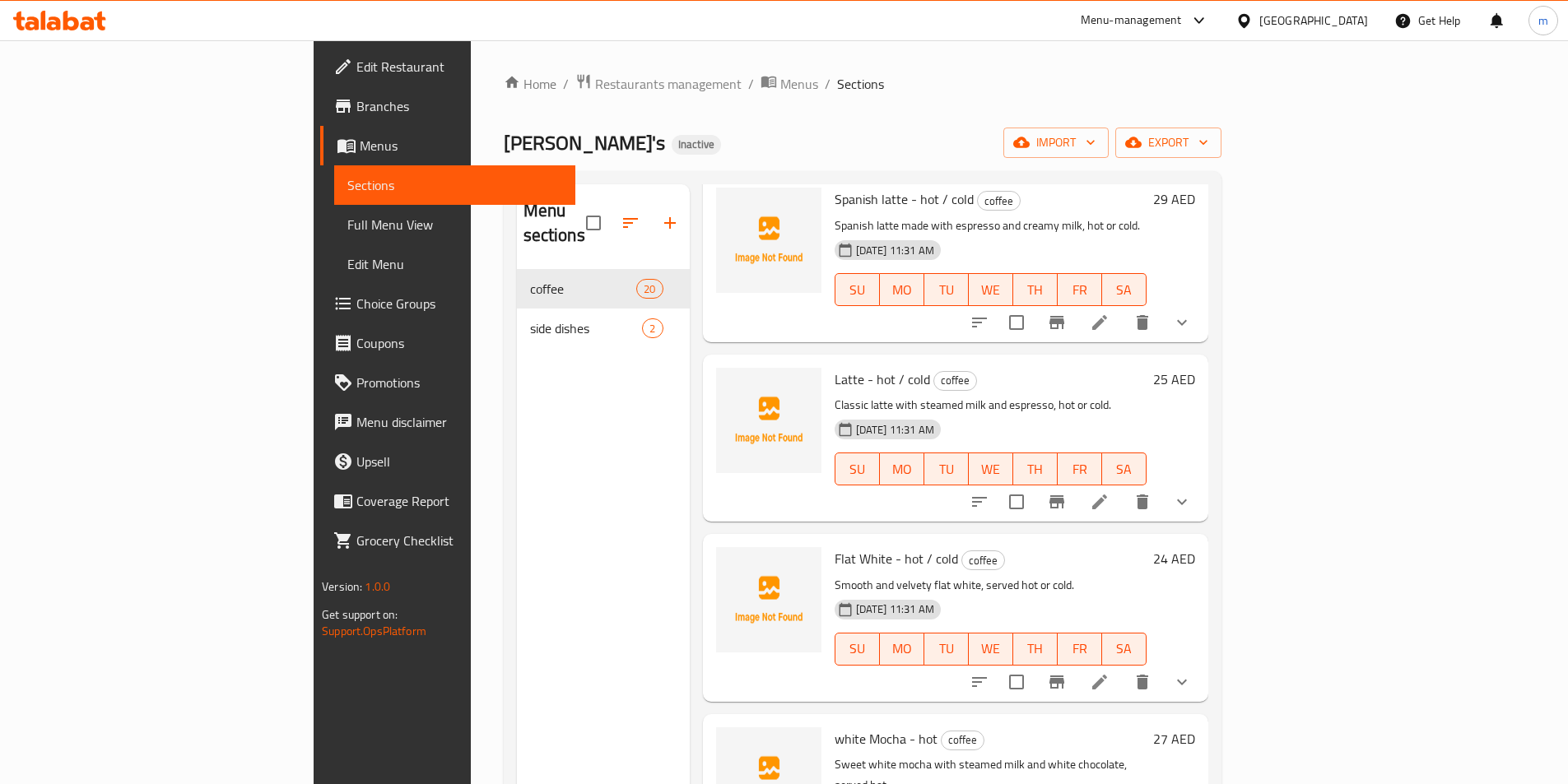
scroll to position [247, 0]
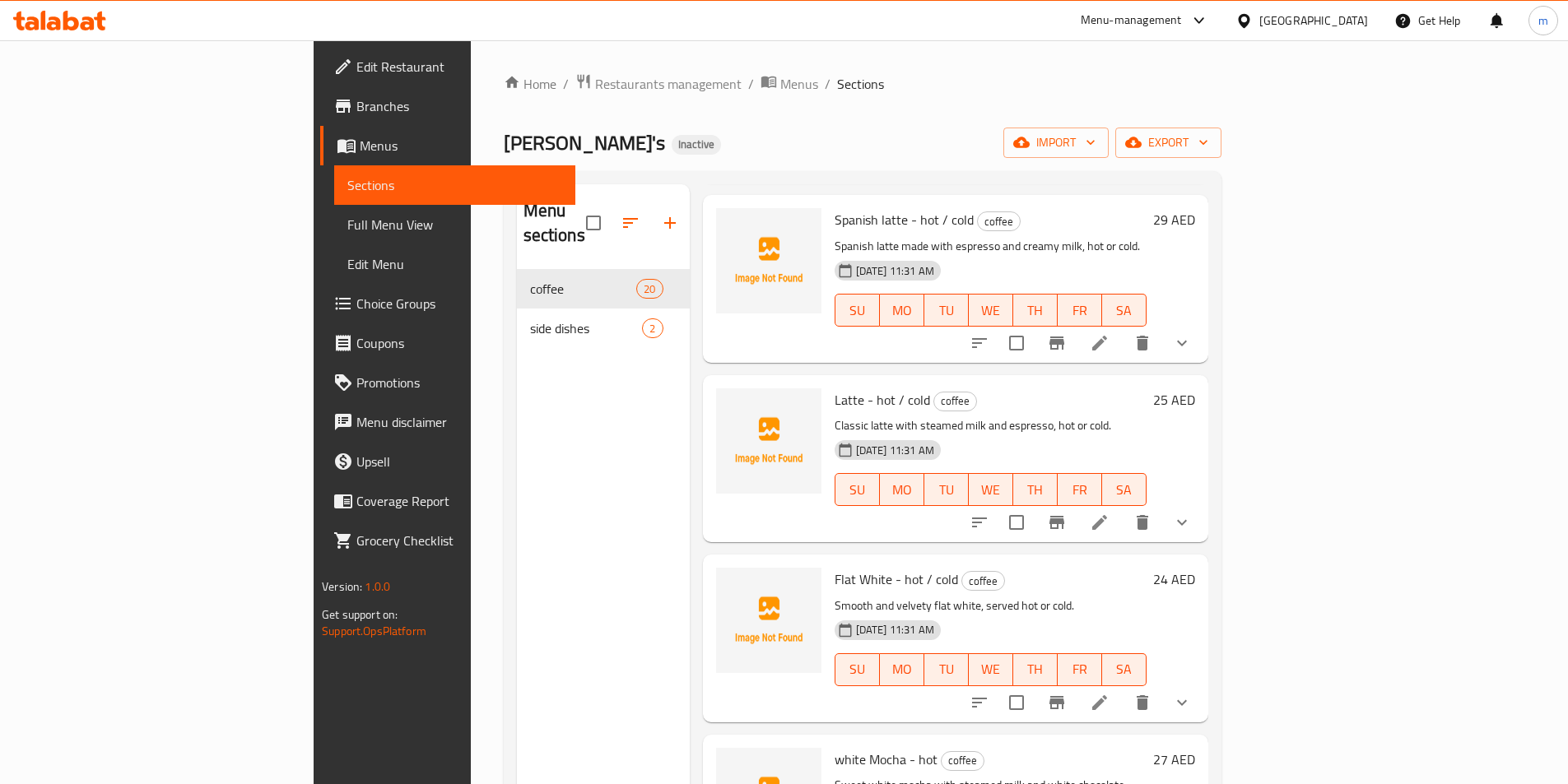
click at [1191, 693] on icon "show more" at bounding box center [1181, 702] width 19 height 19
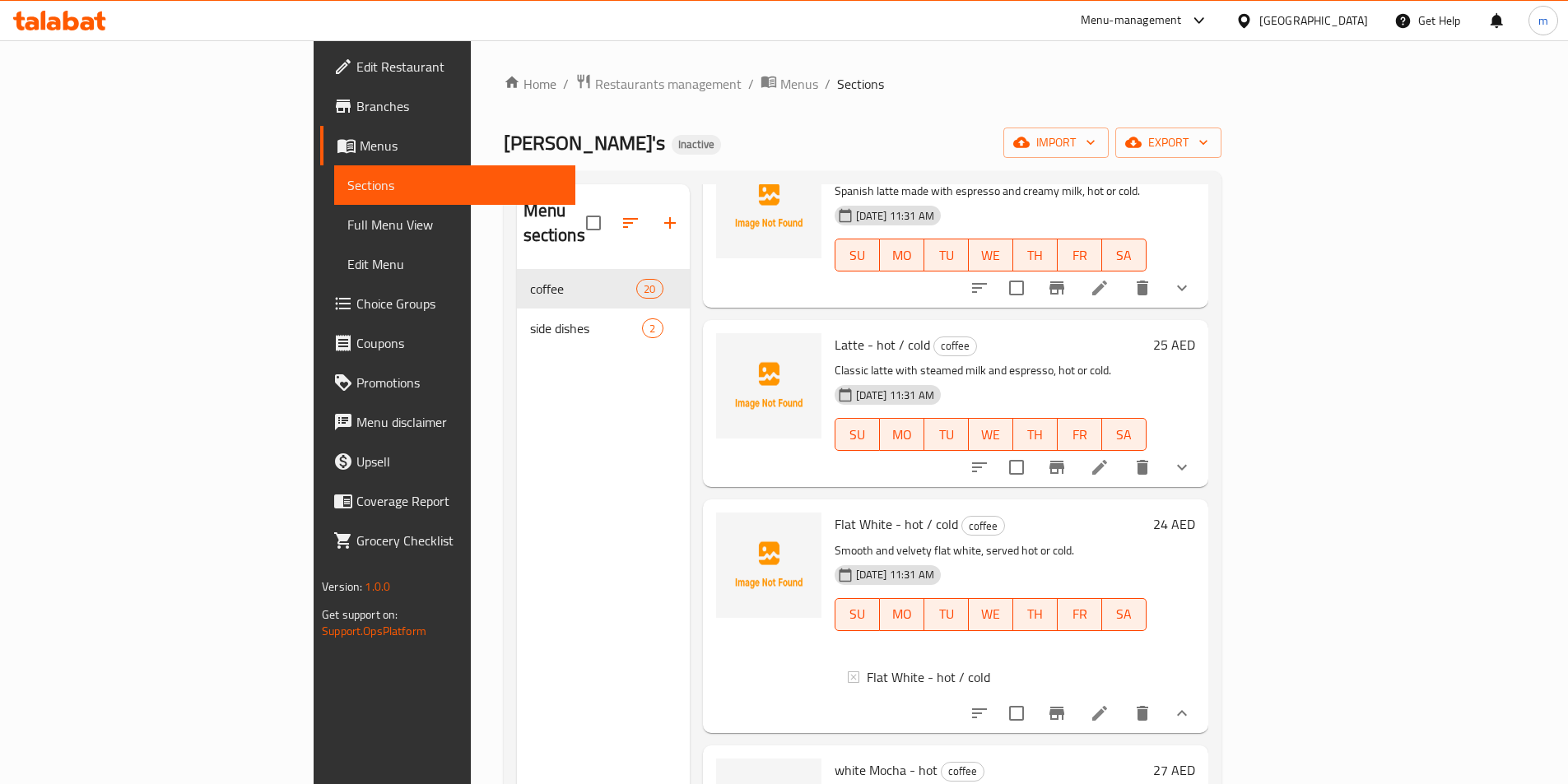
scroll to position [329, 0]
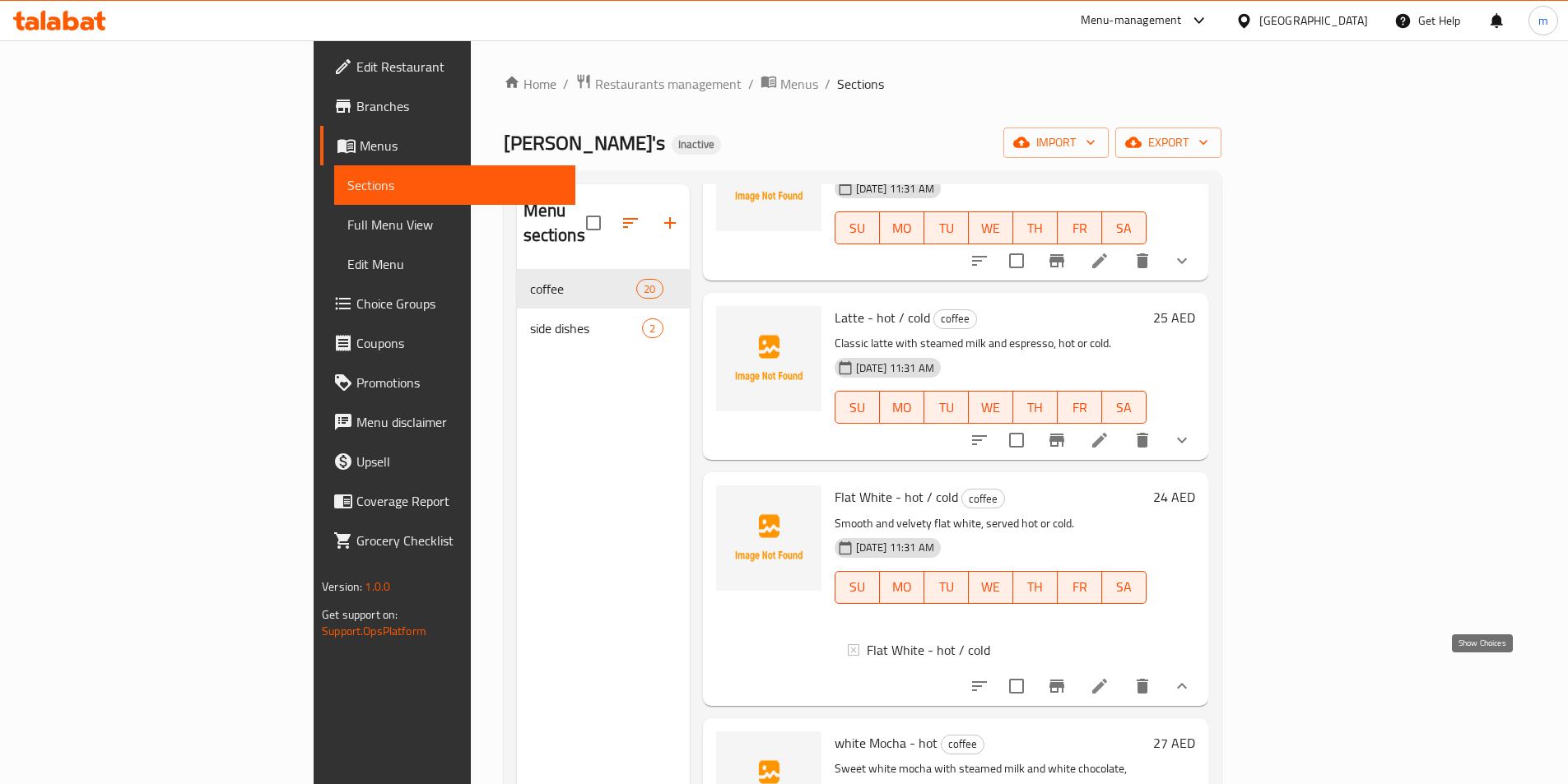
click at [1187, 683] on icon "show more" at bounding box center [1181, 685] width 10 height 6
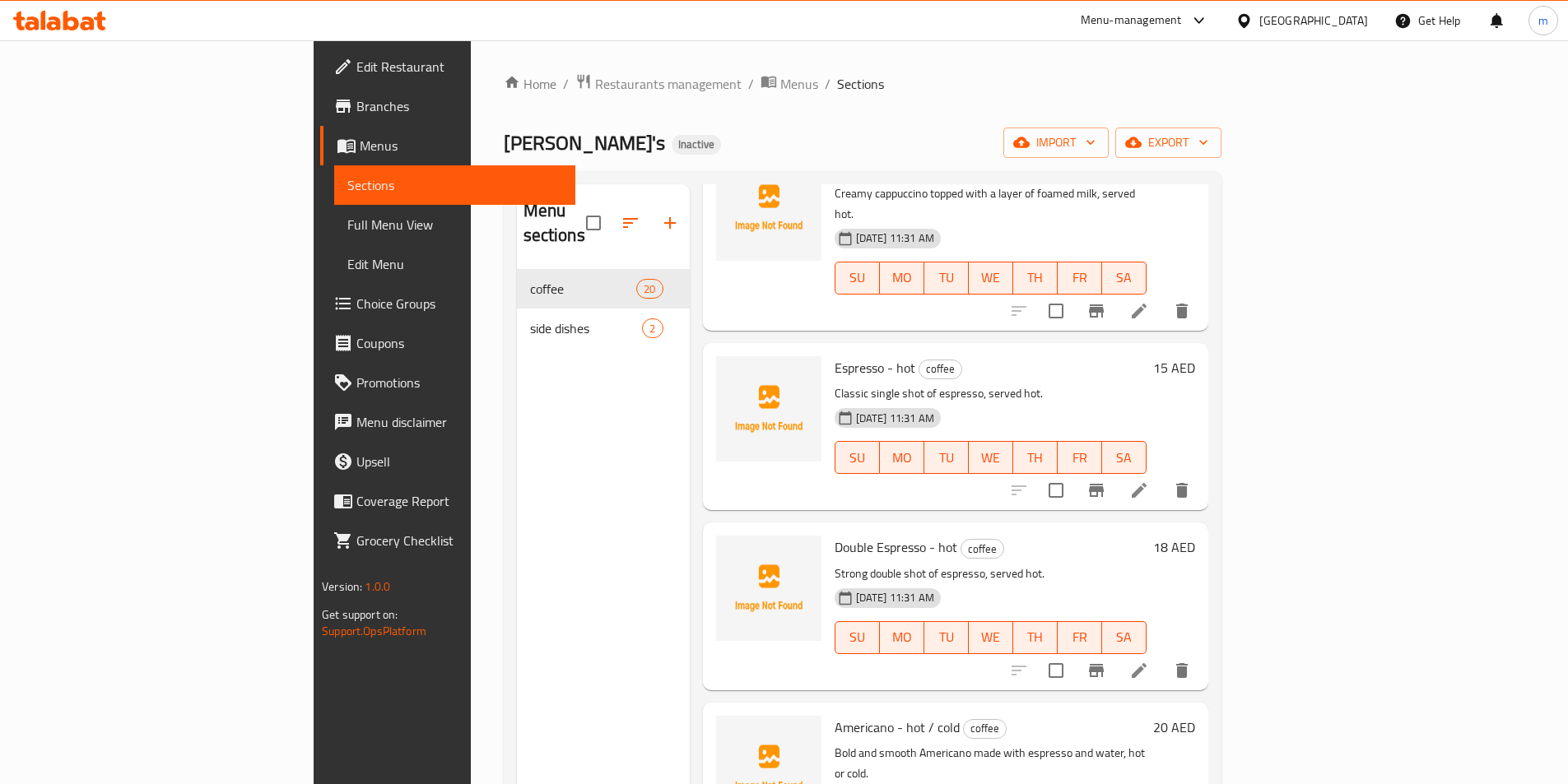
scroll to position [1646, 0]
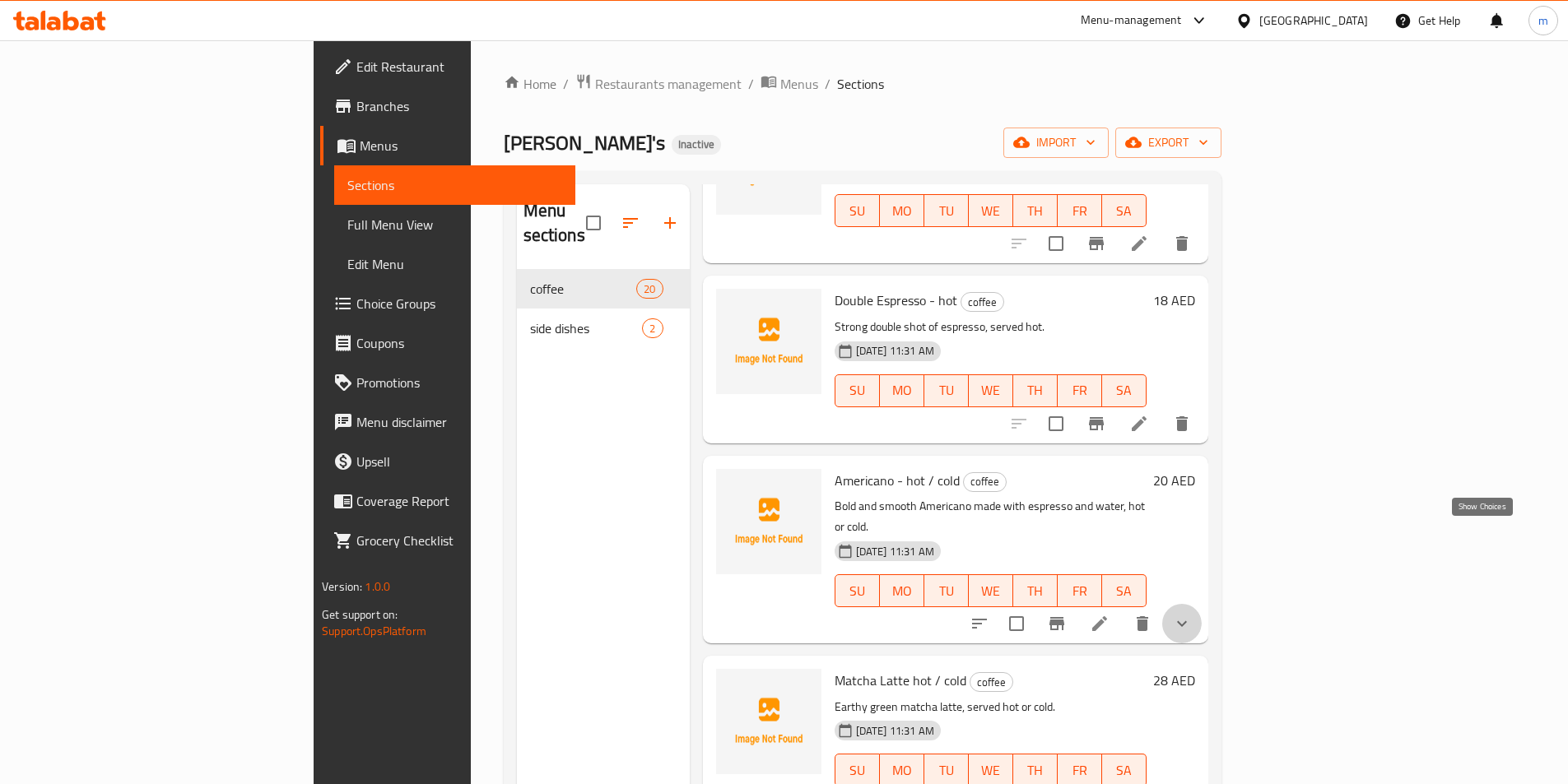
click at [1191, 614] on icon "show more" at bounding box center [1181, 623] width 19 height 19
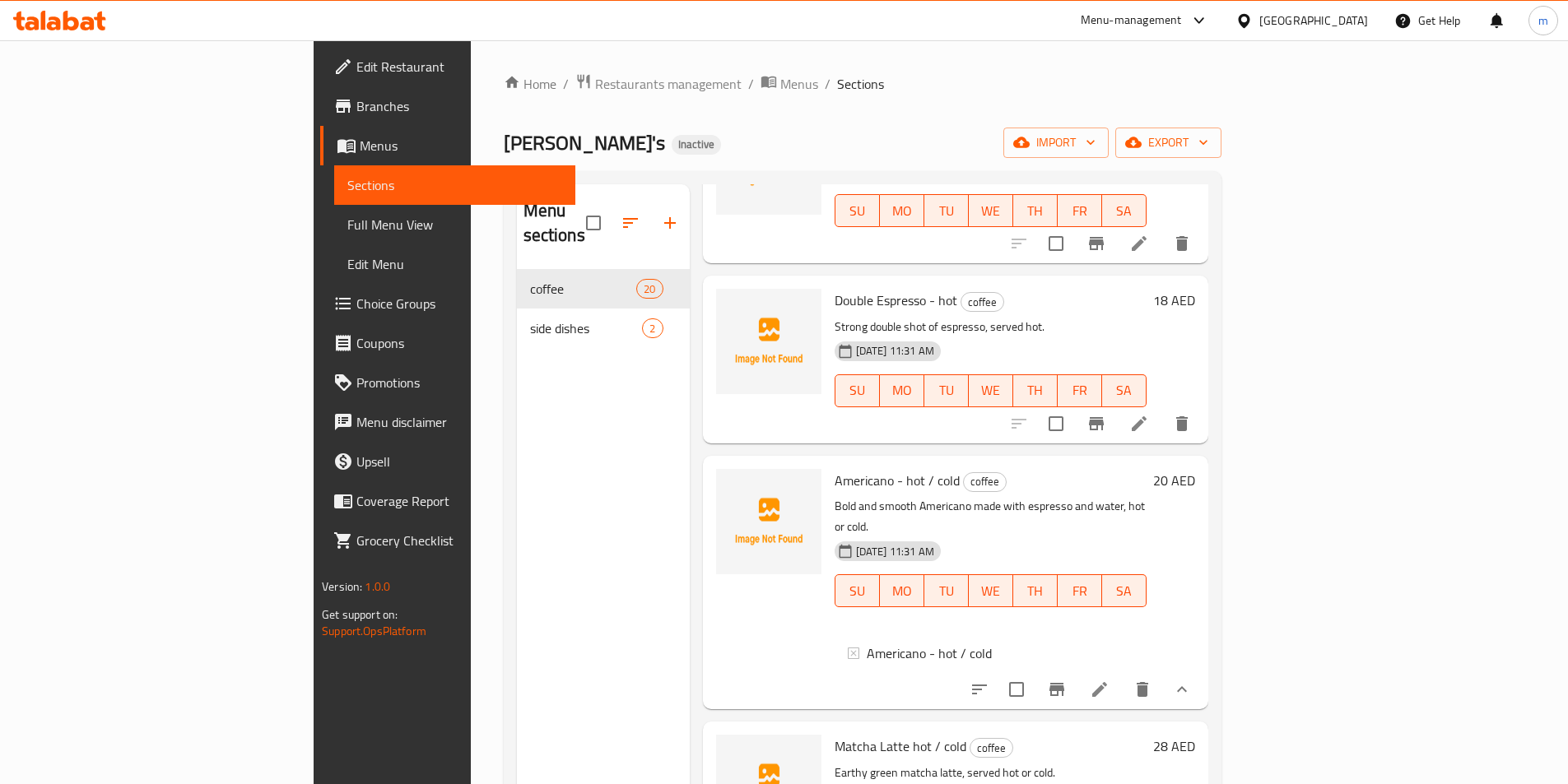
click at [1195, 542] on div "20 AED" at bounding box center [1170, 582] width 49 height 228
click at [1191, 680] on icon "show more" at bounding box center [1181, 689] width 19 height 19
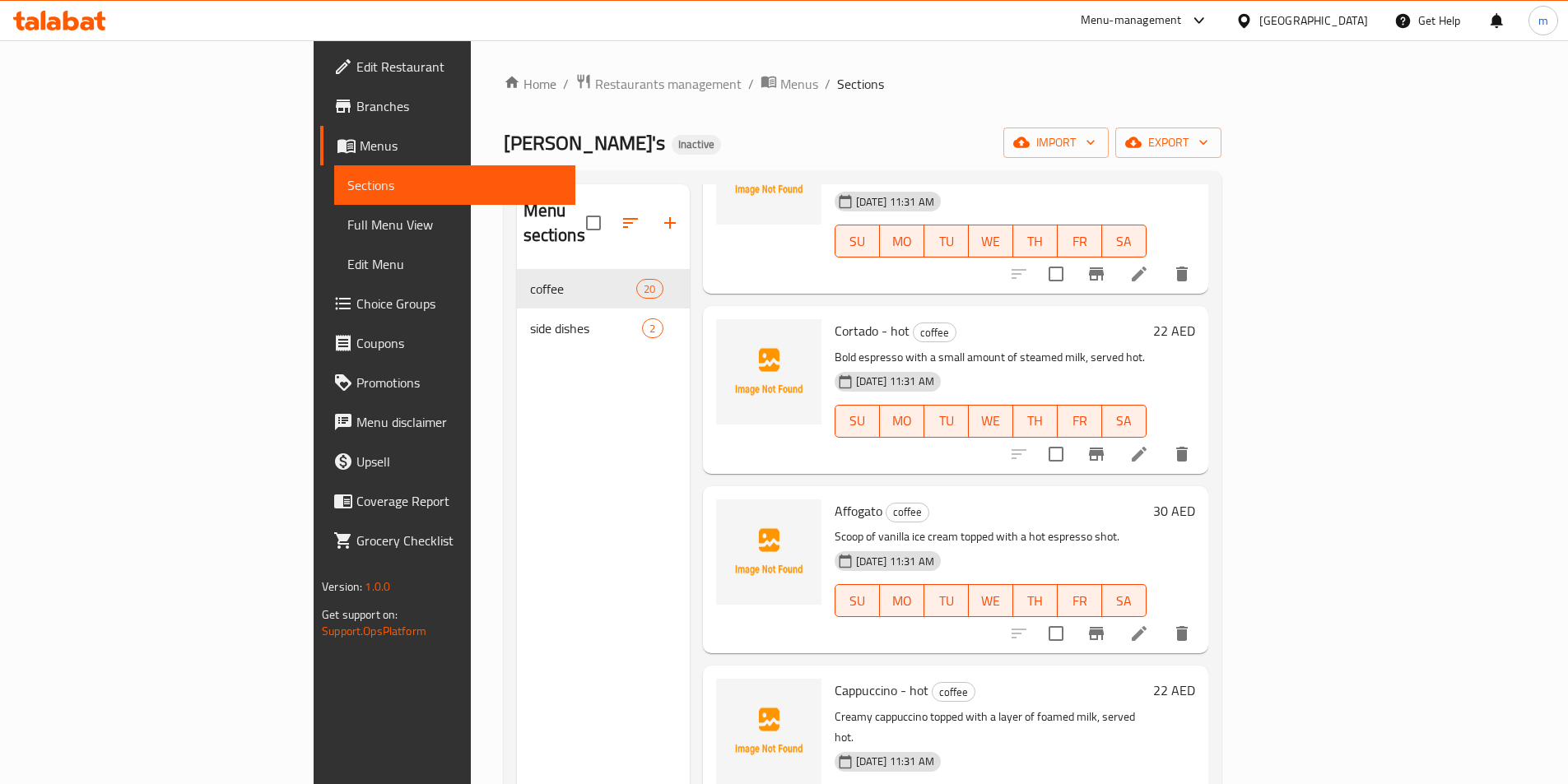
scroll to position [659, 0]
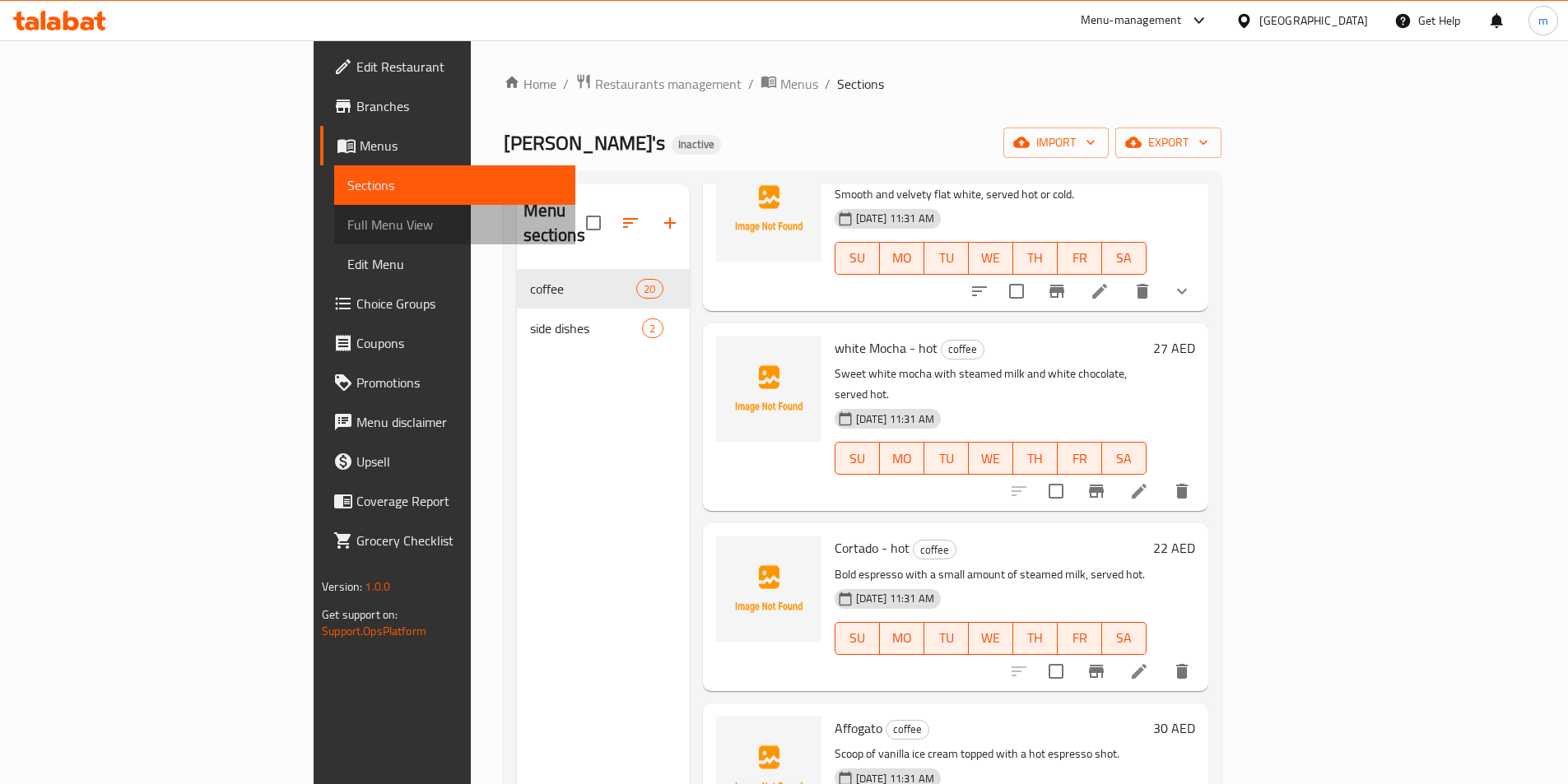
click at [347, 225] on span "Full Menu View" at bounding box center [454, 224] width 215 height 19
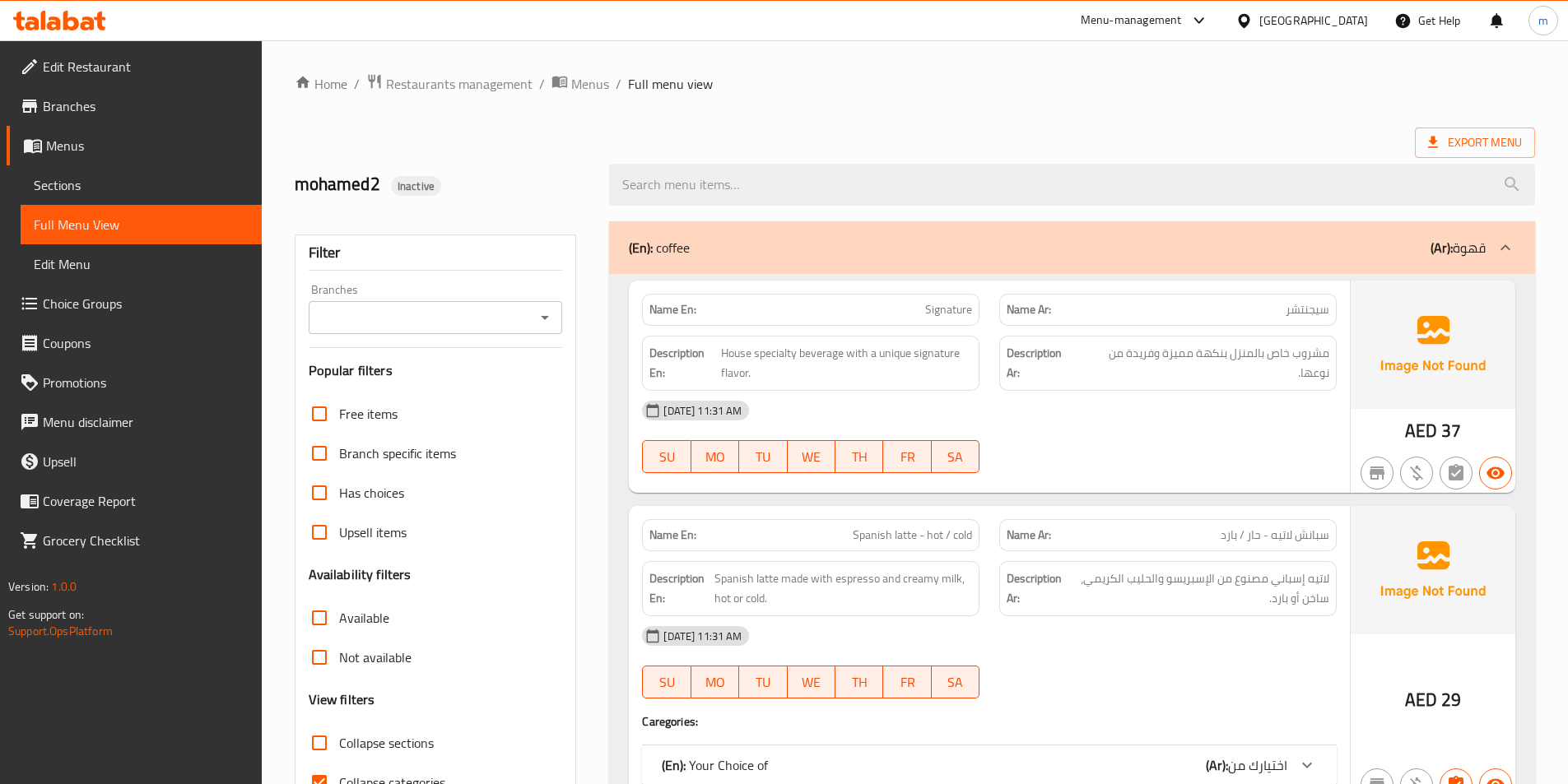
click at [1506, 243] on icon at bounding box center [1504, 247] width 19 height 19
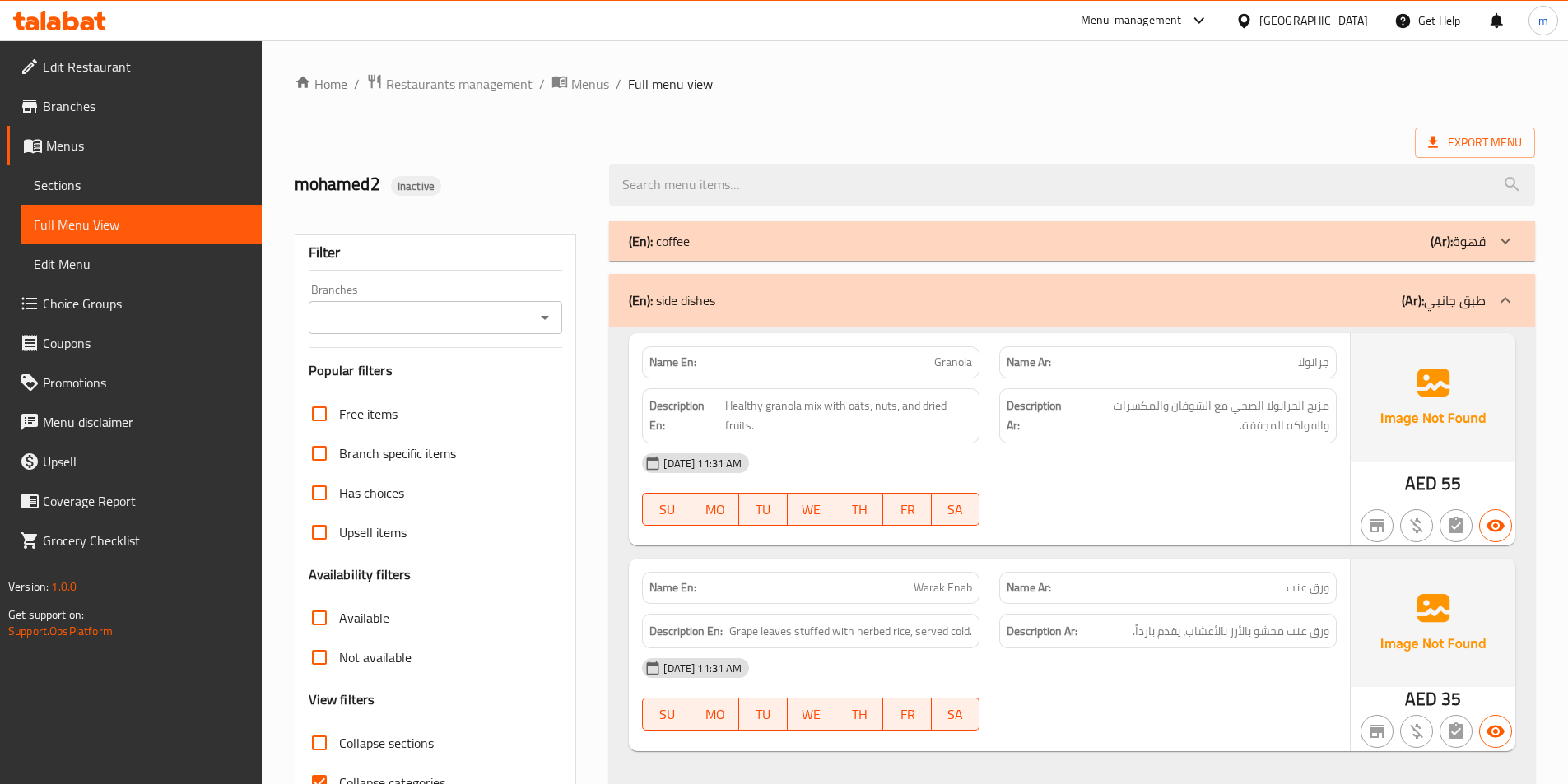
click at [1511, 301] on icon at bounding box center [1504, 299] width 19 height 19
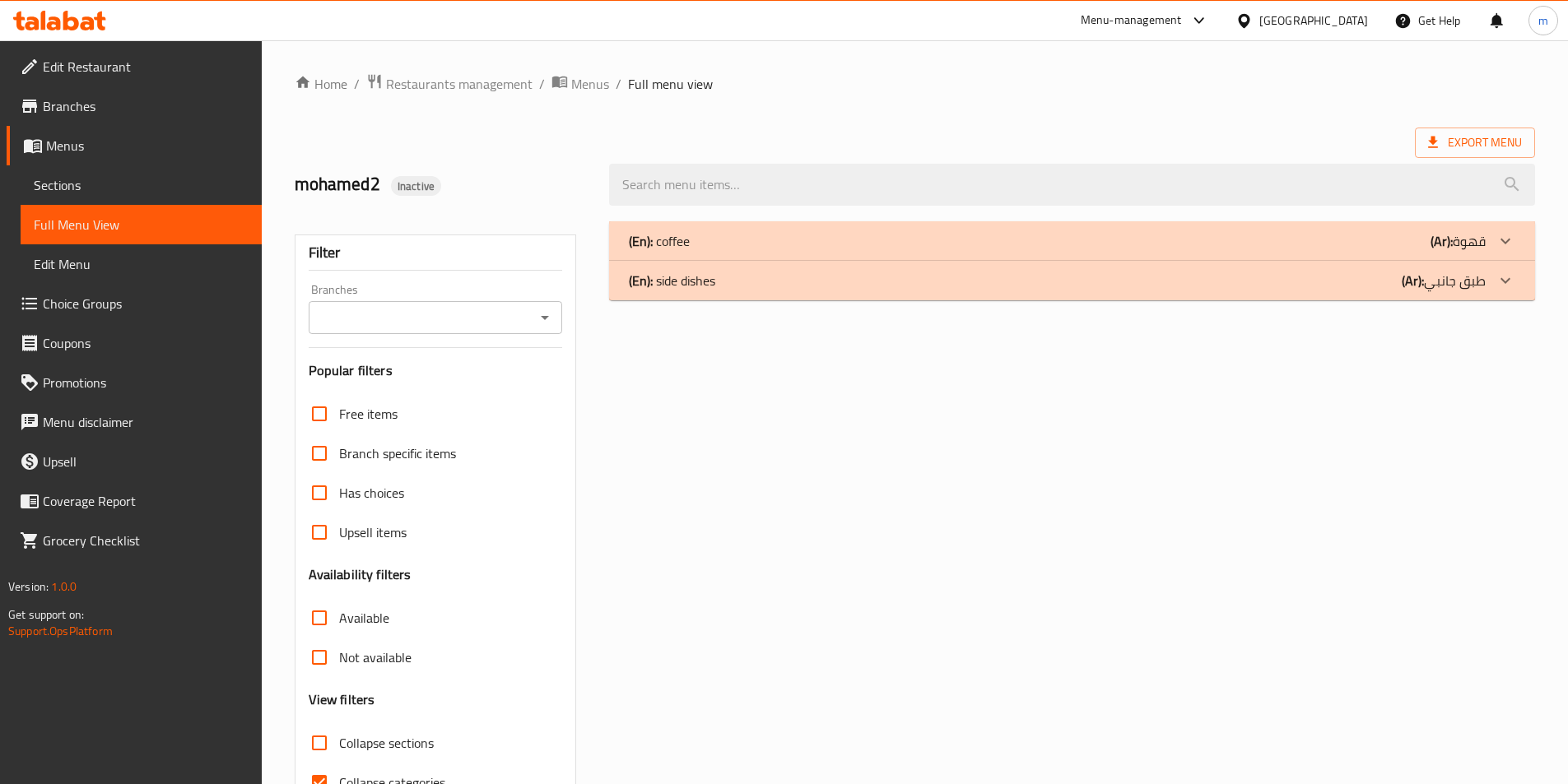
click at [698, 284] on p "(En): side dishes" at bounding box center [672, 280] width 87 height 19
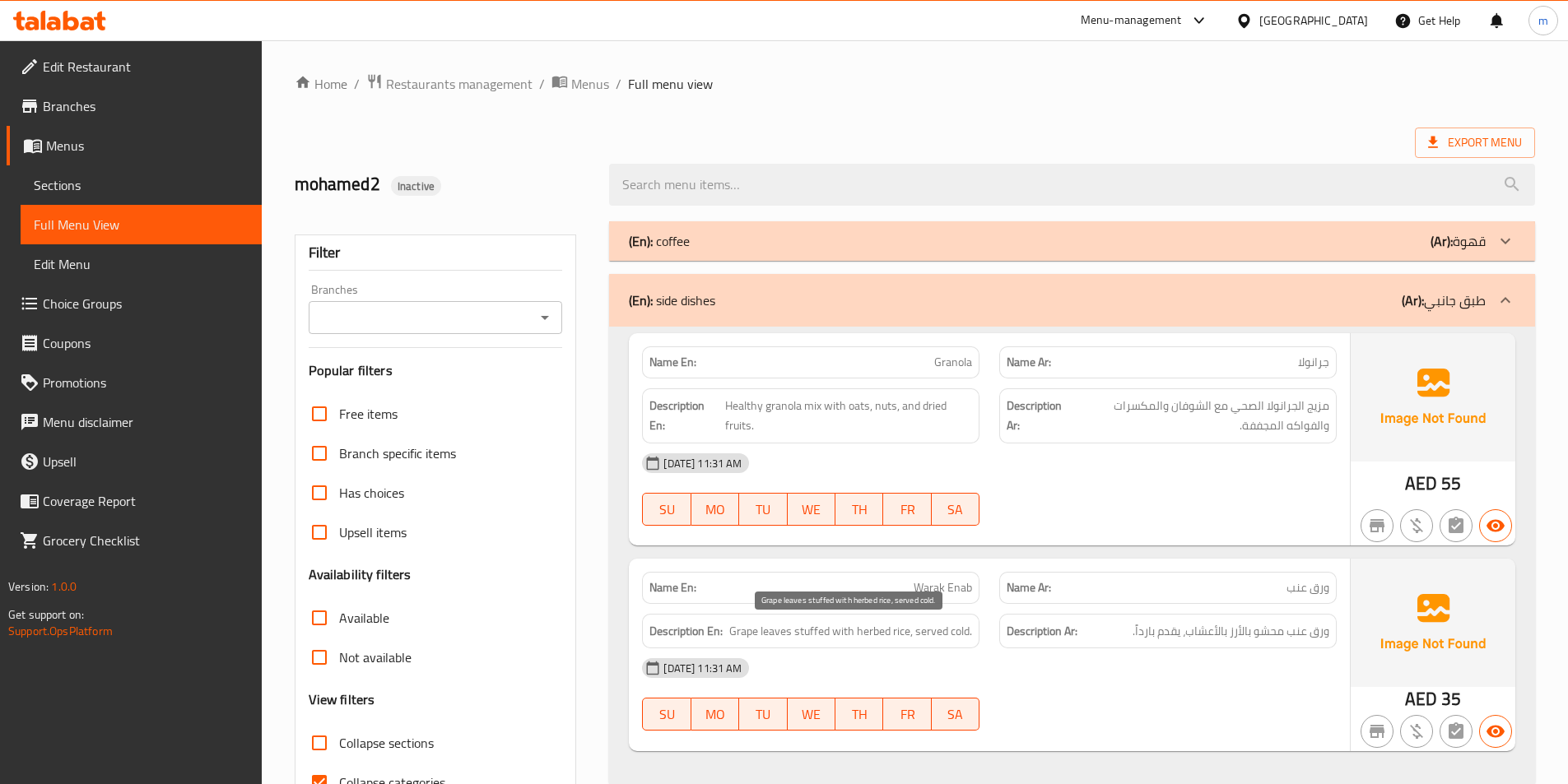
click at [879, 632] on span "Grape leaves stuffed with herbed rice, served cold." at bounding box center [850, 631] width 243 height 20
copy span "herbed"
click at [1506, 300] on icon at bounding box center [1504, 299] width 19 height 19
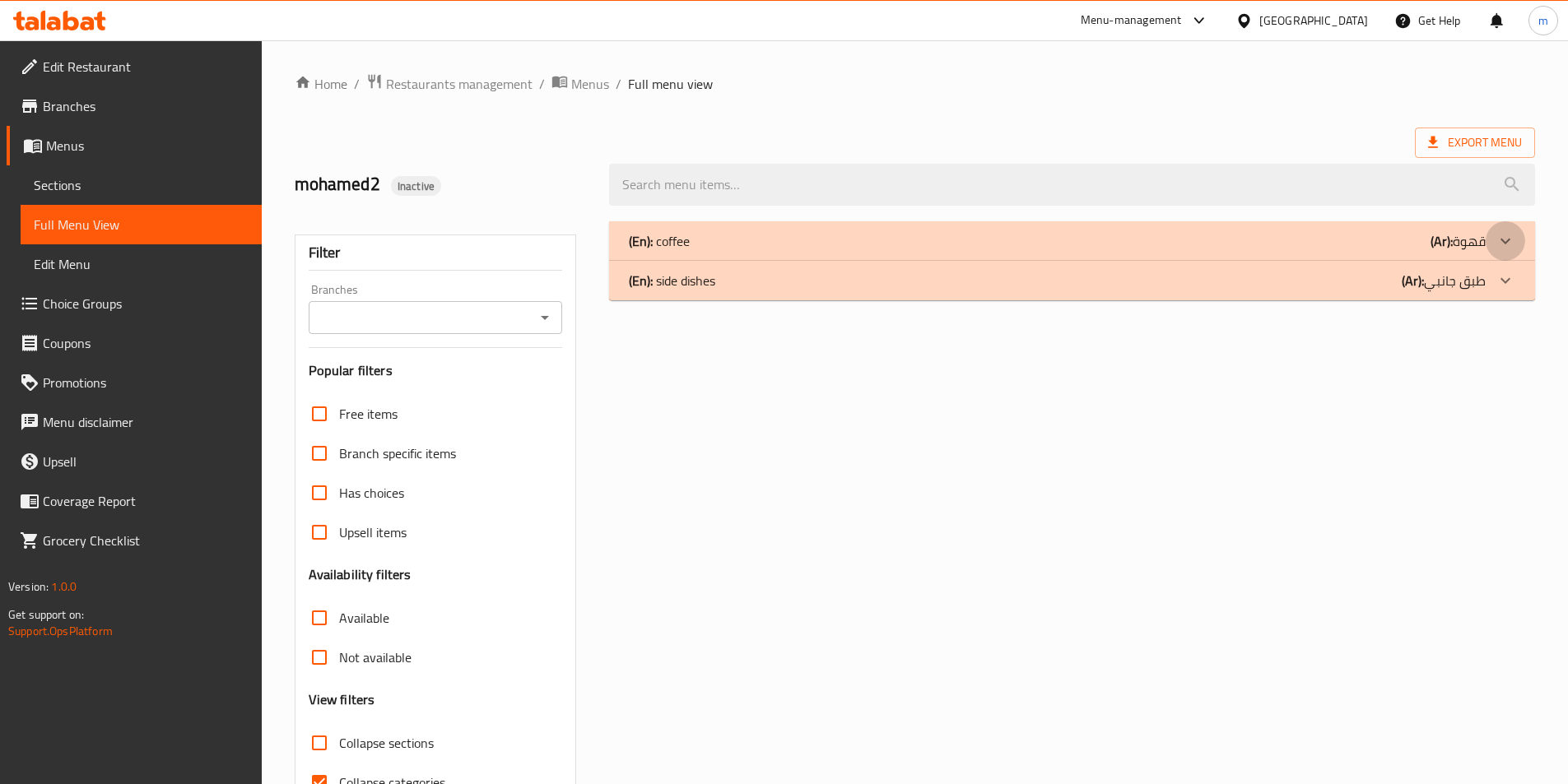
click at [1509, 239] on icon at bounding box center [1504, 240] width 10 height 6
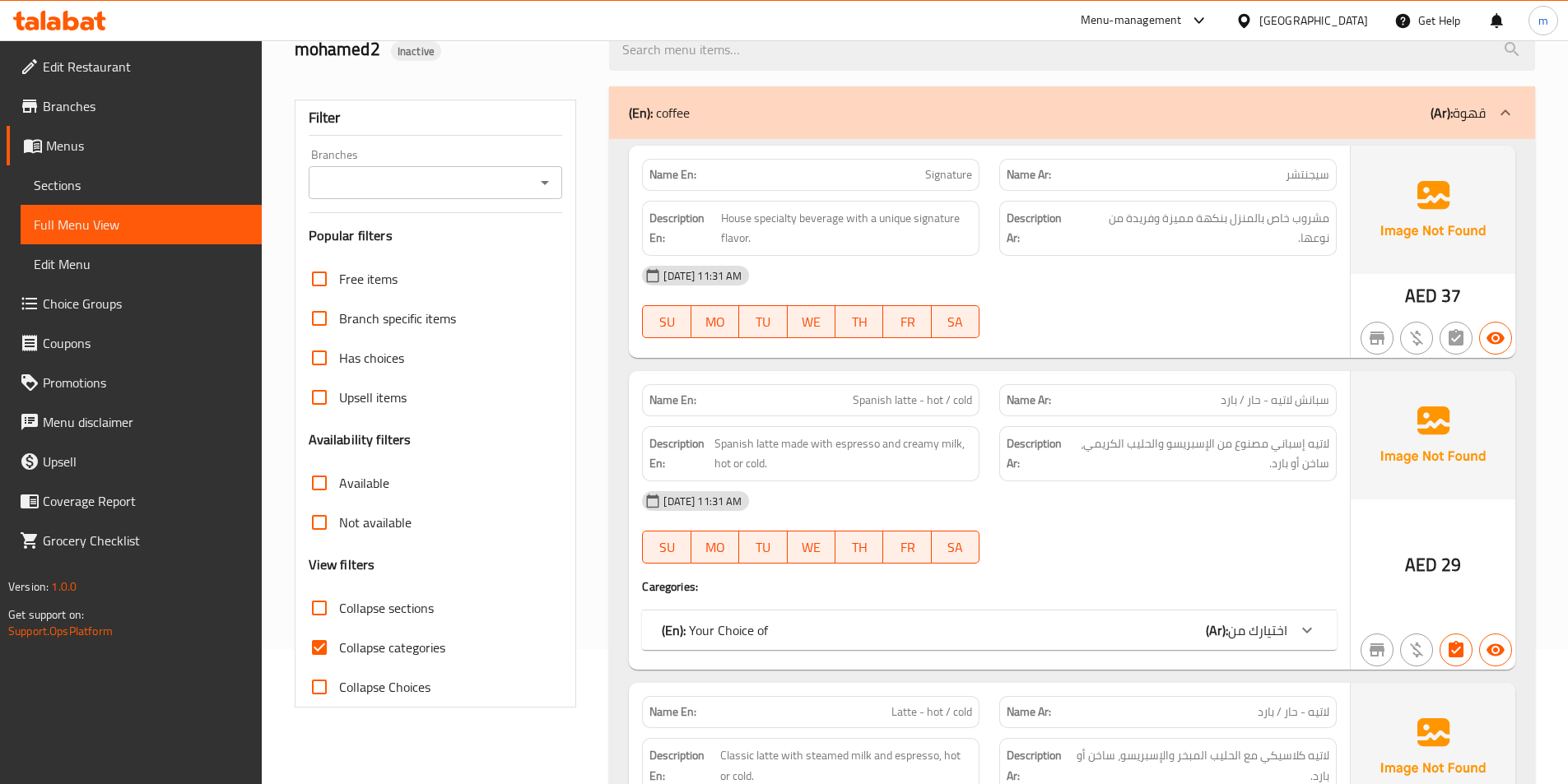
scroll to position [165, 0]
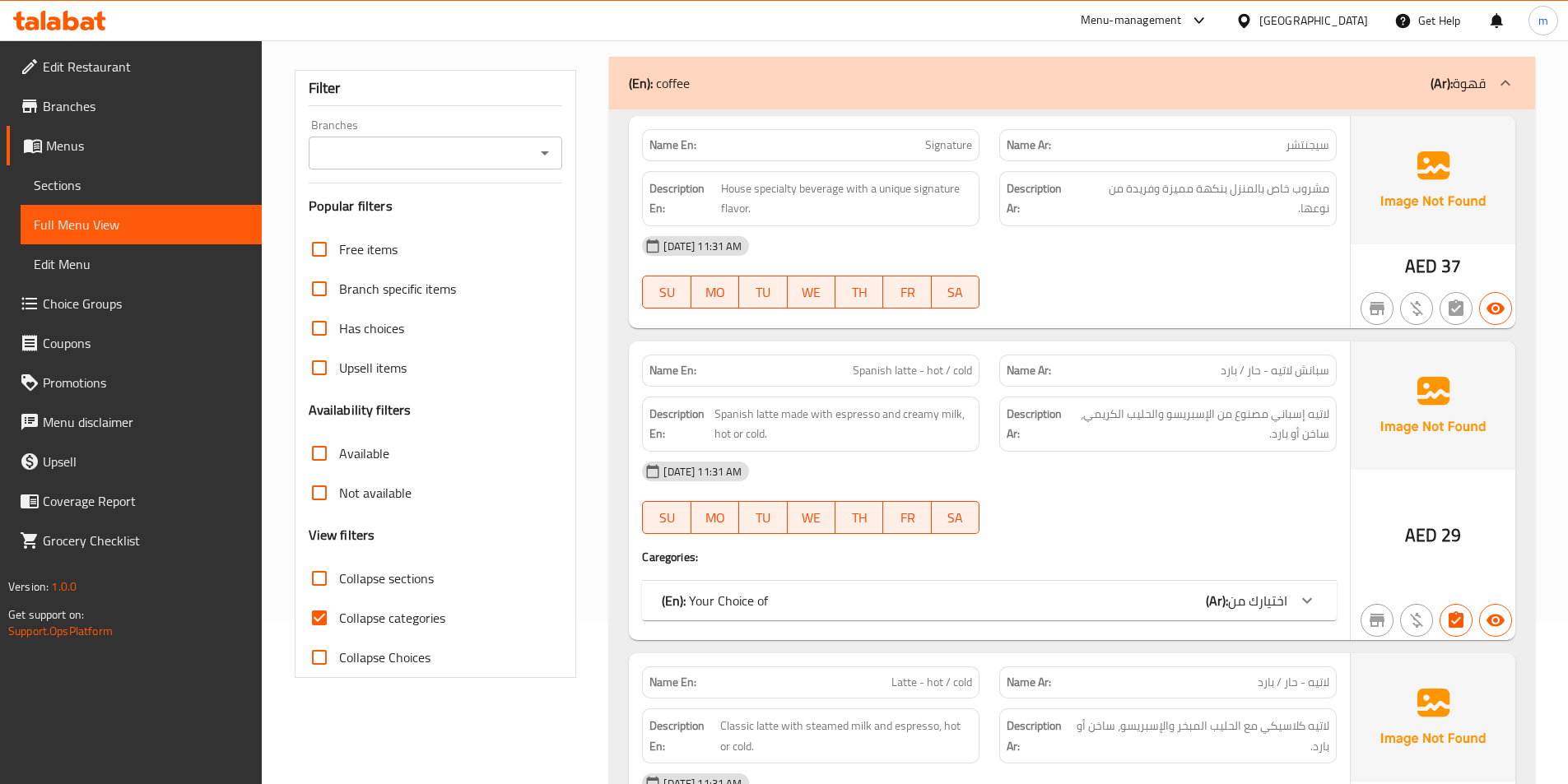
click at [1297, 602] on icon at bounding box center [1306, 600] width 19 height 19
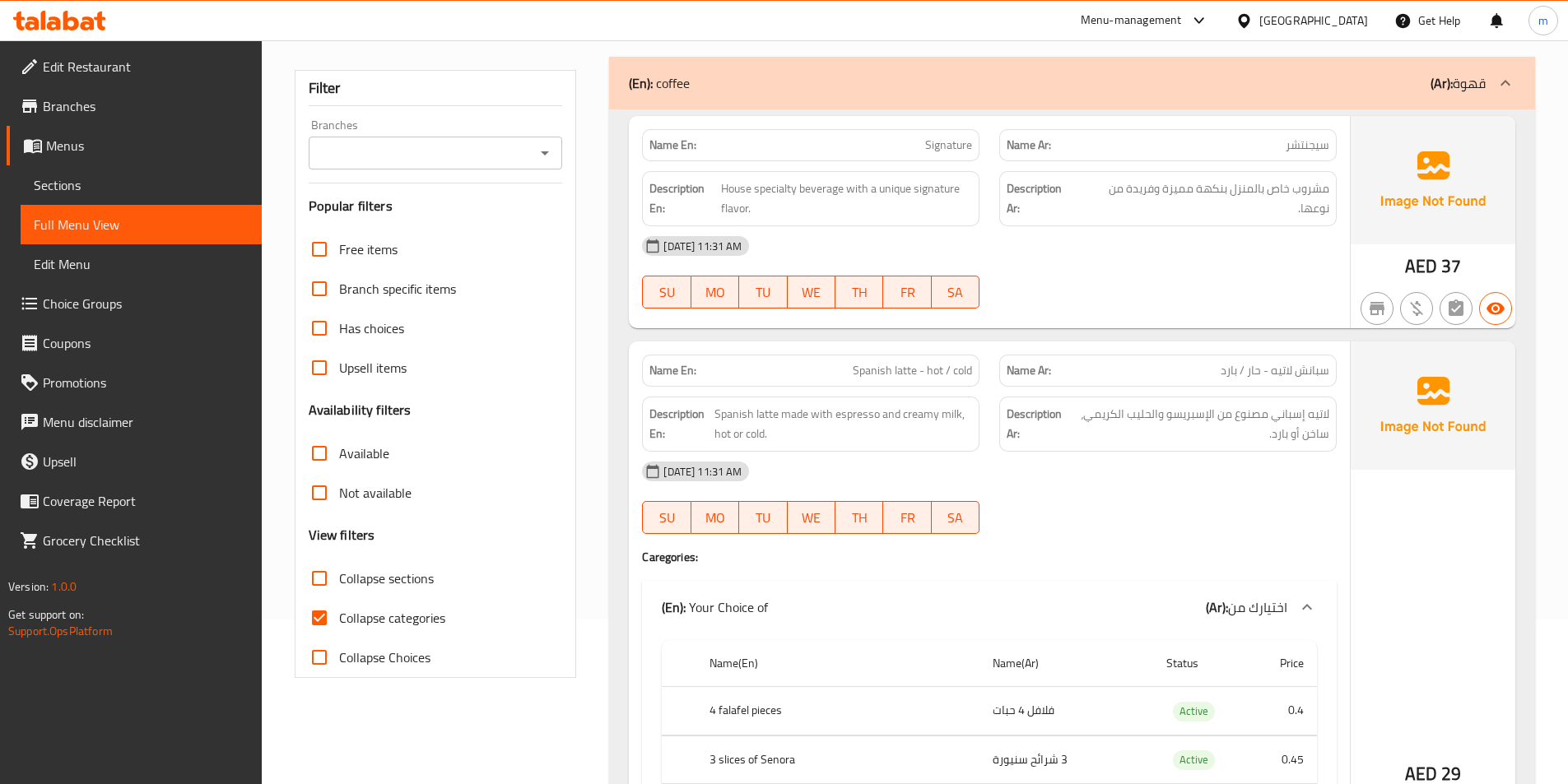
click at [1297, 602] on icon at bounding box center [1306, 607] width 19 height 19
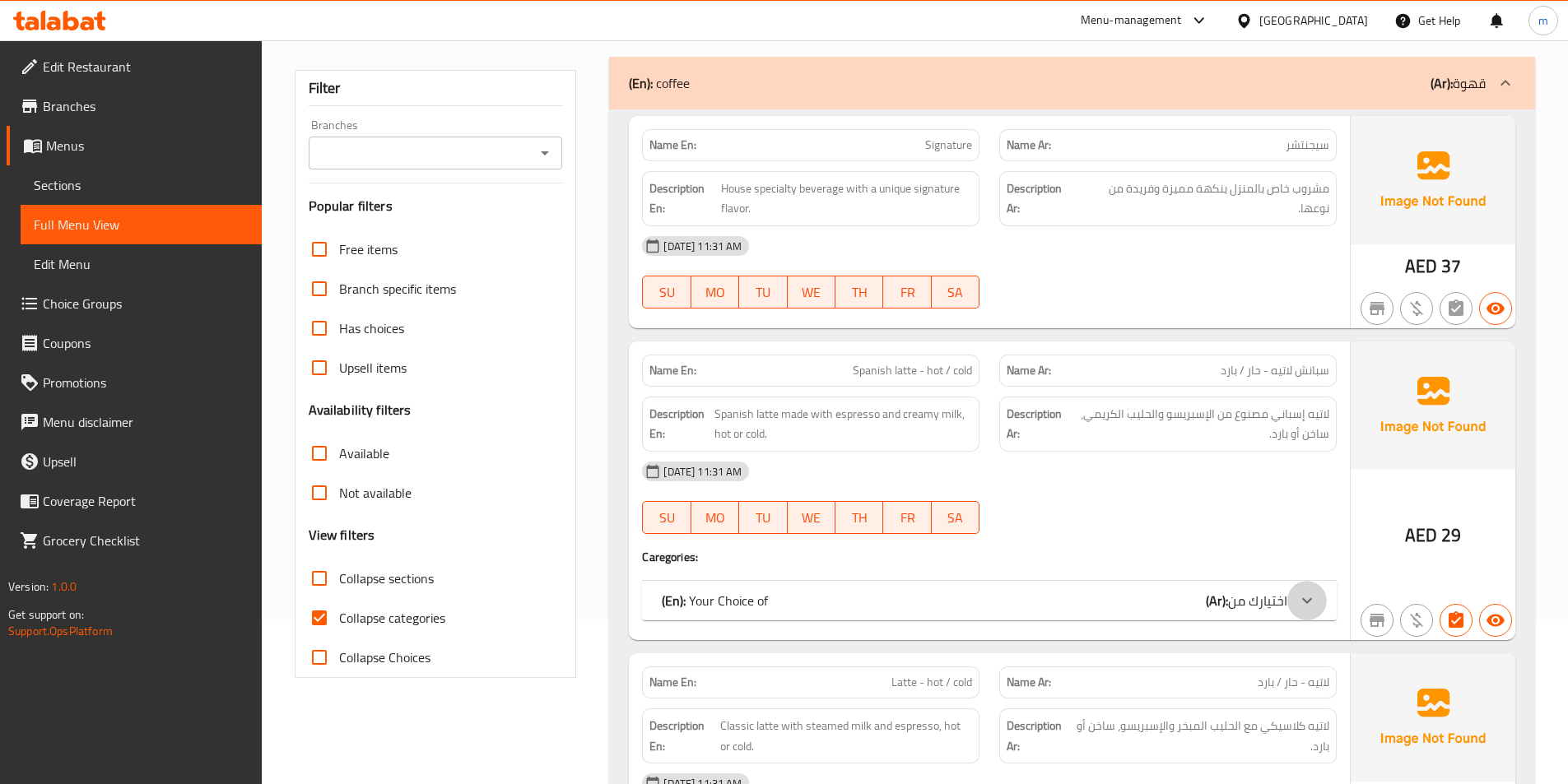
click at [1297, 602] on icon at bounding box center [1306, 600] width 19 height 19
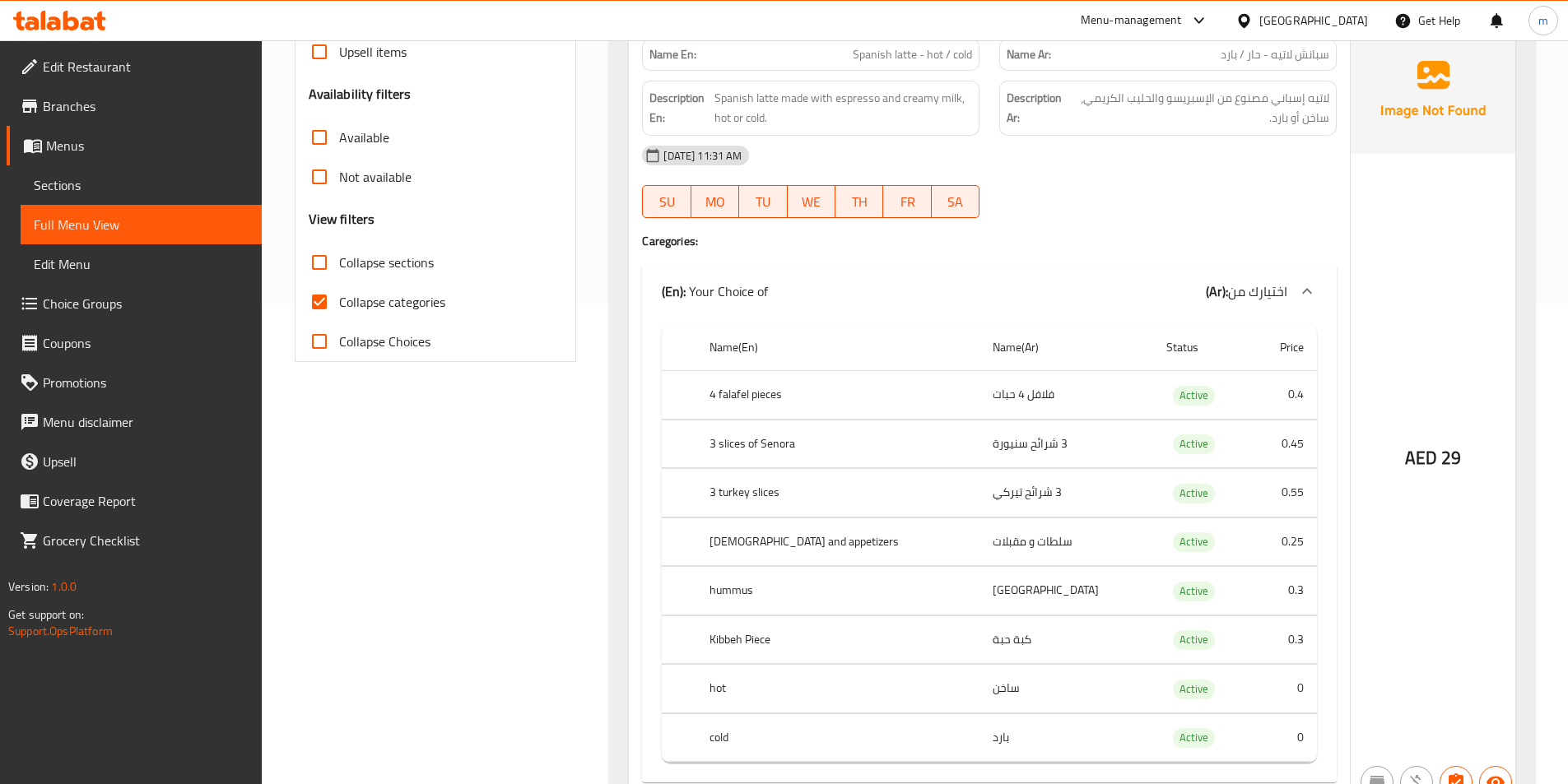
scroll to position [494, 0]
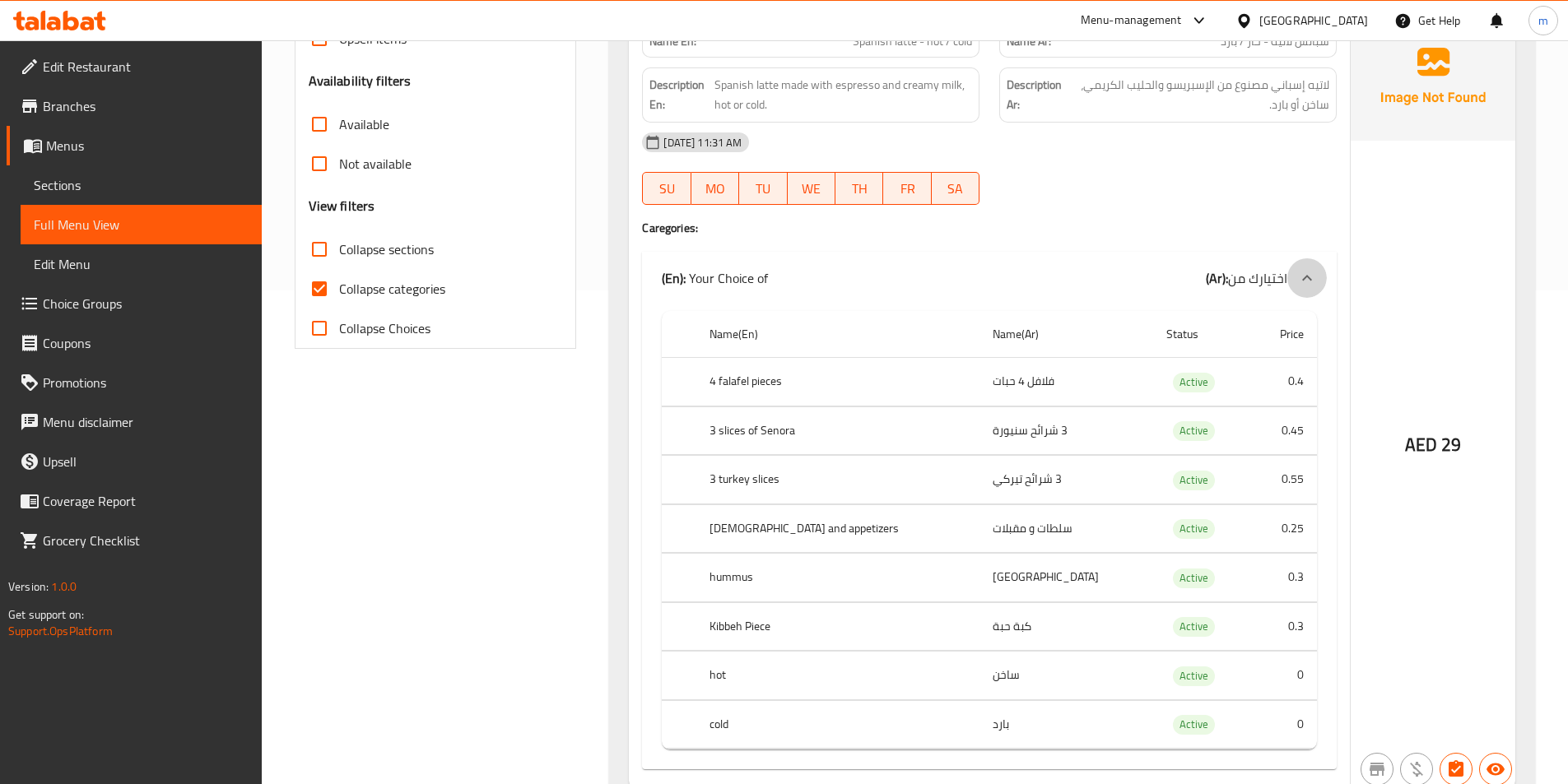
click at [1296, 286] on div at bounding box center [1306, 277] width 40 height 40
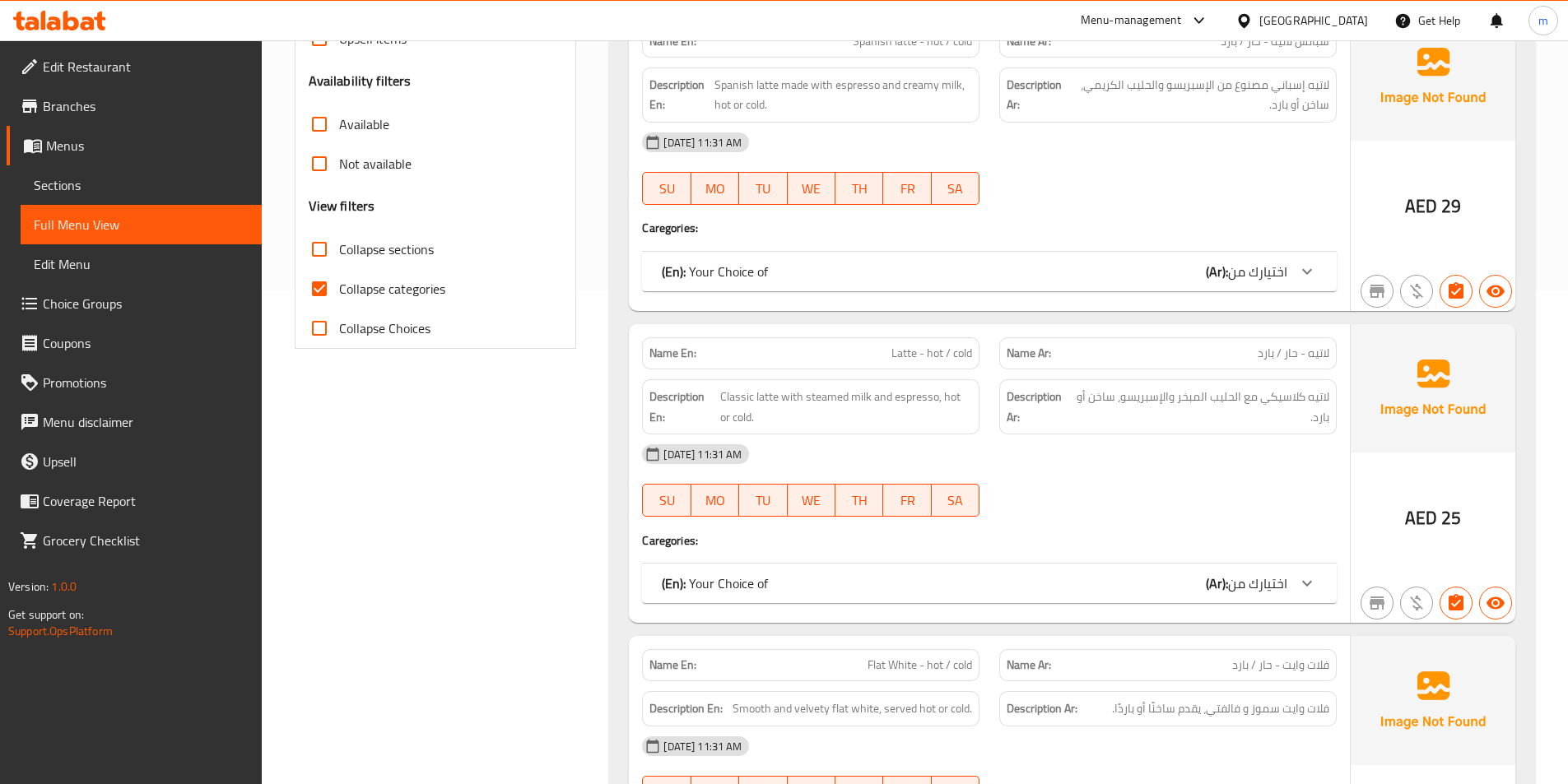
click at [704, 256] on div "(En): Your Choice of (Ar): اختيارك من" at bounding box center [989, 271] width 695 height 40
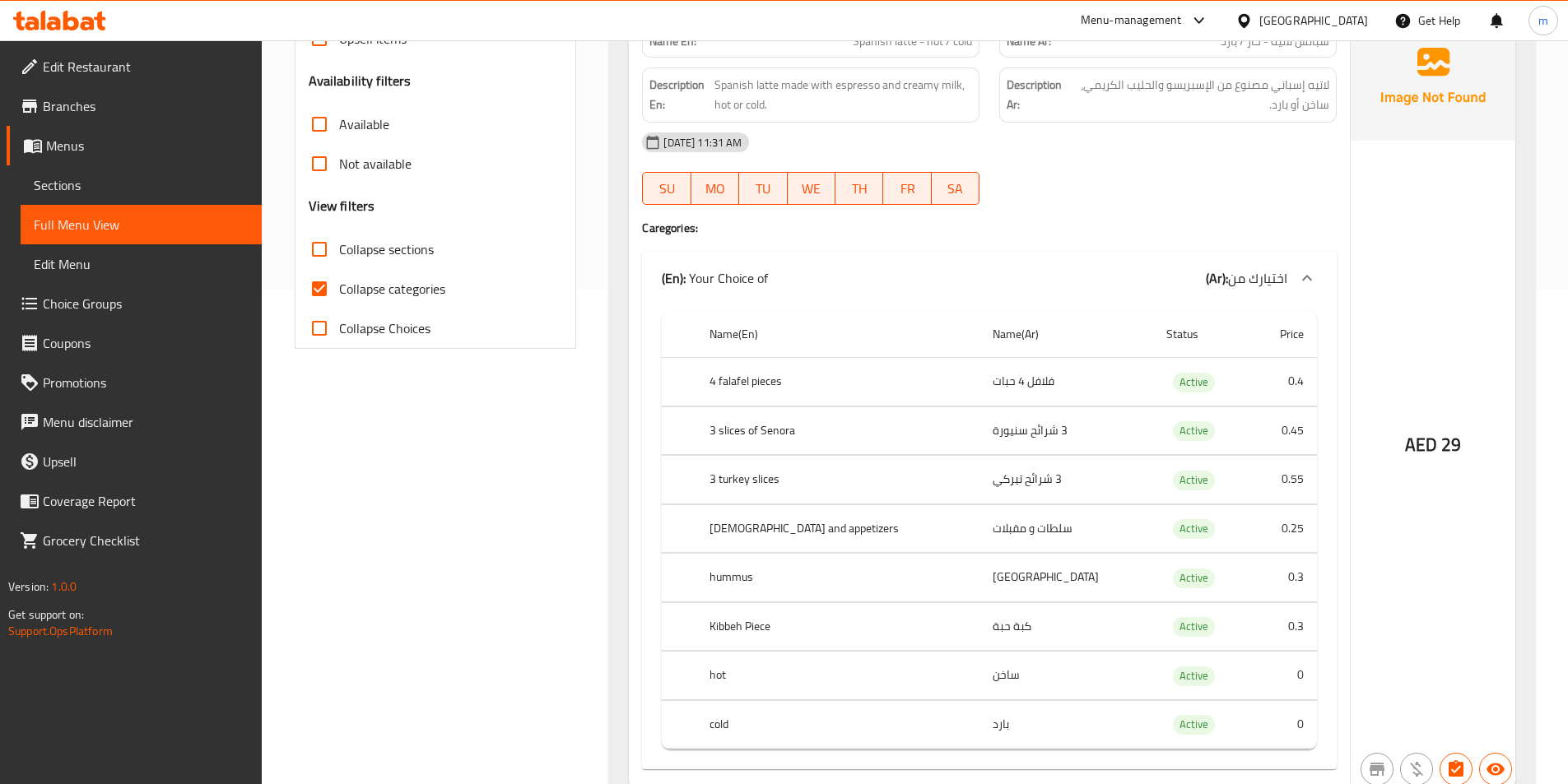
scroll to position [576, 0]
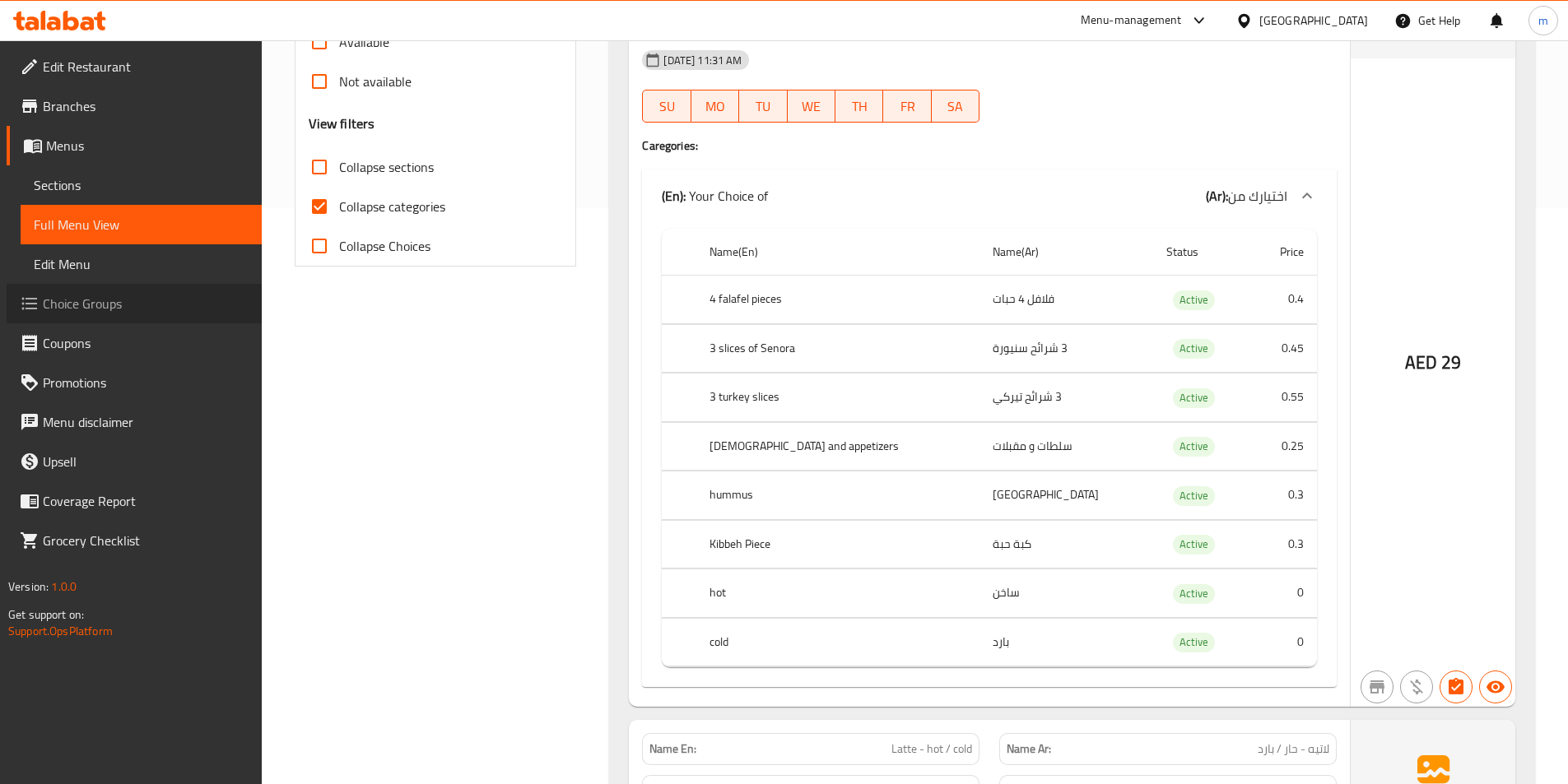
click at [101, 305] on span "Choice Groups" at bounding box center [145, 303] width 205 height 19
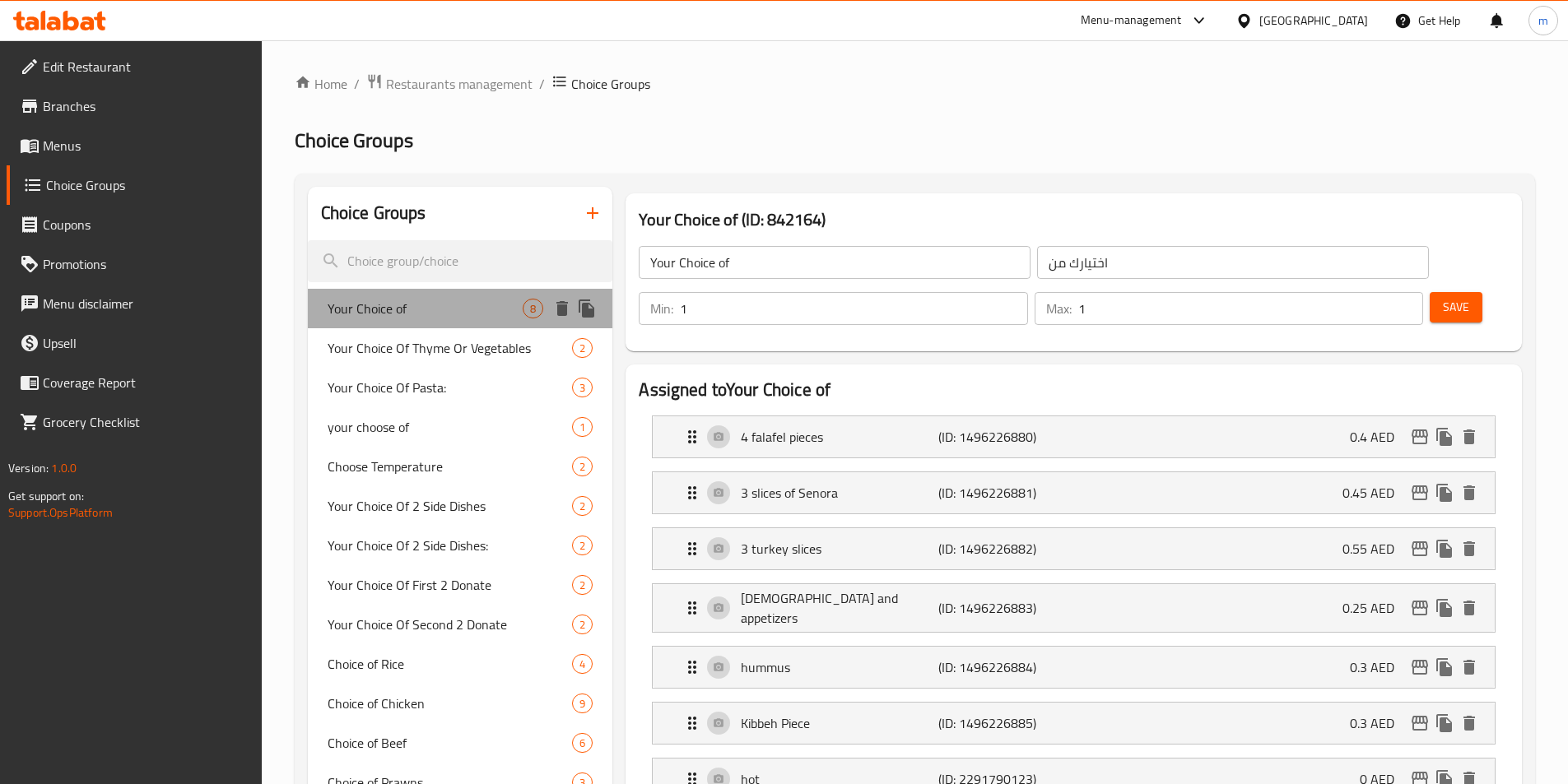
click at [427, 314] on span "Your Choice of" at bounding box center [426, 308] width 196 height 19
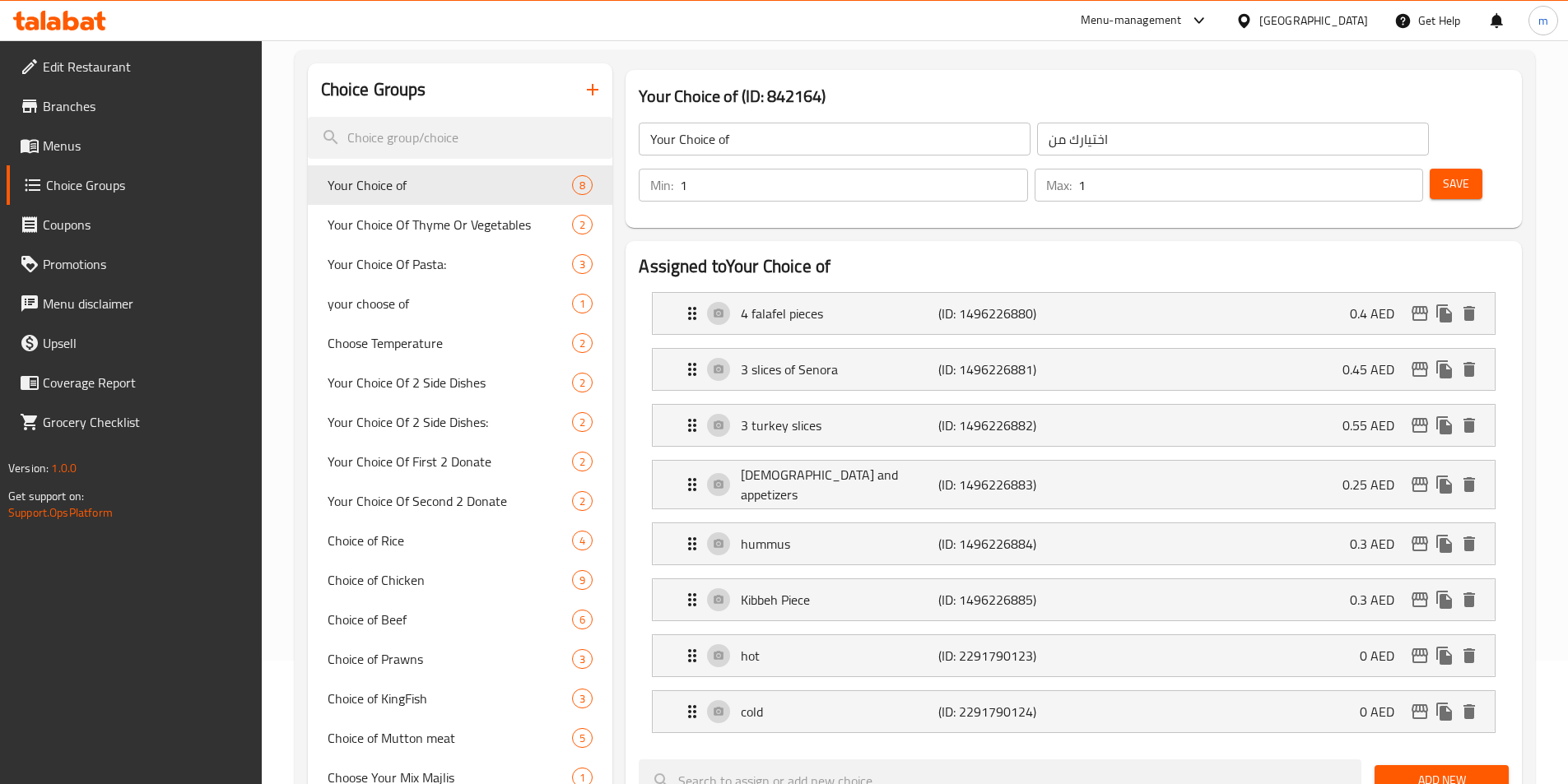
scroll to position [82, 0]
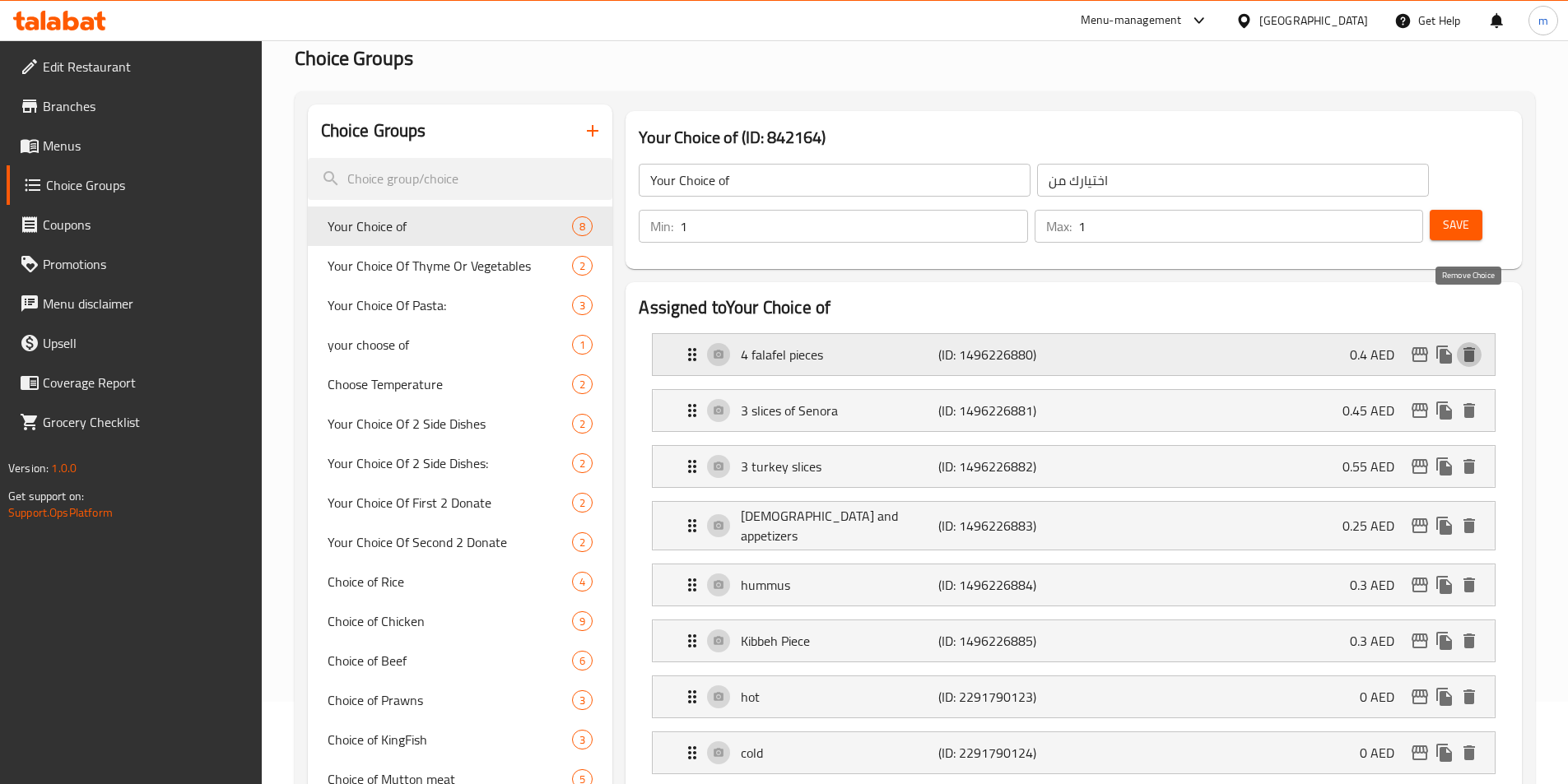
click at [1468, 347] on icon "delete" at bounding box center [1469, 355] width 12 height 15
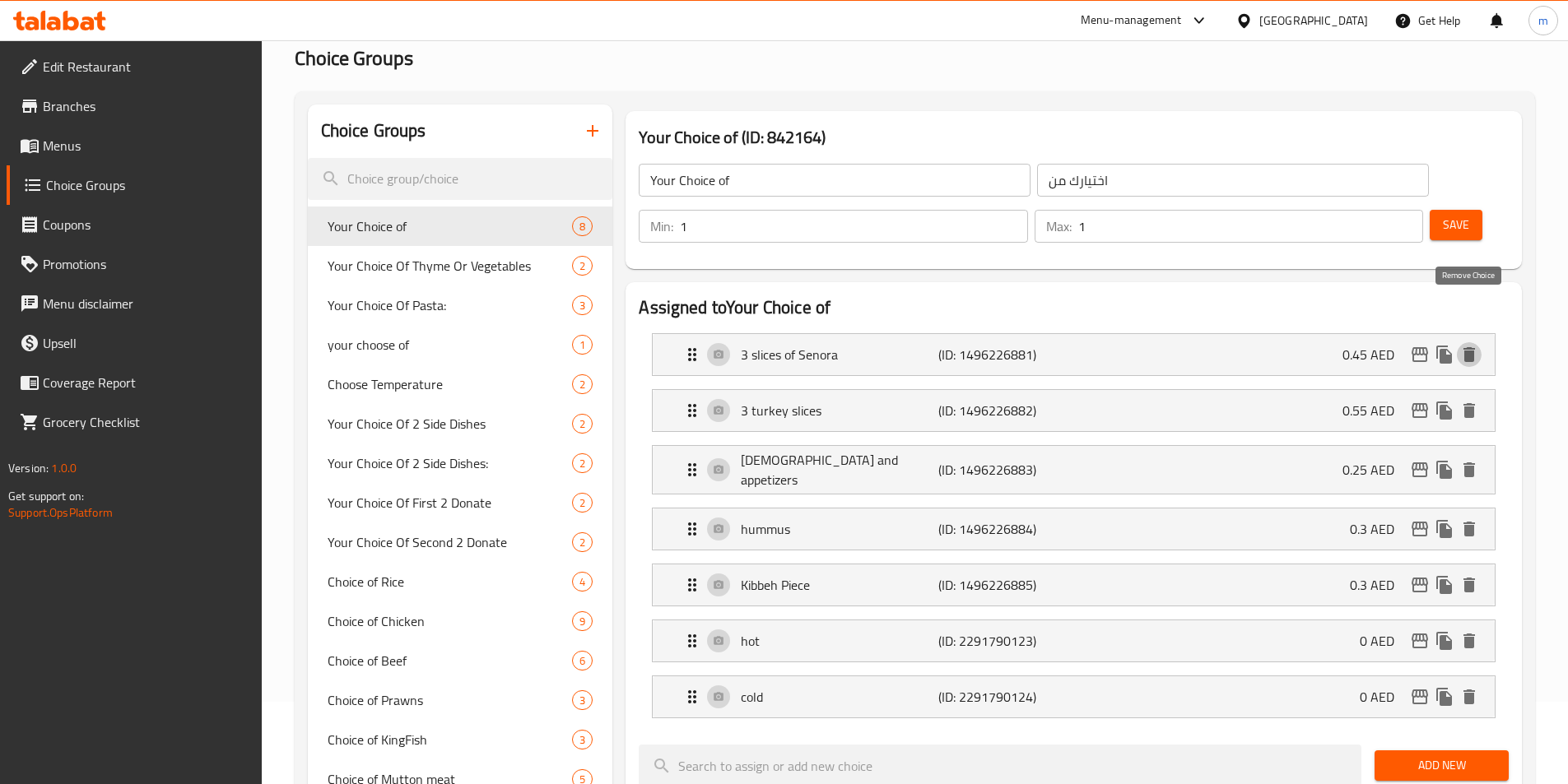
click at [1468, 347] on icon "delete" at bounding box center [1469, 355] width 12 height 15
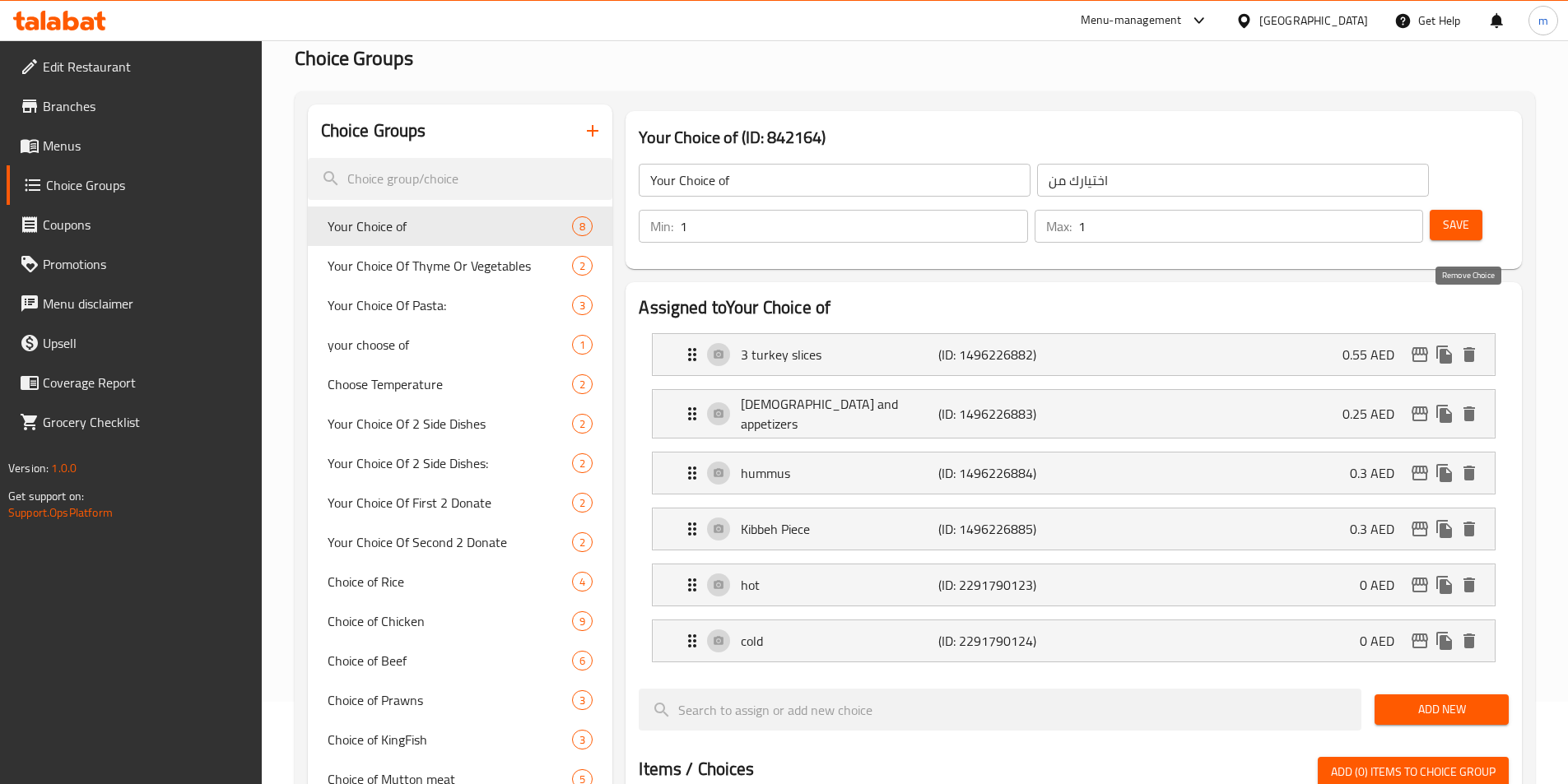
click at [1468, 347] on icon "delete" at bounding box center [1469, 355] width 12 height 15
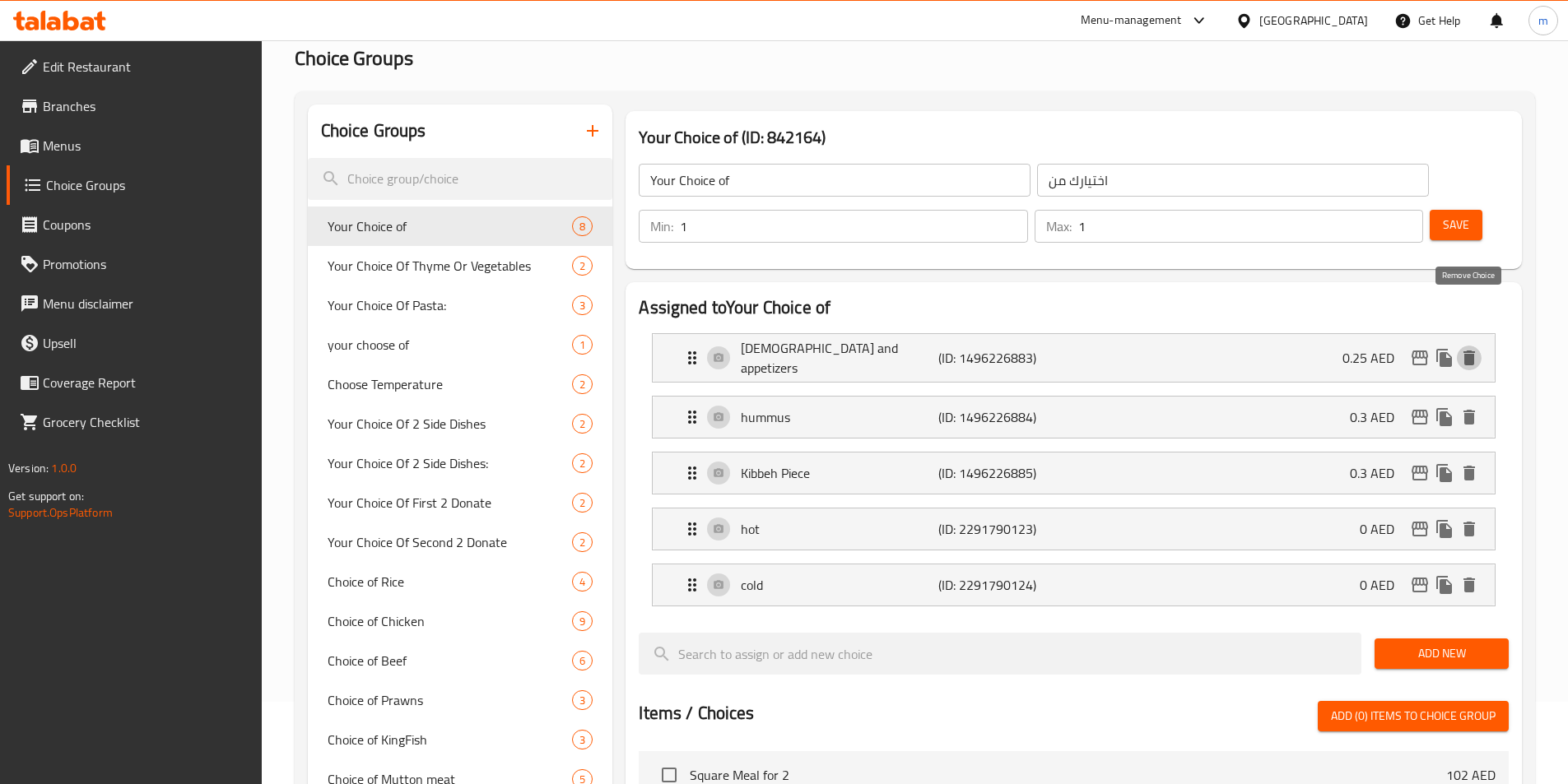
click at [1468, 351] on icon "delete" at bounding box center [1469, 358] width 12 height 15
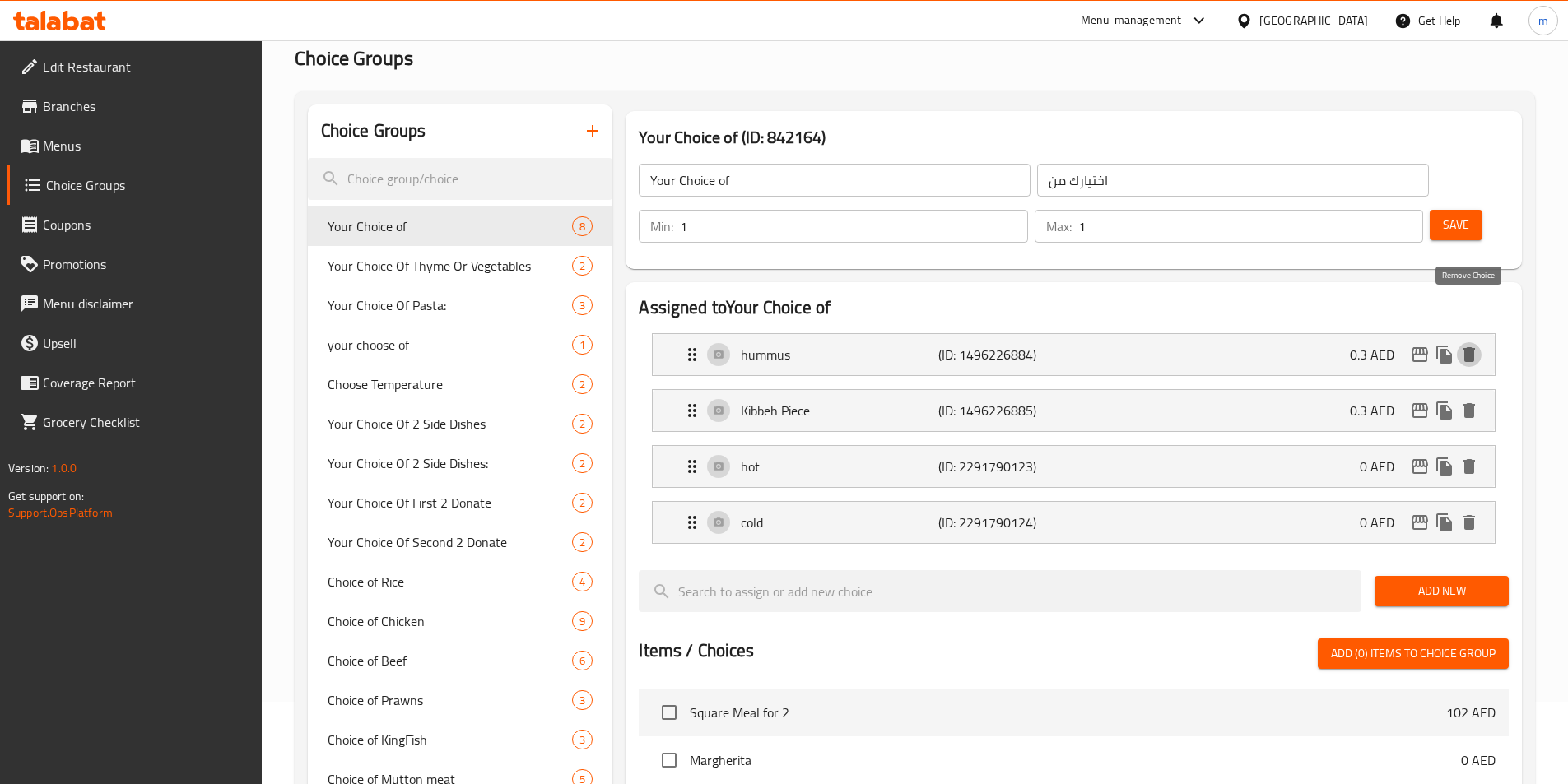
click at [1468, 347] on icon "delete" at bounding box center [1469, 355] width 12 height 15
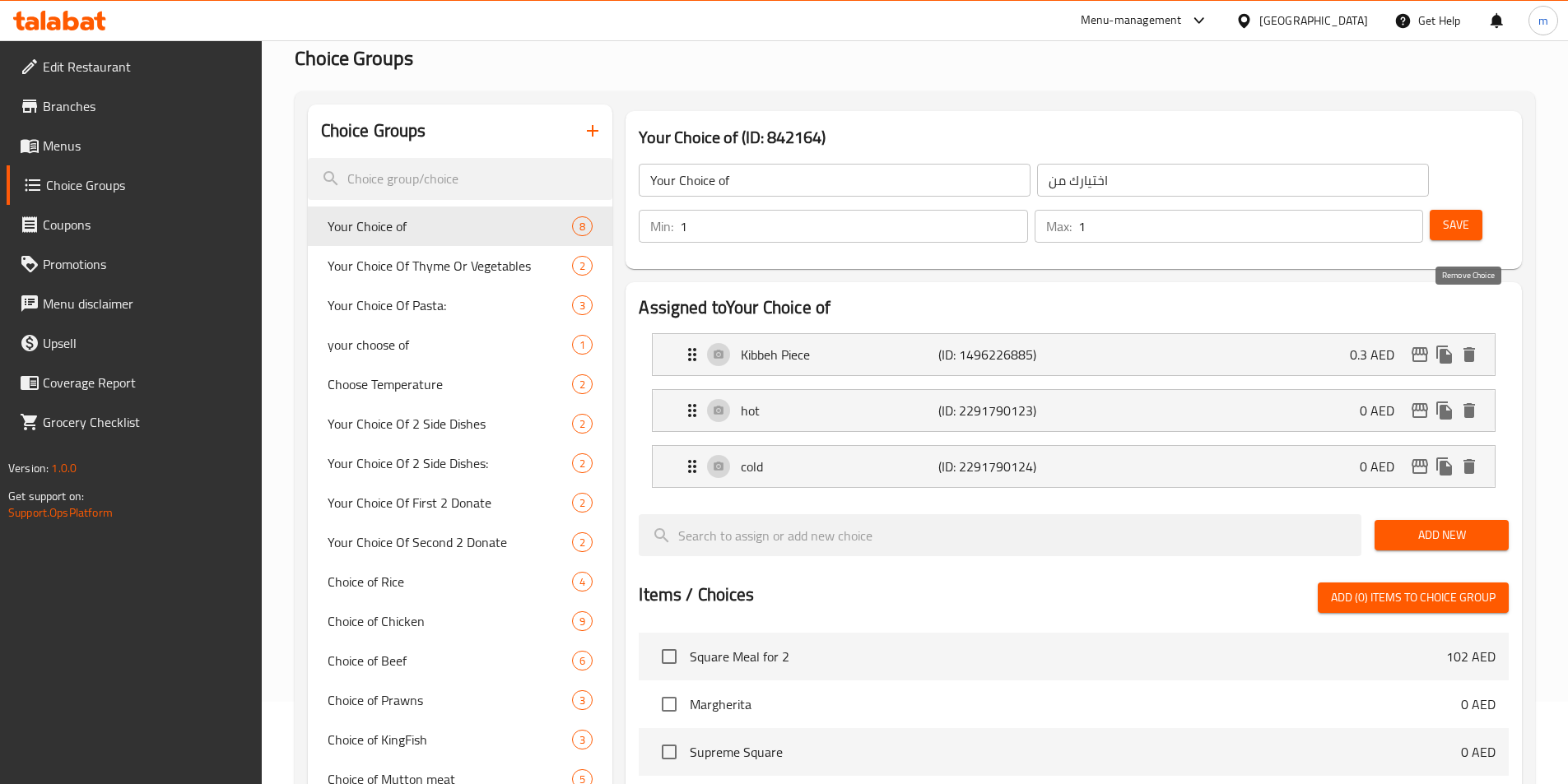
click at [1468, 347] on icon "delete" at bounding box center [1469, 355] width 12 height 15
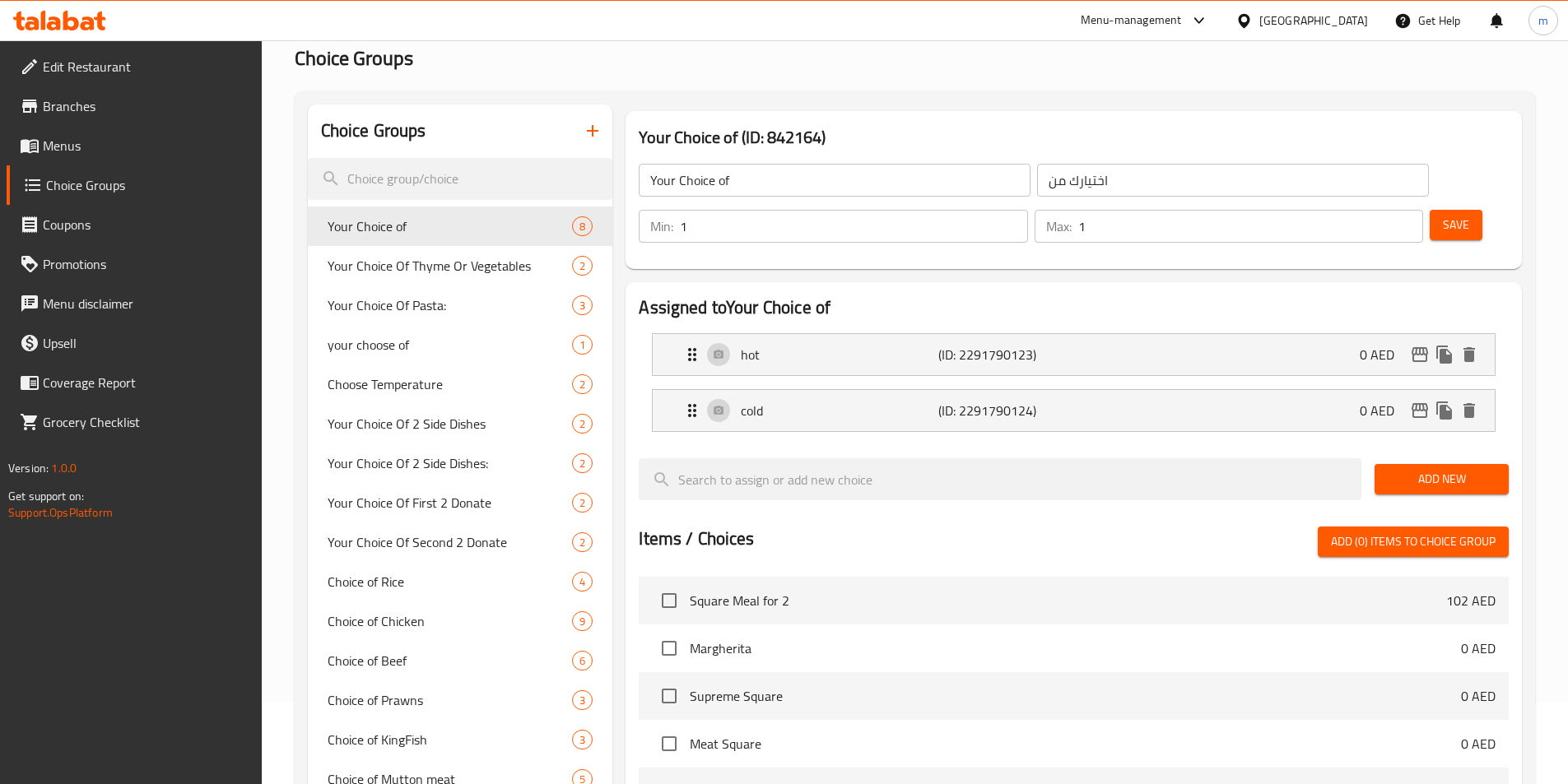
click at [1443, 215] on span "Save" at bounding box center [1456, 225] width 27 height 20
click at [88, 162] on link "Menus" at bounding box center [134, 146] width 255 height 40
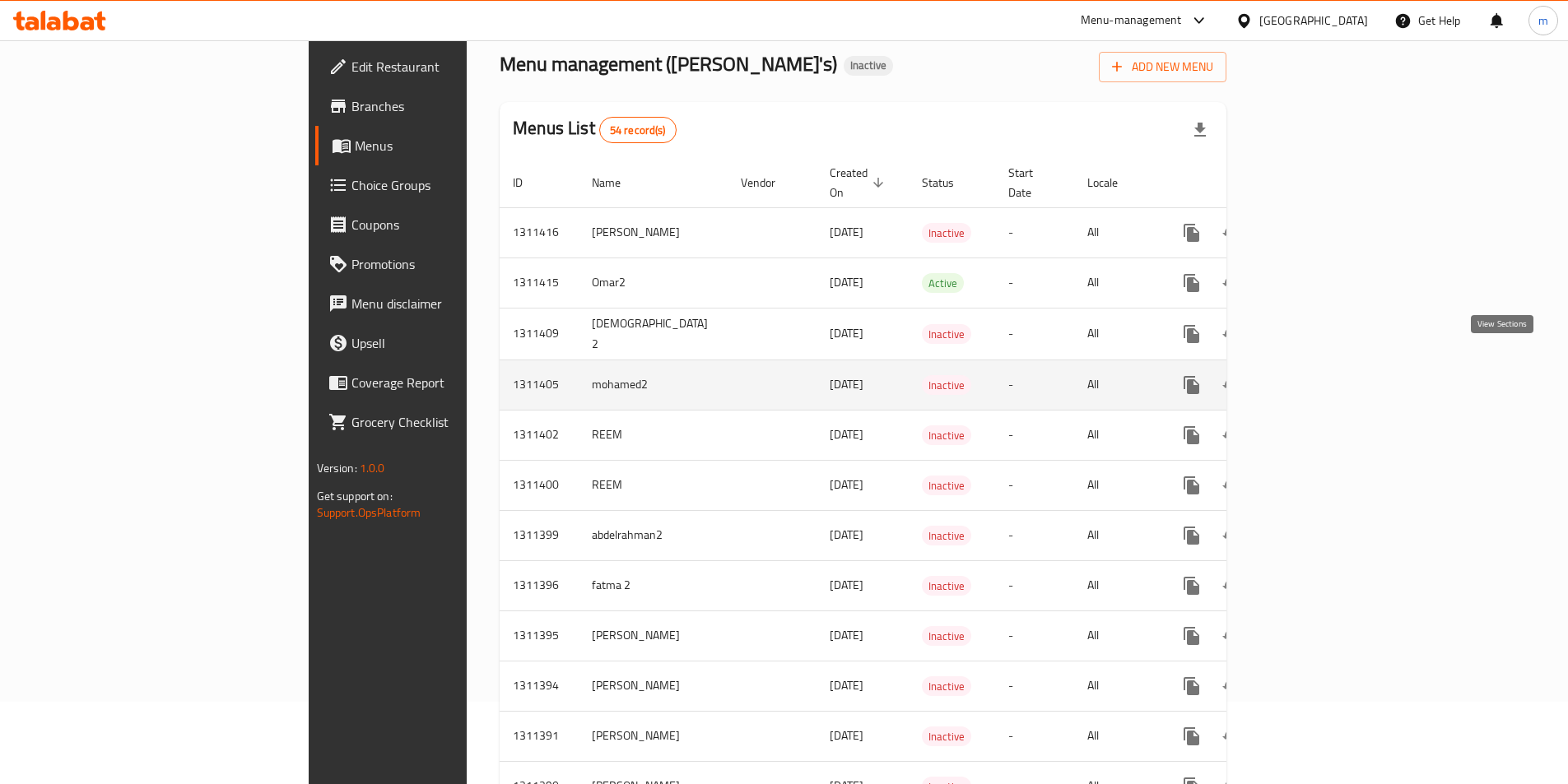
click at [1320, 375] on icon "enhanced table" at bounding box center [1309, 384] width 19 height 19
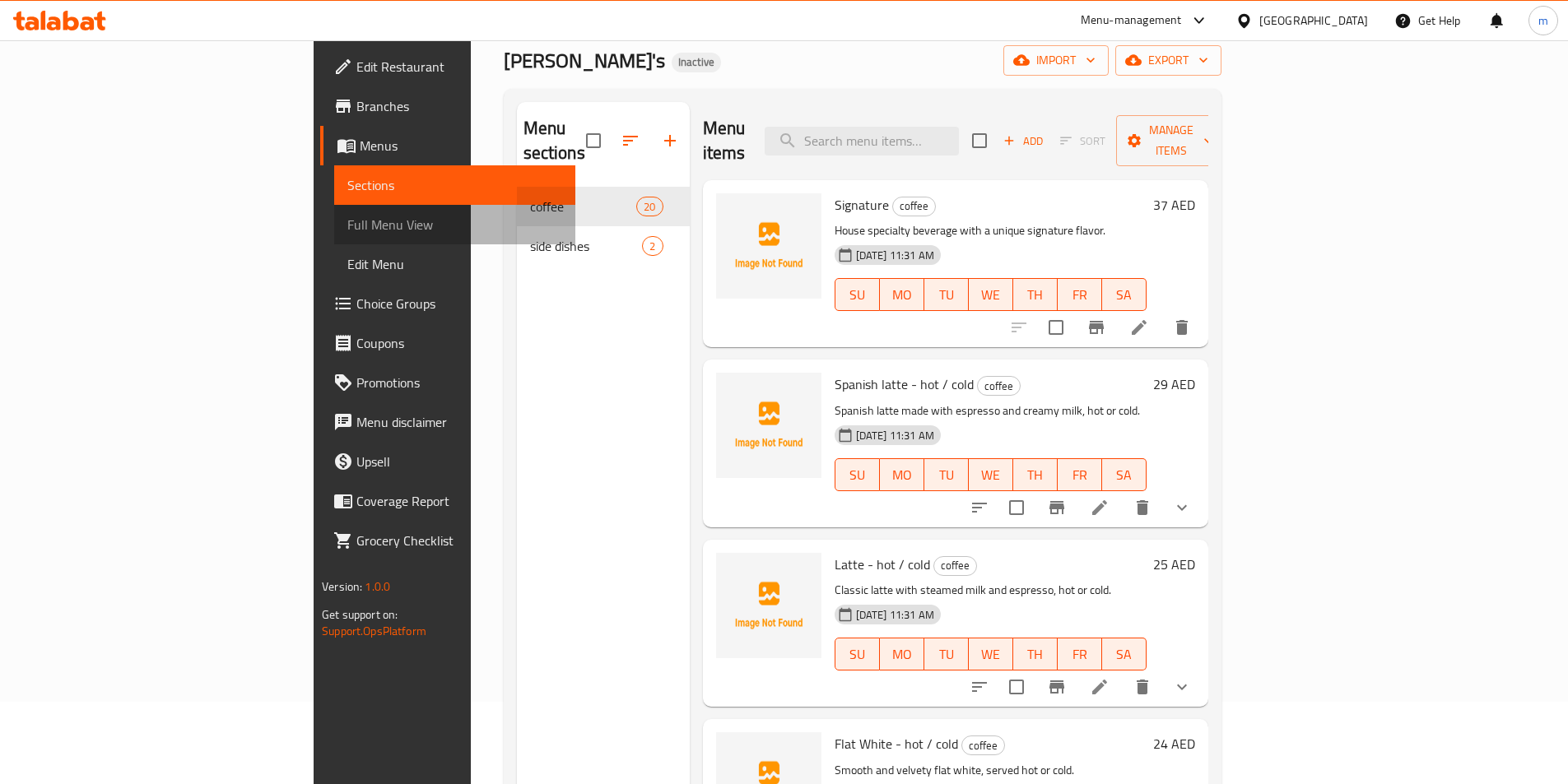
click at [347, 228] on span "Full Menu View" at bounding box center [454, 224] width 215 height 19
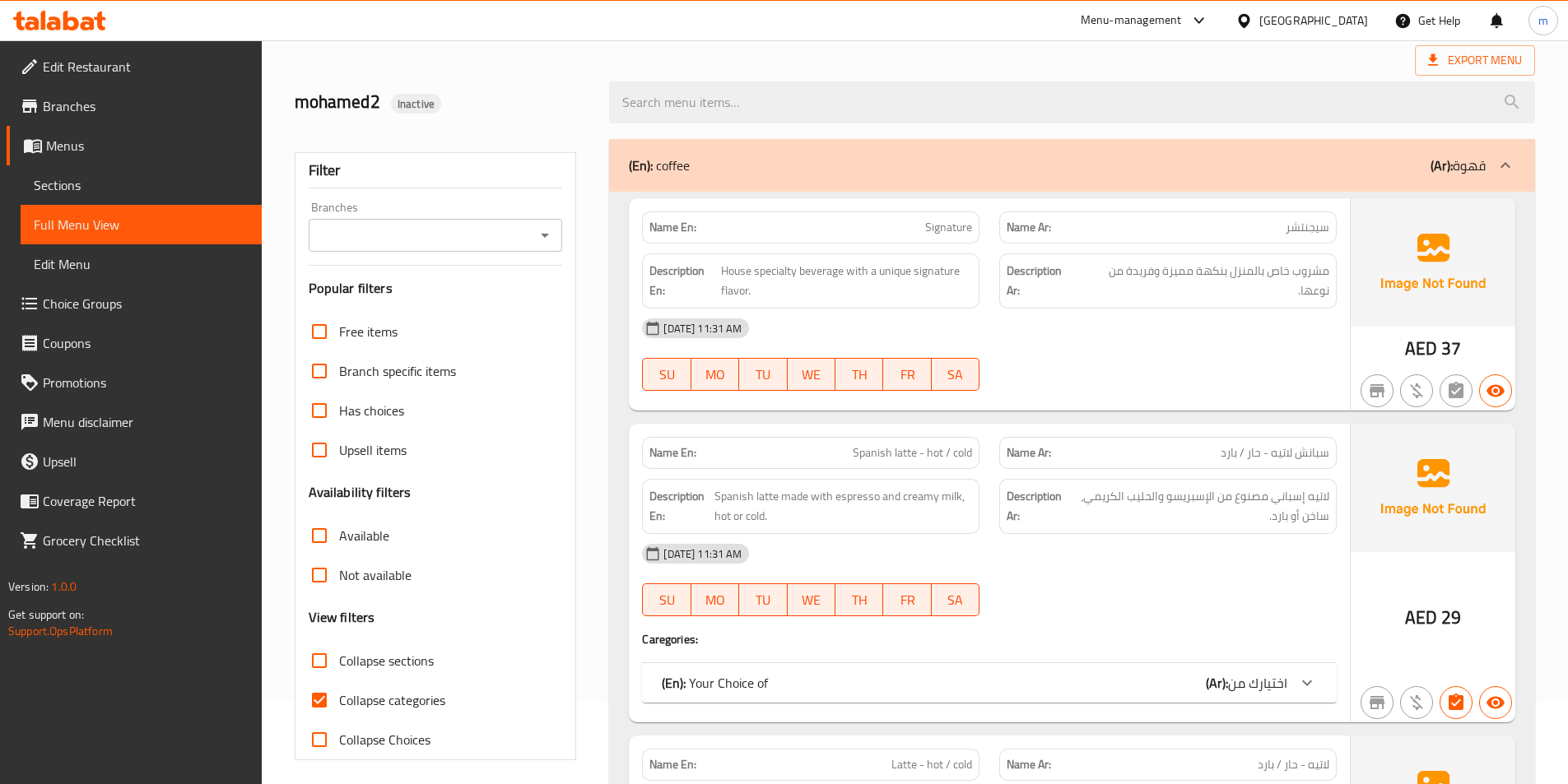
click at [399, 703] on span "Collapse categories" at bounding box center [392, 699] width 106 height 19
click at [339, 703] on input "Collapse categories" at bounding box center [319, 700] width 40 height 40
checkbox input "false"
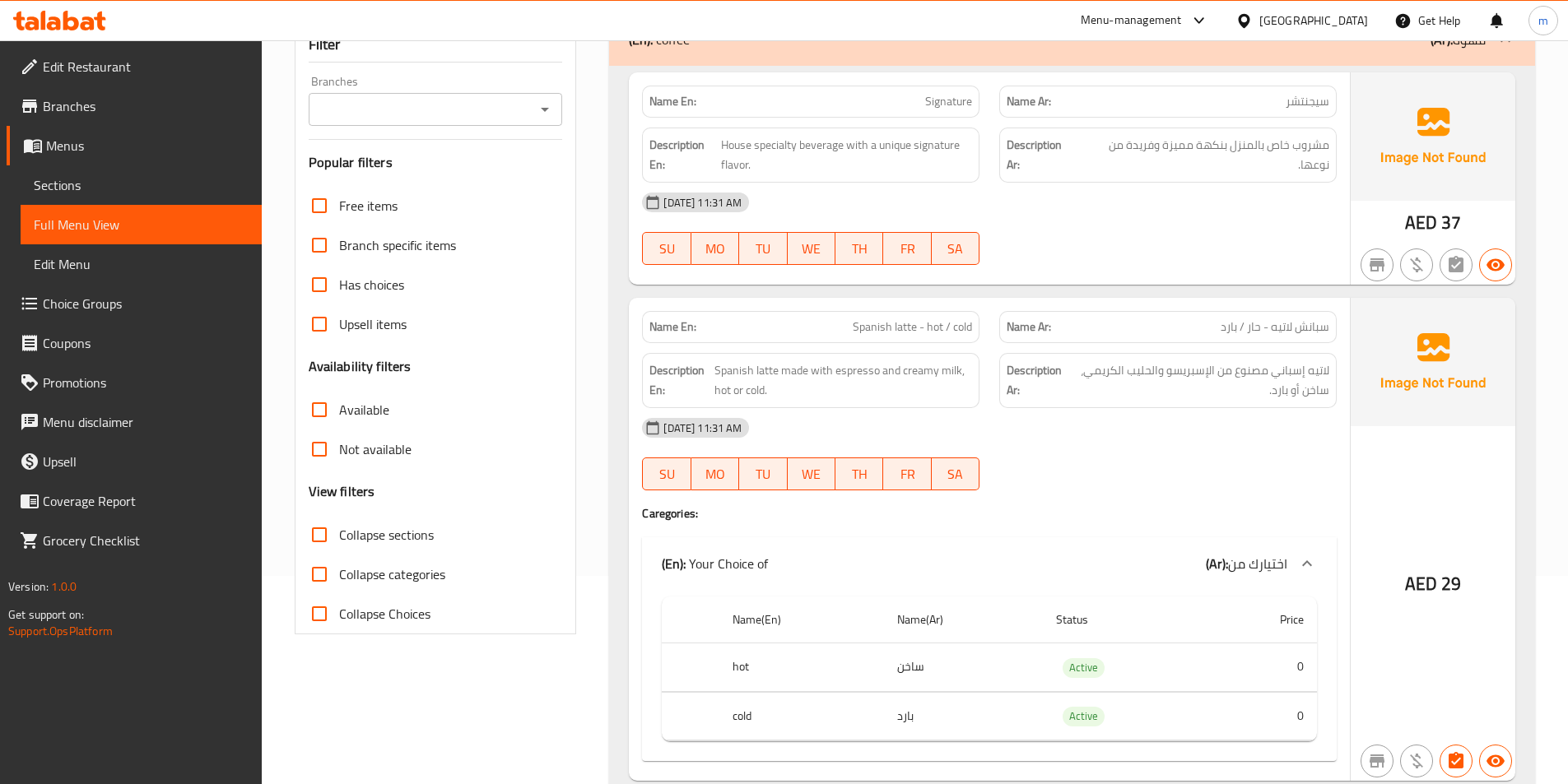
scroll to position [247, 0]
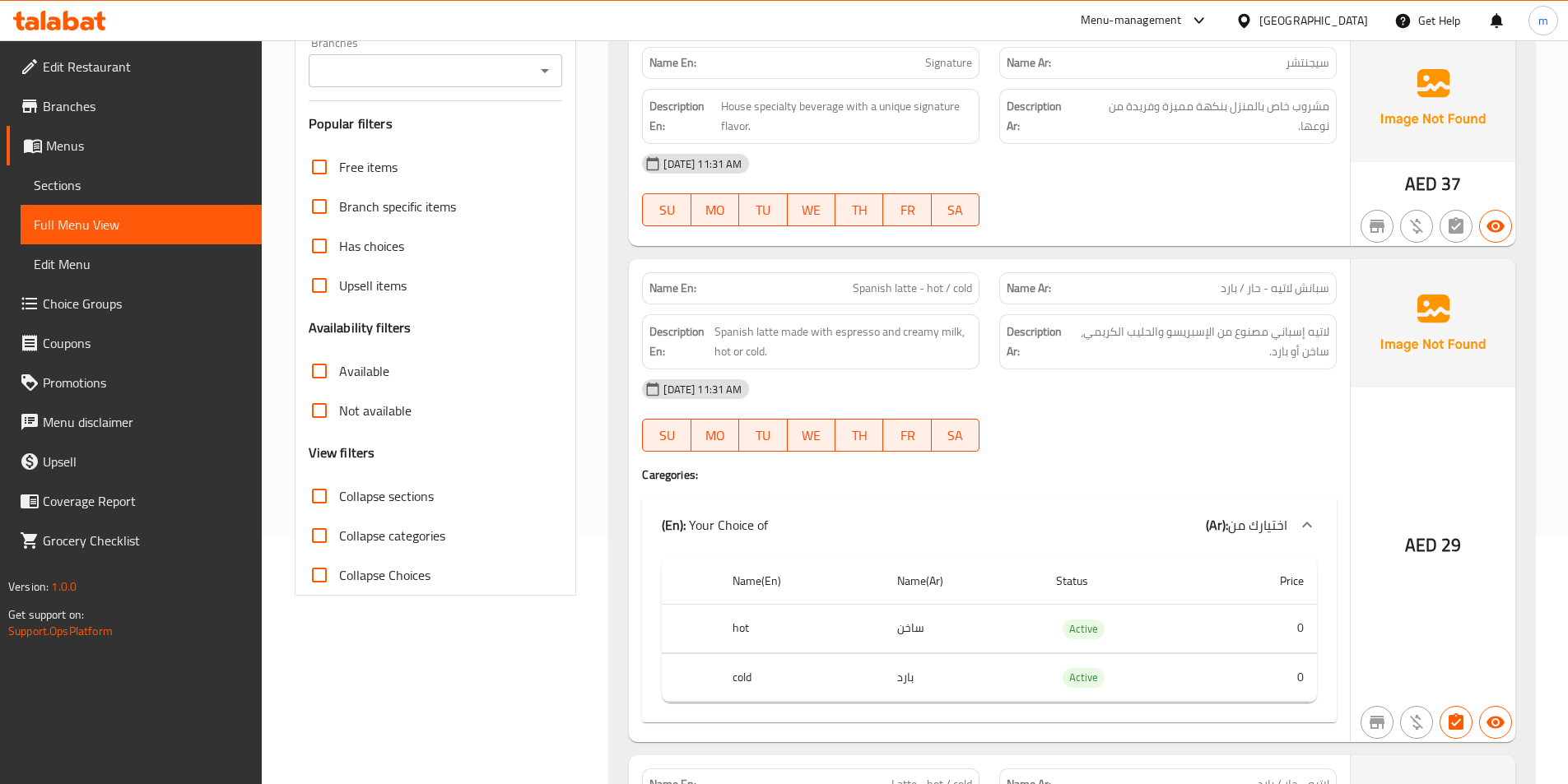
click at [1306, 521] on icon at bounding box center [1306, 524] width 19 height 19
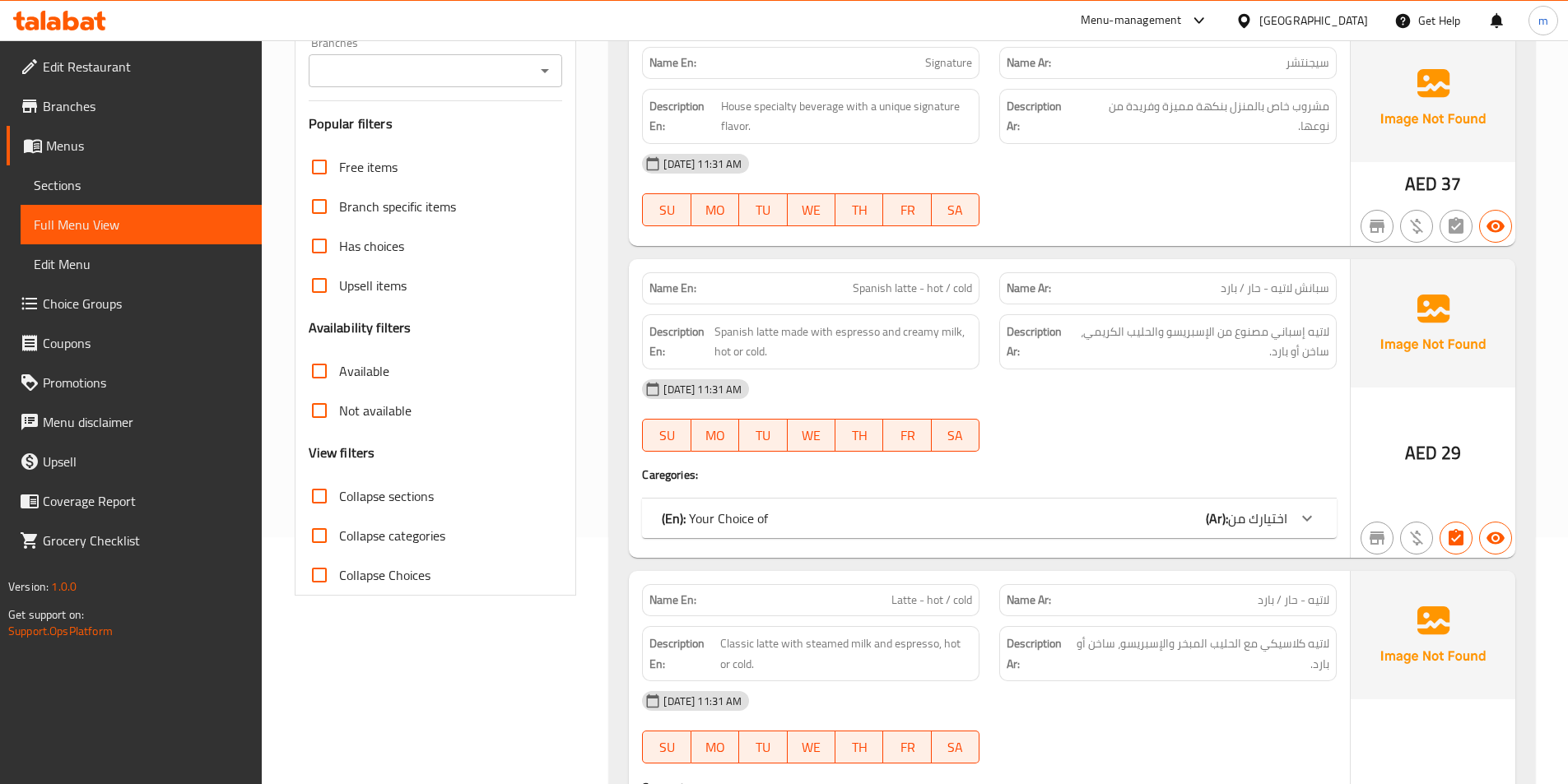
click at [1306, 521] on icon at bounding box center [1306, 519] width 10 height 6
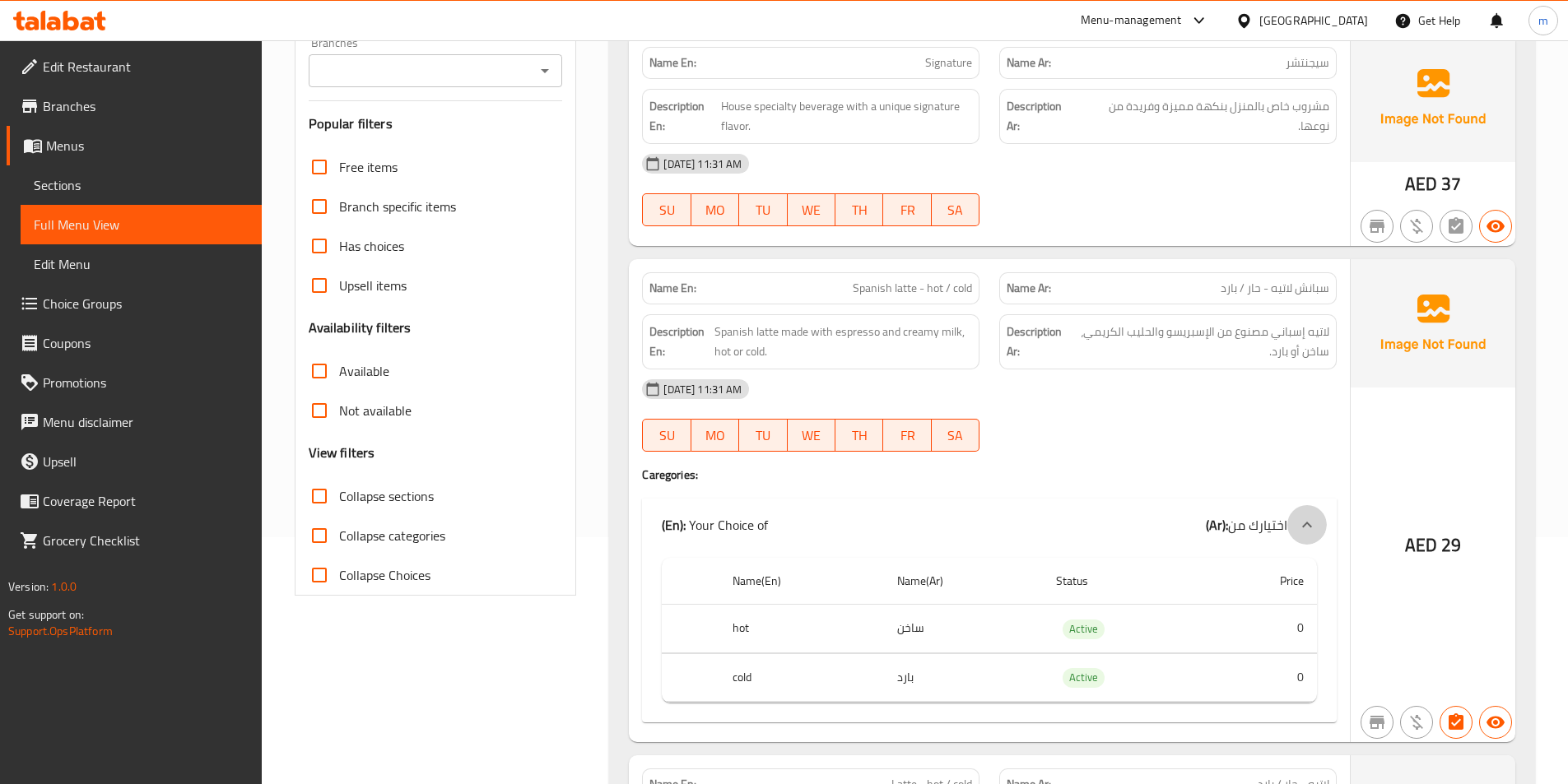
click at [1306, 521] on icon at bounding box center [1306, 524] width 19 height 19
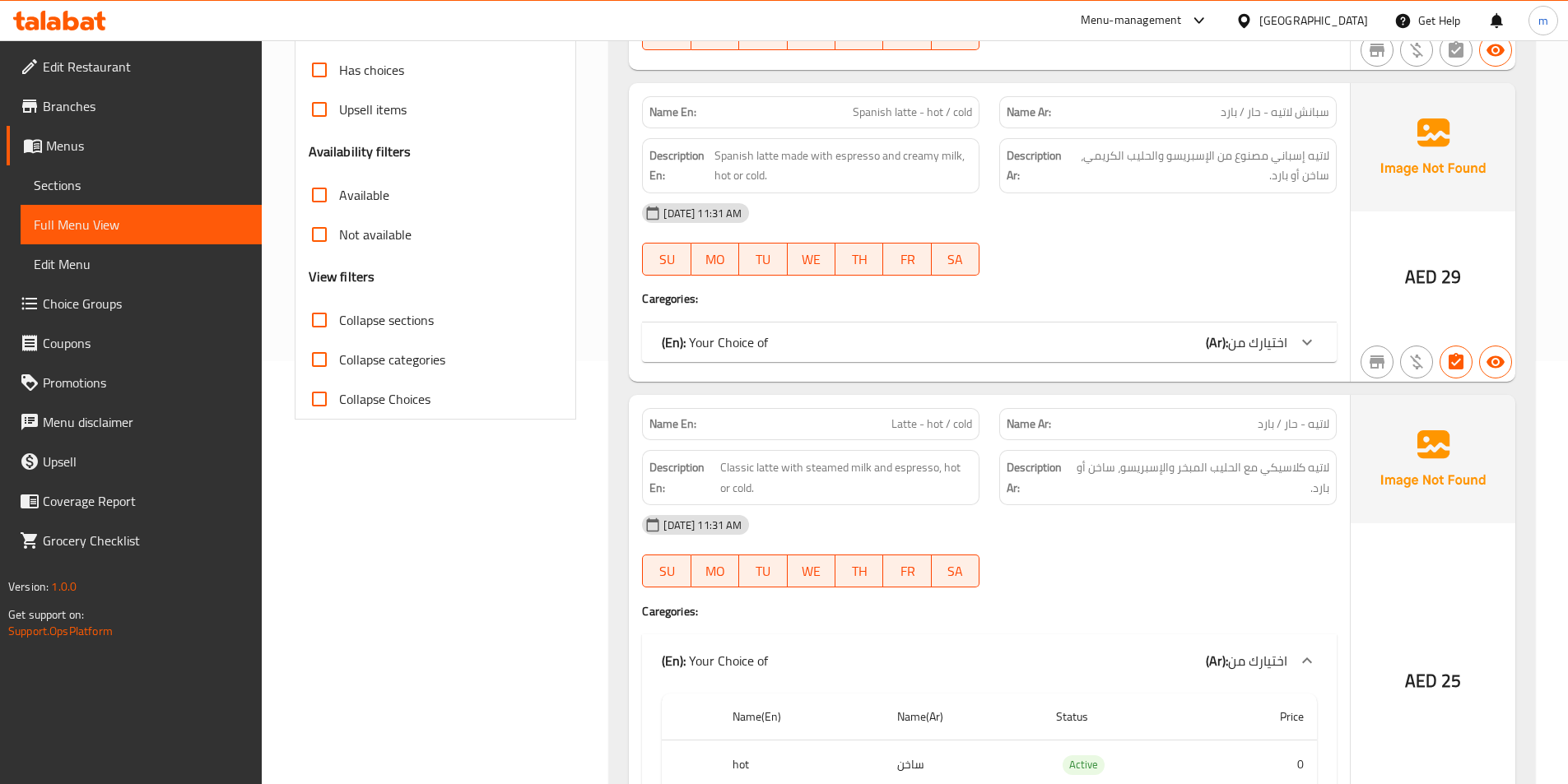
scroll to position [576, 0]
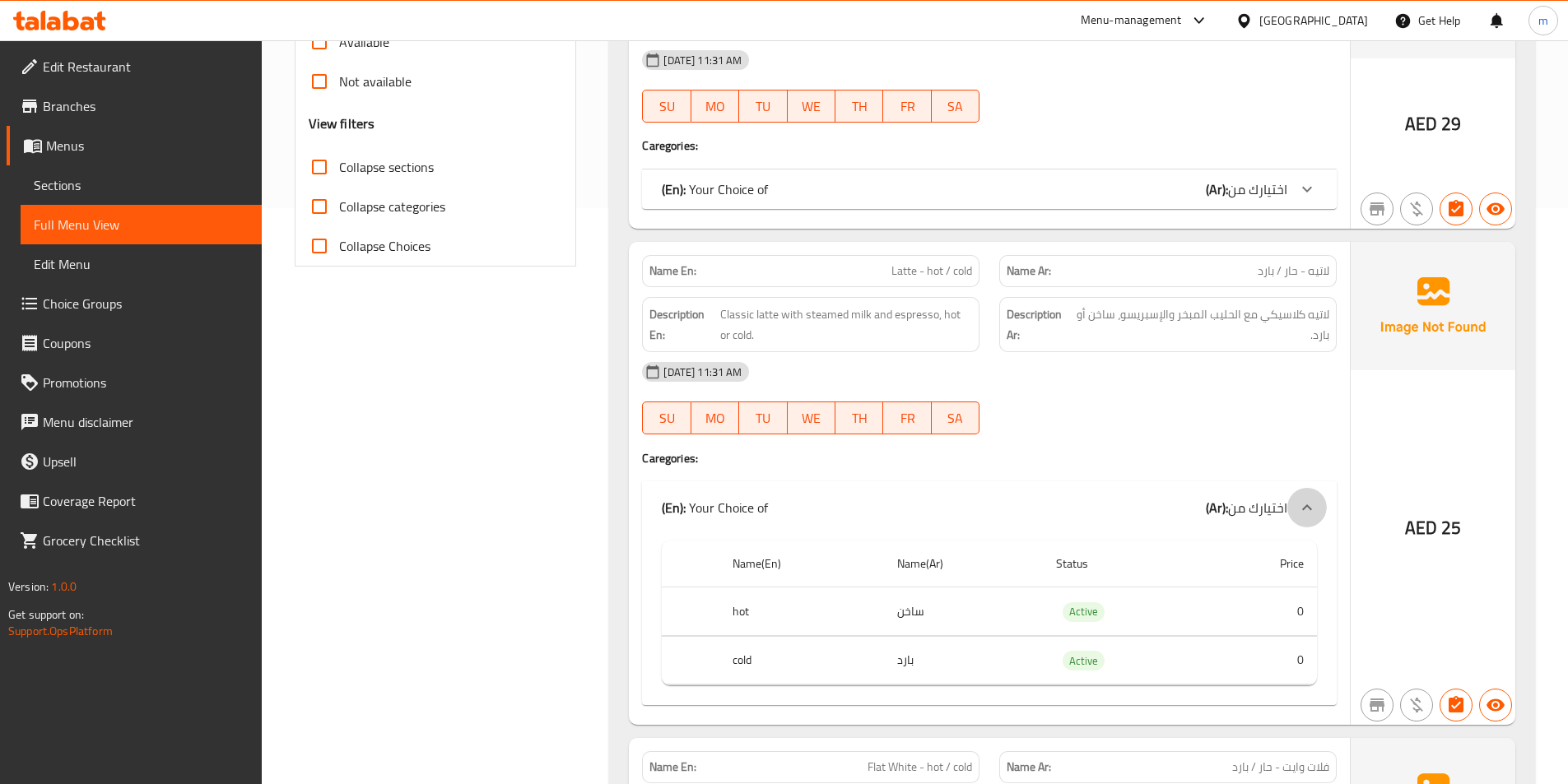
click at [1311, 500] on icon at bounding box center [1306, 507] width 19 height 19
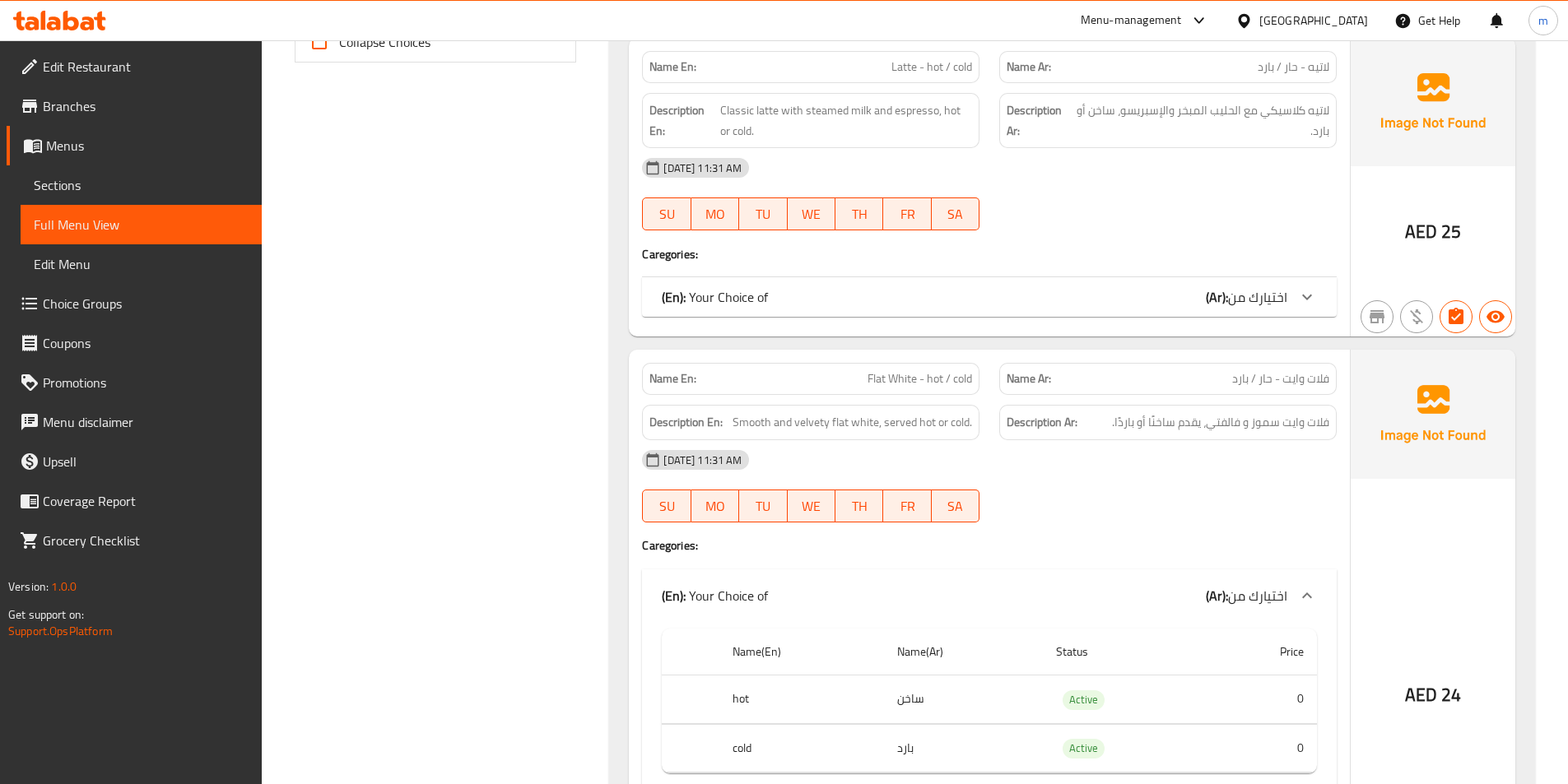
scroll to position [823, 0]
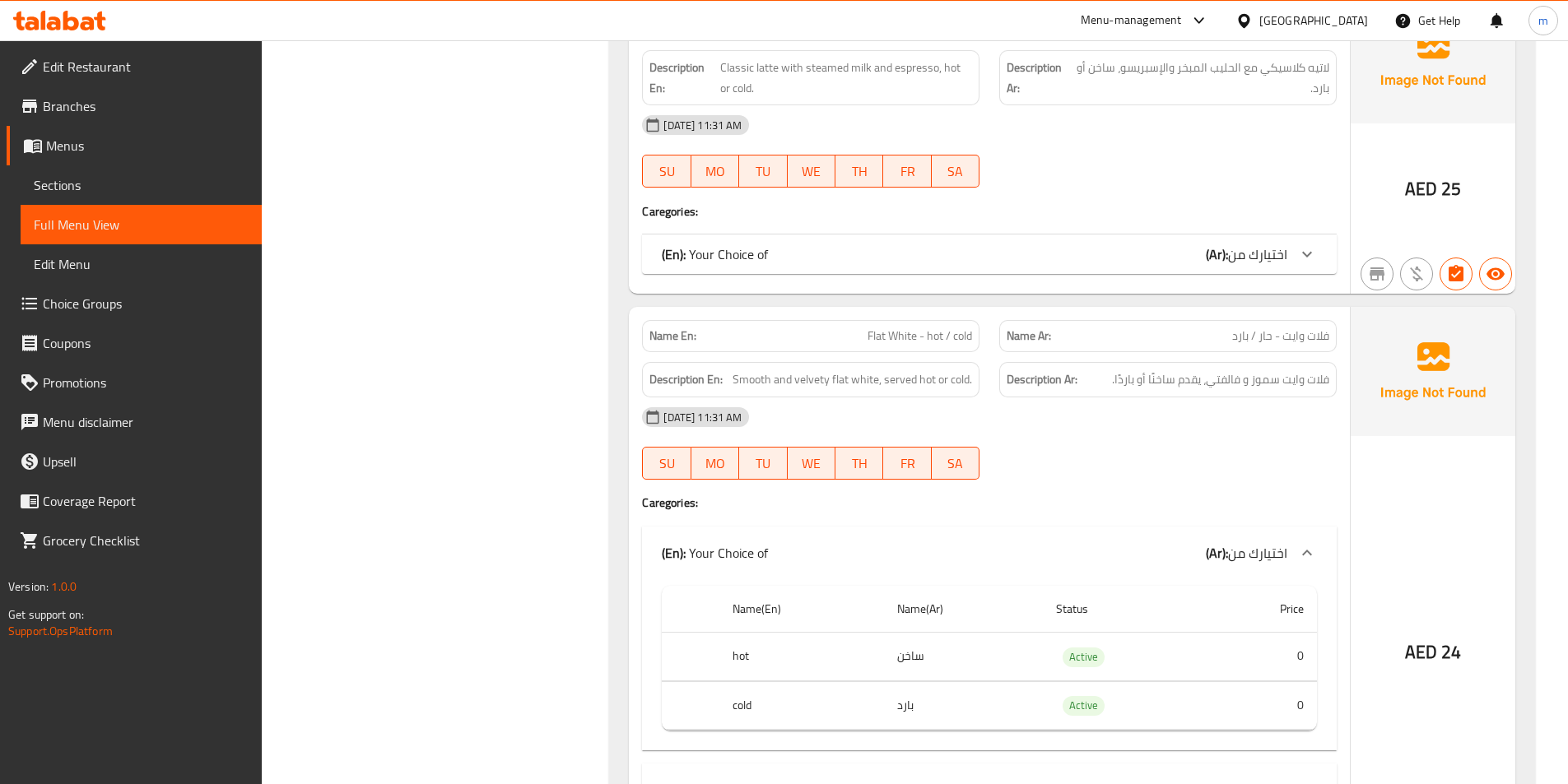
click at [1314, 544] on icon at bounding box center [1306, 553] width 19 height 19
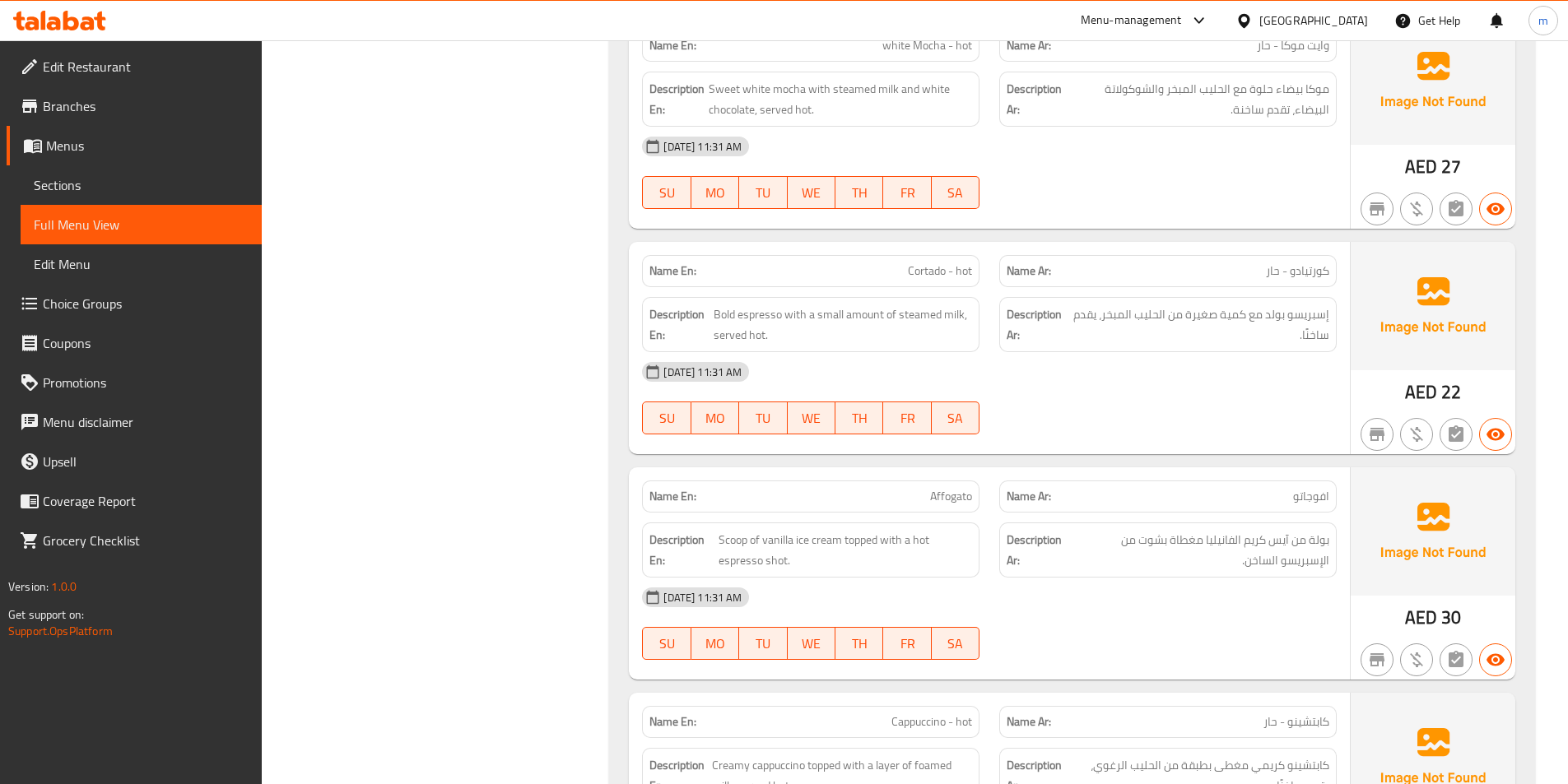
scroll to position [1563, 0]
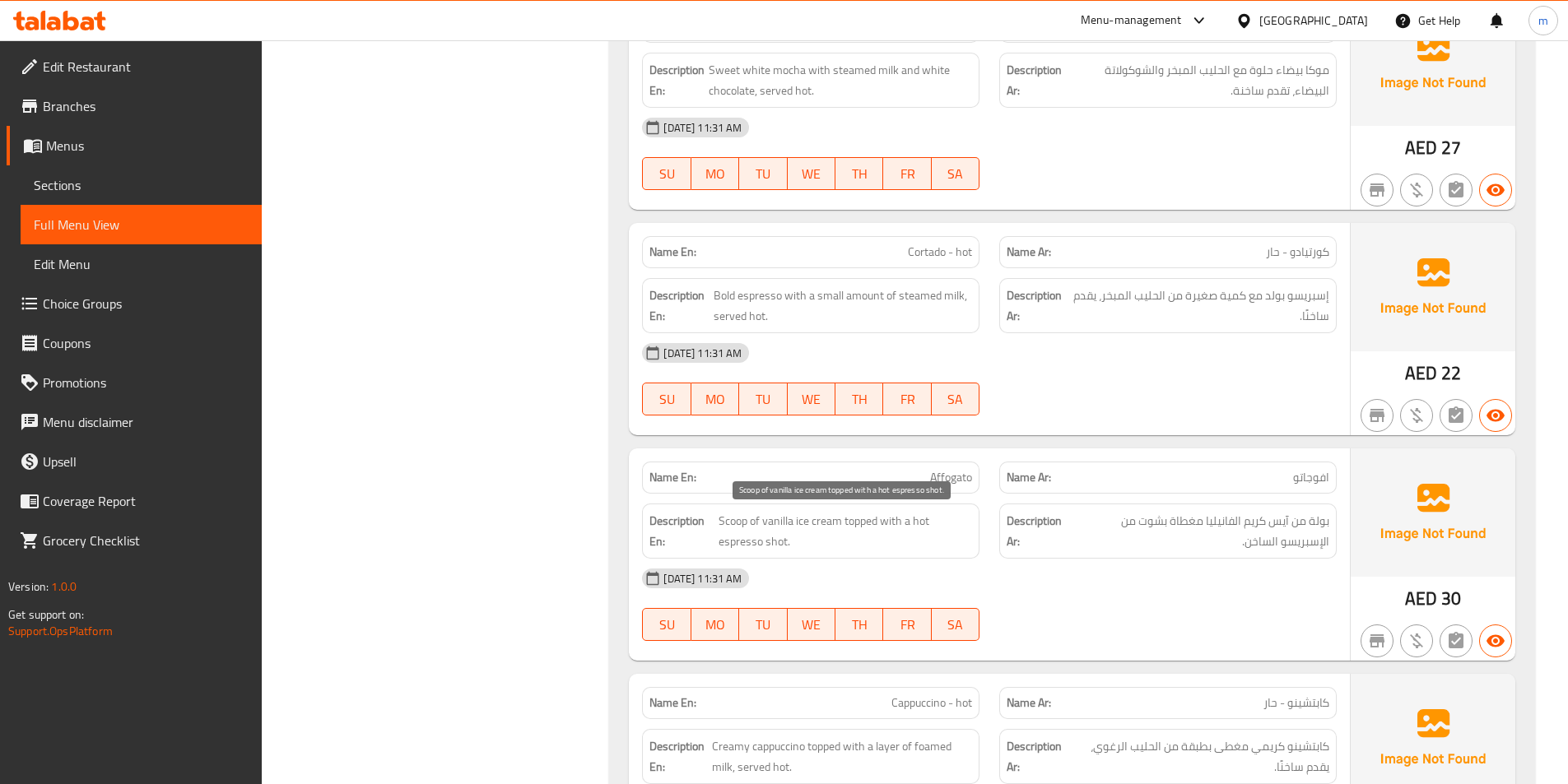
click at [731, 522] on span "Scoop of vanilla ice cream topped with a hot espresso shot." at bounding box center [845, 532] width 253 height 41
copy span "Scoop"
click at [900, 533] on span "Scoop of vanilla ice cream topped with a hot espresso shot." at bounding box center [845, 532] width 253 height 41
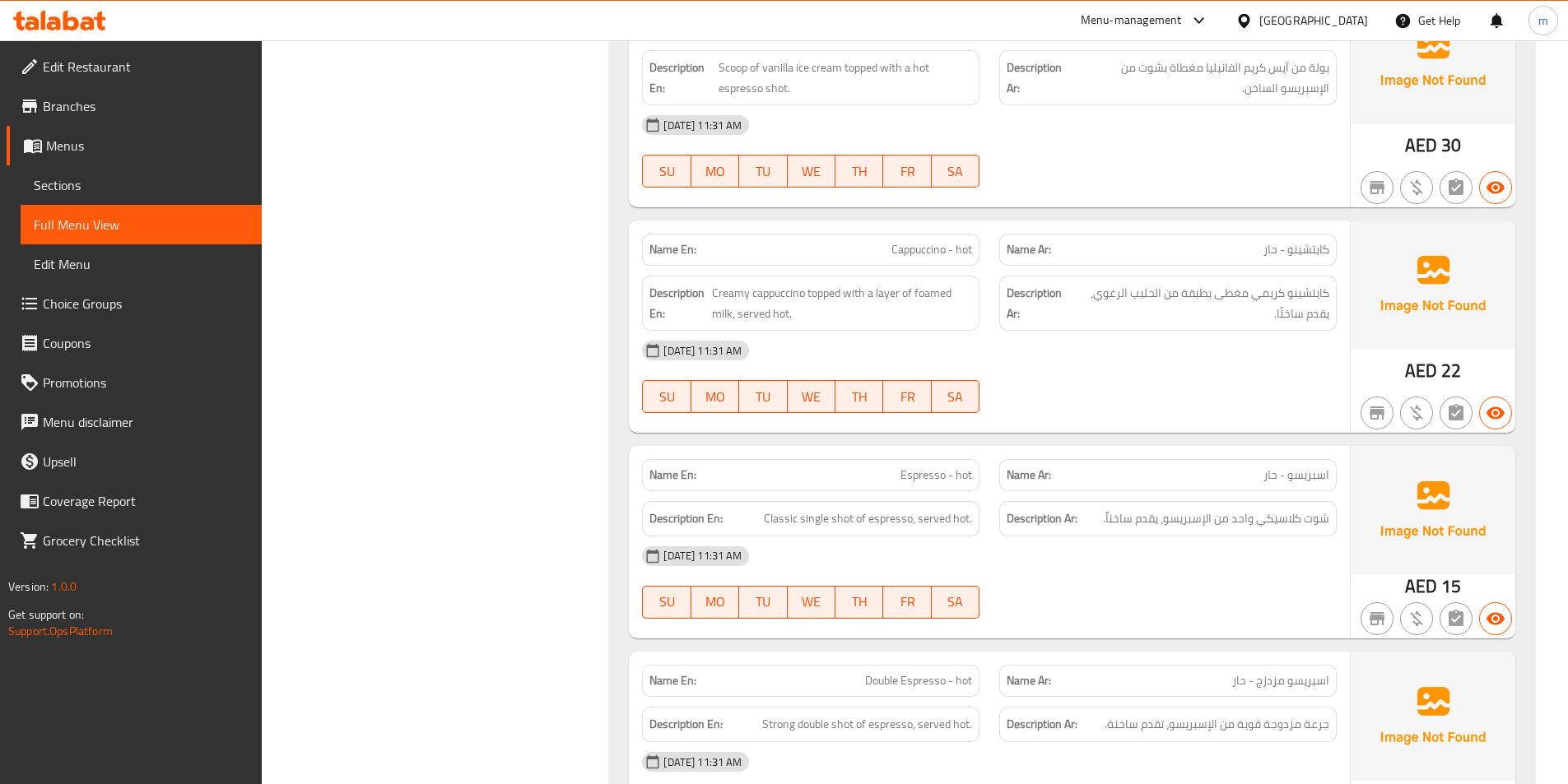
scroll to position [2057, 0]
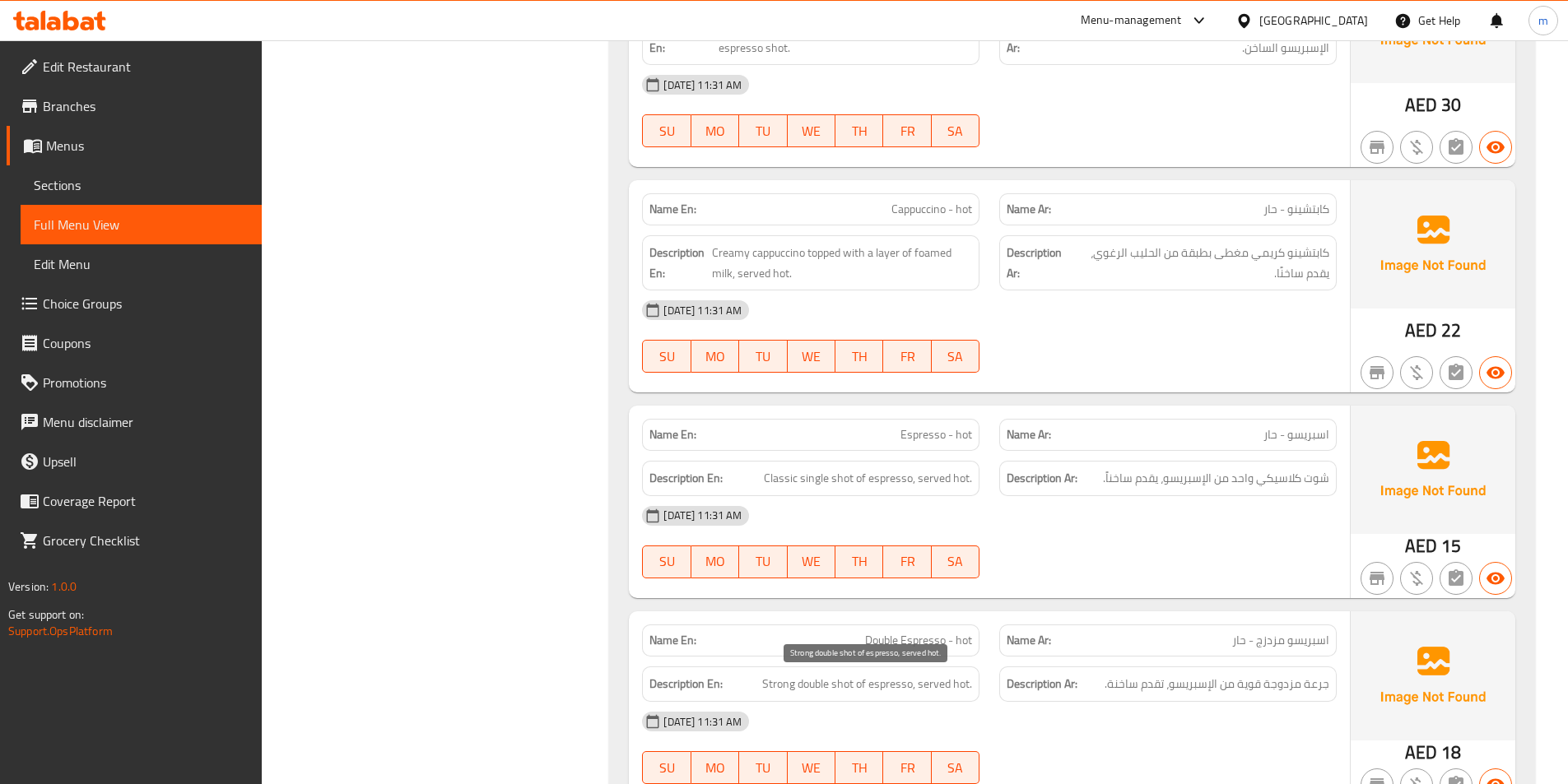
click at [786, 687] on span "Strong double shot of espresso, served hot." at bounding box center [867, 685] width 210 height 20
copy span "Strong"
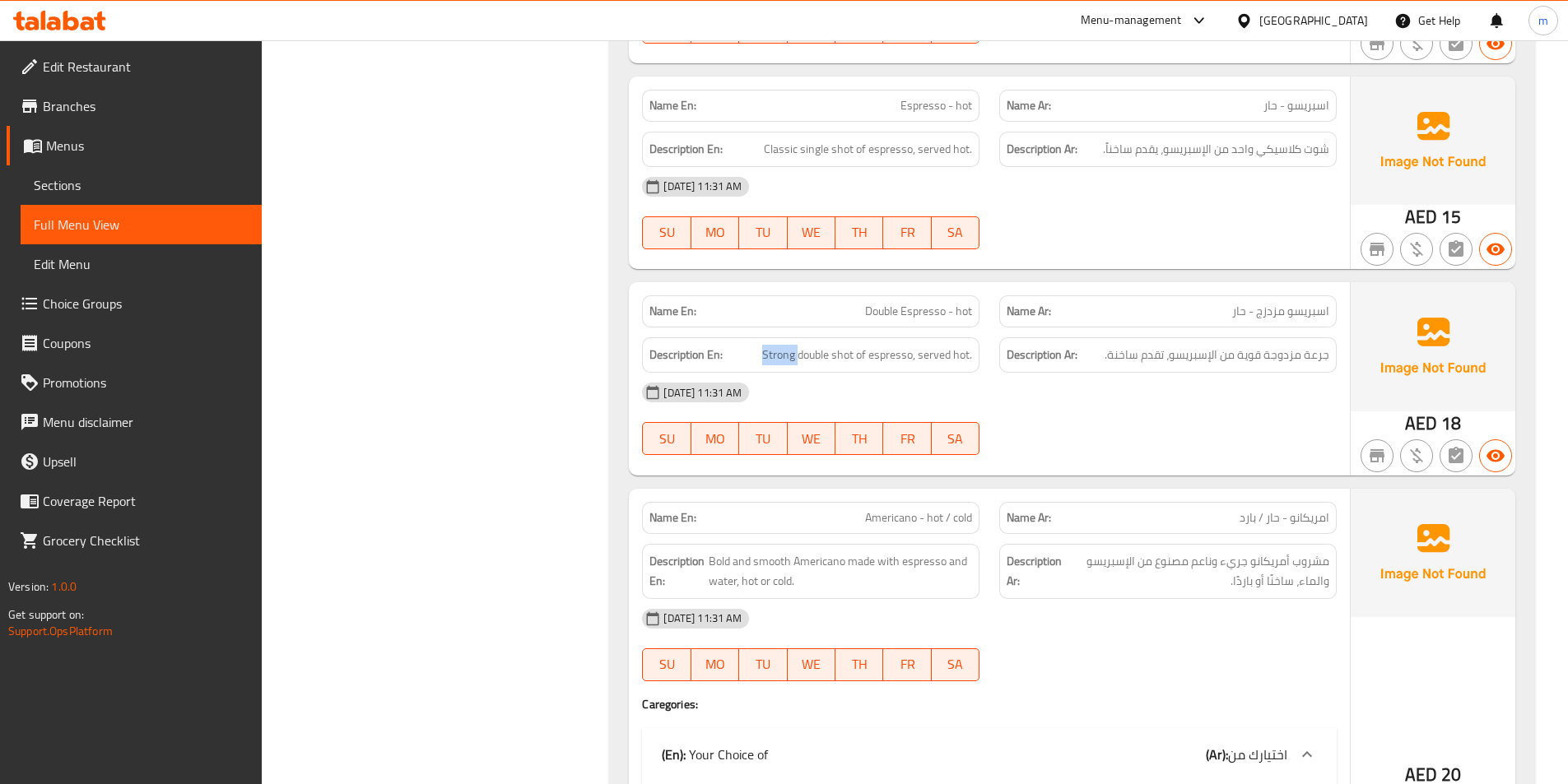
scroll to position [2469, 0]
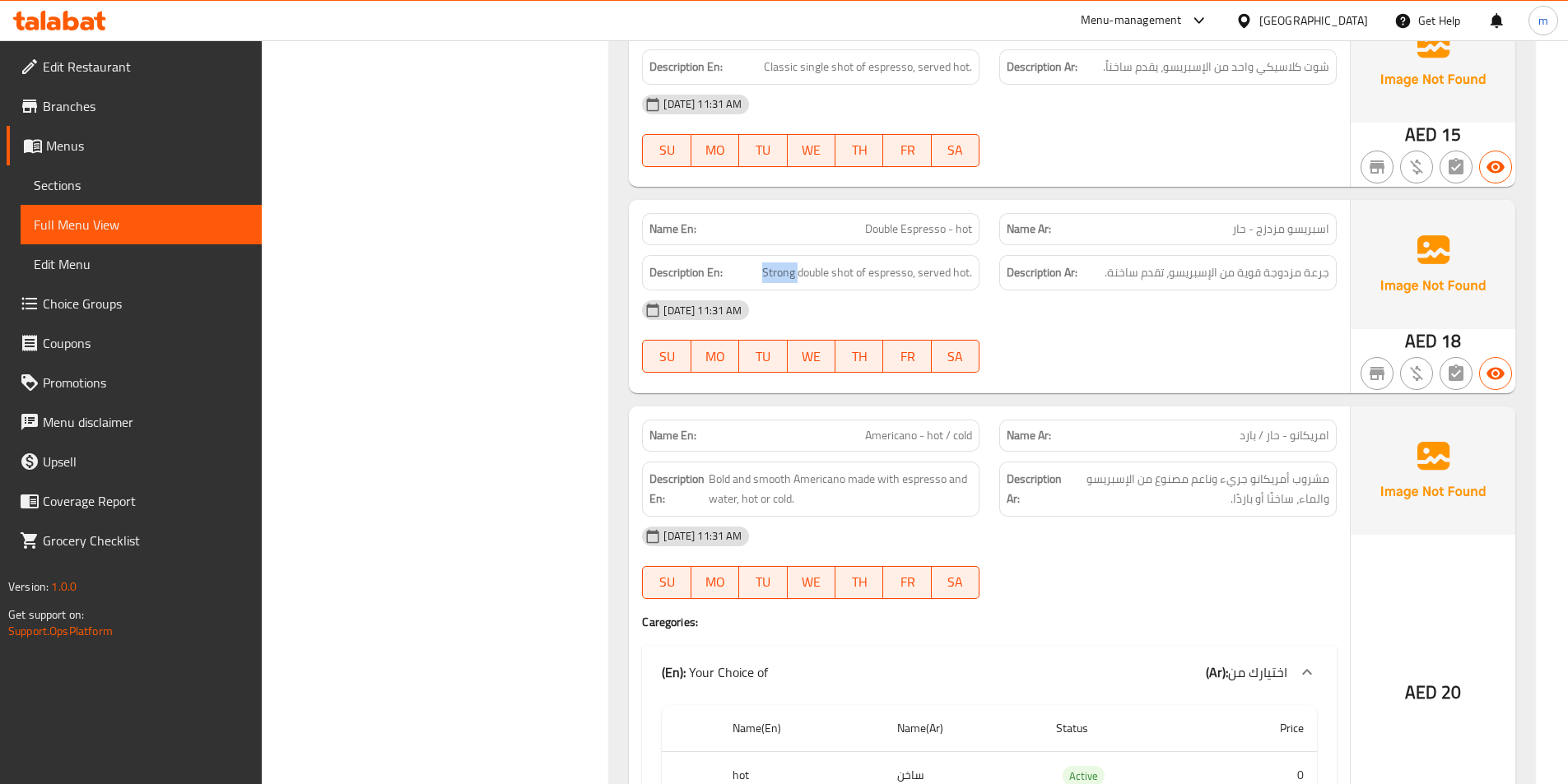
click at [88, 180] on span "Sections" at bounding box center [141, 184] width 215 height 19
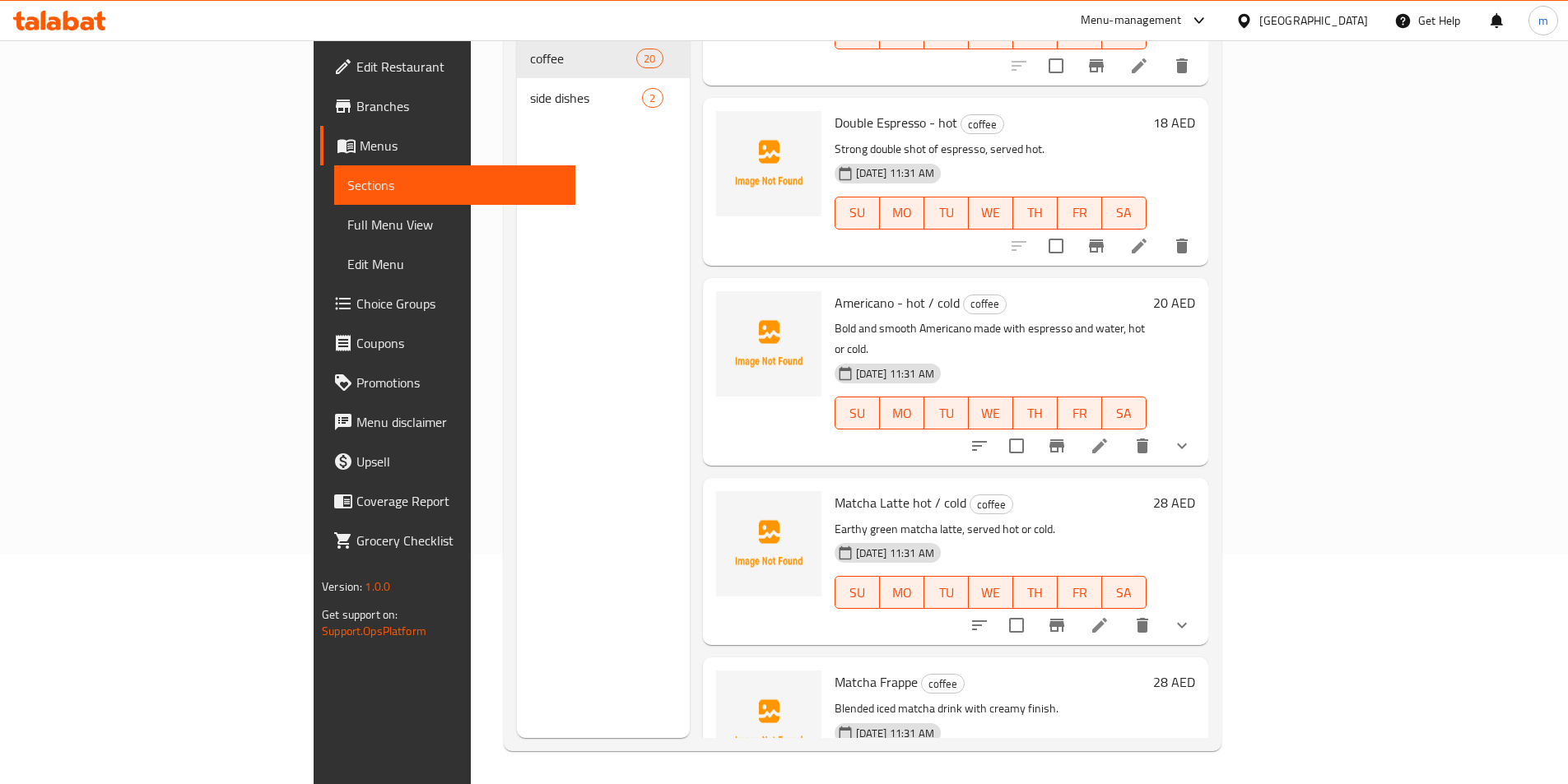
scroll to position [1563, 0]
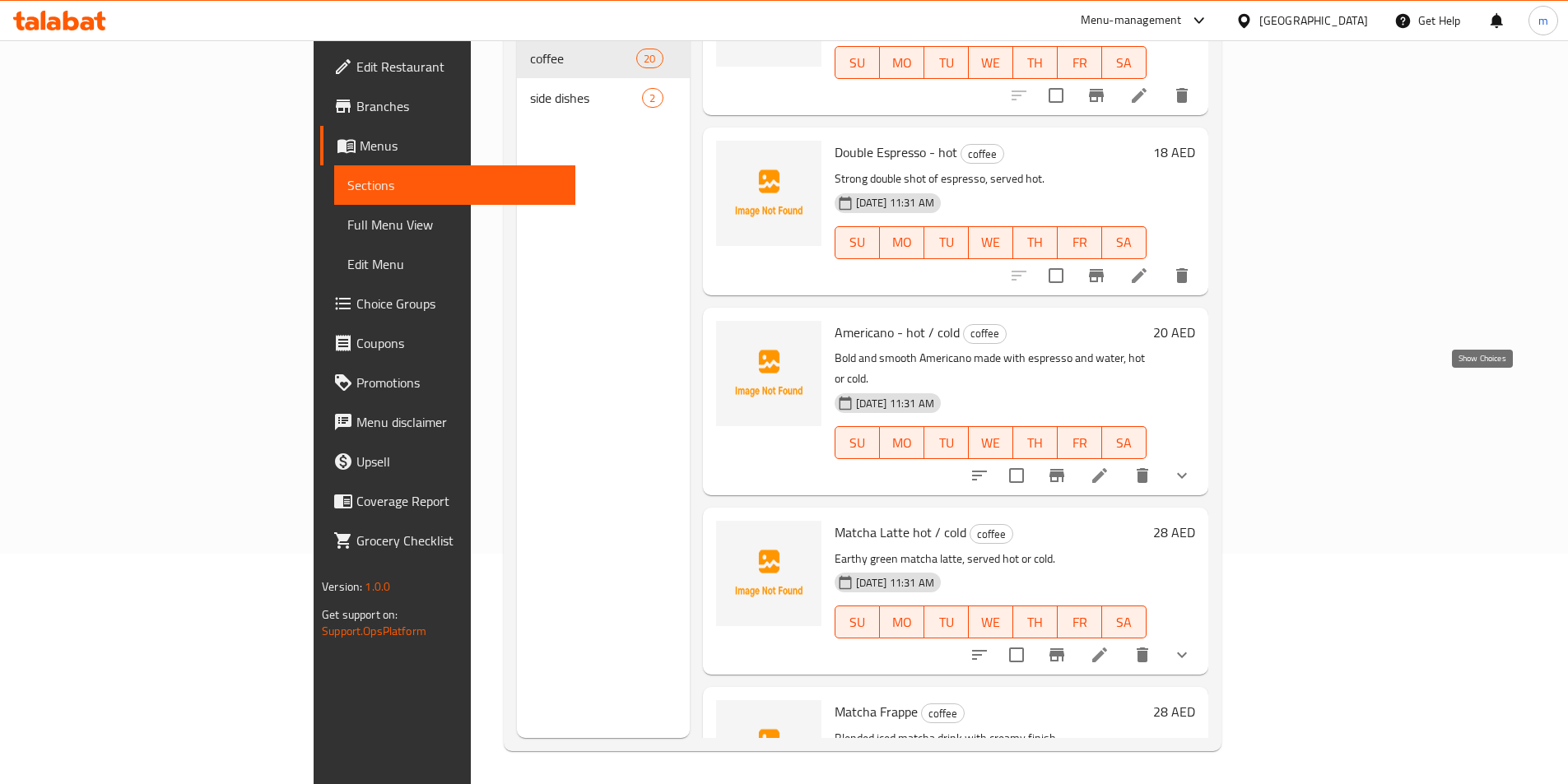
click at [1191, 466] on icon "show more" at bounding box center [1181, 475] width 19 height 19
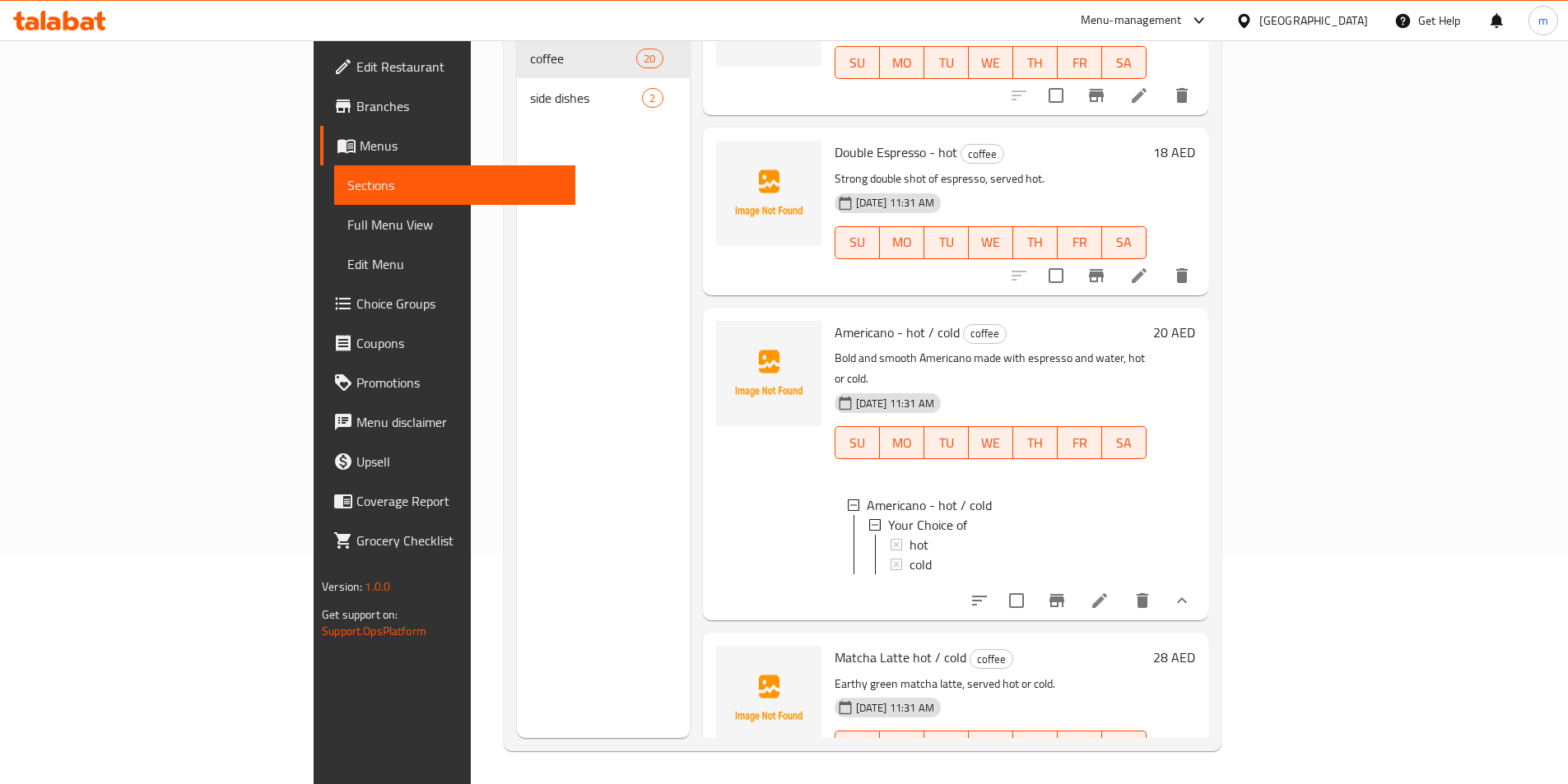
click at [1187, 598] on icon "show more" at bounding box center [1181, 601] width 10 height 6
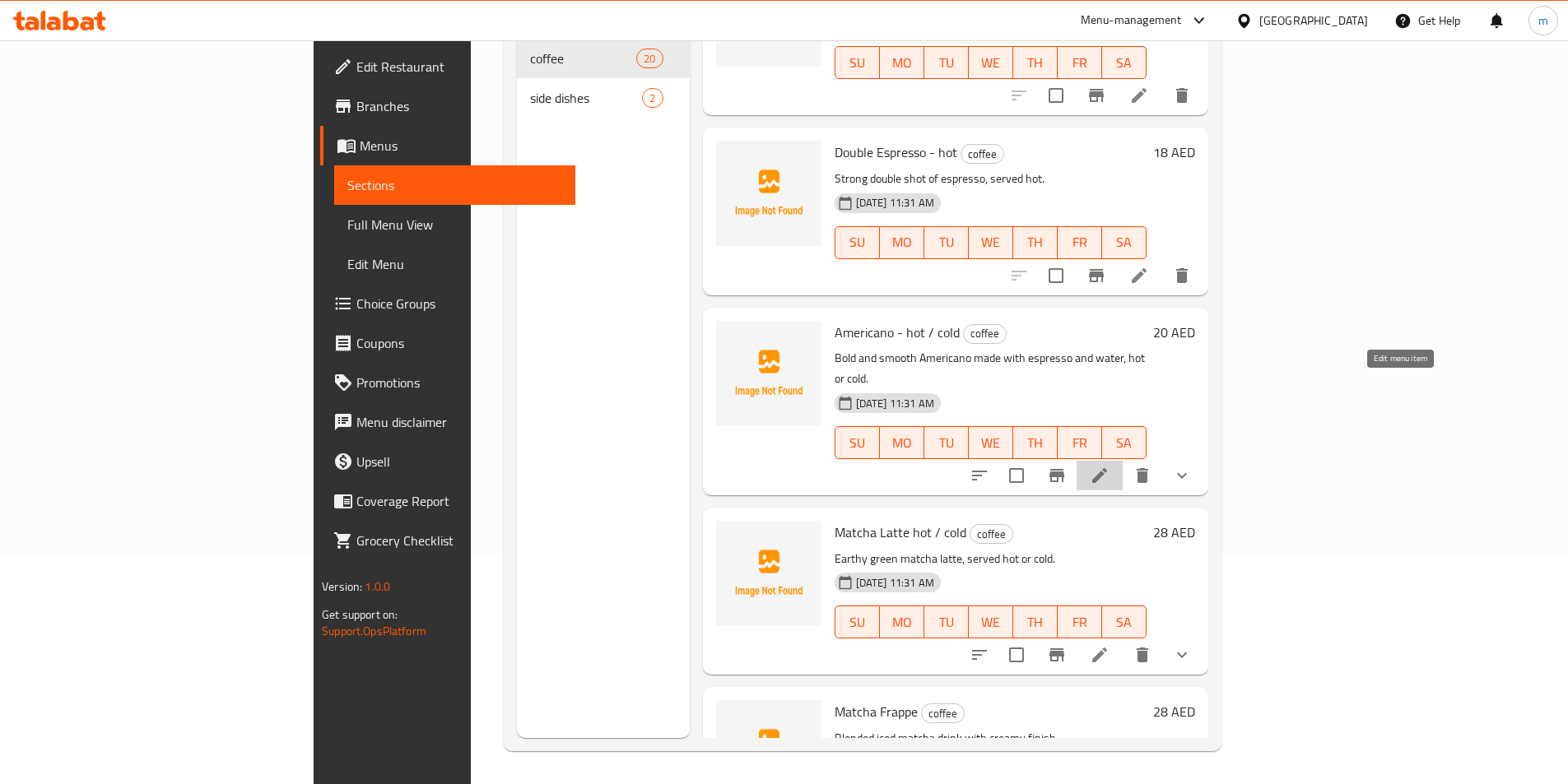
click at [1109, 466] on icon at bounding box center [1099, 475] width 19 height 19
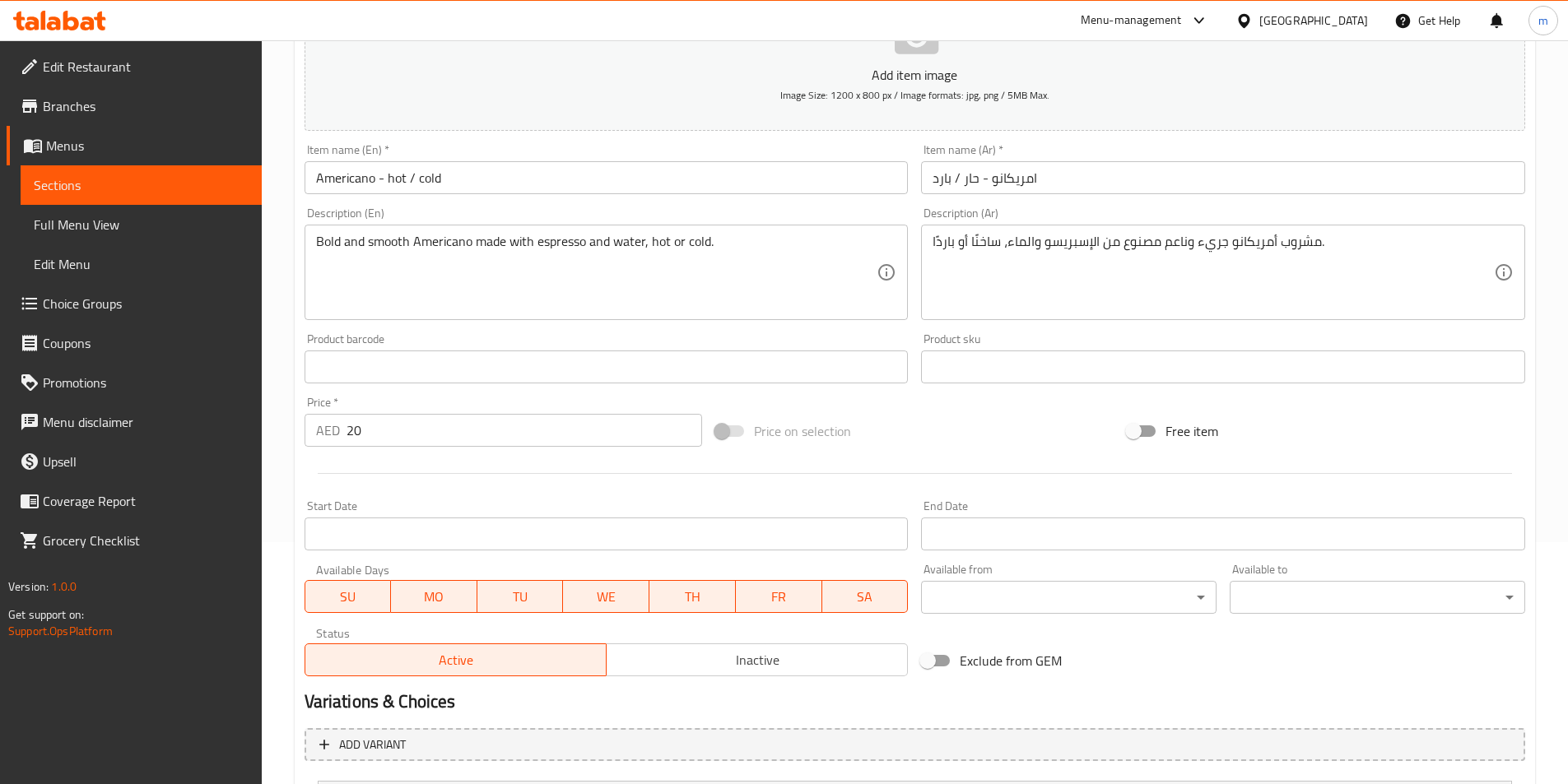
scroll to position [241, 0]
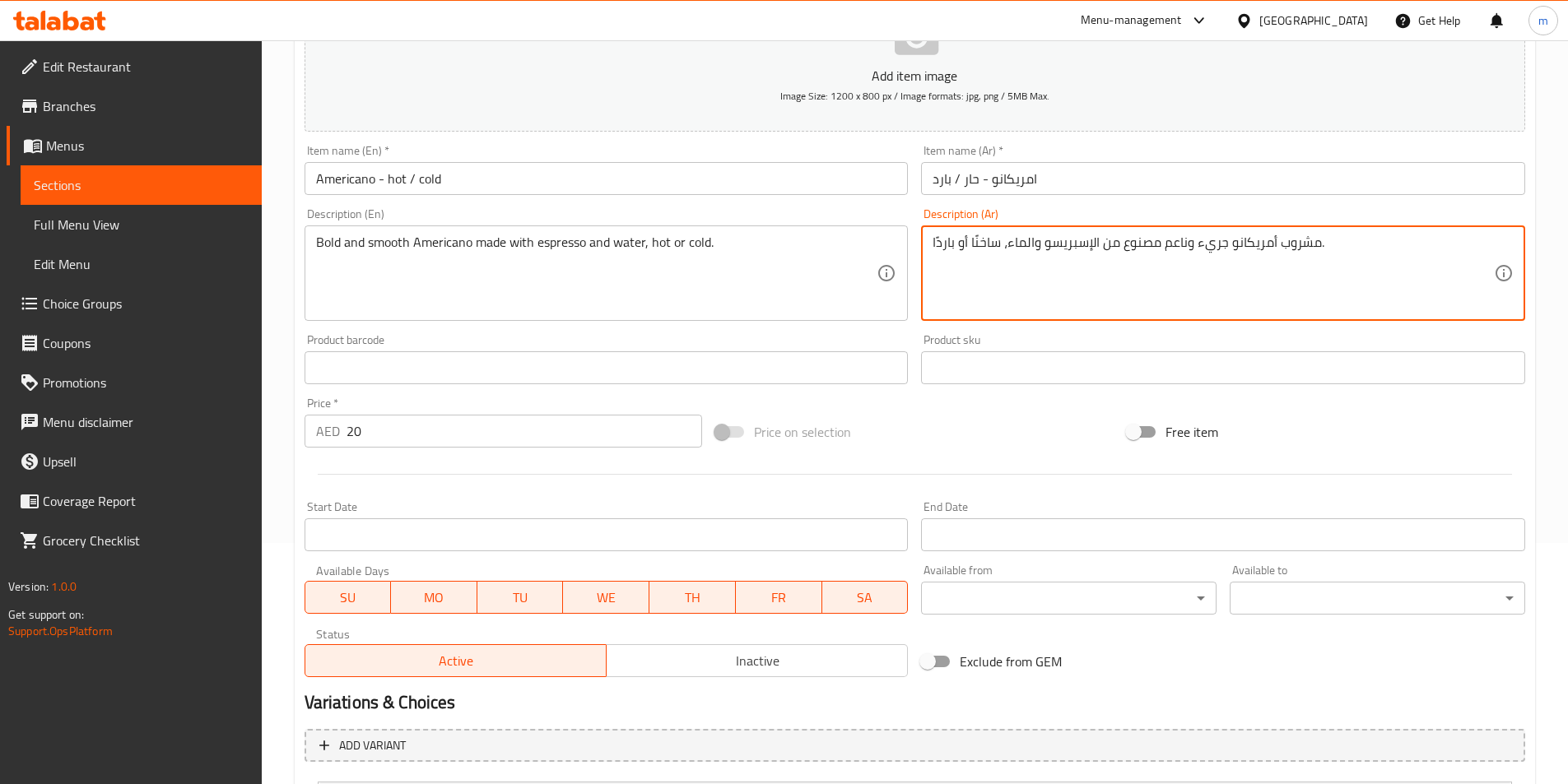
drag, startPoint x: 1223, startPoint y: 246, endPoint x: 1165, endPoint y: 258, distance: 59.2
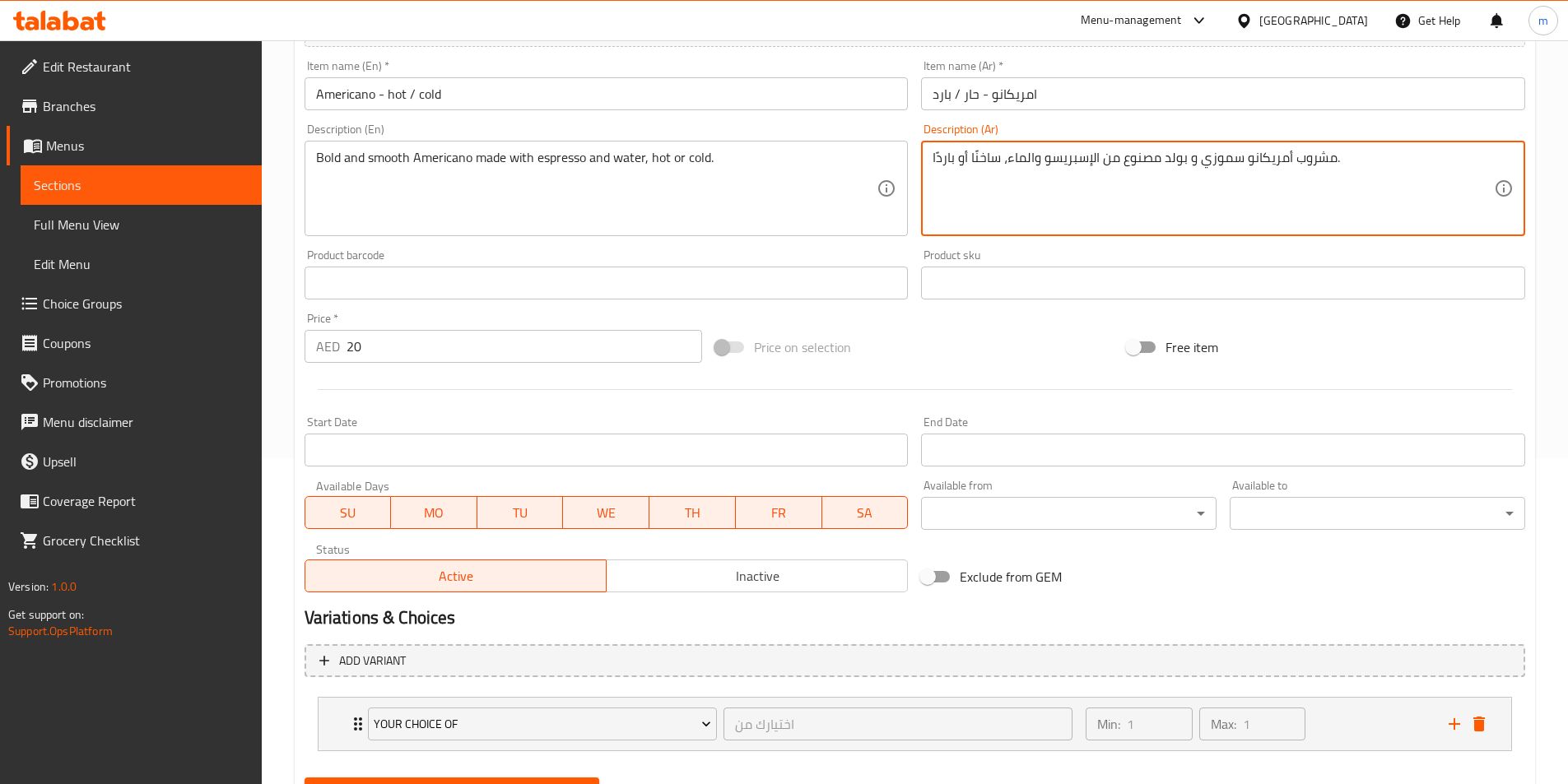
scroll to position [405, 0]
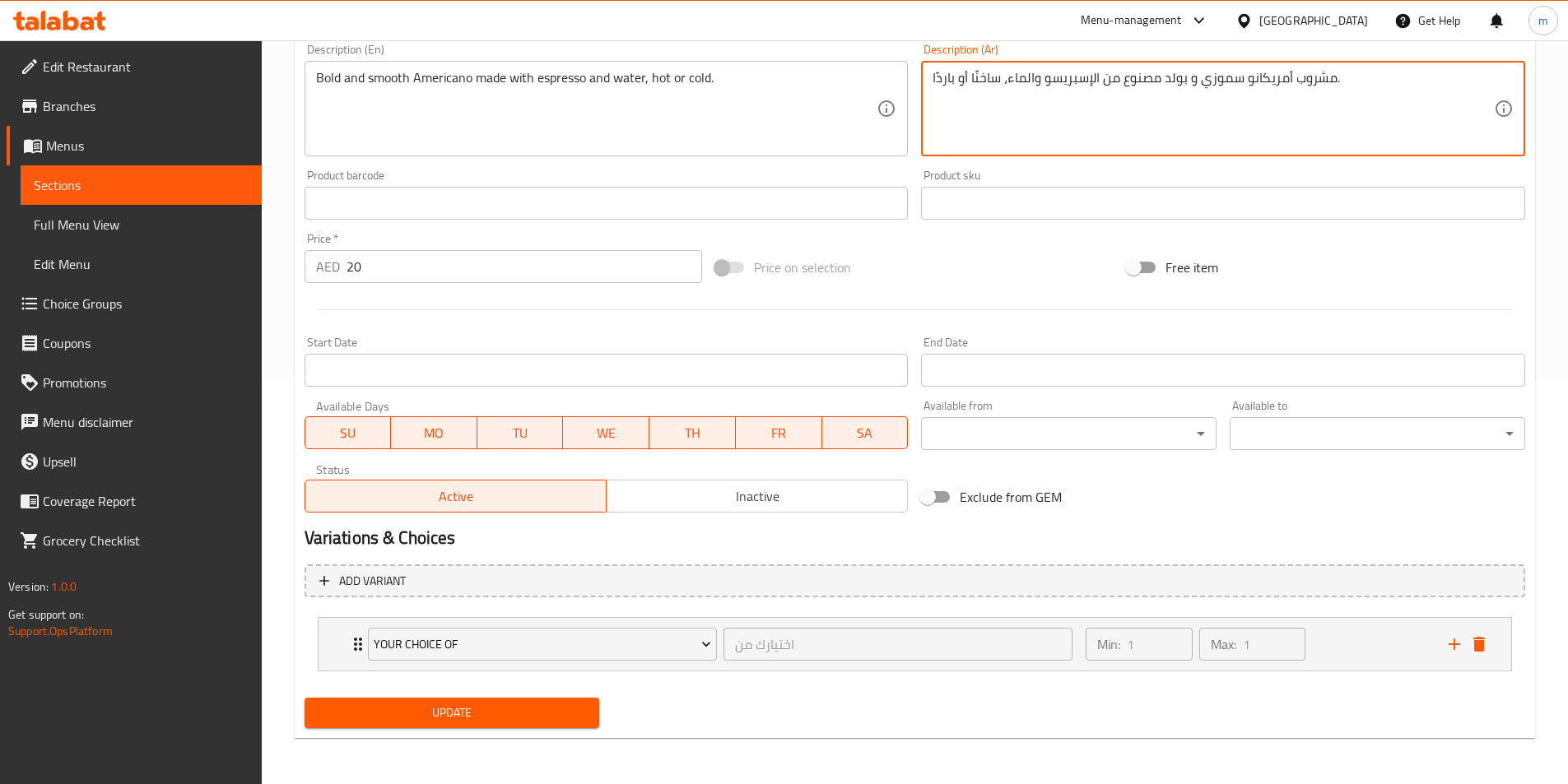
type textarea "مشروب أمريكانو سموزي و بولد مصنوع من الإسبريسو والماء، ساخنًا أو باردًا."
click at [520, 711] on span "Update" at bounding box center [452, 713] width 269 height 20
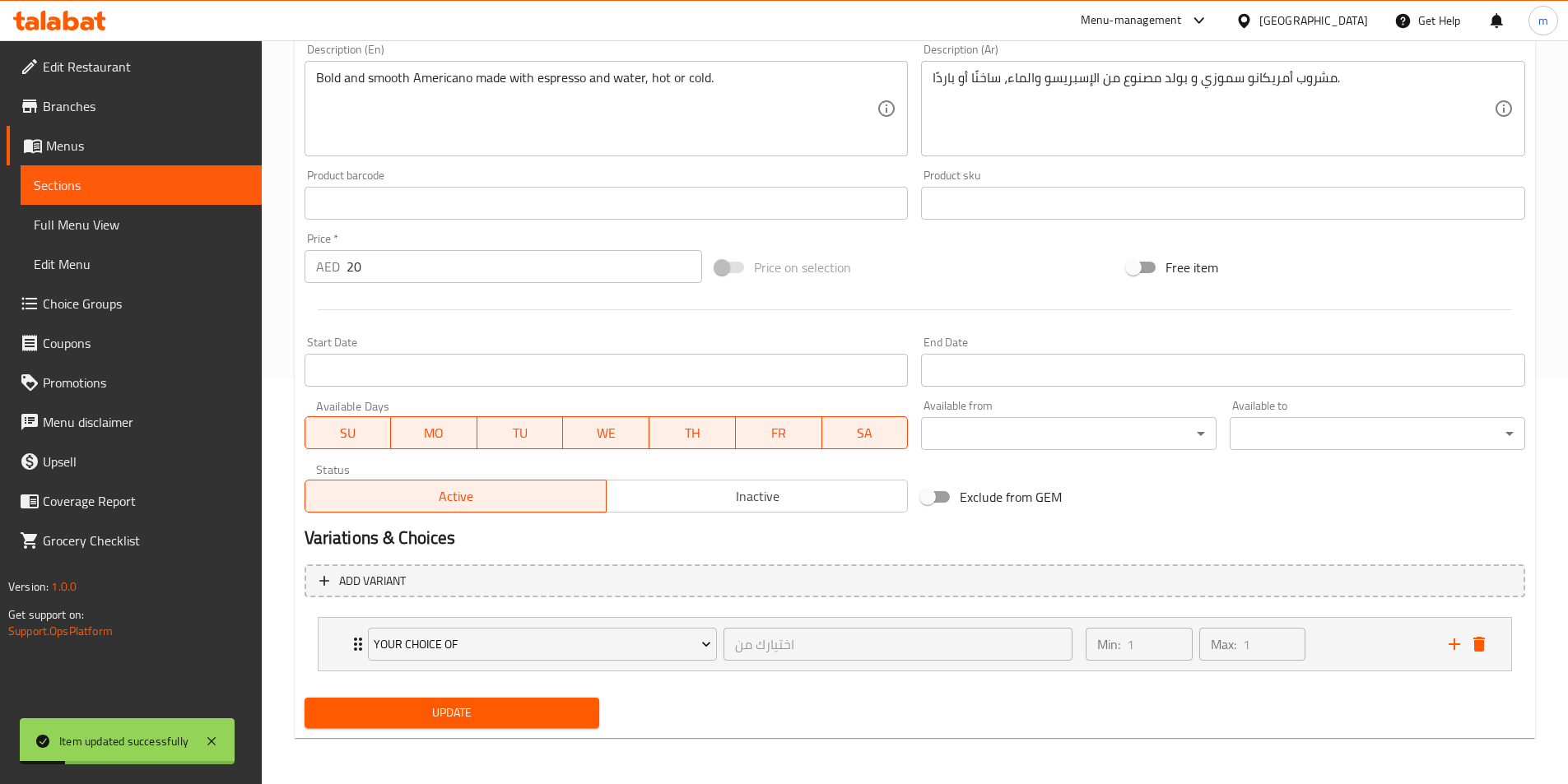
click at [126, 220] on span "Full Menu View" at bounding box center [141, 224] width 215 height 19
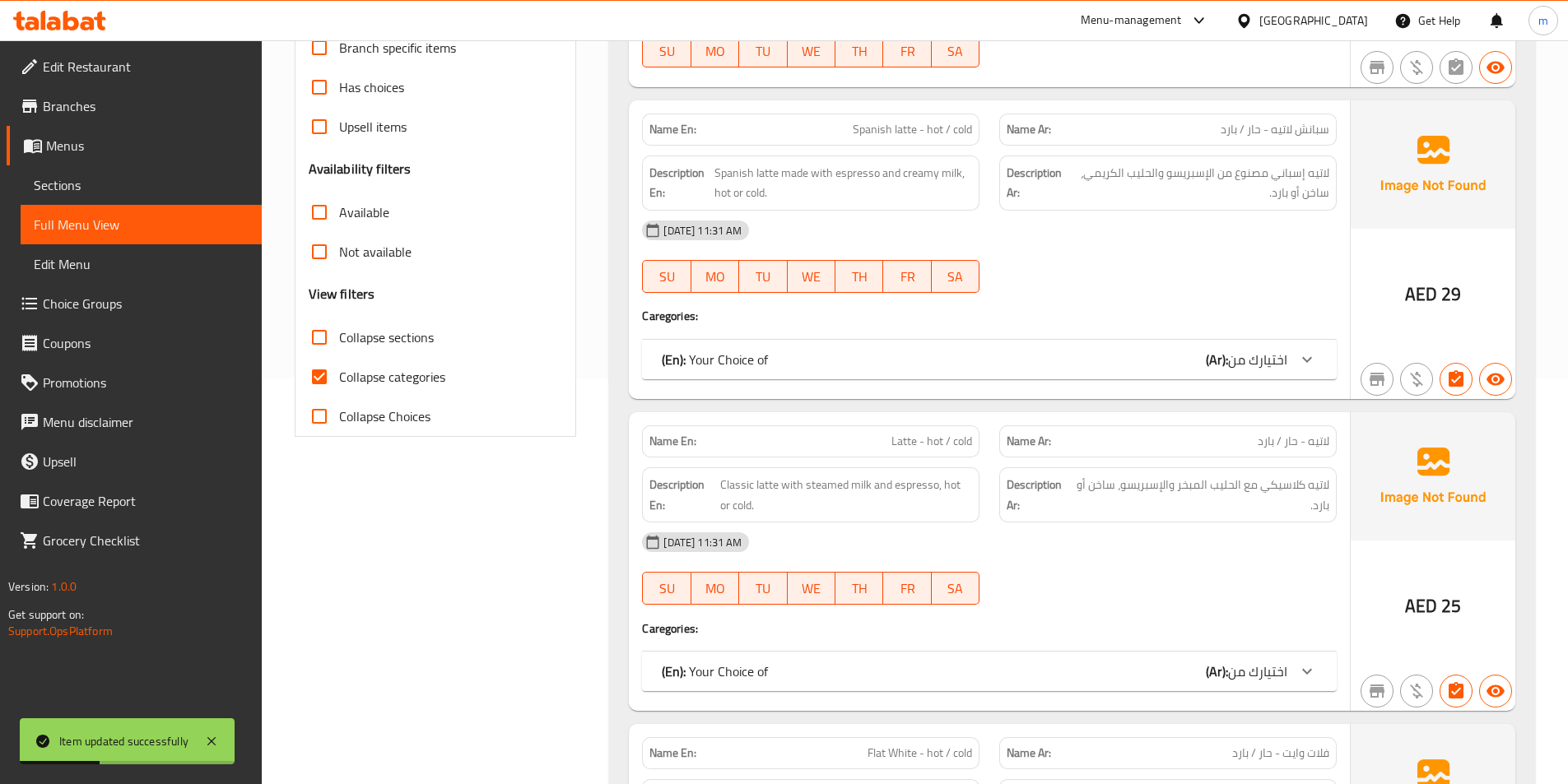
click at [404, 387] on span "Collapse categories" at bounding box center [392, 376] width 106 height 19
click at [339, 389] on input "Collapse categories" at bounding box center [319, 377] width 40 height 40
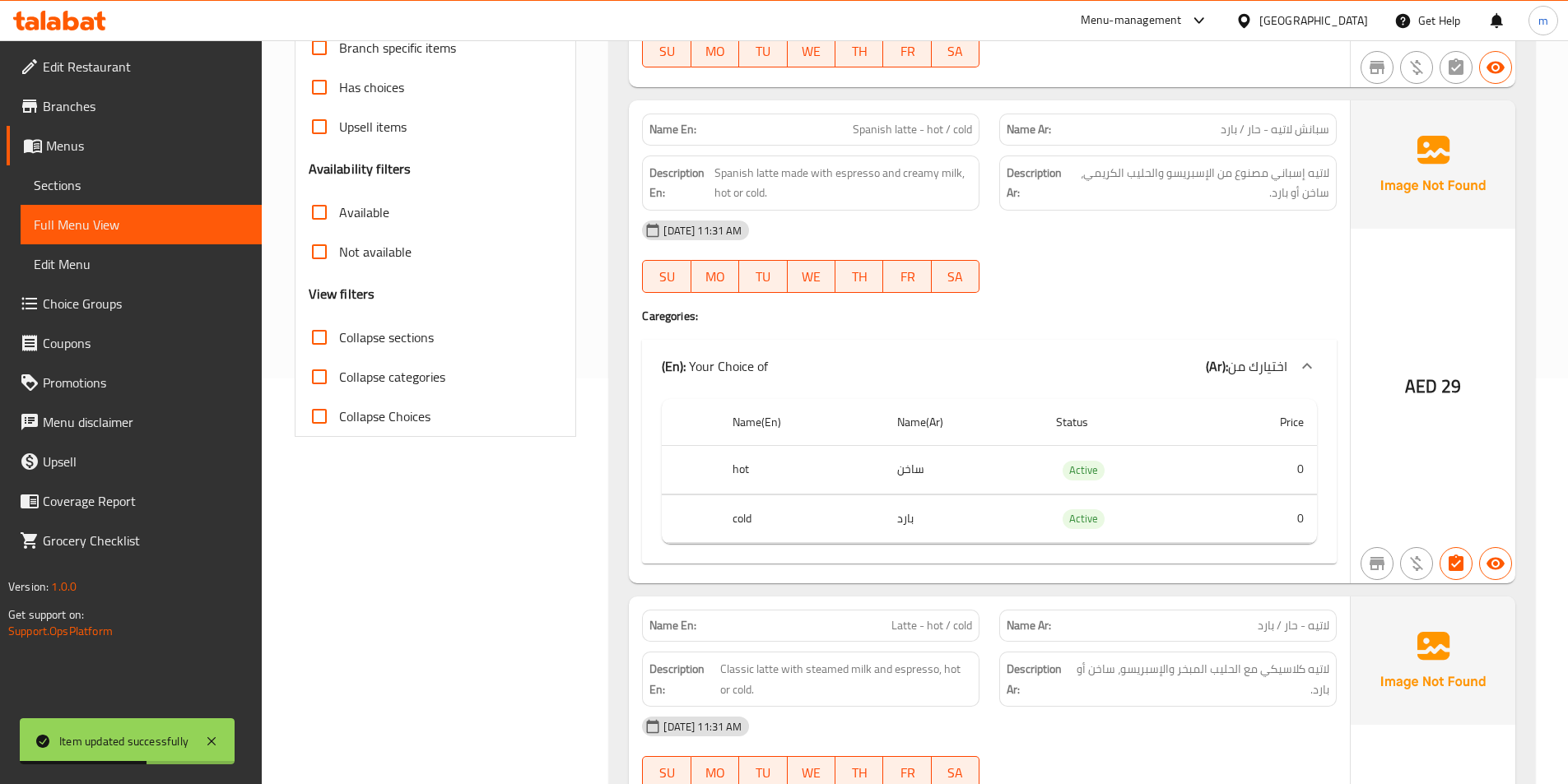
click at [439, 385] on span "Collapse categories" at bounding box center [392, 376] width 106 height 19
click at [339, 385] on input "Collapse categories" at bounding box center [319, 377] width 40 height 40
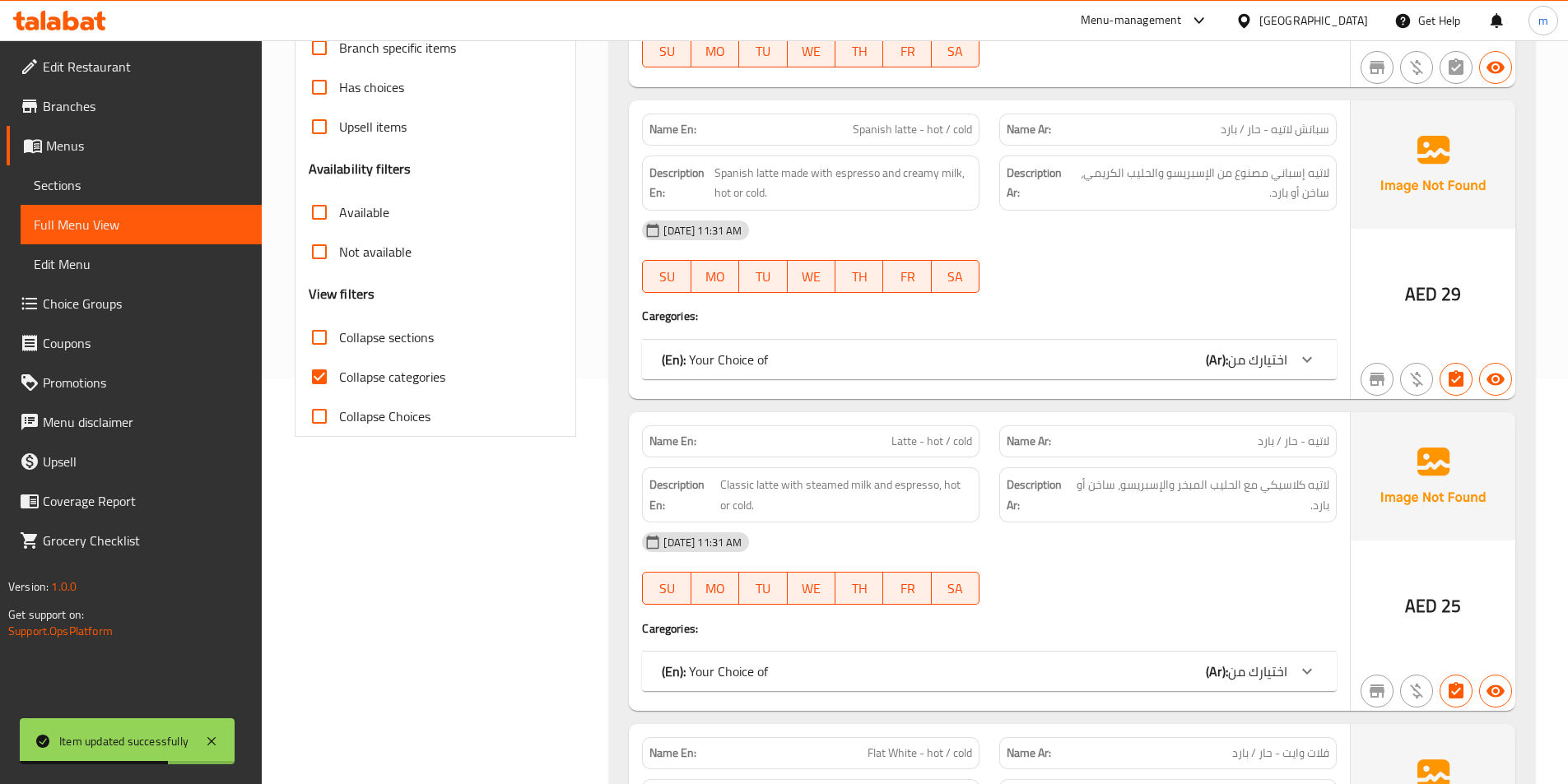
click at [439, 385] on span "Collapse categories" at bounding box center [392, 376] width 106 height 19
click at [339, 385] on input "Collapse categories" at bounding box center [319, 377] width 40 height 40
checkbox input "false"
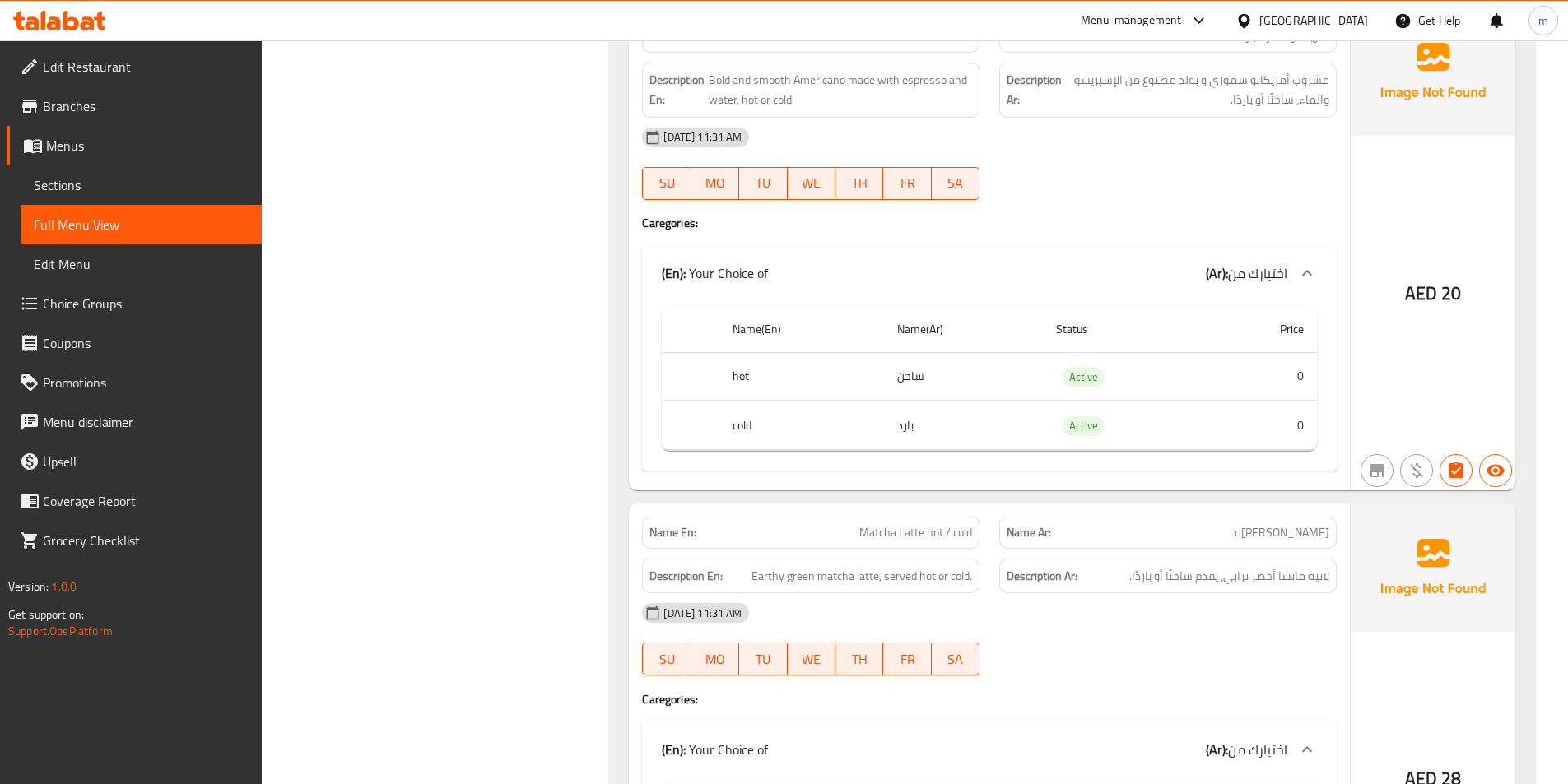
scroll to position [3451, 0]
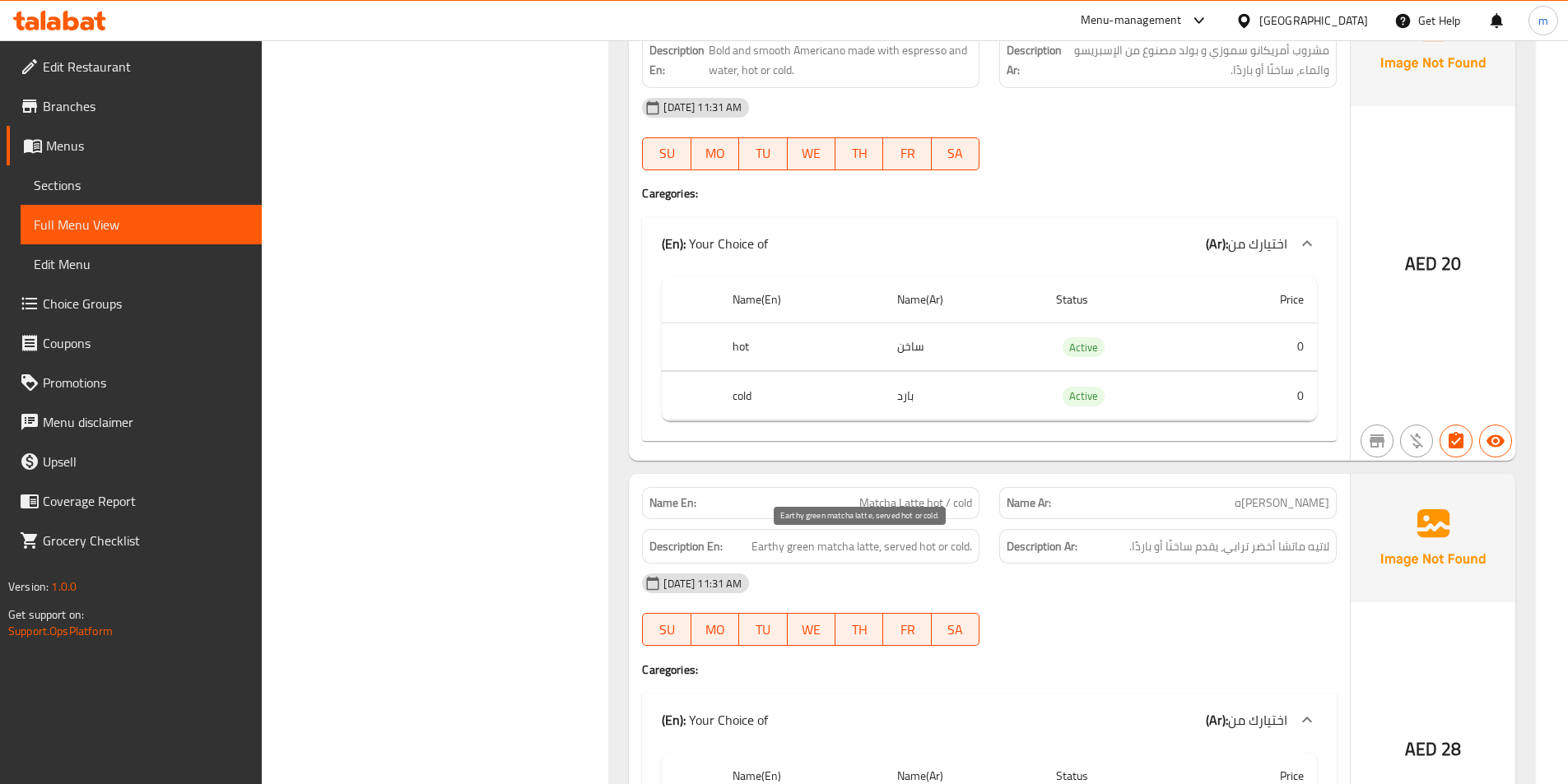
click at [762, 546] on span "Earthy green matcha latte, served hot or cold." at bounding box center [861, 546] width 220 height 20
copy span "Earthy"
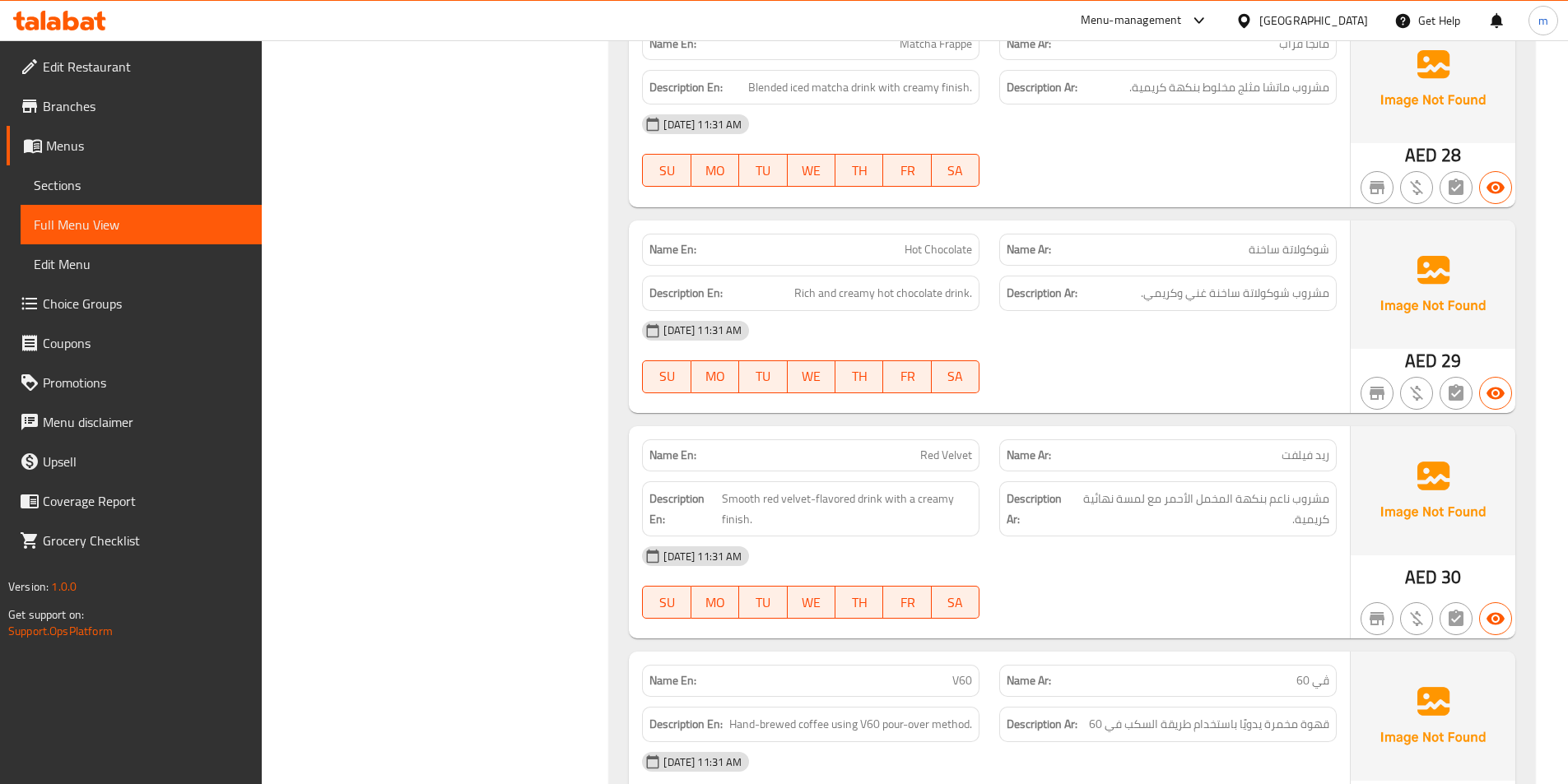
scroll to position [4439, 0]
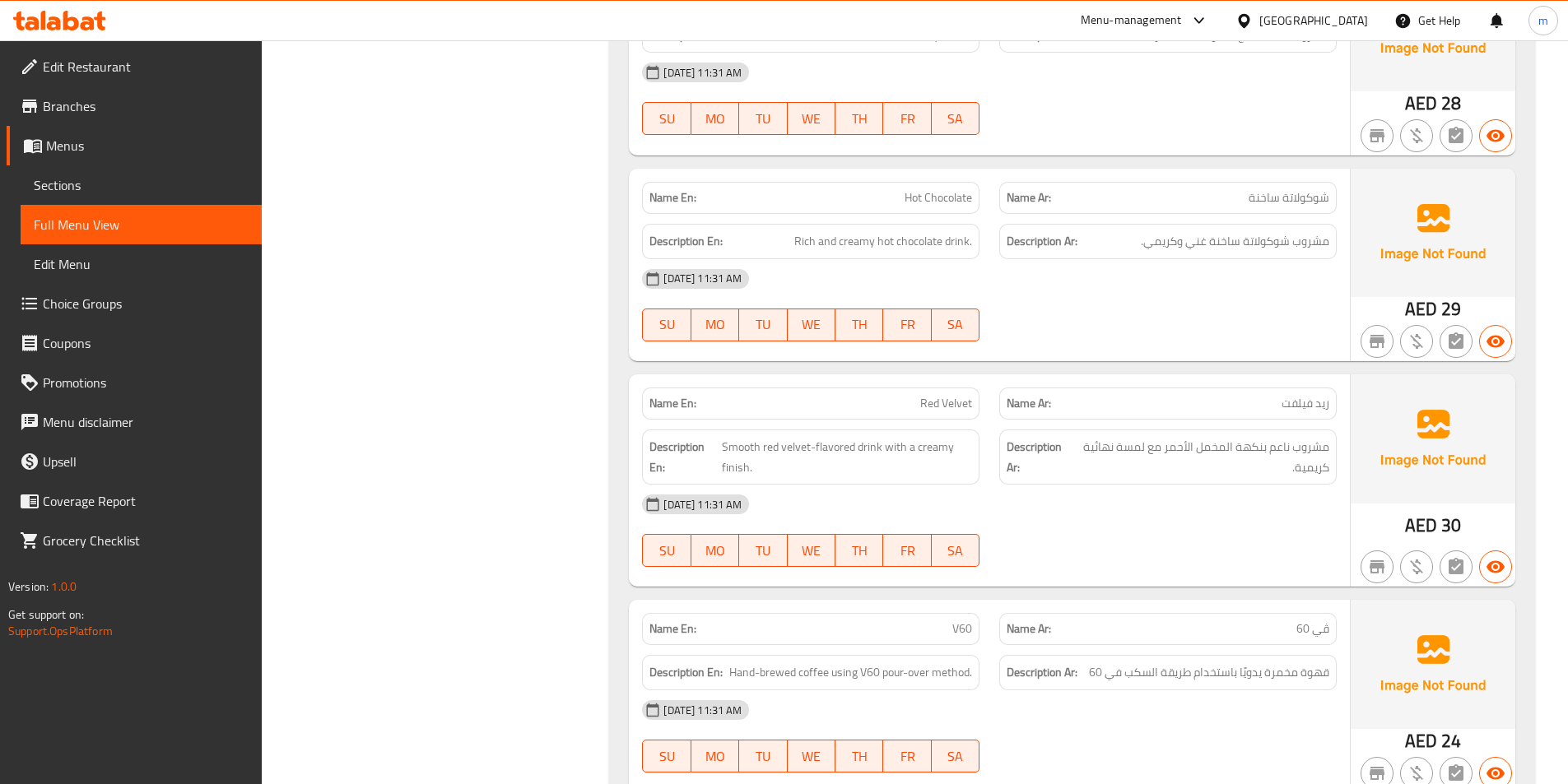
click at [88, 187] on span "Sections" at bounding box center [141, 184] width 215 height 19
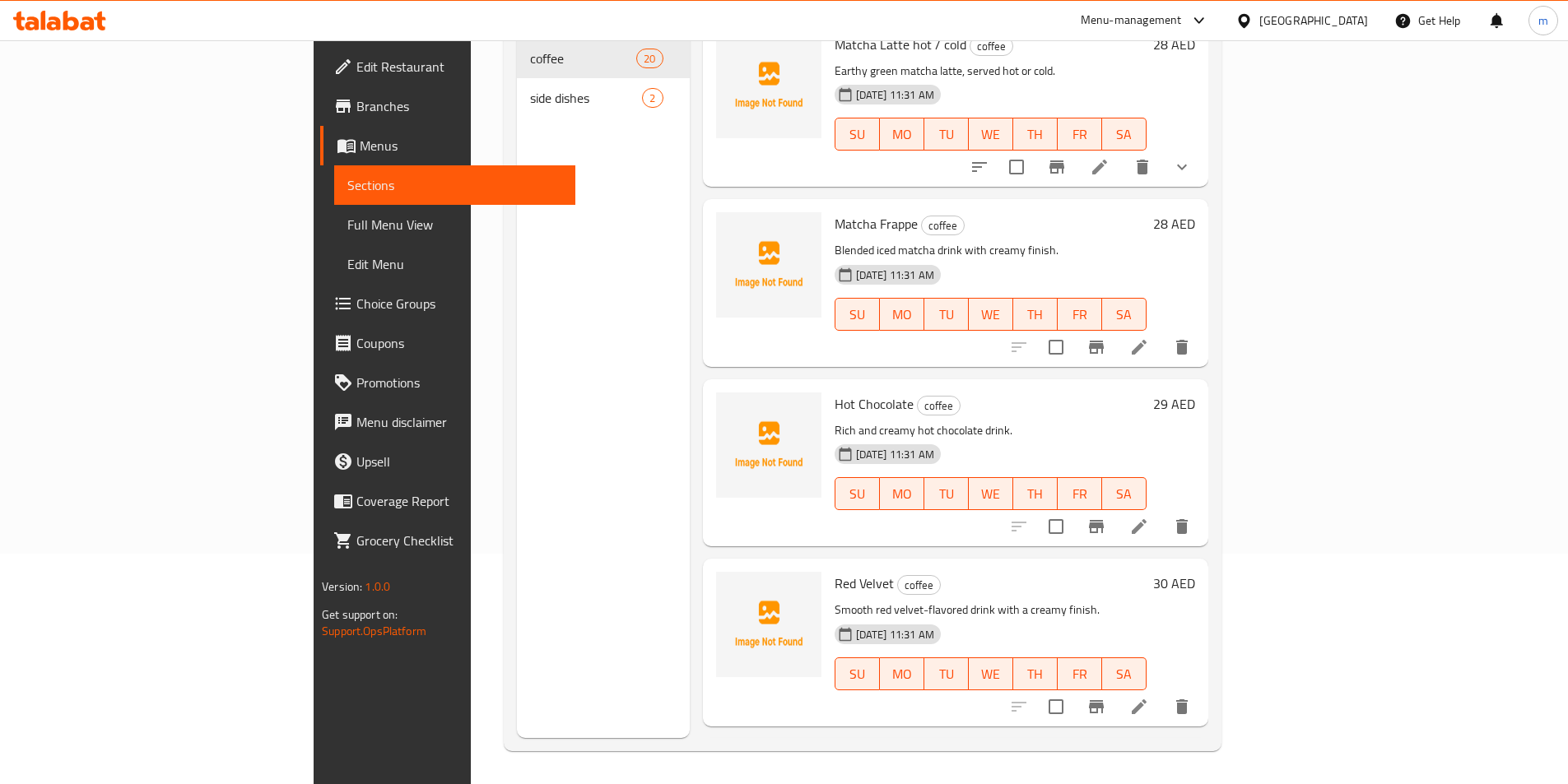
scroll to position [2057, 0]
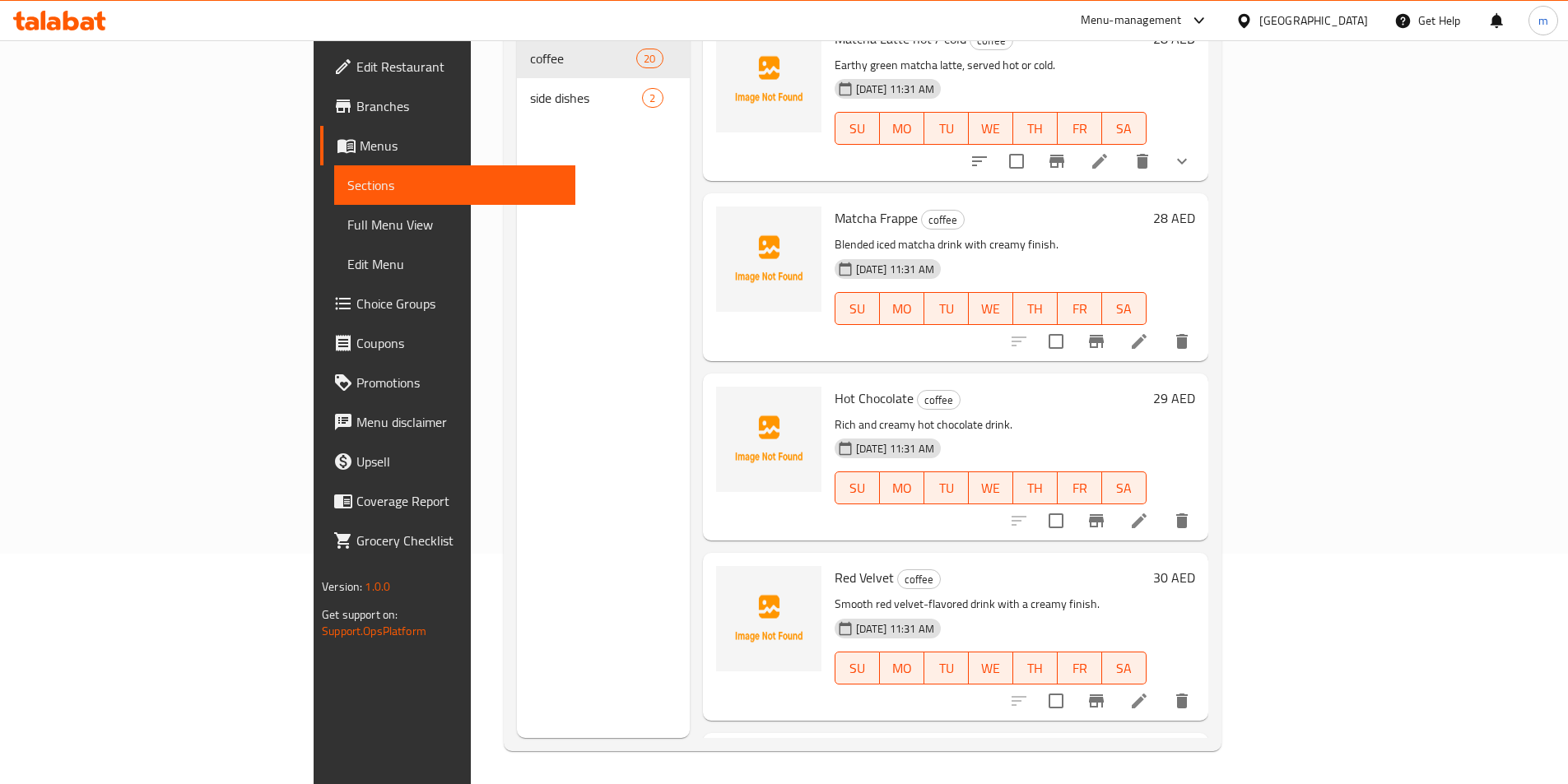
click at [1149, 691] on icon at bounding box center [1139, 700] width 19 height 19
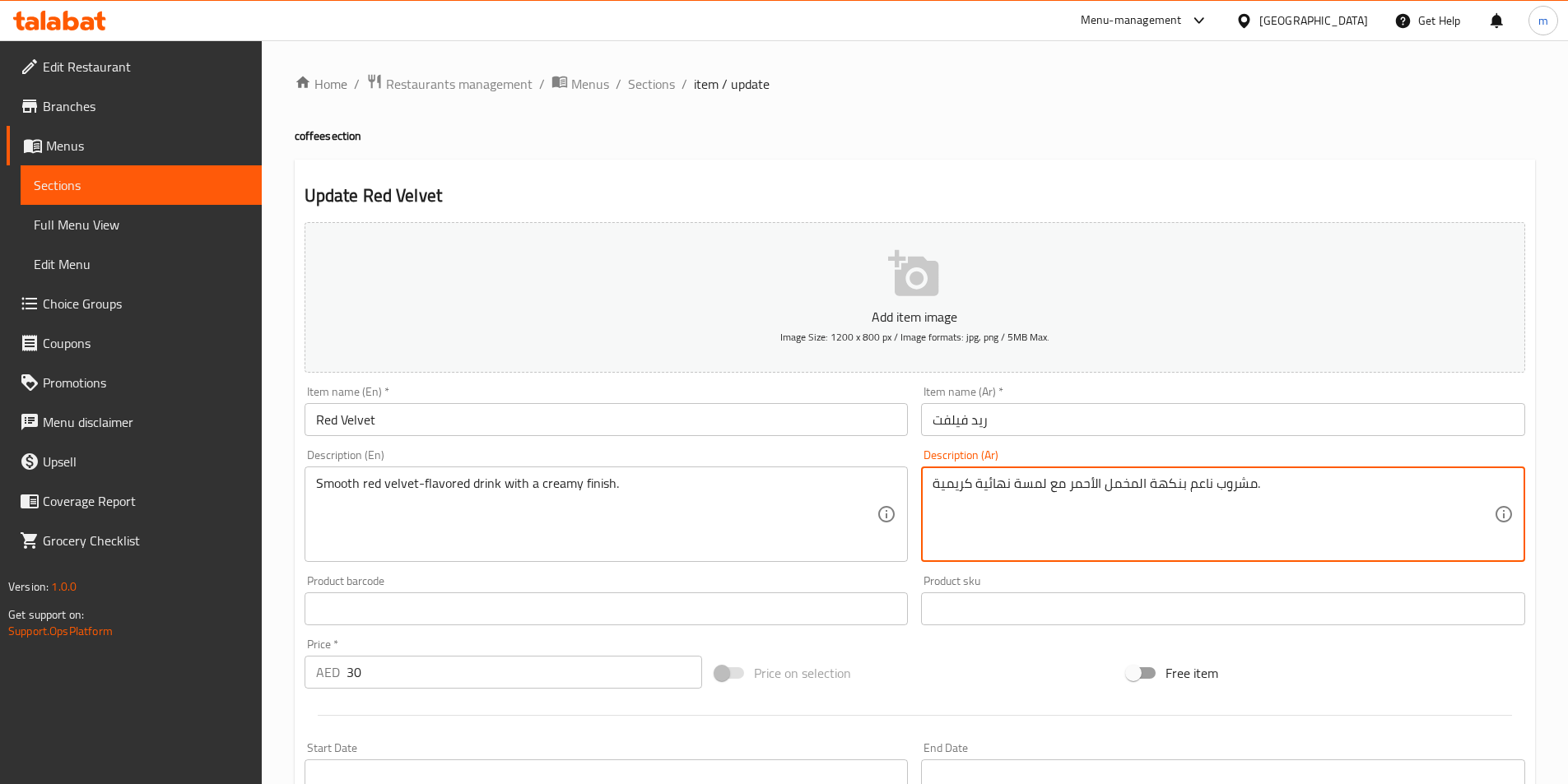
drag, startPoint x: 1137, startPoint y: 487, endPoint x: 1068, endPoint y: 491, distance: 69.1
click at [1037, 486] on textarea "مشروب ناعم بنكهة الريد فيلفت مع لمسة نهائية كريمية." at bounding box center [1212, 514] width 561 height 78
click at [1047, 527] on textarea "مشروب ناعم بنكهة الريد فيلفت مع لمسة نهائية كريمية." at bounding box center [1212, 514] width 561 height 78
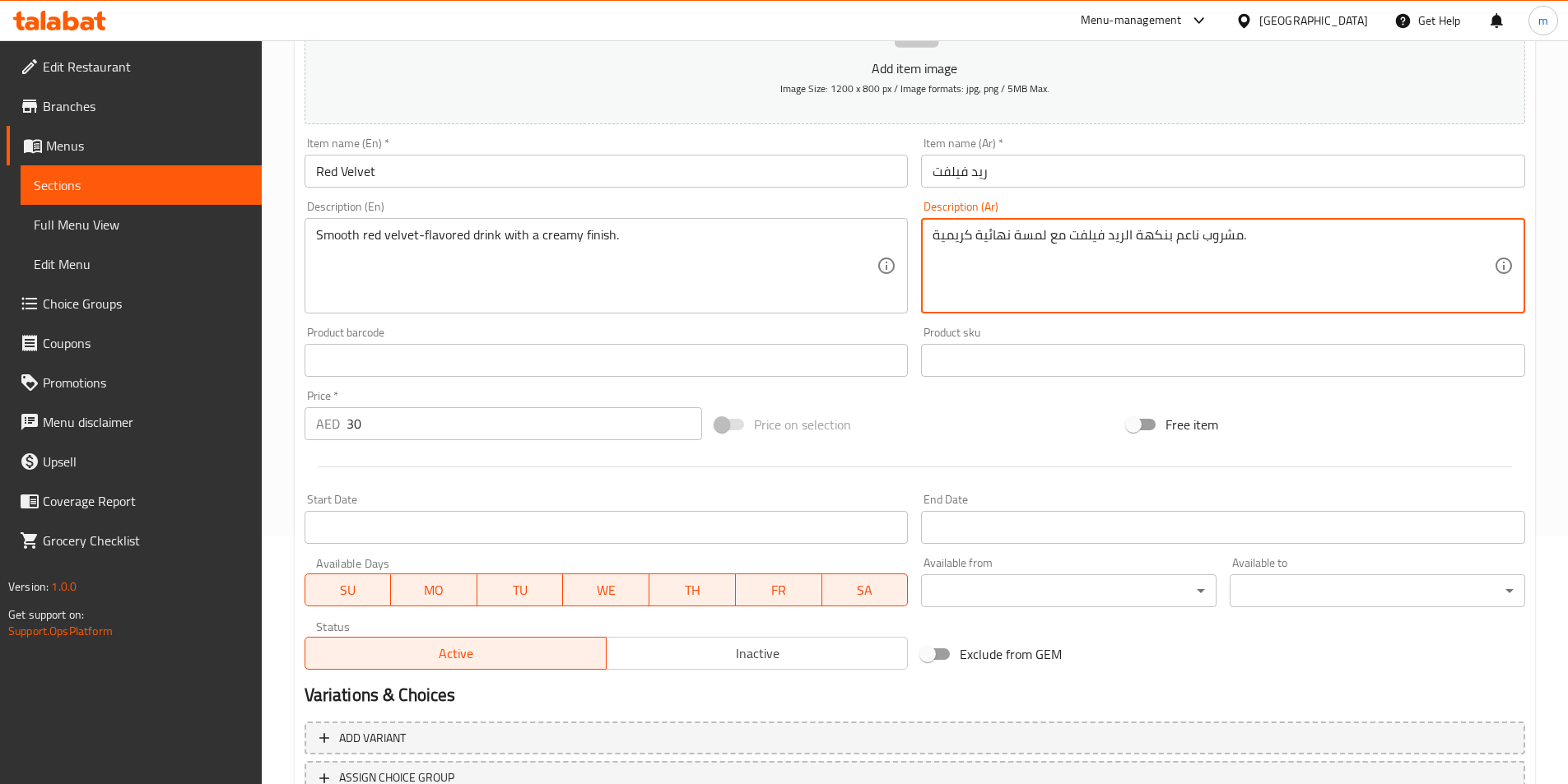
scroll to position [329, 0]
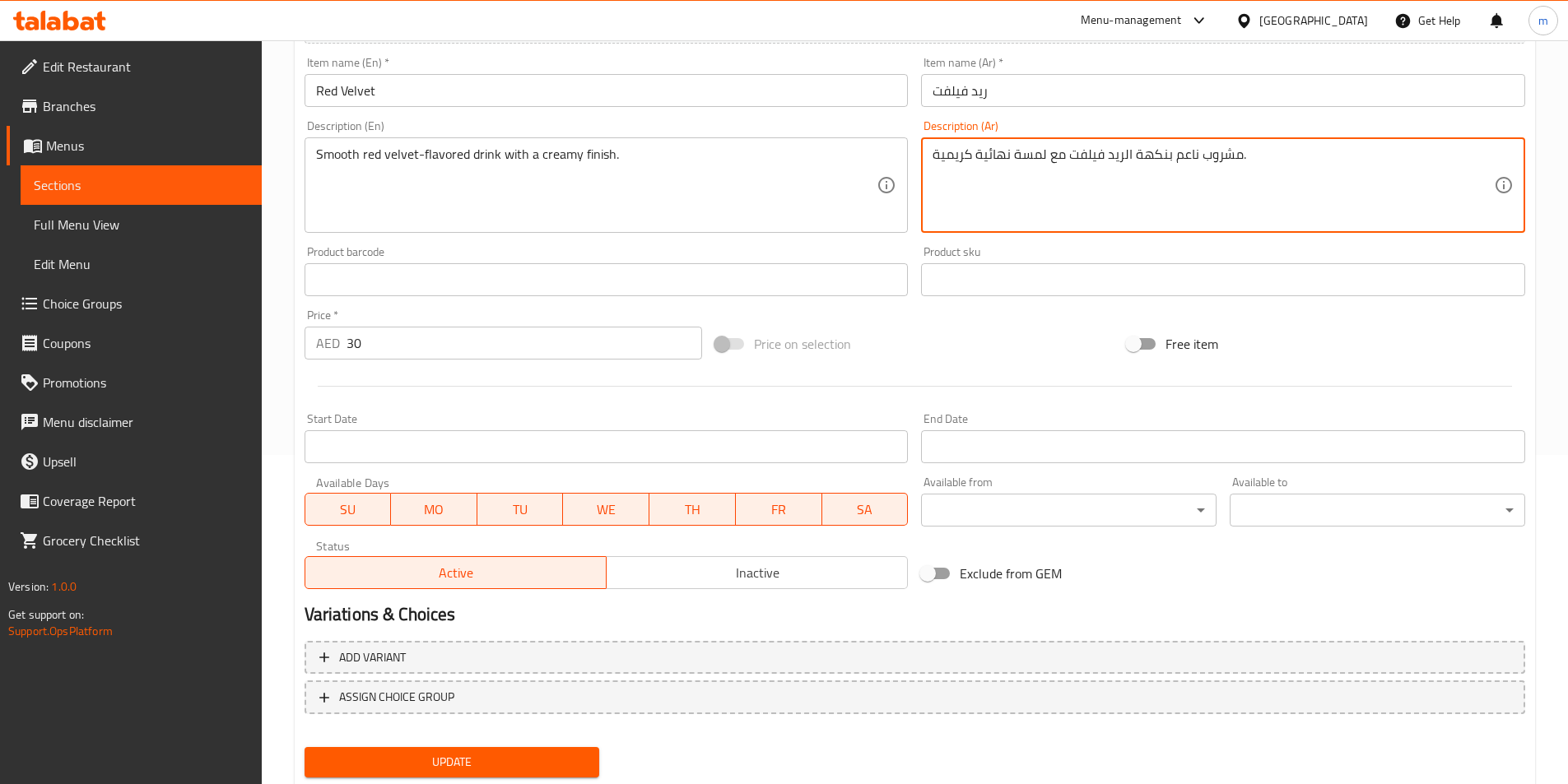
type textarea "مشروب ناعم بنكهة الريد فيلفت مع لمسة نهائية كريمية."
click at [513, 765] on span "Update" at bounding box center [452, 762] width 269 height 20
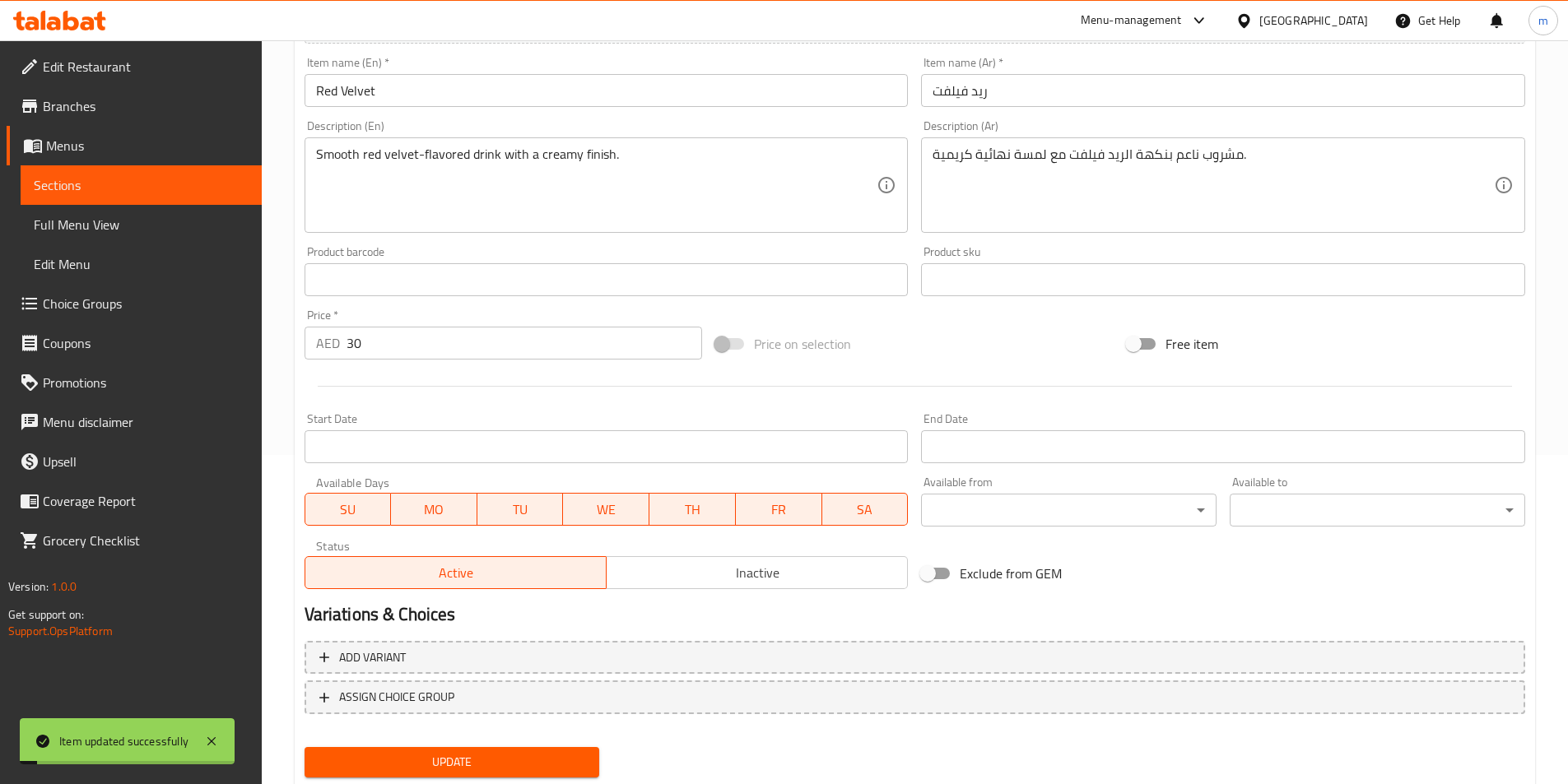
click at [89, 216] on span "Full Menu View" at bounding box center [141, 224] width 215 height 19
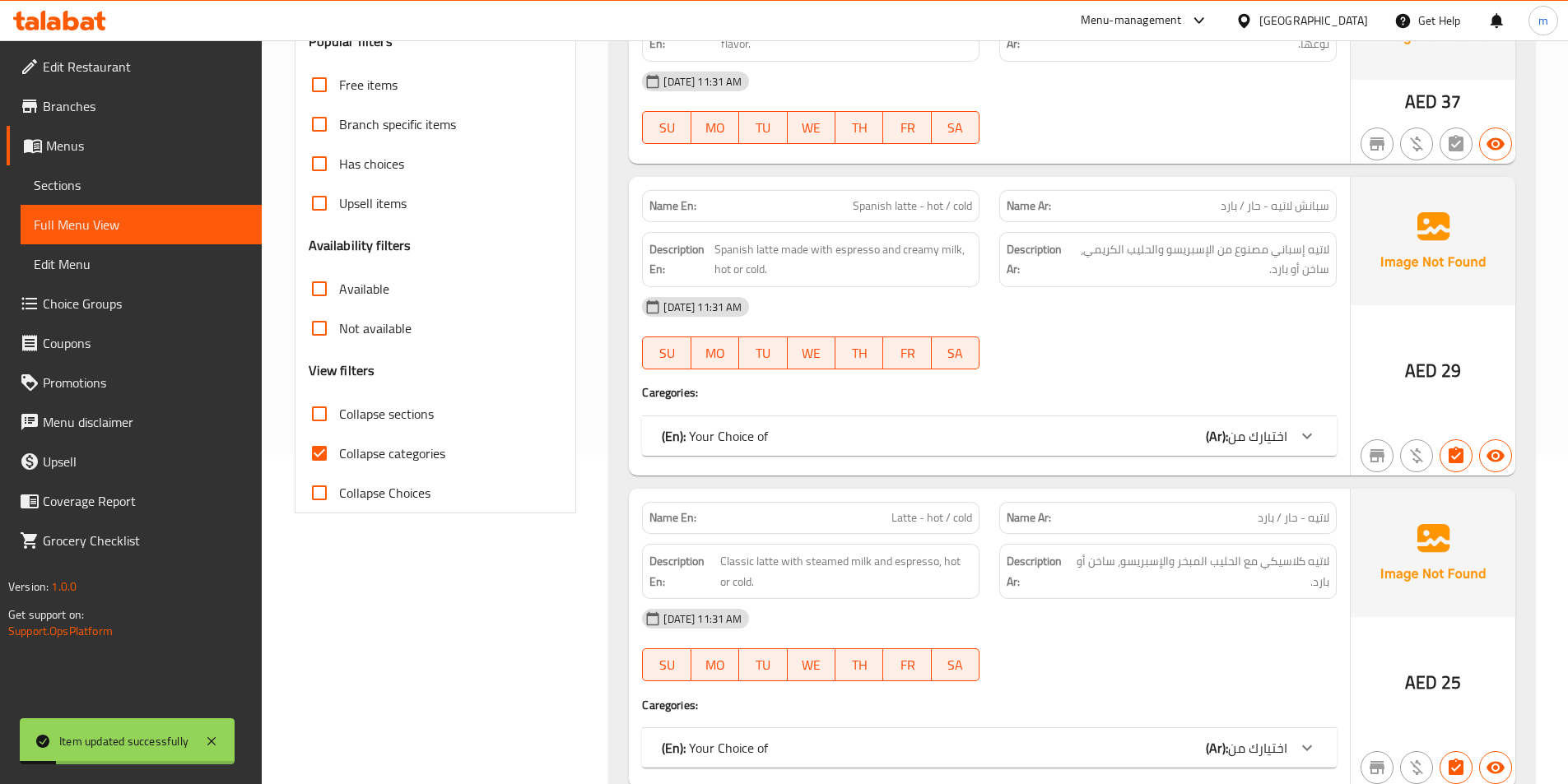
click at [404, 459] on span "Collapse categories" at bounding box center [392, 452] width 106 height 19
click at [339, 459] on input "Collapse categories" at bounding box center [319, 453] width 40 height 40
checkbox input "false"
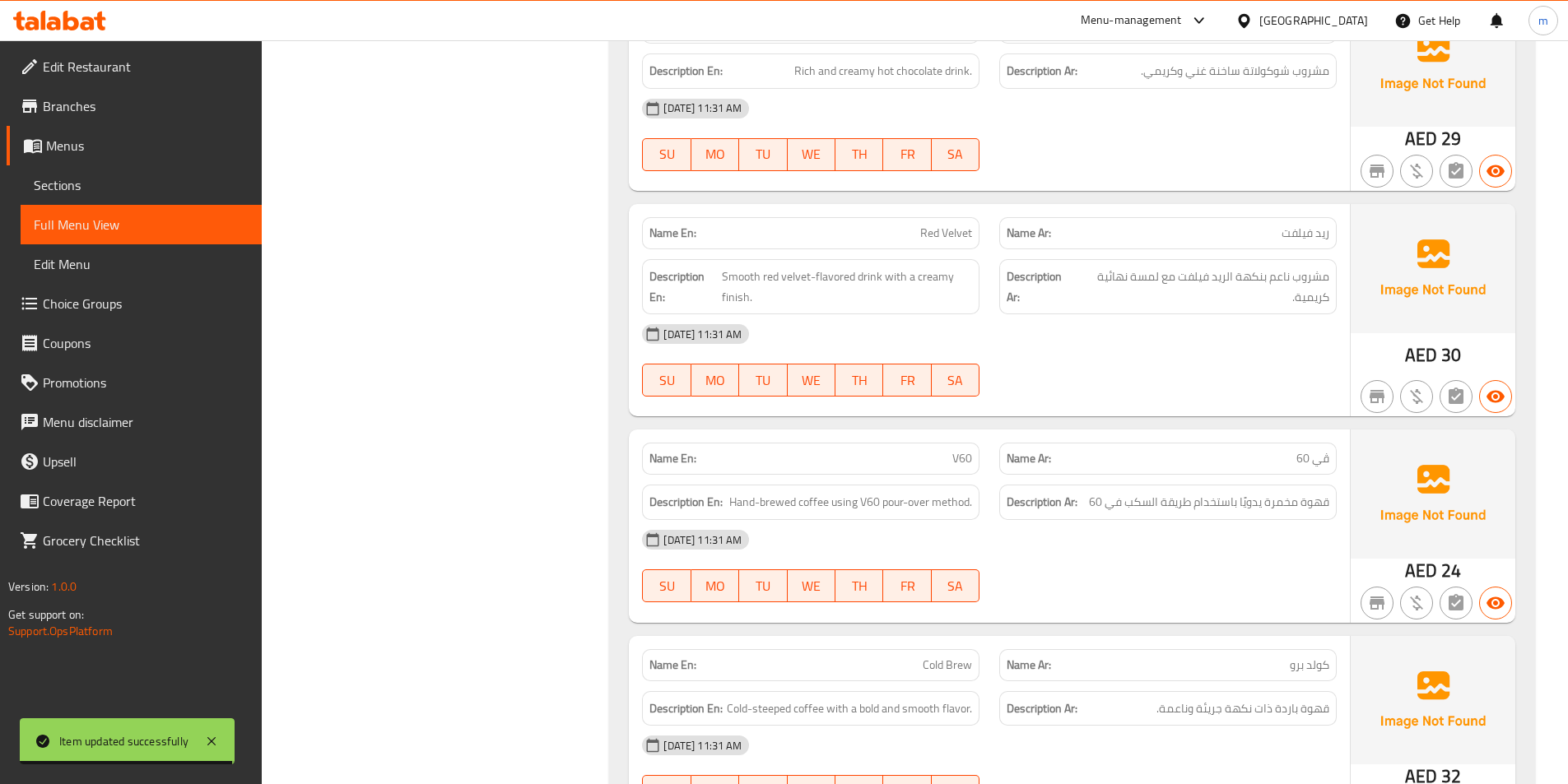
scroll to position [6583, 0]
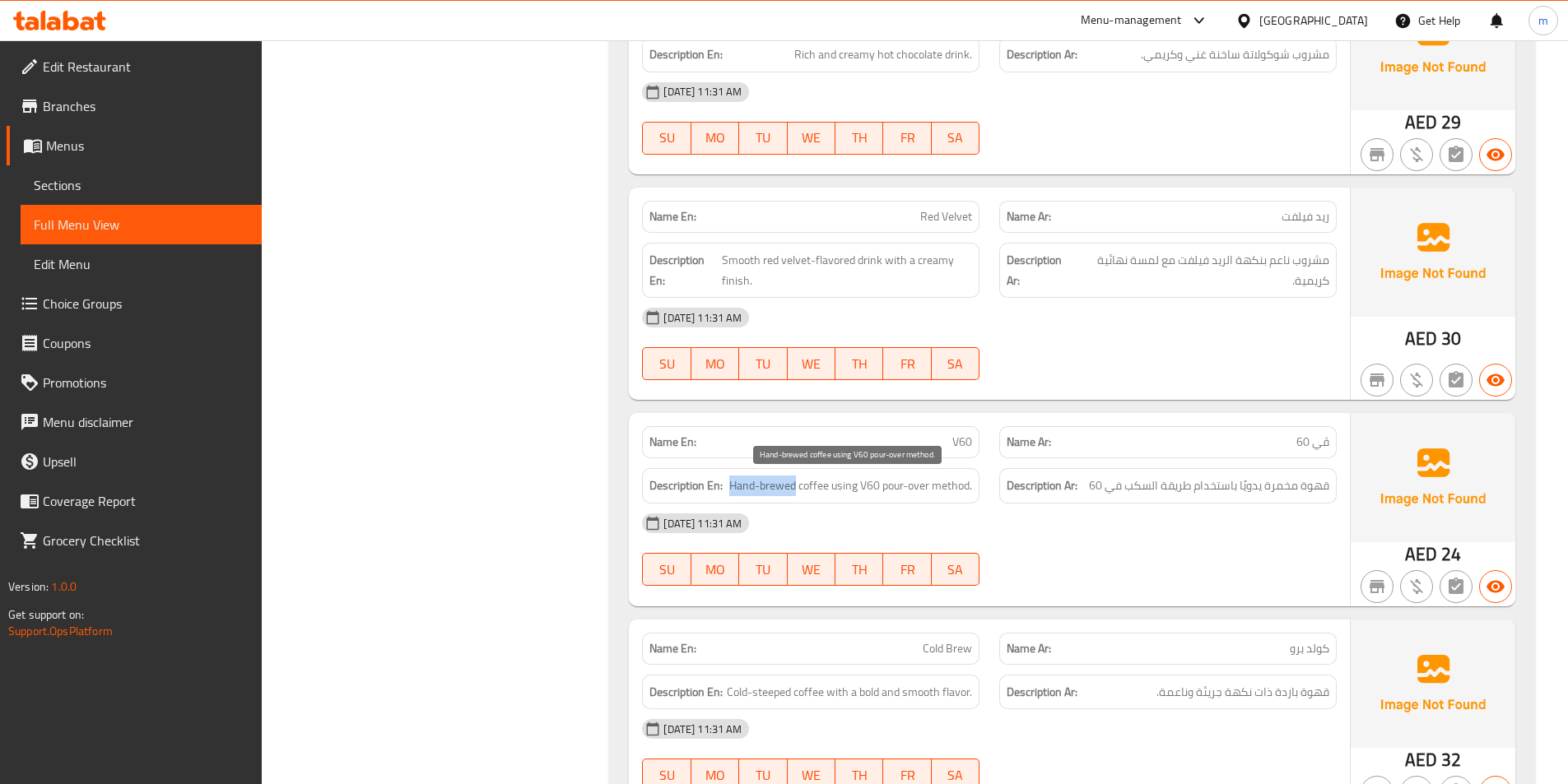
drag, startPoint x: 729, startPoint y: 485, endPoint x: 792, endPoint y: 484, distance: 63.0
click at [792, 484] on span "Hand-brewed coffee using V60 pour-over method." at bounding box center [850, 486] width 243 height 20
copy span "Hand-brewed"
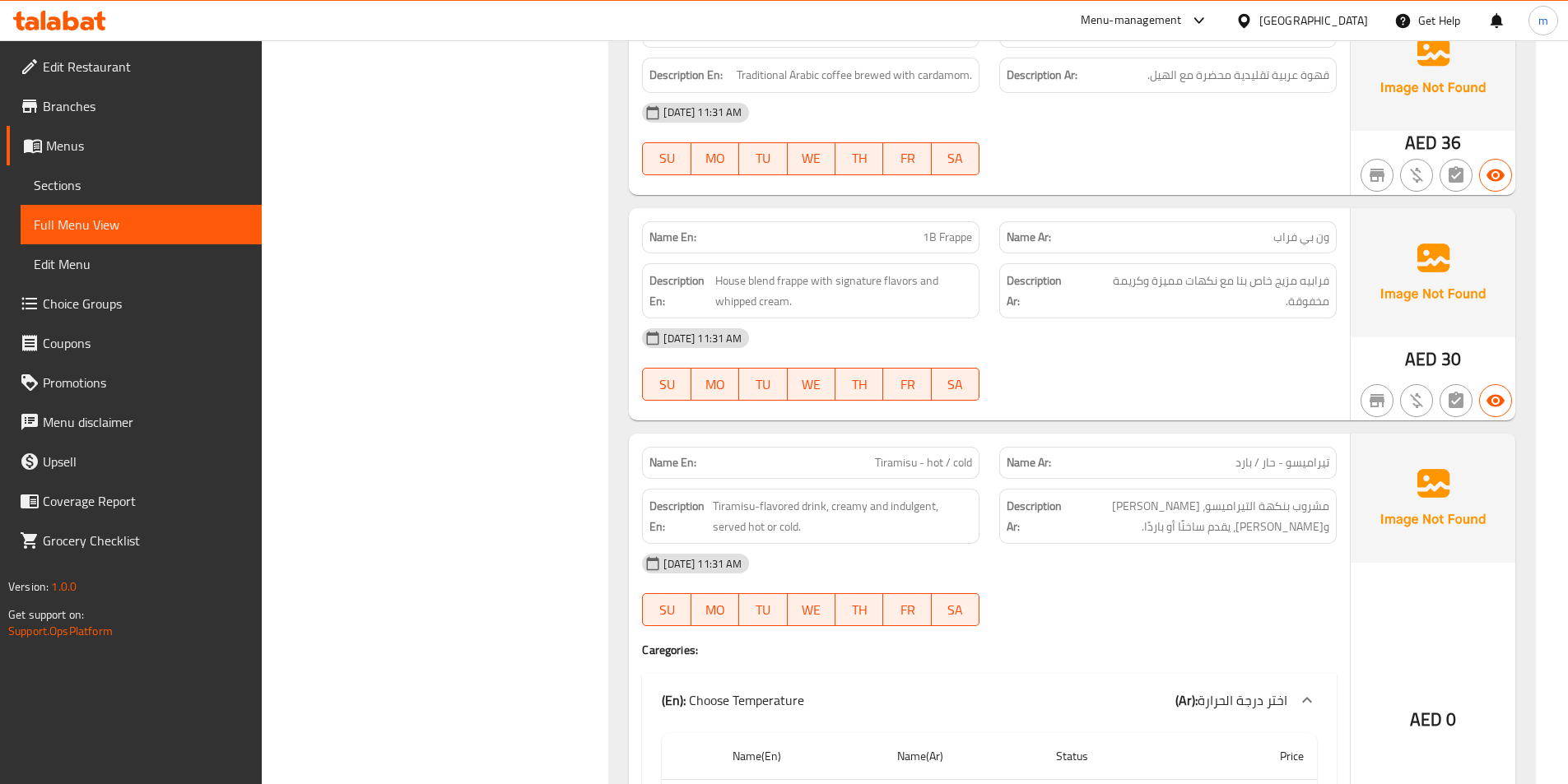
scroll to position [7571, 0]
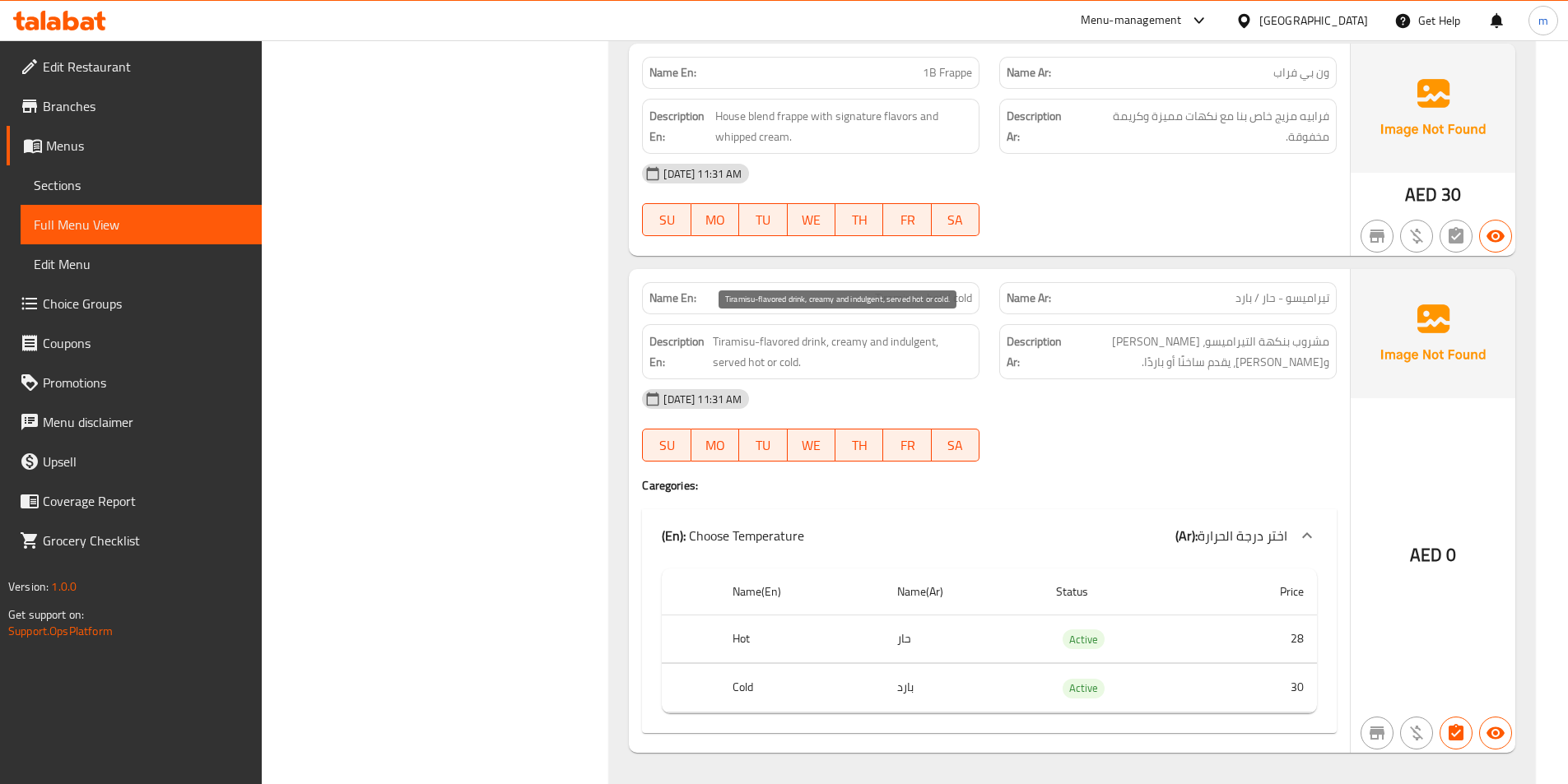
click at [914, 344] on span "Tiramisu-flavored drink, creamy and indulgent, served hot or cold." at bounding box center [842, 352] width 259 height 41
copy span "indulgent"
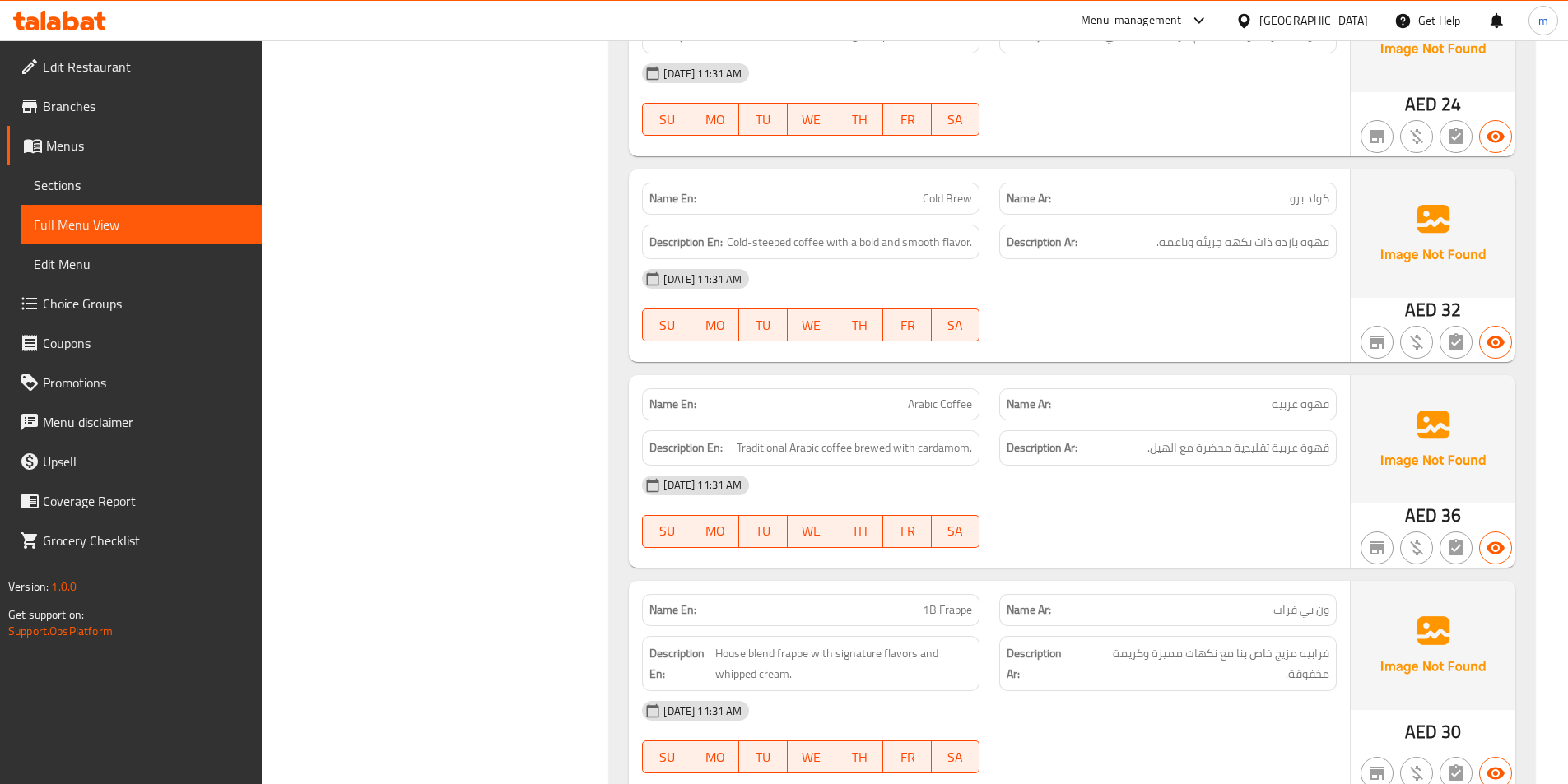
scroll to position [6995, 0]
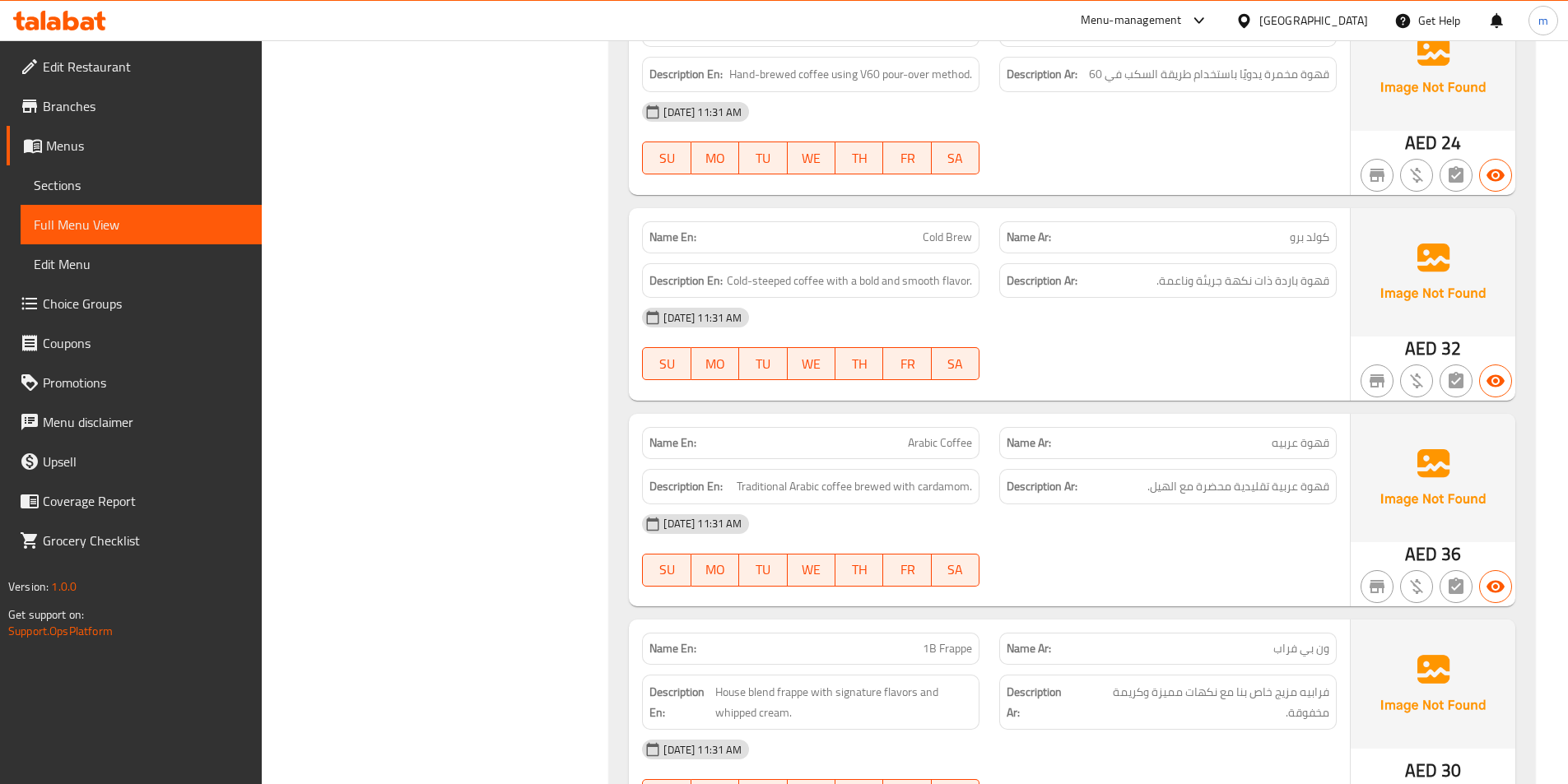
click at [131, 191] on span "Sections" at bounding box center [141, 184] width 215 height 19
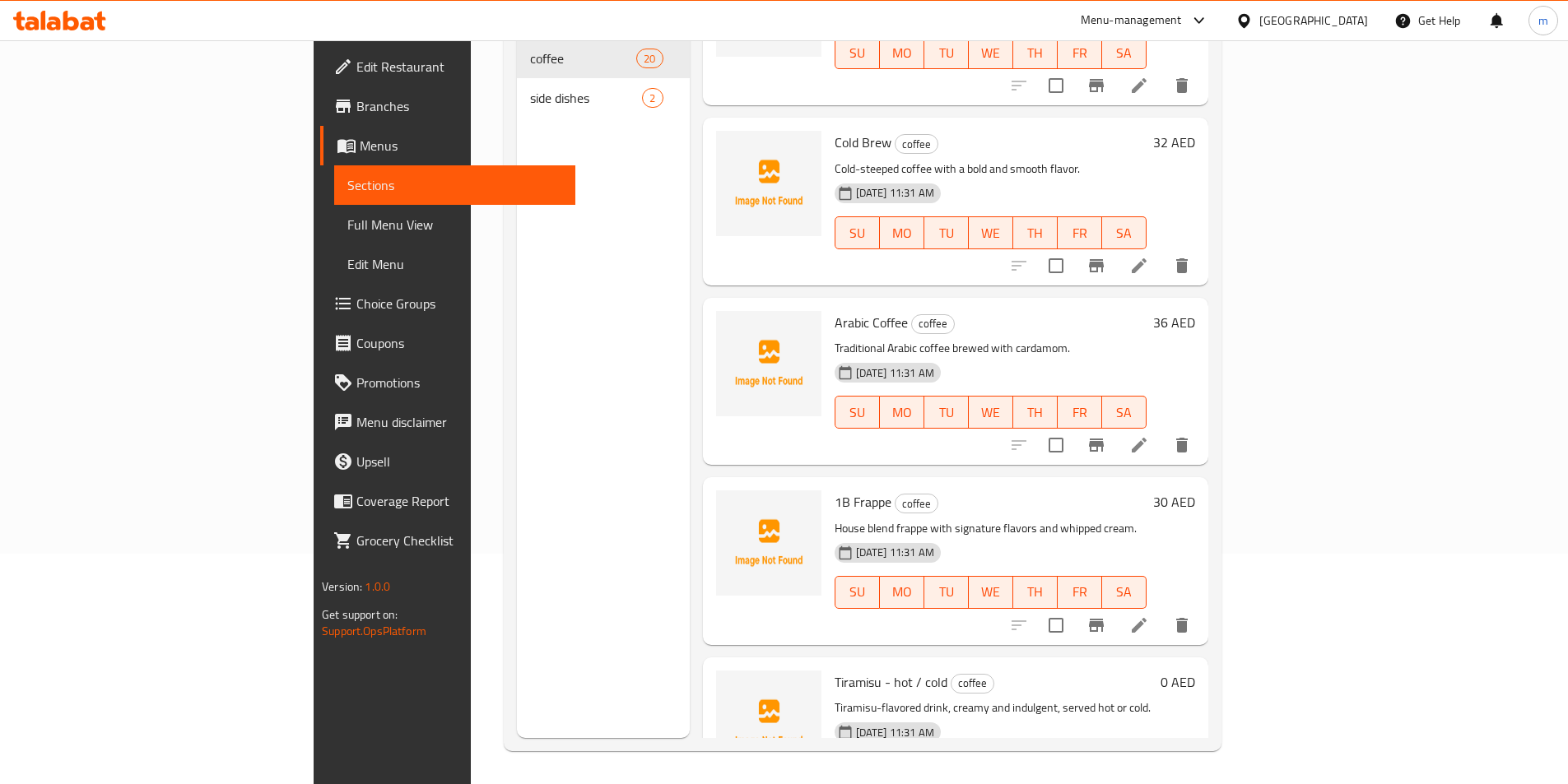
scroll to position [2770, 0]
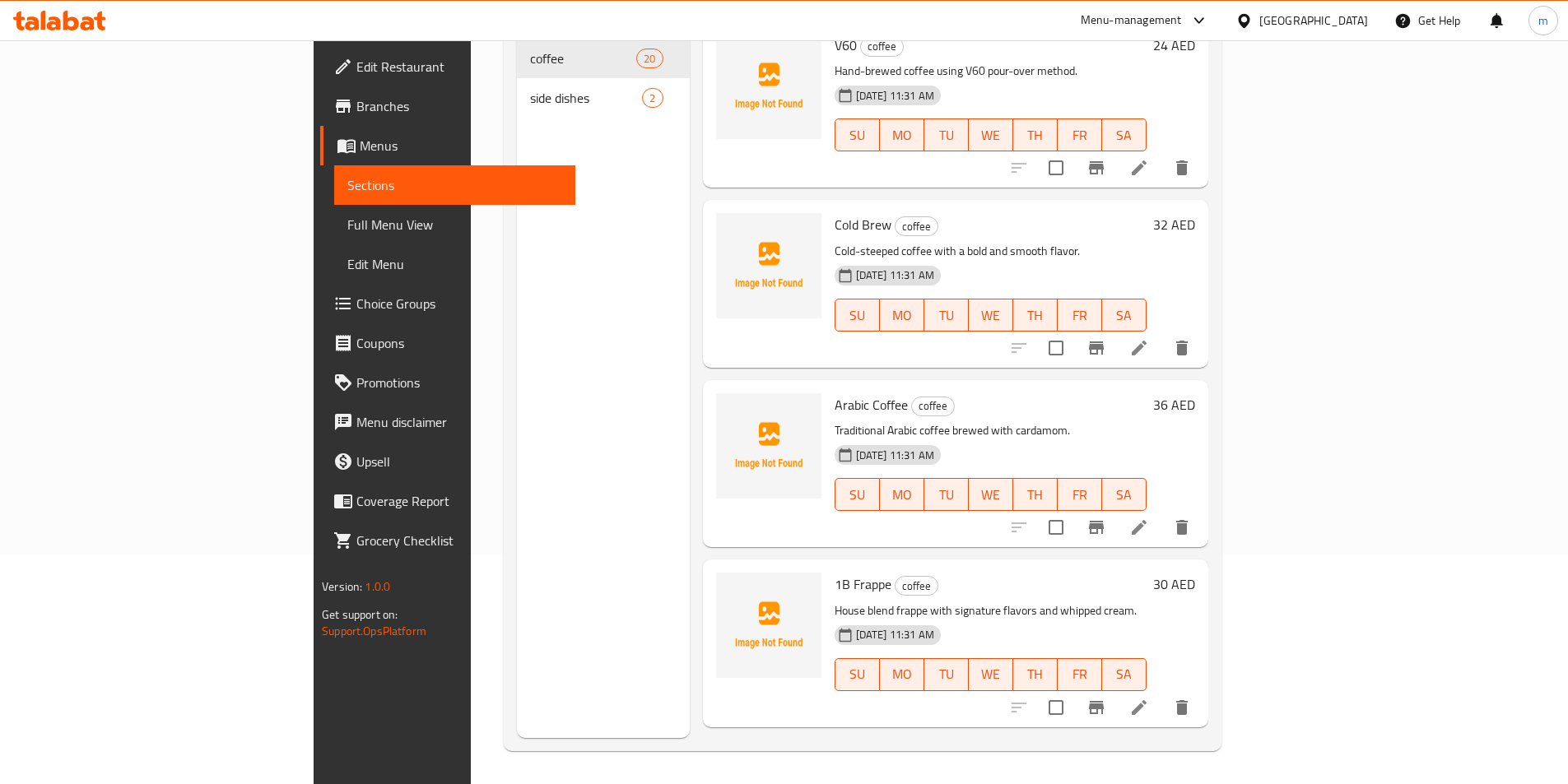
click at [1149, 338] on icon at bounding box center [1139, 347] width 19 height 19
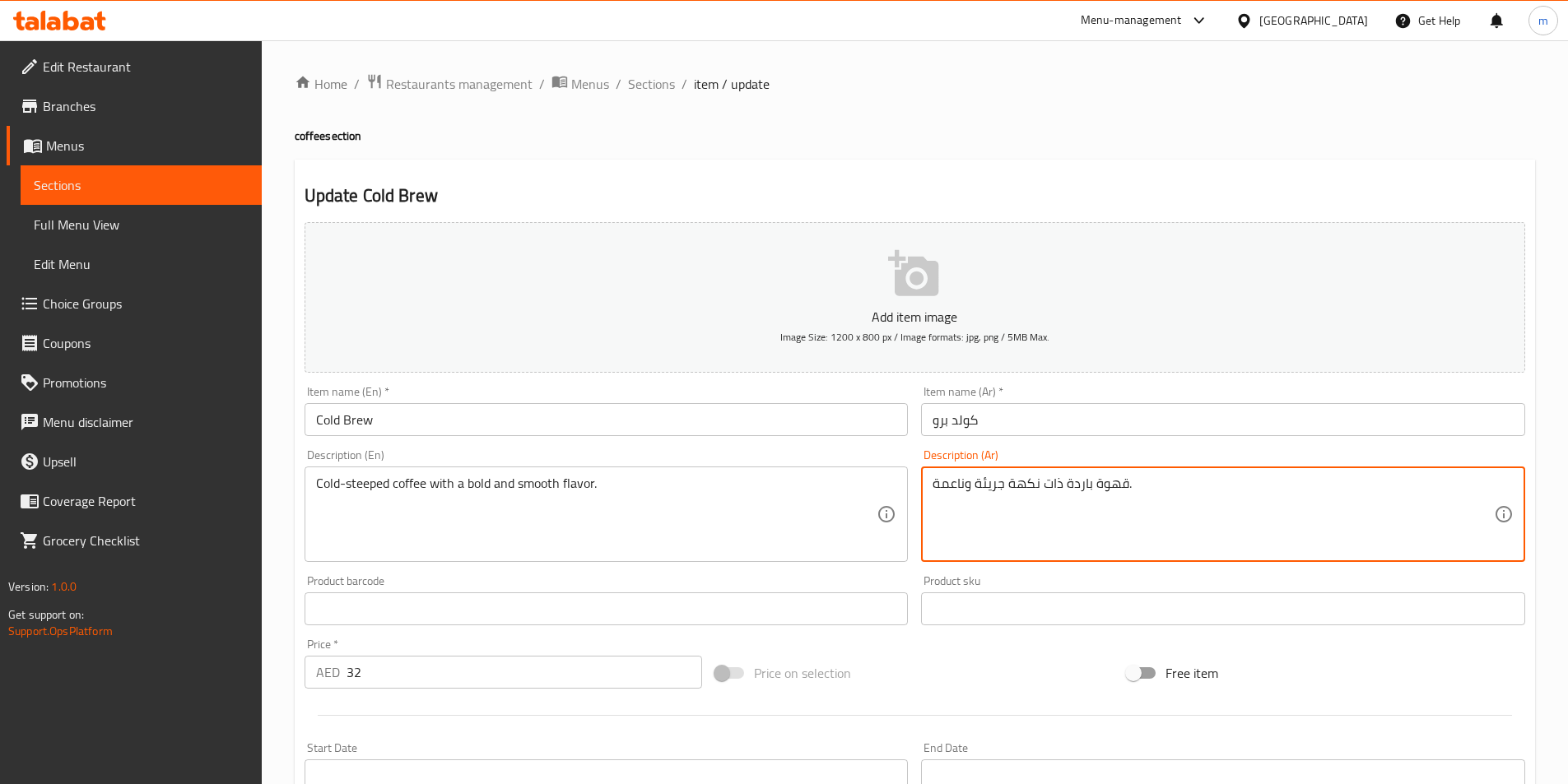
drag, startPoint x: 1003, startPoint y: 486, endPoint x: 973, endPoint y: 496, distance: 31.6
click at [989, 514] on textarea "قهوة باردة ذات نكهة جريئة وناعمة." at bounding box center [1212, 514] width 561 height 78
click at [989, 493] on textarea "قهوة باردة ذات نكهة جريئة وناعمة." at bounding box center [1212, 514] width 561 height 78
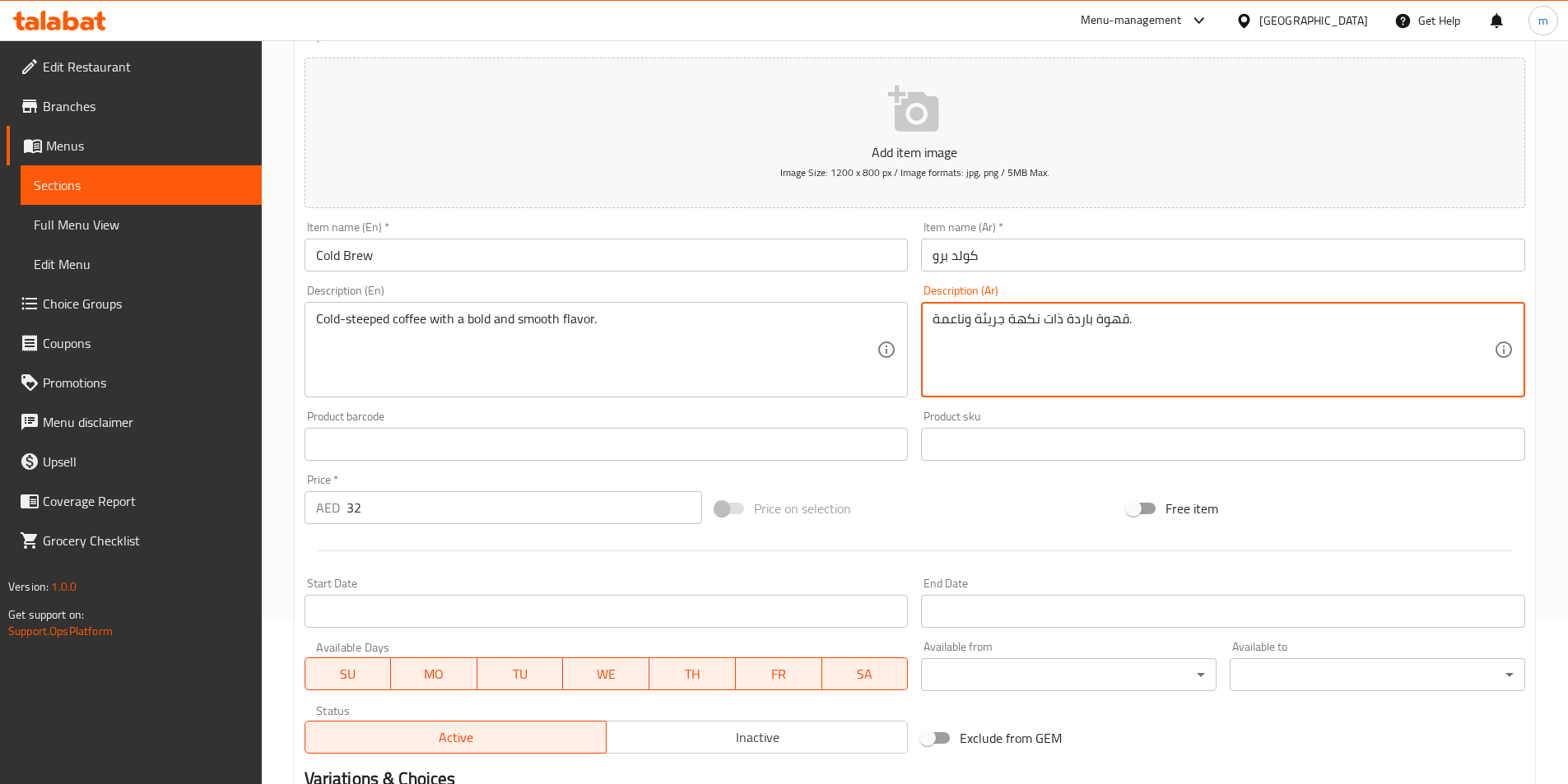
scroll to position [379, 0]
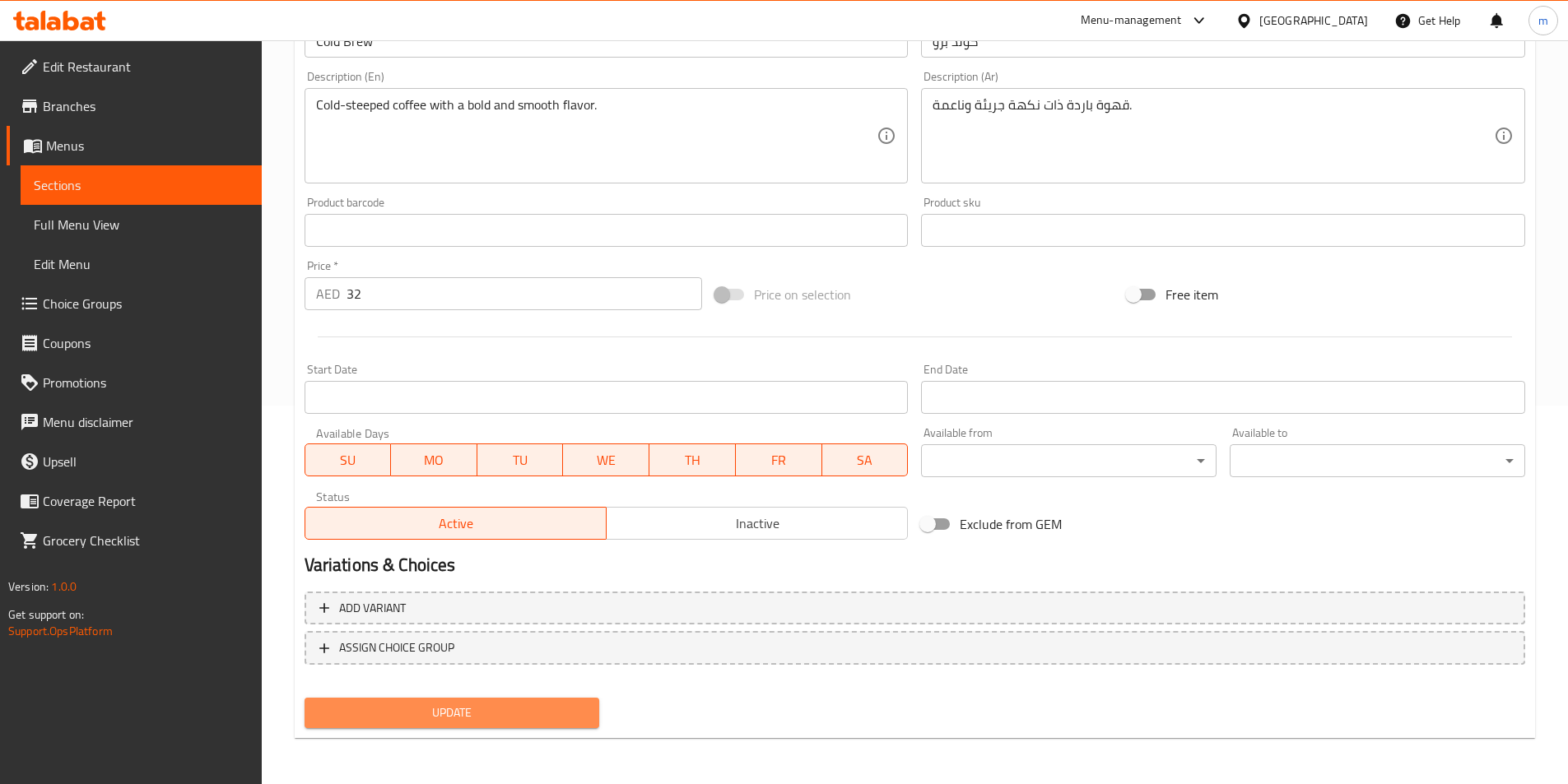
click at [532, 725] on button "Update" at bounding box center [452, 713] width 296 height 30
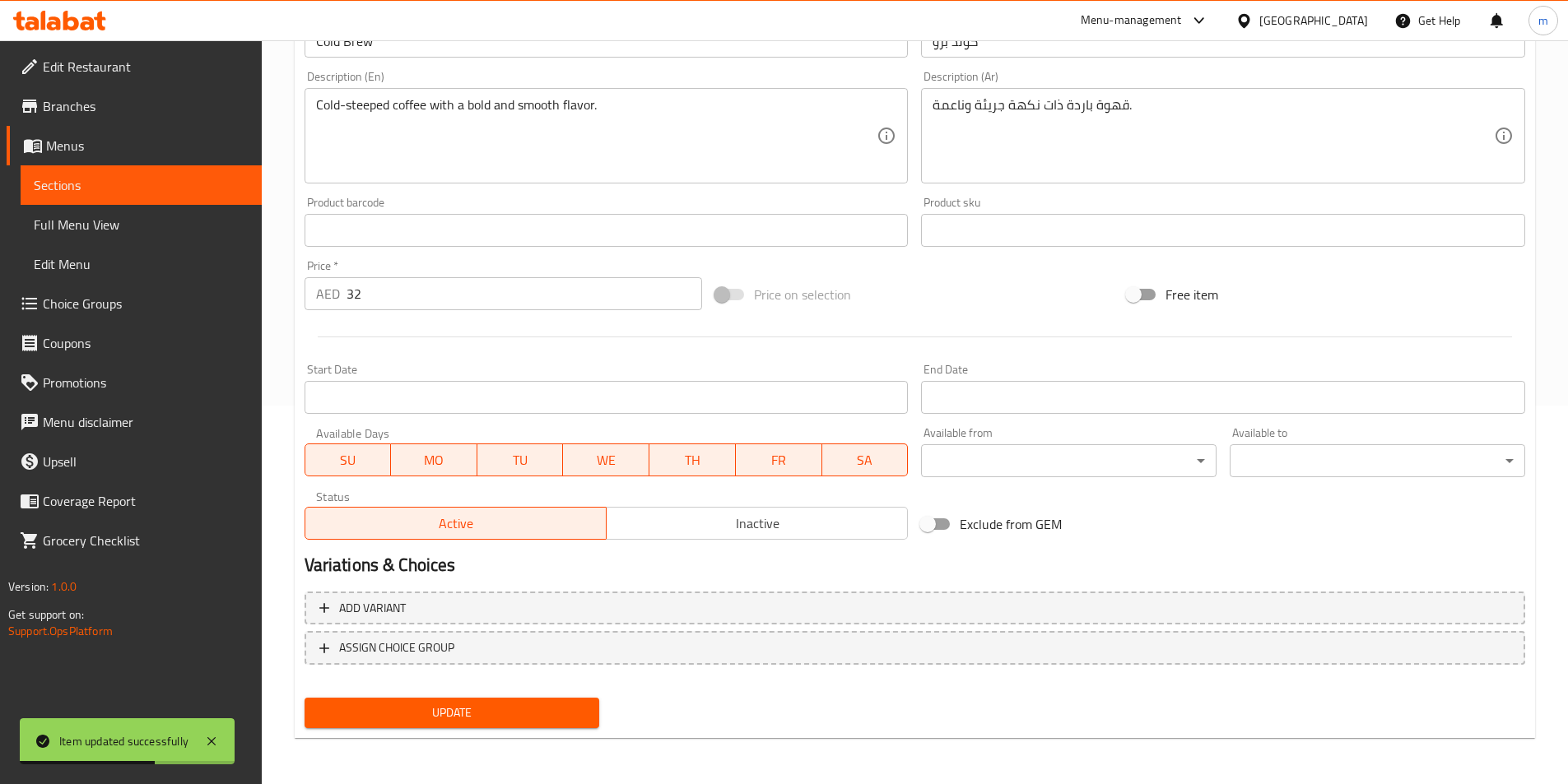
scroll to position [0, 0]
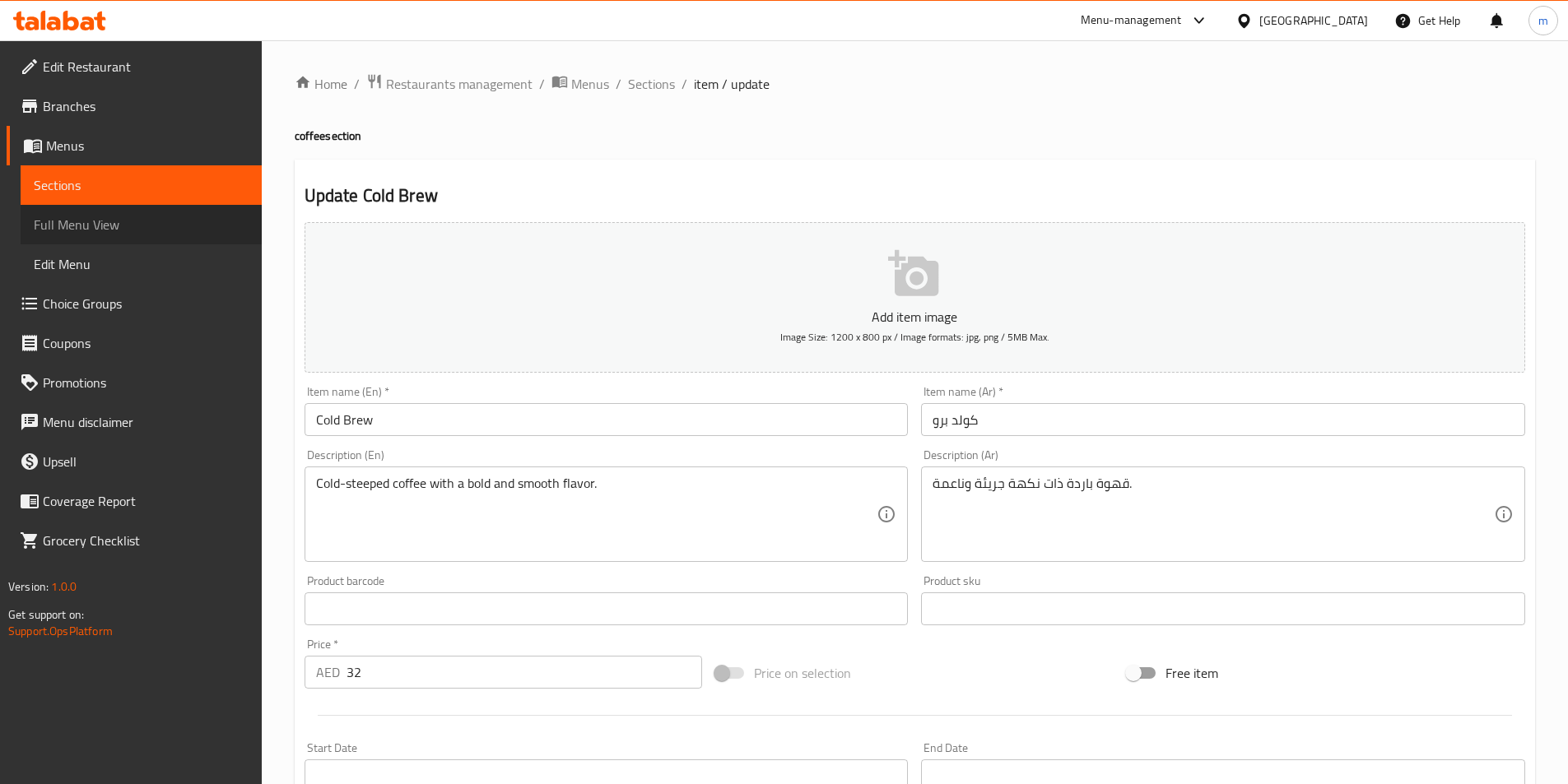
click at [157, 213] on link "Full Menu View" at bounding box center [141, 224] width 241 height 40
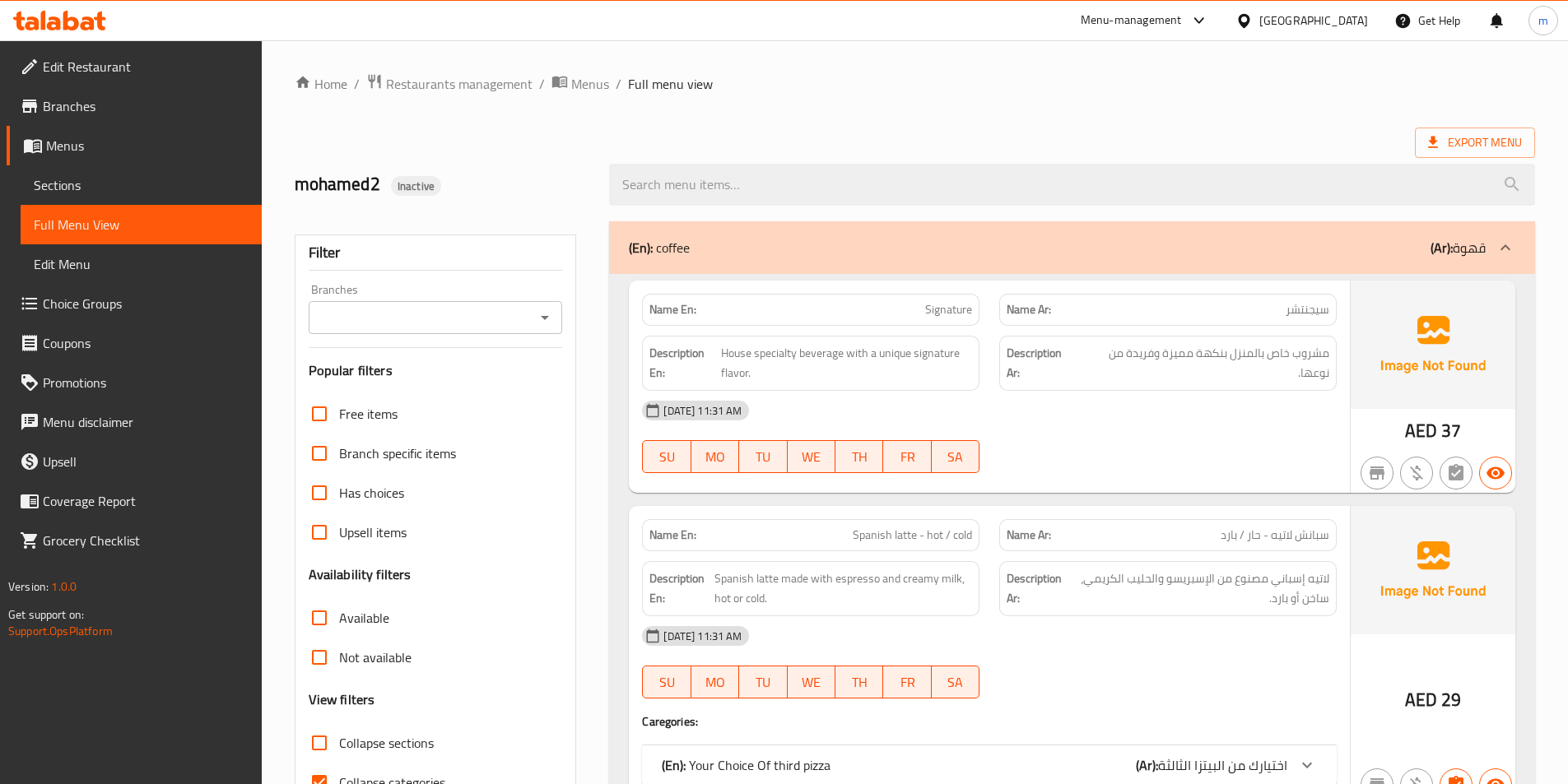
click at [146, 181] on span "Sections" at bounding box center [141, 184] width 215 height 19
